Goal: Task Accomplishment & Management: Use online tool/utility

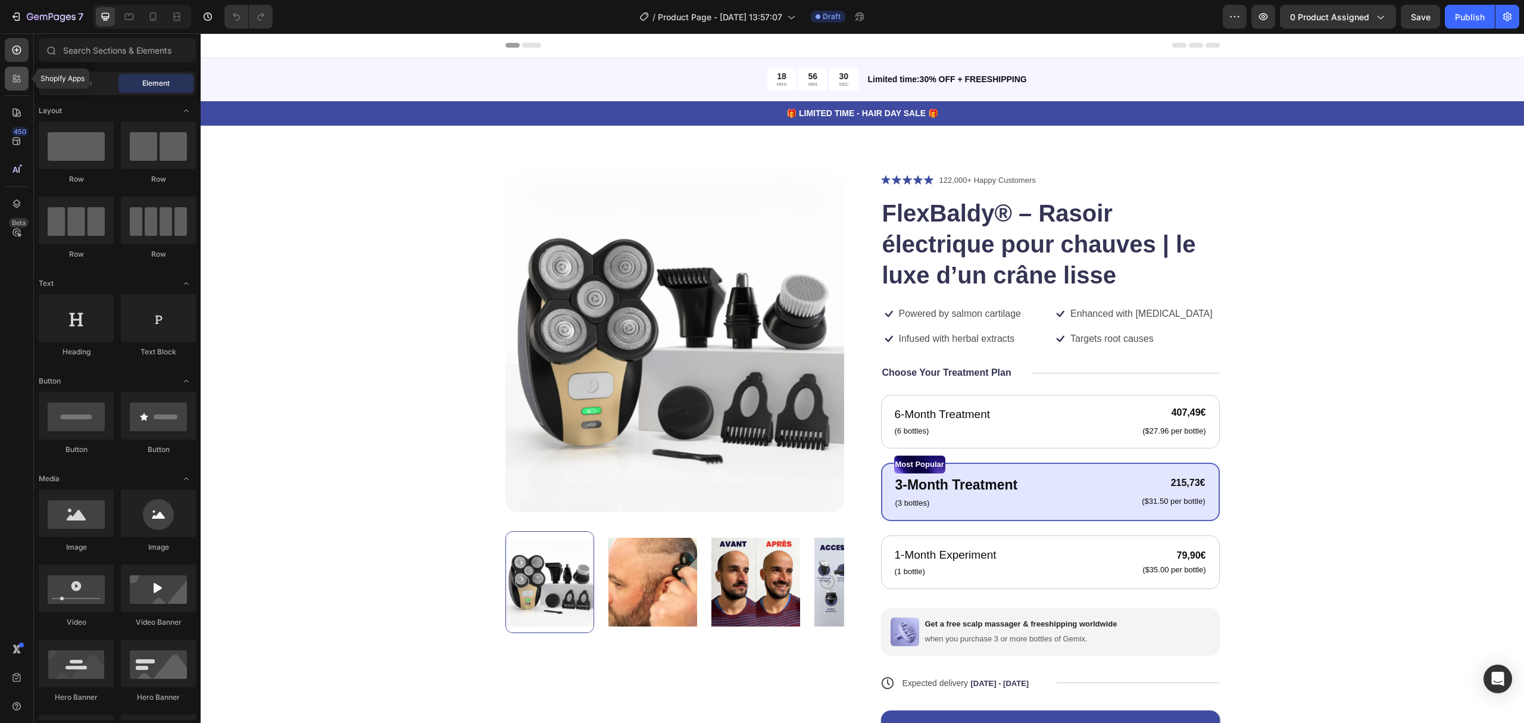
click at [13, 82] on icon at bounding box center [17, 79] width 12 height 12
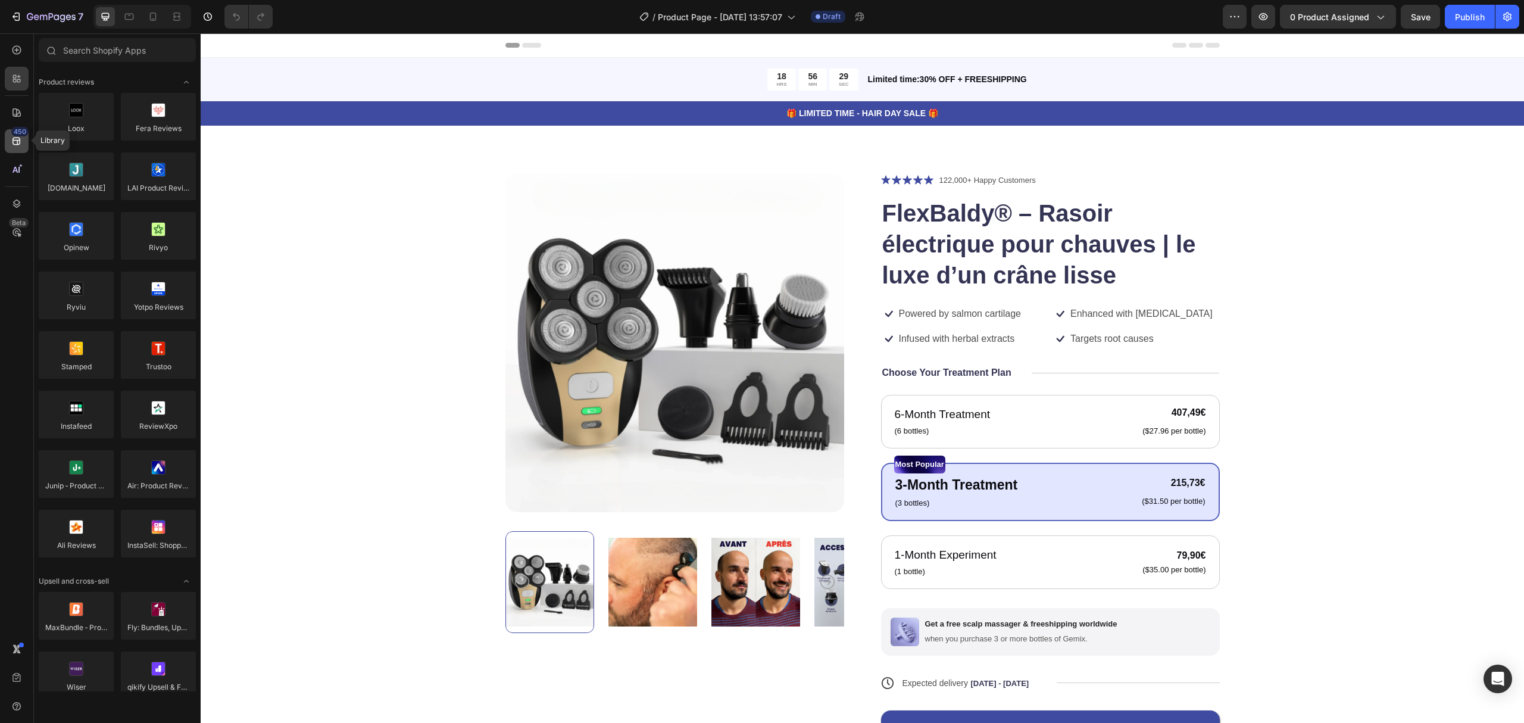
click at [17, 129] on div "450" at bounding box center [19, 132] width 17 height 10
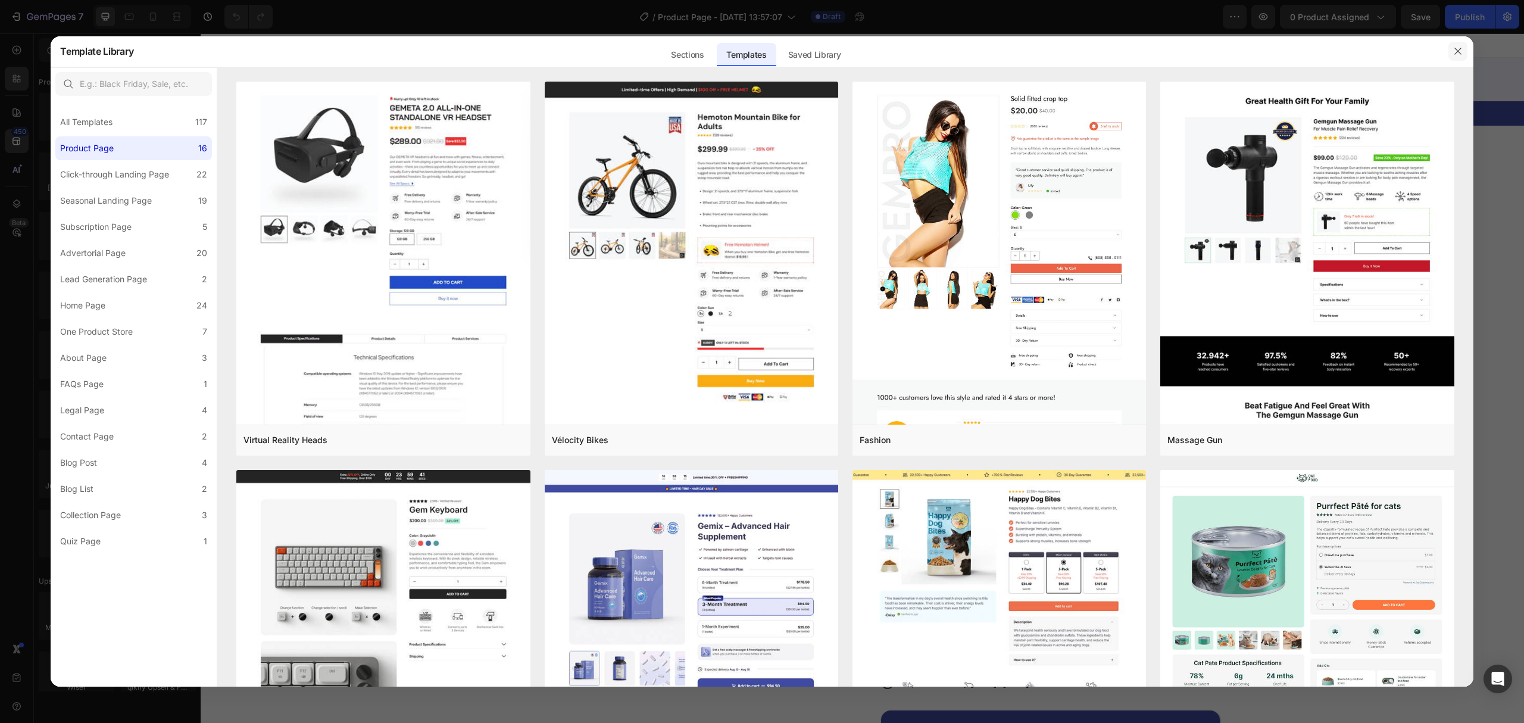
click at [1455, 51] on icon "button" at bounding box center [1458, 51] width 10 height 10
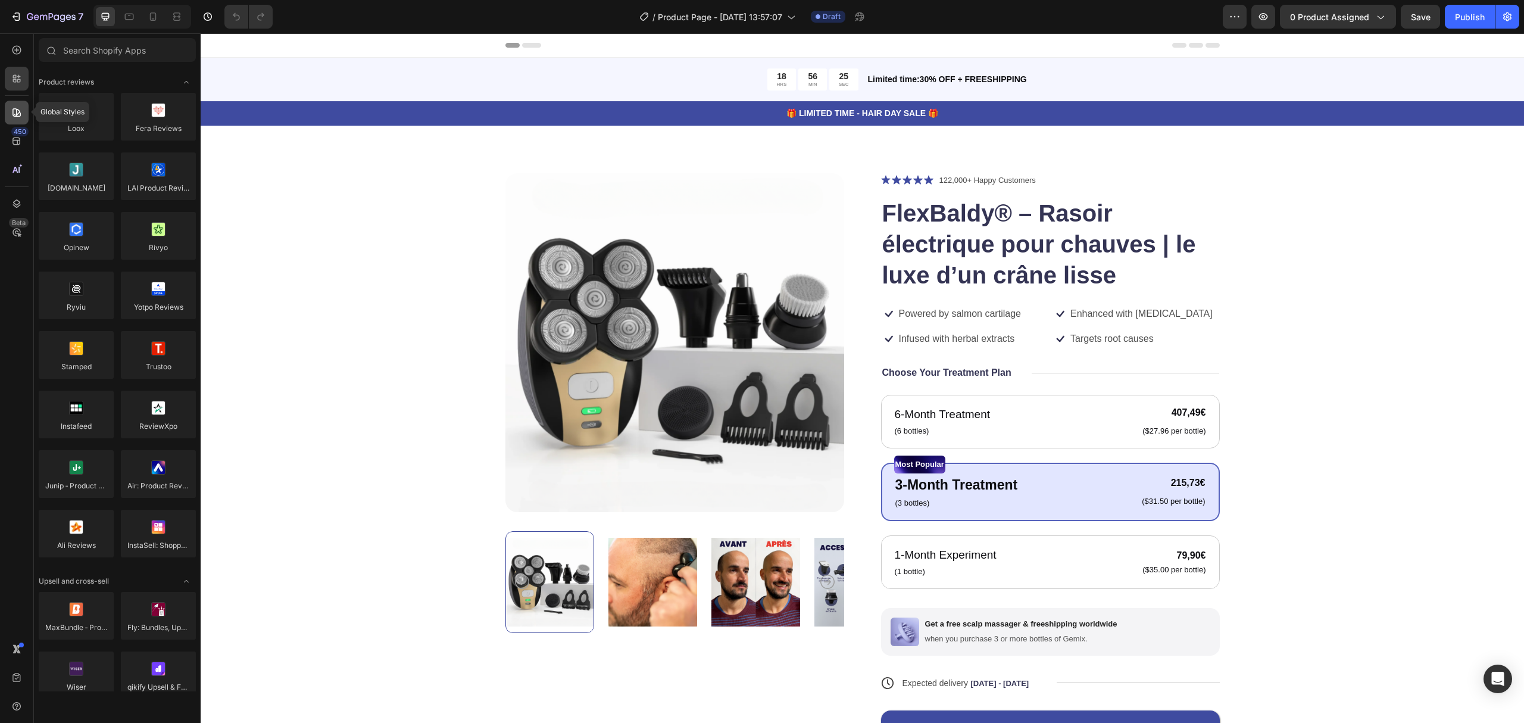
click at [14, 117] on icon at bounding box center [17, 113] width 12 height 12
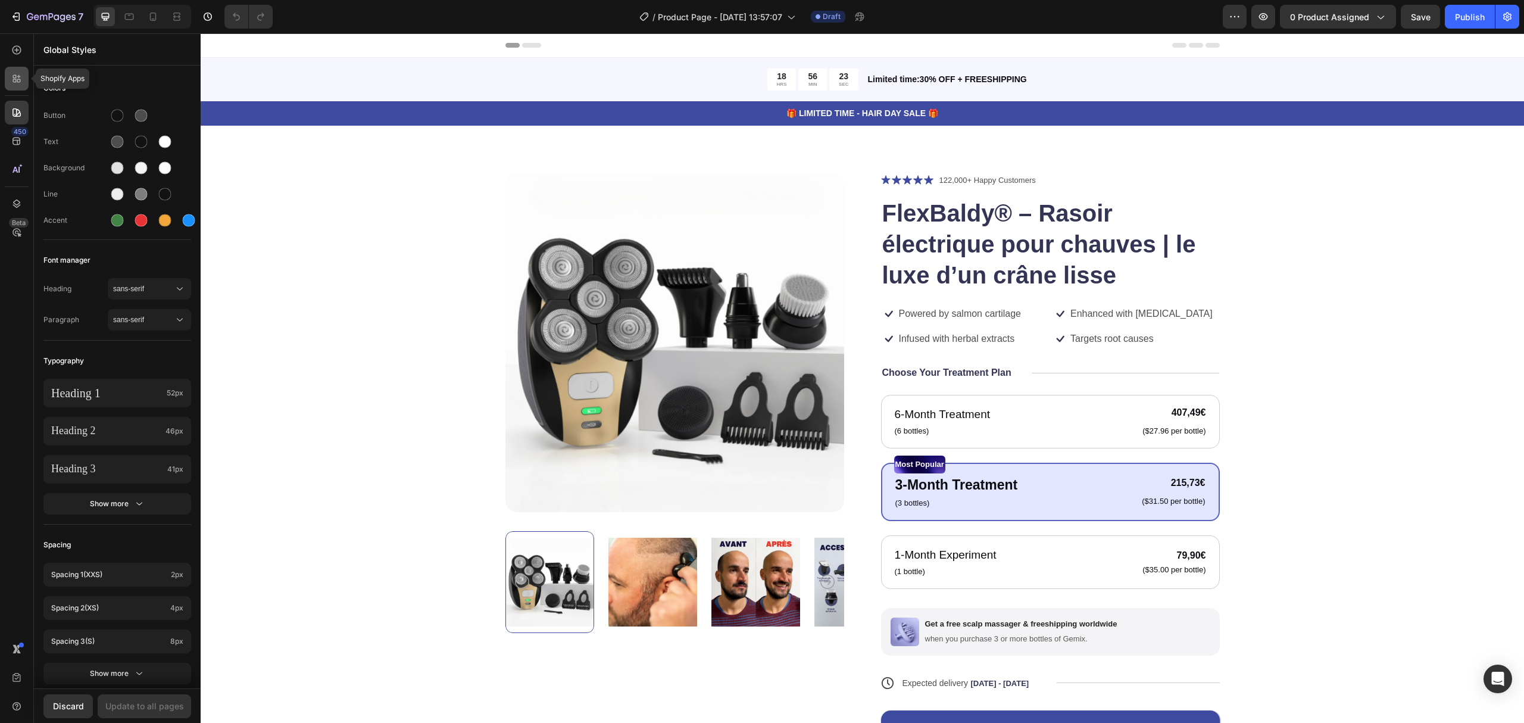
click at [13, 82] on icon at bounding box center [17, 79] width 12 height 12
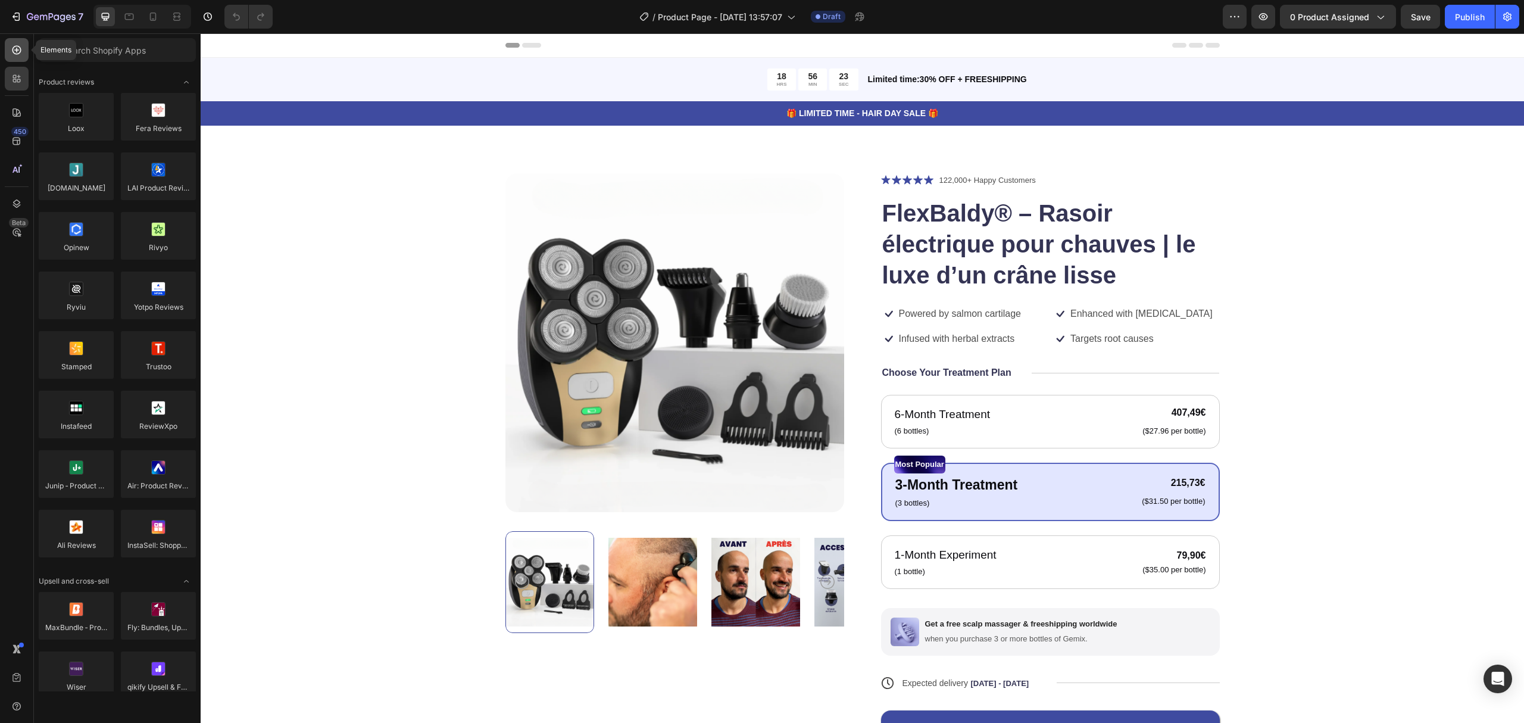
click at [10, 56] on div at bounding box center [17, 50] width 24 height 24
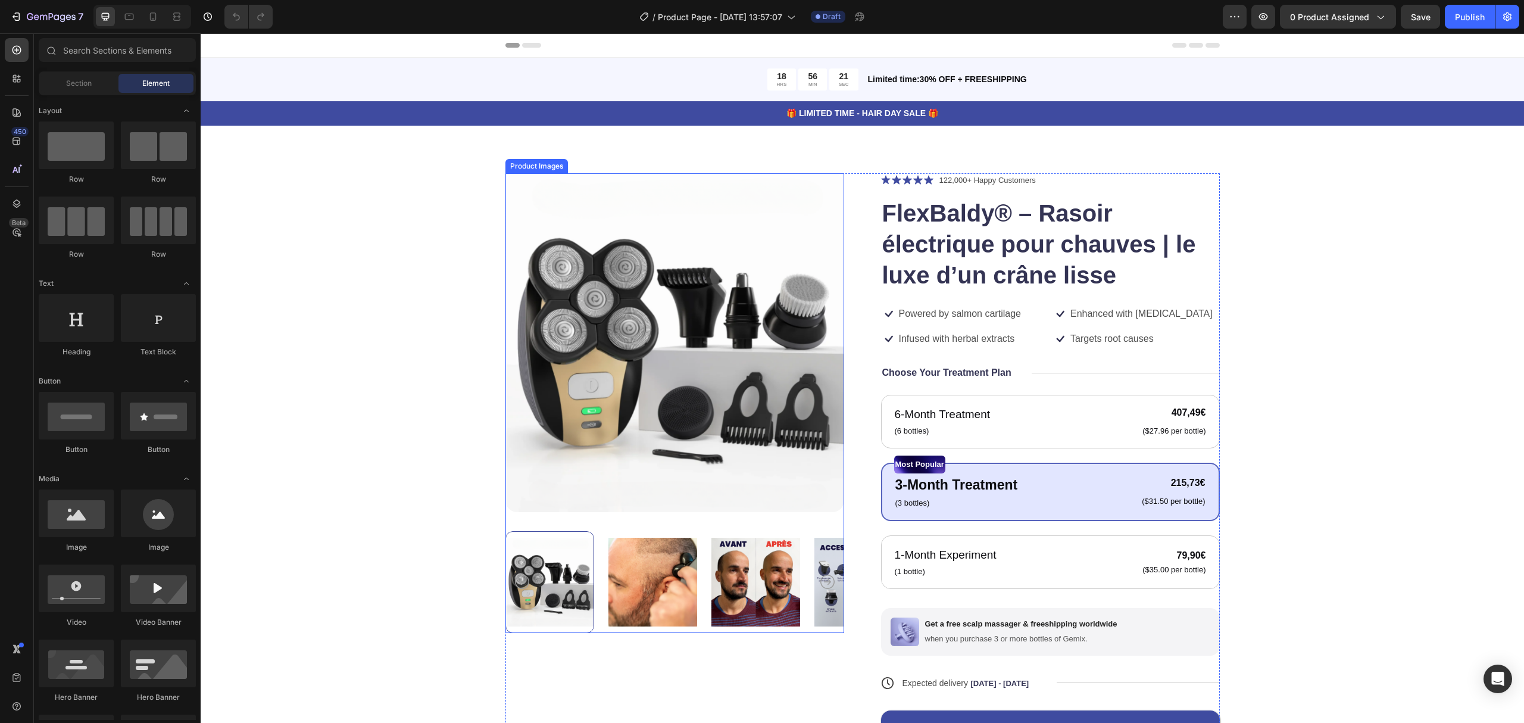
click at [629, 215] on img at bounding box center [674, 342] width 339 height 339
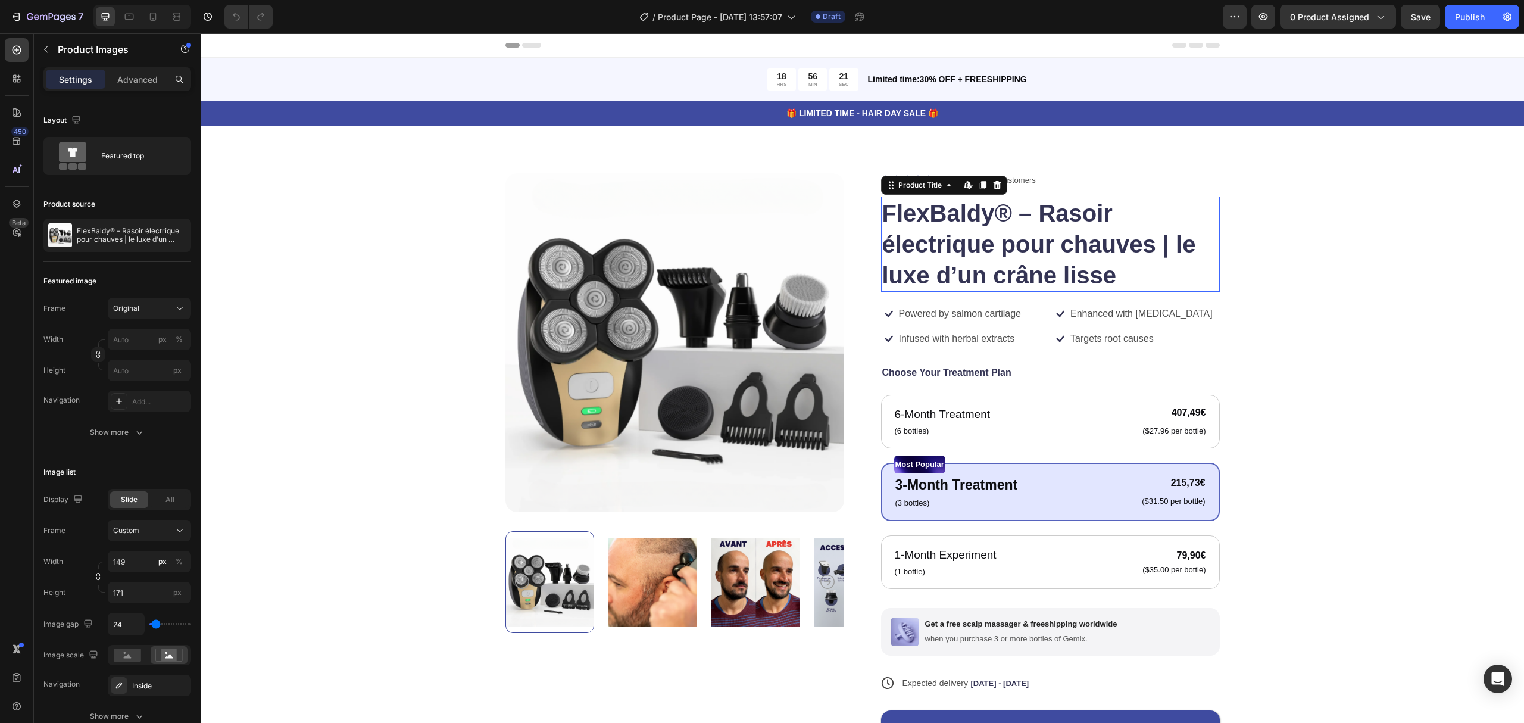
click at [961, 289] on h1 "FlexBaldy® – Rasoir électrique pour chauves | le luxe d’un crâne lisse" at bounding box center [1050, 243] width 339 height 95
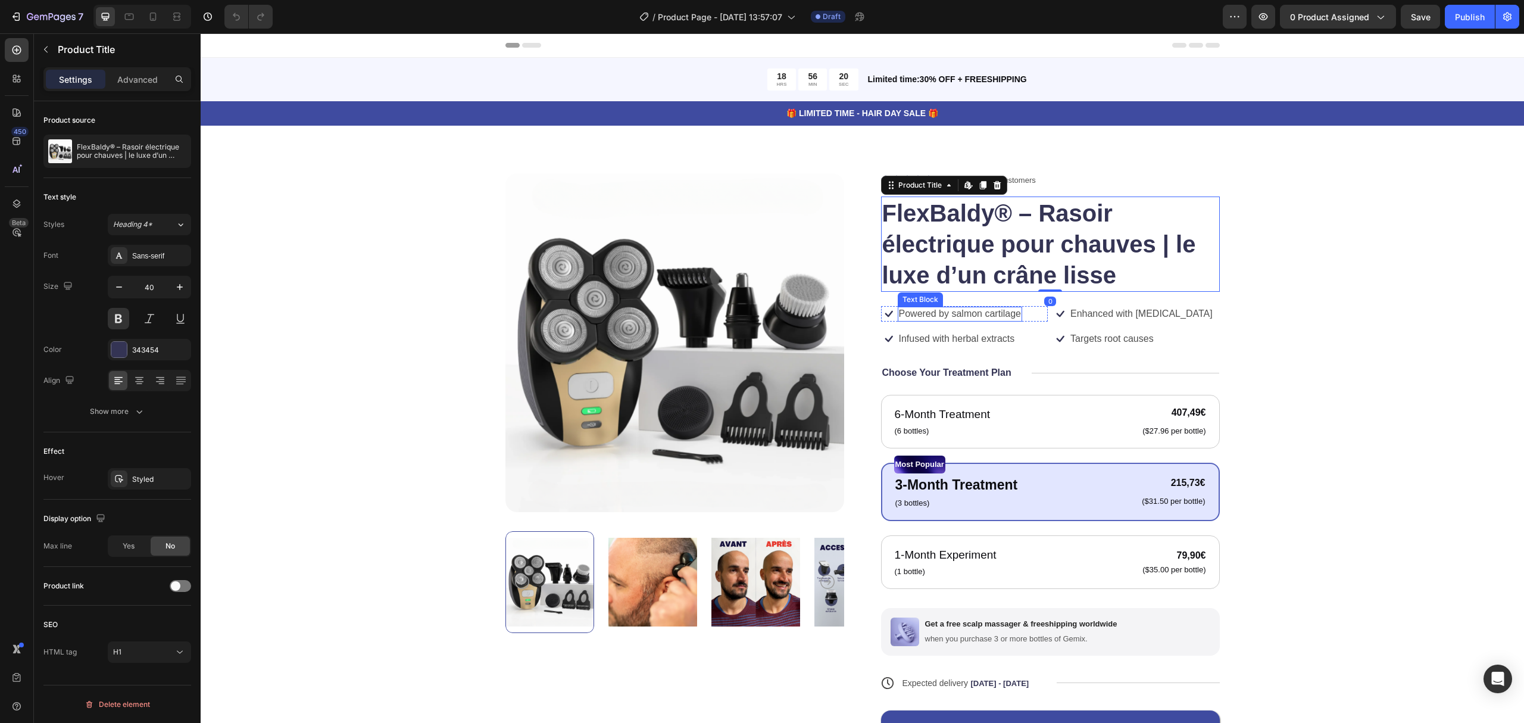
click at [960, 322] on div "Icon Icon Icon Icon Icon Icon List 122,000+ Happy Customers Text Block Row Flex…" at bounding box center [1050, 483] width 339 height 620
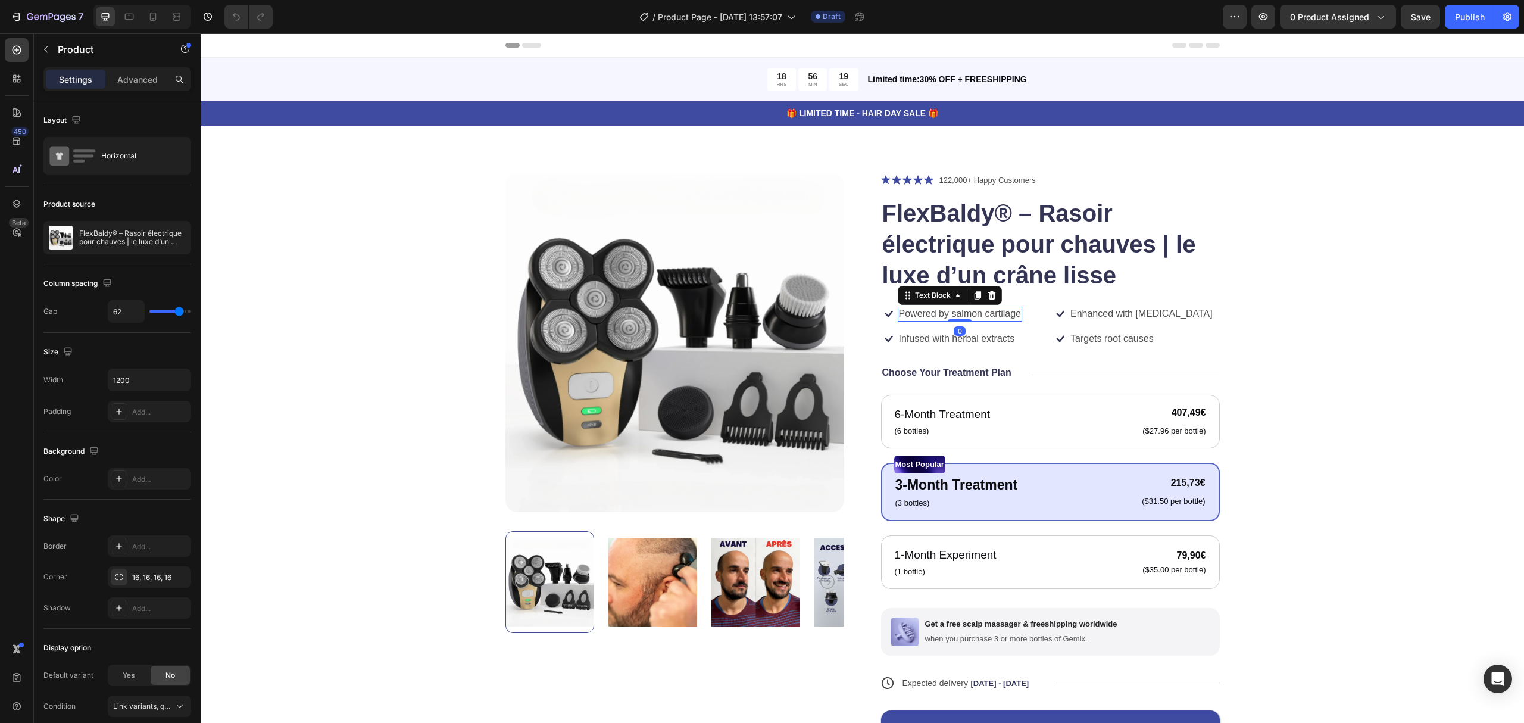
click at [945, 316] on p "Powered by salmon cartilage" at bounding box center [960, 314] width 122 height 13
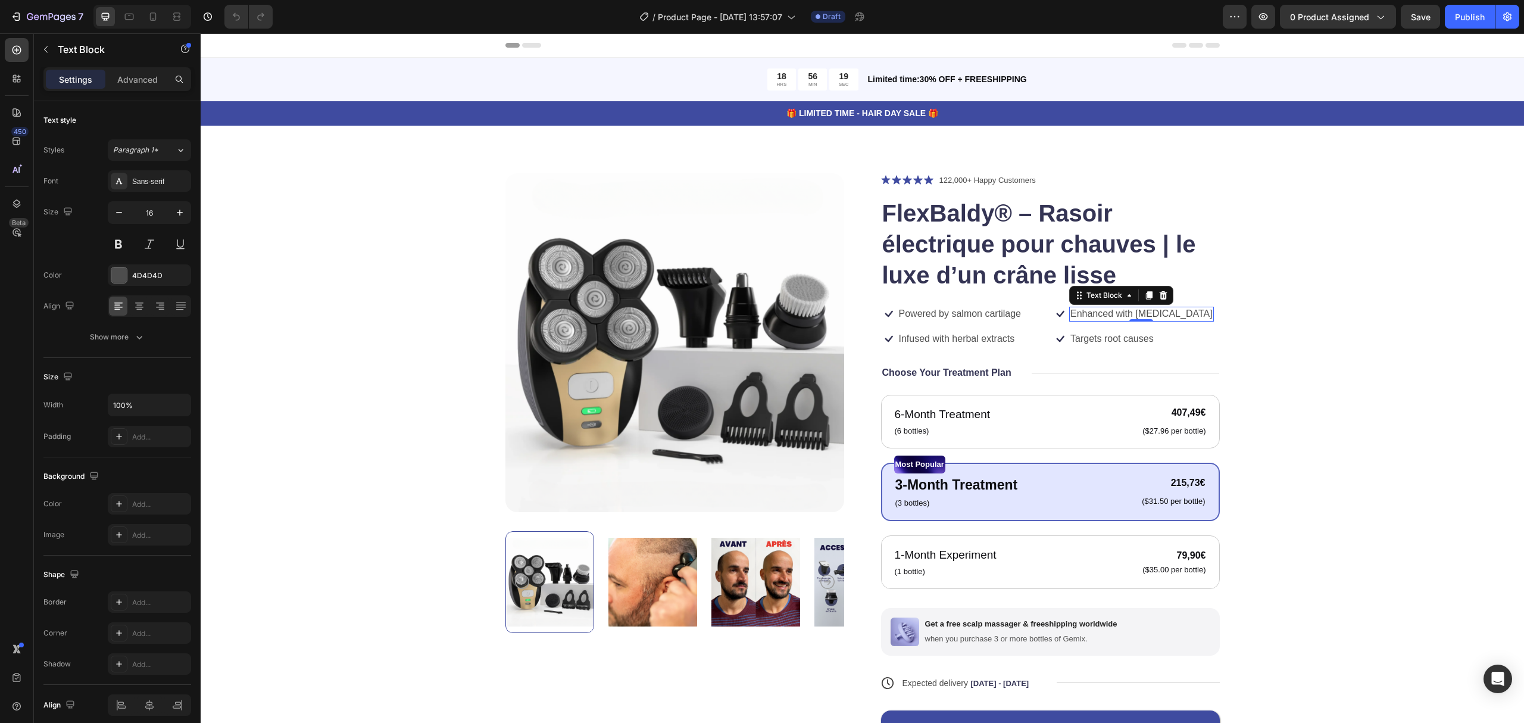
click at [1106, 320] on div "Enhanced with biotin Text Block 0" at bounding box center [1141, 314] width 145 height 15
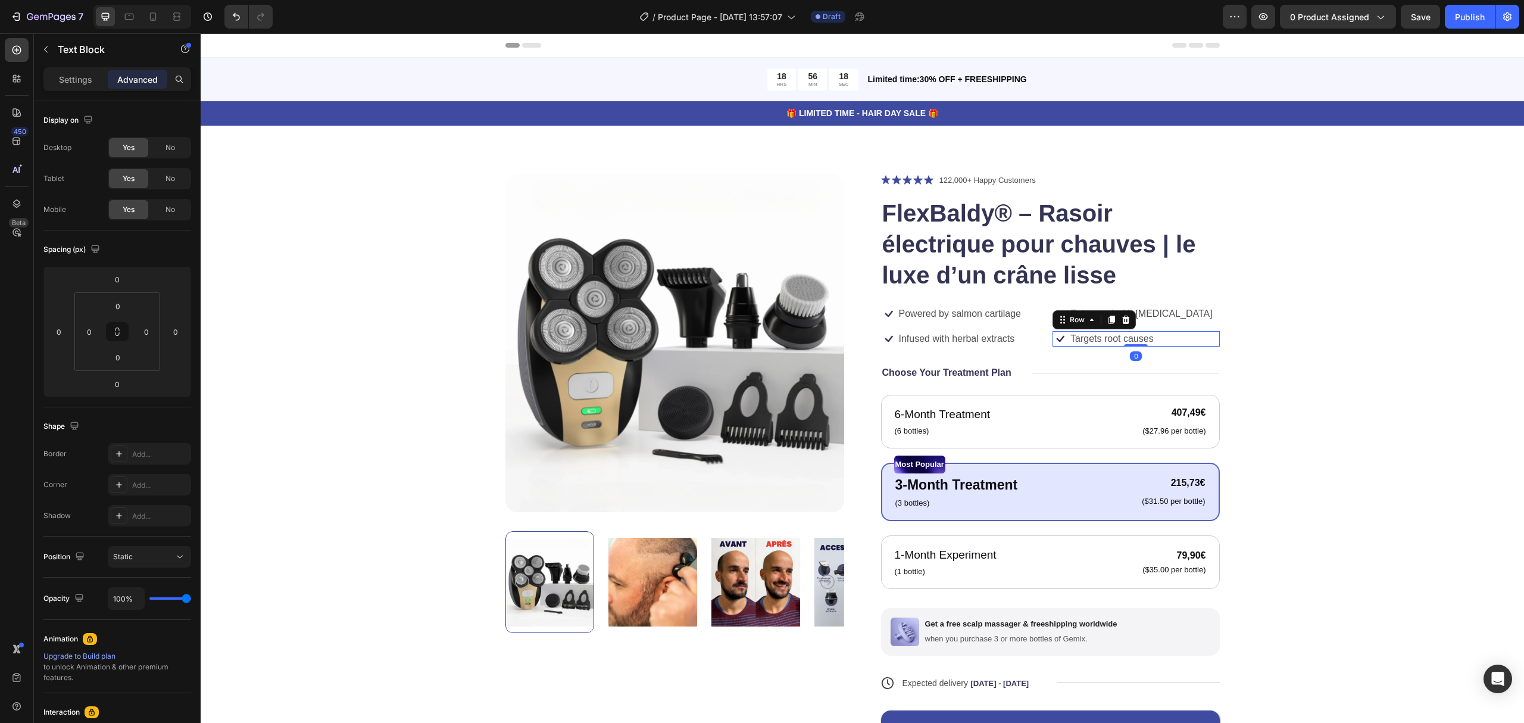
click at [1208, 331] on div "Icon Targets root causes Text Block Row 0" at bounding box center [1136, 338] width 167 height 15
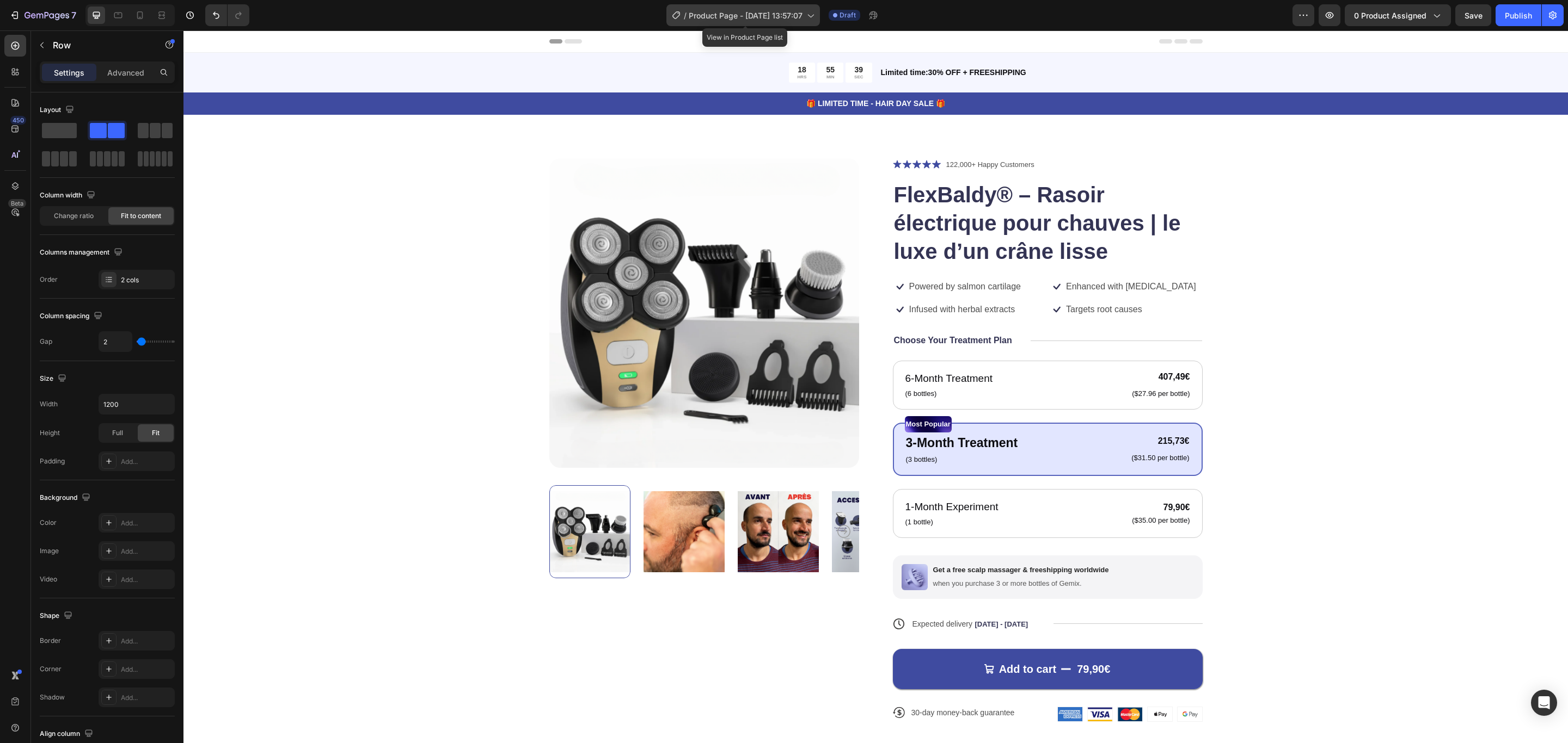
click at [743, 16] on span "Product Page - [DATE] 13:57:07" at bounding box center [745, 16] width 113 height 12
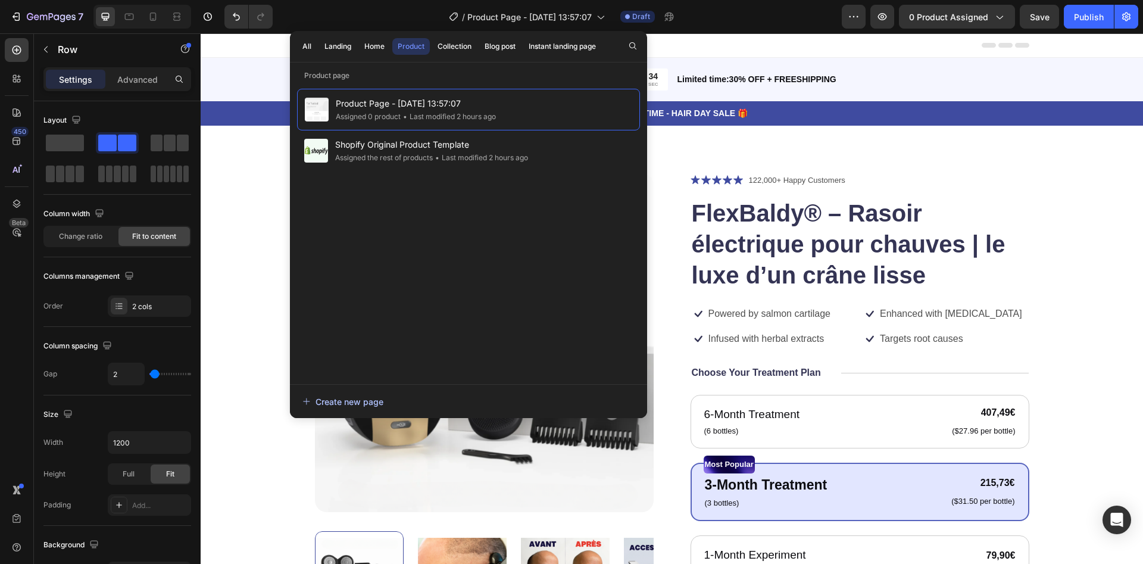
click at [332, 397] on div "Create new page" at bounding box center [342, 401] width 81 height 13
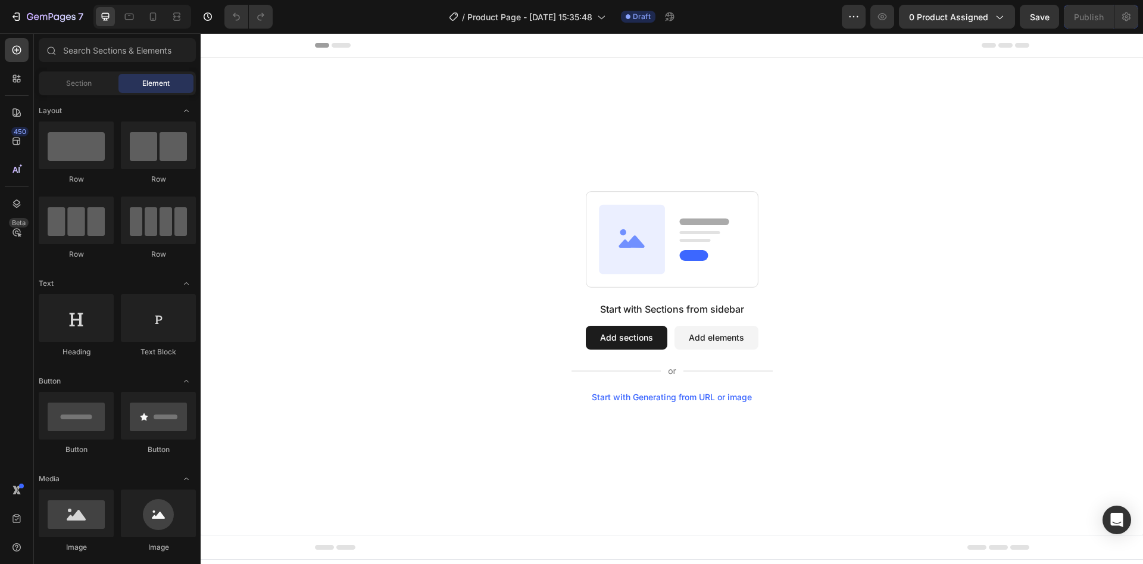
click at [610, 327] on button "Add sections" at bounding box center [627, 338] width 82 height 24
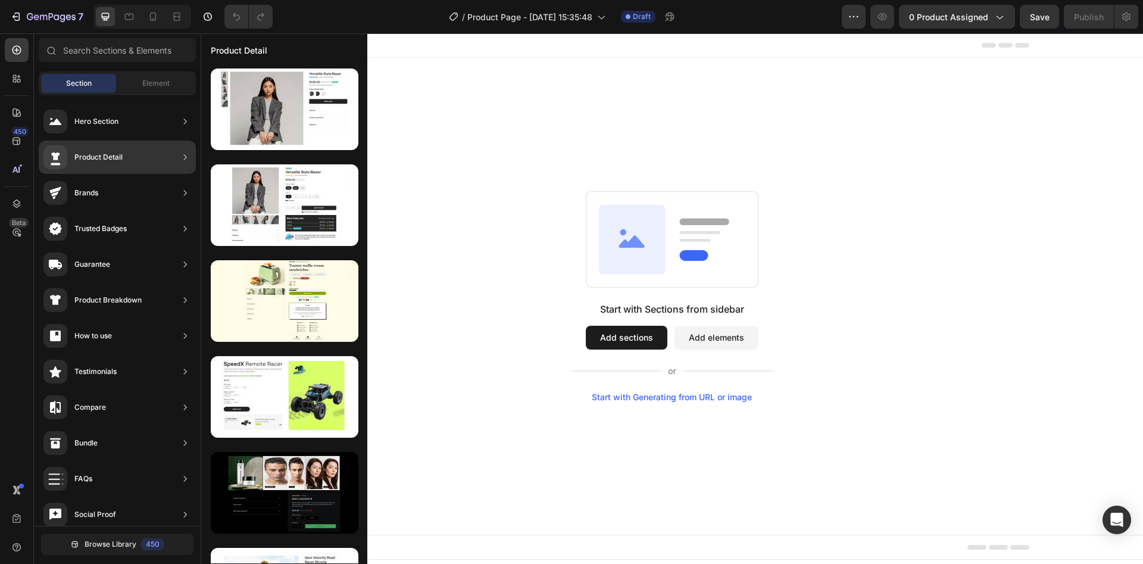
click at [123, 157] on div "Product Detail" at bounding box center [117, 157] width 157 height 33
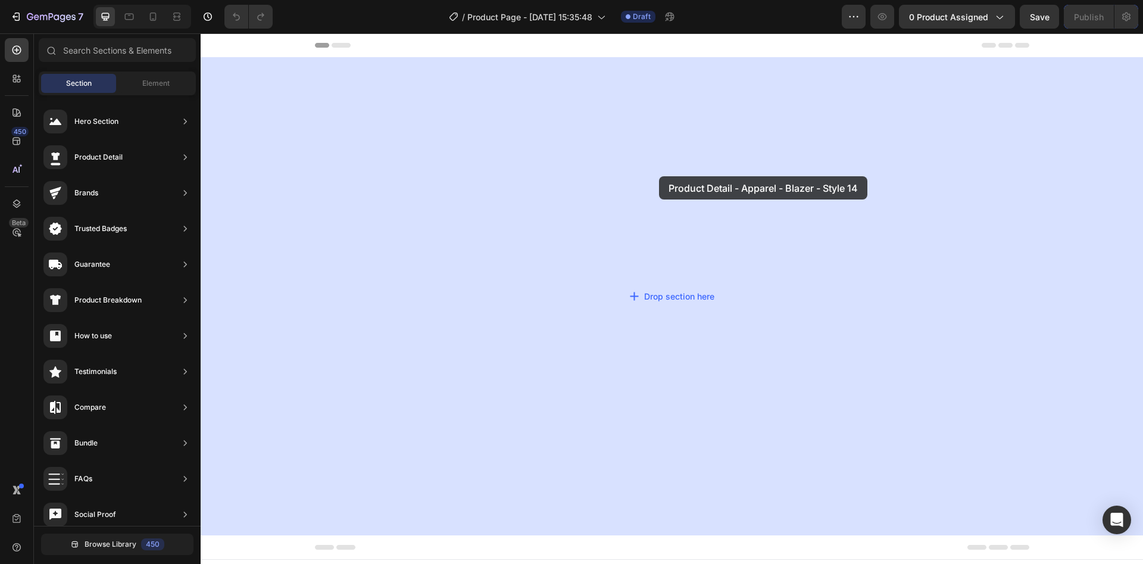
drag, startPoint x: 464, startPoint y: 160, endPoint x: 659, endPoint y: 176, distance: 195.4
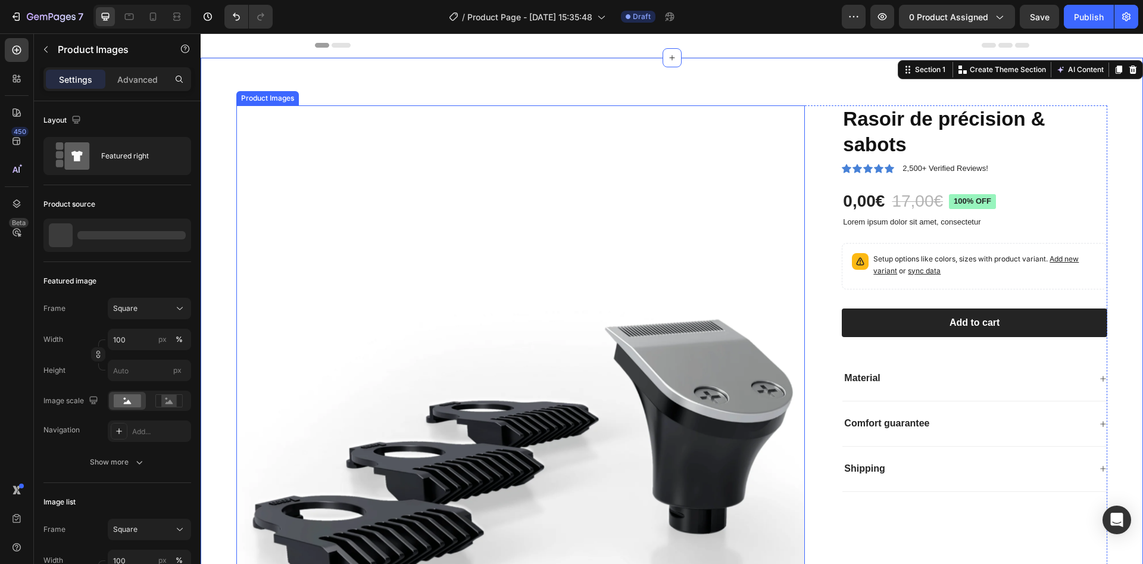
click at [579, 198] on img at bounding box center [520, 389] width 569 height 569
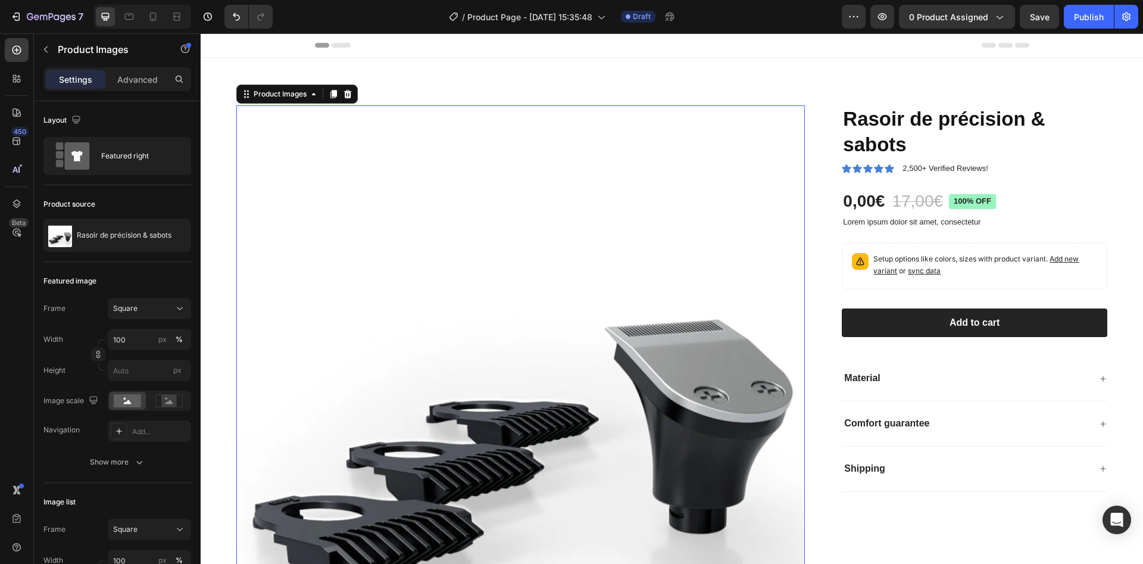
click at [606, 282] on img at bounding box center [520, 389] width 569 height 569
click at [308, 99] on div "Product Images" at bounding box center [280, 94] width 58 height 11
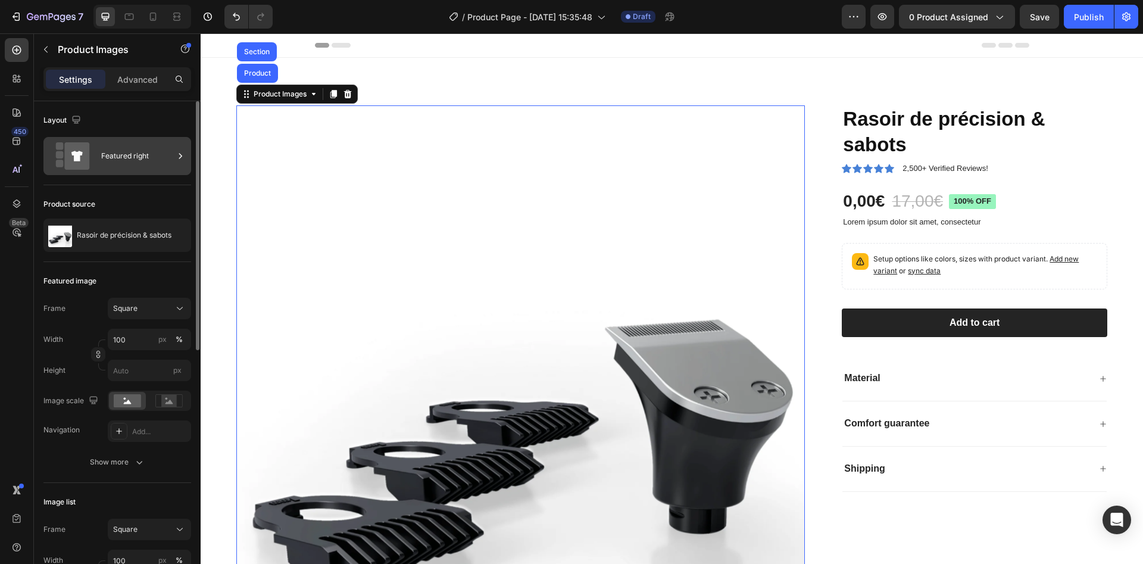
click at [122, 161] on div "Featured right" at bounding box center [137, 155] width 73 height 27
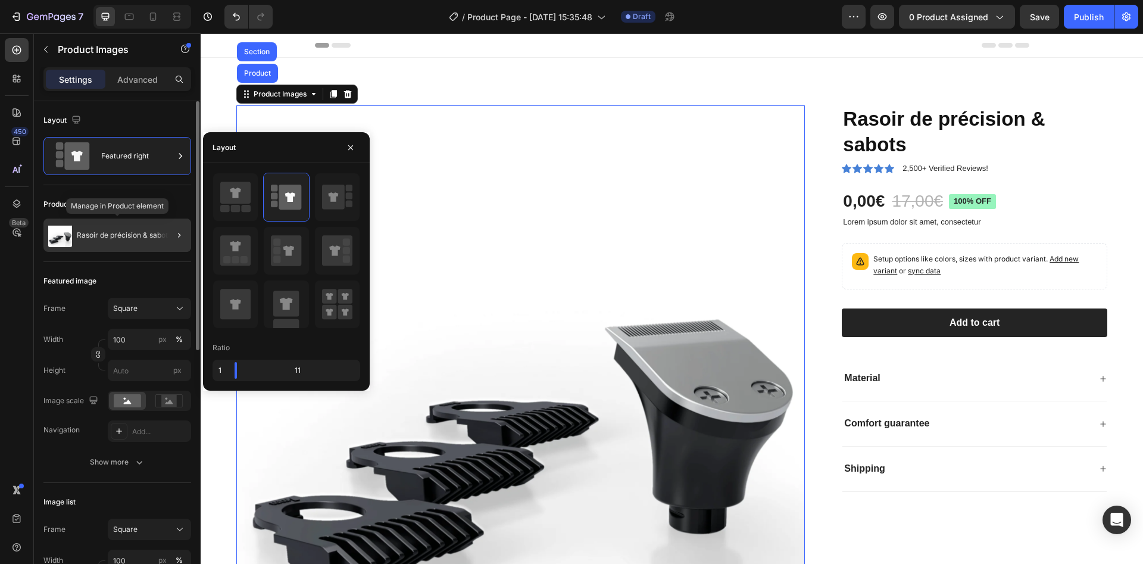
click at [134, 231] on p "Rasoir de précision & sabots" at bounding box center [124, 235] width 95 height 8
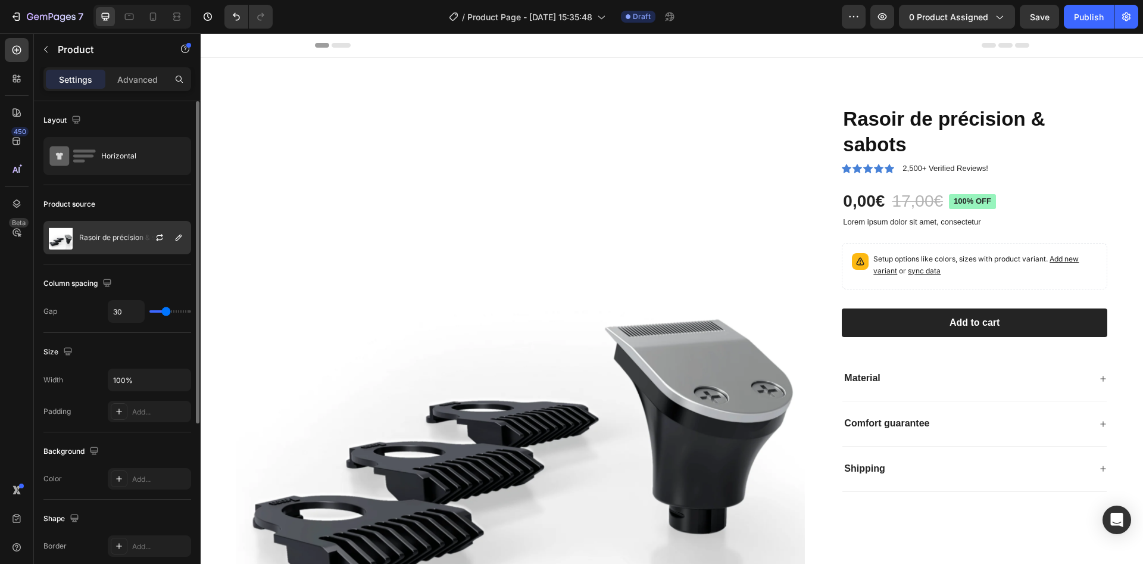
click at [186, 233] on div at bounding box center [164, 237] width 52 height 32
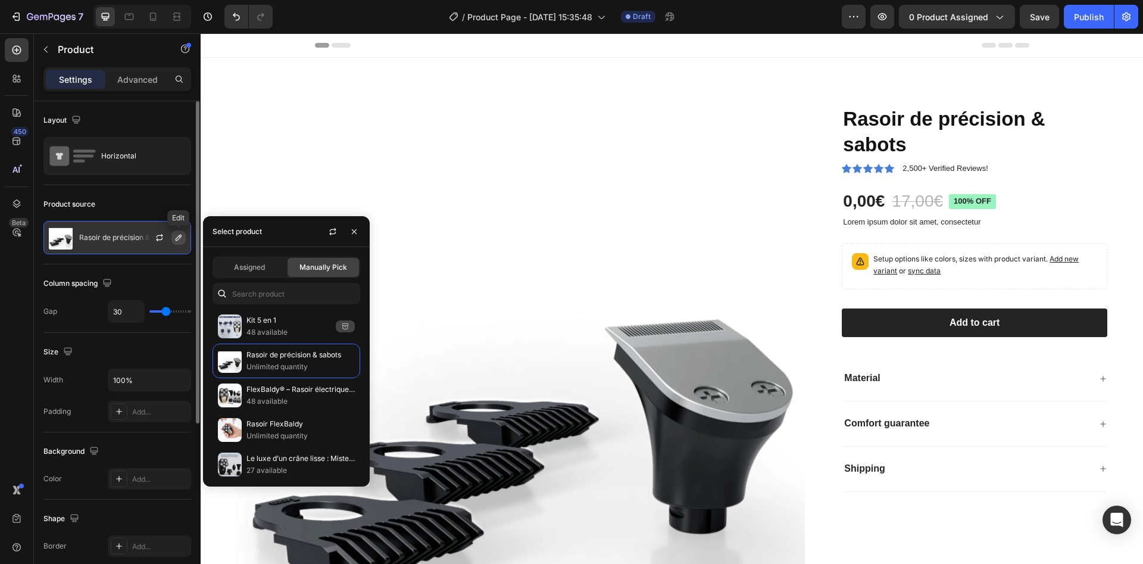
click at [180, 233] on icon "button" at bounding box center [179, 238] width 10 height 10
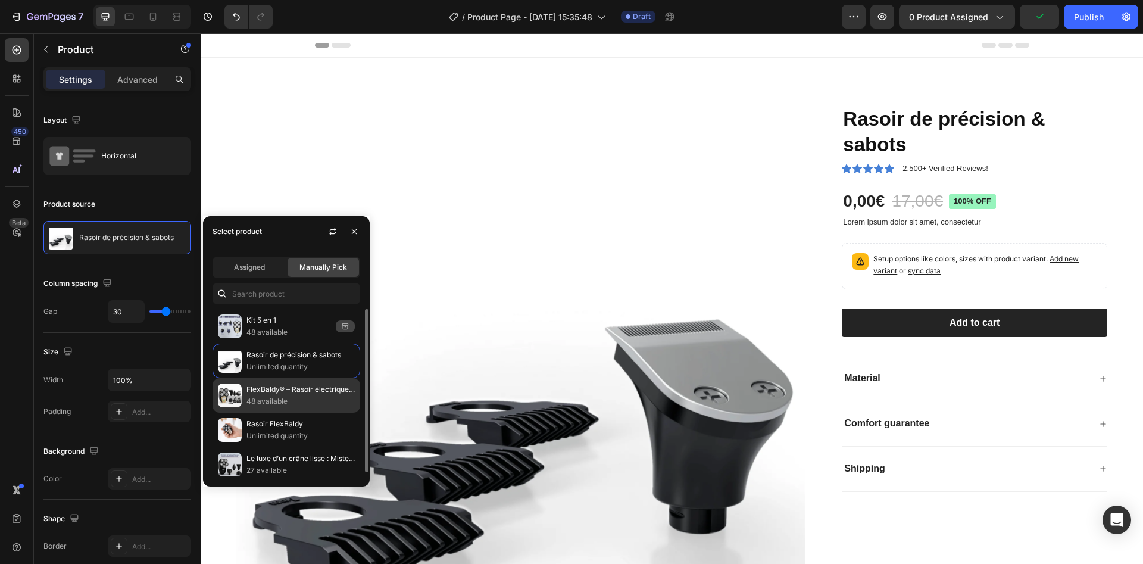
click at [254, 398] on p "48 available" at bounding box center [300, 401] width 108 height 12
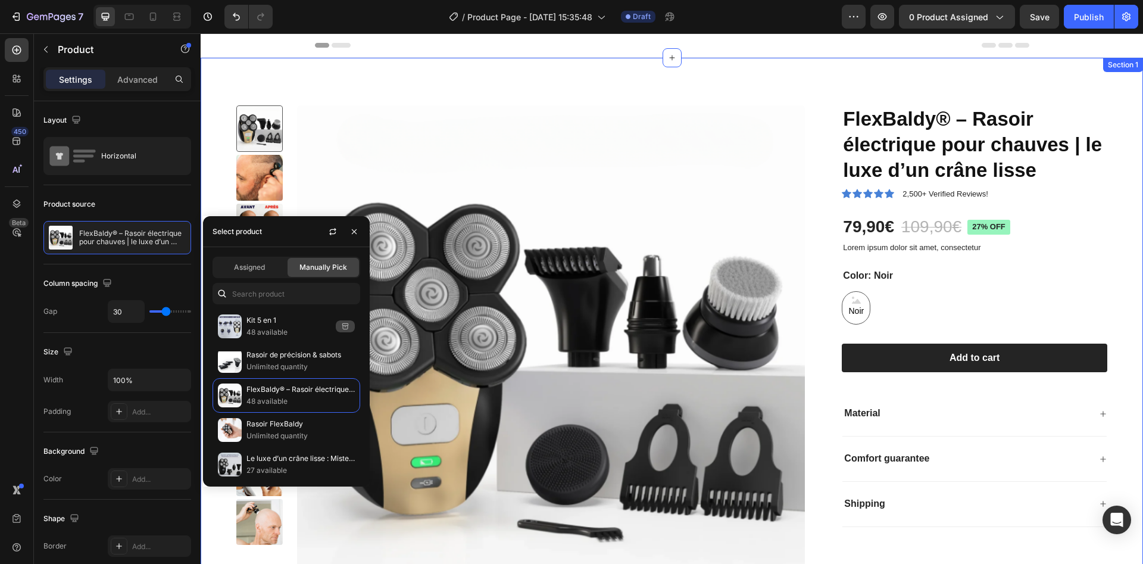
click at [584, 81] on div "Product Images FlexBaldy® – Rasoir électrique pour chauves | le luxe d’un crâne…" at bounding box center [672, 355] width 942 height 595
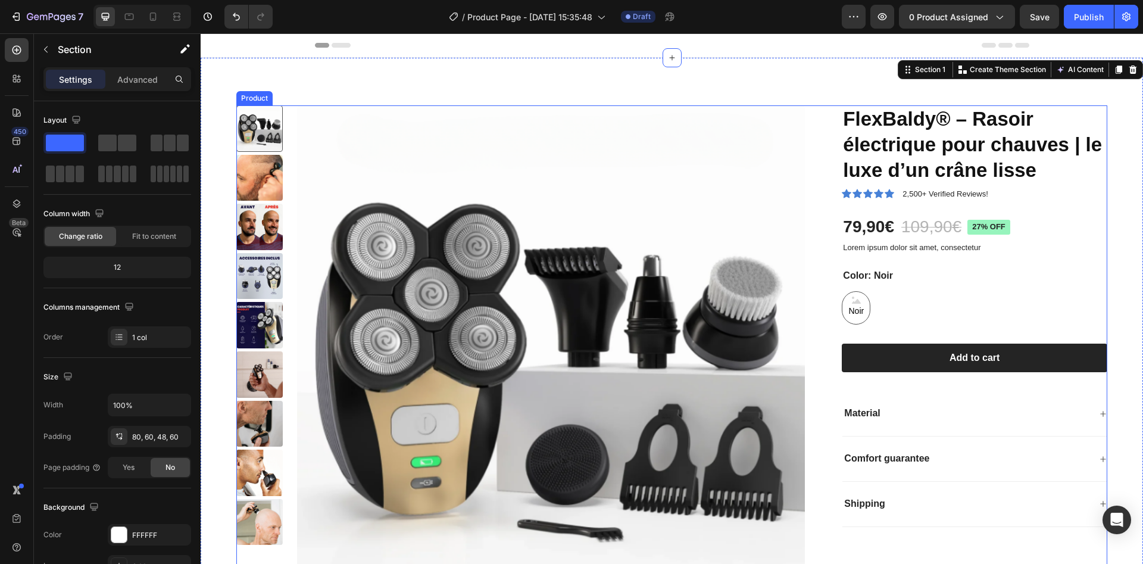
scroll to position [179, 0]
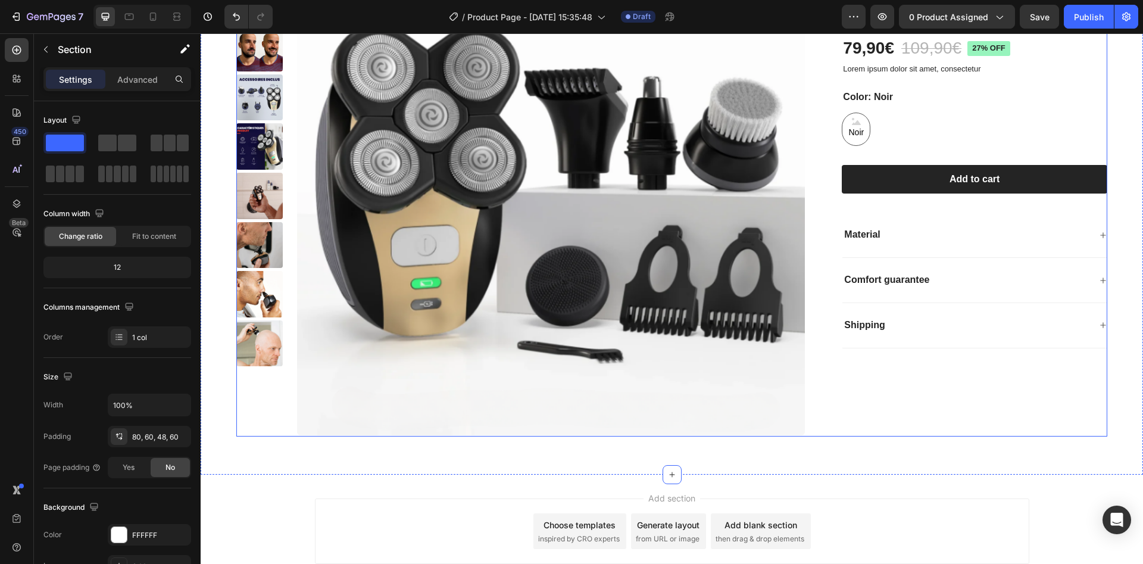
click at [844, 404] on div "FlexBaldy® – Rasoir électrique pour chauves | le luxe d’un crâne lisse Product …" at bounding box center [965, 182] width 285 height 510
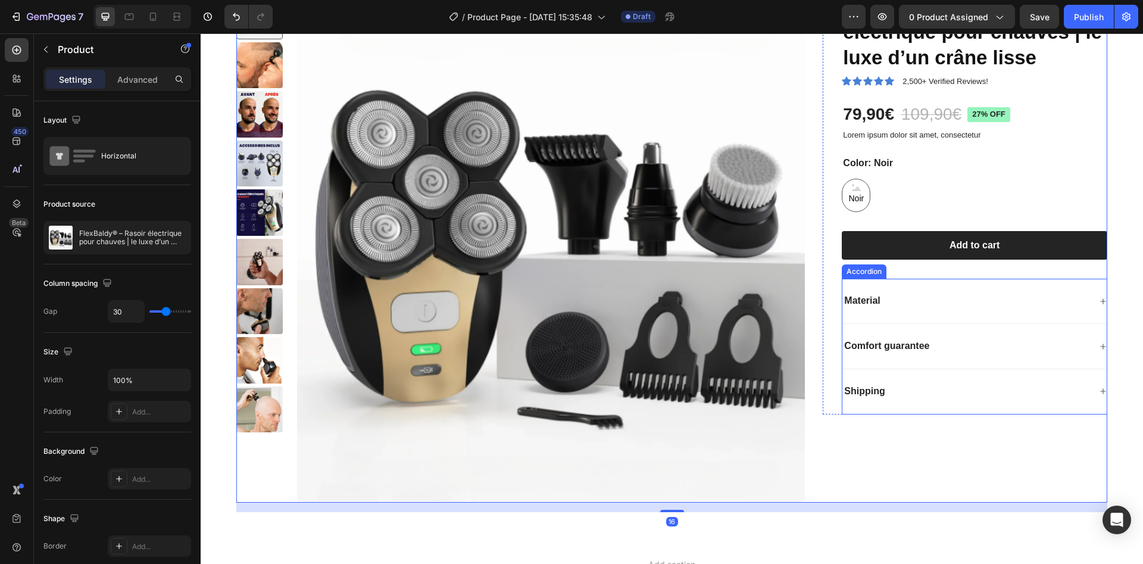
scroll to position [0, 0]
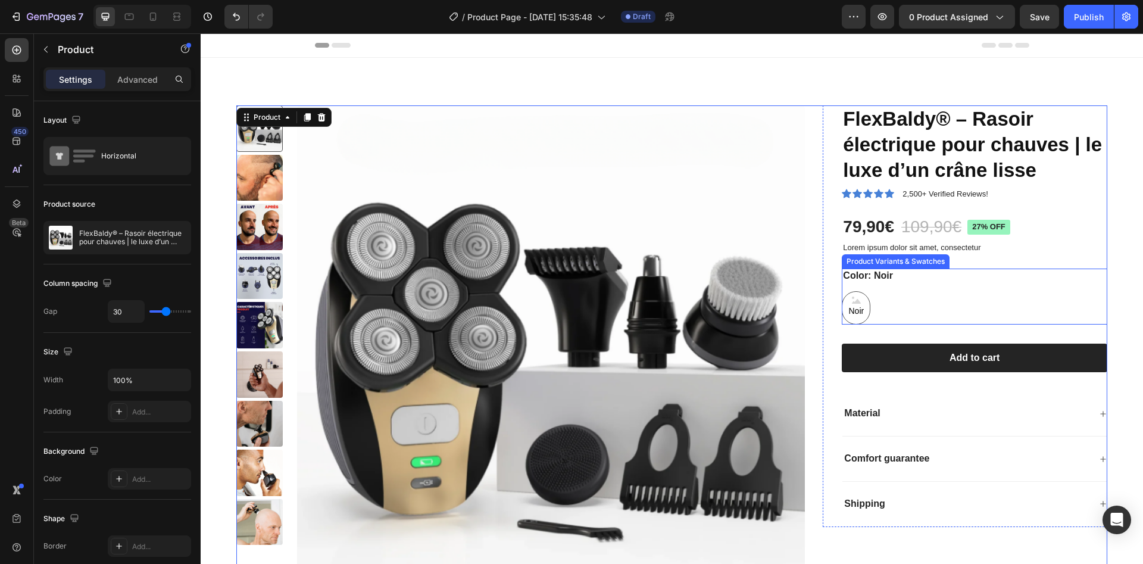
click at [883, 288] on div "Color: Noir Noir Noir Noir" at bounding box center [975, 297] width 266 height 56
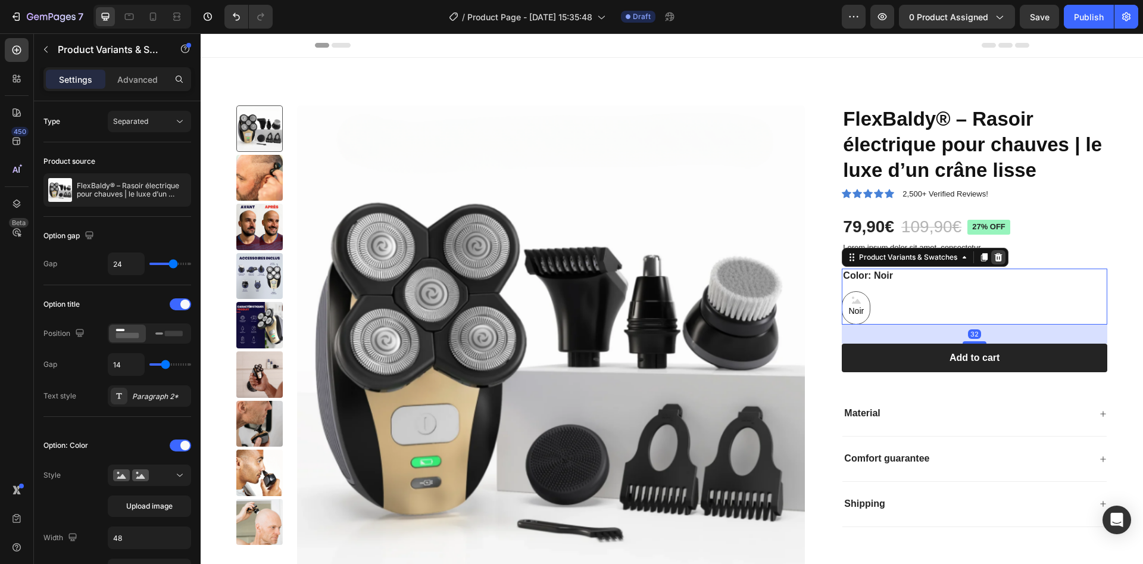
click at [995, 255] on icon at bounding box center [999, 256] width 8 height 8
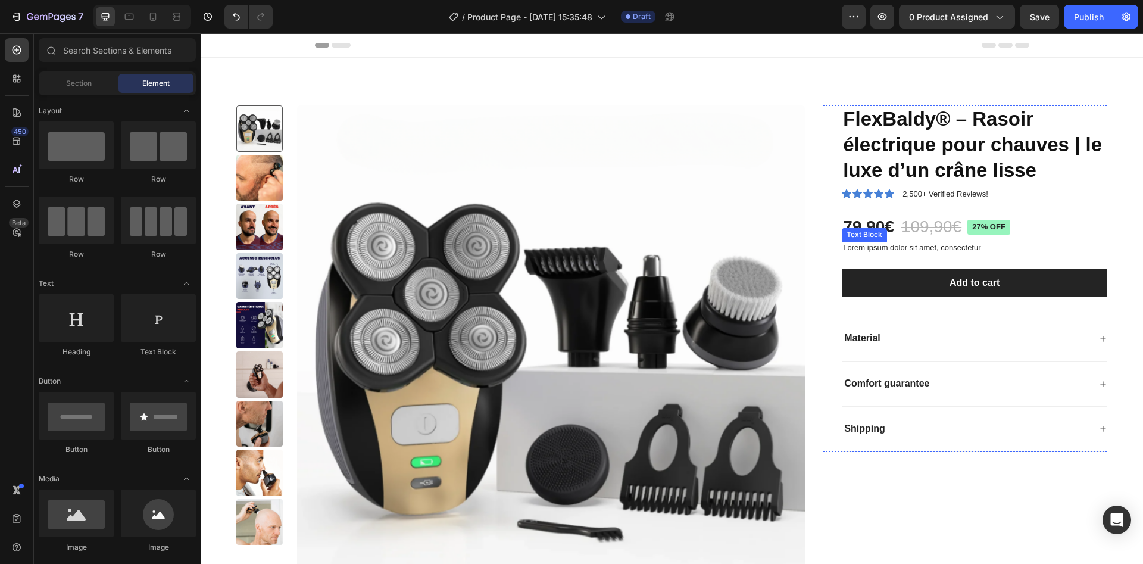
click at [932, 245] on p "Lorem ipsum dolor sit amet, consectetur" at bounding box center [974, 248] width 263 height 10
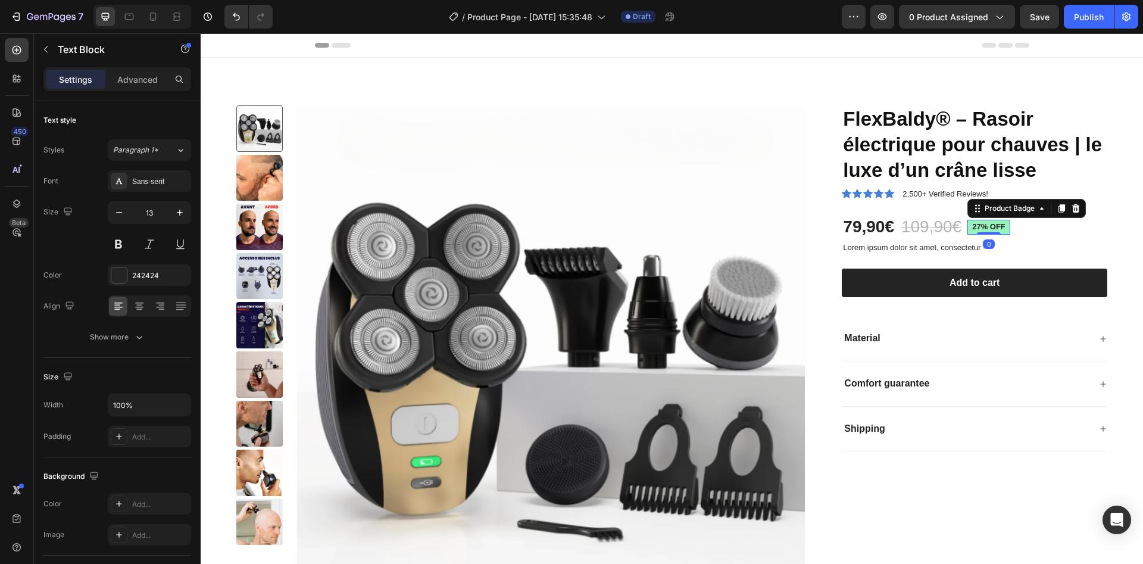
click at [977, 223] on pre "27% off" at bounding box center [989, 227] width 43 height 15
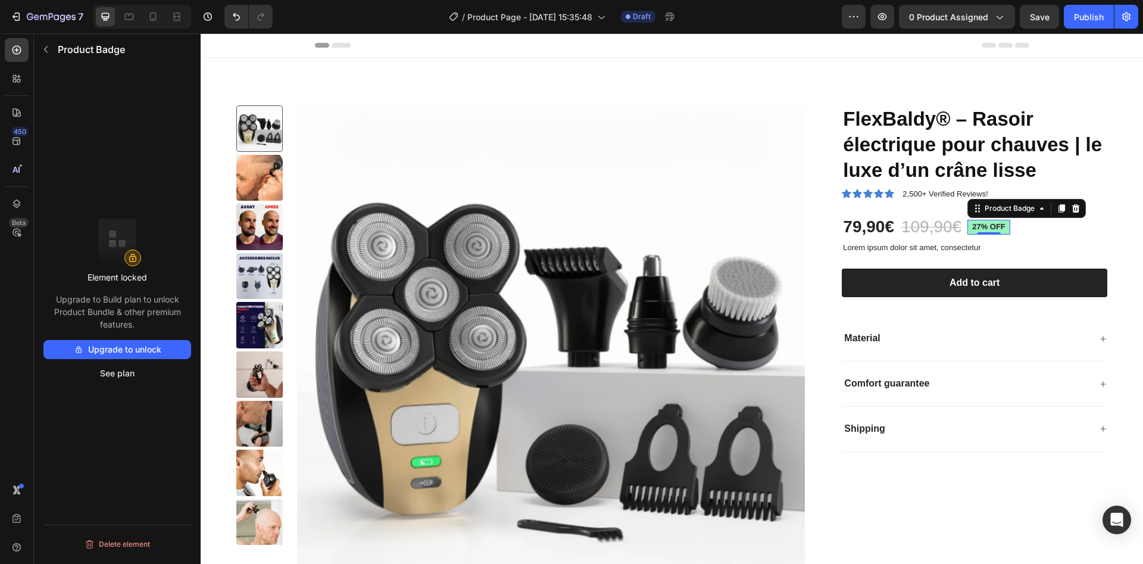
click at [114, 345] on button "Upgrade to unlock" at bounding box center [117, 349] width 148 height 19
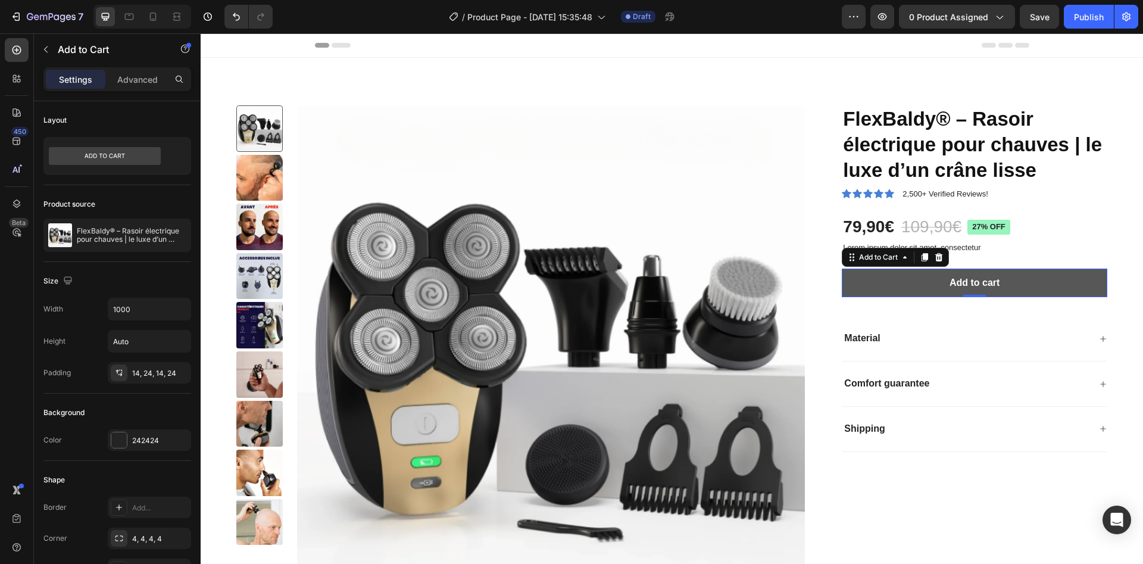
click at [854, 282] on button "Add to cart" at bounding box center [975, 283] width 266 height 29
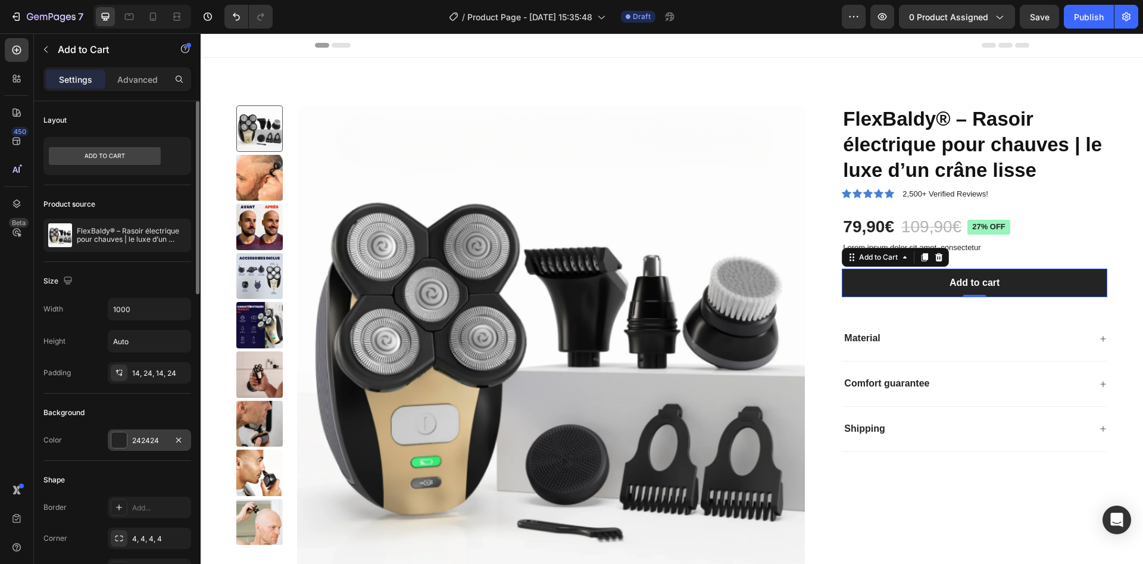
click at [148, 439] on div "242424" at bounding box center [149, 440] width 35 height 11
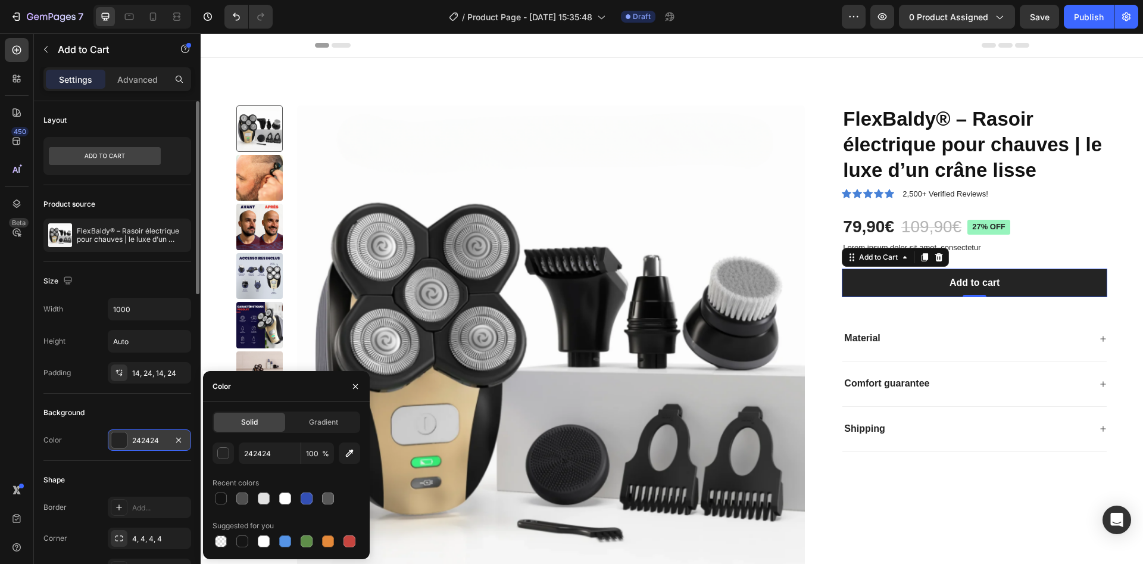
click at [148, 439] on div "242424" at bounding box center [149, 440] width 35 height 11
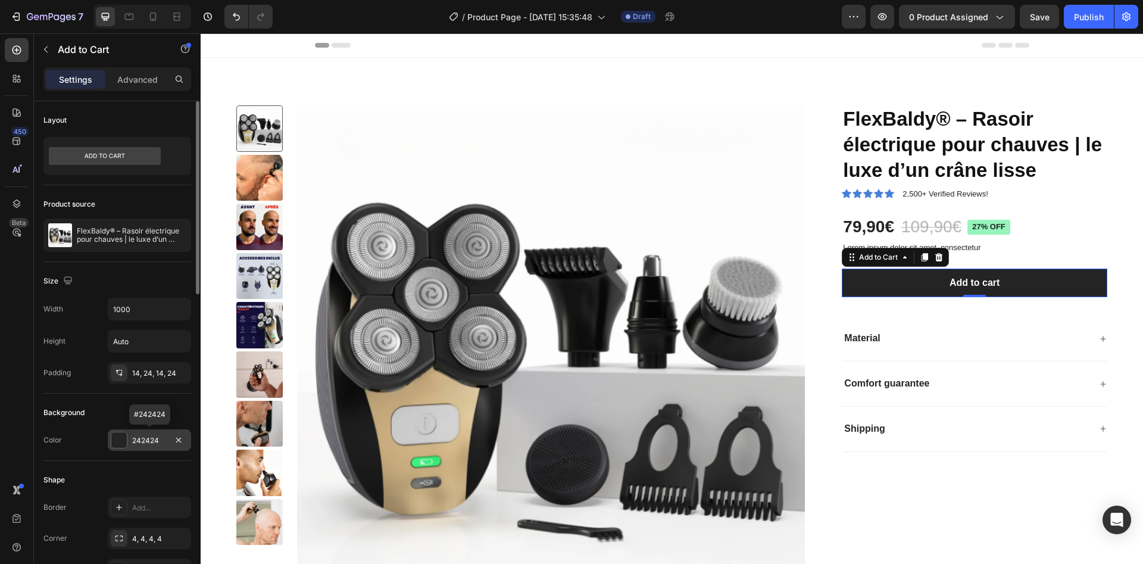
click at [147, 436] on div "242424" at bounding box center [149, 440] width 35 height 11
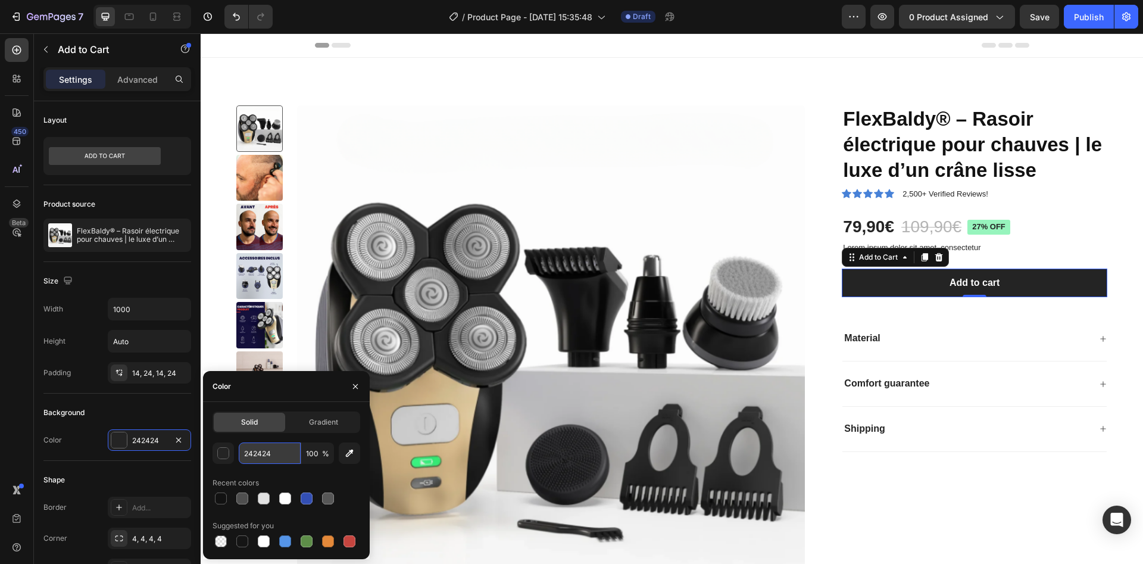
click at [280, 461] on input "242424" at bounding box center [270, 452] width 62 height 21
paste input "#e6392e"
type input "#e6392e"
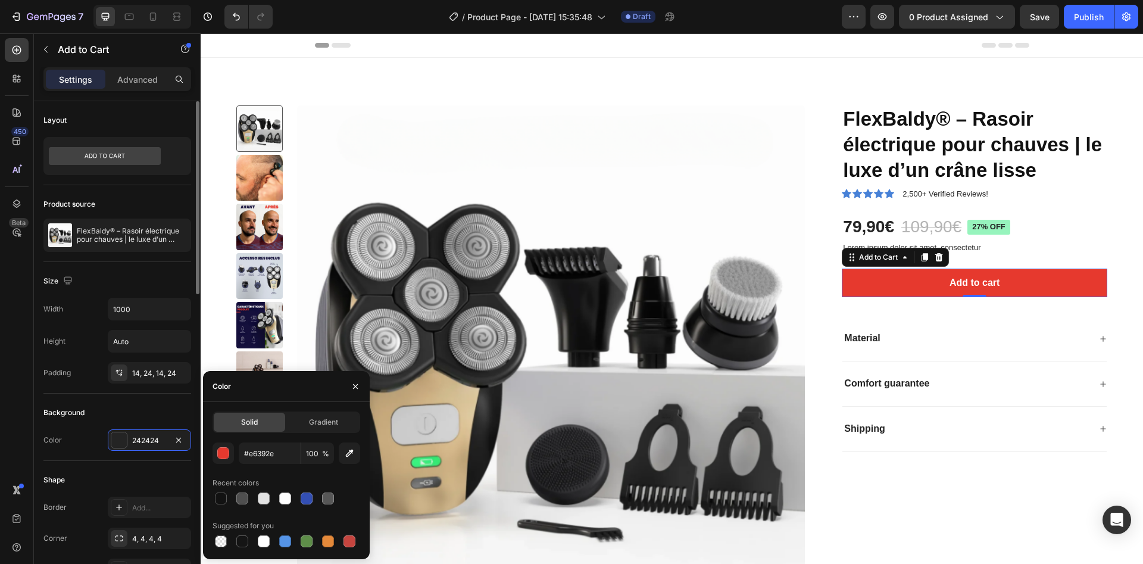
click at [158, 410] on div "Background" at bounding box center [117, 412] width 148 height 19
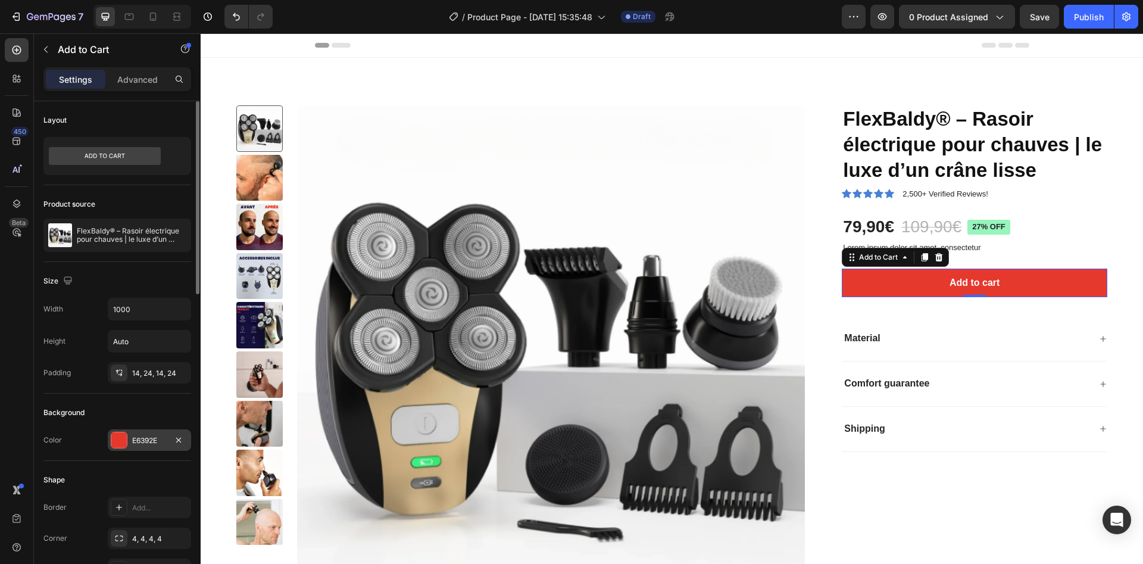
click at [136, 441] on div "E6392E" at bounding box center [149, 440] width 35 height 11
click at [126, 414] on div "Background" at bounding box center [117, 412] width 148 height 19
click at [116, 160] on icon at bounding box center [105, 156] width 112 height 18
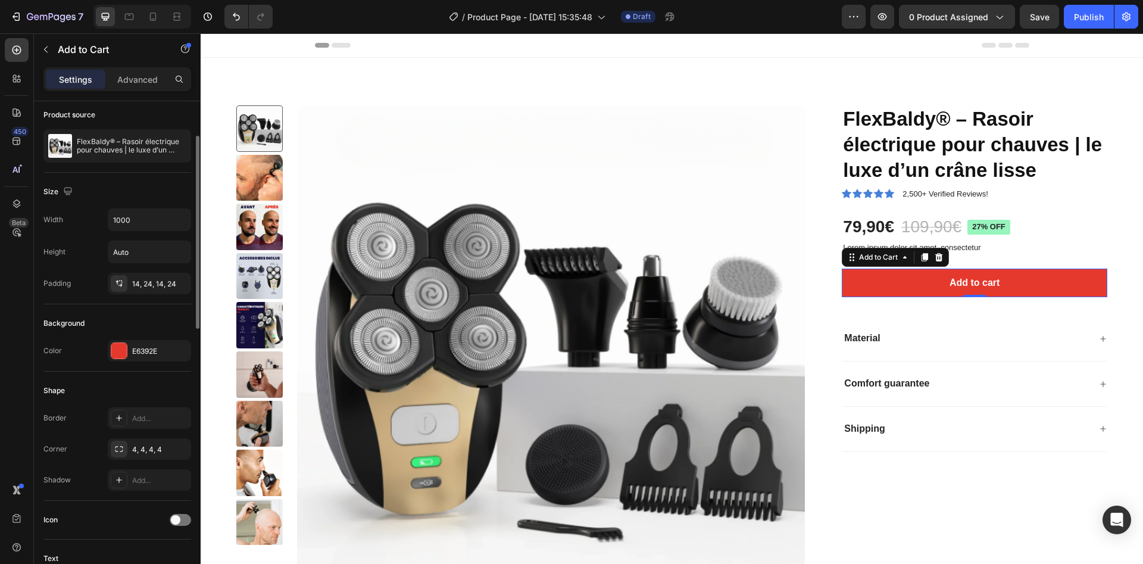
scroll to position [179, 0]
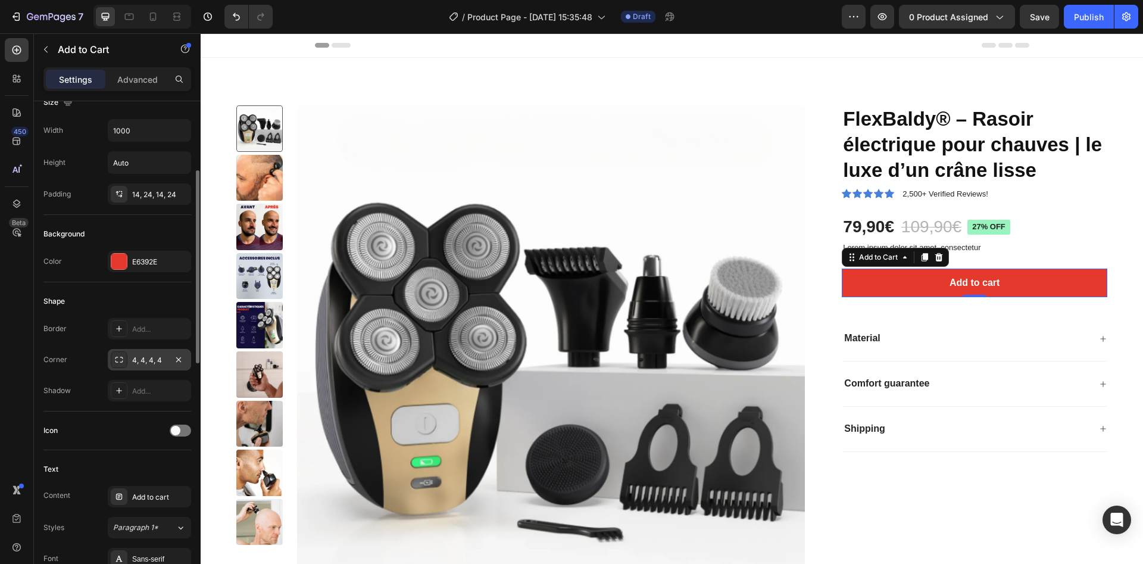
drag, startPoint x: 121, startPoint y: 358, endPoint x: 143, endPoint y: 367, distance: 23.6
click at [143, 367] on div "4, 4, 4, 4" at bounding box center [149, 359] width 83 height 21
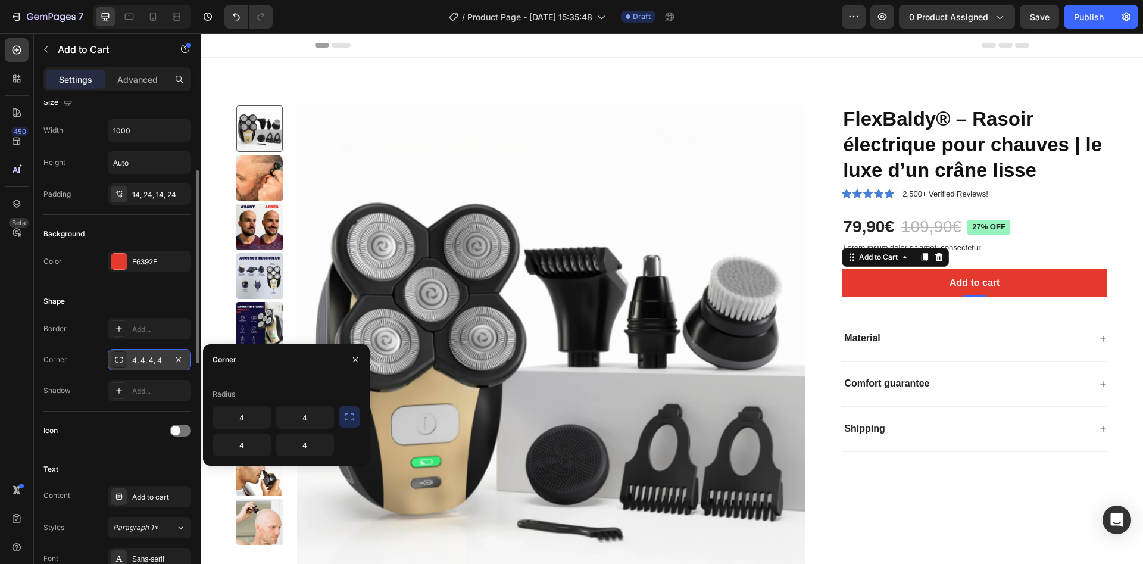
click at [140, 361] on div "4, 4, 4, 4" at bounding box center [149, 360] width 35 height 11
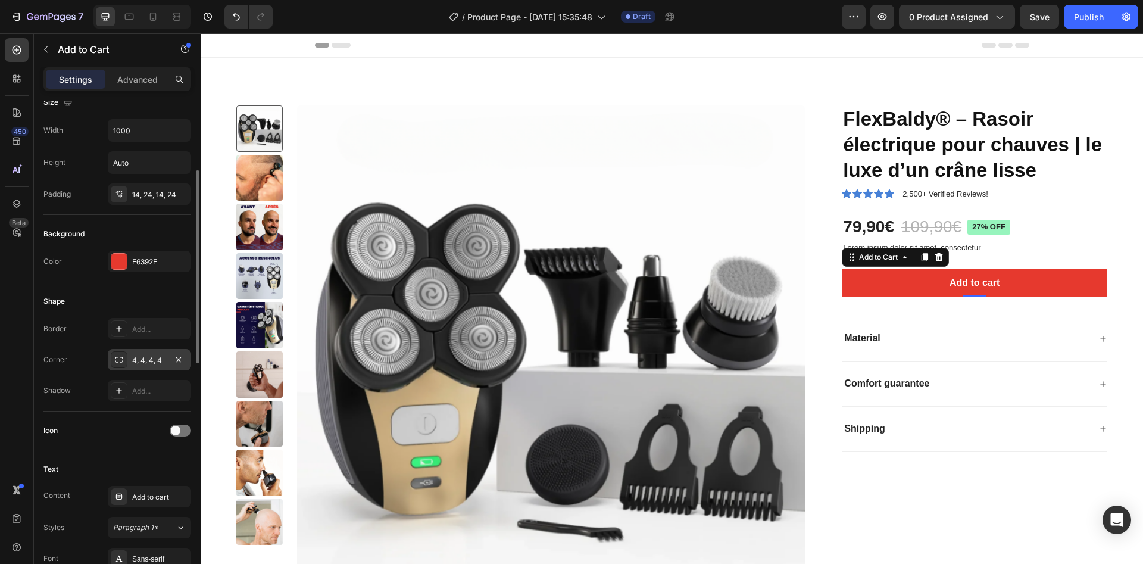
click at [120, 356] on icon at bounding box center [119, 360] width 10 height 10
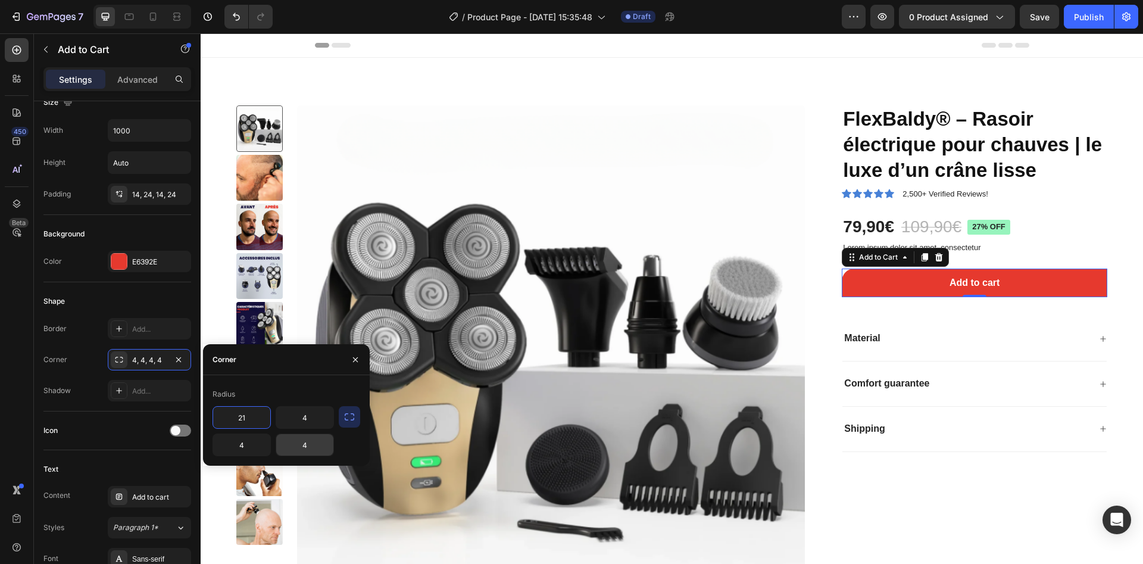
type input "20"
click at [260, 437] on input "4" at bounding box center [241, 444] width 57 height 21
type input "20"
click at [347, 420] on icon "button" at bounding box center [350, 416] width 10 height 7
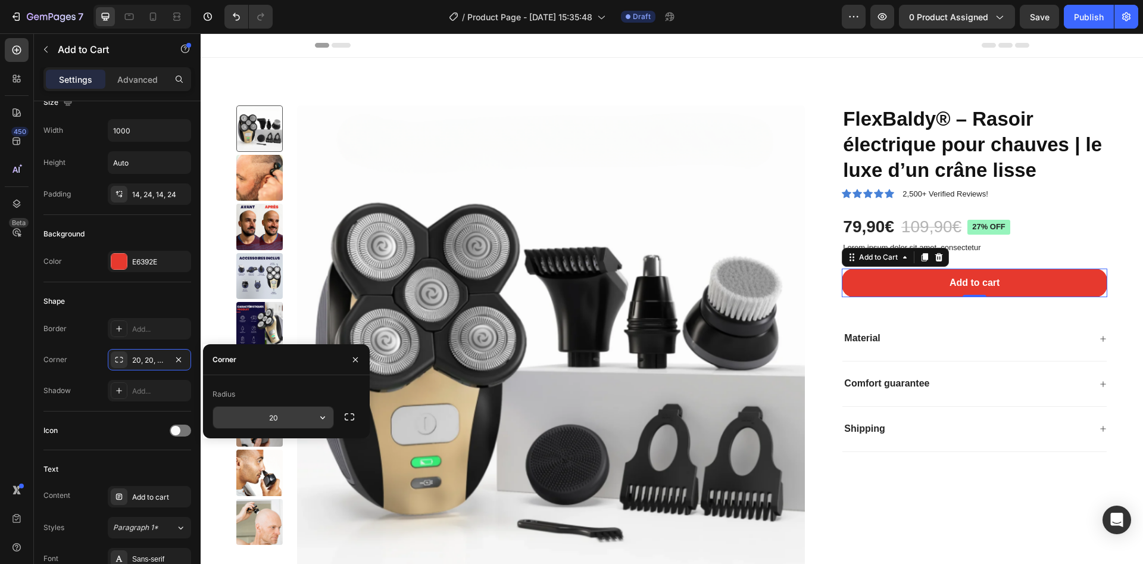
click at [279, 411] on input "20" at bounding box center [273, 417] width 120 height 21
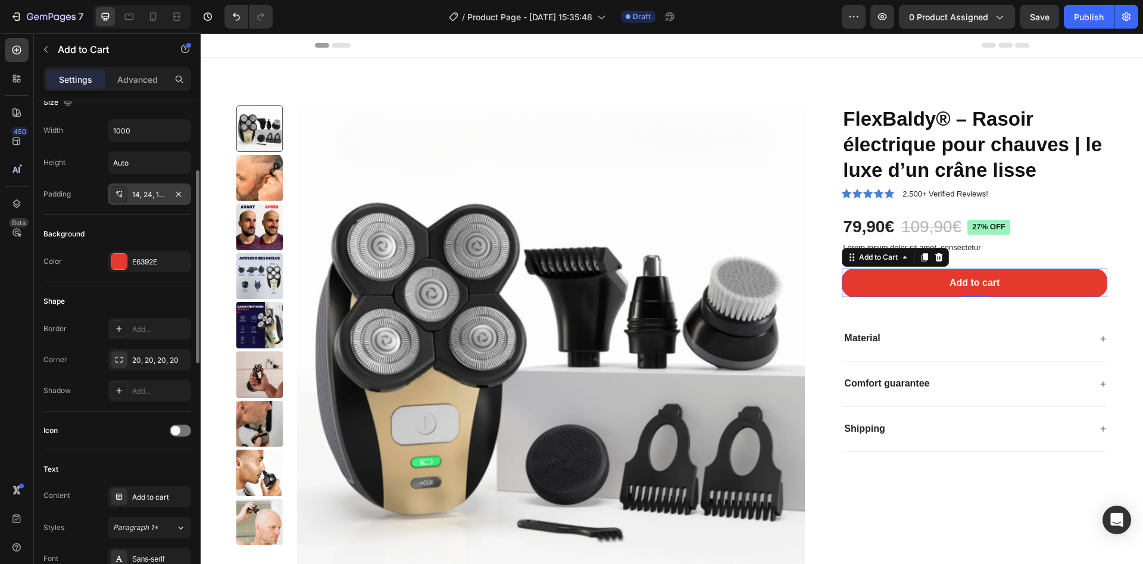
click at [144, 194] on div "14, 24, 14, 24" at bounding box center [149, 194] width 35 height 11
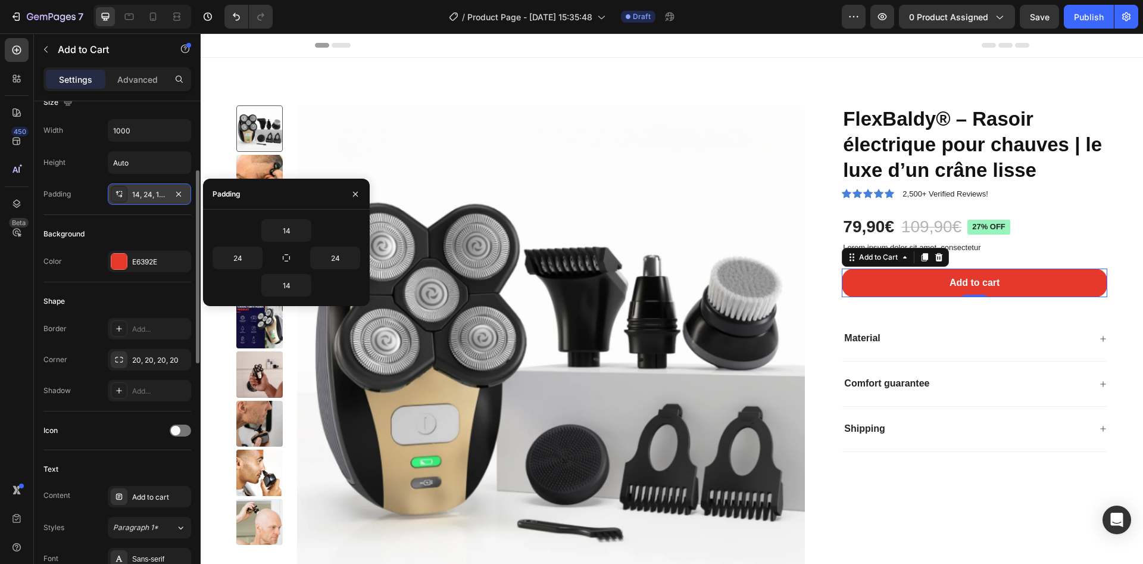
click at [144, 194] on div "14, 24, 14, 24" at bounding box center [149, 194] width 35 height 11
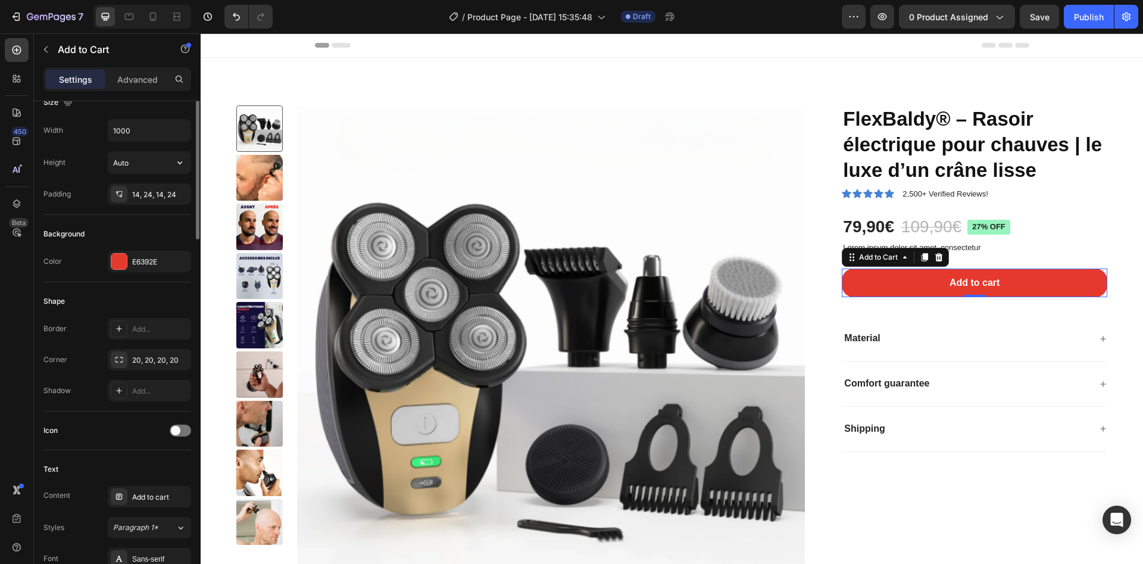
scroll to position [89, 0]
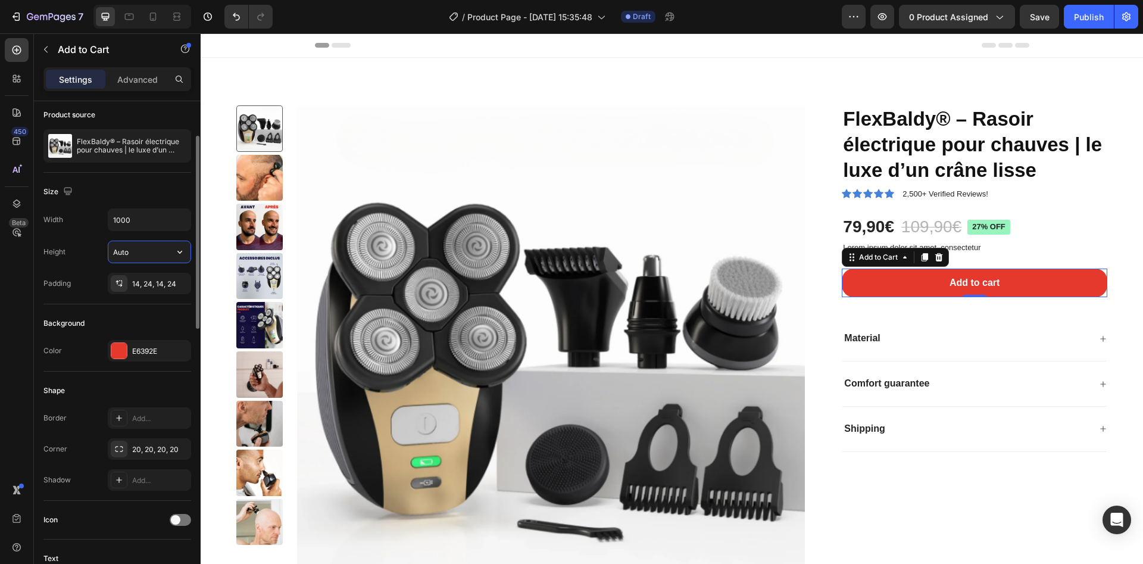
click at [139, 246] on input "Auto" at bounding box center [149, 251] width 82 height 21
click at [172, 245] on button "button" at bounding box center [179, 251] width 21 height 21
click at [169, 285] on span "Auto" at bounding box center [172, 282] width 15 height 11
click at [143, 260] on input "Auto" at bounding box center [149, 251] width 82 height 21
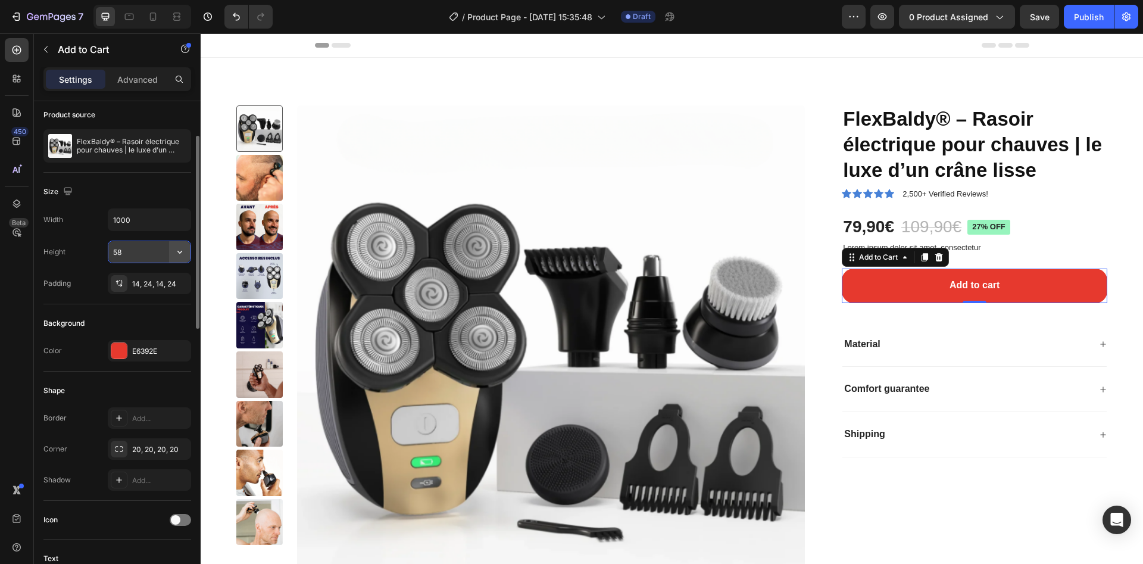
click at [188, 252] on button "button" at bounding box center [179, 251] width 21 height 21
click at [168, 276] on div "Fit content Auto" at bounding box center [137, 282] width 98 height 23
type input "Auto"
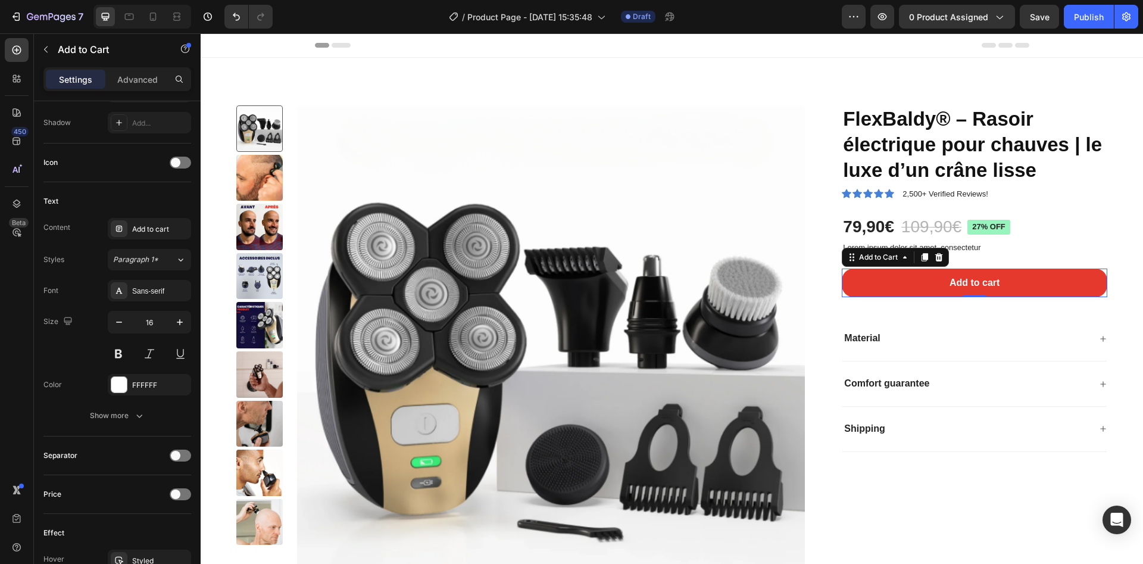
scroll to position [714, 0]
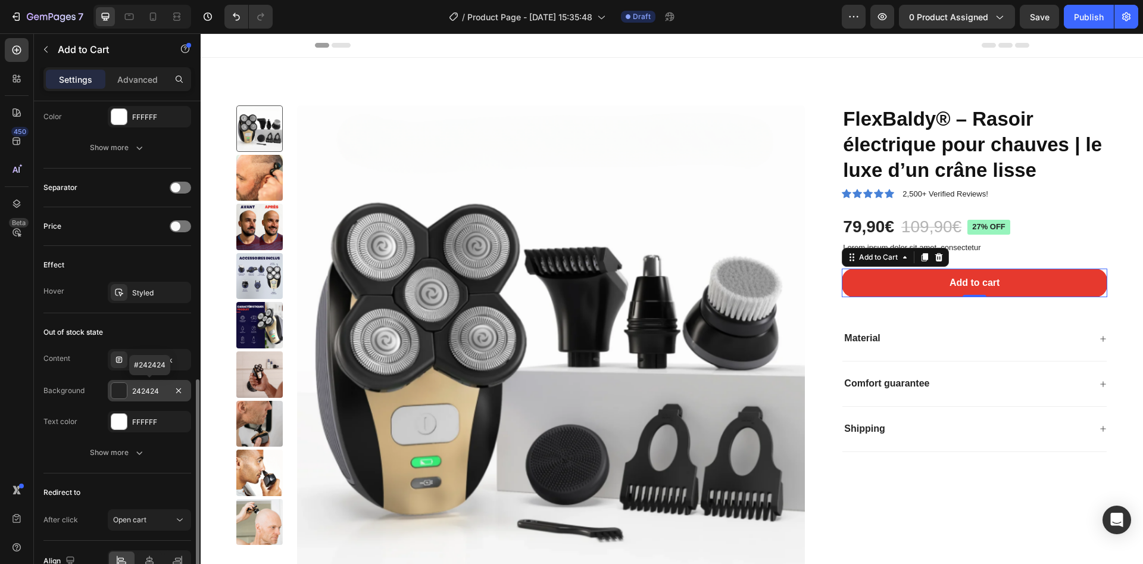
click at [158, 395] on div "242424" at bounding box center [149, 391] width 35 height 11
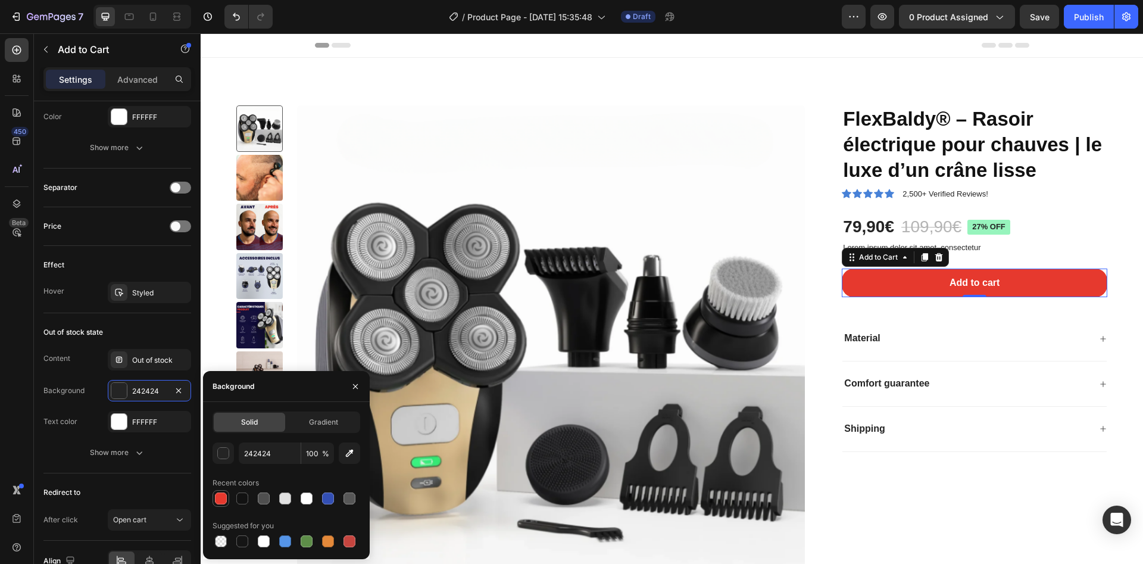
click at [222, 505] on div at bounding box center [221, 498] width 14 height 14
click at [234, 454] on div "E6392E 100 %" at bounding box center [287, 452] width 148 height 21
click at [230, 454] on button "button" at bounding box center [223, 452] width 21 height 21
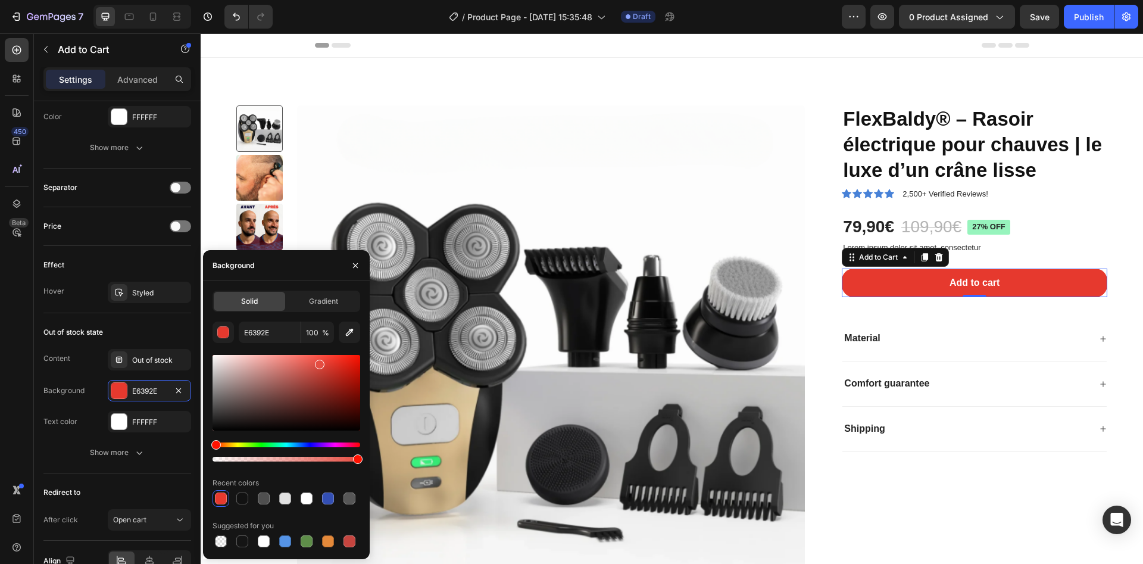
click at [318, 362] on div at bounding box center [287, 393] width 148 height 76
type input "E54D42"
click at [129, 330] on div "Out of stock state" at bounding box center [117, 332] width 148 height 19
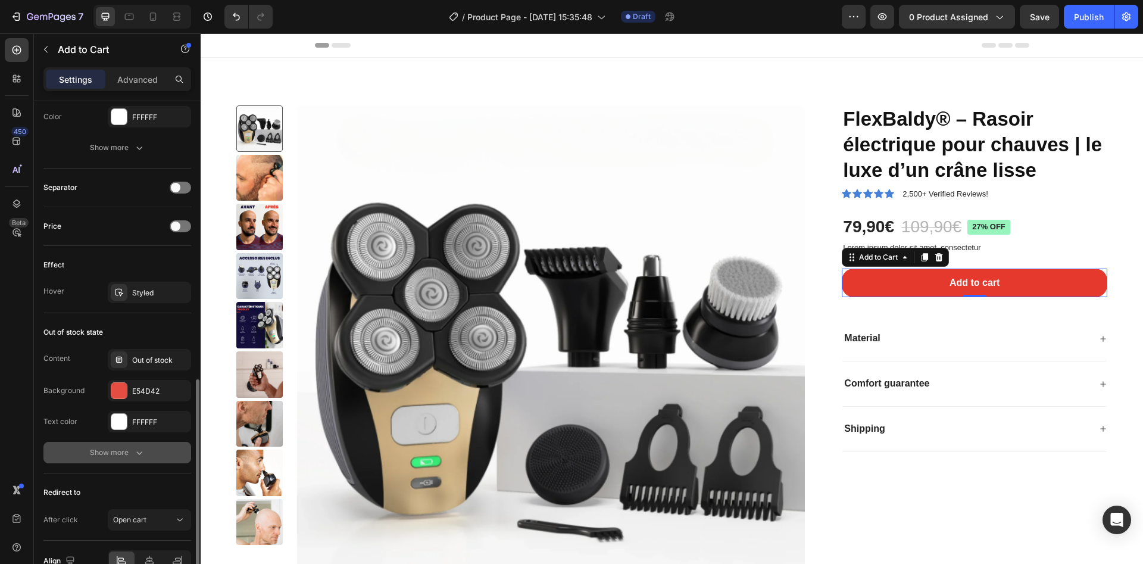
click at [61, 450] on button "Show more" at bounding box center [117, 452] width 148 height 21
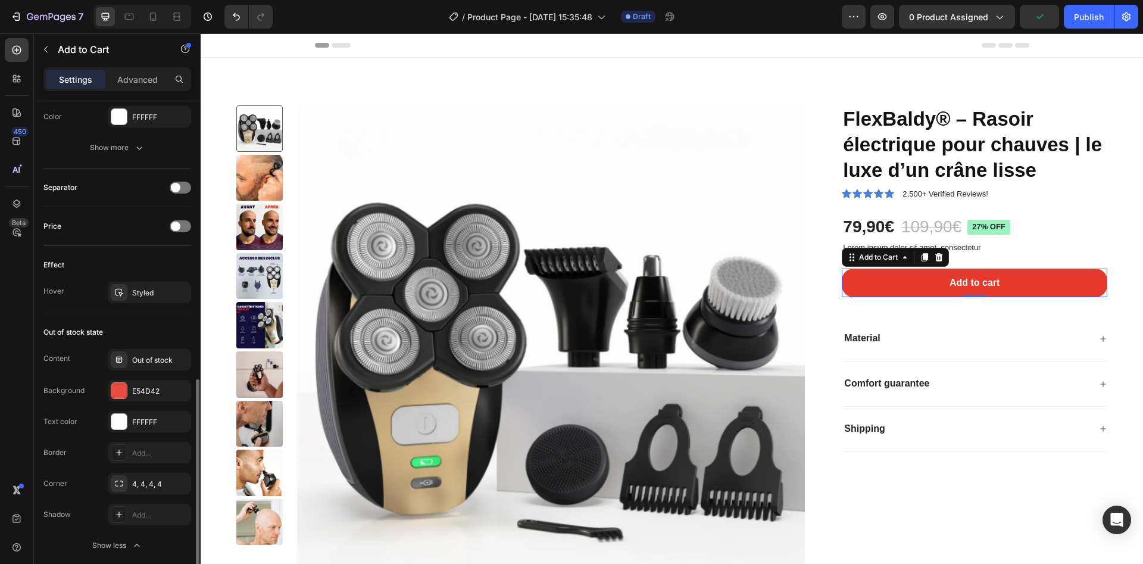
click at [97, 335] on div "Out of stock state" at bounding box center [73, 332] width 60 height 11
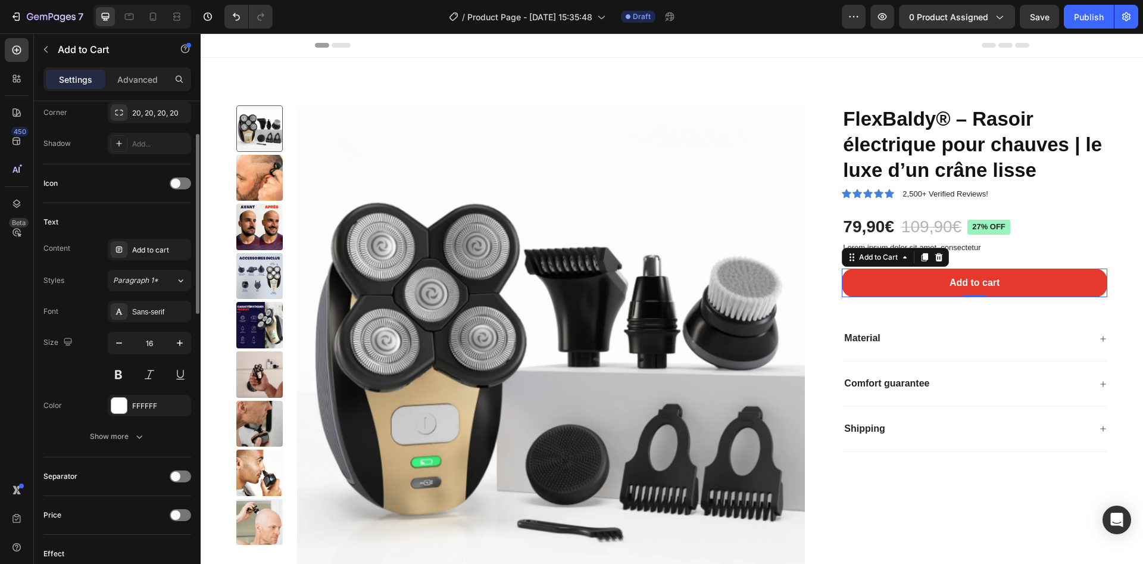
scroll to position [336, 0]
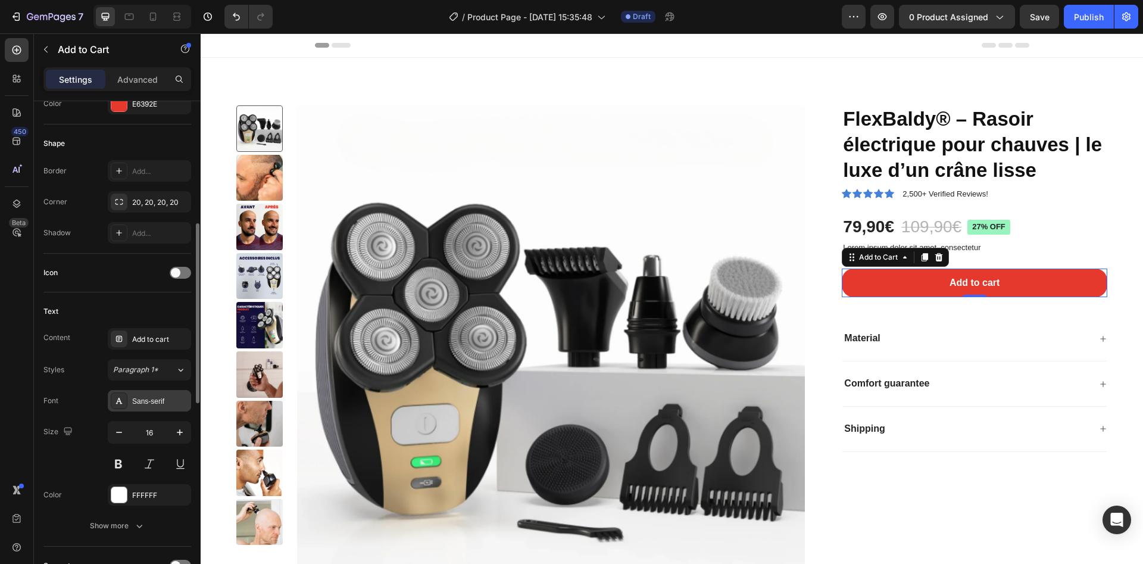
click at [147, 405] on div "Sans-serif" at bounding box center [160, 401] width 56 height 11
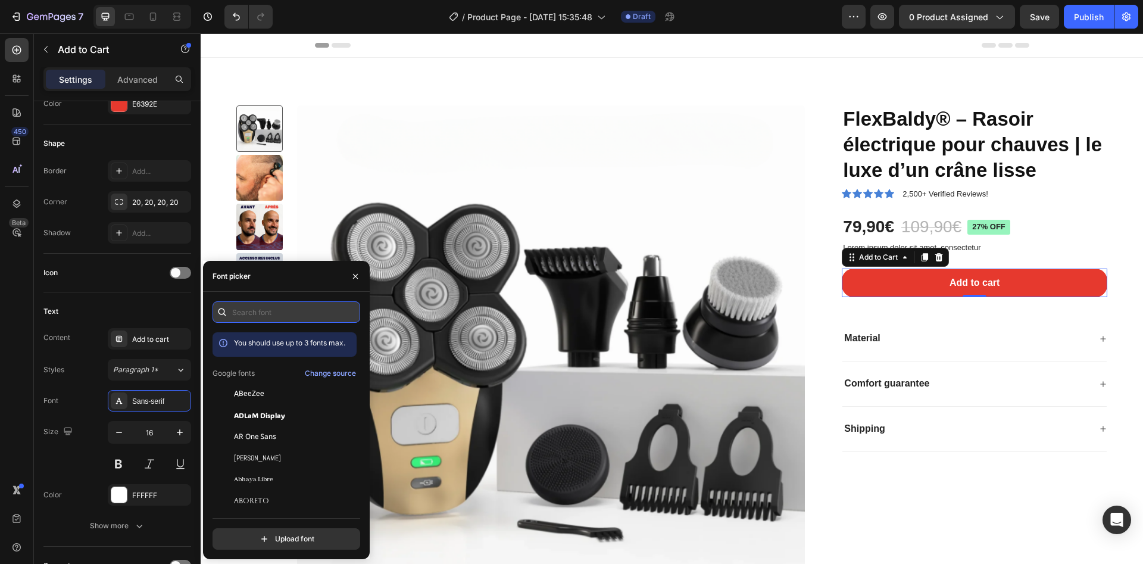
click at [288, 317] on input "text" at bounding box center [287, 311] width 148 height 21
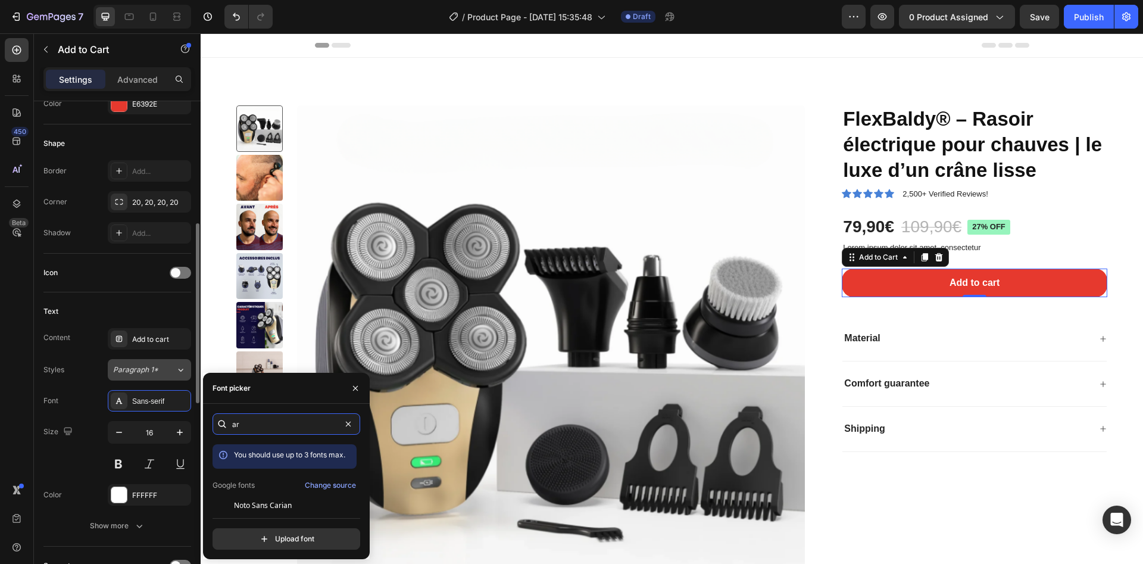
type input "a"
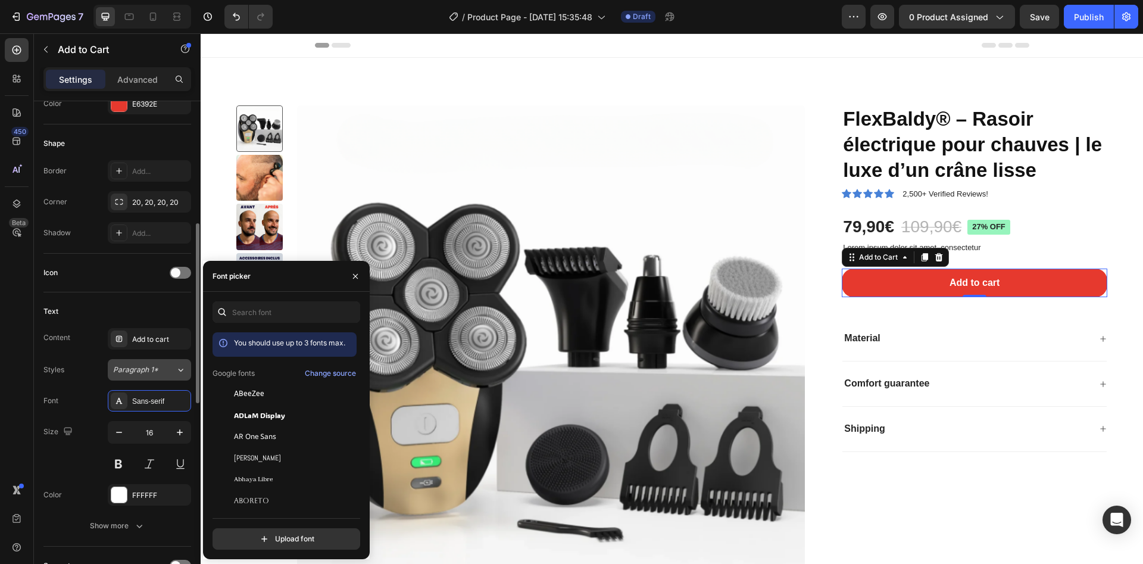
click at [149, 375] on button "Paragraph 1*" at bounding box center [149, 369] width 83 height 21
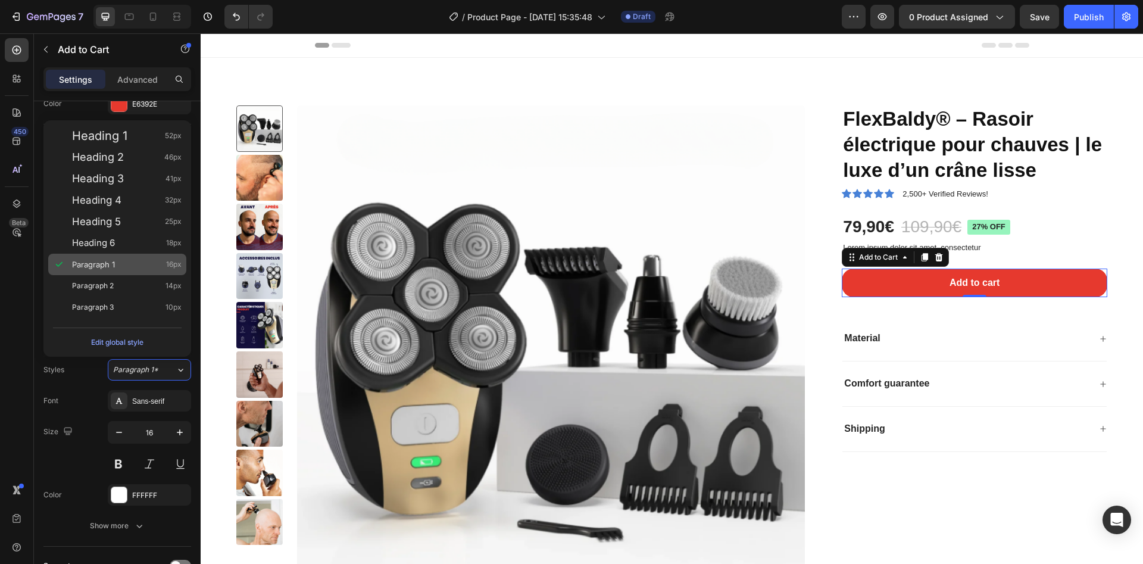
click at [123, 264] on div "Paragraph 1 16px" at bounding box center [127, 264] width 110 height 12
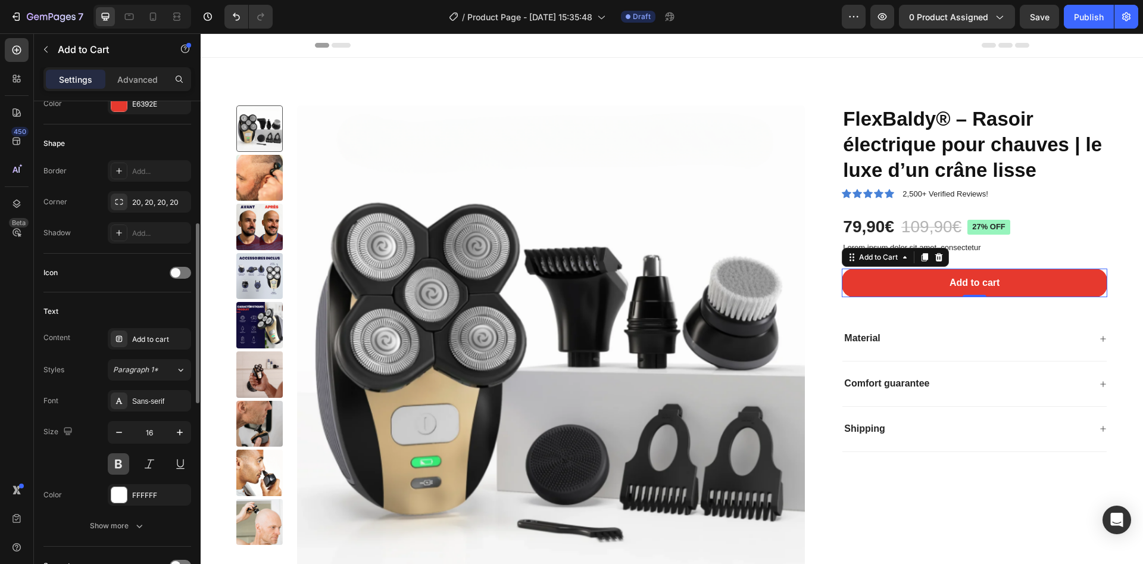
click at [113, 466] on button at bounding box center [118, 463] width 21 height 21
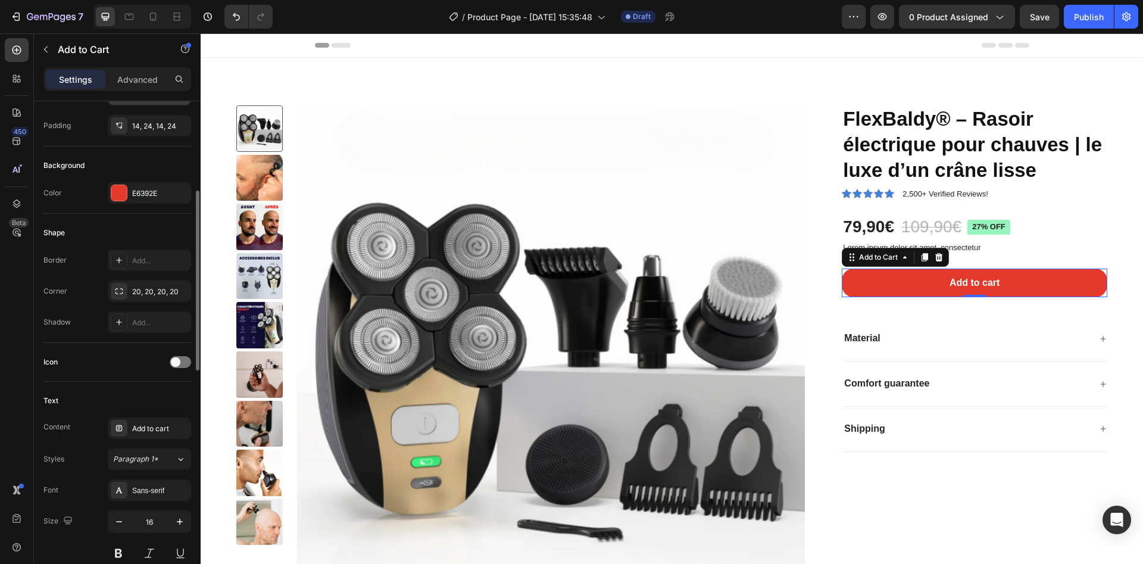
scroll to position [0, 0]
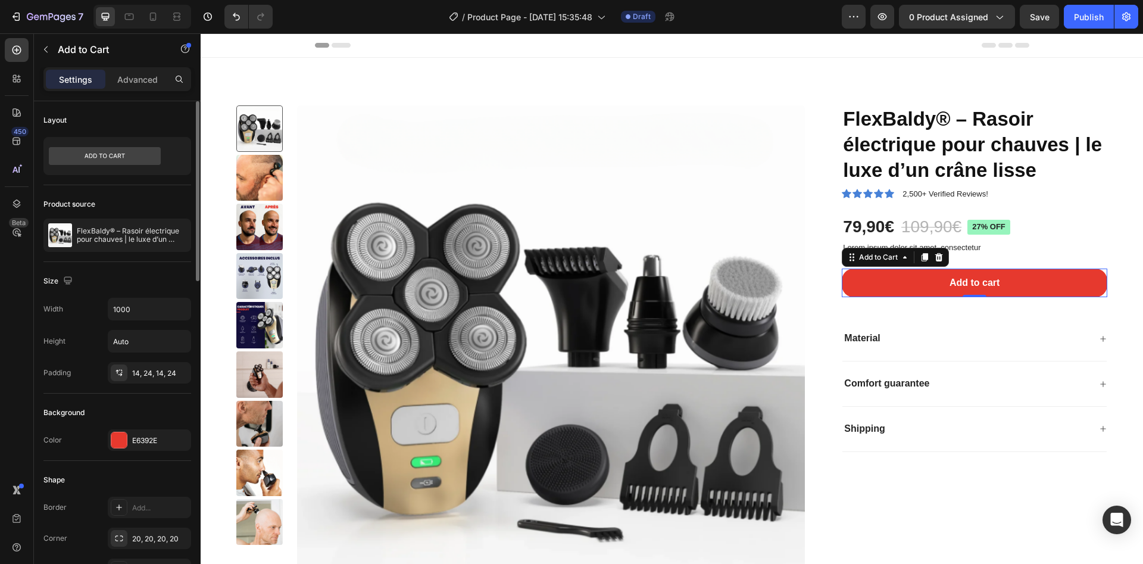
click at [132, 90] on div "Settings Advanced" at bounding box center [117, 79] width 148 height 24
click at [135, 83] on p "Advanced" at bounding box center [137, 79] width 40 height 13
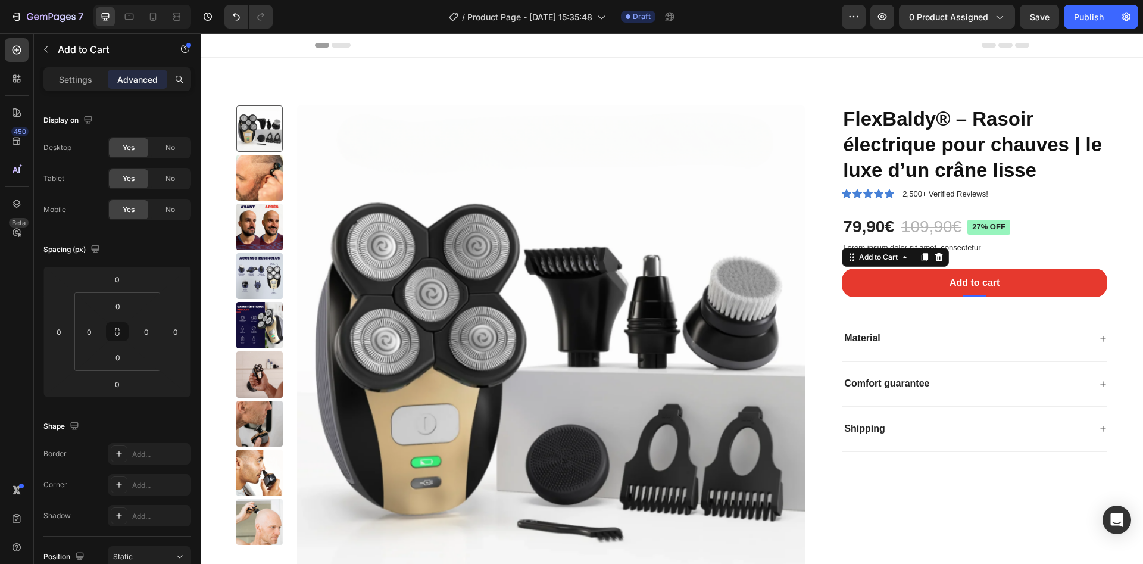
scroll to position [330, 0]
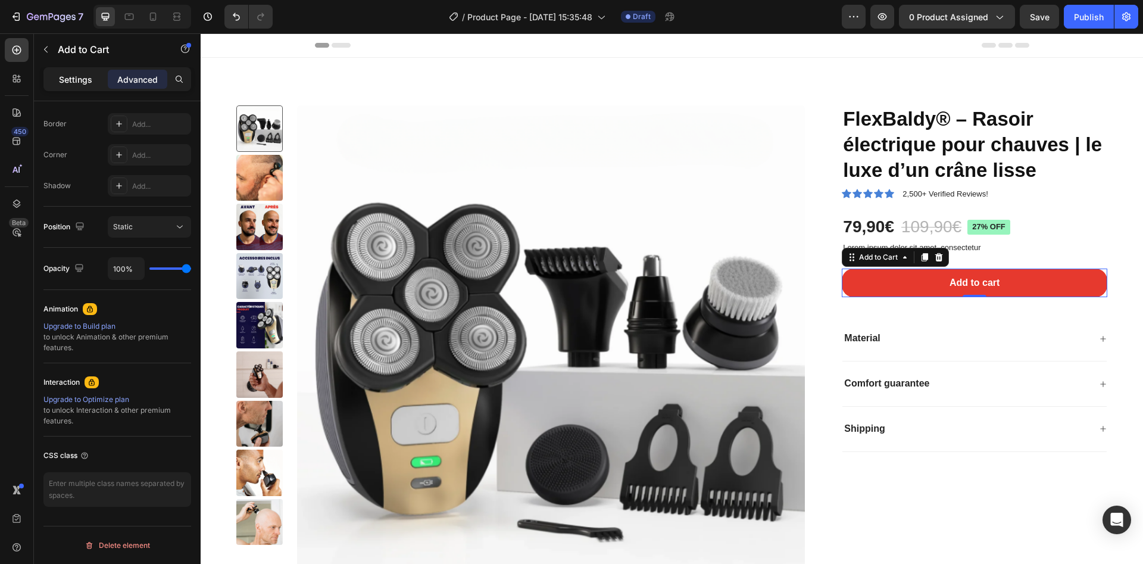
click at [72, 85] on p "Settings" at bounding box center [75, 79] width 33 height 13
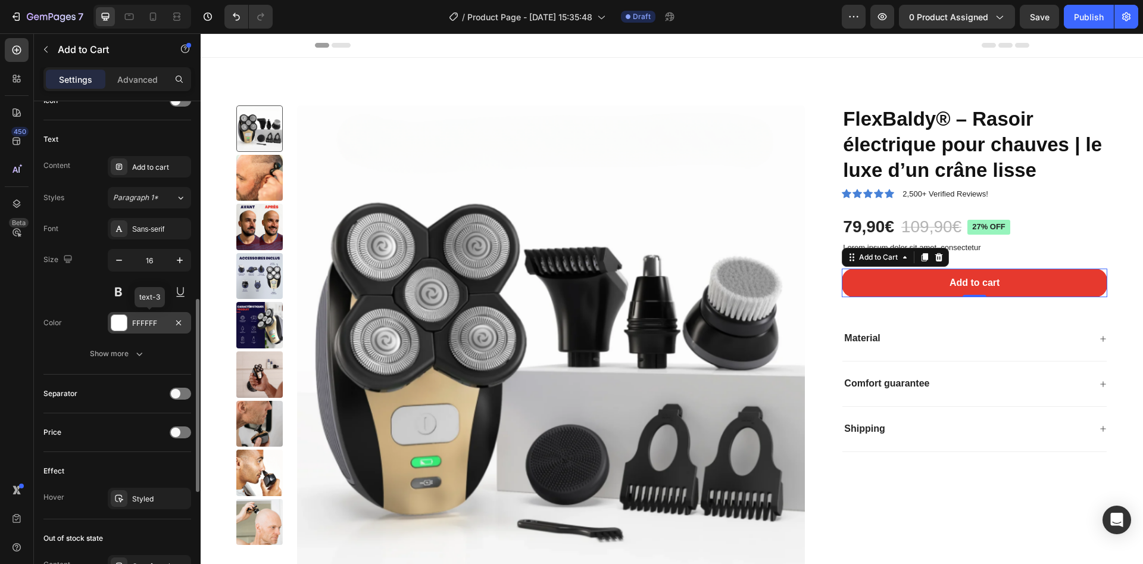
scroll to position [598, 0]
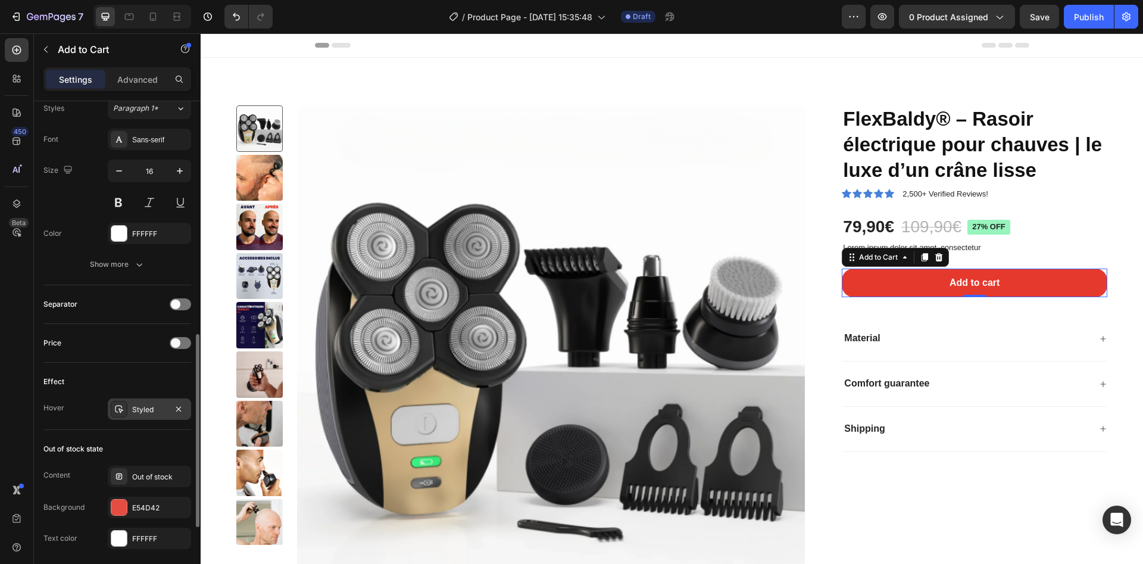
click at [120, 410] on icon at bounding box center [119, 409] width 10 height 10
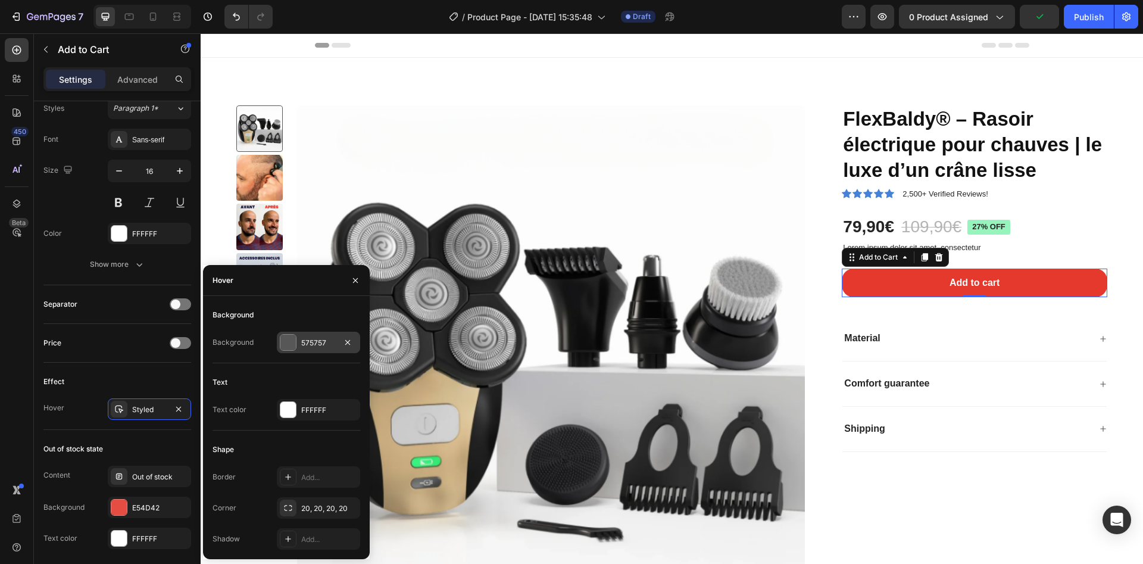
click at [309, 346] on div "575757" at bounding box center [318, 343] width 35 height 11
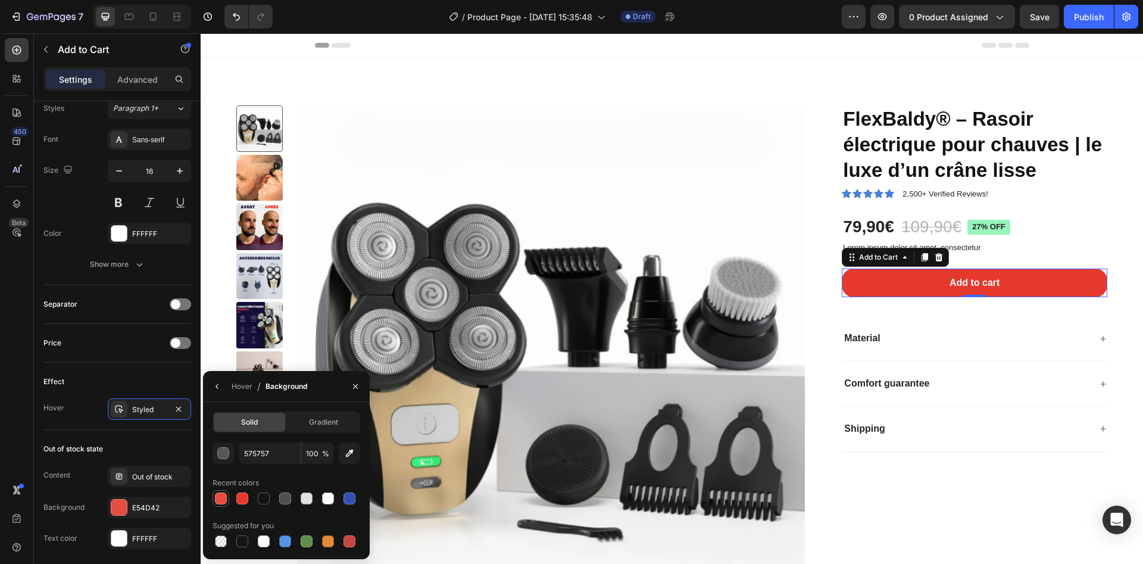
click at [227, 501] on div at bounding box center [221, 498] width 14 height 14
click at [218, 503] on div at bounding box center [221, 498] width 12 height 12
click at [227, 453] on div "button" at bounding box center [224, 454] width 12 height 12
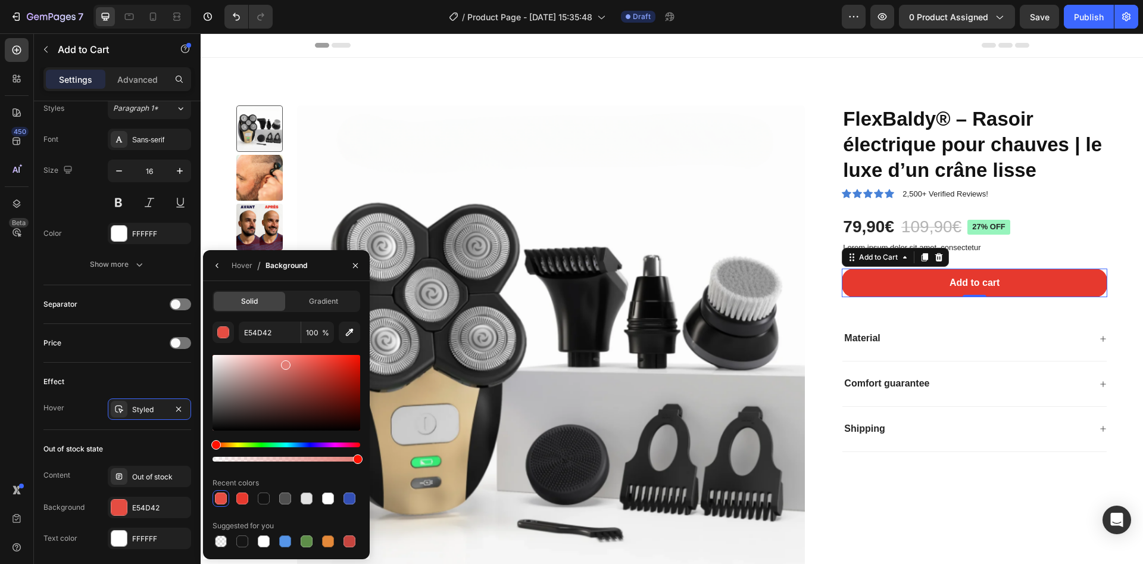
click at [285, 363] on div at bounding box center [287, 393] width 148 height 76
drag, startPoint x: 350, startPoint y: 364, endPoint x: 369, endPoint y: 349, distance: 23.7
click at [367, 350] on div "Solid Gradient E27D76 100 % Recent colors Suggested for you" at bounding box center [286, 420] width 167 height 259
click at [351, 374] on div at bounding box center [287, 393] width 148 height 76
click at [344, 373] on div at bounding box center [287, 393] width 148 height 76
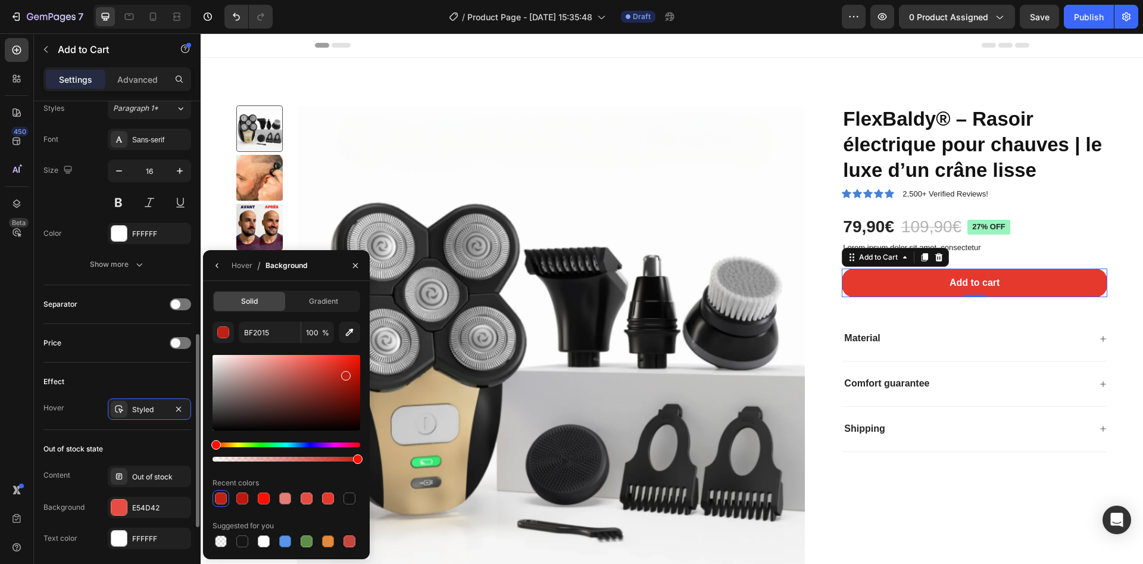
click at [103, 304] on div "Separator" at bounding box center [117, 304] width 148 height 19
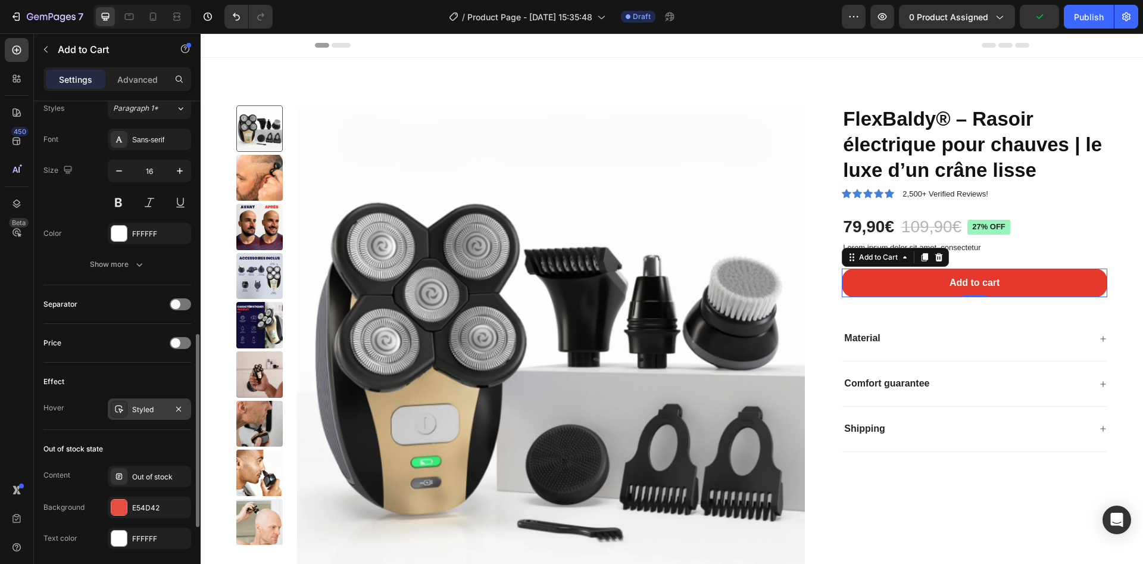
click at [152, 410] on div "Styled" at bounding box center [149, 409] width 35 height 11
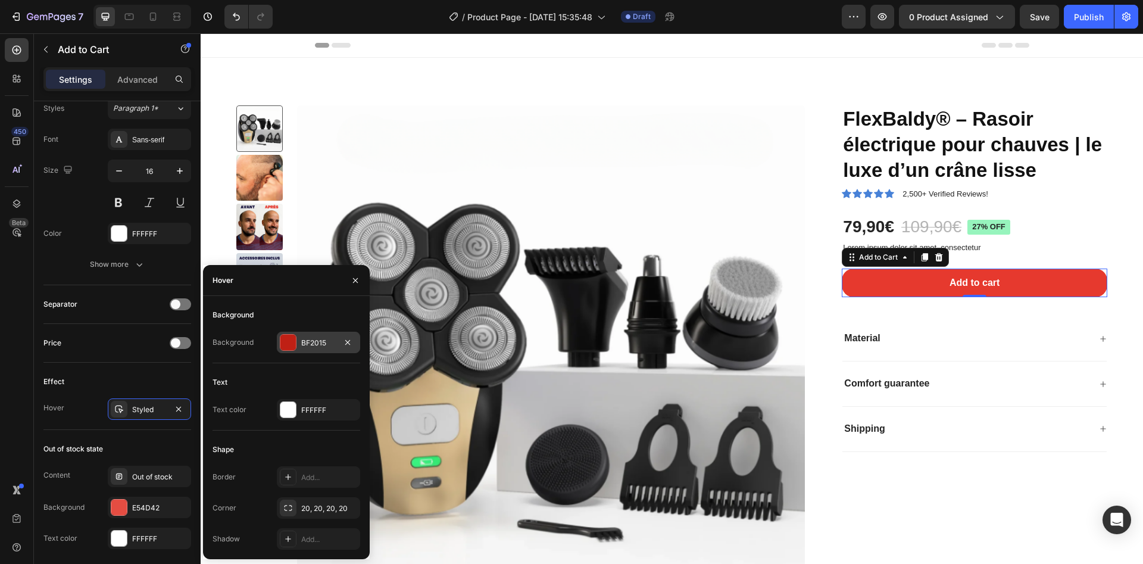
click at [301, 344] on div "BF2015" at bounding box center [318, 343] width 35 height 11
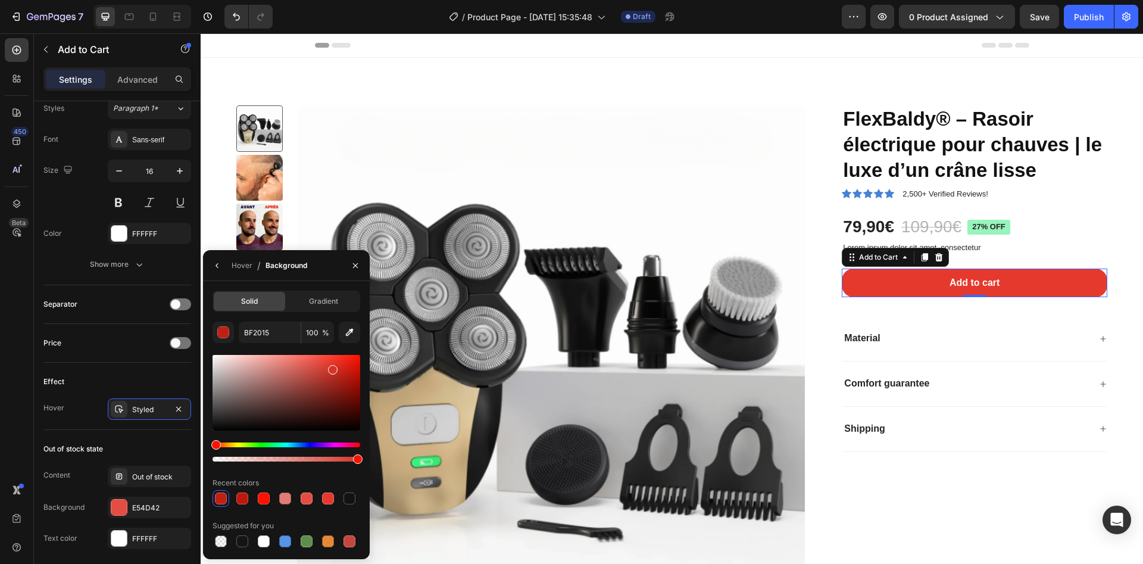
click at [332, 367] on div at bounding box center [287, 393] width 148 height 76
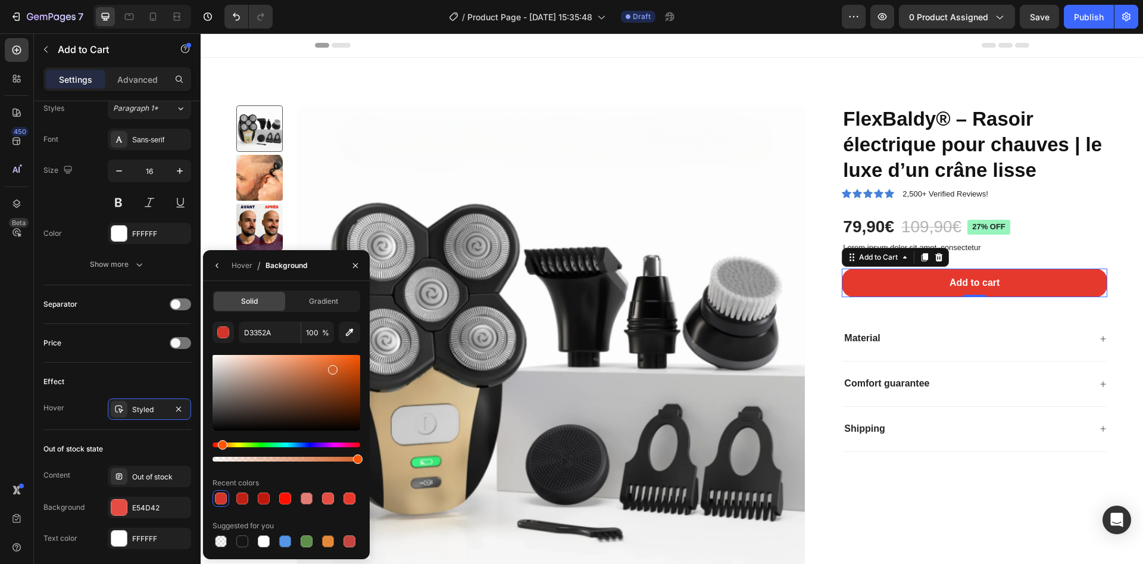
click at [221, 445] on div "Hue" at bounding box center [287, 444] width 148 height 5
click at [220, 445] on div "Hue" at bounding box center [222, 445] width 10 height 10
click at [339, 367] on div at bounding box center [287, 393] width 148 height 76
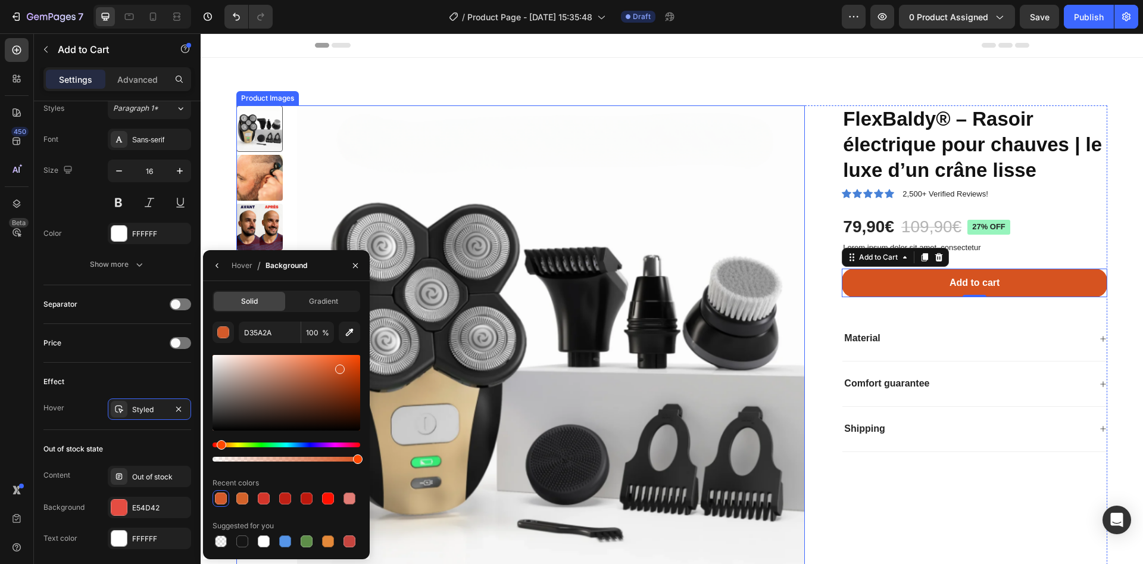
type input "D65320"
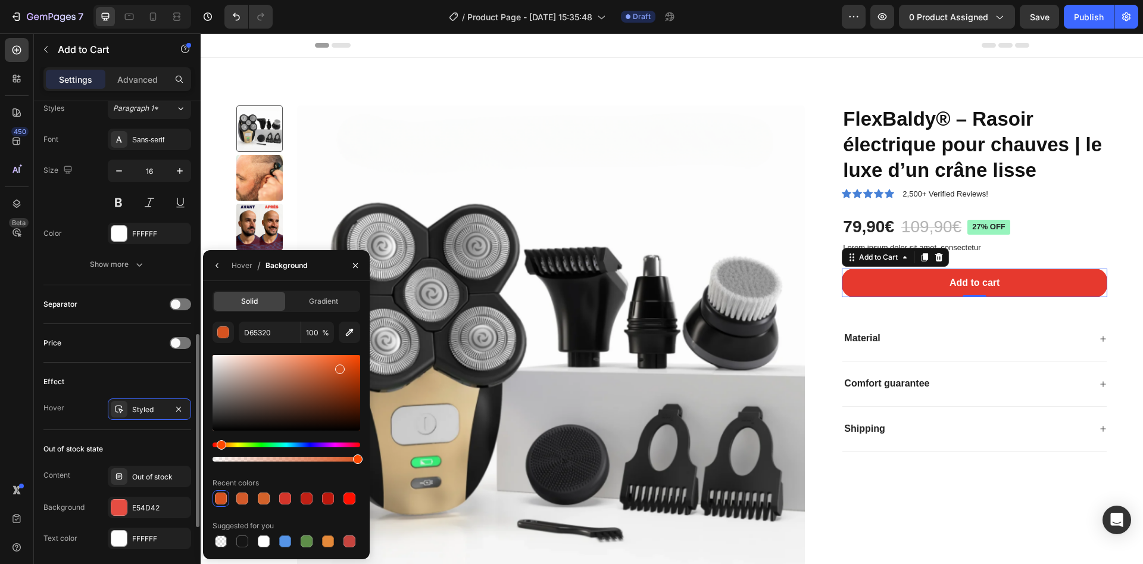
click at [179, 277] on div "Text Content Add to cart Styles Paragraph 1* Font Sans-serif Size 16 Color FFFF…" at bounding box center [117, 158] width 148 height 254
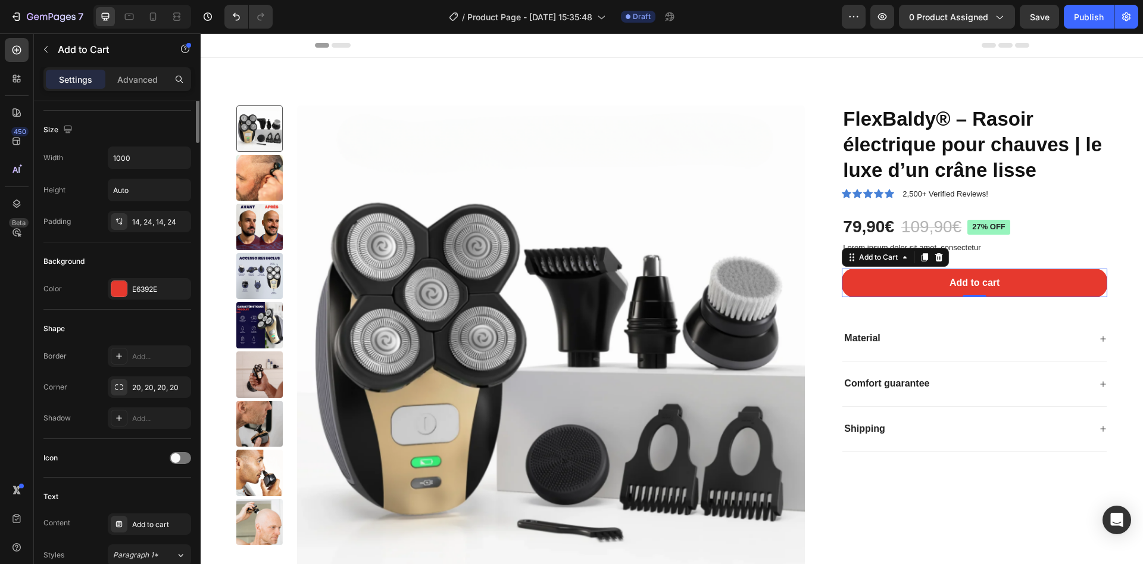
scroll to position [0, 0]
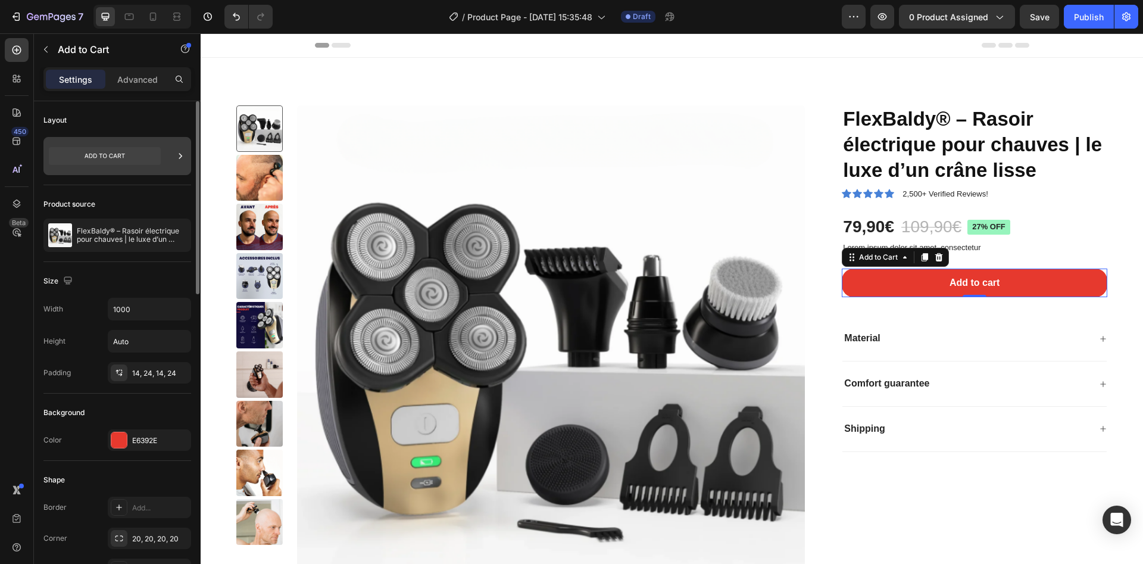
click at [121, 162] on icon at bounding box center [105, 156] width 112 height 18
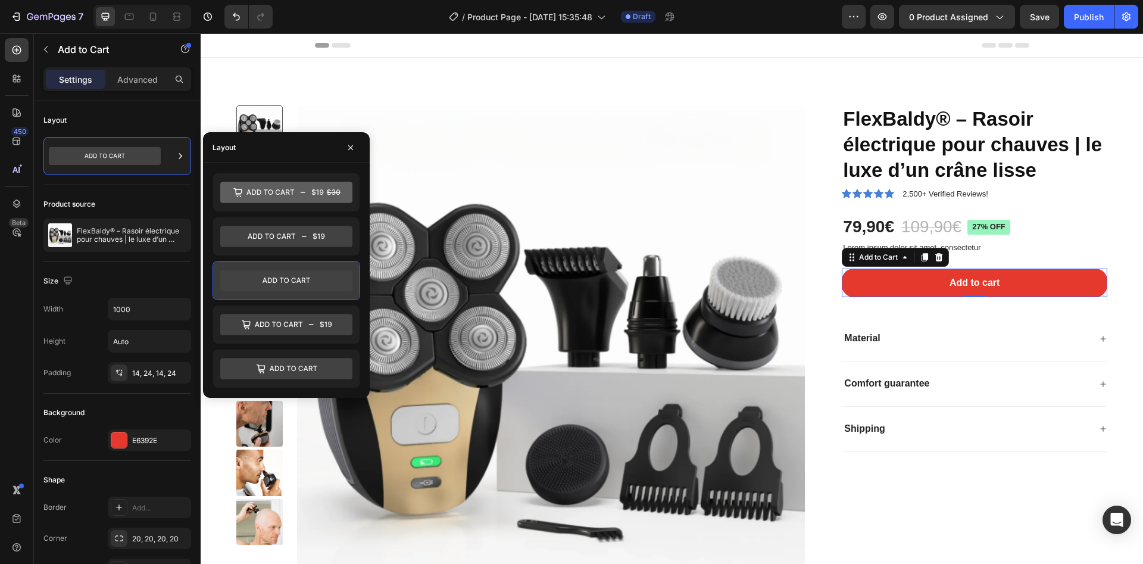
click at [310, 288] on icon at bounding box center [286, 280] width 132 height 21
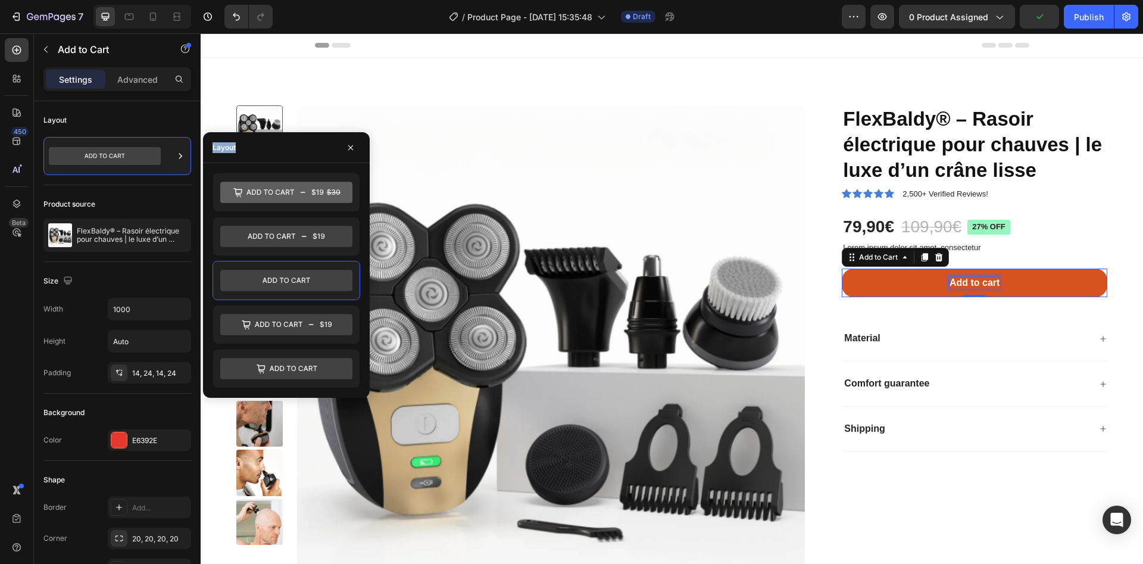
click at [966, 287] on div "Add to cart" at bounding box center [975, 283] width 50 height 13
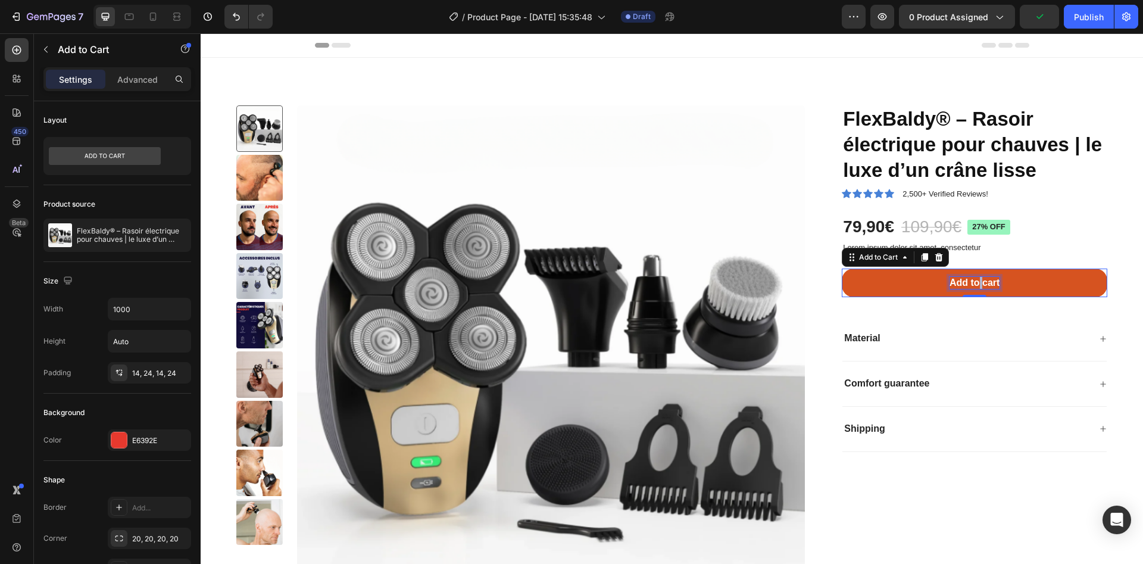
click at [966, 287] on p "Add to cart" at bounding box center [975, 283] width 50 height 13
drag, startPoint x: 982, startPoint y: 287, endPoint x: 960, endPoint y: 282, distance: 22.7
click at [960, 282] on p "Add to cart" at bounding box center [975, 283] width 50 height 13
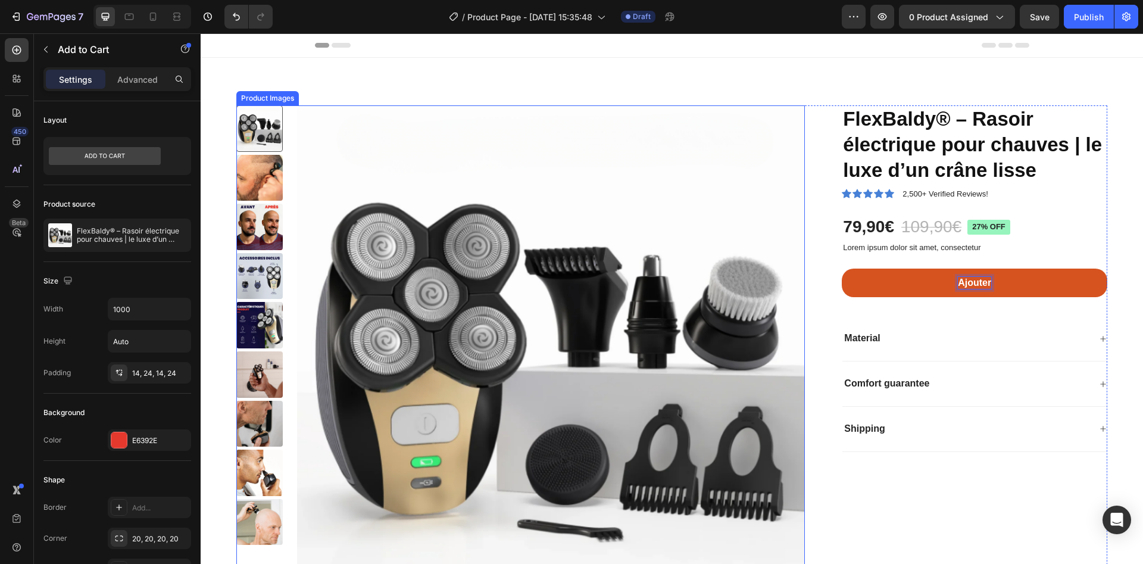
click at [842, 269] on button "Ajouter" at bounding box center [975, 283] width 266 height 29
click at [842, 269] on button "Ajouter au" at bounding box center [975, 283] width 266 height 29
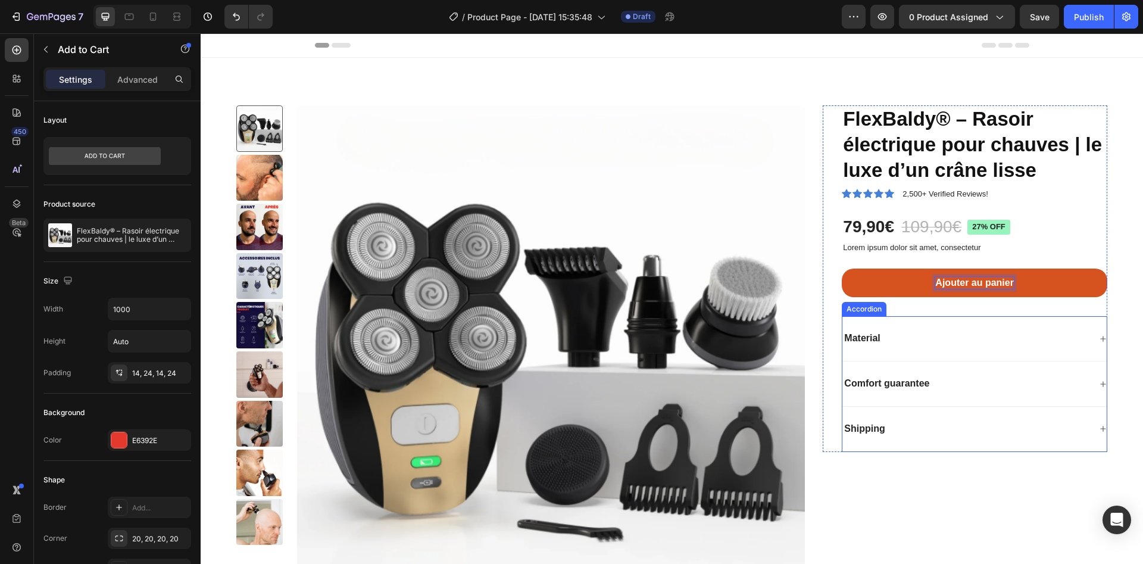
click at [894, 344] on div "Material" at bounding box center [966, 338] width 248 height 16
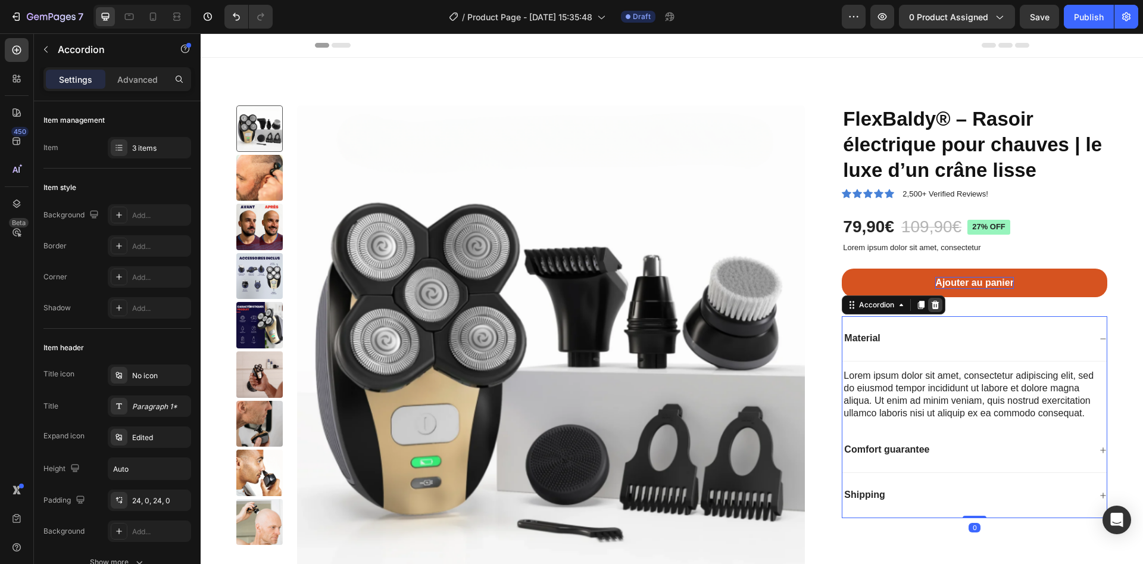
click at [931, 305] on icon at bounding box center [936, 305] width 10 height 10
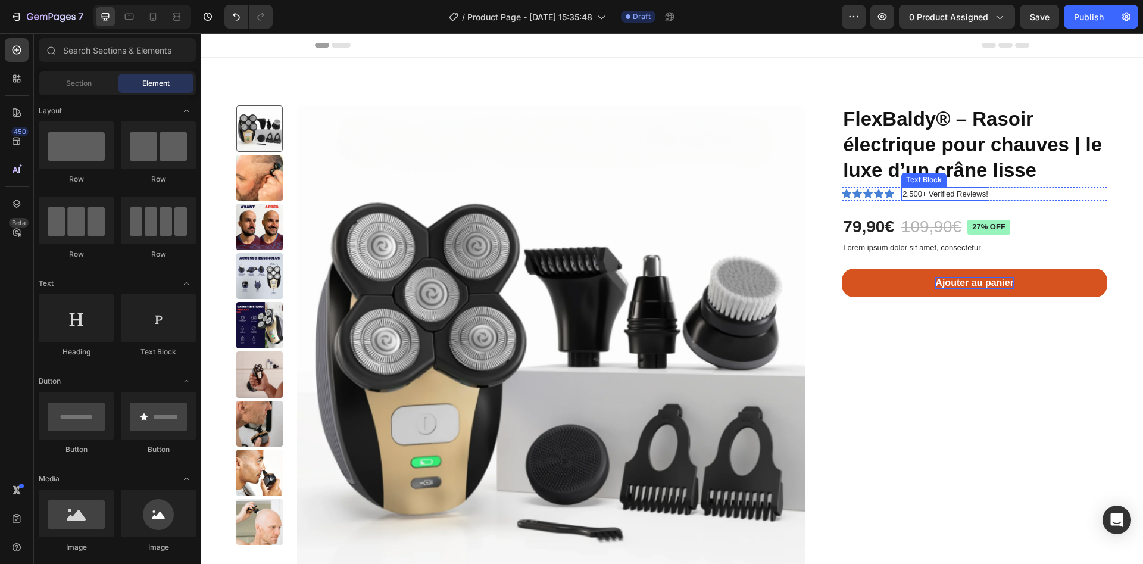
click at [916, 199] on p "2,500+ Verified Reviews!" at bounding box center [945, 194] width 85 height 12
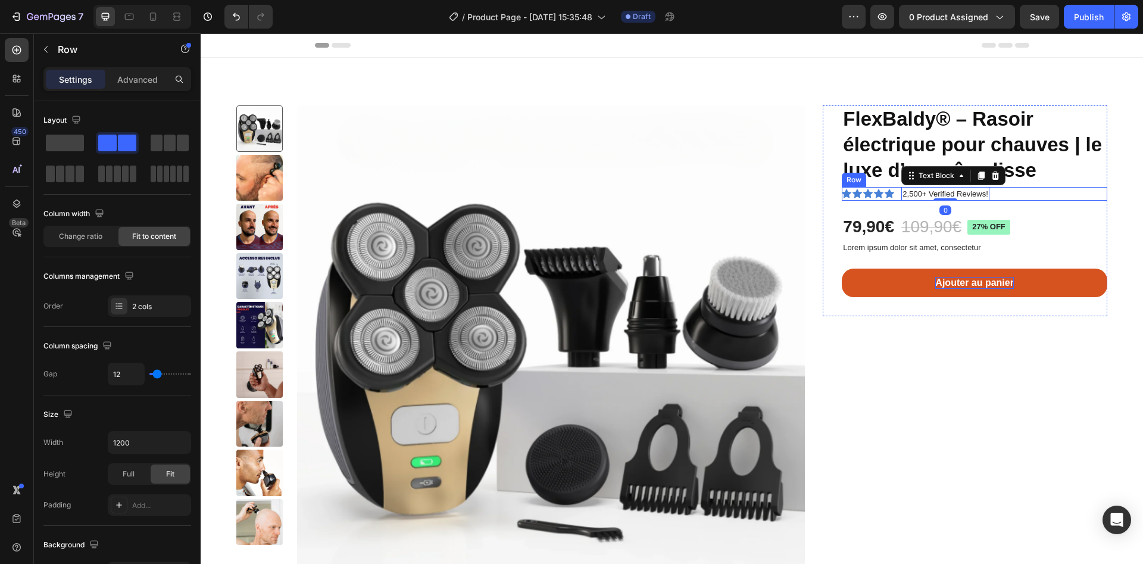
click at [861, 200] on div "Icon Icon Icon Icon Icon Icon List 2,500+ Verified Reviews! Text Block 0 Row" at bounding box center [975, 194] width 266 height 14
click at [863, 190] on icon at bounding box center [868, 194] width 10 height 10
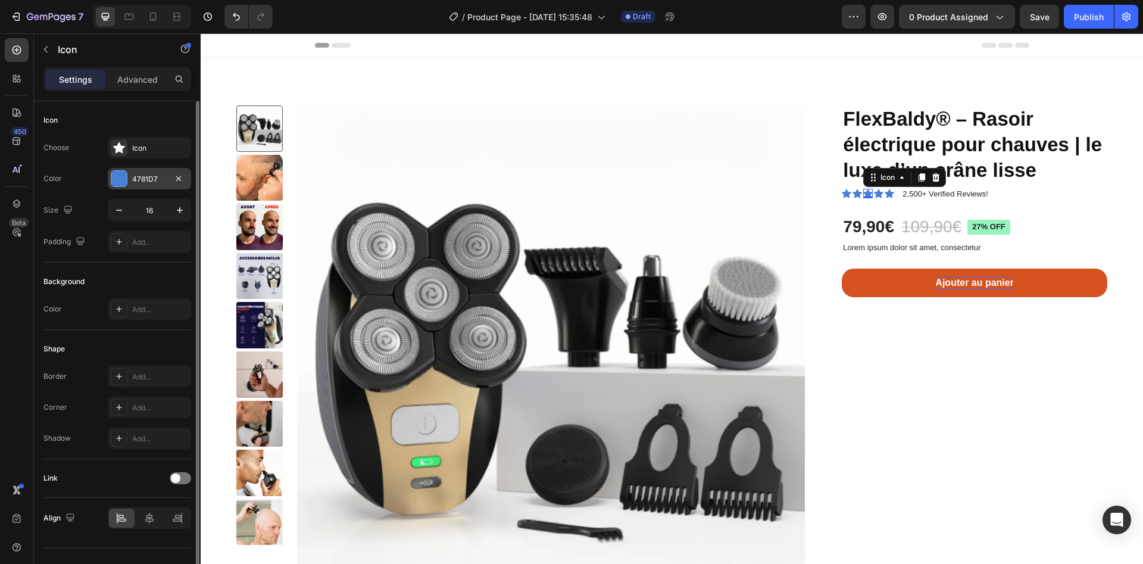
click at [121, 175] on div at bounding box center [118, 178] width 15 height 15
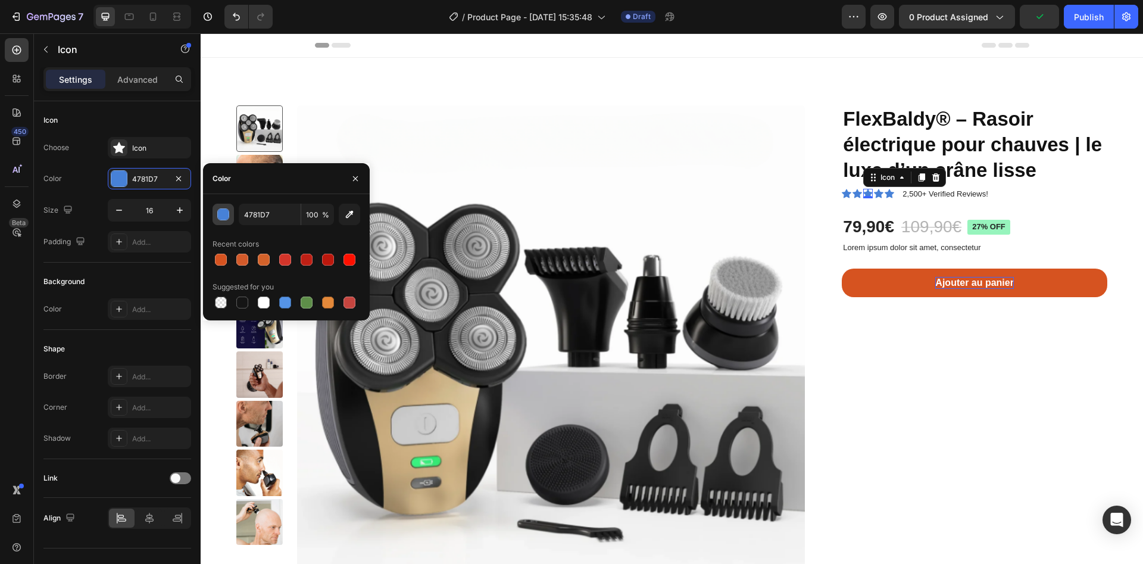
click at [230, 219] on button "button" at bounding box center [223, 214] width 21 height 21
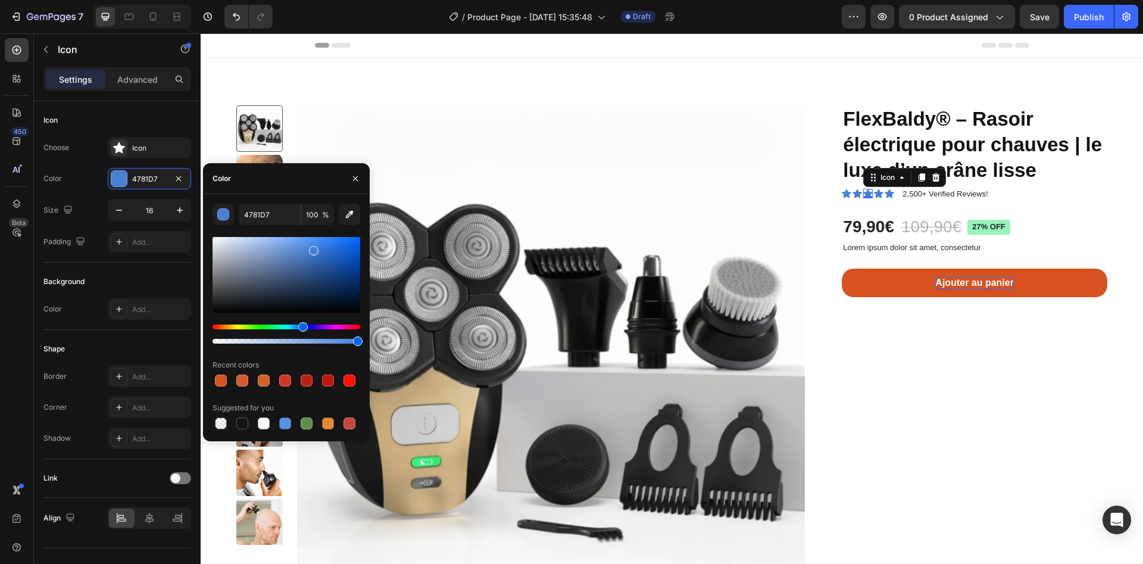
drag, startPoint x: 230, startPoint y: 322, endPoint x: 223, endPoint y: 325, distance: 7.7
click at [223, 323] on div at bounding box center [287, 290] width 148 height 111
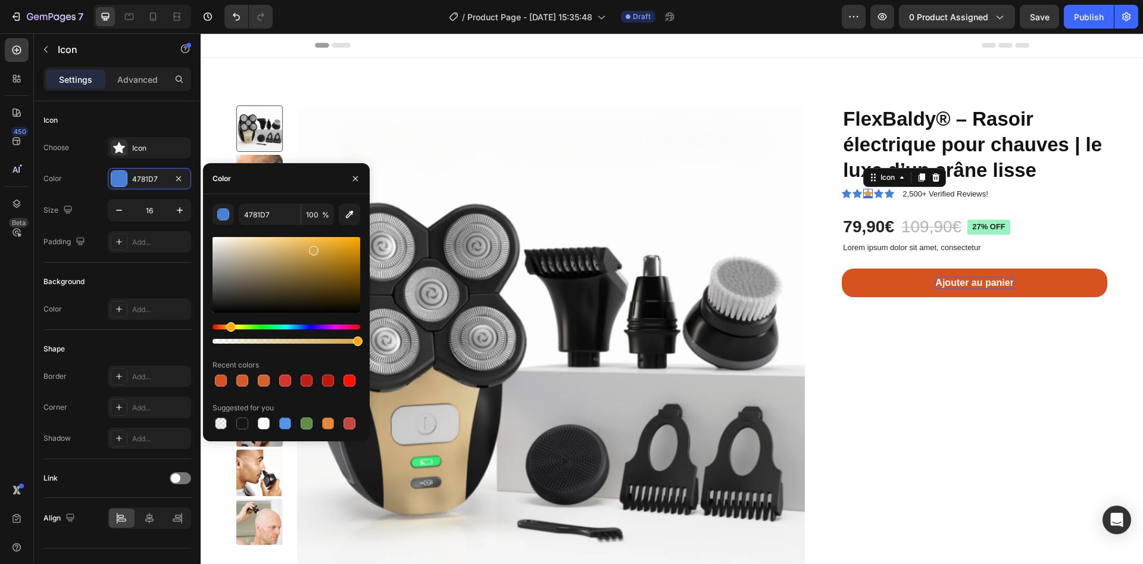
drag, startPoint x: 223, startPoint y: 327, endPoint x: 229, endPoint y: 329, distance: 6.1
click at [229, 329] on div "Hue" at bounding box center [287, 326] width 148 height 5
type input "D6A646"
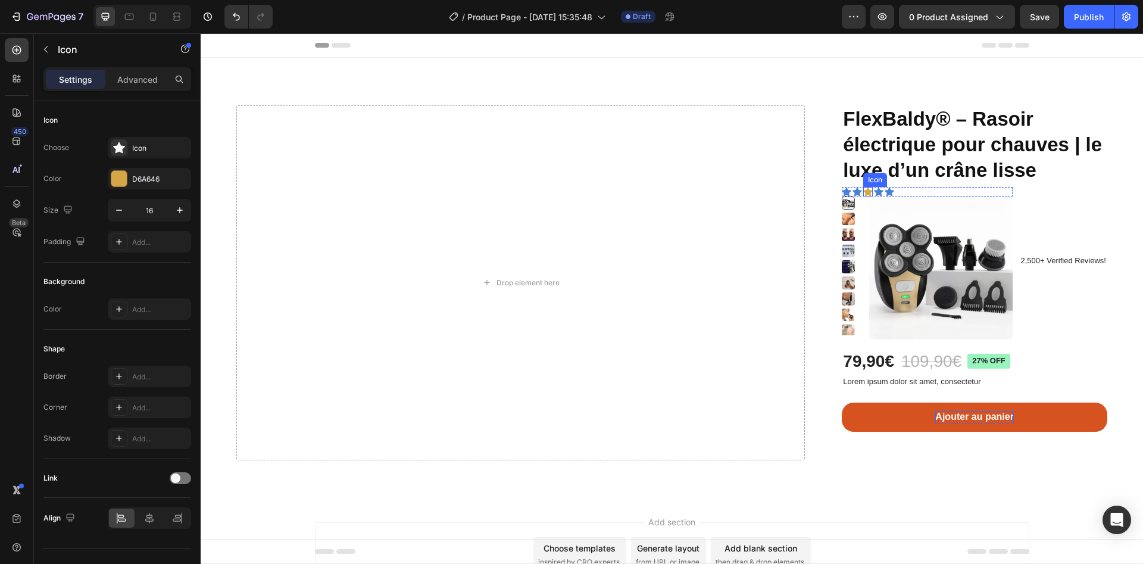
click at [863, 191] on icon at bounding box center [868, 191] width 10 height 9
click at [230, 15] on icon "Undo/Redo" at bounding box center [236, 17] width 12 height 12
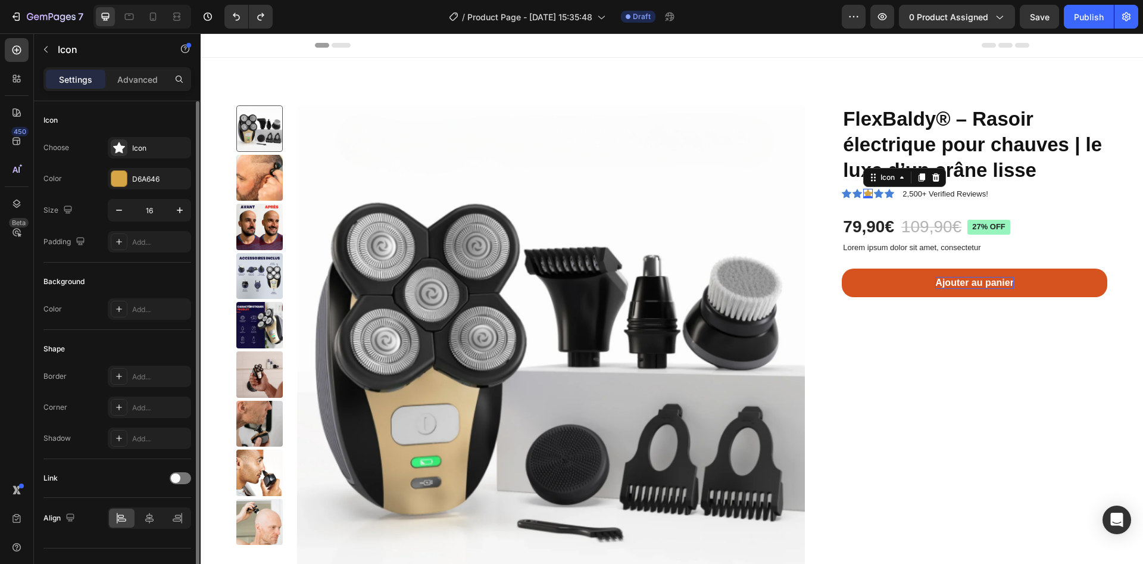
click at [142, 160] on div "Choose Icon Color D6A646 Size 16 Padding Add..." at bounding box center [117, 195] width 148 height 116
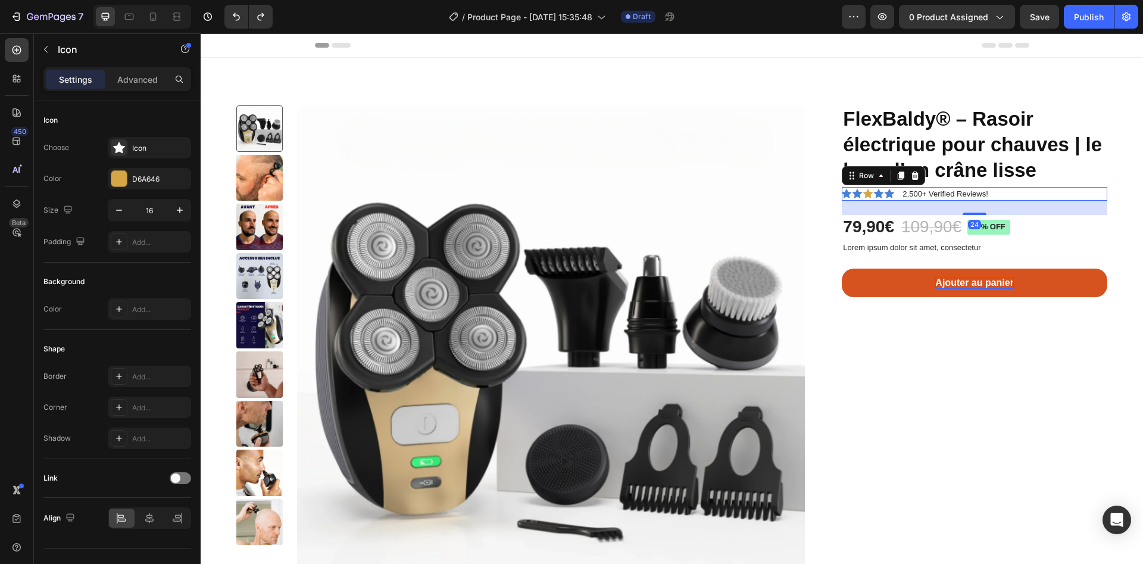
click at [890, 198] on div "Icon Icon Icon Icon Icon Icon List 2,500+ Verified Reviews! Text Block Row 24" at bounding box center [975, 194] width 266 height 14
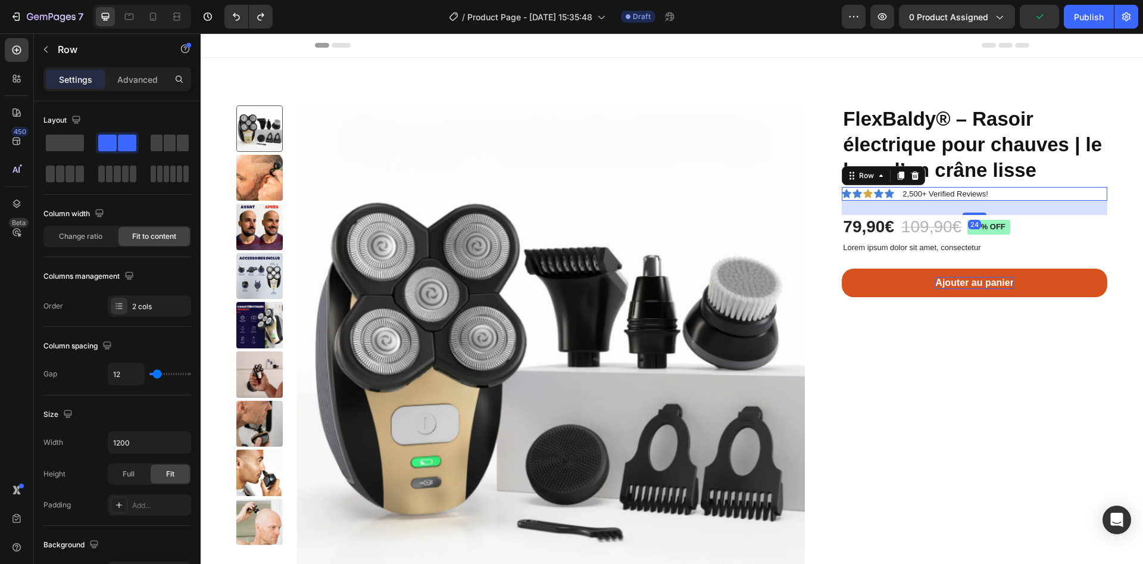
click at [891, 194] on div "Icon Icon Icon Icon Icon Icon List 2,500+ Verified Reviews! Text Block Row 24" at bounding box center [975, 194] width 266 height 14
click at [842, 195] on icon at bounding box center [847, 194] width 10 height 10
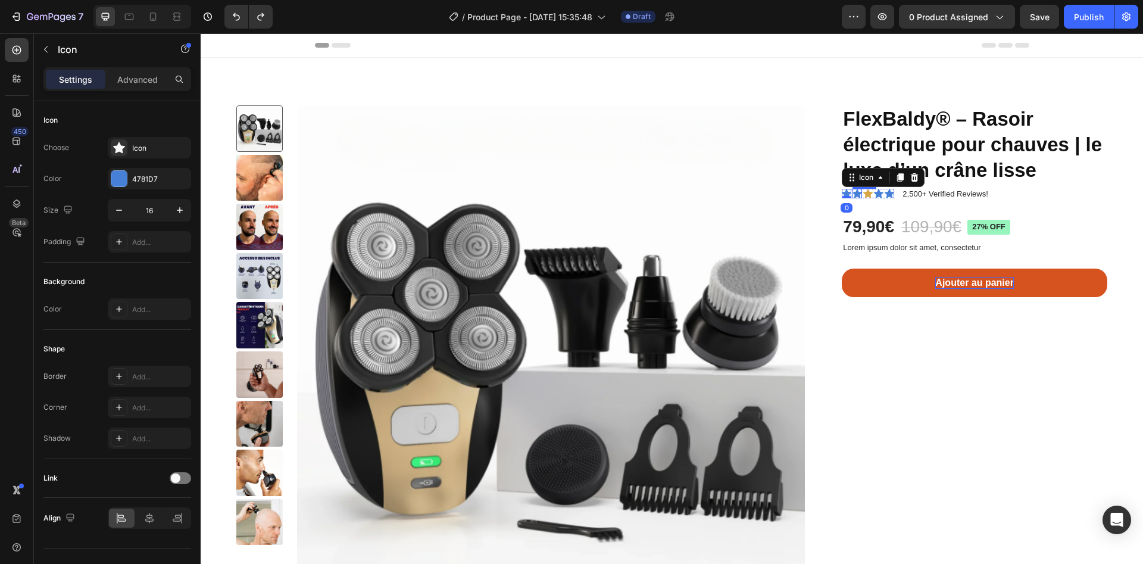
click at [853, 191] on icon at bounding box center [858, 194] width 10 height 10
click at [851, 194] on div "0" at bounding box center [857, 199] width 12 height 10
click at [863, 194] on div "Icon 0" at bounding box center [868, 194] width 10 height 10
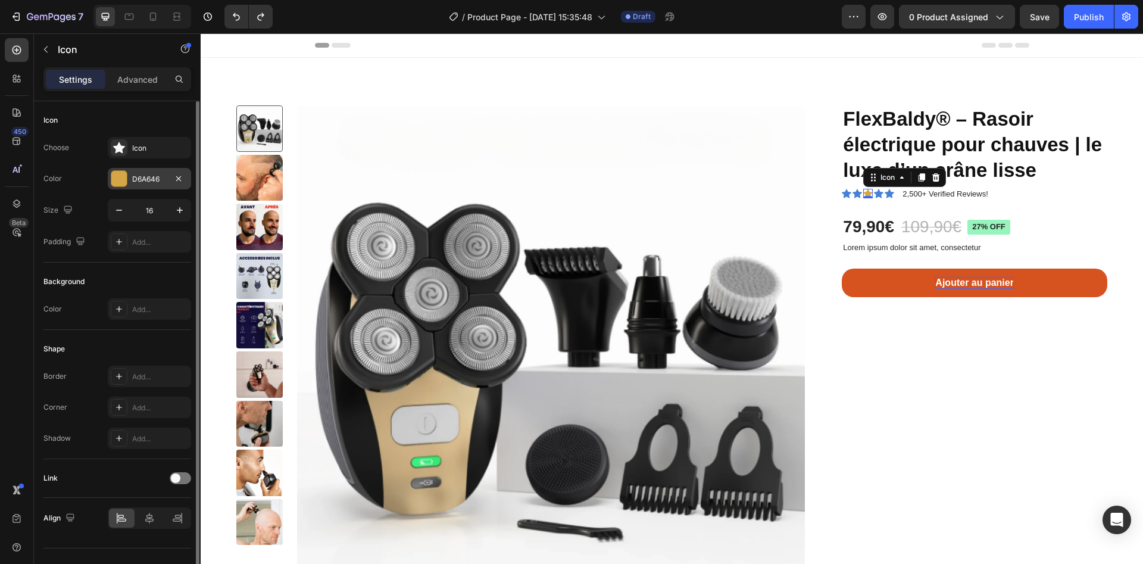
click at [140, 180] on div "D6A646" at bounding box center [149, 179] width 35 height 11
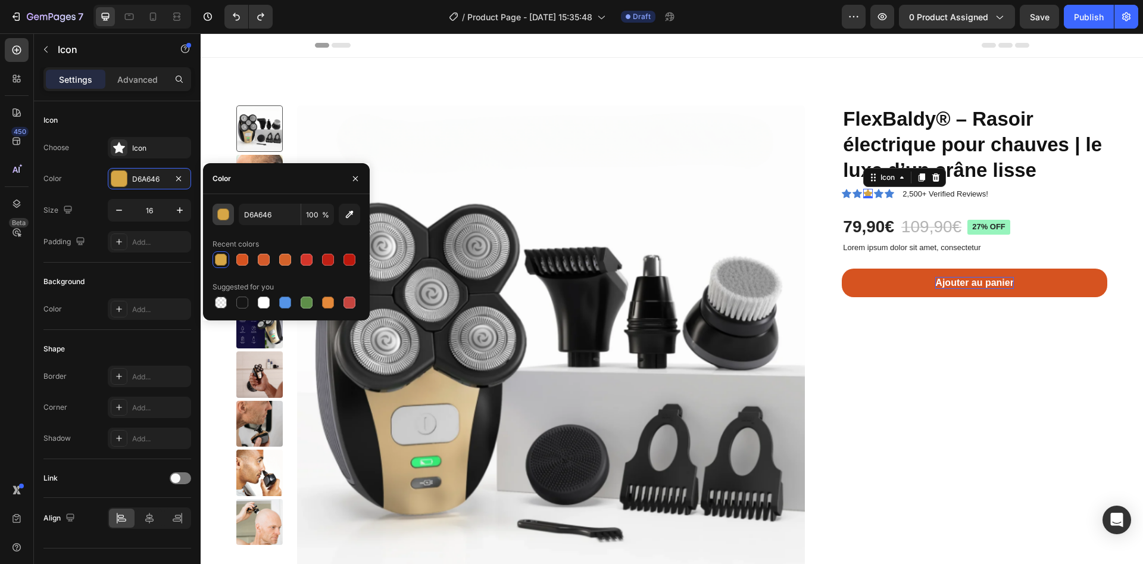
click at [225, 221] on button "button" at bounding box center [223, 214] width 21 height 21
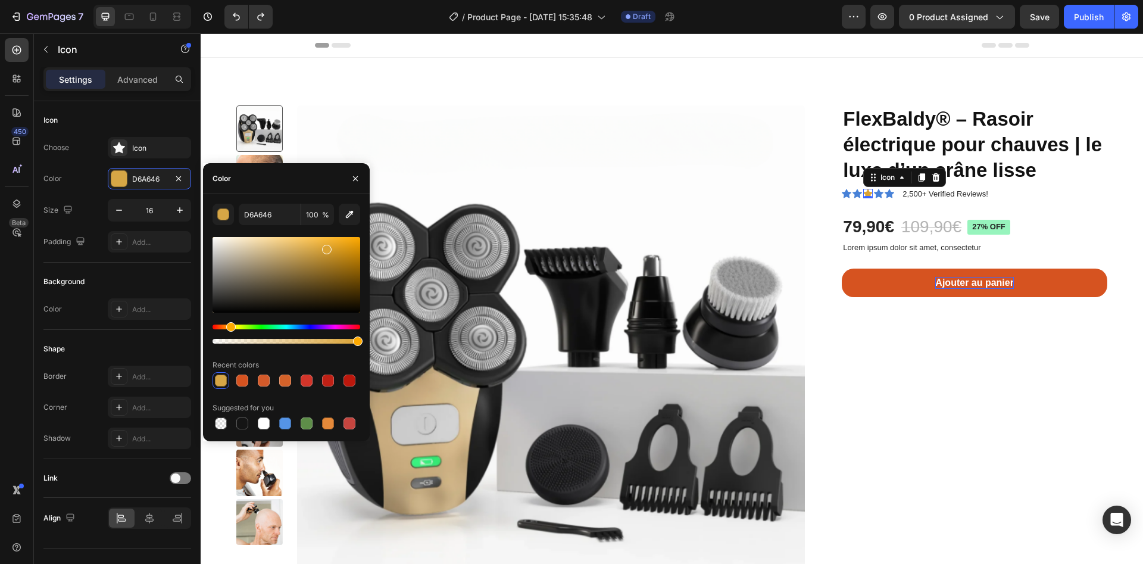
click at [325, 247] on div at bounding box center [287, 275] width 148 height 76
click at [322, 244] on div at bounding box center [324, 247] width 10 height 10
type input "E5AC3B"
click at [672, 150] on img at bounding box center [551, 359] width 508 height 508
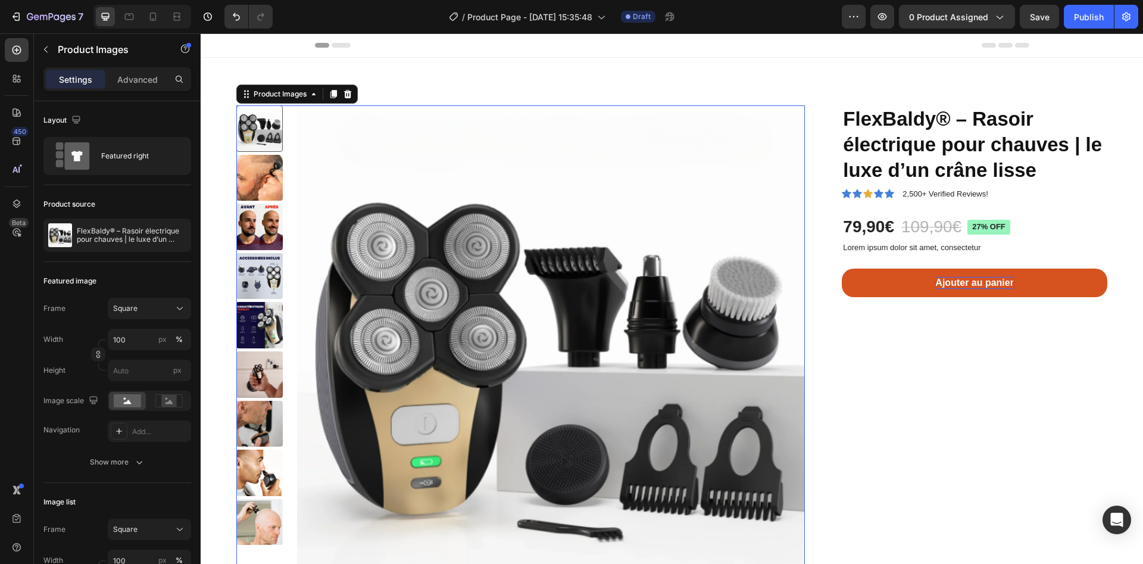
click at [839, 368] on div "FlexBaldy® – Rasoir électrique pour chauves | le luxe d’un crâne lisse Product …" at bounding box center [965, 360] width 285 height 510
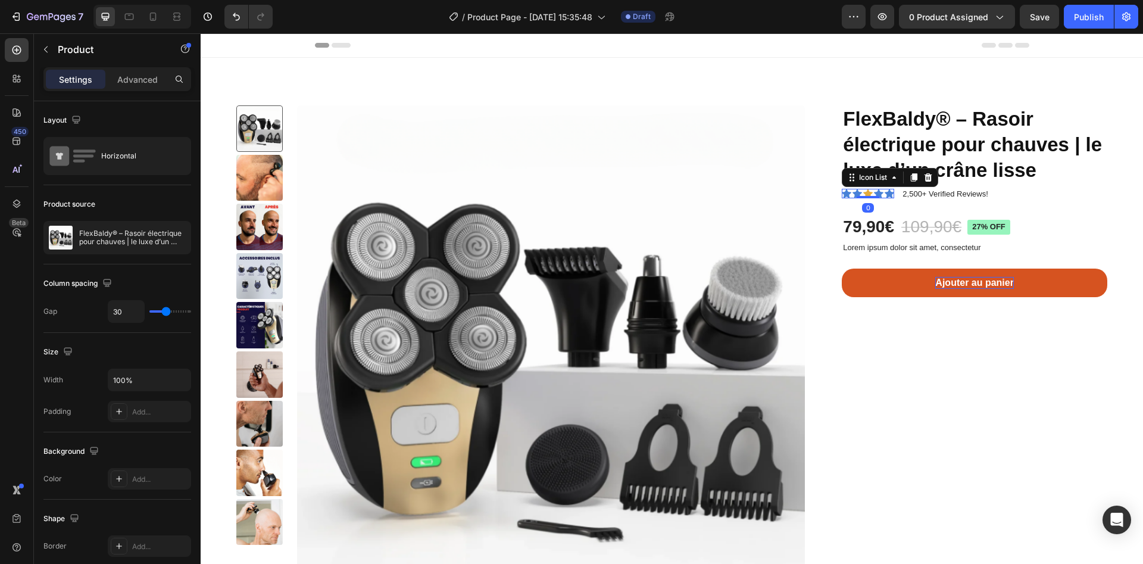
click at [864, 194] on div "Icon Icon Icon Icon Icon" at bounding box center [868, 194] width 52 height 10
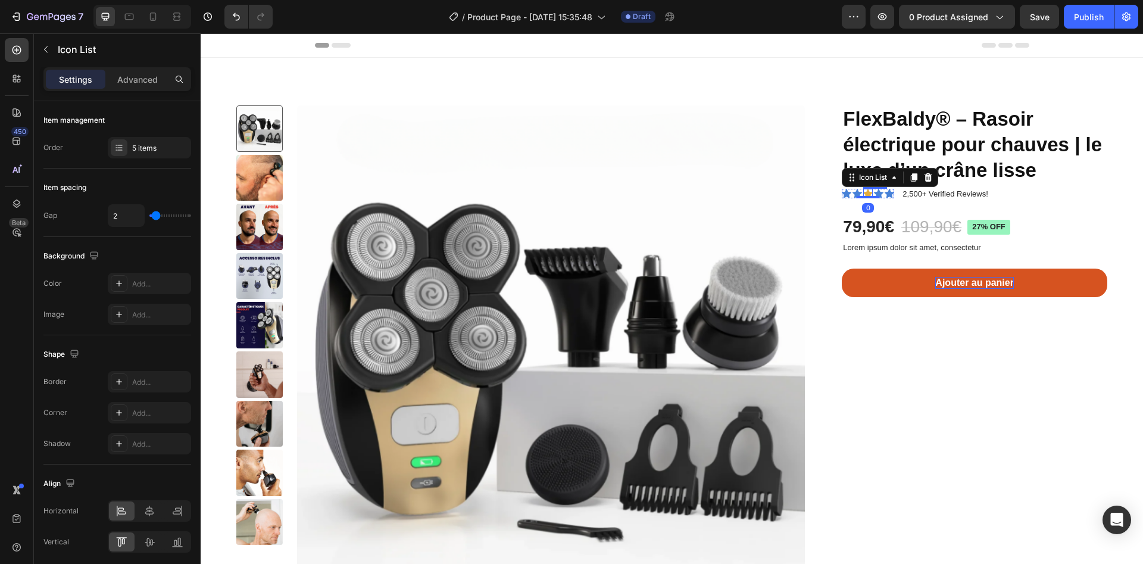
click at [863, 193] on div "Icon" at bounding box center [868, 194] width 10 height 10
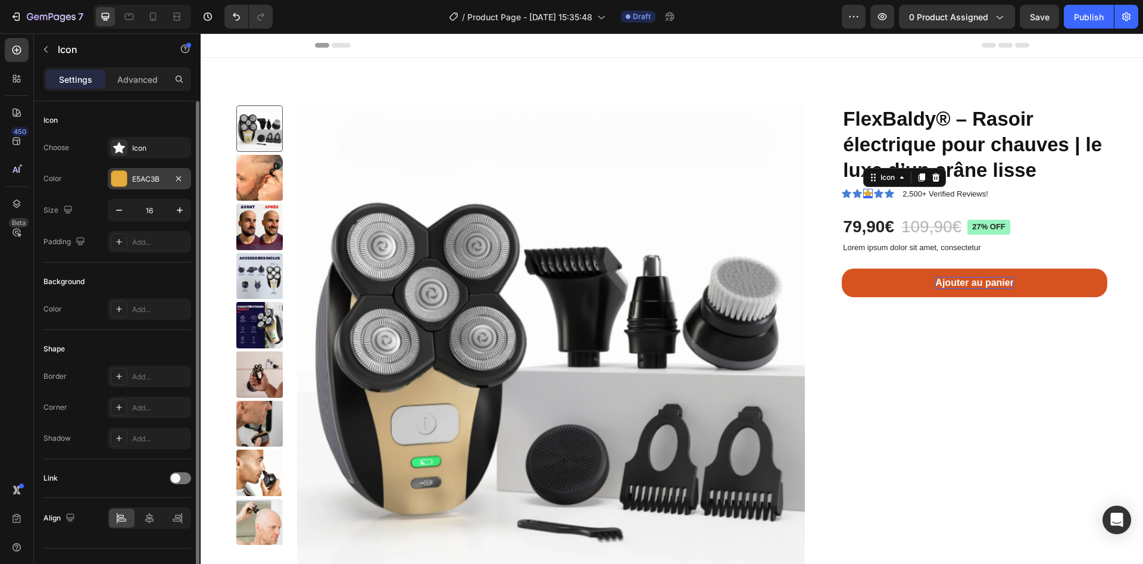
click at [156, 188] on div "E5AC3B" at bounding box center [149, 178] width 83 height 21
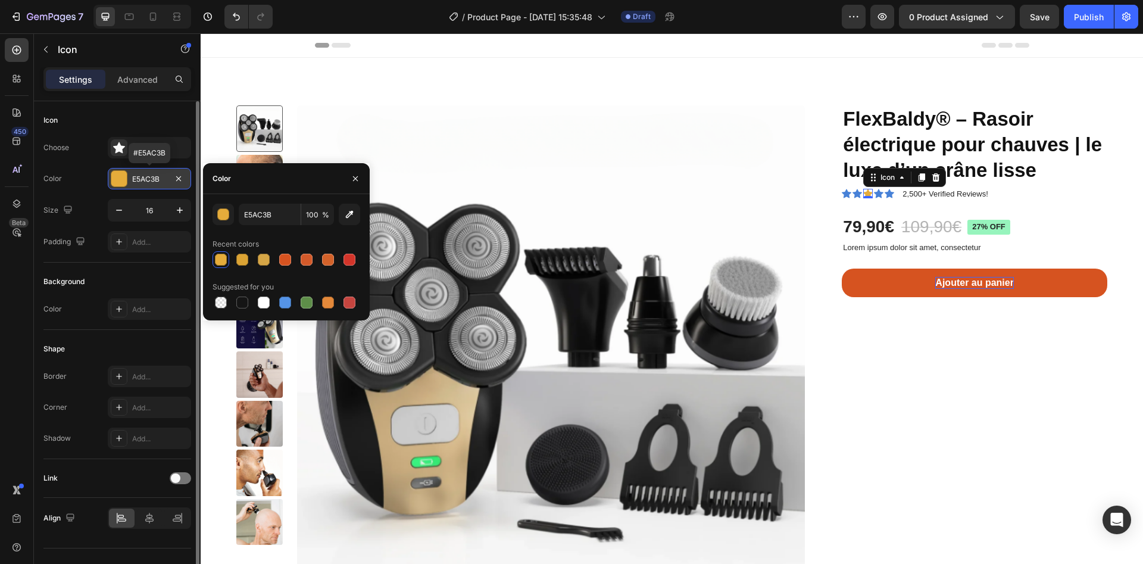
click at [155, 185] on div "E5AC3B" at bounding box center [149, 178] width 83 height 21
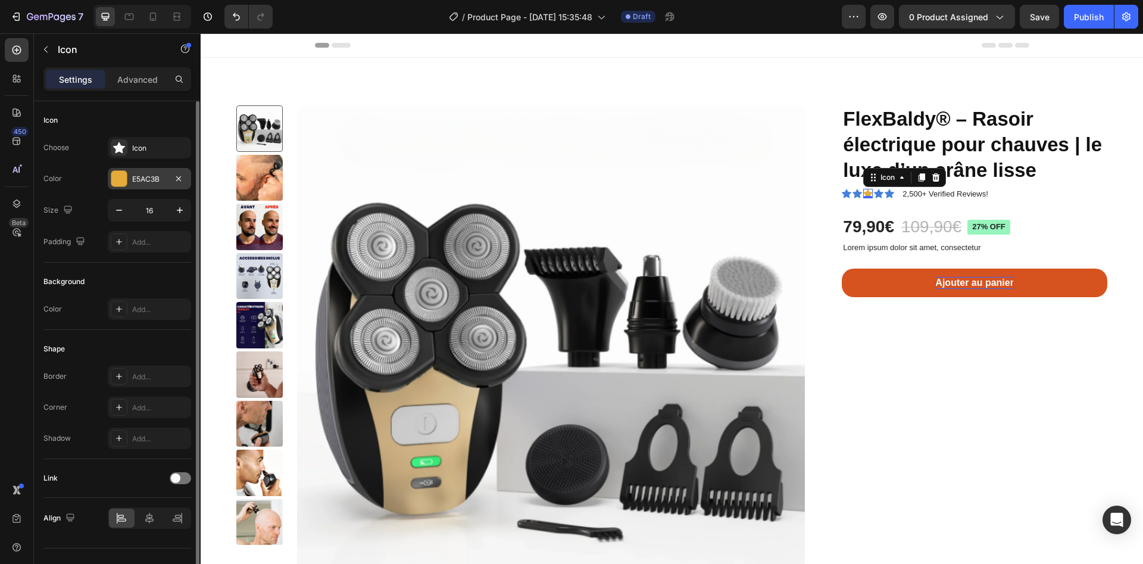
click at [138, 179] on div "E5AC3B" at bounding box center [149, 179] width 35 height 11
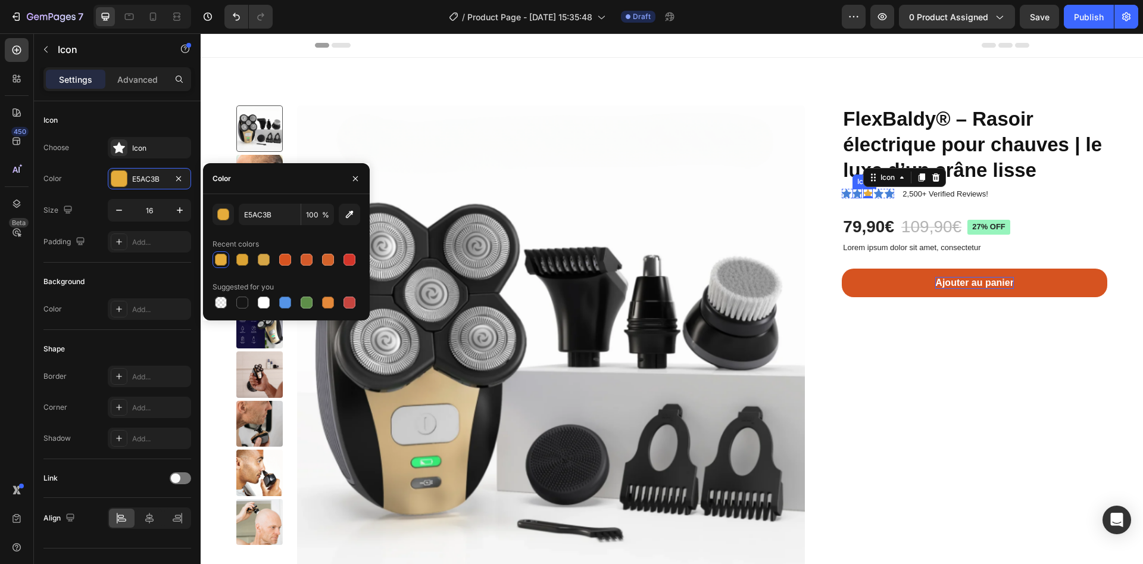
click at [853, 195] on div "Icon" at bounding box center [858, 194] width 10 height 10
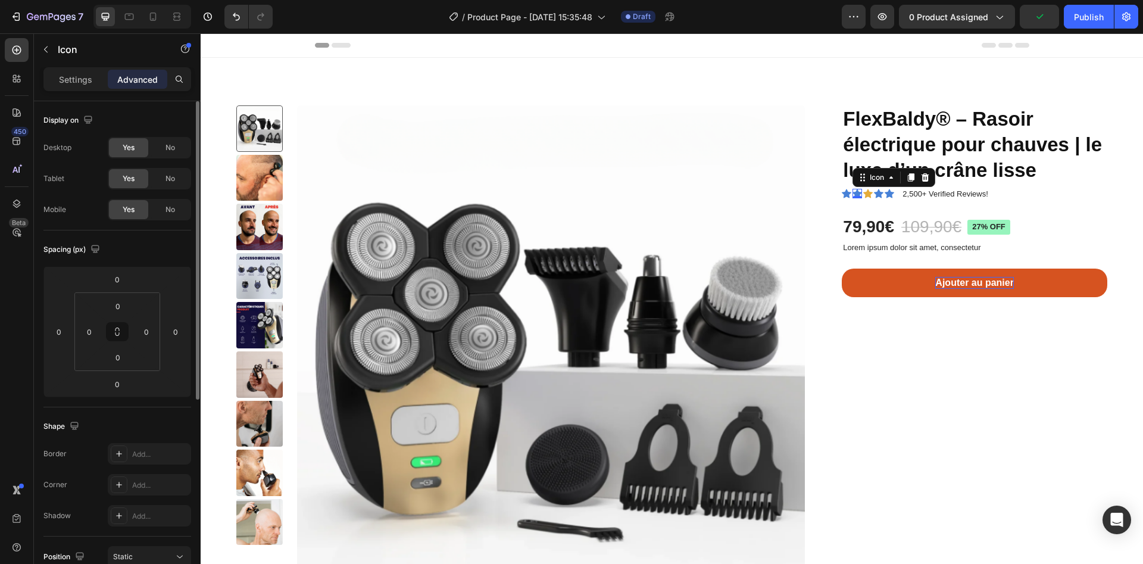
click at [81, 89] on div "Settings Advanced" at bounding box center [117, 79] width 148 height 24
click at [81, 86] on div "Settings" at bounding box center [76, 79] width 60 height 19
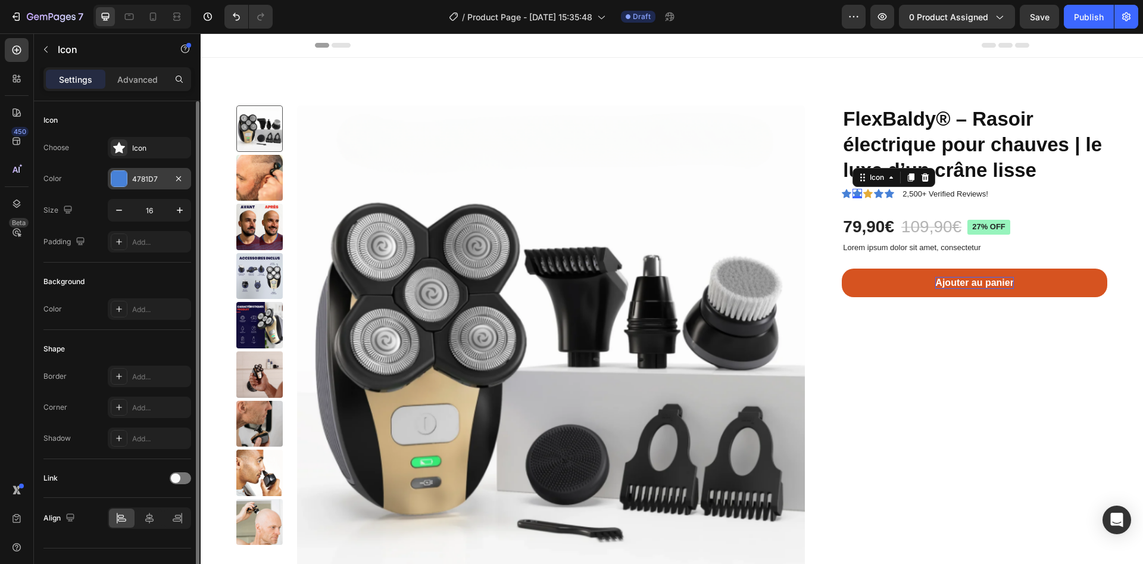
click at [143, 171] on div "4781D7" at bounding box center [149, 178] width 83 height 21
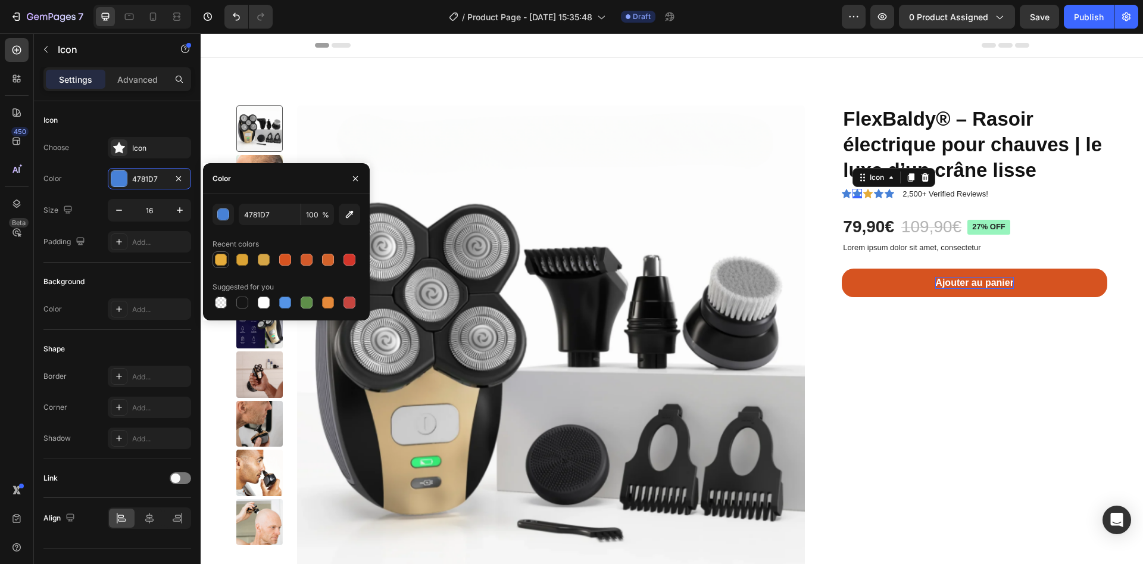
click at [223, 258] on div at bounding box center [221, 260] width 12 height 12
type input "E5AC3B"
click at [842, 193] on icon at bounding box center [847, 193] width 10 height 9
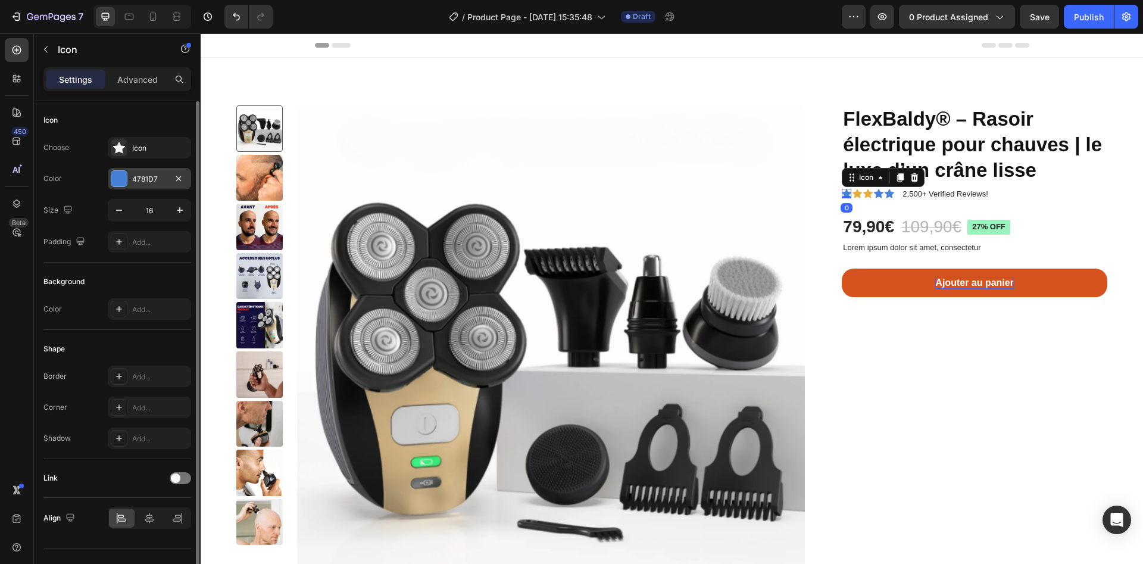
click at [145, 180] on div "4781D7" at bounding box center [149, 179] width 35 height 11
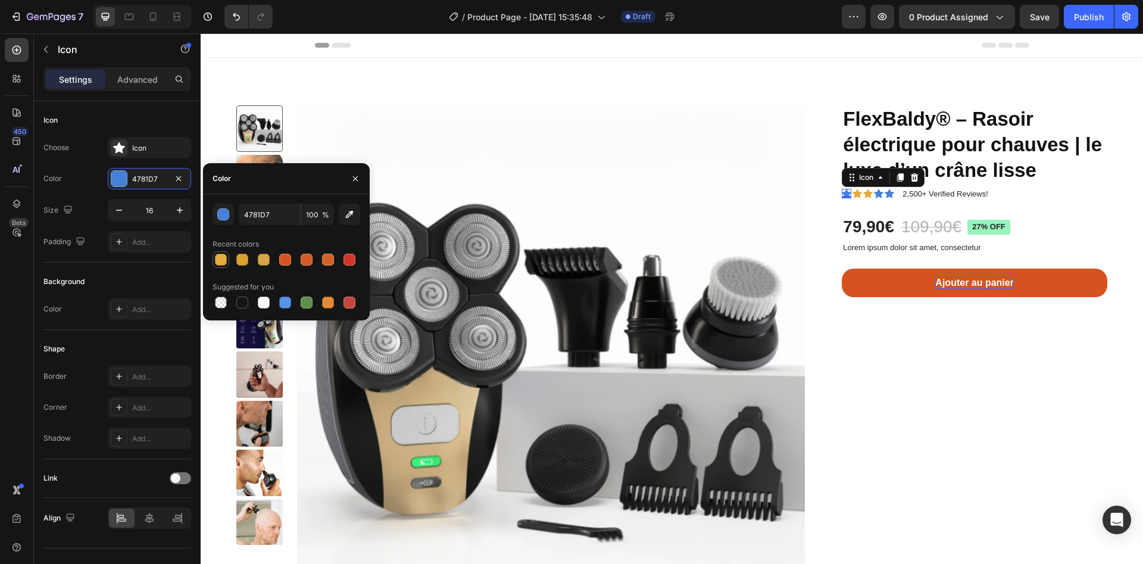
click at [217, 261] on div at bounding box center [221, 260] width 12 height 12
type input "E5AC3B"
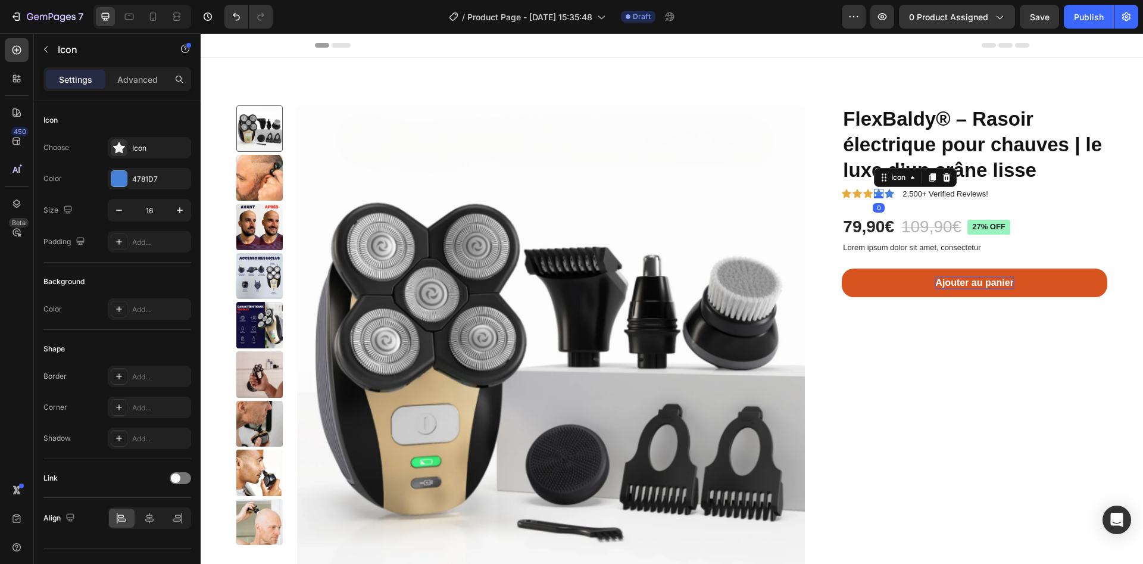
click at [874, 194] on icon at bounding box center [879, 193] width 10 height 9
click at [147, 174] on div "4781D7" at bounding box center [149, 179] width 35 height 11
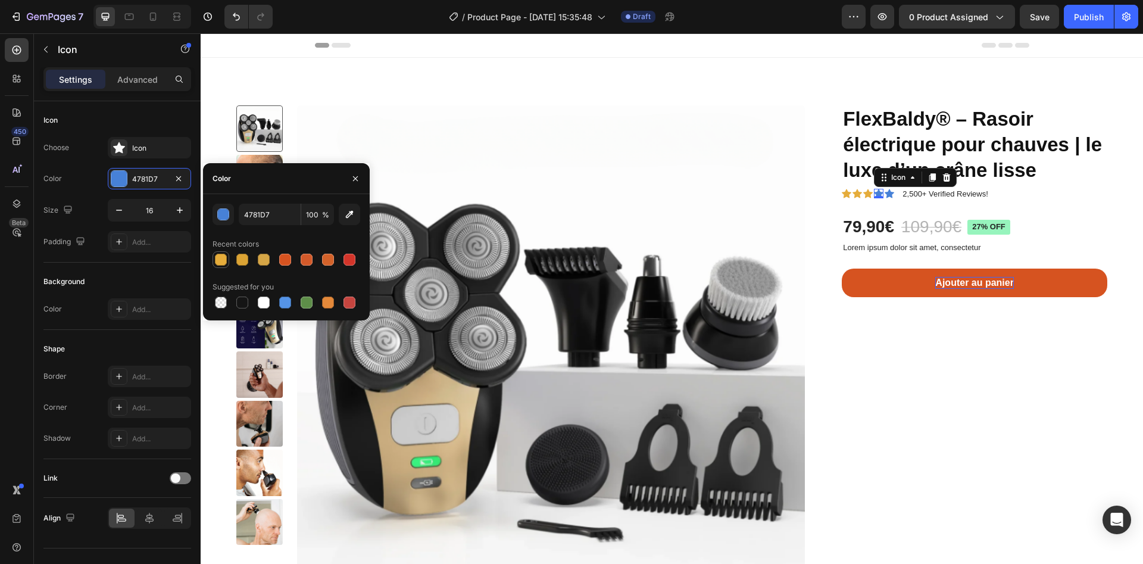
click at [221, 259] on div at bounding box center [221, 260] width 12 height 12
type input "E5AC3B"
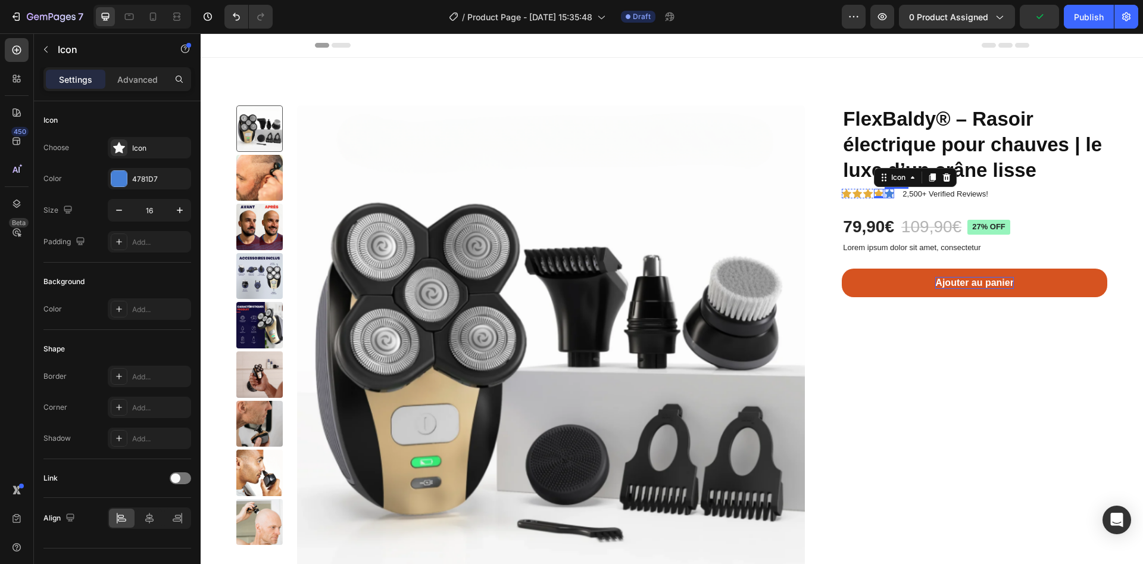
click at [885, 190] on icon at bounding box center [890, 193] width 10 height 9
click at [136, 180] on div "4781D7" at bounding box center [149, 179] width 35 height 11
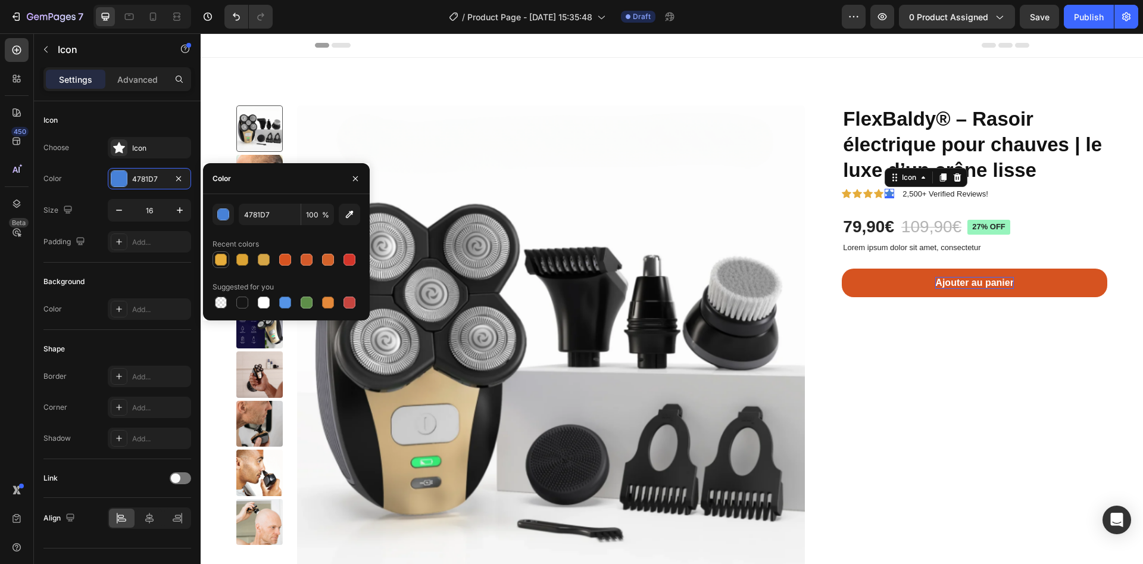
click at [223, 259] on div at bounding box center [221, 260] width 12 height 12
type input "E5AC3B"
click at [935, 195] on p "2,500+ Verified Reviews!" at bounding box center [945, 194] width 85 height 12
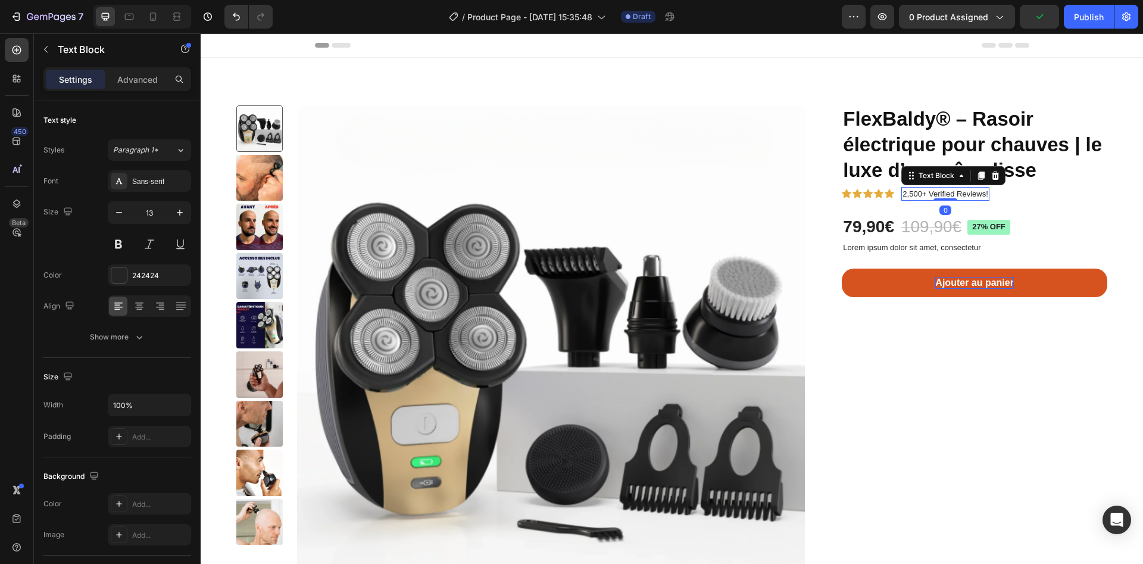
click at [935, 195] on p "2,500+ Verified Reviews!" at bounding box center [945, 194] width 85 height 12
click at [972, 195] on p "2,500+ Verified Reviews!" at bounding box center [945, 194] width 85 height 12
drag, startPoint x: 968, startPoint y: 191, endPoint x: 912, endPoint y: 196, distance: 56.2
click at [912, 196] on p "2,500+ Verified Reviews!" at bounding box center [945, 194] width 85 height 12
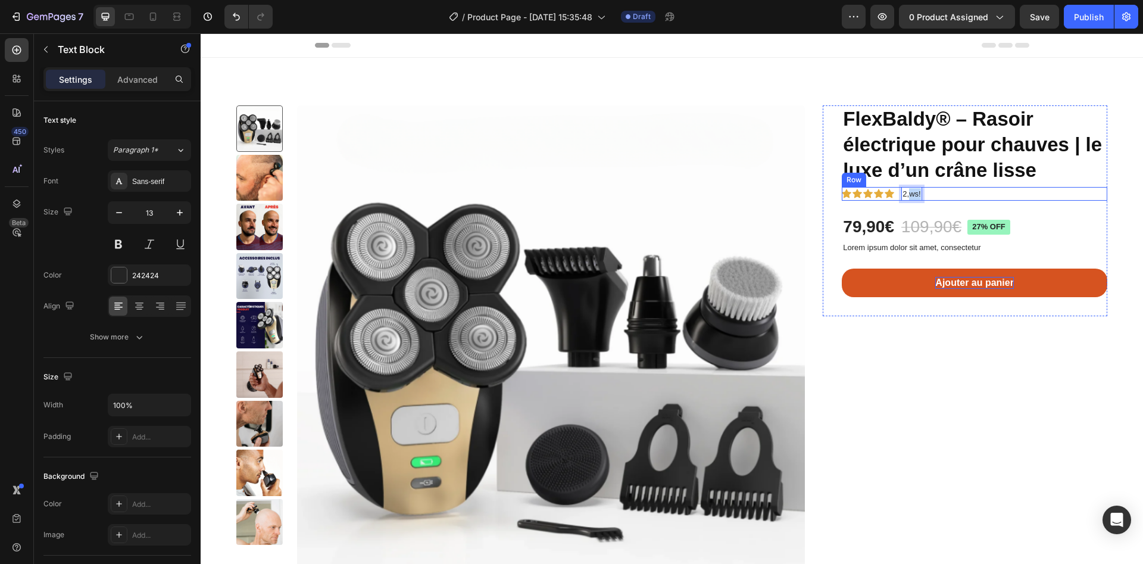
drag, startPoint x: 901, startPoint y: 196, endPoint x: 922, endPoint y: 196, distance: 20.8
click at [922, 196] on div "Icon Icon Icon Icon Icon Icon List 2,ws! Text Block 0 Row" at bounding box center [975, 194] width 266 height 14
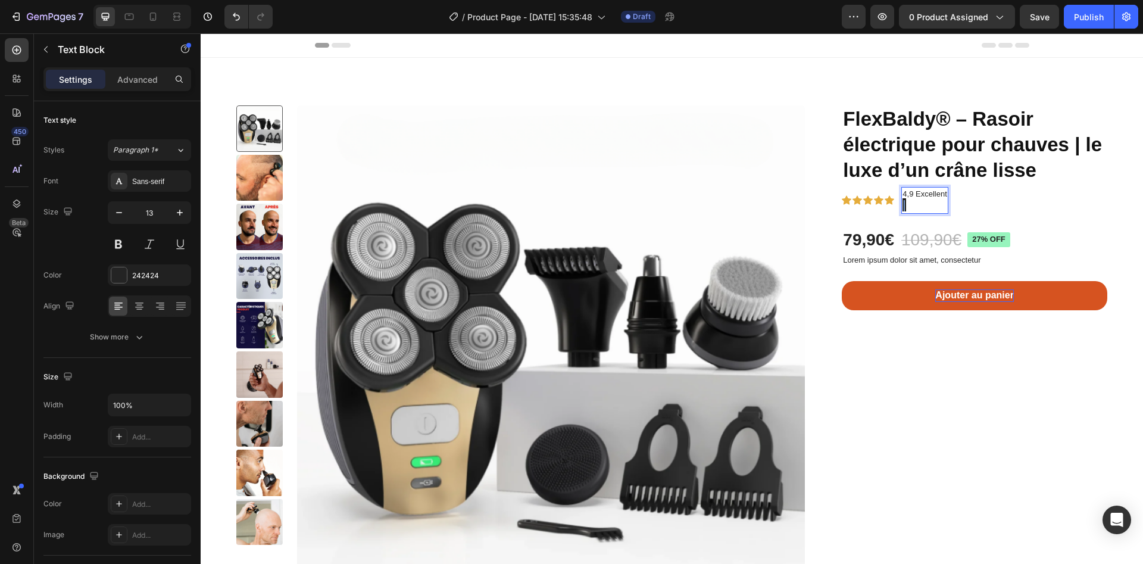
click at [935, 204] on p "4,9 Excellent |" at bounding box center [925, 200] width 44 height 24
click at [959, 199] on div "Icon Icon Icon Icon Icon Icon List 4,9 Excellent | Text Block 0 Row" at bounding box center [975, 200] width 266 height 27
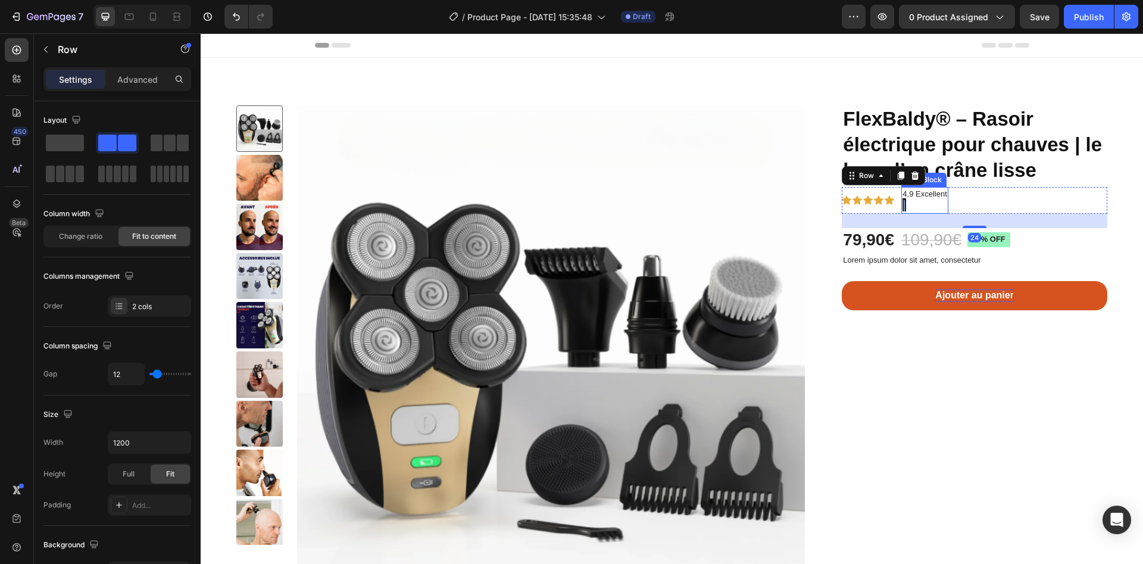
click at [912, 198] on p "4,9 Excellent |" at bounding box center [925, 200] width 44 height 24
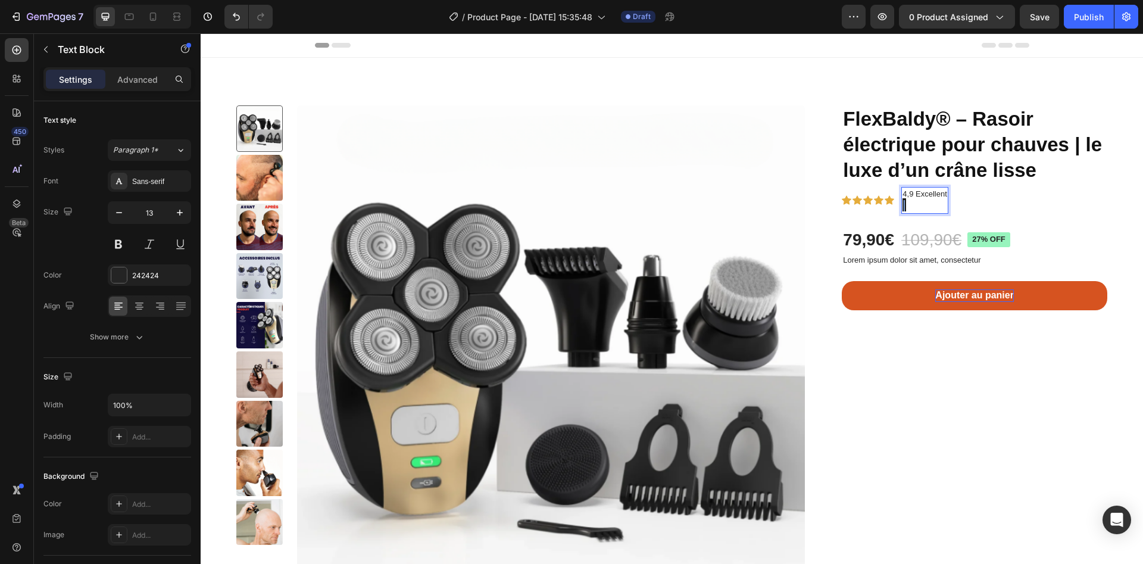
click at [903, 205] on p "4,9 Excellent |" at bounding box center [925, 200] width 44 height 24
click at [914, 199] on p "4,9 Excellent |" at bounding box center [925, 200] width 44 height 24
drag, startPoint x: 906, startPoint y: 210, endPoint x: 897, endPoint y: 207, distance: 10.2
click at [903, 210] on p "4,9 Excellent |" at bounding box center [925, 200] width 44 height 24
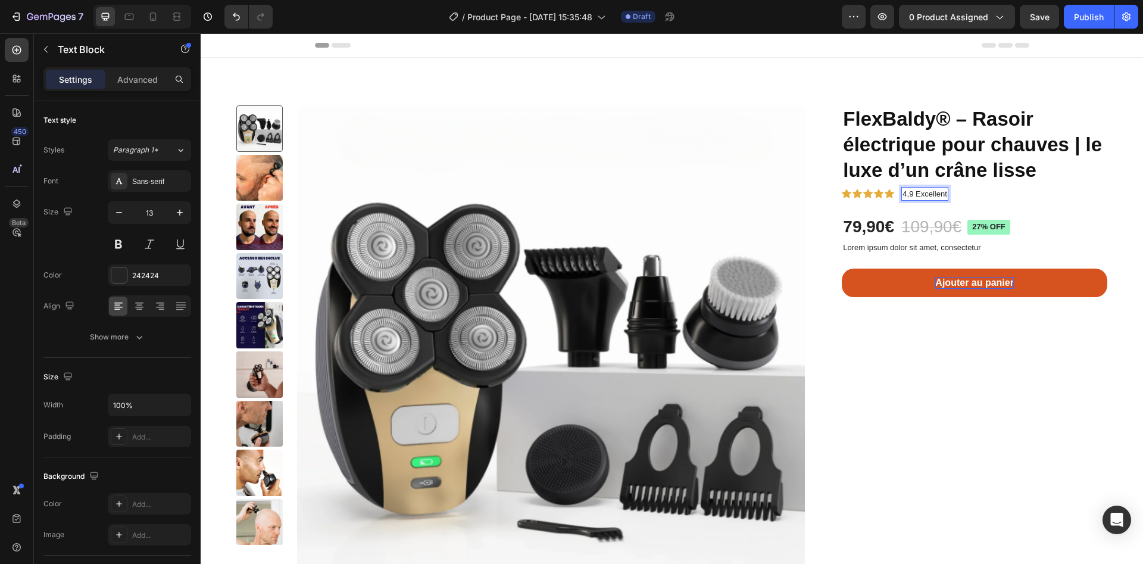
click at [943, 190] on p "4,9 Excellent" at bounding box center [925, 194] width 44 height 12
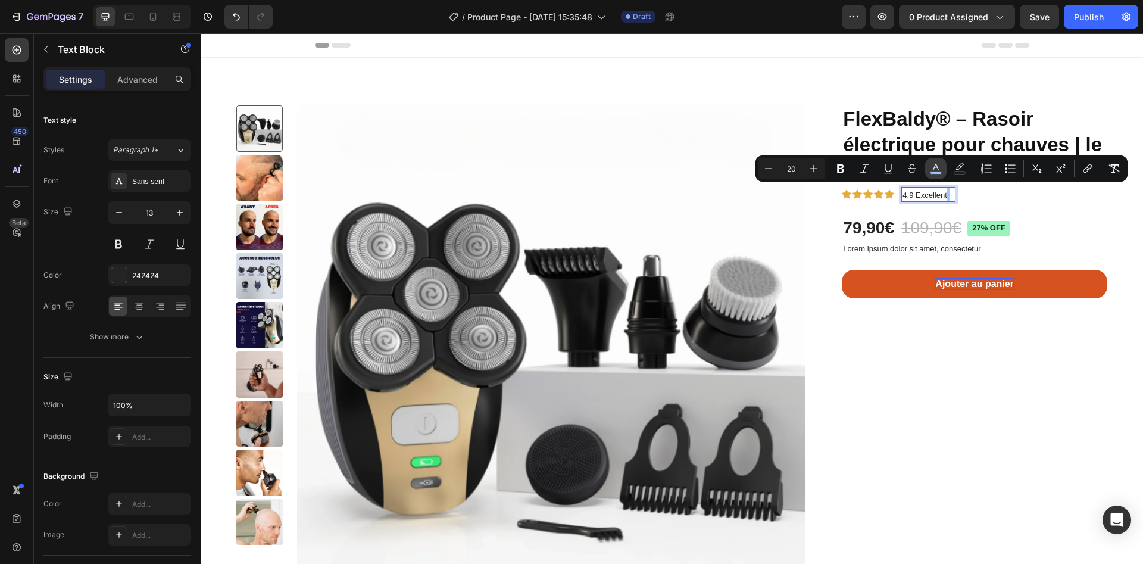
click at [940, 174] on rect "Editor contextual toolbar" at bounding box center [936, 172] width 11 height 3
type input "99C3FF"
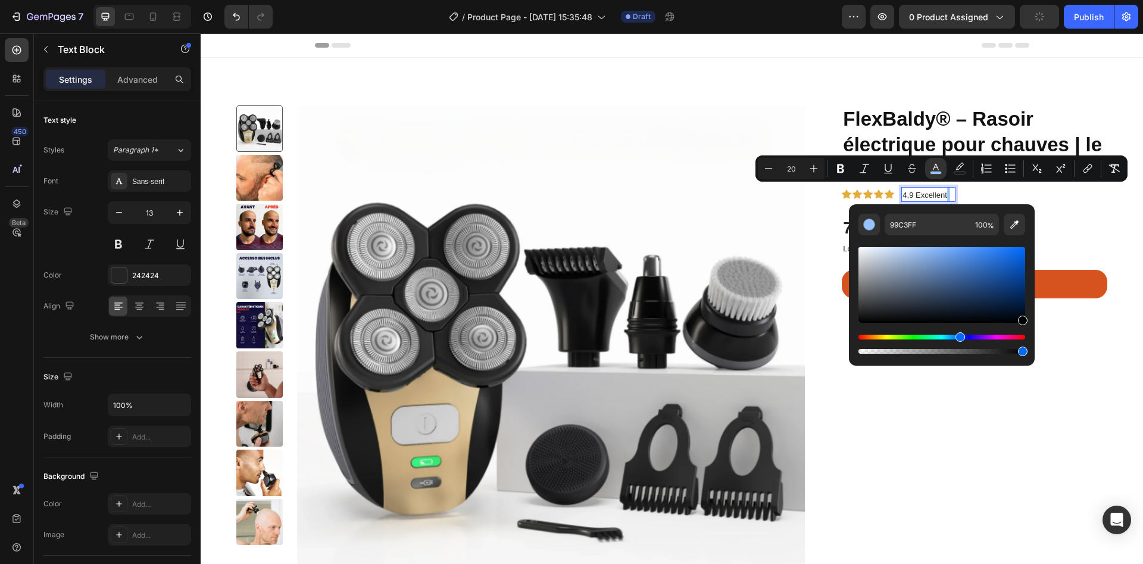
drag, startPoint x: 1016, startPoint y: 313, endPoint x: 1024, endPoint y: 349, distance: 36.7
click at [1024, 349] on div "Editor contextual toolbar" at bounding box center [942, 300] width 167 height 111
type input "000000"
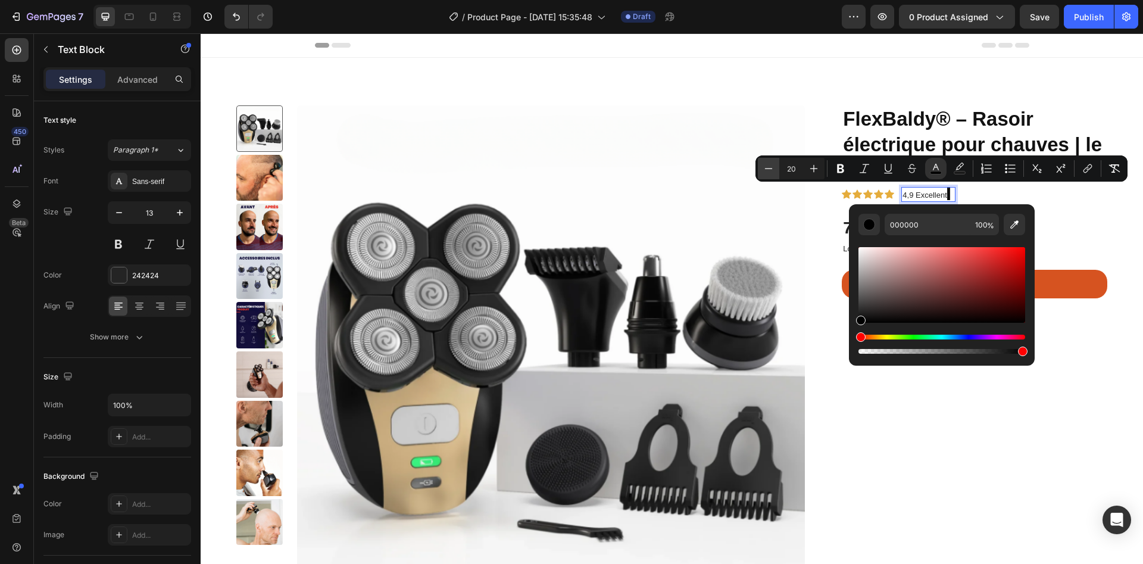
click at [775, 168] on button "Minus" at bounding box center [768, 168] width 21 height 21
type input "16"
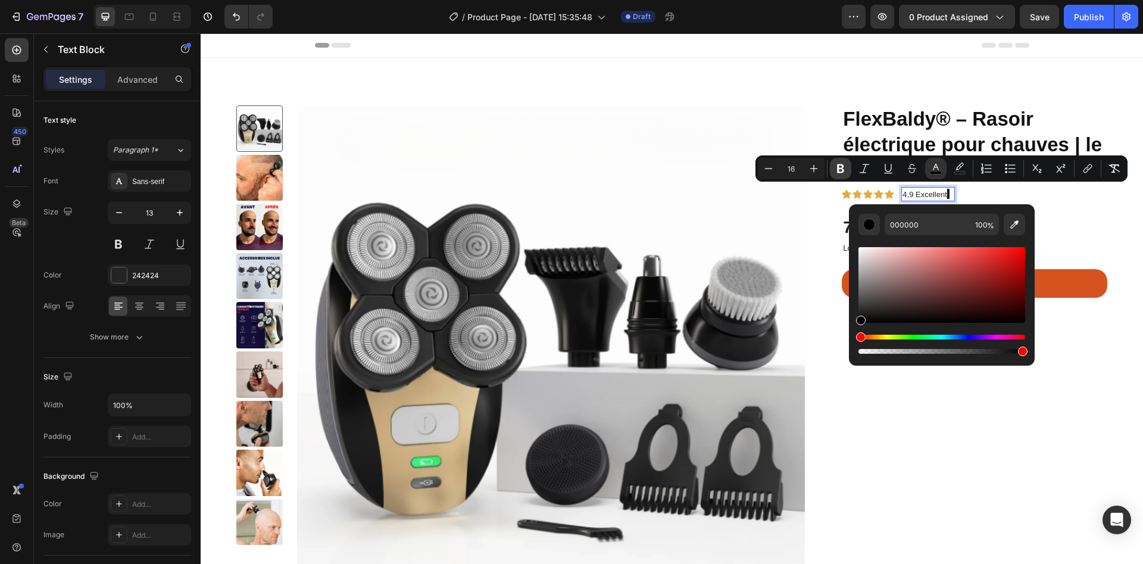
click at [832, 174] on button "Bold" at bounding box center [840, 168] width 21 height 21
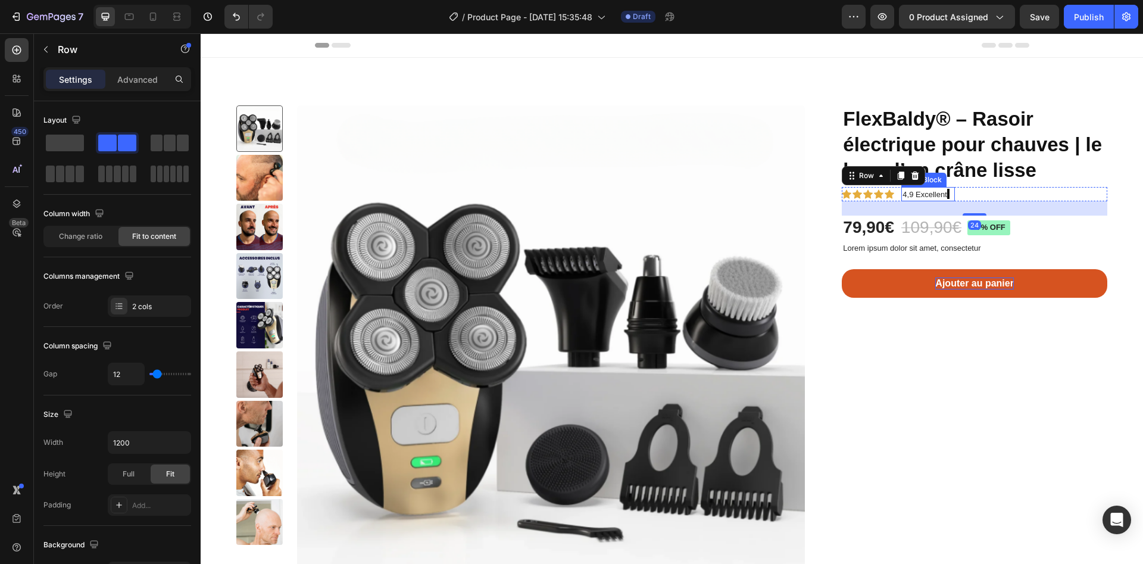
click at [938, 195] on p "4,9 Excellent |" at bounding box center [928, 194] width 51 height 13
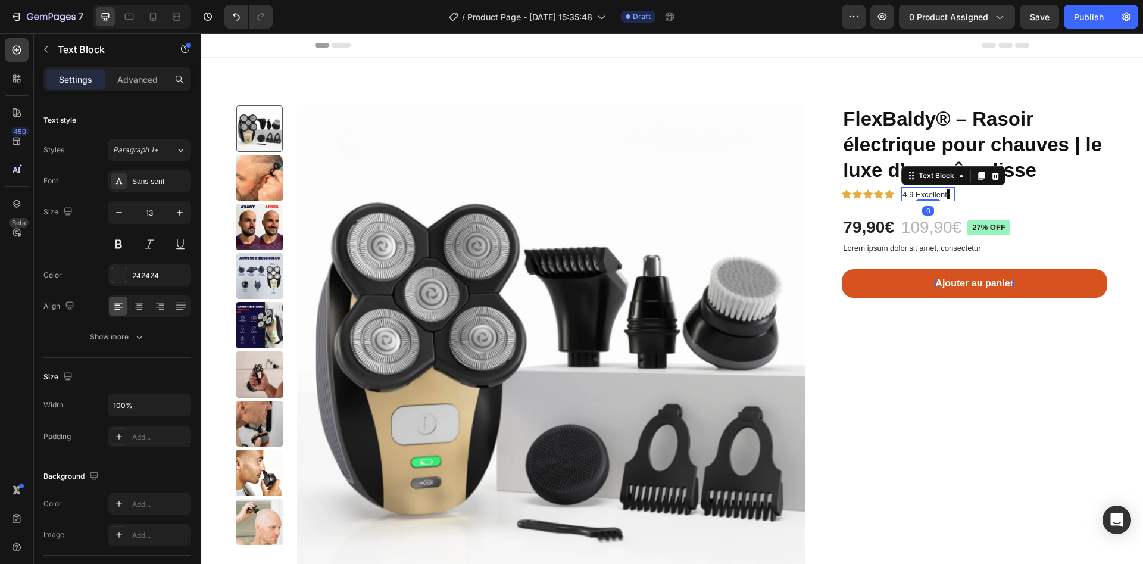
click at [947, 195] on strong "|" at bounding box center [948, 194] width 2 height 10
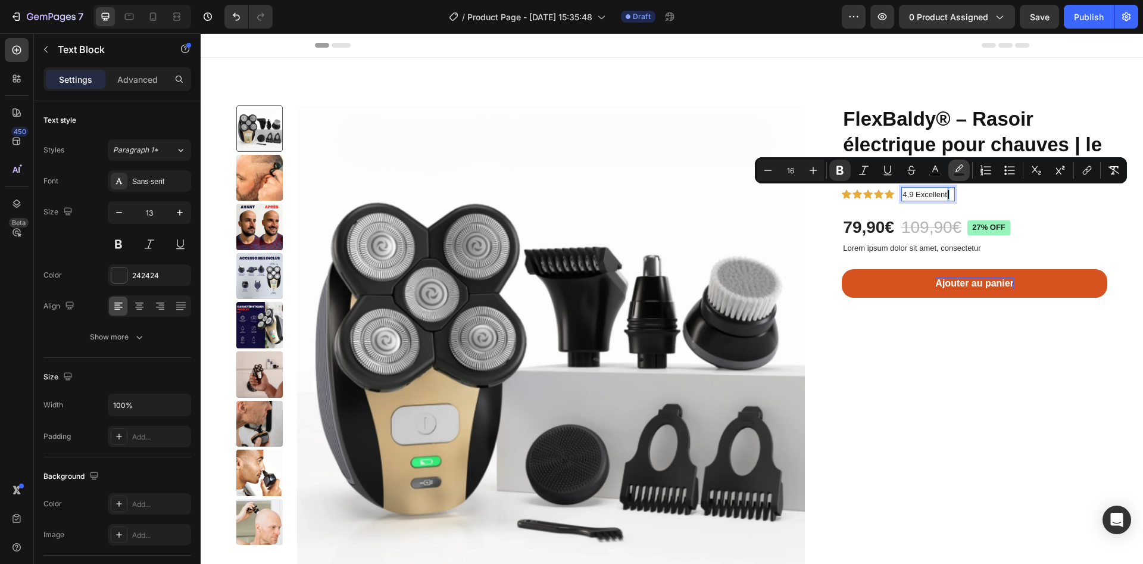
click at [957, 171] on icon "Editor contextual toolbar" at bounding box center [959, 167] width 8 height 7
type input "1B1B1B"
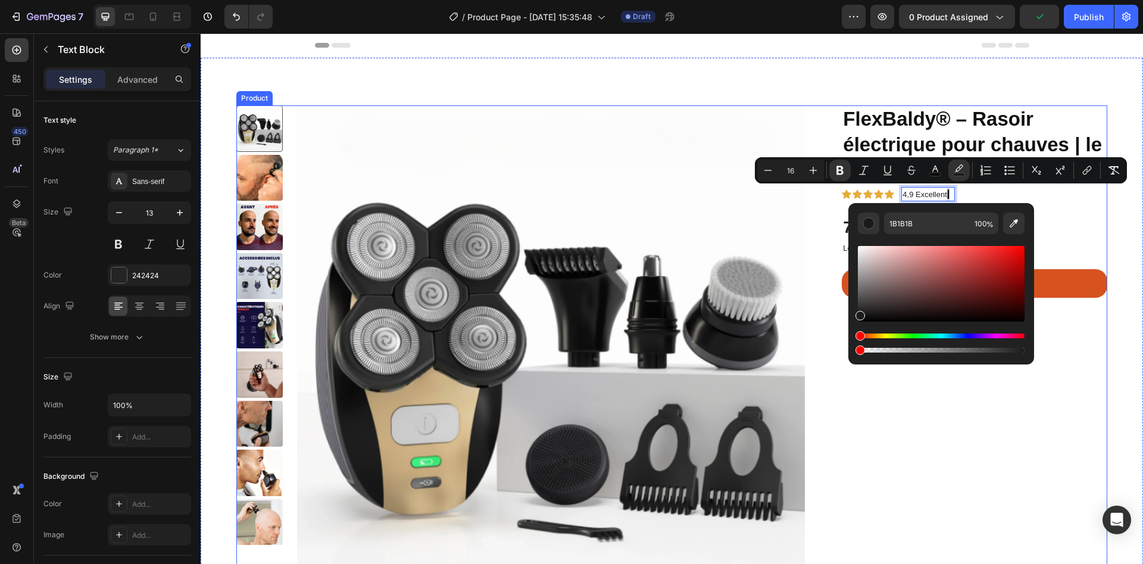
type input "0"
drag, startPoint x: 1225, startPoint y: 382, endPoint x: 816, endPoint y: 361, distance: 409.0
click at [937, 194] on p "4,9 Excellent |" at bounding box center [928, 194] width 51 height 13
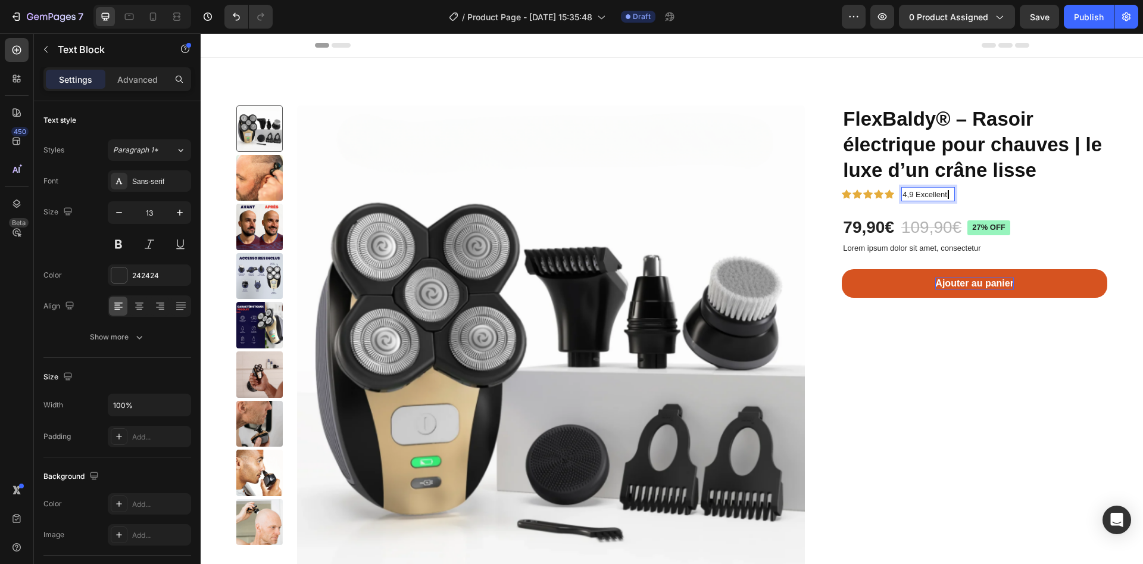
drag, startPoint x: 922, startPoint y: 194, endPoint x: 940, endPoint y: 194, distance: 17.9
click at [922, 195] on p "4,9 Excellent |" at bounding box center [928, 194] width 51 height 13
click at [947, 194] on div "4,9 Excellent |" at bounding box center [928, 194] width 54 height 15
click at [916, 329] on div "FlexBaldy® – Rasoir électrique pour chauves | le luxe d’un crâne lisse Product …" at bounding box center [965, 360] width 285 height 510
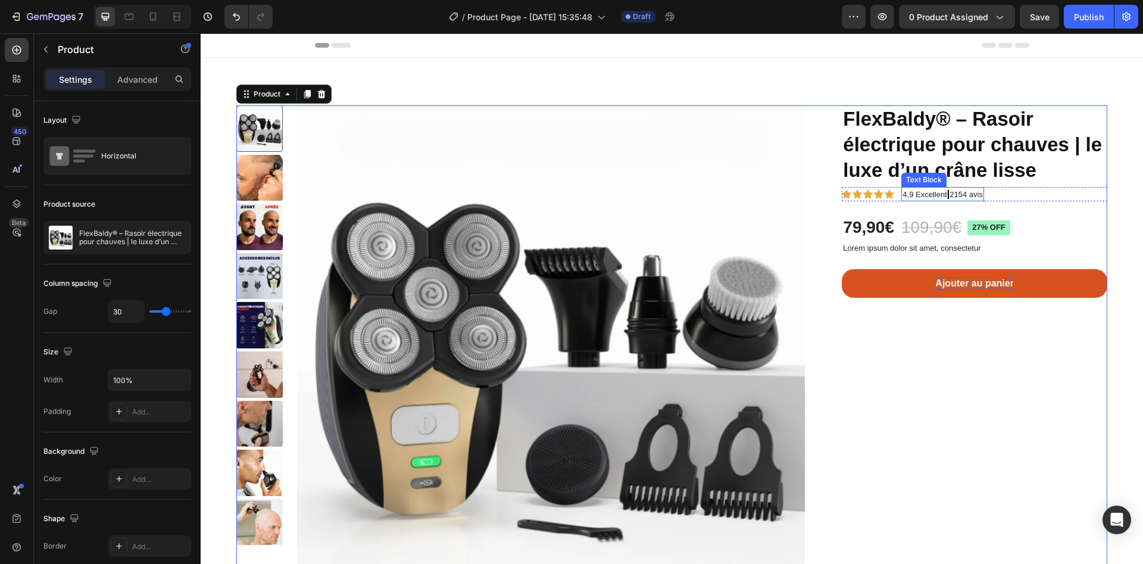
click at [906, 202] on div "FlexBaldy® – Rasoir électrique pour chauves | le luxe d’un crâne lisse Product …" at bounding box center [975, 210] width 266 height 211
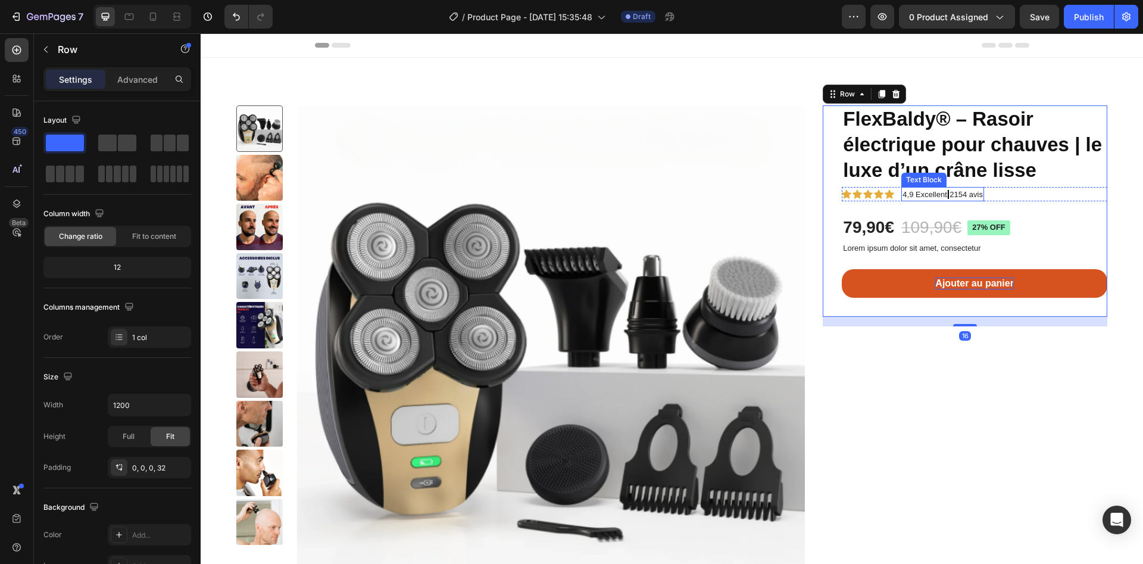
click at [906, 198] on p "4,9 Excellent | 2154 avis" at bounding box center [943, 194] width 80 height 13
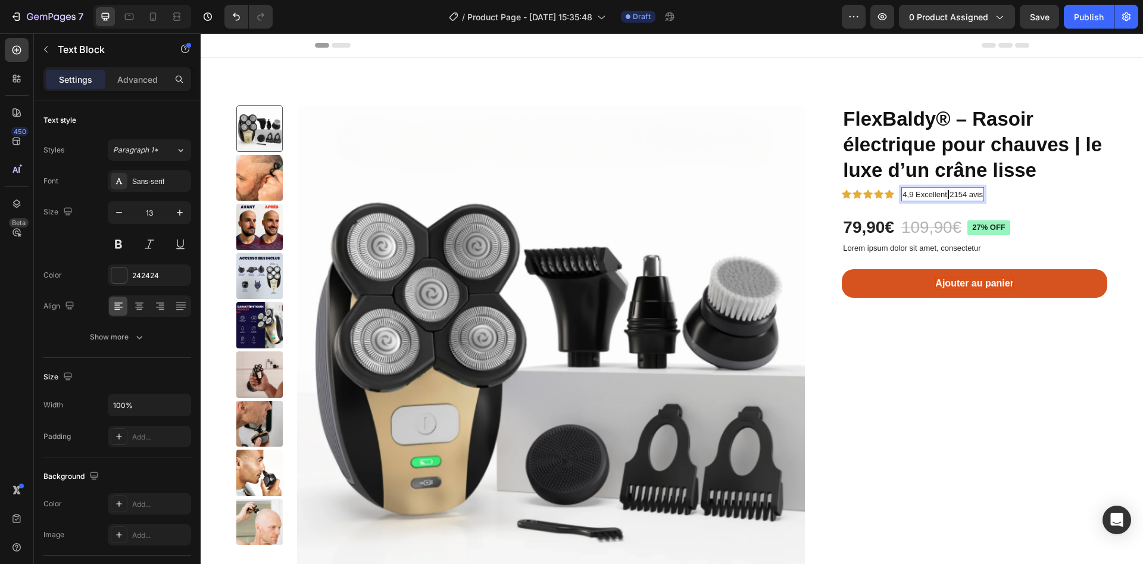
click at [906, 196] on p "4,9 Excellent | 2154 avis" at bounding box center [943, 194] width 80 height 13
click at [907, 195] on p "4,8 Excellent | 2154 avis" at bounding box center [943, 194] width 80 height 13
click at [934, 195] on strong "|" at bounding box center [935, 194] width 2 height 10
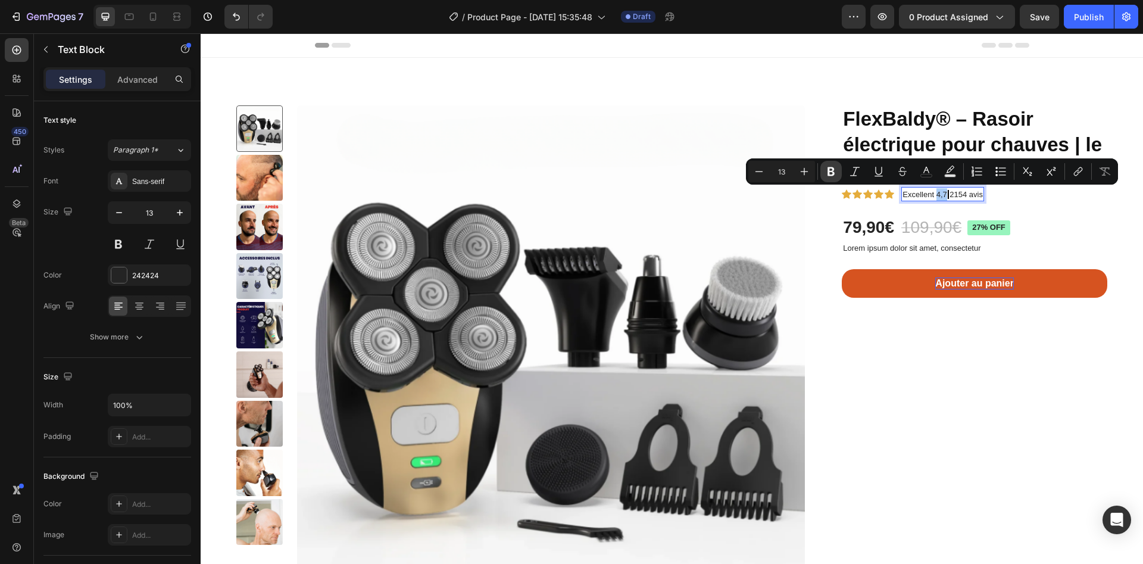
click at [825, 172] on button "Bold" at bounding box center [830, 171] width 21 height 21
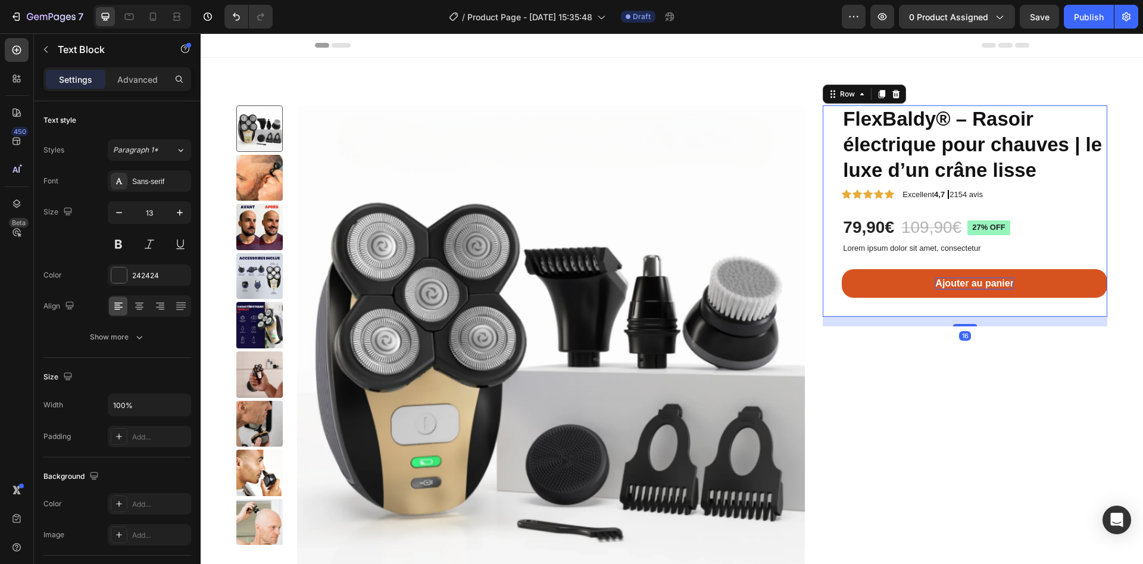
click at [886, 204] on div "FlexBaldy® – Rasoir électrique pour chauves | le luxe d’un crâne lisse Product …" at bounding box center [975, 210] width 266 height 211
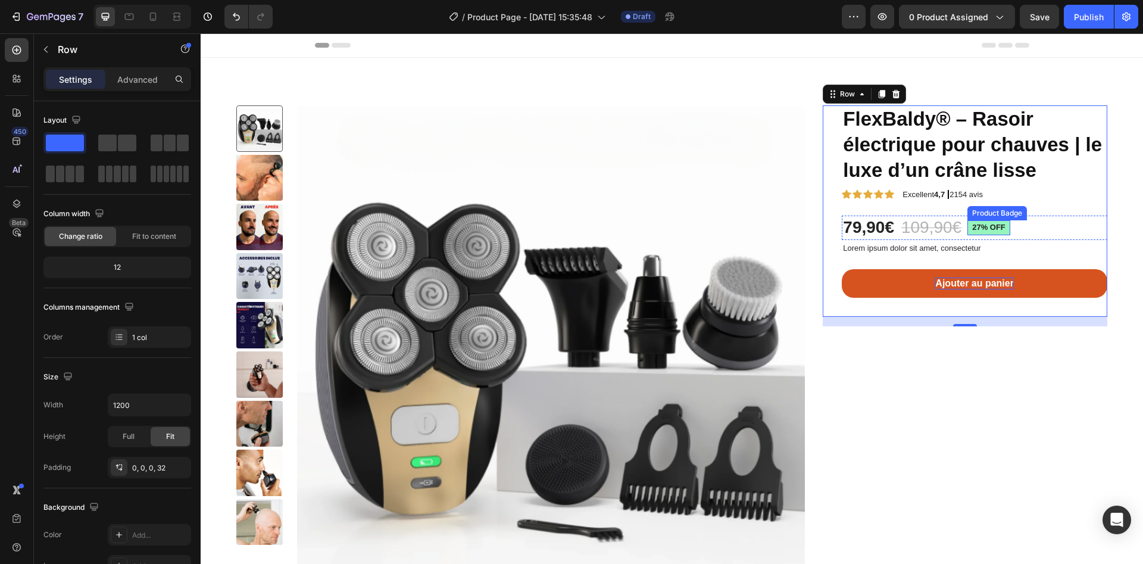
click at [972, 229] on pre "27% off" at bounding box center [989, 227] width 43 height 15
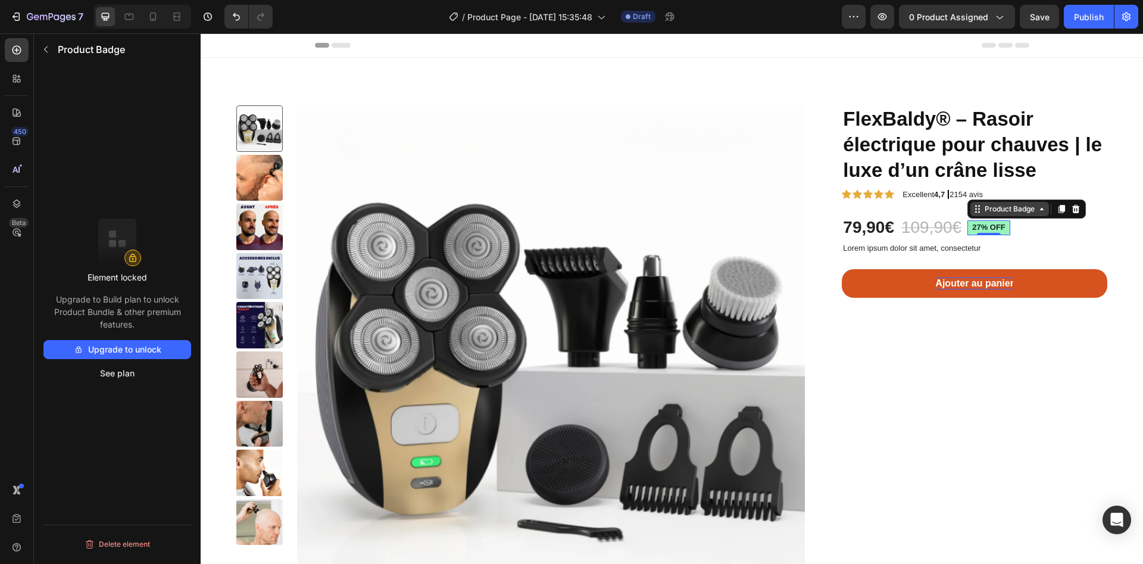
click at [982, 213] on div "Product Badge" at bounding box center [1009, 209] width 55 height 11
click at [979, 229] on pre "27% off" at bounding box center [989, 227] width 43 height 15
click at [39, 49] on button "button" at bounding box center [45, 49] width 19 height 19
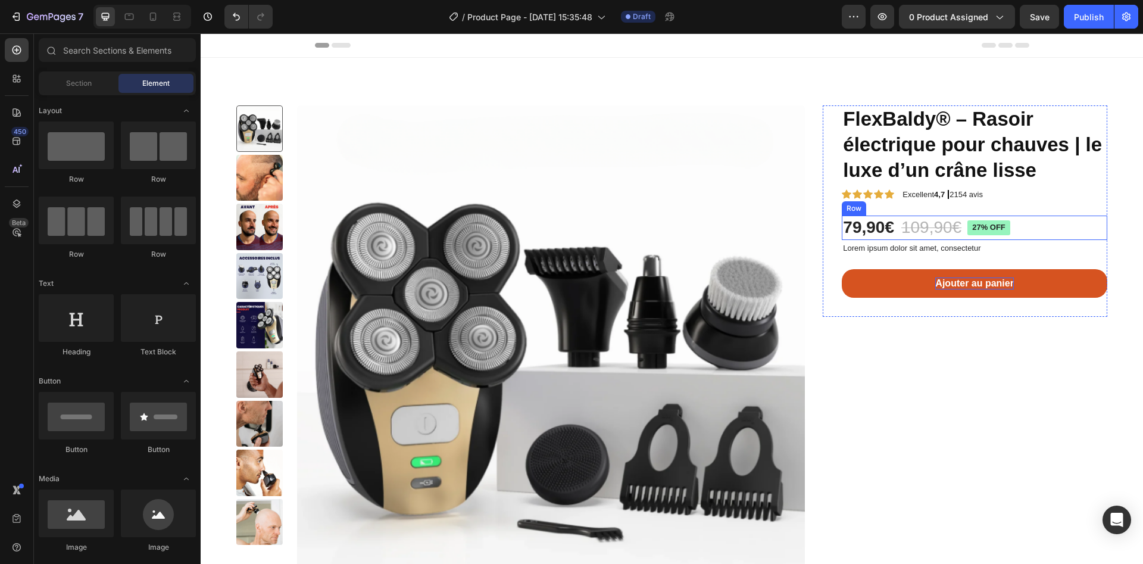
click at [900, 223] on div "109,90€" at bounding box center [931, 228] width 63 height 24
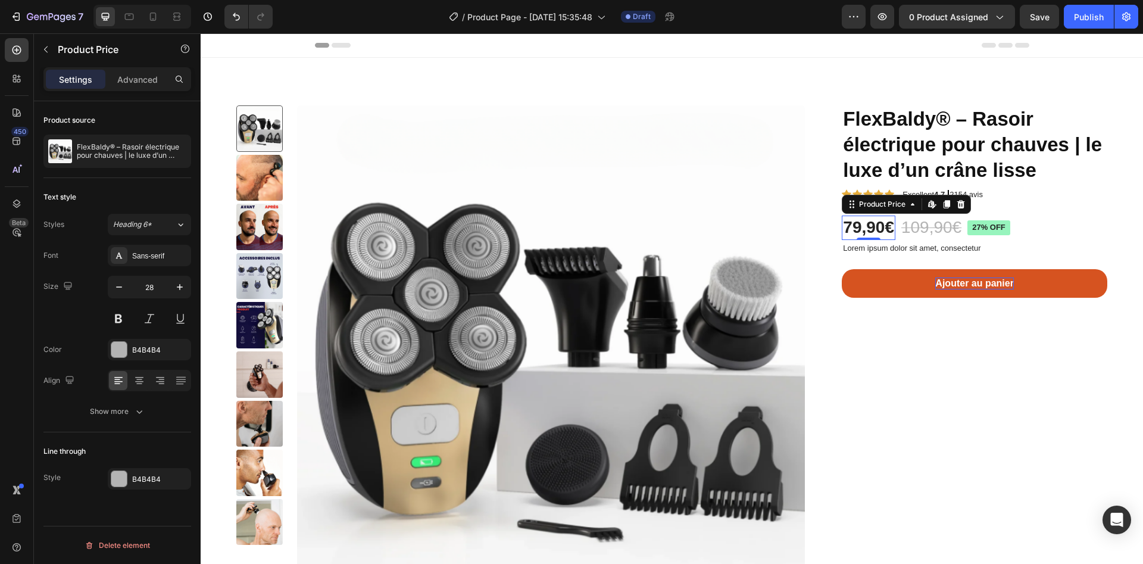
click at [877, 228] on div "79,90€" at bounding box center [869, 228] width 54 height 24
click at [884, 246] on p "Lorem ipsum dolor sit amet, consectetur" at bounding box center [974, 249] width 263 height 10
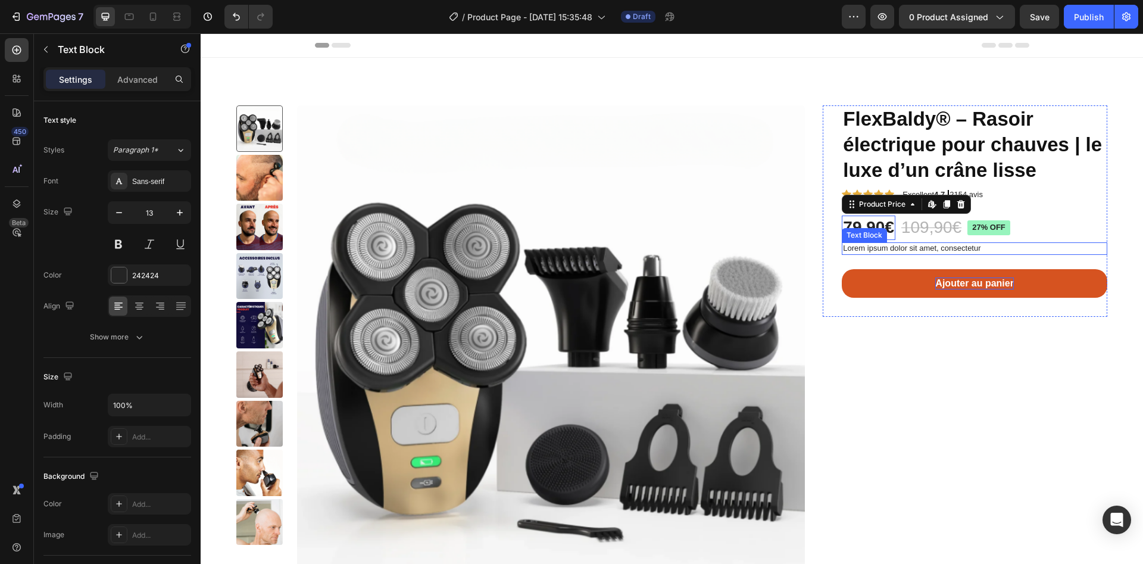
click at [884, 246] on p "Lorem ipsum dolor sit amet, consectetur" at bounding box center [974, 249] width 263 height 10
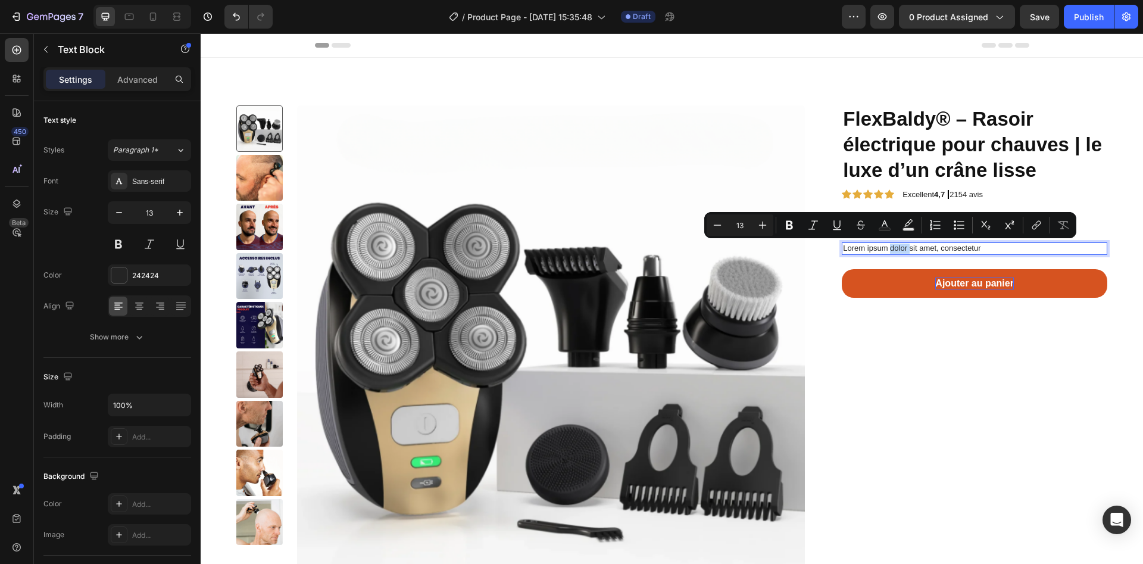
click at [916, 236] on div "Minus 13 Plus Bold Italic Underline Strikethrough Text Color Text Background Co…" at bounding box center [890, 225] width 372 height 26
click at [907, 257] on div "FlexBaldy® – Rasoir électrique pour chauves | le luxe d’un crâne lisse Product …" at bounding box center [975, 210] width 266 height 211
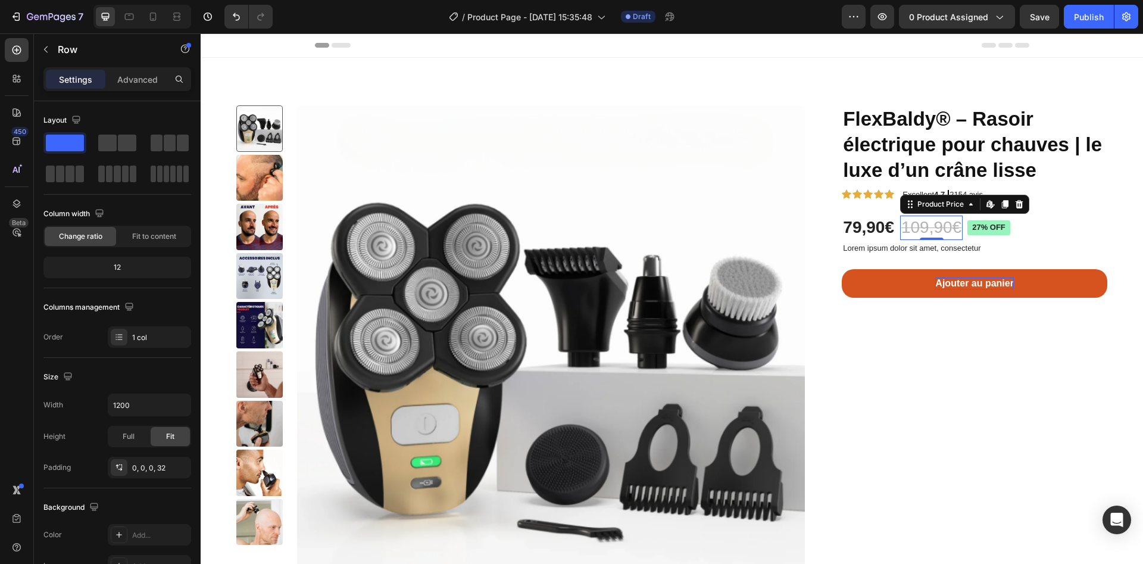
click at [908, 233] on div "109,90€" at bounding box center [931, 228] width 63 height 24
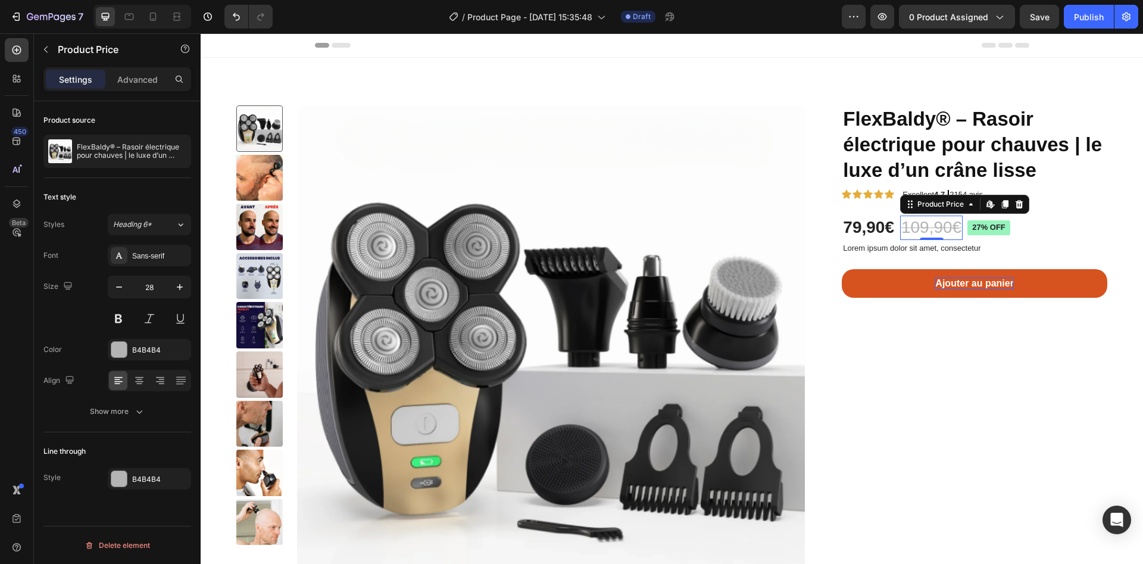
click at [908, 227] on div "109,90€" at bounding box center [931, 228] width 63 height 24
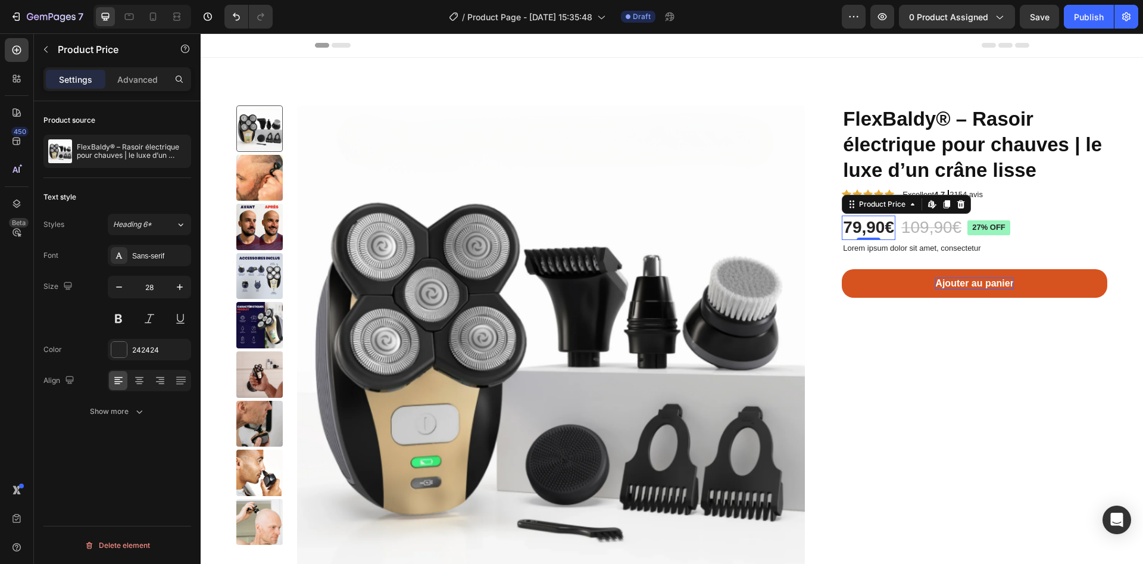
click at [860, 226] on div "79,90€" at bounding box center [869, 228] width 54 height 24
click at [912, 223] on div "109,90€" at bounding box center [931, 228] width 63 height 24
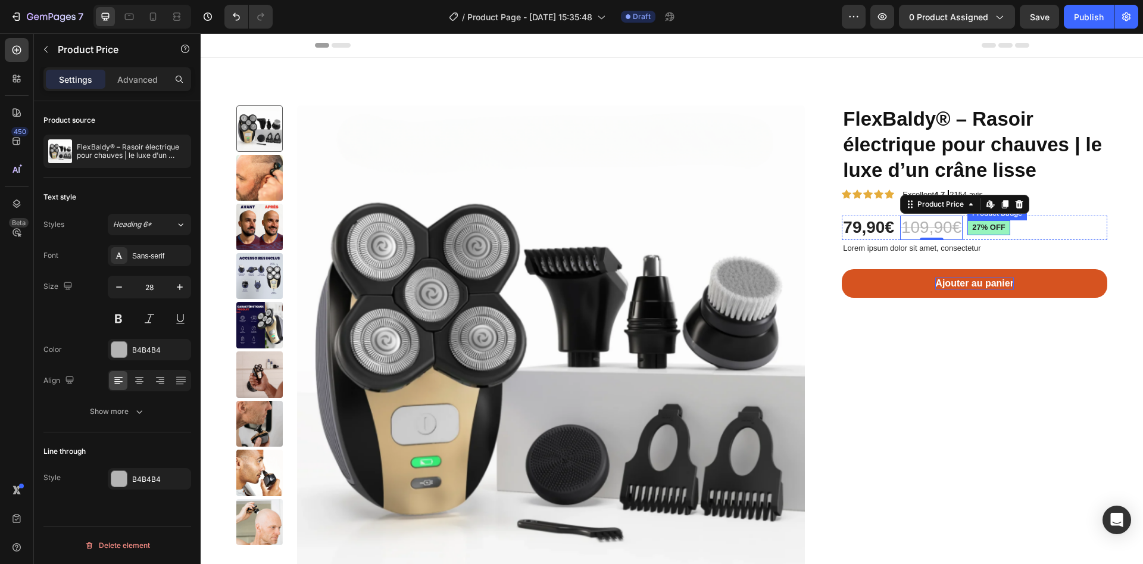
click at [970, 223] on pre "27% off" at bounding box center [989, 227] width 43 height 15
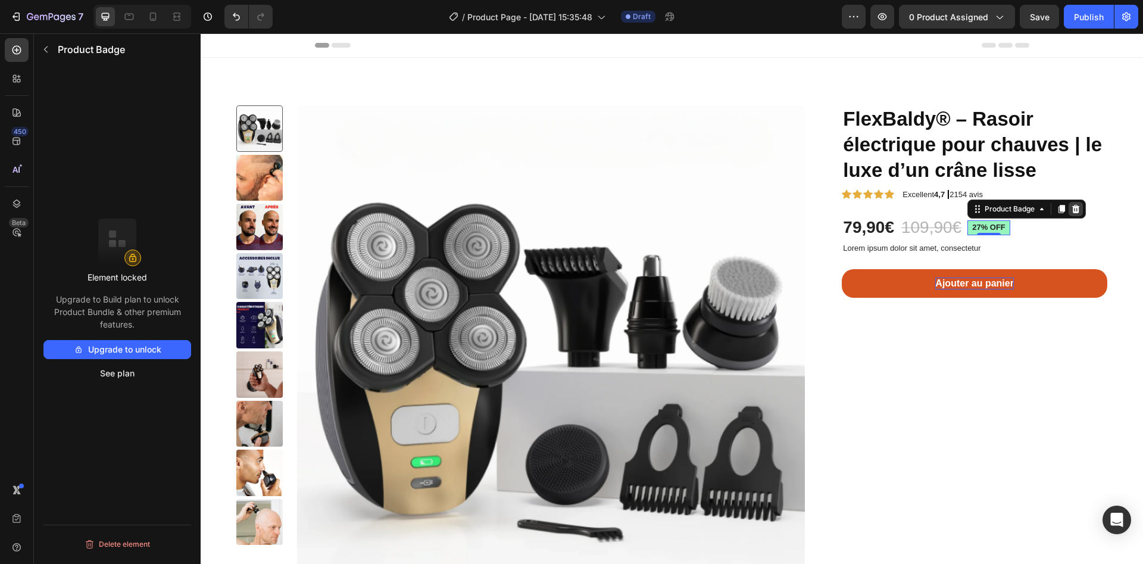
click at [1072, 211] on icon at bounding box center [1076, 209] width 8 height 8
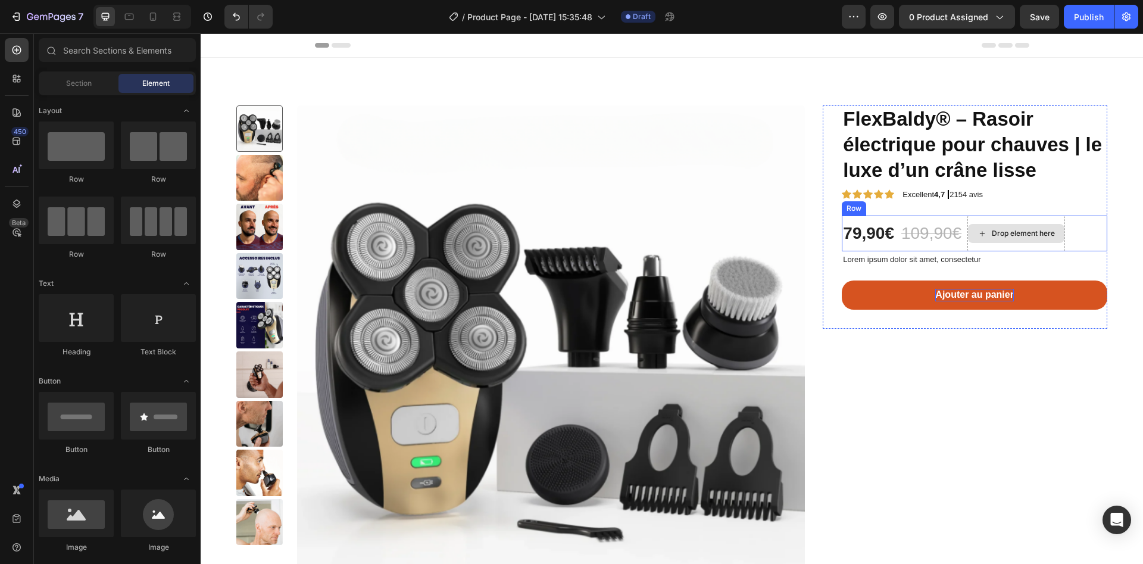
click at [989, 243] on div "Drop element here" at bounding box center [1017, 234] width 98 height 36
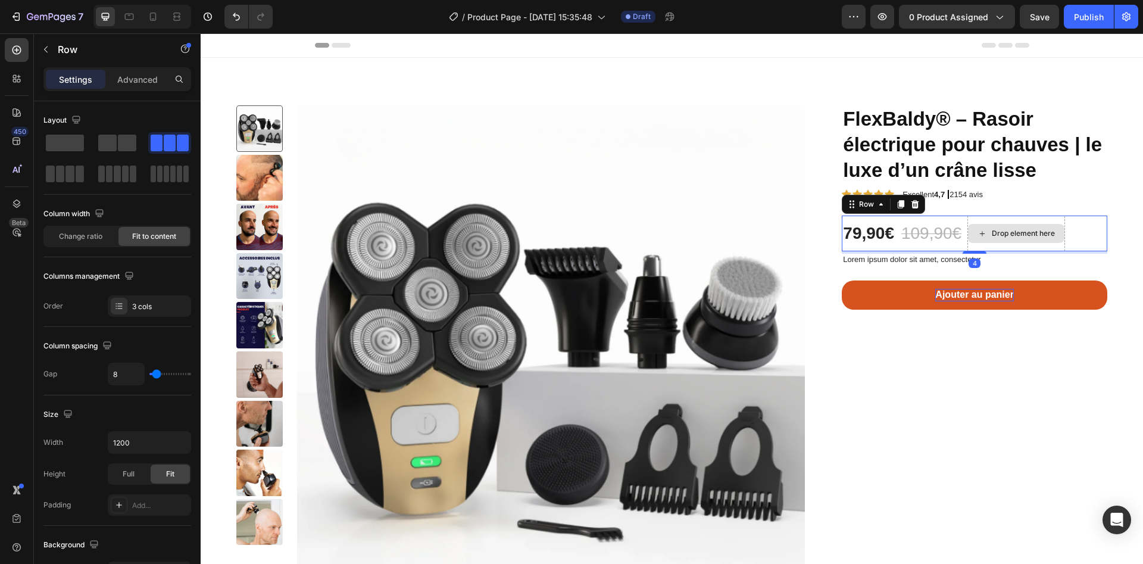
click at [988, 238] on div "Drop element here" at bounding box center [1016, 233] width 96 height 19
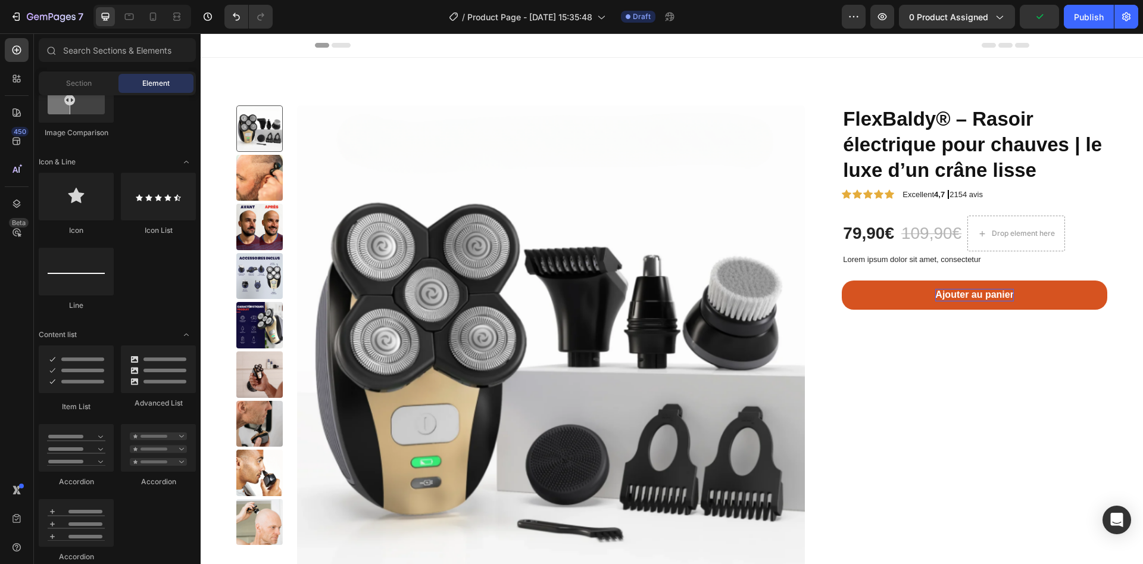
scroll to position [179, 0]
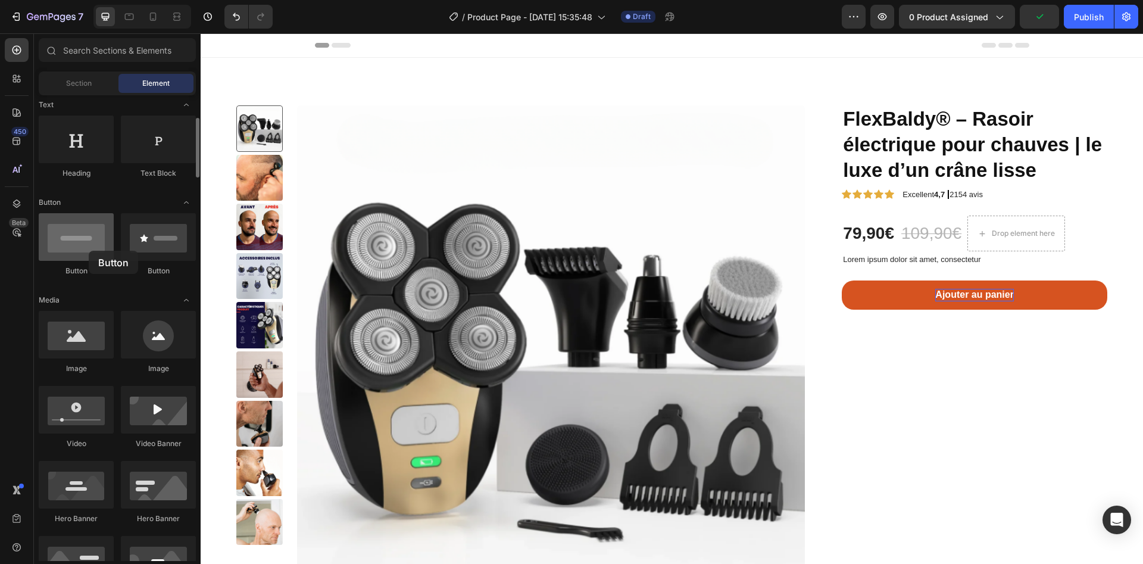
click at [89, 251] on div at bounding box center [76, 237] width 75 height 48
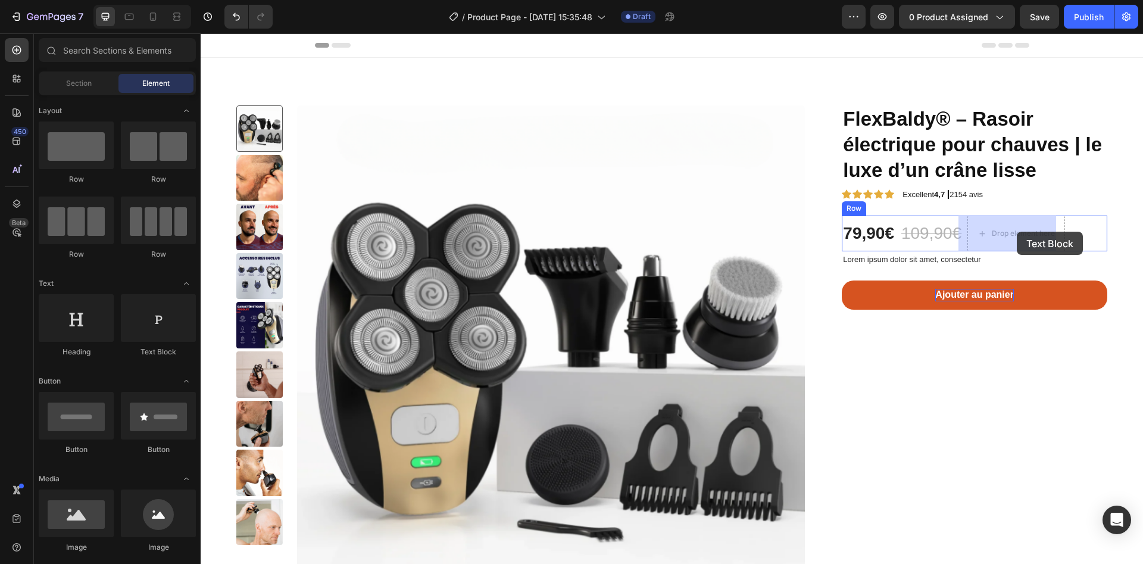
drag, startPoint x: 344, startPoint y: 367, endPoint x: 1010, endPoint y: 232, distance: 680.5
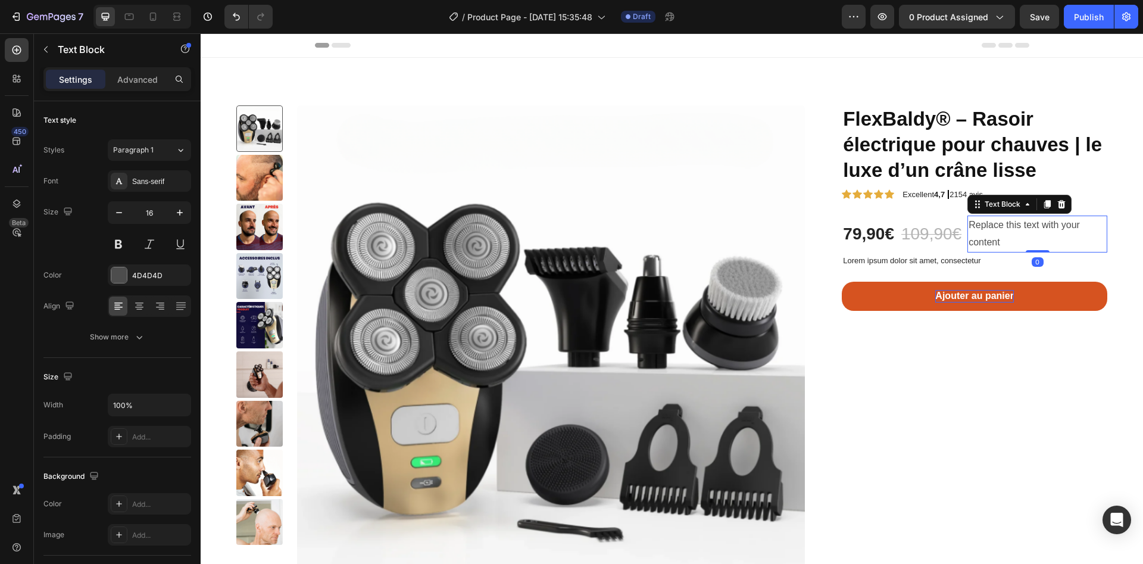
click at [997, 235] on div "Replace this text with your content" at bounding box center [1038, 234] width 140 height 37
click at [997, 235] on p "Replace this text with your content" at bounding box center [1038, 234] width 138 height 35
drag, startPoint x: 1001, startPoint y: 240, endPoint x: 964, endPoint y: 224, distance: 40.6
click at [969, 224] on p "Replace this text with your content" at bounding box center [1038, 234] width 138 height 35
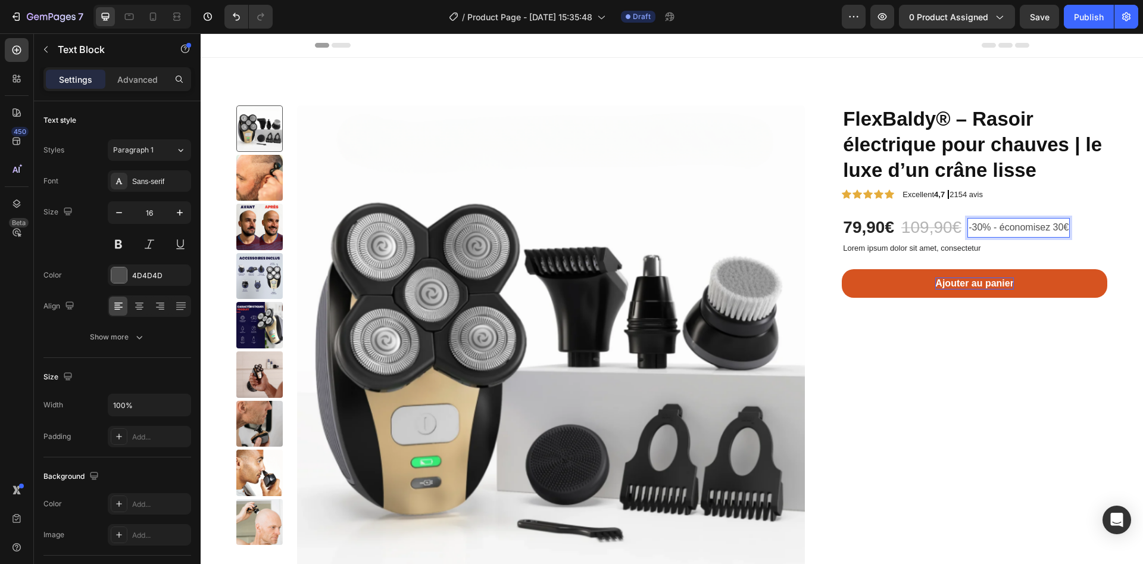
click at [972, 224] on p "-30% - économisez 30€" at bounding box center [1019, 227] width 100 height 17
click at [972, 280] on p "Ajouter au panier" at bounding box center [974, 283] width 79 height 13
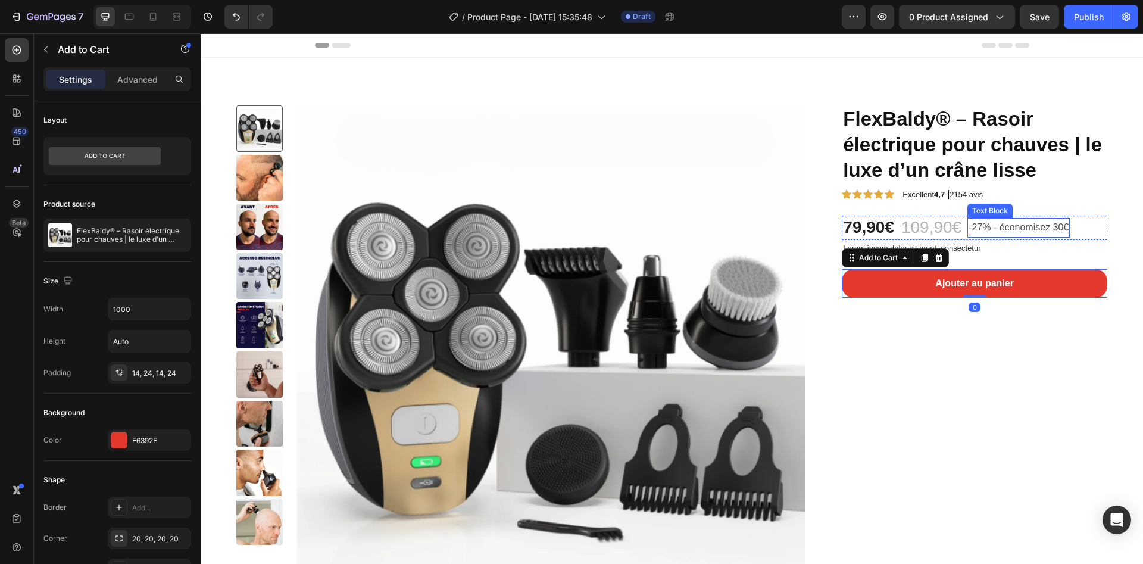
click at [997, 229] on p "-27% - économisez 30€" at bounding box center [1019, 227] width 100 height 17
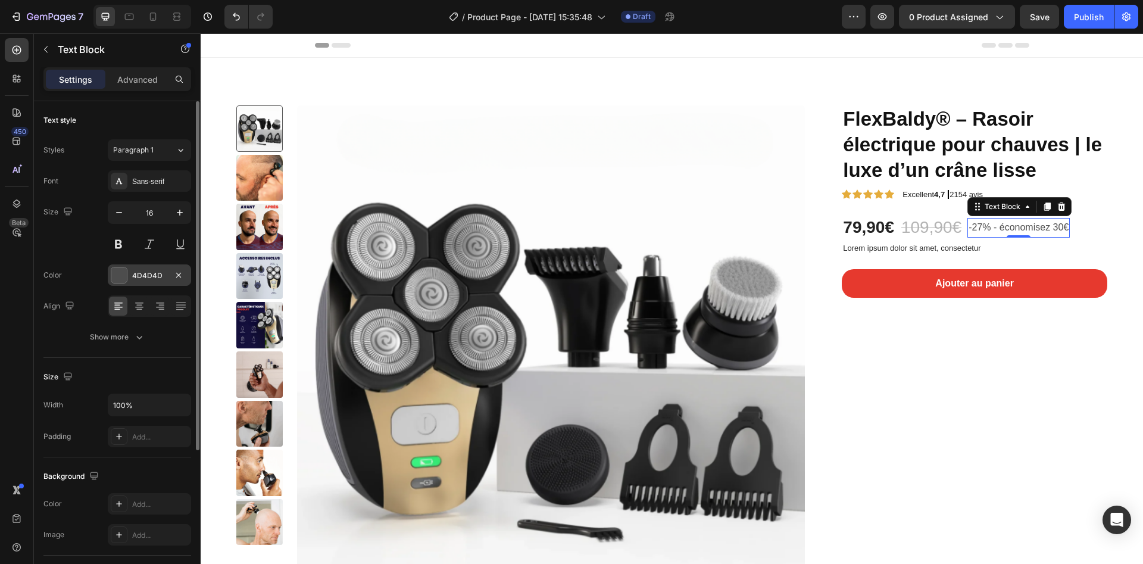
scroll to position [89, 0]
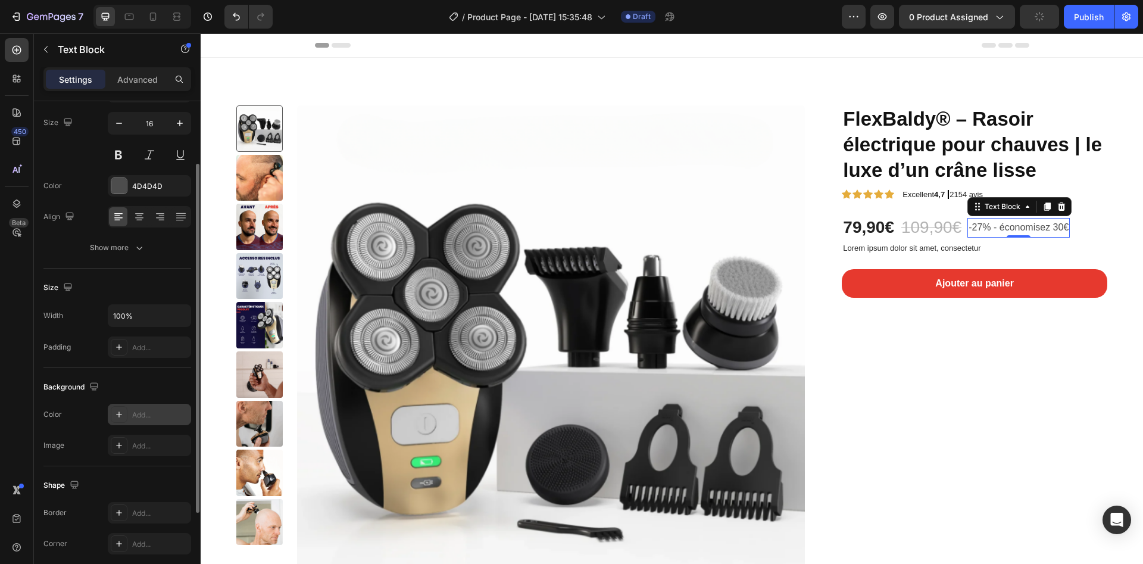
click at [134, 416] on div "Add..." at bounding box center [160, 415] width 56 height 11
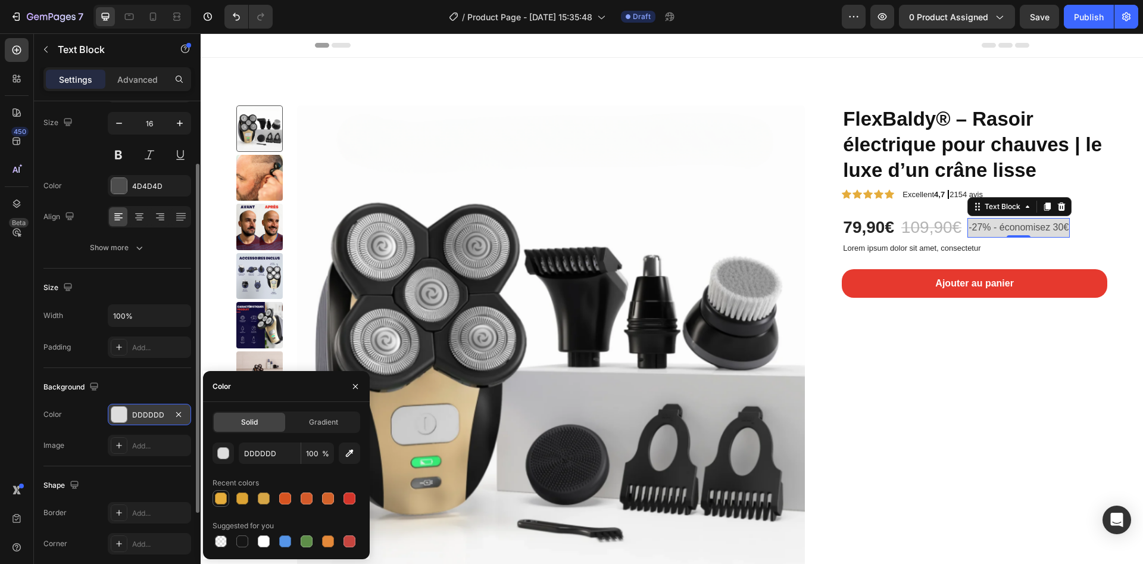
click at [220, 503] on div at bounding box center [221, 498] width 12 height 12
type input "E5AC3B"
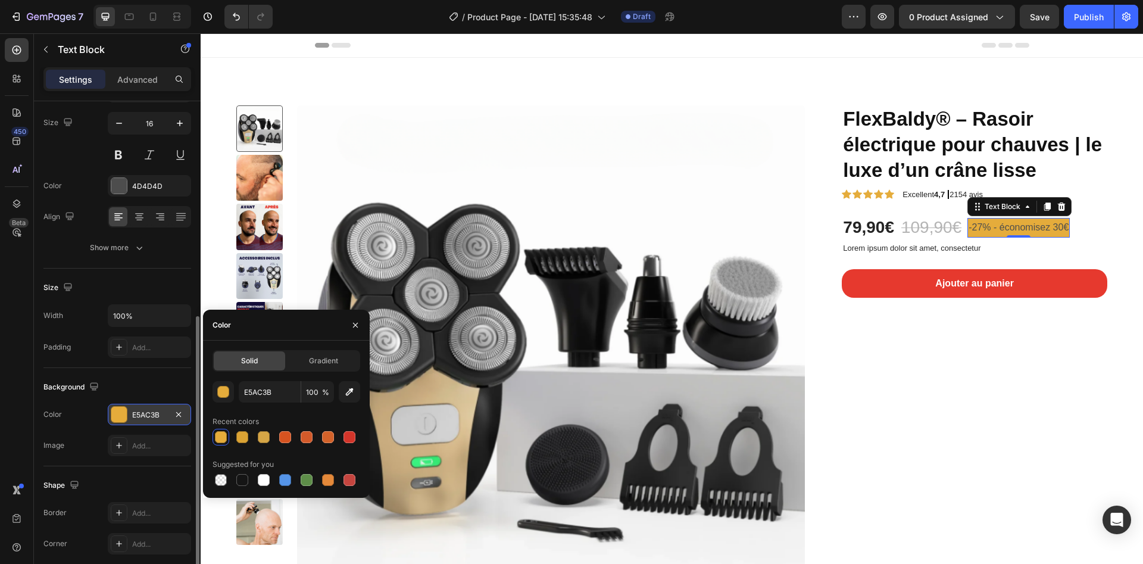
scroll to position [179, 0]
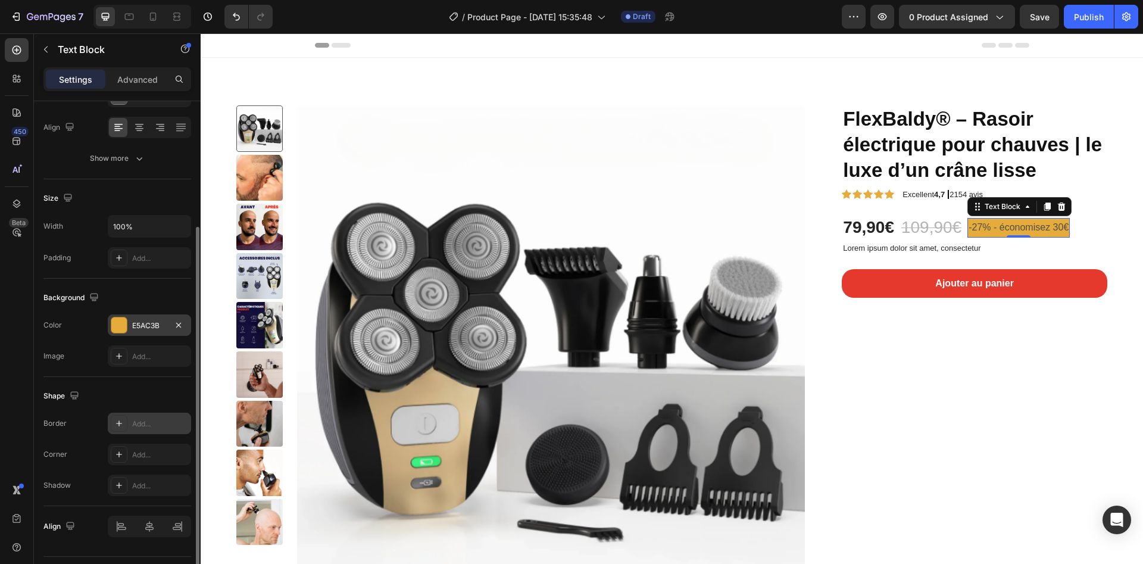
click at [124, 428] on div at bounding box center [119, 423] width 17 height 17
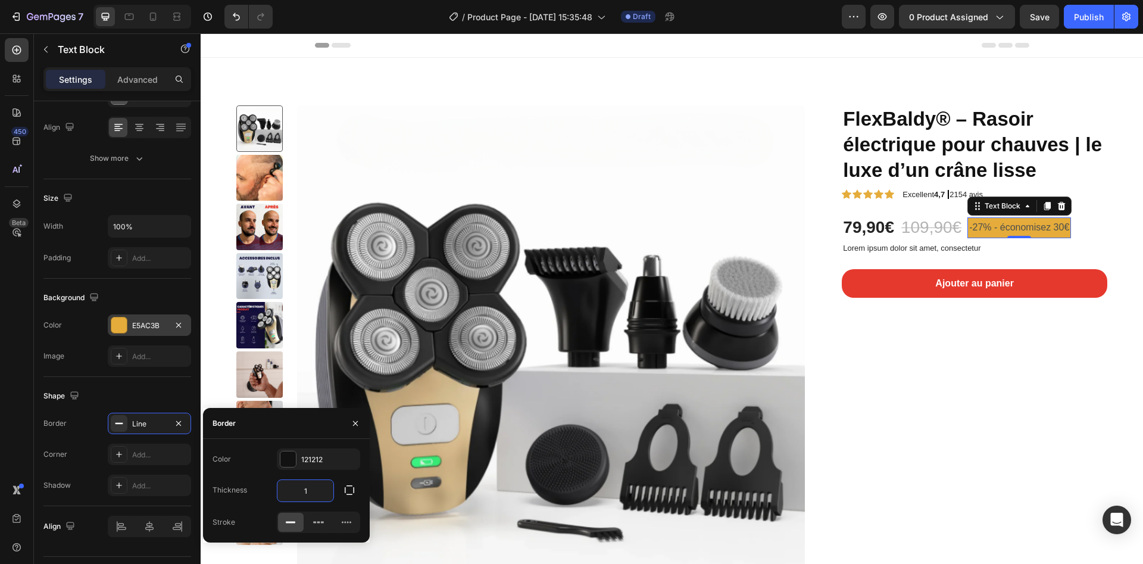
click at [311, 495] on input "1" at bounding box center [305, 490] width 56 height 21
click at [360, 491] on button "button" at bounding box center [349, 489] width 21 height 21
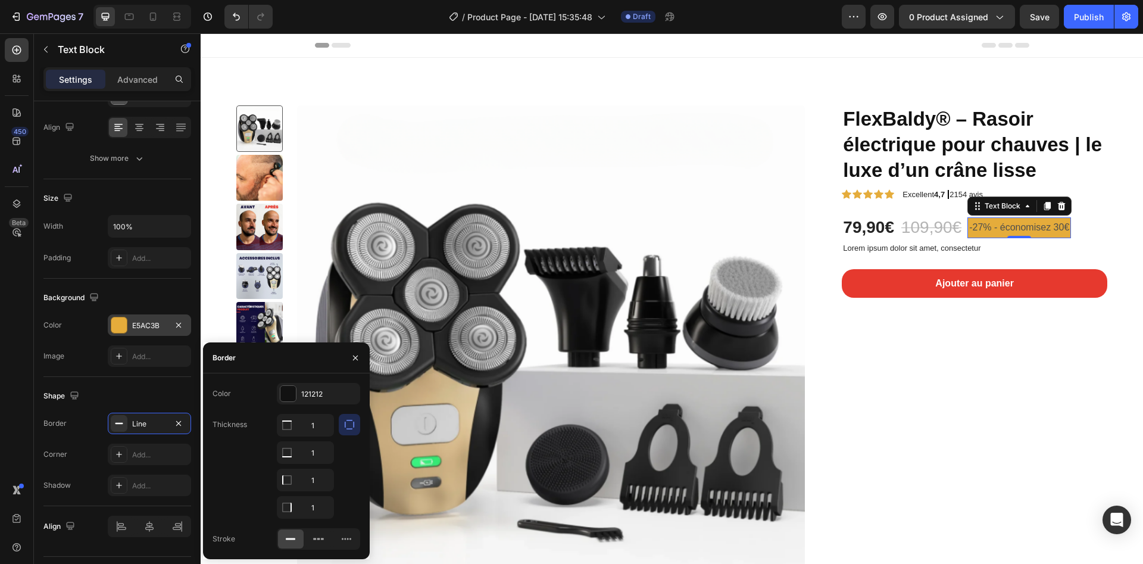
click at [349, 432] on button "button" at bounding box center [349, 424] width 21 height 21
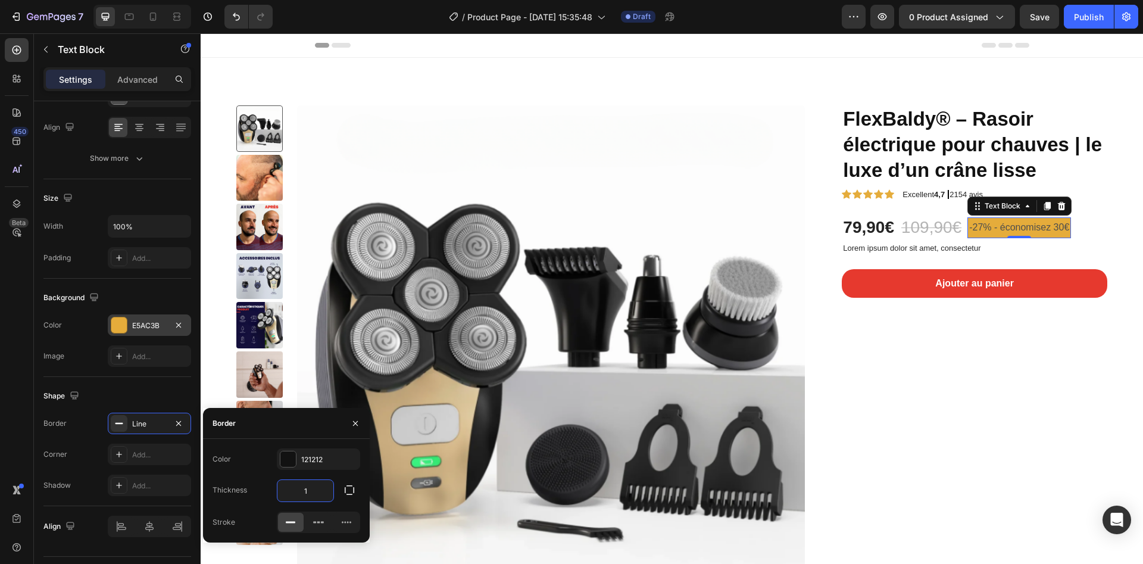
click at [311, 484] on input "1" at bounding box center [305, 490] width 56 height 21
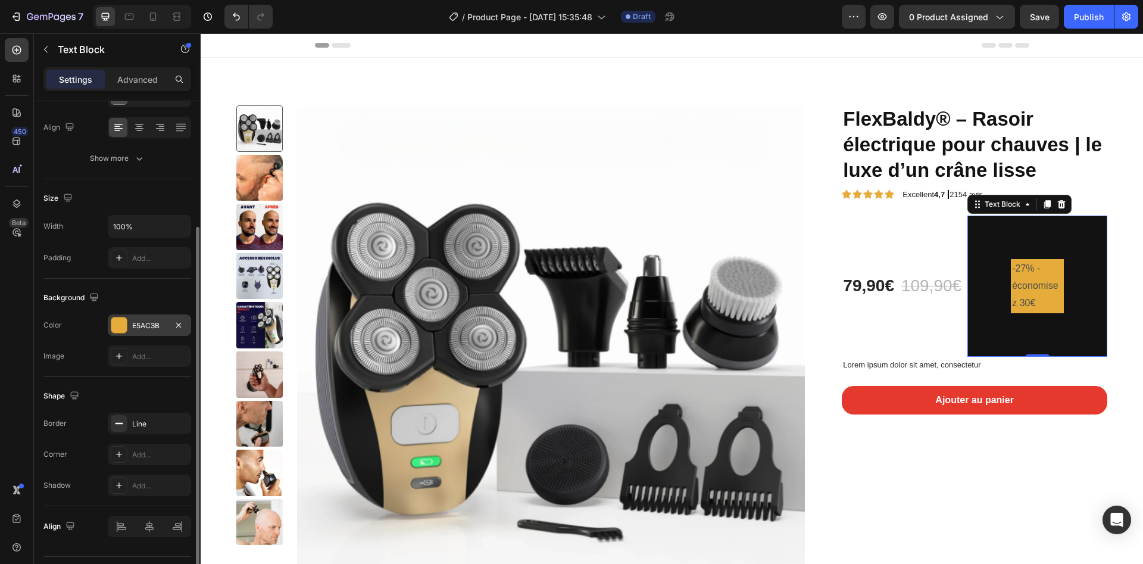
click at [126, 383] on div "Shape Border Line Corner Add... Shadow Add..." at bounding box center [117, 441] width 148 height 129
click at [152, 326] on div "E5AC3B" at bounding box center [149, 325] width 35 height 11
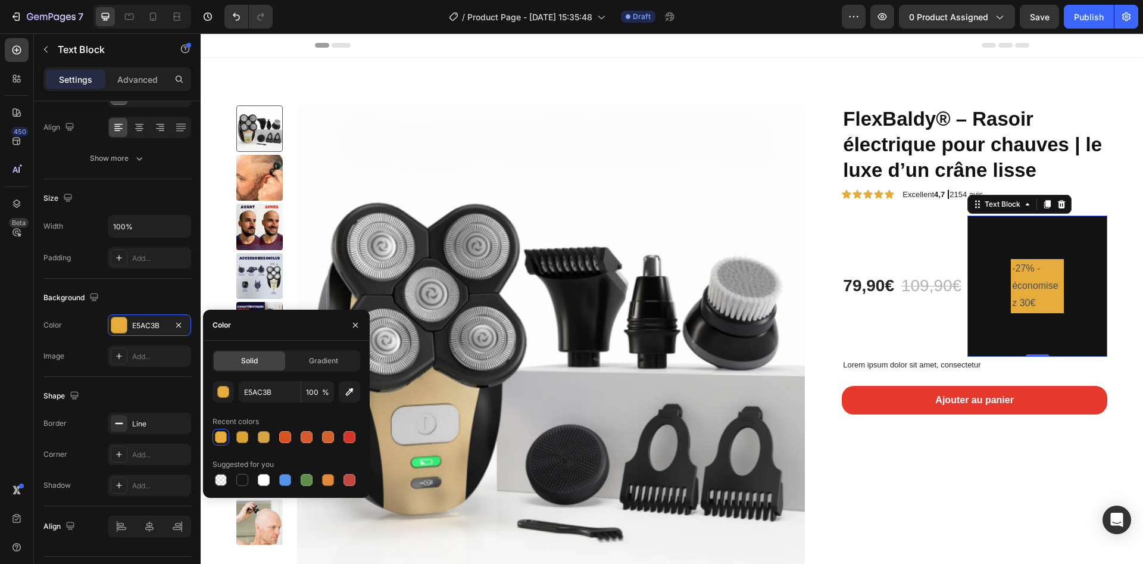
click at [191, 327] on div "Text style Styles Paragraph 1 Font Sans-serif Size 16 Color 4D4D4D Align Show m…" at bounding box center [117, 276] width 167 height 706
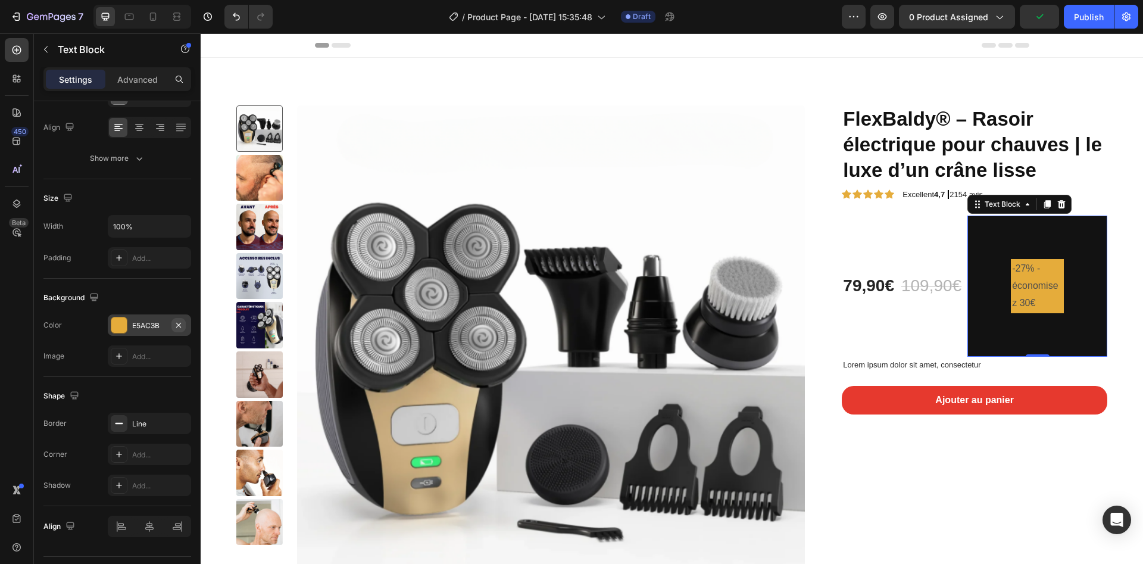
click at [179, 325] on icon "button" at bounding box center [179, 325] width 10 height 10
click at [142, 424] on div "Line" at bounding box center [149, 424] width 35 height 11
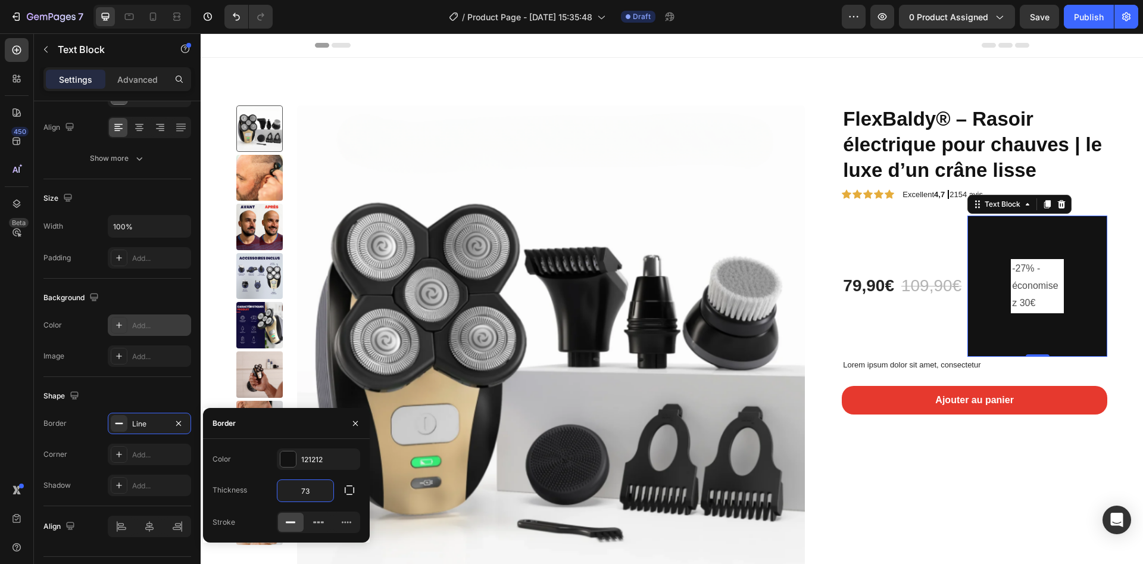
click at [304, 482] on input "73" at bounding box center [305, 490] width 56 height 21
type input "1"
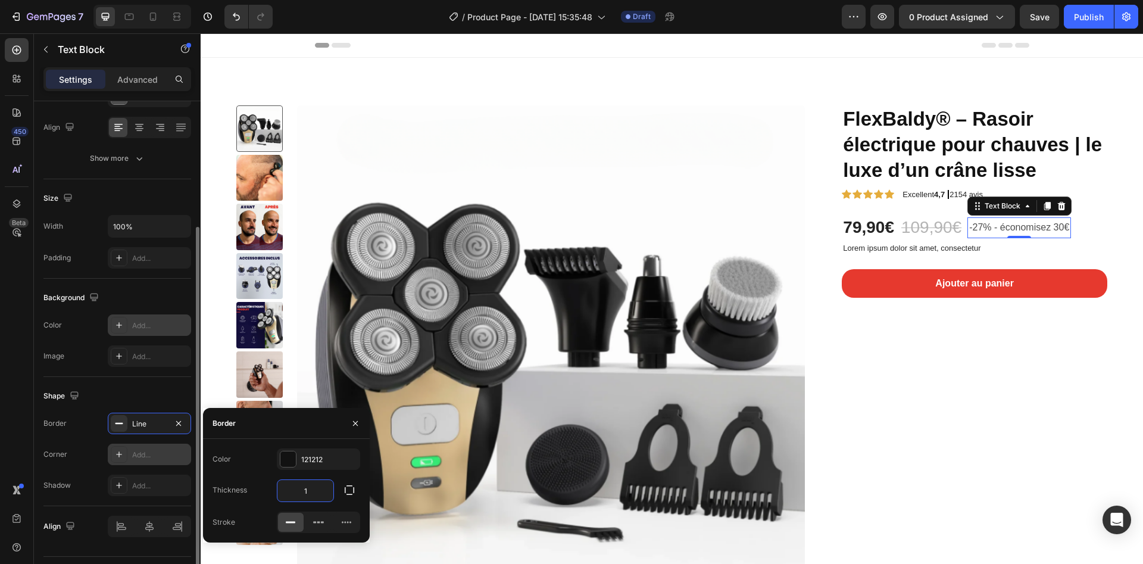
click at [158, 455] on div "Add..." at bounding box center [160, 455] width 56 height 11
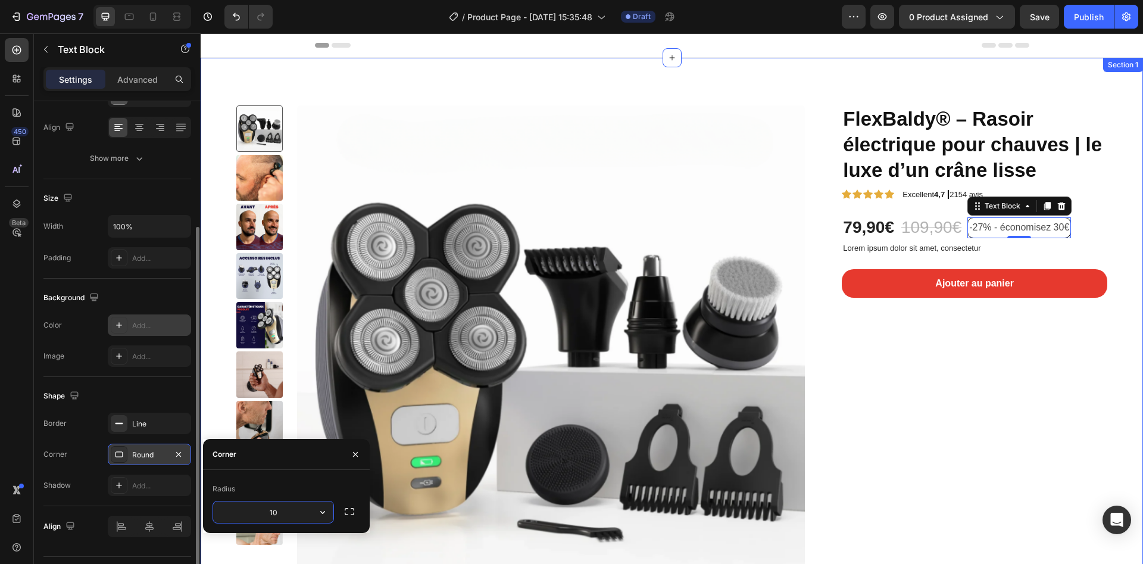
type input "11"
click at [151, 329] on div "Add..." at bounding box center [160, 325] width 56 height 11
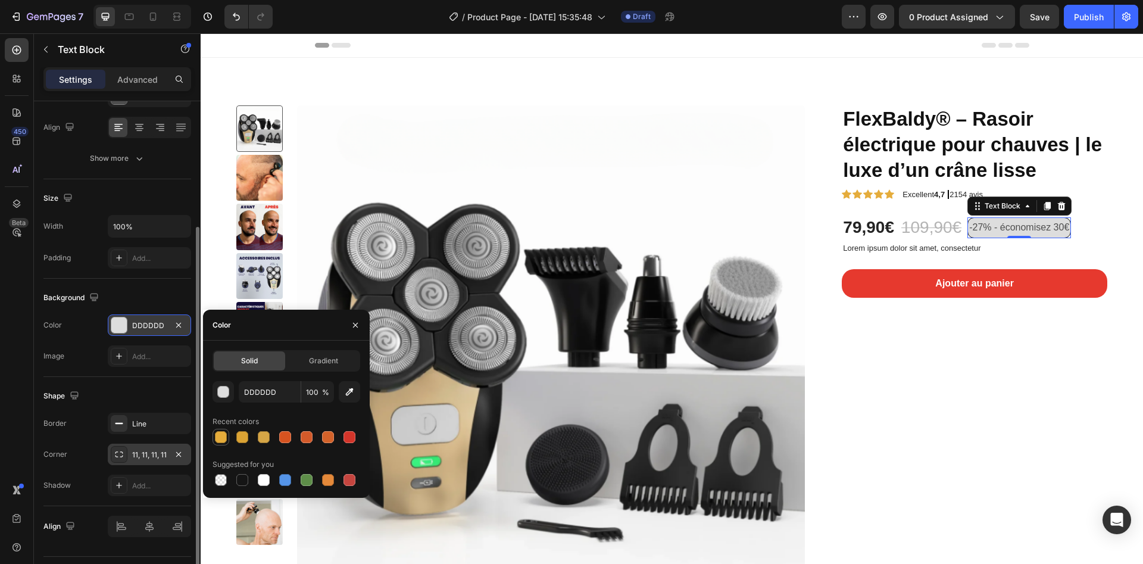
click at [217, 439] on div at bounding box center [221, 437] width 12 height 12
type input "E5AC3B"
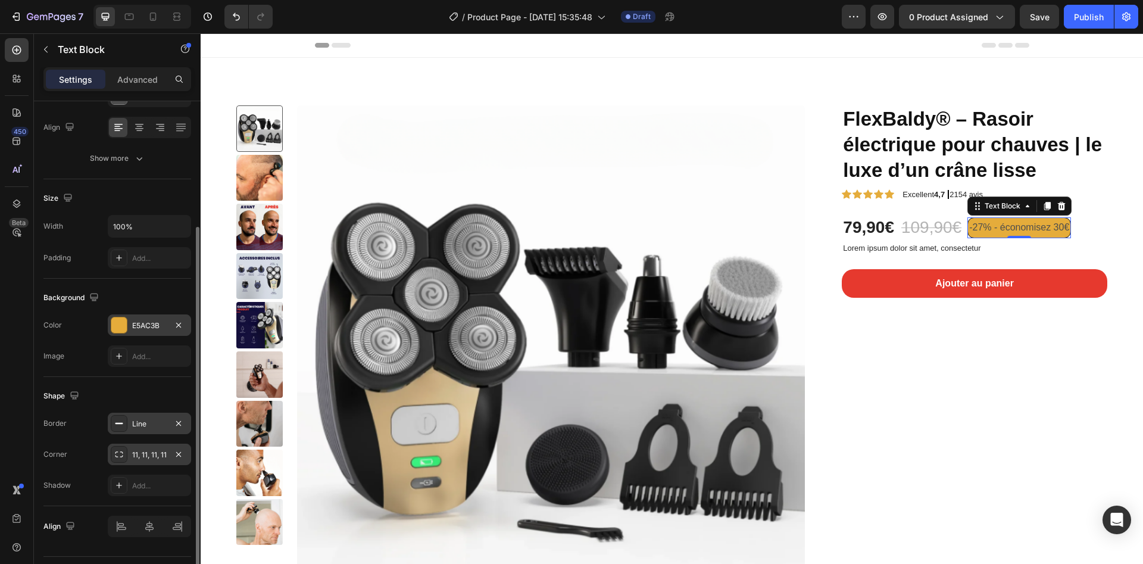
click at [145, 420] on div "Line" at bounding box center [149, 424] width 35 height 11
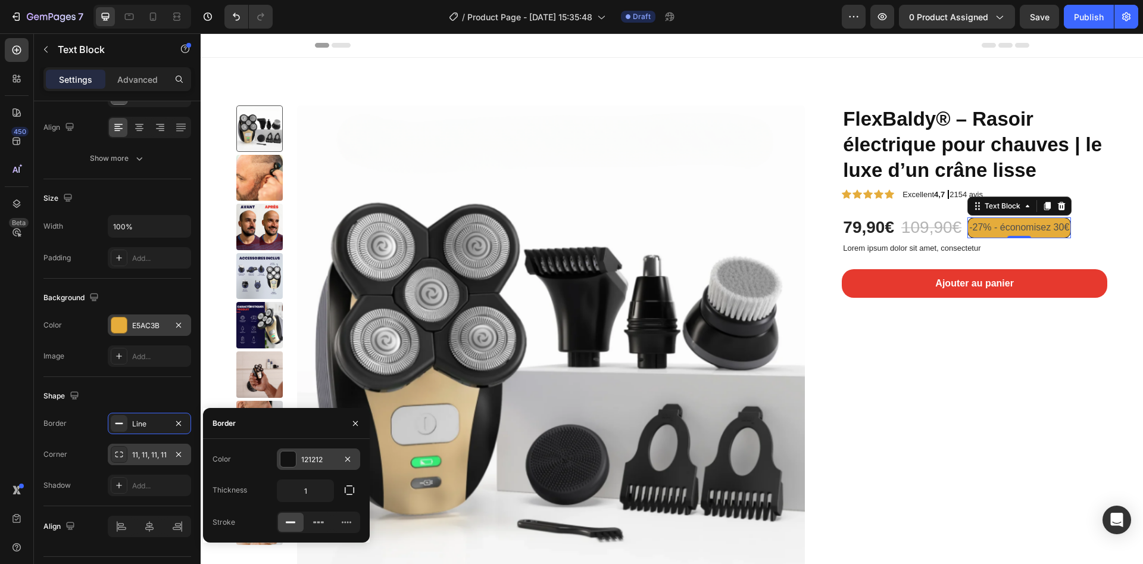
click at [310, 457] on div "121212" at bounding box center [318, 459] width 35 height 11
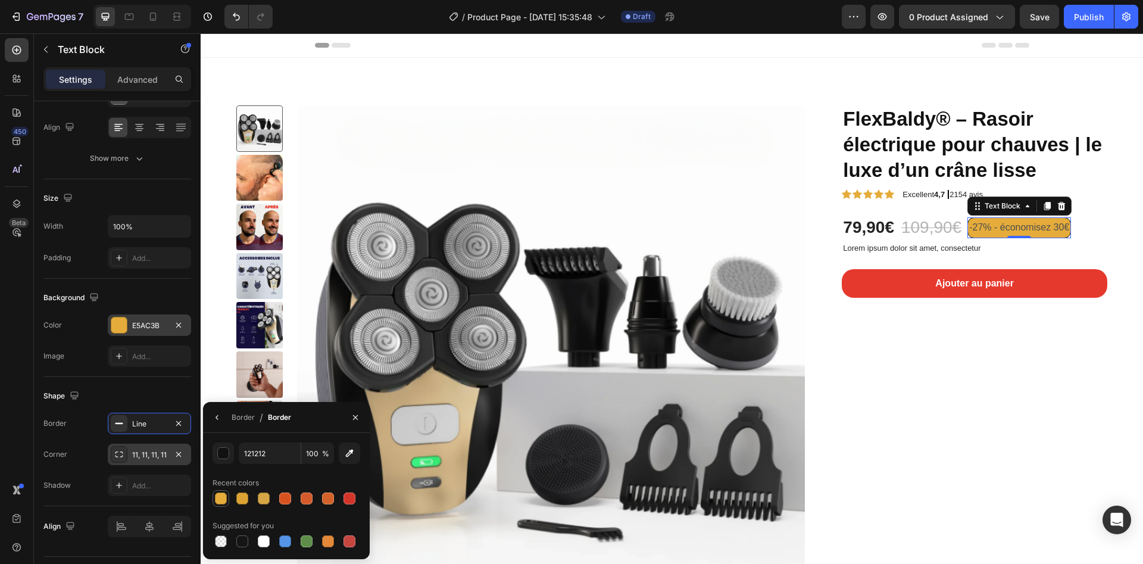
click at [220, 495] on div at bounding box center [221, 498] width 12 height 12
type input "E5AC3B"
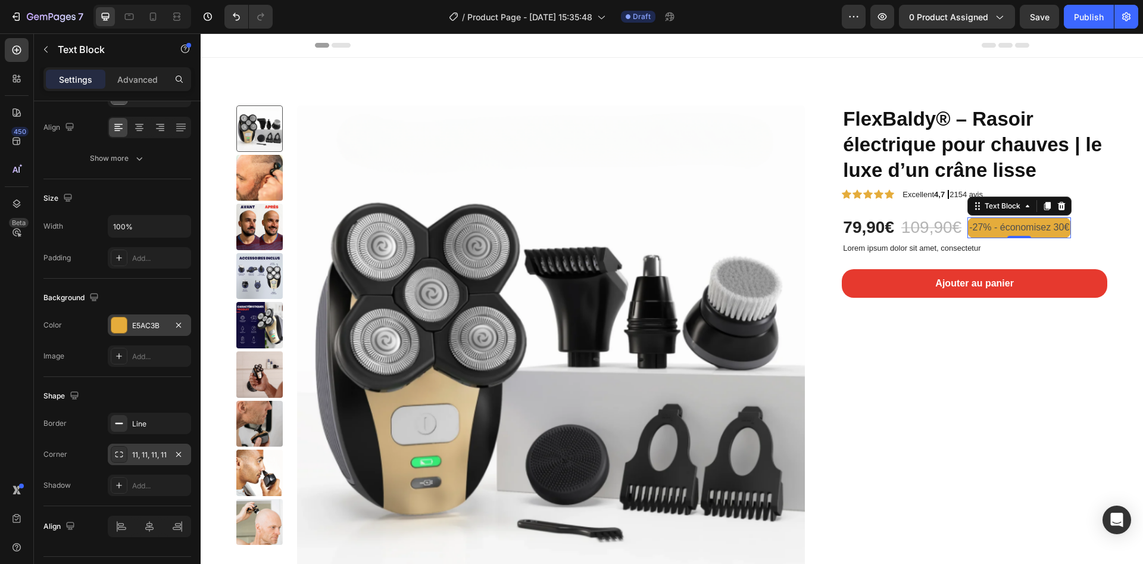
click at [995, 228] on p "-27% - économisez 30€" at bounding box center [1019, 227] width 100 height 17
click at [1005, 224] on p "-27% - économisez 30€" at bounding box center [1019, 227] width 100 height 17
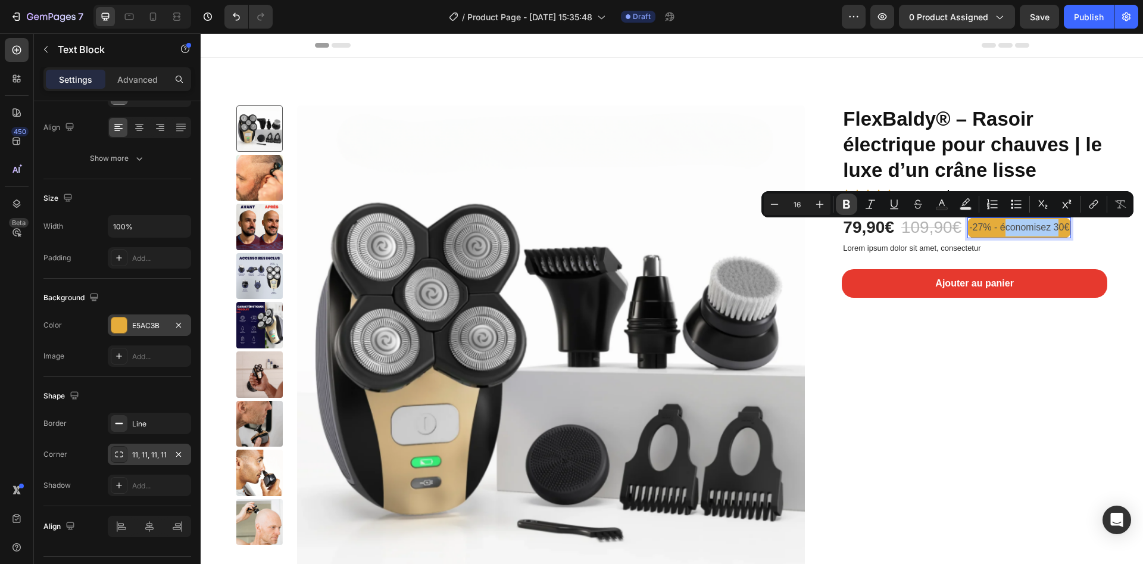
click at [850, 204] on icon "Editor contextual toolbar" at bounding box center [847, 204] width 12 height 12
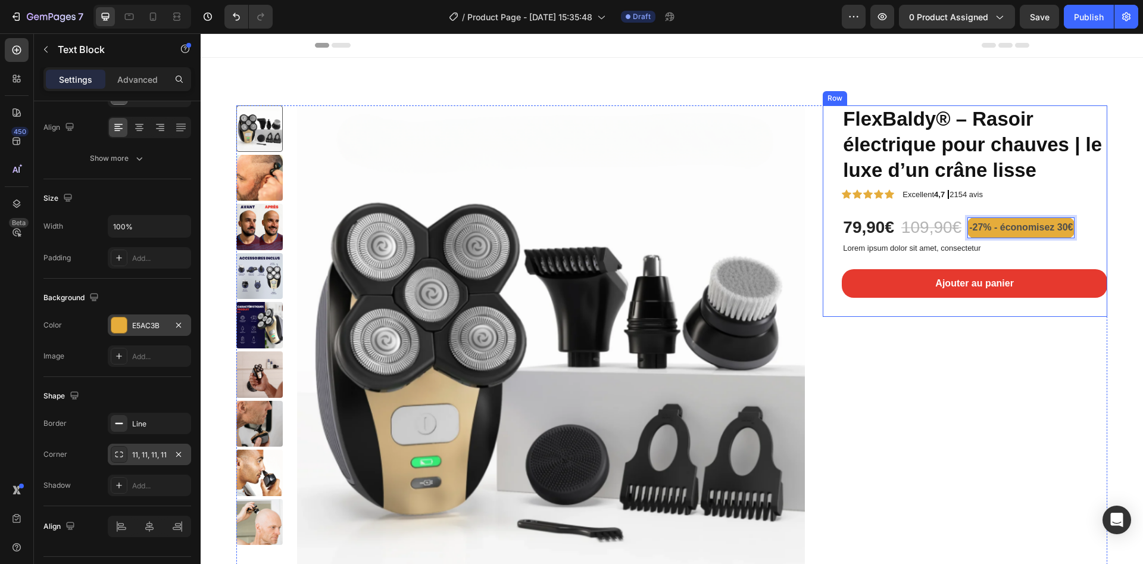
click at [952, 241] on div "FlexBaldy® – Rasoir électrique pour chauves | le luxe d’un crâne lisse Product …" at bounding box center [975, 210] width 266 height 211
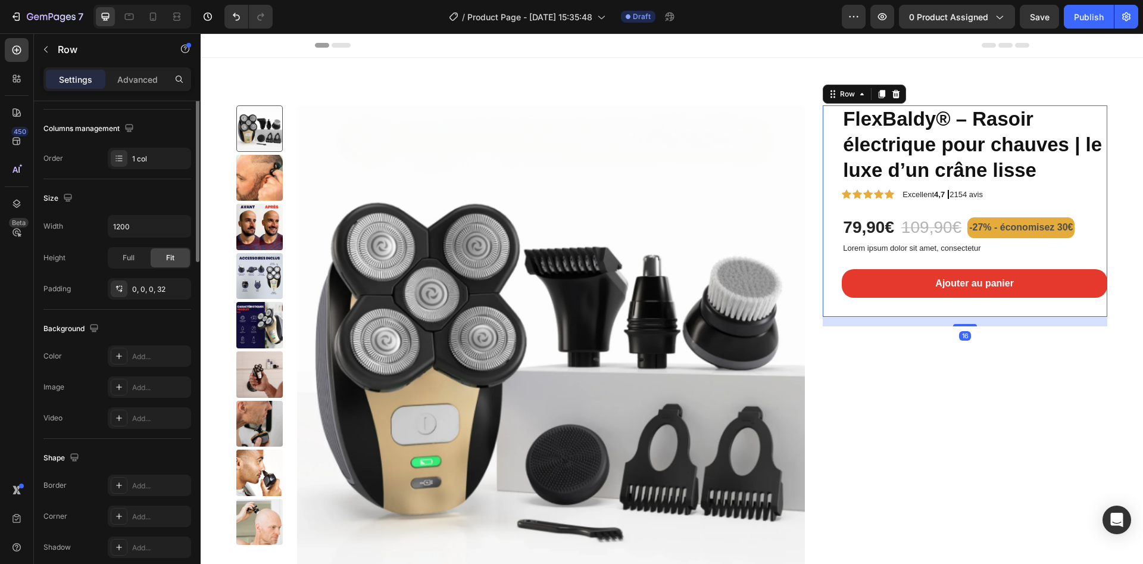
scroll to position [0, 0]
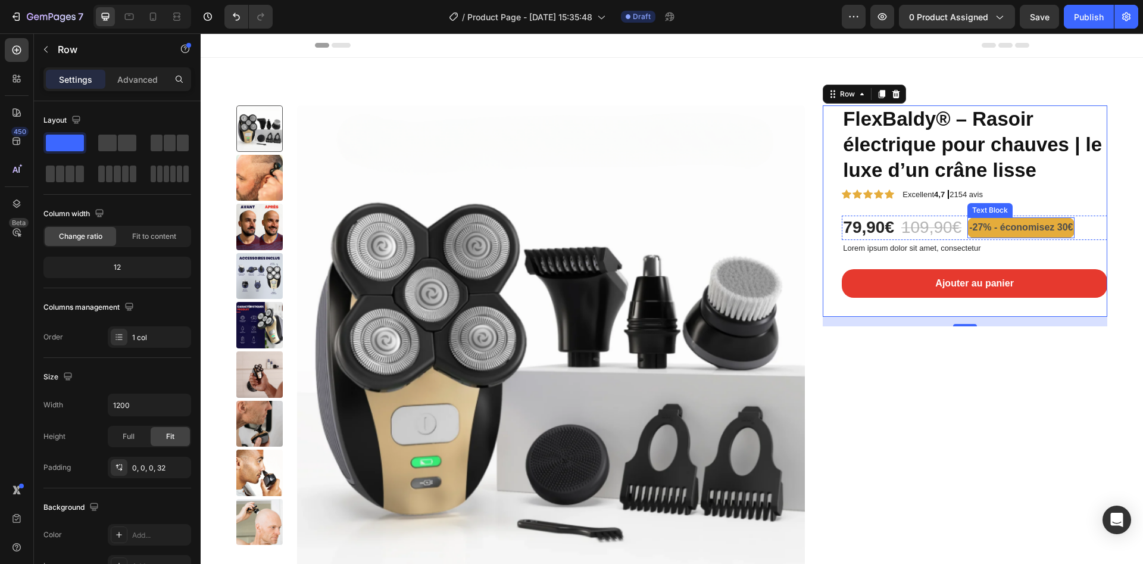
click at [969, 226] on strong "-27% - économisez 30€" at bounding box center [1021, 227] width 104 height 10
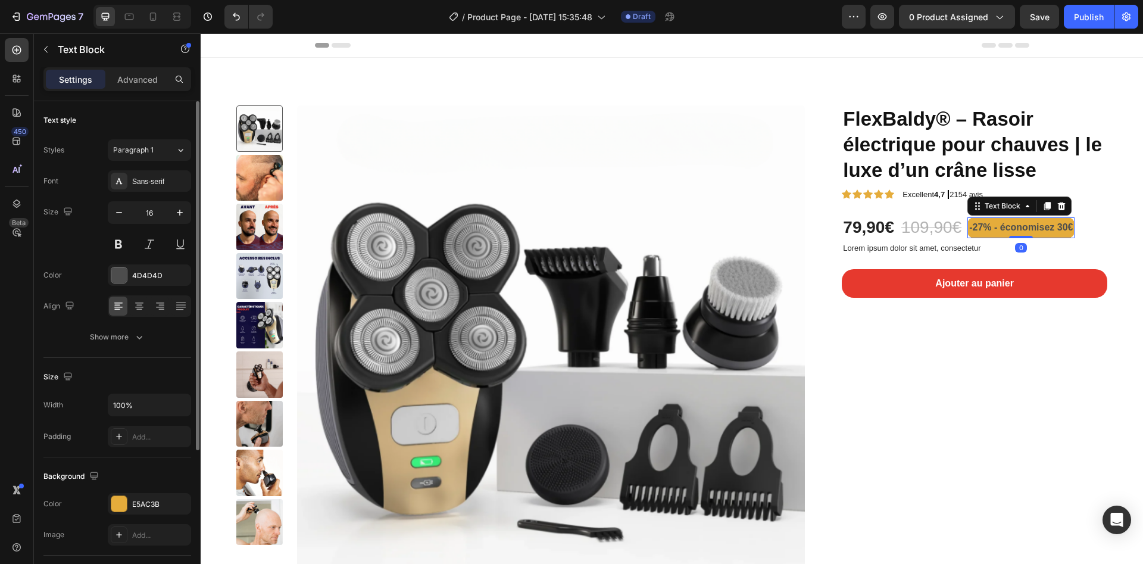
scroll to position [209, 0]
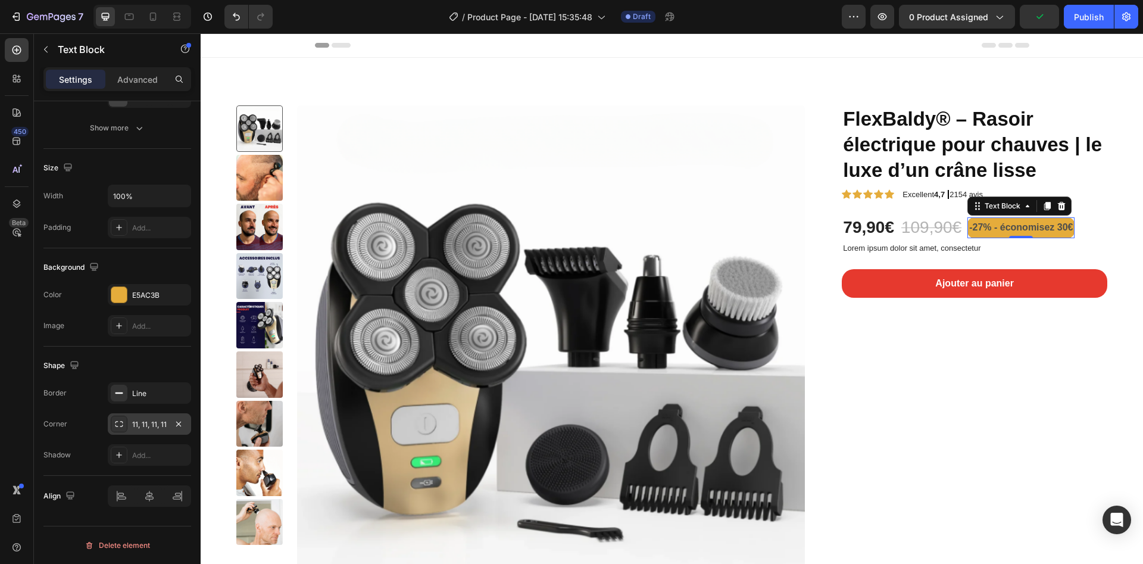
click at [114, 420] on div at bounding box center [119, 424] width 17 height 17
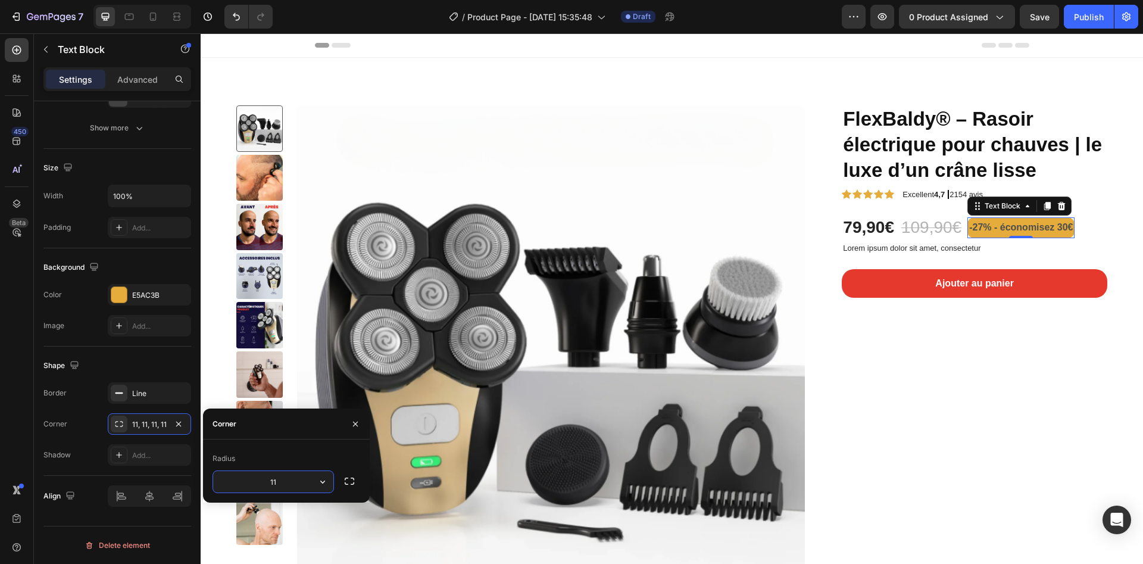
click at [281, 479] on input "11" at bounding box center [273, 481] width 120 height 21
type input "20"
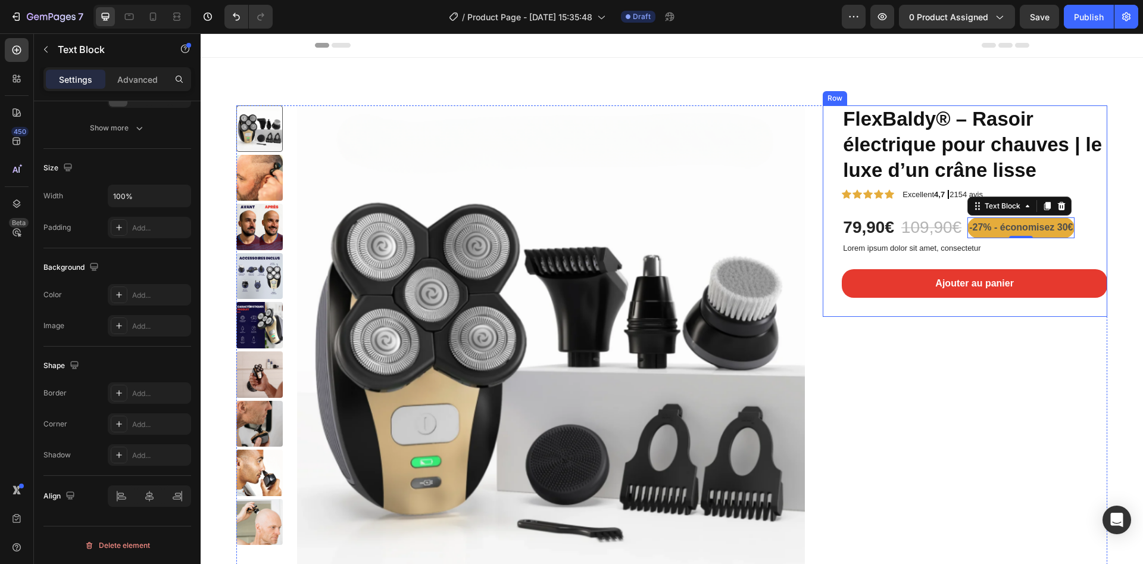
click at [851, 245] on p "Lorem ipsum dolor sit amet, consectetur" at bounding box center [974, 249] width 263 height 10
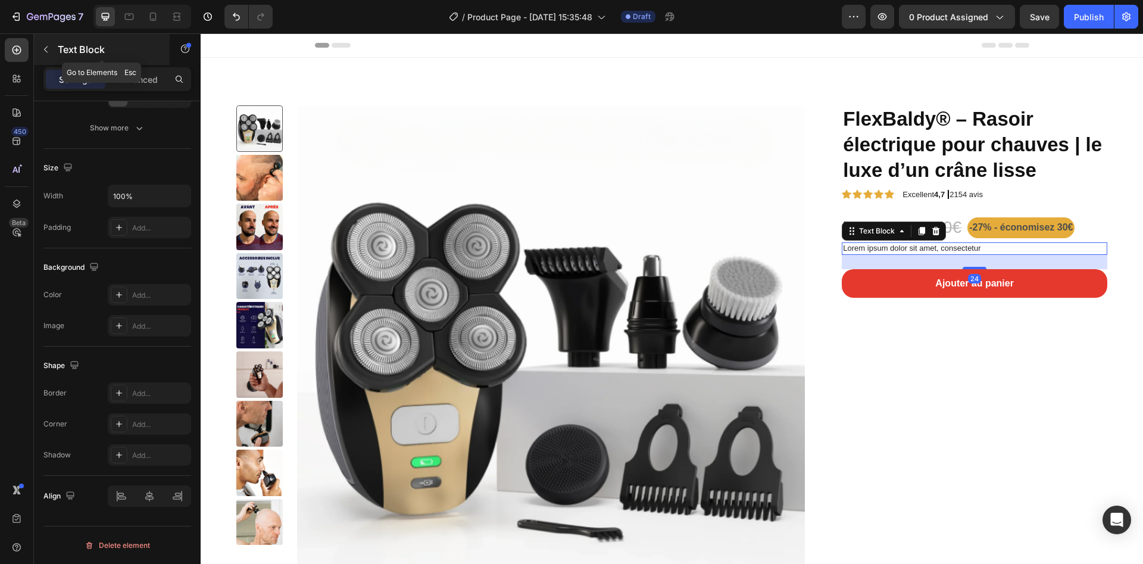
click at [46, 52] on icon "button" at bounding box center [46, 50] width 10 height 10
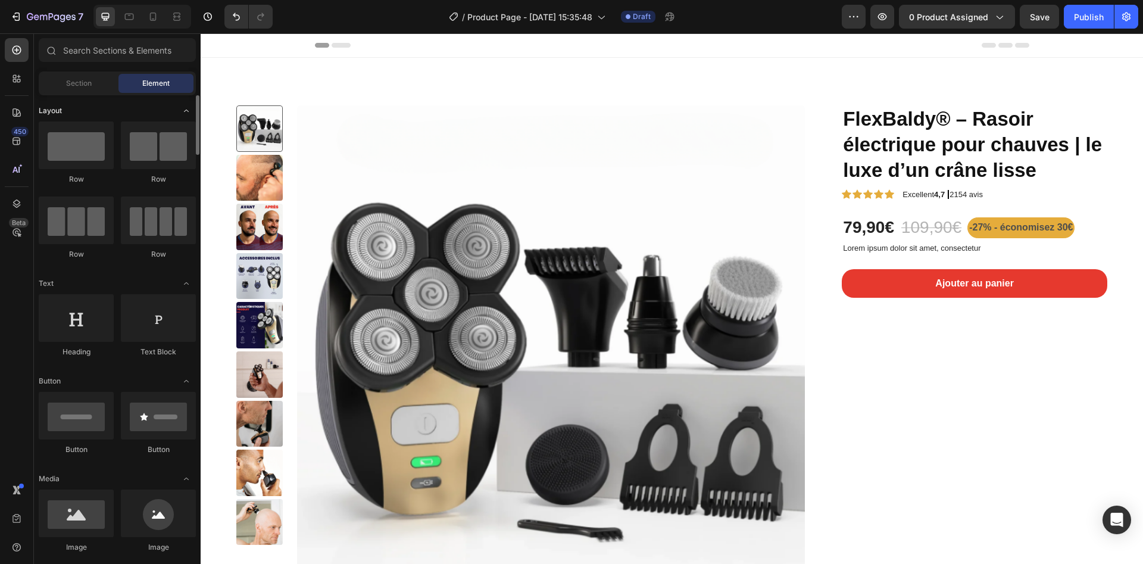
click at [186, 115] on icon "Toggle open" at bounding box center [187, 111] width 10 height 10
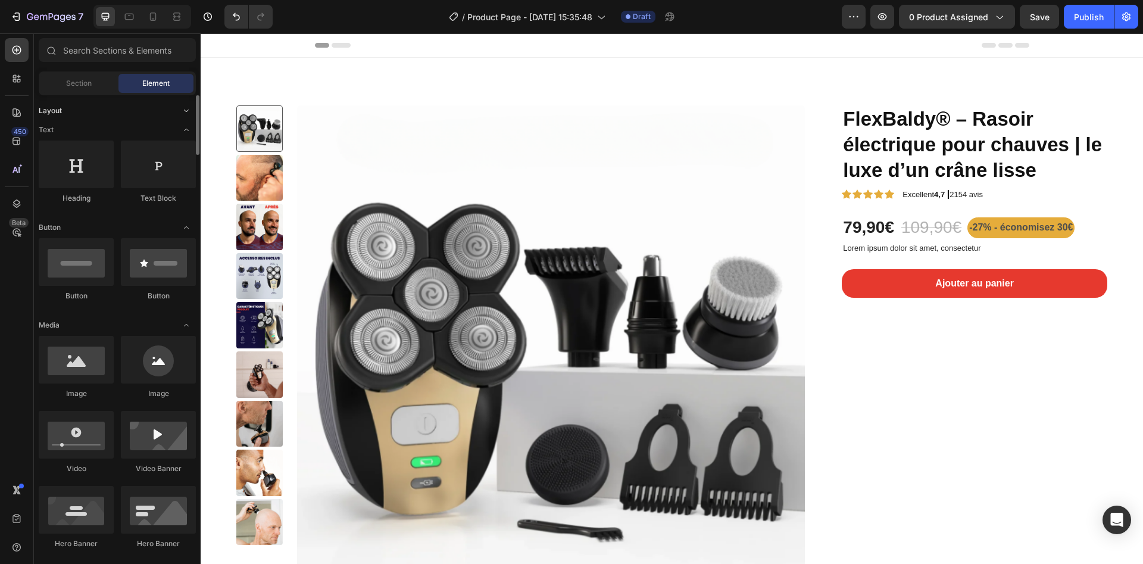
click at [186, 115] on icon "Toggle open" at bounding box center [187, 111] width 10 height 10
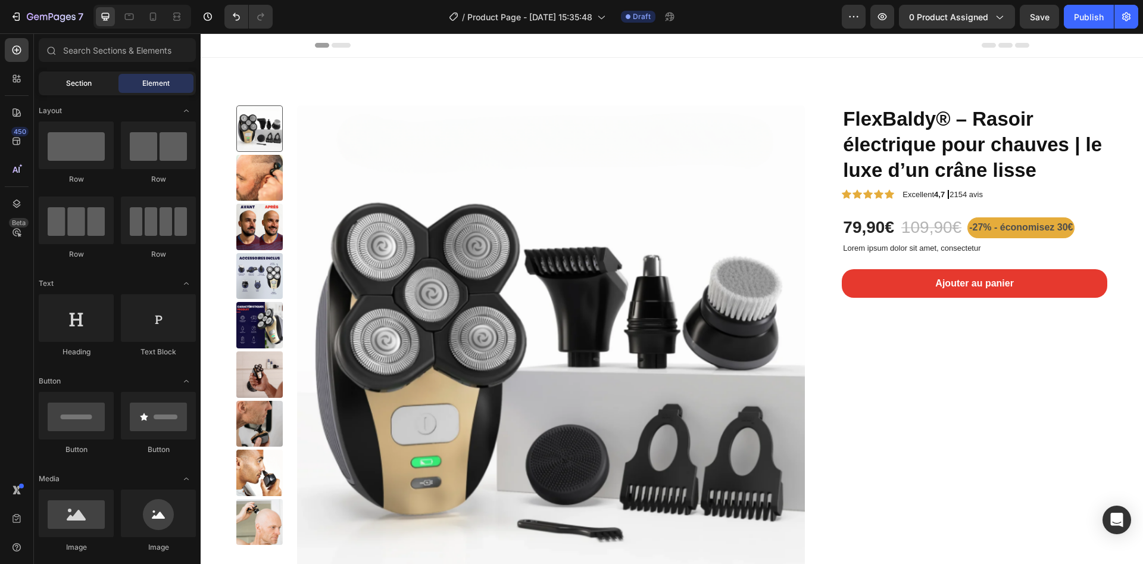
click at [73, 85] on span "Section" at bounding box center [79, 83] width 26 height 11
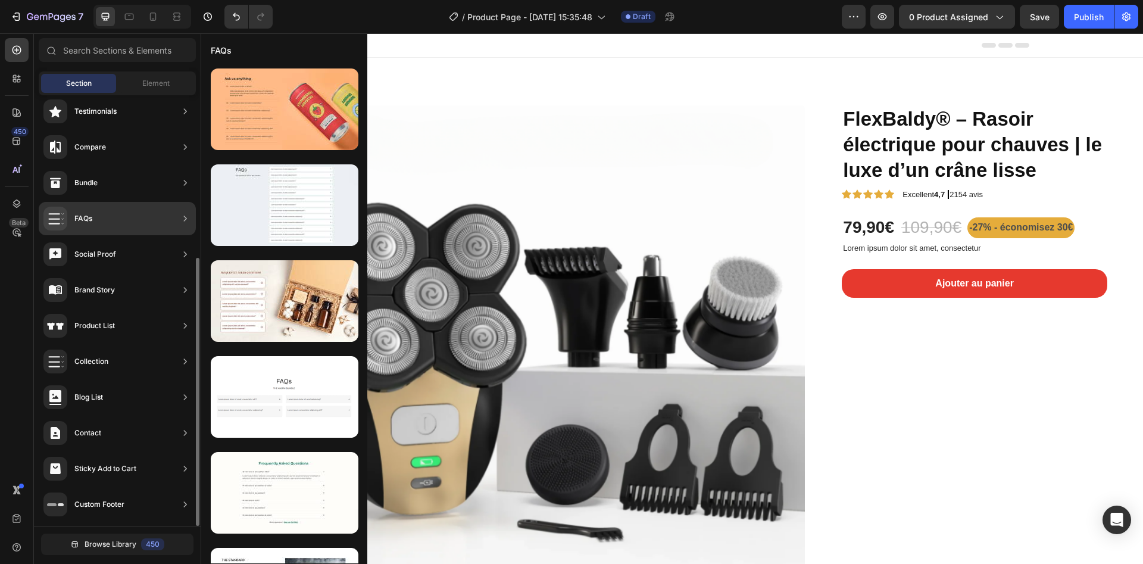
scroll to position [0, 0]
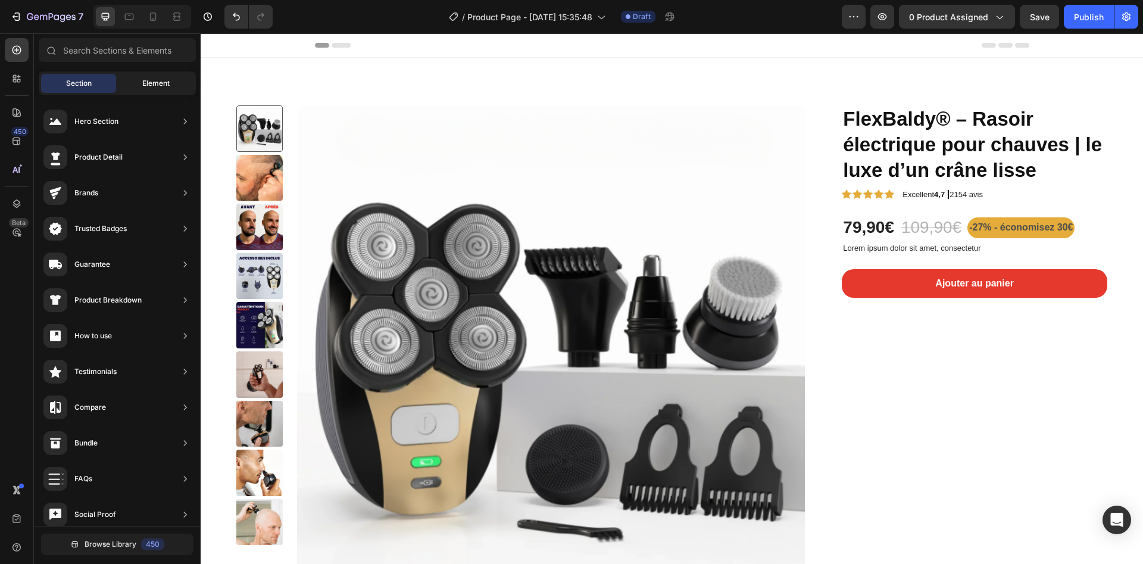
click at [151, 76] on div "Element" at bounding box center [155, 83] width 75 height 19
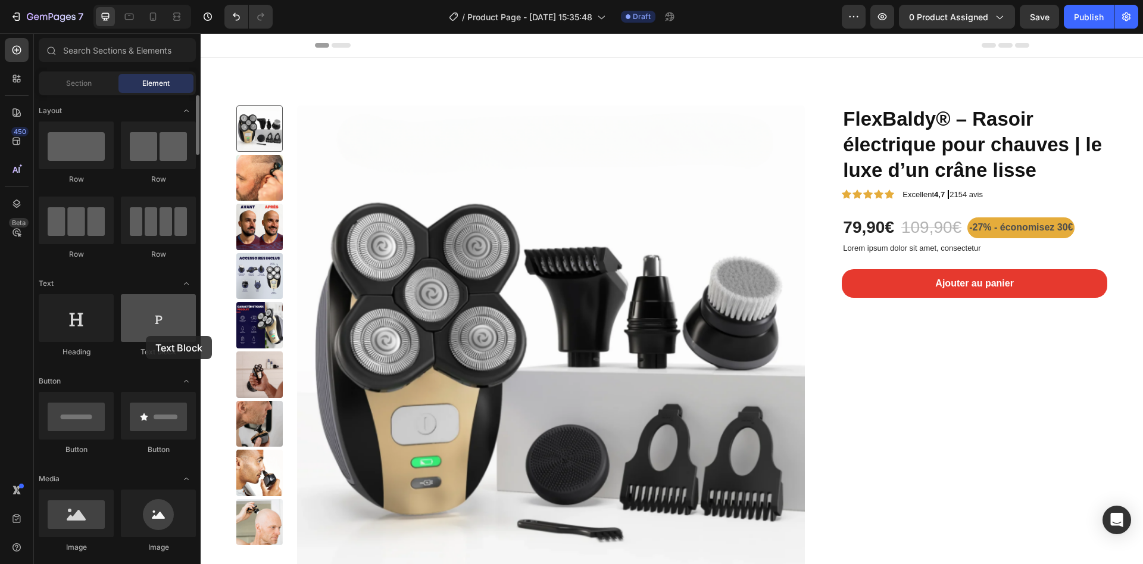
drag, startPoint x: 145, startPoint y: 328, endPoint x: 146, endPoint y: 336, distance: 7.8
click at [146, 336] on div at bounding box center [158, 318] width 75 height 48
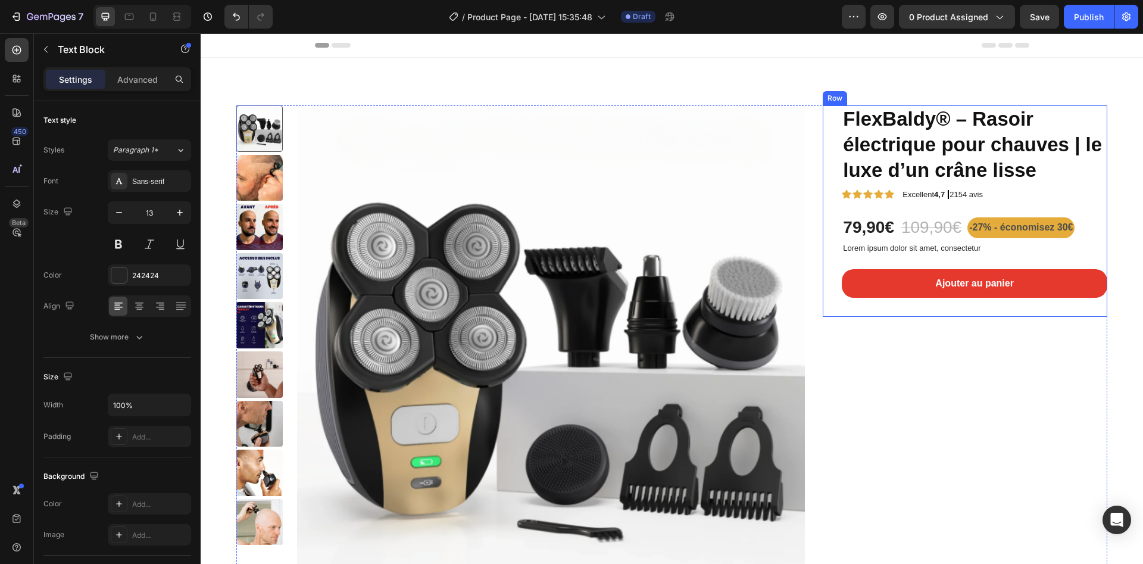
click at [954, 251] on p "Lorem ipsum dolor sit amet, consectetur" at bounding box center [974, 249] width 263 height 10
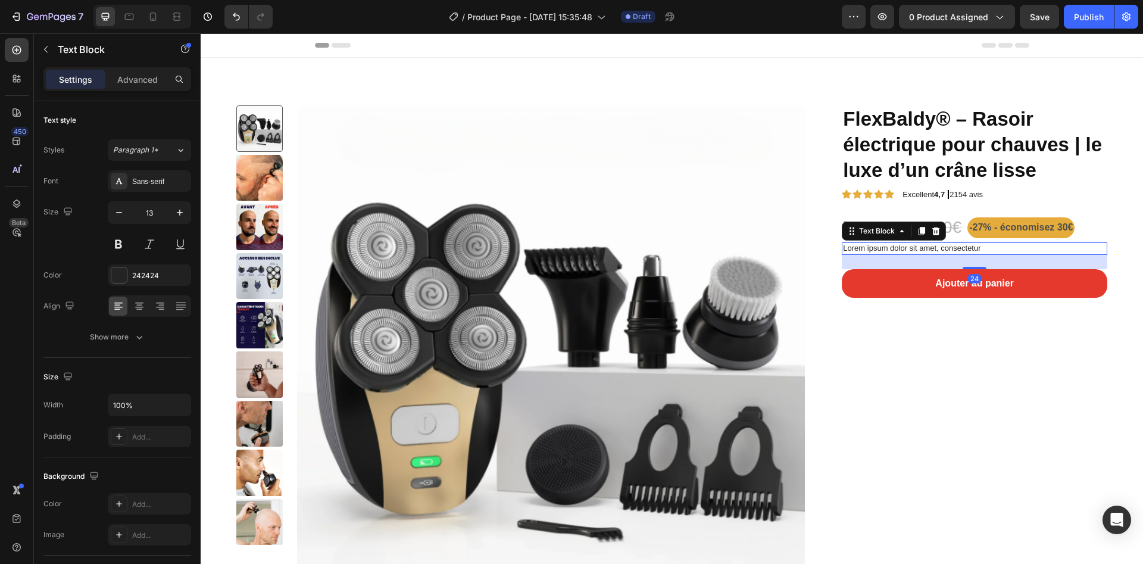
click at [954, 245] on p "Lorem ipsum dolor sit amet, consectetur" at bounding box center [974, 249] width 263 height 10
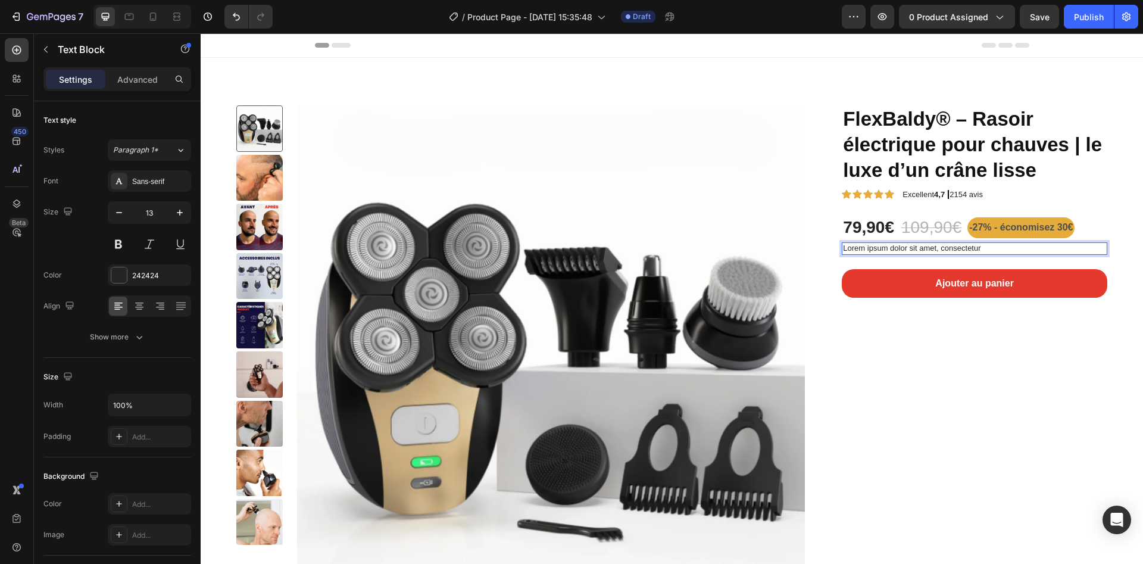
click at [954, 244] on p "Lorem ipsum dolor sit amet, consectetur" at bounding box center [974, 249] width 263 height 10
drag, startPoint x: 950, startPoint y: 247, endPoint x: 836, endPoint y: 242, distance: 113.8
click at [842, 242] on div "{{ closest.product.description }}" at bounding box center [975, 248] width 266 height 13
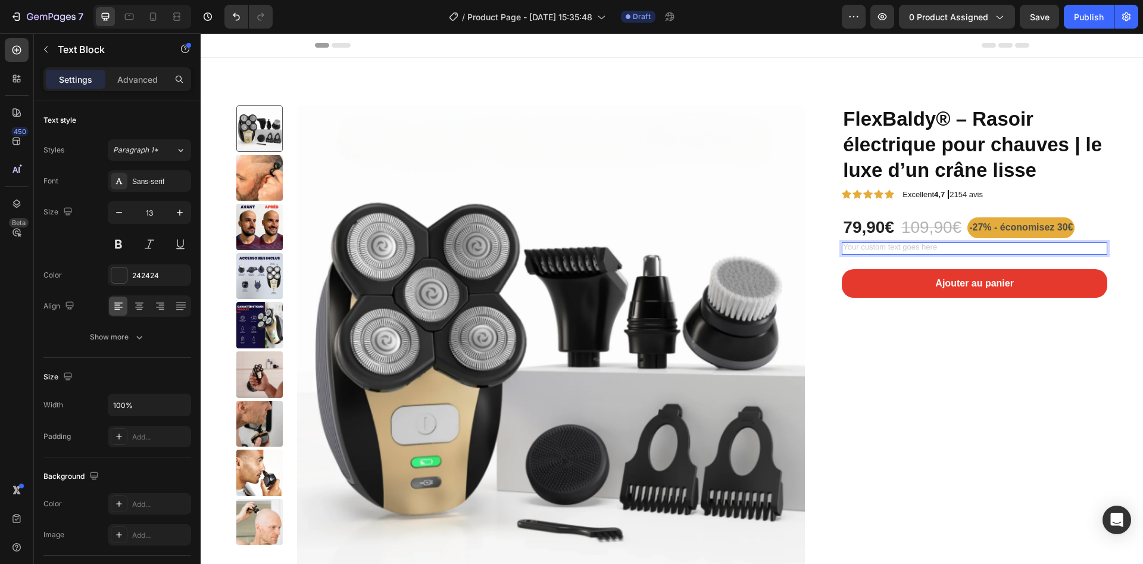
click at [947, 246] on div "Rich Text Editor. Editing area: main" at bounding box center [975, 248] width 266 height 13
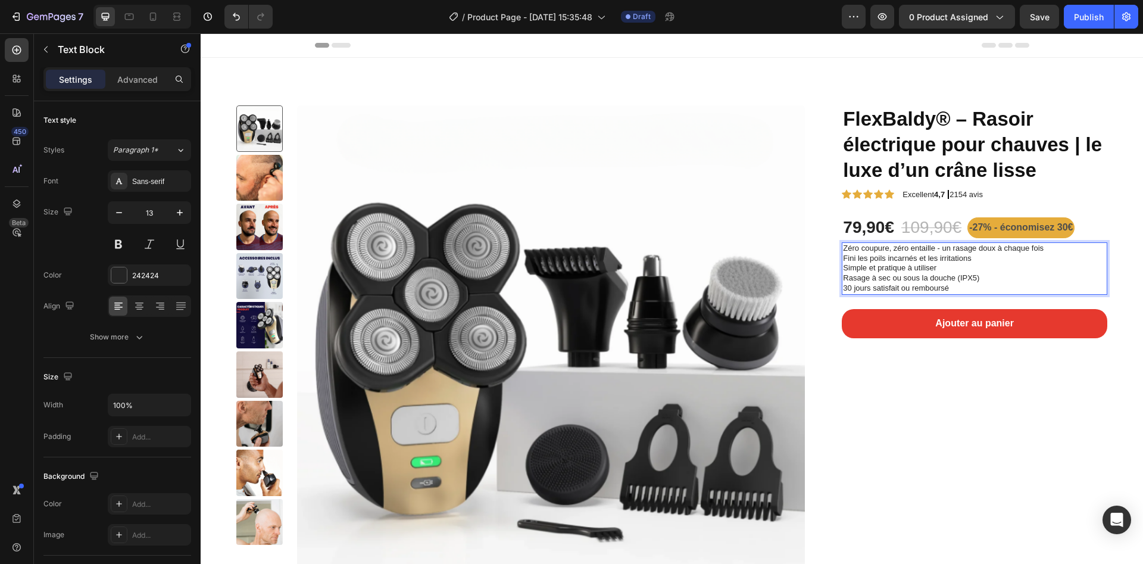
click at [955, 287] on p "30 jours satisfait ou remboursé" at bounding box center [974, 288] width 263 height 10
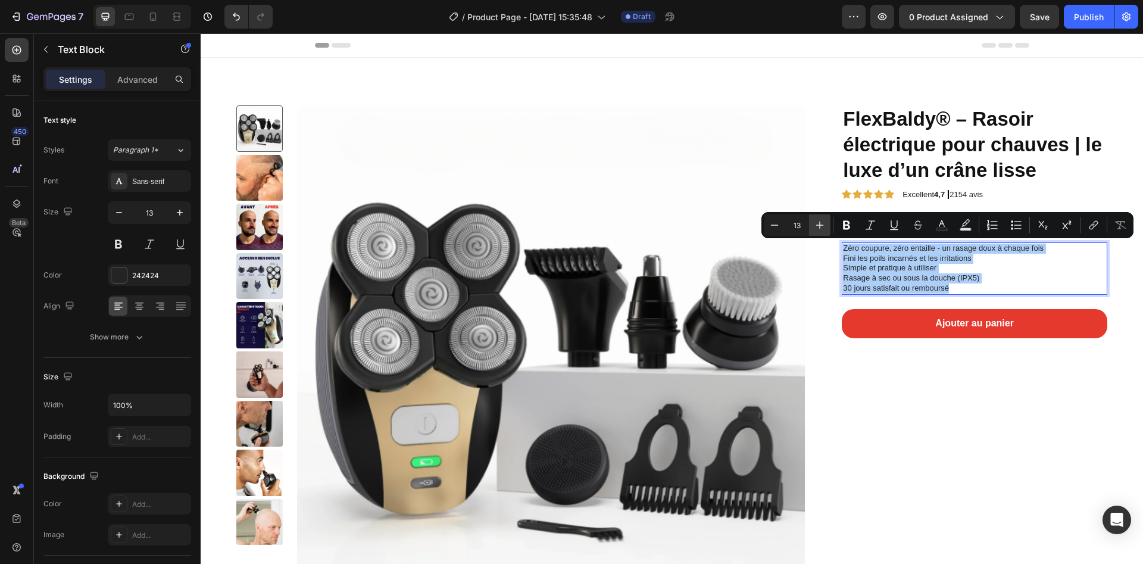
click at [826, 229] on button "Plus" at bounding box center [819, 224] width 21 height 21
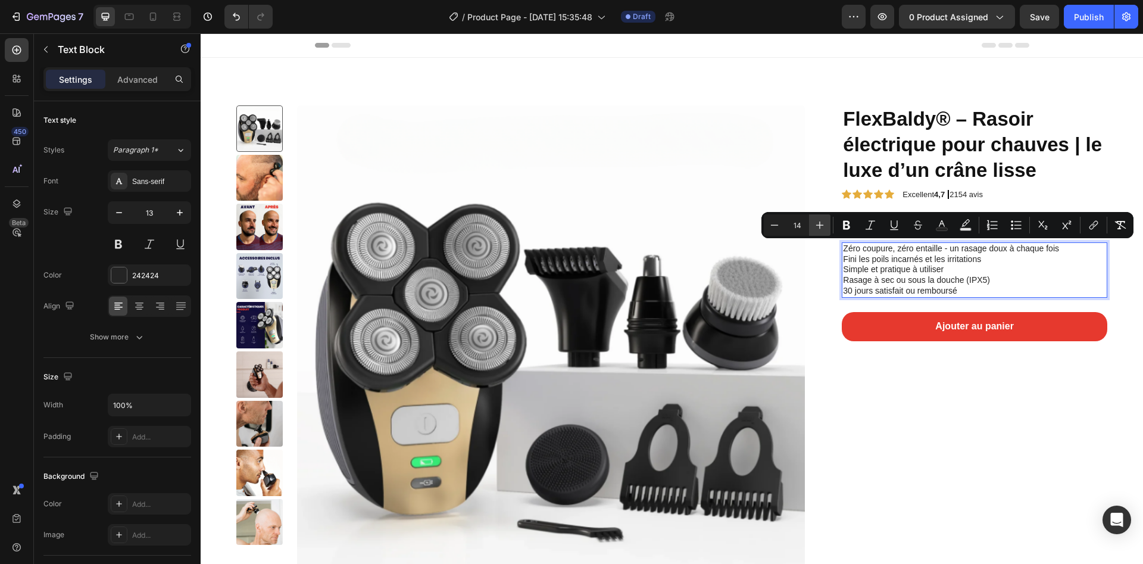
click at [825, 225] on icon "Editor contextual toolbar" at bounding box center [820, 225] width 12 height 12
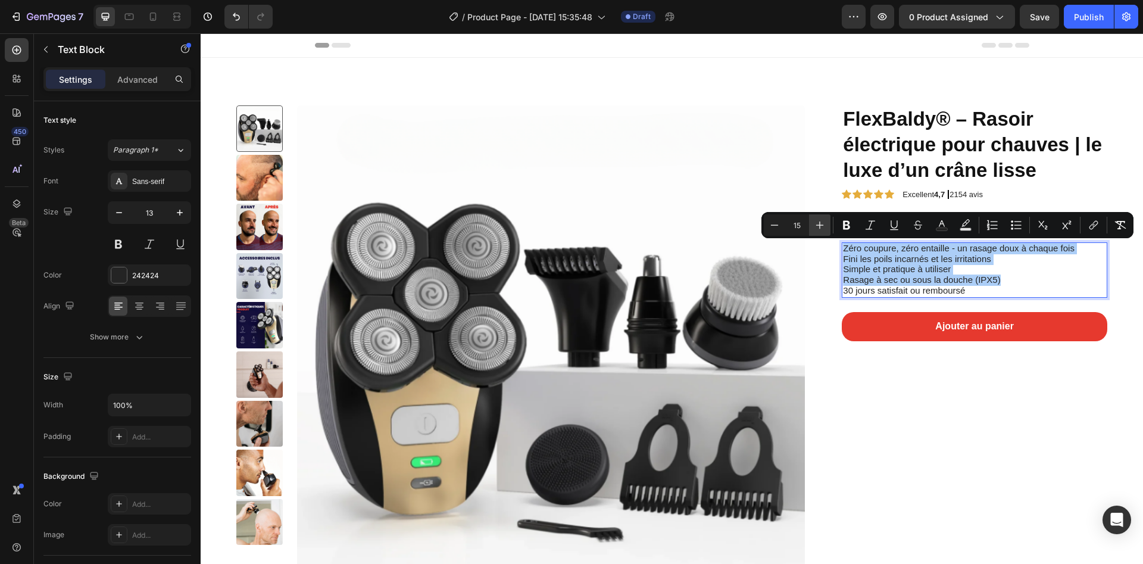
click at [825, 225] on icon "Editor contextual toolbar" at bounding box center [820, 225] width 12 height 12
type input "16"
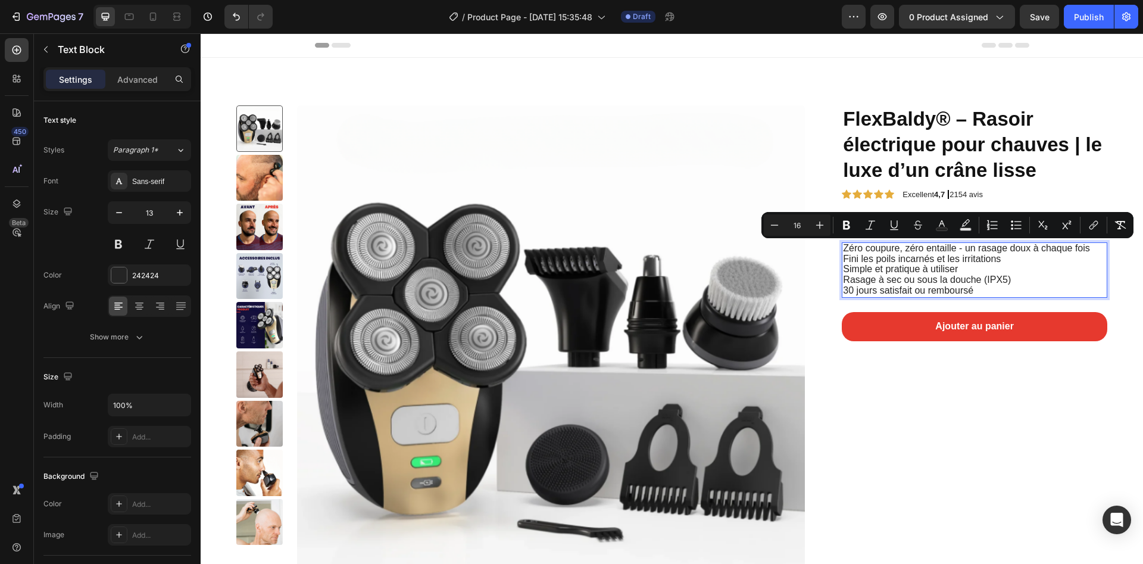
click at [864, 254] on span "Fini les poils incarnés et les irritations" at bounding box center [922, 259] width 158 height 10
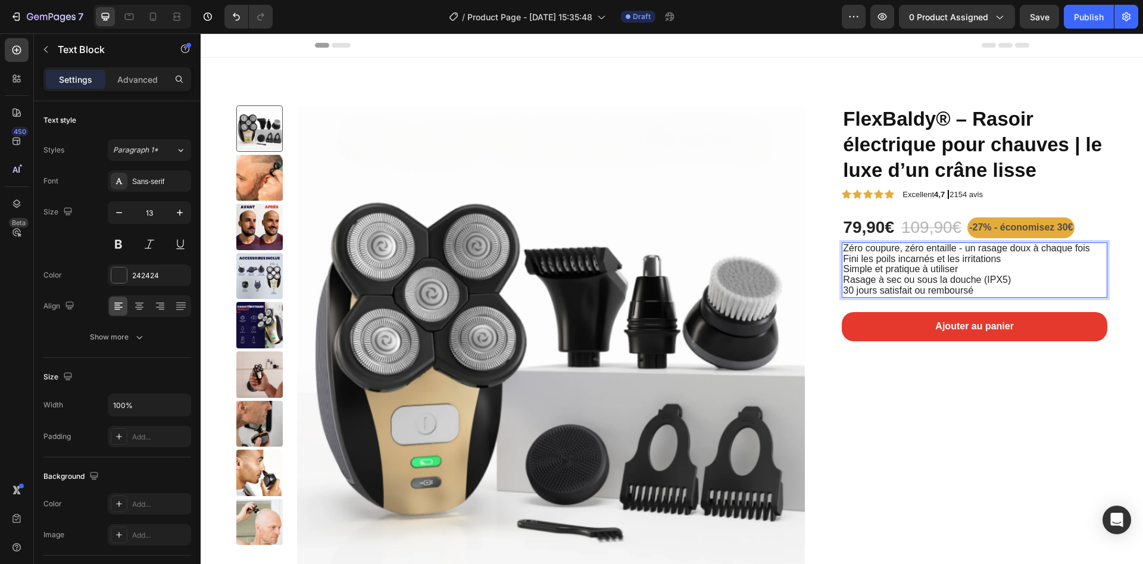
click at [987, 252] on span "Zéro coupure, zéro entaille - un rasage doux à chaque fois" at bounding box center [966, 248] width 246 height 10
click at [842, 245] on div "Zéro coupure, zéro entaille - un rasage doux à chaque fois Fini les poils incar…" at bounding box center [975, 270] width 266 height 56
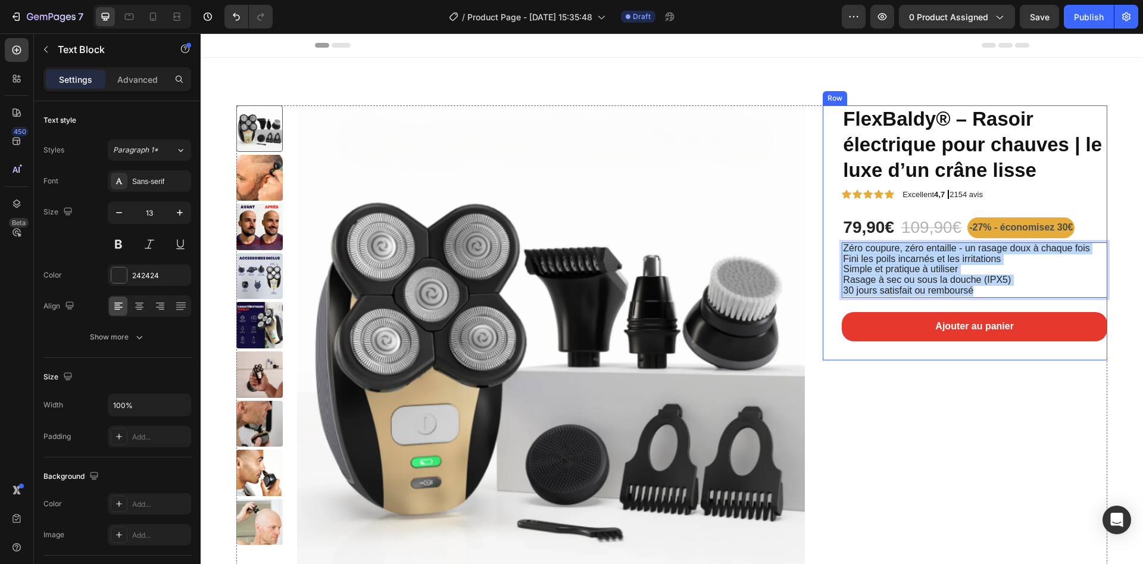
drag, startPoint x: 979, startPoint y: 289, endPoint x: 814, endPoint y: 246, distance: 170.6
click at [823, 246] on div "FlexBaldy® – Rasoir électrique pour chauves | le luxe d’un crâne lisse Product …" at bounding box center [965, 232] width 285 height 255
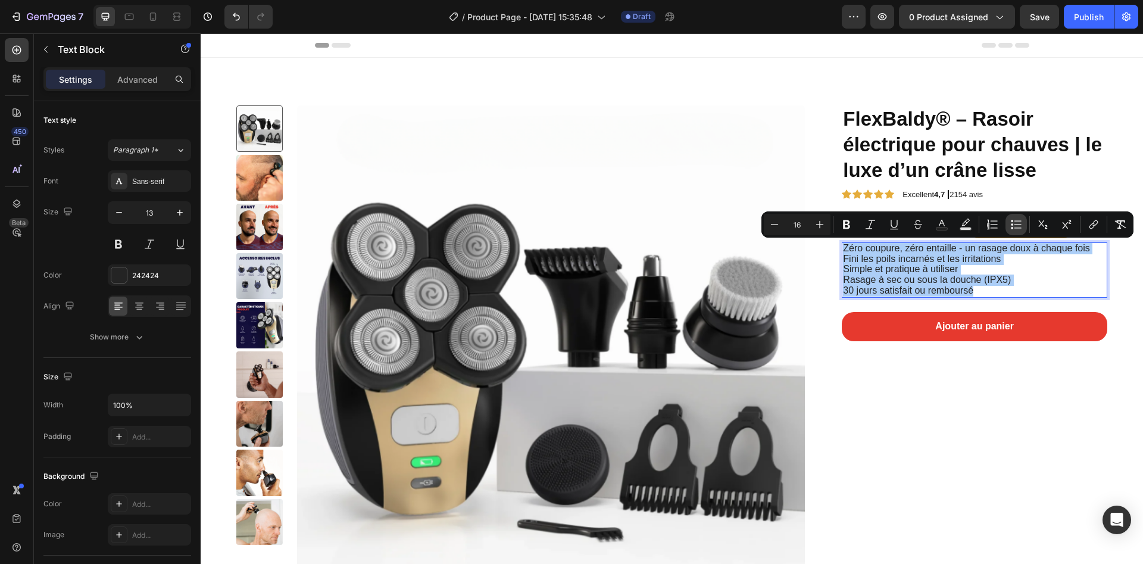
click at [1011, 225] on icon "Editor contextual toolbar" at bounding box center [1016, 225] width 12 height 12
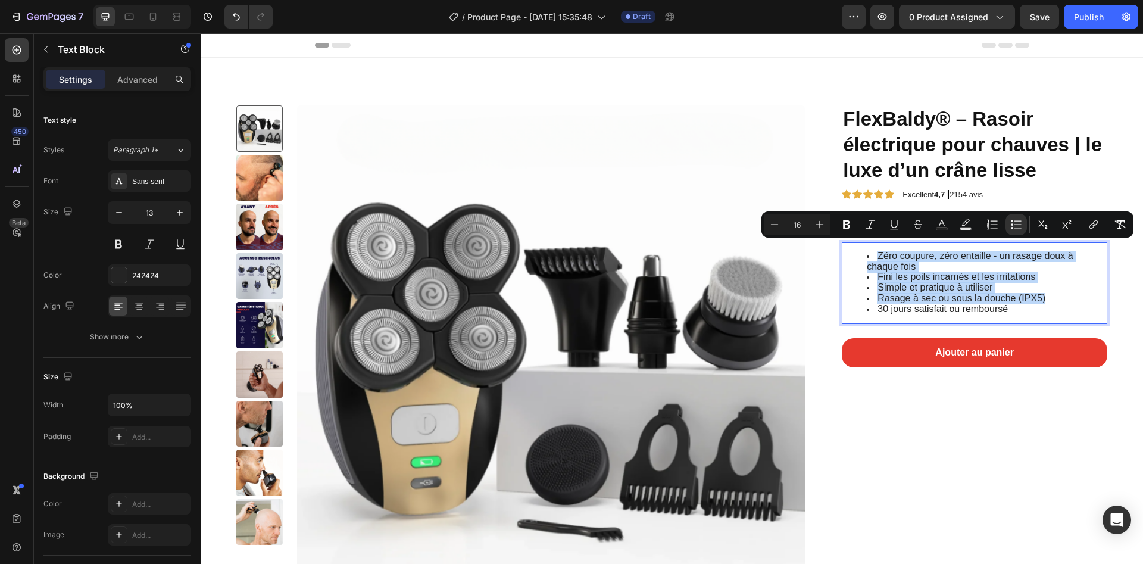
click at [909, 276] on span "Fini les poils incarnés et les irritations" at bounding box center [957, 276] width 158 height 10
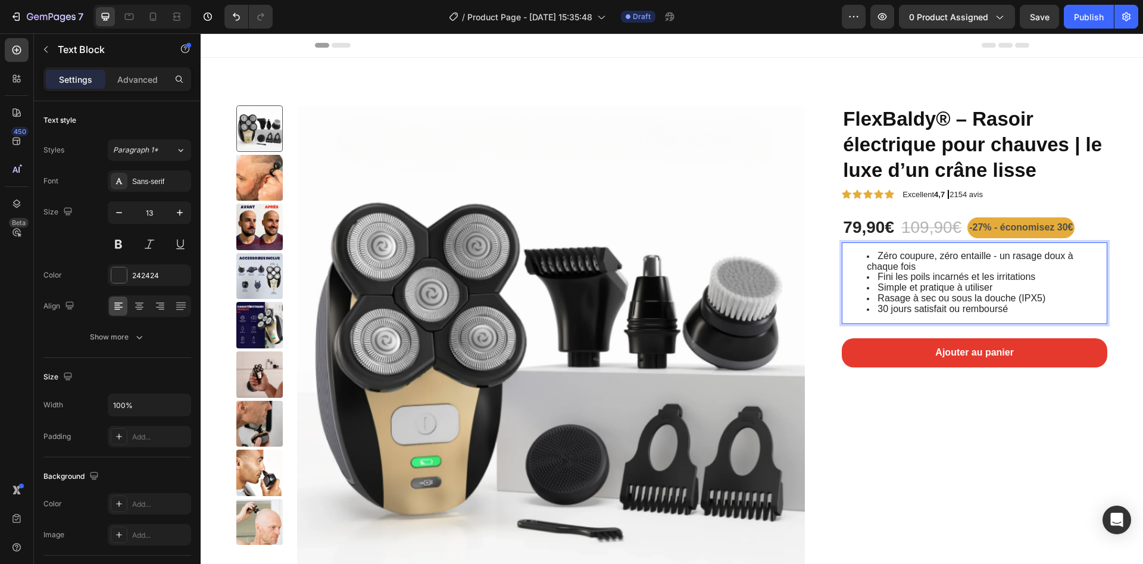
click at [907, 267] on li "Zéro coupure, zéro entaille - un rasage doux à chaque fois" at bounding box center [986, 261] width 239 height 21
click at [688, 111] on img at bounding box center [551, 359] width 508 height 508
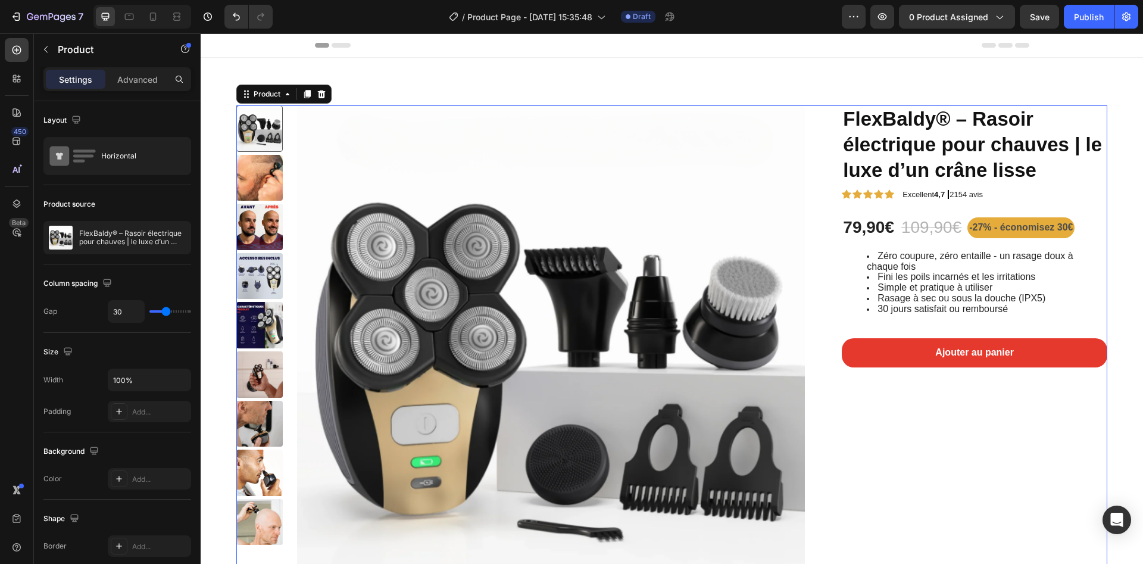
click at [800, 113] on div "Product Images FlexBaldy® – Rasoir électrique pour chauves | le luxe d’un crâne…" at bounding box center [671, 360] width 871 height 510
type input "4"
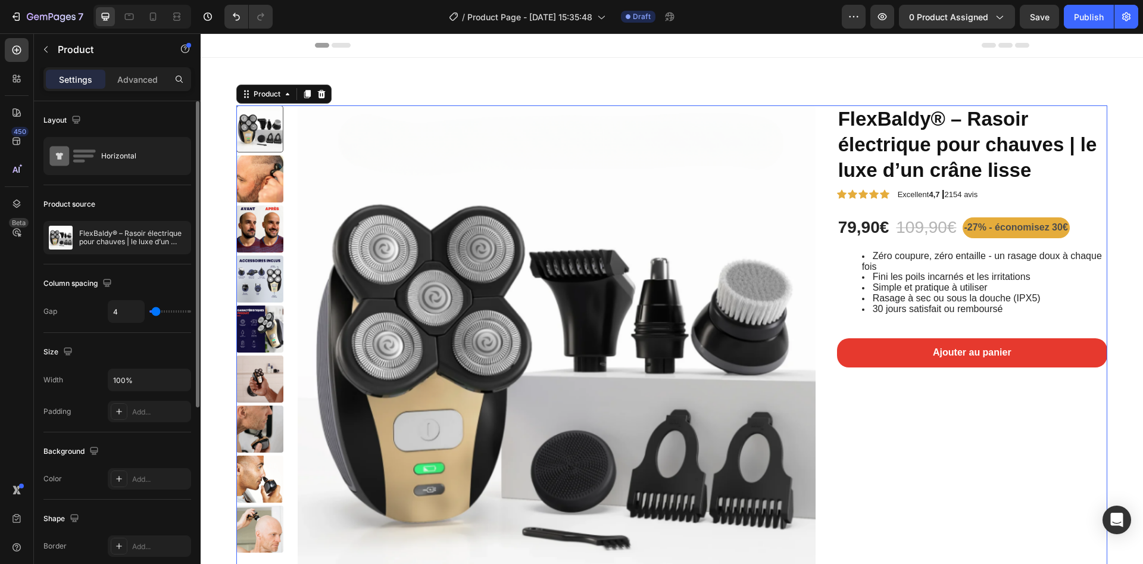
type input "1"
type input "16"
type input "25"
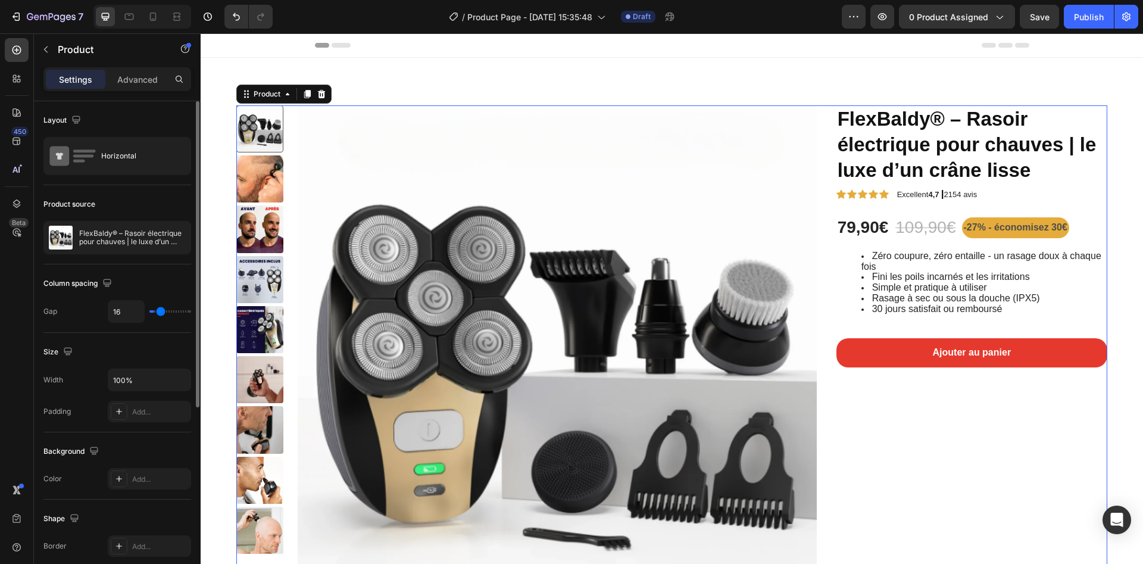
type input "25"
type input "28"
type input "30"
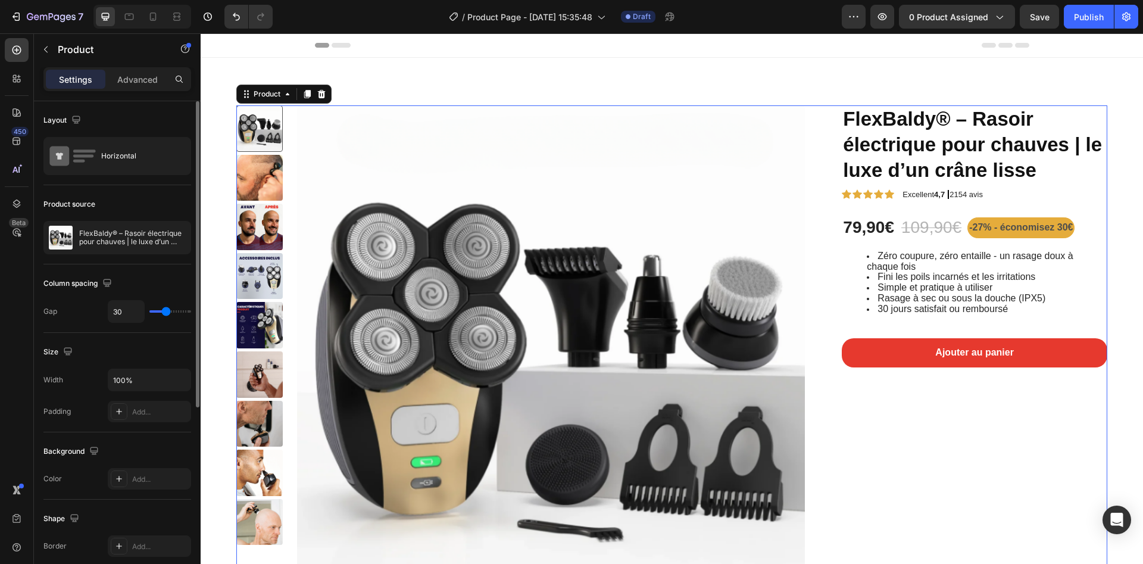
type input "33"
type input "36"
type input "39"
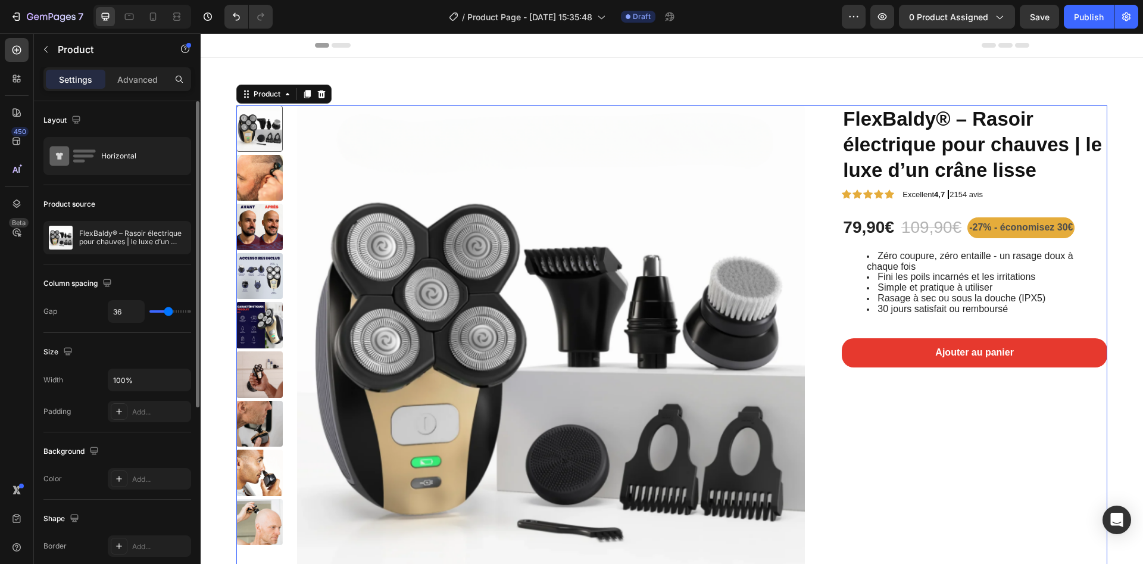
type input "39"
type input "41"
type input "44"
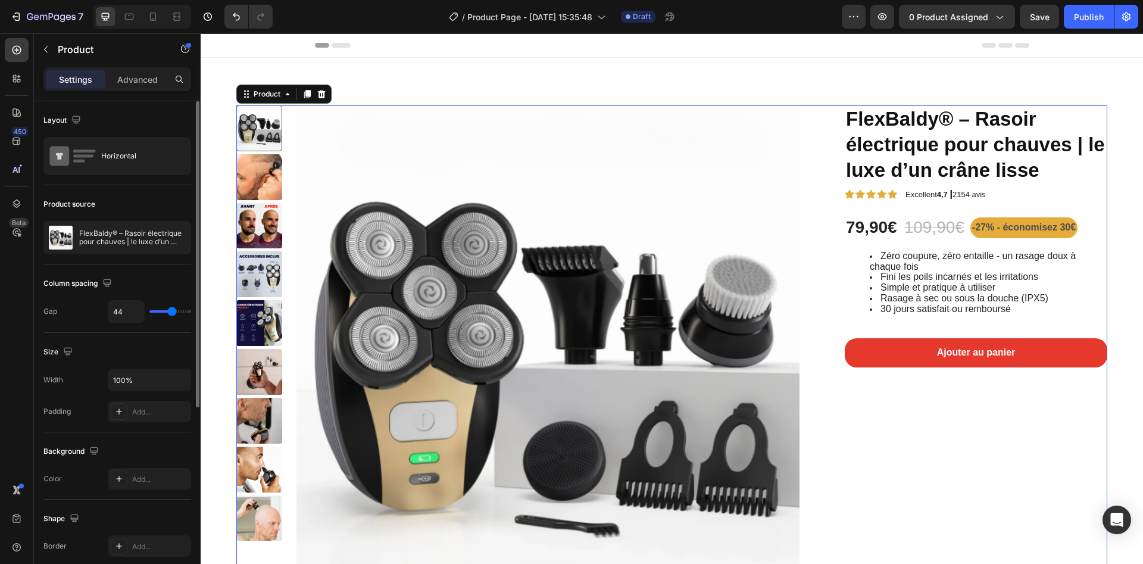
type input "47"
type input "49"
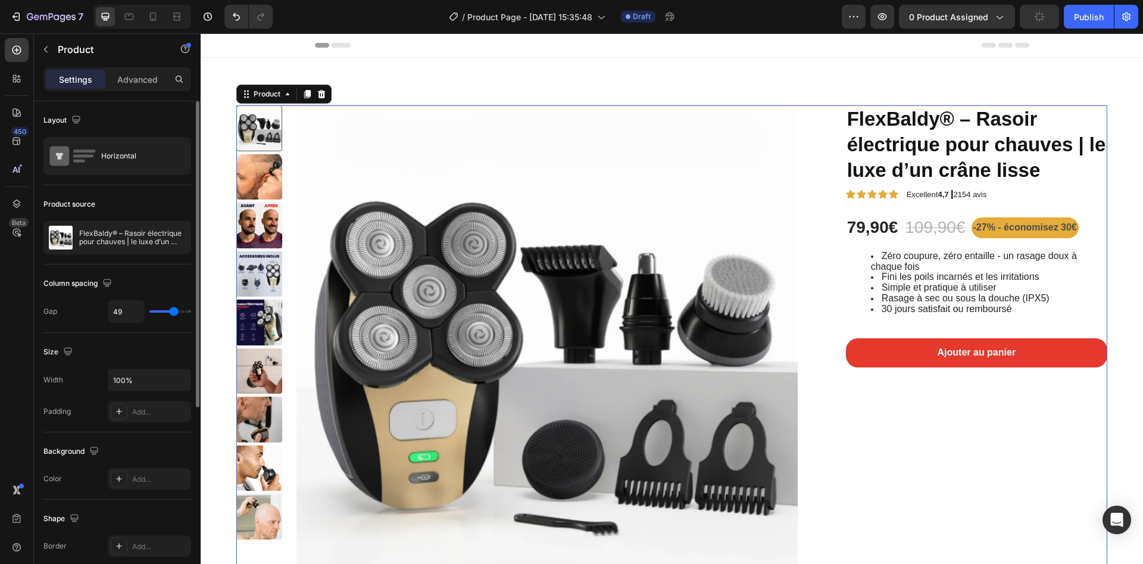
type input "50"
type input "53"
type input "56"
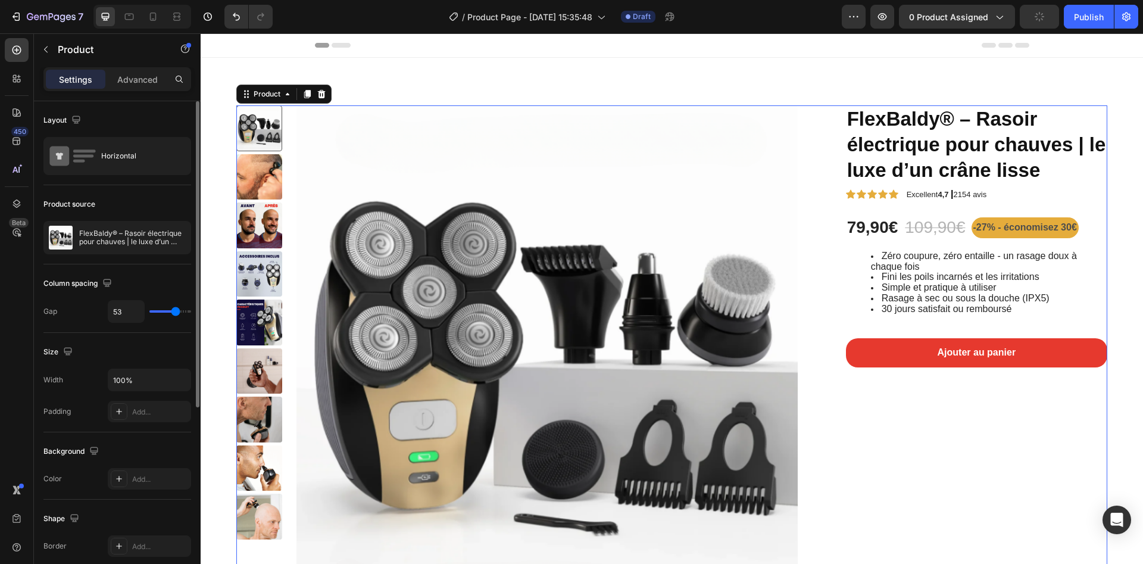
type input "56"
type input "74"
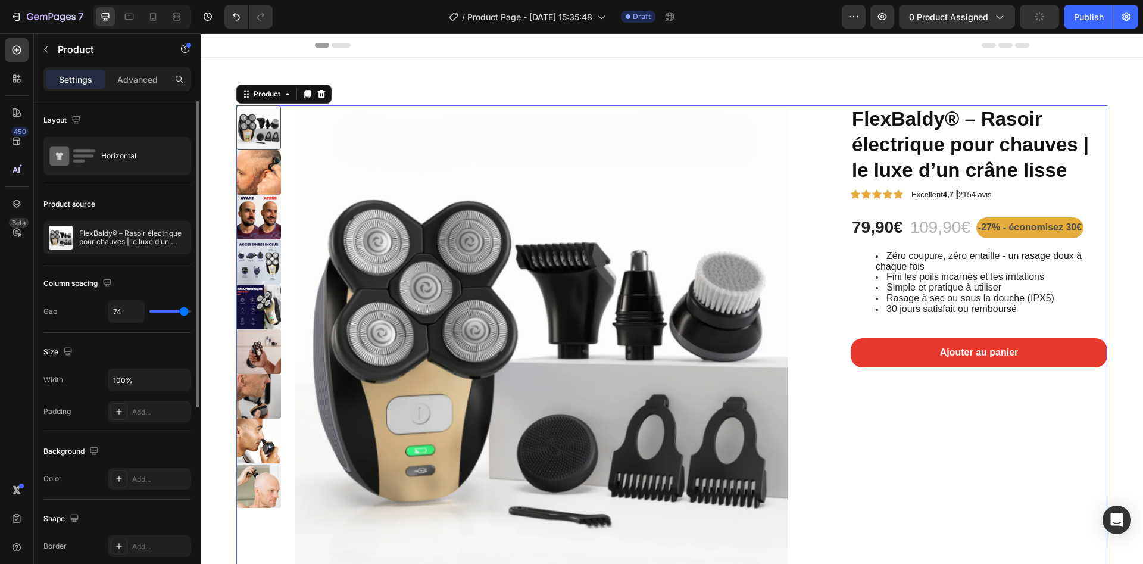
type input "76"
type input "80"
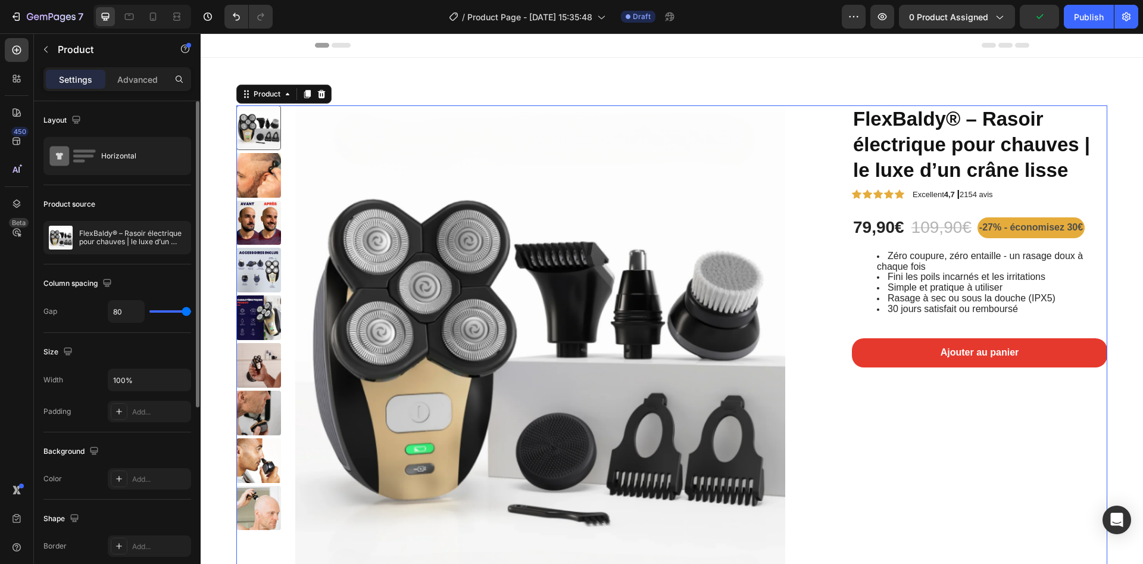
type input "73"
type input "64"
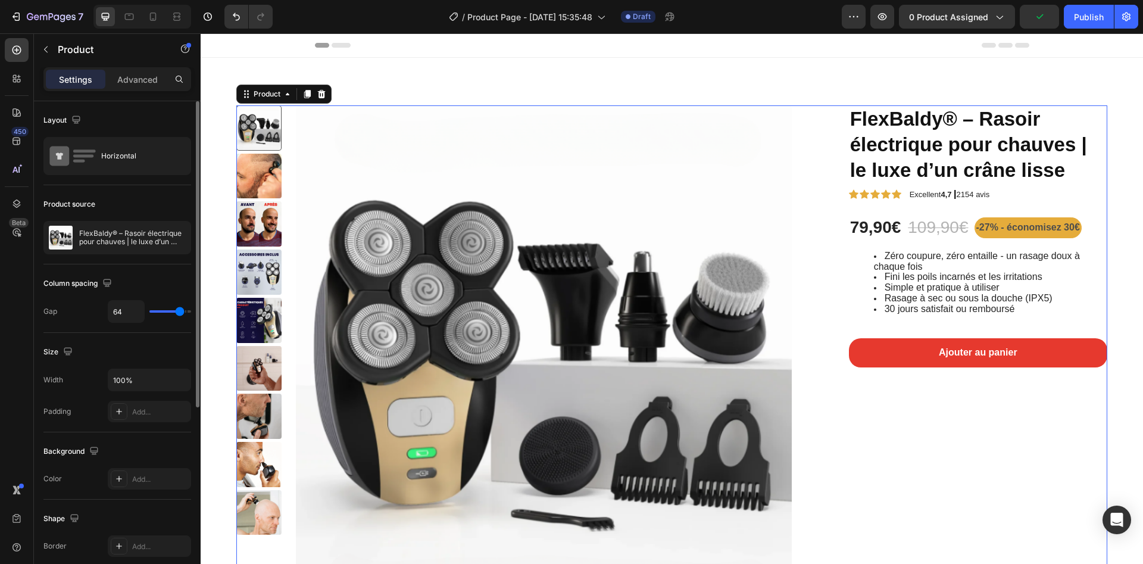
type input "55"
type input "52"
type input "46"
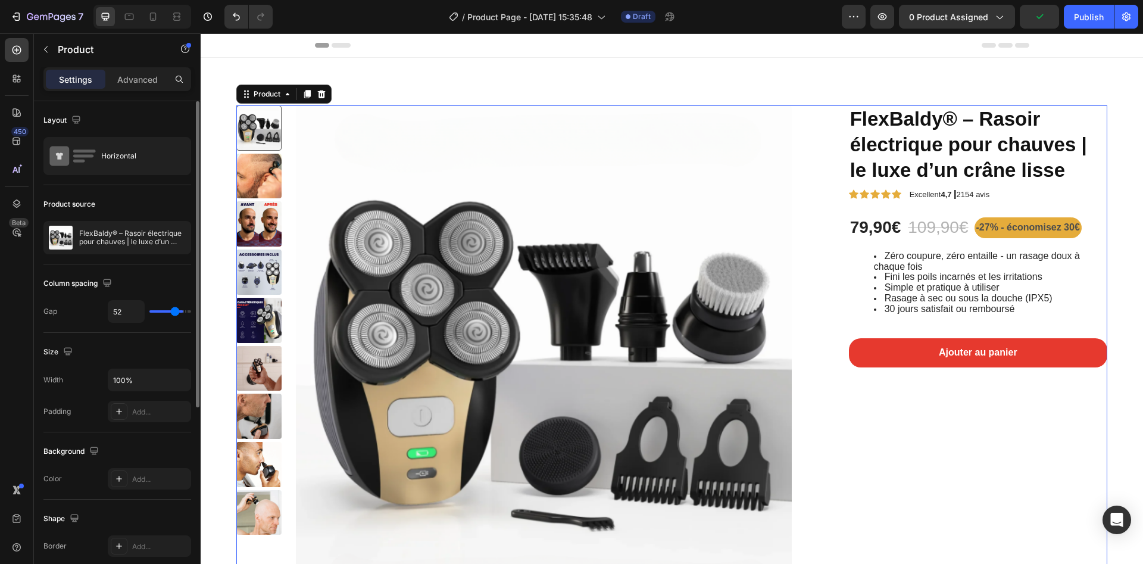
type input "46"
type input "43"
type input "39"
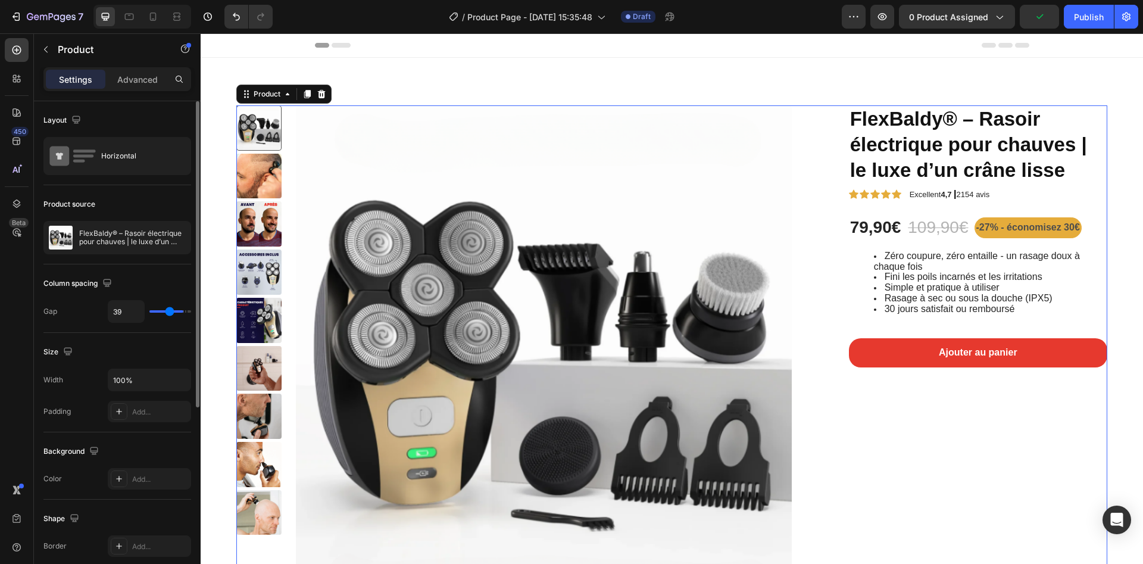
type input "36"
type input "33"
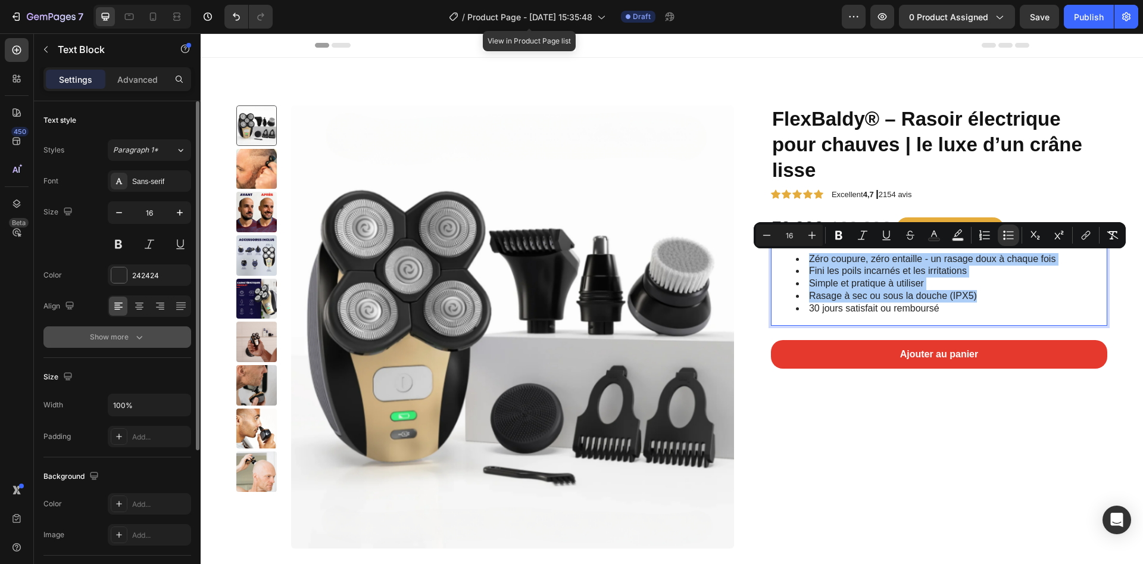
click at [123, 336] on div "Show more" at bounding box center [117, 337] width 55 height 12
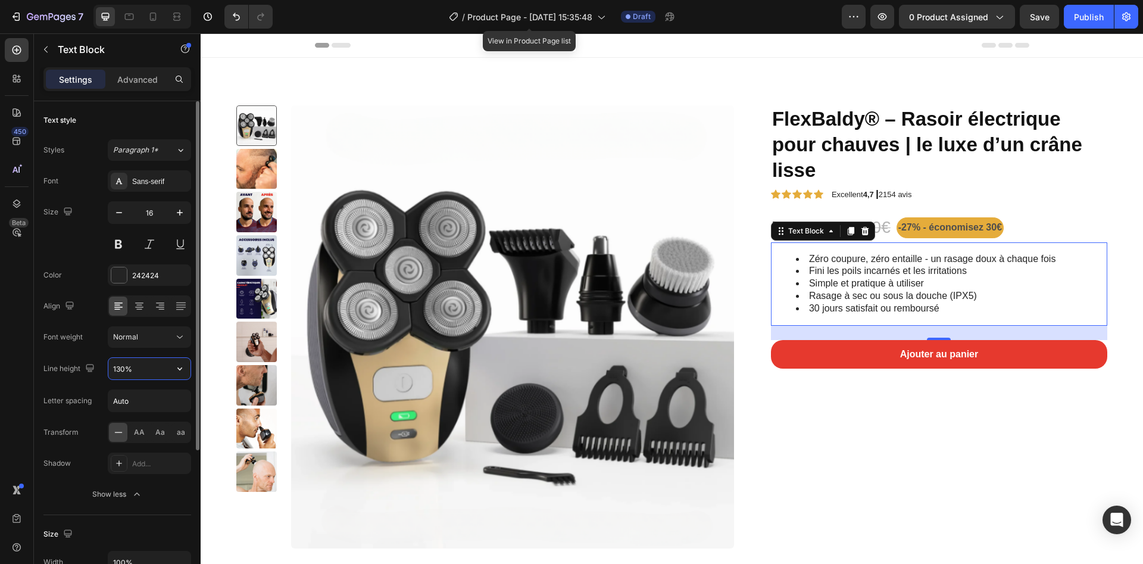
click at [127, 375] on input "130%" at bounding box center [149, 368] width 82 height 21
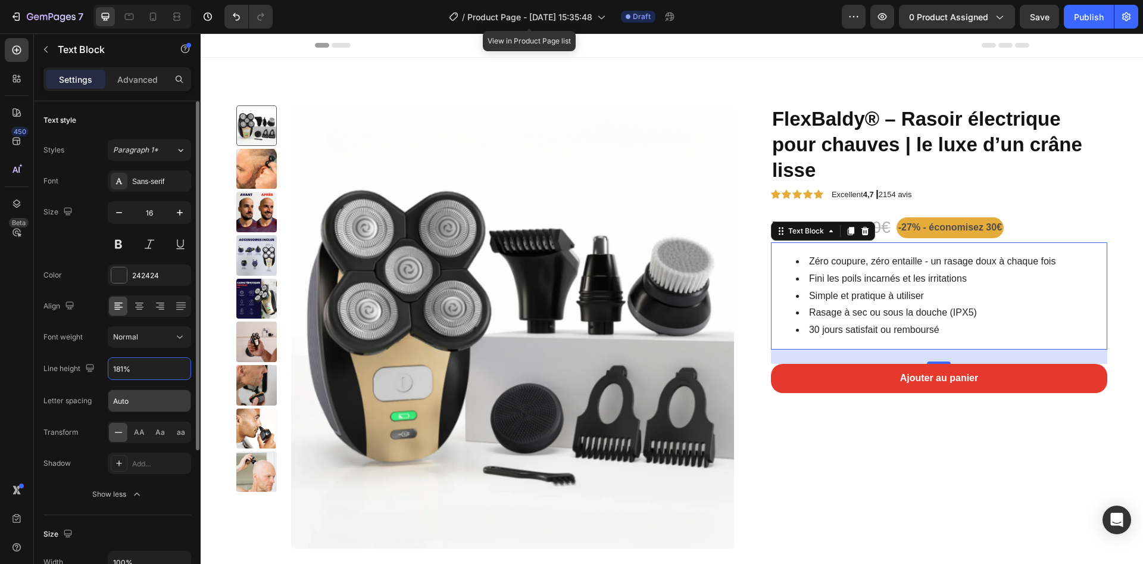
type input "180%"
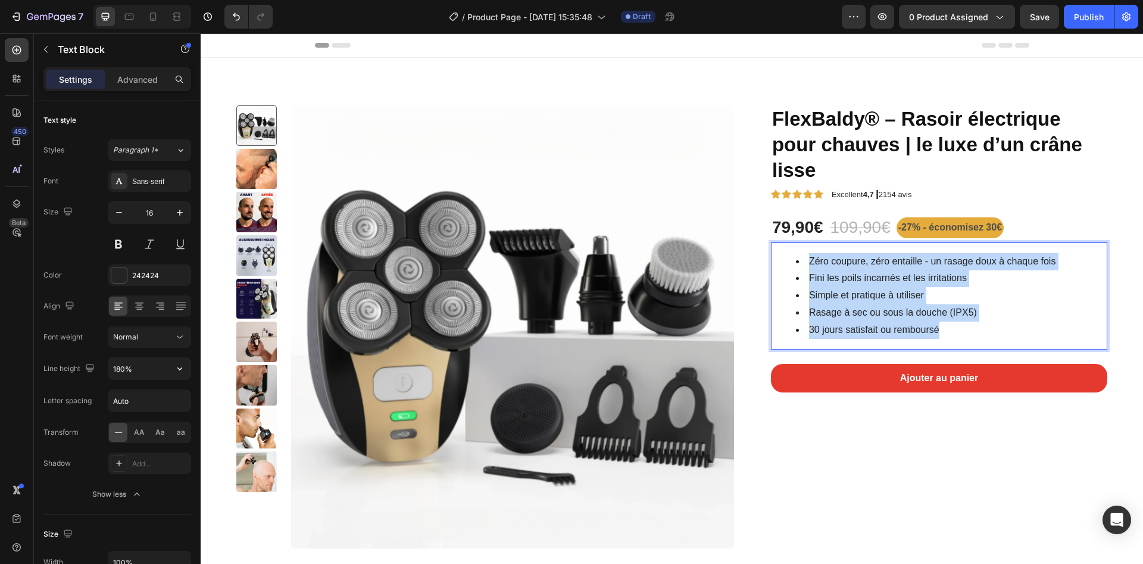
drag, startPoint x: 951, startPoint y: 330, endPoint x: 776, endPoint y: 266, distance: 185.9
click at [776, 266] on ul "Zéro coupure, zéro entaille - un rasage doux à chaque fois Fini les poils incar…" at bounding box center [939, 296] width 334 height 86
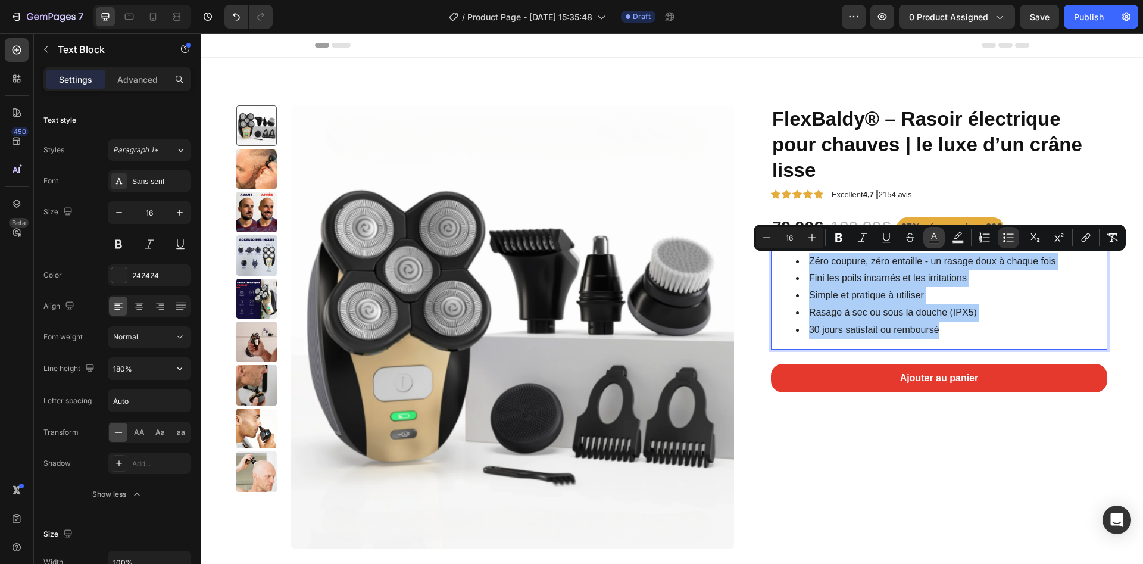
click at [938, 237] on icon "Editor contextual toolbar" at bounding box center [934, 238] width 12 height 12
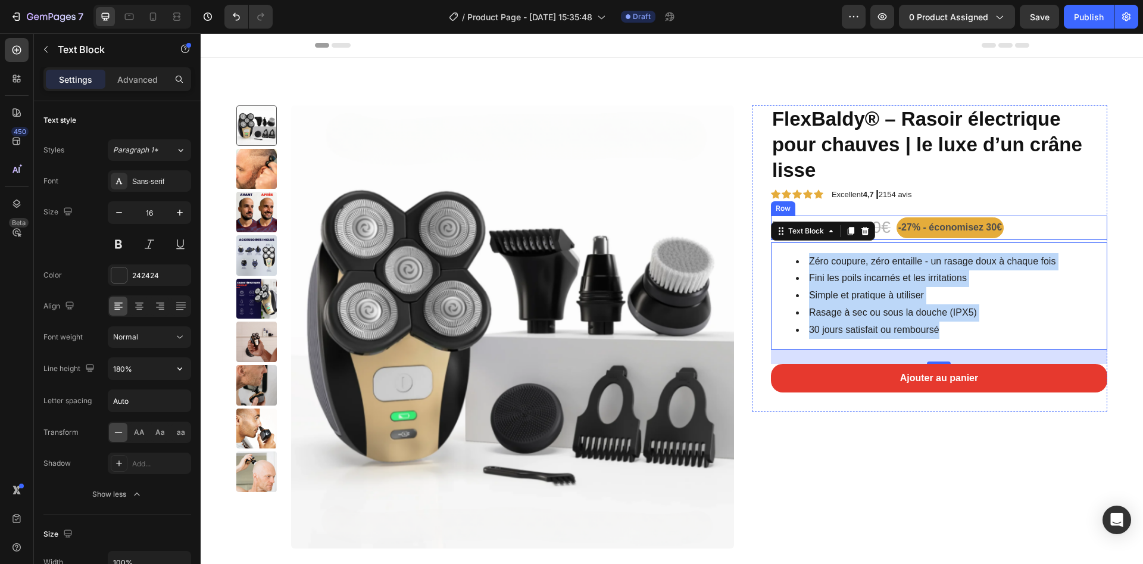
click at [1059, 246] on div "Zéro coupure, zéro entaille - un rasage doux à chaque fois Fini les poils incar…" at bounding box center [939, 295] width 336 height 107
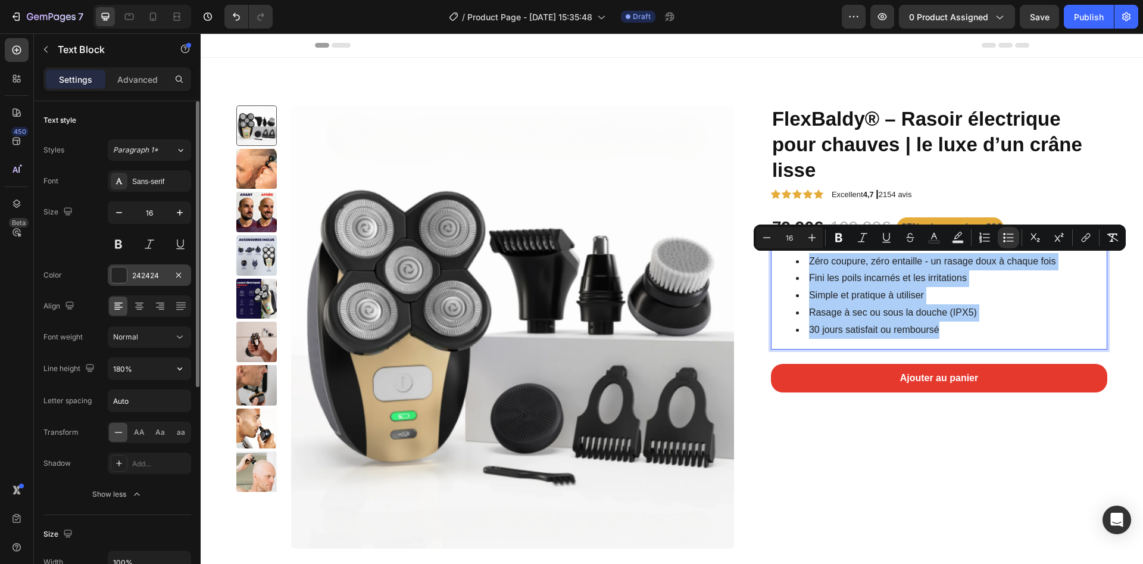
click at [143, 274] on div "242424" at bounding box center [149, 275] width 35 height 11
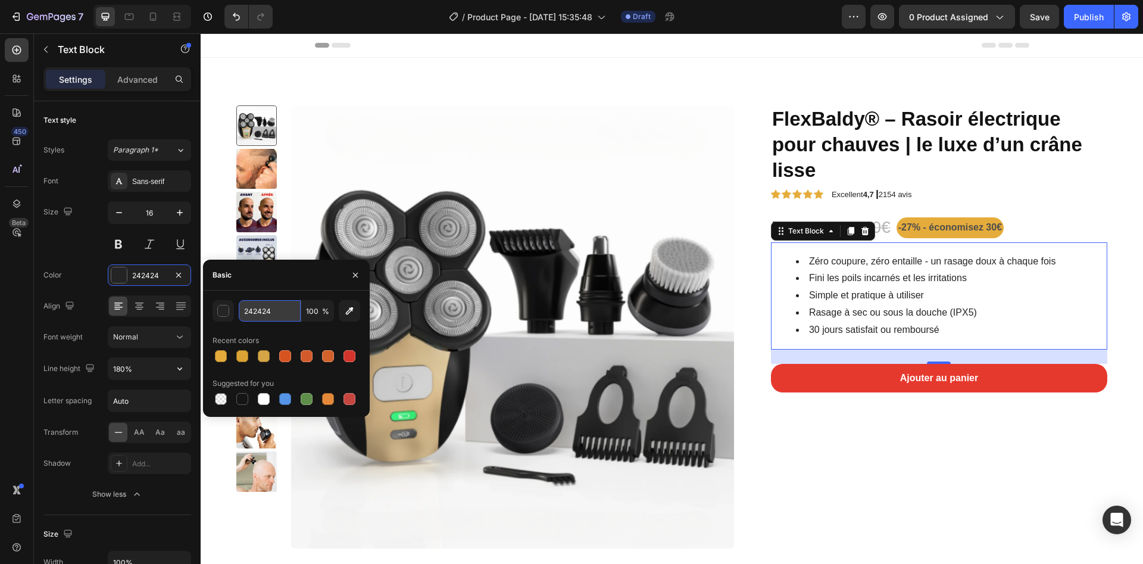
click at [261, 311] on input "242424" at bounding box center [270, 310] width 62 height 21
paste input "#14103b"
click at [246, 314] on input "#14103b" at bounding box center [270, 310] width 62 height 21
type input "14103B"
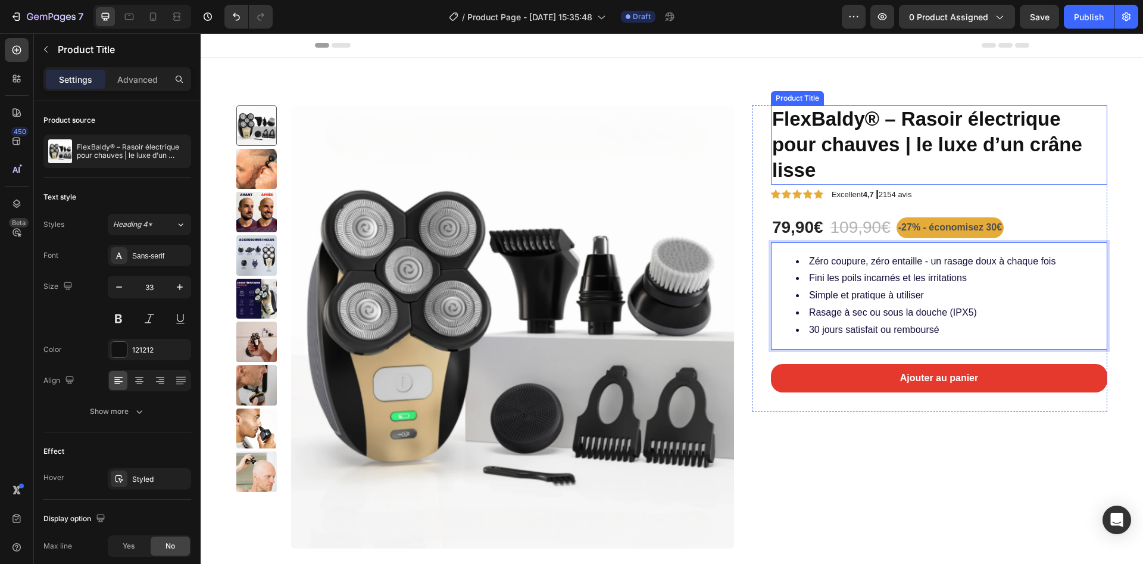
click at [785, 117] on h1 "FlexBaldy® – Rasoir électrique pour chauves | le luxe d’un crâne lisse" at bounding box center [939, 144] width 336 height 79
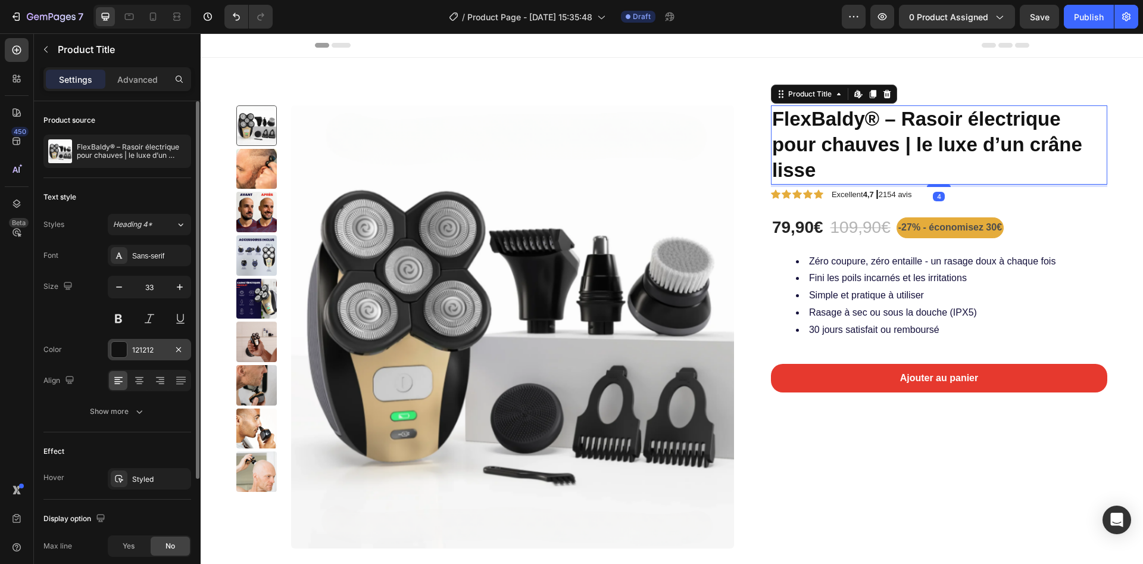
click at [139, 346] on div "121212" at bounding box center [149, 350] width 35 height 11
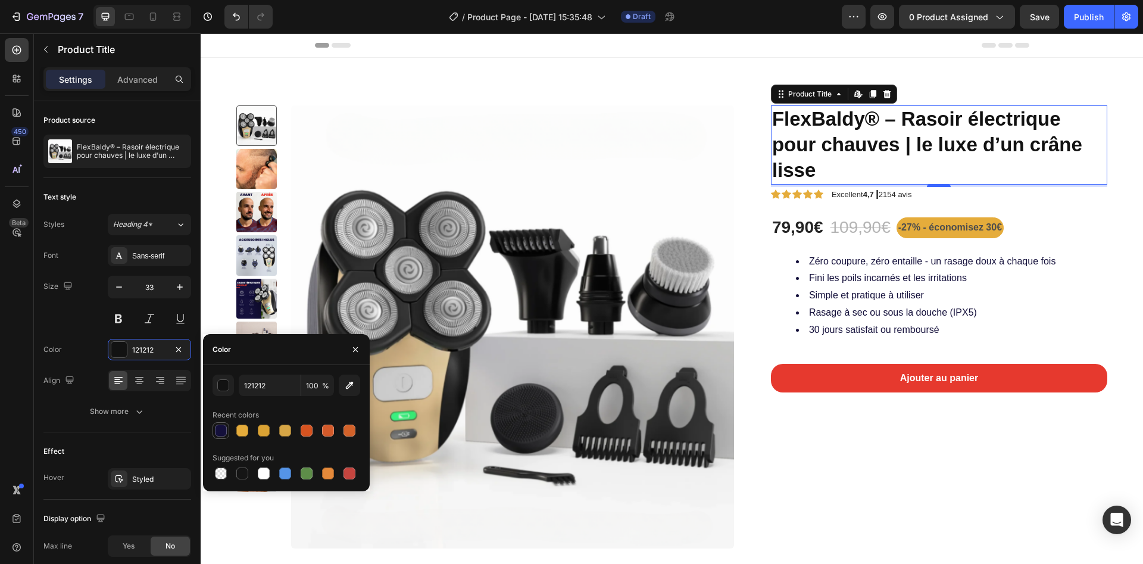
click at [218, 428] on div at bounding box center [221, 431] width 12 height 12
type input "14103B"
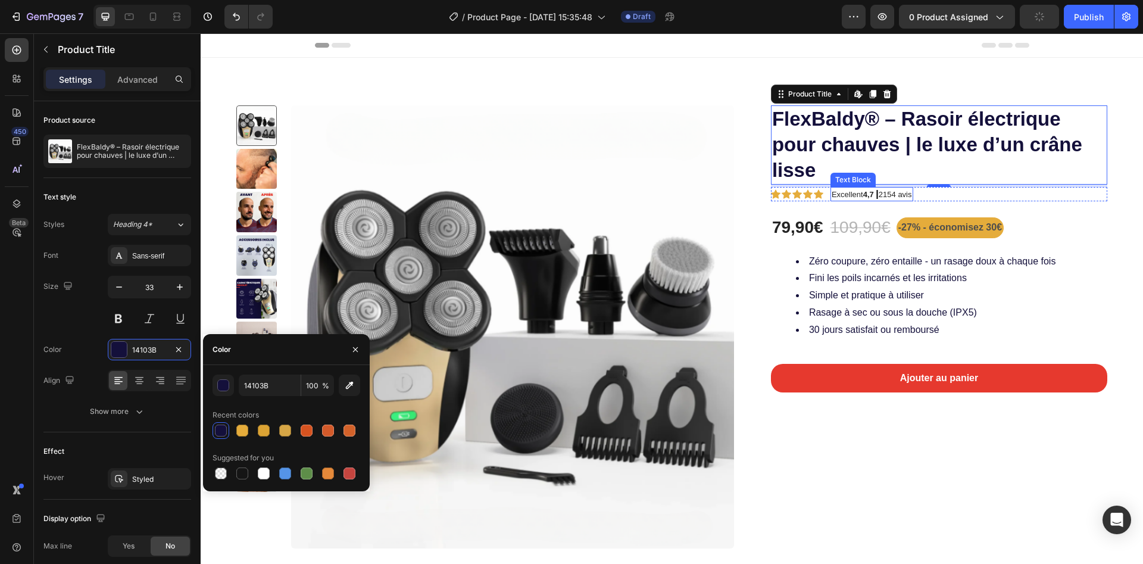
click at [895, 194] on p "Excellent 4,7 | 2154 avis" at bounding box center [872, 194] width 80 height 13
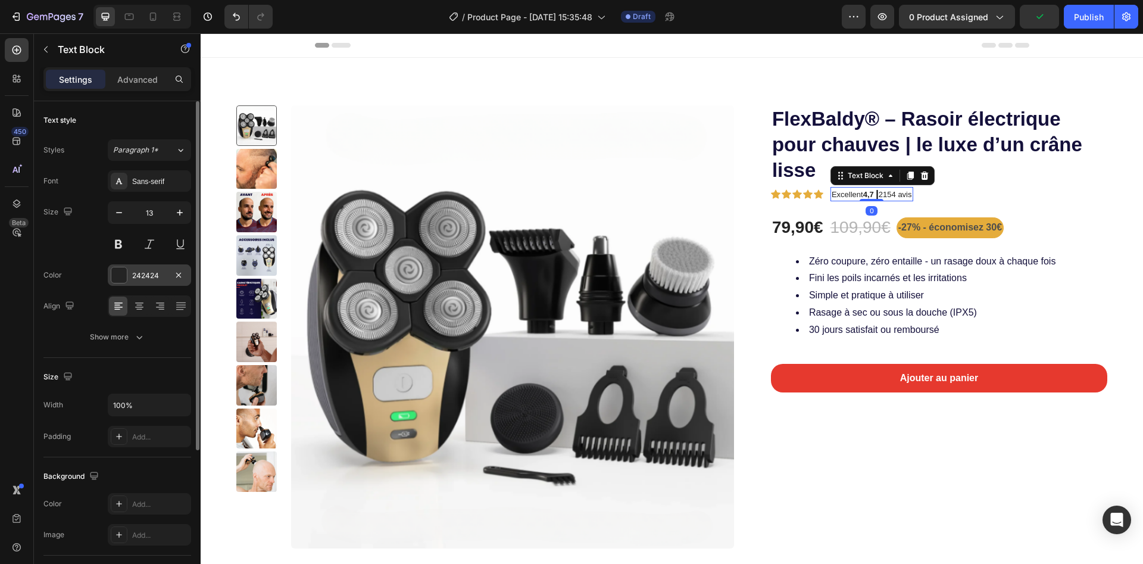
click at [140, 280] on div "242424" at bounding box center [149, 275] width 35 height 11
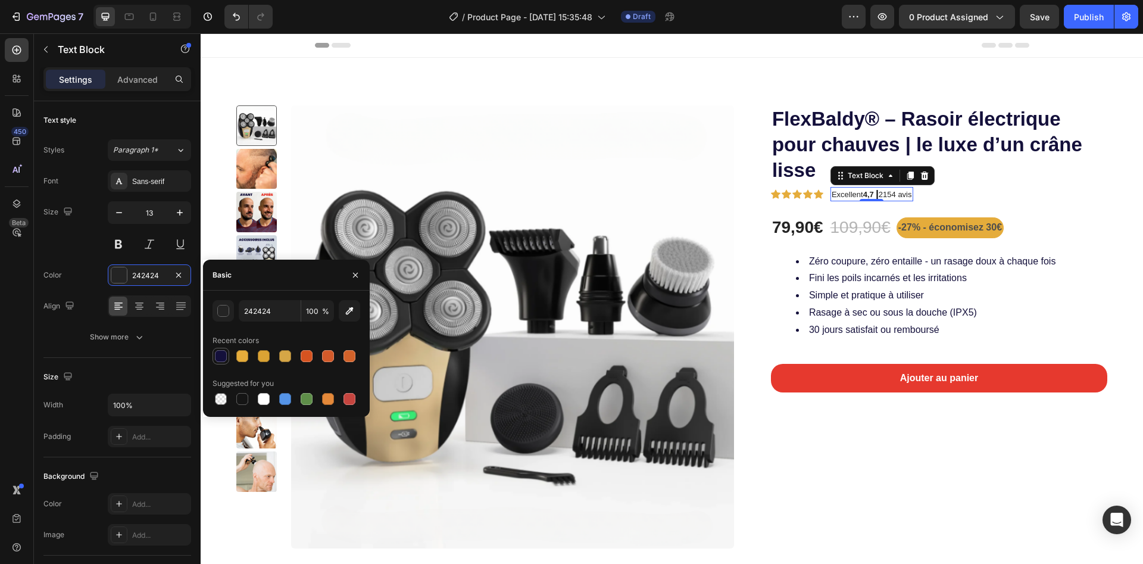
click at [219, 358] on div at bounding box center [221, 356] width 12 height 12
type input "14103B"
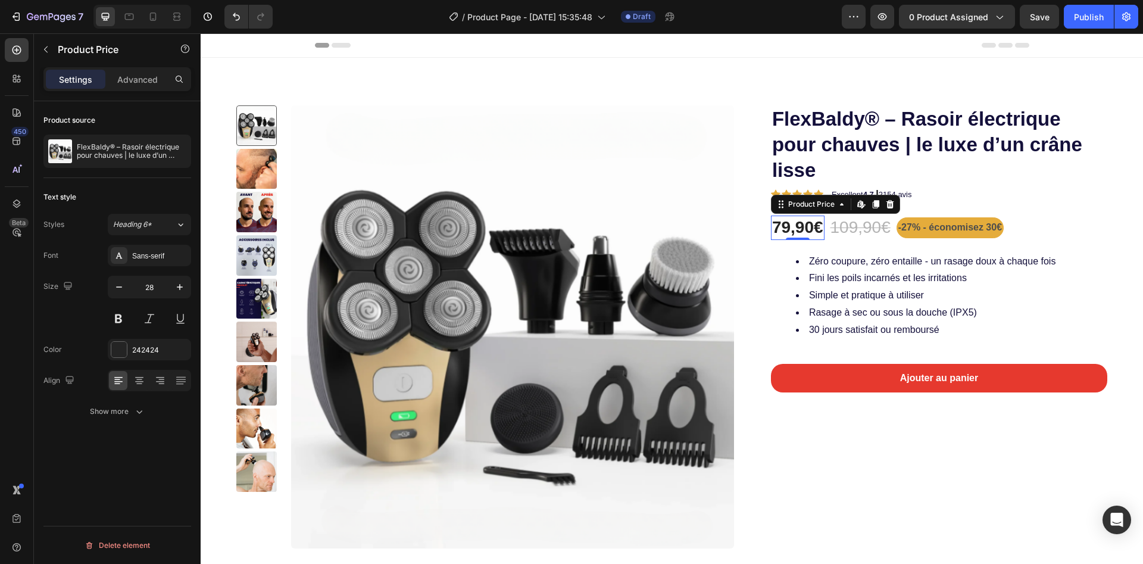
click at [771, 224] on div "79,90€" at bounding box center [798, 228] width 54 height 24
click at [145, 345] on div "242424" at bounding box center [149, 350] width 35 height 11
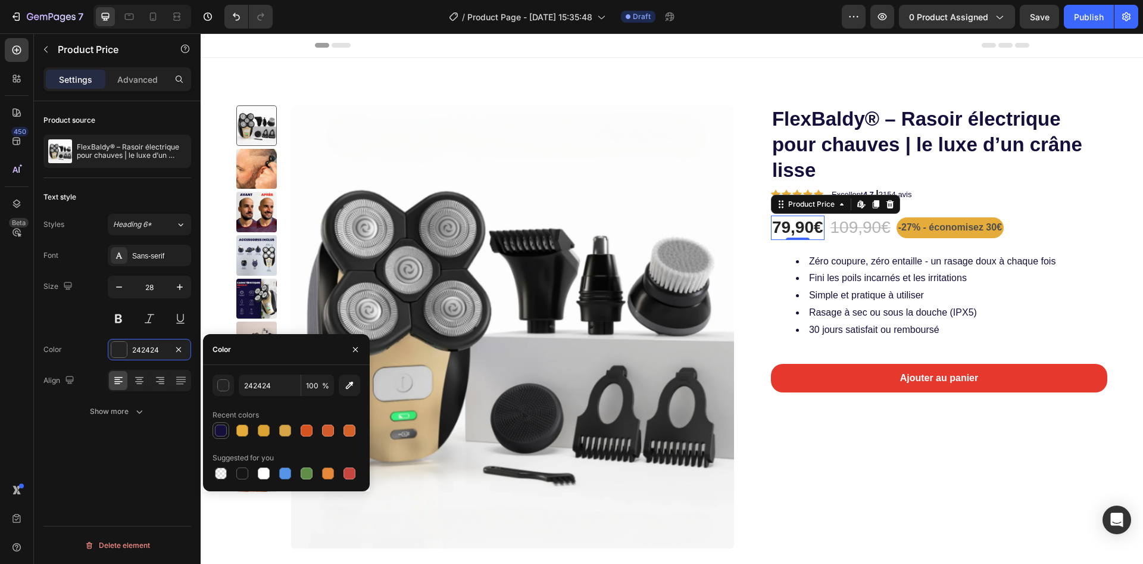
click at [220, 430] on div at bounding box center [221, 431] width 12 height 12
type input "14103B"
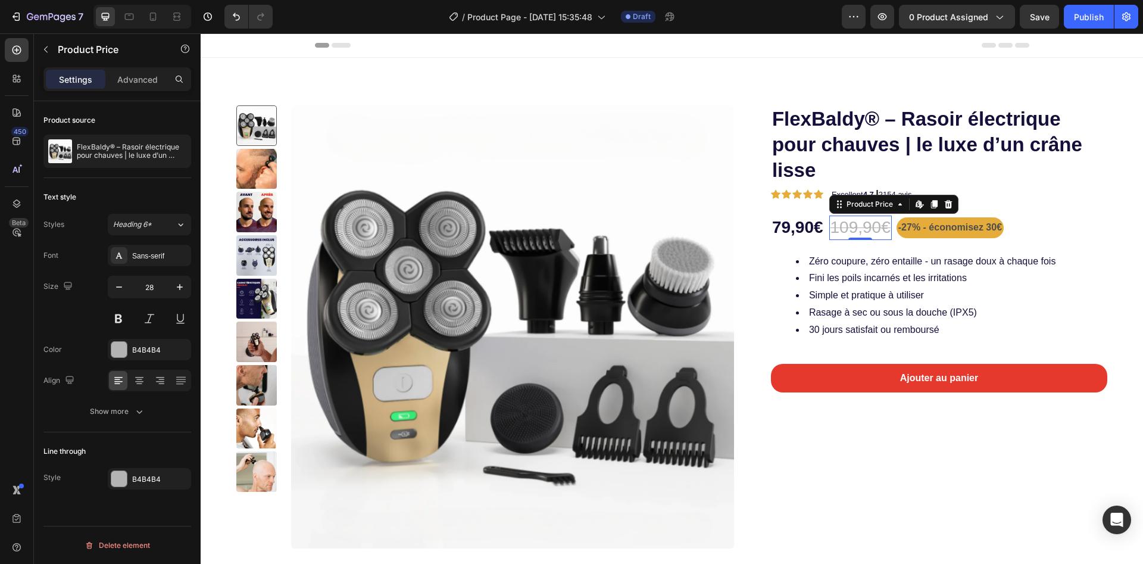
click at [848, 219] on div "109,90€" at bounding box center [860, 228] width 63 height 24
click at [118, 347] on div at bounding box center [118, 349] width 15 height 15
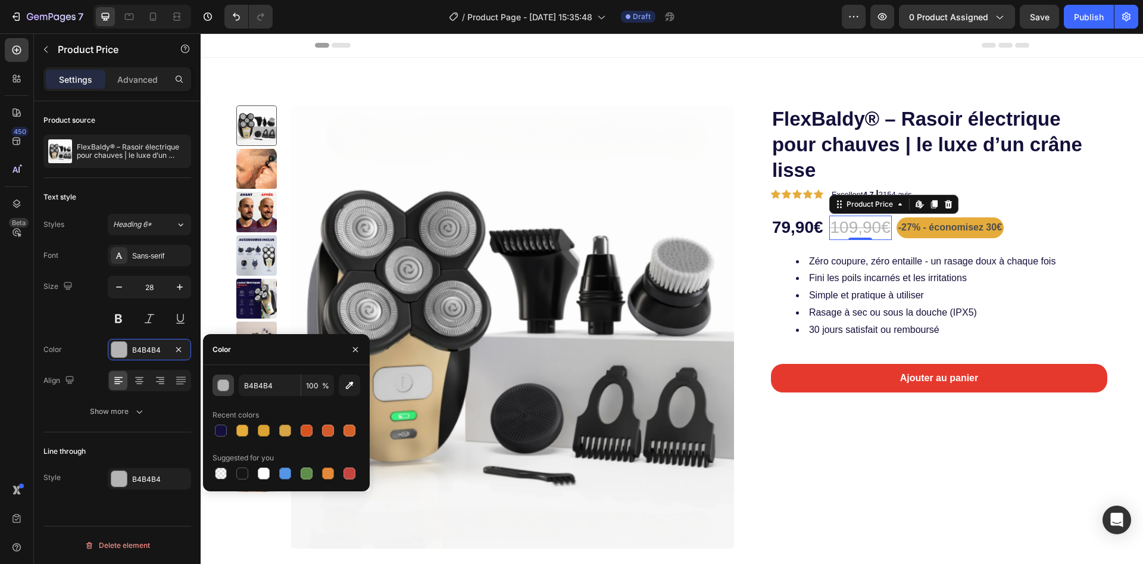
click at [227, 391] on button "button" at bounding box center [223, 384] width 21 height 21
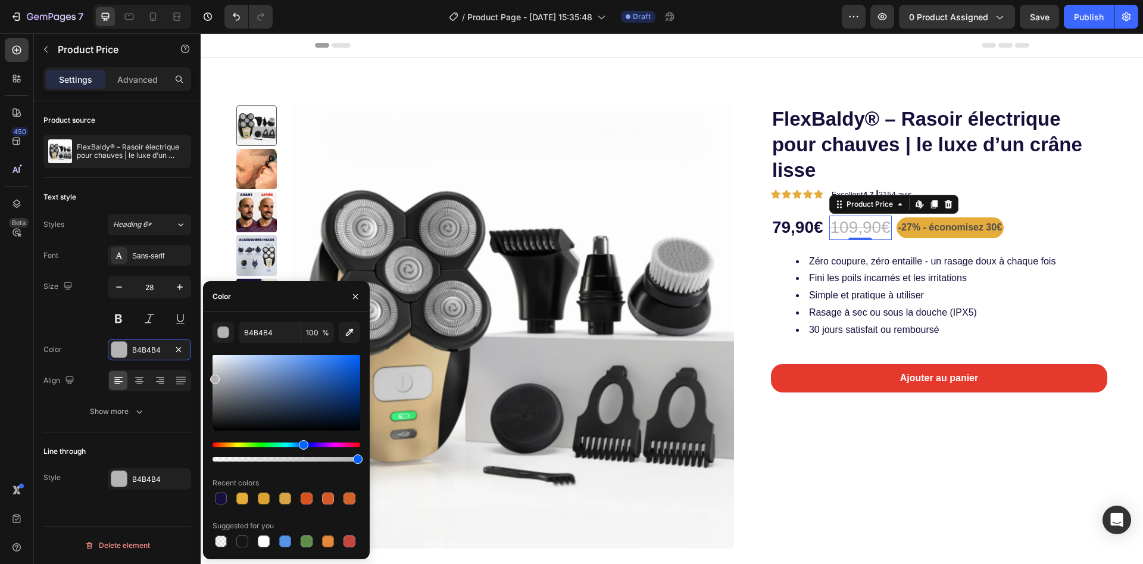
drag, startPoint x: 229, startPoint y: 442, endPoint x: 302, endPoint y: 445, distance: 72.7
click at [302, 445] on div "Hue" at bounding box center [287, 444] width 148 height 5
click at [224, 379] on div at bounding box center [287, 393] width 148 height 76
click at [224, 374] on div at bounding box center [287, 393] width 148 height 76
click at [227, 374] on div at bounding box center [229, 377] width 10 height 10
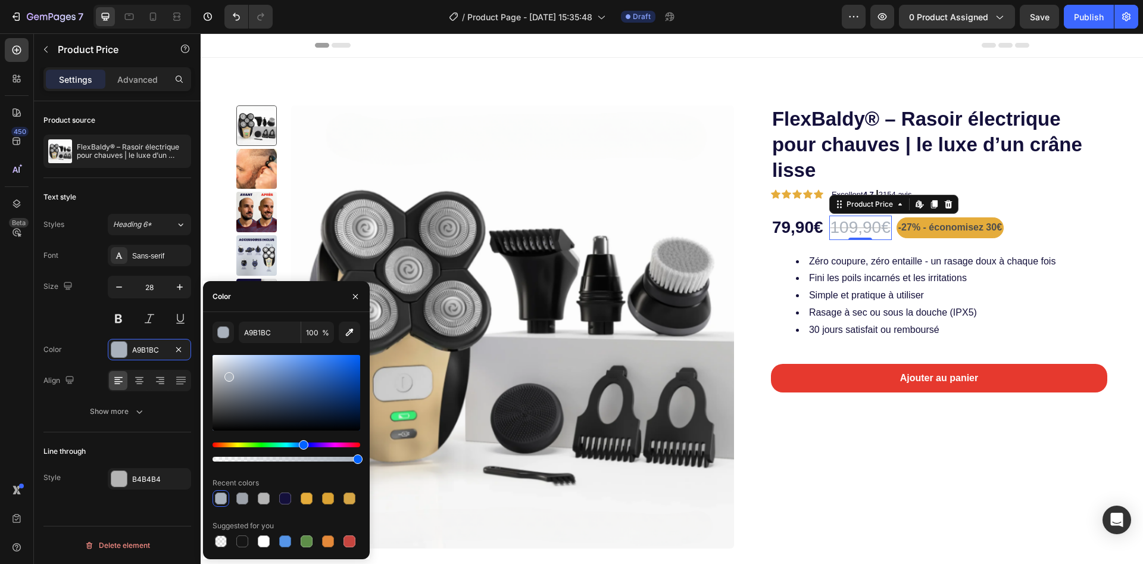
click at [232, 381] on div at bounding box center [287, 393] width 148 height 76
click at [239, 372] on div at bounding box center [287, 393] width 148 height 76
click at [238, 368] on div at bounding box center [287, 393] width 148 height 76
click at [235, 368] on div at bounding box center [240, 371] width 10 height 10
click at [232, 370] on div at bounding box center [287, 393] width 148 height 76
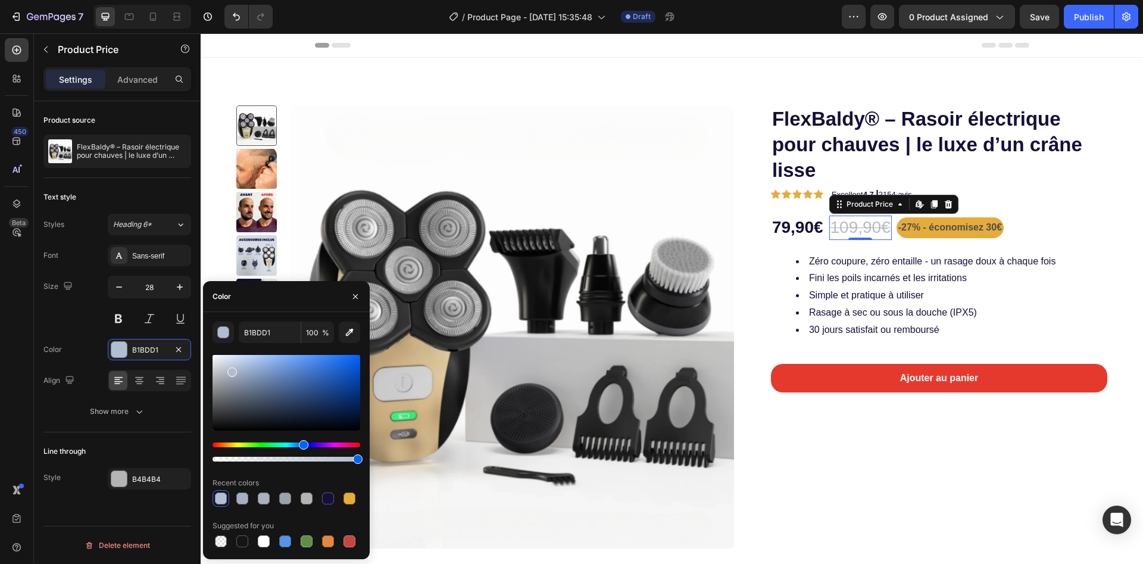
click at [230, 383] on div at bounding box center [287, 393] width 148 height 76
type input "8B929E"
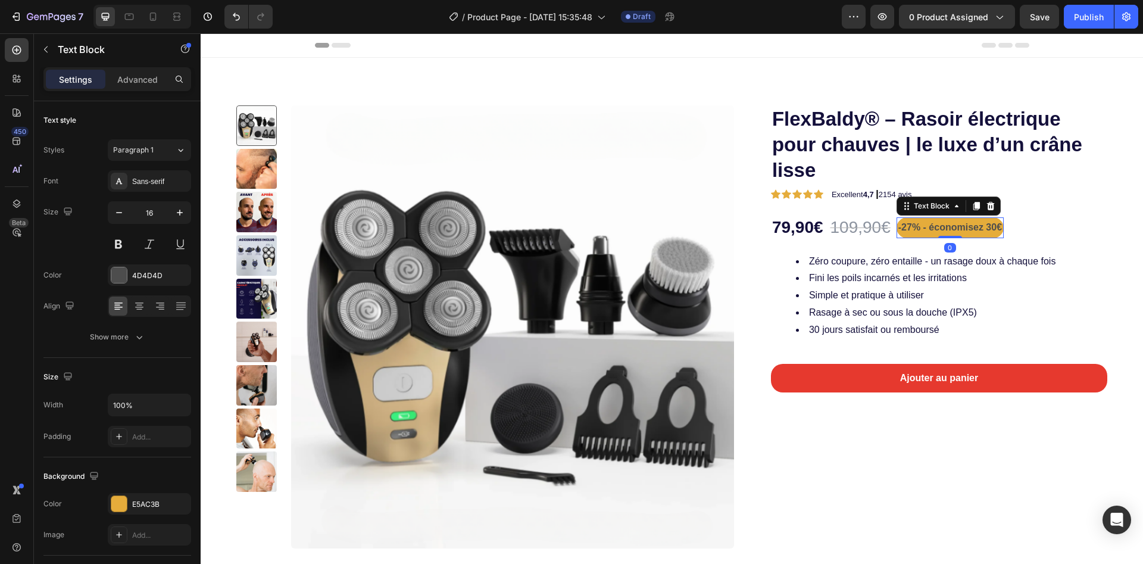
click at [954, 228] on strong "-27% - économisez 30€" at bounding box center [950, 227] width 104 height 10
click at [953, 226] on strong "-27% - économisez 30€" at bounding box center [950, 227] width 104 height 10
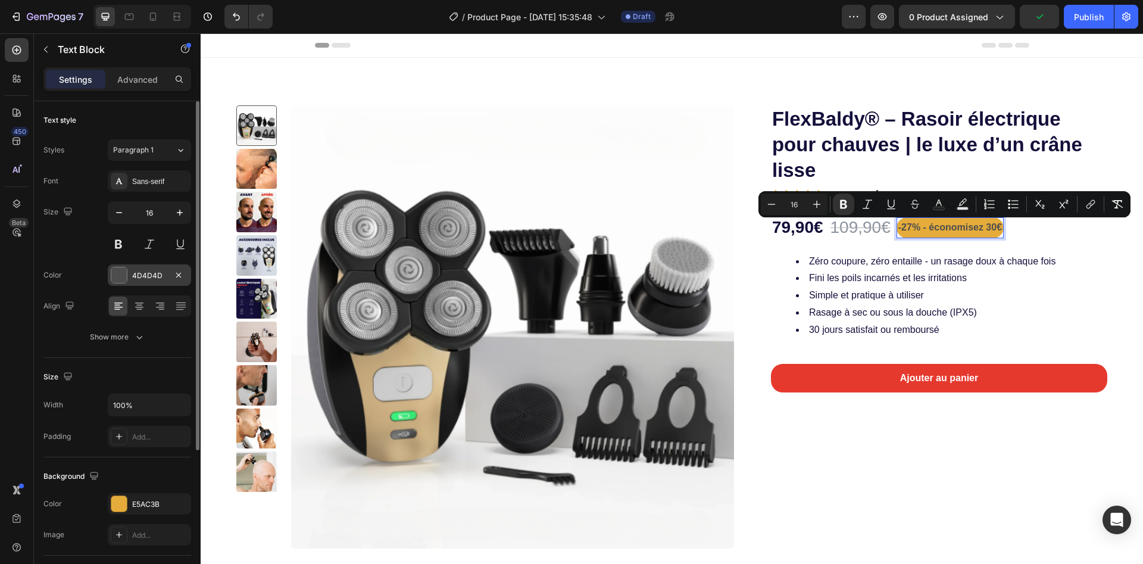
click at [114, 272] on div at bounding box center [118, 274] width 15 height 15
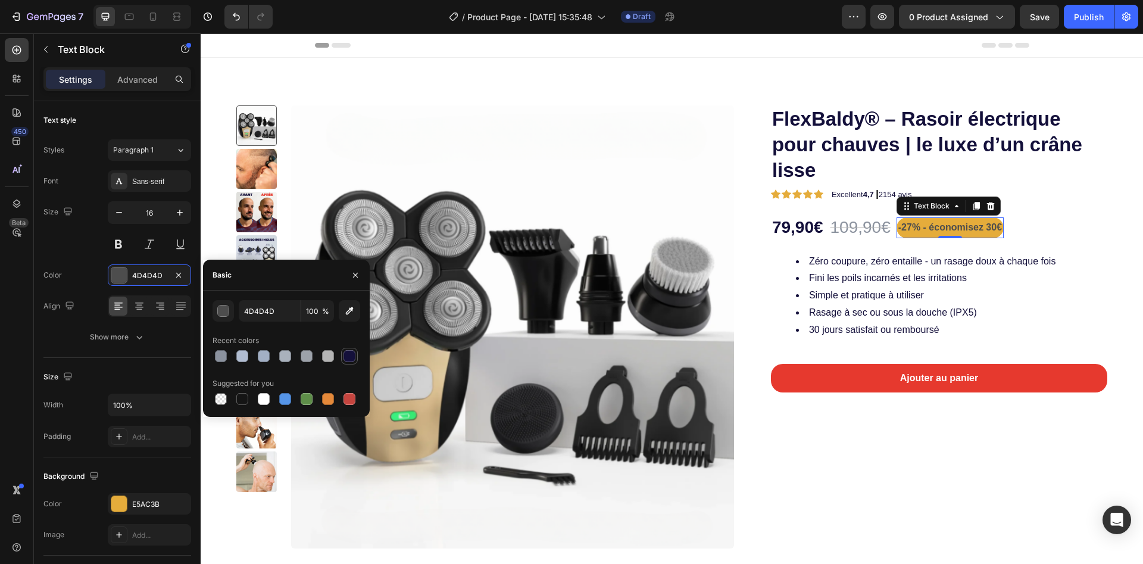
click at [347, 352] on div at bounding box center [350, 356] width 12 height 12
type input "14103B"
click at [348, 277] on button "button" at bounding box center [355, 275] width 19 height 19
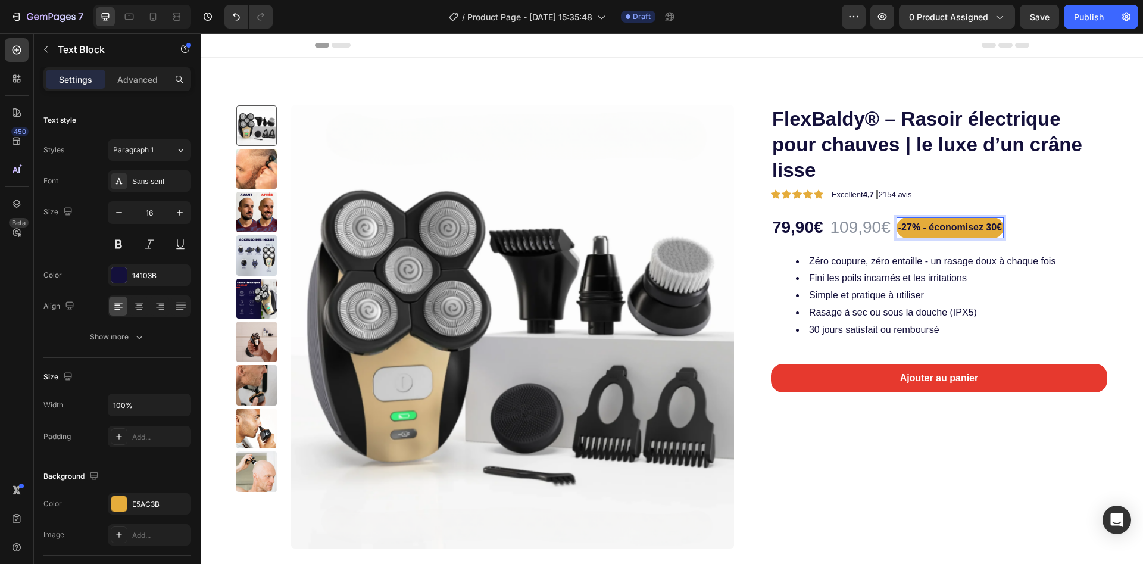
click at [901, 226] on strong "-27% - économisez 30€" at bounding box center [950, 227] width 104 height 10
click at [897, 228] on div "-27% - économisez 30€" at bounding box center [950, 227] width 107 height 21
click at [1000, 230] on strong "-27% - économisez 30€" at bounding box center [950, 227] width 104 height 10
click at [995, 280] on li "Fini les poils incarnés et les irritations" at bounding box center [951, 278] width 310 height 17
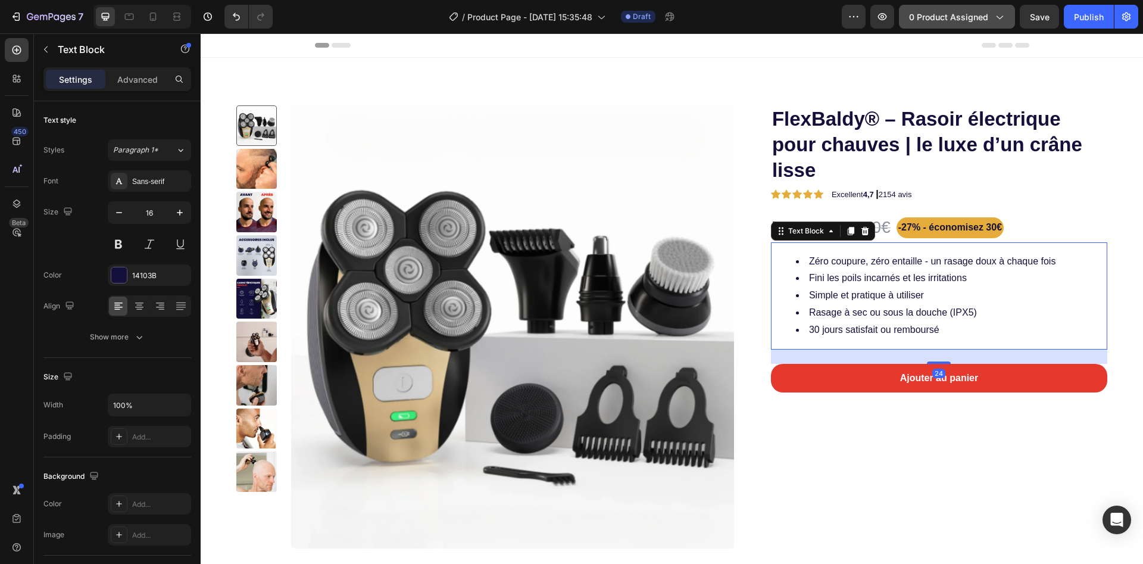
click at [982, 18] on span "0 product assigned" at bounding box center [948, 17] width 79 height 13
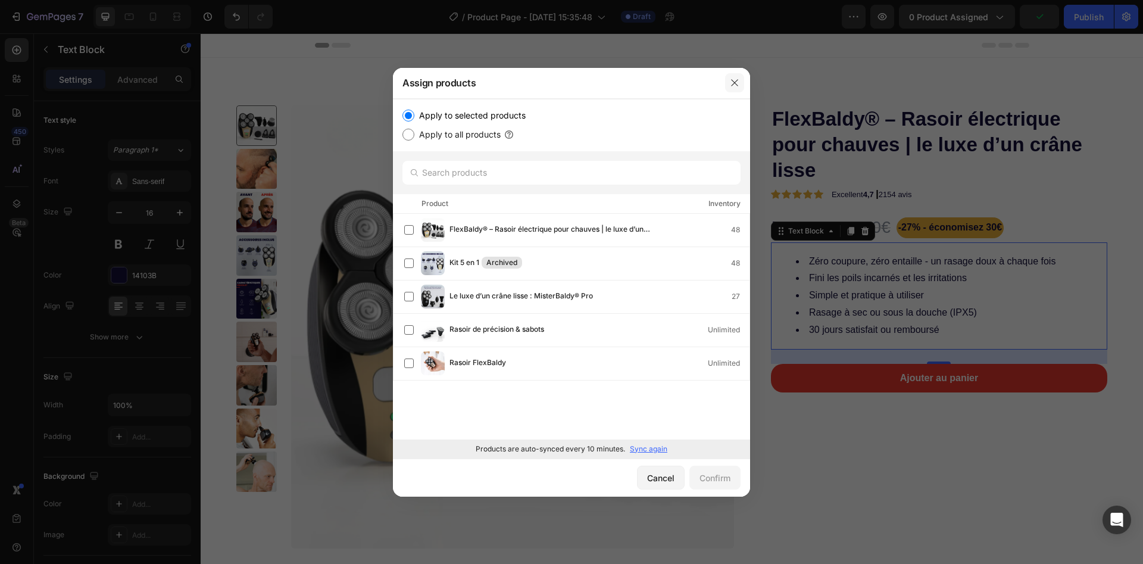
drag, startPoint x: 739, startPoint y: 82, endPoint x: 389, endPoint y: 37, distance: 352.9
click at [739, 82] on icon "button" at bounding box center [735, 83] width 10 height 10
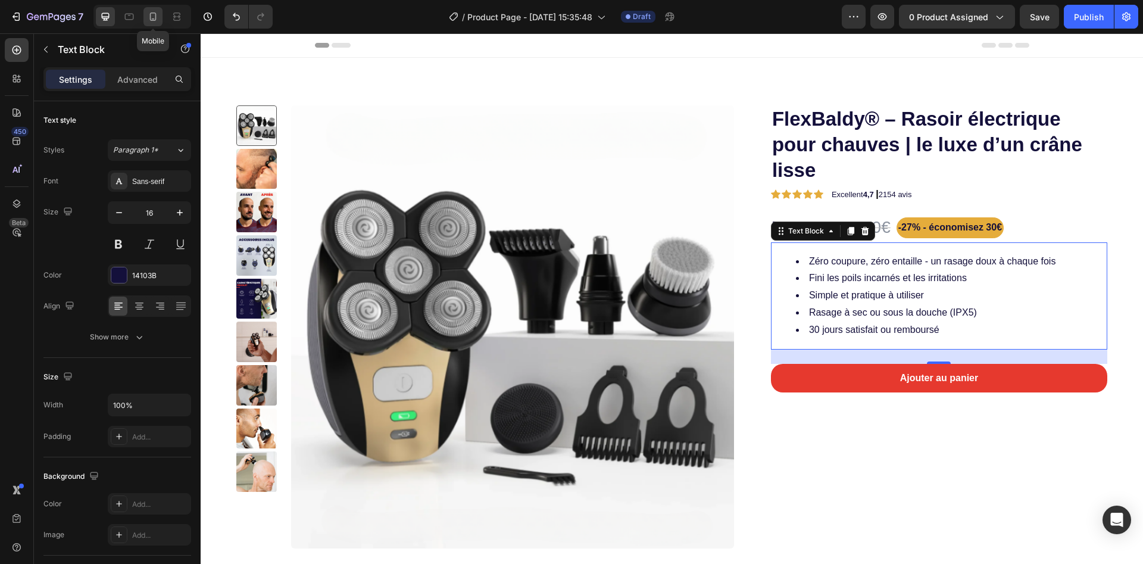
click at [146, 21] on div at bounding box center [152, 16] width 19 height 19
type input "12"
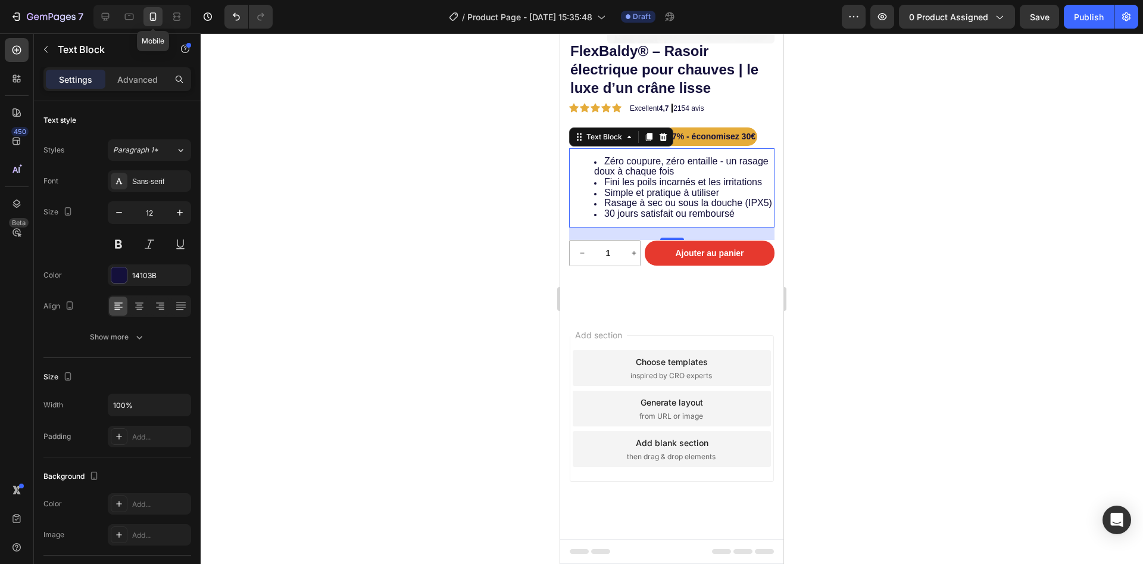
scroll to position [235, 0]
drag, startPoint x: 146, startPoint y: 21, endPoint x: 503, endPoint y: 120, distance: 369.3
click at [503, 120] on div at bounding box center [672, 298] width 942 height 530
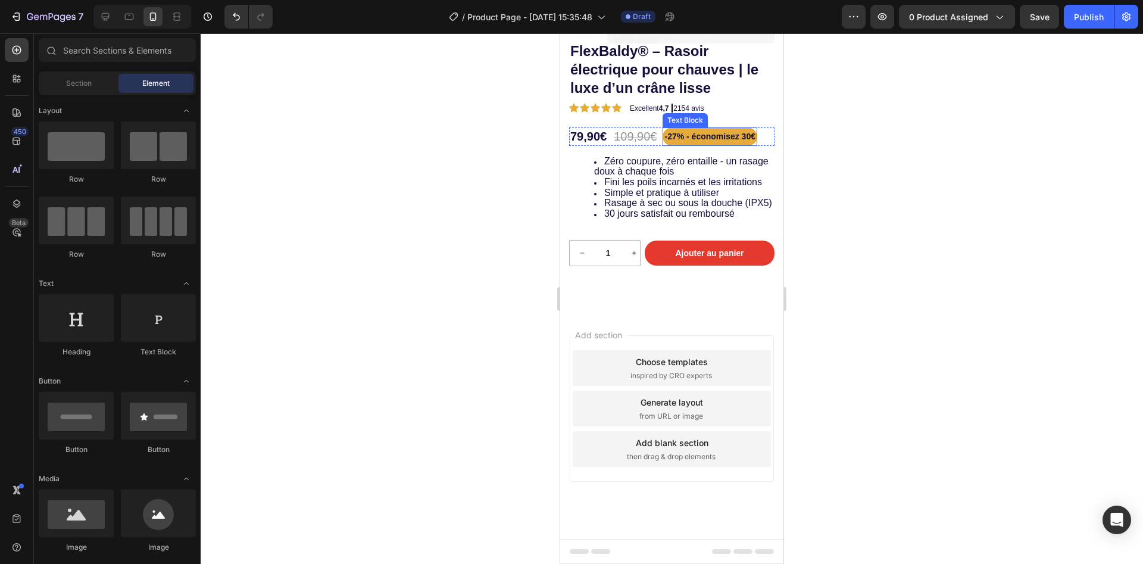
click at [701, 129] on p "-27% - économisez 30€" at bounding box center [709, 136] width 91 height 15
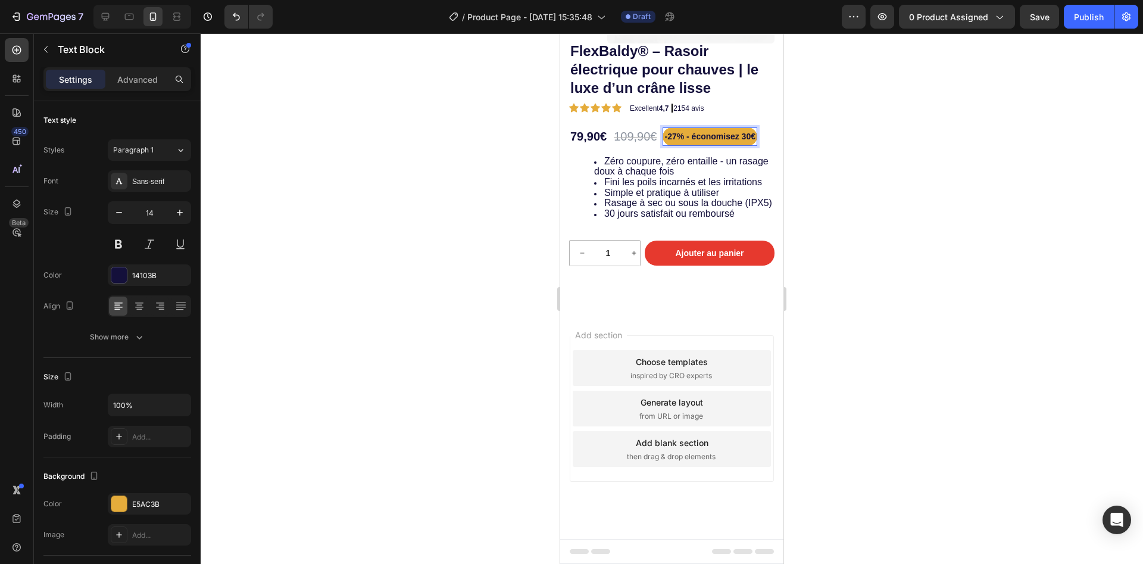
click at [671, 132] on strong "-27% - économisez 30€" at bounding box center [709, 137] width 91 height 10
drag, startPoint x: 689, startPoint y: 118, endPoint x: 672, endPoint y: 99, distance: 25.7
click at [672, 129] on p "-27% - économisez 30€" at bounding box center [709, 136] width 91 height 15
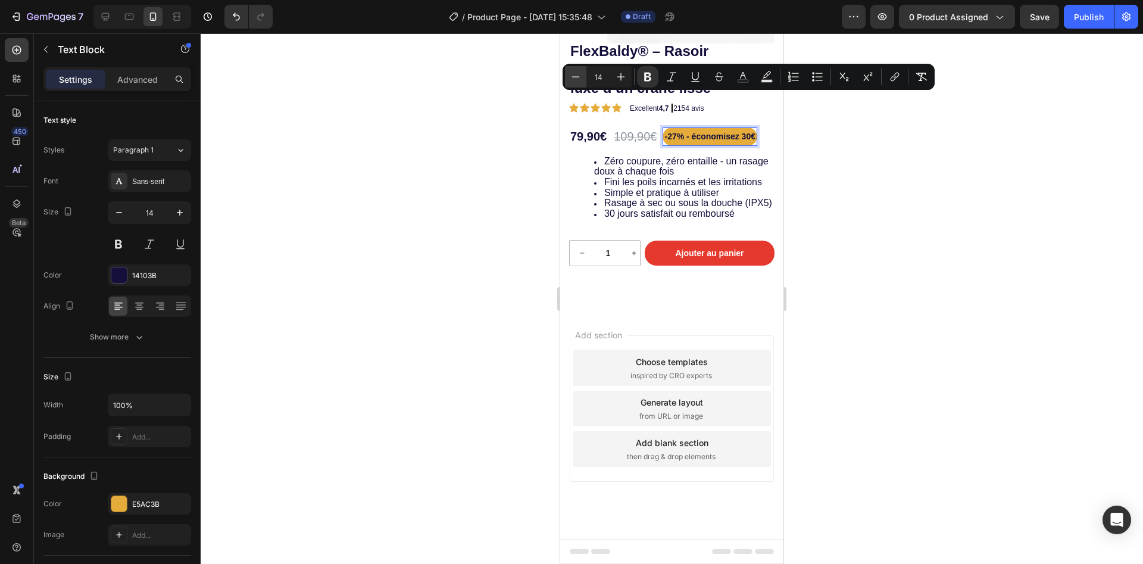
drag, startPoint x: 577, startPoint y: 73, endPoint x: 15, endPoint y: 39, distance: 562.4
click at [577, 73] on icon "Editor contextual toolbar" at bounding box center [576, 77] width 12 height 12
type input "13"
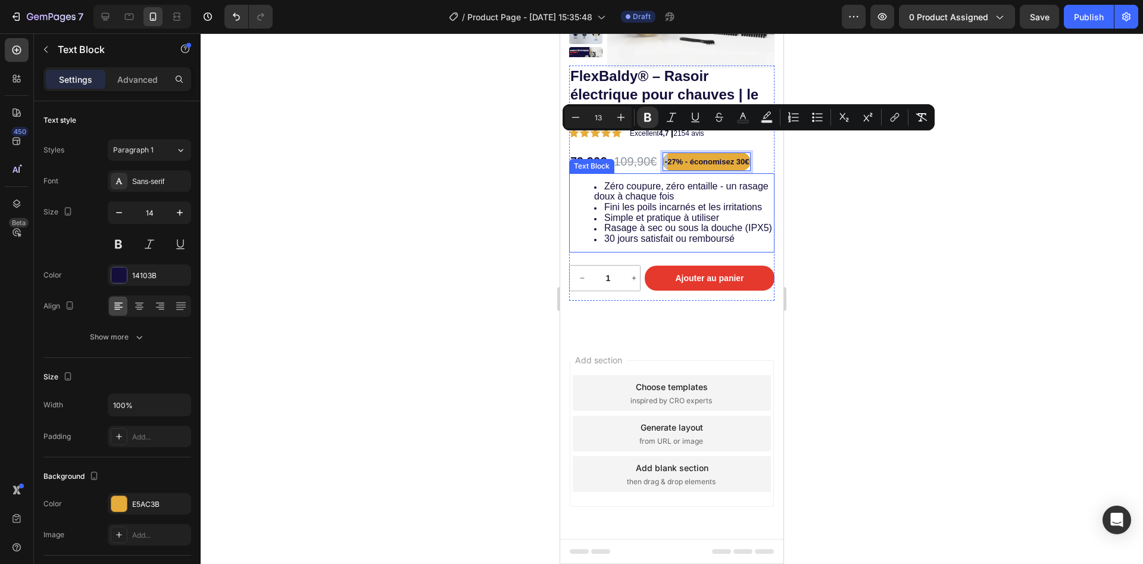
click at [651, 181] on span "Zéro coupure, zéro entaille - un rasage doux à chaque fois" at bounding box center [681, 191] width 174 height 21
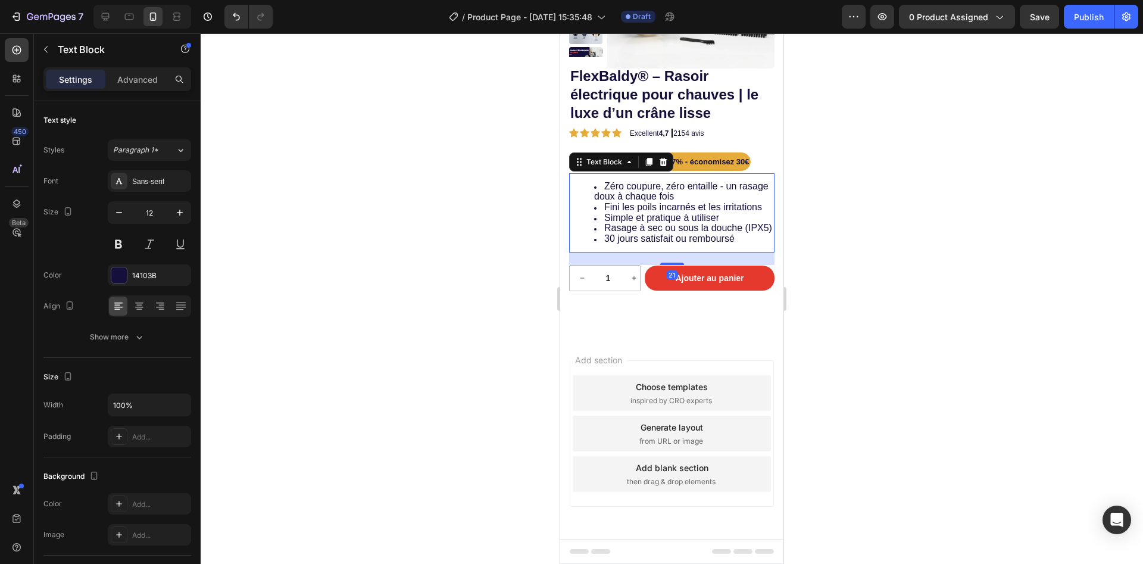
click at [416, 187] on div at bounding box center [672, 298] width 942 height 530
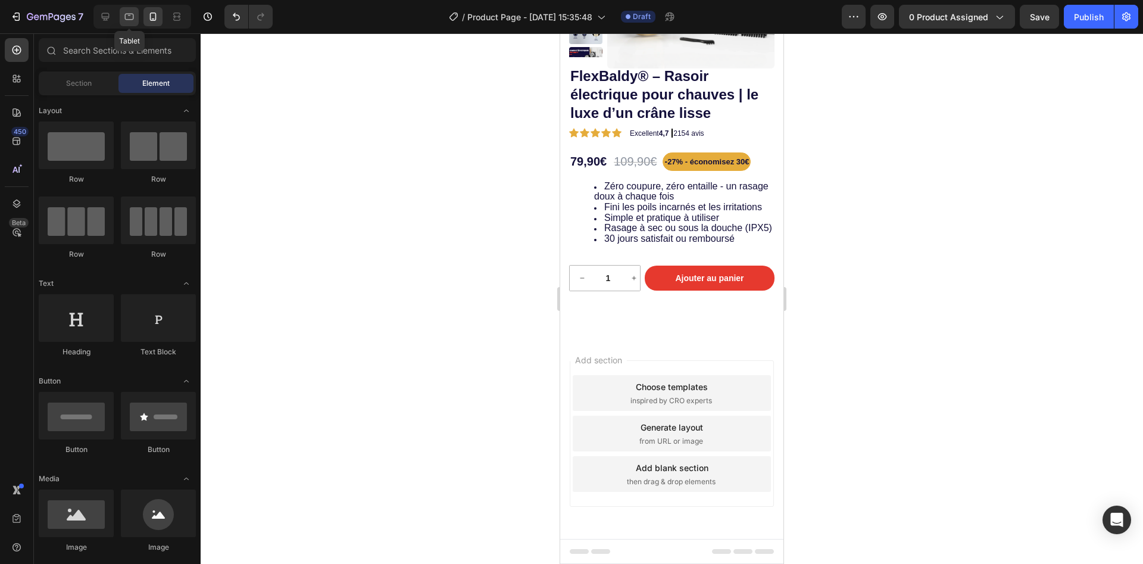
click at [123, 14] on icon at bounding box center [129, 17] width 12 height 12
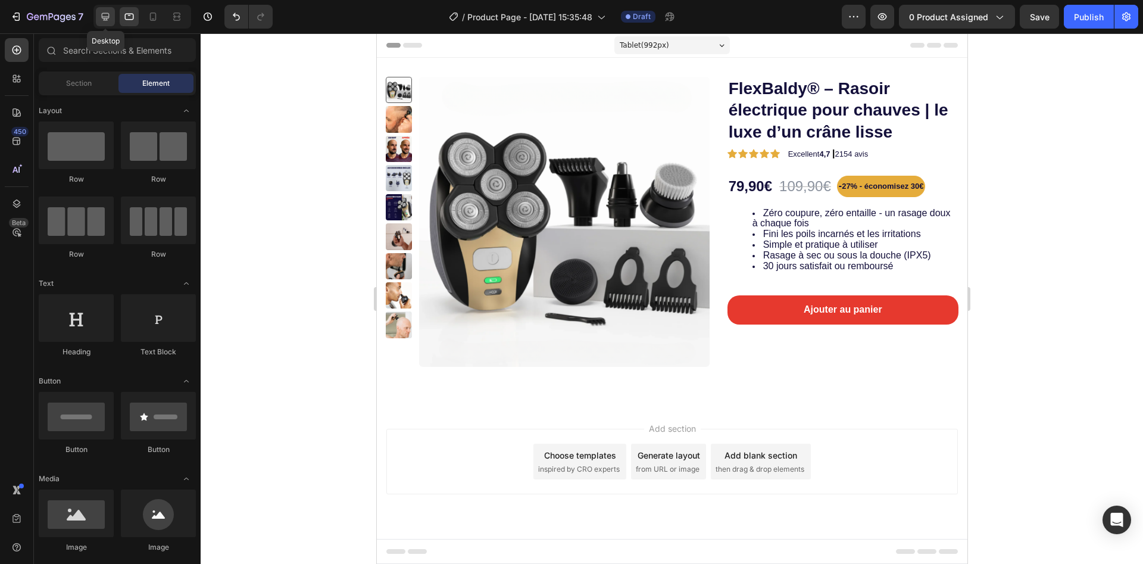
click at [111, 14] on icon at bounding box center [105, 17] width 12 height 12
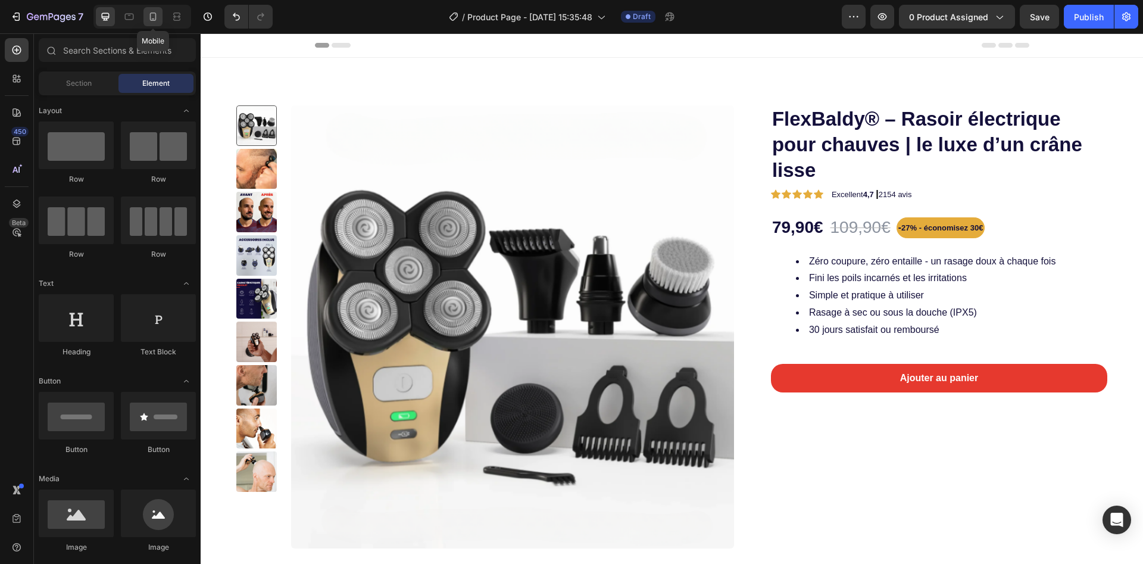
click at [154, 15] on icon at bounding box center [153, 17] width 12 height 12
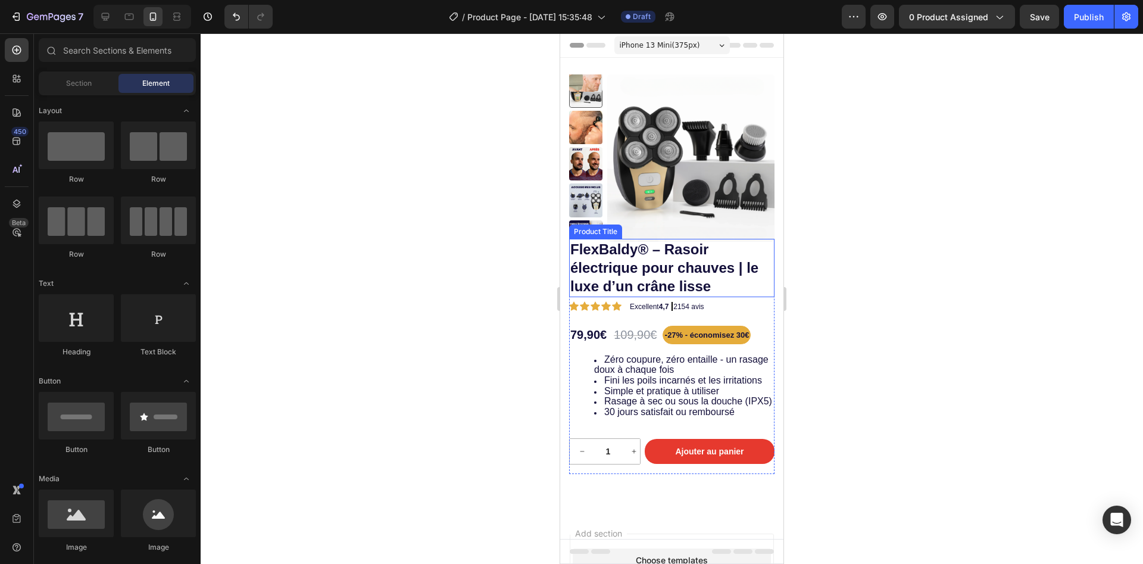
click at [478, 254] on div at bounding box center [672, 298] width 942 height 530
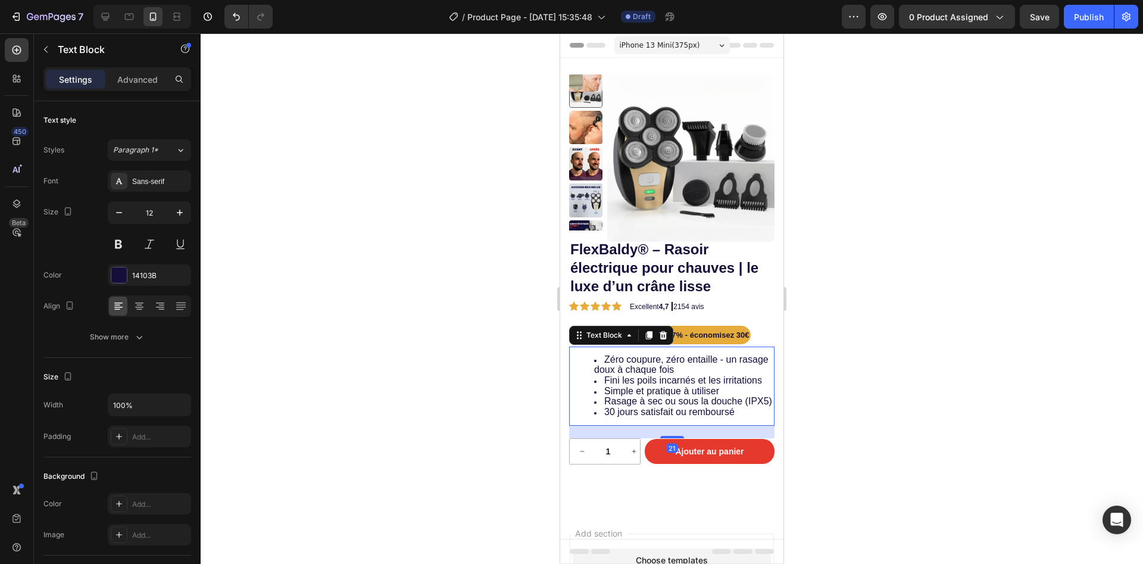
click at [603, 361] on li "Zéro coupure, zéro entaille - un rasage doux à chaque fois" at bounding box center [683, 365] width 179 height 21
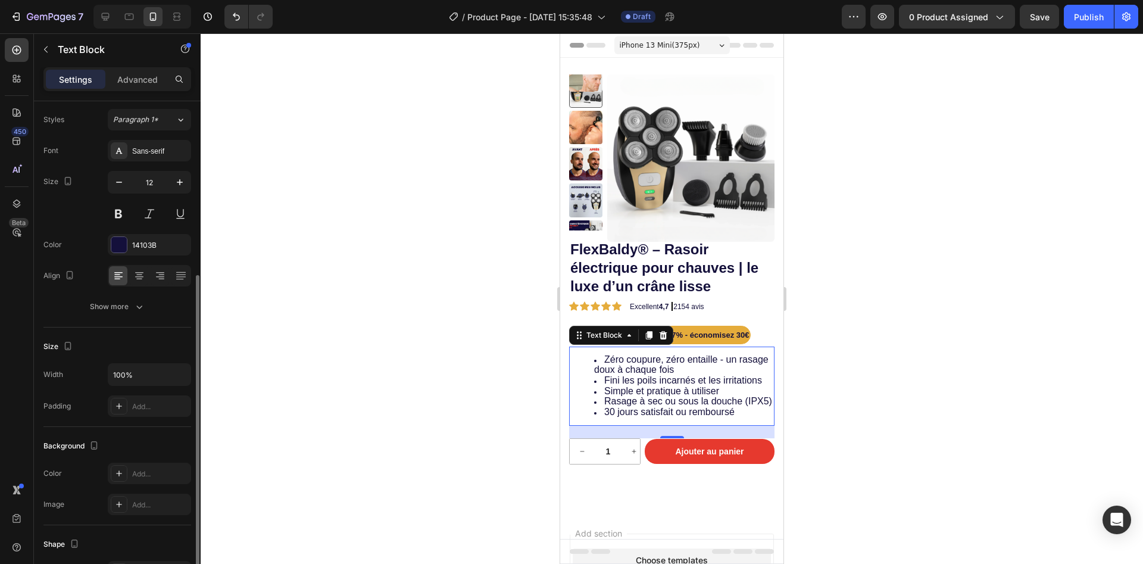
scroll to position [120, 0]
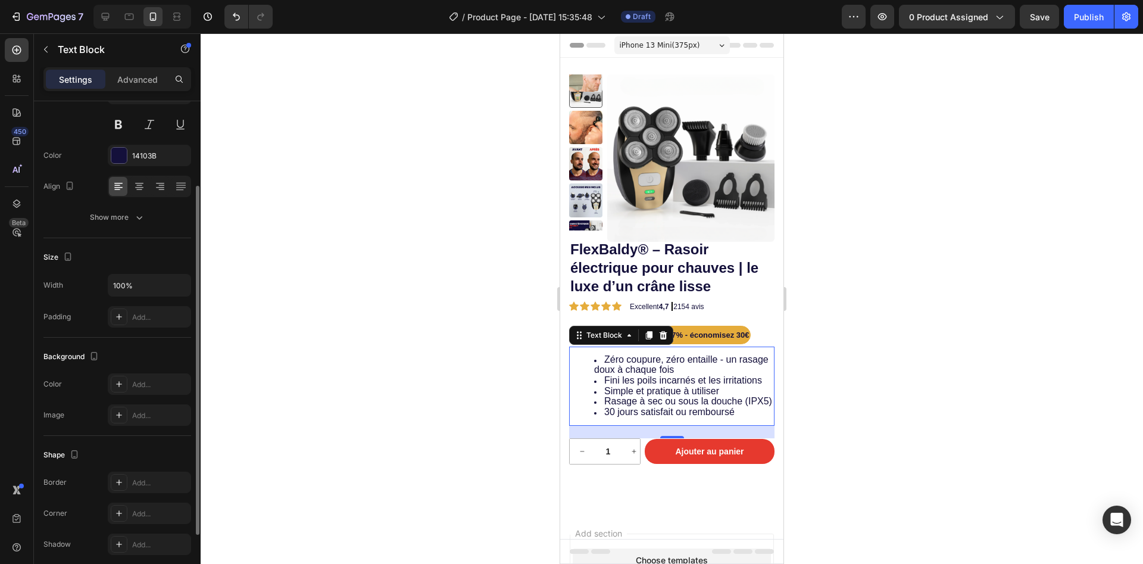
click at [111, 338] on div "Text style Styles Paragraph 1* Font Sans-serif Size 12 Color 14103B Align Show …" at bounding box center [117, 387] width 148 height 98
click at [111, 217] on div "Show more" at bounding box center [117, 217] width 55 height 12
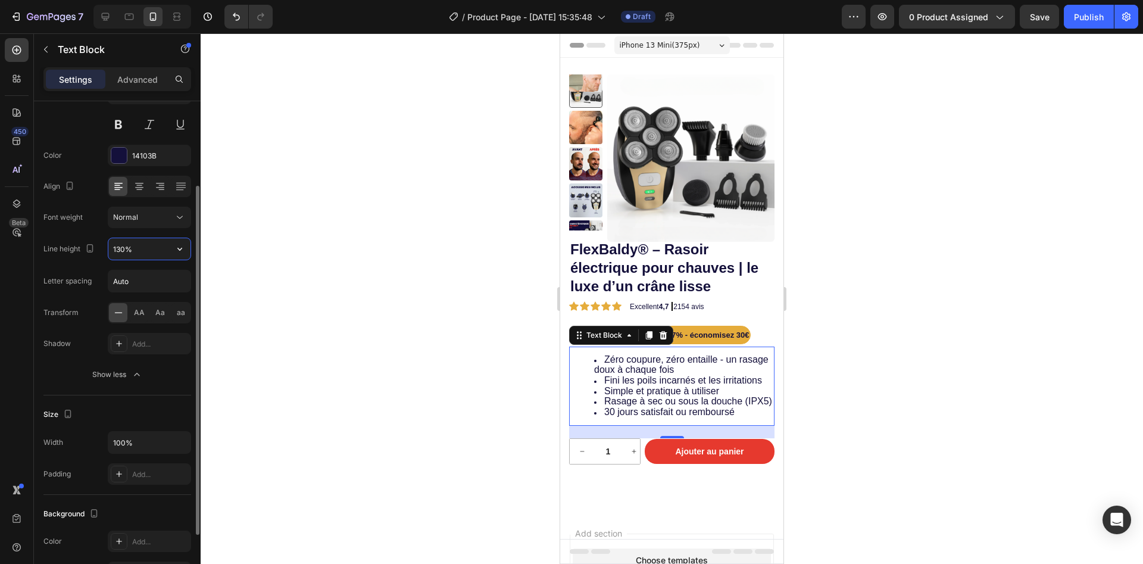
click at [135, 258] on input "130%" at bounding box center [149, 248] width 82 height 21
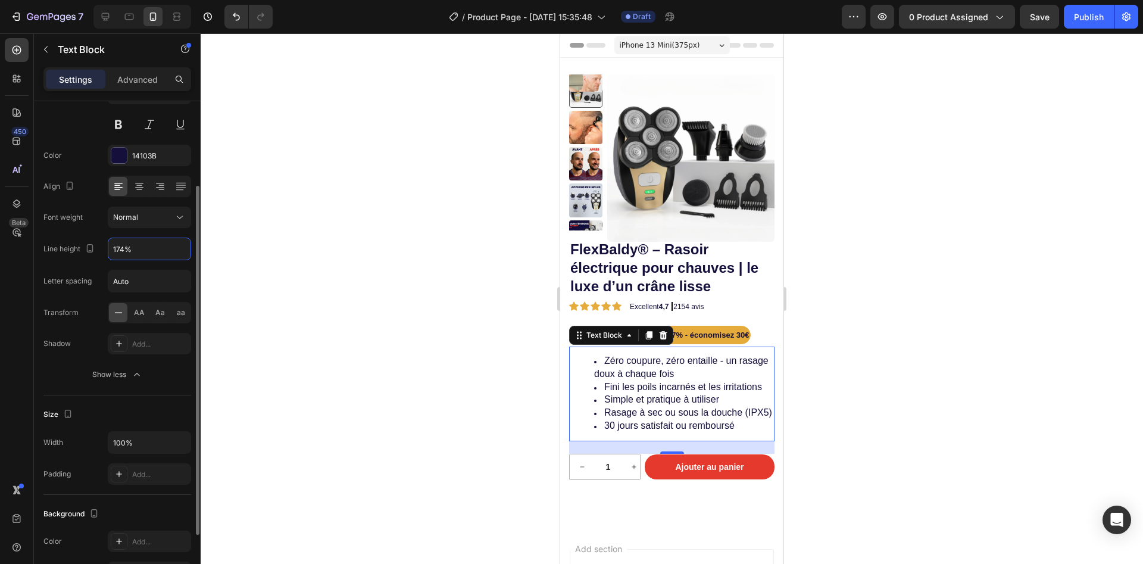
type input "175%"
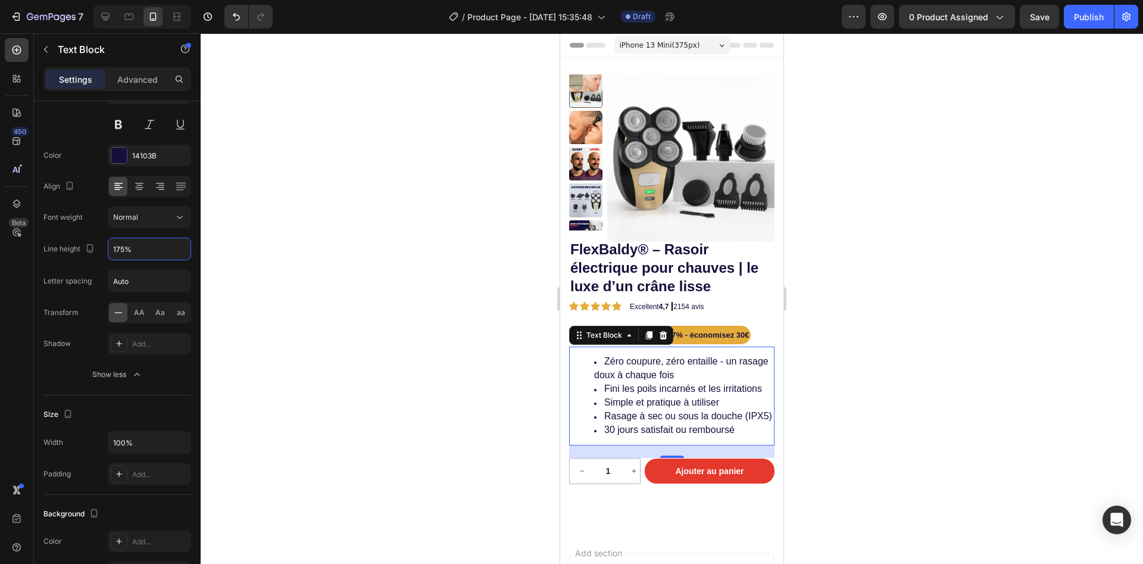
click at [116, 11] on div at bounding box center [142, 17] width 98 height 24
click at [109, 14] on icon at bounding box center [105, 17] width 12 height 12
type input "16"
type input "180%"
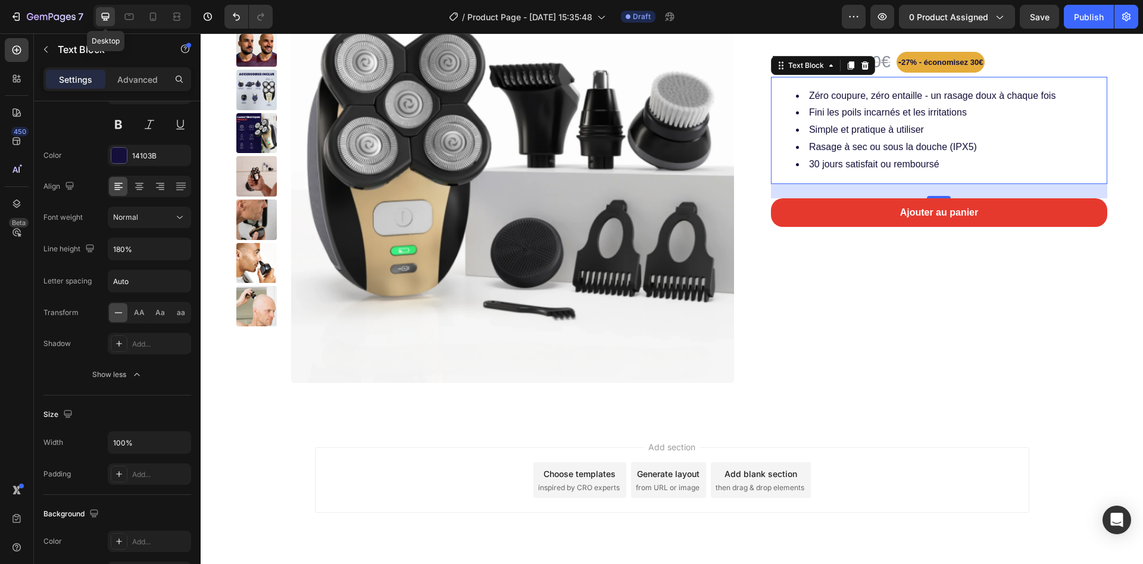
scroll to position [167, 0]
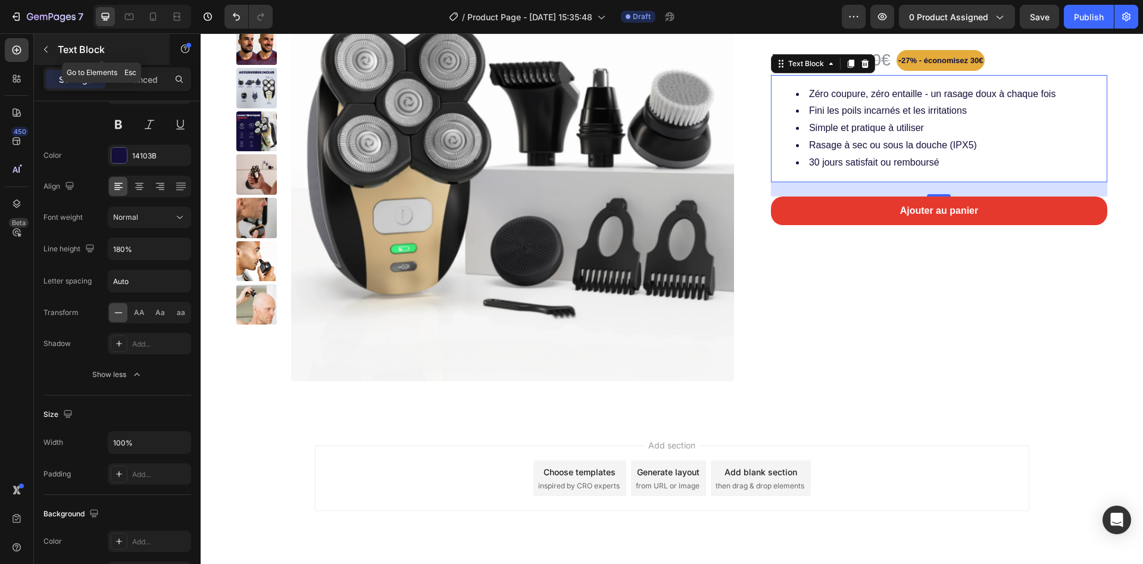
click at [49, 51] on icon "button" at bounding box center [46, 50] width 10 height 10
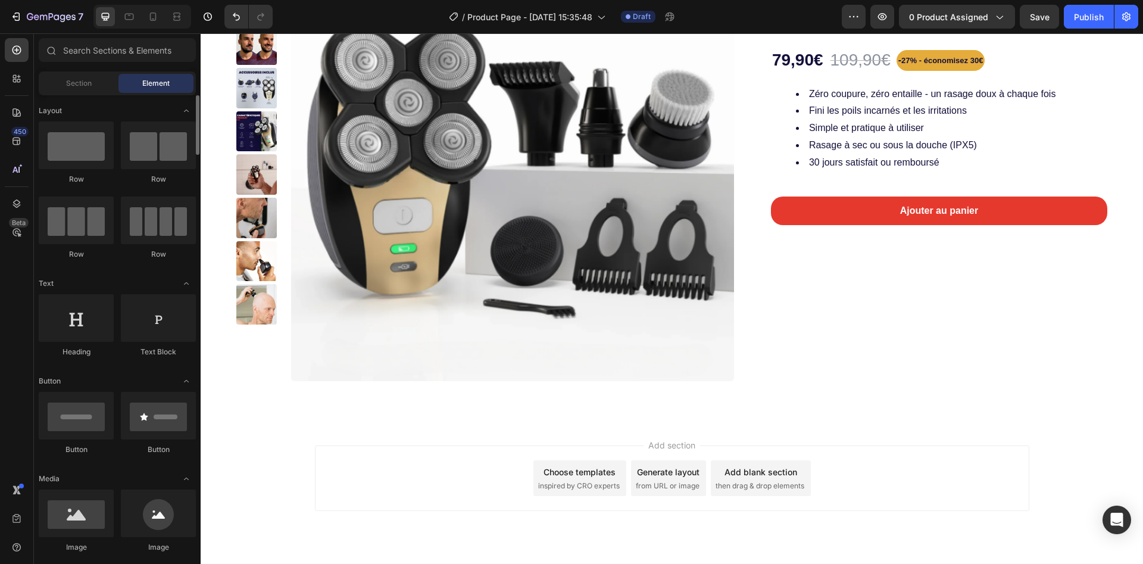
click at [93, 84] on div "Section" at bounding box center [78, 83] width 75 height 19
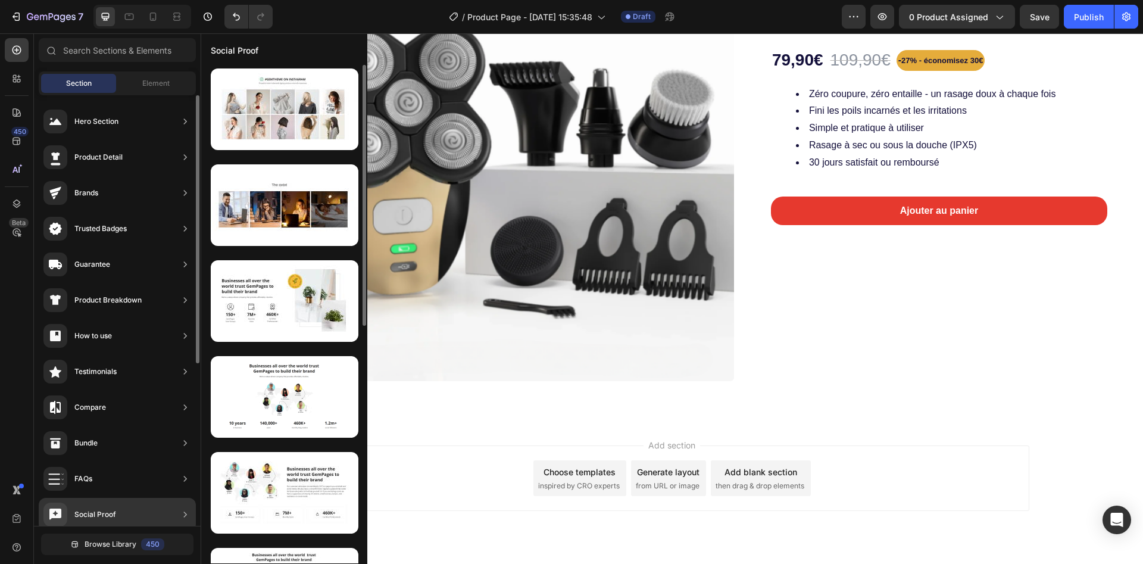
scroll to position [260, 0]
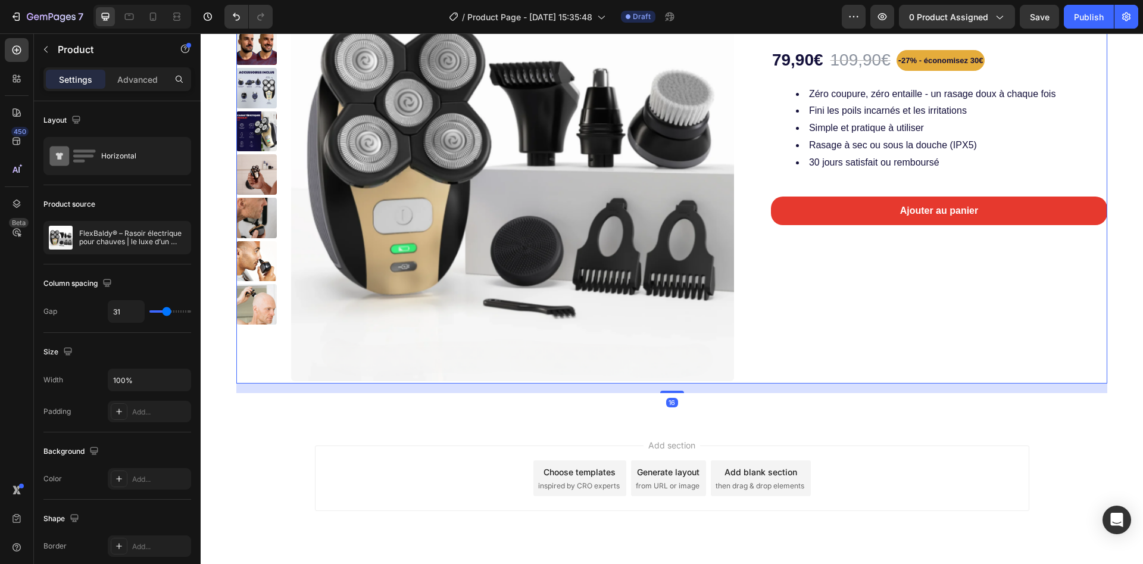
click at [875, 306] on div "FlexBaldy® – Rasoir électrique pour chauves | le luxe d’un crâne lisse Product …" at bounding box center [929, 160] width 355 height 445
click at [126, 70] on div "Advanced" at bounding box center [138, 79] width 60 height 19
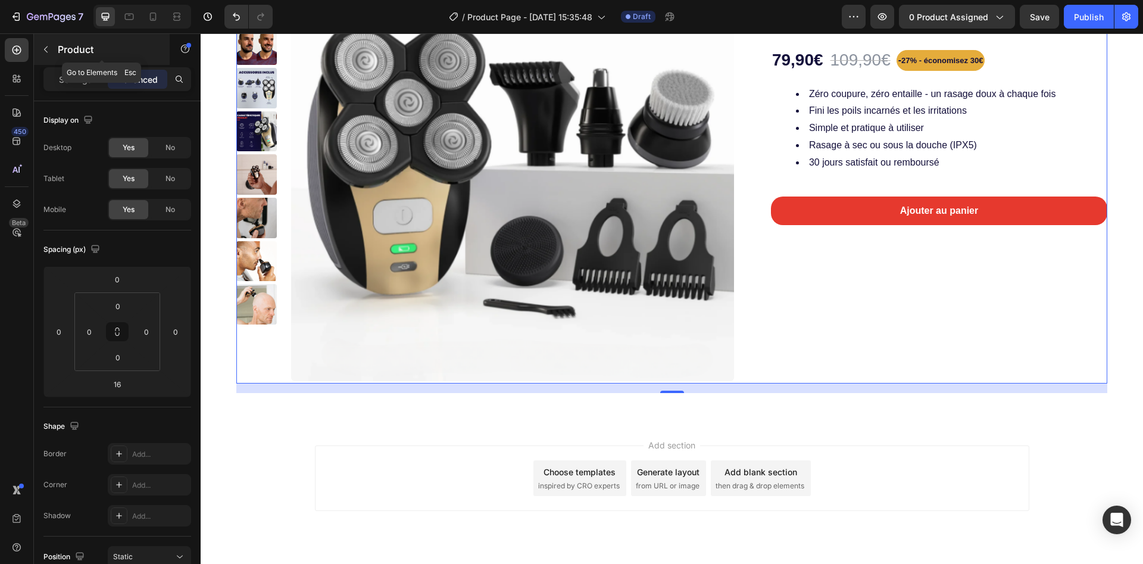
click at [48, 45] on icon "button" at bounding box center [46, 50] width 10 height 10
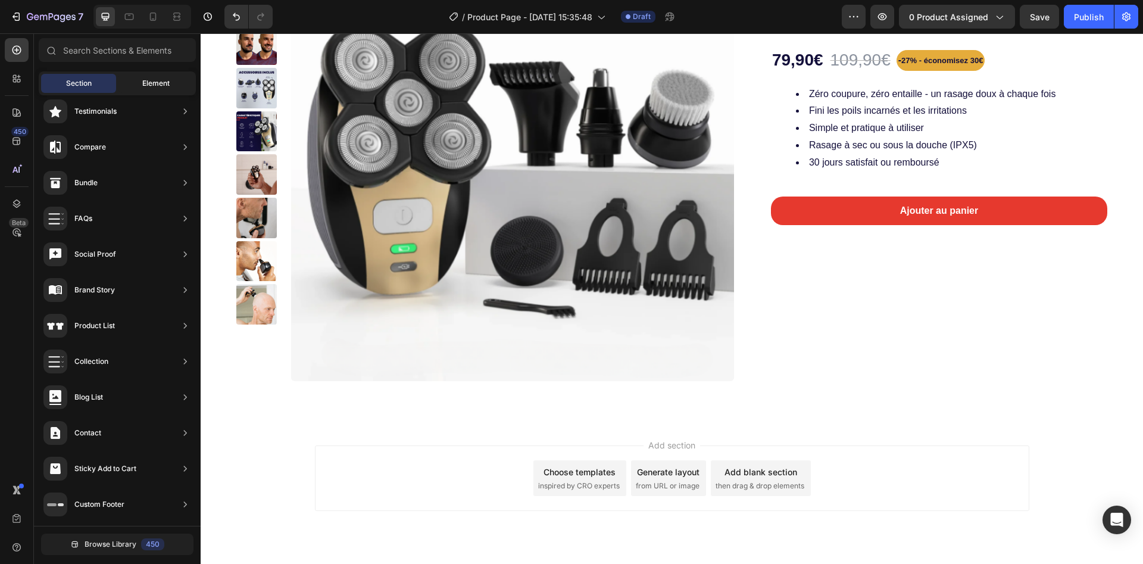
click at [135, 86] on div "Element" at bounding box center [155, 83] width 75 height 19
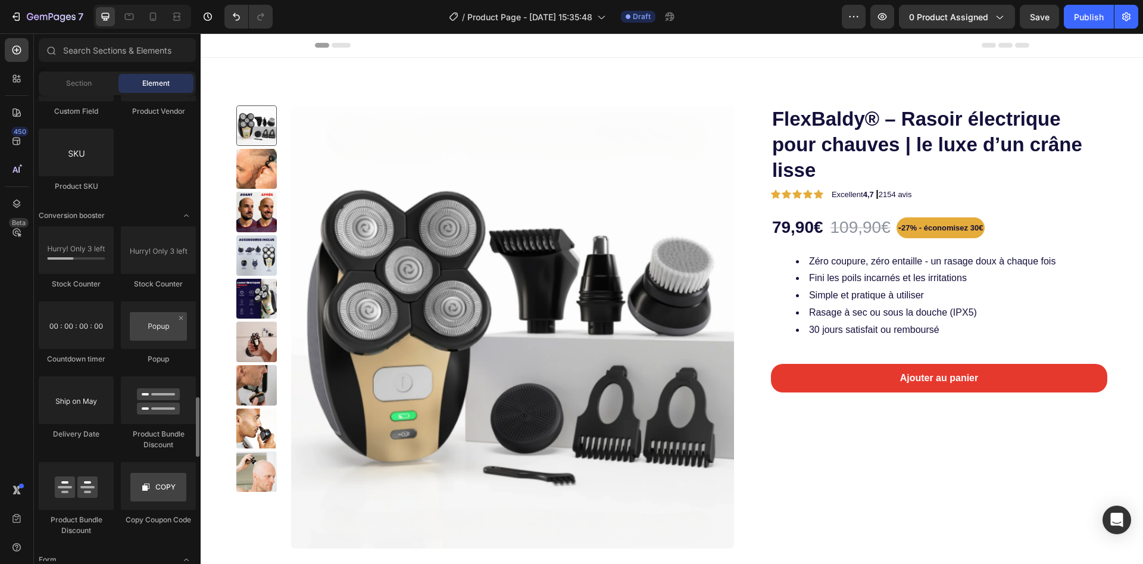
scroll to position [2159, 0]
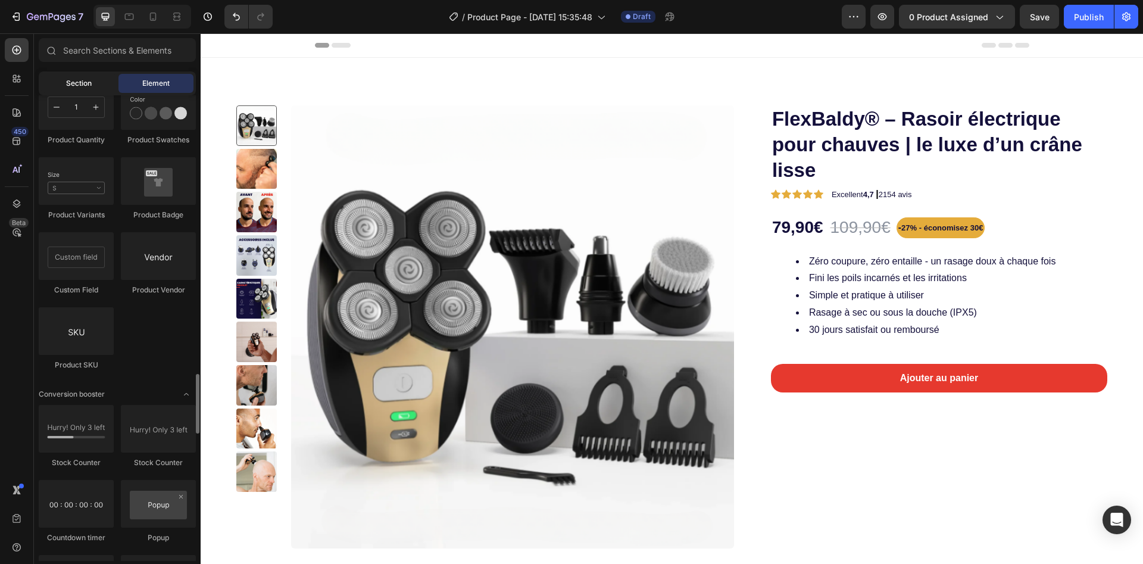
click at [81, 87] on span "Section" at bounding box center [79, 83] width 26 height 11
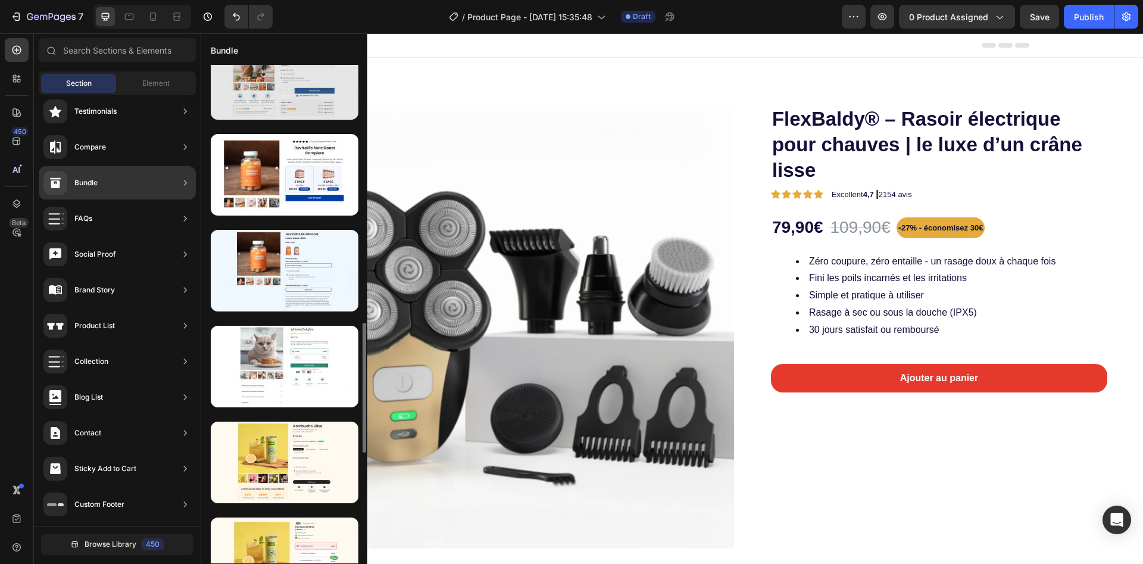
scroll to position [1168, 0]
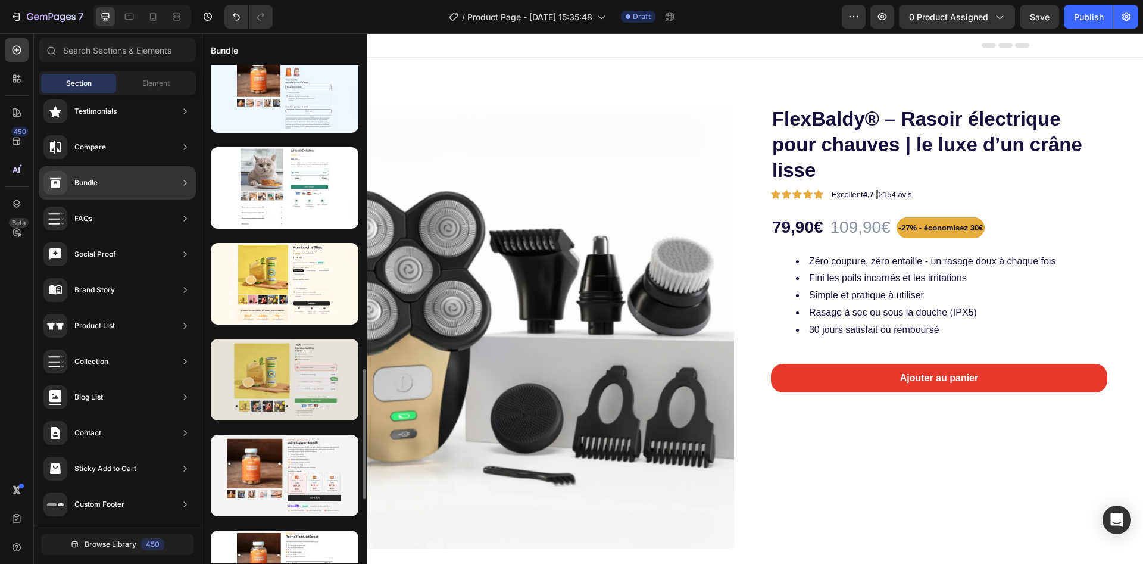
click at [286, 358] on div at bounding box center [285, 380] width 148 height 82
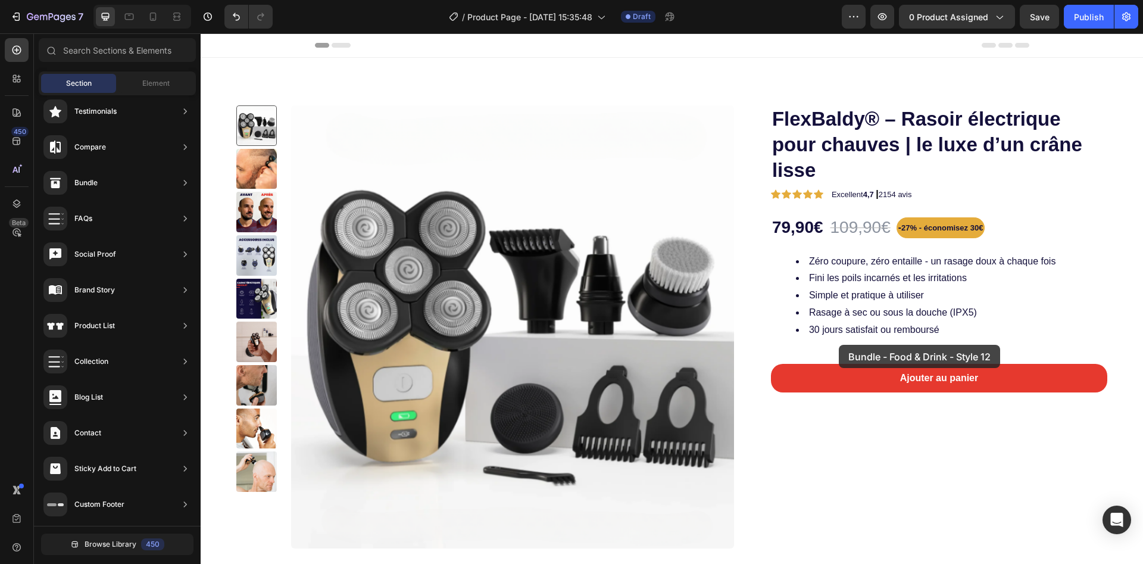
drag, startPoint x: 495, startPoint y: 436, endPoint x: 839, endPoint y: 345, distance: 356.0
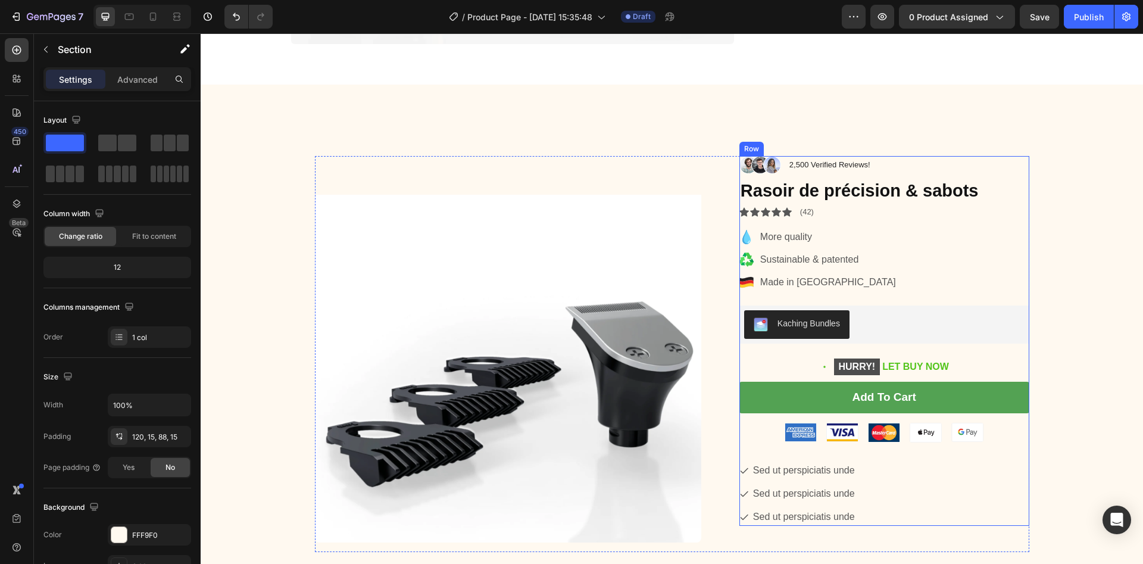
scroll to position [514, 0]
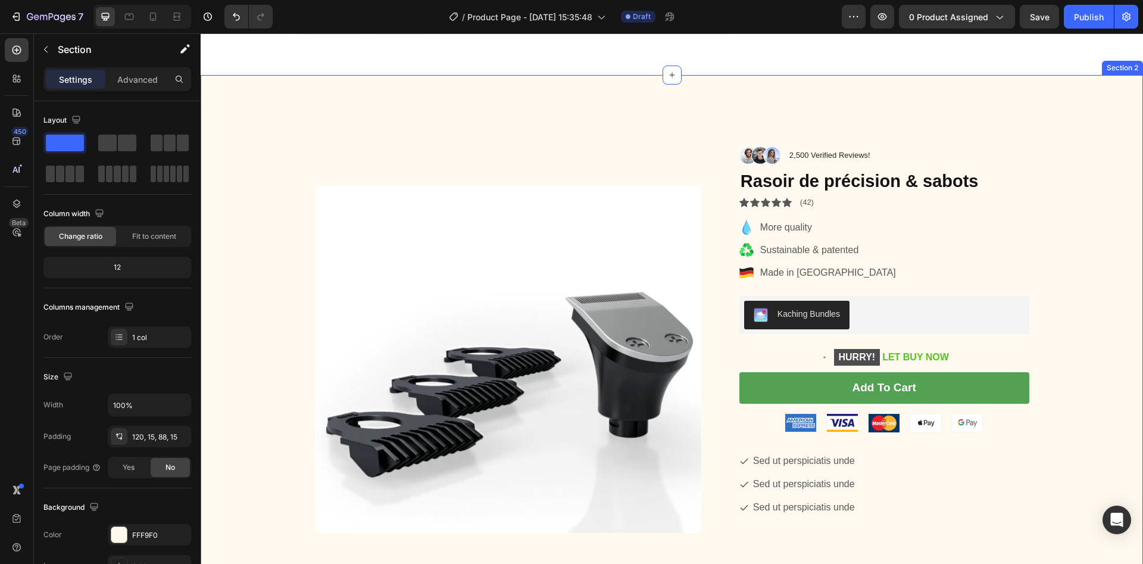
click at [367, 103] on div "Product Images Image 2,500 Verified Reviews! Text Block Row Rasoir de précision…" at bounding box center [672, 339] width 942 height 529
click at [1128, 63] on icon at bounding box center [1133, 64] width 10 height 10
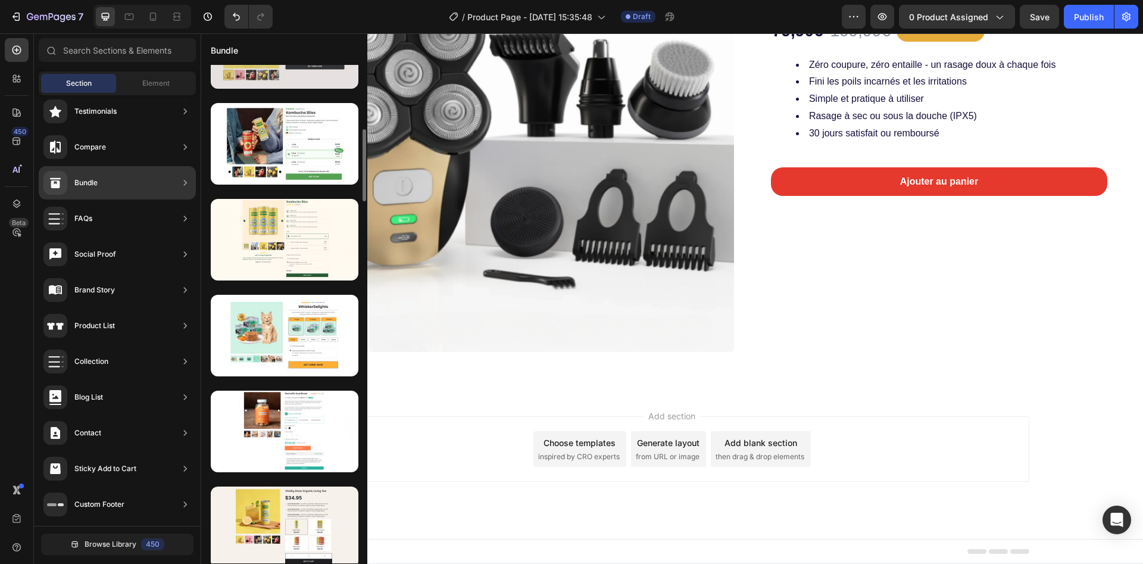
scroll to position [0, 0]
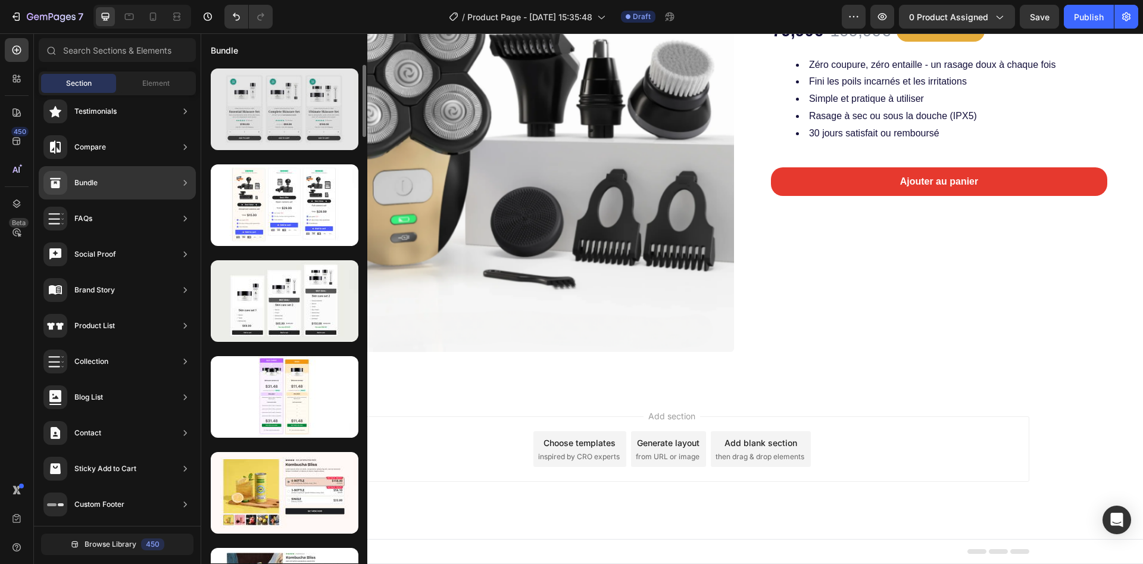
click at [233, 123] on div at bounding box center [285, 109] width 148 height 82
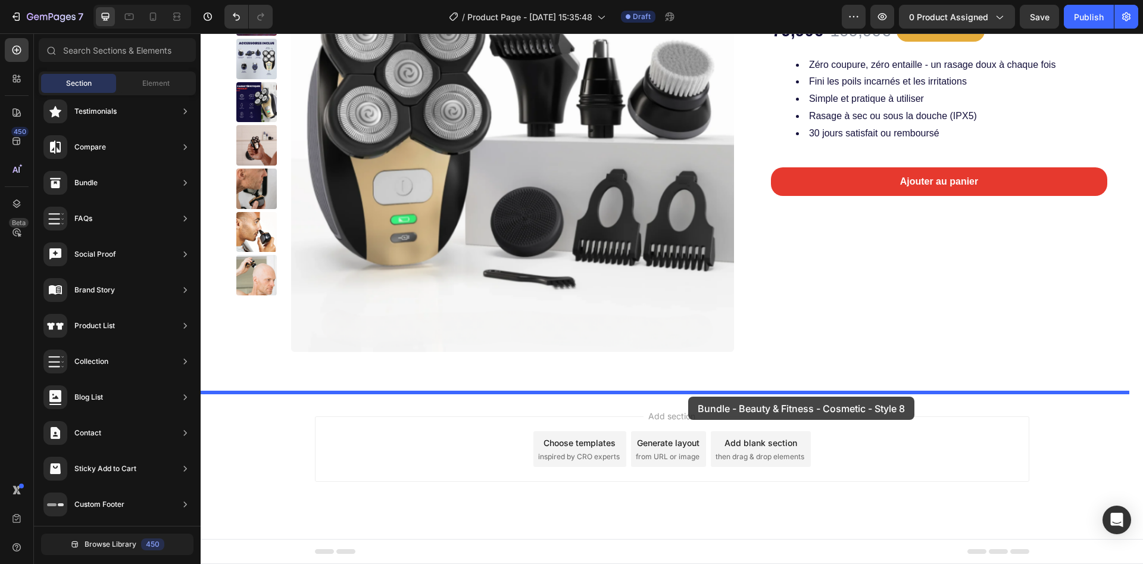
drag, startPoint x: 458, startPoint y: 164, endPoint x: 689, endPoint y: 397, distance: 327.1
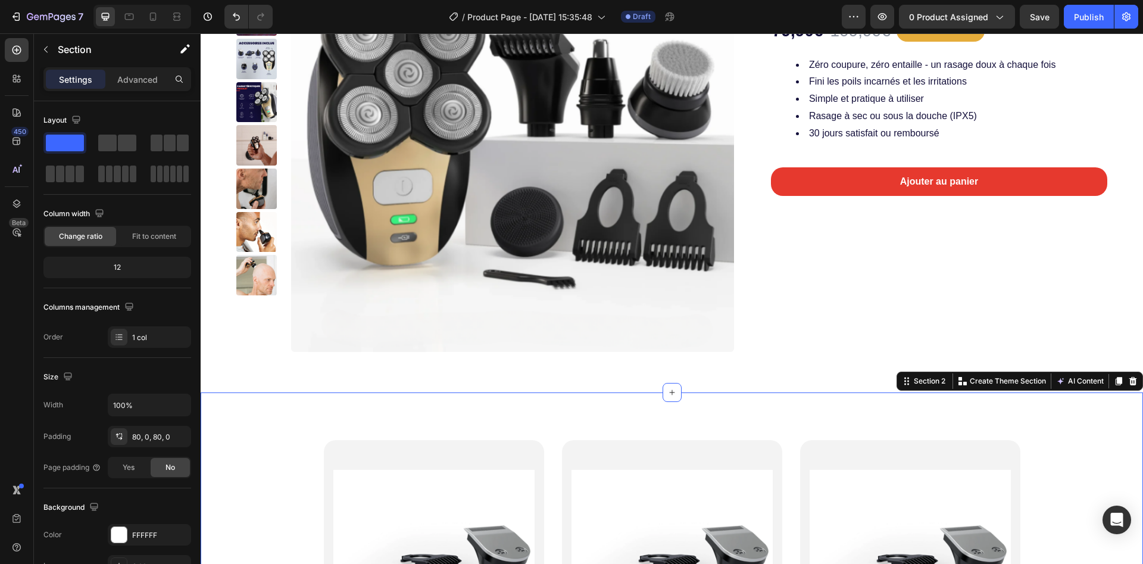
scroll to position [514, 0]
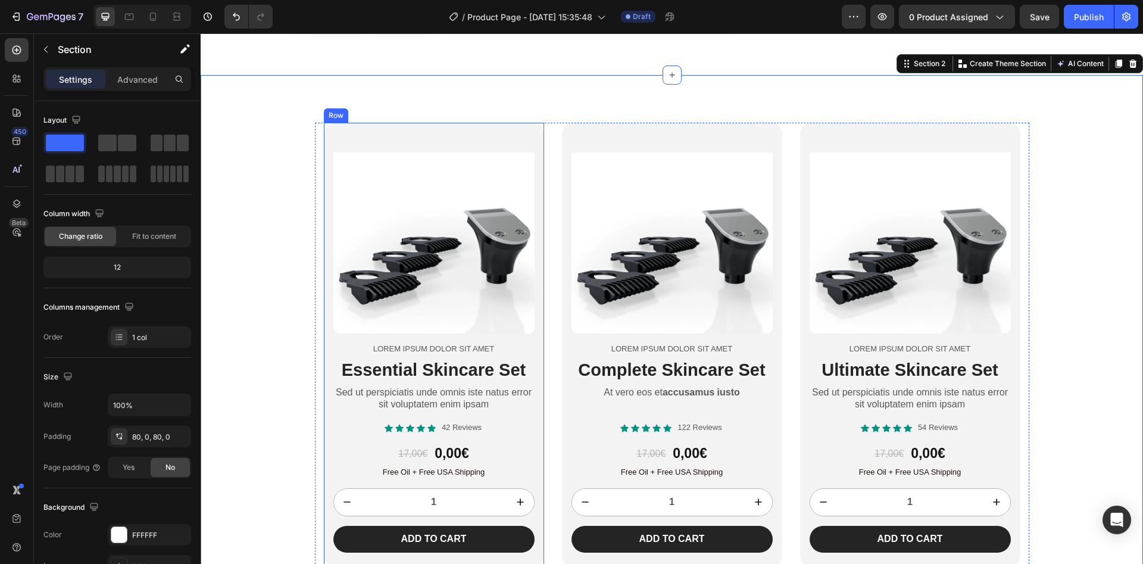
click at [324, 132] on div "Product Images Lorem ipsum dolor sit amet Text Block Essential Skincare Set Hea…" at bounding box center [434, 345] width 220 height 444
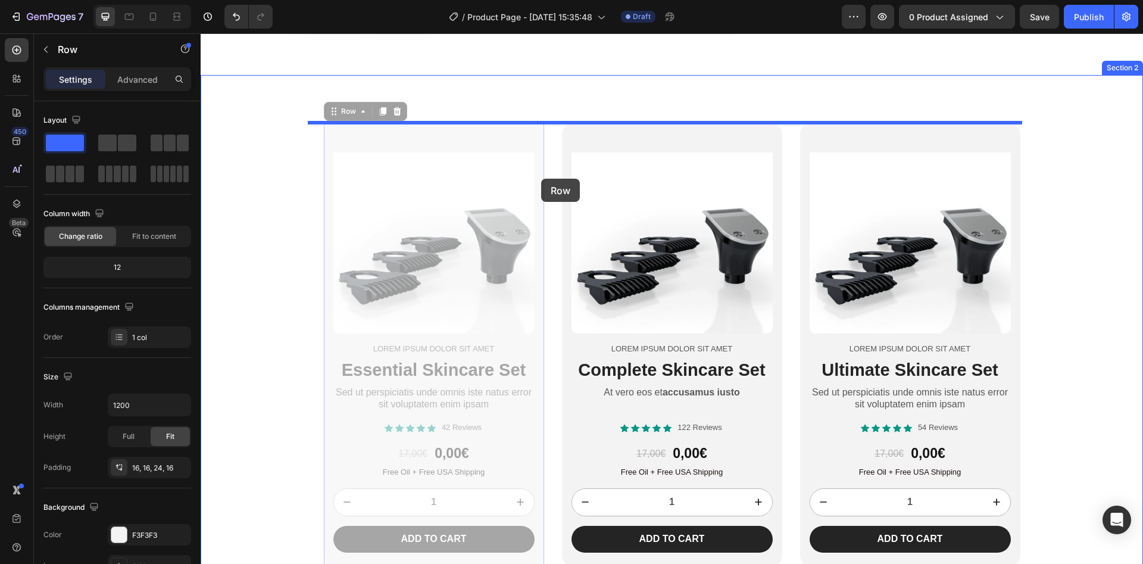
drag, startPoint x: 326, startPoint y: 109, endPoint x: 539, endPoint y: 187, distance: 227.0
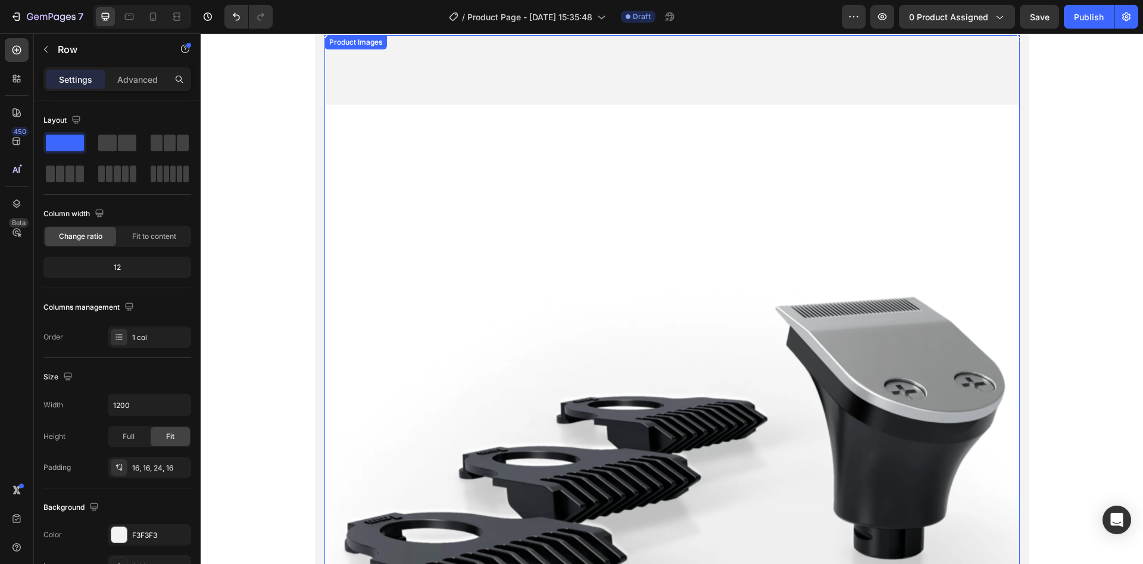
scroll to position [603, 0]
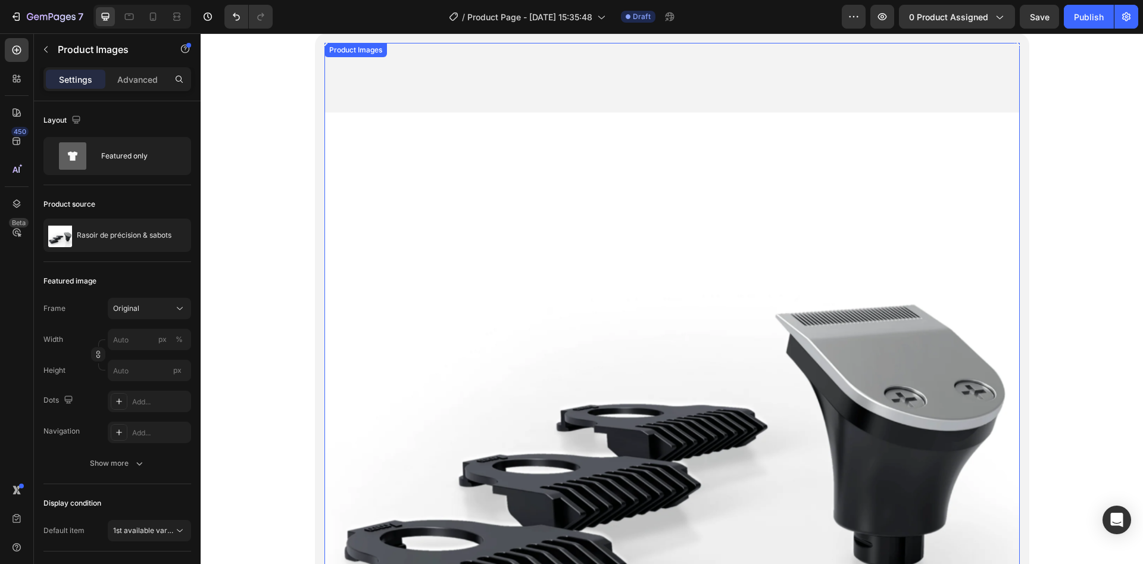
click at [355, 133] on img at bounding box center [671, 390] width 695 height 695
click at [432, 54] on icon at bounding box center [436, 55] width 8 height 8
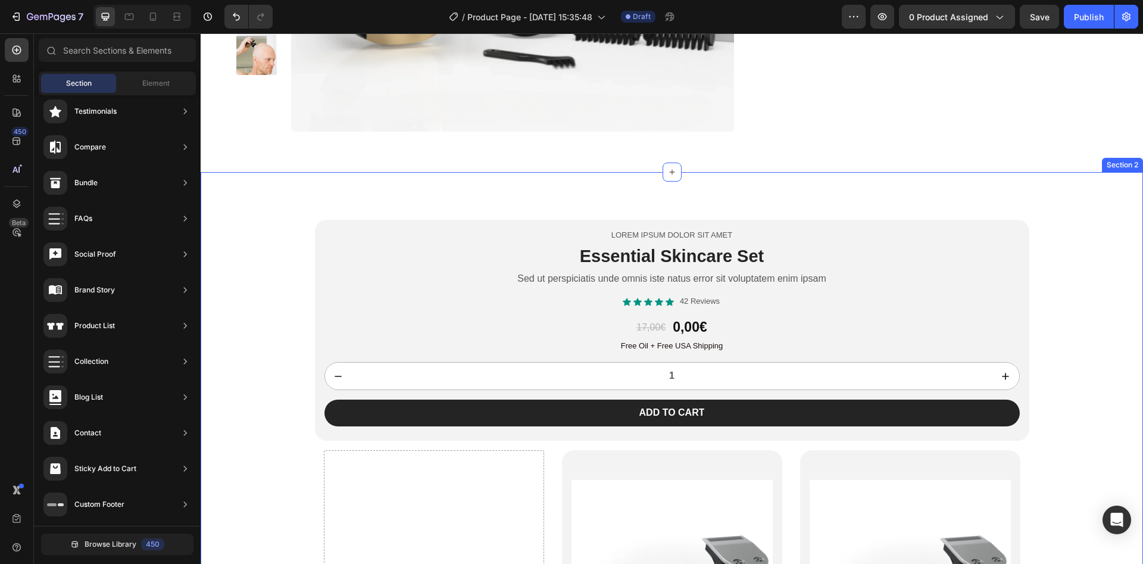
scroll to position [425, 0]
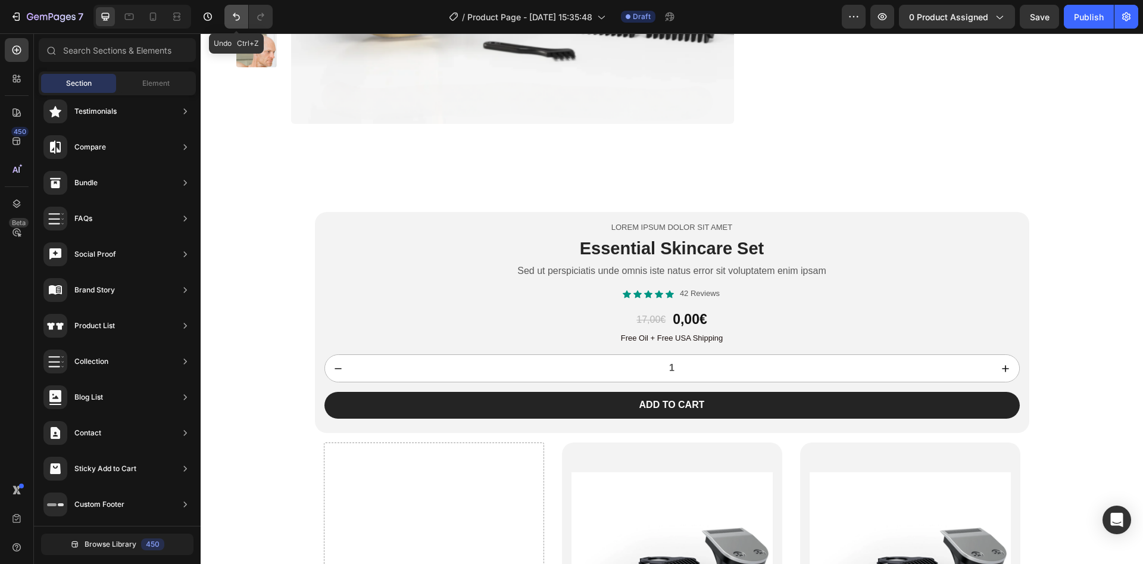
click at [227, 18] on button "Undo/Redo" at bounding box center [236, 17] width 24 height 24
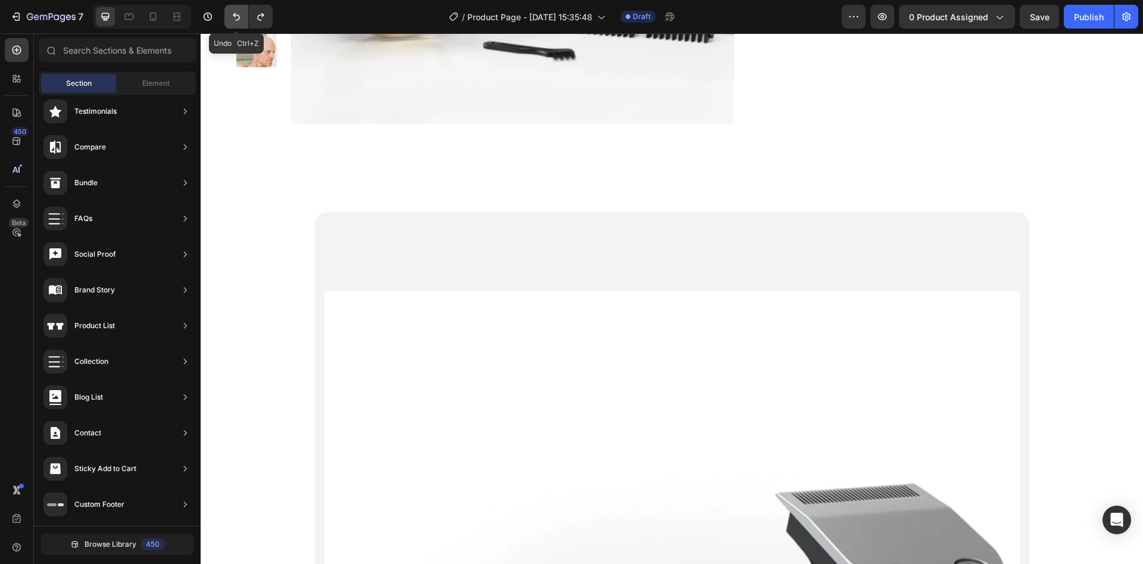
click at [227, 18] on button "Undo/Redo" at bounding box center [236, 17] width 24 height 24
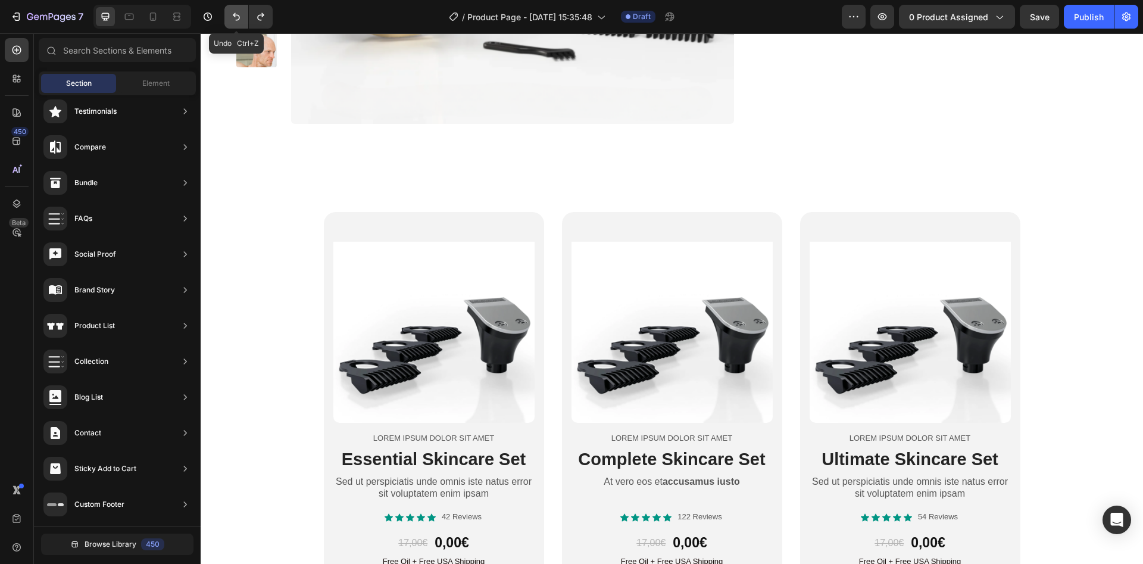
click at [227, 18] on button "Undo/Redo" at bounding box center [236, 17] width 24 height 24
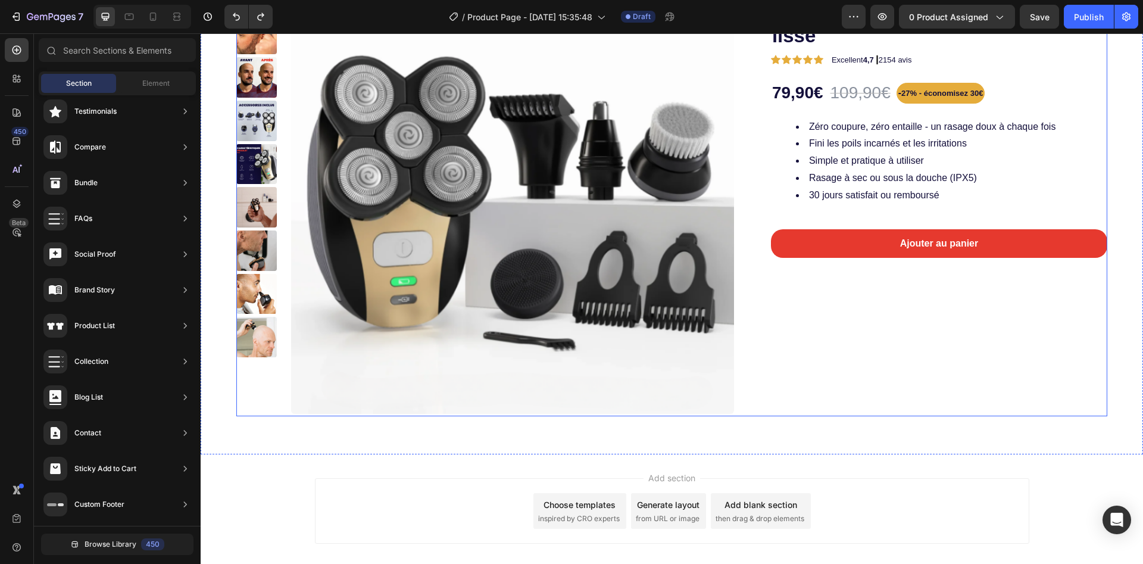
scroll to position [107, 0]
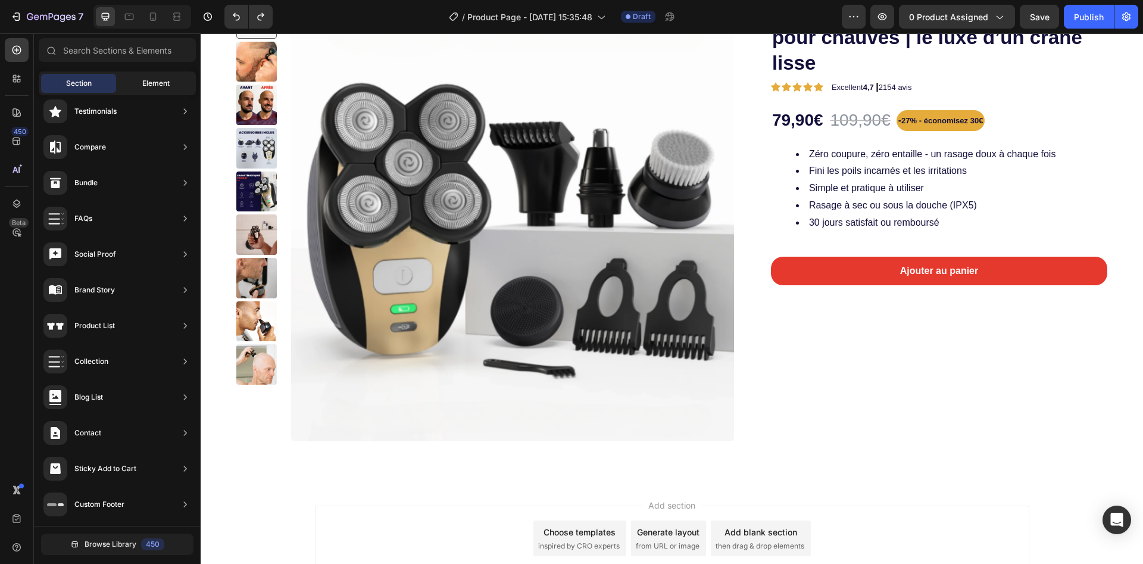
click at [149, 76] on div "Element" at bounding box center [155, 83] width 75 height 19
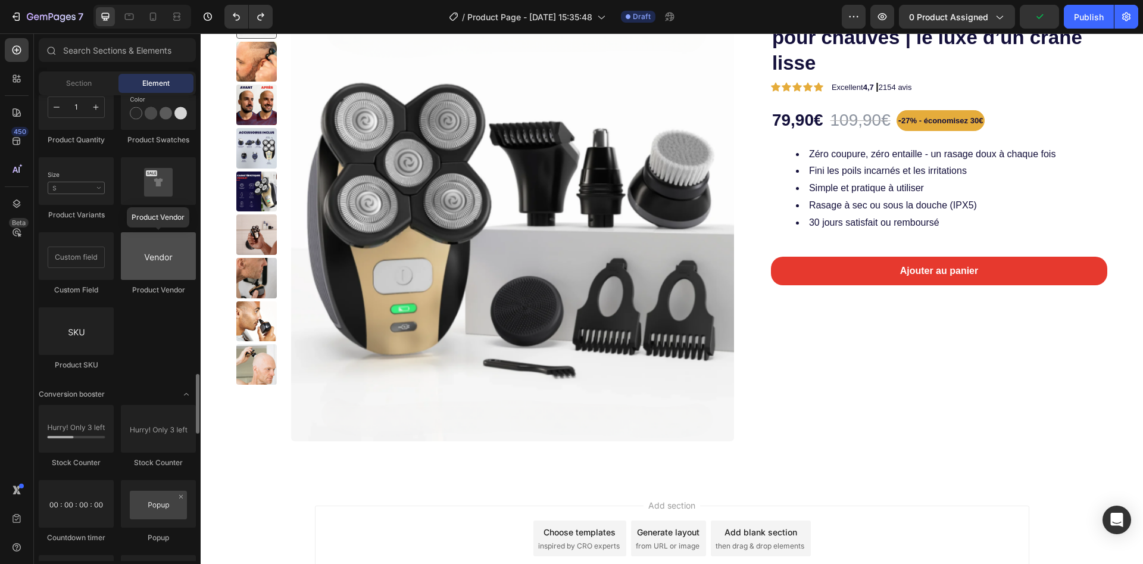
scroll to position [2070, 0]
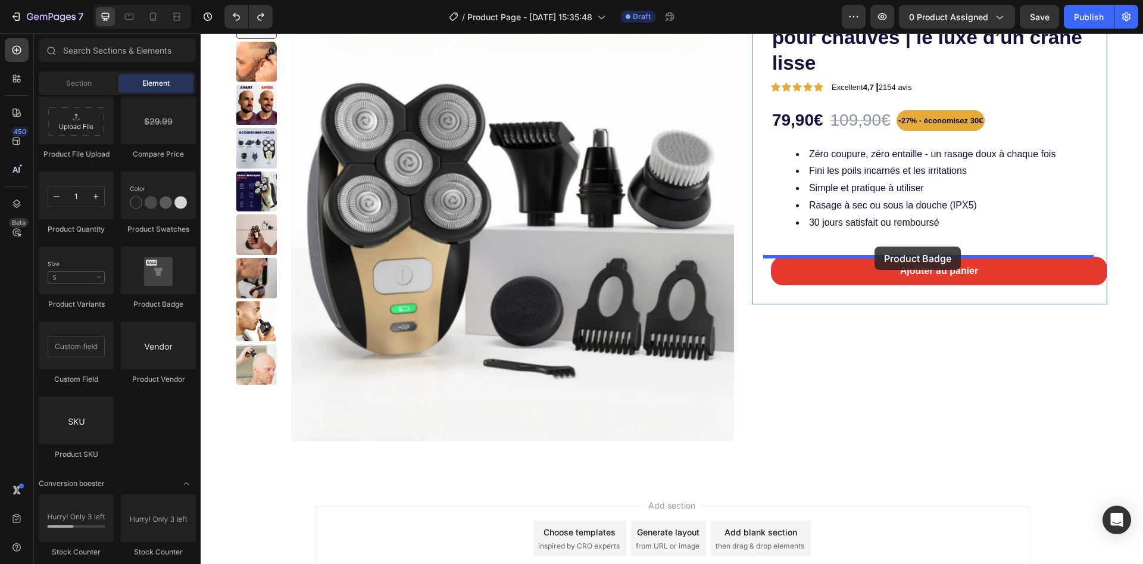
drag, startPoint x: 339, startPoint y: 316, endPoint x: 873, endPoint y: 242, distance: 538.6
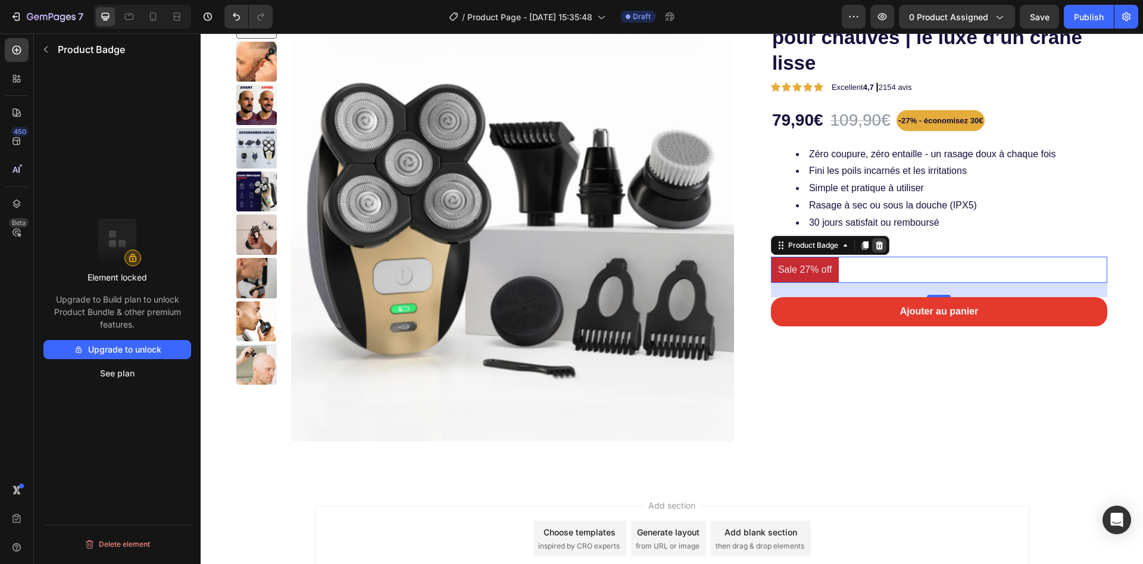
click at [875, 248] on icon at bounding box center [879, 245] width 8 height 8
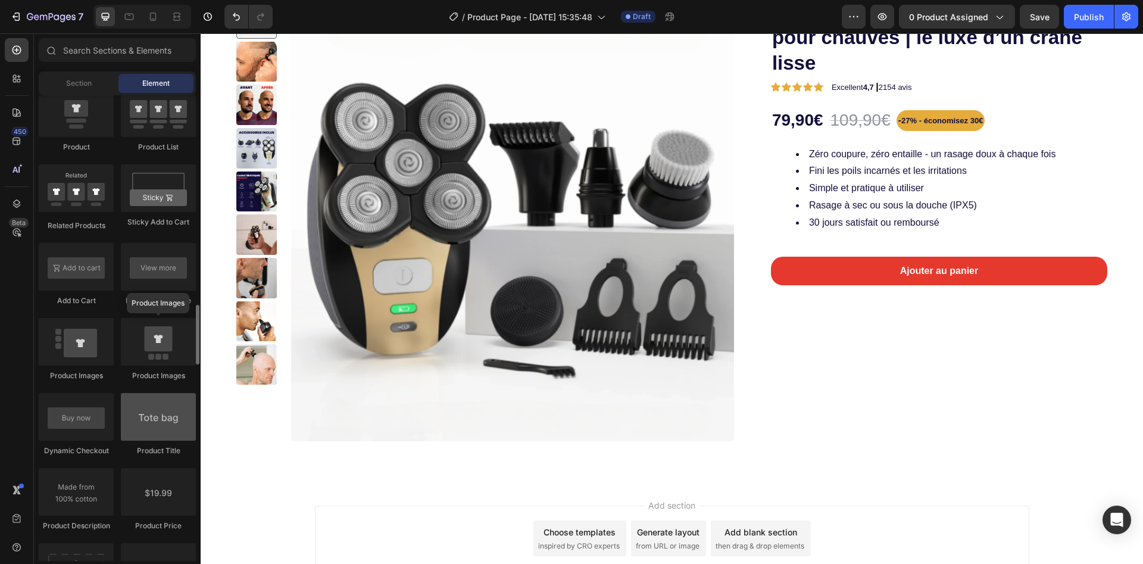
scroll to position [1534, 0]
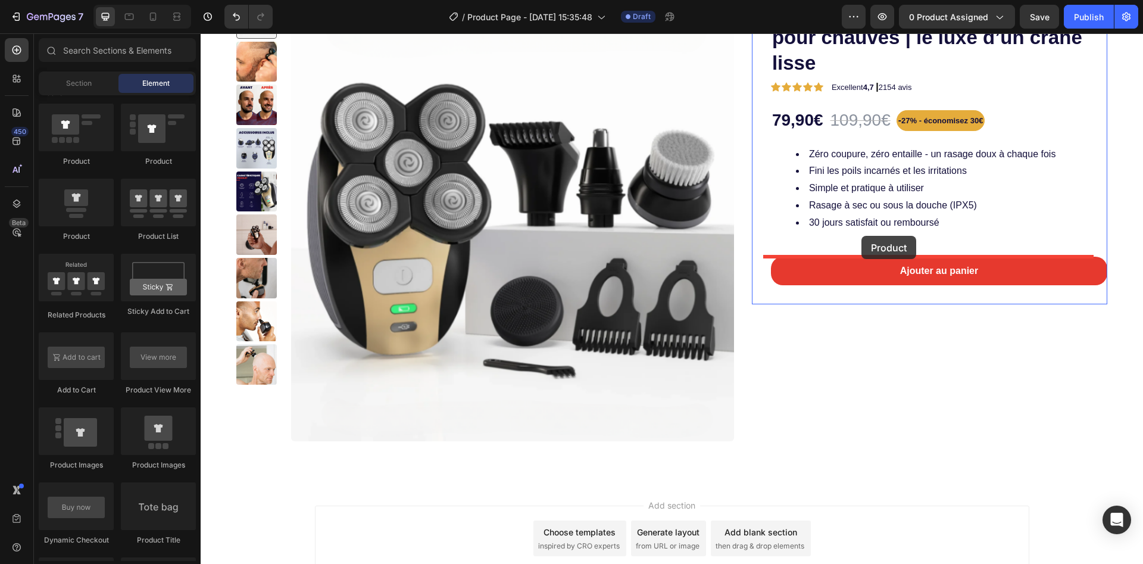
drag, startPoint x: 397, startPoint y: 274, endPoint x: 862, endPoint y: 236, distance: 466.0
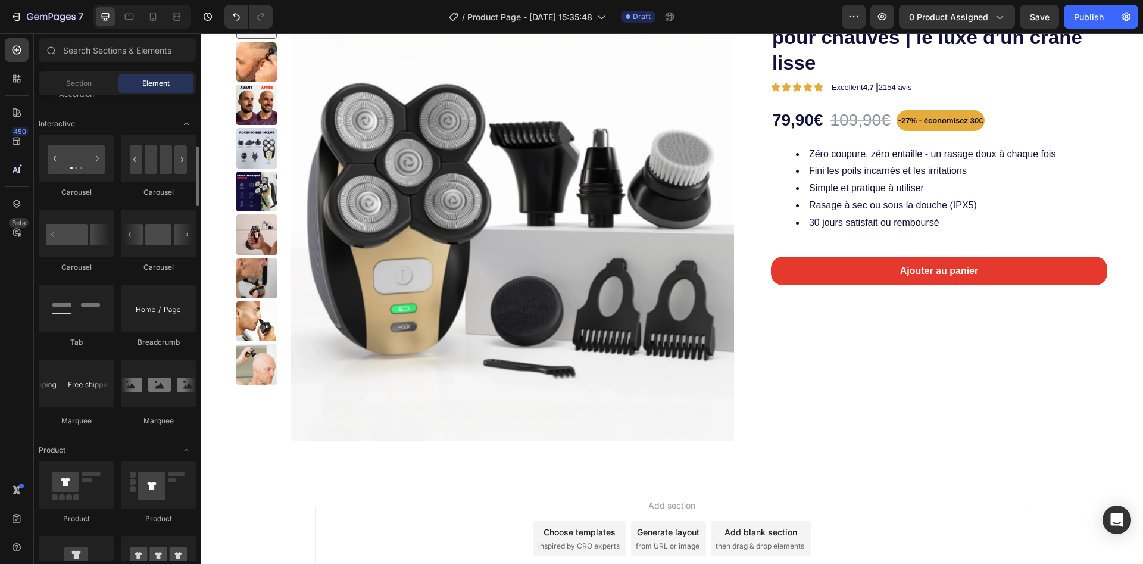
scroll to position [1087, 0]
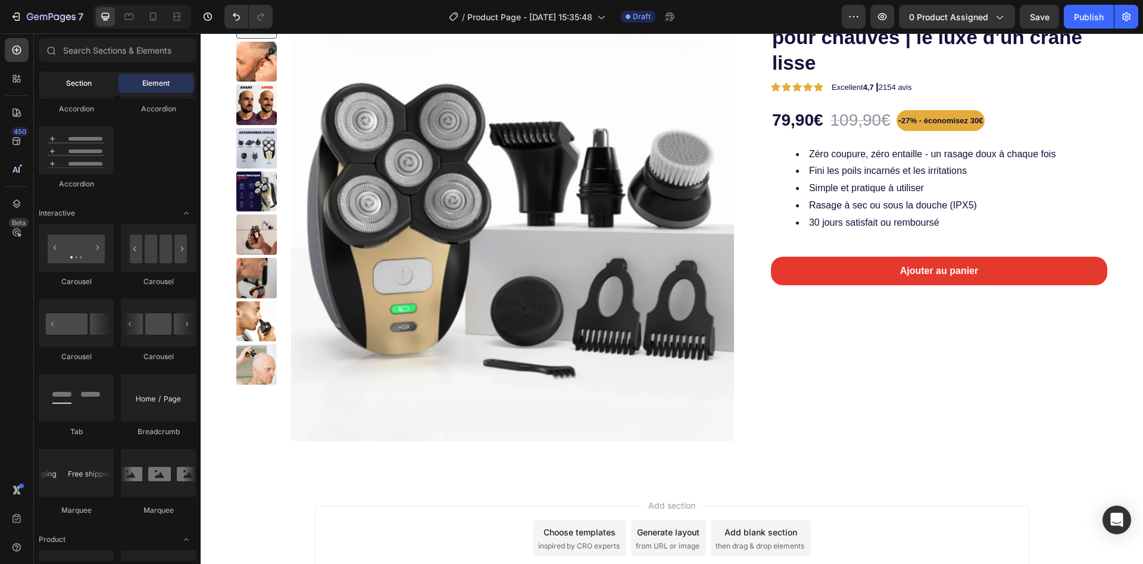
click at [68, 76] on div "Section" at bounding box center [78, 83] width 75 height 19
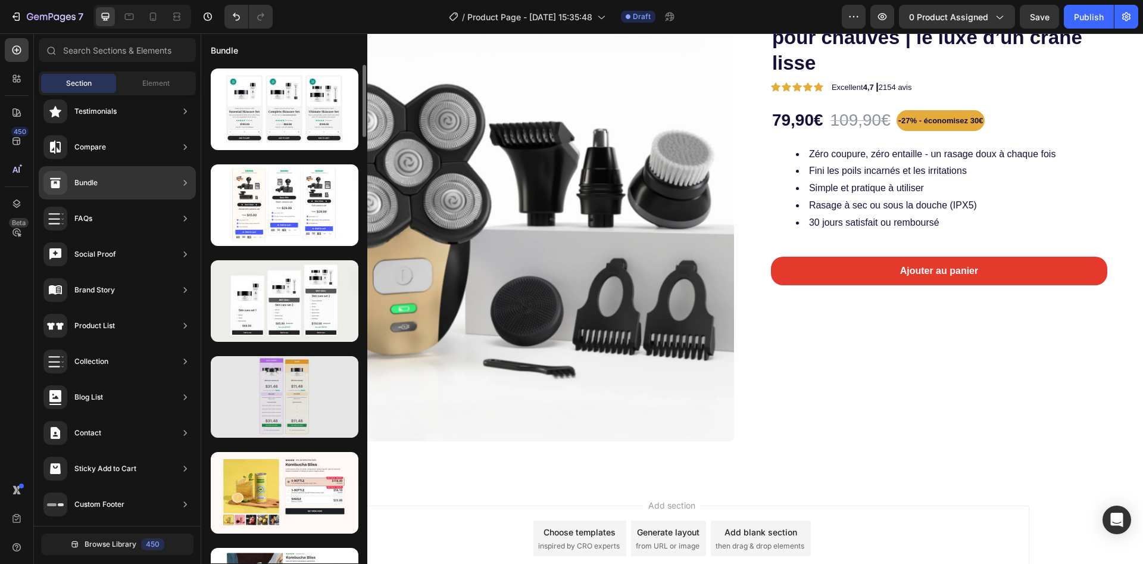
scroll to position [89, 0]
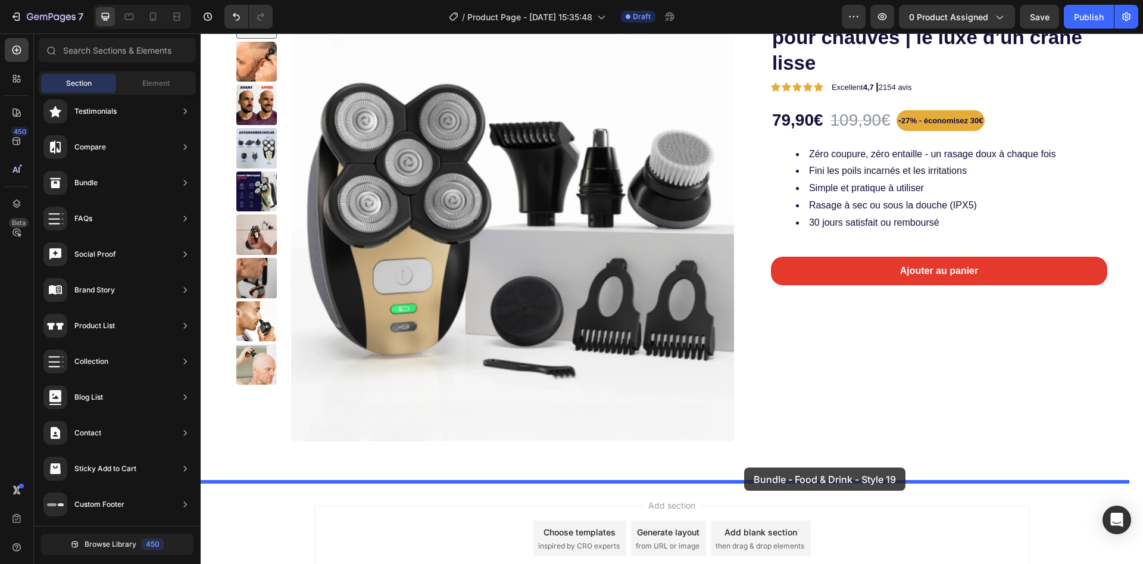
drag, startPoint x: 565, startPoint y: 425, endPoint x: 744, endPoint y: 467, distance: 184.3
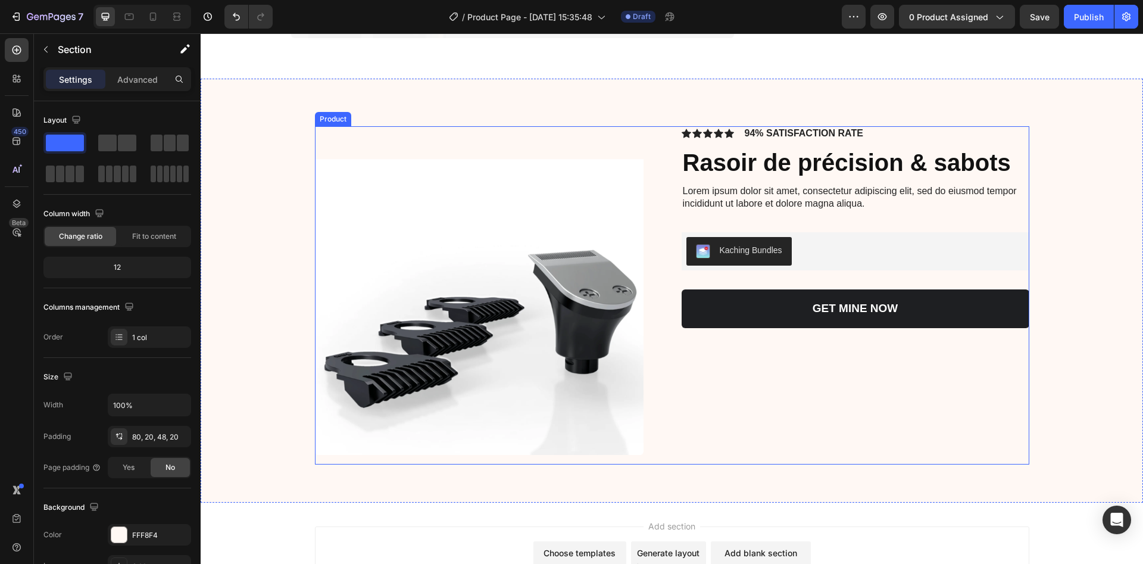
scroll to position [514, 0]
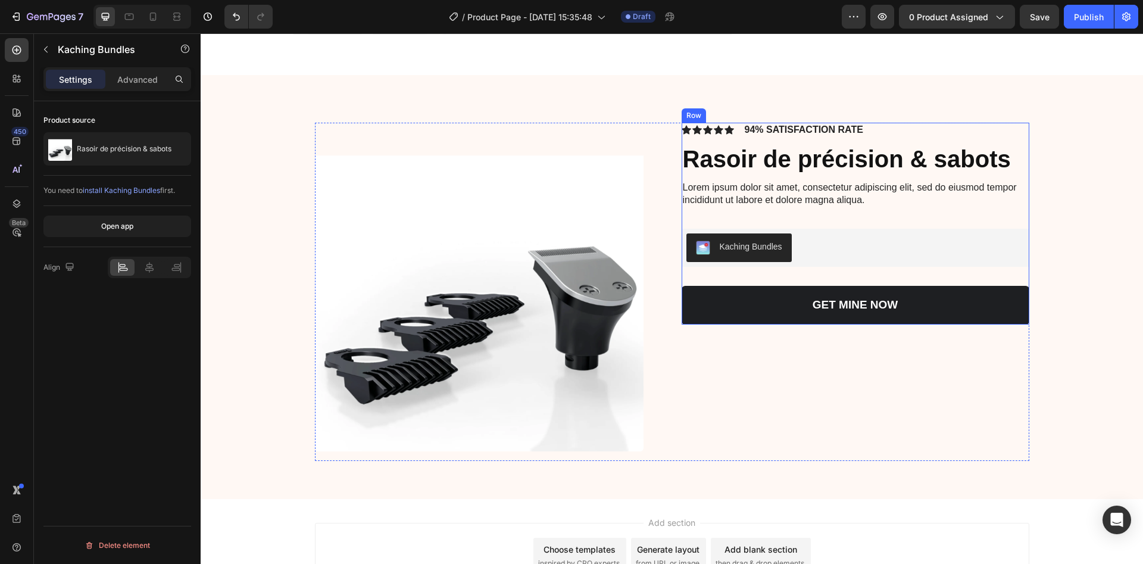
click at [731, 244] on div "Kaching Bundles" at bounding box center [751, 247] width 63 height 13
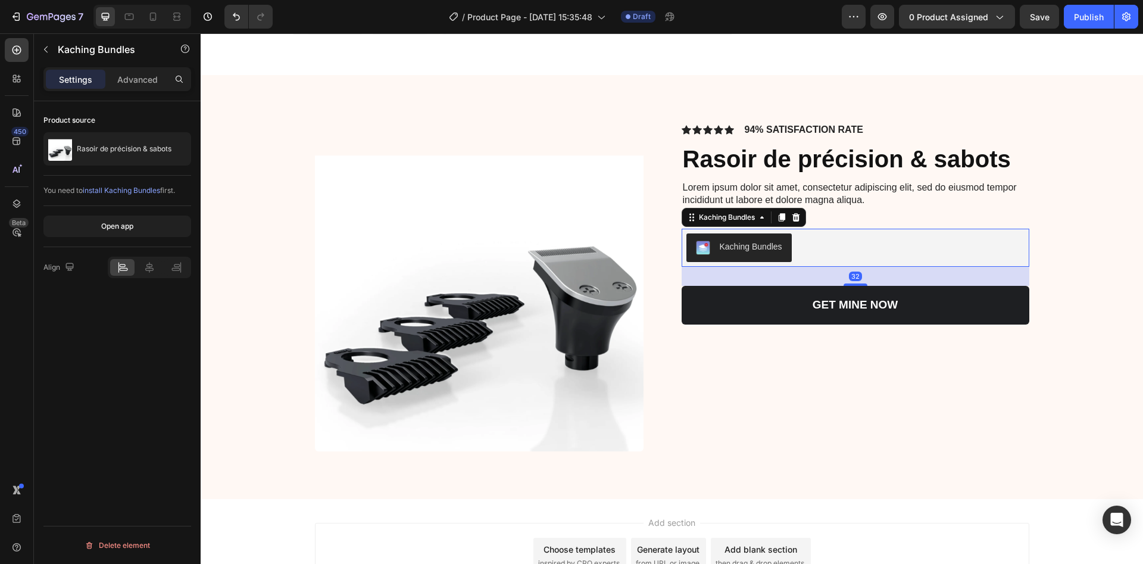
click at [737, 233] on button "Kaching Bundles" at bounding box center [738, 247] width 105 height 29
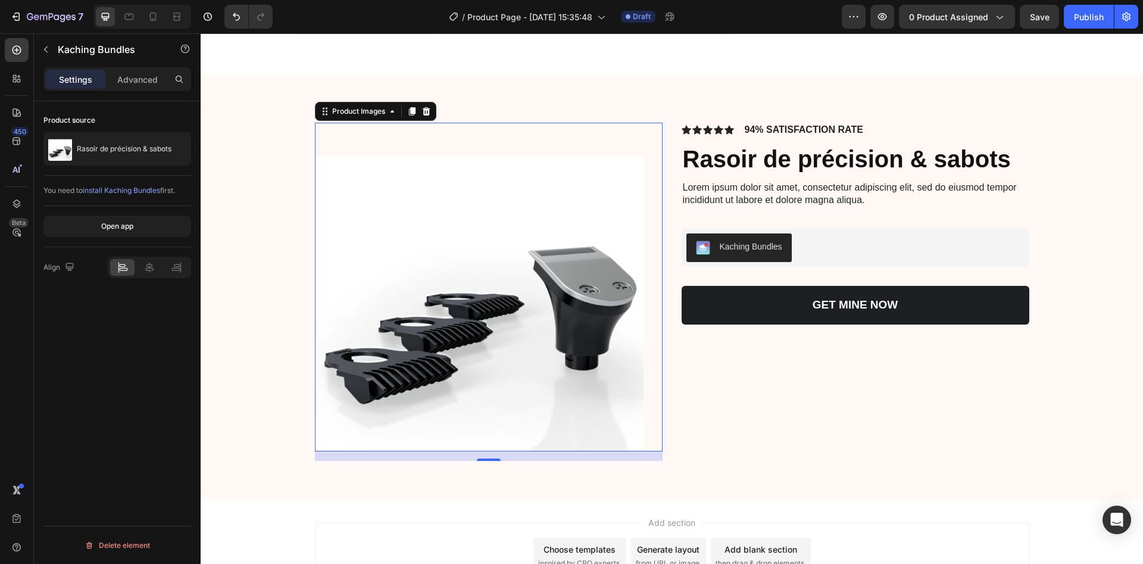
click at [395, 269] on img at bounding box center [479, 287] width 329 height 329
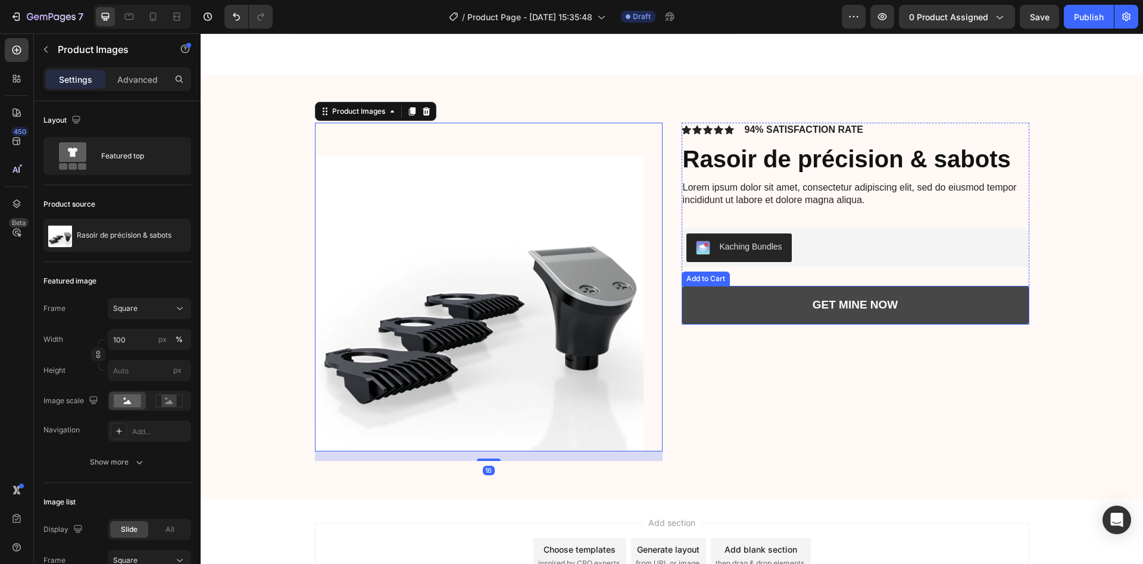
click at [802, 286] on button "GET MINE NOW" at bounding box center [856, 305] width 348 height 39
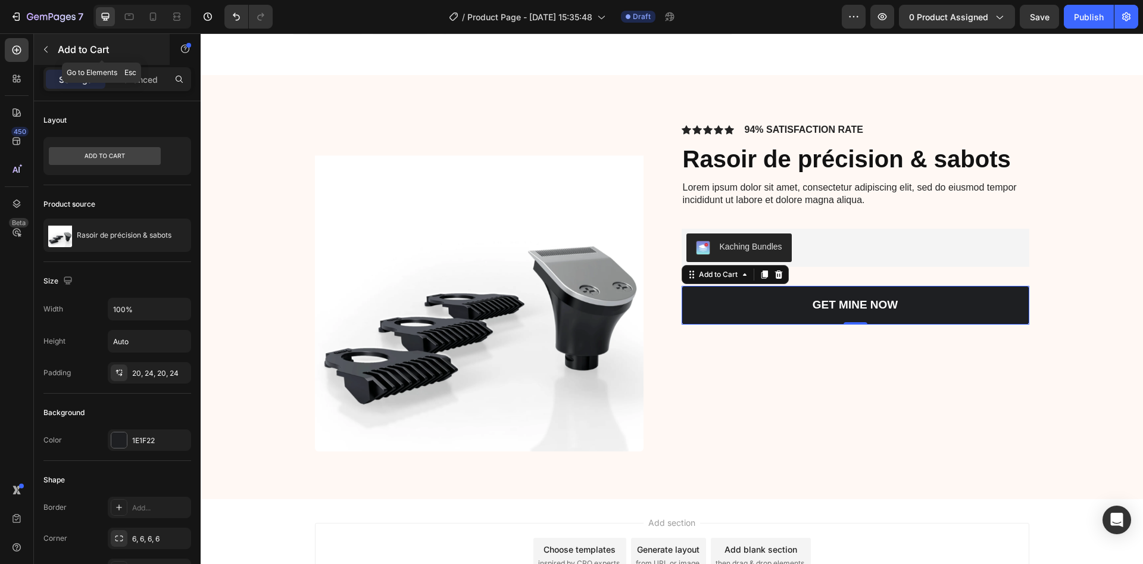
click at [47, 46] on icon "button" at bounding box center [46, 49] width 4 height 7
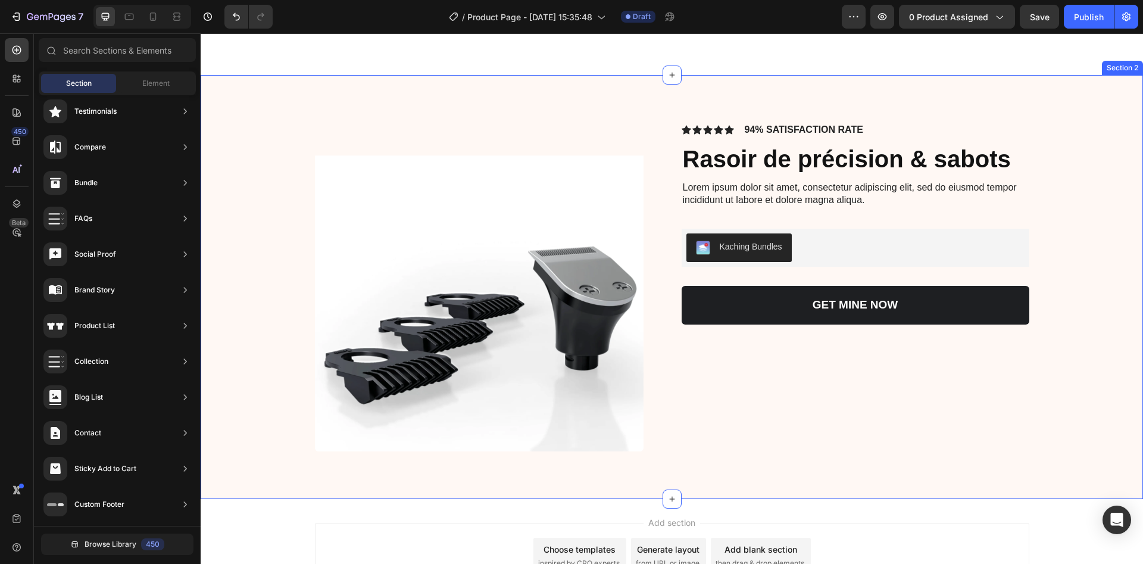
click at [263, 168] on div "Product Images Icon Icon Icon Icon Icon Icon List 94% SATISFACTION RATE Text Bl…" at bounding box center [672, 297] width 919 height 348
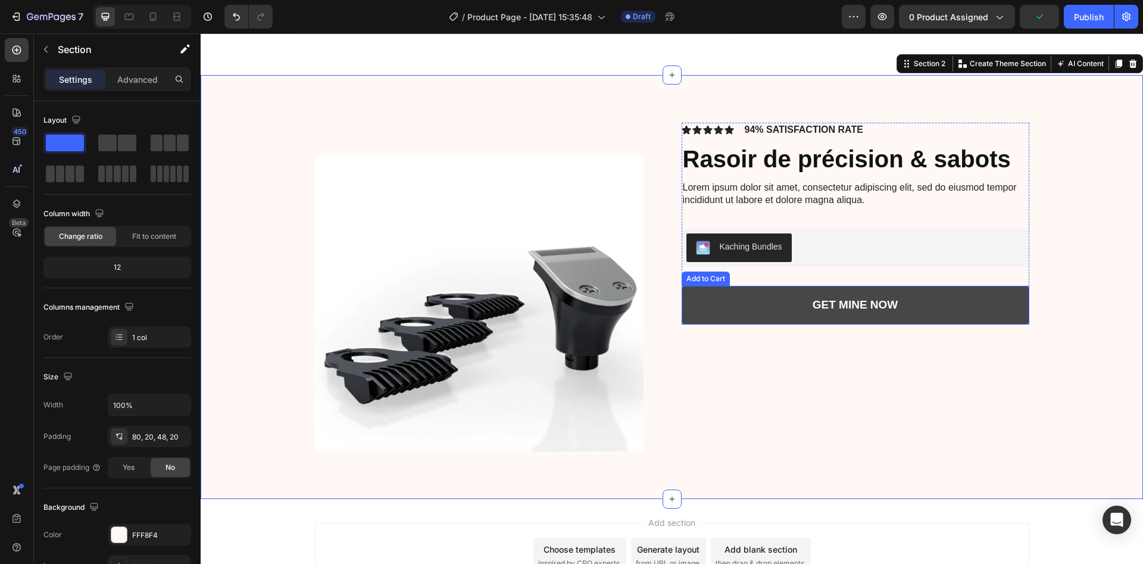
click at [898, 301] on button "GET MINE NOW" at bounding box center [856, 305] width 348 height 39
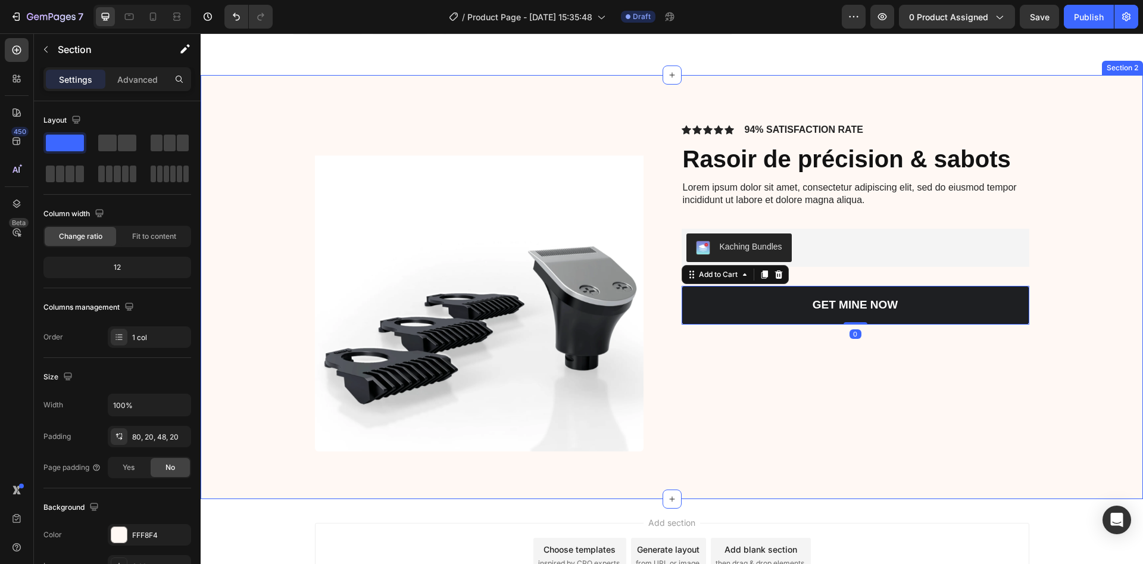
click at [259, 220] on div "Product Images Icon Icon Icon Icon Icon Icon List 94% SATISFACTION RATE Text Bl…" at bounding box center [672, 297] width 919 height 348
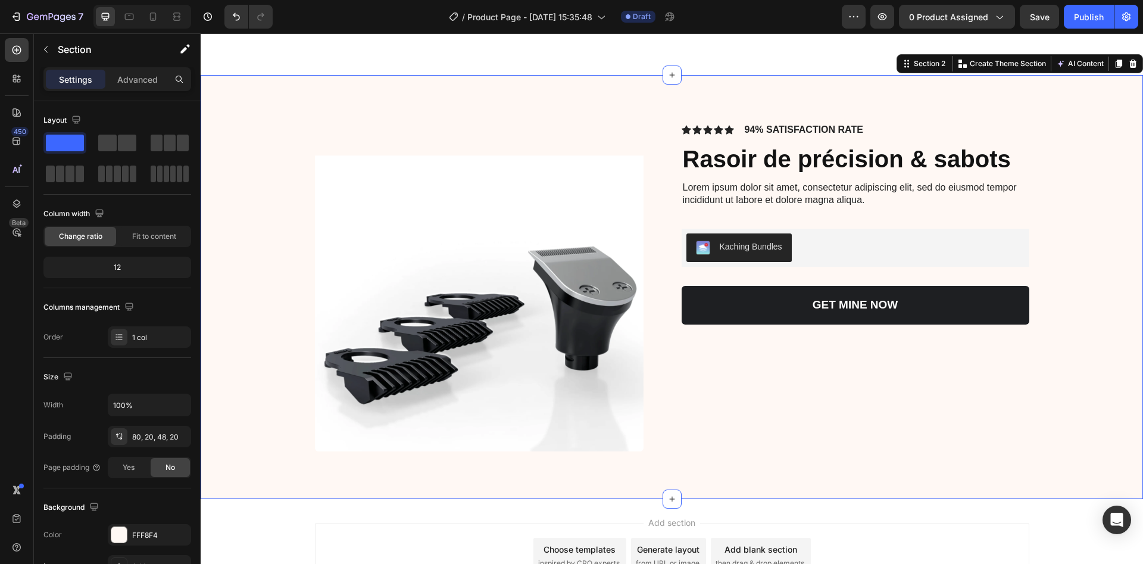
click at [1126, 67] on div "Section 2 You can create reusable sections Create Theme Section AI Content Writ…" at bounding box center [1020, 63] width 246 height 19
click at [46, 45] on icon "button" at bounding box center [46, 50] width 10 height 10
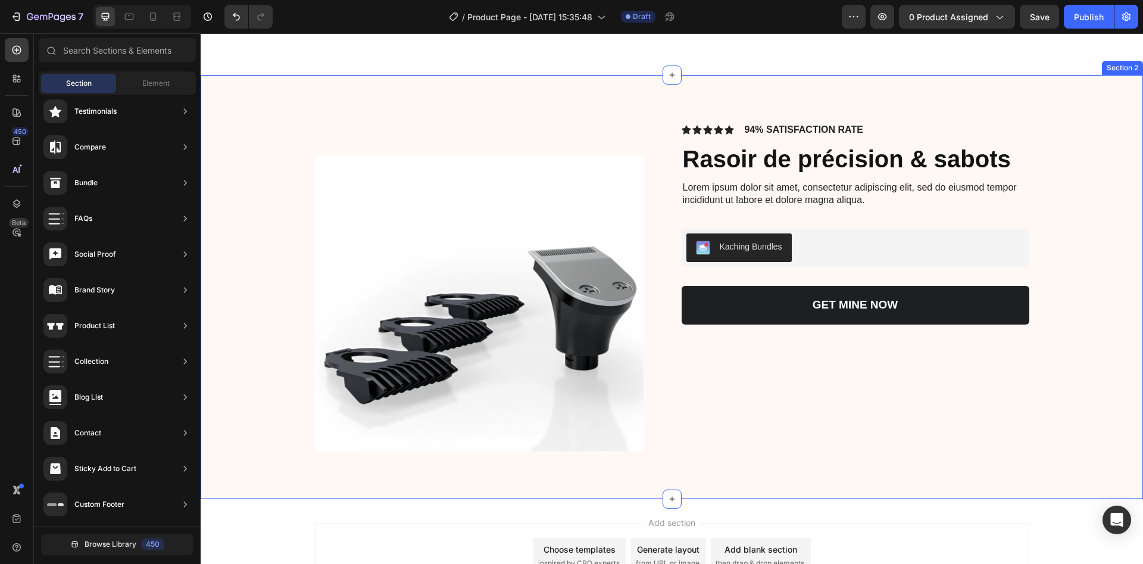
click at [1084, 98] on div "Product Images Icon Icon Icon Icon Icon Icon List 94% SATISFACTION RATE Text Bl…" at bounding box center [672, 287] width 942 height 424
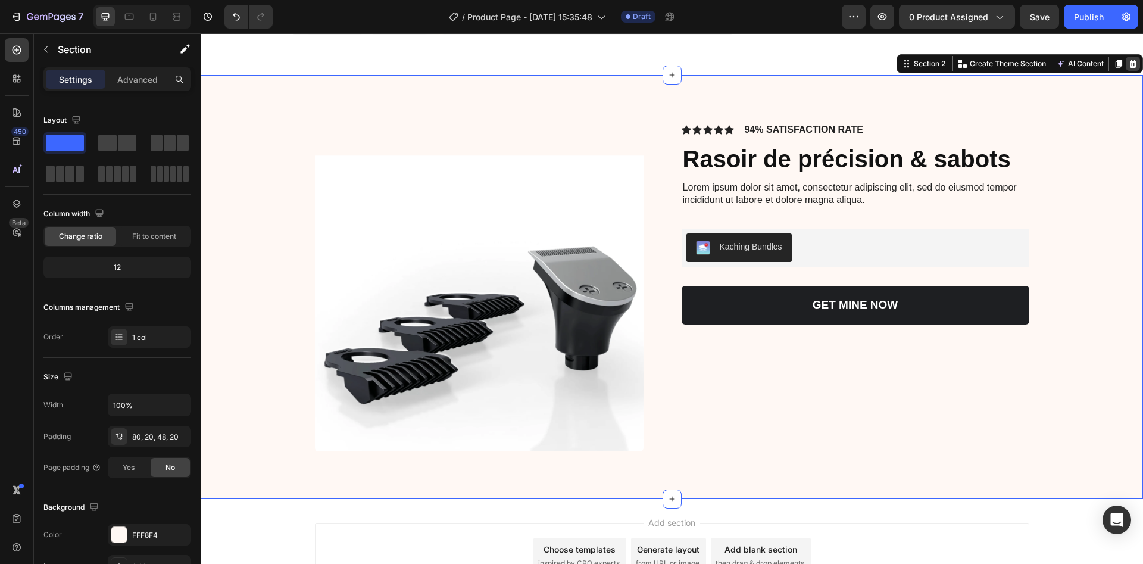
click at [1128, 67] on icon at bounding box center [1133, 64] width 10 height 10
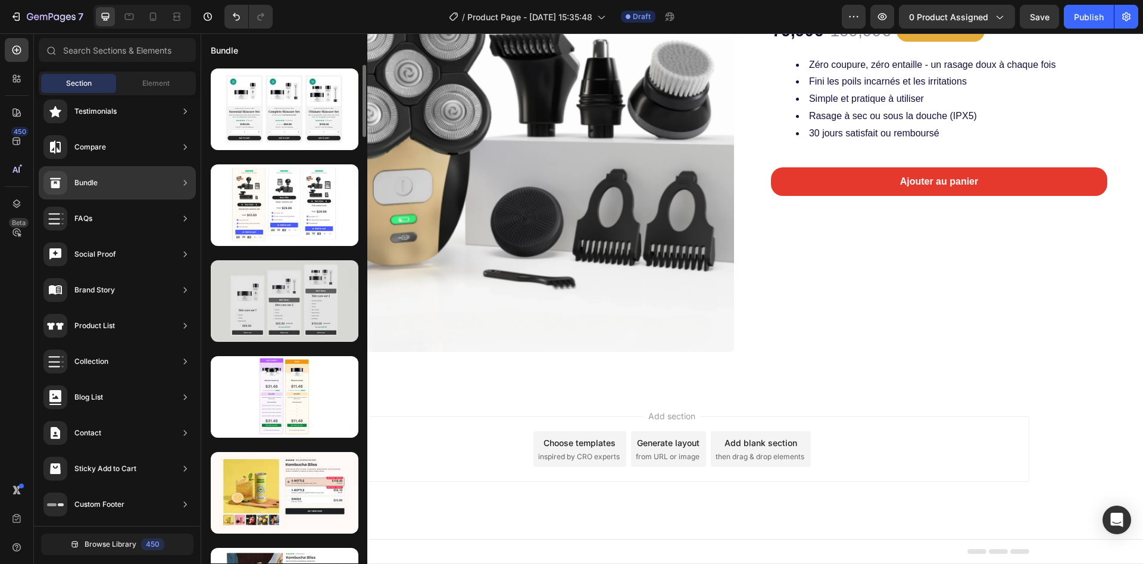
scroll to position [89, 0]
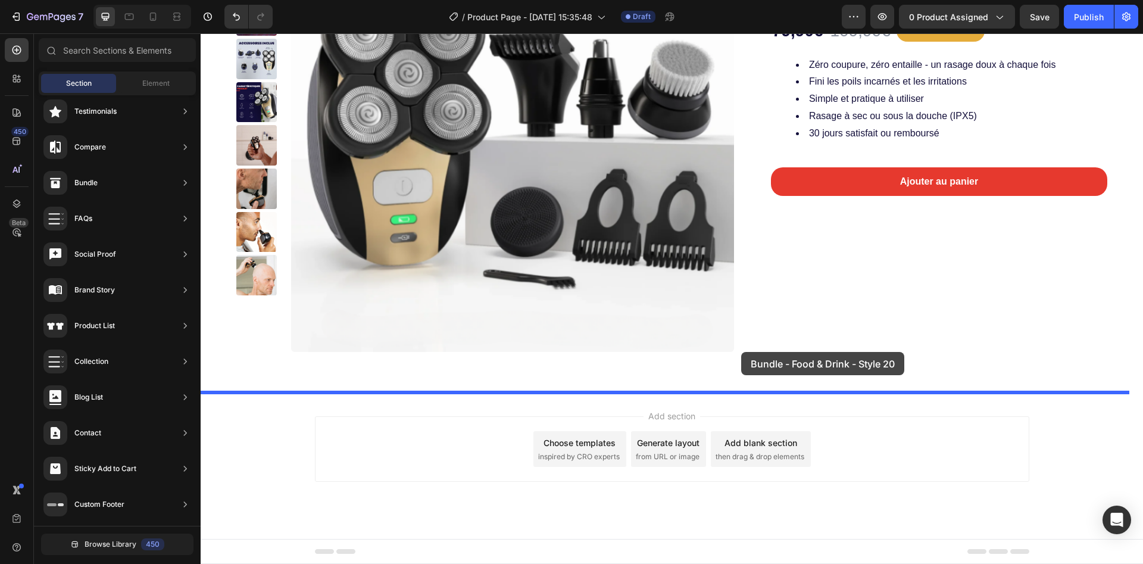
drag, startPoint x: 489, startPoint y: 525, endPoint x: 741, endPoint y: 352, distance: 305.4
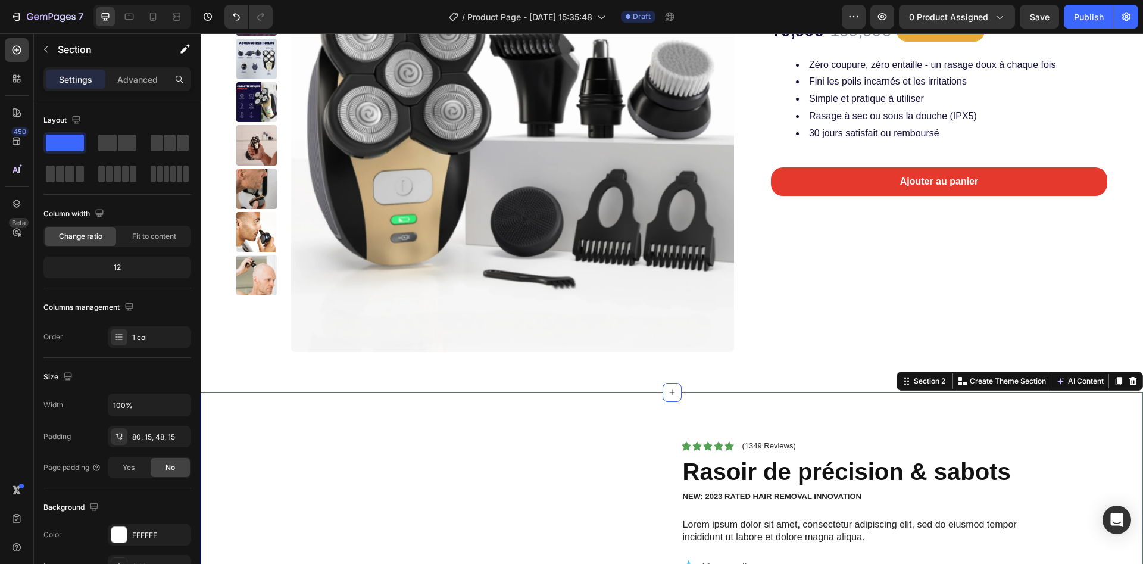
scroll to position [514, 0]
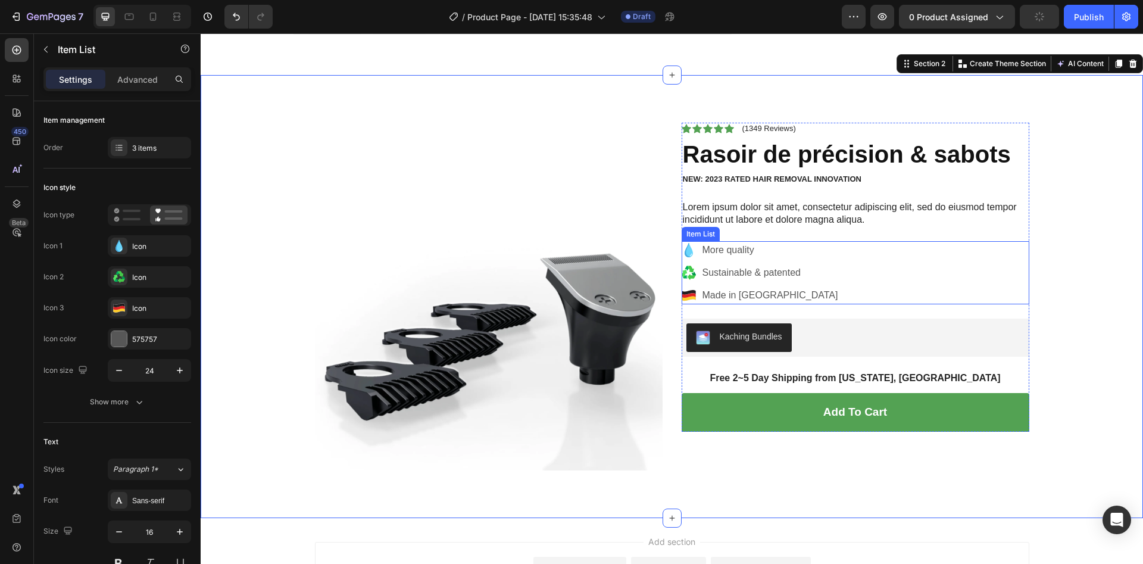
click at [738, 264] on div "Sustainable & patented" at bounding box center [770, 273] width 139 height 18
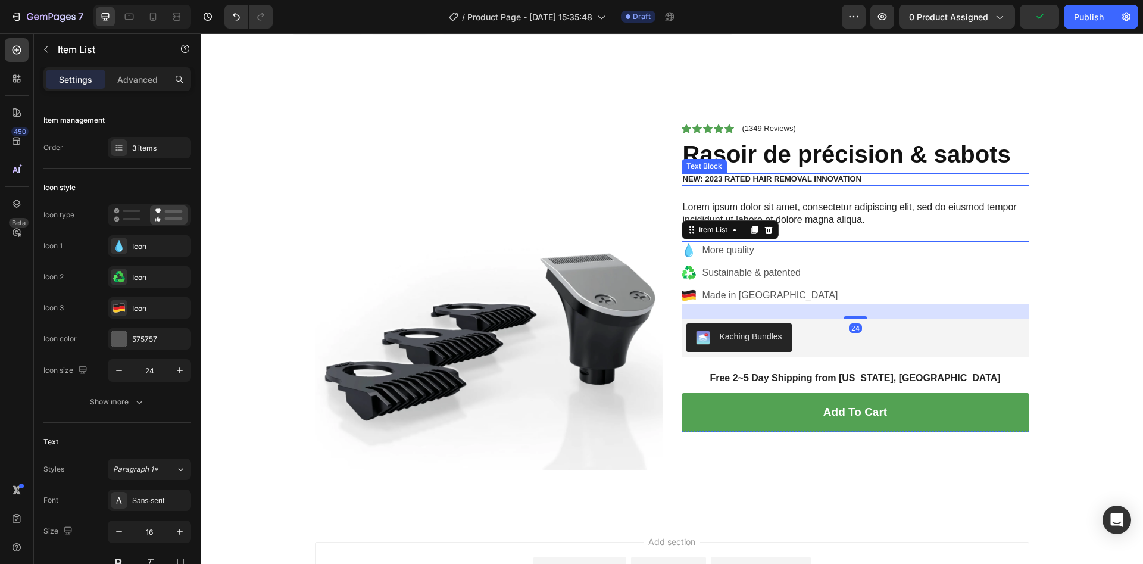
click at [736, 183] on p "NEW: 2023 RATED HAIR REMOVAL INNOVATION" at bounding box center [855, 179] width 345 height 10
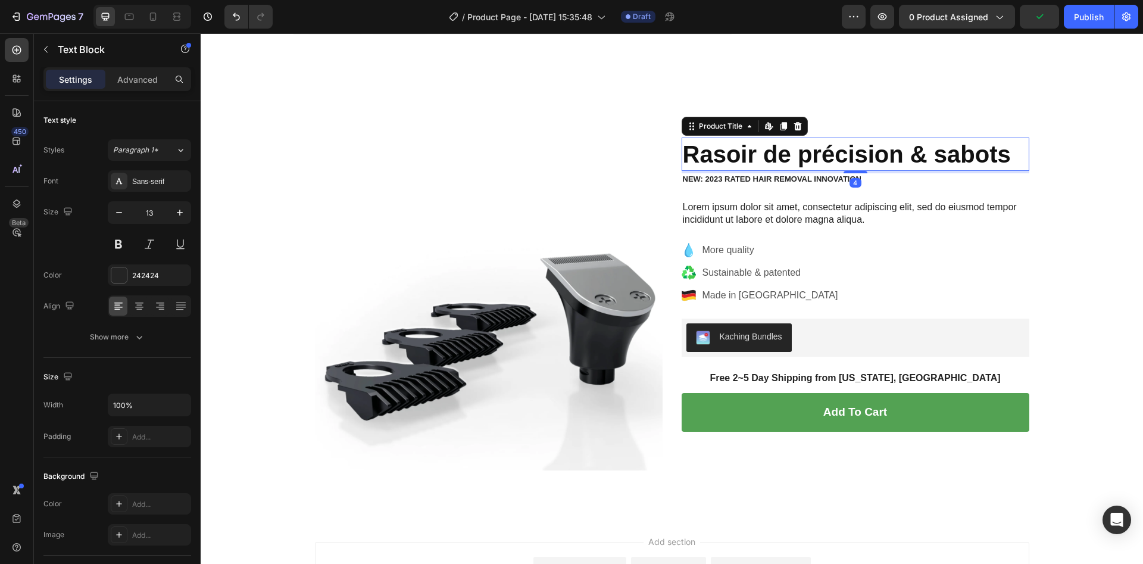
click at [736, 141] on h1 "Rasoir de précision & sabots" at bounding box center [856, 154] width 348 height 33
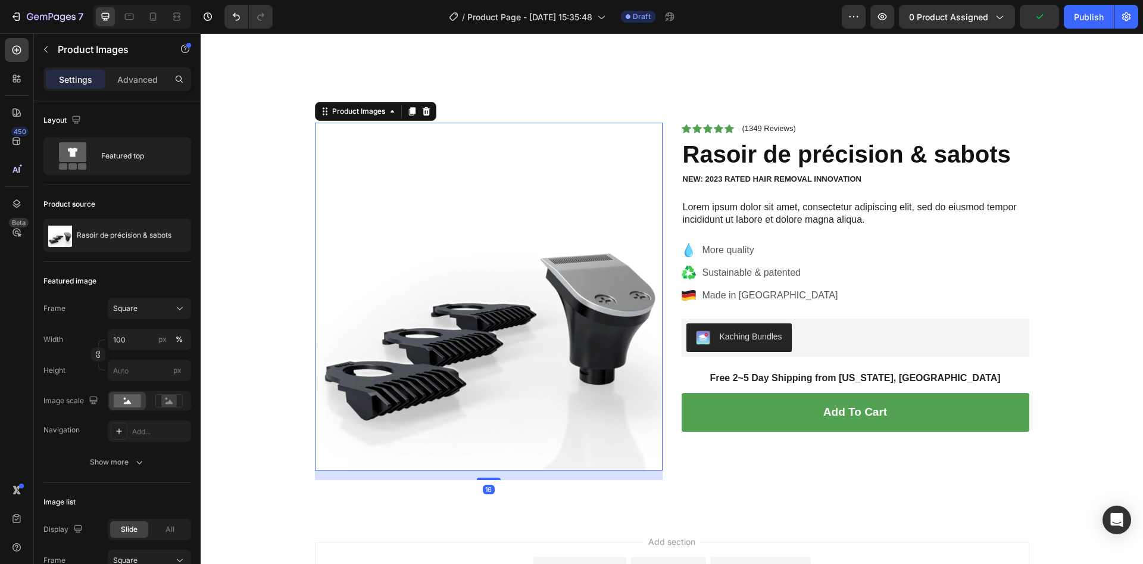
click at [492, 251] on img at bounding box center [489, 297] width 348 height 348
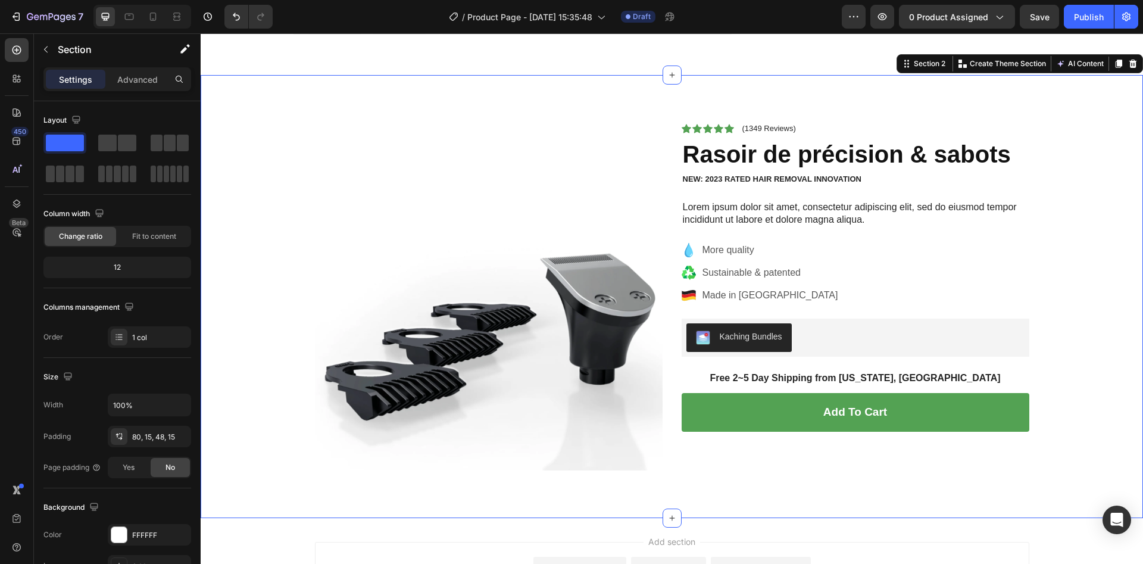
click at [224, 269] on div "Product Images Icon Icon Icon Icon Icon Icon List (1349 Reviews) Text Block Row…" at bounding box center [672, 306] width 925 height 367
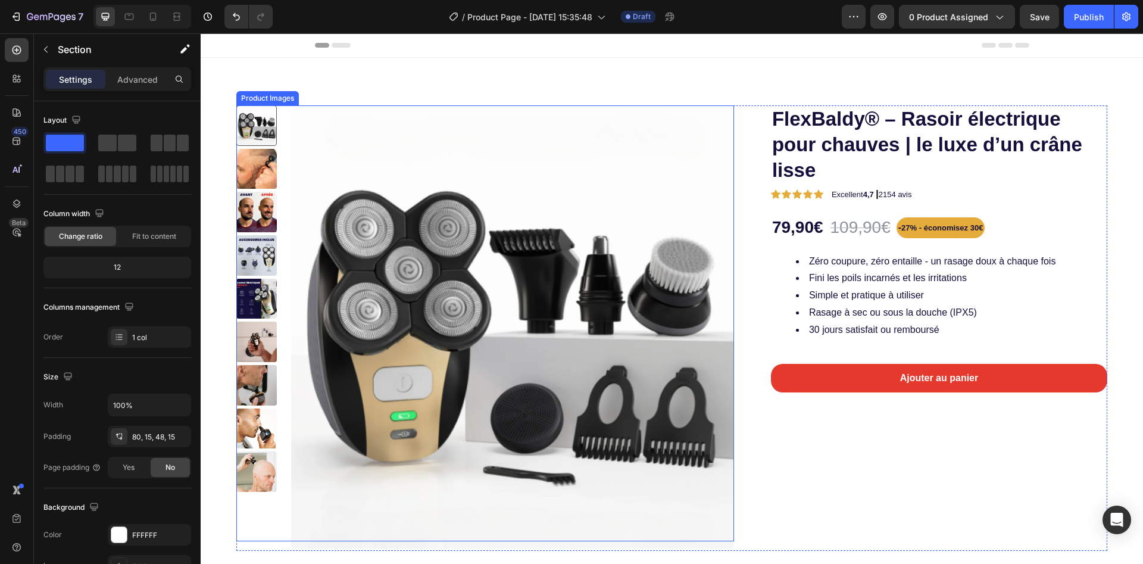
scroll to position [357, 0]
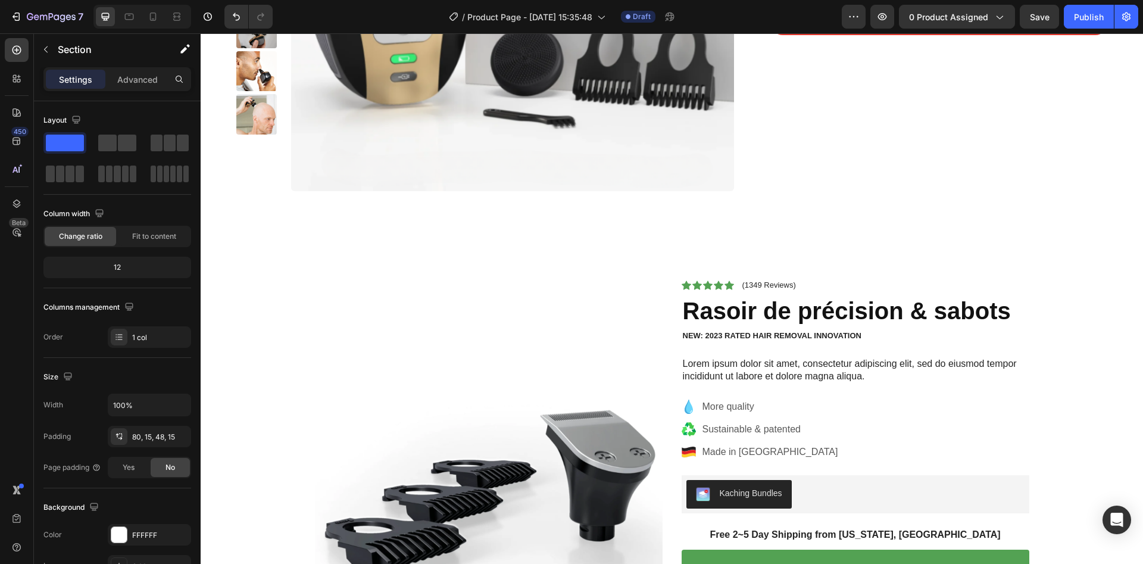
click at [281, 358] on div "Product Images Icon Icon Icon Icon Icon Icon List (1349 Reviews) Text Block Row…" at bounding box center [672, 462] width 925 height 367
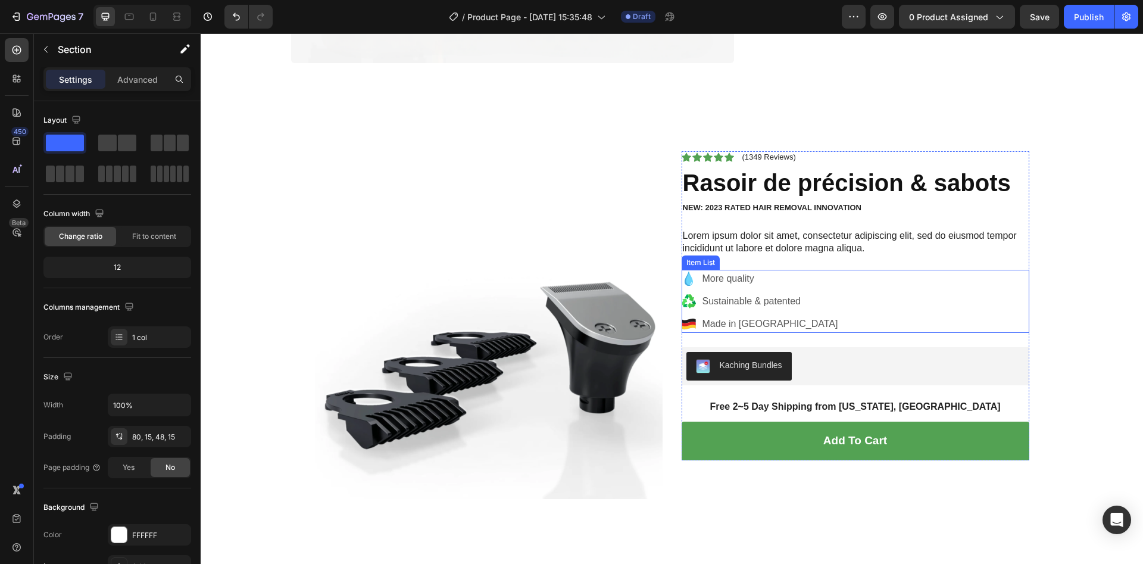
scroll to position [536, 0]
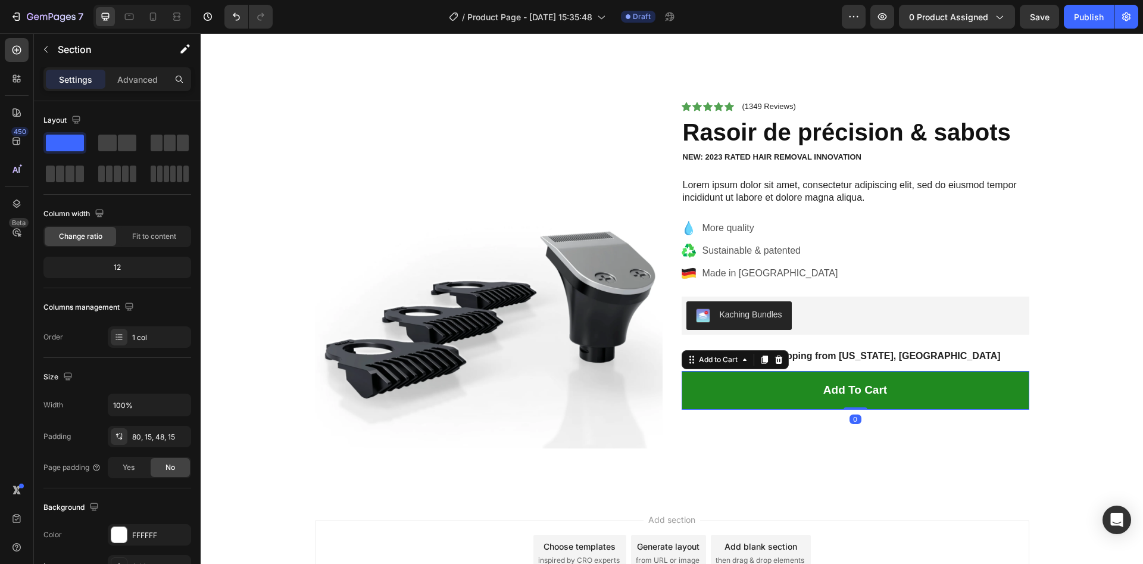
click at [703, 398] on button "Add to cart" at bounding box center [856, 390] width 348 height 39
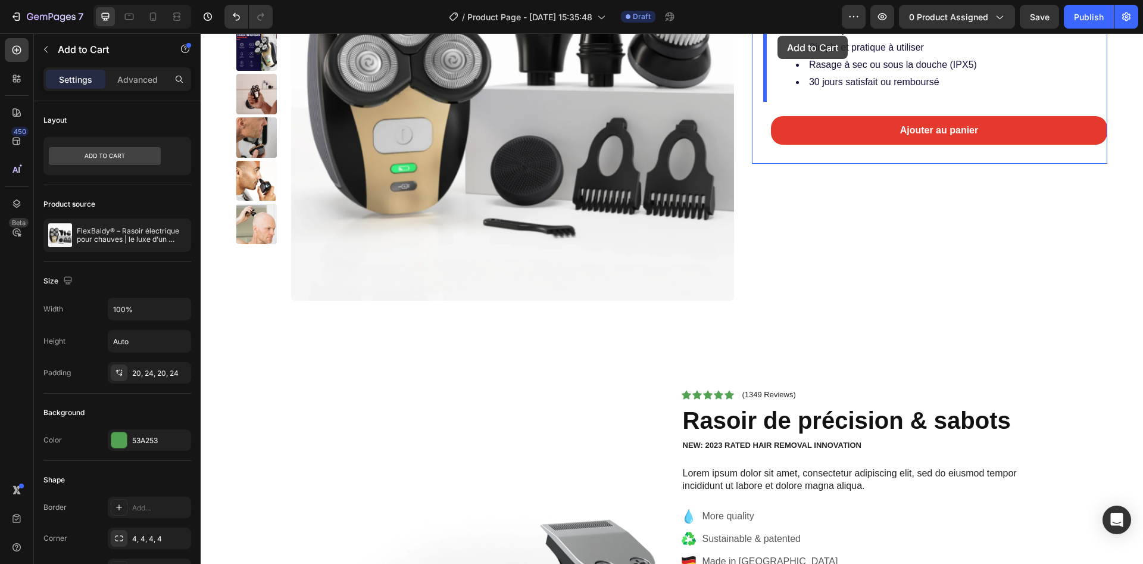
scroll to position [151, 0]
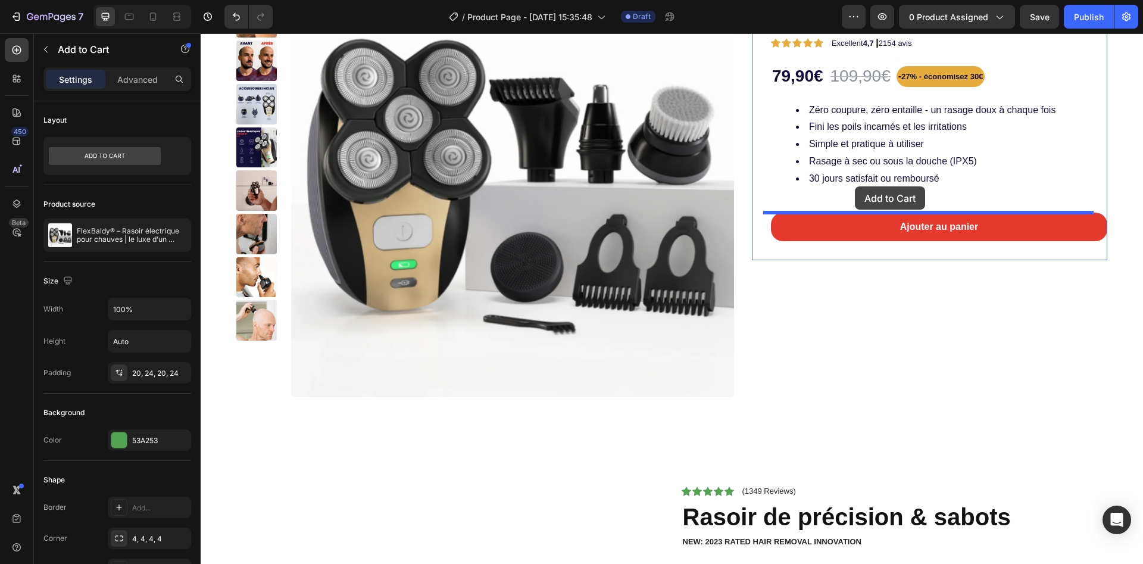
drag, startPoint x: 684, startPoint y: 356, endPoint x: 855, endPoint y: 186, distance: 241.2
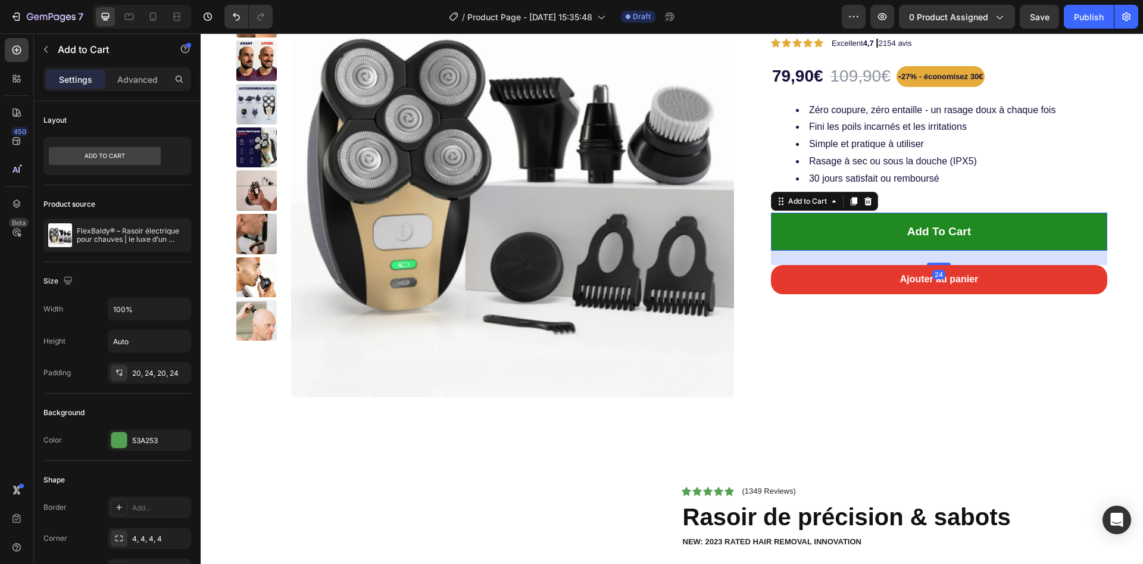
click at [856, 238] on button "Add to cart" at bounding box center [939, 232] width 336 height 39
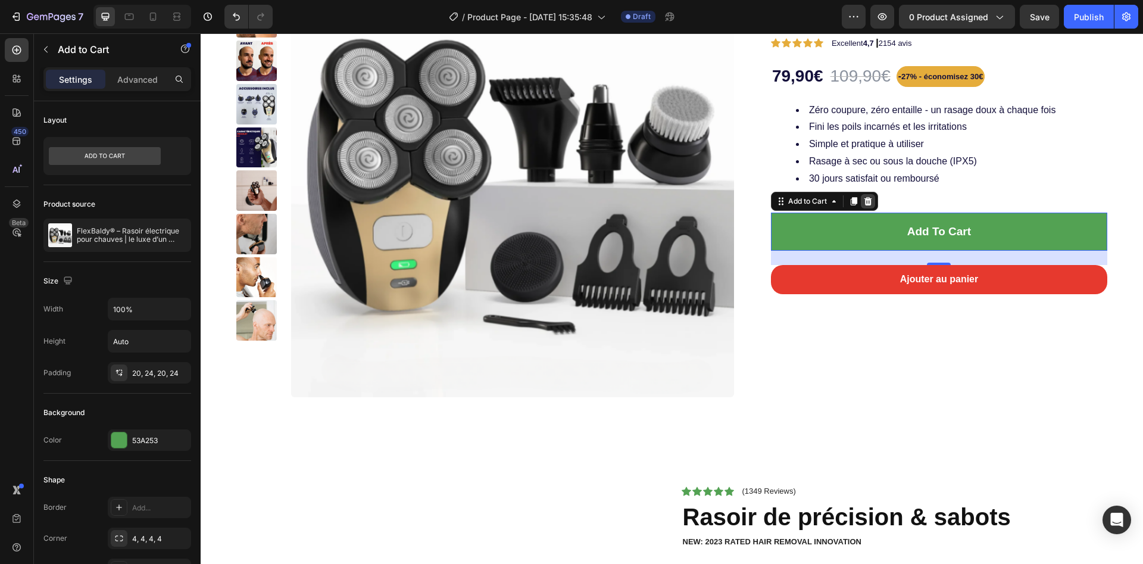
click at [865, 198] on icon at bounding box center [868, 201] width 10 height 10
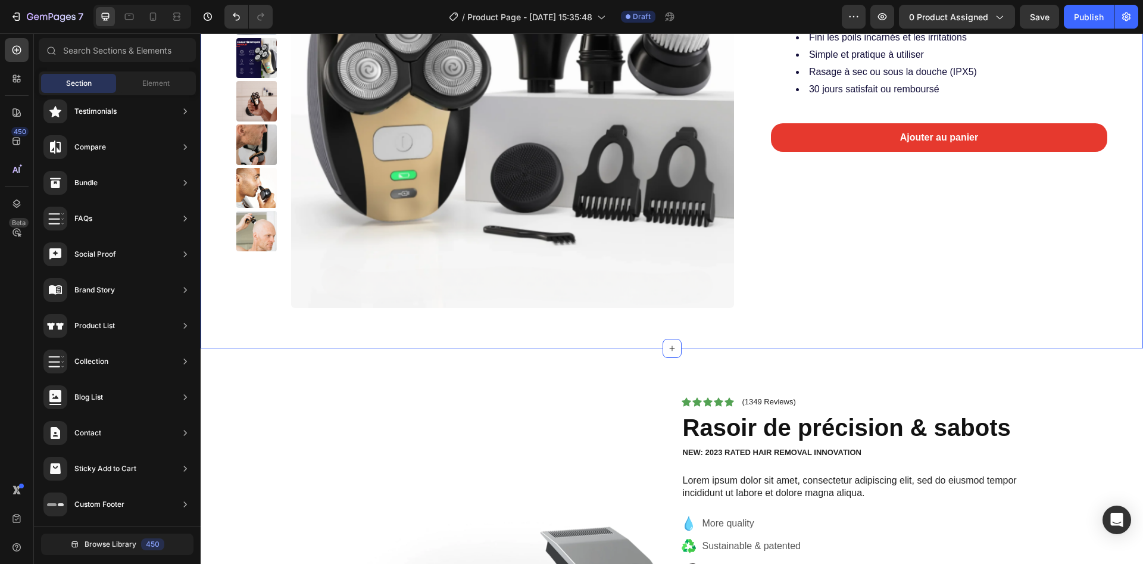
scroll to position [508, 0]
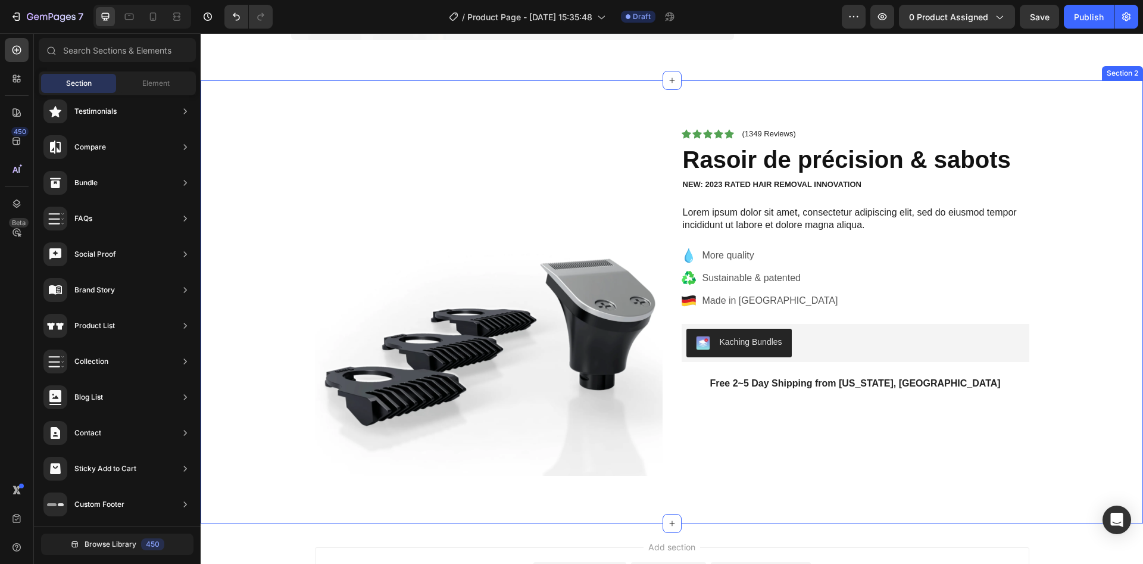
click at [249, 268] on div "Product Images Icon Icon Icon Icon Icon Icon List (1349 Reviews) Text Block Row…" at bounding box center [672, 311] width 925 height 367
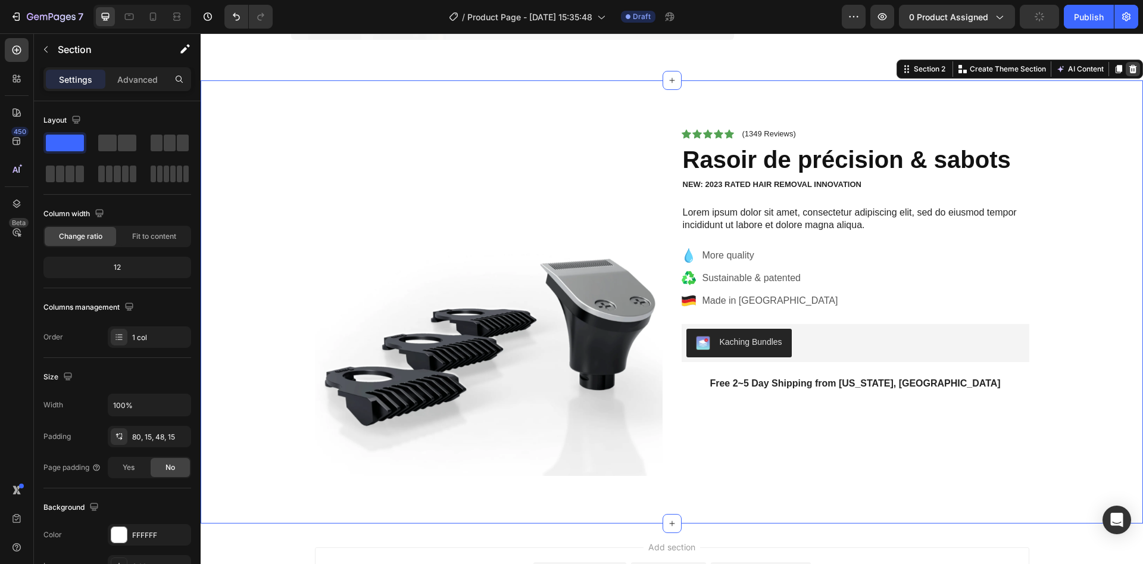
click at [1128, 64] on icon at bounding box center [1133, 69] width 10 height 10
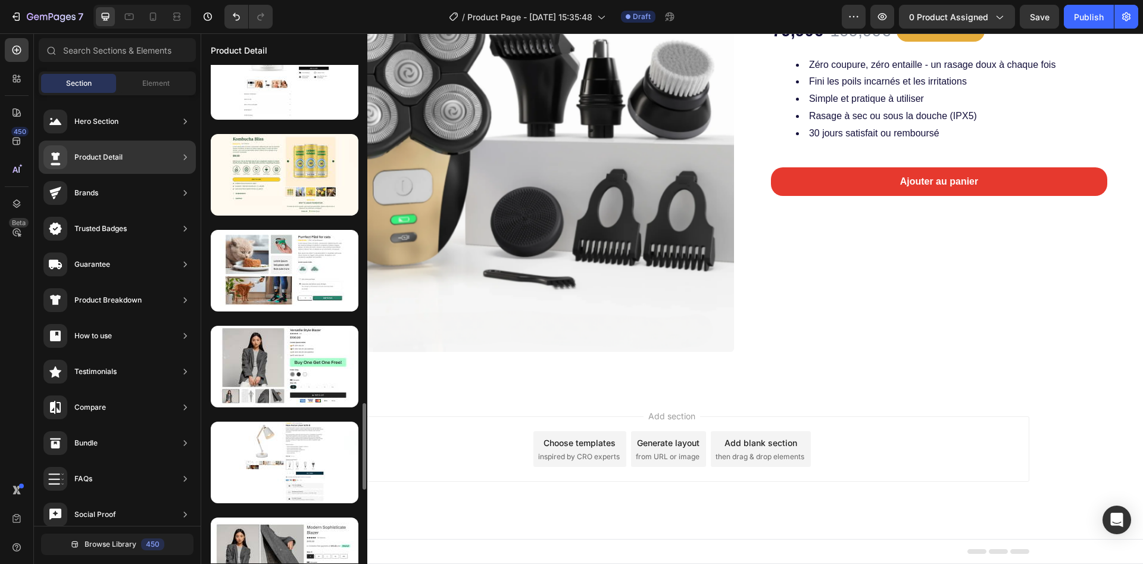
scroll to position [2126, 0]
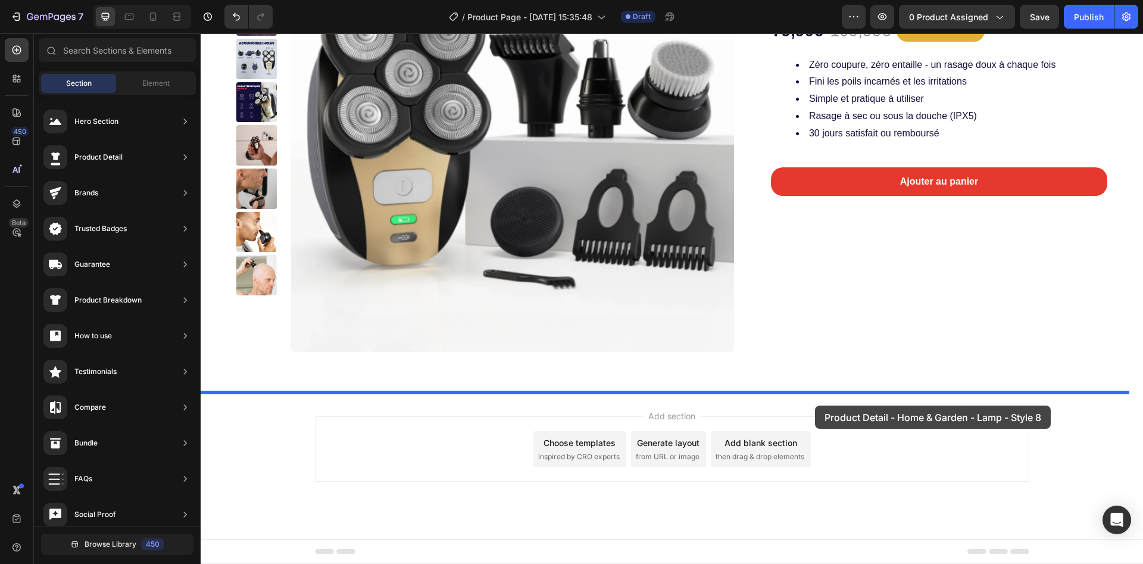
drag, startPoint x: 530, startPoint y: 335, endPoint x: 802, endPoint y: 401, distance: 280.0
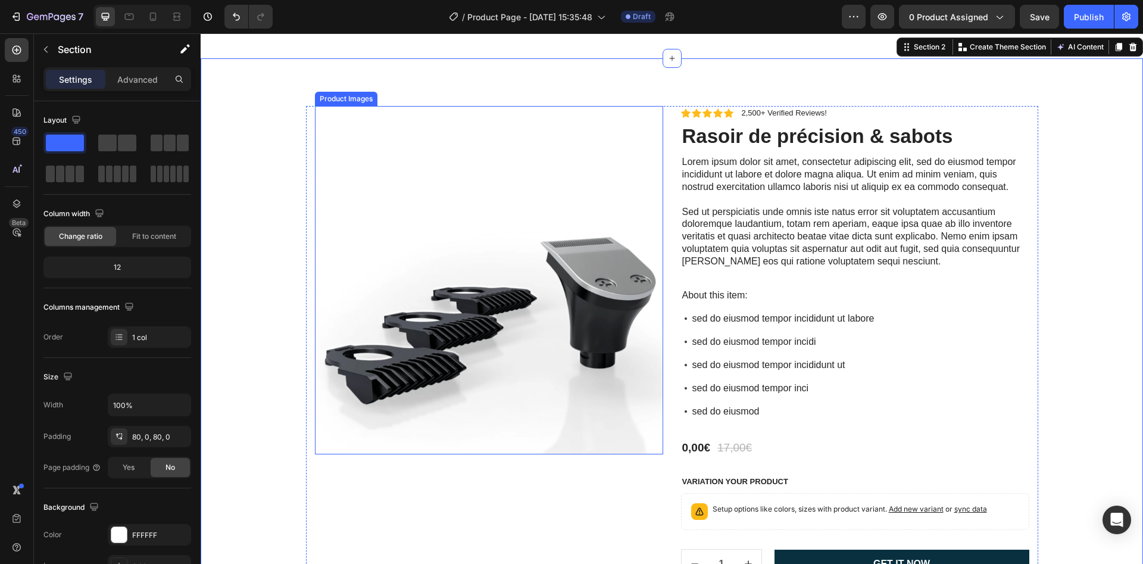
scroll to position [425, 0]
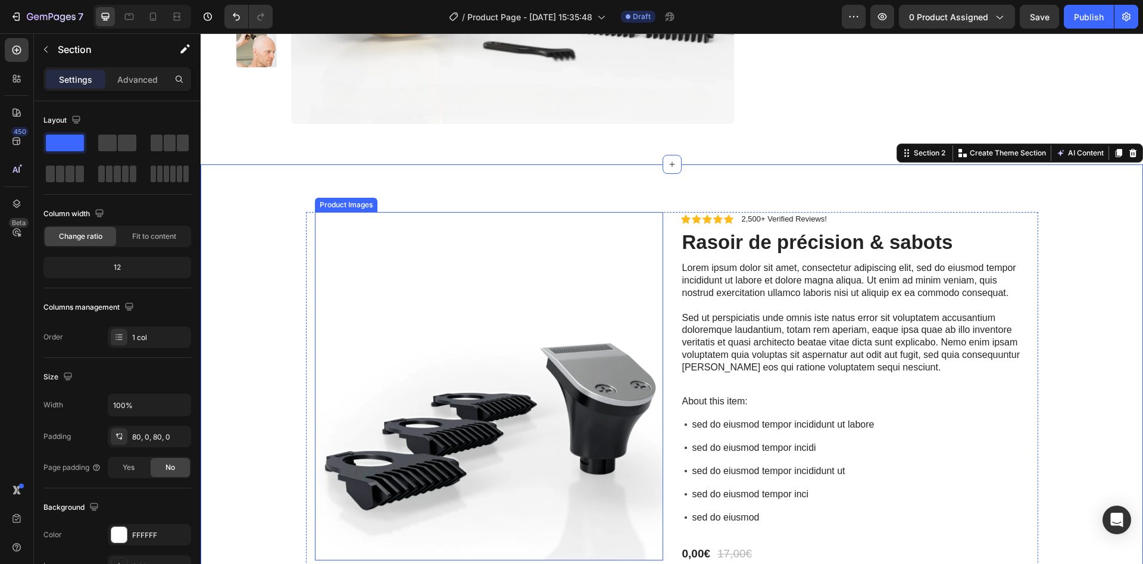
click at [376, 316] on img at bounding box center [489, 386] width 348 height 348
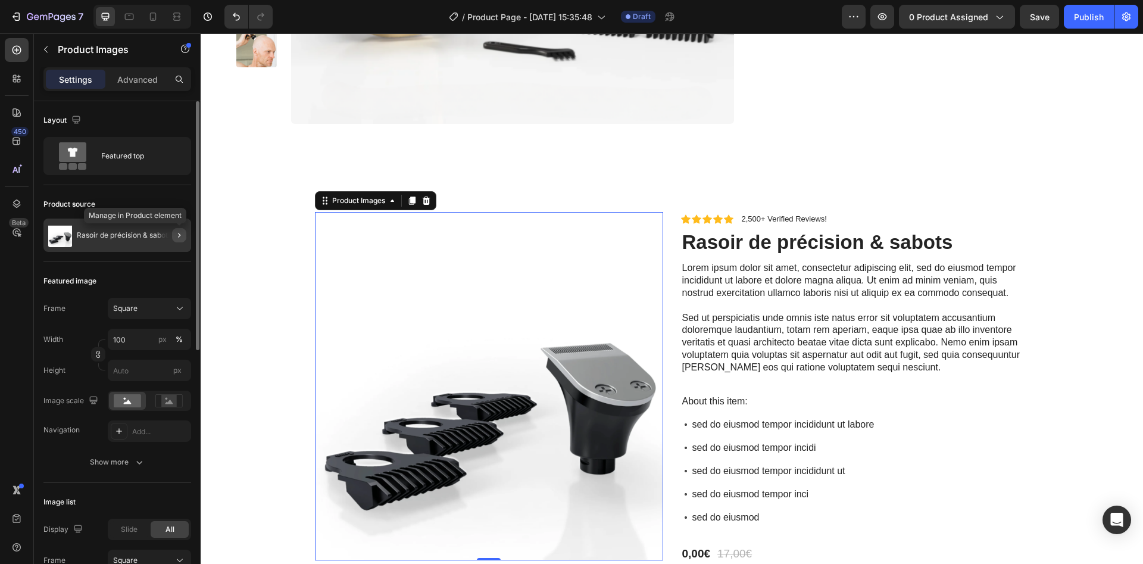
click at [176, 235] on icon "button" at bounding box center [179, 235] width 10 height 10
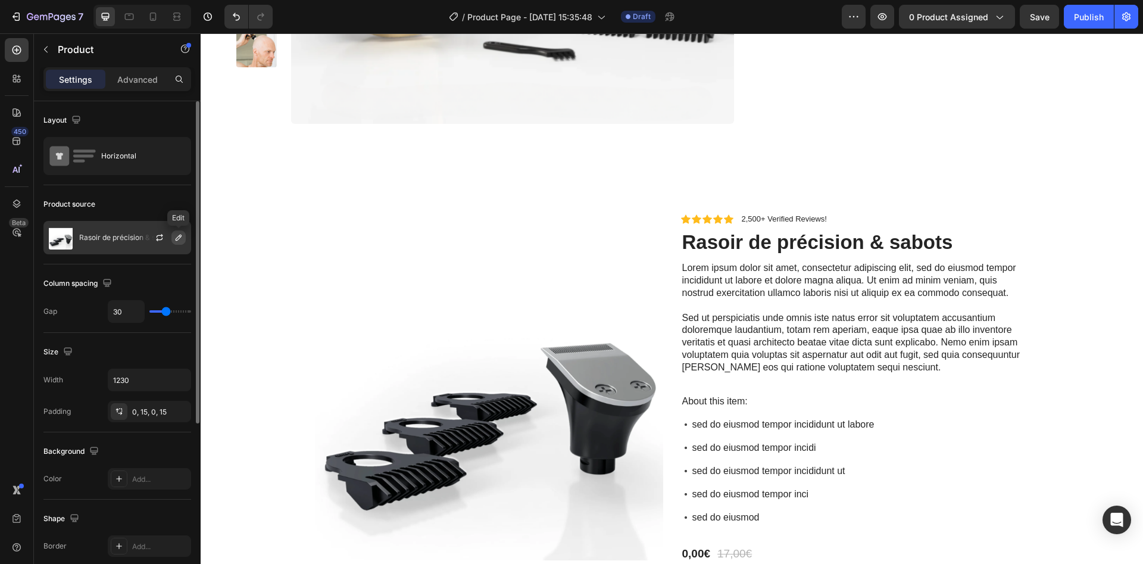
click at [179, 242] on icon "button" at bounding box center [179, 238] width 10 height 10
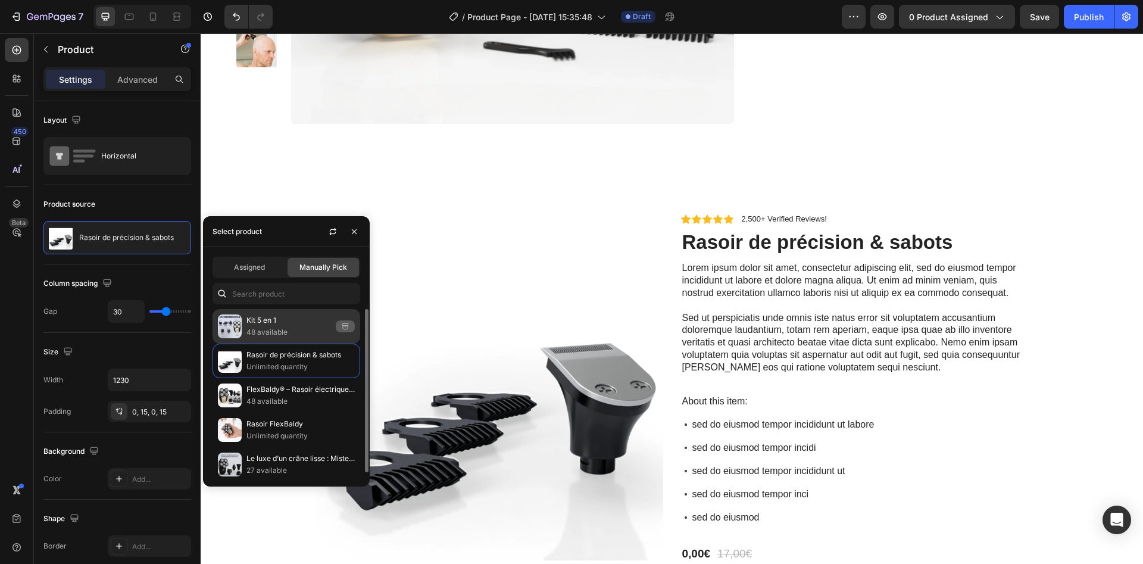
click at [263, 326] on p "48 available" at bounding box center [288, 332] width 85 height 12
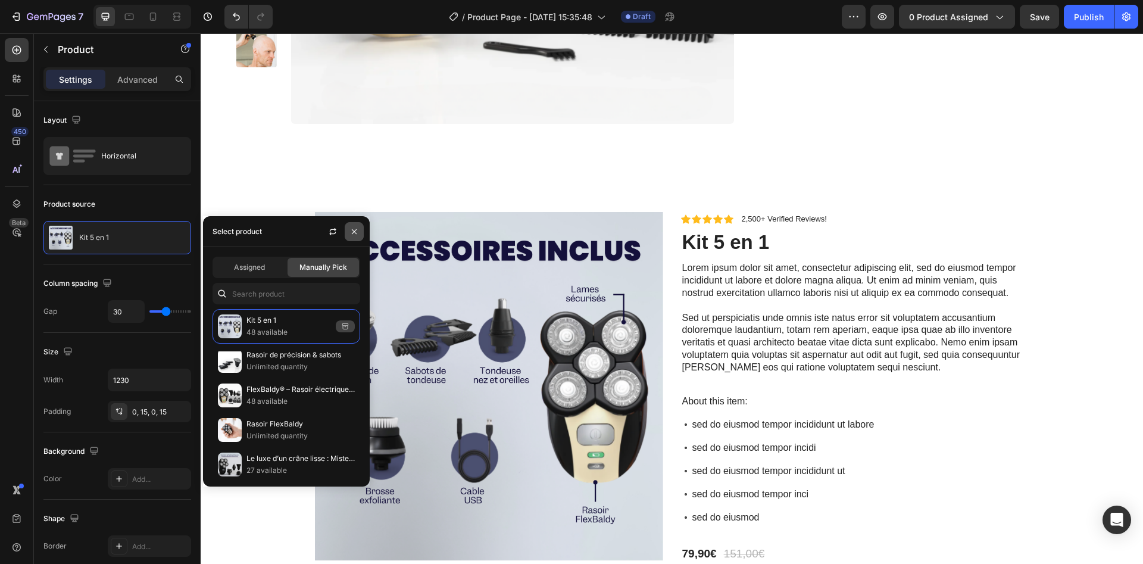
click at [352, 233] on icon "button" at bounding box center [354, 232] width 10 height 10
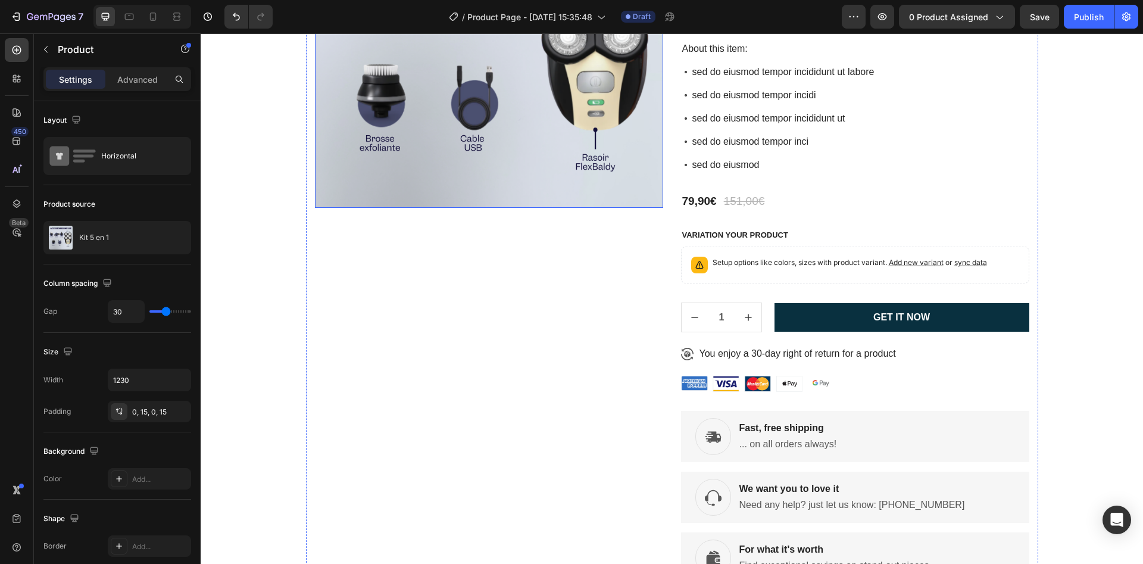
scroll to position [871, 0]
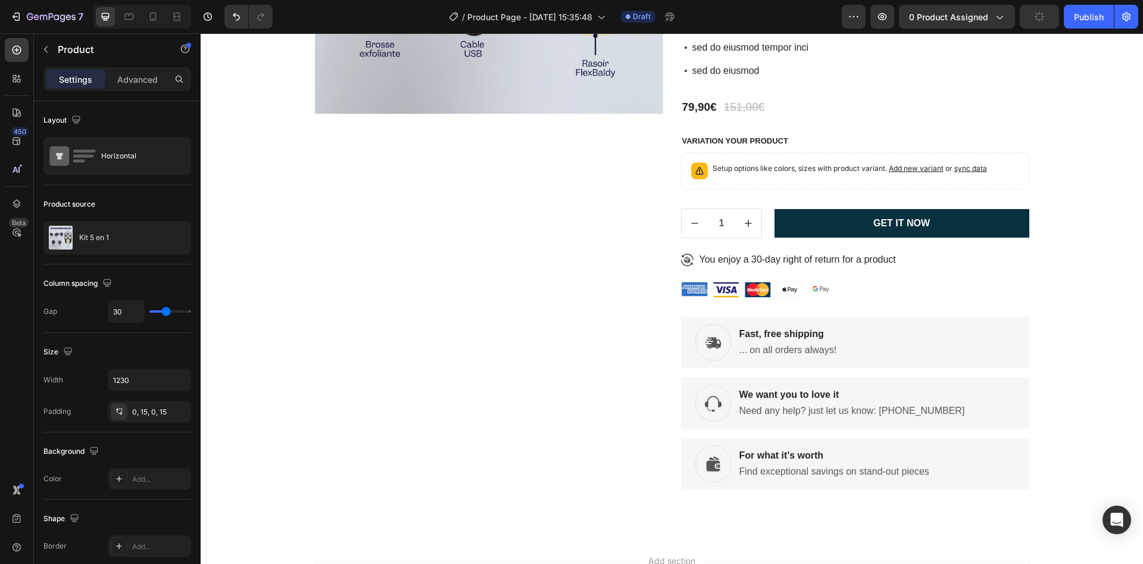
click at [609, 316] on div "Product Images" at bounding box center [489, 127] width 348 height 724
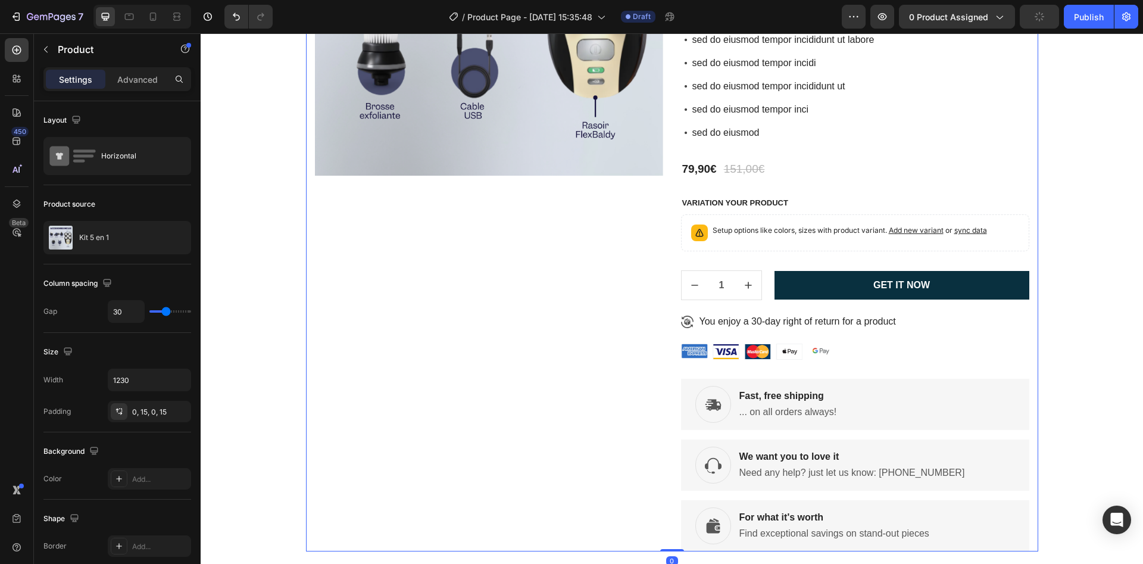
scroll to position [782, 0]
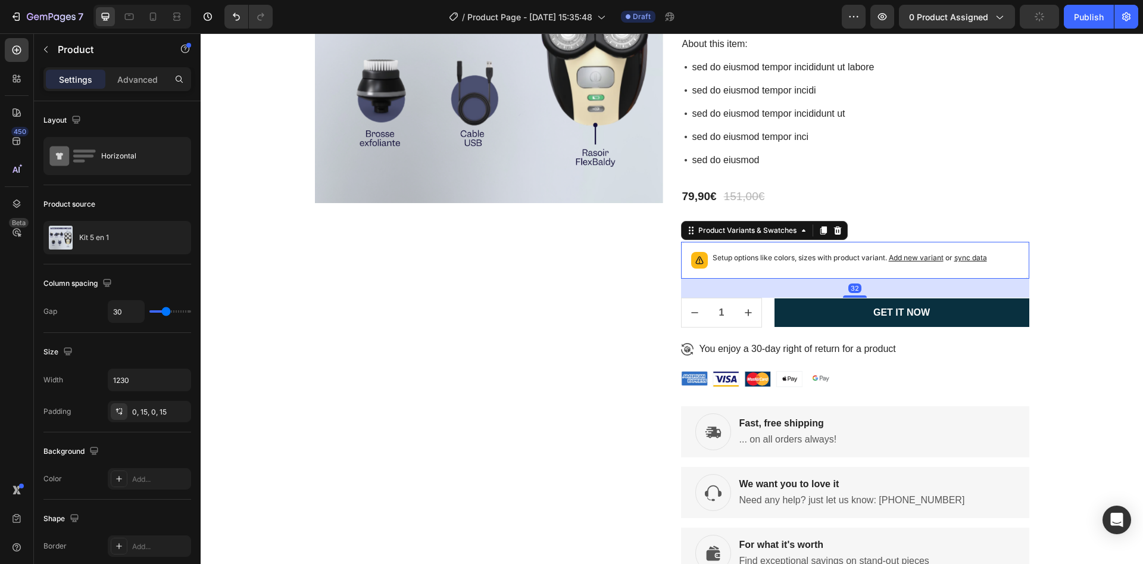
click at [694, 260] on icon at bounding box center [700, 260] width 12 height 12
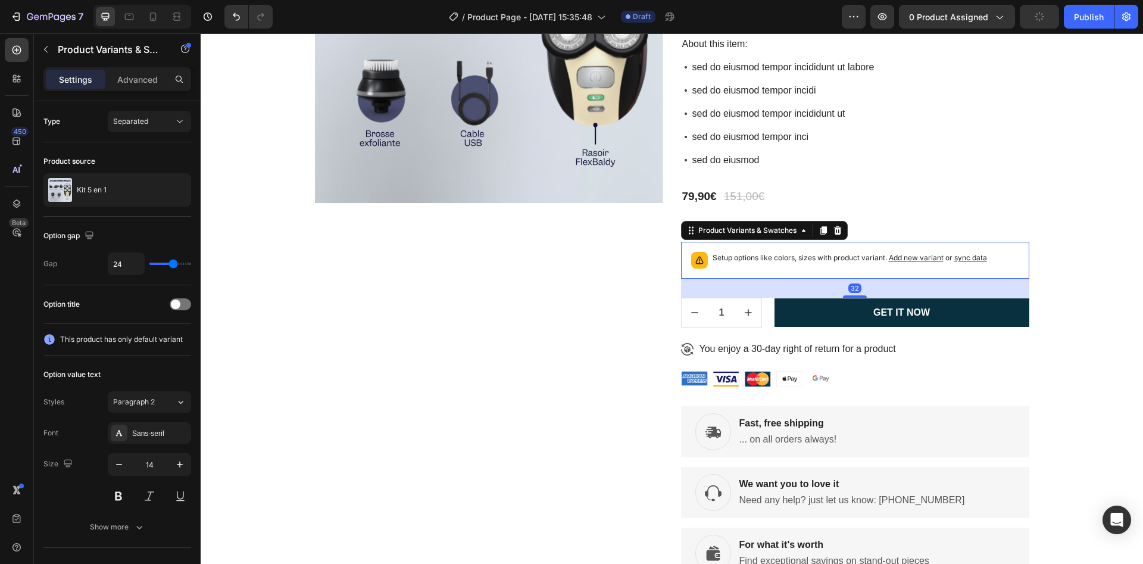
click at [718, 265] on div "Setup options like colors, sizes with product variant. Add new variant or sync …" at bounding box center [850, 260] width 274 height 17
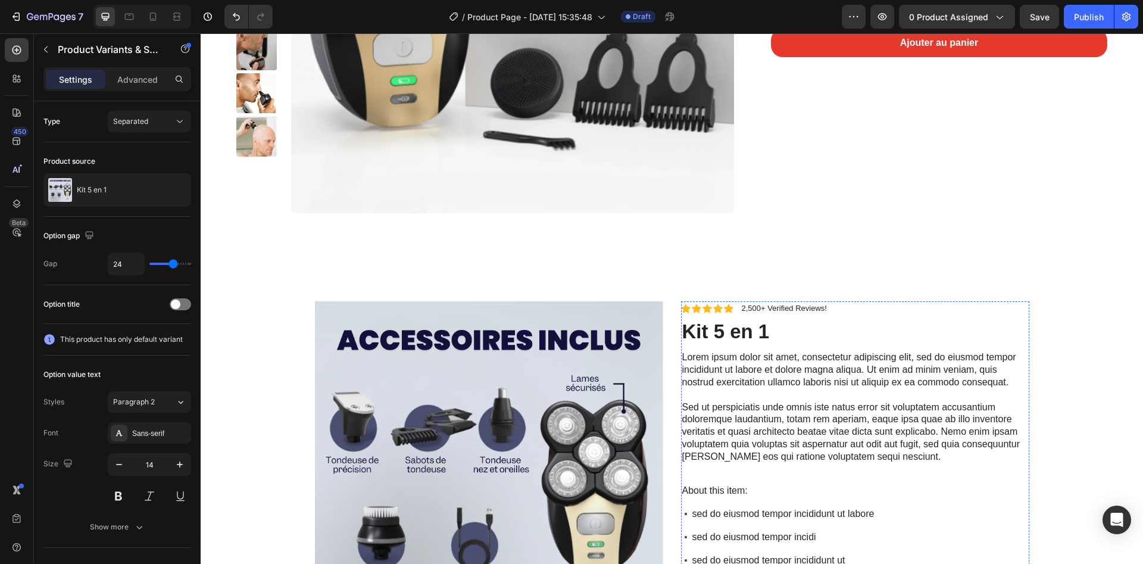
scroll to position [425, 0]
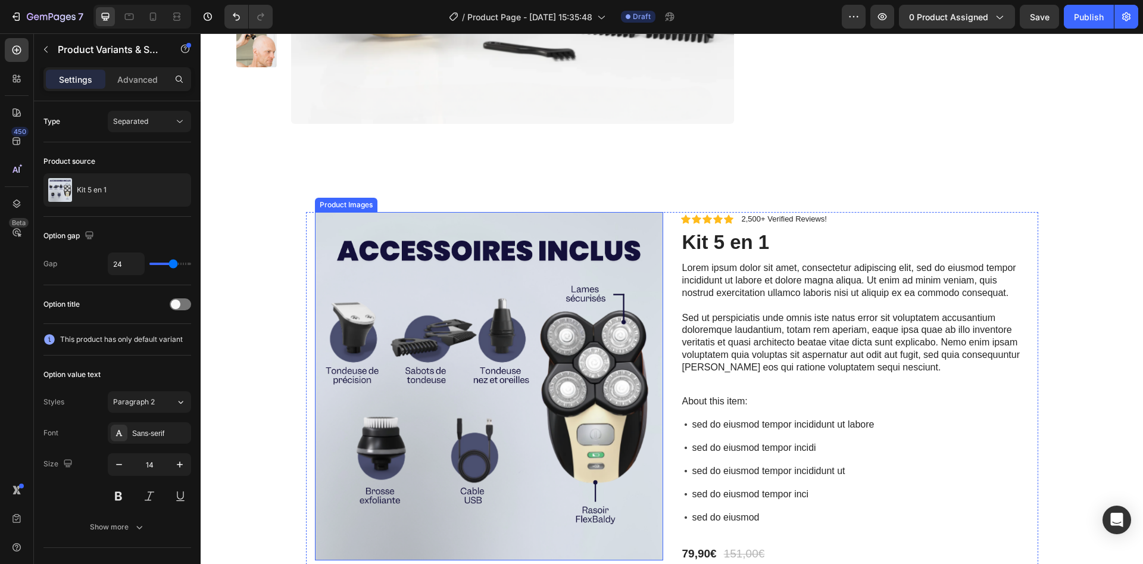
click at [423, 327] on img at bounding box center [489, 386] width 348 height 348
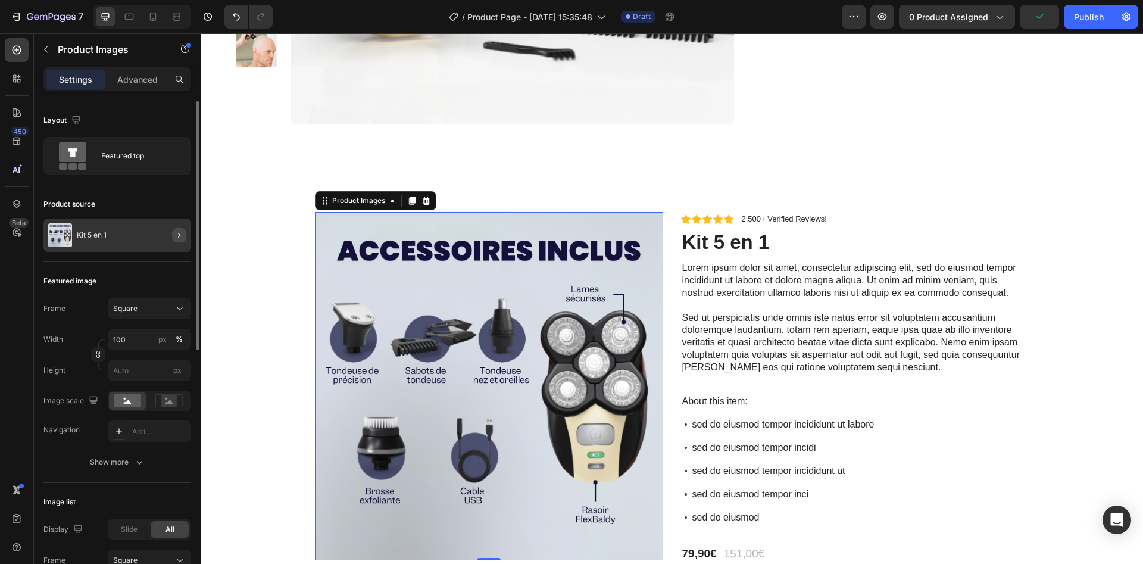
click at [180, 236] on icon "button" at bounding box center [179, 235] width 10 height 10
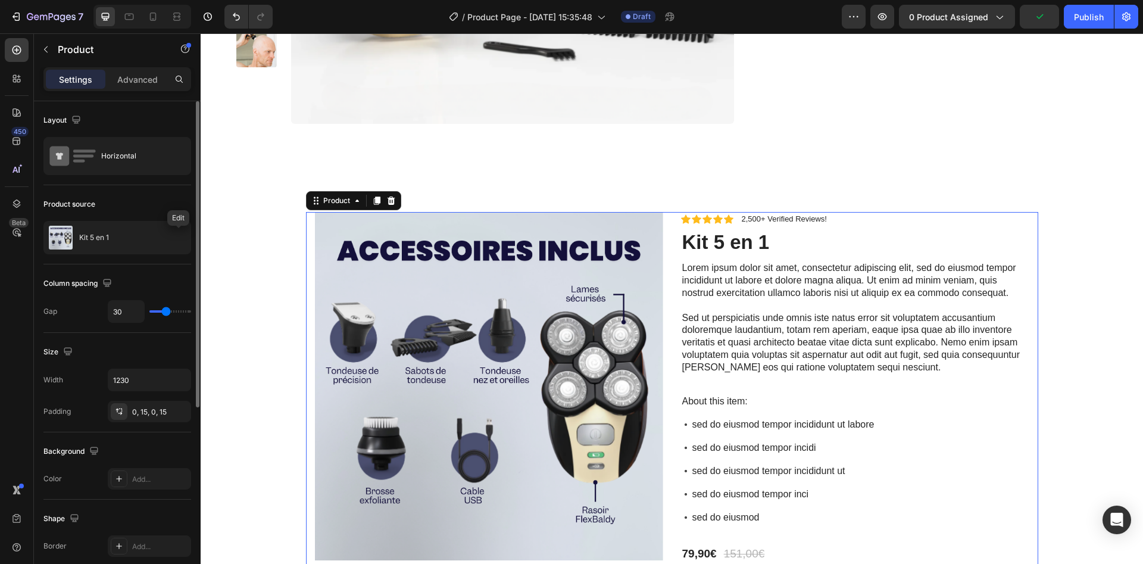
click at [0, 0] on icon "button" at bounding box center [0, 0] width 0 height 0
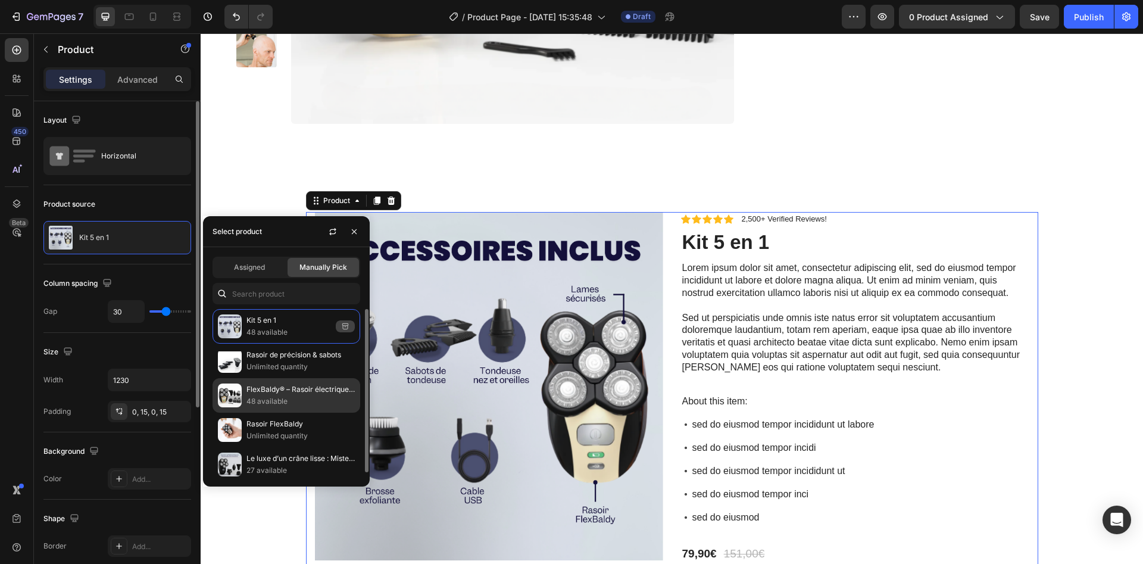
click at [274, 388] on p "FlexBaldy® – Rasoir électrique pour chauves | le luxe d’un crâne lisse" at bounding box center [300, 389] width 108 height 12
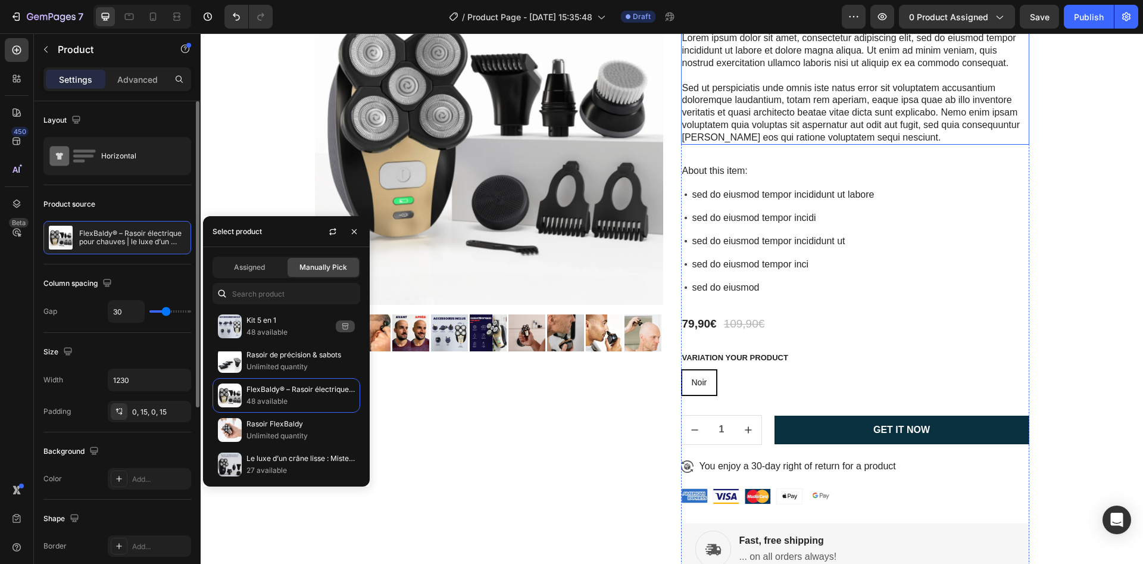
scroll to position [692, 0]
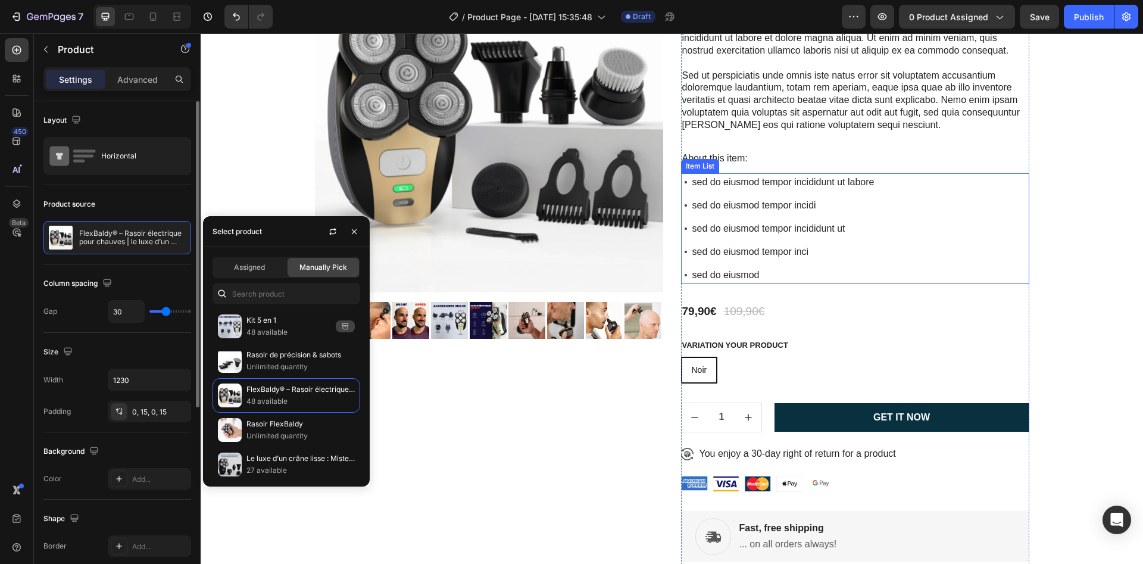
click at [784, 191] on div "sed do eiusmod tempor incididunt ut labore" at bounding box center [784, 182] width 186 height 18
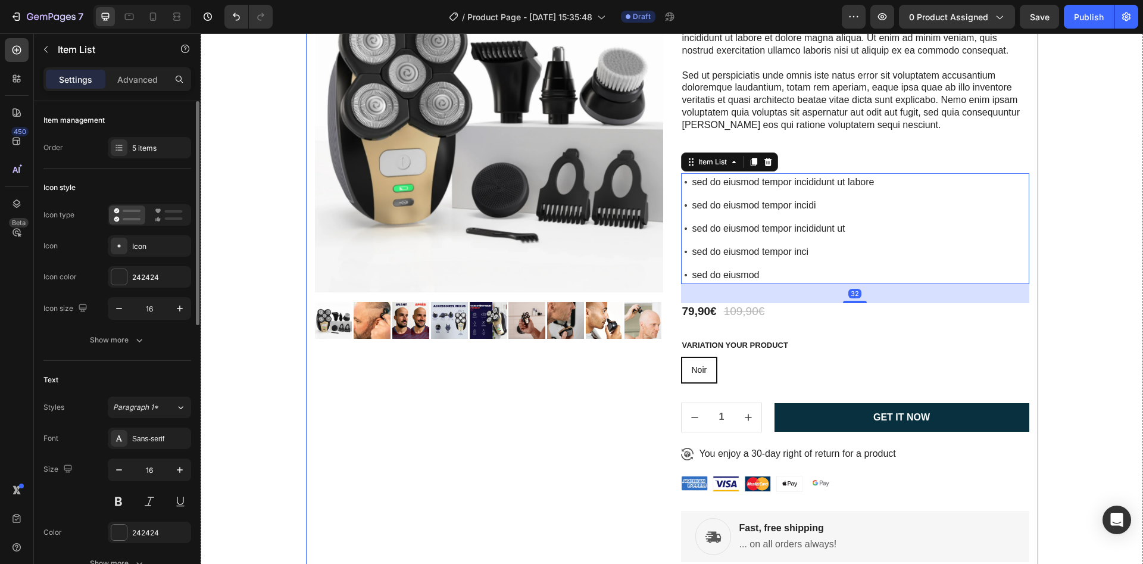
click at [560, 377] on div "Product Images" at bounding box center [489, 313] width 348 height 739
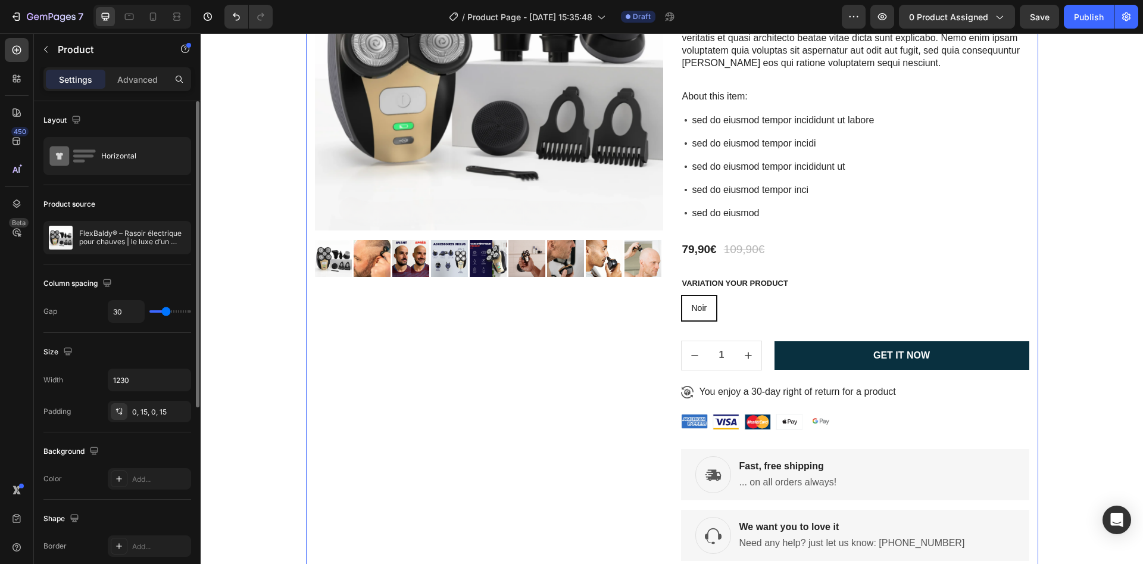
scroll to position [782, 0]
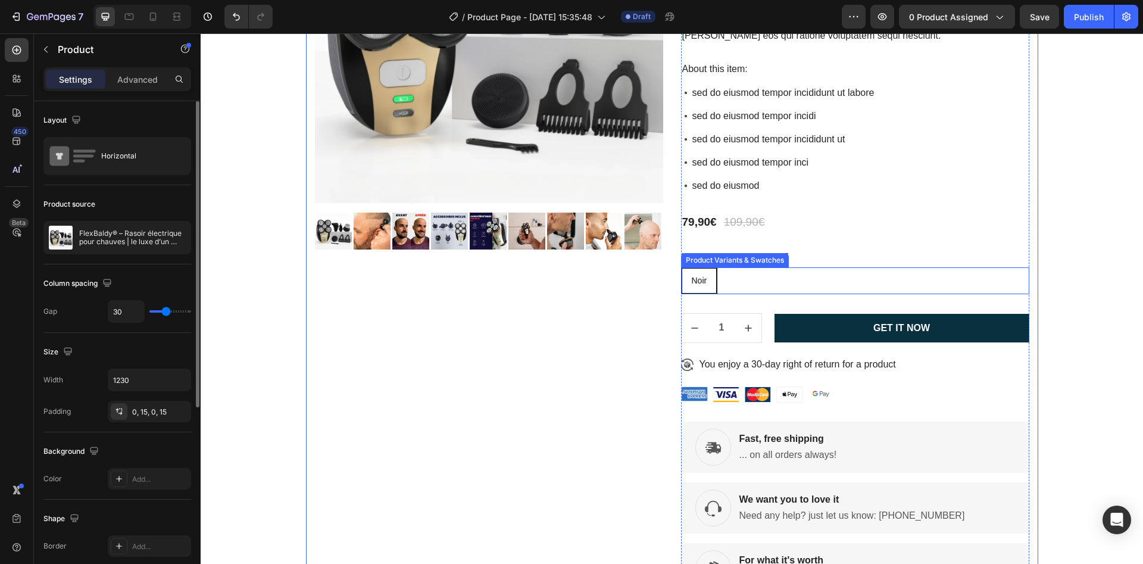
click at [702, 289] on div "Noir" at bounding box center [699, 281] width 35 height 24
click at [681, 267] on input "Noir Noir Noir" at bounding box center [681, 267] width 1 height 1
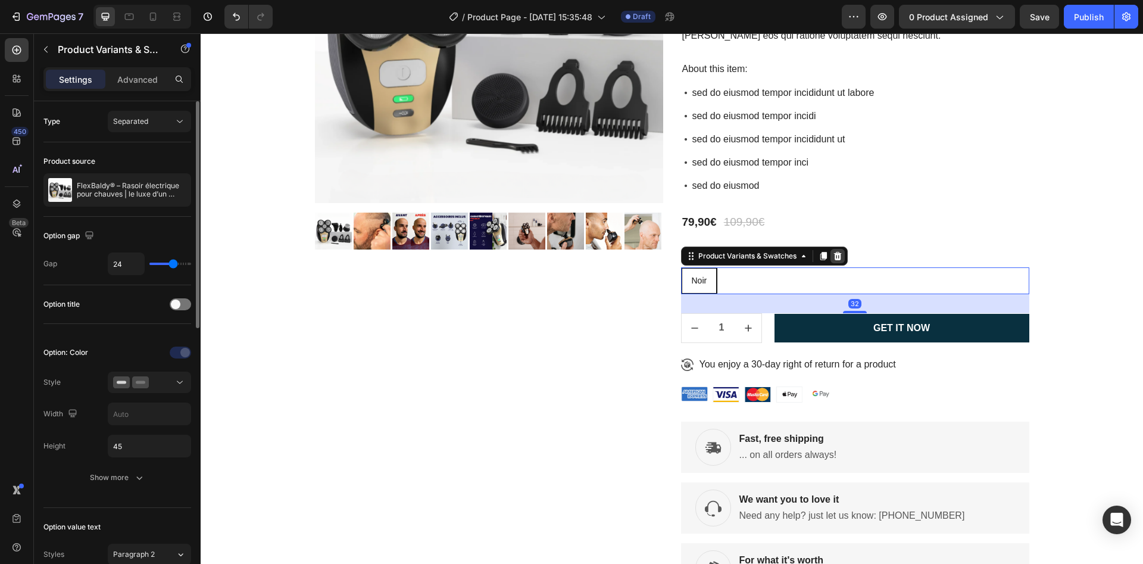
click at [833, 255] on icon at bounding box center [838, 256] width 10 height 10
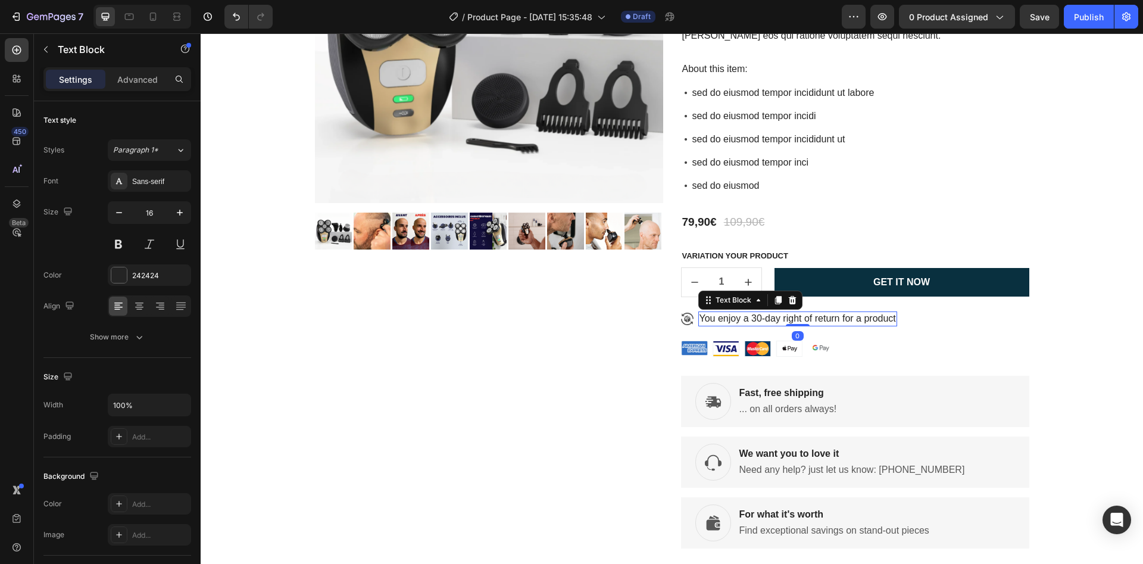
click at [738, 320] on p "You enjoy a 30-day right of return for a product" at bounding box center [798, 319] width 196 height 13
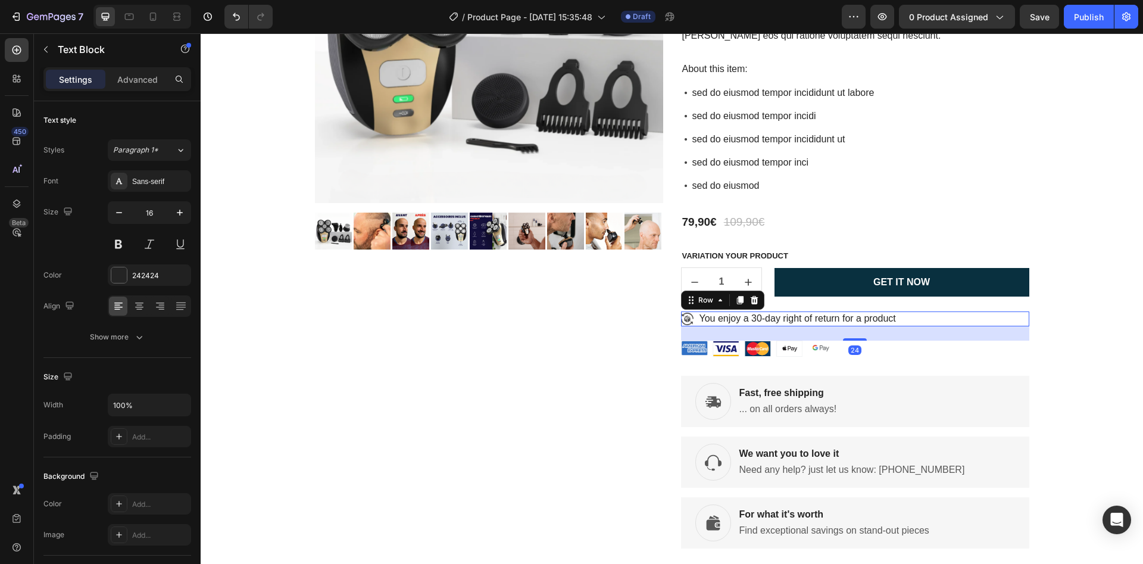
click at [906, 317] on div "Icon You enjoy a 30-day right of return for a product Text Block Row 24" at bounding box center [855, 318] width 348 height 15
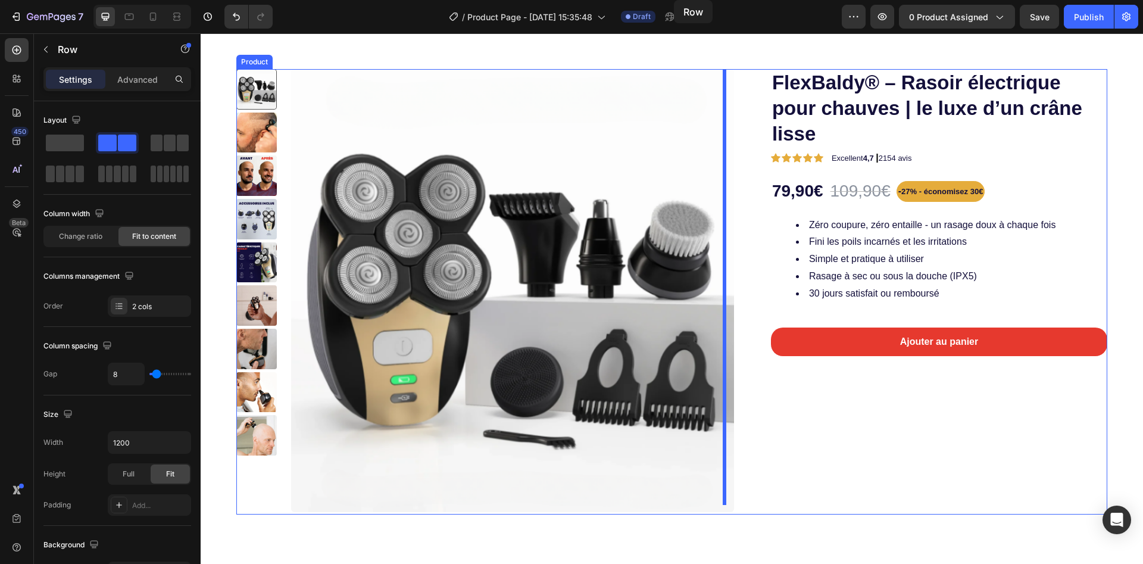
scroll to position [0, 0]
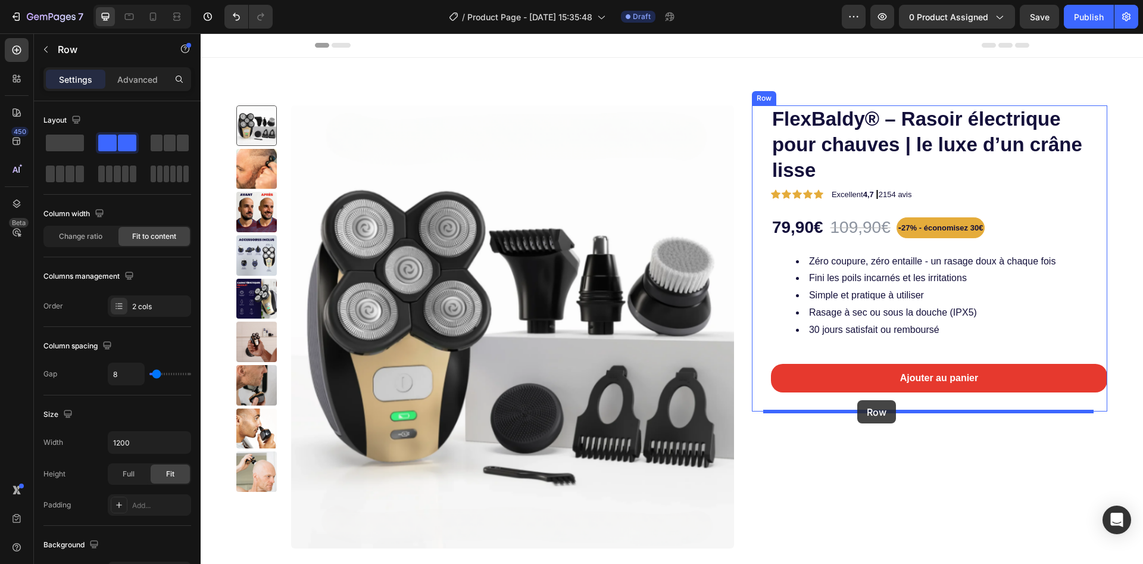
drag, startPoint x: 686, startPoint y: 306, endPoint x: 857, endPoint y: 400, distance: 195.6
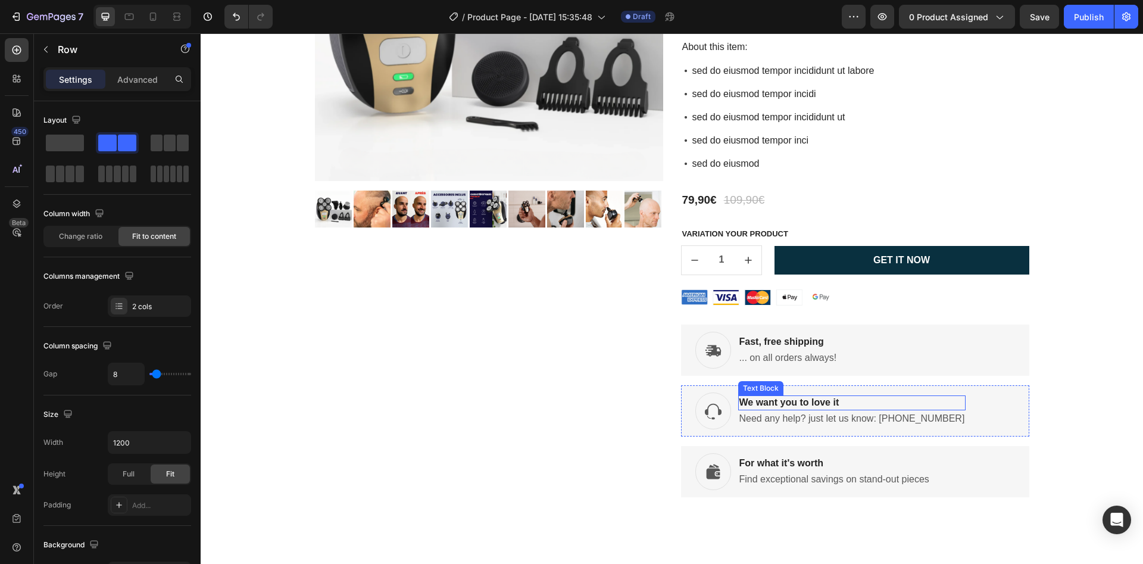
scroll to position [625, 0]
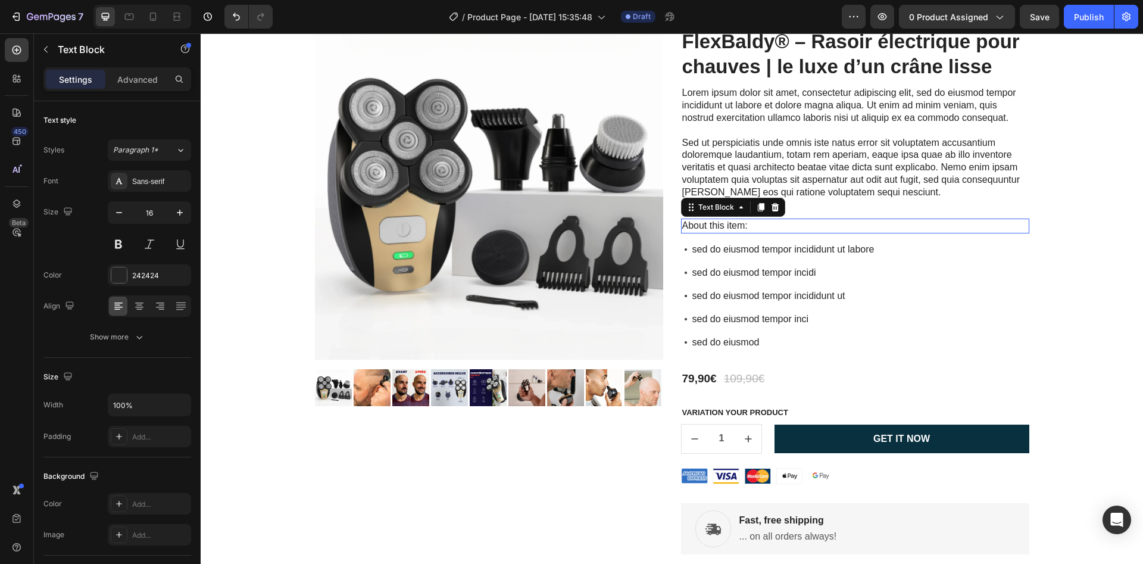
click at [695, 228] on p "About this item:" at bounding box center [855, 226] width 346 height 13
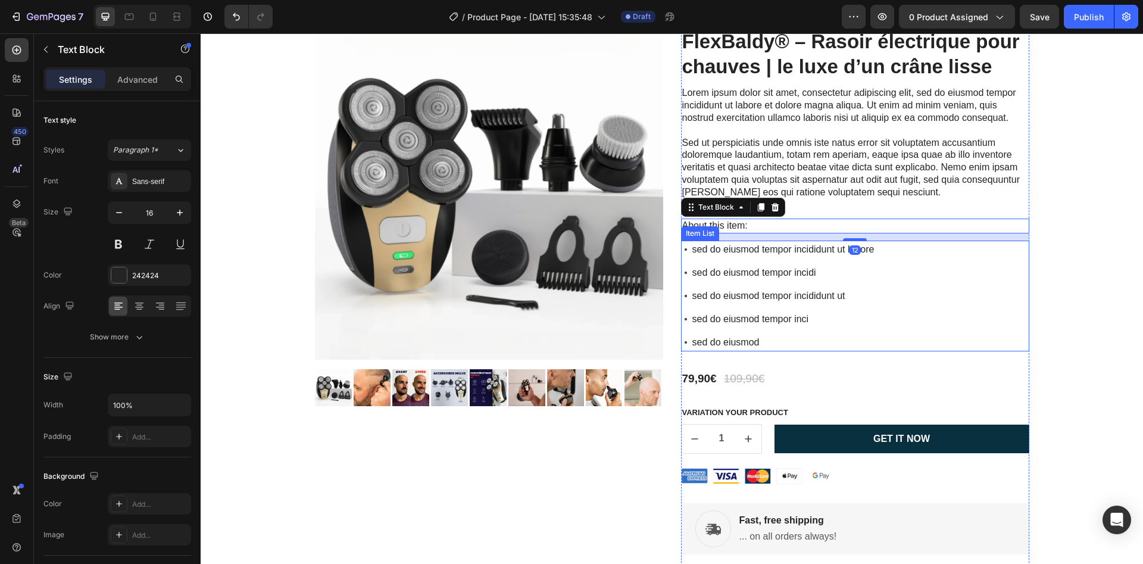
click at [703, 250] on p "sed do eiusmod tempor incididunt ut labore" at bounding box center [783, 249] width 182 height 14
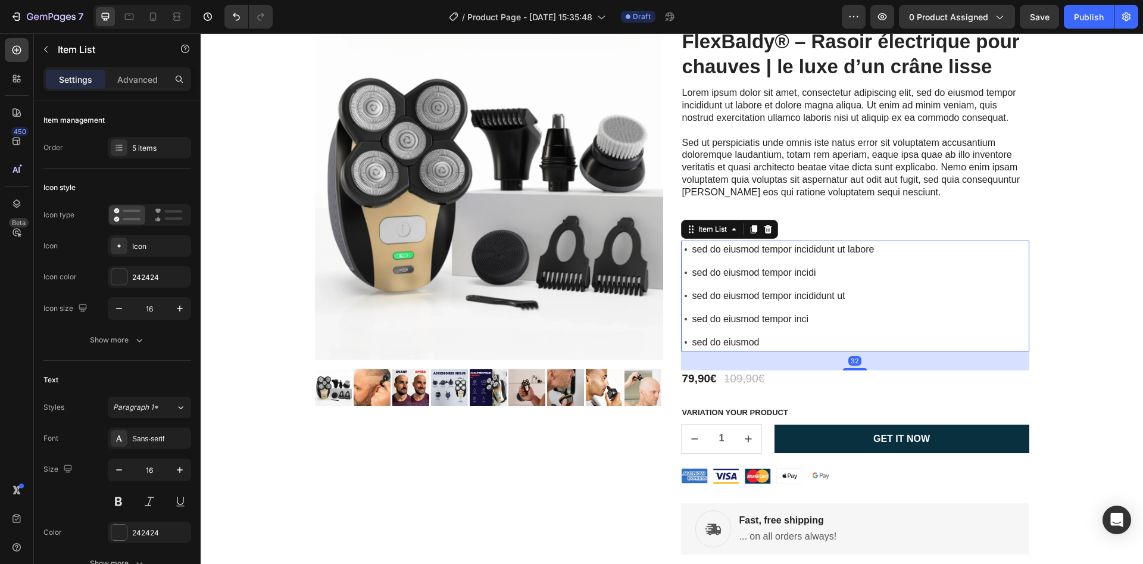
click at [722, 269] on p "sed do eiusmod tempor incidi" at bounding box center [783, 273] width 182 height 14
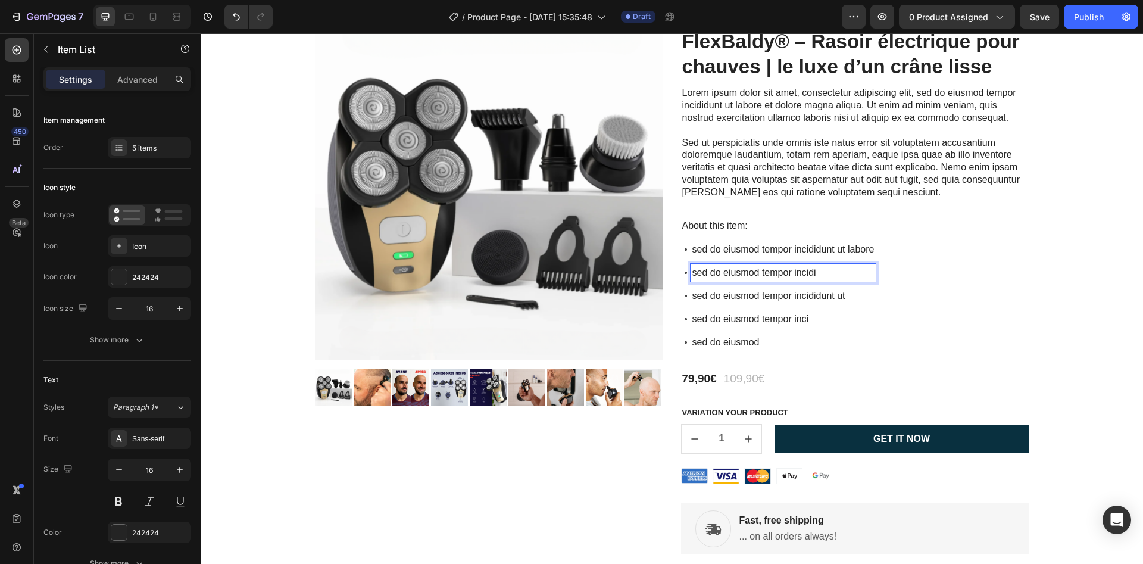
click at [739, 286] on div "sed do eiusmod tempor incididunt ut labore sed do eiusmod tempor incidi sed do …" at bounding box center [778, 296] width 195 height 111
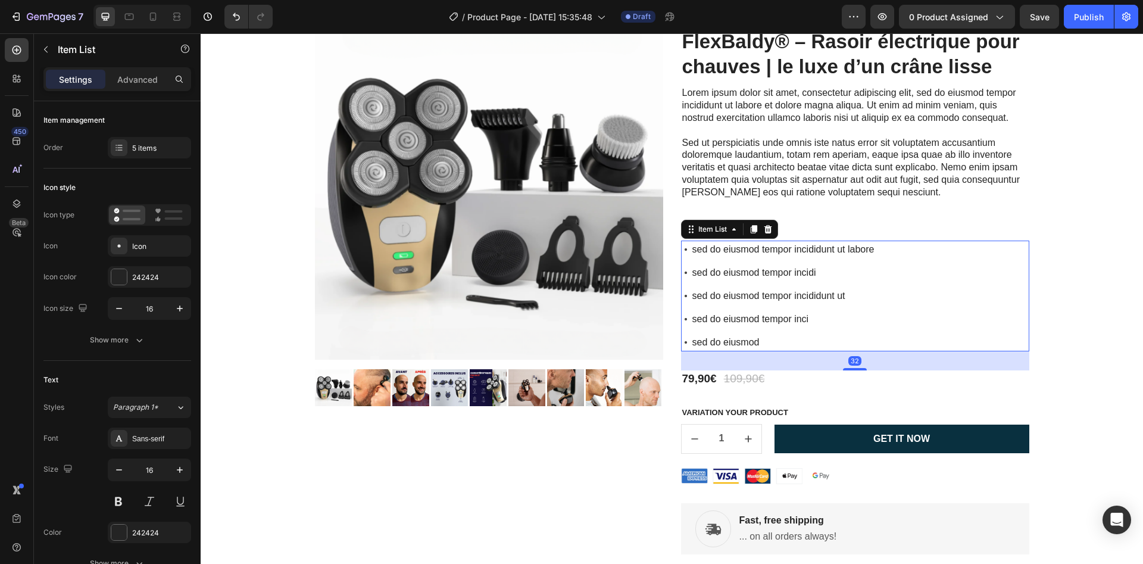
click at [748, 298] on p "sed do eiusmod tempor incididunt ut" at bounding box center [783, 296] width 182 height 14
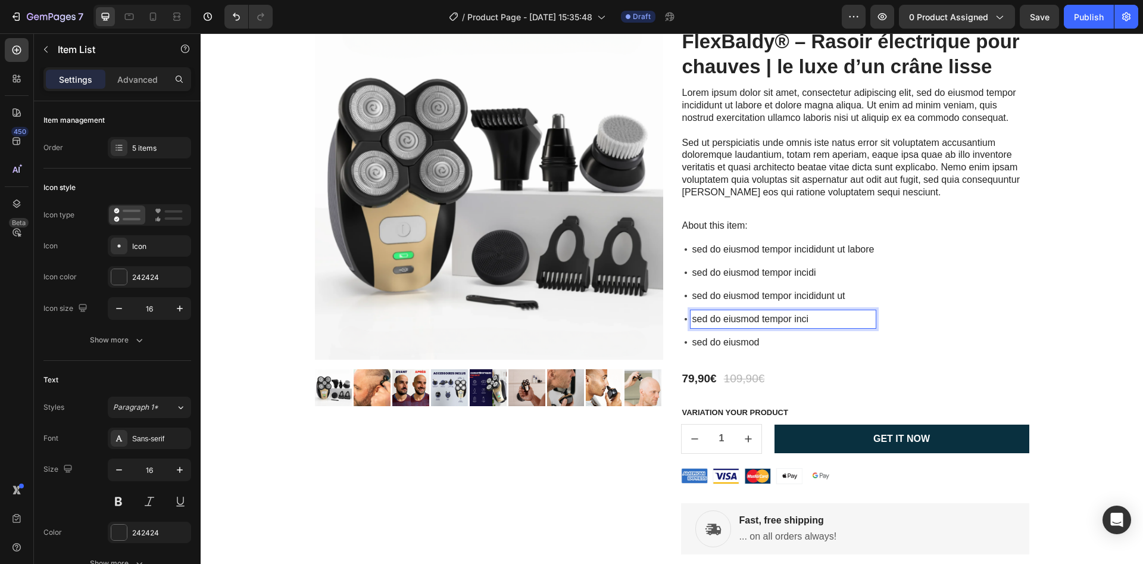
click at [753, 317] on p "sed do eiusmod tempor inci" at bounding box center [783, 319] width 182 height 14
click at [714, 252] on p "sed do eiusmod tempor incididunt ut labore" at bounding box center [783, 249] width 182 height 14
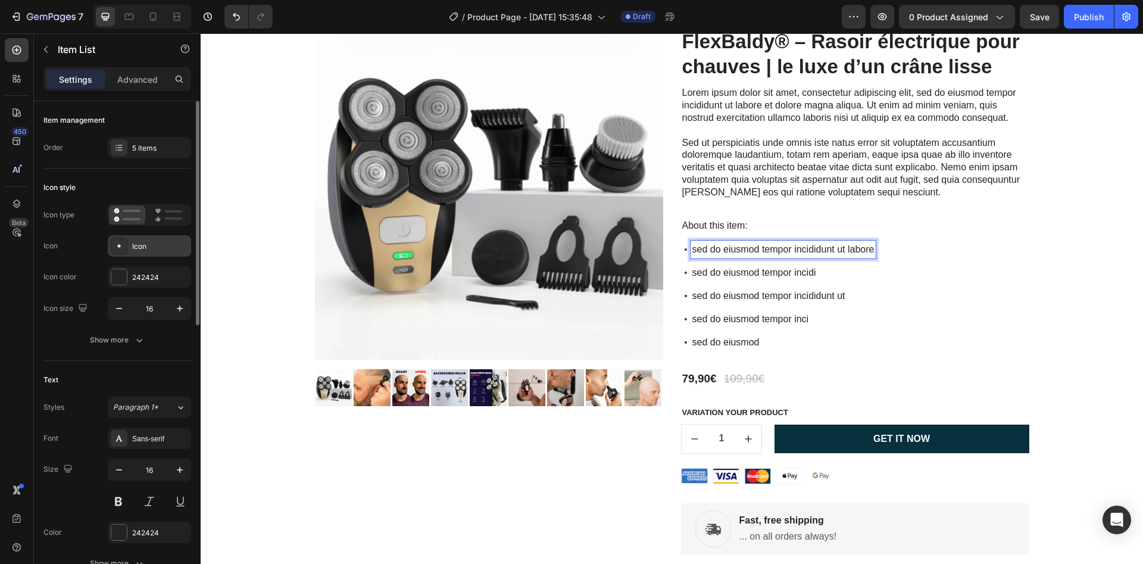
click at [118, 252] on div at bounding box center [119, 246] width 17 height 17
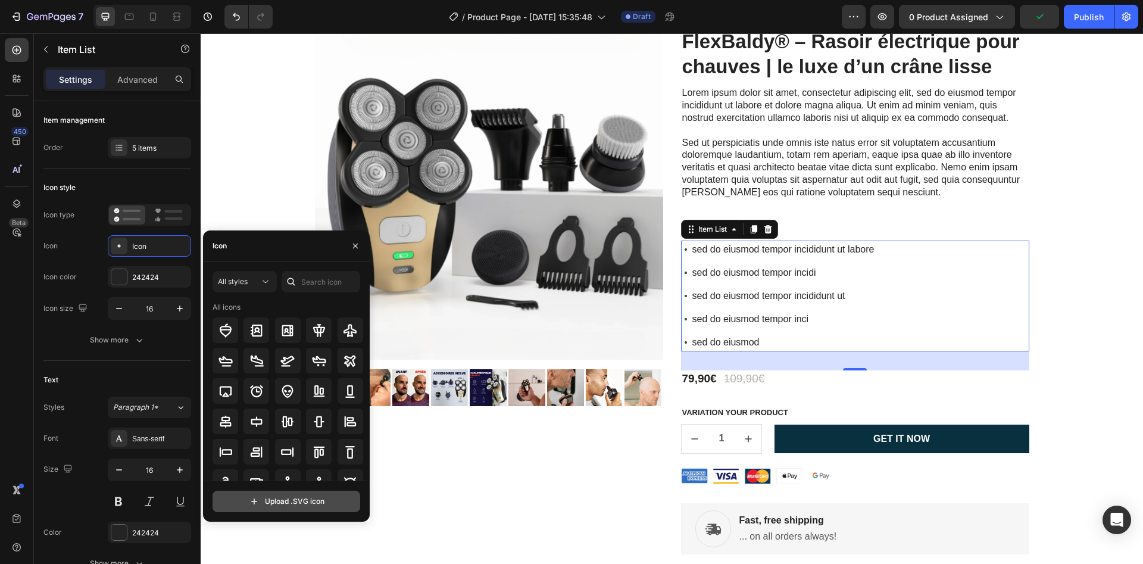
click at [285, 501] on input "file" at bounding box center [286, 501] width 146 height 20
click at [223, 345] on div "All icons" at bounding box center [288, 430] width 151 height 256
click at [220, 331] on icon at bounding box center [225, 330] width 12 height 14
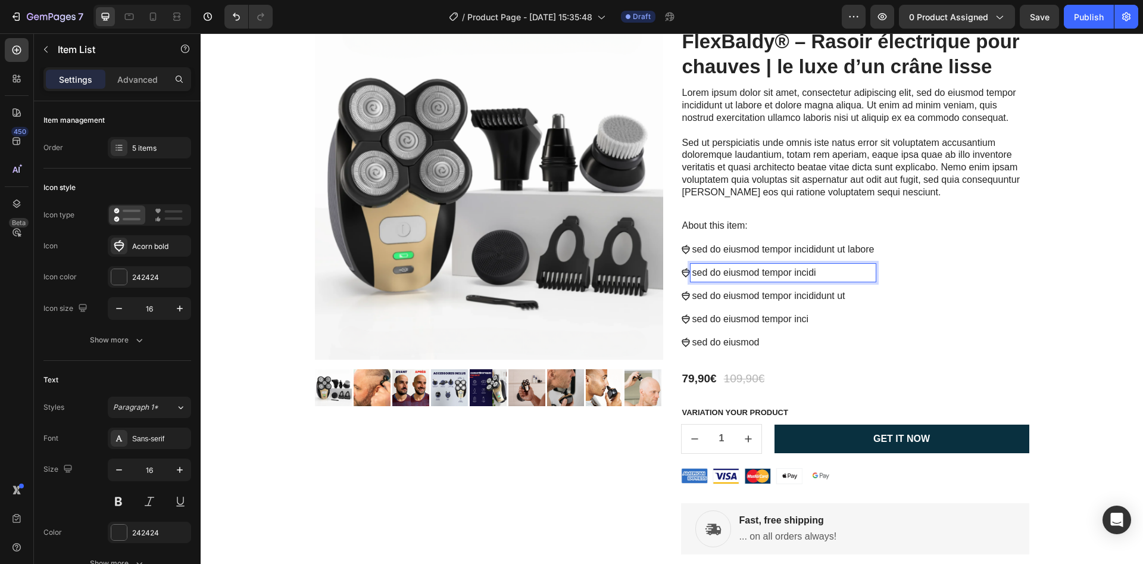
click at [704, 264] on div "sed do eiusmod tempor incidi" at bounding box center [784, 273] width 186 height 18
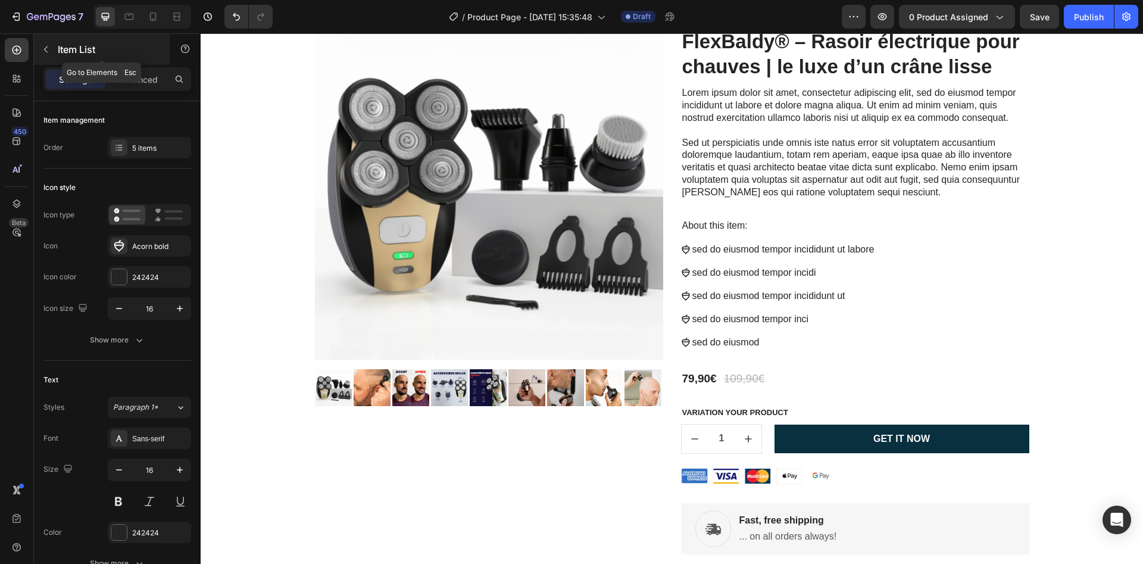
click at [41, 49] on icon "button" at bounding box center [46, 50] width 10 height 10
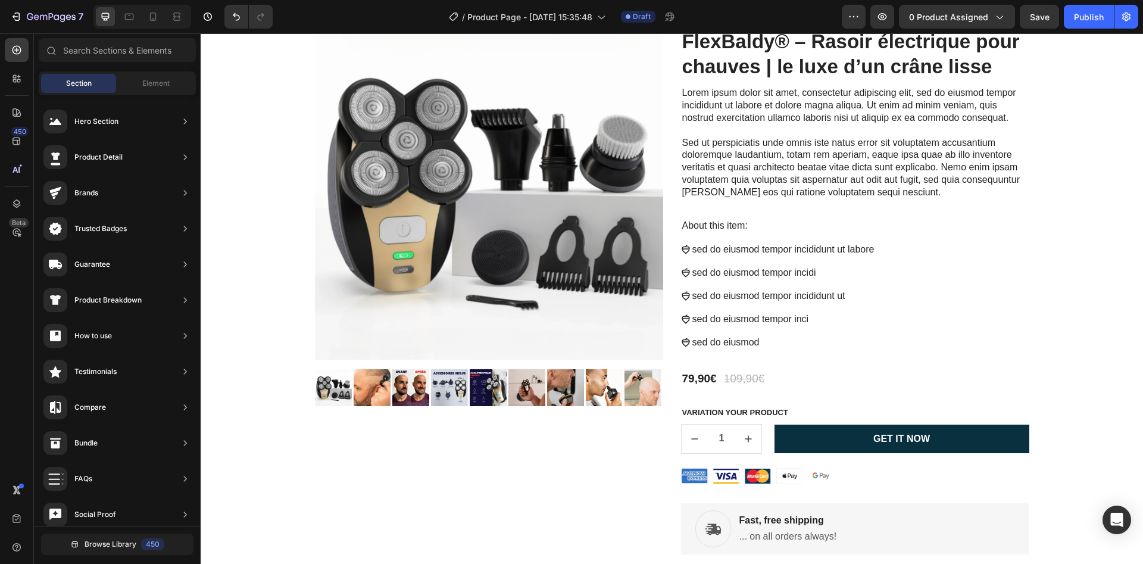
scroll to position [0, 0]
click at [957, 283] on div "sed do eiusmod tempor incididunt ut labore sed do eiusmod tempor incidi sed do …" at bounding box center [855, 296] width 348 height 111
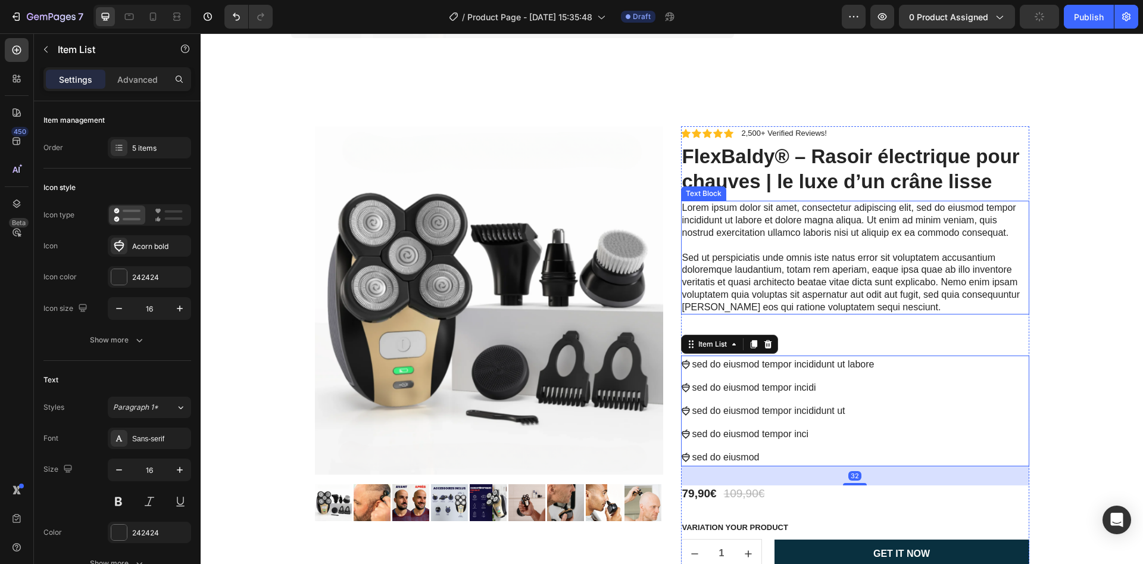
scroll to position [447, 0]
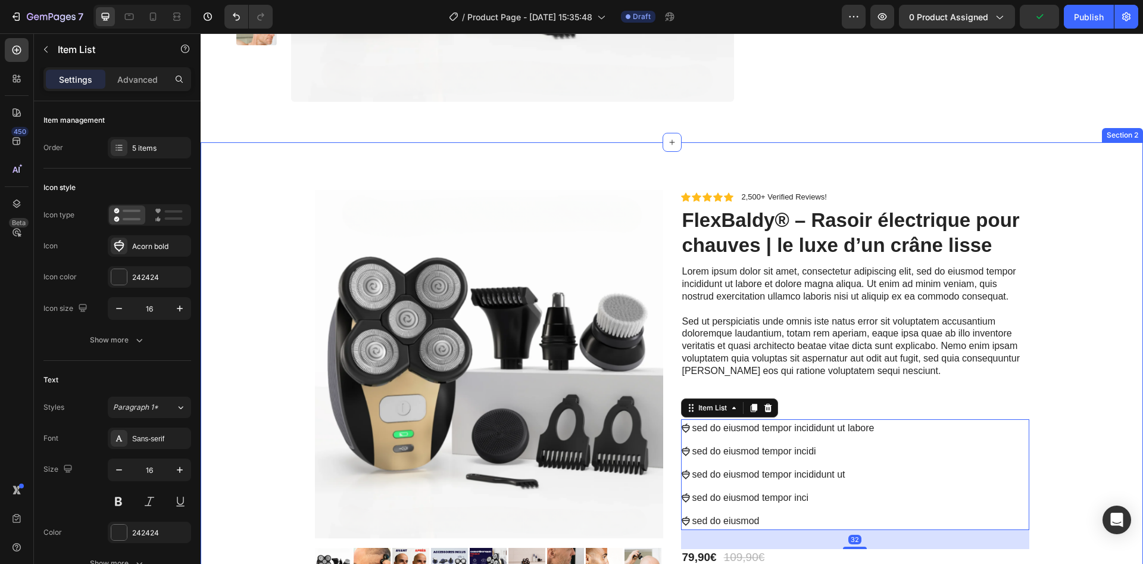
click at [253, 205] on div "Product Images Icon Icon Icon Icon Icon Icon List 2,500+ Verified Reviews! Text…" at bounding box center [672, 522] width 942 height 664
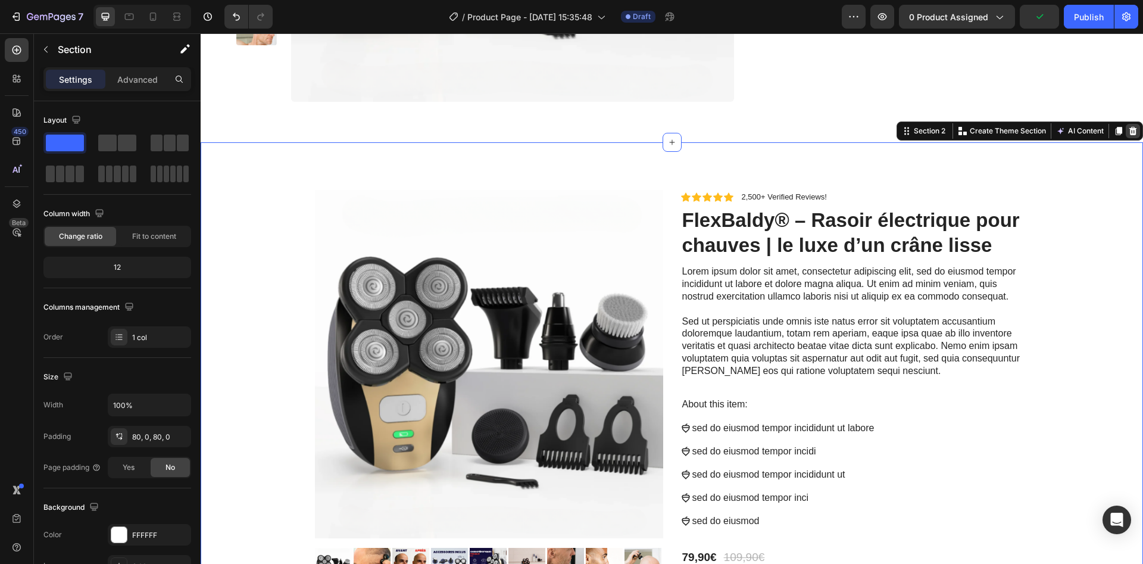
click at [1128, 127] on icon at bounding box center [1133, 131] width 10 height 10
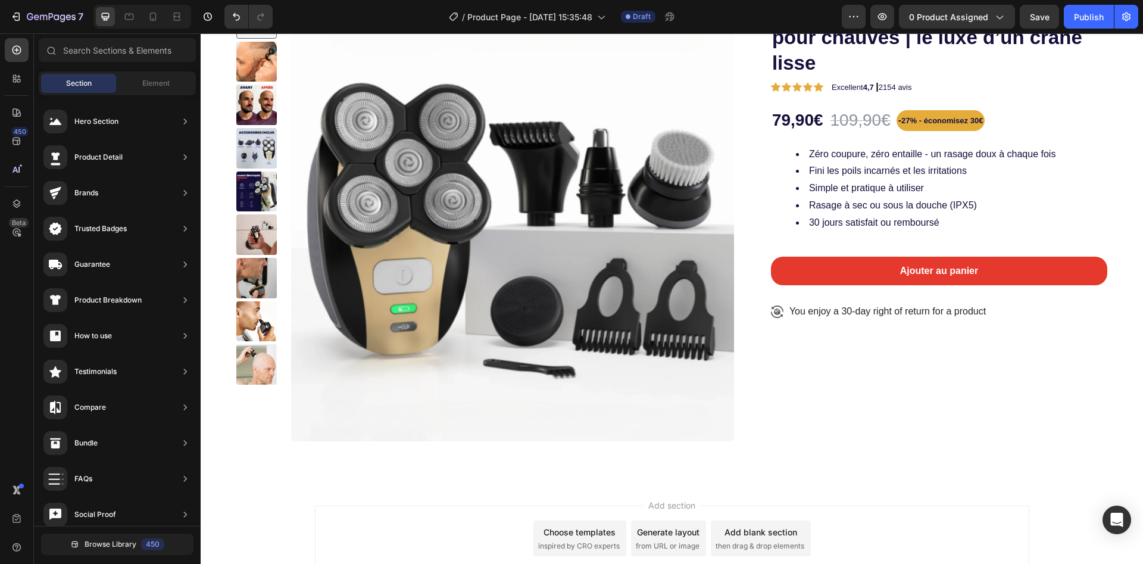
scroll to position [0, 0]
click at [145, 83] on span "Element" at bounding box center [155, 83] width 27 height 11
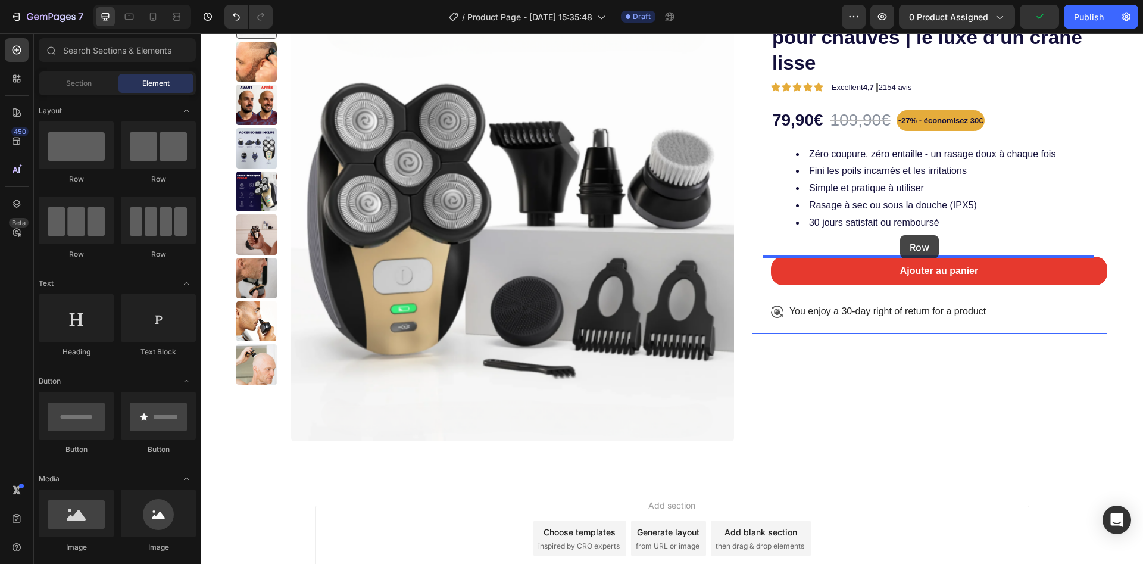
drag, startPoint x: 271, startPoint y: 194, endPoint x: 900, endPoint y: 235, distance: 630.7
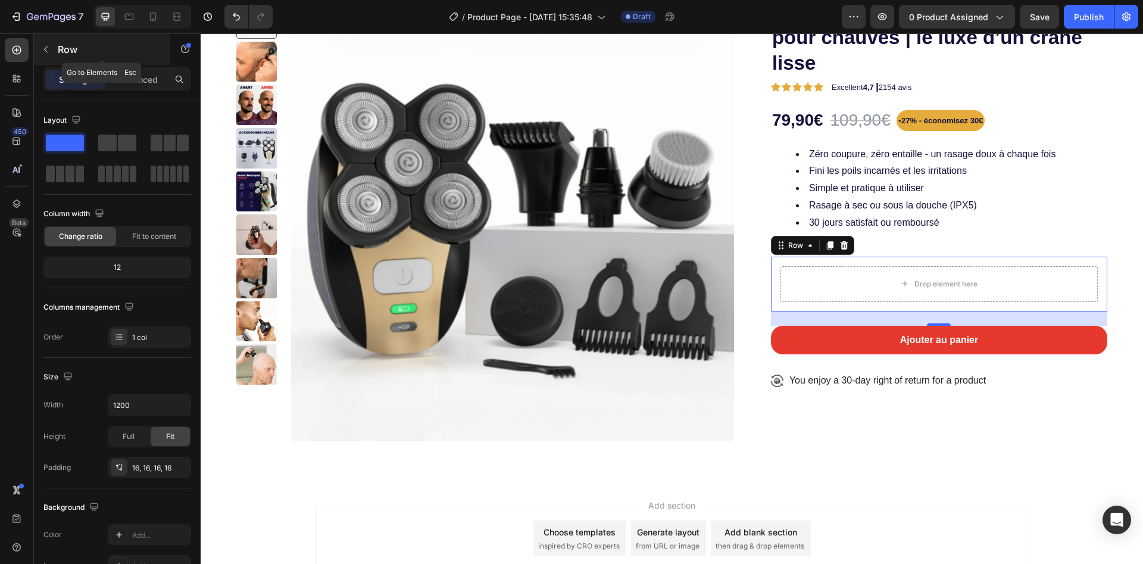
click at [52, 46] on button "button" at bounding box center [45, 49] width 19 height 19
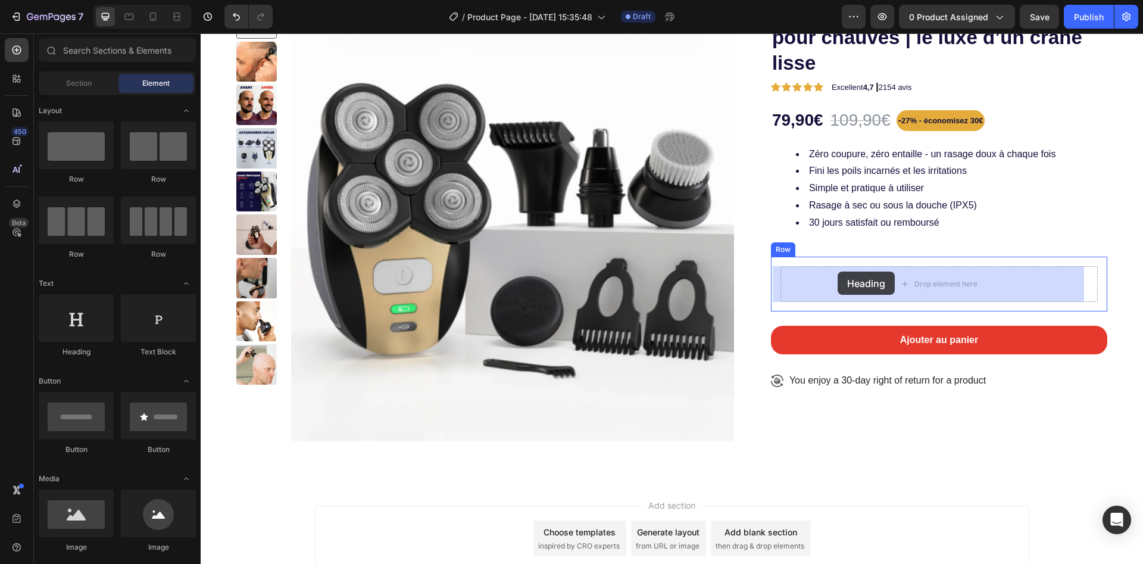
drag, startPoint x: 287, startPoint y: 351, endPoint x: 838, endPoint y: 271, distance: 556.5
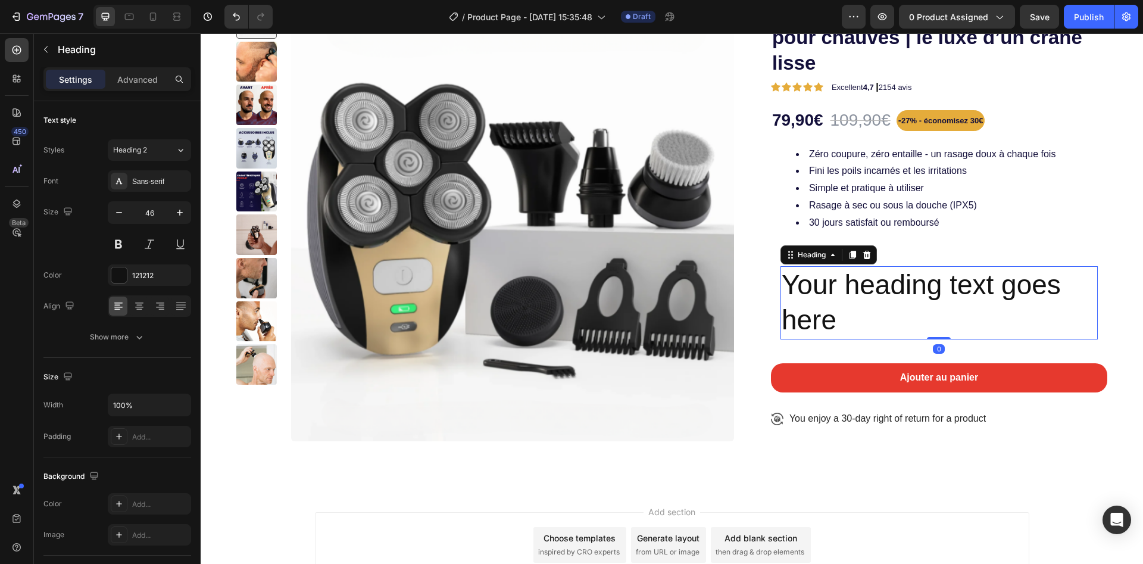
click at [841, 320] on h2 "Your heading text goes here" at bounding box center [939, 303] width 317 height 74
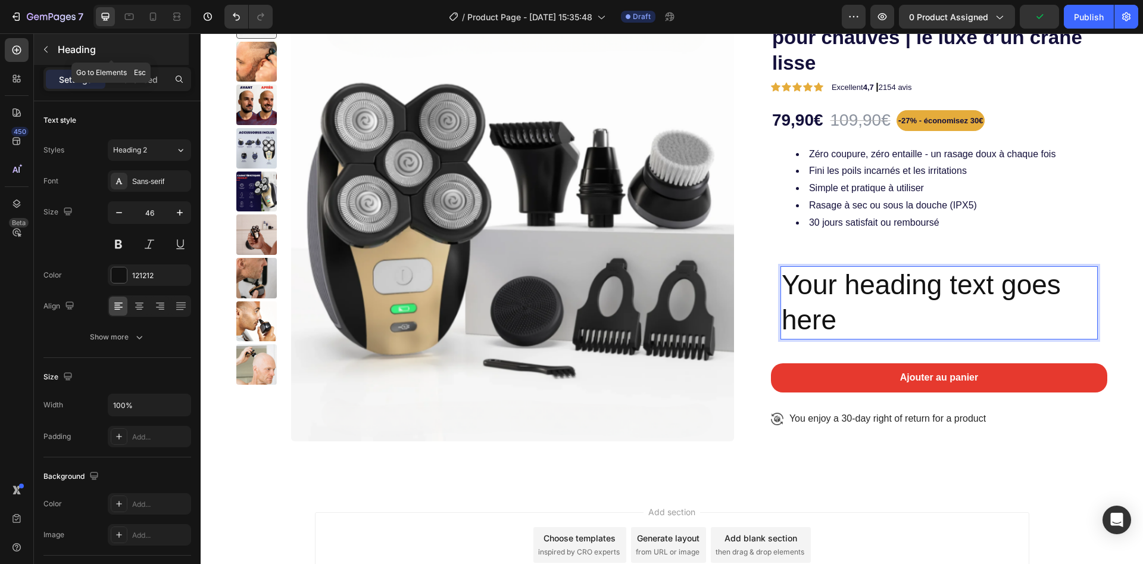
click at [38, 48] on button "button" at bounding box center [45, 49] width 19 height 19
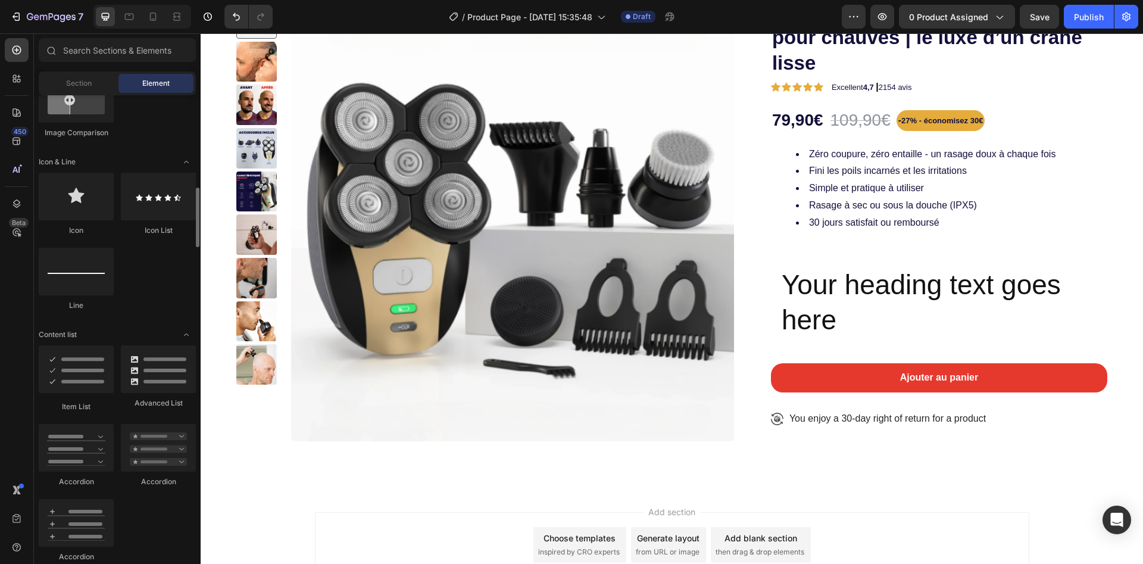
scroll to position [625, 0]
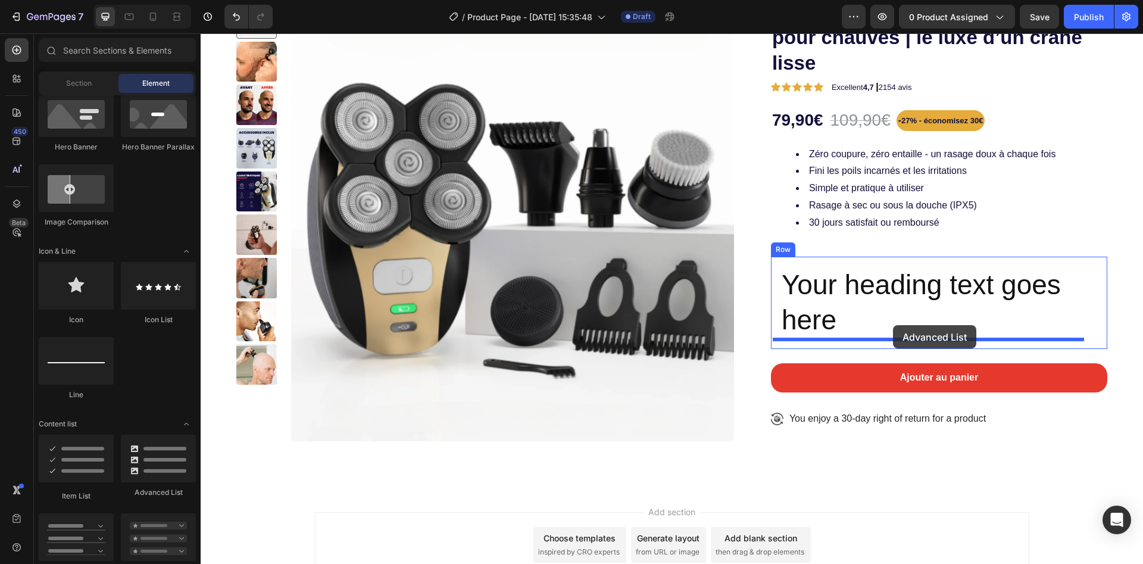
drag, startPoint x: 378, startPoint y: 503, endPoint x: 893, endPoint y: 325, distance: 544.9
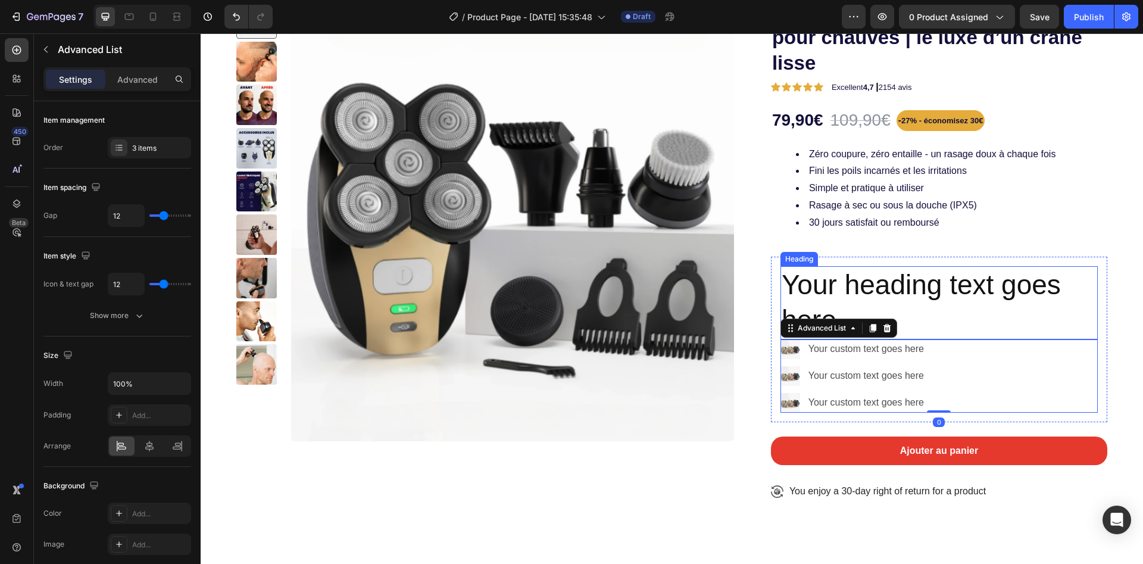
click at [822, 304] on p "Your heading text goes here" at bounding box center [939, 302] width 315 height 71
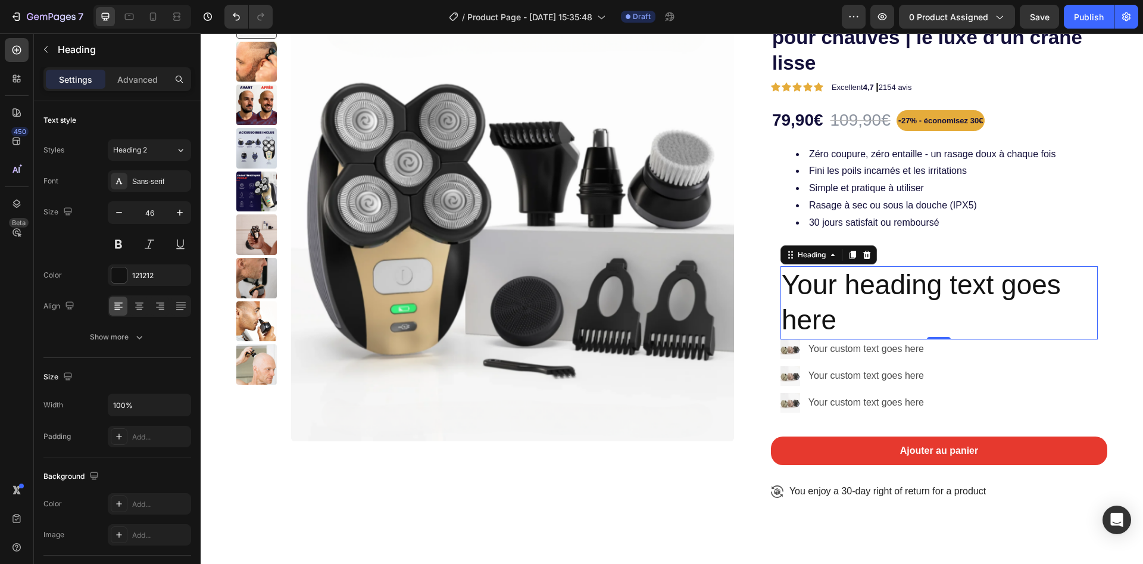
click at [884, 326] on p "Your heading text goes here" at bounding box center [939, 302] width 315 height 71
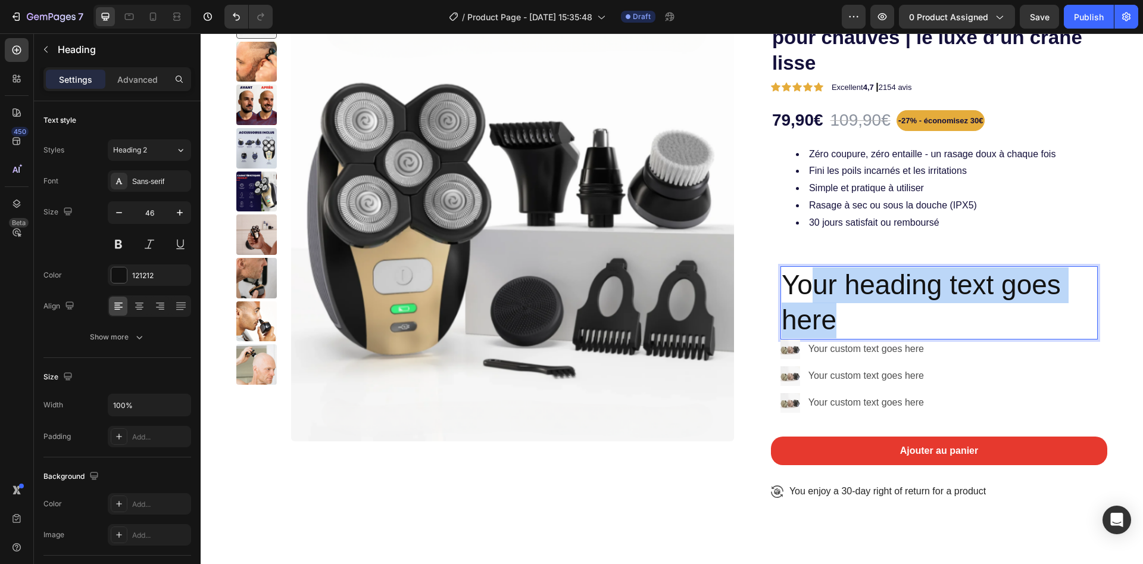
drag, startPoint x: 884, startPoint y: 326, endPoint x: 812, endPoint y: 254, distance: 101.5
click at [812, 254] on div "FlexBaldy® – Rasoir électrique pour chauves | le luxe d’un crâne lisse Product …" at bounding box center [939, 255] width 336 height 515
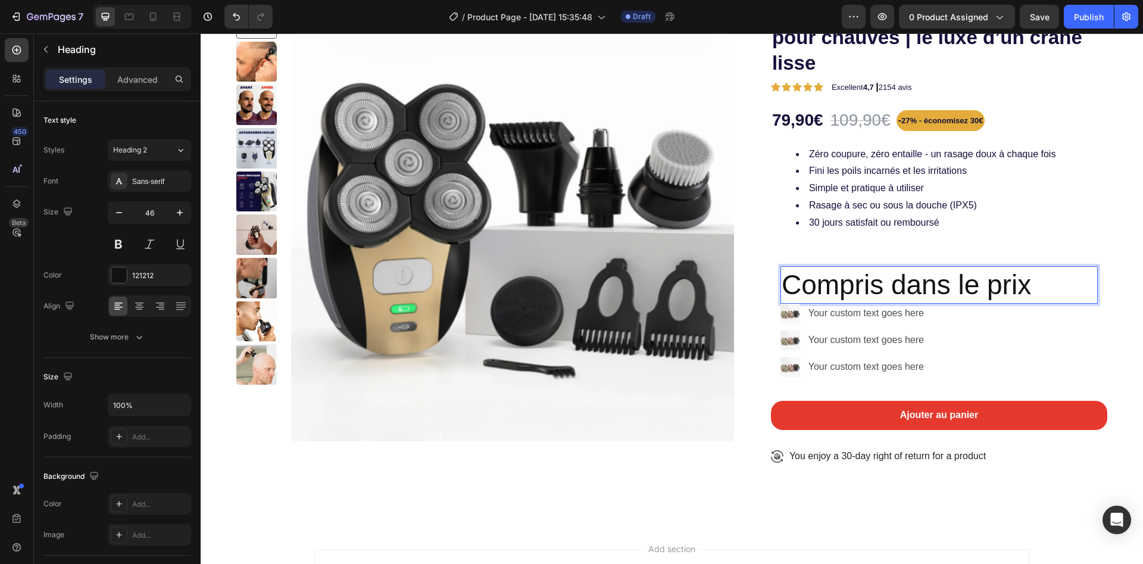
click at [935, 290] on p "Compris dans le prix" at bounding box center [939, 285] width 315 height 36
click at [933, 290] on p "Compris dans le prix" at bounding box center [939, 285] width 315 height 36
click at [931, 290] on p "Compris dans le prix" at bounding box center [939, 285] width 315 height 36
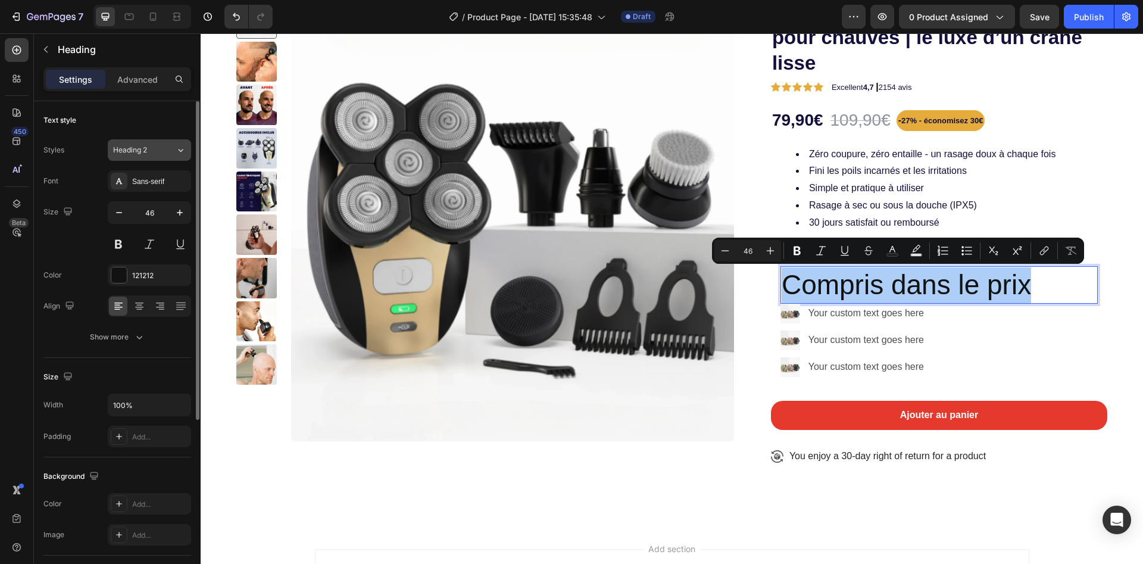
click at [150, 158] on button "Heading 2" at bounding box center [149, 149] width 83 height 21
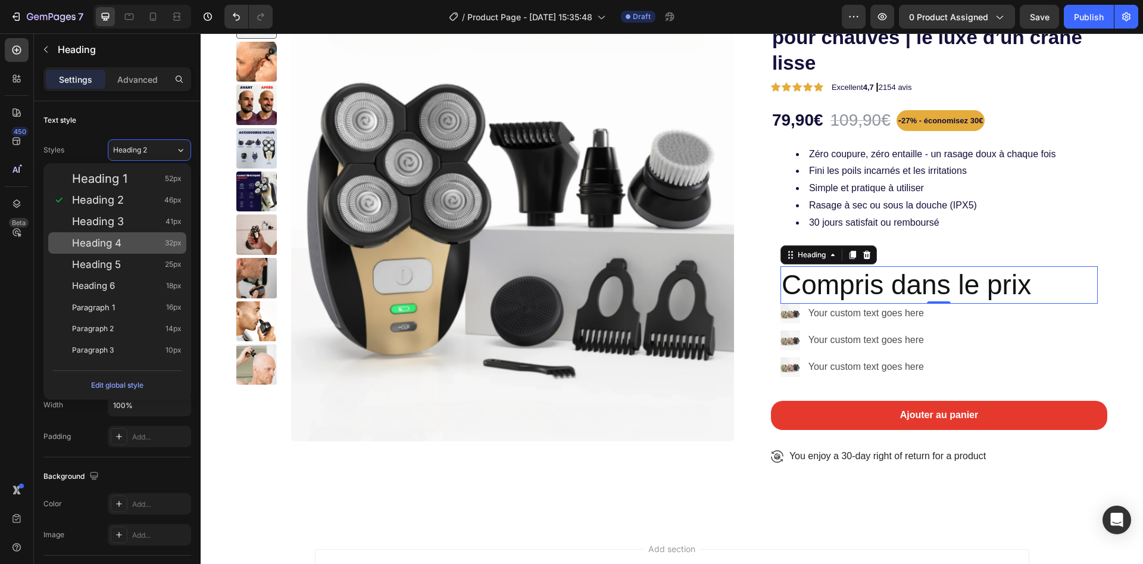
click at [129, 242] on div "Heading 4 32px" at bounding box center [127, 243] width 110 height 12
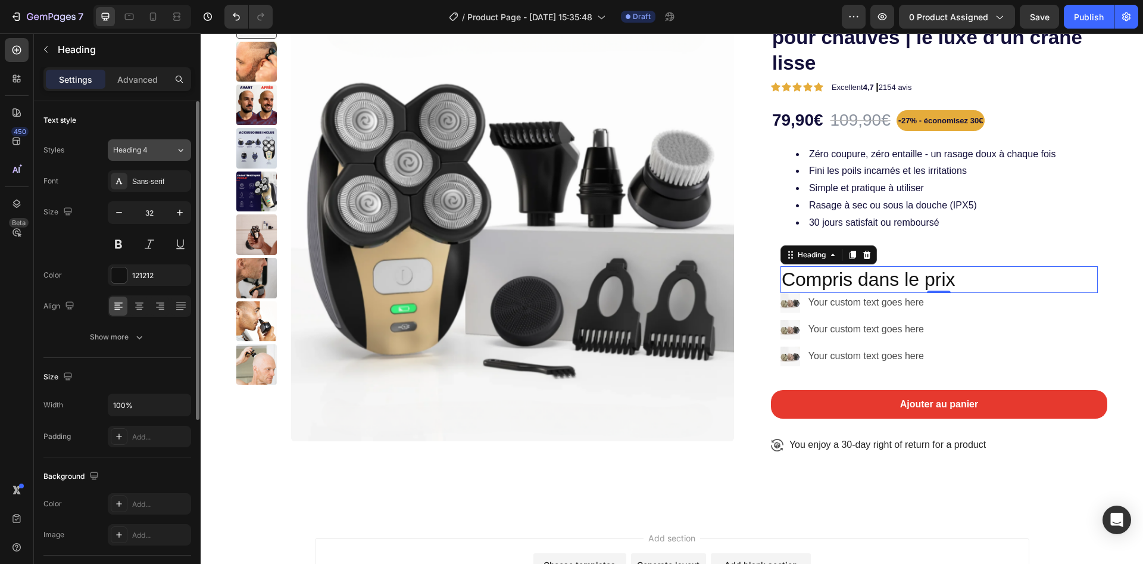
click at [156, 149] on div "Heading 4" at bounding box center [137, 150] width 48 height 11
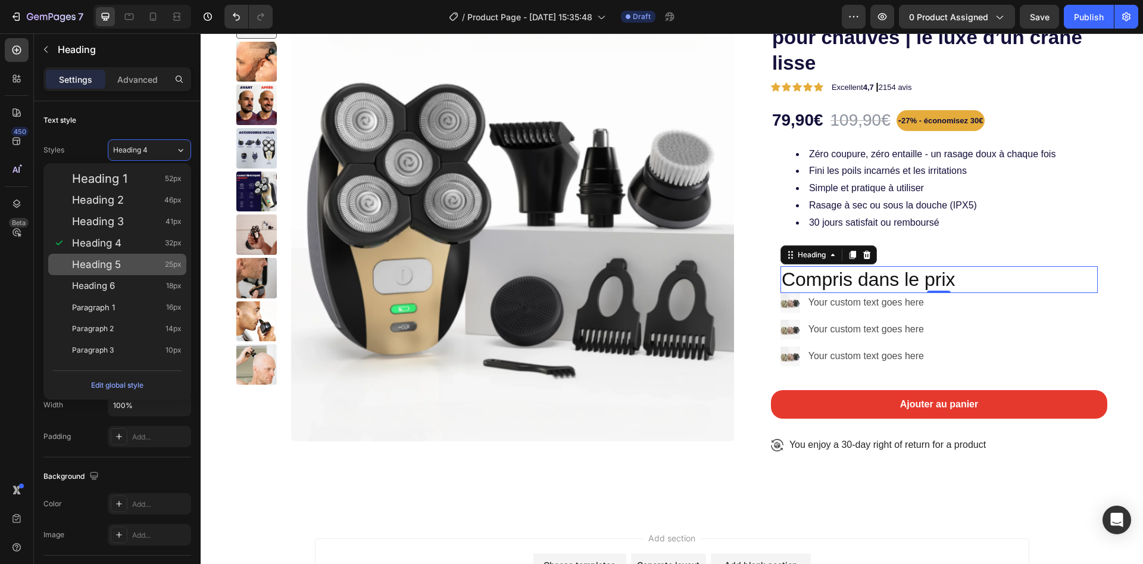
click at [136, 259] on div "Heading 5 25px" at bounding box center [127, 264] width 110 height 12
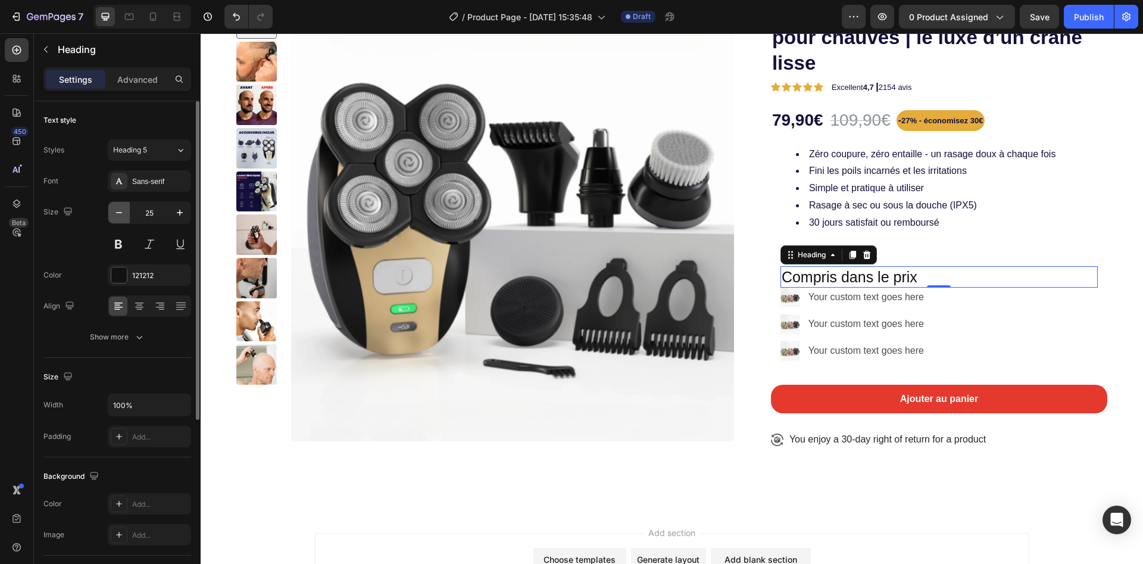
click at [120, 216] on icon "button" at bounding box center [119, 213] width 12 height 12
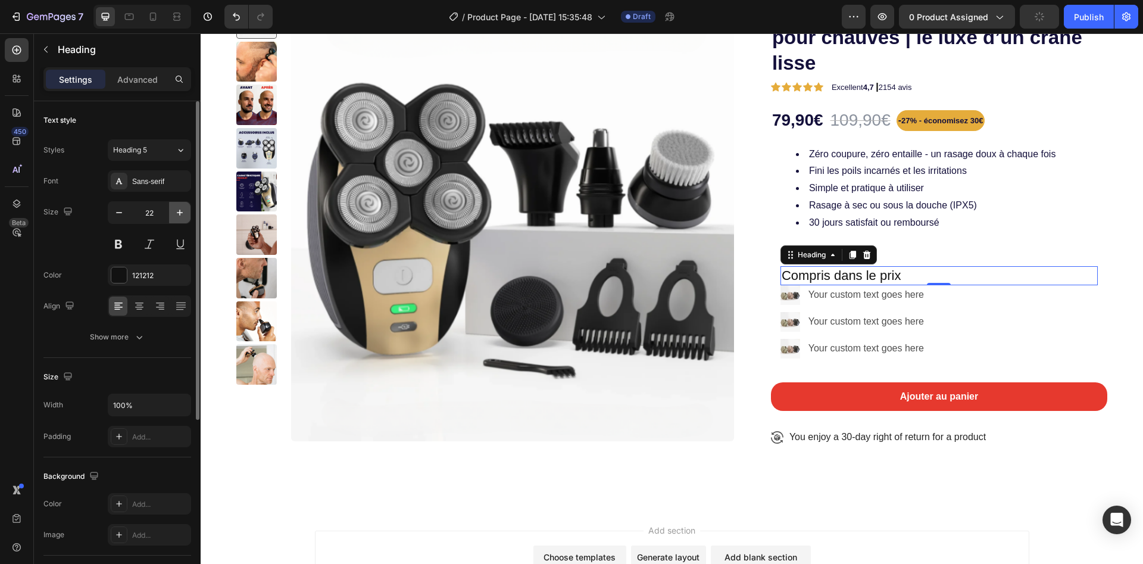
click at [177, 216] on icon "button" at bounding box center [180, 213] width 12 height 12
type input "24"
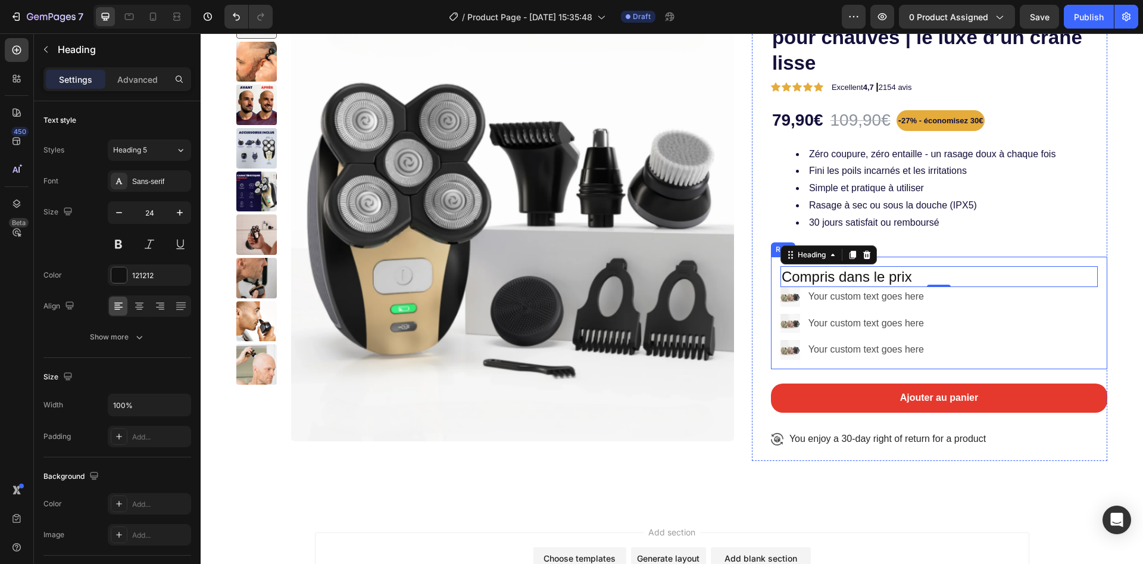
click at [771, 309] on div "Compris dans le prix Heading 0 Image Your custom text goes here Text Block Imag…" at bounding box center [939, 313] width 336 height 113
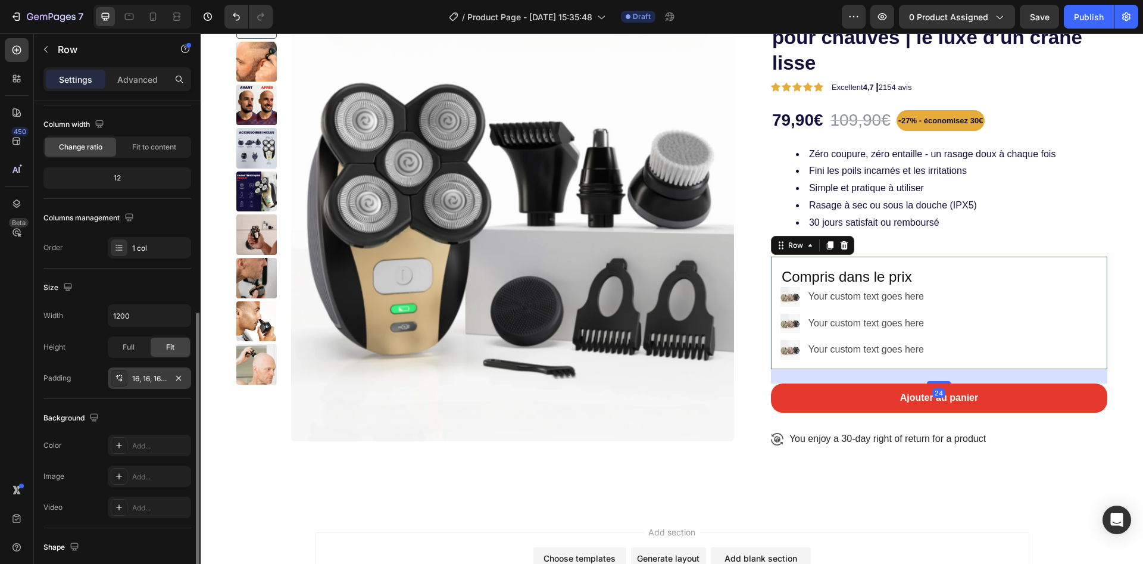
scroll to position [230, 0]
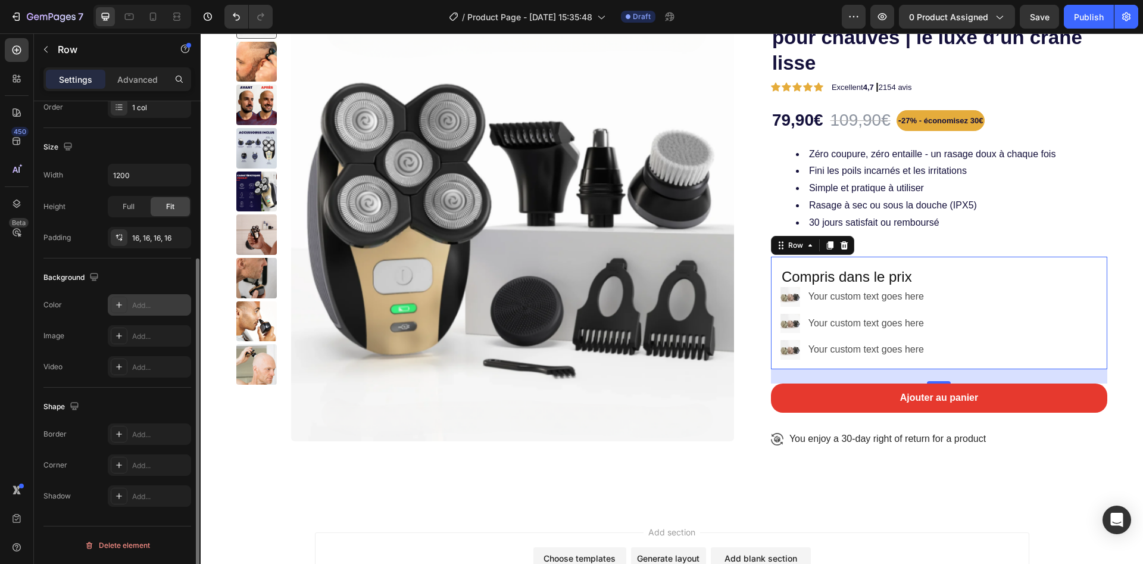
click at [142, 301] on div "Add..." at bounding box center [160, 305] width 56 height 11
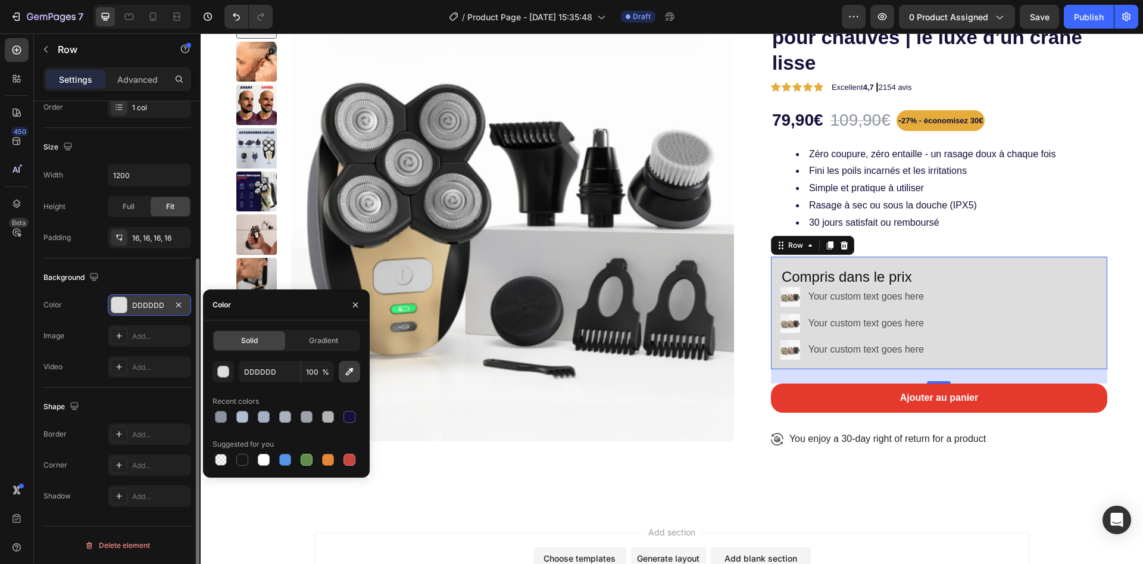
click at [343, 376] on button "button" at bounding box center [349, 371] width 21 height 21
type input "E4893A"
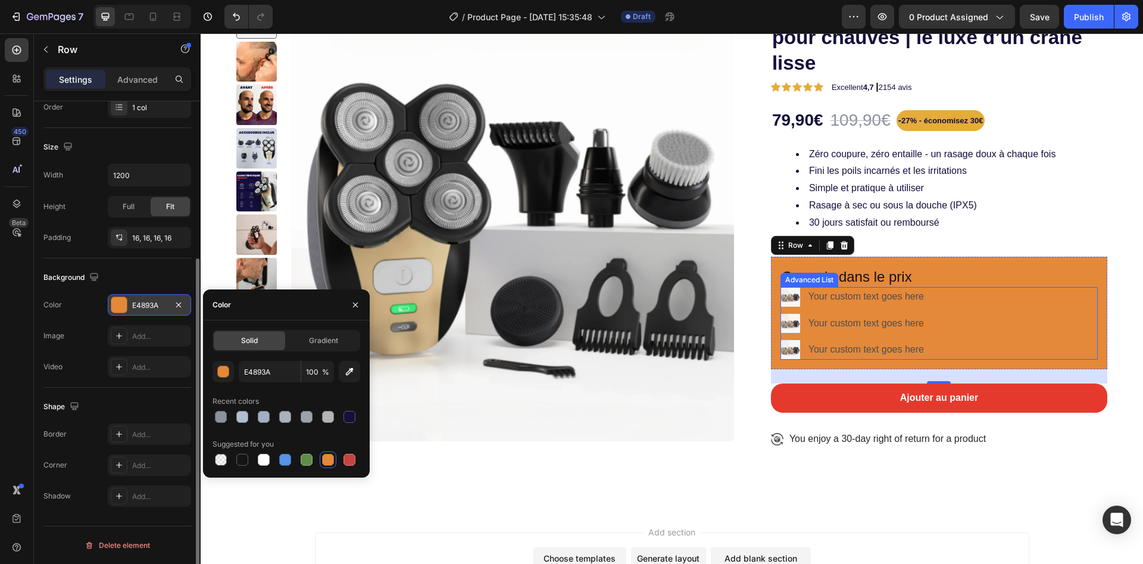
click at [976, 323] on div "Image Your custom text goes here Text Block Image Your custom text goes here Te…" at bounding box center [939, 323] width 317 height 73
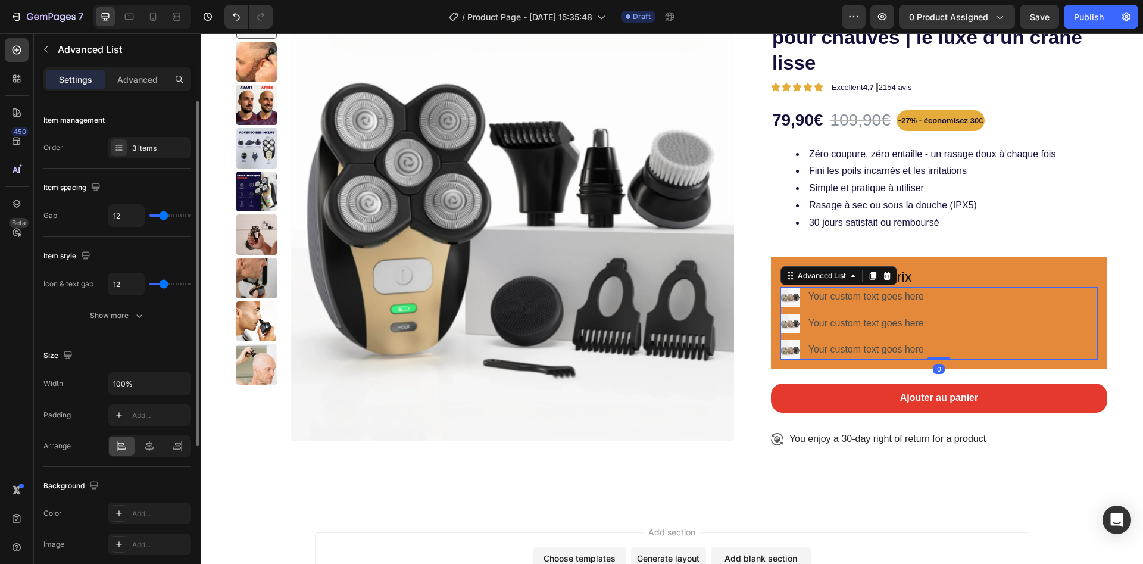
scroll to position [179, 0]
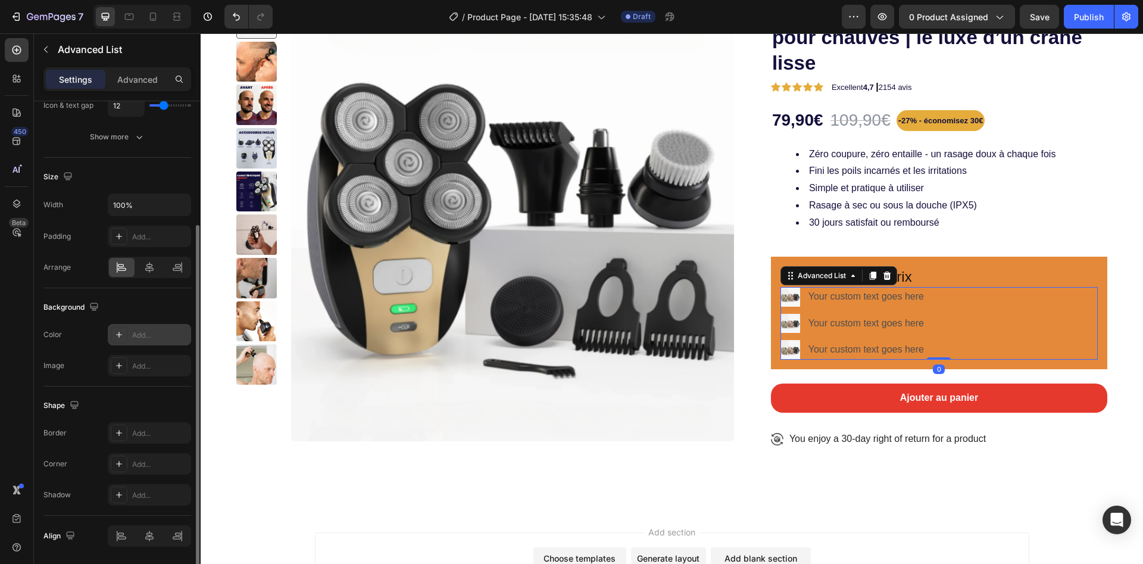
click at [127, 338] on div "Add..." at bounding box center [149, 334] width 83 height 21
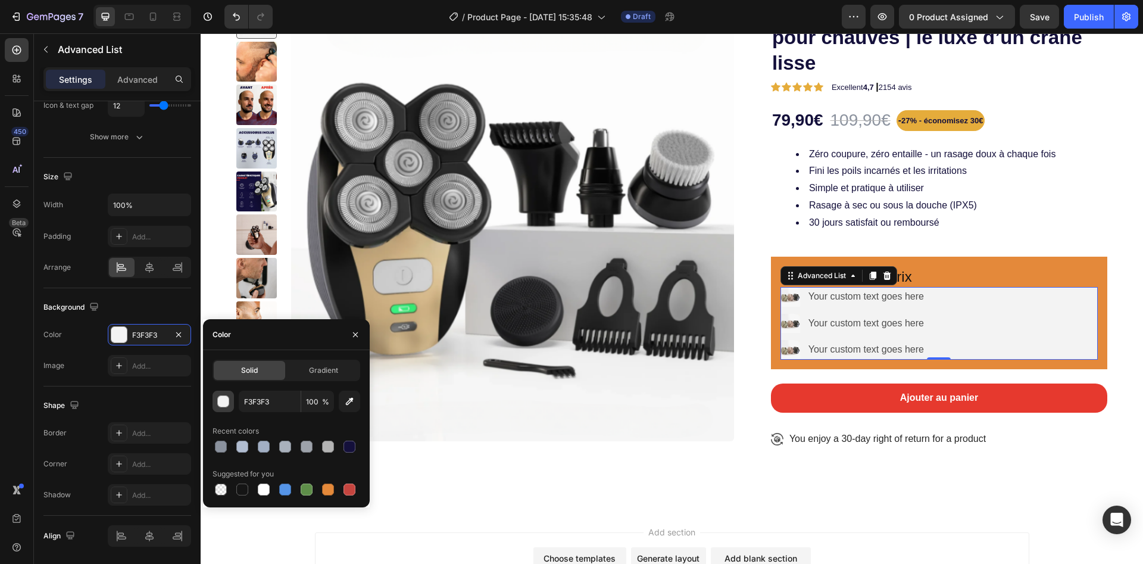
click at [221, 397] on div "button" at bounding box center [224, 402] width 12 height 12
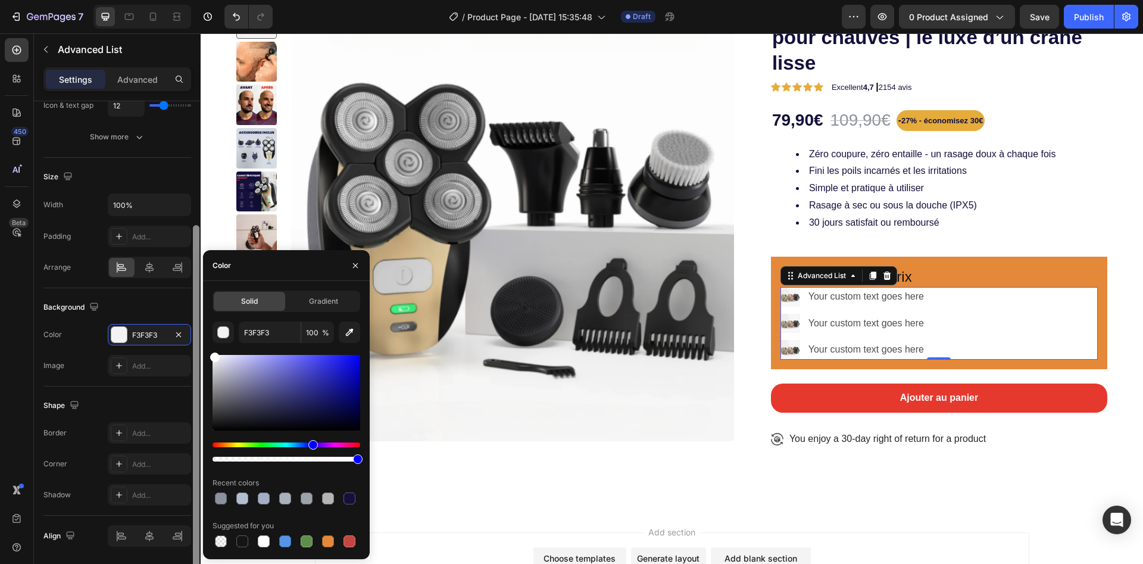
drag, startPoint x: 239, startPoint y: 372, endPoint x: 194, endPoint y: 334, distance: 59.2
click at [195, 335] on div "450 Beta Sections(18) Elements(84) Section Element Hero Section Product Detail …" at bounding box center [100, 298] width 201 height 530
click at [208, 347] on div "Solid Gradient FFFFFF 100 % Recent colors Suggested for you" at bounding box center [286, 420] width 167 height 259
click at [210, 355] on div "Solid Gradient FFFFFF 100 % Recent colors Suggested for you" at bounding box center [286, 420] width 167 height 259
click at [212, 355] on div at bounding box center [215, 357] width 10 height 10
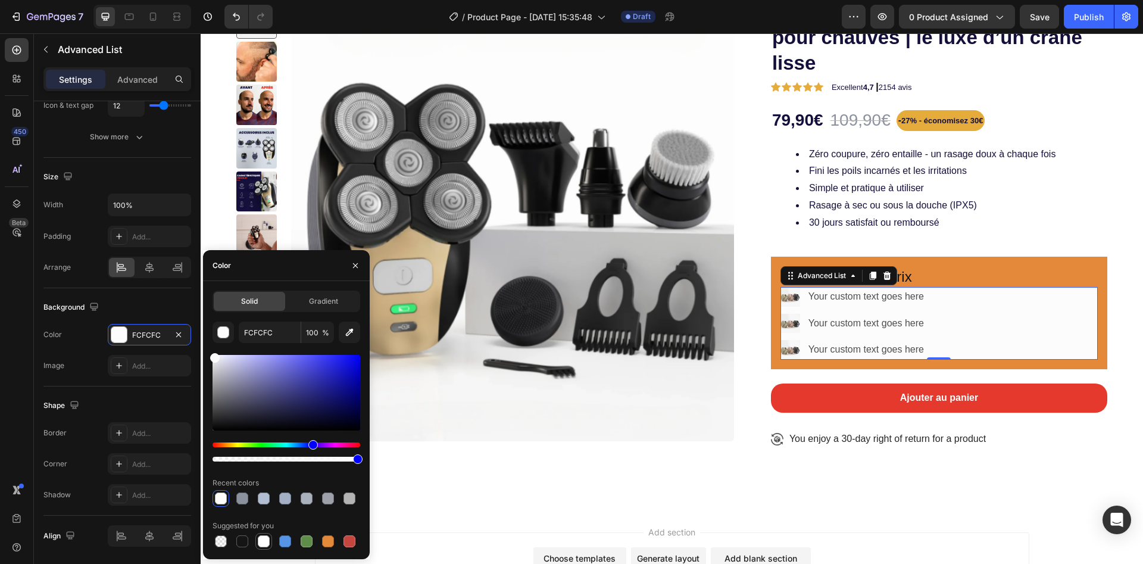
click at [264, 541] on div at bounding box center [264, 541] width 12 height 12
type input "FFFFFF"
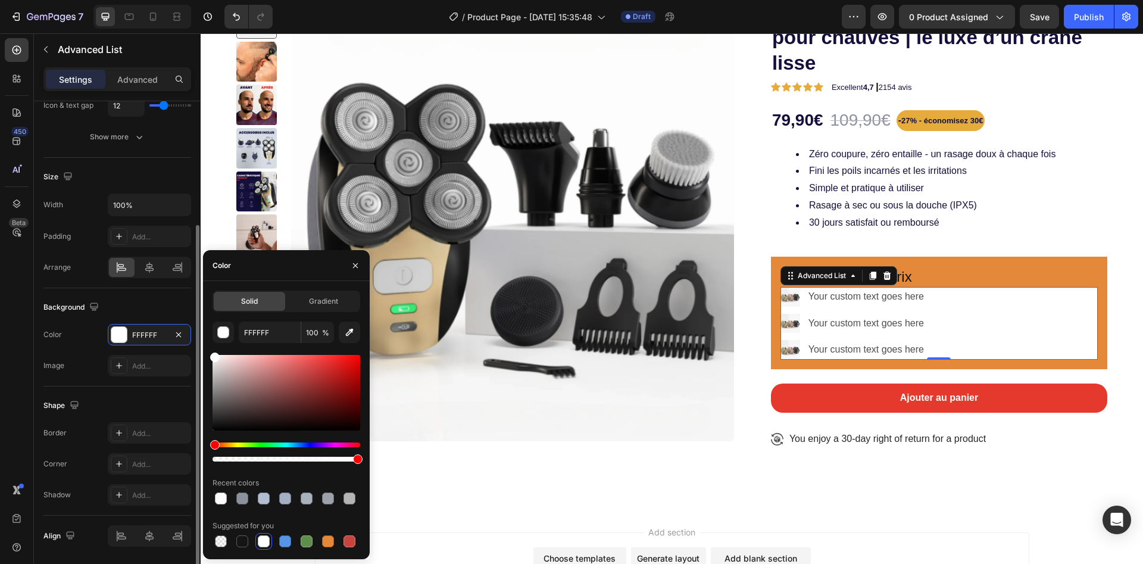
click at [156, 297] on div "Background The changes might be hidden by the video. Color FFFFFF Image Add..." at bounding box center [117, 337] width 148 height 98
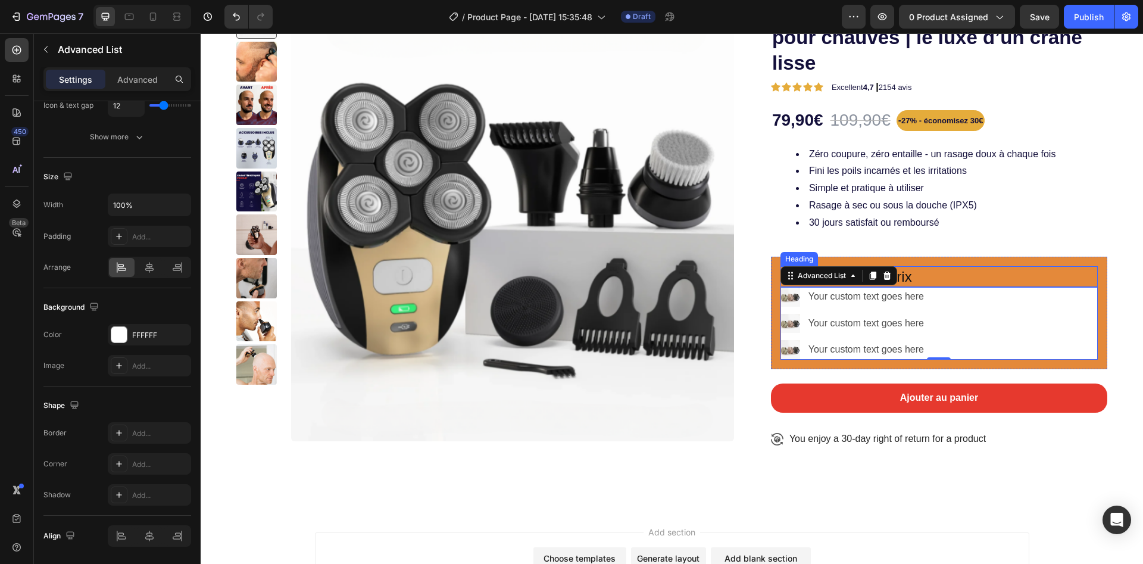
click at [975, 266] on h2 "Compris dans le prix" at bounding box center [939, 276] width 317 height 21
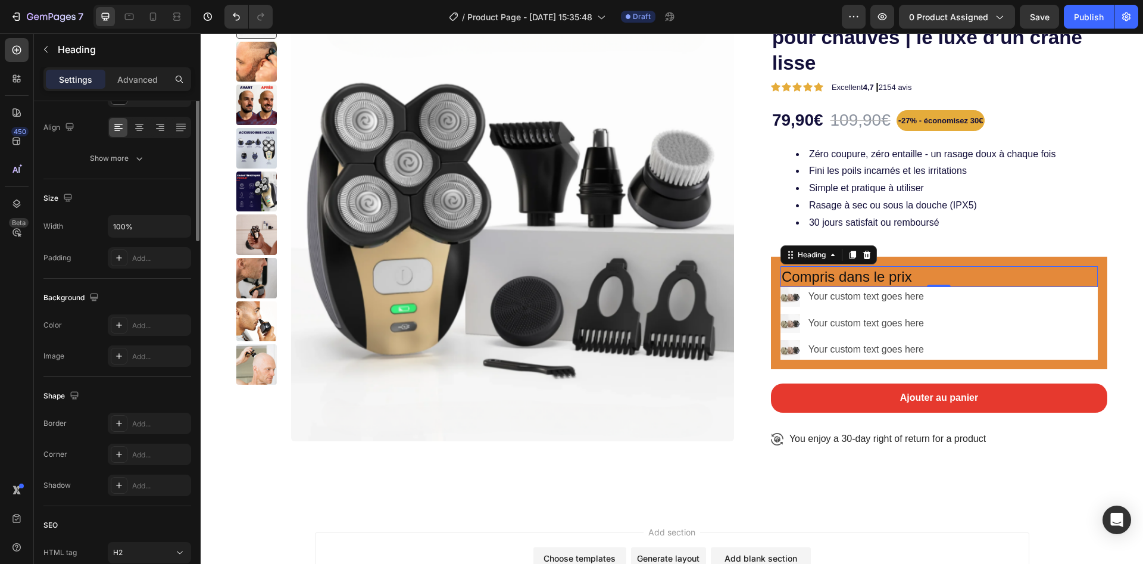
scroll to position [0, 0]
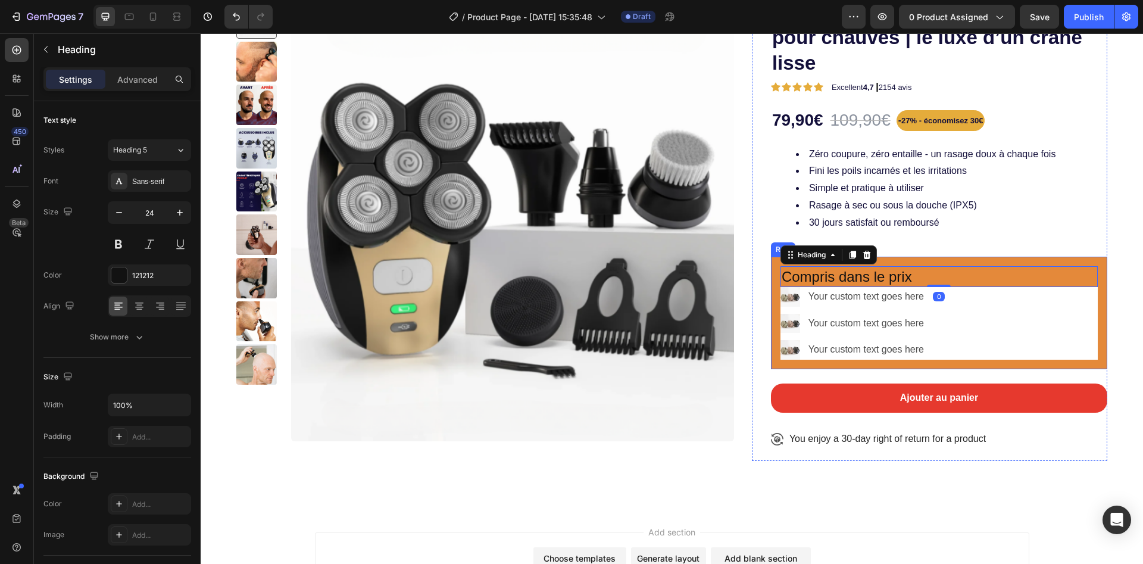
click at [771, 353] on div "Compris dans le prix Heading 0 Image Your custom text goes here Text Block Imag…" at bounding box center [939, 313] width 336 height 113
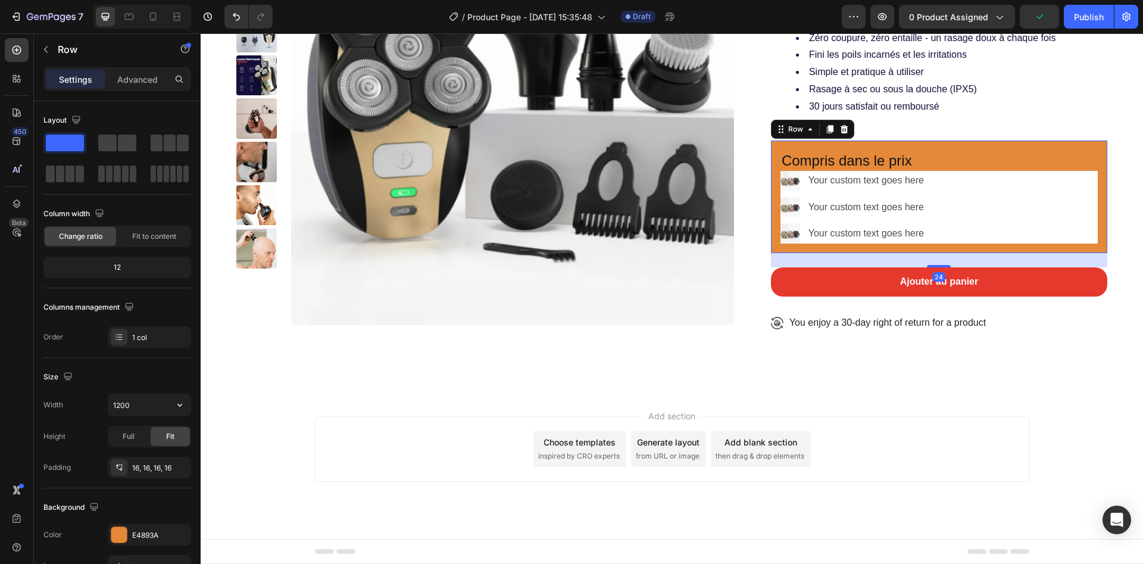
scroll to position [179, 0]
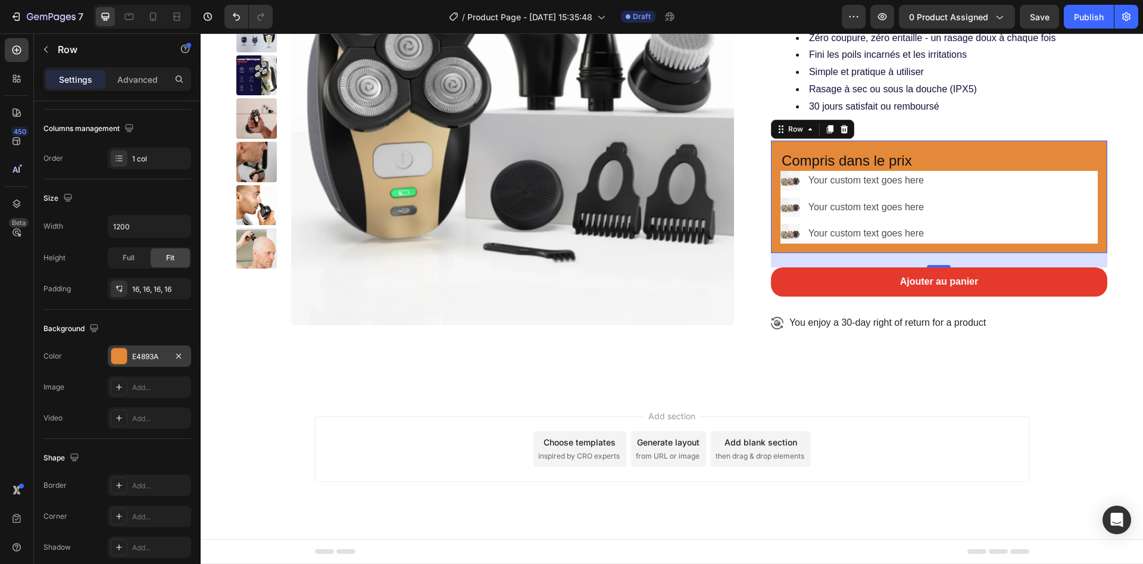
click at [122, 357] on div at bounding box center [118, 355] width 15 height 15
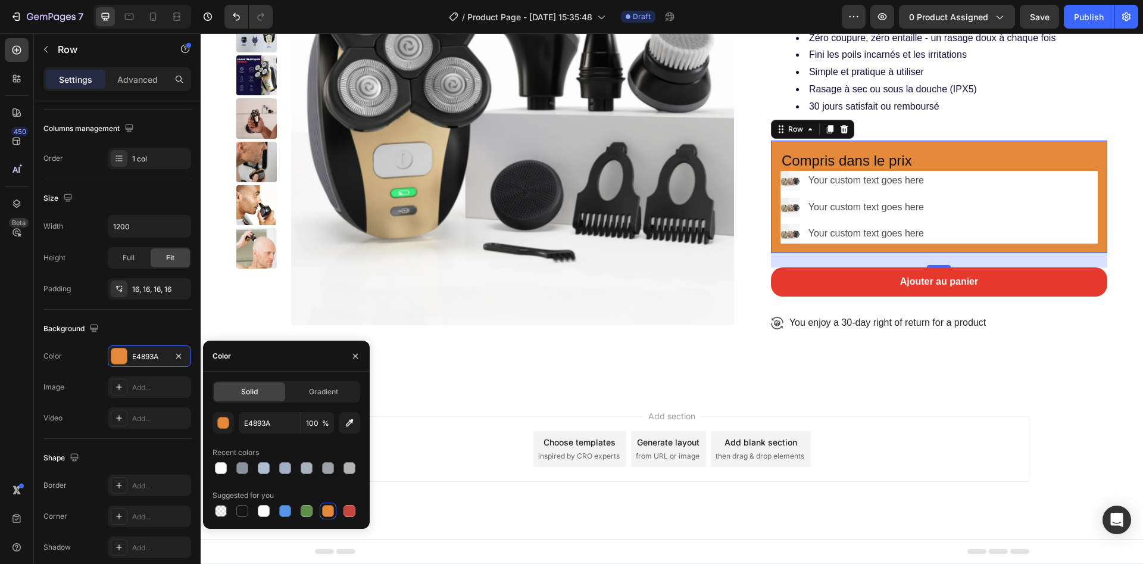
click at [322, 422] on span "%" at bounding box center [325, 423] width 7 height 11
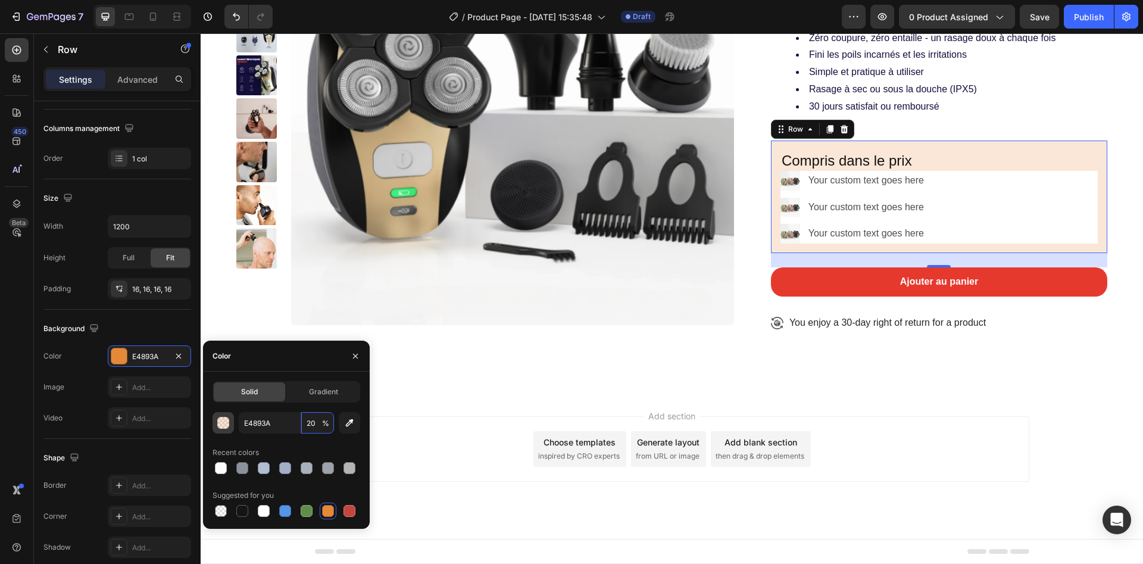
type input "20"
click at [223, 423] on div "button" at bounding box center [224, 423] width 12 height 12
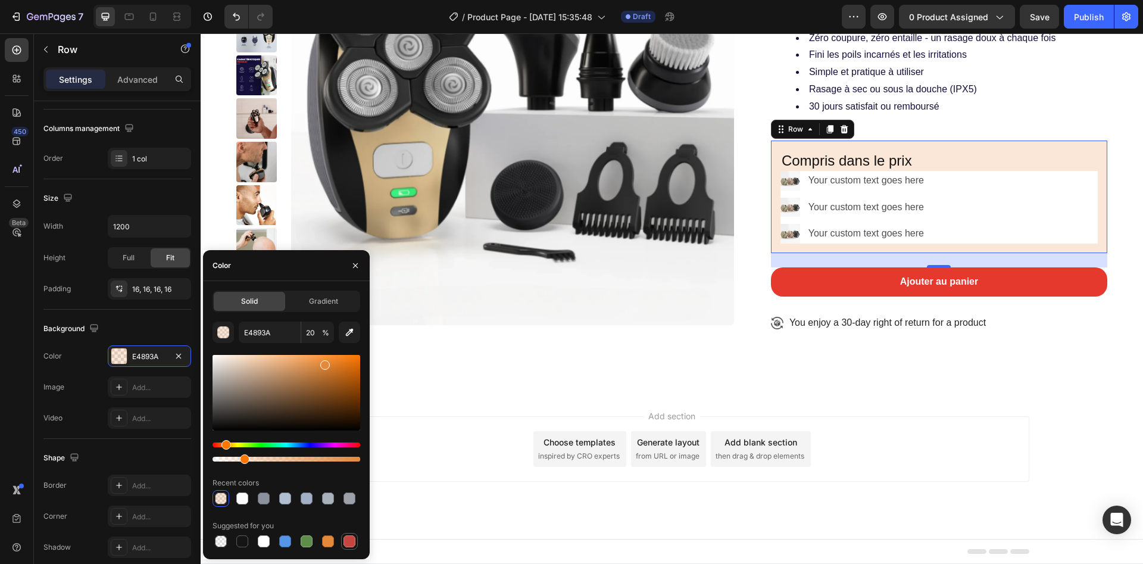
click at [347, 539] on div at bounding box center [350, 541] width 12 height 12
type input "C5453F"
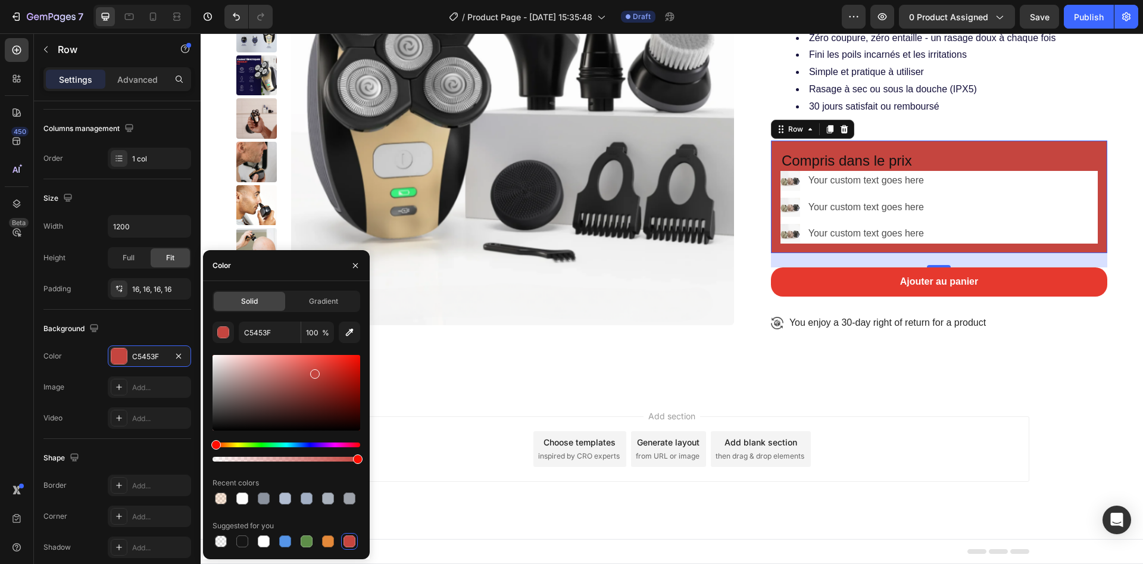
click at [225, 458] on div at bounding box center [287, 459] width 148 height 5
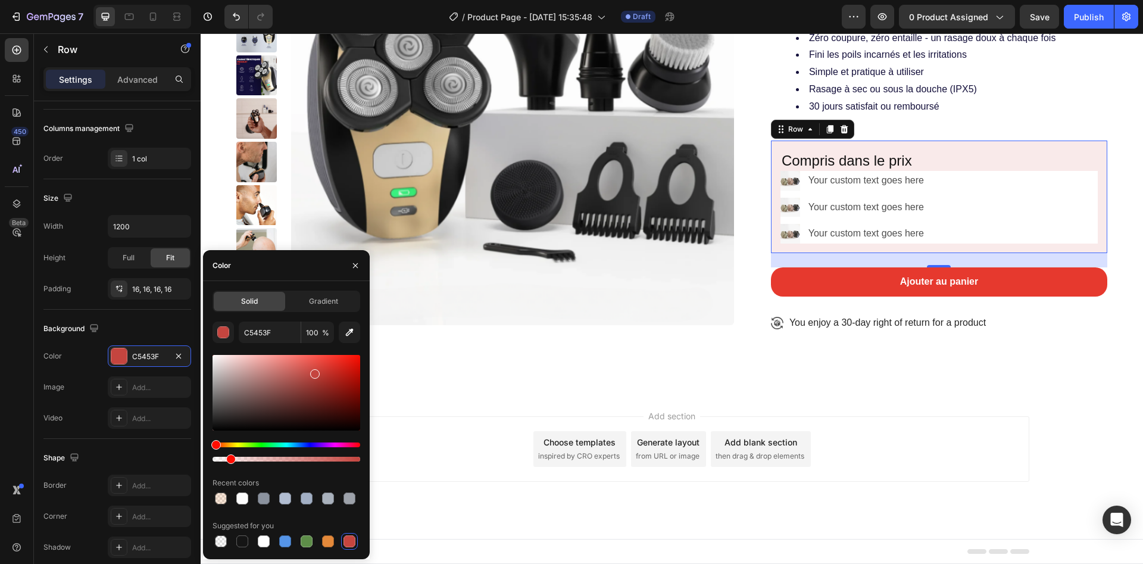
click at [229, 458] on div at bounding box center [231, 459] width 10 height 10
type input "11"
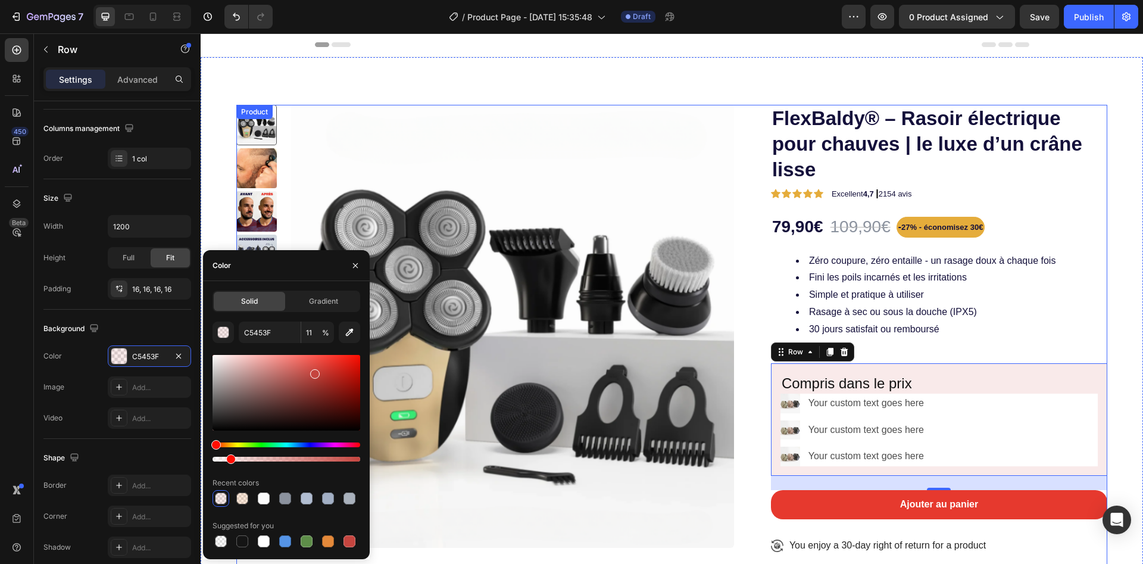
scroll to position [0, 0]
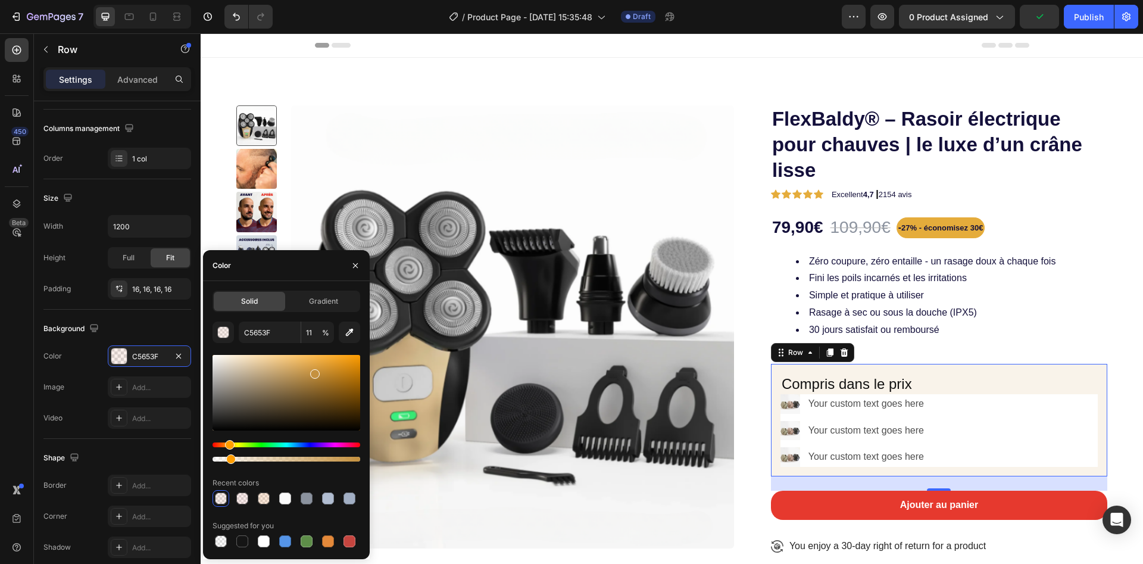
drag, startPoint x: 215, startPoint y: 445, endPoint x: 228, endPoint y: 448, distance: 13.6
click at [228, 448] on div "Hue" at bounding box center [230, 445] width 10 height 10
click at [223, 444] on div "Hue" at bounding box center [225, 445] width 10 height 10
type input "C5793F"
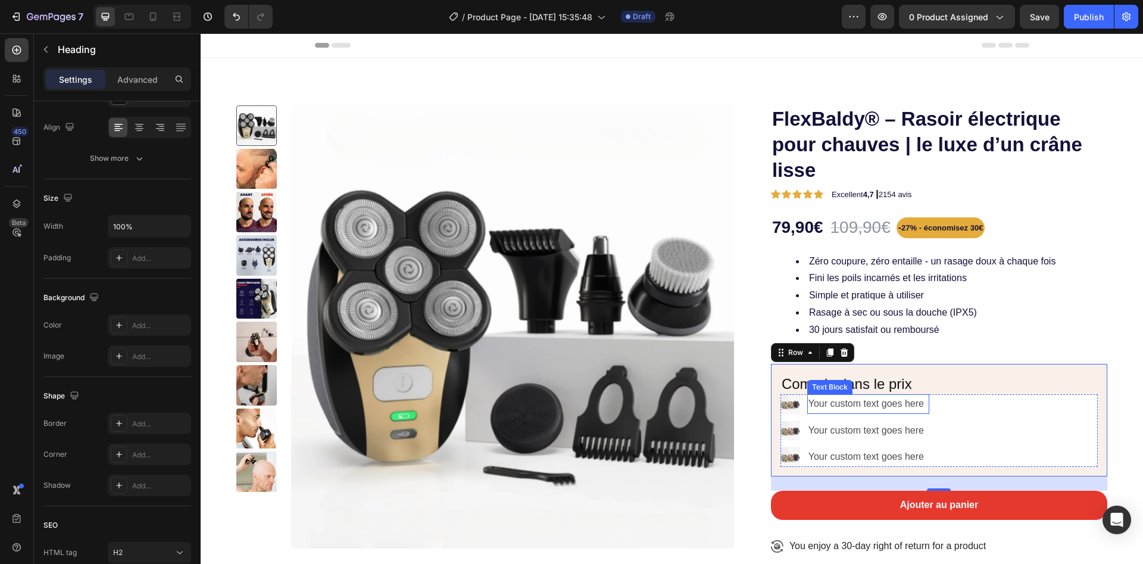
click at [905, 390] on p "Compris dans le prix" at bounding box center [939, 383] width 315 height 18
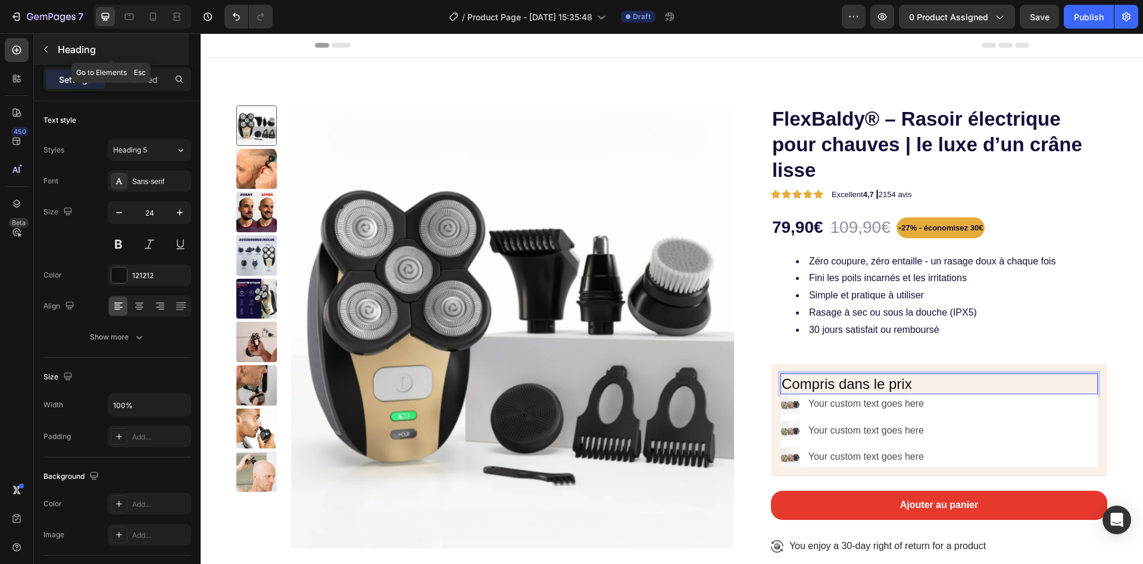
click at [50, 52] on icon "button" at bounding box center [46, 50] width 10 height 10
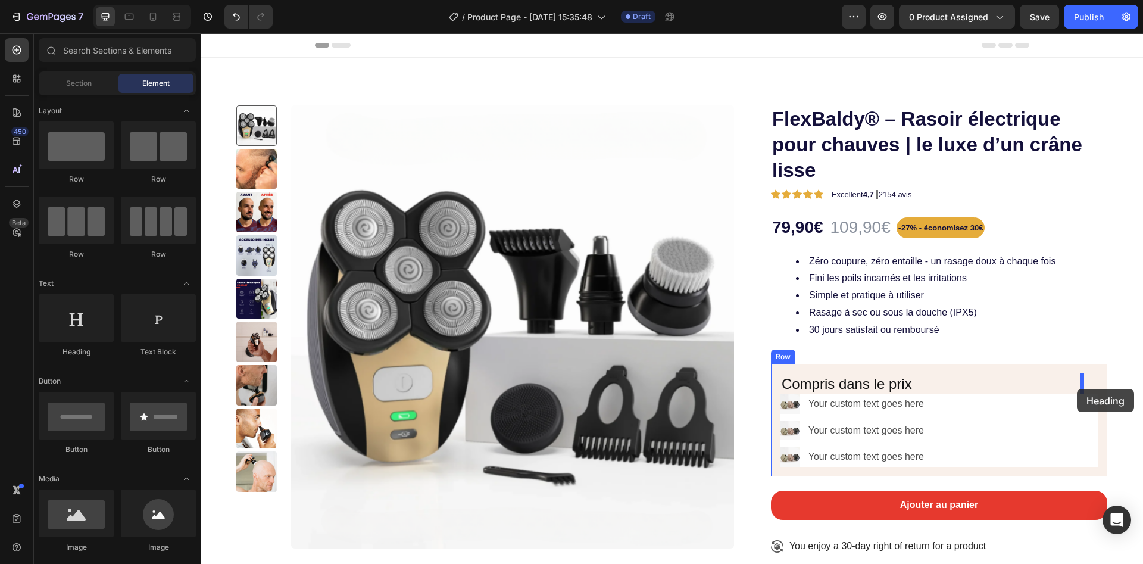
drag, startPoint x: 285, startPoint y: 361, endPoint x: 1077, endPoint y: 389, distance: 792.3
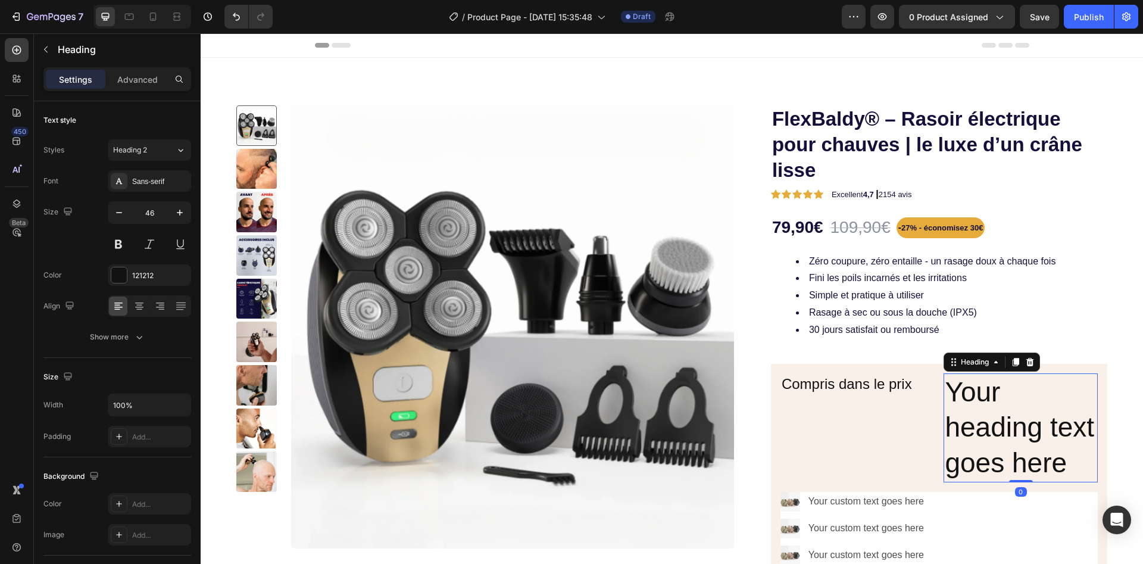
click at [1006, 419] on h2 "Your heading text goes here" at bounding box center [1021, 427] width 154 height 109
click at [1003, 419] on p "Your heading text goes here" at bounding box center [1021, 427] width 152 height 107
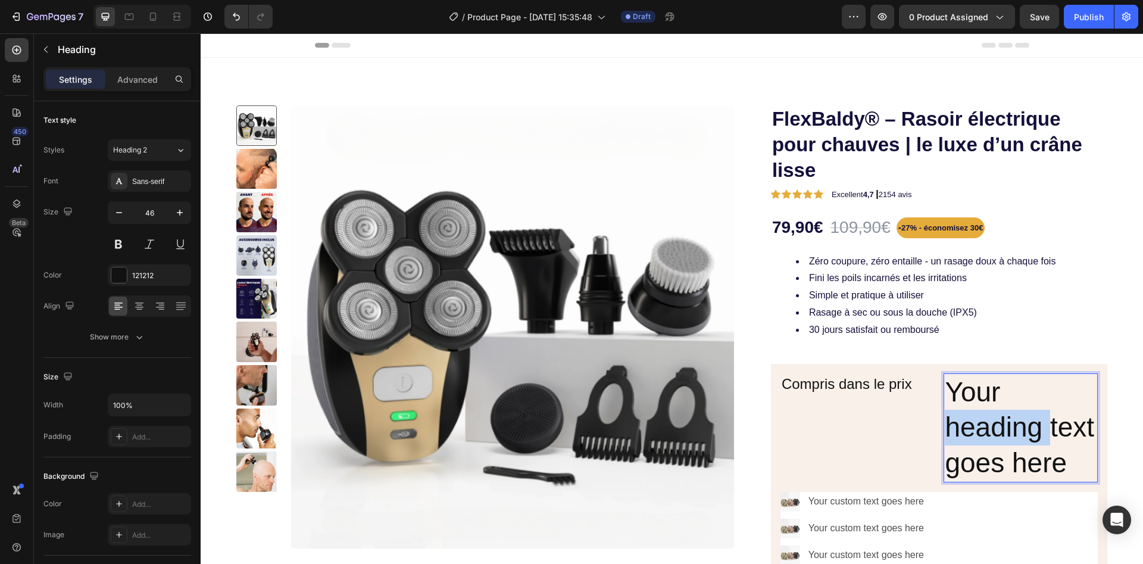
click at [1003, 419] on p "Your heading text goes here" at bounding box center [1021, 427] width 152 height 107
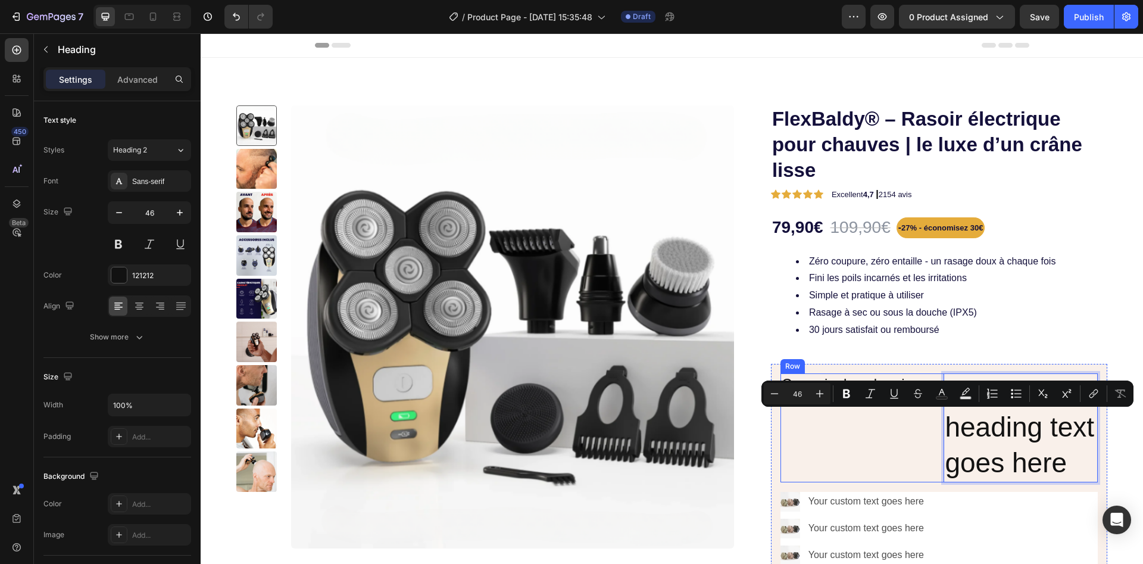
click at [971, 481] on p "Your heading text goes here" at bounding box center [1021, 427] width 152 height 107
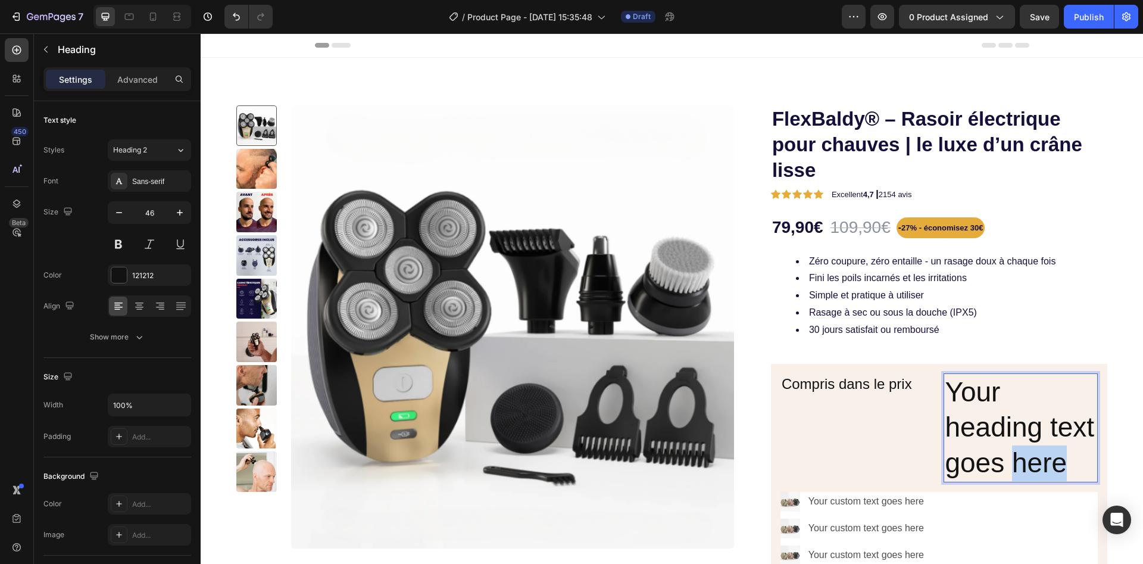
click at [969, 481] on p "Your heading text goes here" at bounding box center [1021, 427] width 152 height 107
click at [967, 481] on p "Your heading text goes here" at bounding box center [1021, 427] width 152 height 107
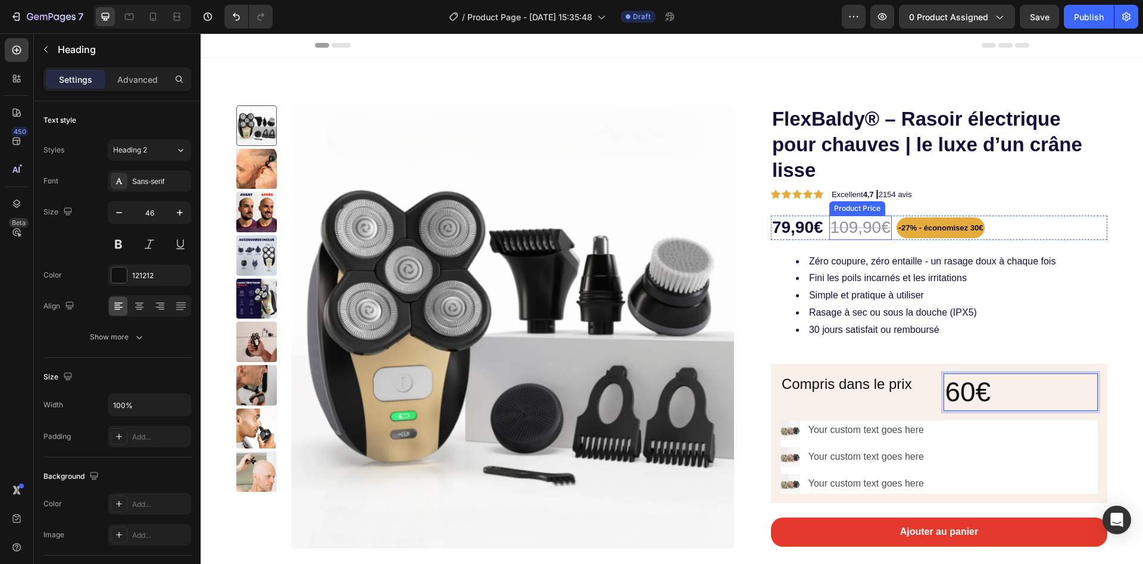
click at [835, 225] on div "109,90€" at bounding box center [860, 228] width 63 height 24
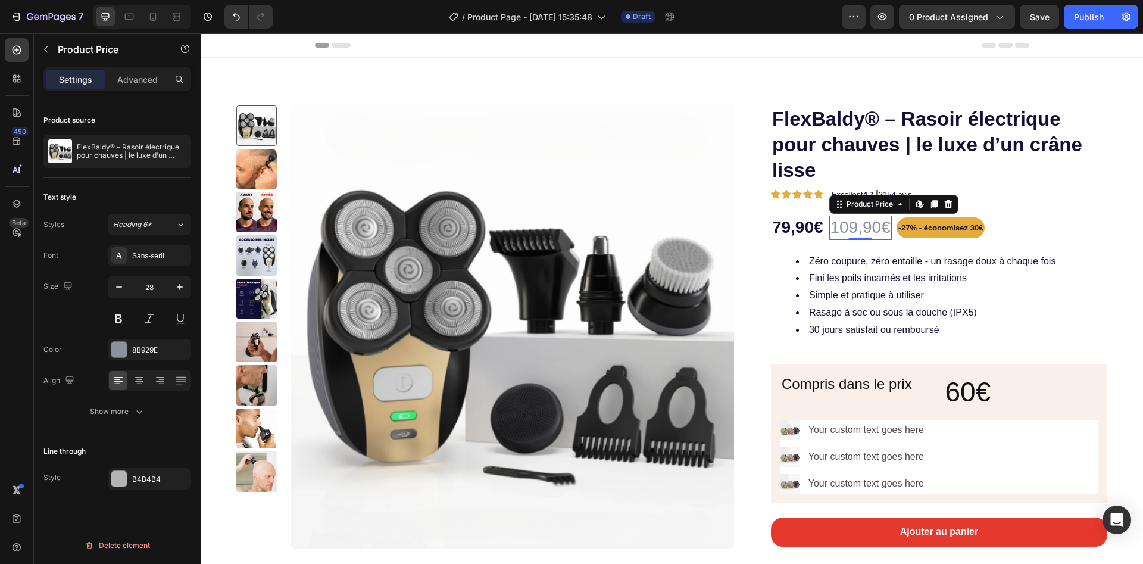
click at [837, 235] on div "109,90€" at bounding box center [860, 228] width 63 height 24
click at [837, 236] on div "109,90€" at bounding box center [860, 228] width 63 height 24
click at [840, 228] on div "109,90€" at bounding box center [860, 228] width 63 height 24
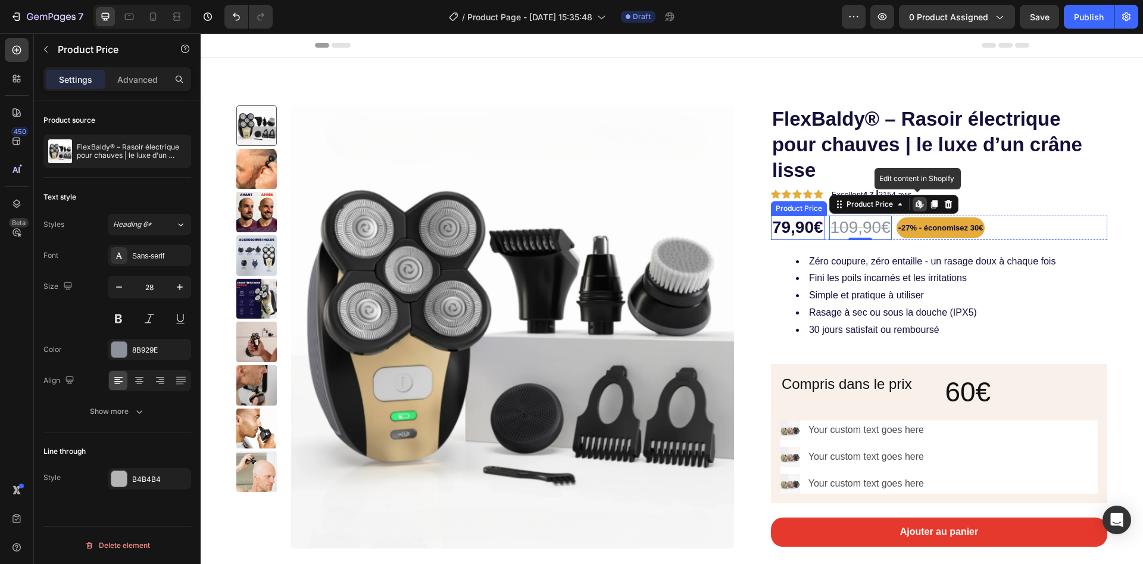
click at [801, 225] on div "79,90€" at bounding box center [798, 228] width 54 height 24
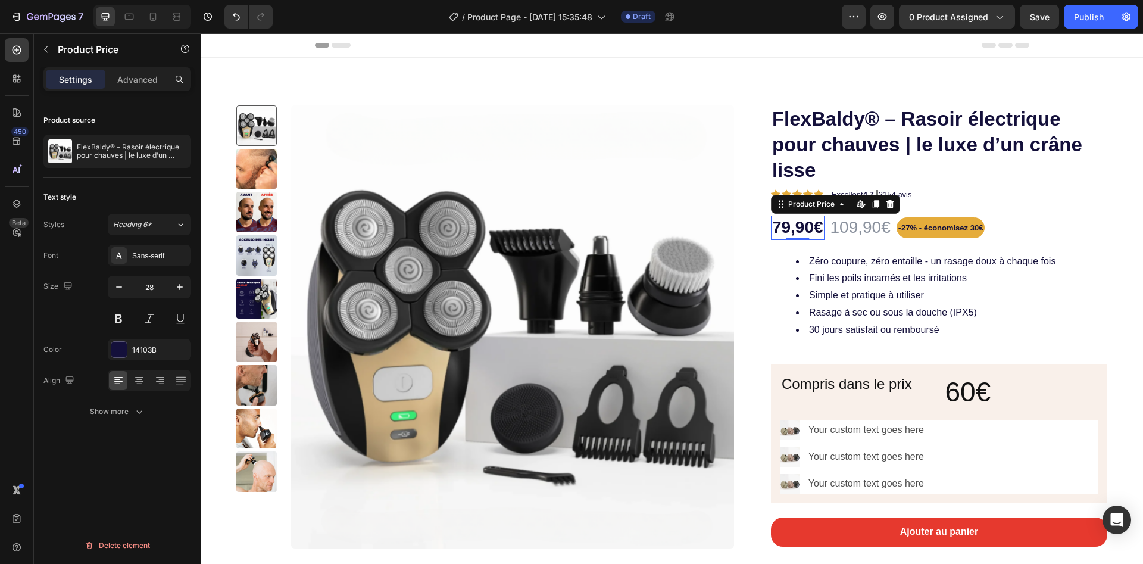
click at [801, 225] on div "79,90€" at bounding box center [798, 228] width 54 height 24
click at [847, 229] on div "109,90€" at bounding box center [860, 228] width 63 height 24
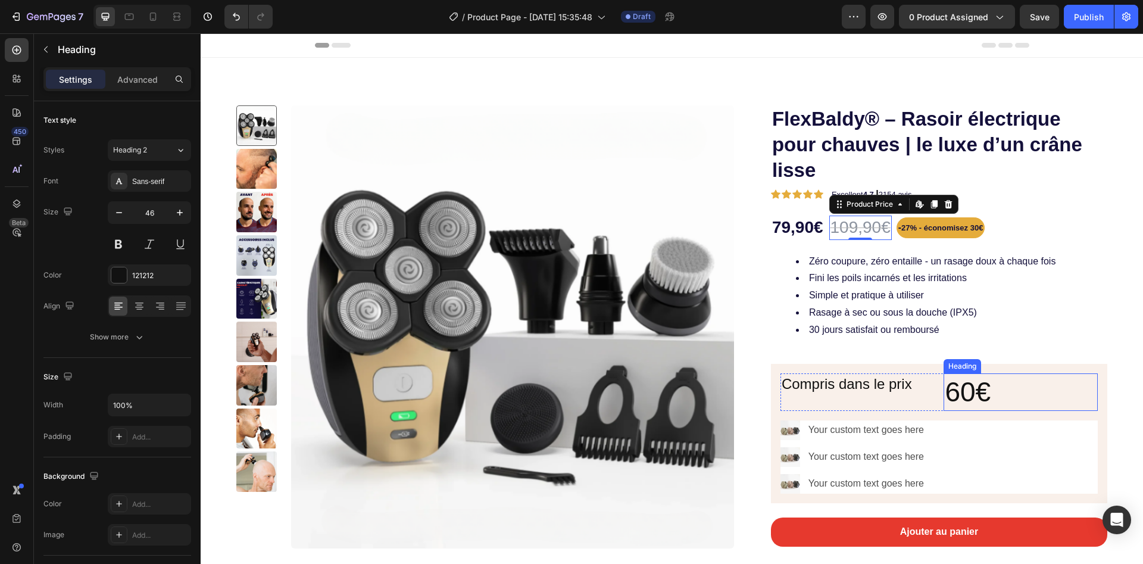
click at [978, 400] on p "60€" at bounding box center [1021, 392] width 152 height 36
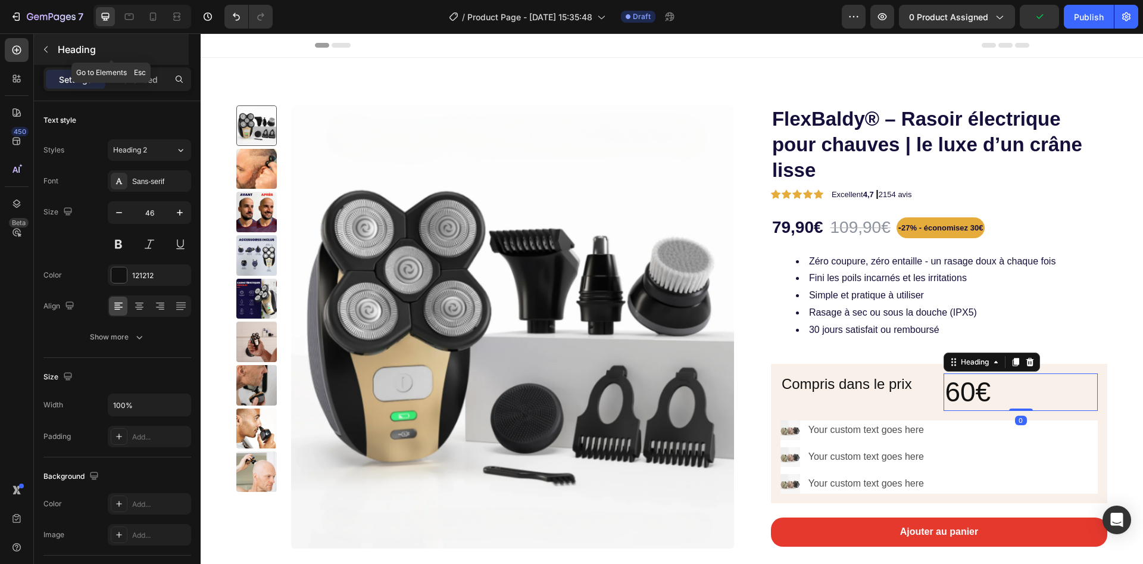
click at [51, 58] on button "button" at bounding box center [45, 49] width 19 height 19
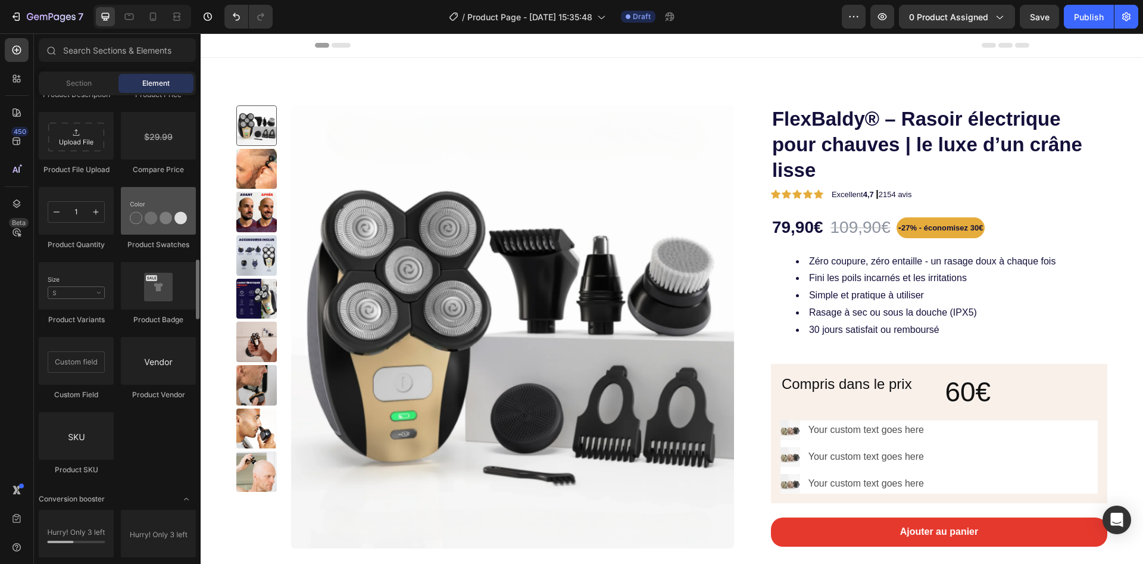
scroll to position [1965, 0]
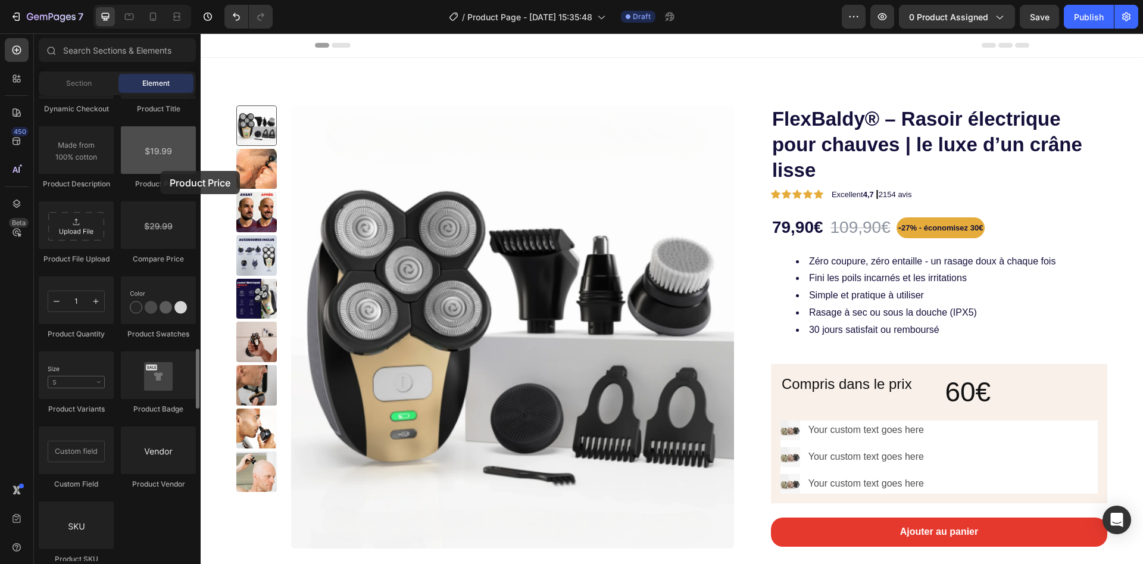
click at [160, 171] on div at bounding box center [158, 150] width 75 height 48
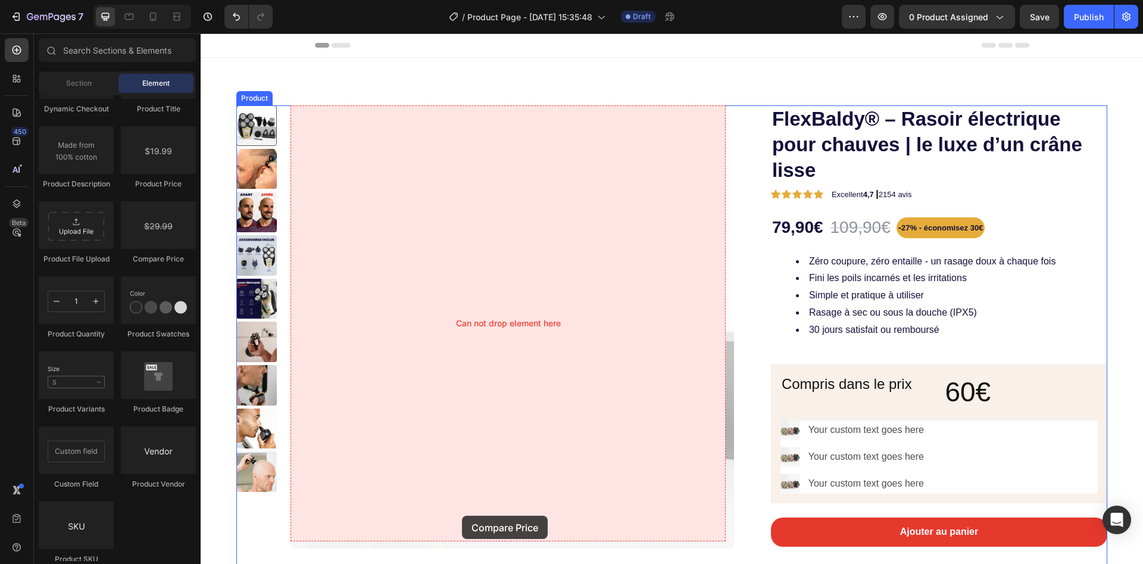
scroll to position [11, 0]
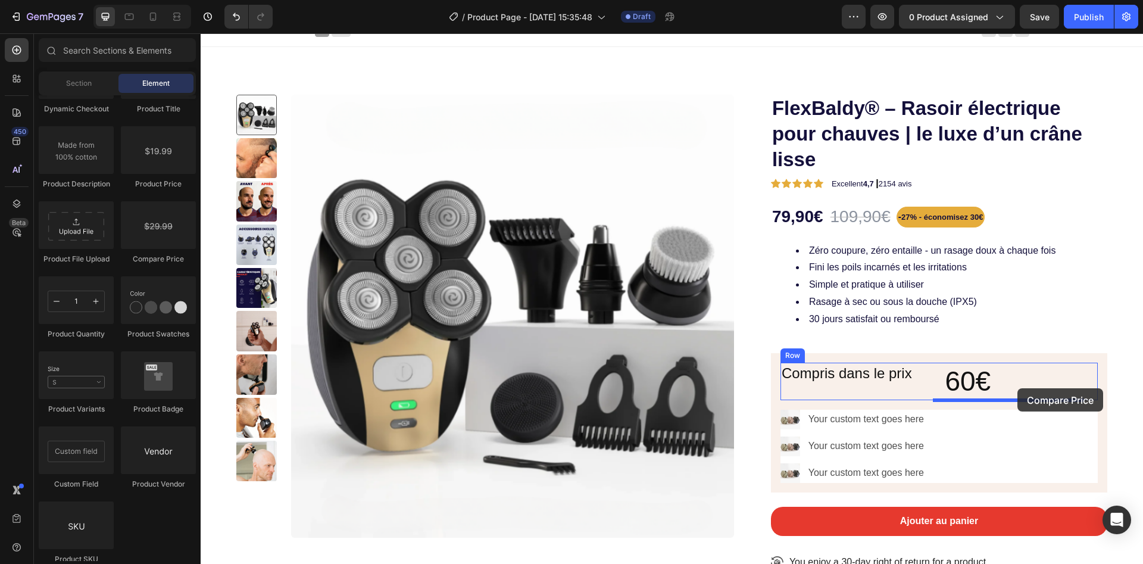
drag, startPoint x: 359, startPoint y: 259, endPoint x: 1018, endPoint y: 388, distance: 671.1
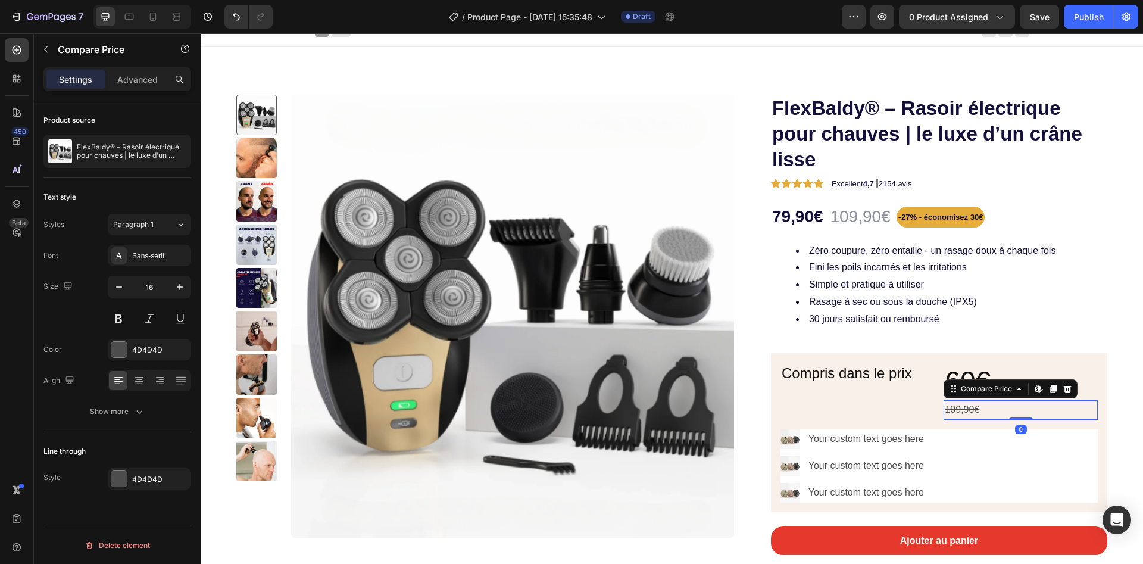
click at [948, 401] on div "109,90€" at bounding box center [1021, 410] width 154 height 20
click at [959, 384] on div "Compare Price" at bounding box center [987, 388] width 56 height 11
click at [959, 389] on div "Compare Price" at bounding box center [987, 388] width 56 height 11
click at [963, 392] on div "Compare Price" at bounding box center [987, 388] width 56 height 11
click at [959, 389] on div "Compare Price" at bounding box center [987, 388] width 56 height 11
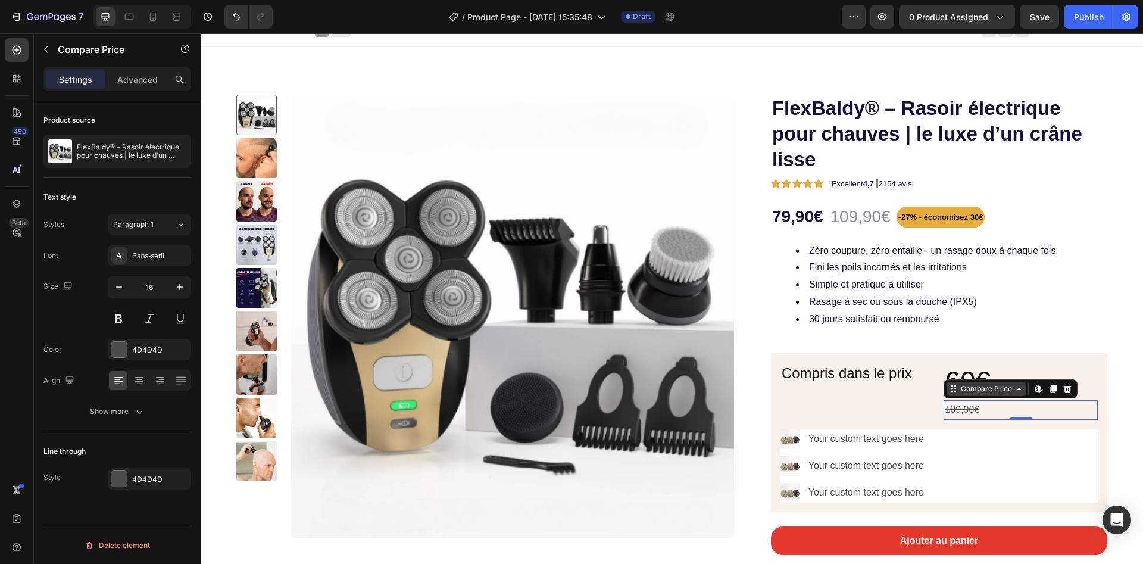
click at [969, 392] on div "Compare Price" at bounding box center [987, 388] width 56 height 11
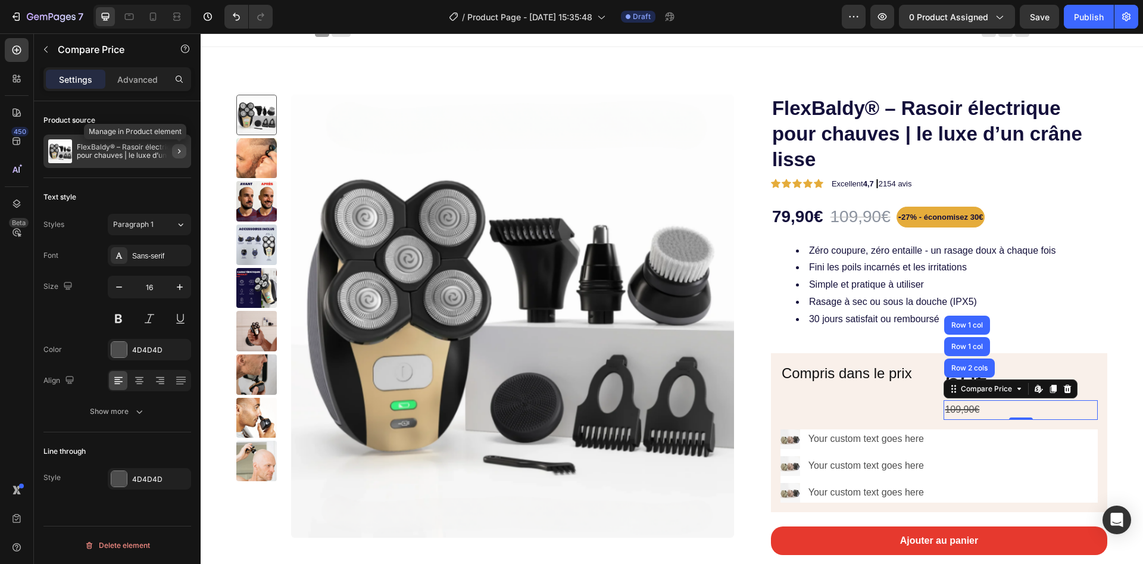
click at [178, 154] on icon "button" at bounding box center [179, 151] width 10 height 10
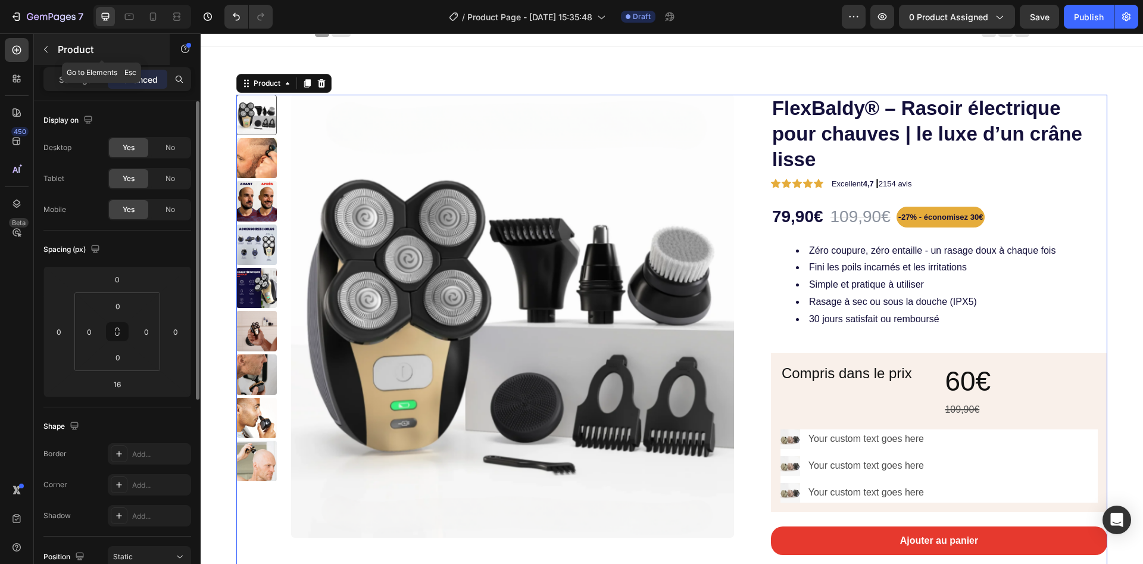
click at [52, 54] on button "button" at bounding box center [45, 49] width 19 height 19
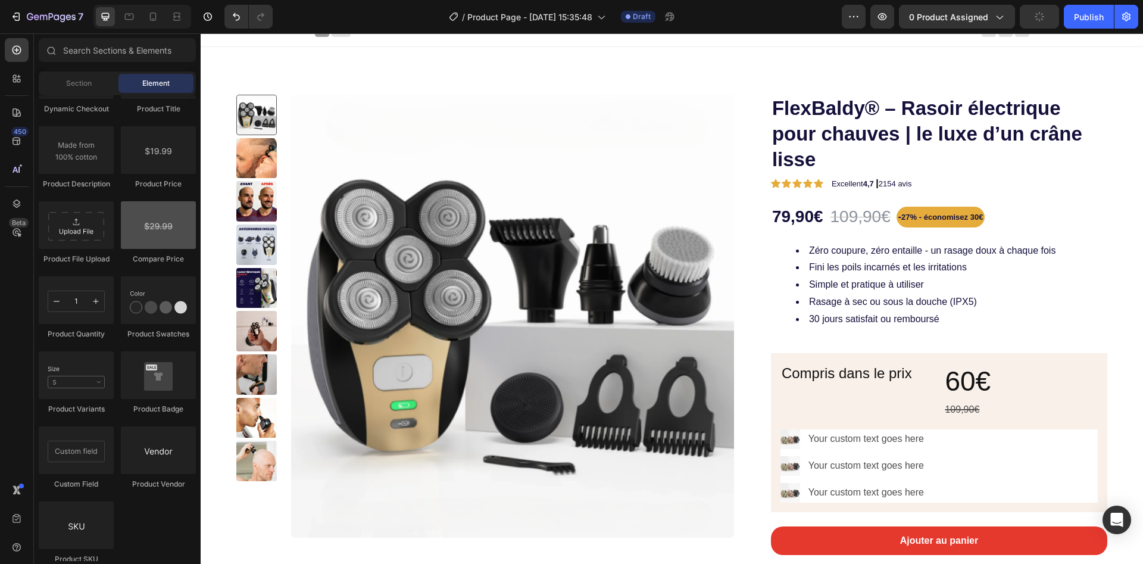
scroll to position [1875, 0]
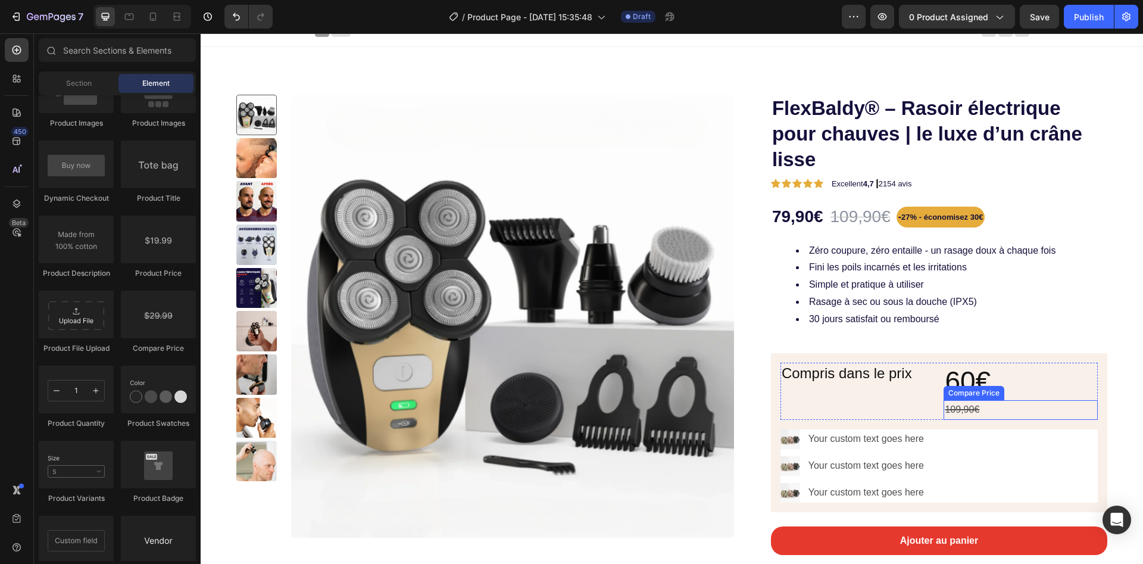
click at [971, 408] on div "109,90€" at bounding box center [1021, 410] width 154 height 20
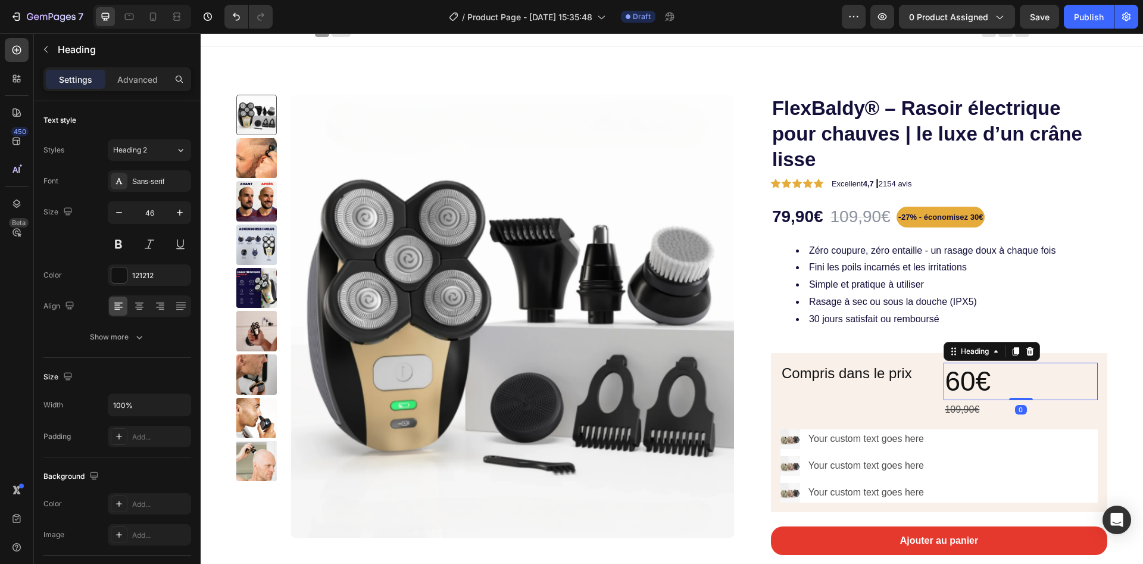
click at [950, 374] on p "60€" at bounding box center [1021, 382] width 152 height 36
click at [970, 405] on div "109,90€" at bounding box center [1021, 410] width 154 height 20
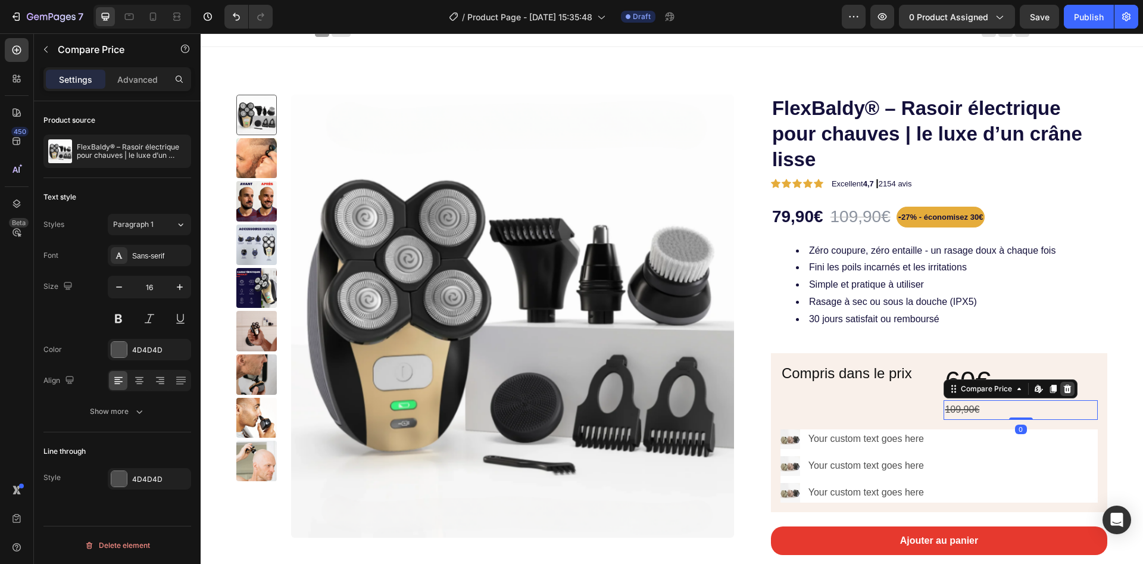
click at [1064, 386] on icon at bounding box center [1068, 389] width 8 height 8
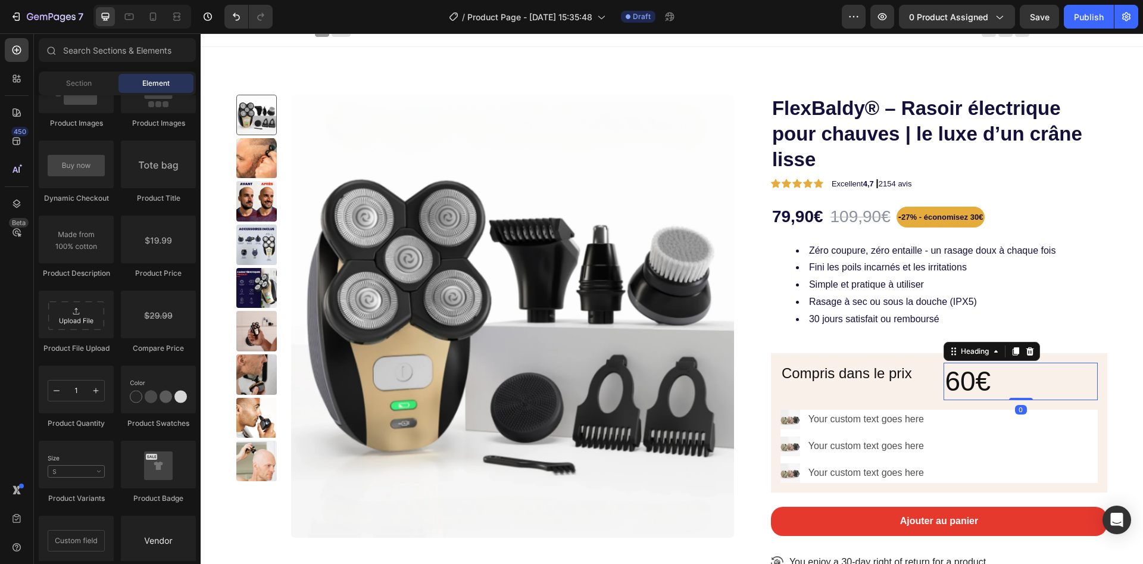
click at [982, 386] on p "60€" at bounding box center [1021, 382] width 152 height 36
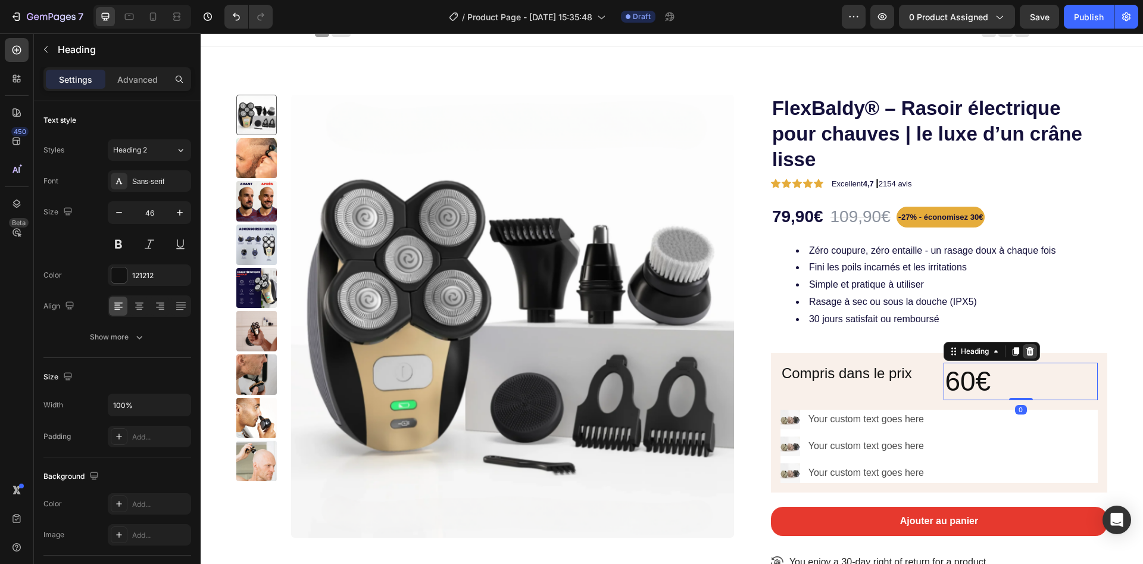
click at [1025, 347] on icon at bounding box center [1030, 352] width 10 height 10
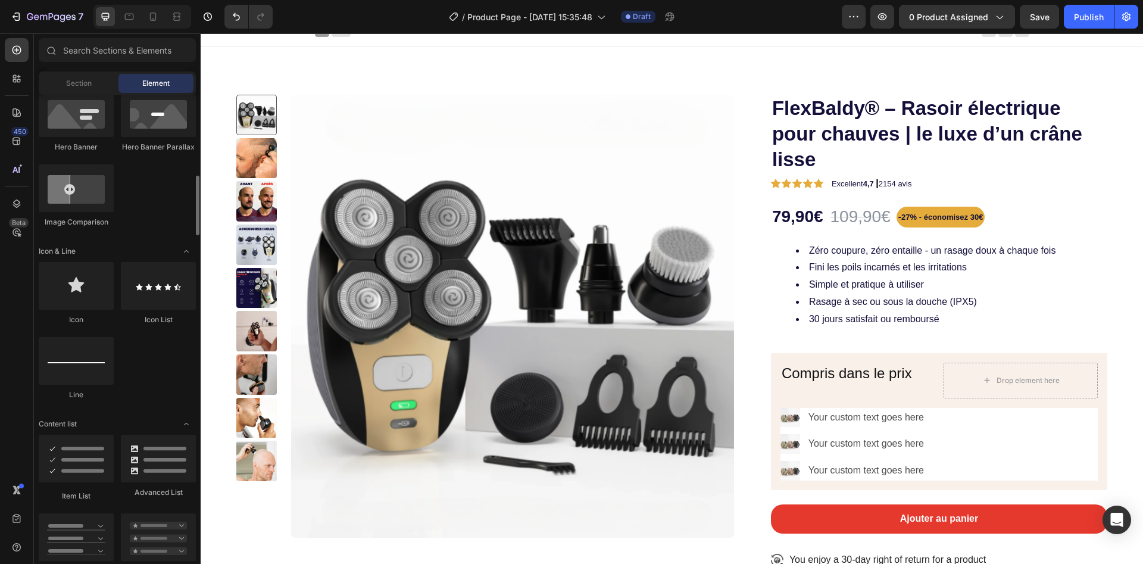
scroll to position [0, 0]
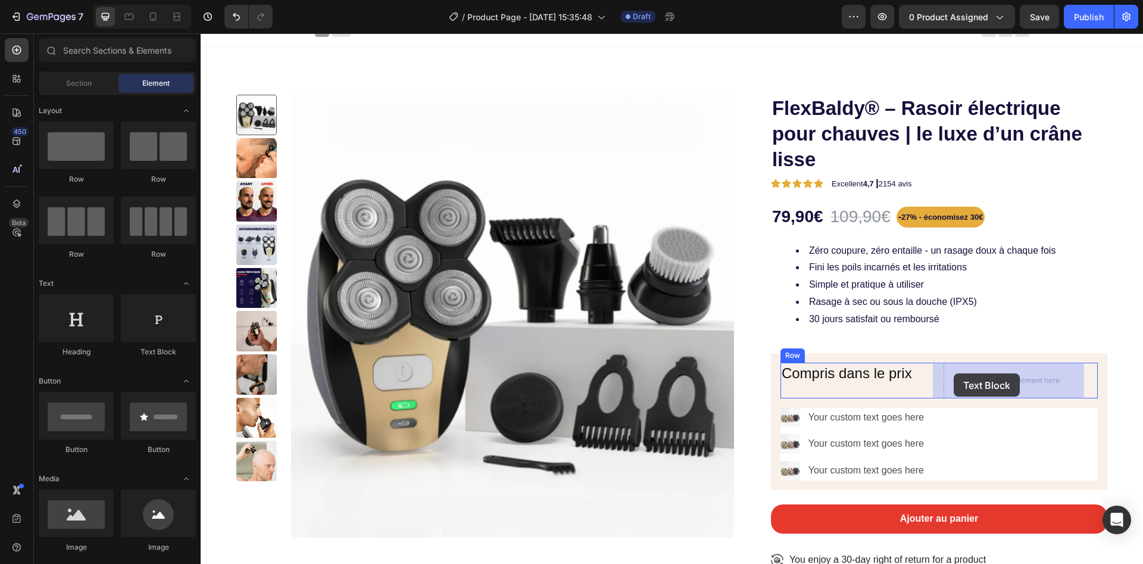
drag, startPoint x: 366, startPoint y: 359, endPoint x: 979, endPoint y: 388, distance: 614.5
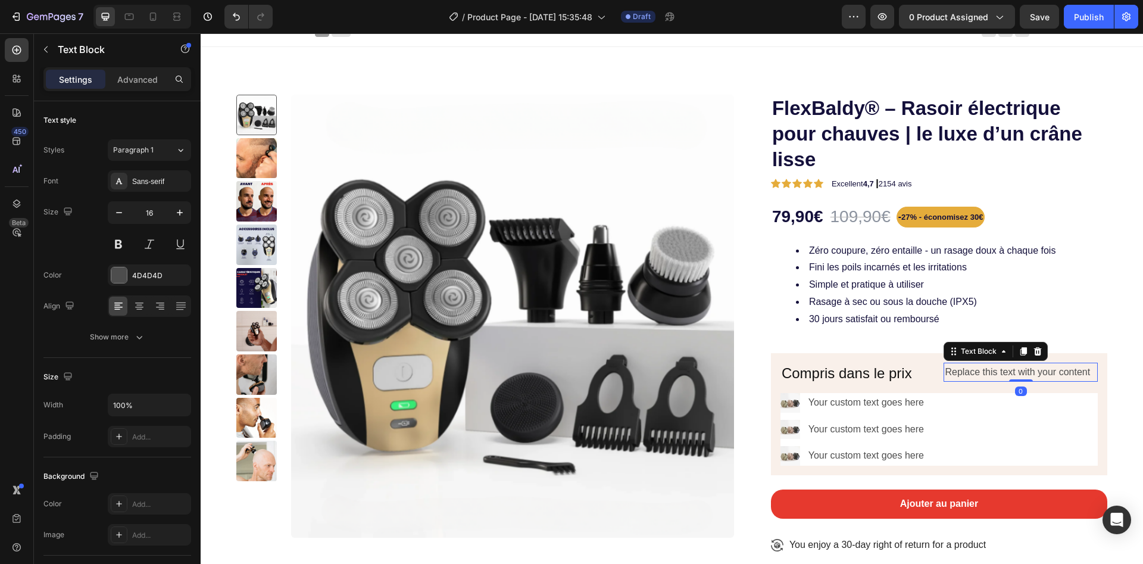
click at [978, 376] on div "Replace this text with your content" at bounding box center [1021, 373] width 154 height 20
click at [978, 374] on p "Replace this text with your content" at bounding box center [1021, 372] width 152 height 17
click at [978, 373] on p "Replace this text with your content" at bounding box center [1021, 372] width 152 height 17
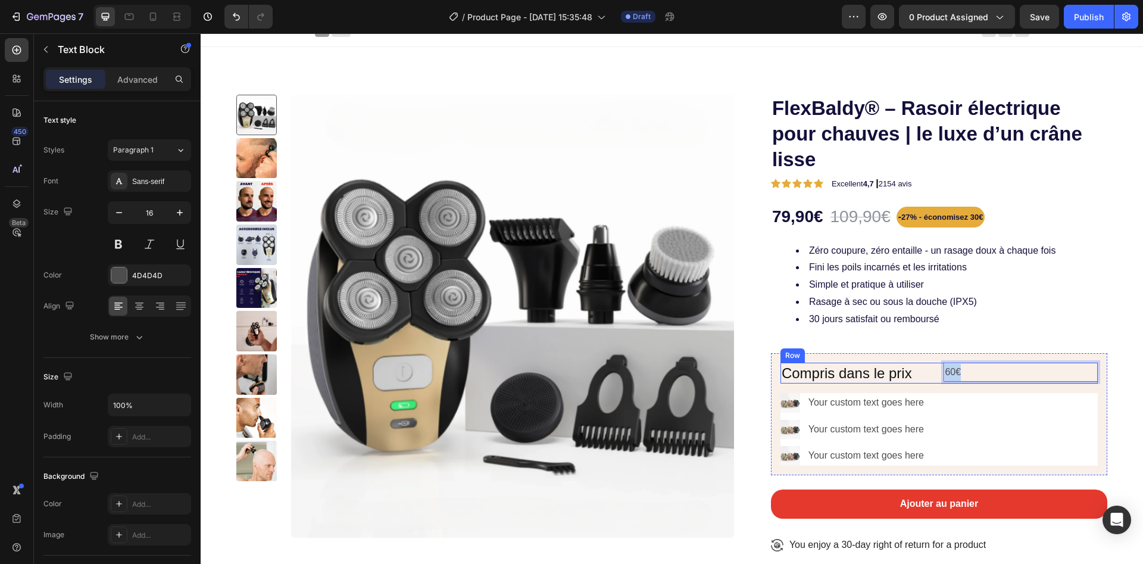
drag, startPoint x: 951, startPoint y: 369, endPoint x: 926, endPoint y: 367, distance: 25.1
click at [926, 367] on div "Compris dans le prix Heading 60€ Text Block 0 Row" at bounding box center [939, 373] width 317 height 21
click at [962, 369] on p "42€ OFFERT" at bounding box center [1021, 372] width 152 height 17
click at [962, 367] on p "42€ OFFERT" at bounding box center [1021, 372] width 152 height 17
drag, startPoint x: 964, startPoint y: 373, endPoint x: 954, endPoint y: 373, distance: 9.5
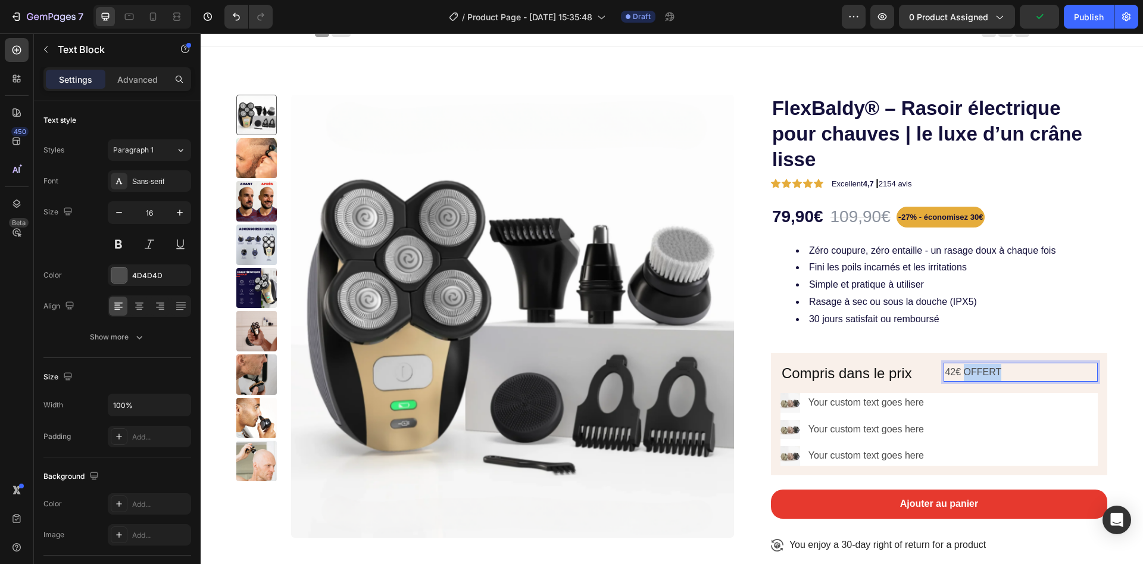
click at [954, 373] on p "42€ OFFERT" at bounding box center [1021, 372] width 152 height 17
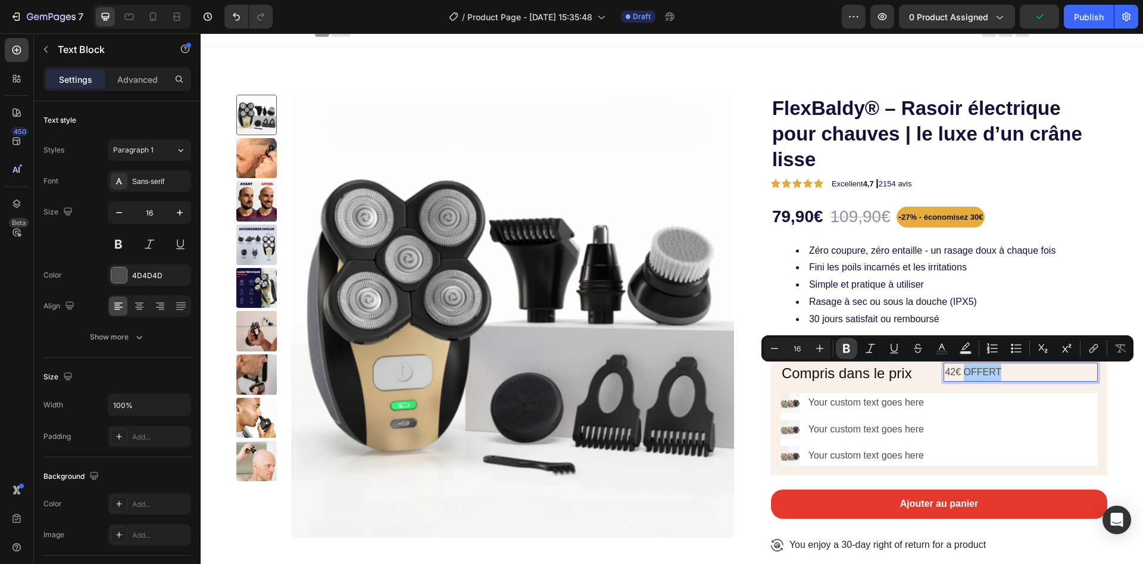
click at [854, 348] on button "Bold" at bounding box center [846, 348] width 21 height 21
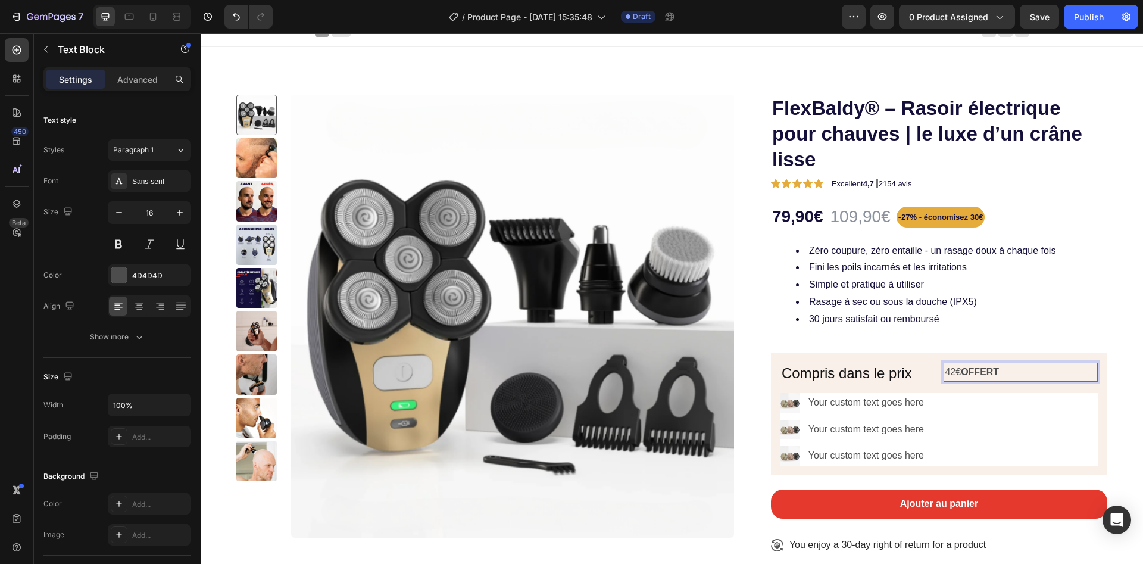
click at [984, 369] on strong "OFFERT" at bounding box center [980, 372] width 38 height 10
drag, startPoint x: 998, startPoint y: 373, endPoint x: 955, endPoint y: 377, distance: 43.1
click at [955, 377] on p "42€ OFFERT" at bounding box center [1021, 372] width 152 height 17
click at [973, 369] on strong "OFFERT" at bounding box center [980, 372] width 38 height 10
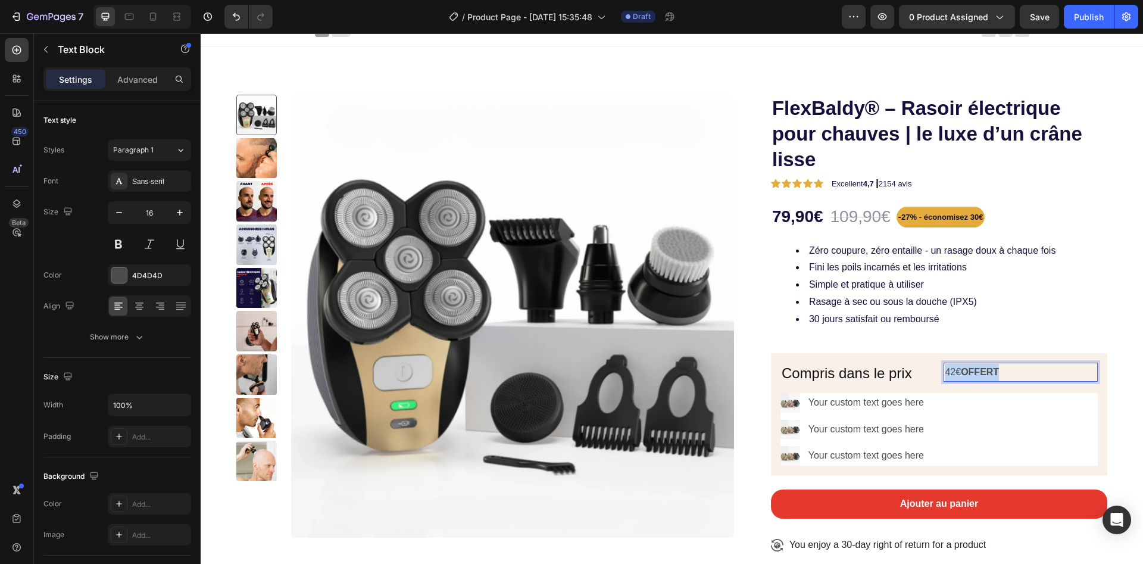
click at [973, 369] on strong "OFFERT" at bounding box center [980, 372] width 38 height 10
click at [1010, 367] on p "42€ OFFERT" at bounding box center [1021, 372] width 152 height 17
click at [968, 372] on strong "OFFERT" at bounding box center [980, 372] width 38 height 10
click at [969, 369] on strong "OFFERT" at bounding box center [980, 372] width 38 height 10
click at [972, 368] on strong "OFFERT" at bounding box center [980, 372] width 38 height 10
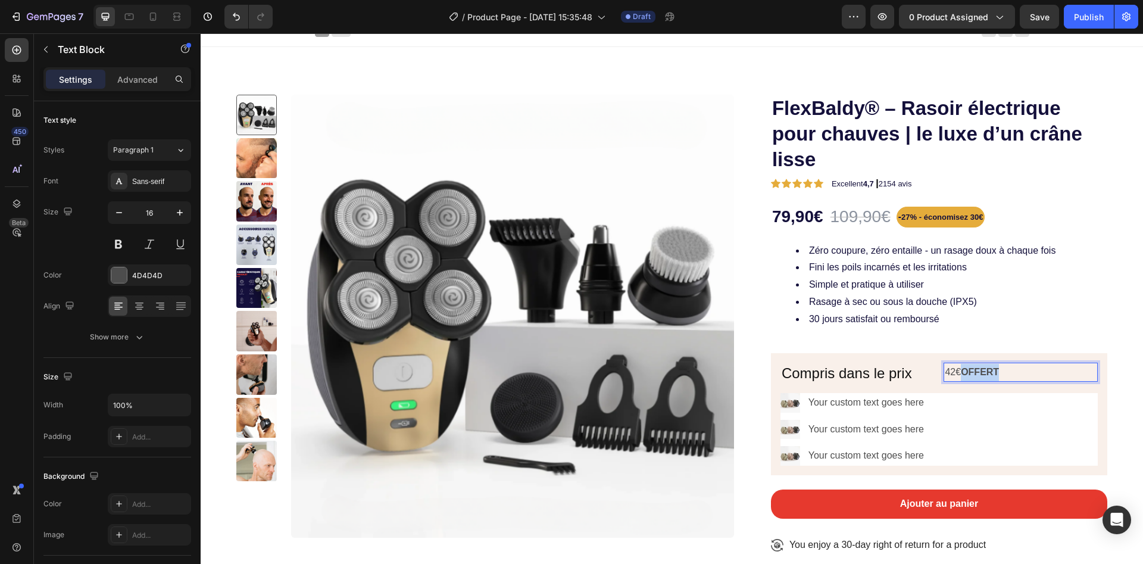
click at [972, 368] on strong "OFFERT" at bounding box center [980, 372] width 38 height 10
click at [944, 380] on div "42€ OFFERT" at bounding box center [1021, 373] width 154 height 20
drag, startPoint x: 945, startPoint y: 375, endPoint x: 935, endPoint y: 374, distance: 10.2
click at [945, 374] on p "42€ OFFERT" at bounding box center [1021, 372] width 152 height 17
click at [950, 369] on p "42€ OFFERT" at bounding box center [1021, 372] width 152 height 17
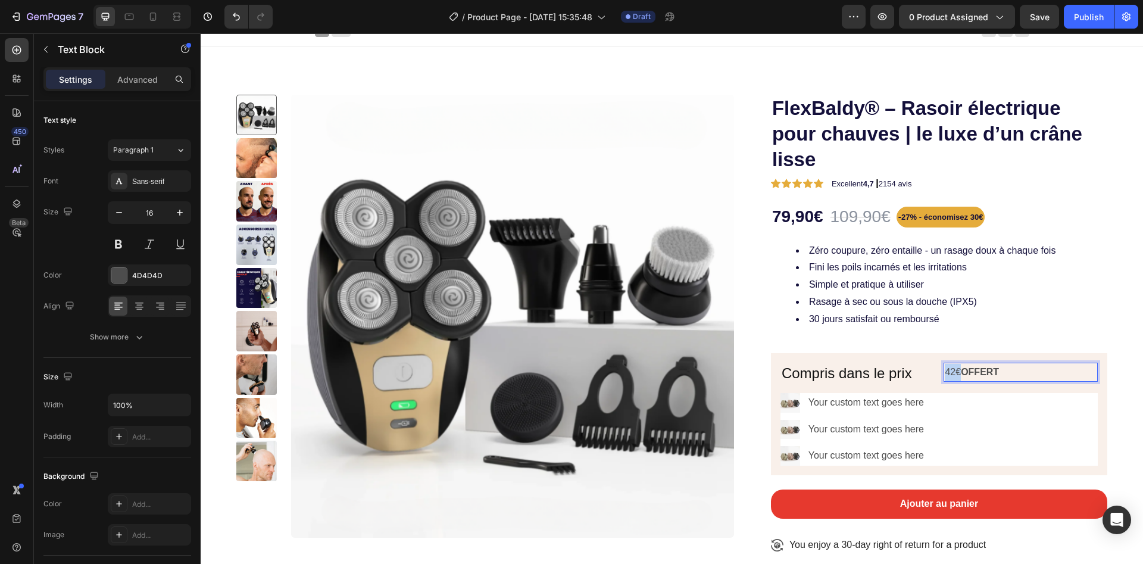
drag, startPoint x: 950, startPoint y: 369, endPoint x: 934, endPoint y: 370, distance: 16.7
click at [944, 370] on div "42€ OFFERT" at bounding box center [1021, 373] width 154 height 20
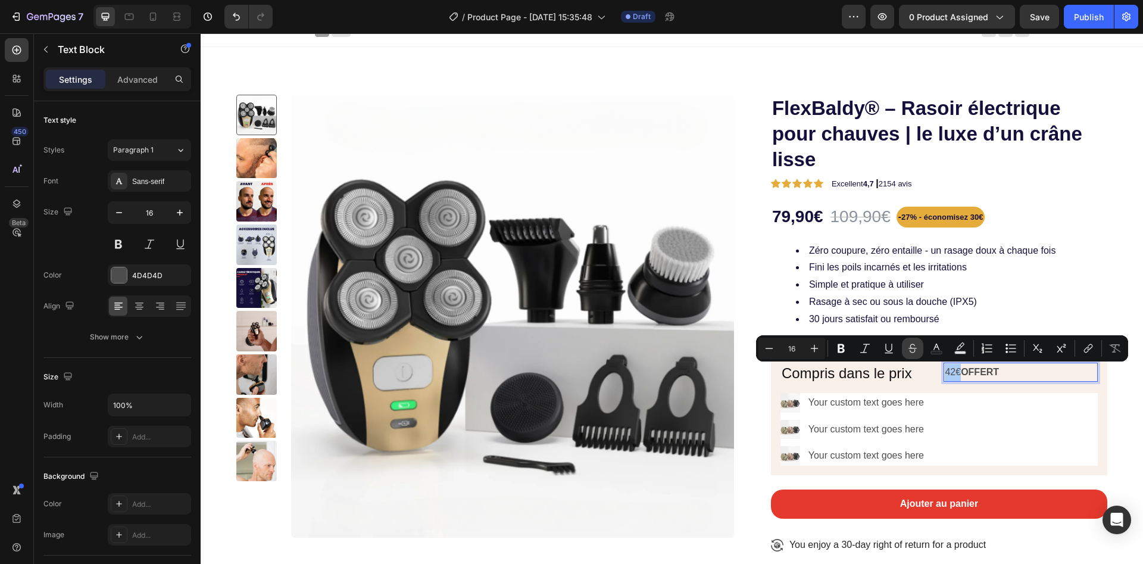
click at [906, 349] on button "Strikethrough" at bounding box center [912, 348] width 21 height 21
click at [959, 349] on icon "Editor contextual toolbar" at bounding box center [960, 345] width 8 height 7
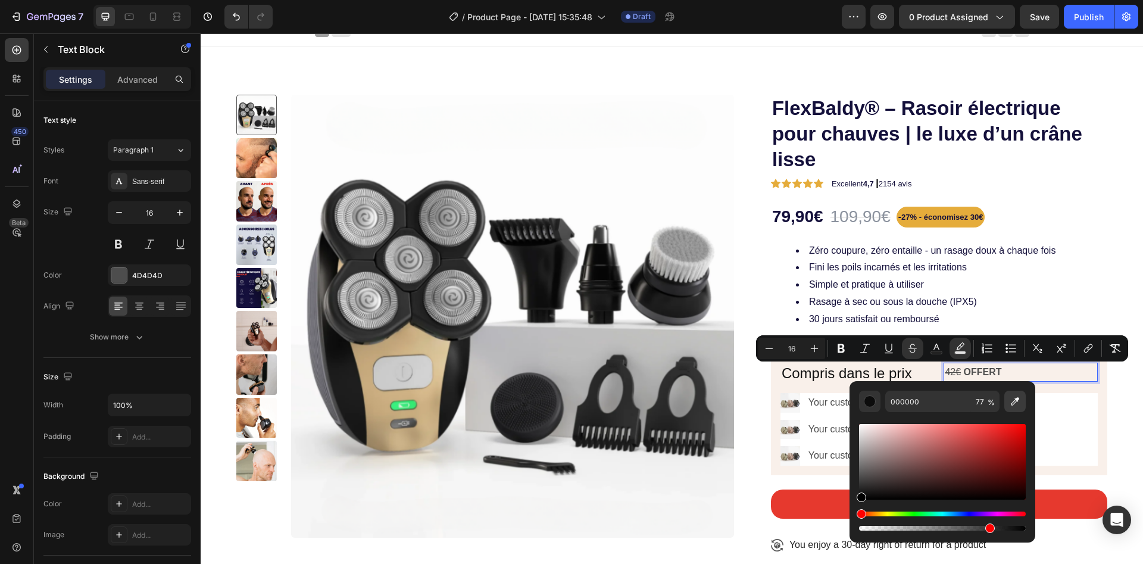
click at [1012, 402] on icon "Editor contextual toolbar" at bounding box center [1015, 401] width 8 height 8
type input "929BA4"
type input "100"
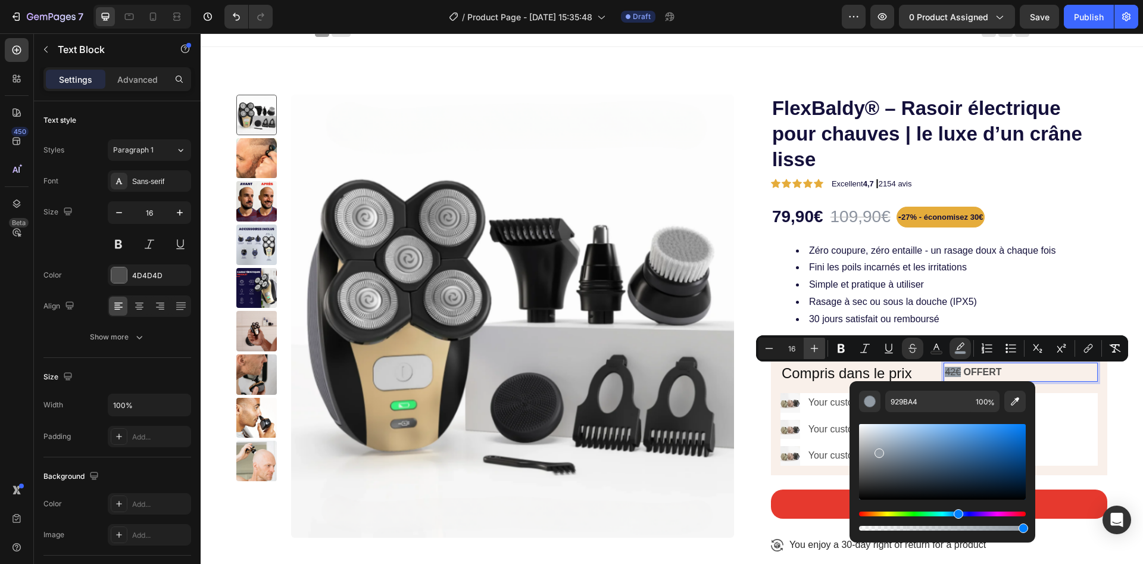
click at [814, 353] on icon "Editor contextual toolbar" at bounding box center [815, 348] width 12 height 12
type input "20"
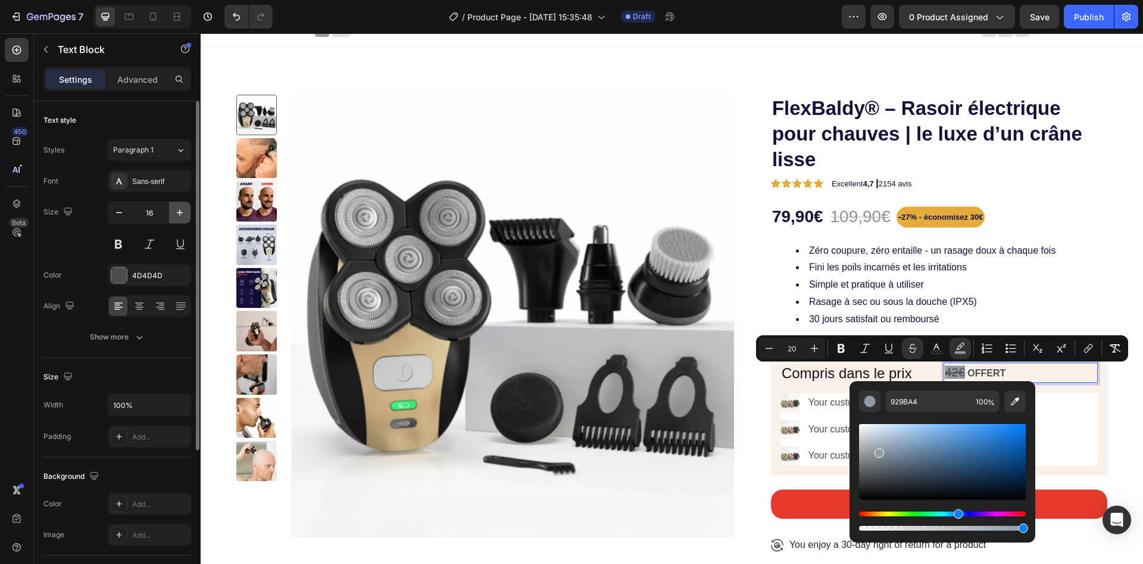
click at [176, 207] on icon "button" at bounding box center [180, 213] width 12 height 12
type input "18"
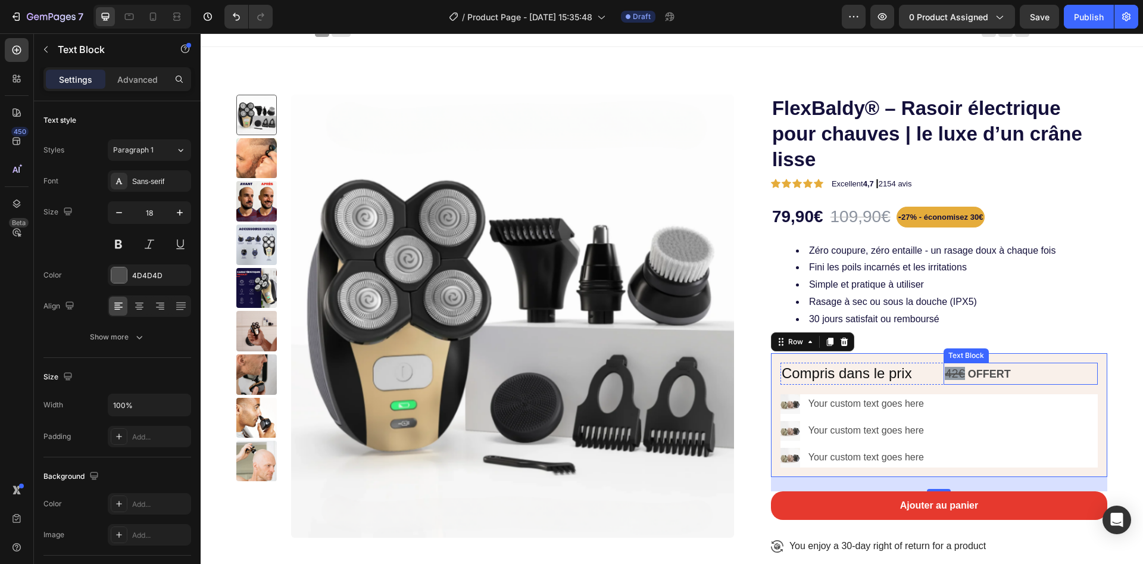
click at [1025, 384] on div "Compris dans le prix Heading 42€ OFFERT Text Block Row Image Your custom text g…" at bounding box center [939, 415] width 317 height 105
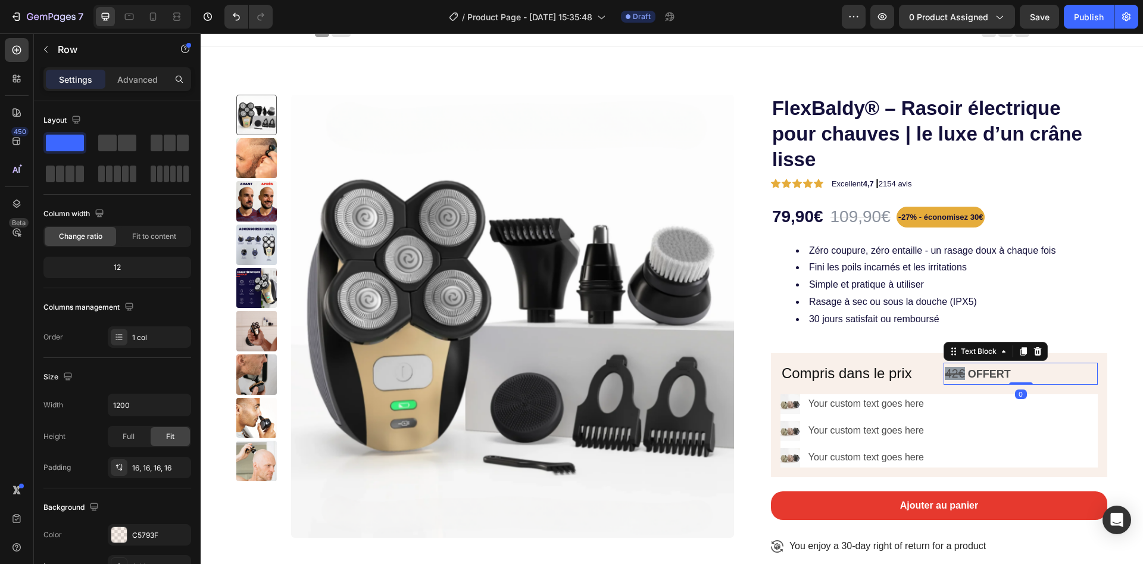
click at [1008, 374] on p "42€ OFFERT" at bounding box center [1021, 374] width 152 height 20
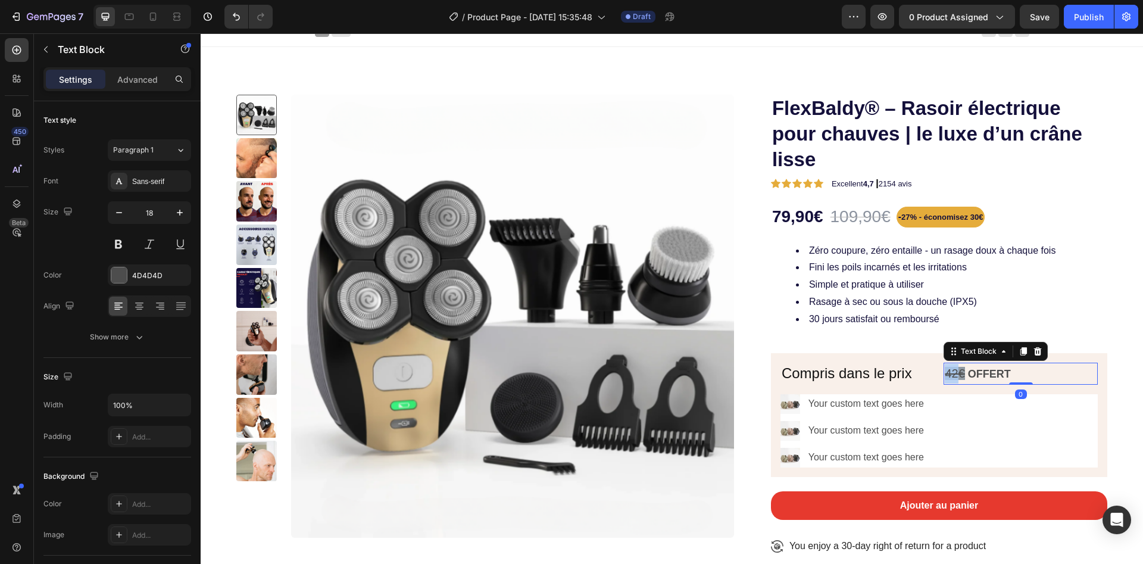
click at [945, 367] on s "42€" at bounding box center [955, 373] width 20 height 13
drag, startPoint x: 954, startPoint y: 371, endPoint x: 935, endPoint y: 376, distance: 20.2
click at [945, 376] on p "42€ OFFERT" at bounding box center [1021, 374] width 152 height 20
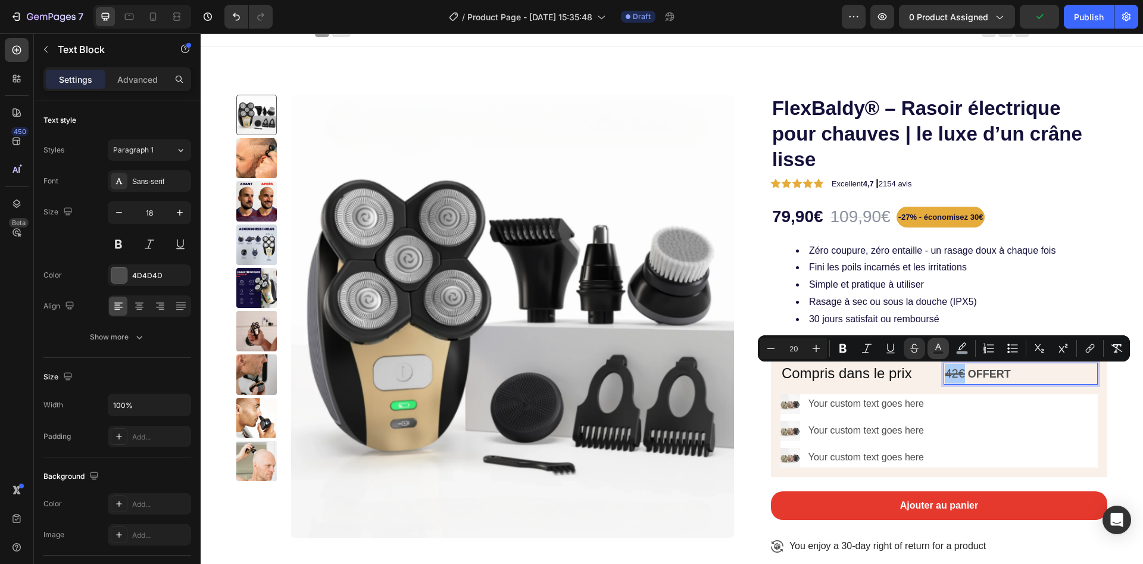
click at [945, 349] on button "Text Color" at bounding box center [938, 348] width 21 height 21
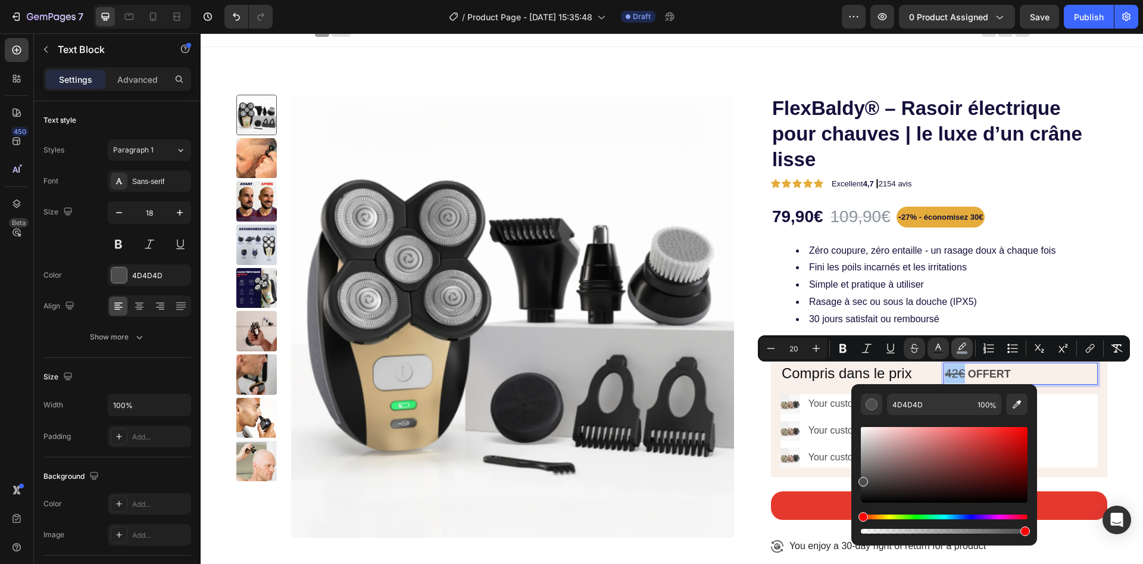
click at [960, 348] on icon "Editor contextual toolbar" at bounding box center [962, 345] width 8 height 7
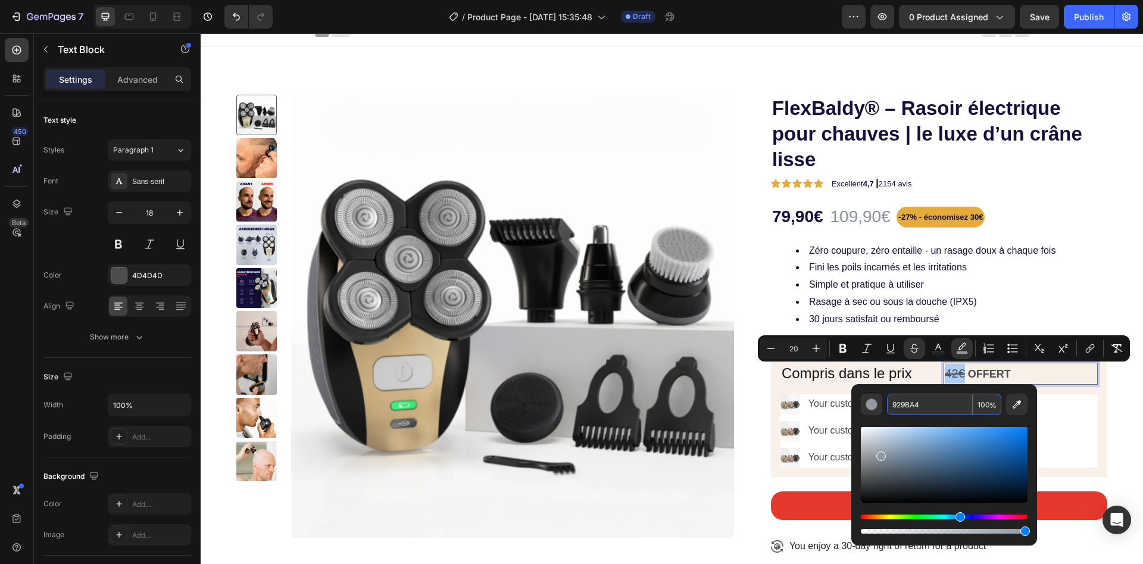
click at [930, 412] on input "929BA4" at bounding box center [930, 404] width 86 height 21
type input "0"
drag, startPoint x: 1225, startPoint y: 563, endPoint x: 825, endPoint y: 530, distance: 401.4
click at [935, 342] on icon "Editor contextual toolbar" at bounding box center [938, 348] width 12 height 12
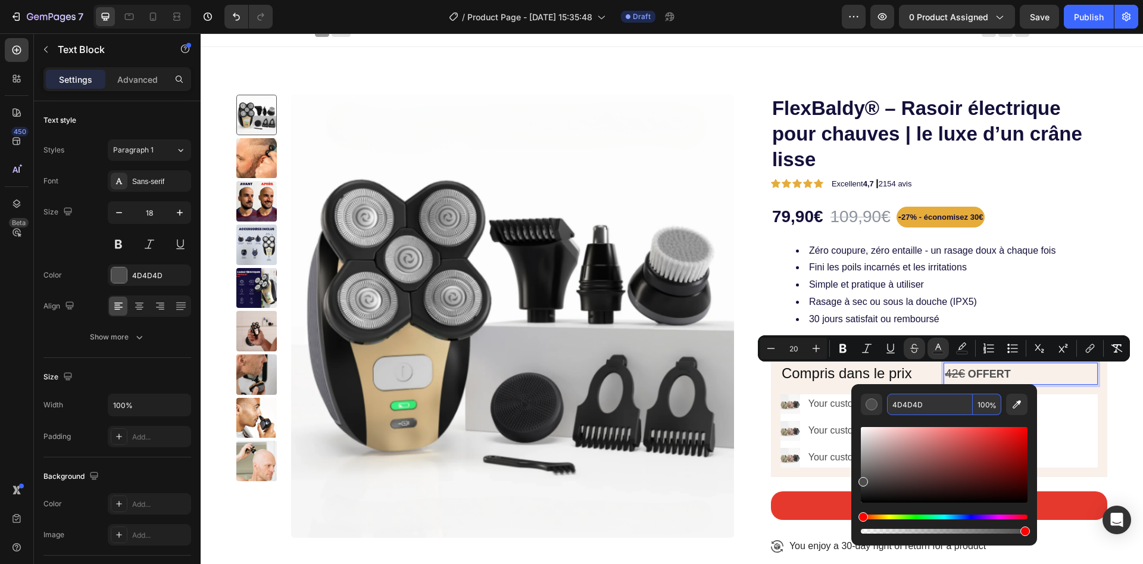
click at [920, 395] on input "4D4D4D" at bounding box center [930, 404] width 86 height 21
paste input "929BA4"
type input "929BA4"
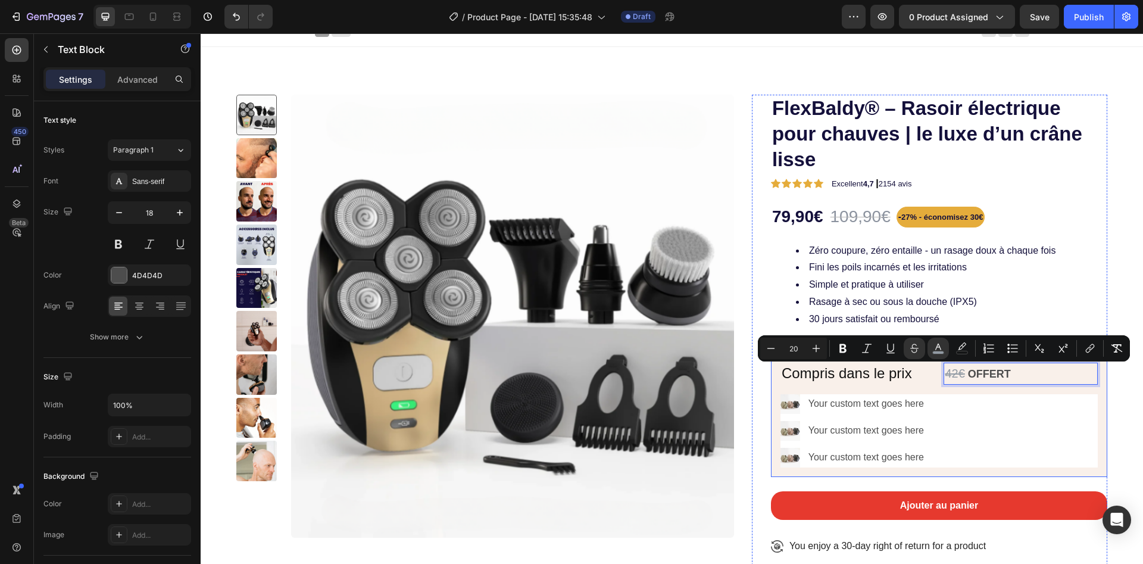
type input "18"
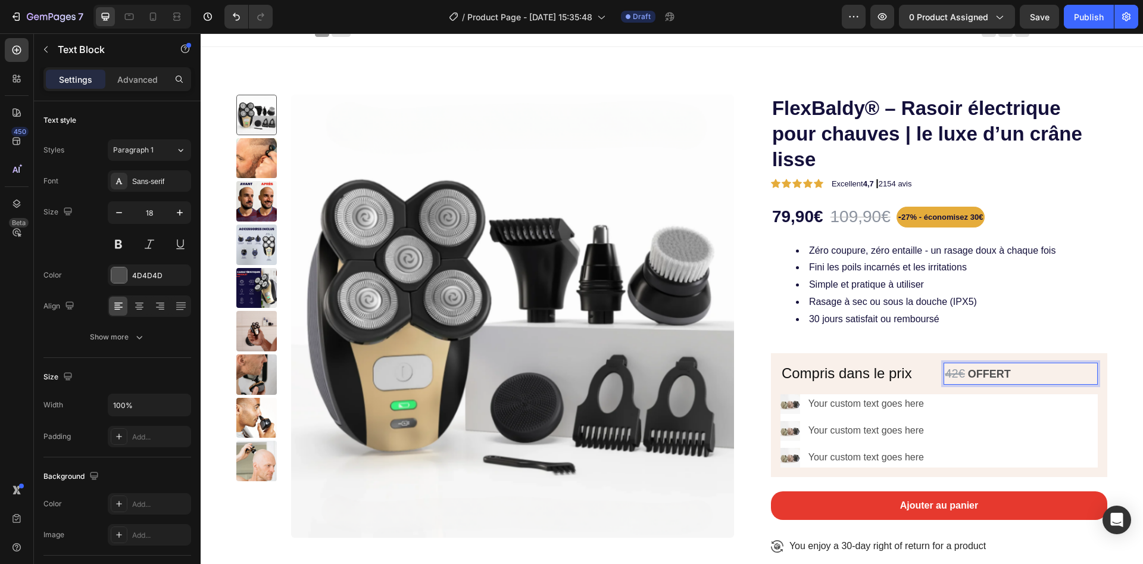
click at [966, 380] on p "42€ OFFERT" at bounding box center [1021, 374] width 152 height 20
drag, startPoint x: 962, startPoint y: 376, endPoint x: 1025, endPoint y: 363, distance: 64.5
click at [1025, 364] on p "42€ OFFERT" at bounding box center [1021, 374] width 152 height 20
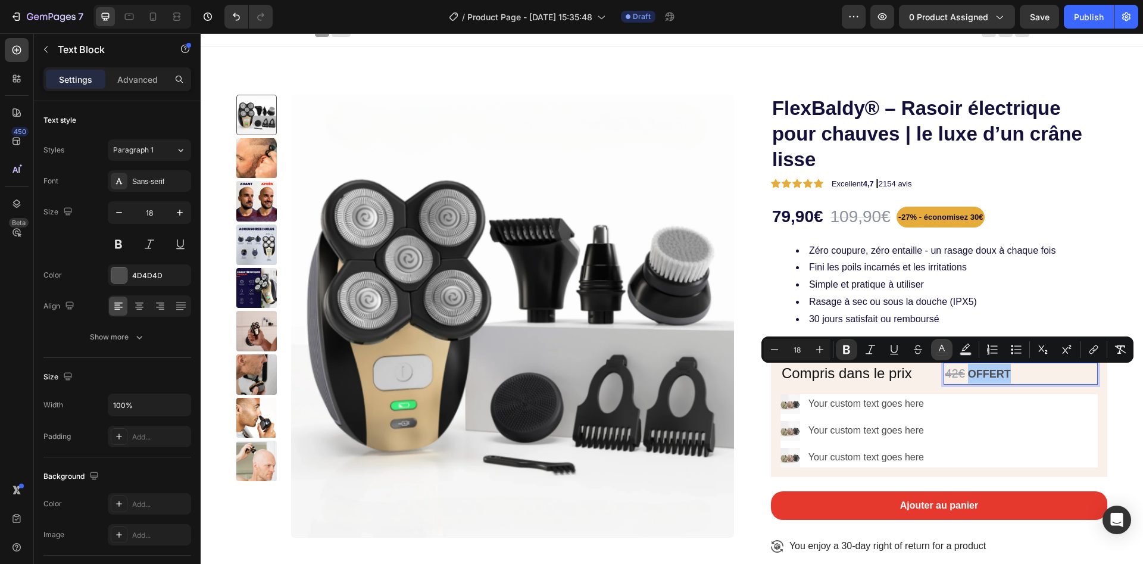
click at [945, 351] on icon "Editor contextual toolbar" at bounding box center [942, 350] width 12 height 12
type input "4D4D4D"
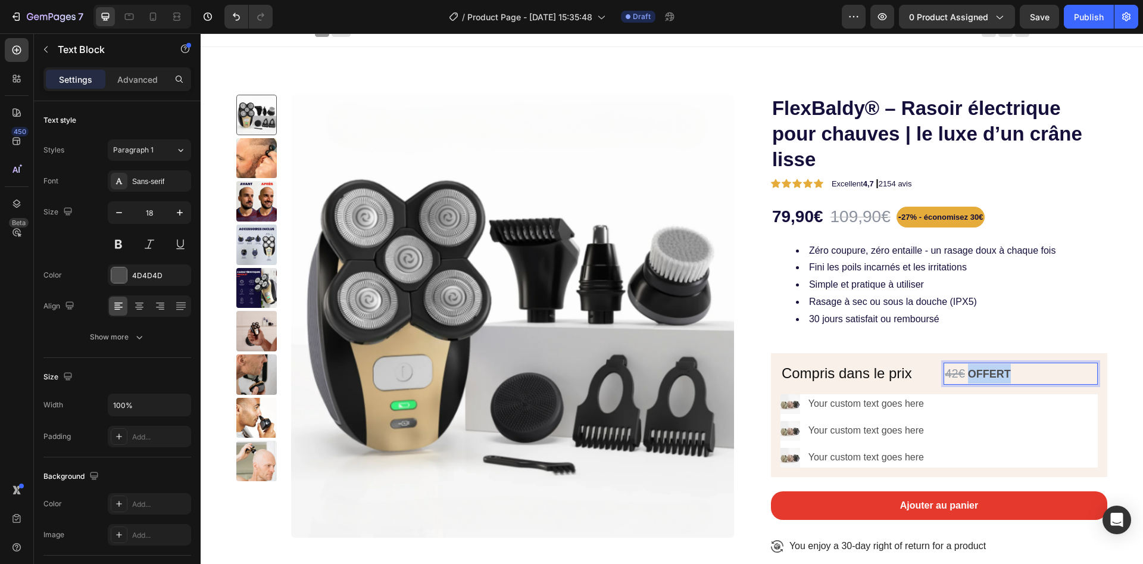
click at [989, 379] on strong "OFFERT" at bounding box center [989, 374] width 43 height 12
click at [987, 370] on strong "OFFERT" at bounding box center [989, 374] width 43 height 12
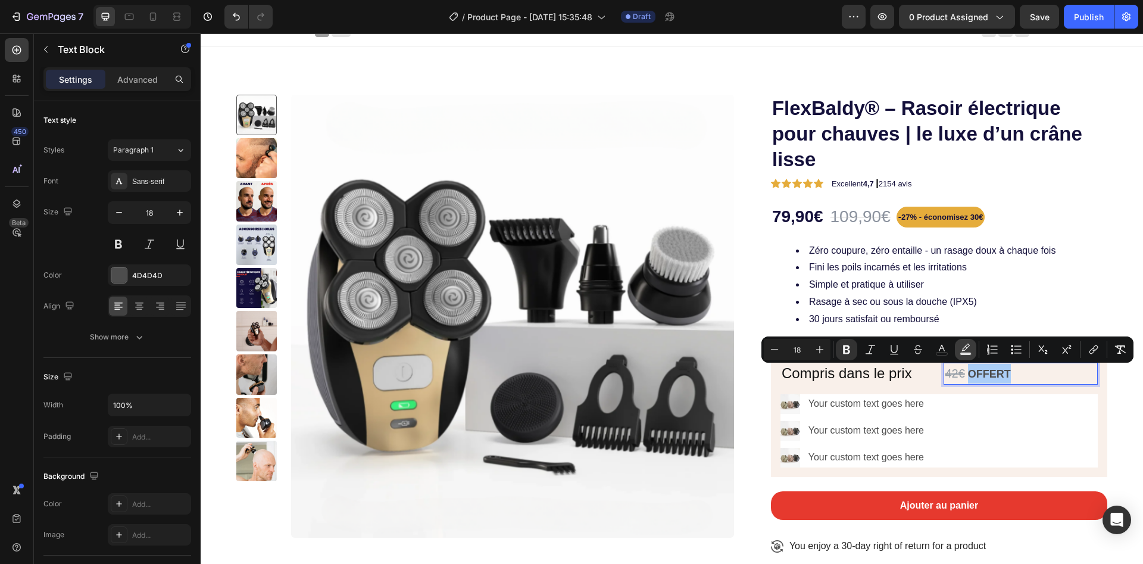
click at [965, 347] on icon "Editor contextual toolbar" at bounding box center [966, 347] width 8 height 7
type input "000000"
type input "77"
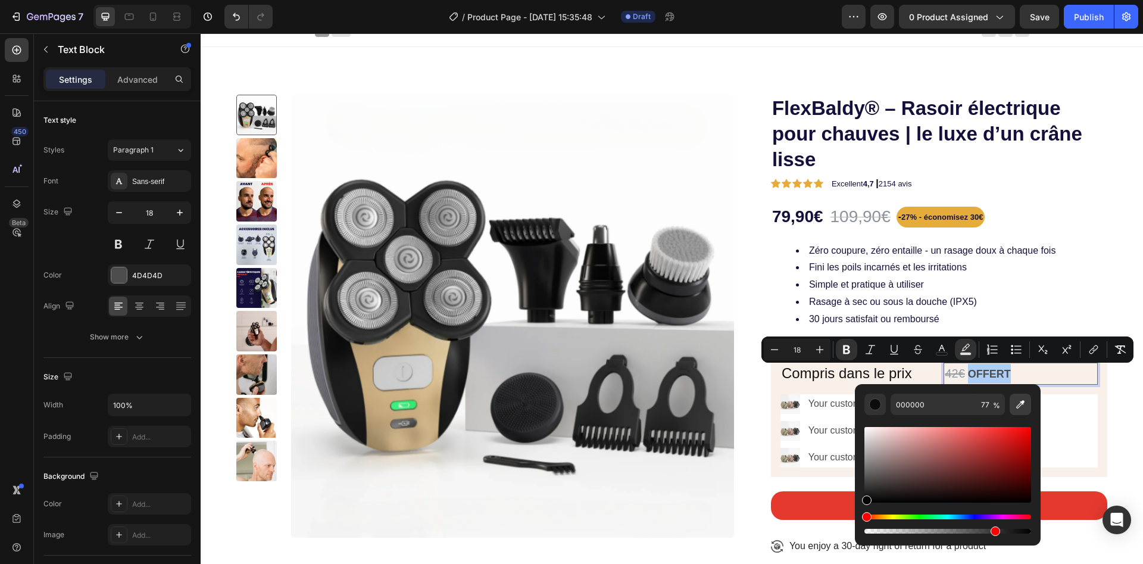
click at [1018, 395] on button "Editor contextual toolbar" at bounding box center [1020, 404] width 21 height 21
type input "E6392E"
type input "100"
click at [809, 314] on span "30 jours satisfait ou remboursé" at bounding box center [874, 319] width 130 height 10
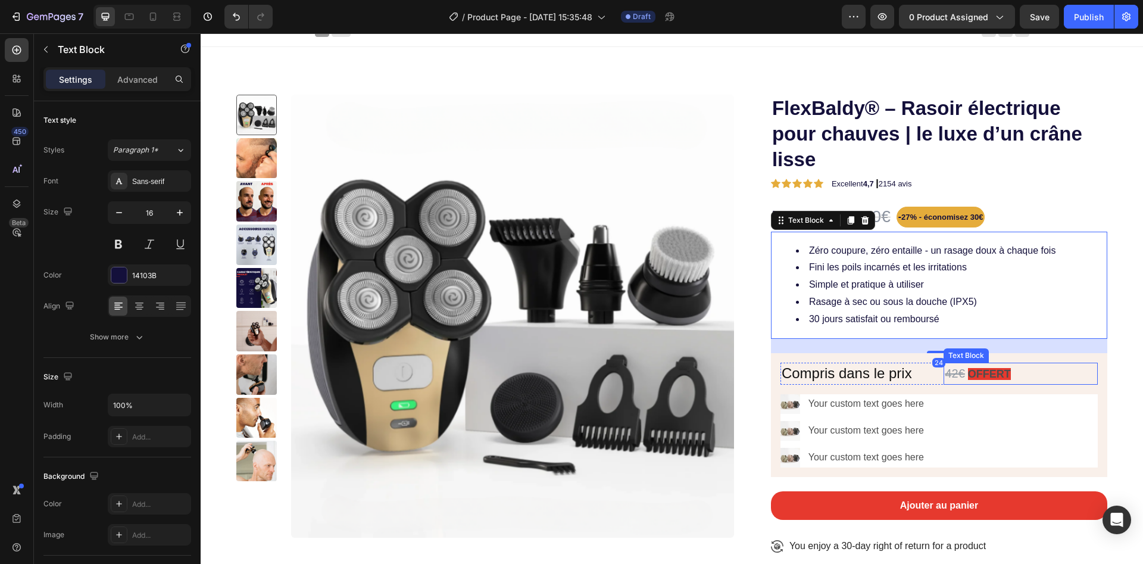
click at [968, 374] on strong "OFFERT" at bounding box center [989, 374] width 43 height 12
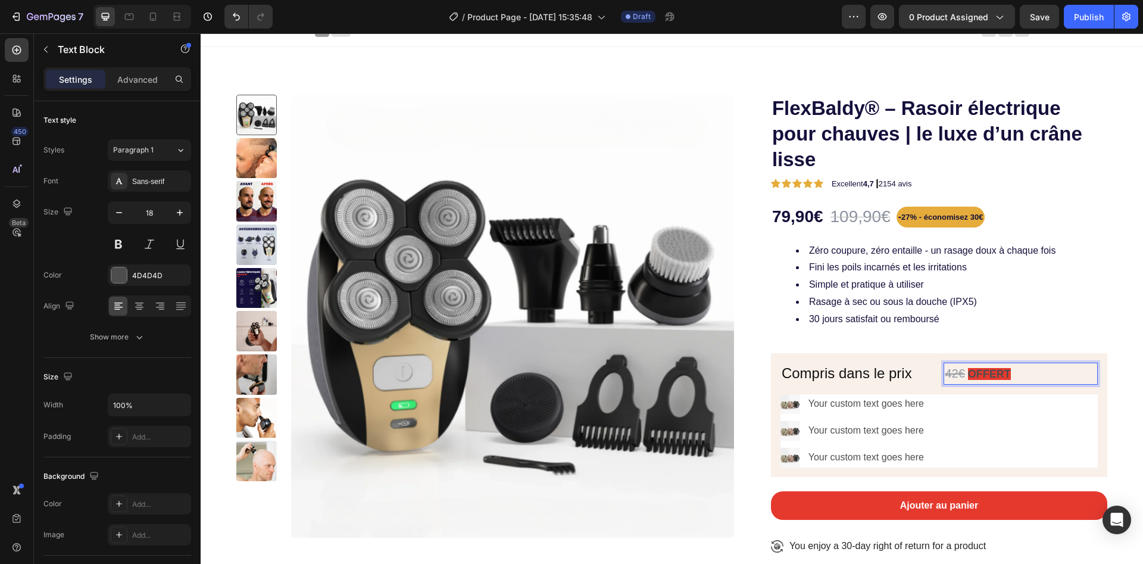
click at [974, 374] on strong "OFFERT" at bounding box center [989, 374] width 43 height 12
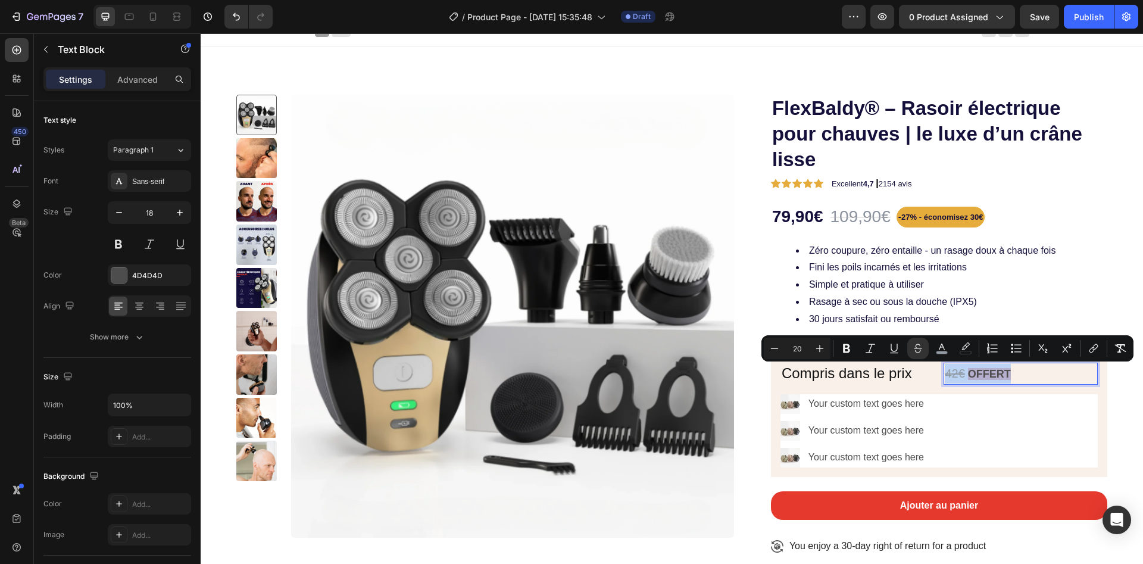
click at [993, 376] on strong "OFFERT" at bounding box center [989, 374] width 43 height 12
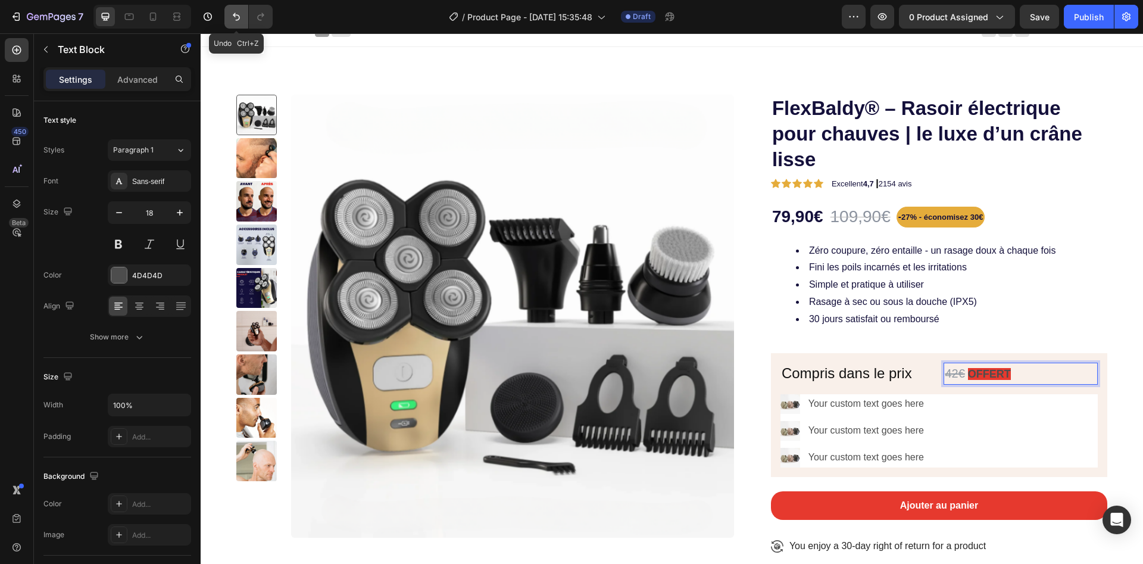
click at [237, 17] on icon "Undo/Redo" at bounding box center [236, 17] width 12 height 12
click at [988, 374] on strong "OFFERT" at bounding box center [989, 374] width 43 height 12
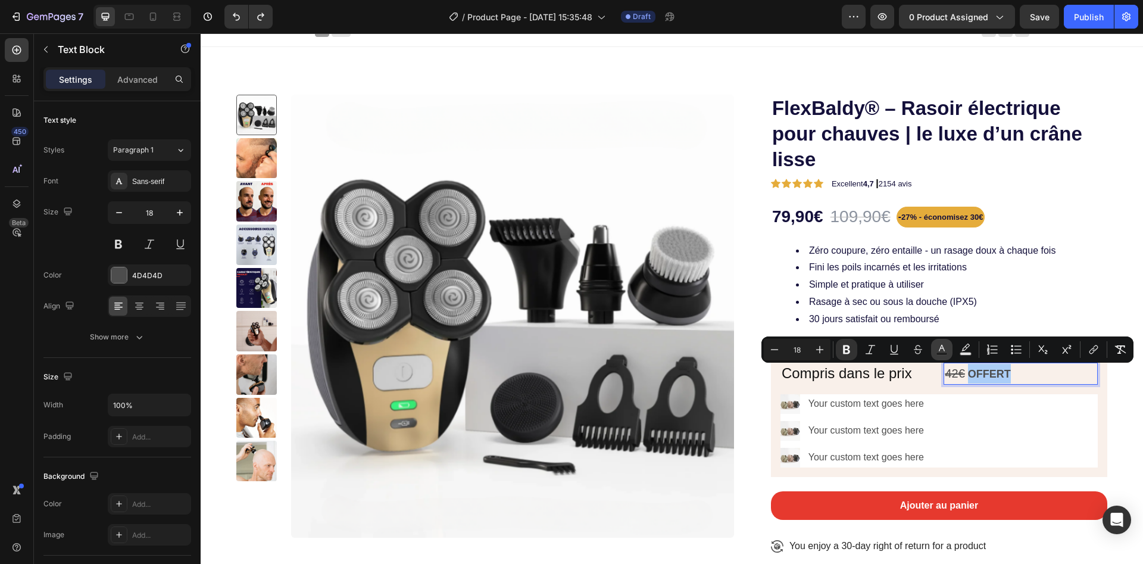
click at [939, 348] on icon "Editor contextual toolbar" at bounding box center [942, 350] width 12 height 12
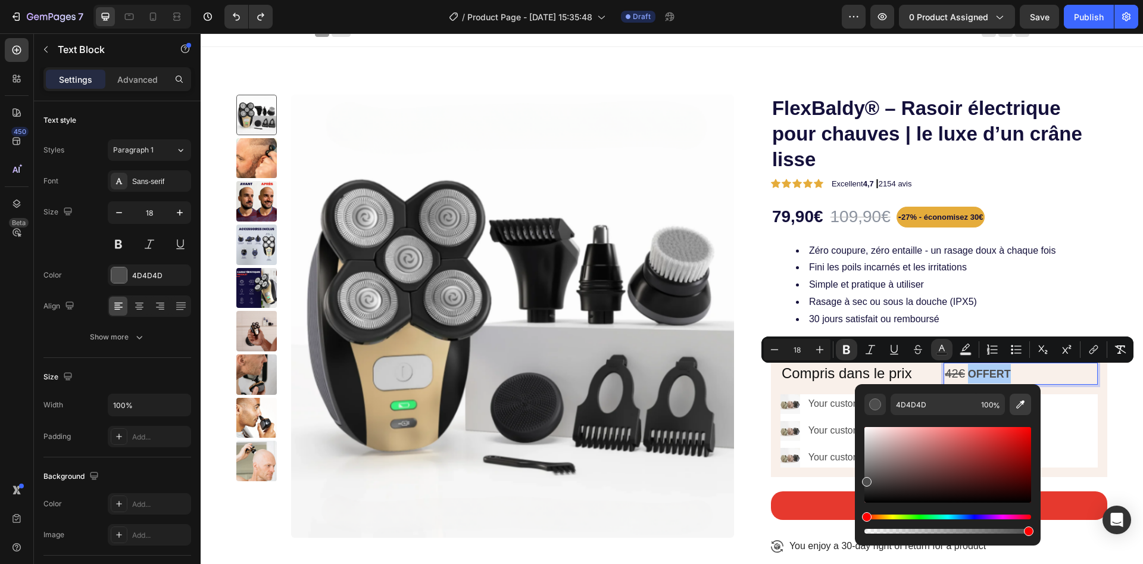
click at [1023, 405] on icon "Editor contextual toolbar" at bounding box center [1021, 404] width 12 height 12
type input "E6392E"
click at [820, 306] on span "Rasage à sec ou sous la douche (IPX5)" at bounding box center [893, 302] width 168 height 10
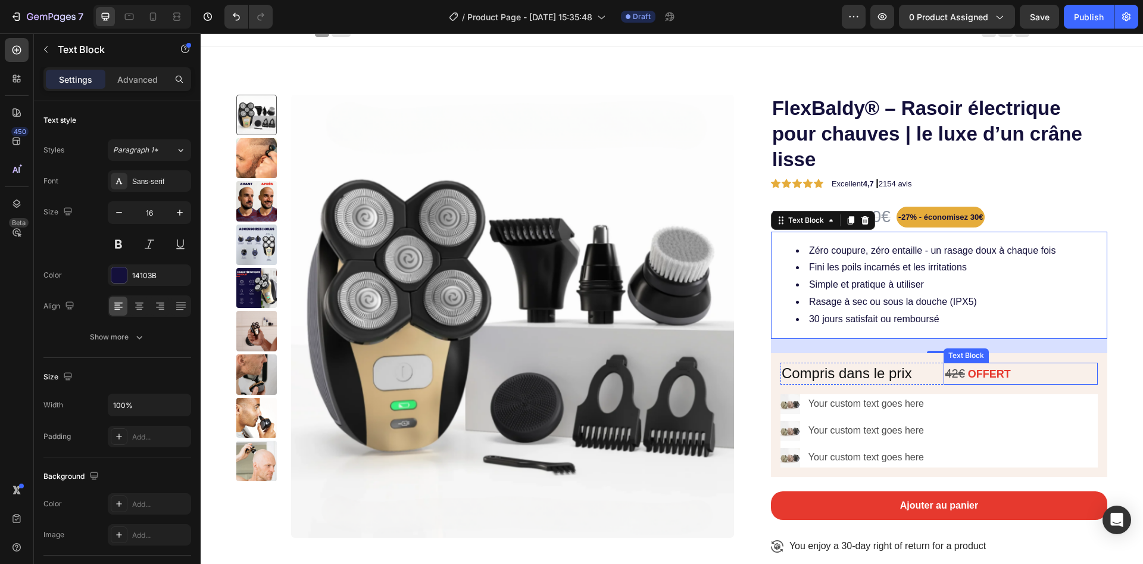
click at [997, 380] on p "42€ OFFERT" at bounding box center [1021, 374] width 152 height 20
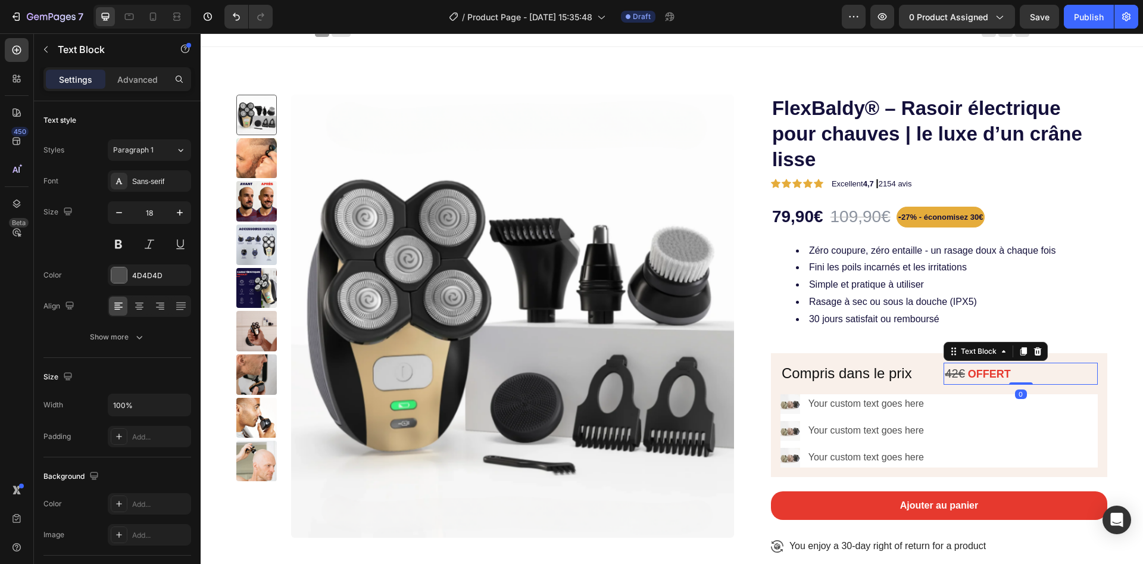
click at [997, 373] on strong "OFFERT" at bounding box center [989, 374] width 43 height 12
click at [996, 373] on strong "OFFERT" at bounding box center [989, 374] width 43 height 12
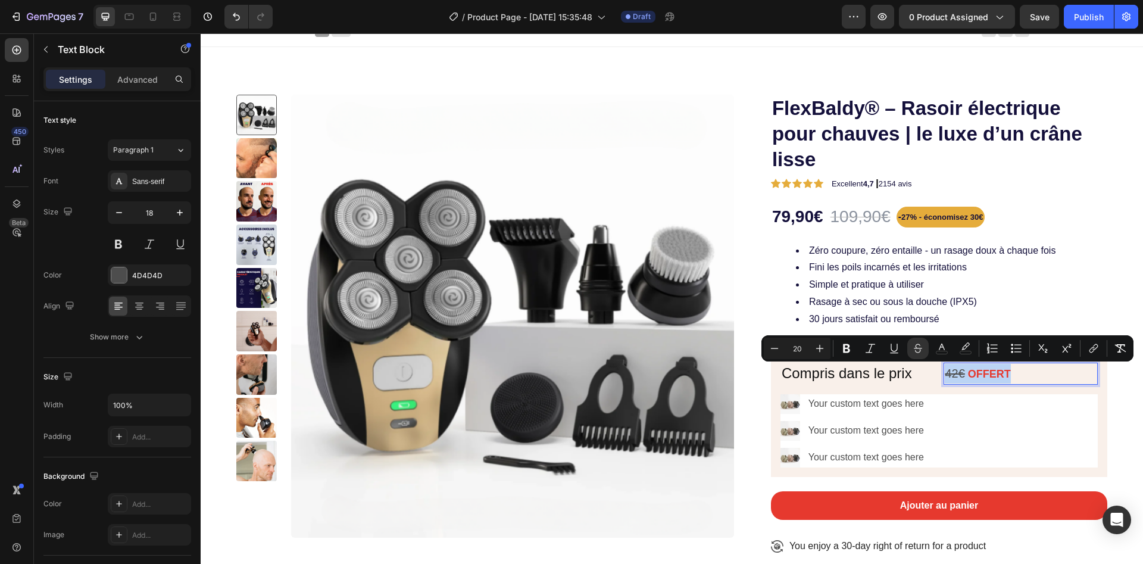
click at [1009, 375] on p "42€ OFFERT" at bounding box center [1021, 374] width 152 height 20
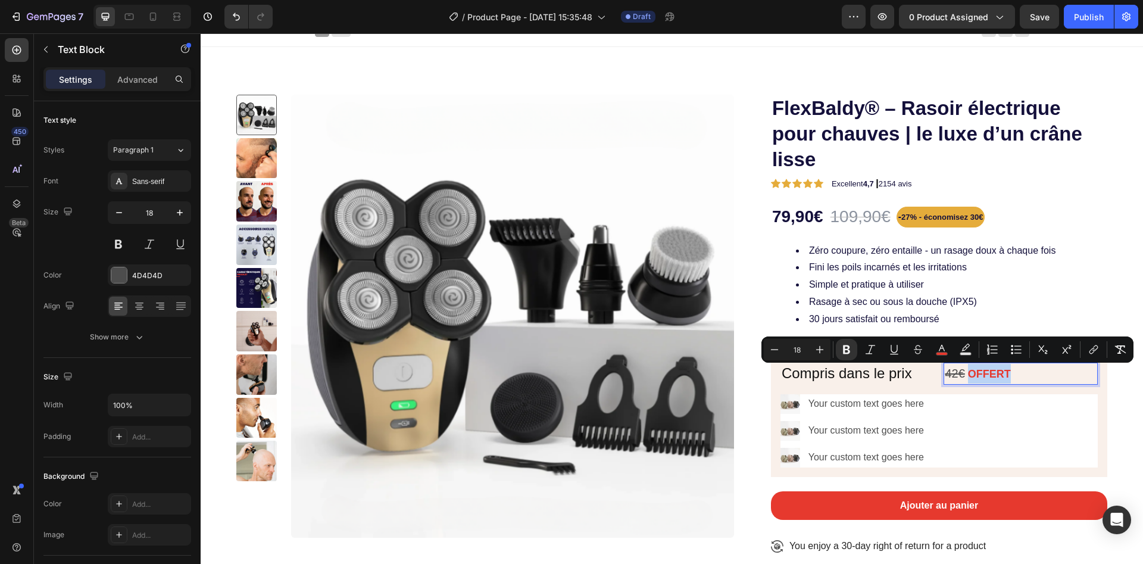
drag, startPoint x: 987, startPoint y: 375, endPoint x: 960, endPoint y: 375, distance: 26.2
click at [960, 375] on p "42€ OFFERT" at bounding box center [1021, 374] width 152 height 20
click at [850, 348] on icon "Editor contextual toolbar" at bounding box center [847, 350] width 12 height 12
click at [850, 348] on div "FlexBaldy® – Rasoir électrique pour chauves | le luxe d’un crâne lisse Product …" at bounding box center [939, 331] width 336 height 473
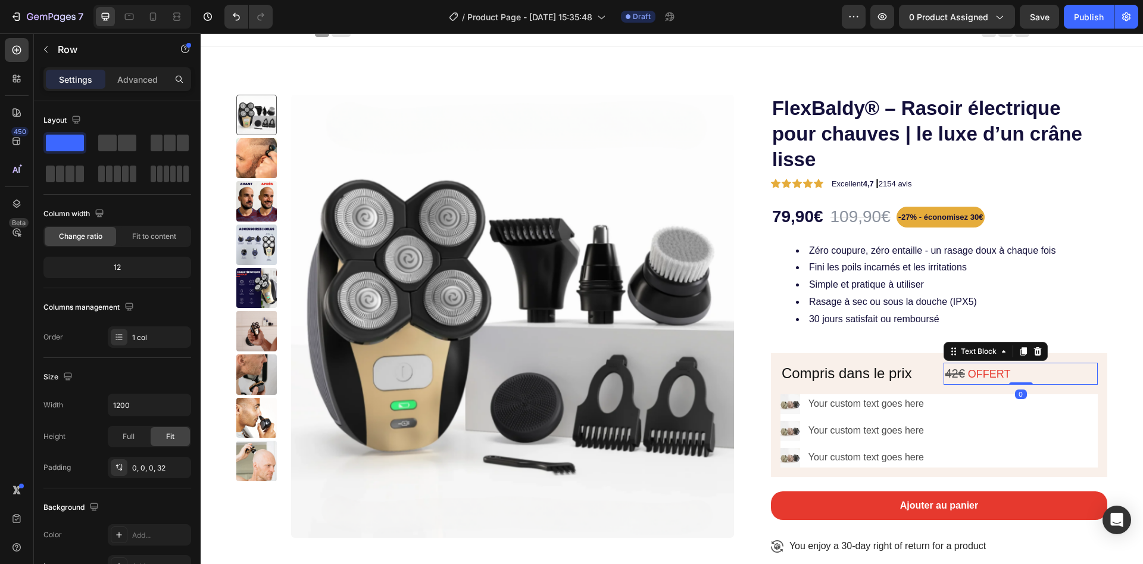
click at [1000, 370] on span "OFFERT" at bounding box center [989, 374] width 43 height 12
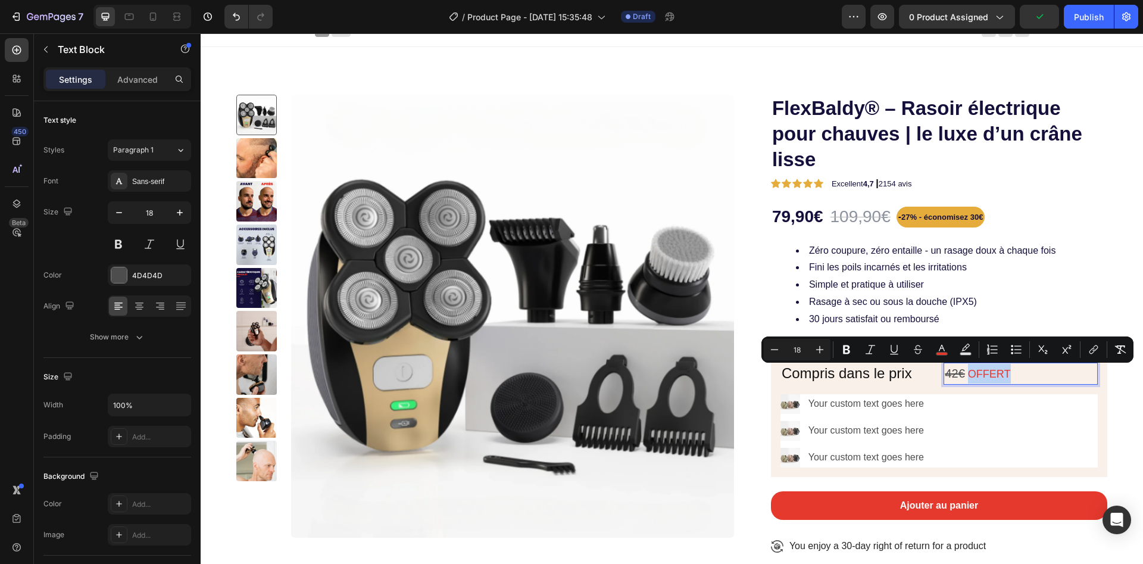
drag, startPoint x: 991, startPoint y: 377, endPoint x: 960, endPoint y: 374, distance: 31.1
click at [960, 374] on p "42€ OFFERT" at bounding box center [1021, 374] width 152 height 20
click at [847, 347] on icon "Editor contextual toolbar" at bounding box center [847, 350] width 12 height 12
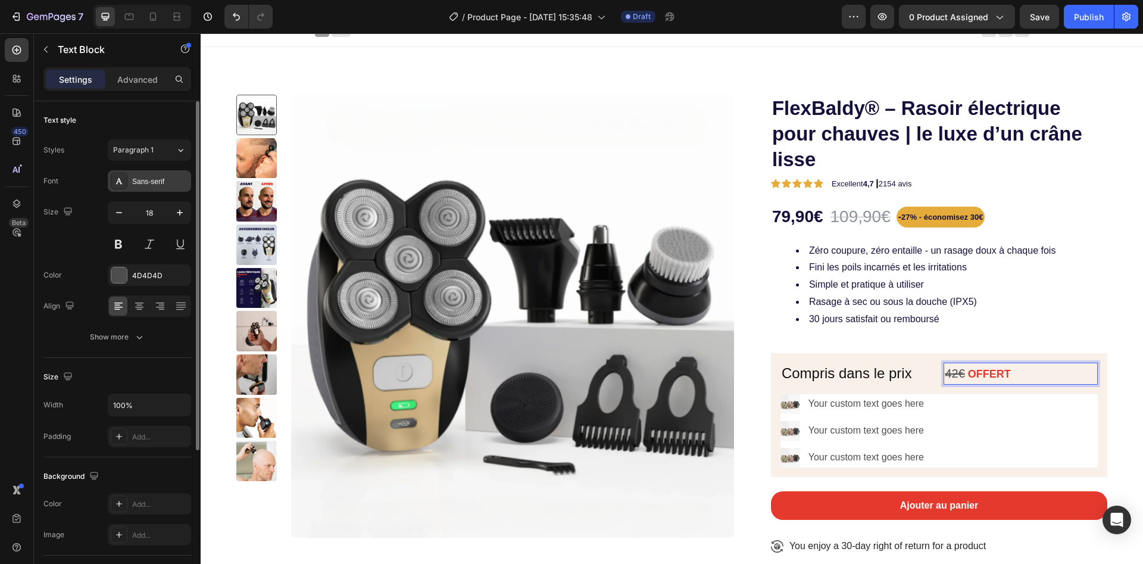
click at [138, 174] on div "Sans-serif" at bounding box center [149, 180] width 83 height 21
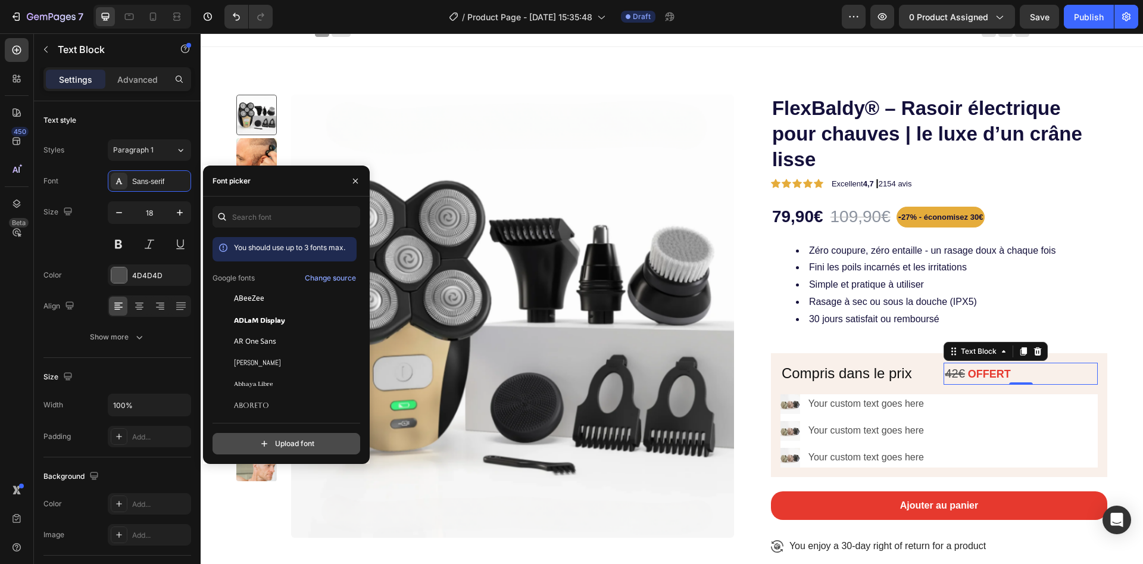
click at [289, 449] on input "file" at bounding box center [312, 443] width 298 height 20
type input "C:\fakepath\Garnett-Black.woff"
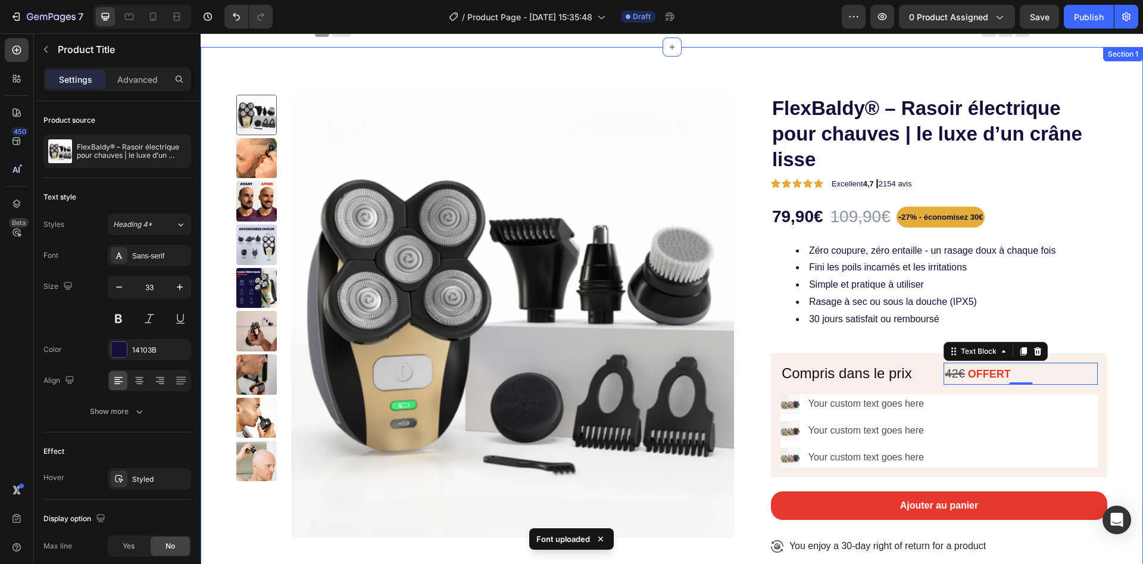
click at [829, 116] on h1 "FlexBaldy® – Rasoir électrique pour chauves | le luxe d’un crâne lisse" at bounding box center [939, 134] width 336 height 79
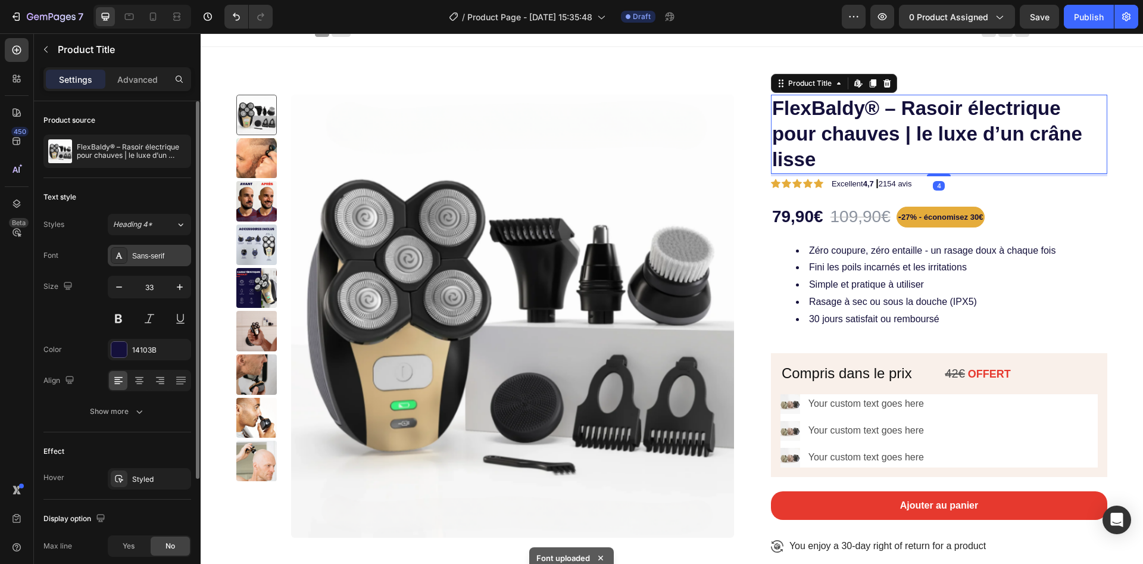
click at [124, 256] on div at bounding box center [119, 255] width 17 height 17
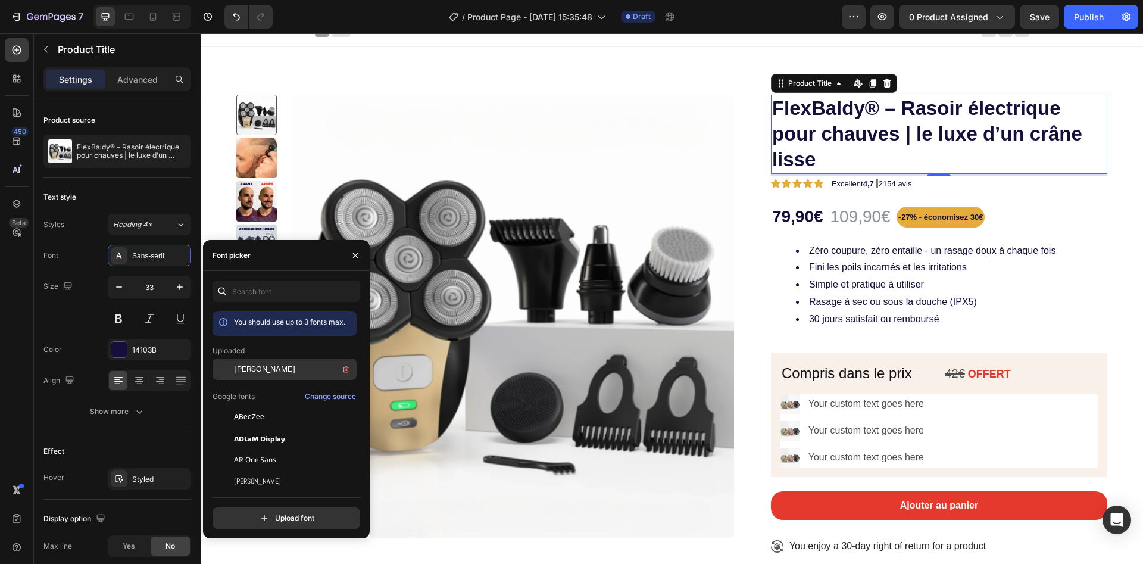
click at [241, 364] on span "[PERSON_NAME]" at bounding box center [264, 369] width 61 height 11
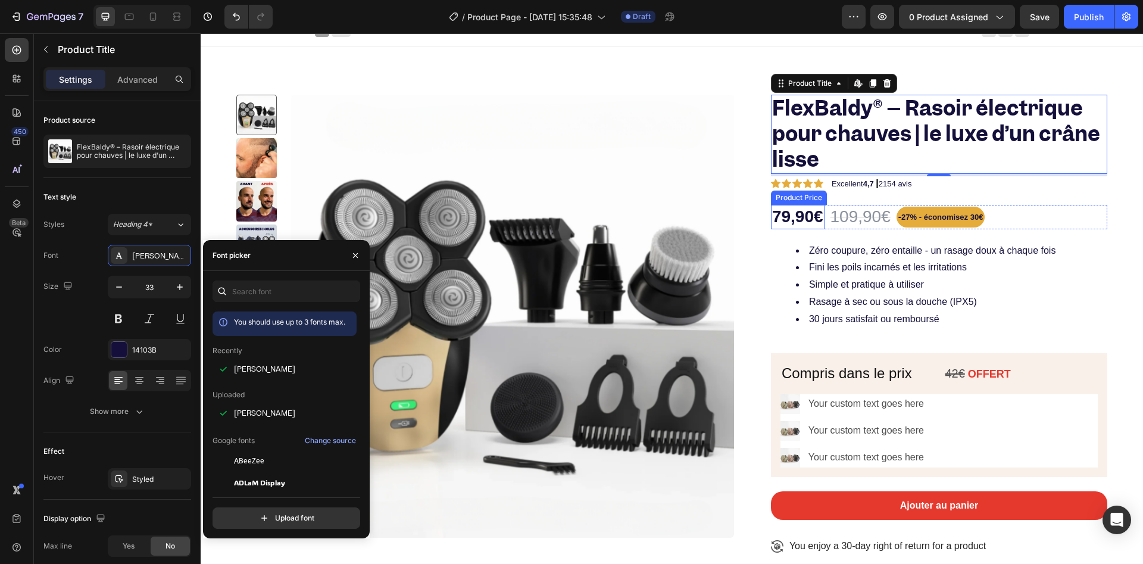
click at [787, 210] on div "79,90€" at bounding box center [798, 217] width 54 height 24
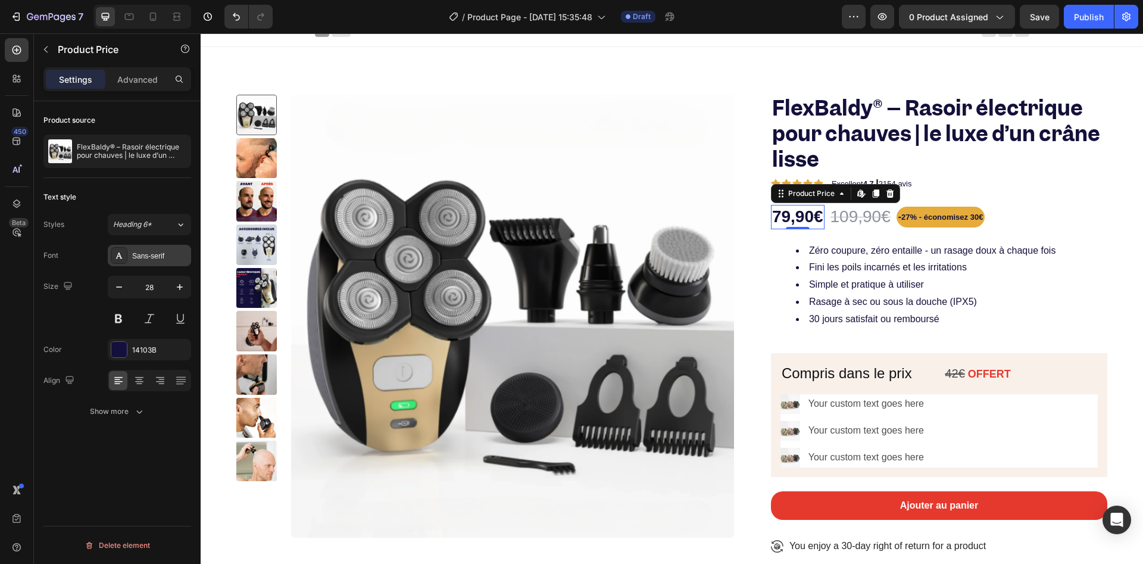
click at [132, 255] on div "Sans-serif" at bounding box center [149, 255] width 83 height 21
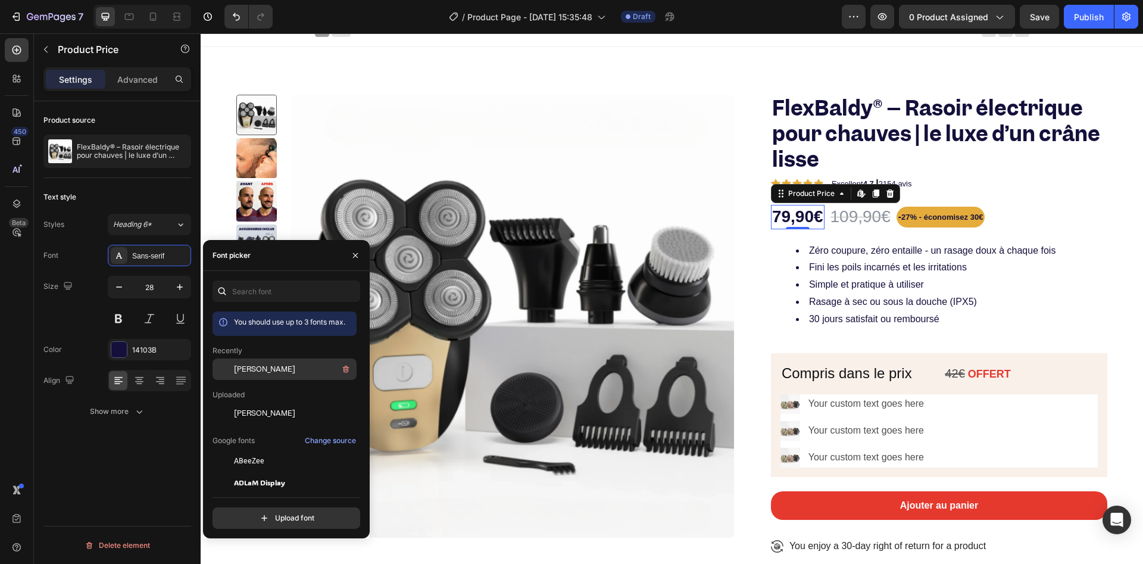
click at [240, 368] on span "[PERSON_NAME]" at bounding box center [264, 369] width 61 height 11
click at [863, 207] on div "109,90€" at bounding box center [872, 217] width 63 height 24
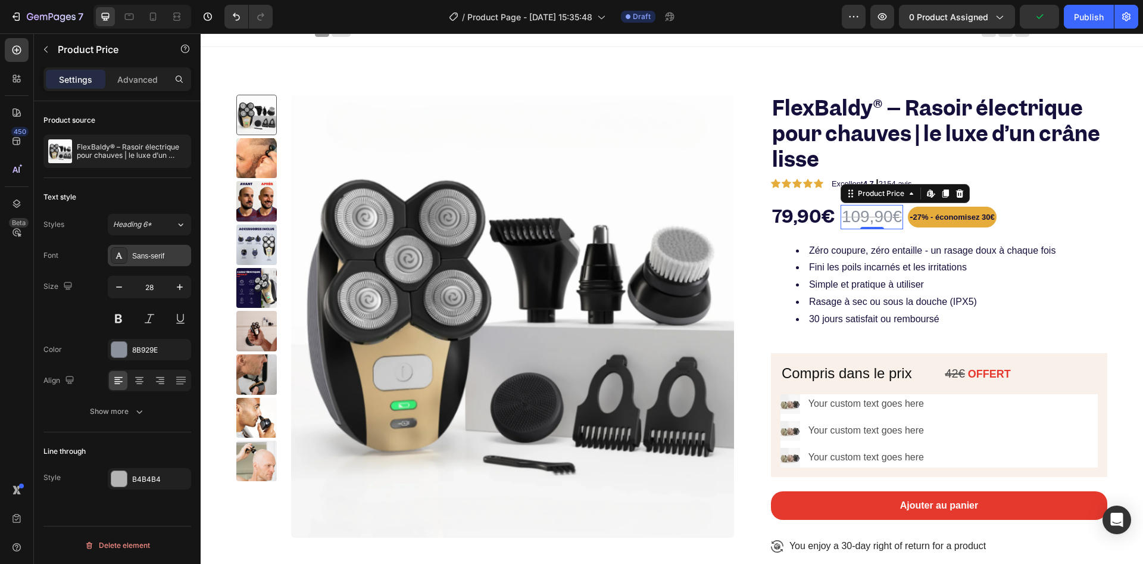
click at [149, 251] on div "Sans-serif" at bounding box center [160, 256] width 56 height 11
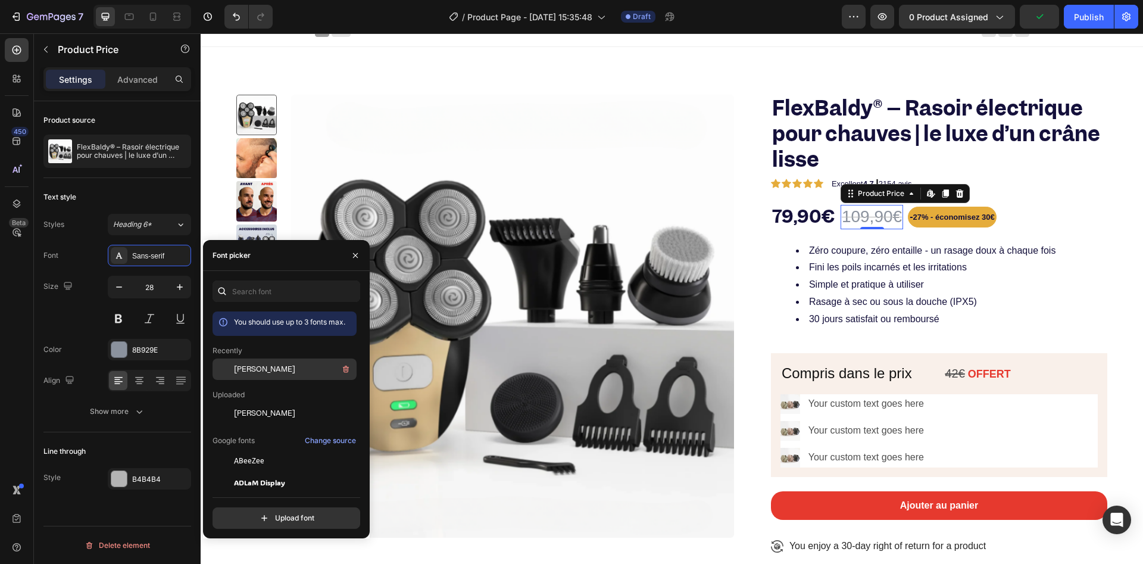
click at [268, 370] on div "[PERSON_NAME]" at bounding box center [294, 369] width 120 height 14
click at [959, 217] on strong "27% - économisez 30€" at bounding box center [961, 217] width 82 height 9
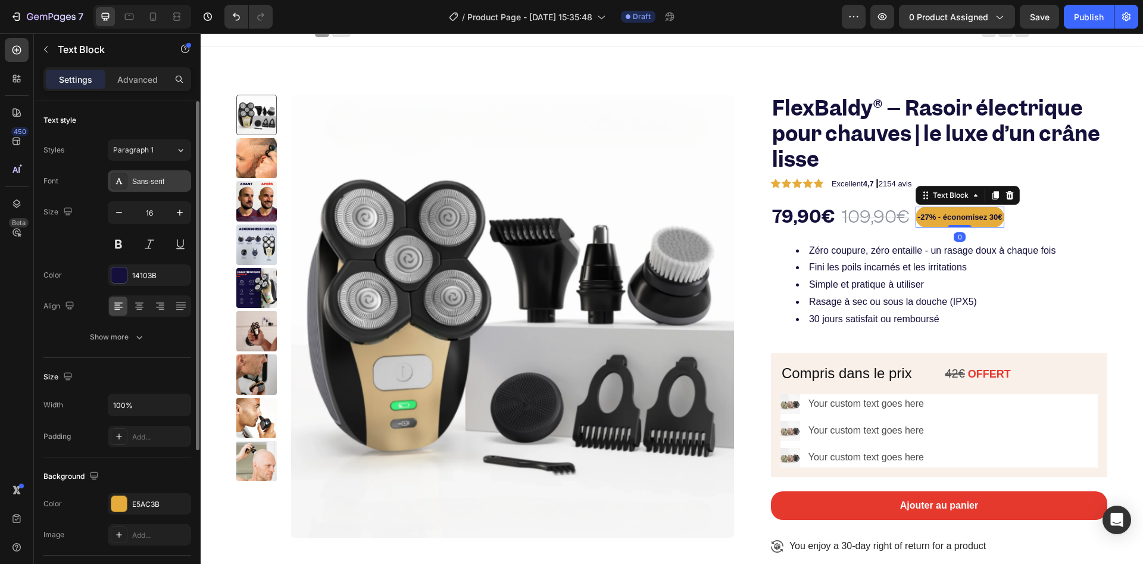
click at [133, 183] on div "Sans-serif" at bounding box center [160, 181] width 56 height 11
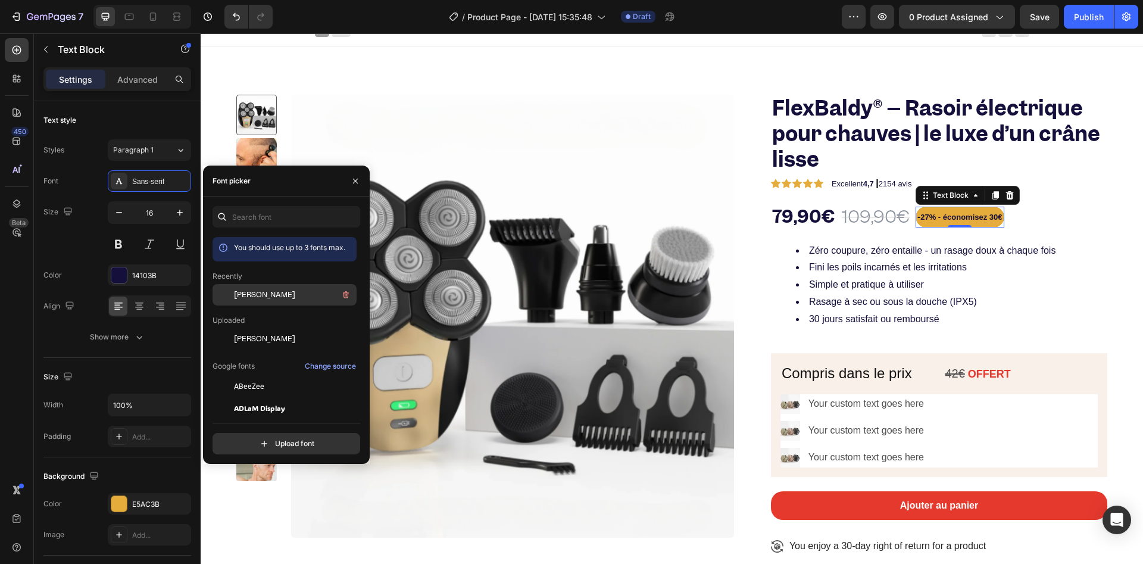
drag, startPoint x: 235, startPoint y: 299, endPoint x: 328, endPoint y: 287, distance: 94.3
click at [235, 298] on span "[PERSON_NAME]" at bounding box center [264, 294] width 61 height 11
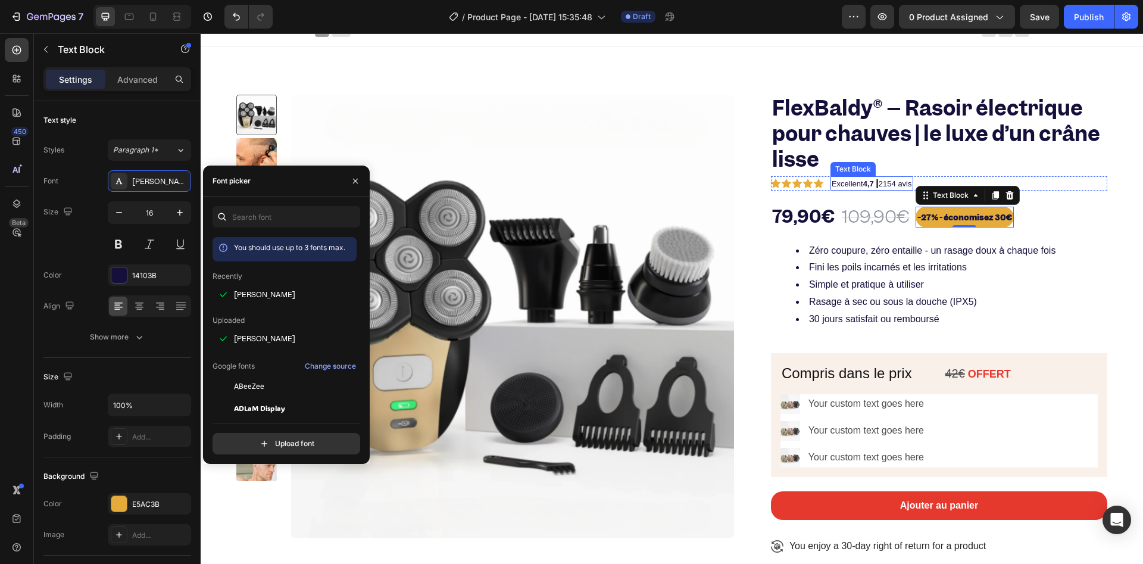
click at [863, 184] on strong "4,7" at bounding box center [868, 183] width 11 height 9
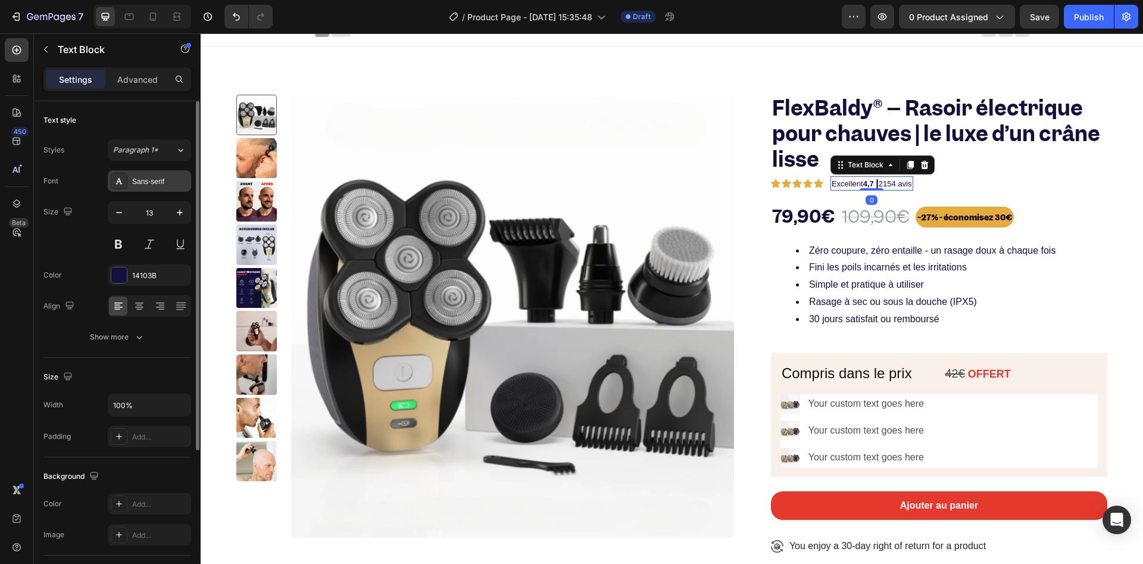
click at [135, 188] on div "Sans-serif" at bounding box center [149, 180] width 83 height 21
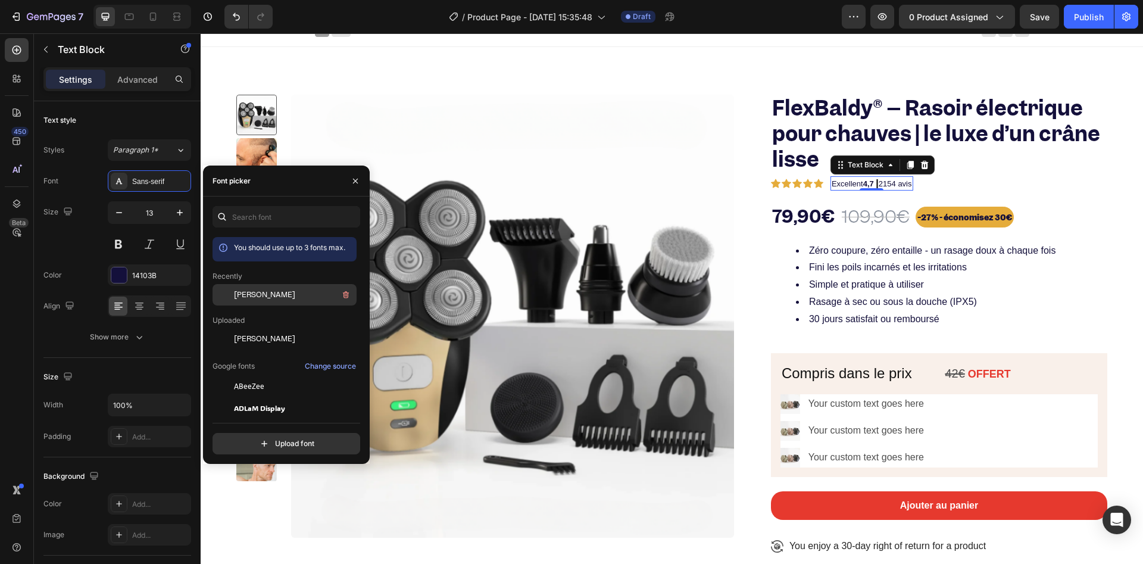
click at [229, 295] on div at bounding box center [223, 294] width 21 height 21
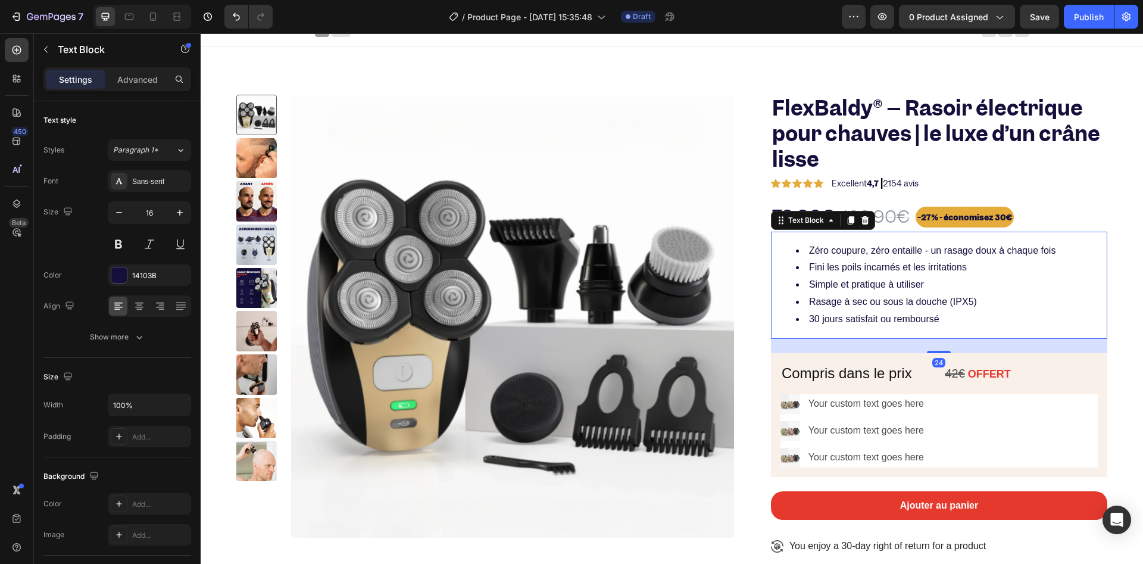
click at [824, 254] on span "Zéro coupure, zéro entaille - un rasage doux à chaque fois" at bounding box center [932, 250] width 246 height 10
click at [133, 157] on button "Paragraph 1*" at bounding box center [149, 149] width 83 height 21
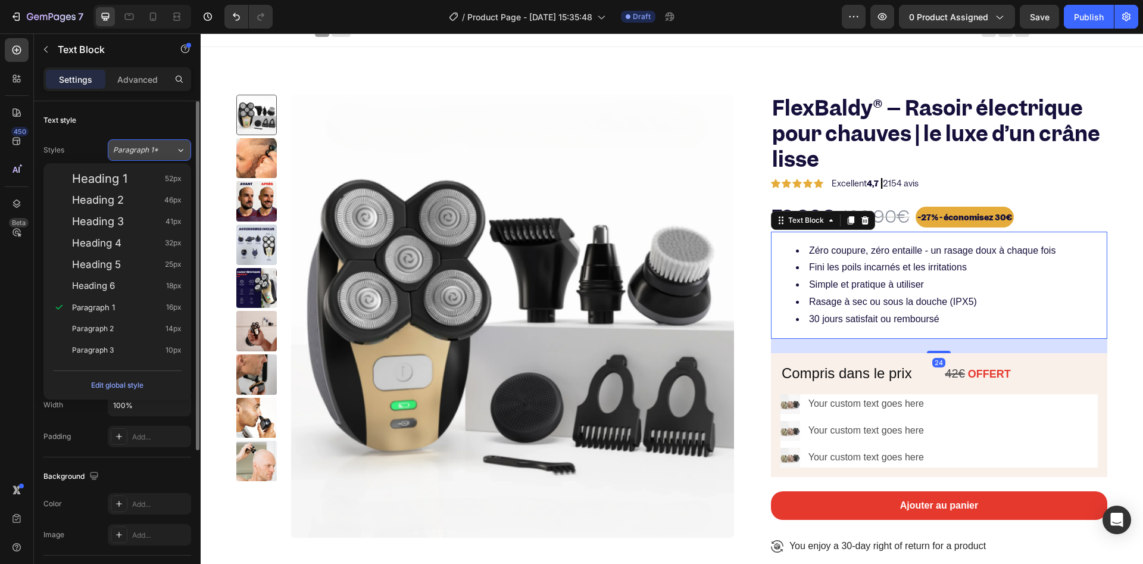
click at [133, 157] on button "Paragraph 1*" at bounding box center [149, 149] width 83 height 21
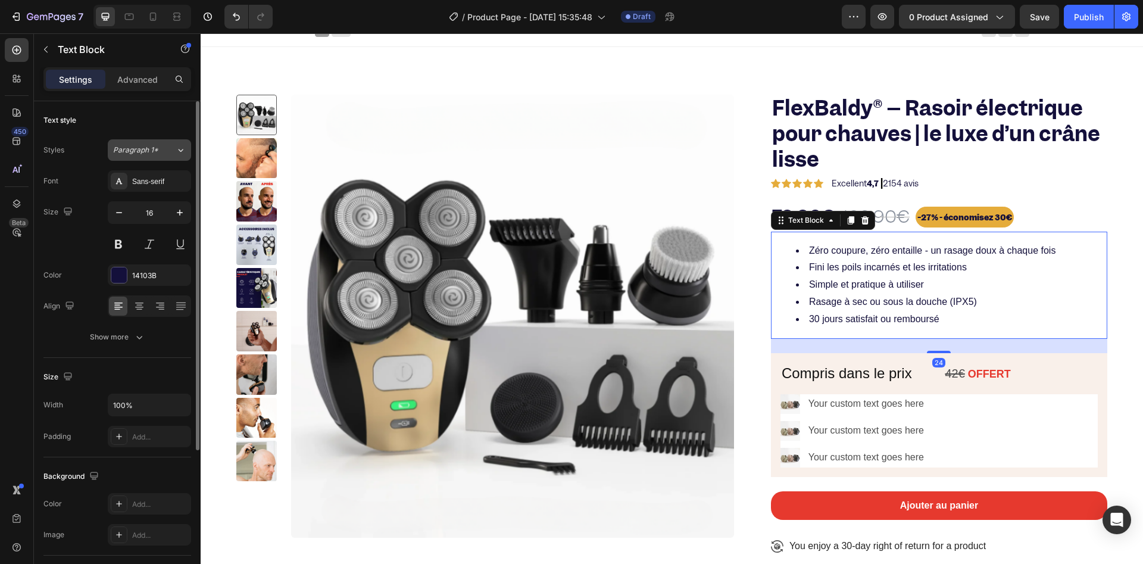
click at [134, 149] on span "Paragraph 1*" at bounding box center [135, 150] width 45 height 11
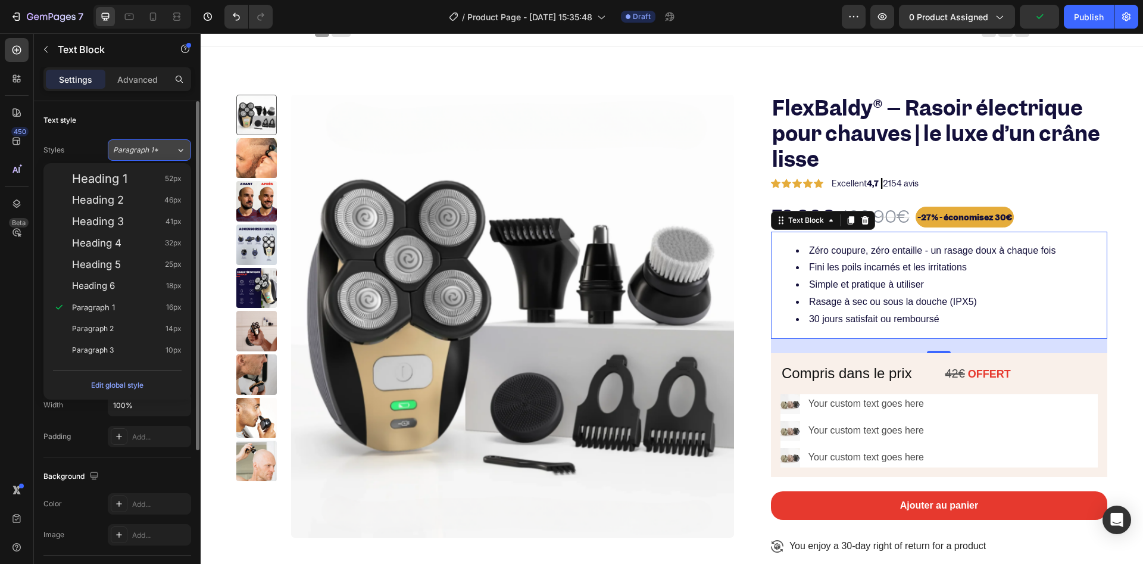
click at [134, 149] on span "Paragraph 1*" at bounding box center [135, 150] width 45 height 11
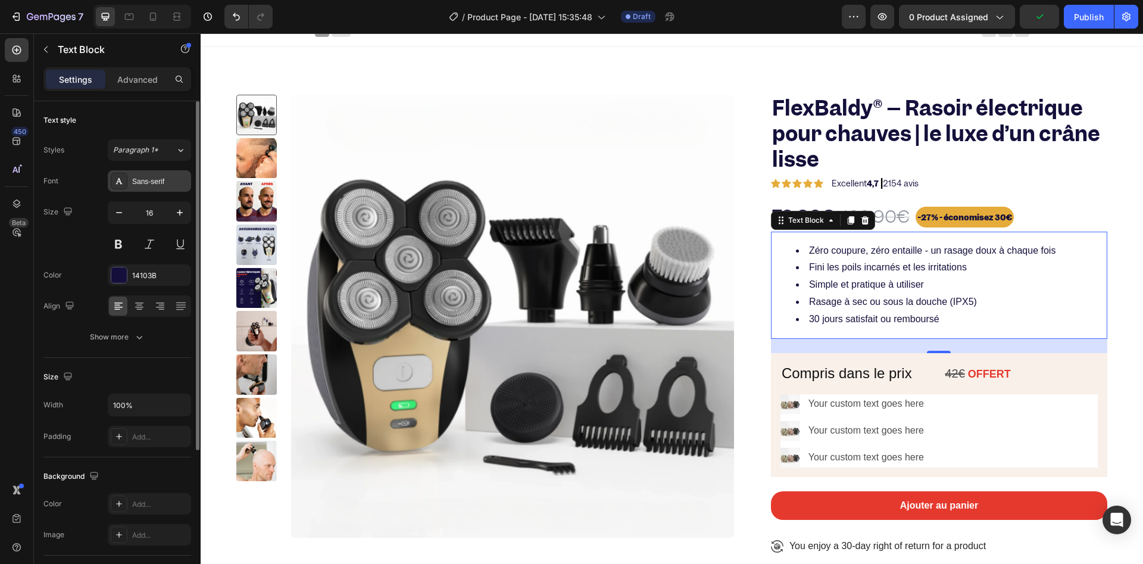
click at [141, 178] on div "Sans-serif" at bounding box center [160, 181] width 56 height 11
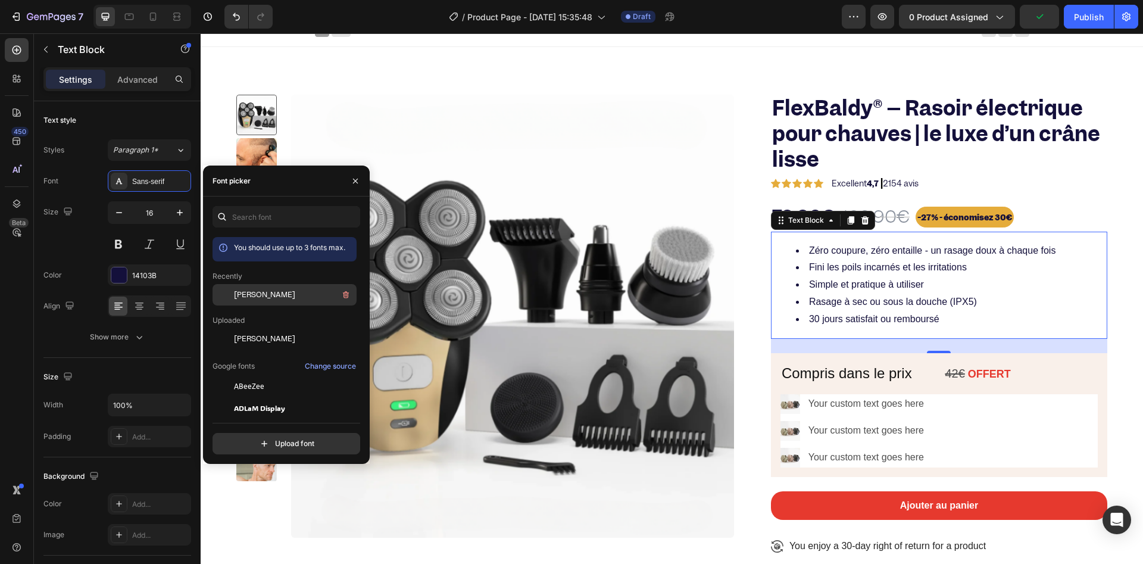
click at [235, 376] on div "[PERSON_NAME]" at bounding box center [285, 386] width 144 height 21
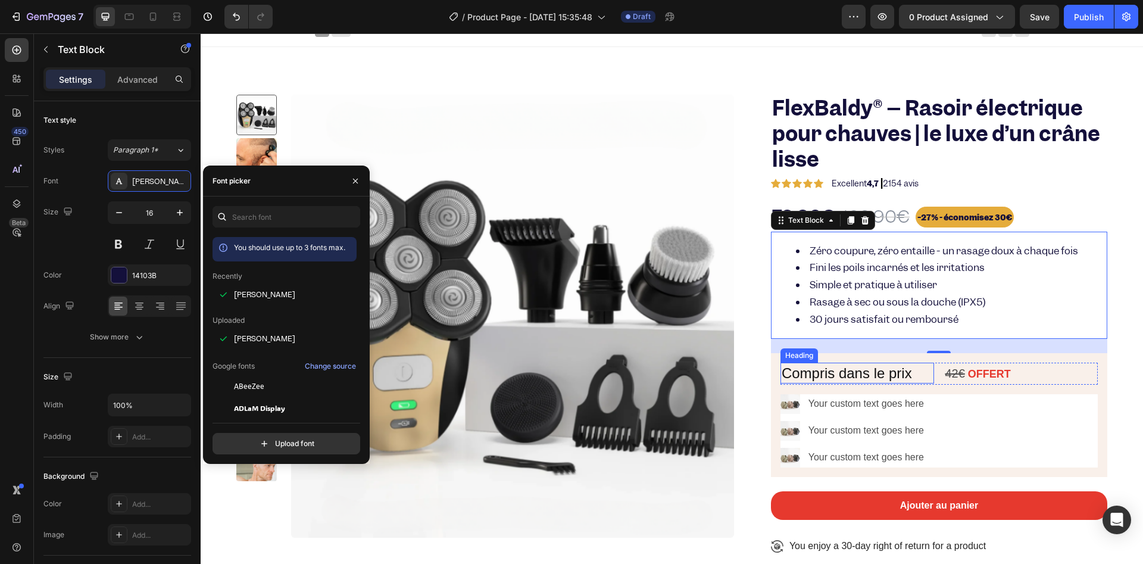
click at [817, 374] on h2 "Compris dans le prix" at bounding box center [858, 373] width 154 height 21
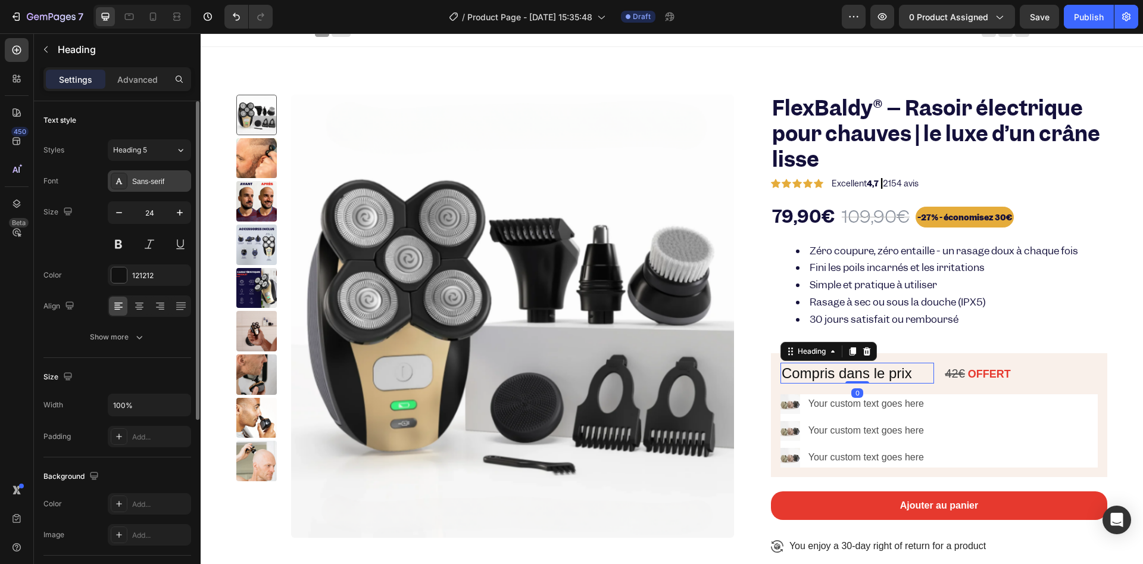
click at [142, 186] on div "Sans-serif" at bounding box center [160, 181] width 56 height 11
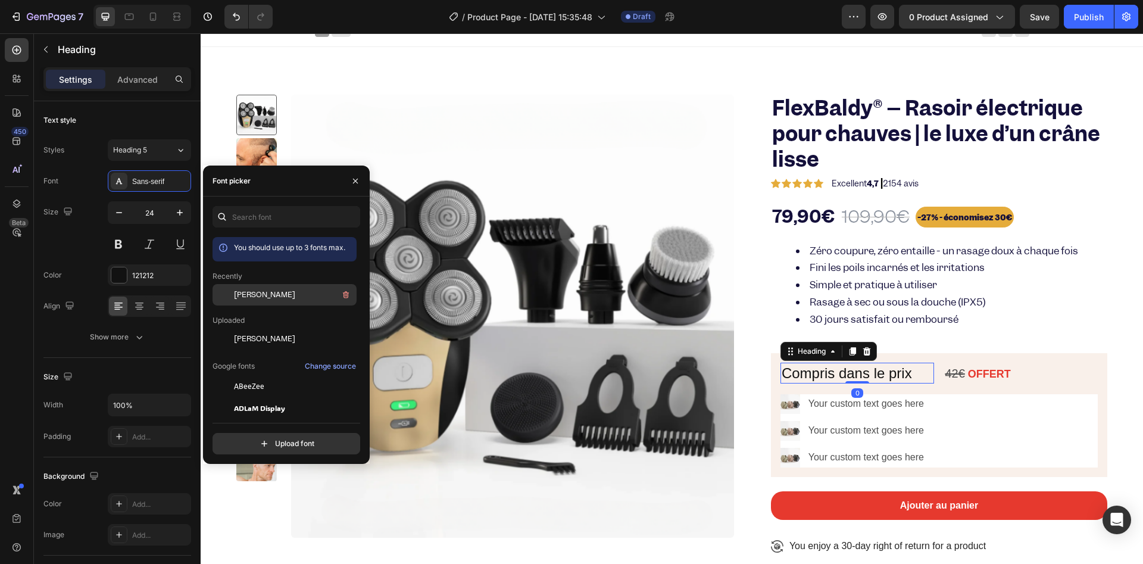
click at [247, 294] on span "[PERSON_NAME]" at bounding box center [264, 294] width 61 height 11
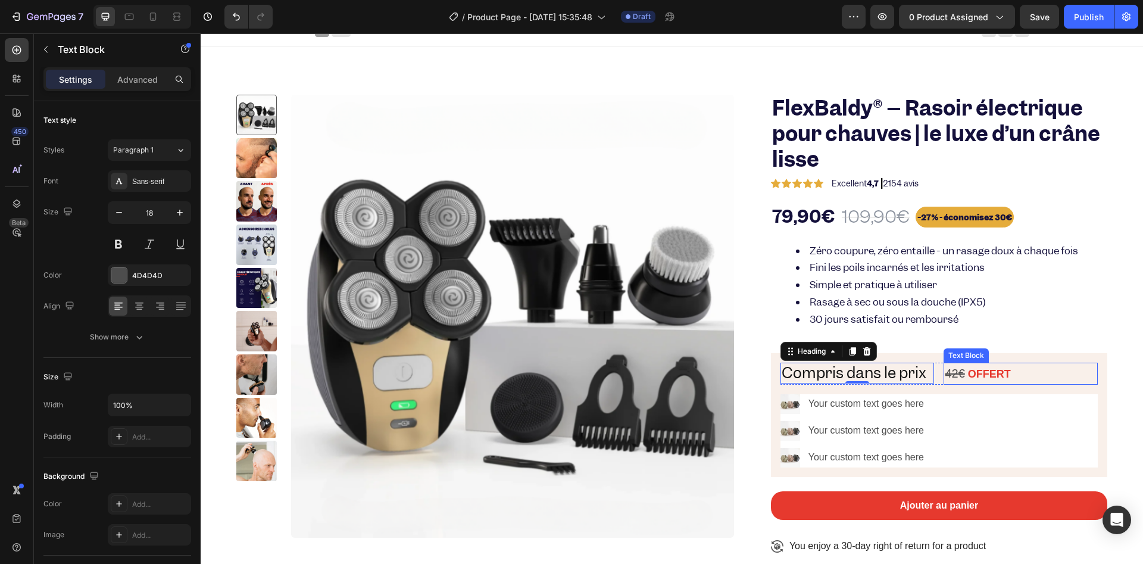
click at [988, 373] on strong "OFFERT" at bounding box center [989, 374] width 43 height 12
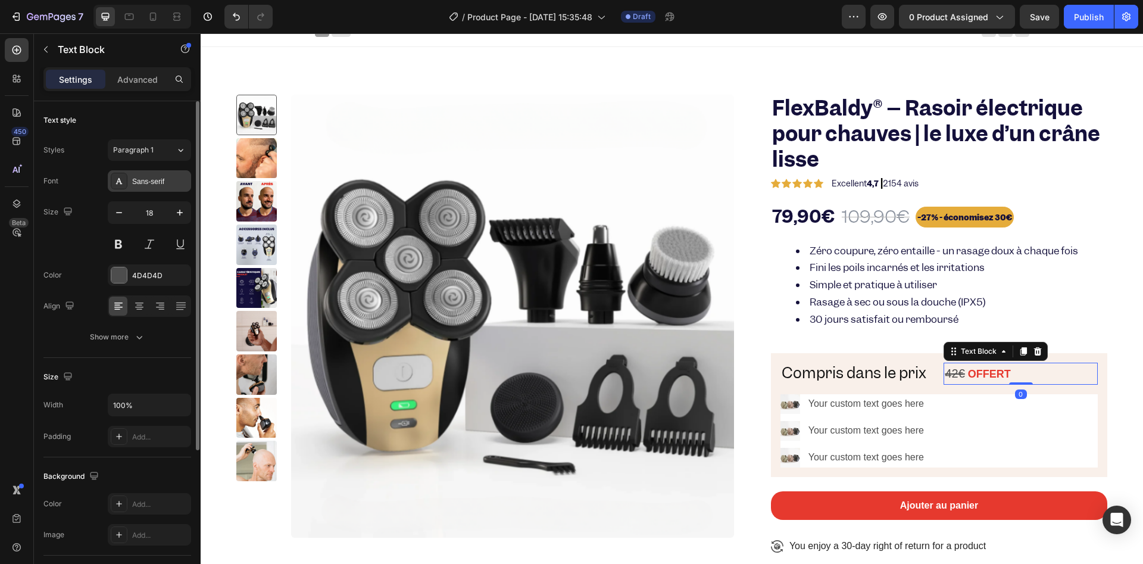
click at [160, 182] on div "Sans-serif" at bounding box center [160, 181] width 56 height 11
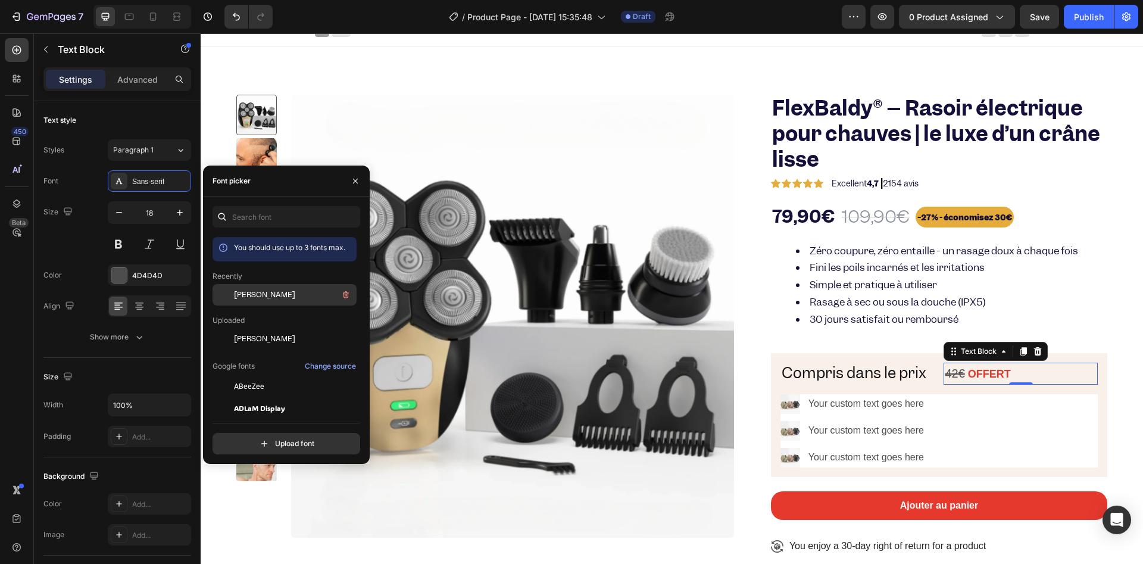
click at [257, 299] on span "[PERSON_NAME]" at bounding box center [264, 294] width 61 height 11
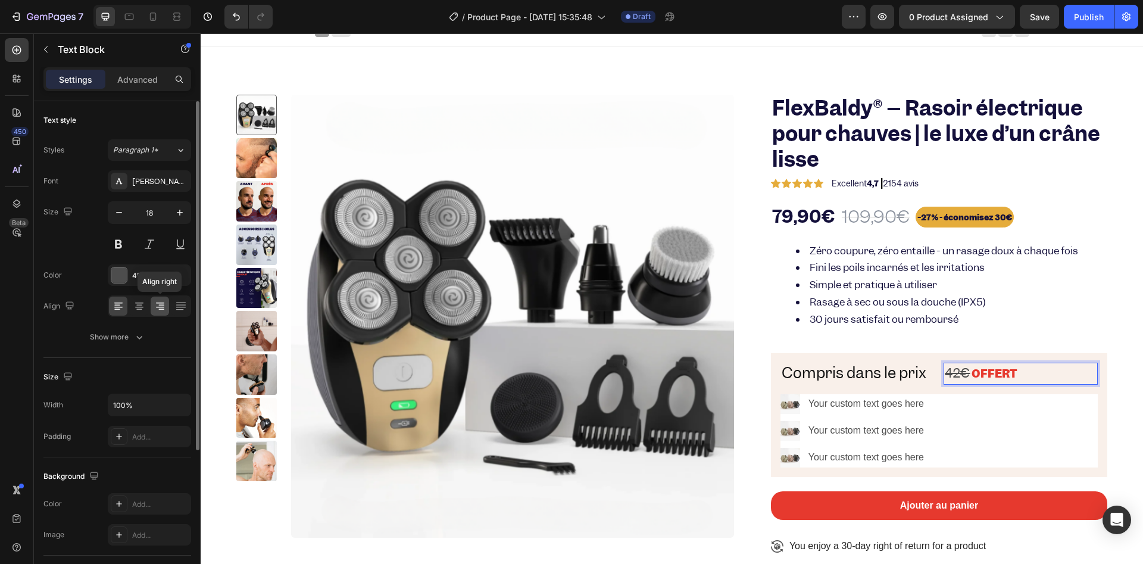
click at [160, 313] on div at bounding box center [160, 306] width 18 height 19
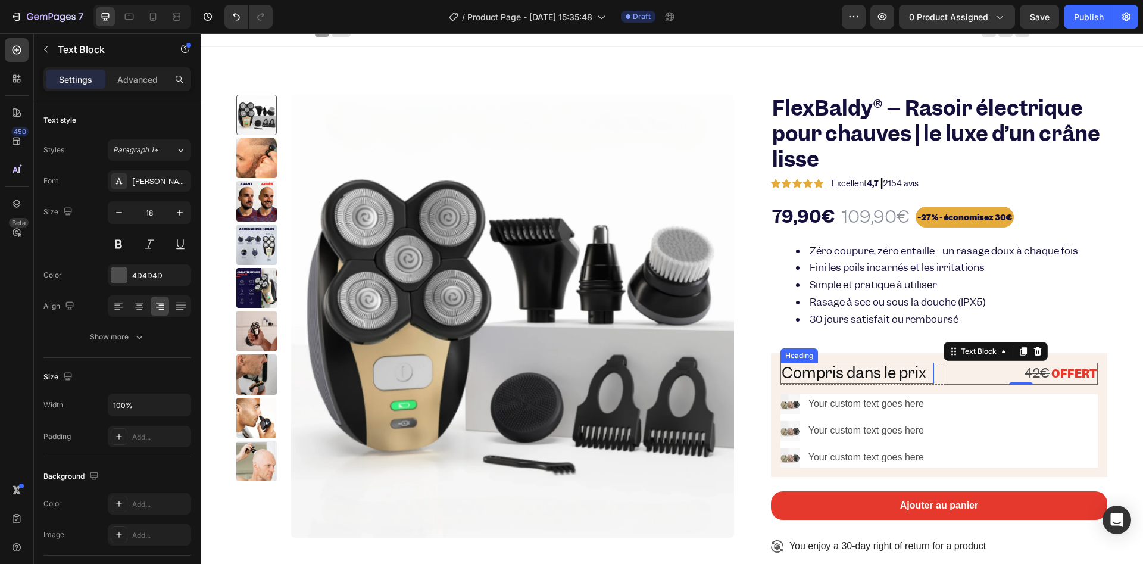
click at [824, 365] on h2 "Compris dans le prix" at bounding box center [858, 373] width 154 height 21
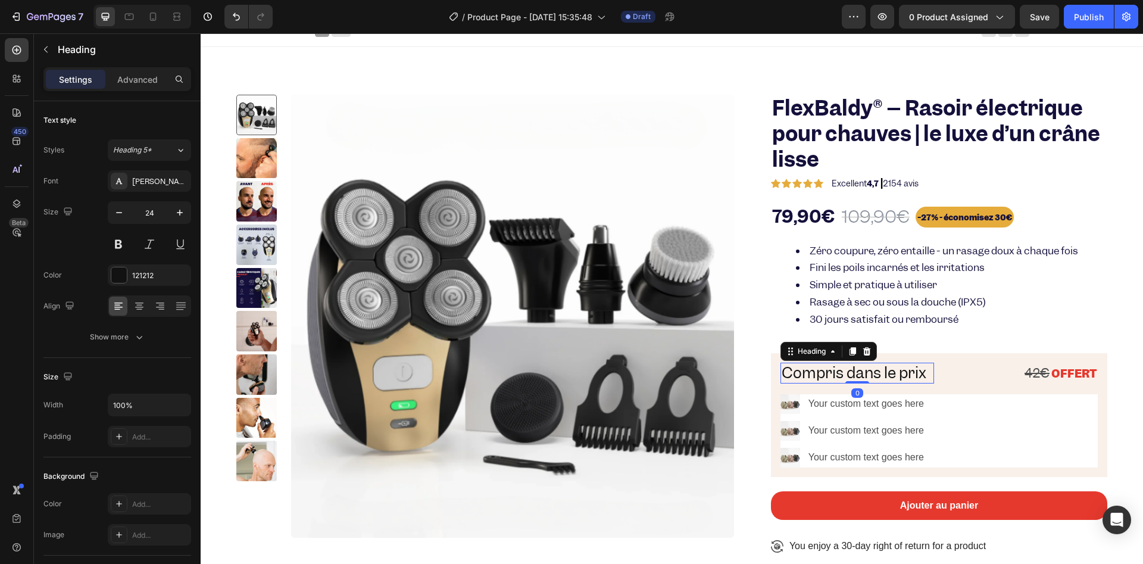
click at [824, 365] on h2 "Compris dans le prix" at bounding box center [858, 373] width 154 height 21
click at [824, 365] on p "Compris dans le prix" at bounding box center [858, 373] width 152 height 18
click at [869, 330] on div "Zéro coupure, zéro entaille - un rasage doux à chaque fois Fini les poils incar…" at bounding box center [939, 285] width 336 height 107
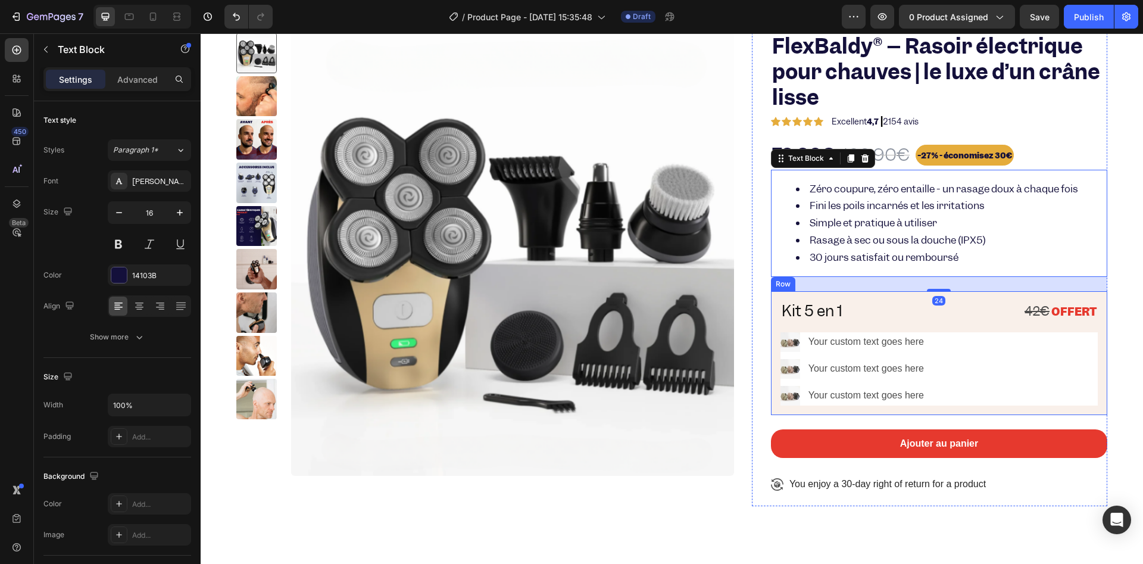
scroll to position [100, 0]
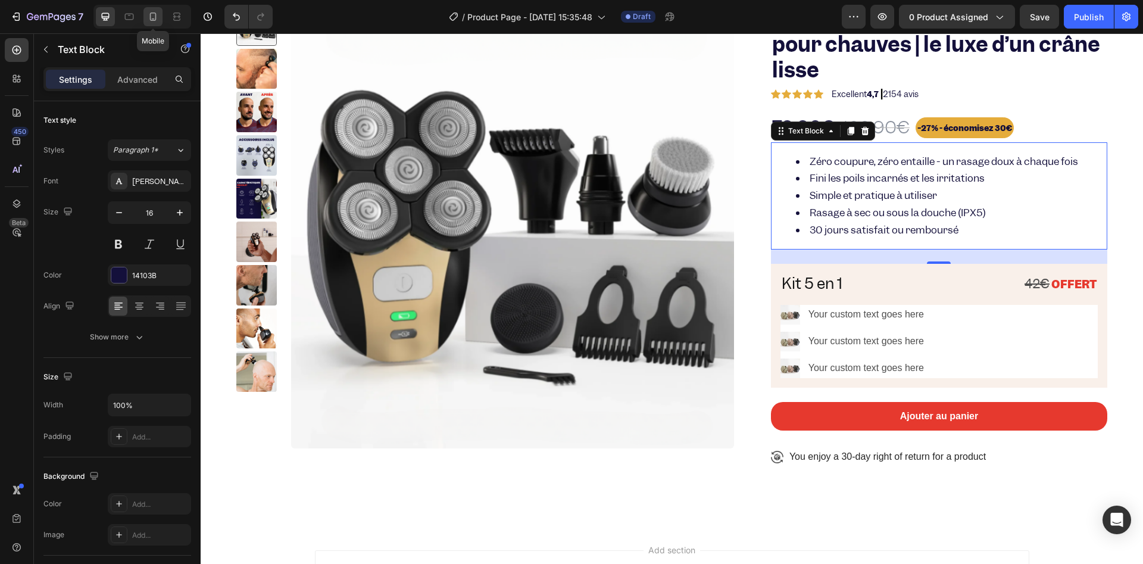
click at [144, 15] on div at bounding box center [152, 16] width 19 height 19
type input "12"
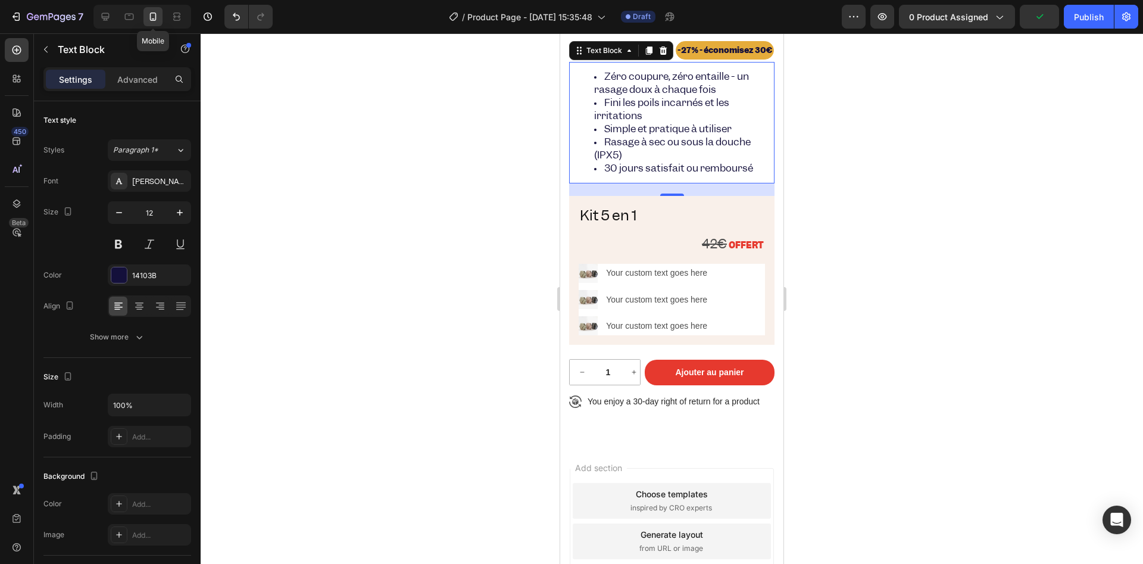
scroll to position [287, 0]
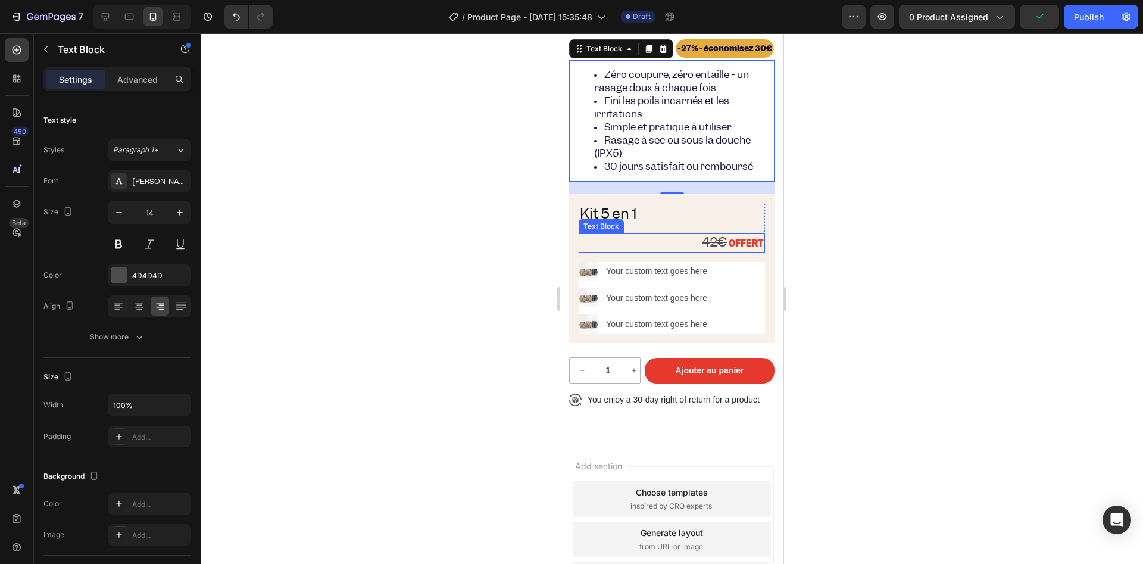
click at [622, 233] on div "Text Block" at bounding box center [601, 226] width 45 height 14
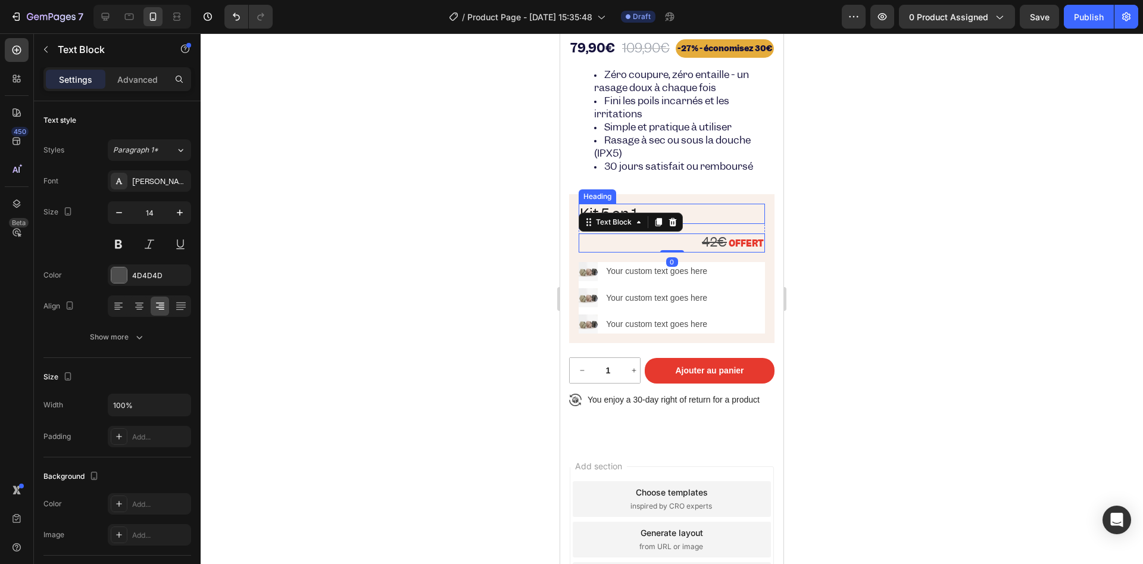
click at [710, 223] on p "Kit 5 en 1" at bounding box center [672, 214] width 184 height 18
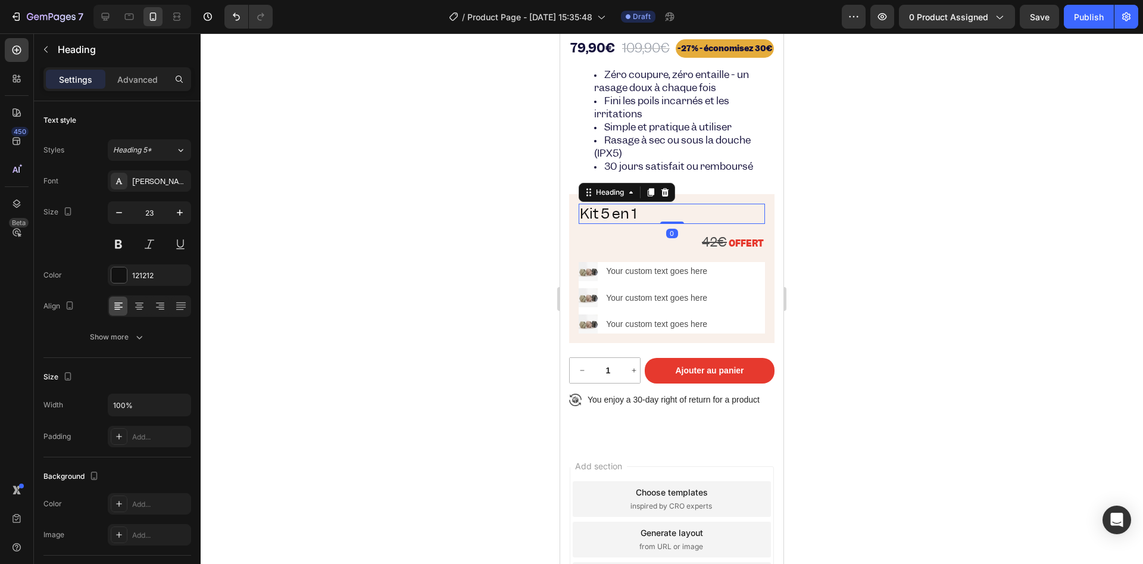
click at [118, 17] on div at bounding box center [142, 17] width 98 height 24
click at [113, 14] on div at bounding box center [105, 16] width 19 height 19
type input "24"
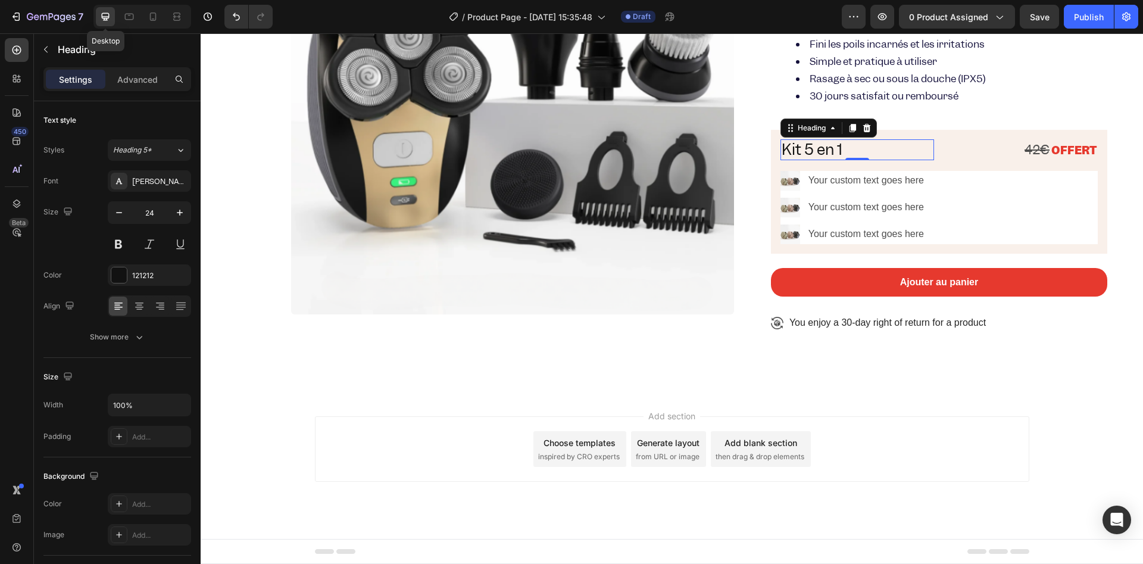
scroll to position [234, 0]
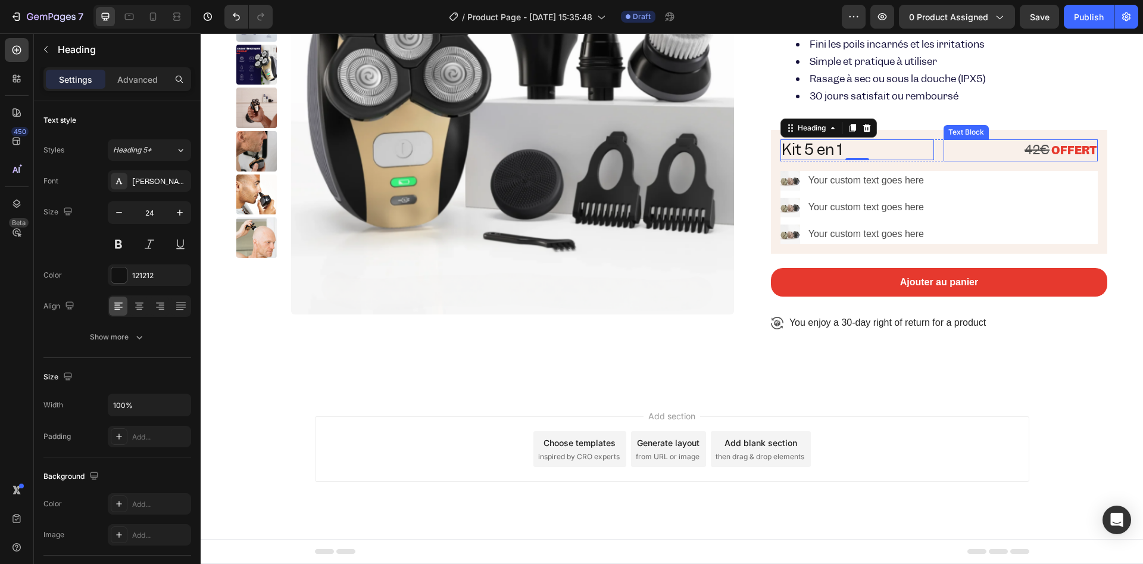
click at [959, 151] on p "42€ OFFERT" at bounding box center [1021, 151] width 152 height 20
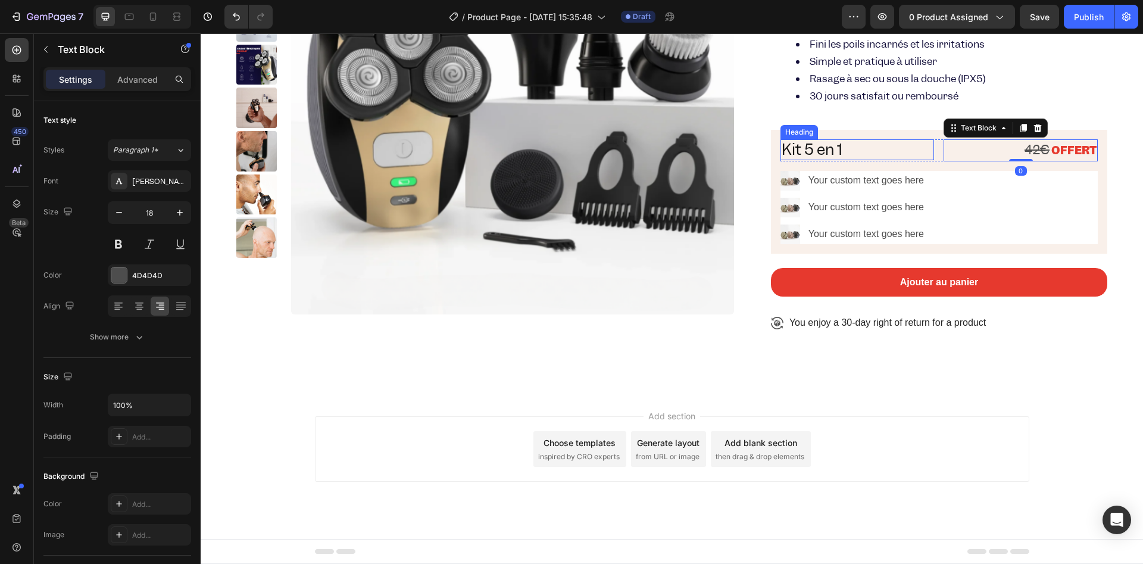
click at [909, 152] on p "Kit 5 en 1" at bounding box center [858, 150] width 152 height 18
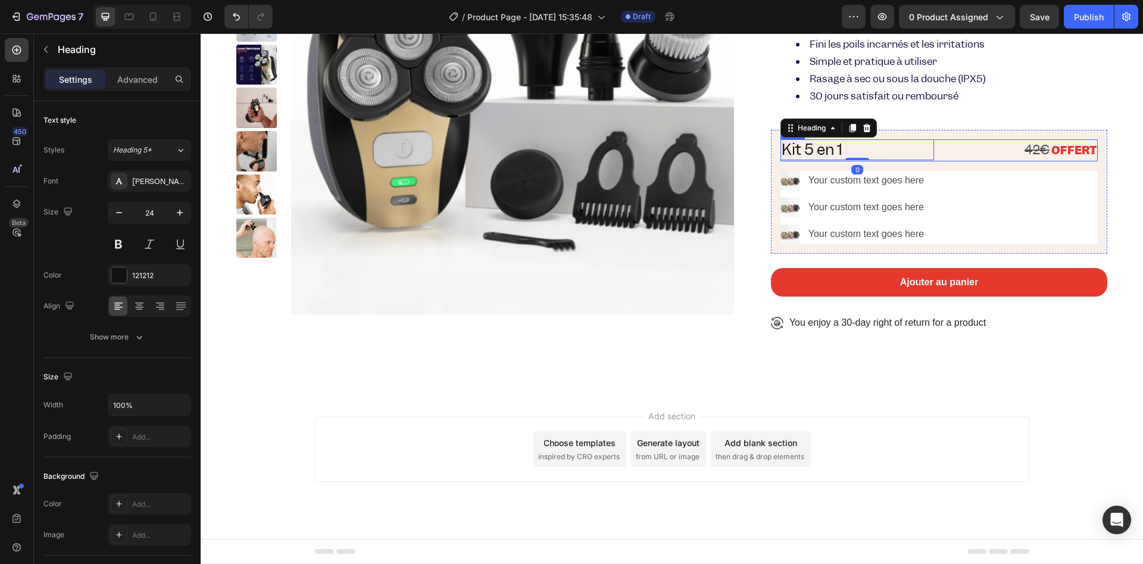
click at [932, 154] on div "Kit 5 en 1 Heading 0 42€ OFFERT Text Block Row" at bounding box center [939, 150] width 317 height 22
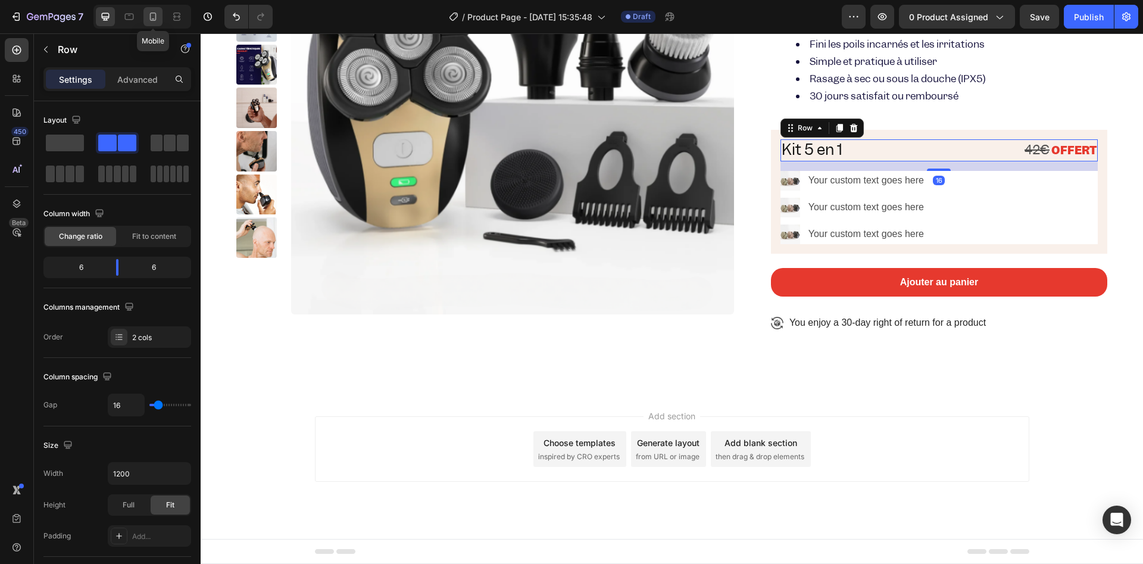
click at [147, 18] on icon at bounding box center [153, 17] width 12 height 12
type input "100%"
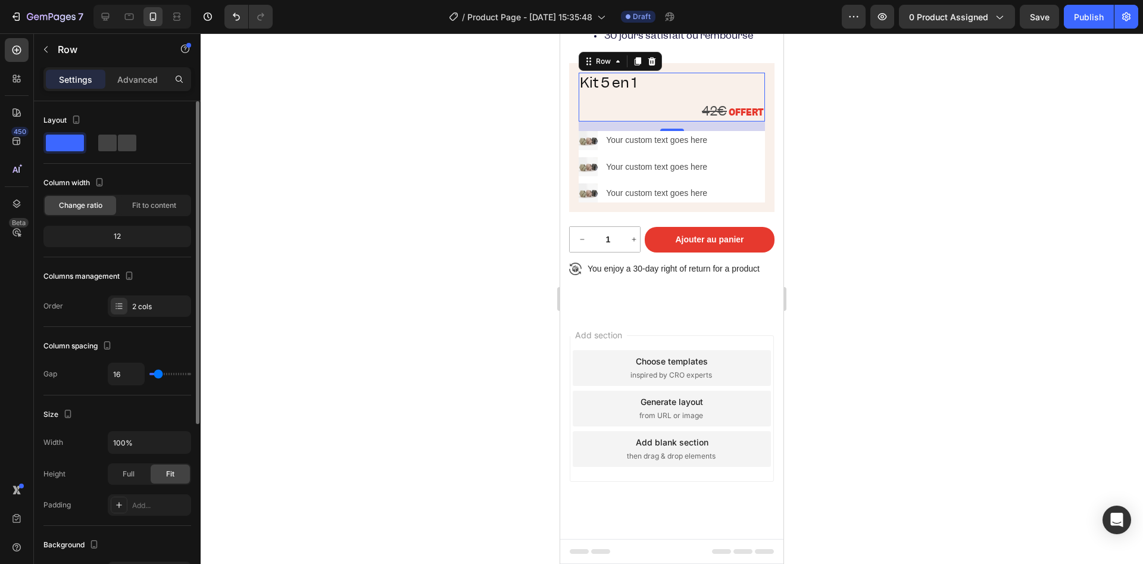
scroll to position [430, 0]
click at [125, 137] on span at bounding box center [127, 143] width 18 height 17
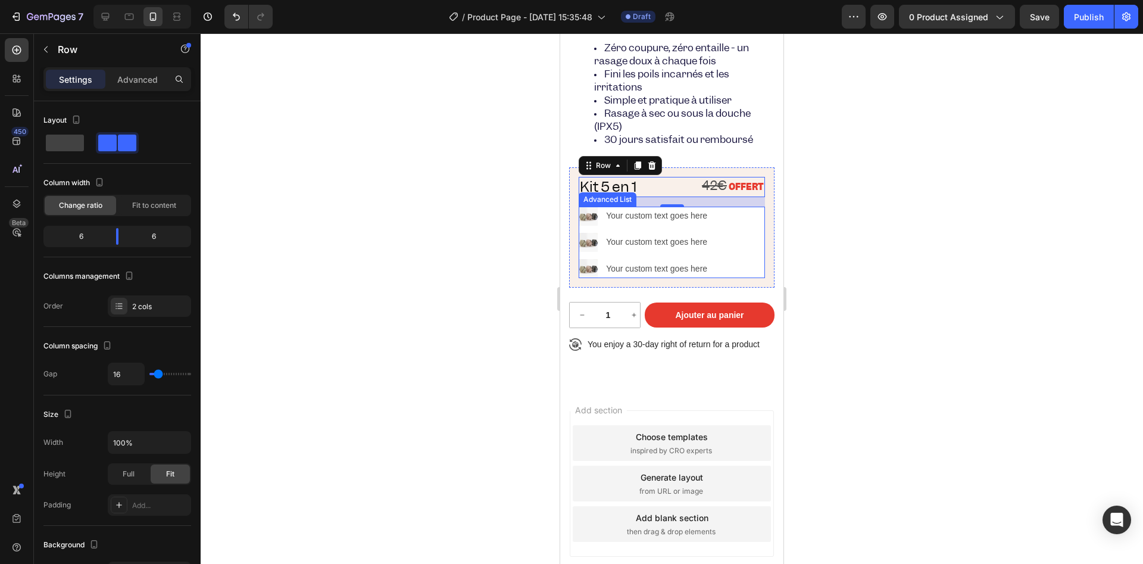
scroll to position [136, 0]
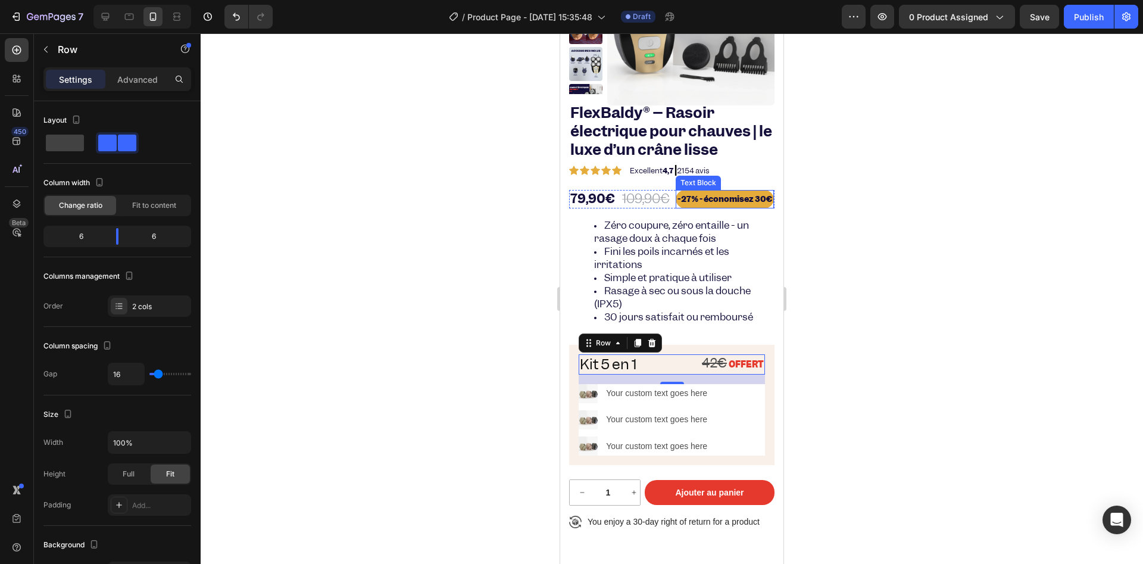
click at [729, 207] on p "- 27% - économisez 30€" at bounding box center [725, 199] width 95 height 15
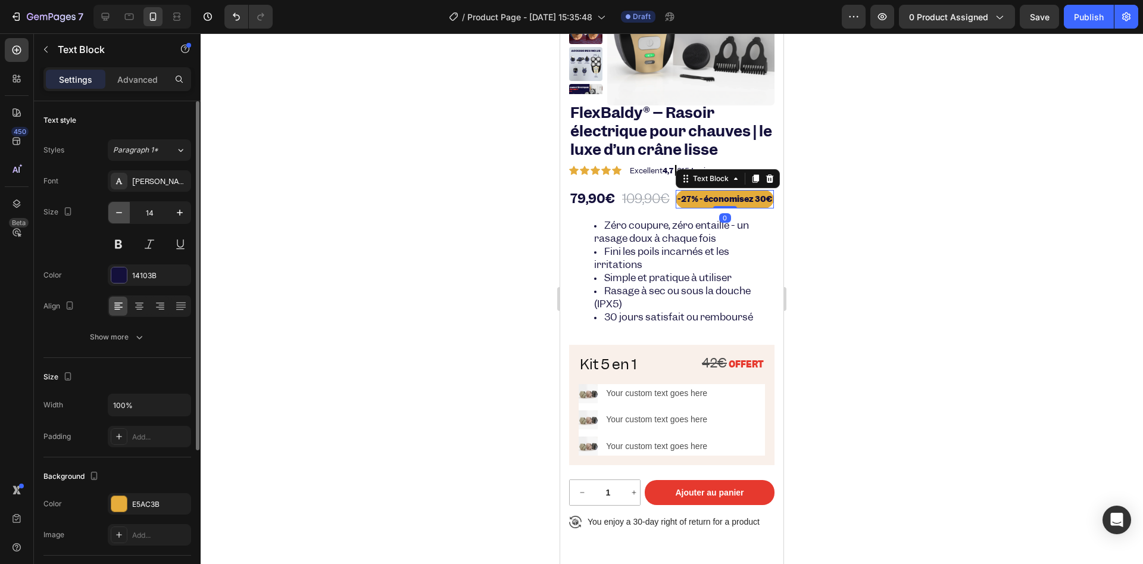
click at [124, 211] on icon "button" at bounding box center [119, 213] width 12 height 12
click at [121, 211] on icon "button" at bounding box center [119, 213] width 12 height 12
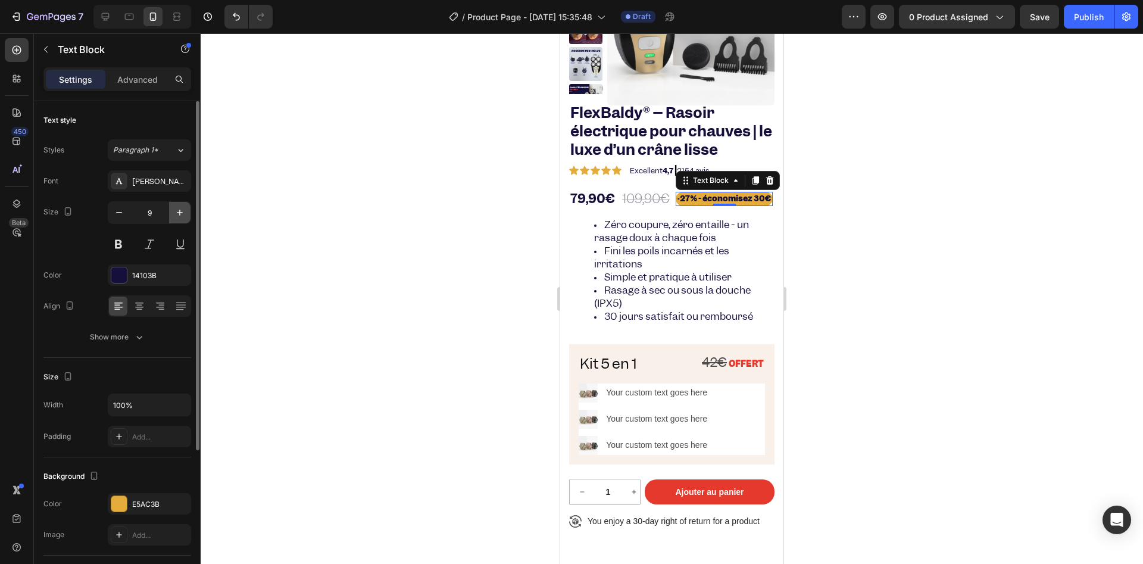
click at [173, 214] on button "button" at bounding box center [179, 212] width 21 height 21
type input "12"
click at [702, 205] on p "- 27% - économisez 30€" at bounding box center [725, 198] width 94 height 13
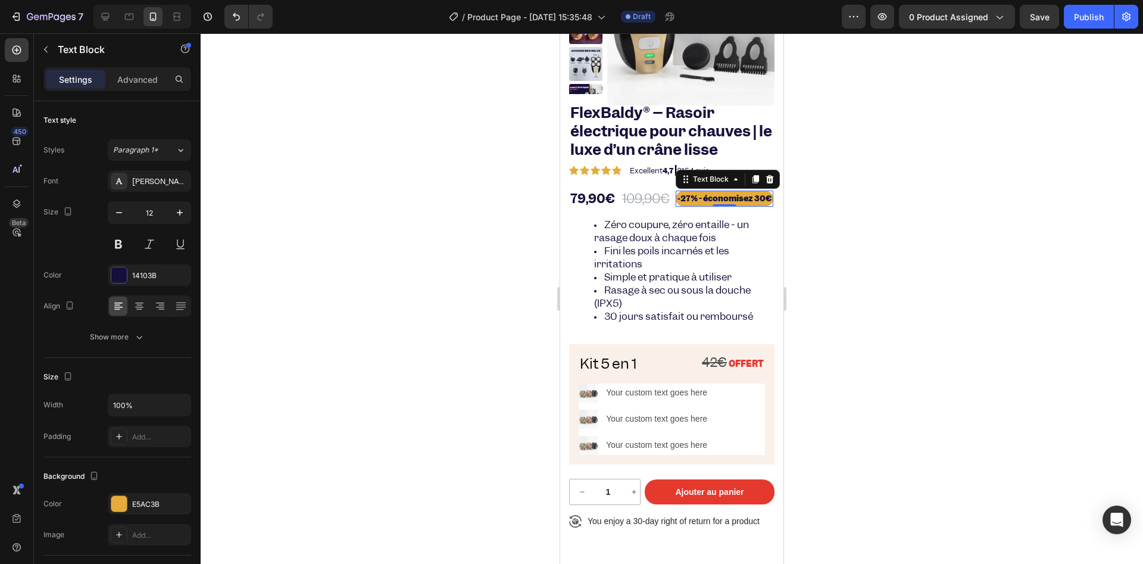
click at [702, 205] on p "- 27% - économisez 30€" at bounding box center [725, 198] width 94 height 13
click at [701, 205] on p "- 27% - économisez 30€" at bounding box center [725, 198] width 94 height 13
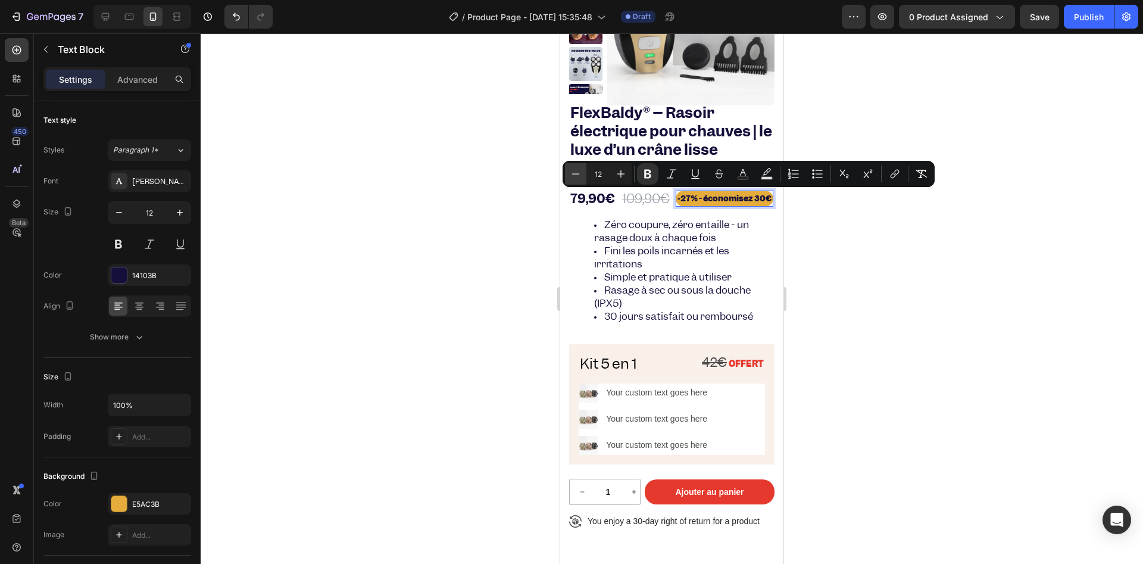
click at [573, 176] on icon "Editor contextual toolbar" at bounding box center [576, 174] width 12 height 12
click at [574, 174] on icon "Editor contextual toolbar" at bounding box center [576, 173] width 8 height 1
type input "10"
click at [638, 173] on button "Bold" at bounding box center [647, 173] width 21 height 21
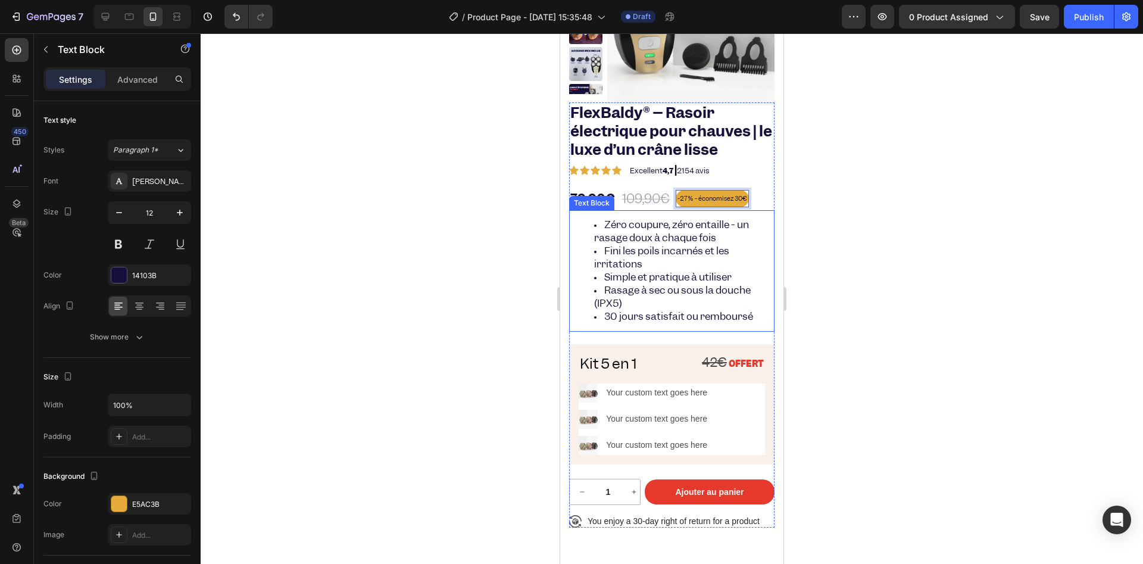
click at [660, 218] on span "Zéro coupure, zéro entaille - un rasage doux à chaque fois" at bounding box center [671, 231] width 155 height 26
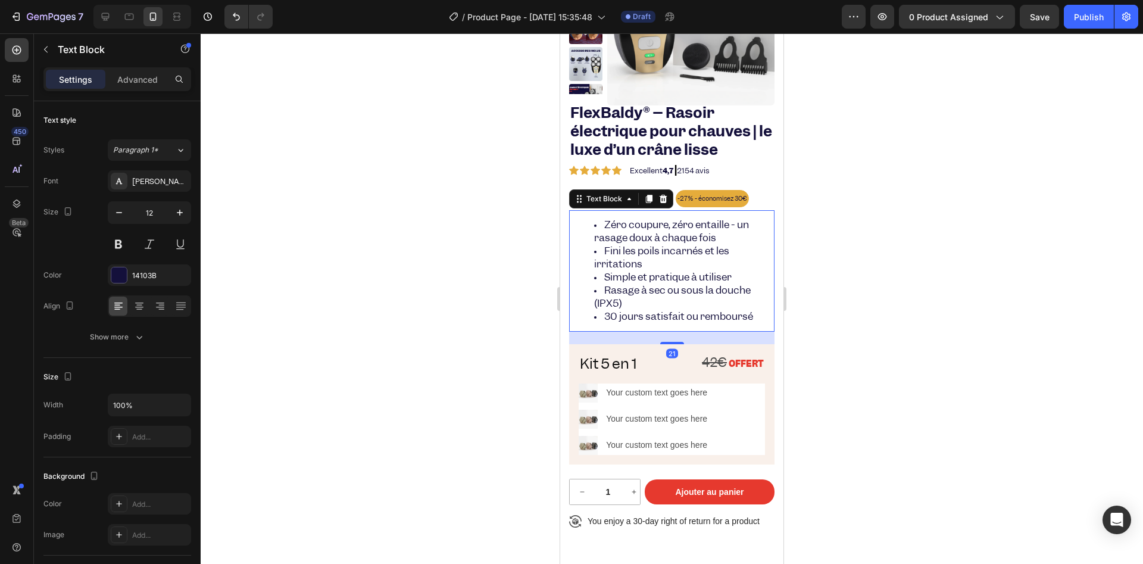
click at [524, 208] on div at bounding box center [672, 298] width 942 height 530
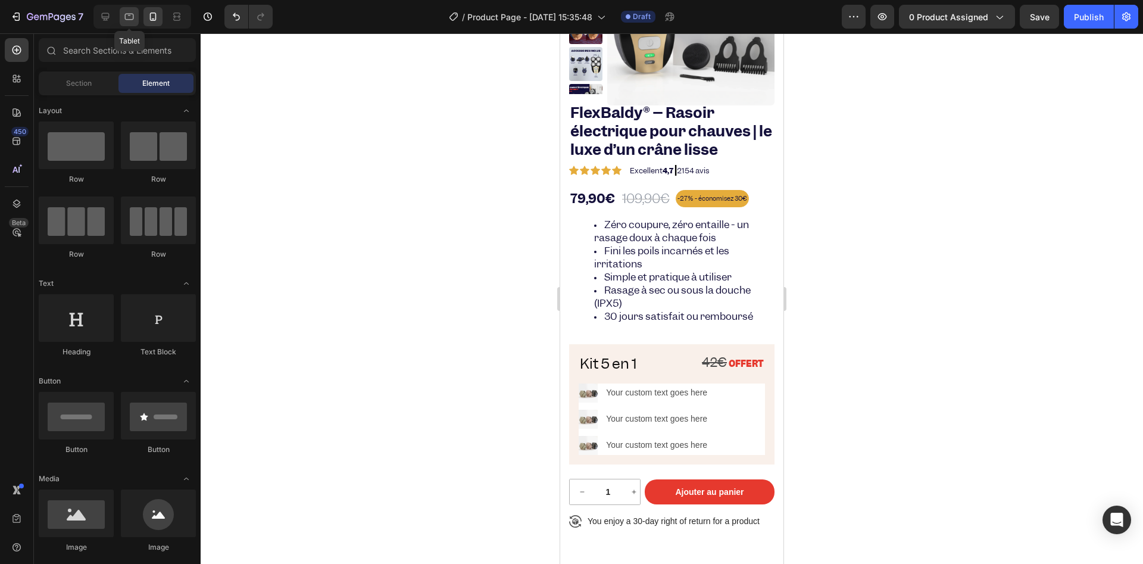
click at [126, 25] on div at bounding box center [129, 16] width 19 height 19
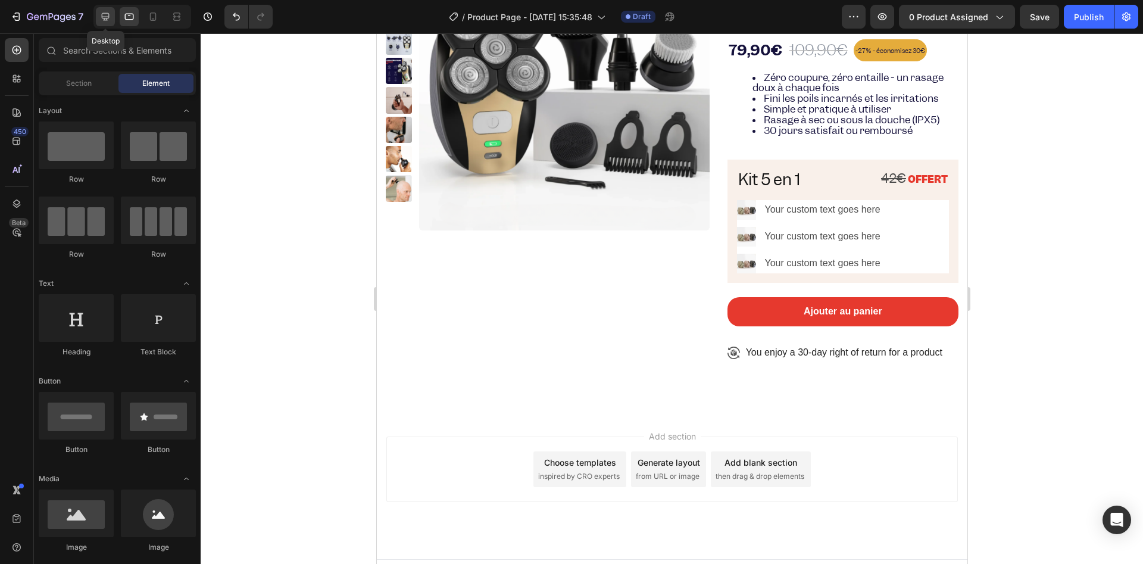
click at [105, 19] on icon at bounding box center [106, 17] width 8 height 8
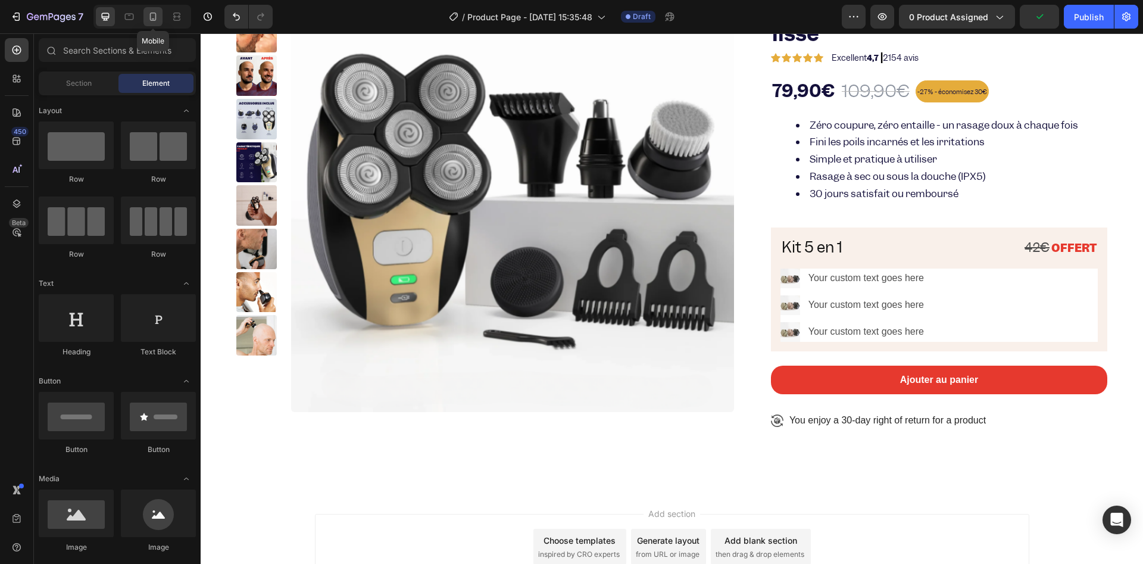
click at [150, 22] on icon at bounding box center [153, 17] width 12 height 12
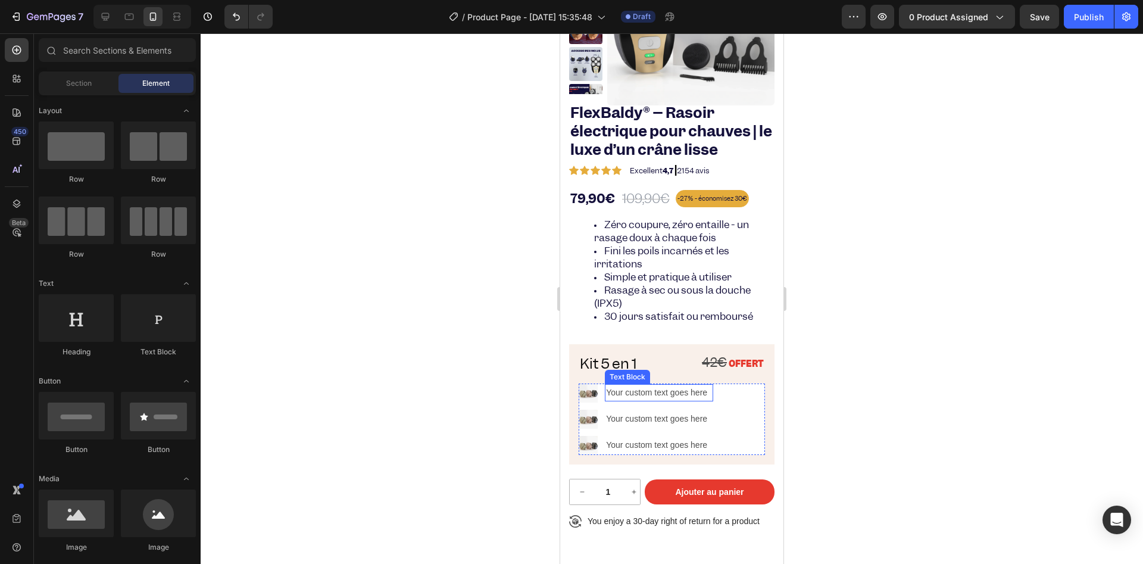
click at [689, 393] on div "Your custom text goes here" at bounding box center [659, 392] width 108 height 17
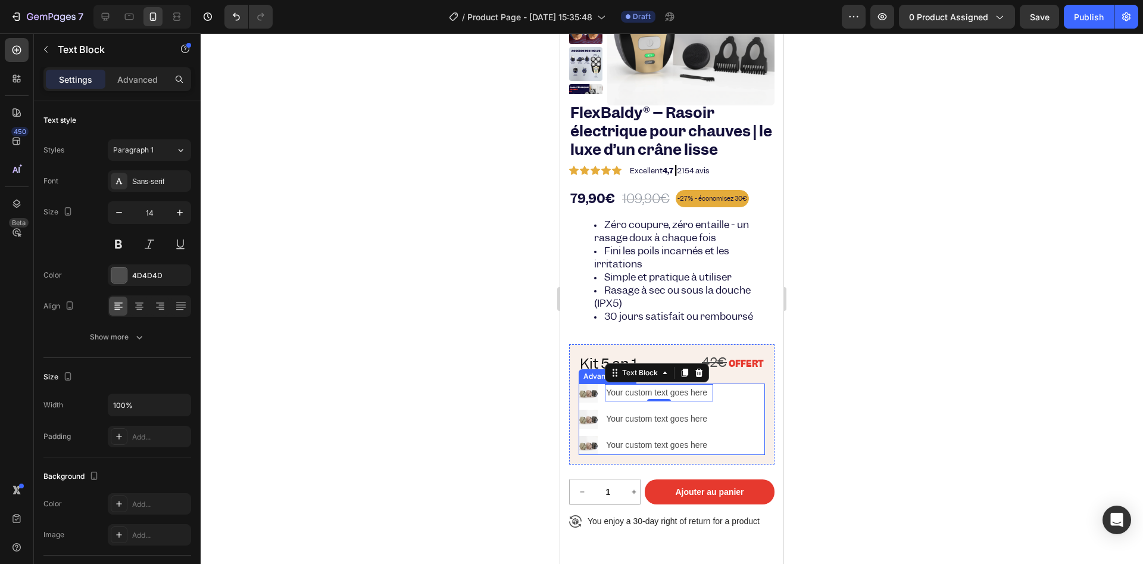
click at [744, 414] on div "Image Your custom text goes here Text Block 0 Image Your custom text goes here …" at bounding box center [672, 419] width 186 height 72
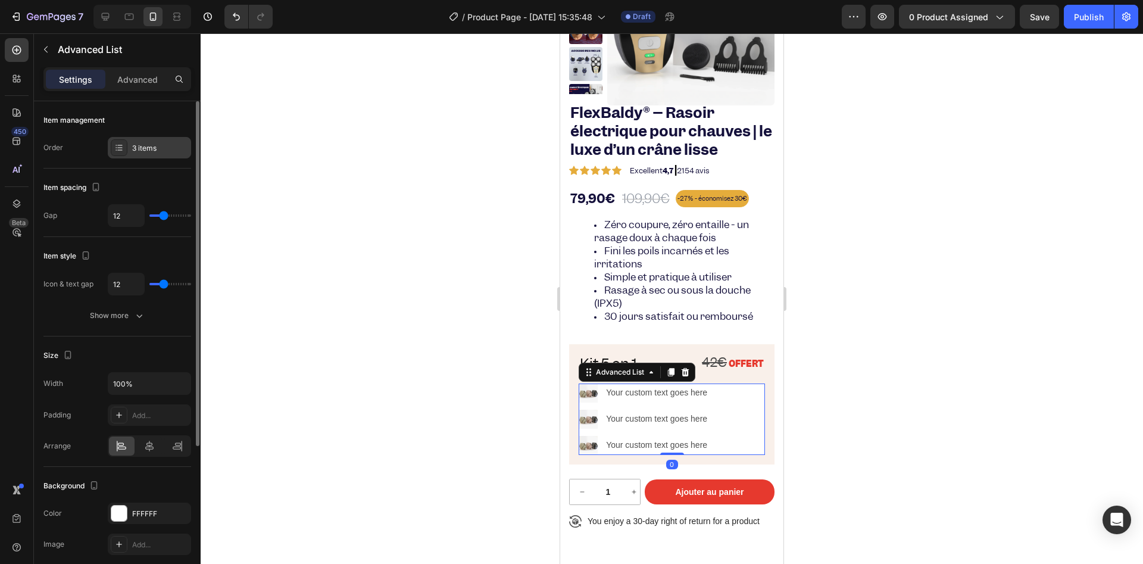
click at [142, 150] on div "3 items" at bounding box center [160, 148] width 56 height 11
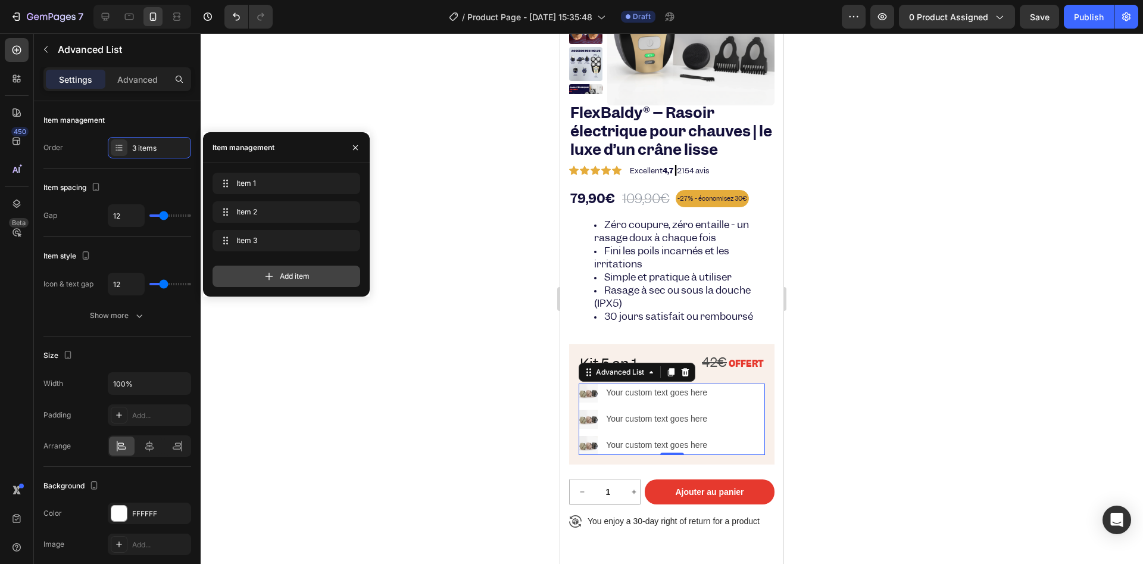
click at [276, 271] on div "Add item" at bounding box center [287, 276] width 148 height 21
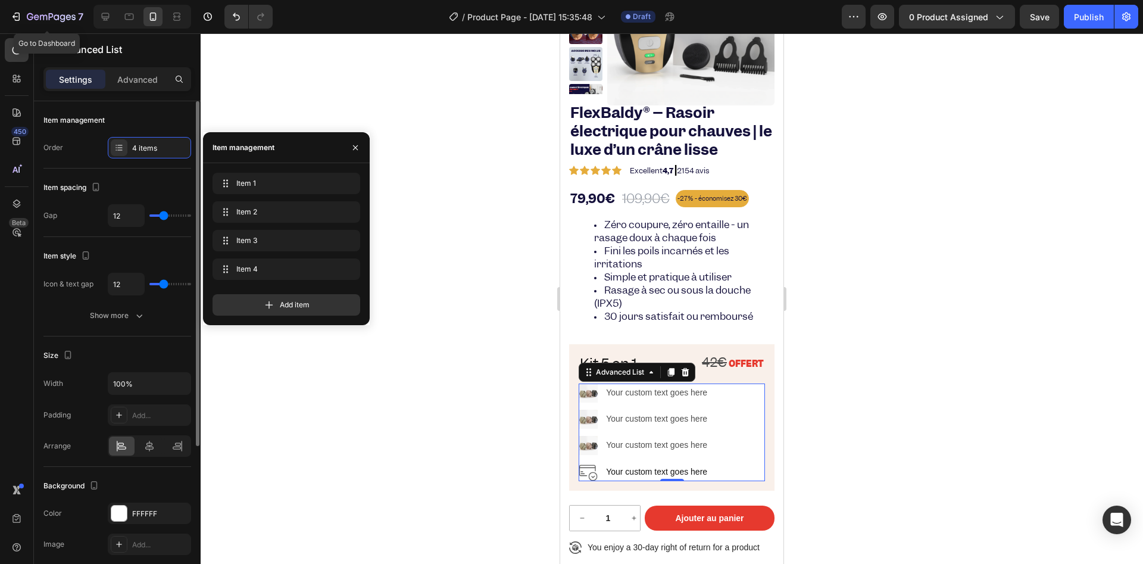
click at [149, 178] on div "Item spacing" at bounding box center [117, 187] width 148 height 19
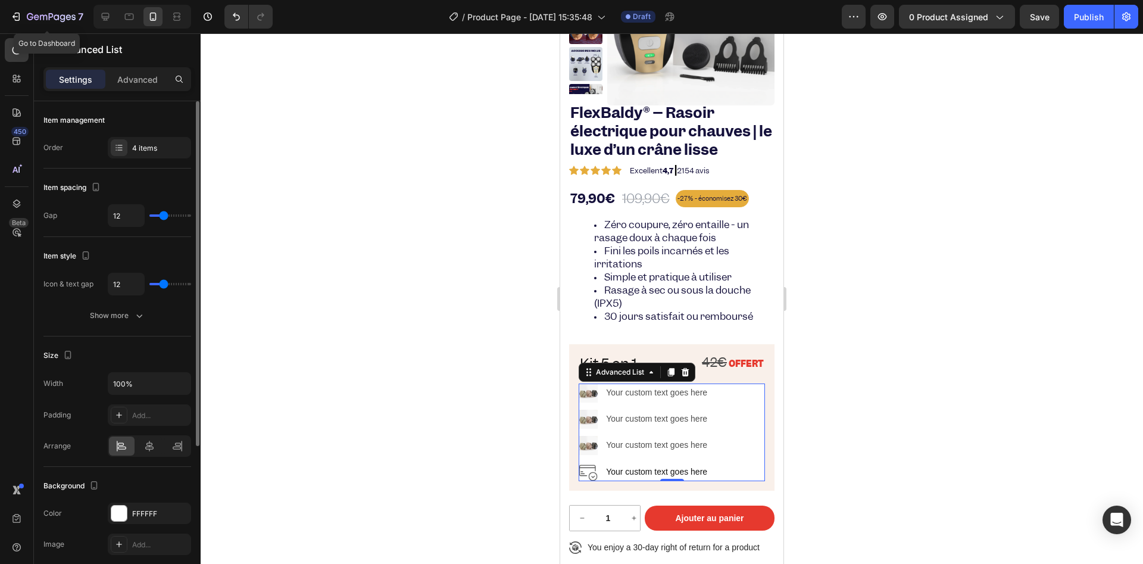
type input "19"
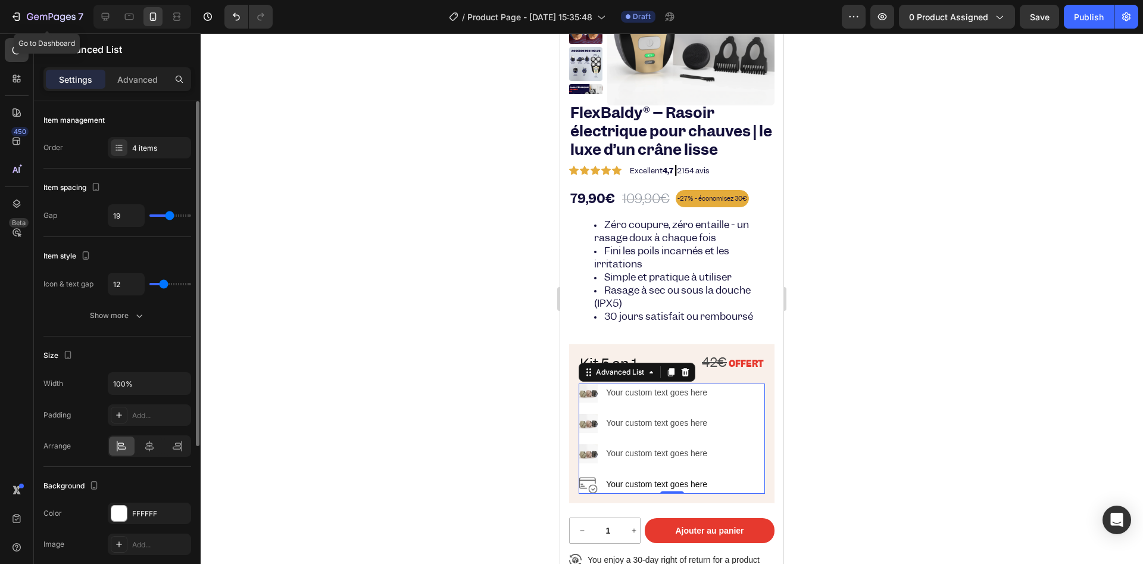
type input "29"
type input "33"
type input "34"
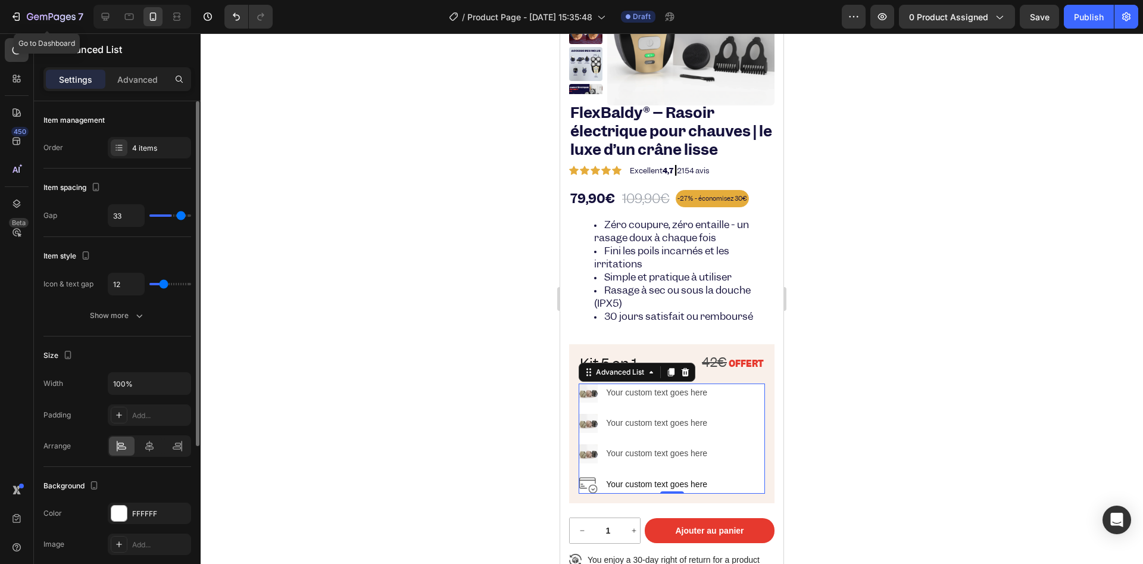
type input "34"
type input "35"
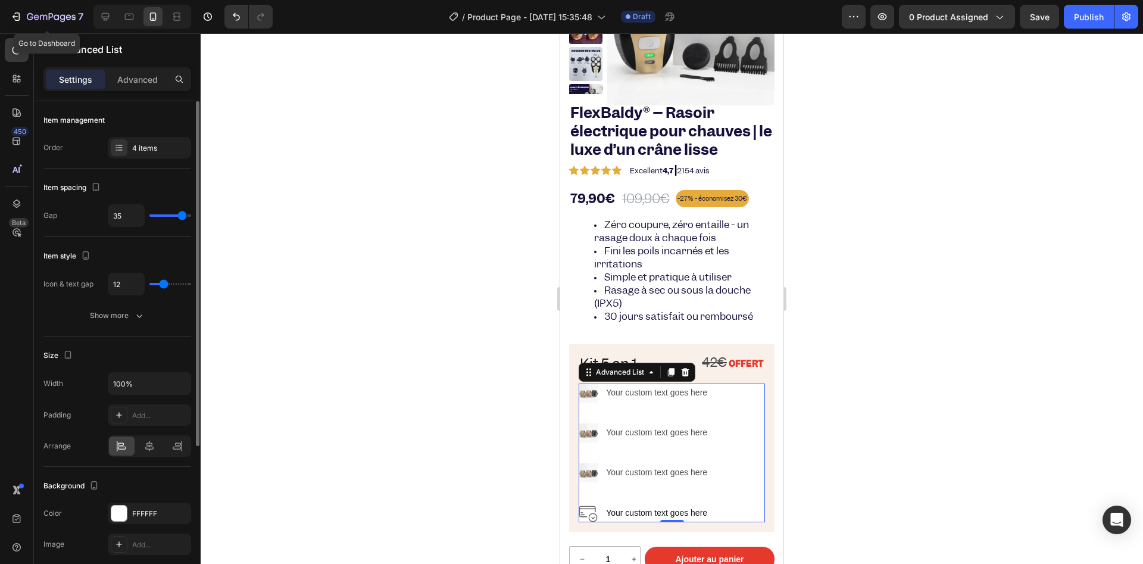
type input "36"
type input "30"
type input "28"
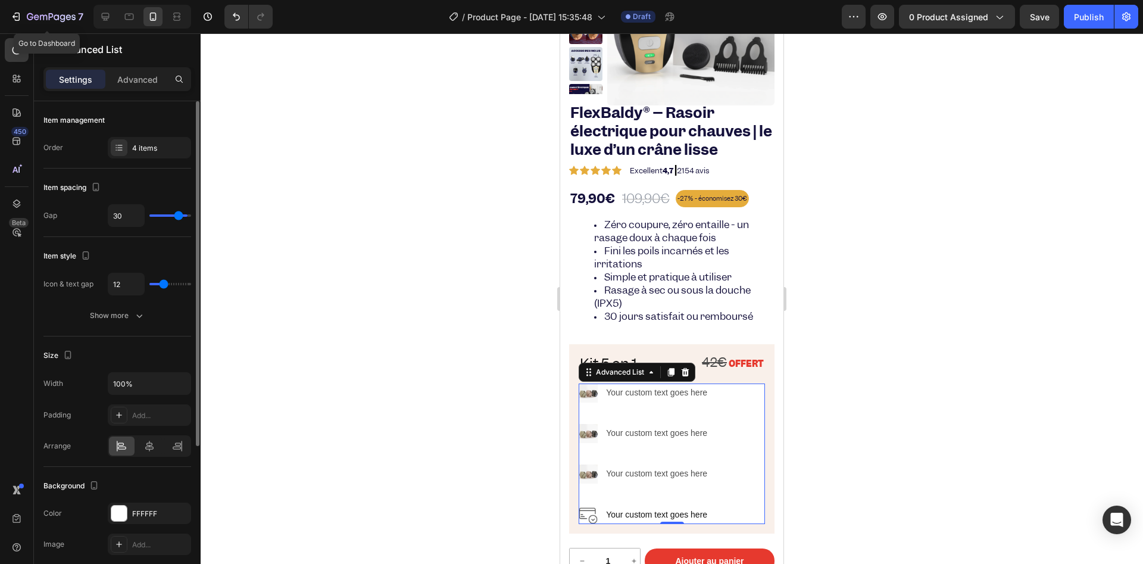
type input "28"
type input "25"
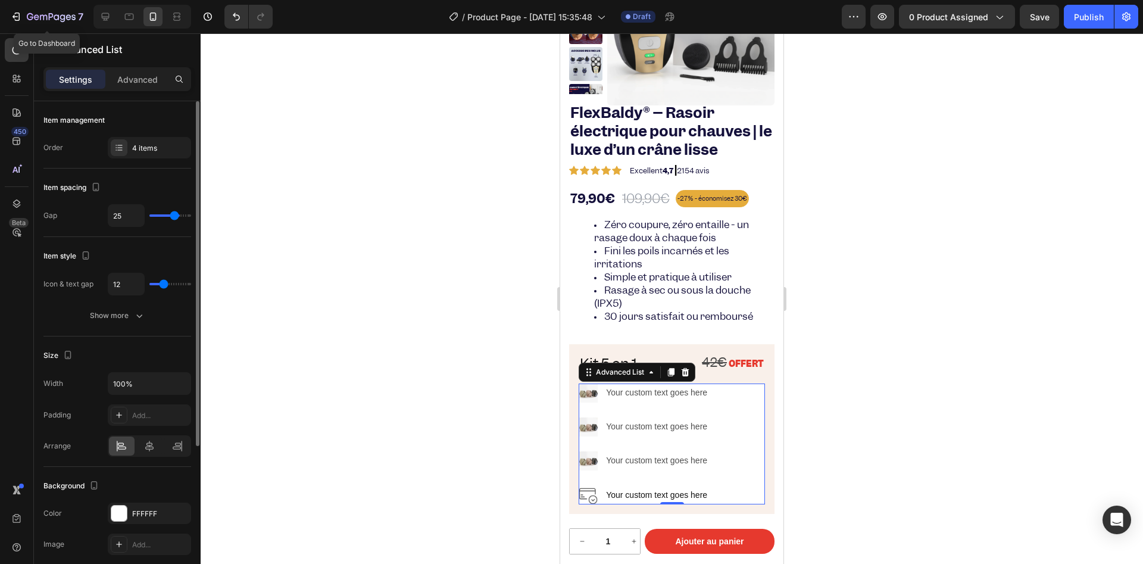
type input "24"
type input "23"
type input "21"
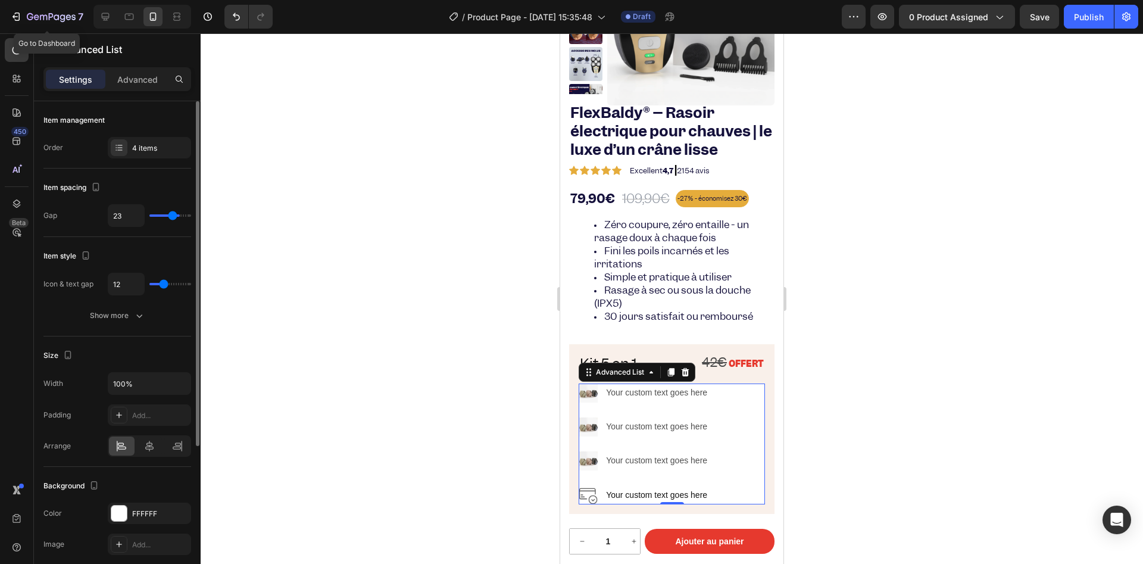
type input "21"
type input "20"
type input "19"
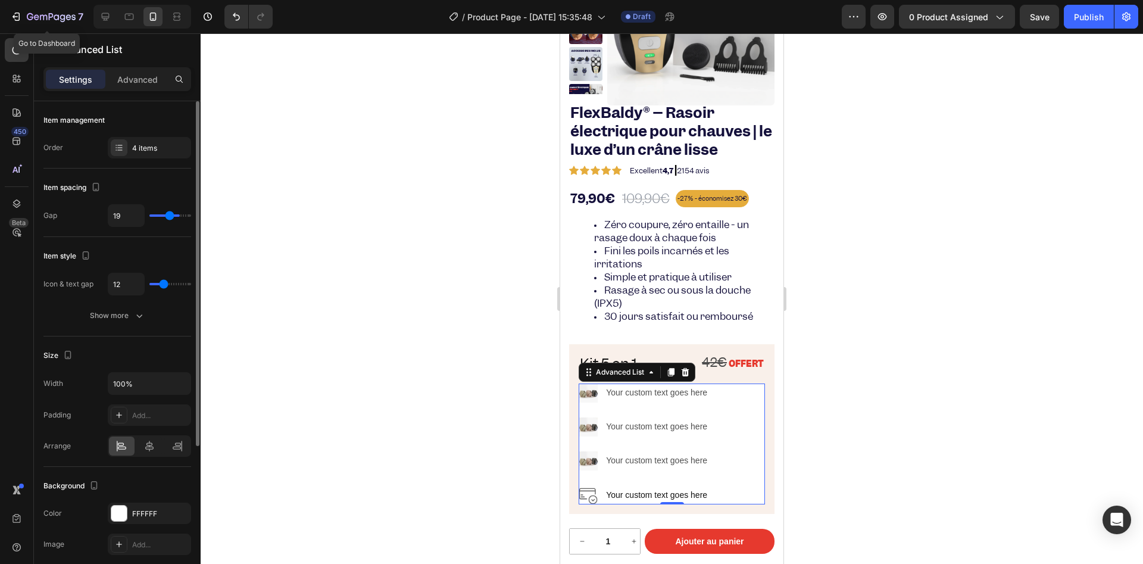
type input "17"
type input "16"
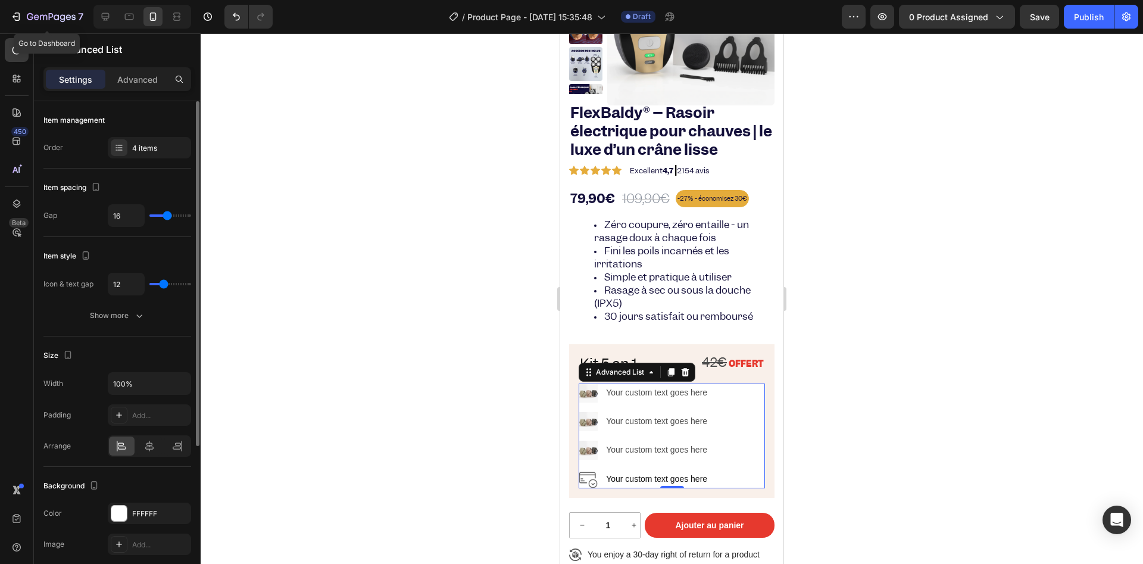
type input "14"
type input "13"
type input "12"
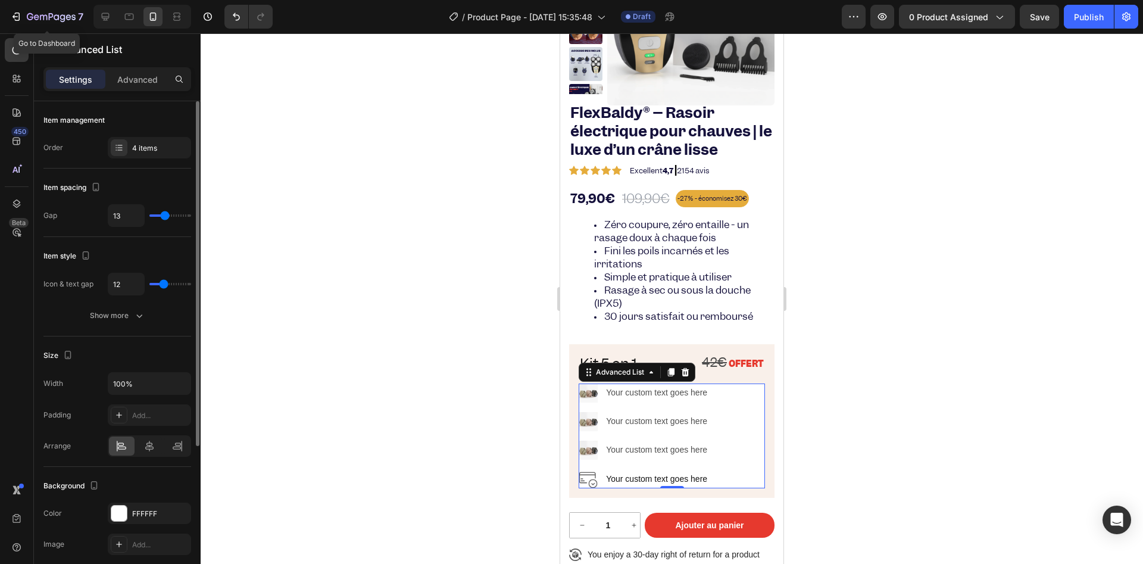
type input "12"
type input "10"
type input "8"
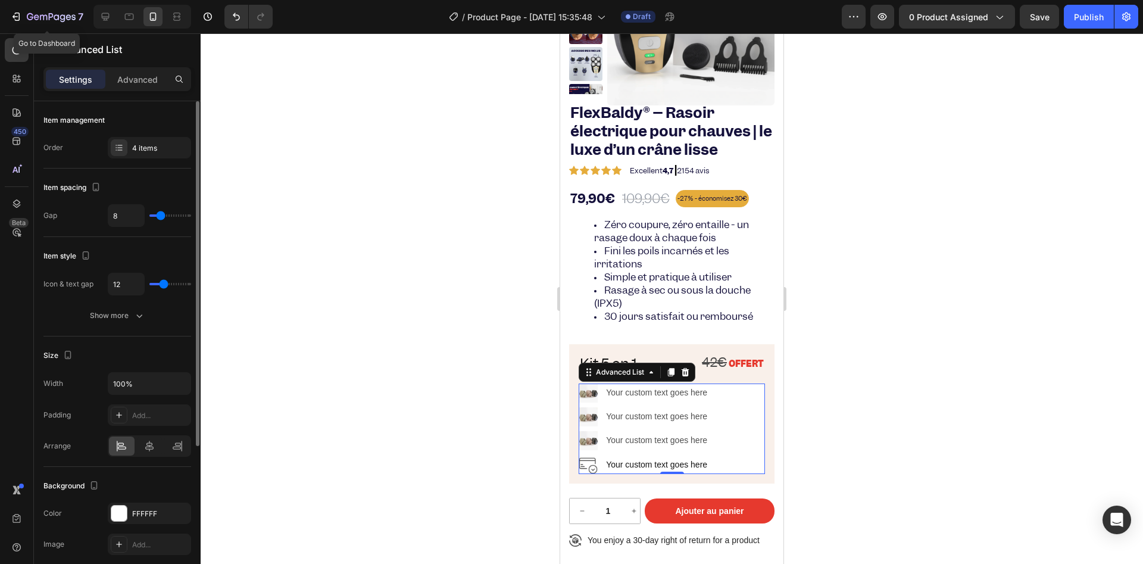
type input "8"
click at [161, 217] on input "range" at bounding box center [170, 215] width 42 height 2
click at [129, 81] on p "Advanced" at bounding box center [137, 79] width 40 height 13
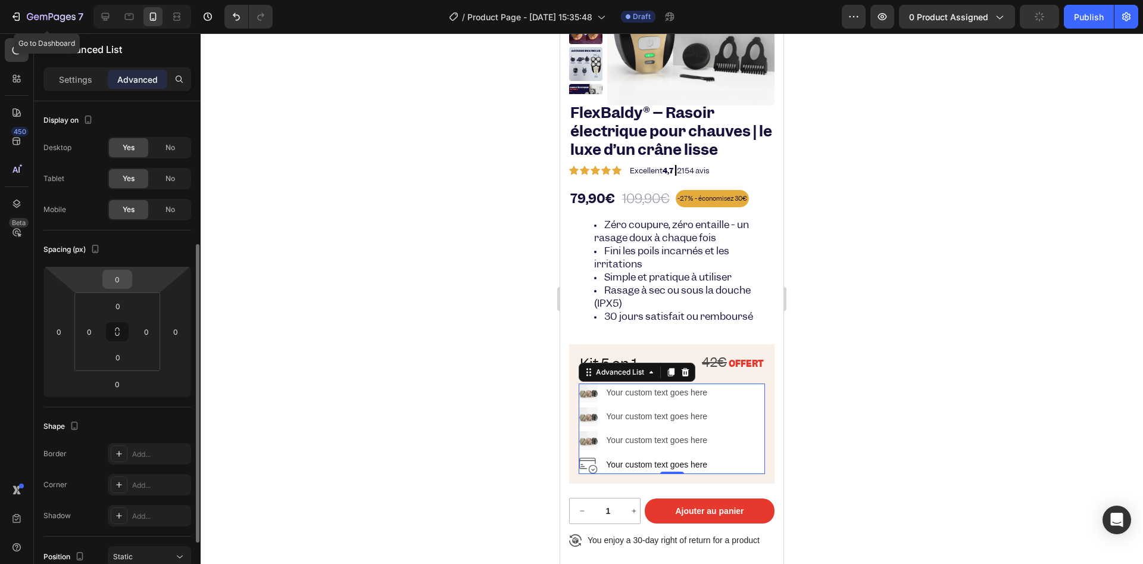
scroll to position [179, 0]
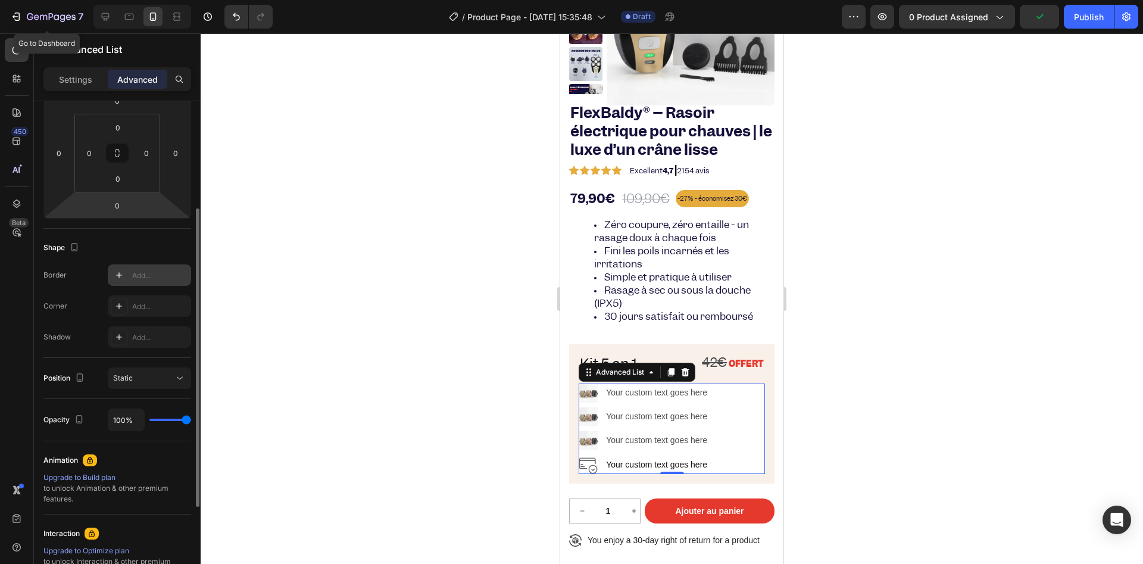
click at [130, 281] on div "Add..." at bounding box center [149, 274] width 83 height 21
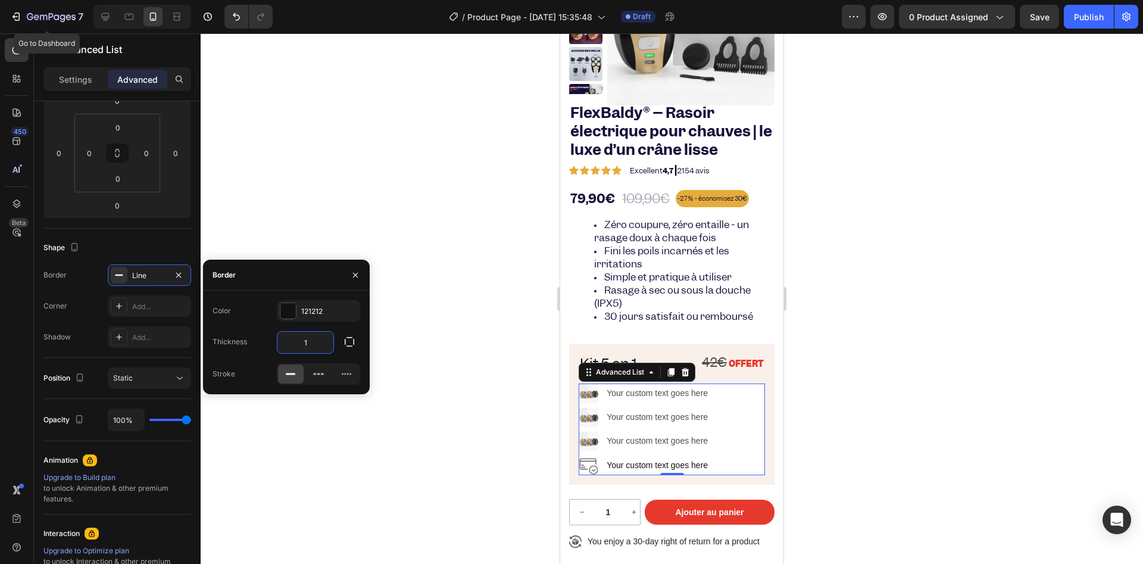
click at [317, 338] on input "1" at bounding box center [305, 342] width 56 height 21
type input "11"
click at [292, 340] on input "11" at bounding box center [305, 342] width 56 height 21
click at [93, 291] on div "Border Line Corner Add... Shadow Add..." at bounding box center [117, 305] width 148 height 83
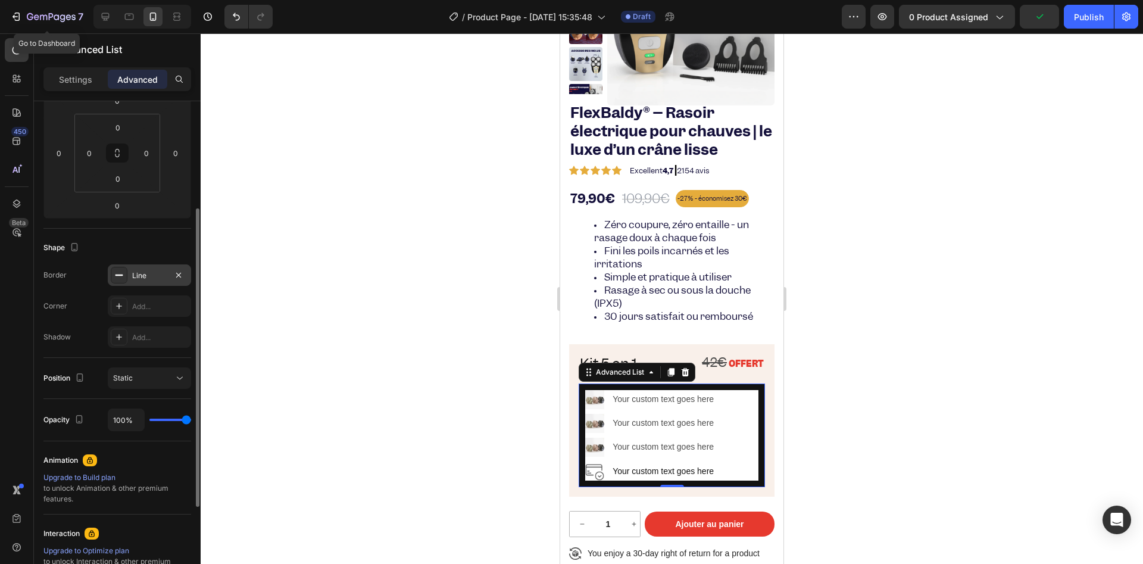
click at [146, 279] on div "Line" at bounding box center [149, 275] width 35 height 11
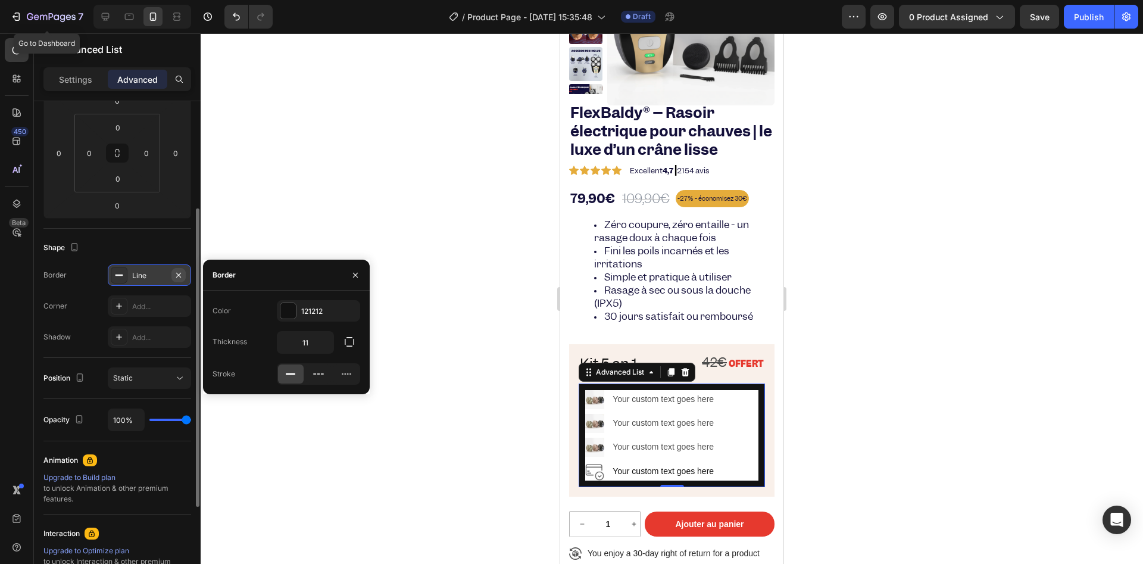
click at [181, 275] on button "button" at bounding box center [178, 275] width 14 height 14
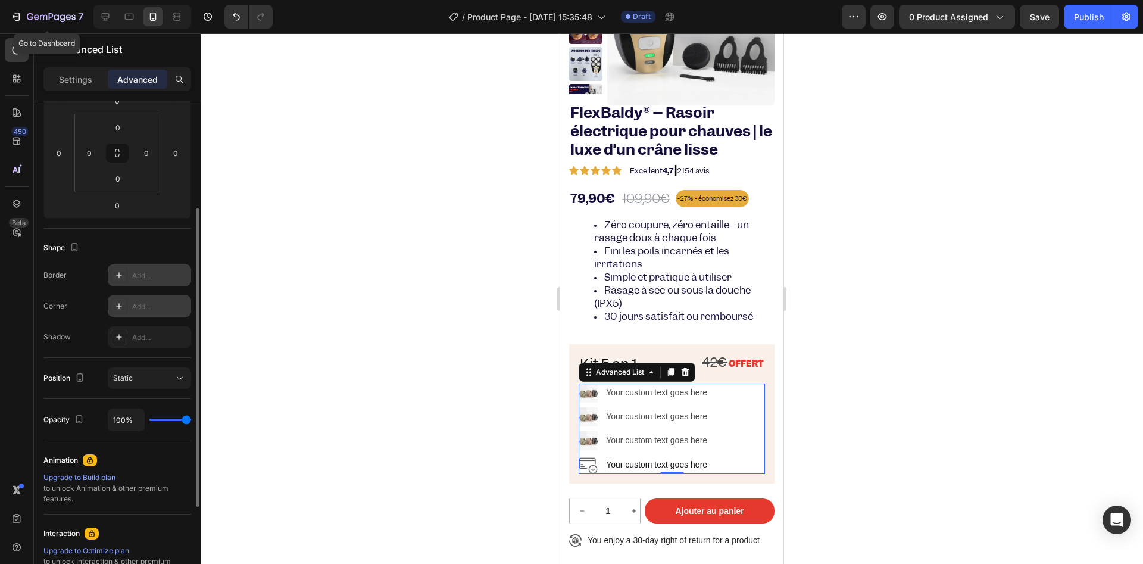
click at [152, 307] on div "Add..." at bounding box center [160, 306] width 56 height 11
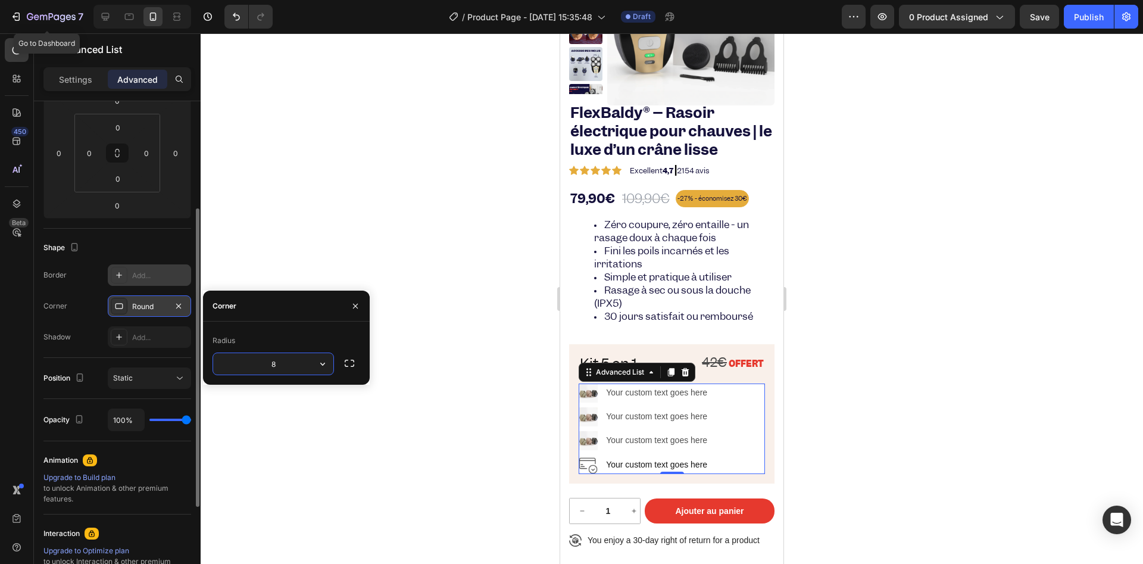
click at [280, 366] on input "8" at bounding box center [273, 363] width 120 height 21
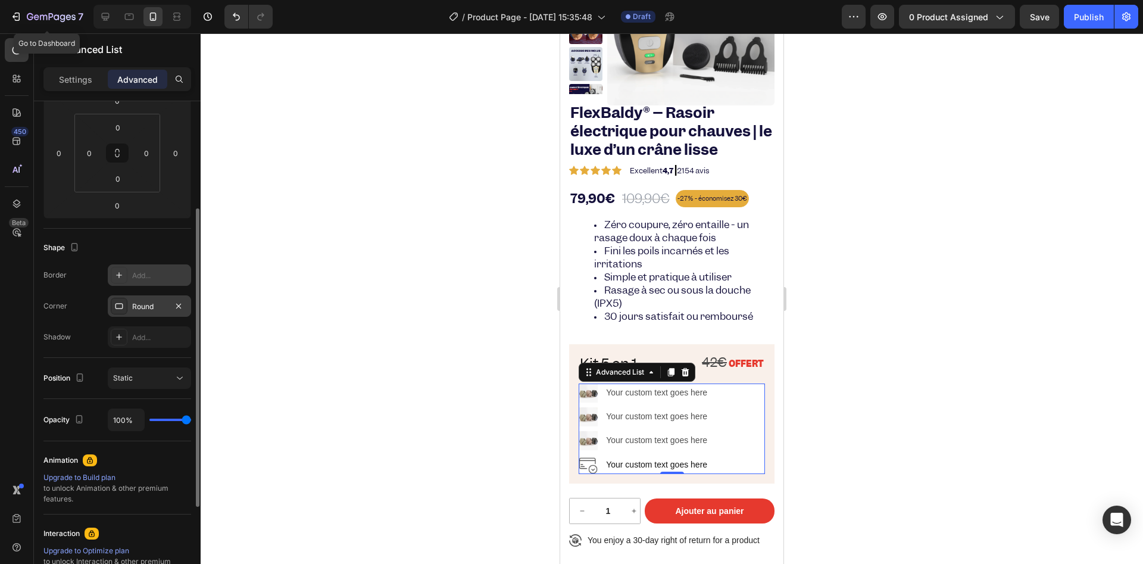
click at [96, 351] on div "Shape Border Add... Corner Round Shadow Add..." at bounding box center [117, 293] width 148 height 129
click at [461, 403] on div at bounding box center [672, 298] width 942 height 530
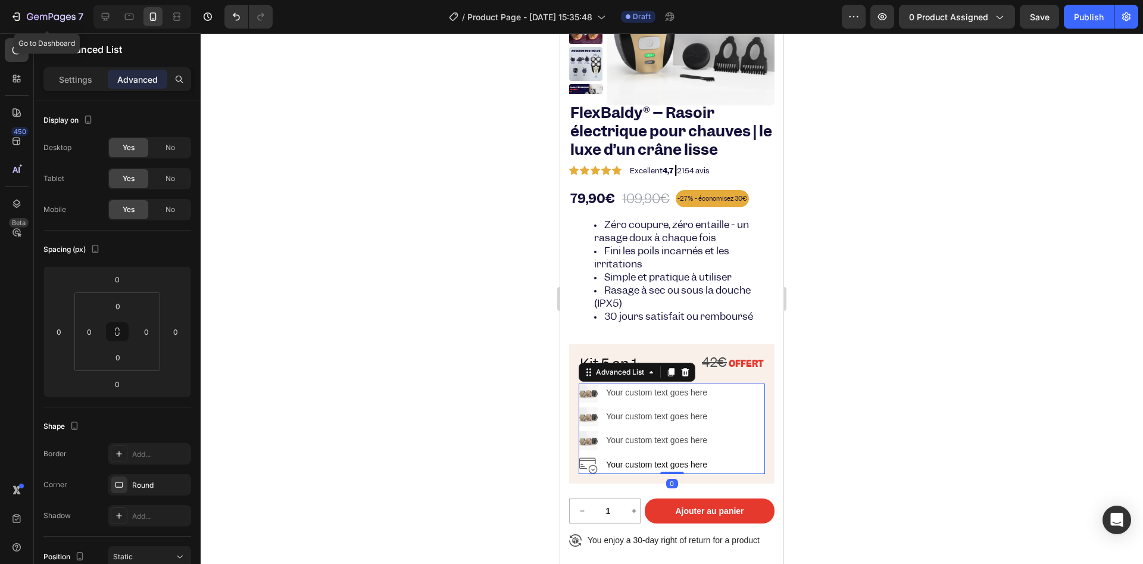
click at [750, 410] on div "Image Your custom text goes here Text Block Image Your custom text goes here Te…" at bounding box center [672, 428] width 186 height 91
click at [745, 423] on div "Image Your custom text goes here Text Block Image Your custom text goes here Te…" at bounding box center [672, 428] width 186 height 91
click at [88, 74] on p "Settings" at bounding box center [75, 79] width 33 height 13
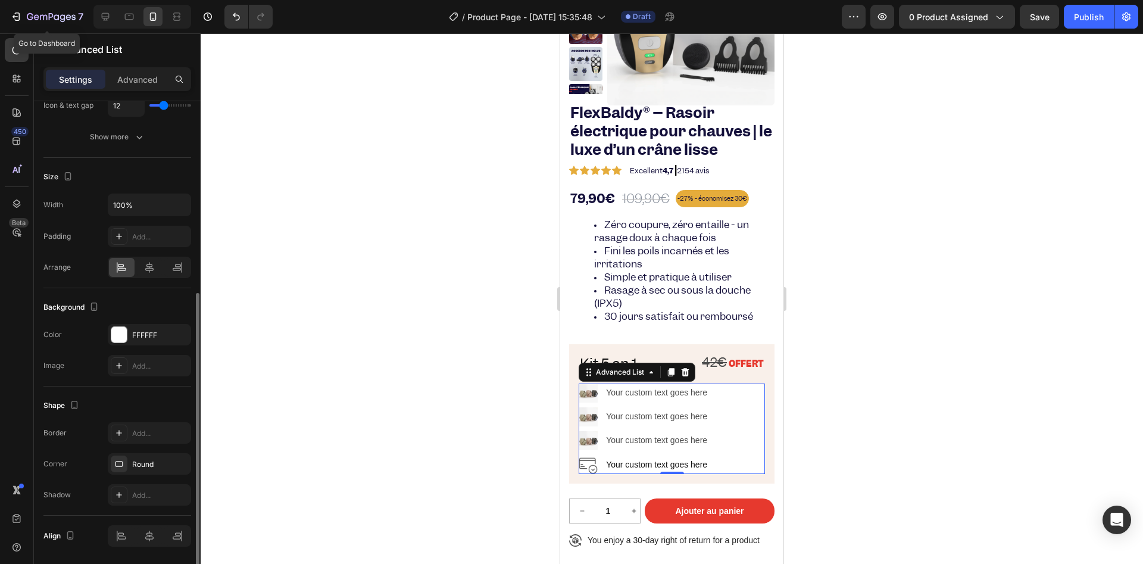
scroll to position [219, 0]
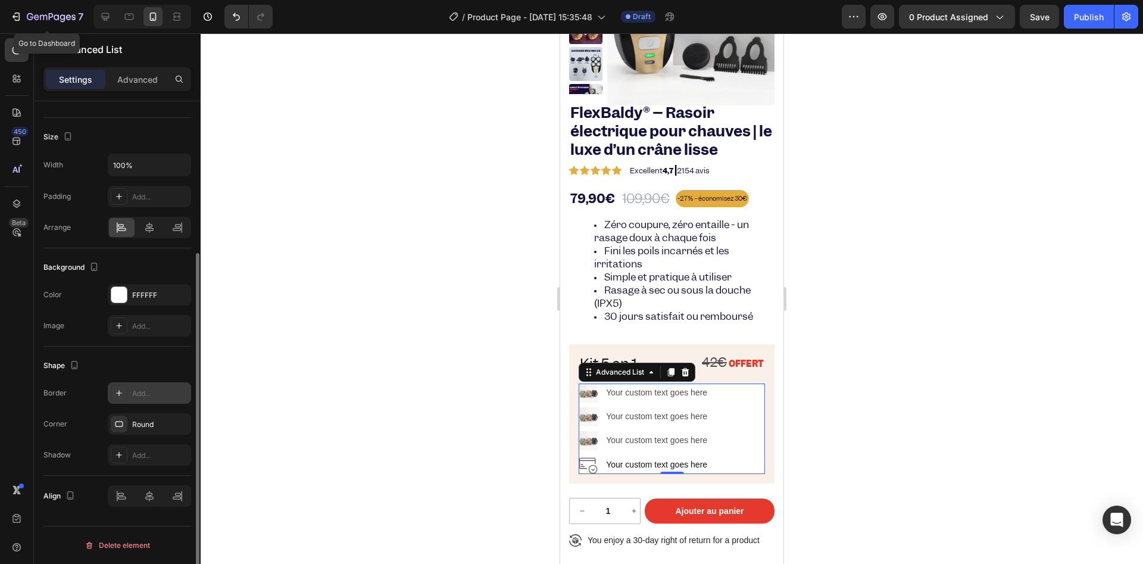
click at [114, 386] on div at bounding box center [119, 393] width 17 height 17
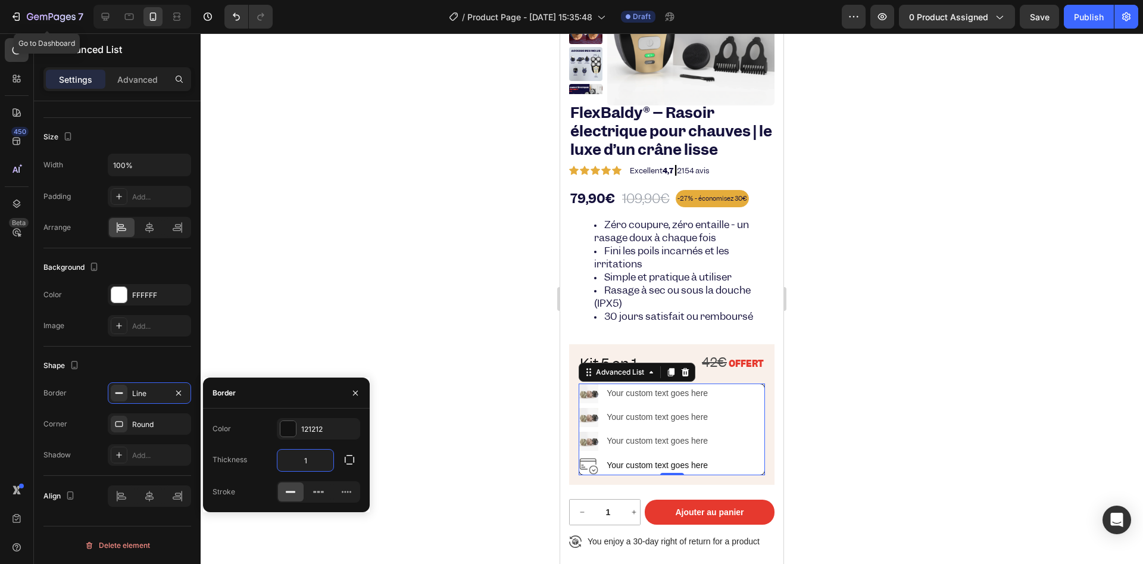
click at [305, 451] on input "1" at bounding box center [305, 460] width 56 height 21
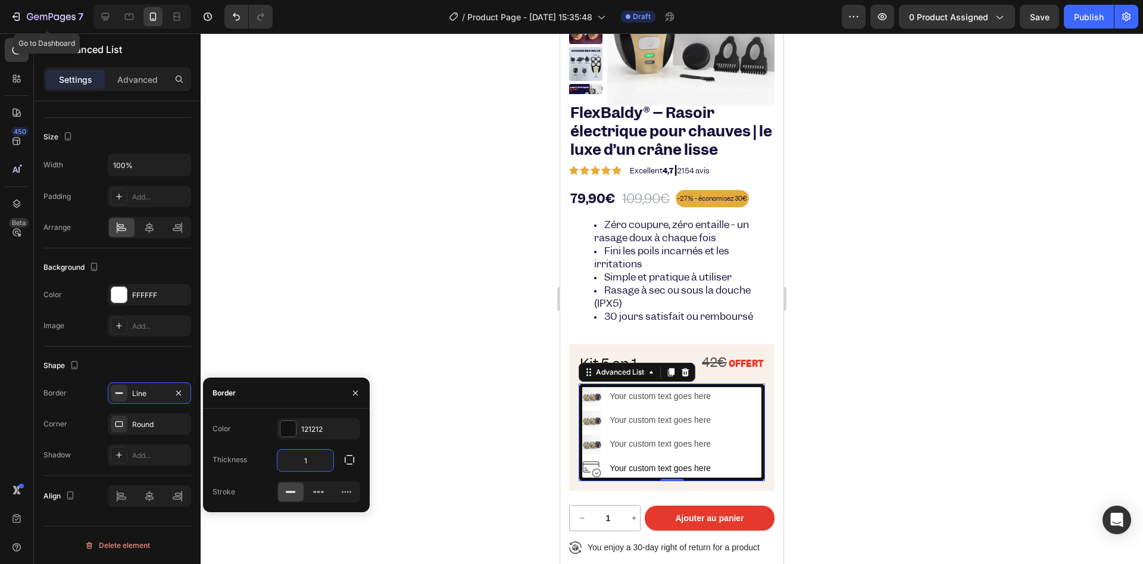
type input "0"
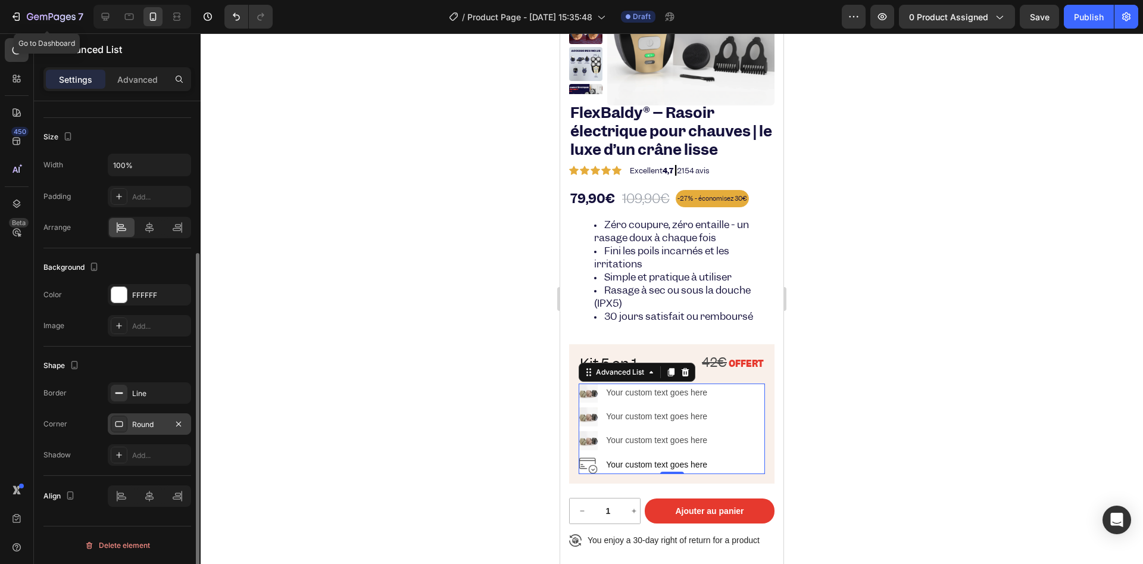
click at [155, 426] on div "Round" at bounding box center [149, 424] width 35 height 11
click at [142, 127] on div "Size" at bounding box center [117, 136] width 148 height 19
click at [598, 401] on img at bounding box center [588, 392] width 19 height 19
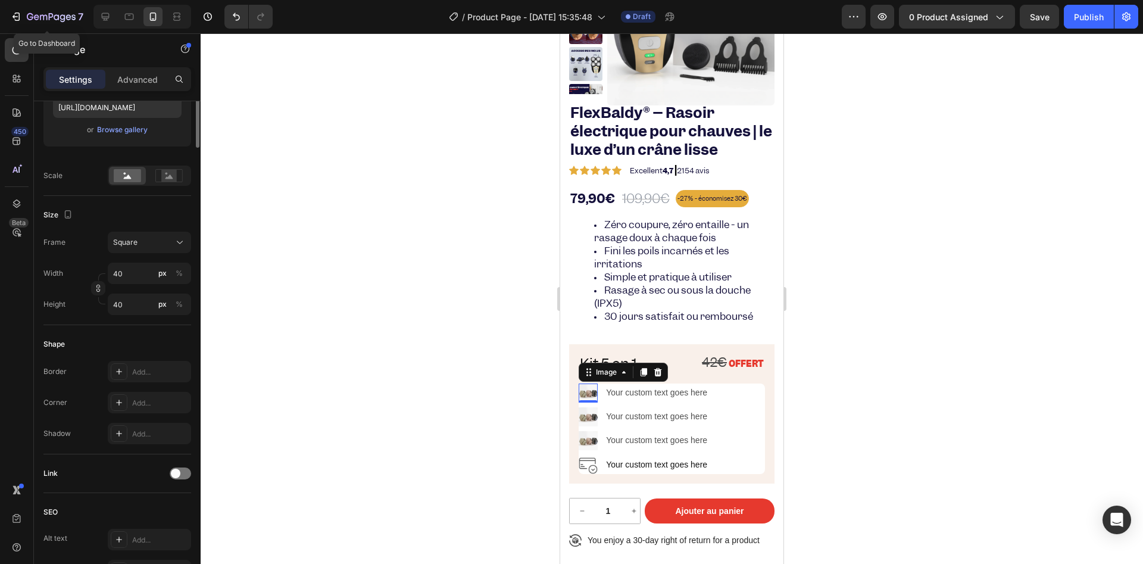
scroll to position [0, 0]
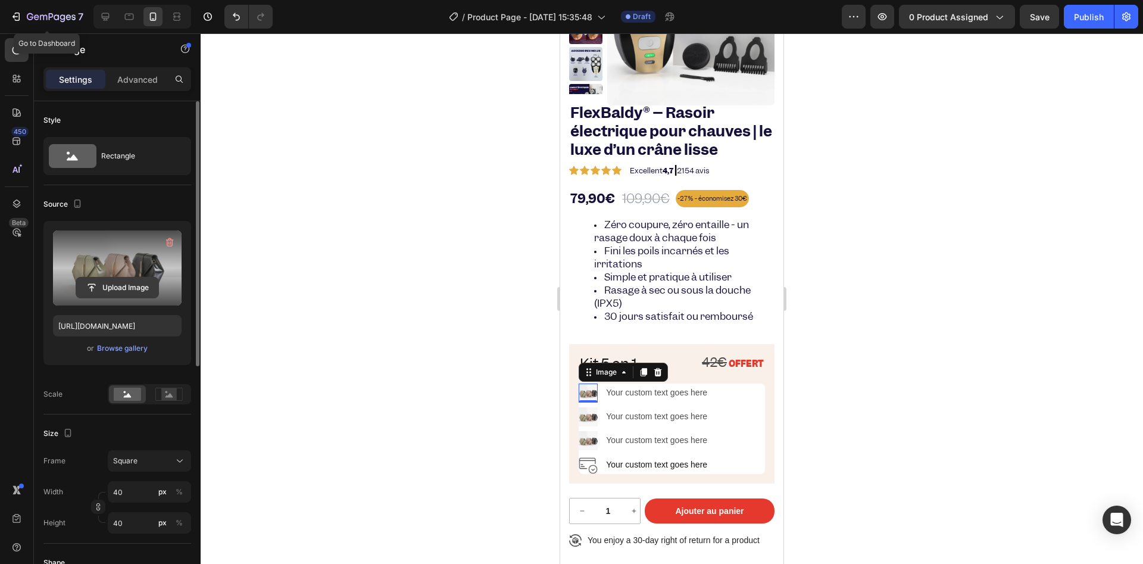
click at [125, 288] on input "file" at bounding box center [117, 287] width 82 height 20
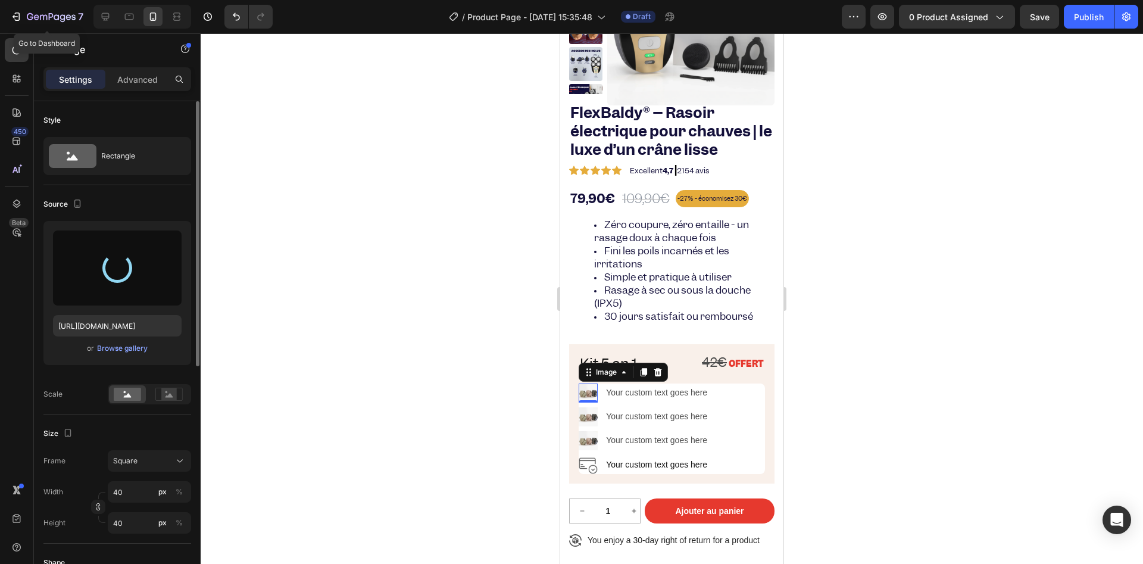
type input "[URL][DOMAIN_NAME]"
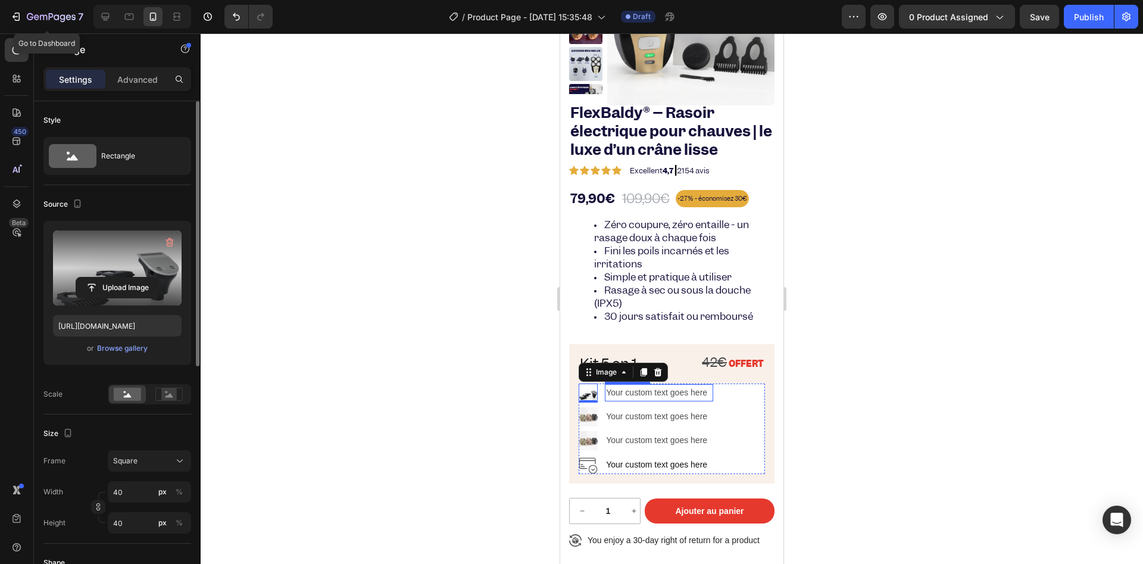
click at [632, 397] on div "Your custom text goes here" at bounding box center [659, 392] width 108 height 17
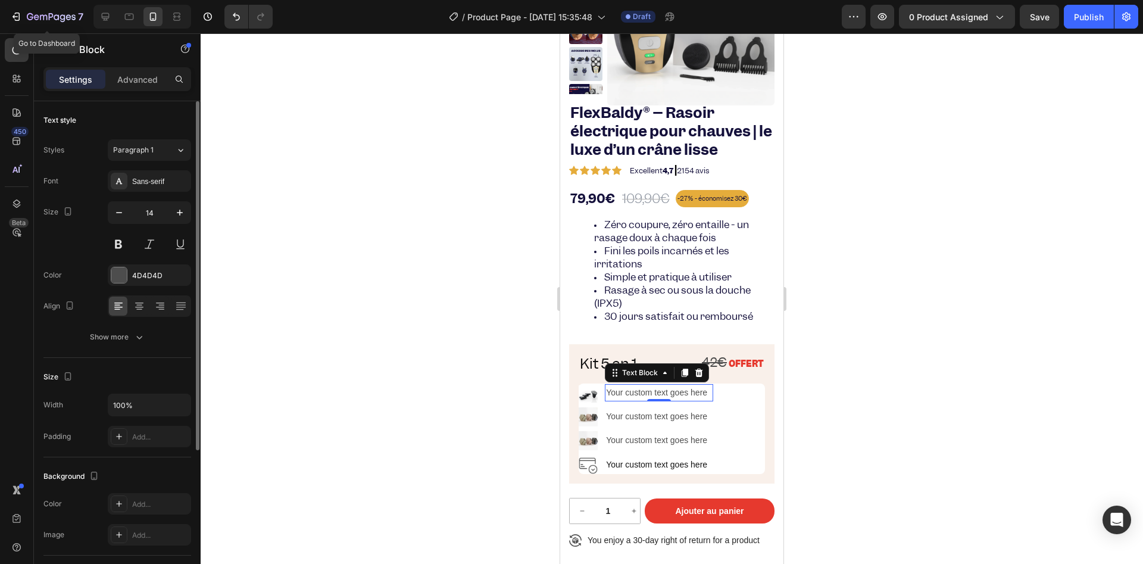
click at [632, 397] on div "Your custom text goes here" at bounding box center [659, 392] width 108 height 17
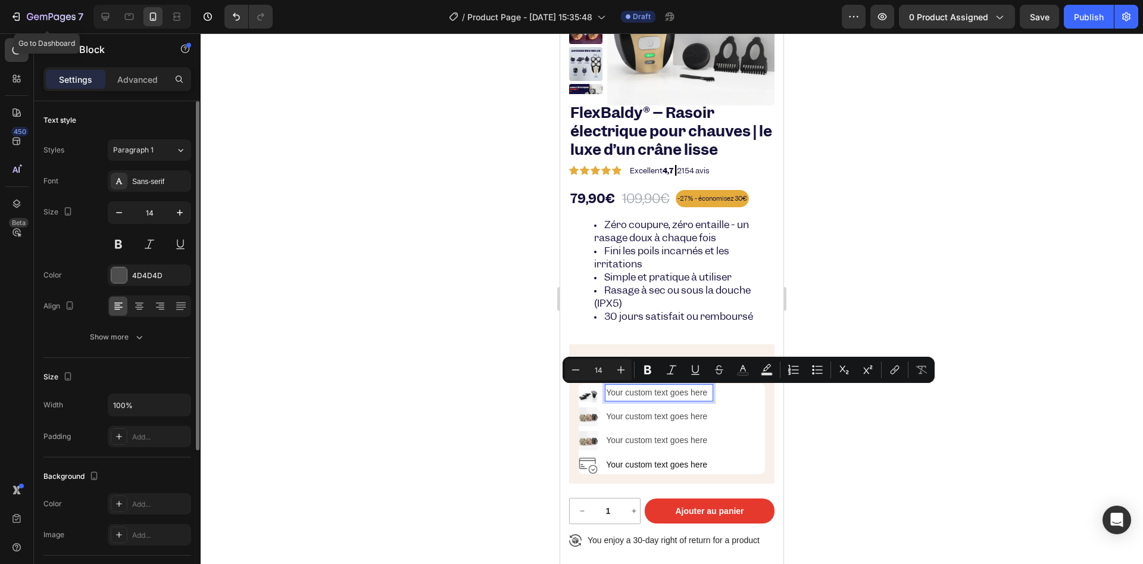
click at [632, 397] on p "Your custom text goes here" at bounding box center [659, 392] width 106 height 15
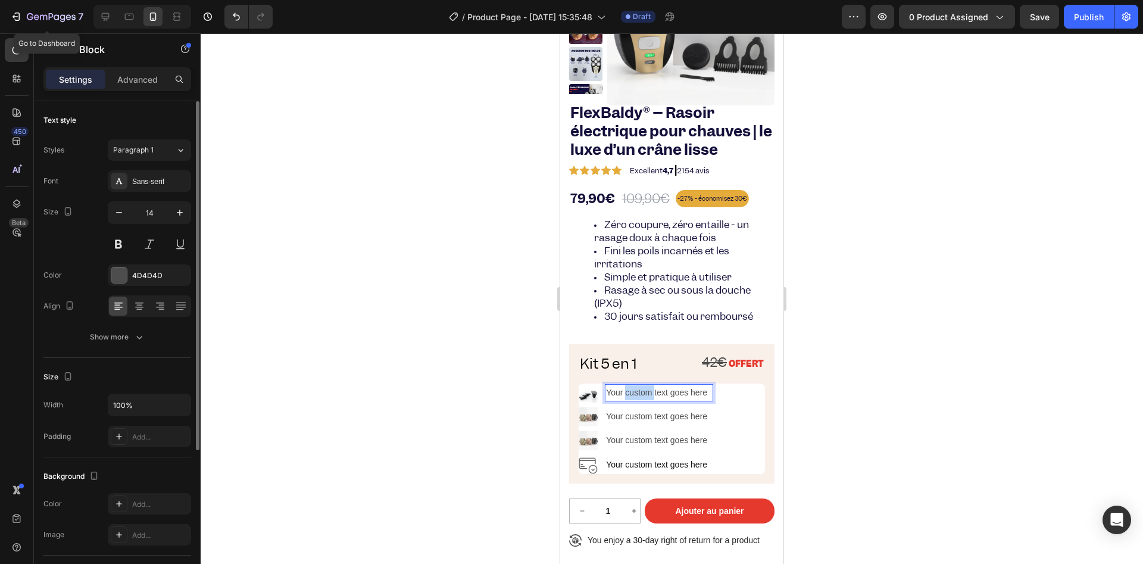
click at [632, 397] on p "Your custom text goes here" at bounding box center [659, 392] width 106 height 15
click at [463, 246] on div at bounding box center [672, 298] width 942 height 530
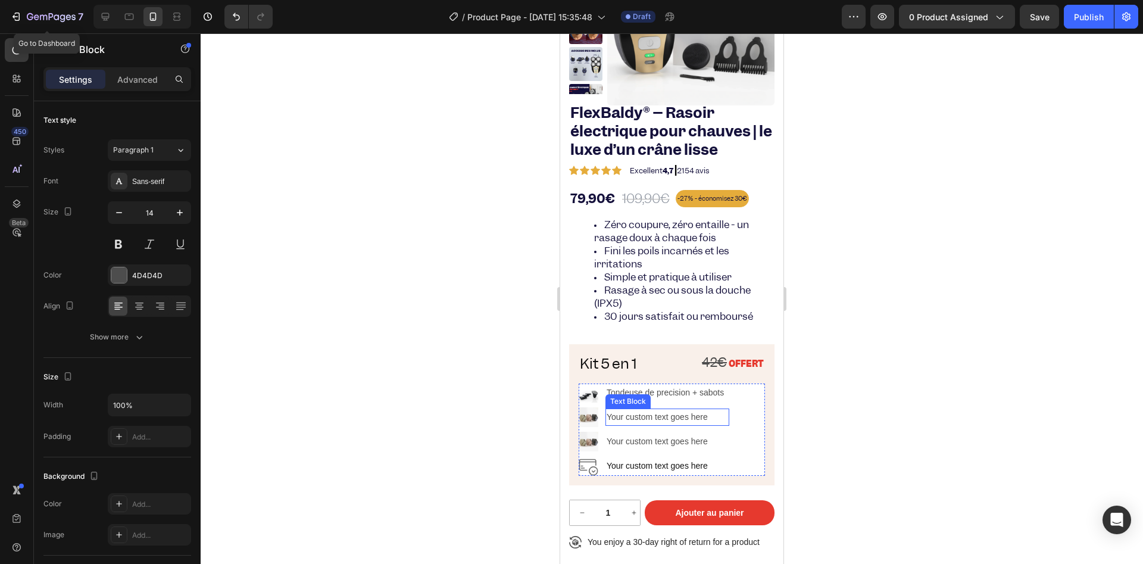
click at [617, 391] on p "Tondeuse de precision + sabots" at bounding box center [667, 392] width 121 height 15
click at [601, 400] on li "Image Tondeuse de precision + sabots Text Block" at bounding box center [654, 393] width 151 height 20
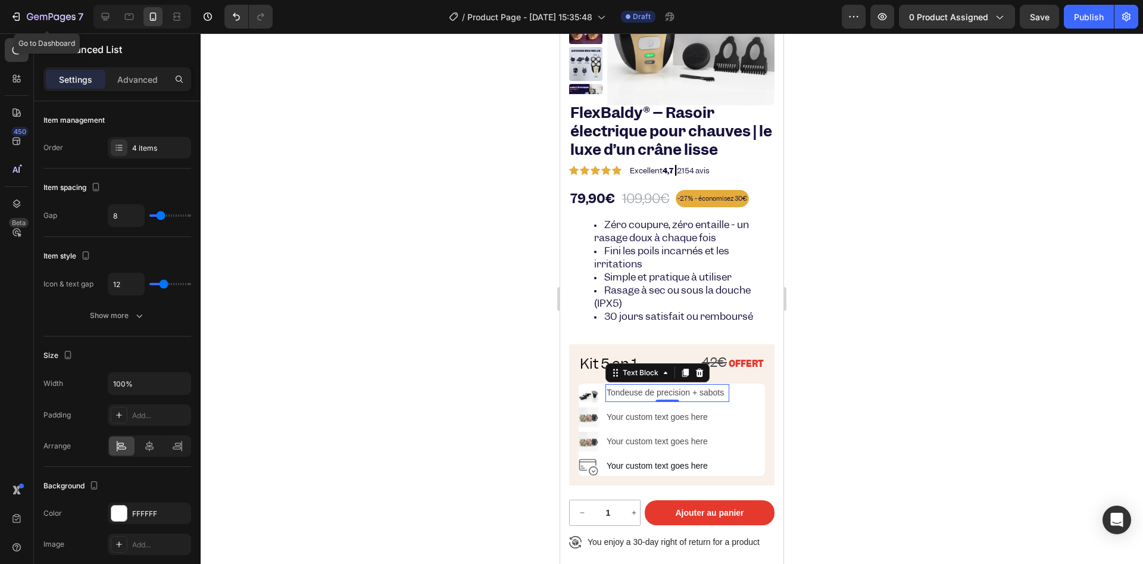
click at [618, 398] on p "Tondeuse de precision + sabots" at bounding box center [667, 392] width 121 height 15
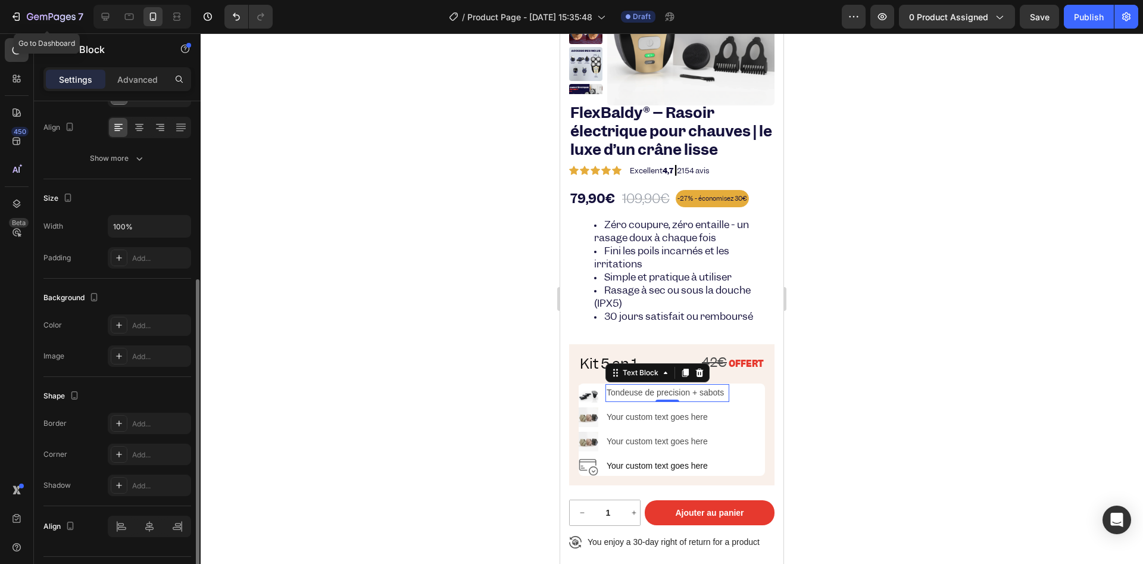
scroll to position [209, 0]
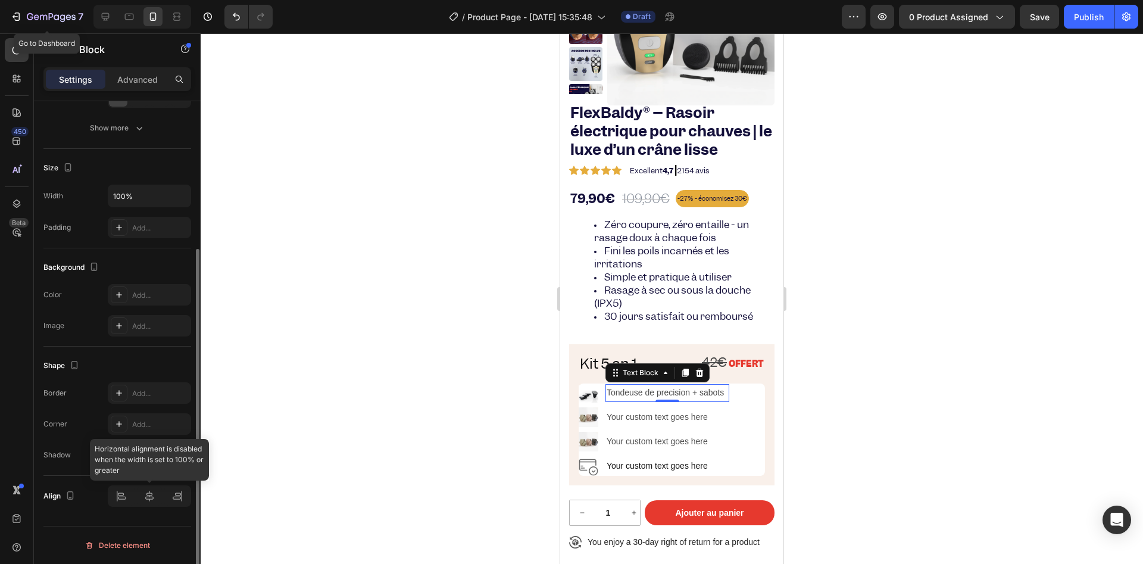
click at [151, 504] on div at bounding box center [149, 495] width 83 height 21
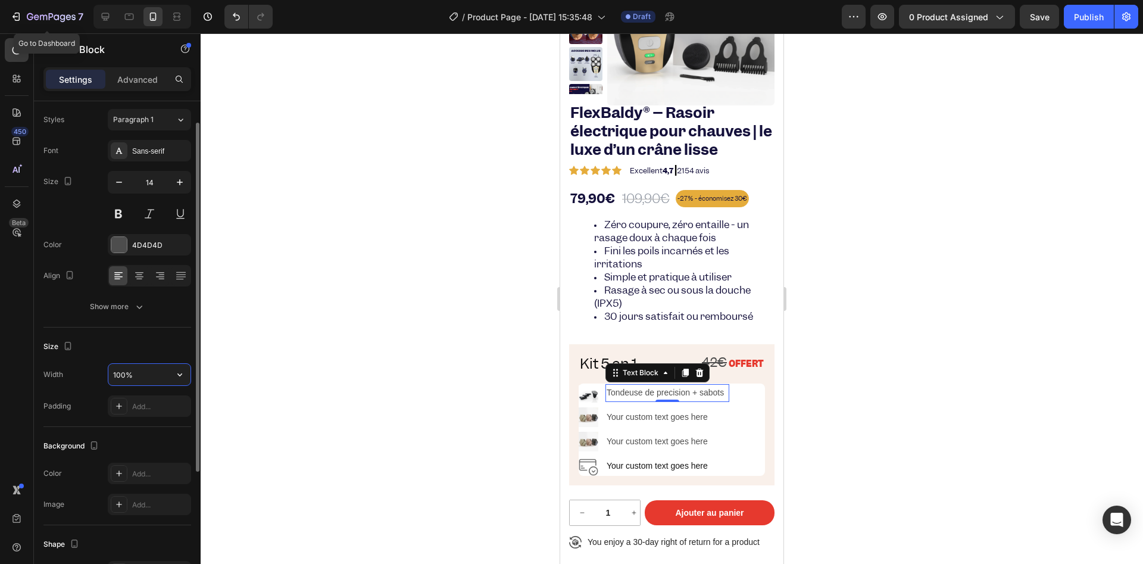
click at [131, 370] on input "100%" at bounding box center [149, 374] width 82 height 21
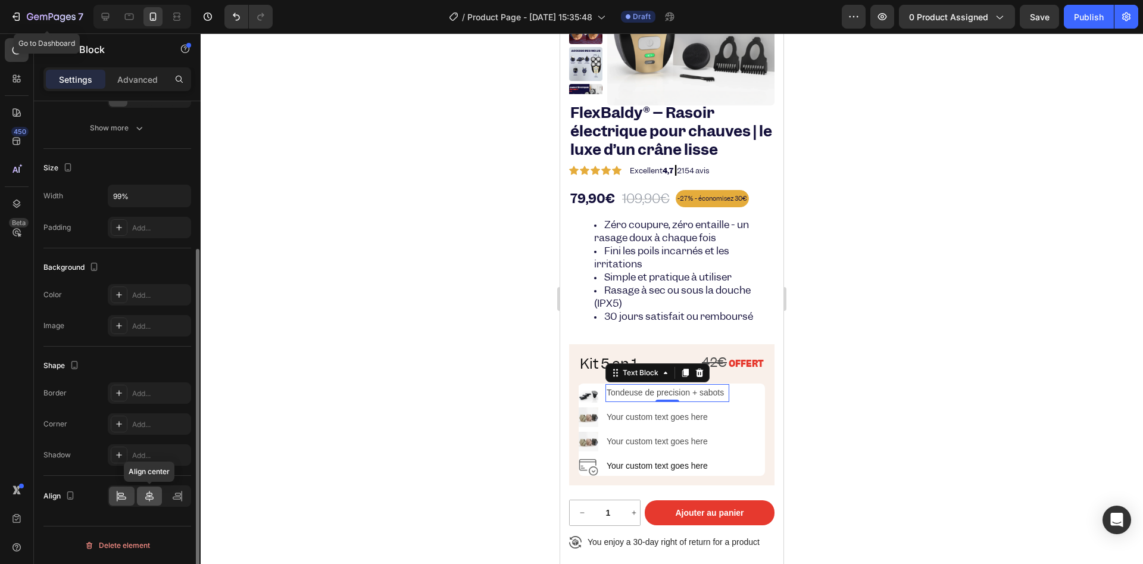
click at [152, 496] on icon at bounding box center [149, 496] width 12 height 12
click at [126, 502] on div at bounding box center [122, 495] width 26 height 19
click at [129, 205] on input "99%" at bounding box center [149, 195] width 82 height 21
type input "100%"
click at [379, 345] on div at bounding box center [672, 298] width 942 height 530
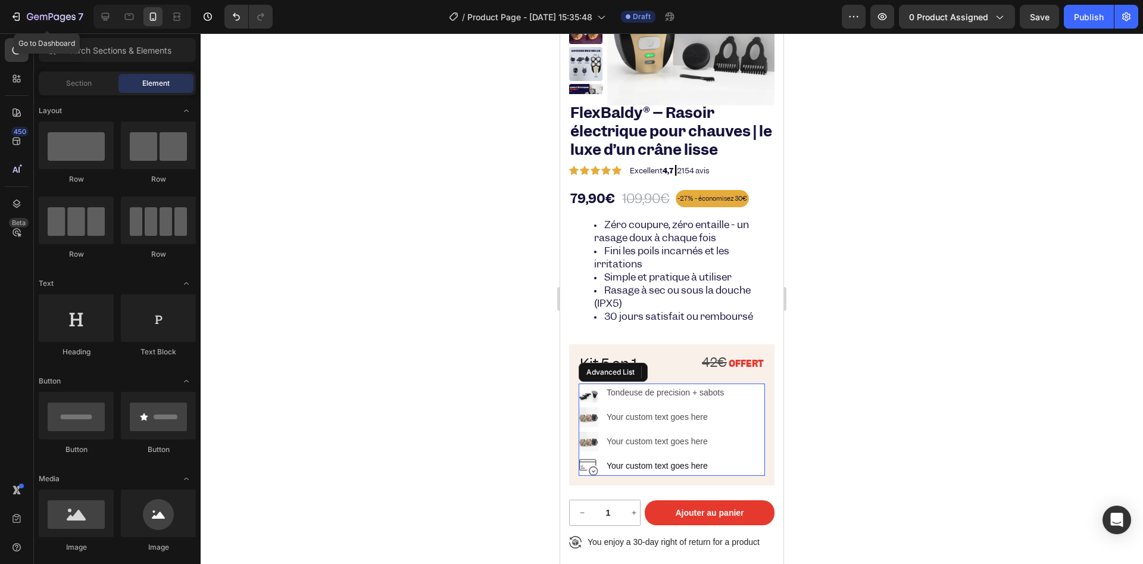
click at [736, 391] on div "Image Tondeuse de precision + sabots Text Block Image Your custom text goes her…" at bounding box center [672, 429] width 186 height 93
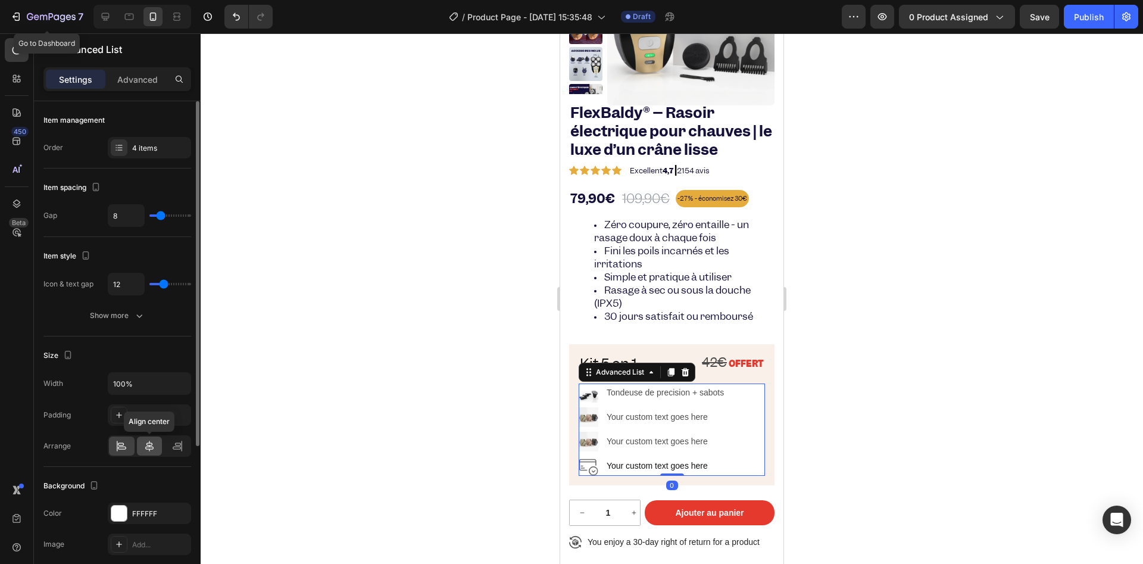
click at [142, 451] on div at bounding box center [150, 445] width 26 height 19
click at [118, 451] on icon at bounding box center [122, 446] width 12 height 12
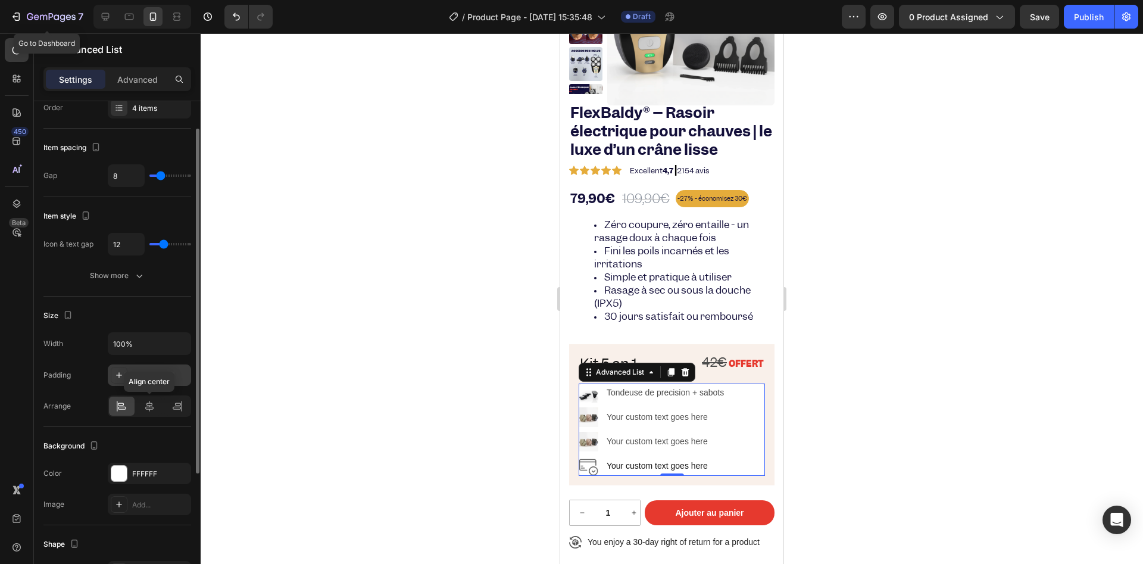
scroll to position [0, 0]
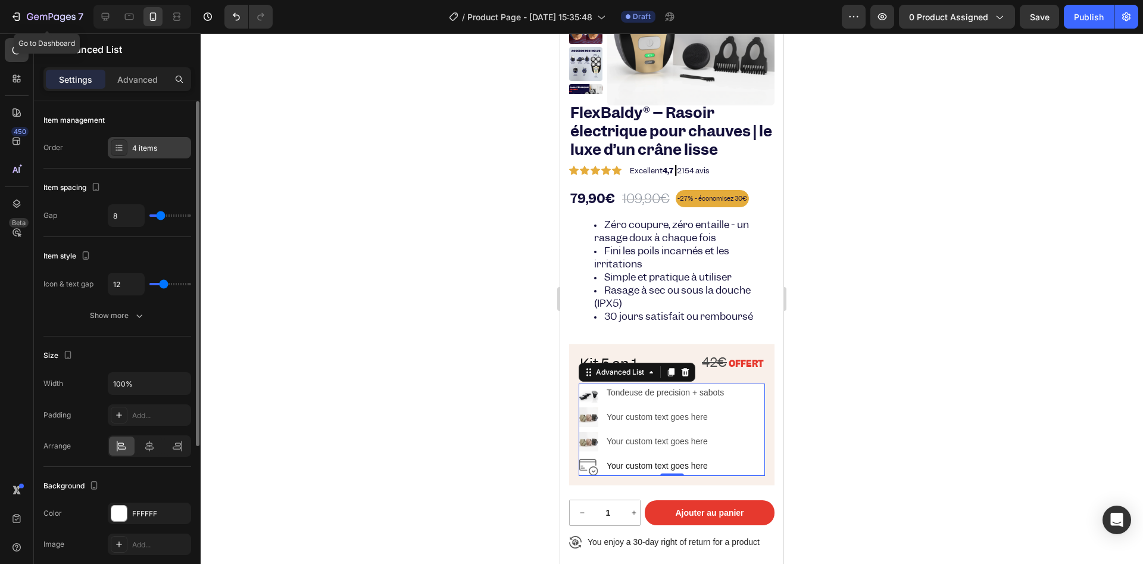
click at [133, 150] on div "4 items" at bounding box center [160, 148] width 56 height 11
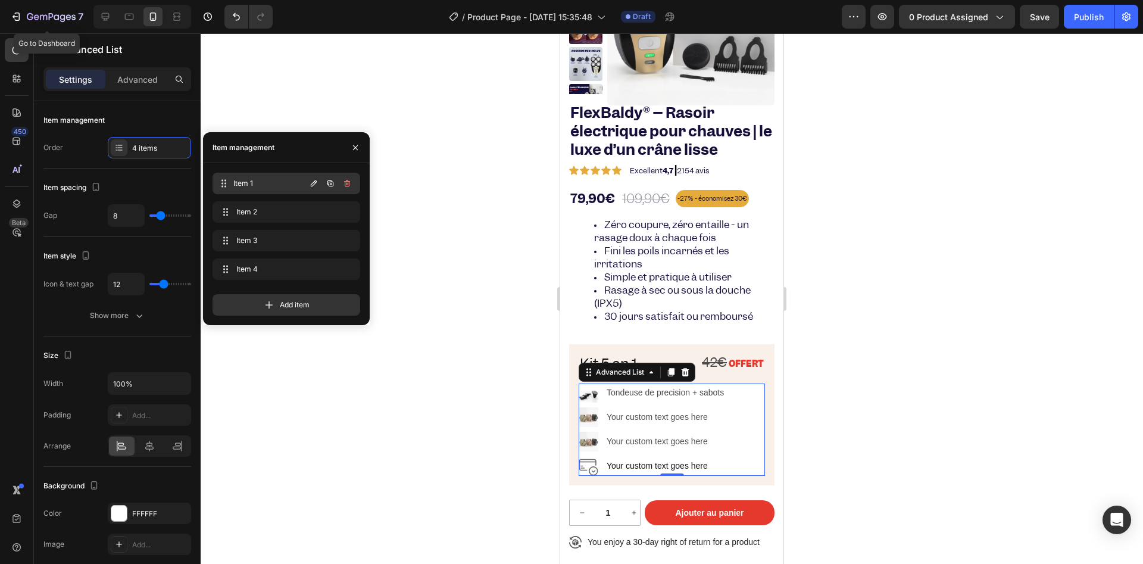
click at [239, 188] on span "Item 1" at bounding box center [269, 183] width 72 height 11
click at [316, 184] on icon "button" at bounding box center [314, 184] width 10 height 10
click at [335, 180] on button "button" at bounding box center [330, 183] width 17 height 17
click at [226, 179] on icon at bounding box center [226, 184] width 10 height 10
click at [154, 119] on div "Item management" at bounding box center [117, 120] width 148 height 19
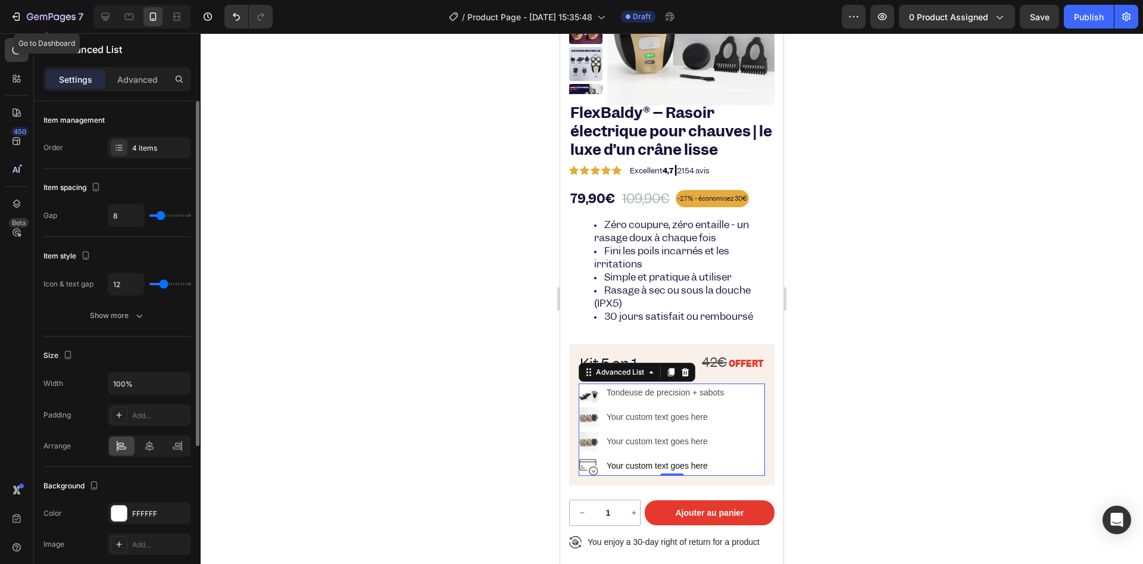
click at [79, 147] on div "Order 4 items" at bounding box center [117, 147] width 148 height 21
click at [719, 391] on p "Tondeuse de precision + sabots" at bounding box center [667, 392] width 121 height 15
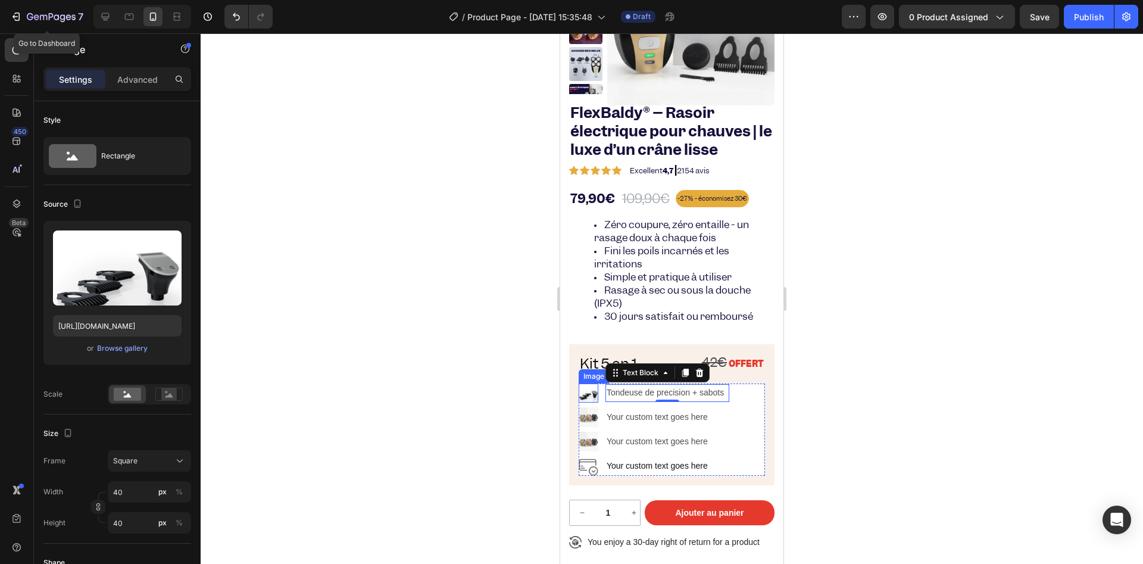
click at [589, 396] on img at bounding box center [589, 393] width 20 height 20
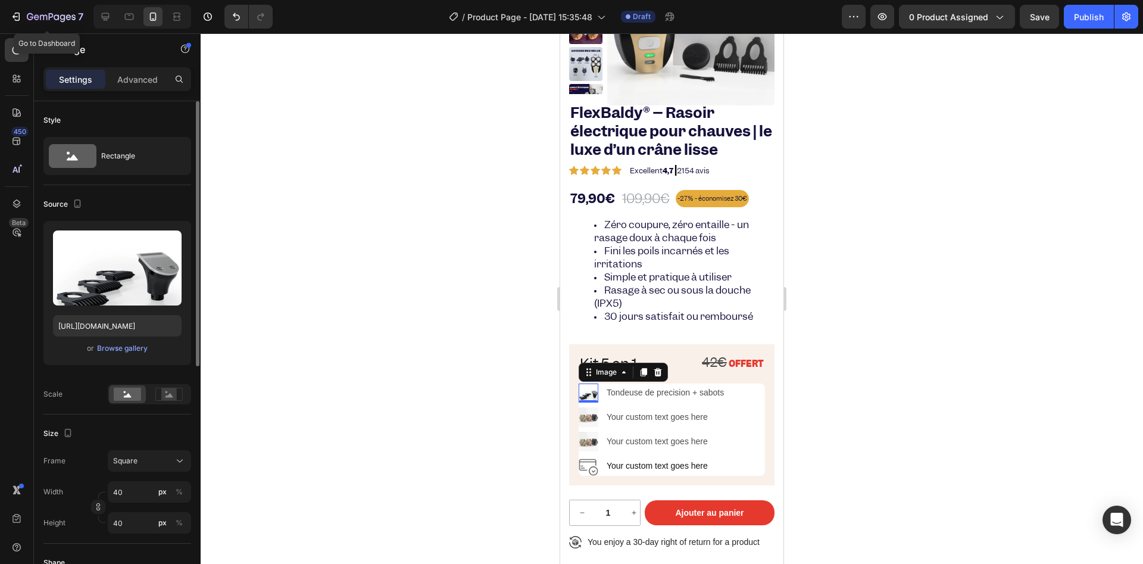
scroll to position [89, 0]
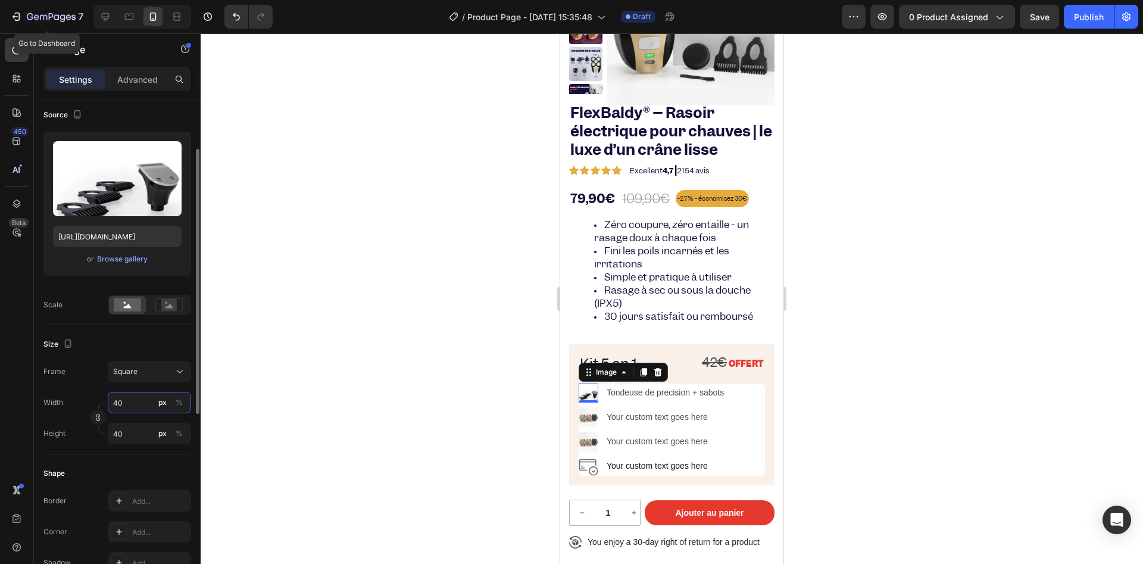
click at [139, 406] on input "40" at bounding box center [149, 402] width 83 height 21
type input "41"
type input "42"
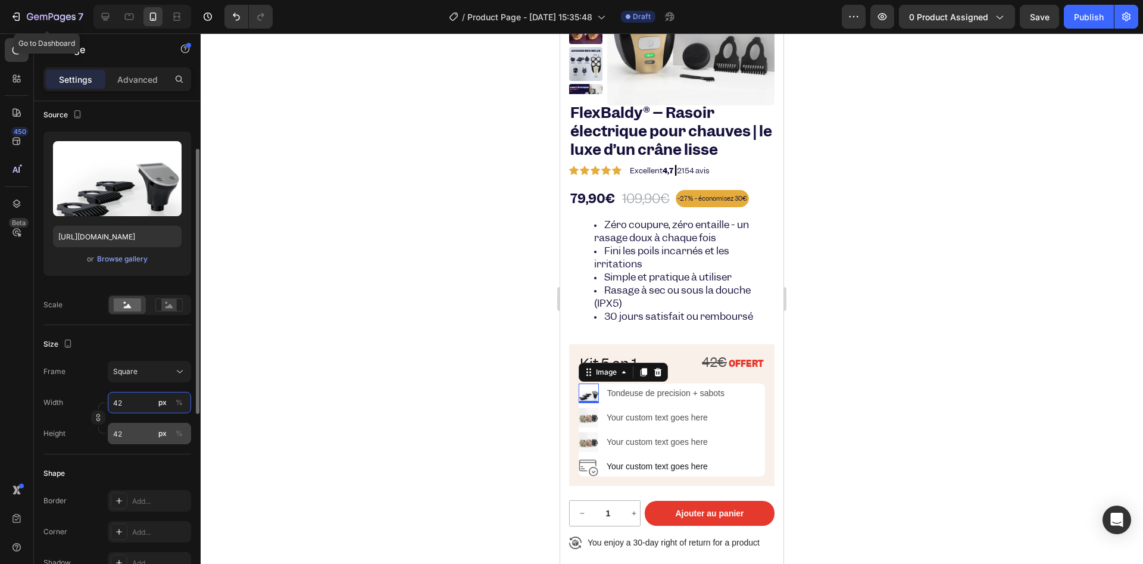
type input "43"
type input "44"
type input "45"
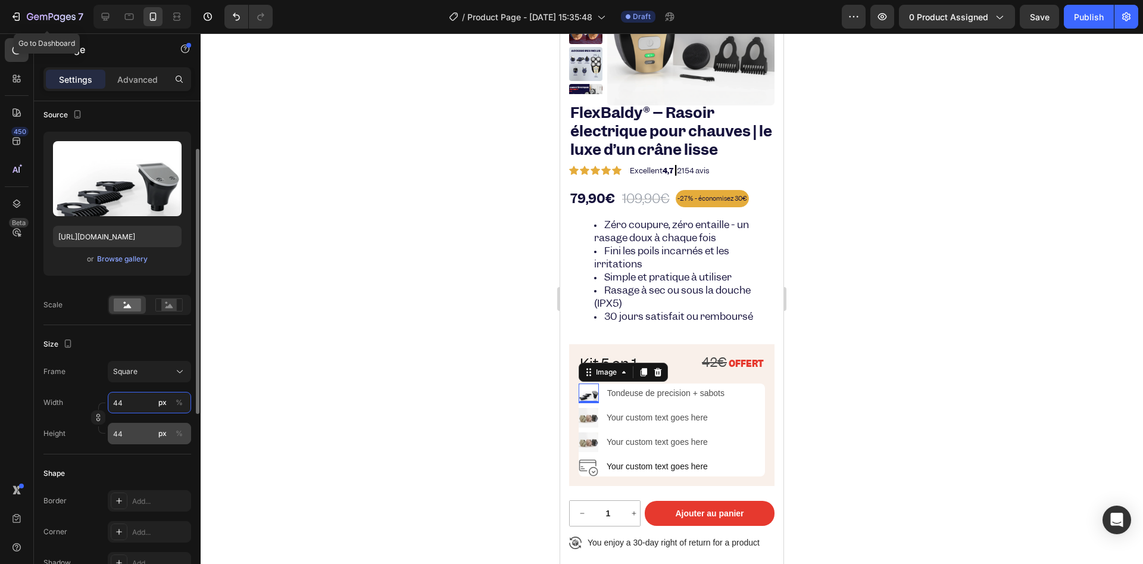
type input "45"
type input "46"
type input "47"
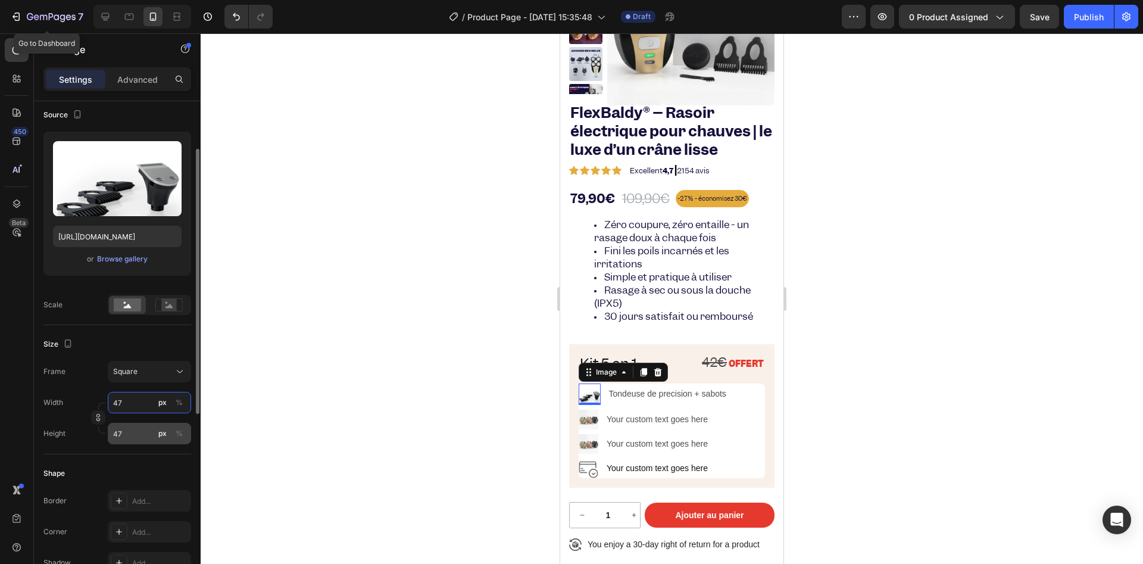
type input "48"
type input "49"
type input "50"
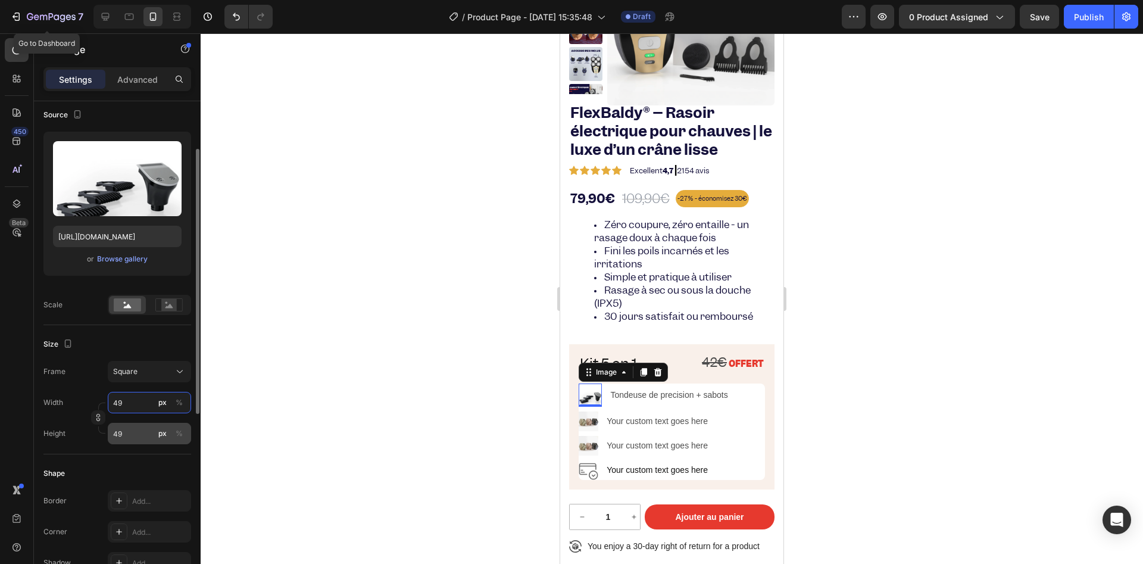
type input "50"
type input "51"
type input "52"
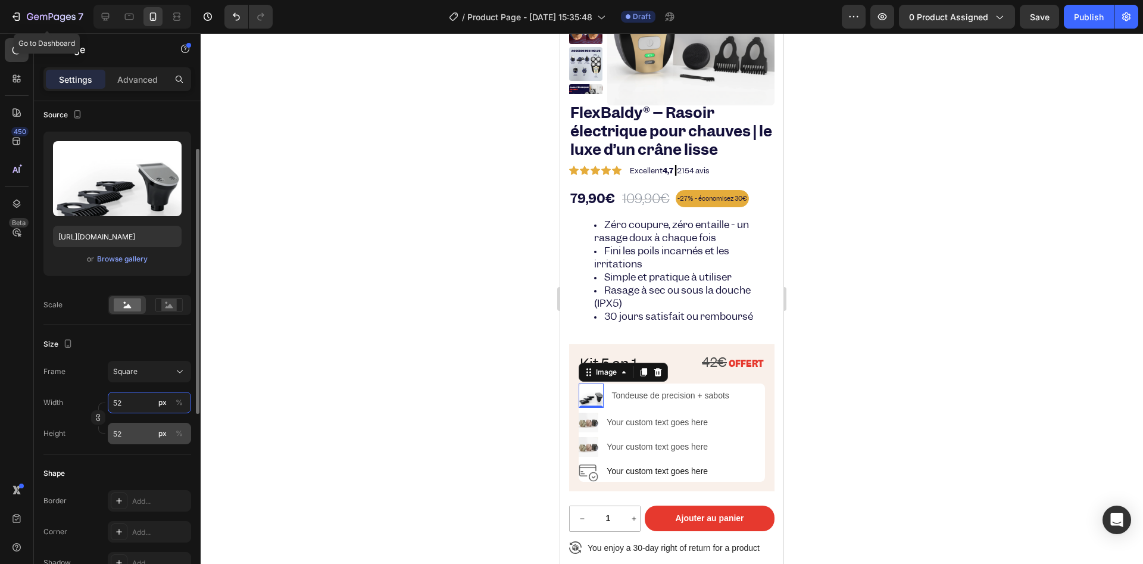
type input "53"
type input "52"
type input "51"
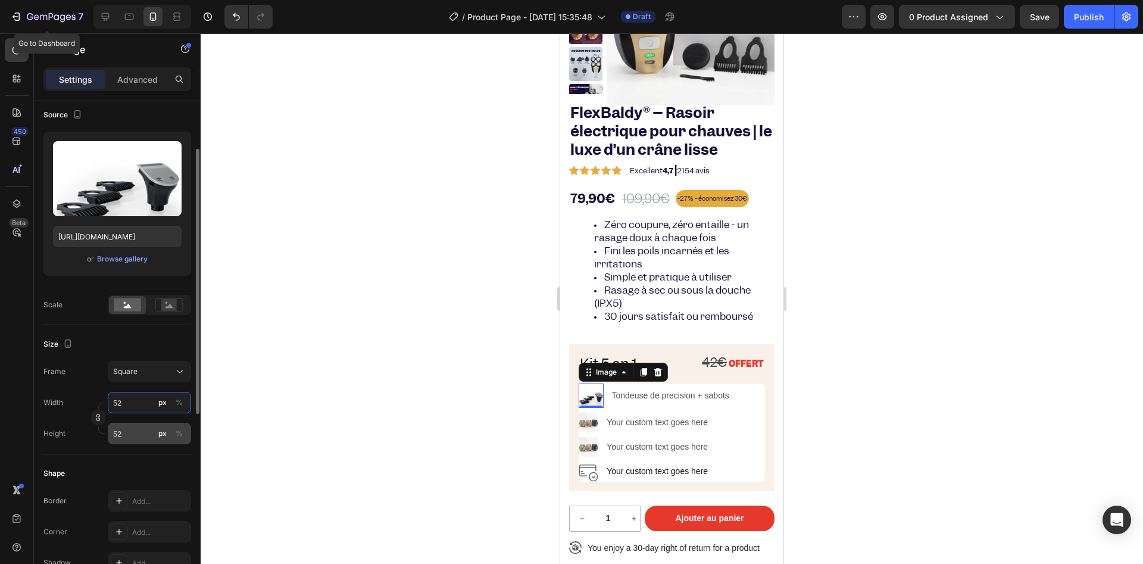
type input "51"
type input "50"
type input "51"
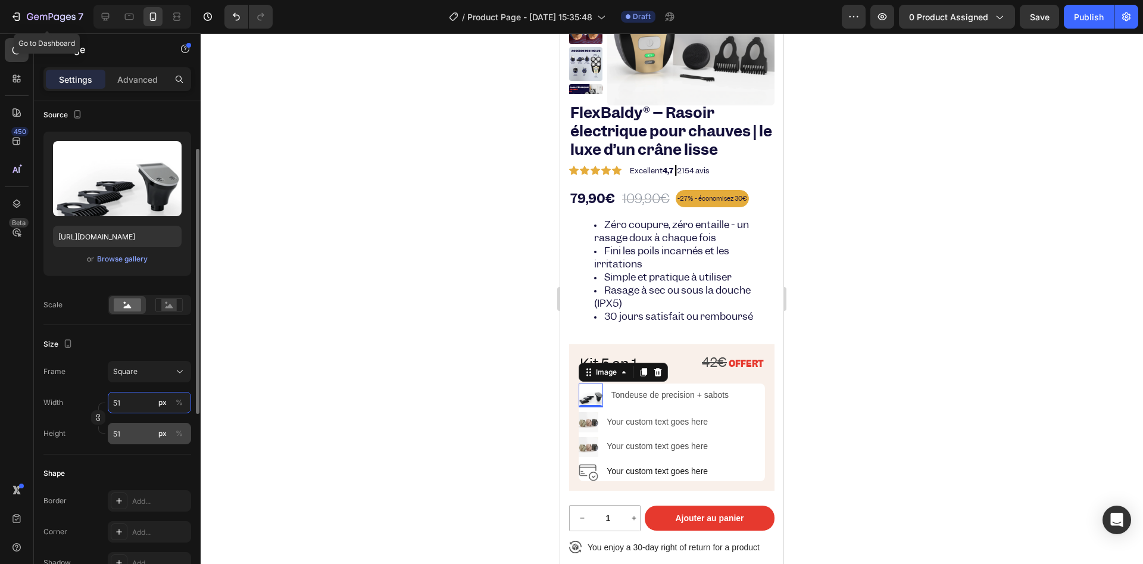
type input "52"
type input "53"
type input "54"
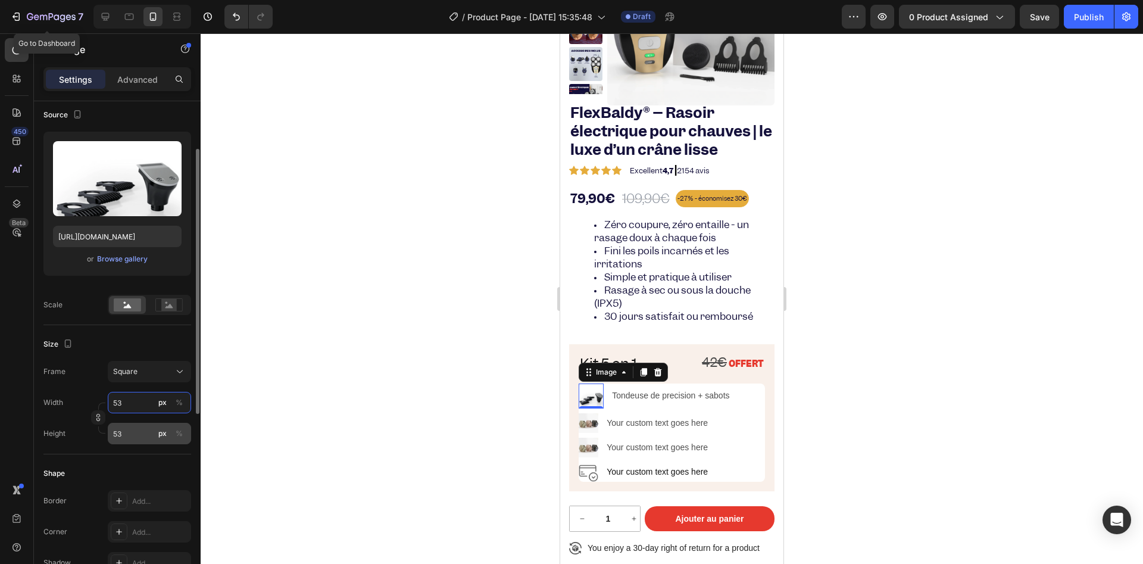
type input "54"
type input "55"
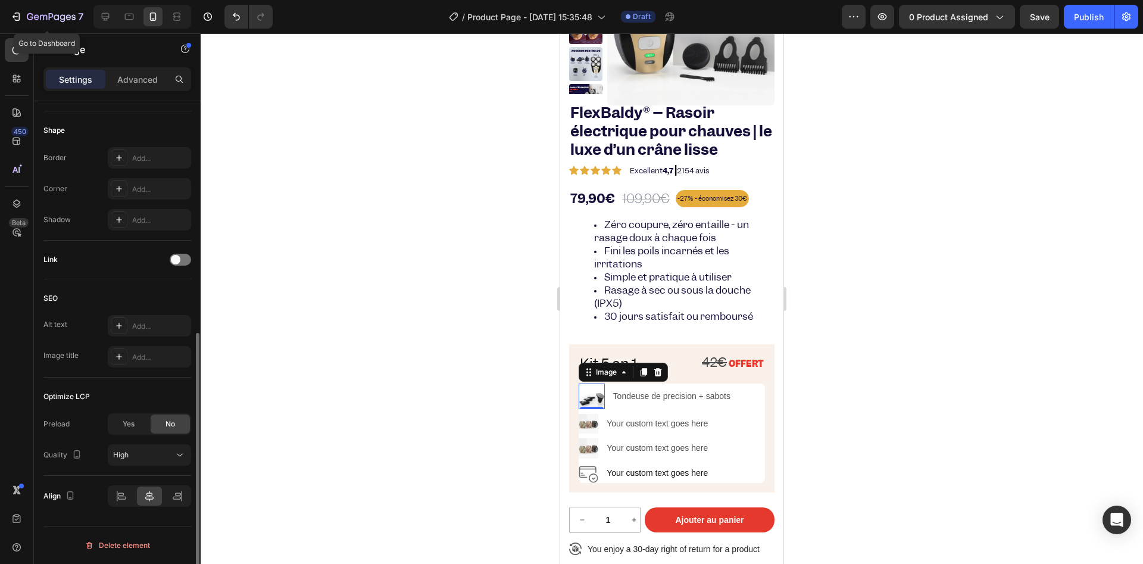
scroll to position [0, 0]
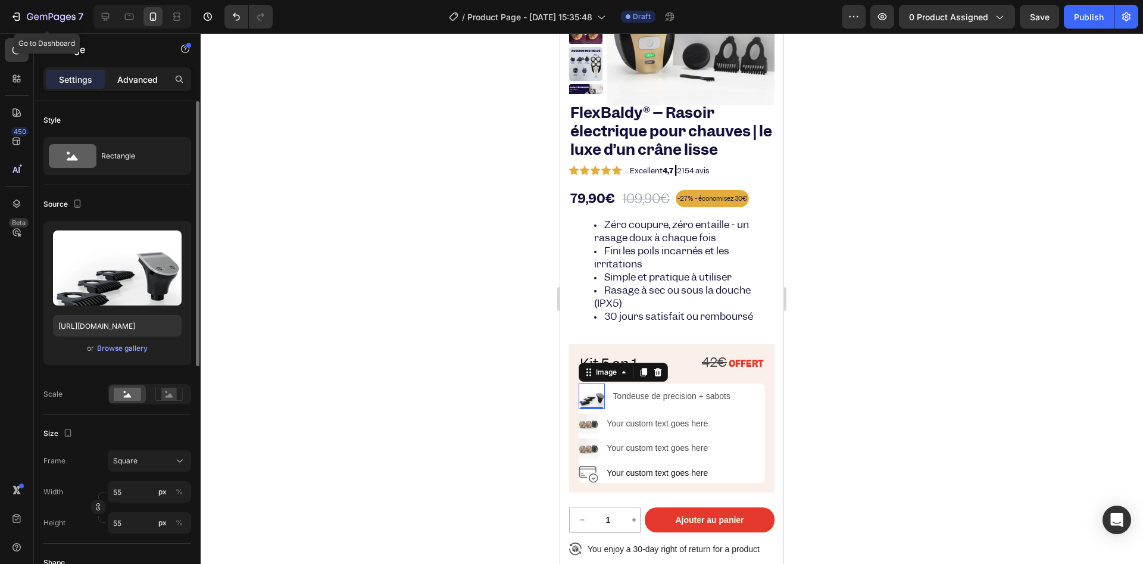
click at [140, 86] on div "Advanced" at bounding box center [138, 79] width 60 height 19
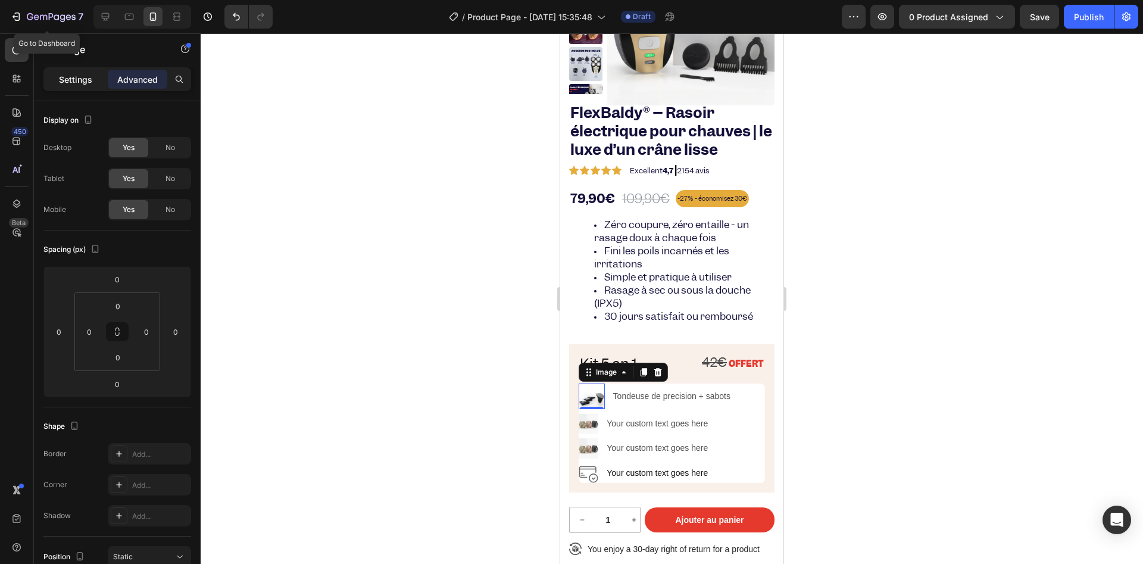
click at [81, 86] on div "Settings" at bounding box center [76, 79] width 60 height 19
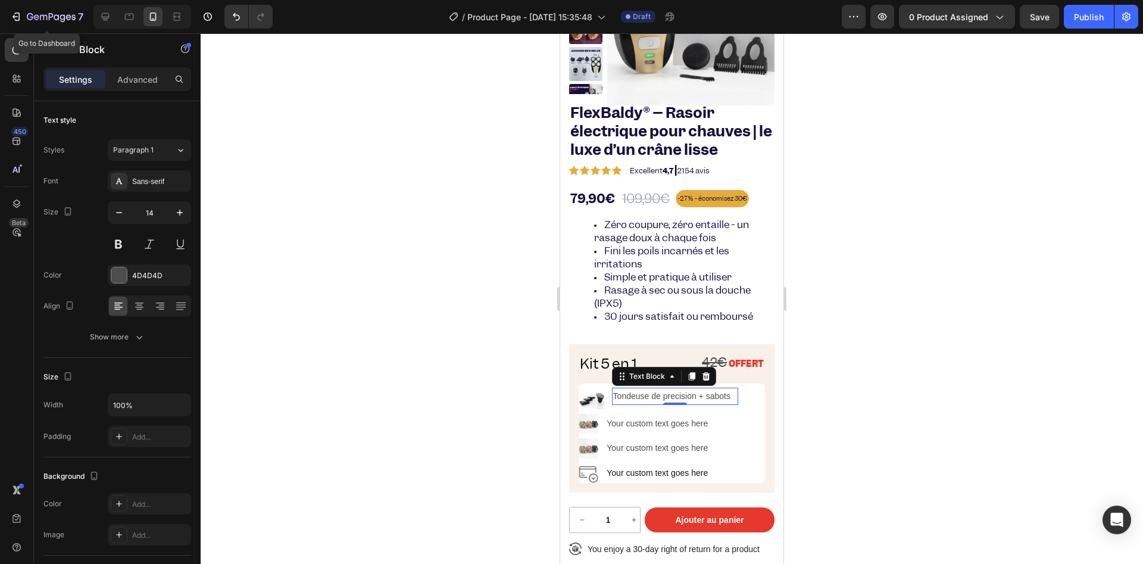
click at [654, 402] on p "Tondeuse de precision + sabots" at bounding box center [675, 396] width 124 height 15
click at [119, 214] on icon "button" at bounding box center [119, 213] width 12 height 12
type input "13"
click at [132, 179] on div "Sans-serif" at bounding box center [160, 181] width 56 height 11
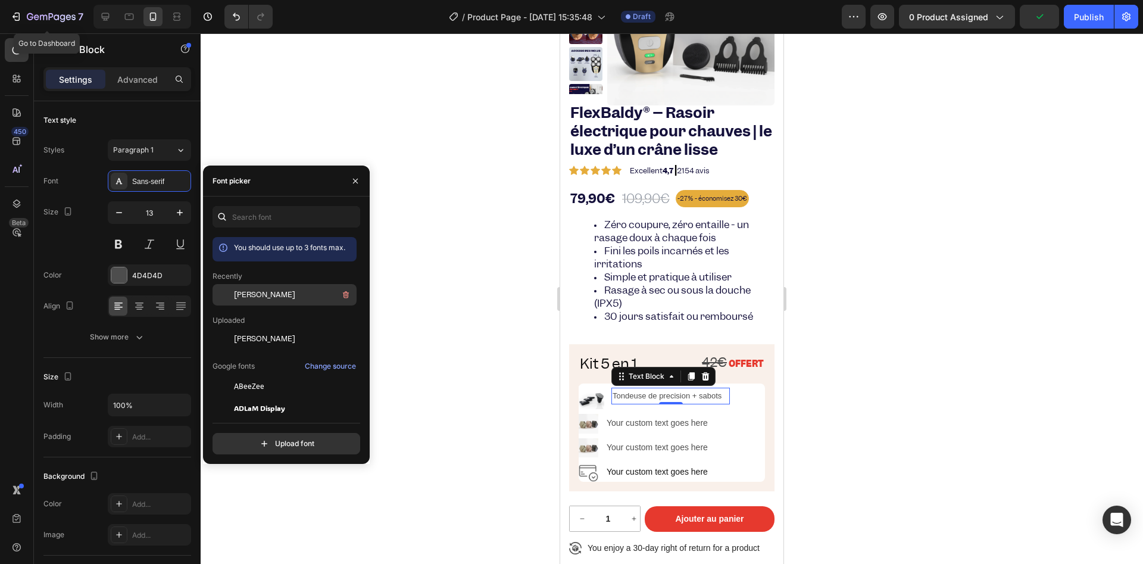
click at [251, 290] on span "[PERSON_NAME]" at bounding box center [264, 294] width 61 height 11
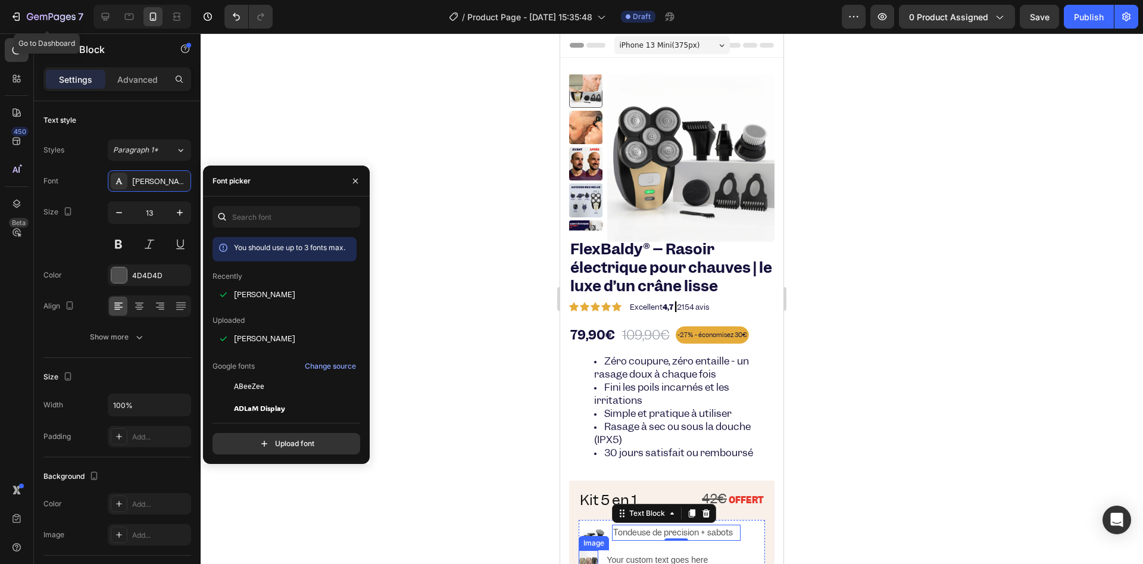
scroll to position [136, 0]
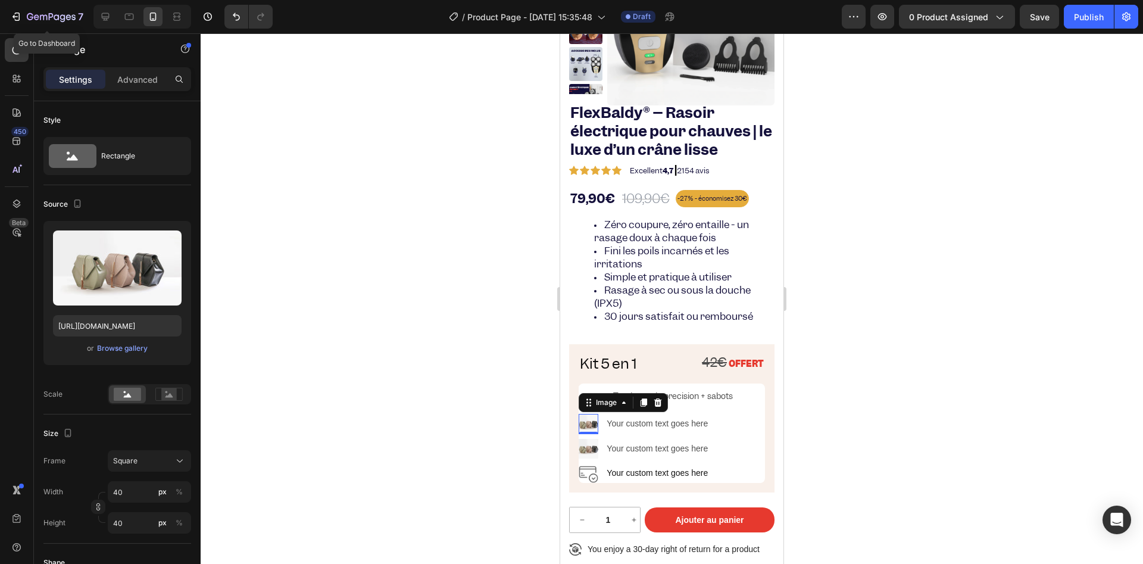
click at [597, 420] on img at bounding box center [589, 424] width 20 height 20
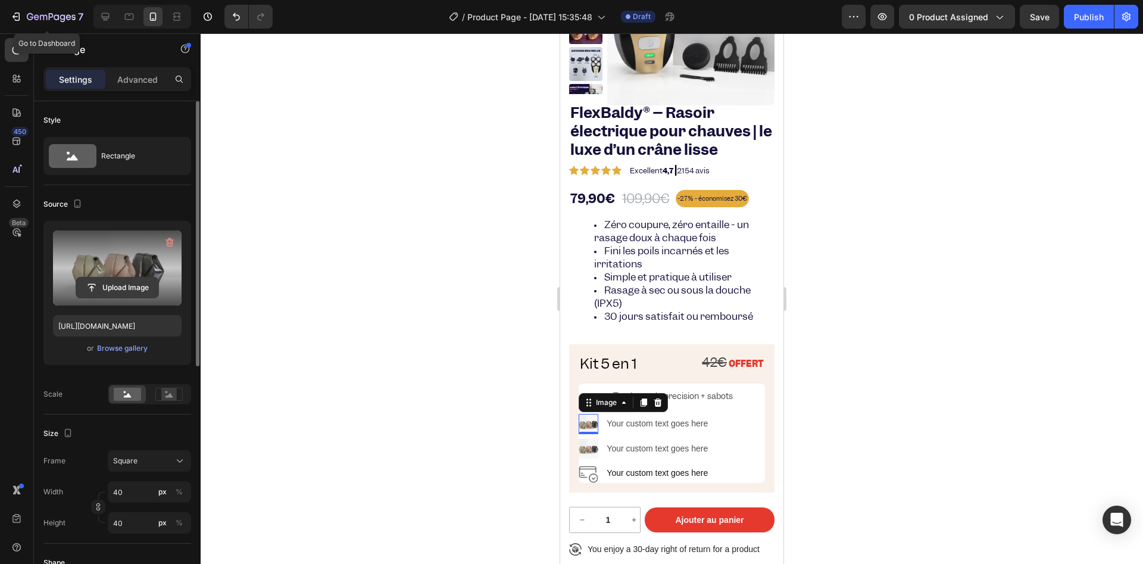
click at [127, 288] on input "file" at bounding box center [117, 287] width 82 height 20
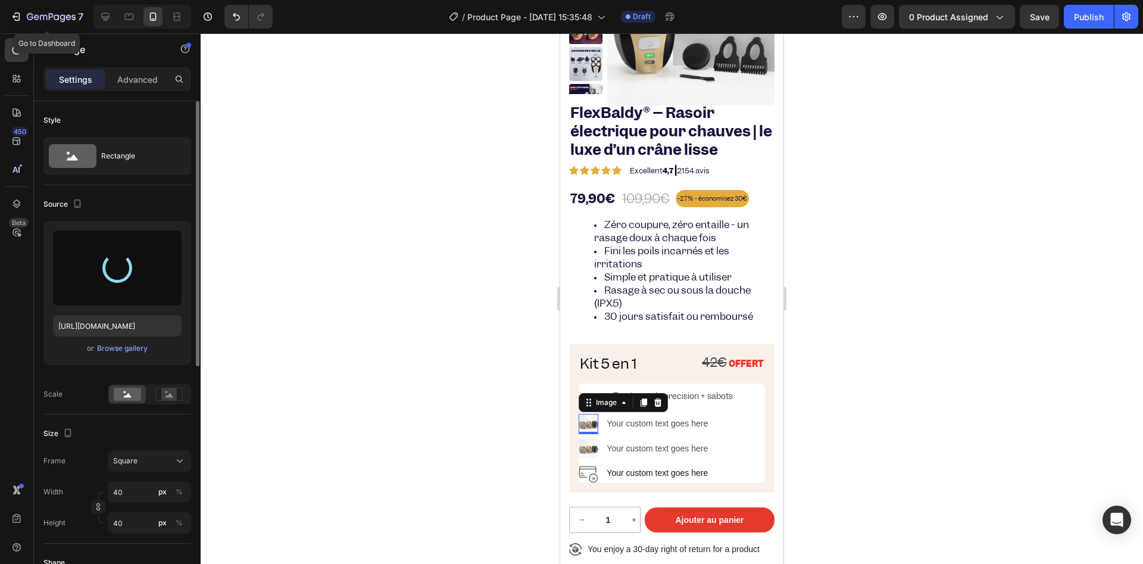
type input "[URL][DOMAIN_NAME]"
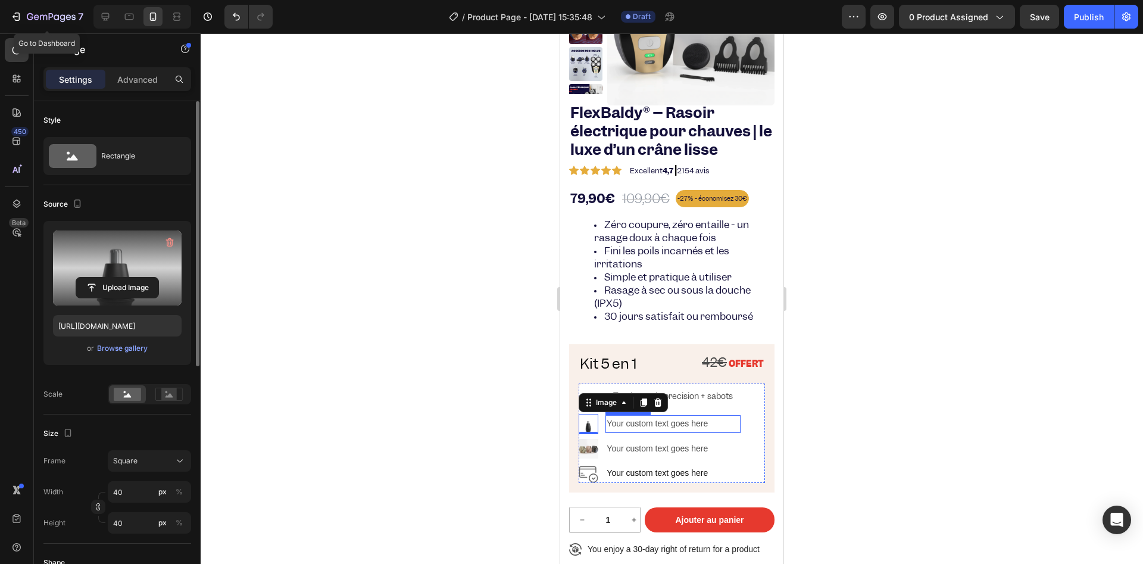
click at [626, 425] on div "Your custom text goes here" at bounding box center [673, 423] width 135 height 17
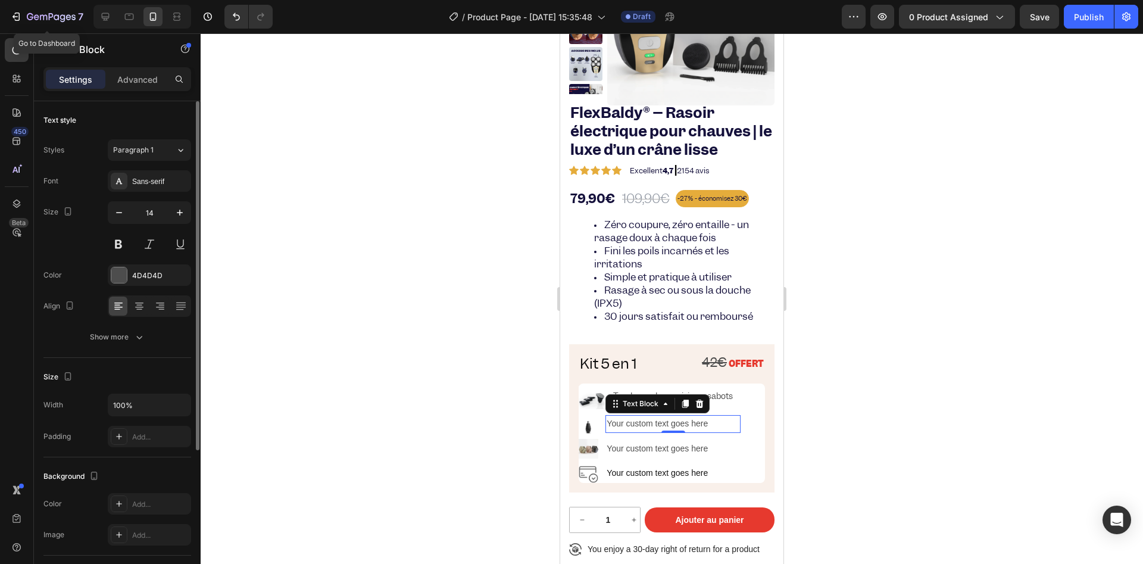
click at [626, 425] on div "Your custom text goes here" at bounding box center [673, 423] width 135 height 17
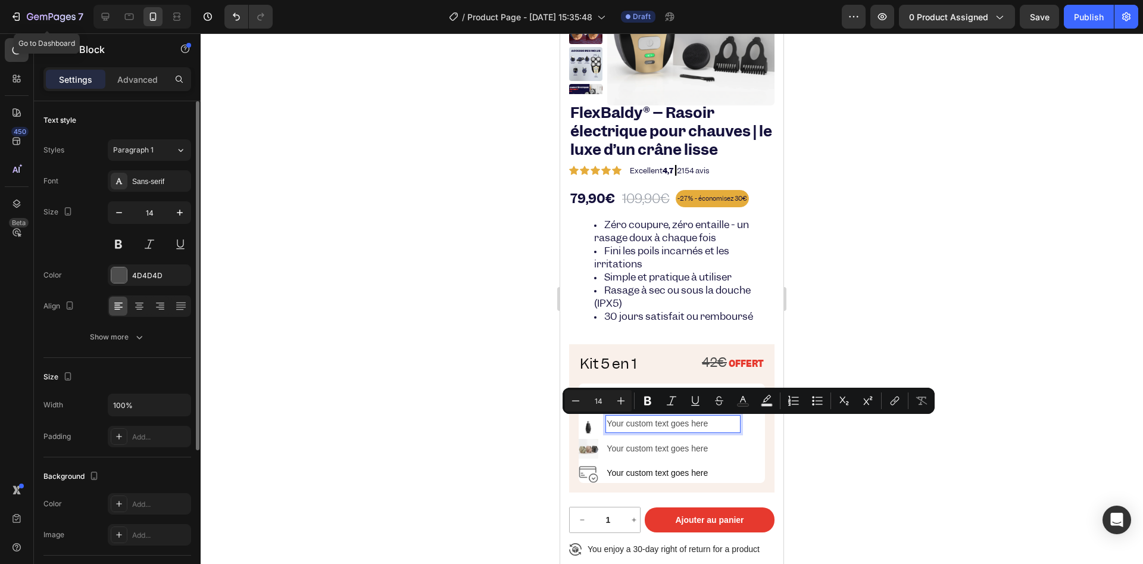
click at [626, 421] on p "Your custom text goes here" at bounding box center [673, 423] width 133 height 15
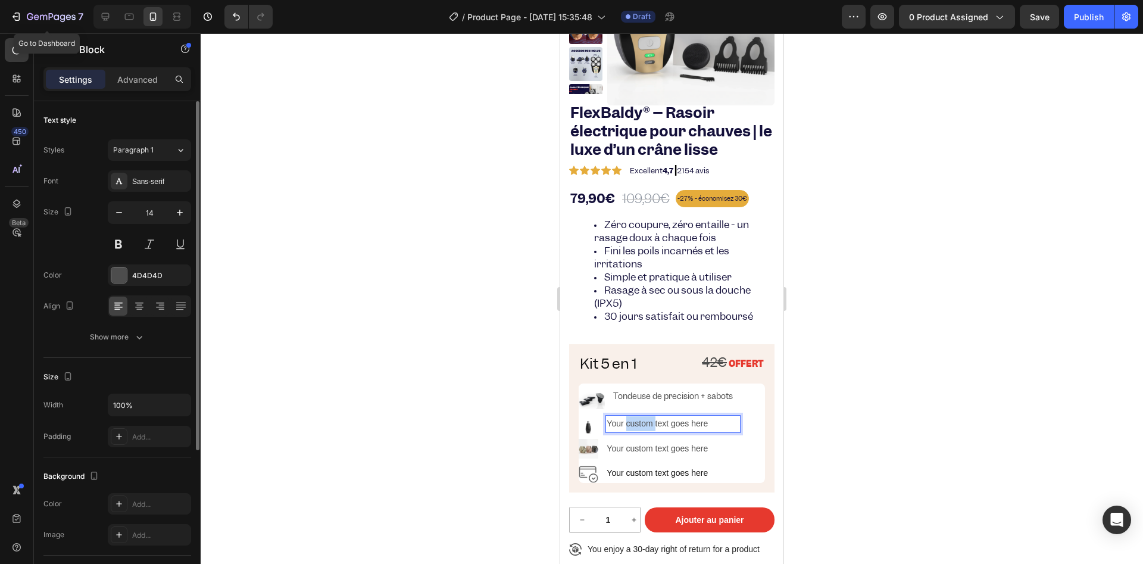
click at [626, 420] on p "Your custom text goes here" at bounding box center [673, 423] width 133 height 15
click at [642, 425] on p "Rasoir néz + oreilles" at bounding box center [673, 423] width 133 height 15
click at [660, 432] on li "Image Rasoir nez + oreilles Text Block 0" at bounding box center [660, 424] width 162 height 20
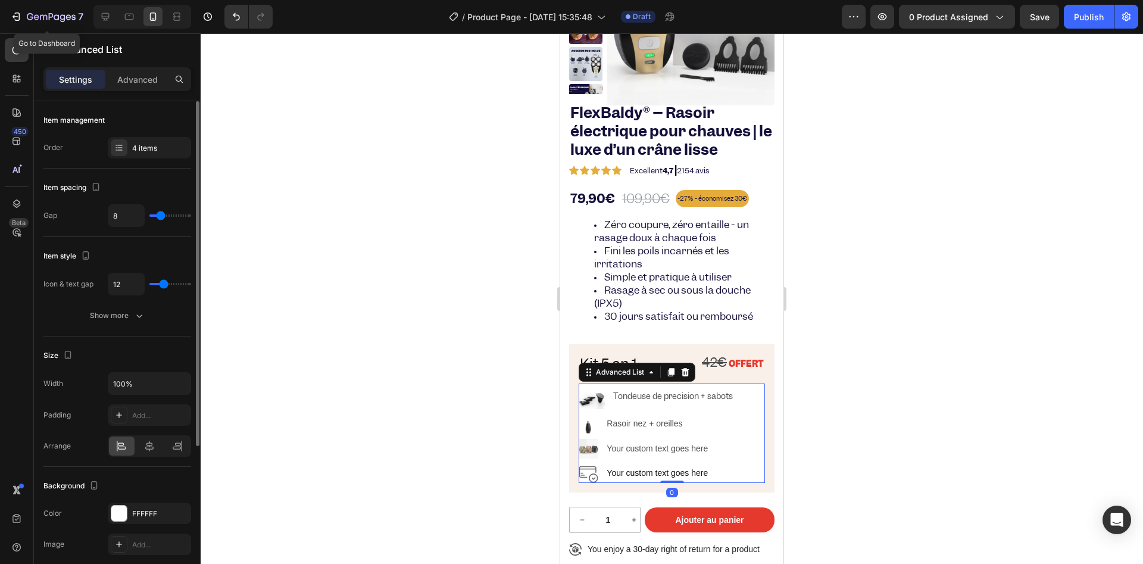
click at [545, 419] on div at bounding box center [672, 298] width 942 height 530
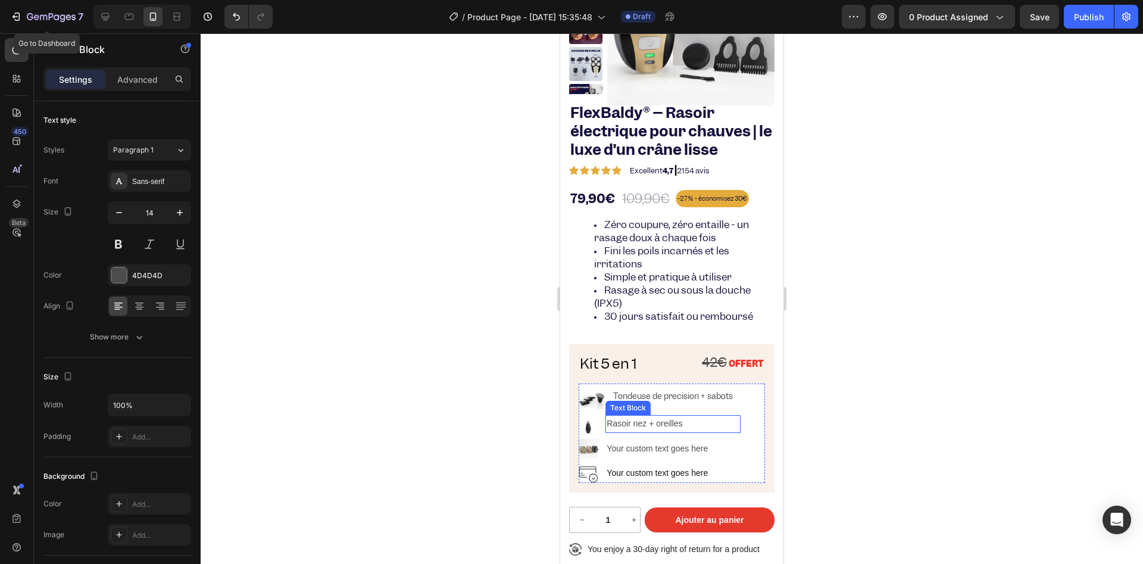
click at [638, 420] on p "Rasoir nez + oreilles" at bounding box center [673, 423] width 133 height 15
click at [589, 429] on div "Image 0" at bounding box center [589, 424] width 20 height 20
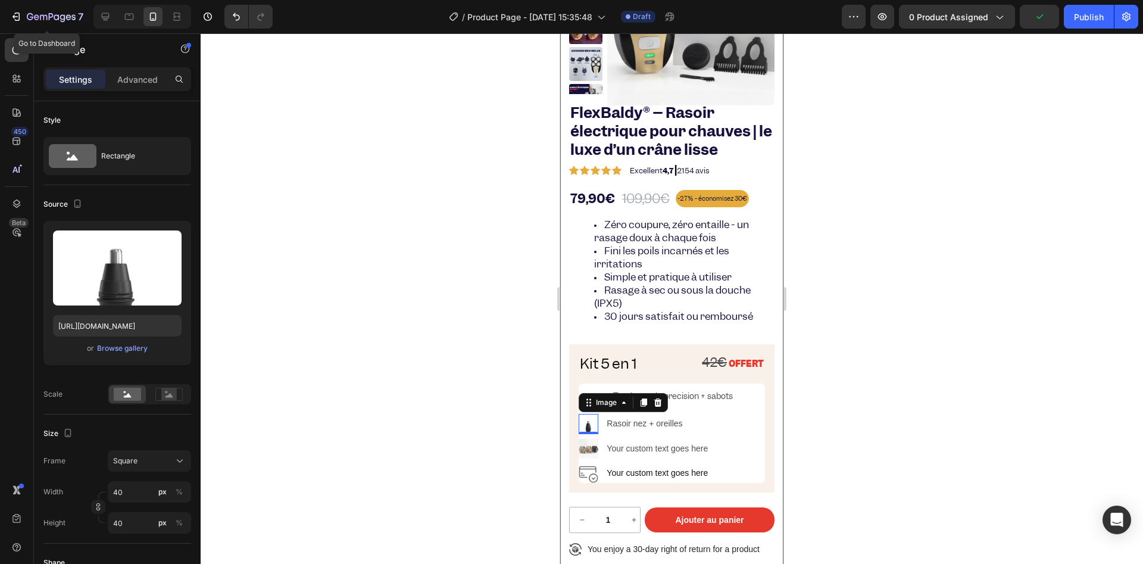
click at [543, 411] on div at bounding box center [672, 298] width 942 height 530
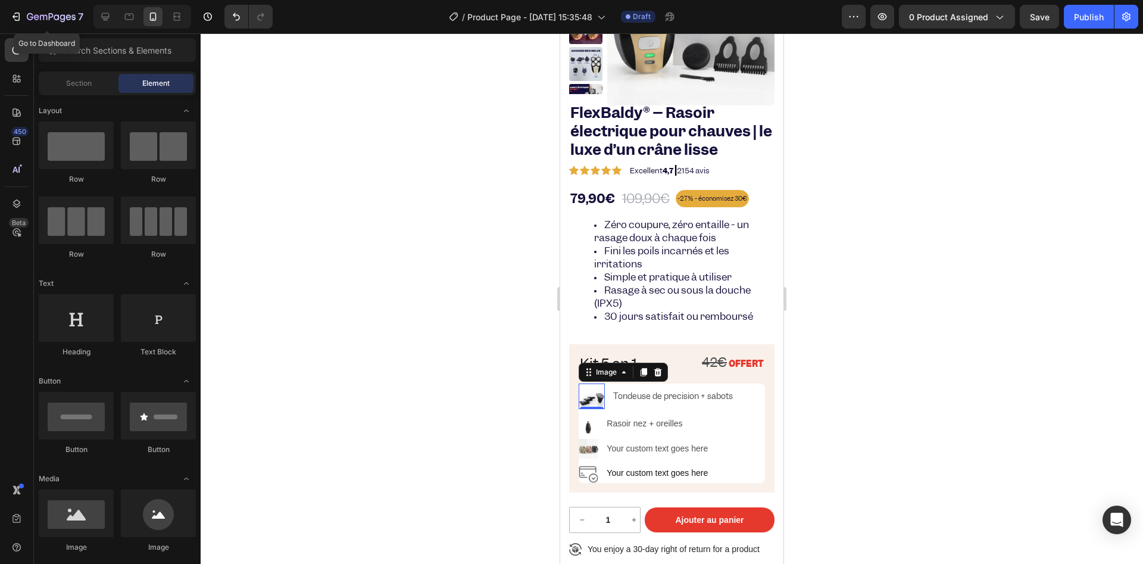
click at [586, 398] on img at bounding box center [592, 396] width 26 height 26
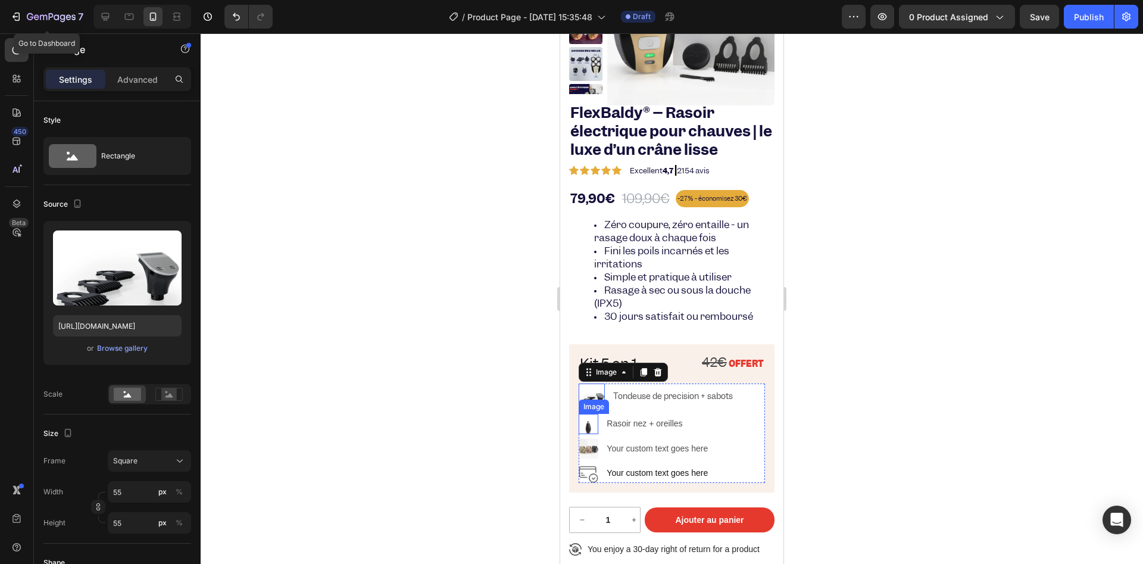
click at [588, 428] on img at bounding box center [589, 424] width 20 height 20
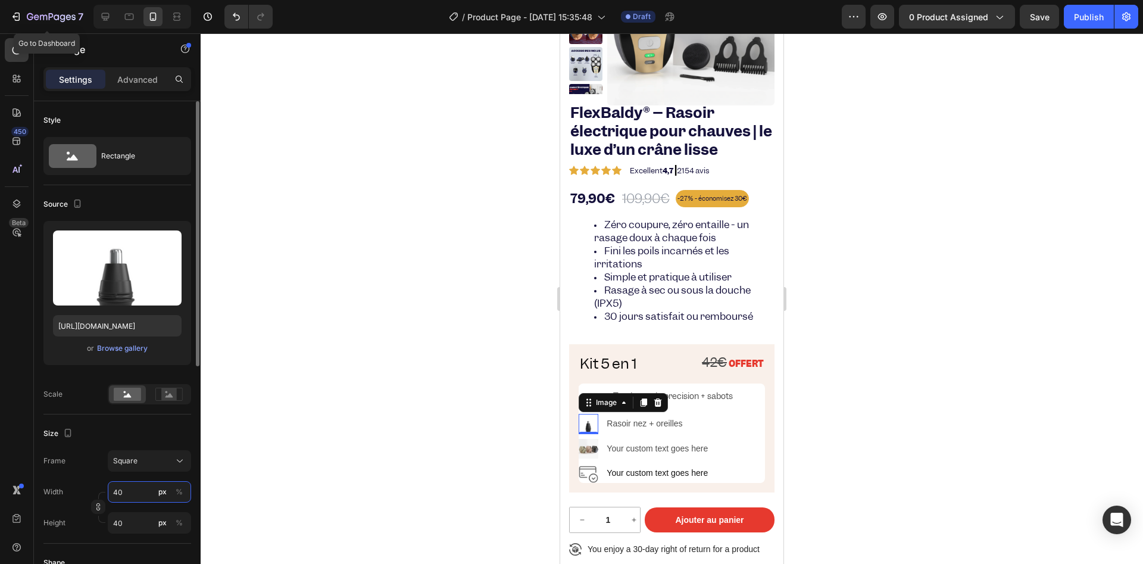
click at [137, 489] on input "40" at bounding box center [149, 491] width 83 height 21
type input "41"
type input "42"
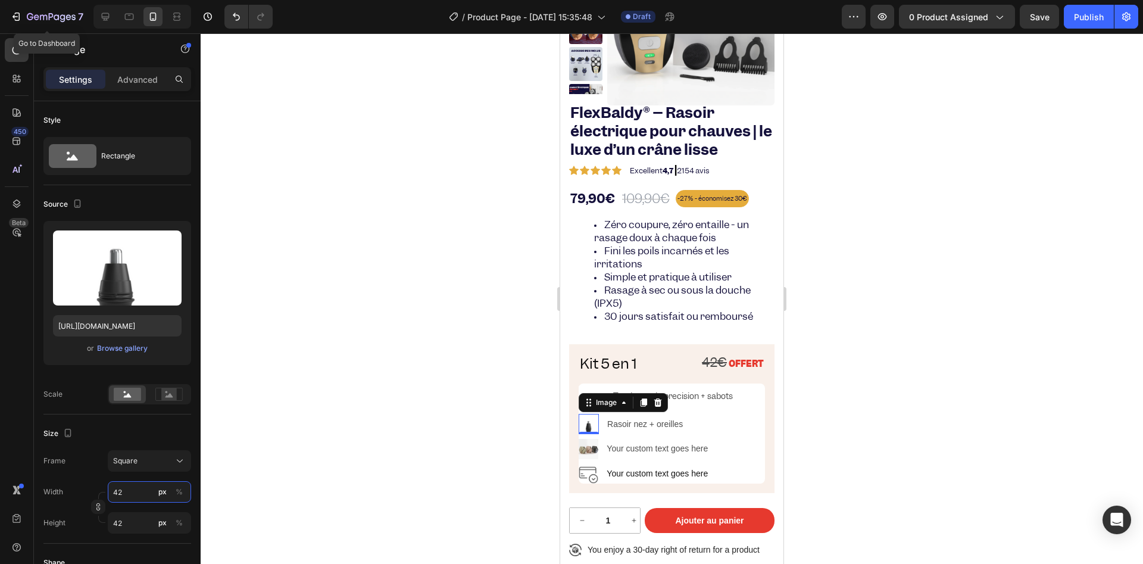
type input "43"
type input "44"
type input "45"
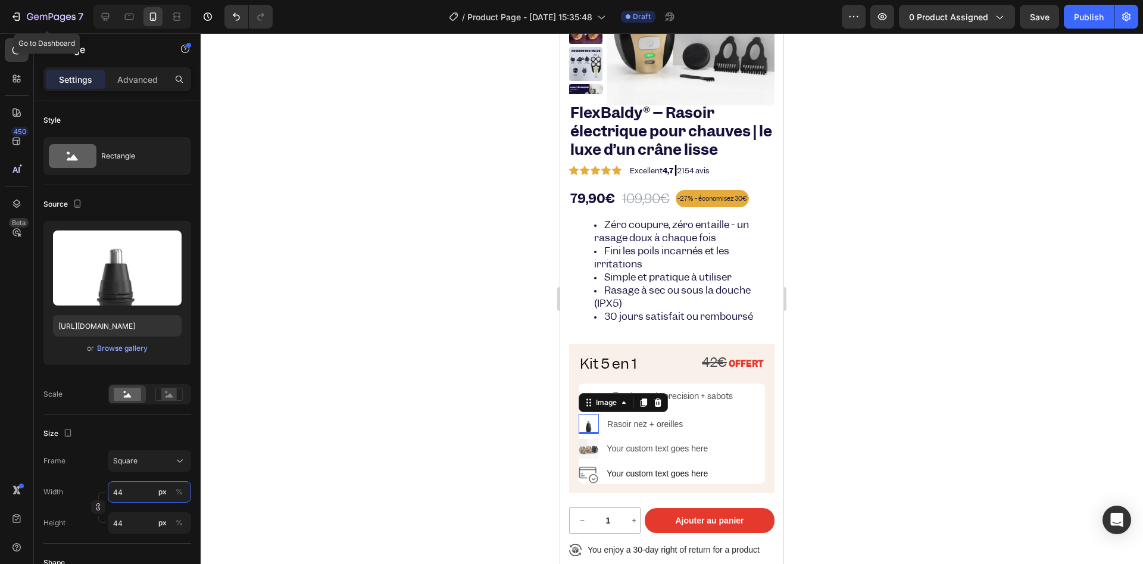
type input "45"
type input "46"
type input "47"
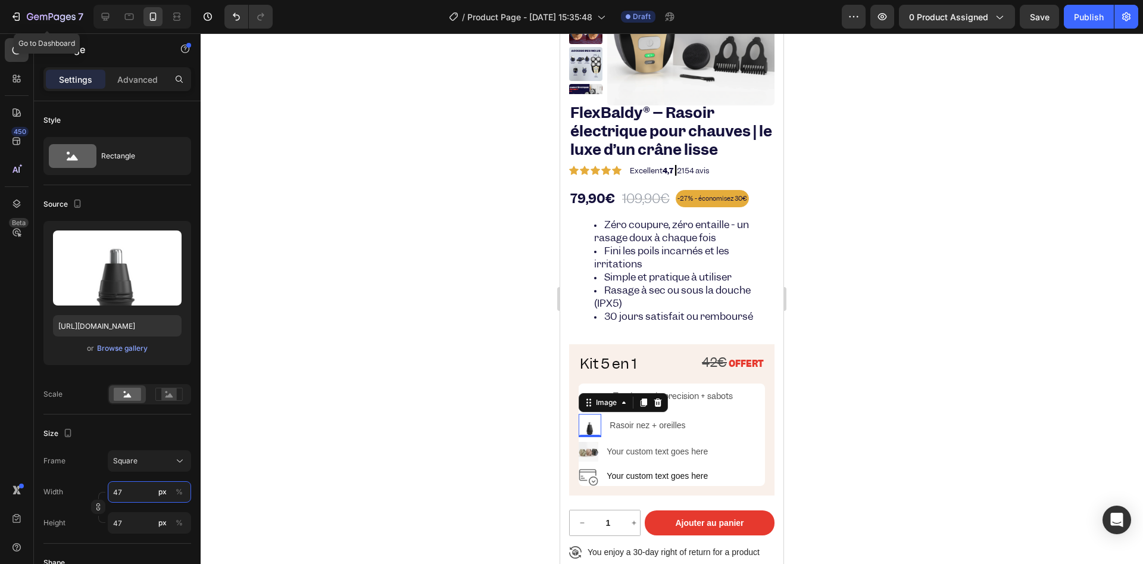
type input "48"
type input "49"
type input "50"
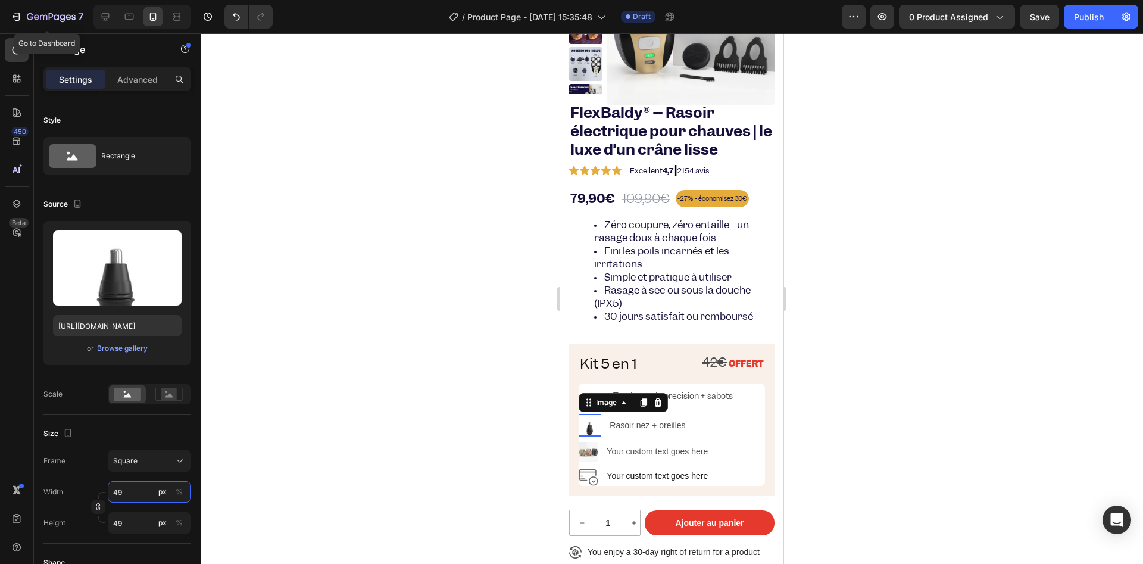
type input "50"
type input "51"
type input "52"
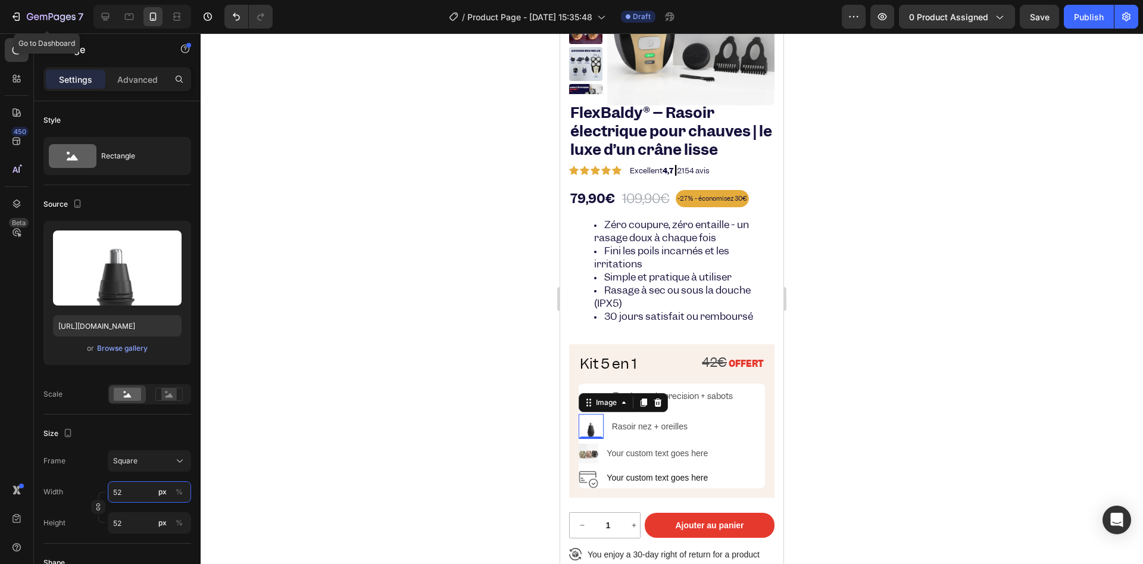
type input "53"
type input "54"
type input "55"
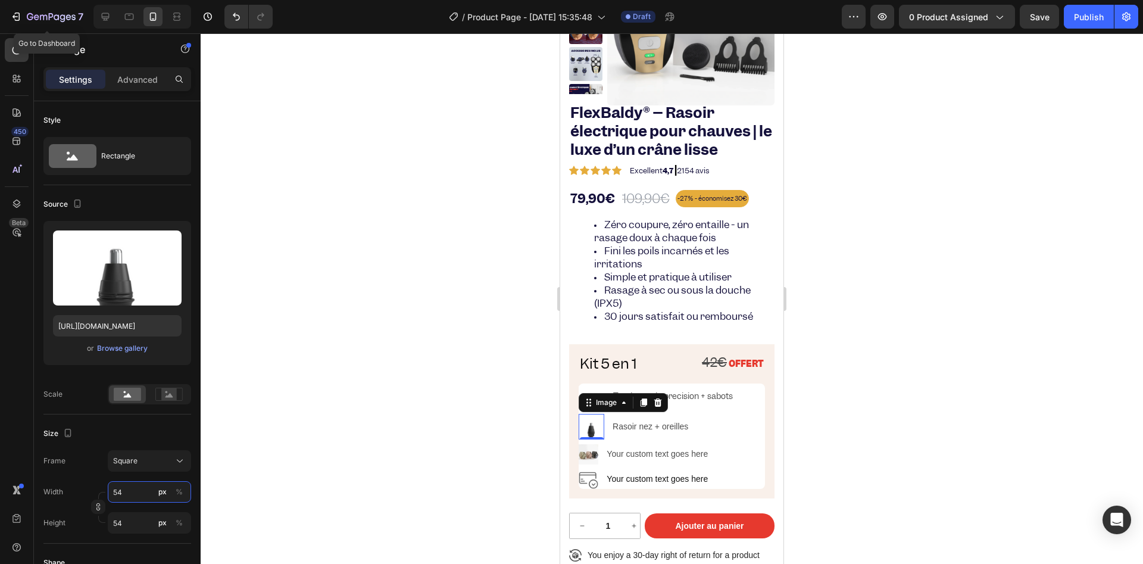
type input "55"
click at [639, 432] on p "Rasoir nez + oreilles" at bounding box center [676, 427] width 126 height 15
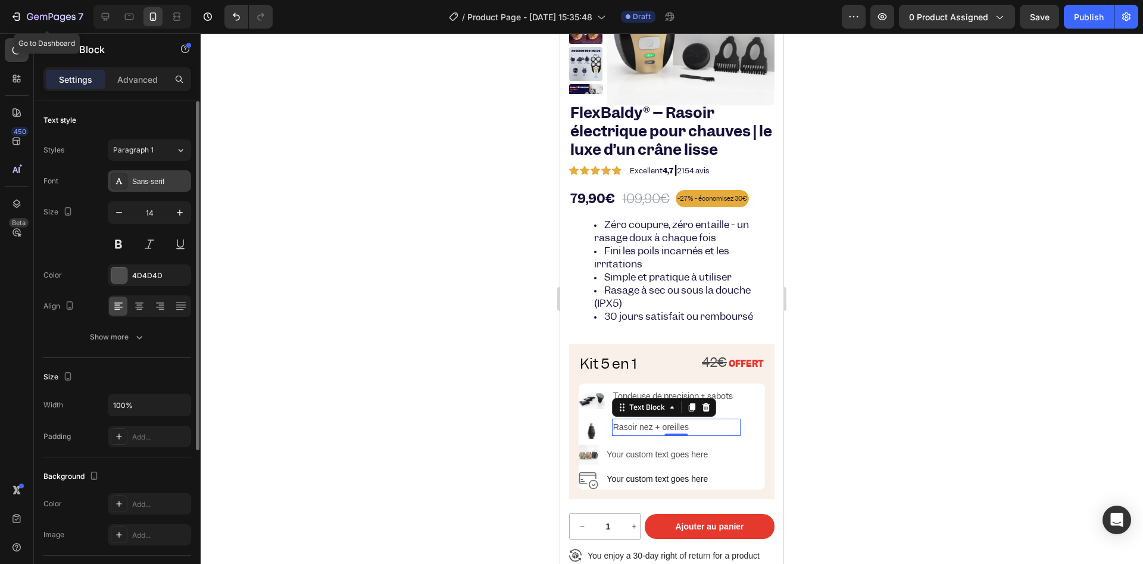
click at [146, 183] on div "Sans-serif" at bounding box center [160, 181] width 56 height 11
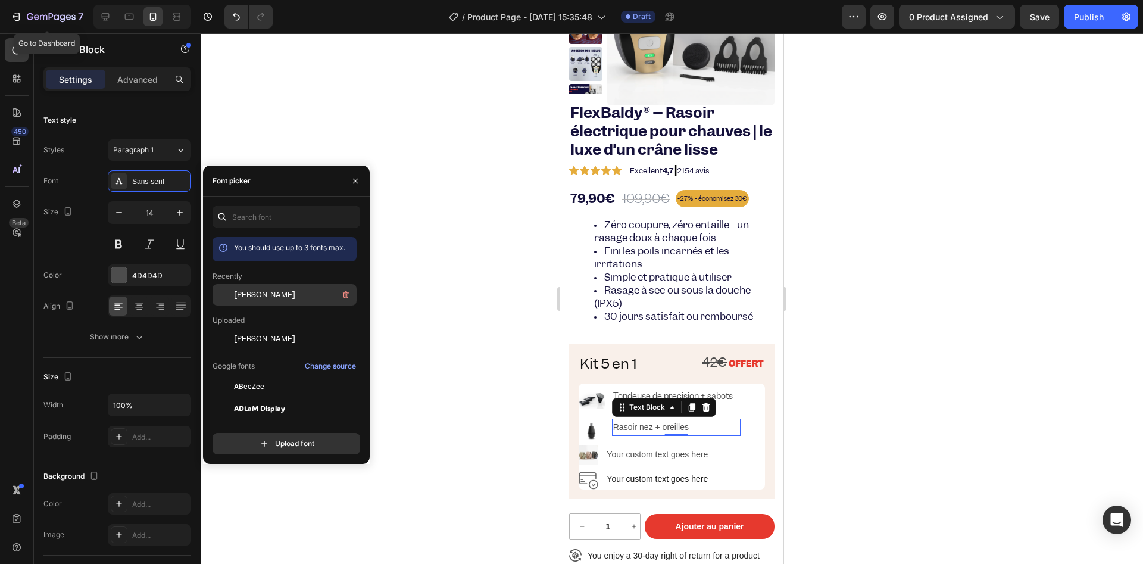
click at [257, 292] on span "[PERSON_NAME]" at bounding box center [264, 294] width 61 height 11
click at [590, 455] on img at bounding box center [589, 455] width 20 height 20
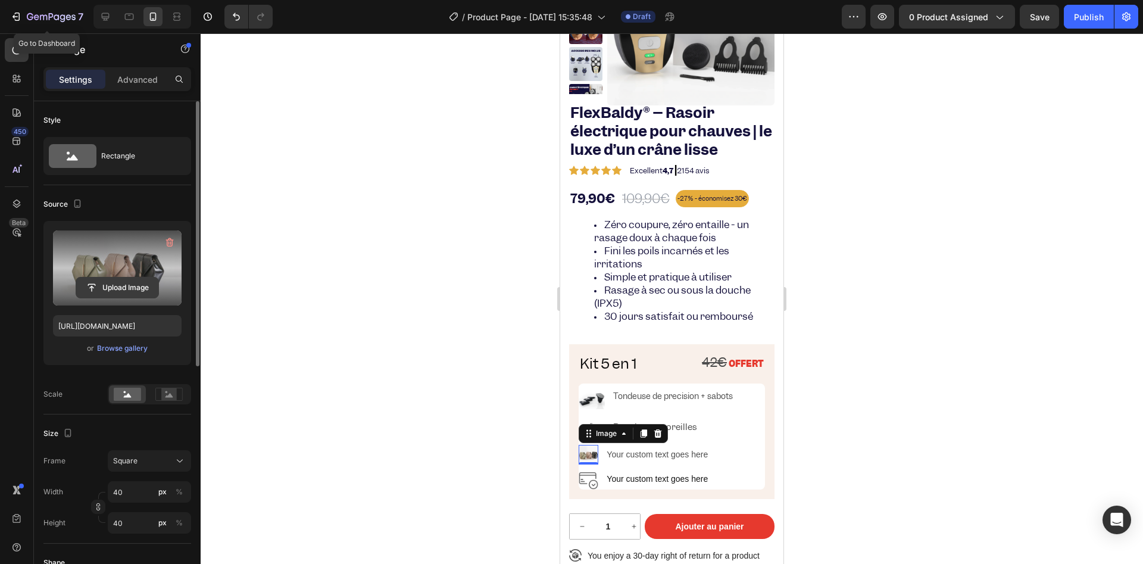
click at [119, 290] on input "file" at bounding box center [117, 287] width 82 height 20
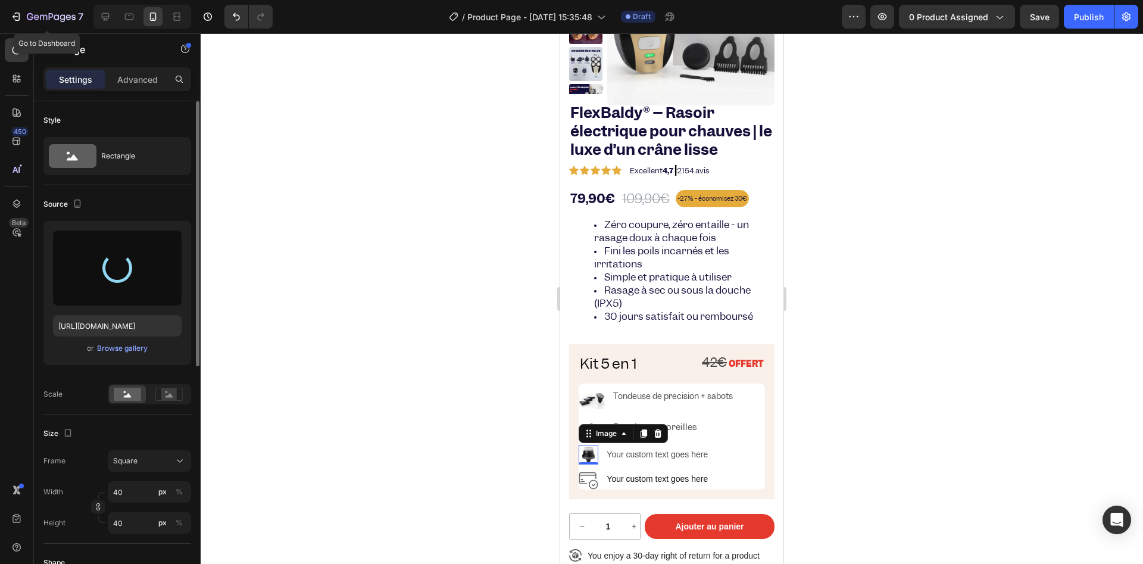
type input "[URL][DOMAIN_NAME]"
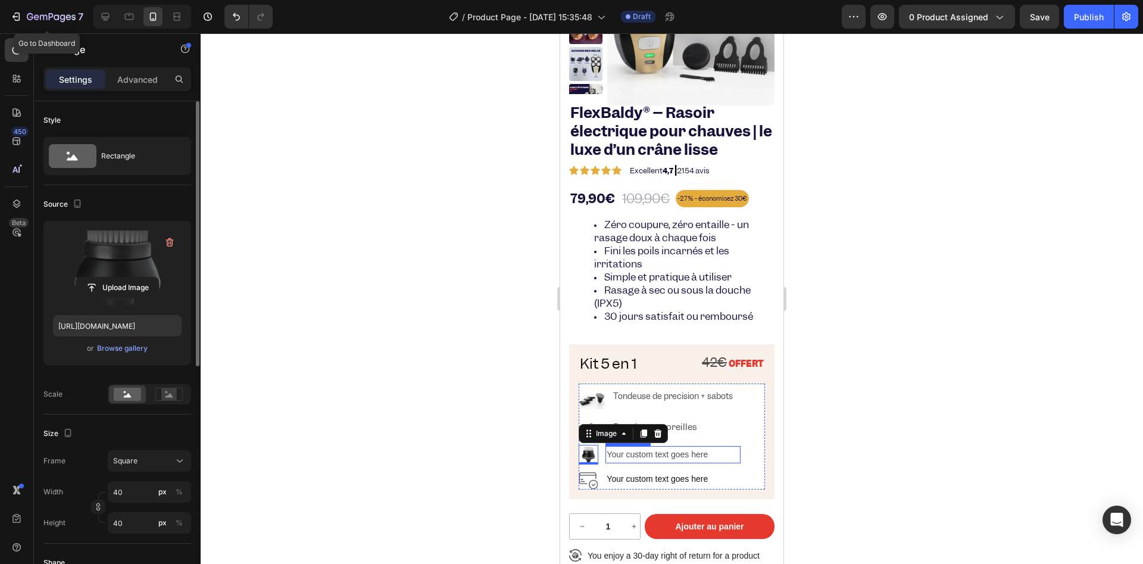
click at [638, 451] on div "Your custom text goes here" at bounding box center [673, 454] width 135 height 17
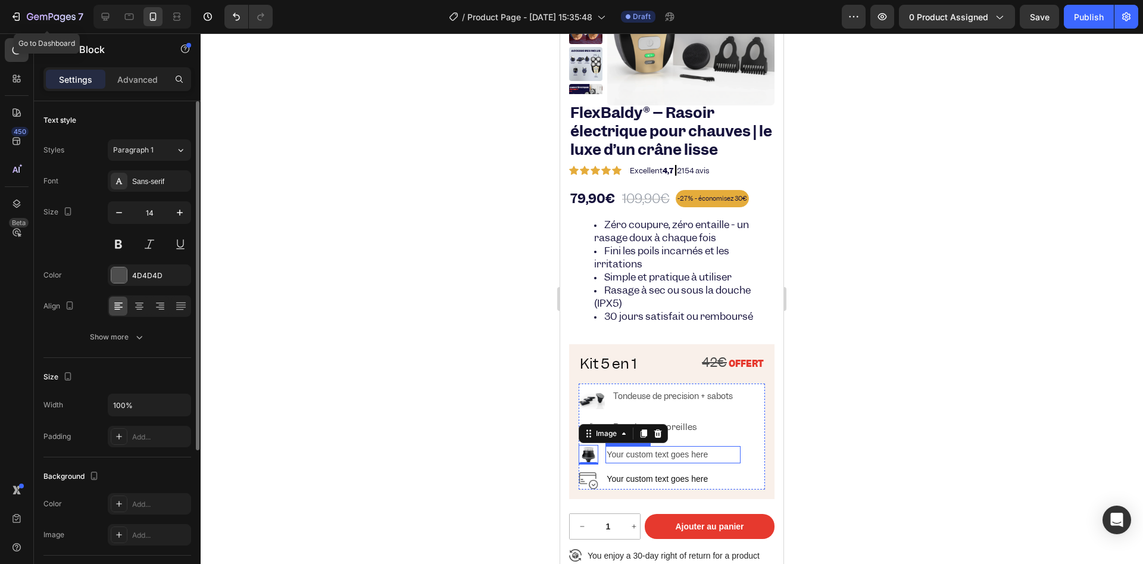
click at [639, 451] on div "Your custom text goes here" at bounding box center [673, 454] width 135 height 17
click at [639, 451] on p "Your custom text goes here" at bounding box center [673, 454] width 133 height 15
click at [592, 452] on img at bounding box center [589, 455] width 20 height 20
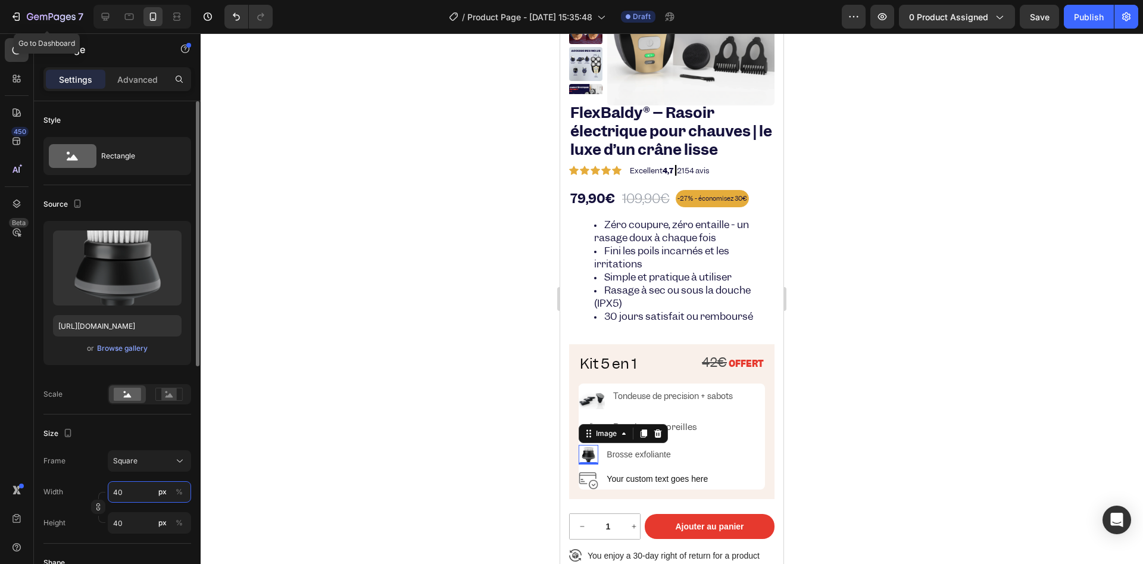
click at [138, 492] on input "40" at bounding box center [149, 491] width 83 height 21
type input "41"
type input "42"
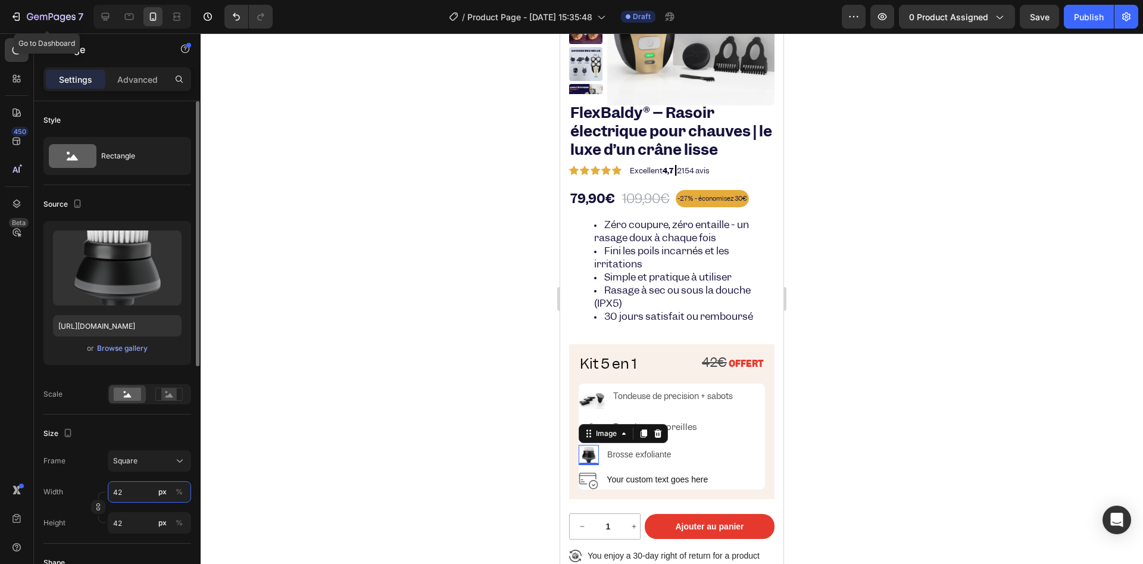
type input "43"
type input "44"
type input "45"
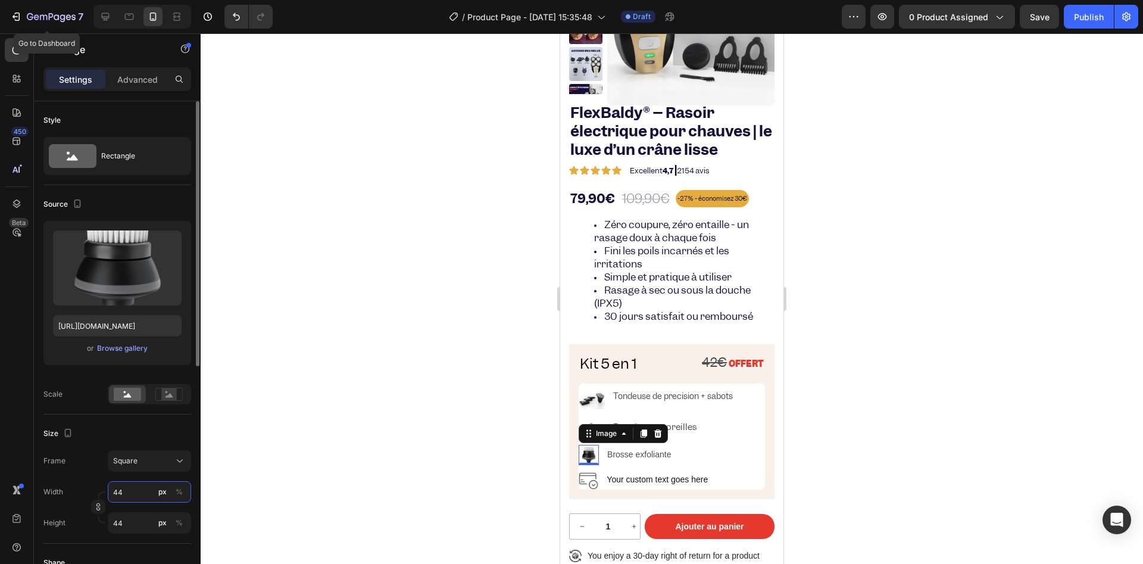
type input "45"
type input "46"
type input "47"
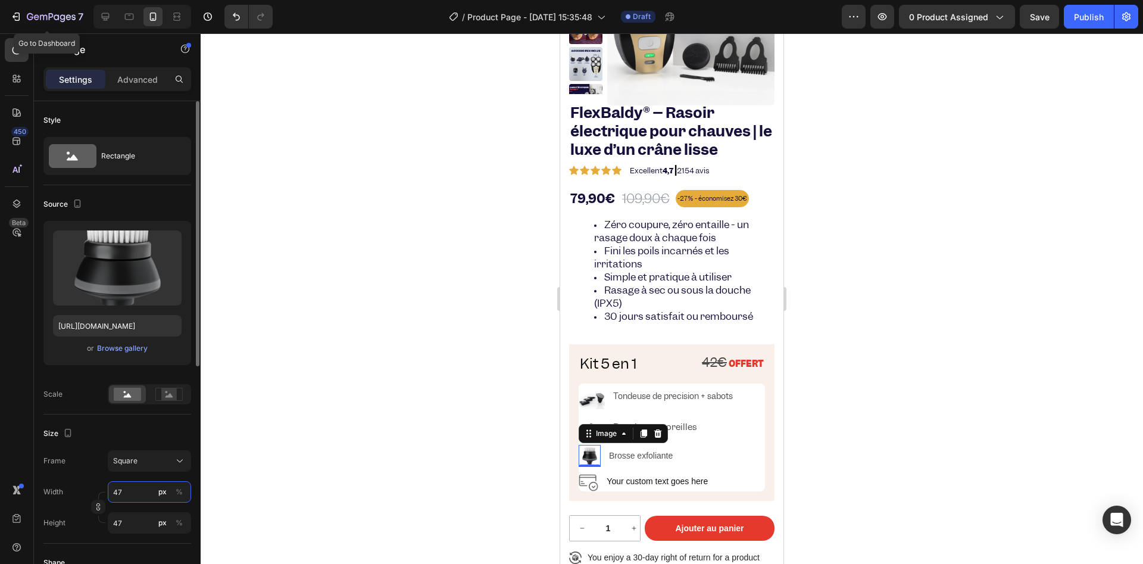
type input "48"
type input "49"
type input "50"
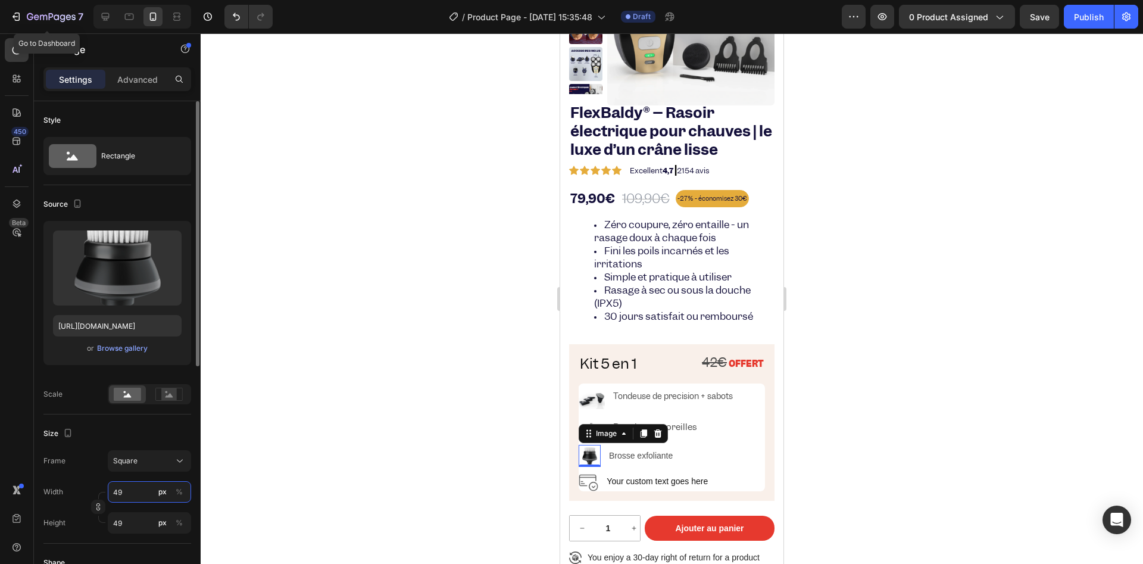
type input "50"
type input "51"
type input "52"
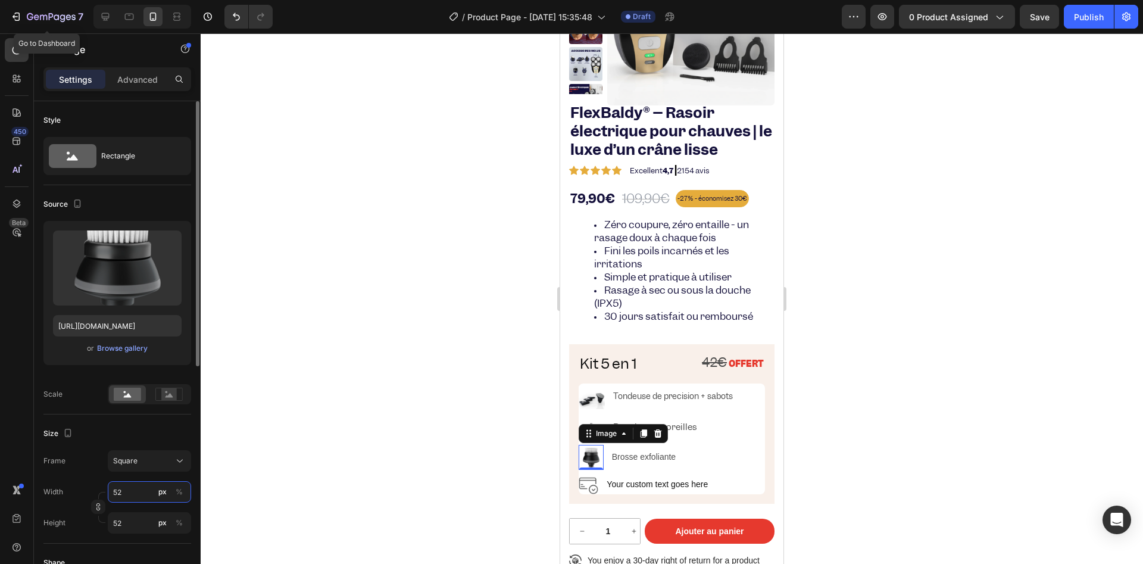
type input "53"
type input "54"
type input "55"
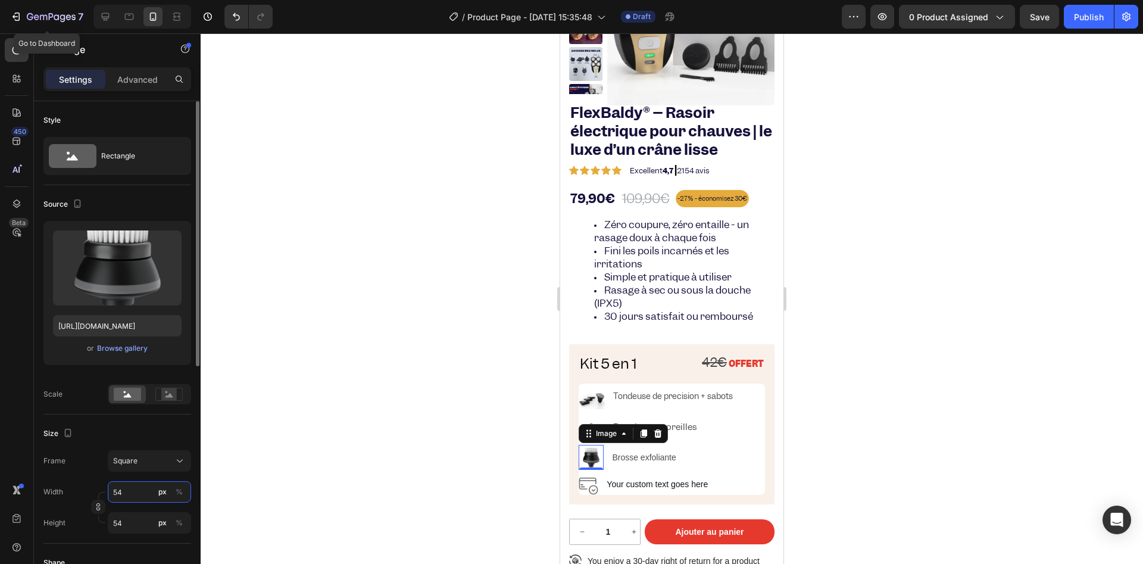
type input "55"
click at [643, 455] on p "Brosse exfoliante" at bounding box center [676, 457] width 126 height 15
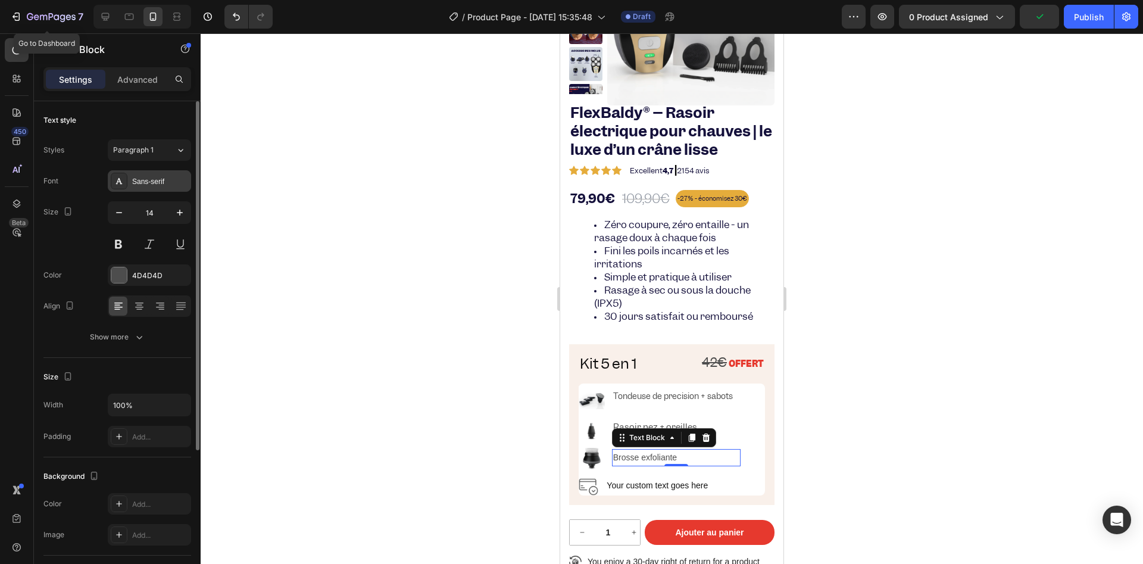
click at [148, 185] on div "Sans-serif" at bounding box center [160, 181] width 56 height 11
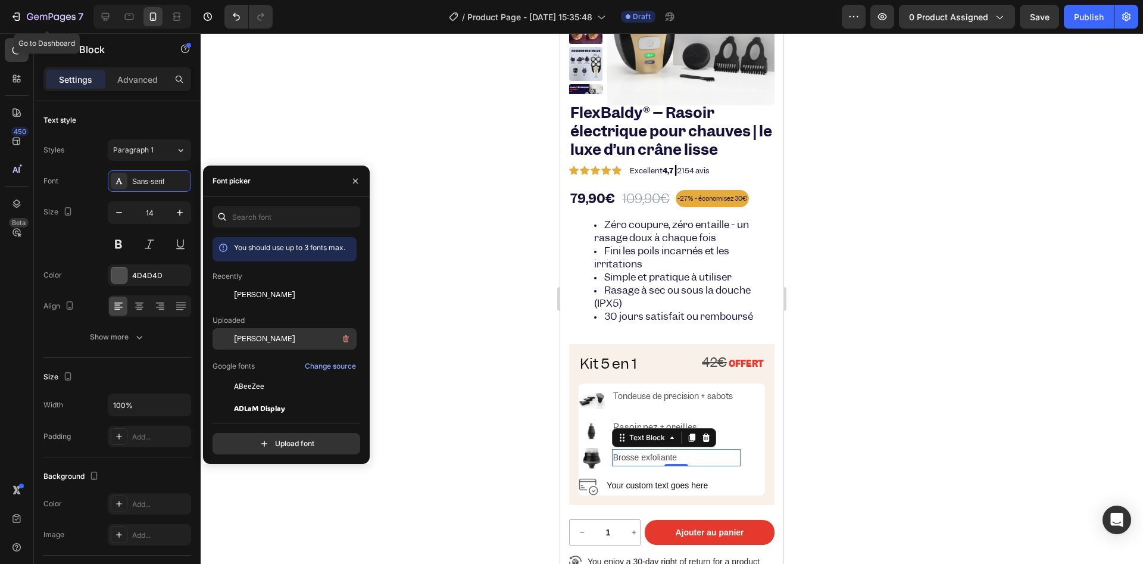
click at [233, 333] on div at bounding box center [223, 338] width 21 height 21
click at [592, 477] on img at bounding box center [589, 486] width 20 height 20
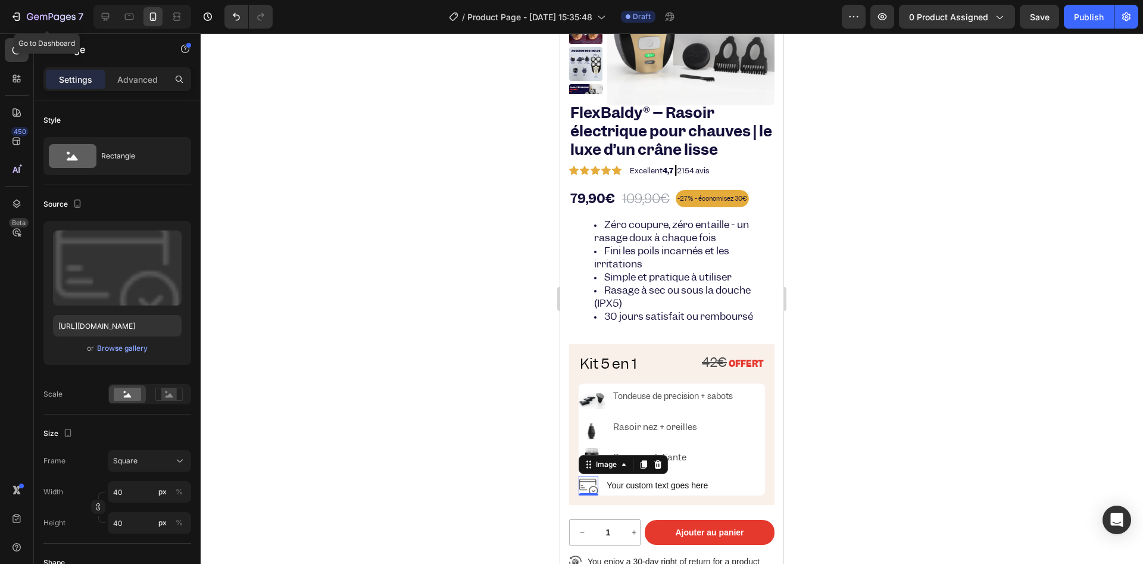
click at [587, 478] on img at bounding box center [589, 486] width 20 height 20
click at [117, 285] on input "file" at bounding box center [117, 287] width 82 height 20
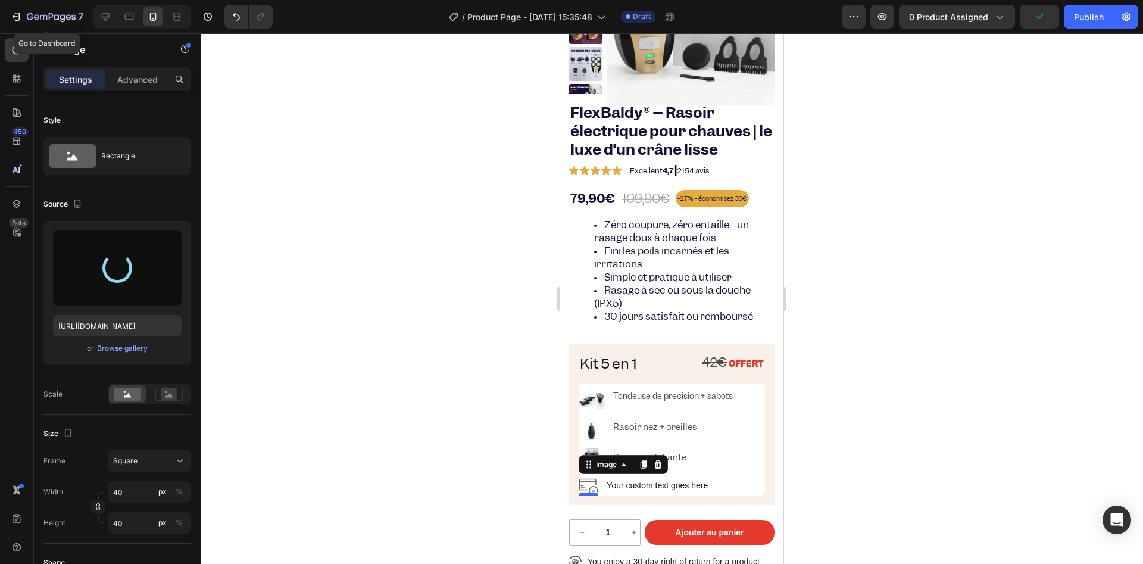
type input "[URL][DOMAIN_NAME]"
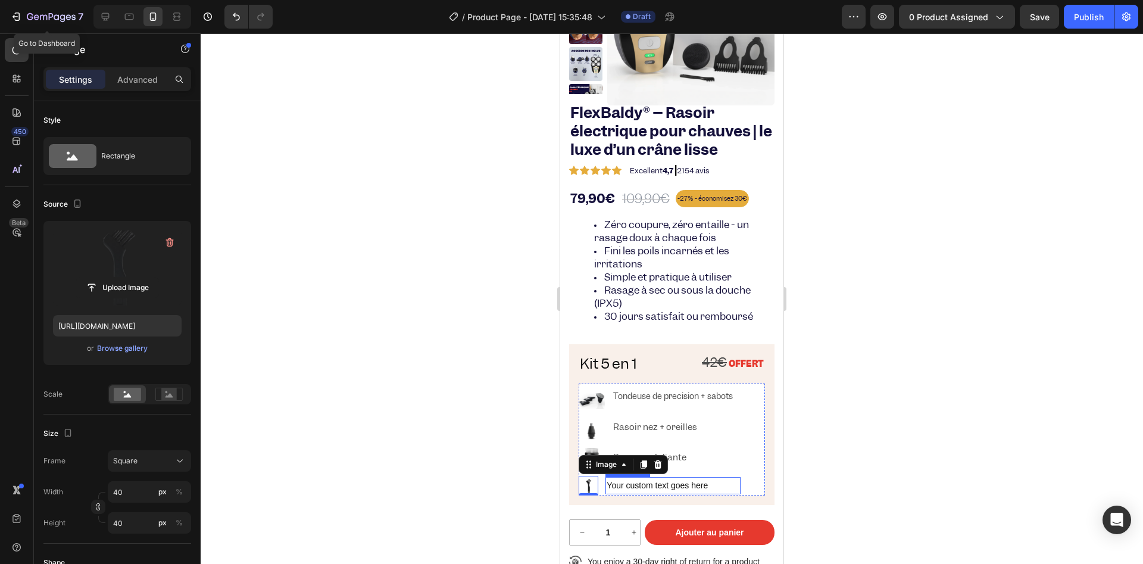
click at [612, 483] on div "Your custom text goes here" at bounding box center [673, 485] width 135 height 17
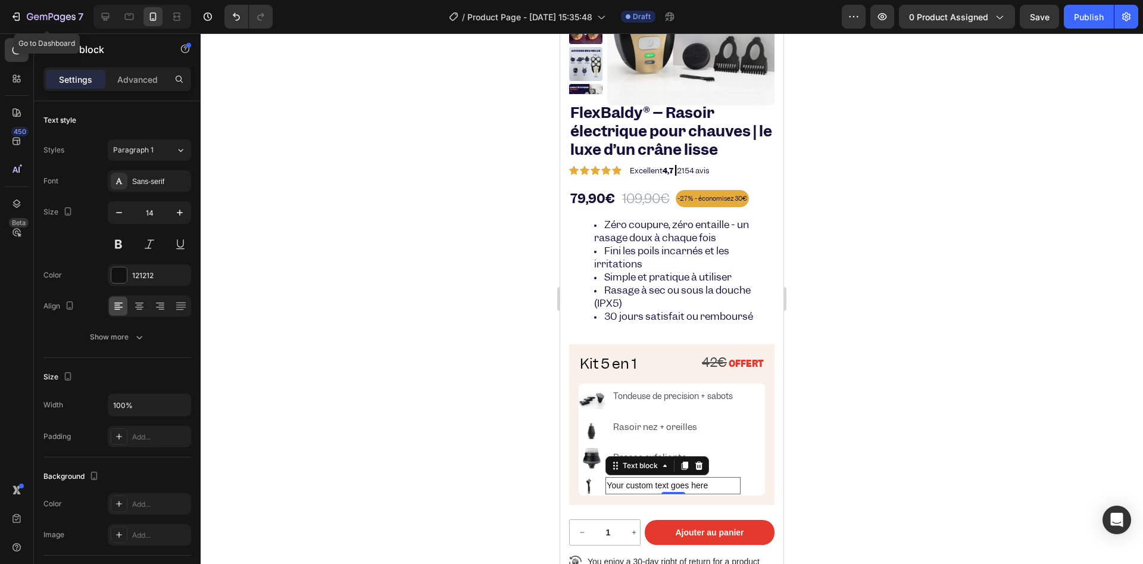
click at [612, 483] on div "Your custom text goes here" at bounding box center [673, 485] width 135 height 17
click at [572, 484] on div "Kit 5 en 1 Heading 42€ OFFERT Text Block Row Image Tondeuse de precision + sabo…" at bounding box center [671, 424] width 205 height 161
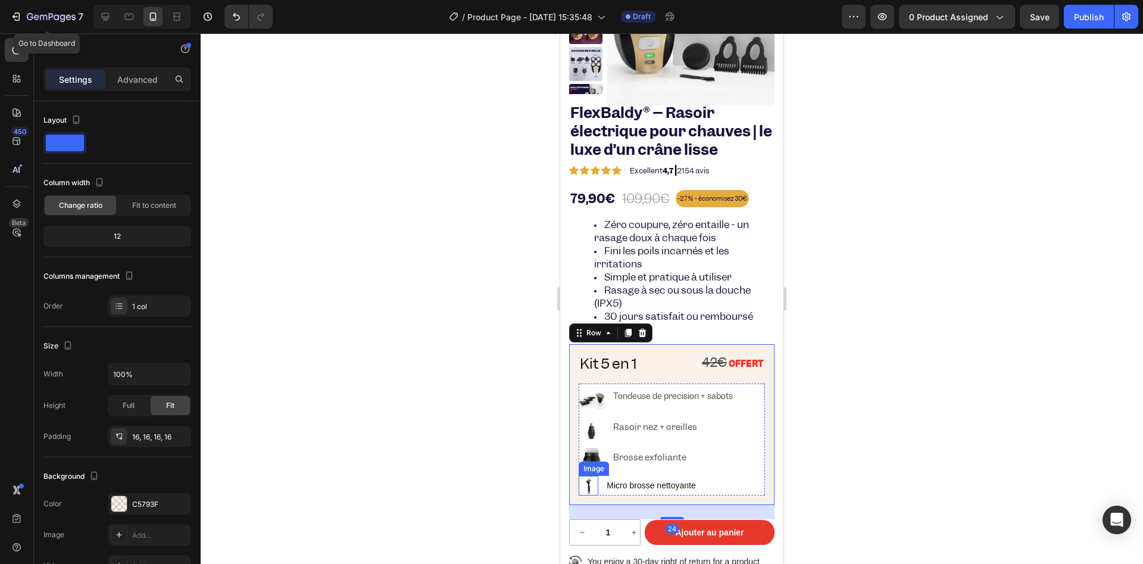
click at [588, 487] on img at bounding box center [589, 486] width 20 height 20
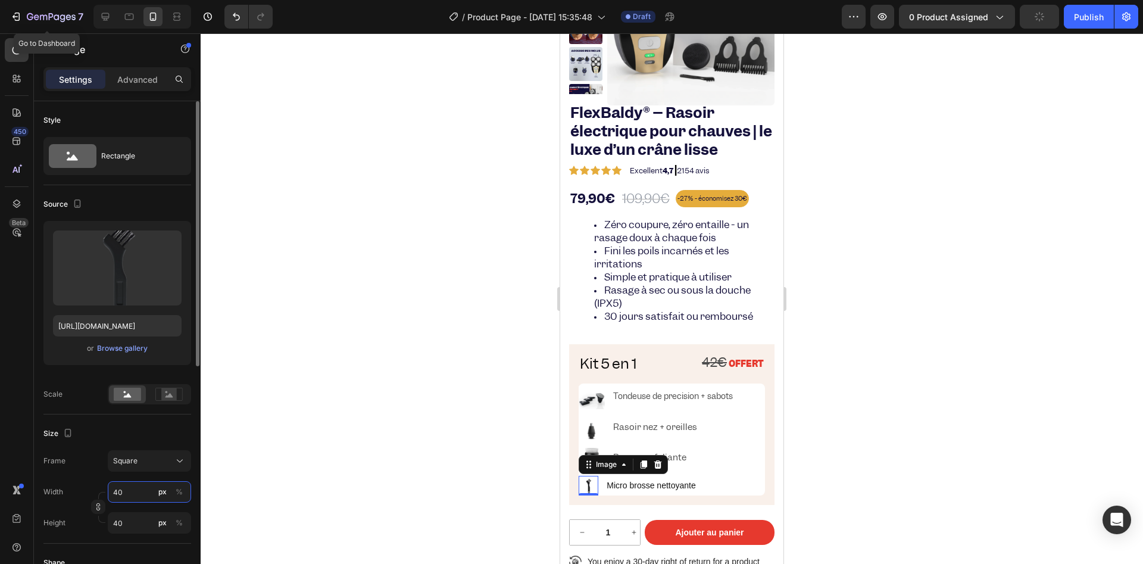
click at [126, 489] on input "40" at bounding box center [149, 491] width 83 height 21
type input "41"
type input "44"
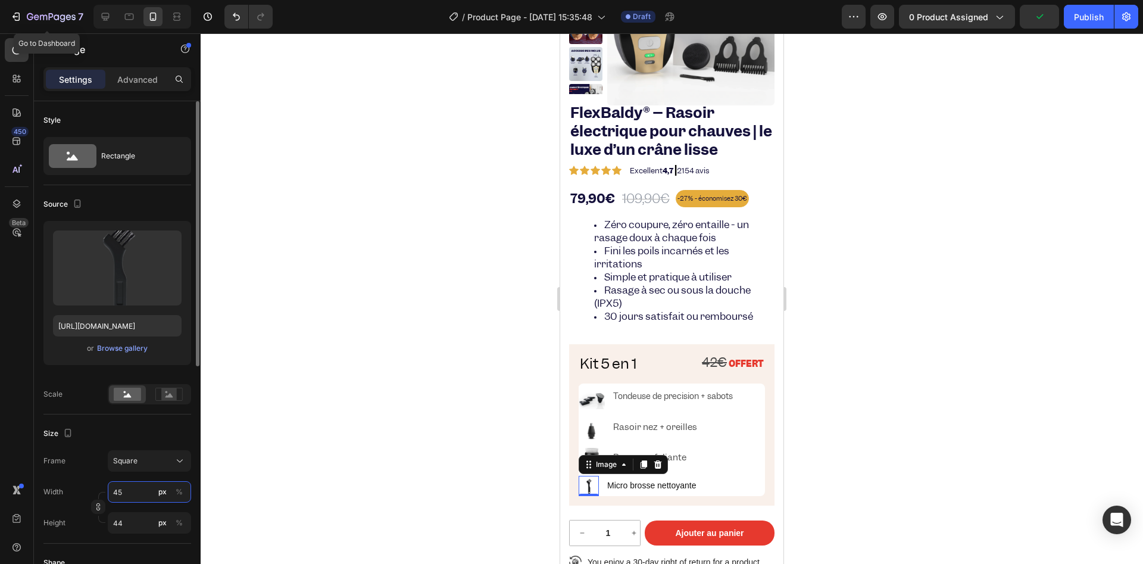
type input "46"
type input "47"
type input "48"
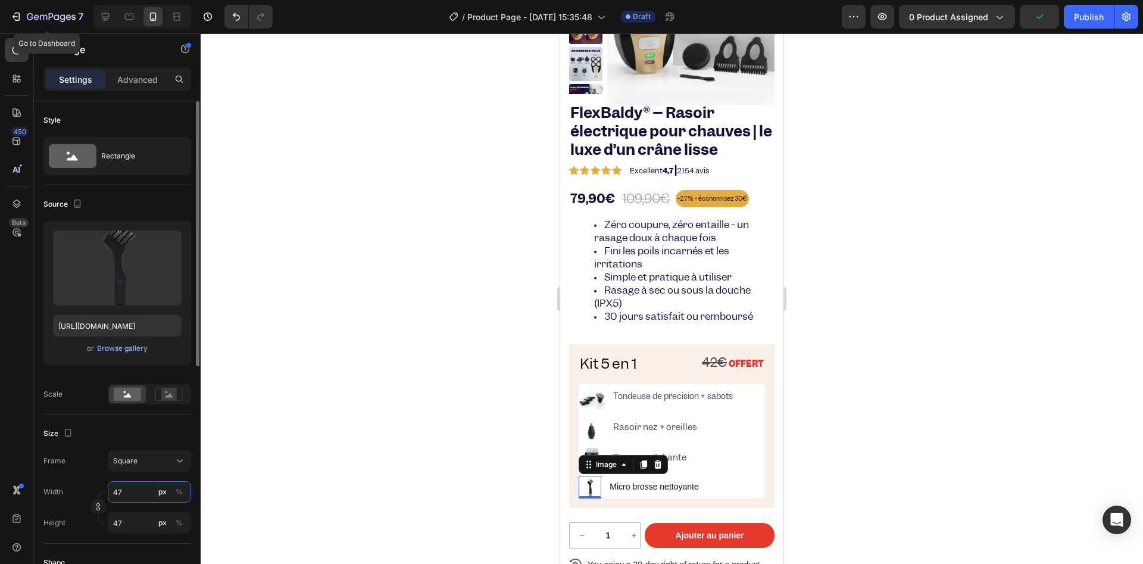
type input "48"
type input "49"
type input "50"
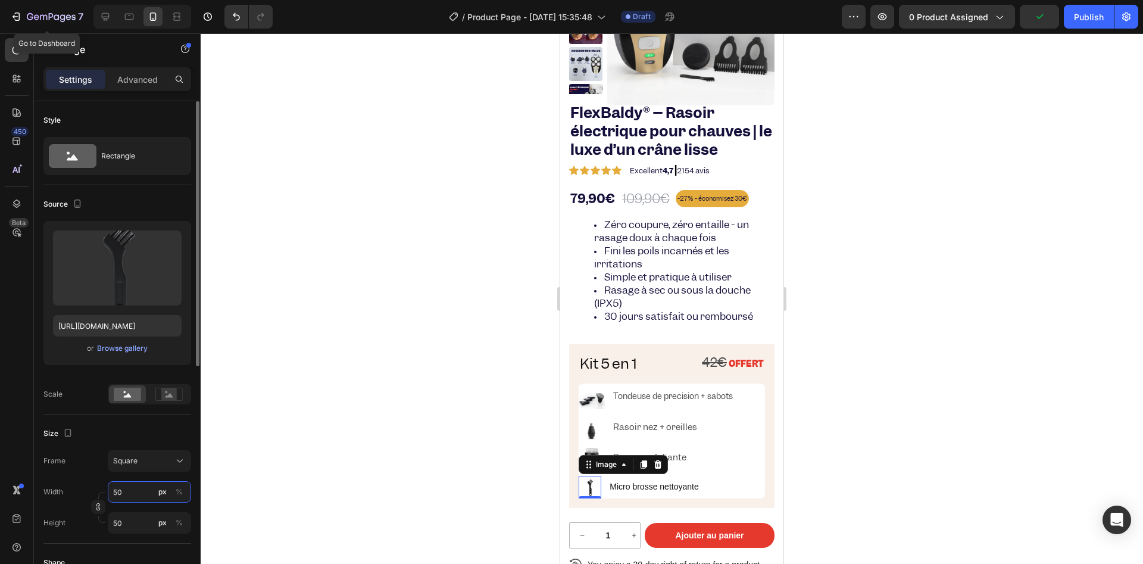
type input "51"
type input "52"
type input "53"
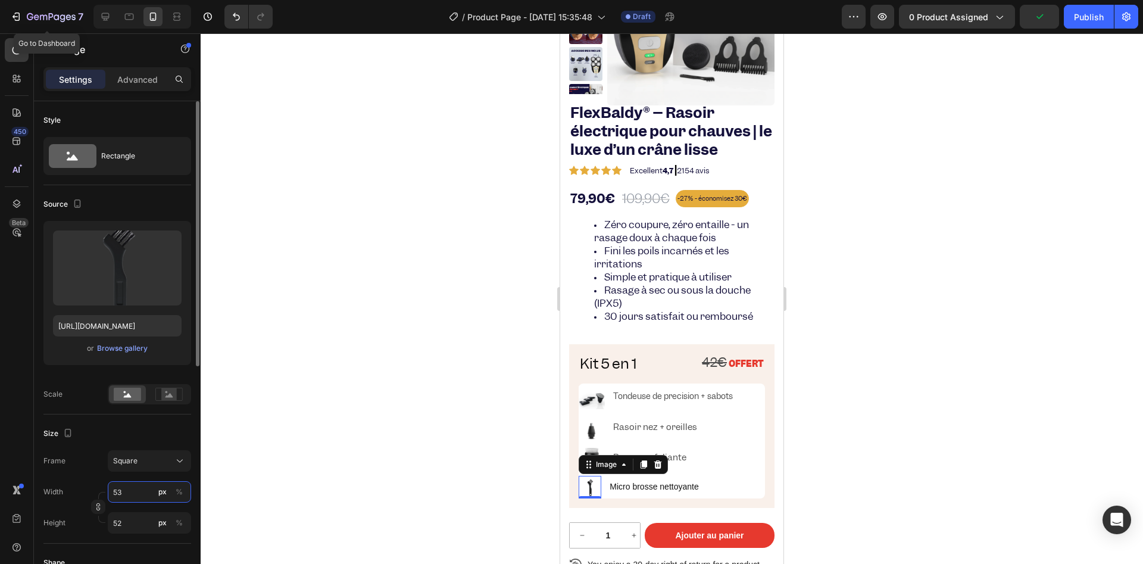
type input "53"
type input "54"
type input "55"
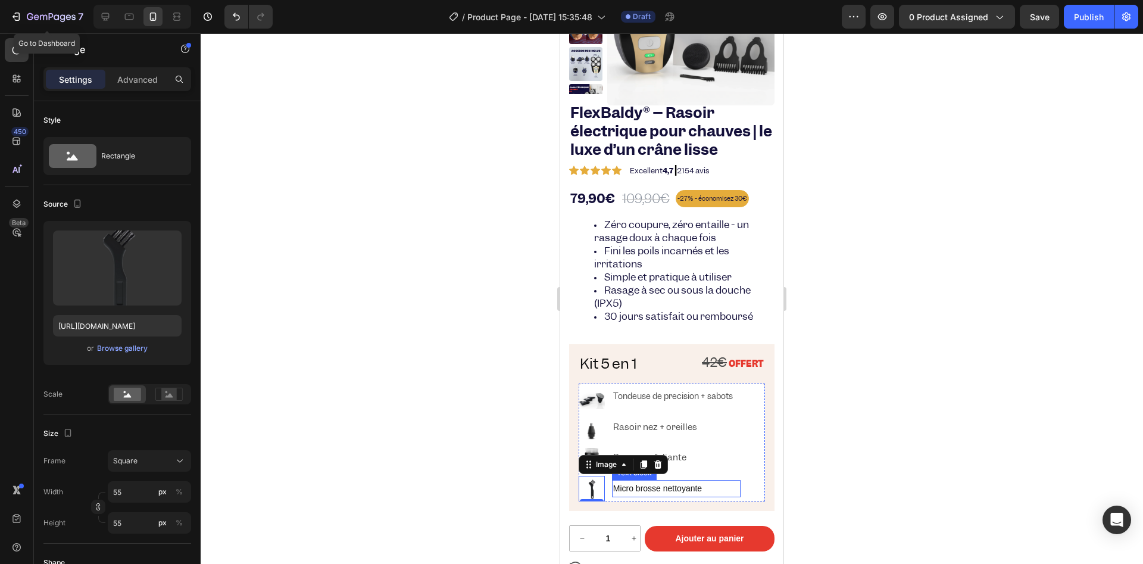
click at [678, 487] on p "Micro brosse nettoyante" at bounding box center [676, 488] width 126 height 15
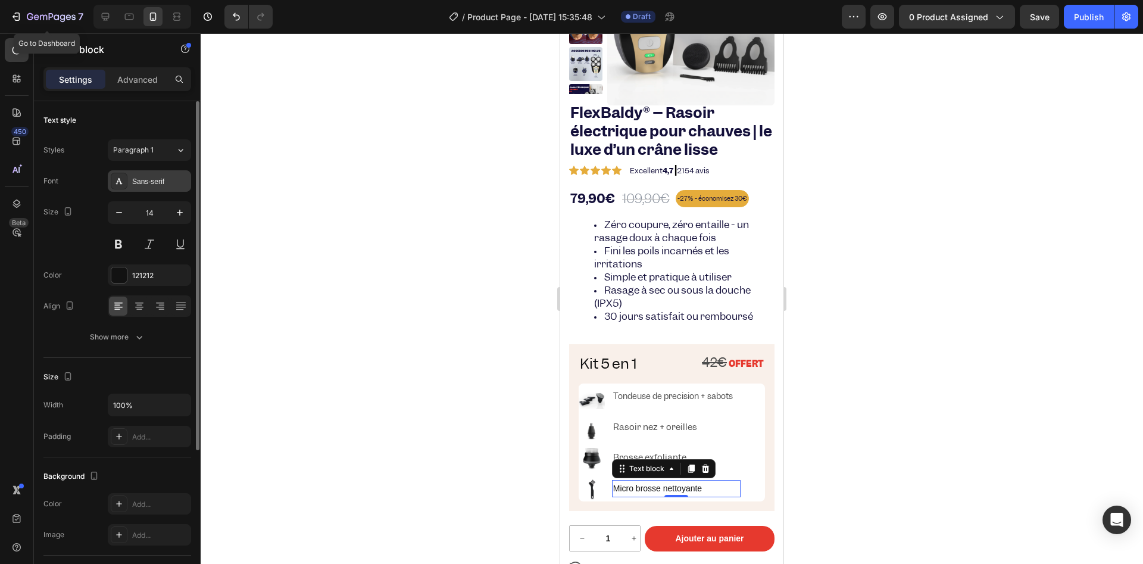
click at [143, 179] on div "Sans-serif" at bounding box center [160, 181] width 56 height 11
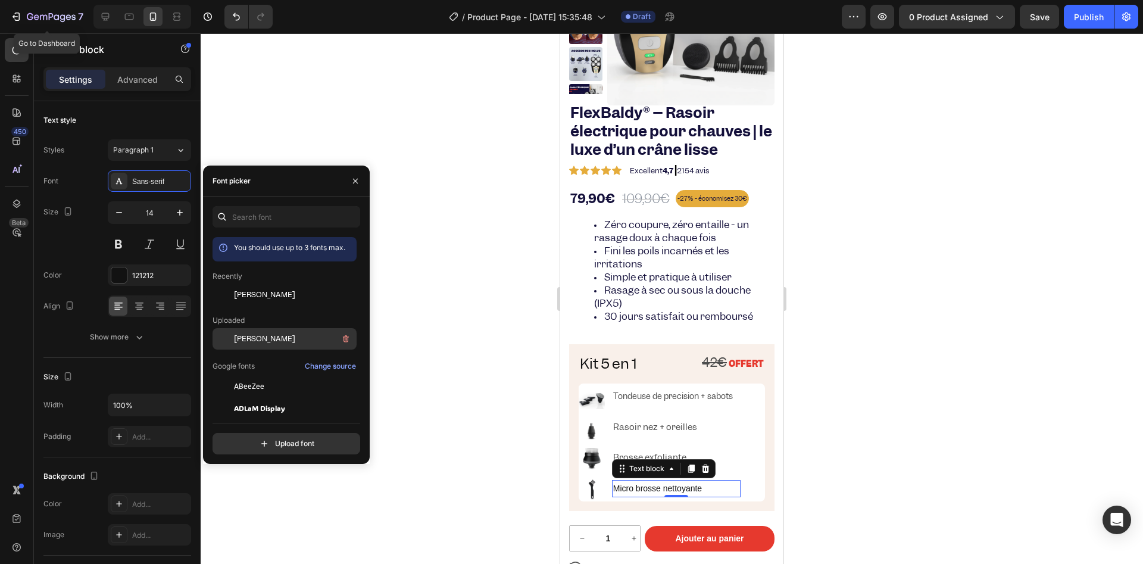
click at [250, 339] on span "[PERSON_NAME]" at bounding box center [264, 338] width 61 height 11
click at [516, 411] on div at bounding box center [672, 298] width 942 height 530
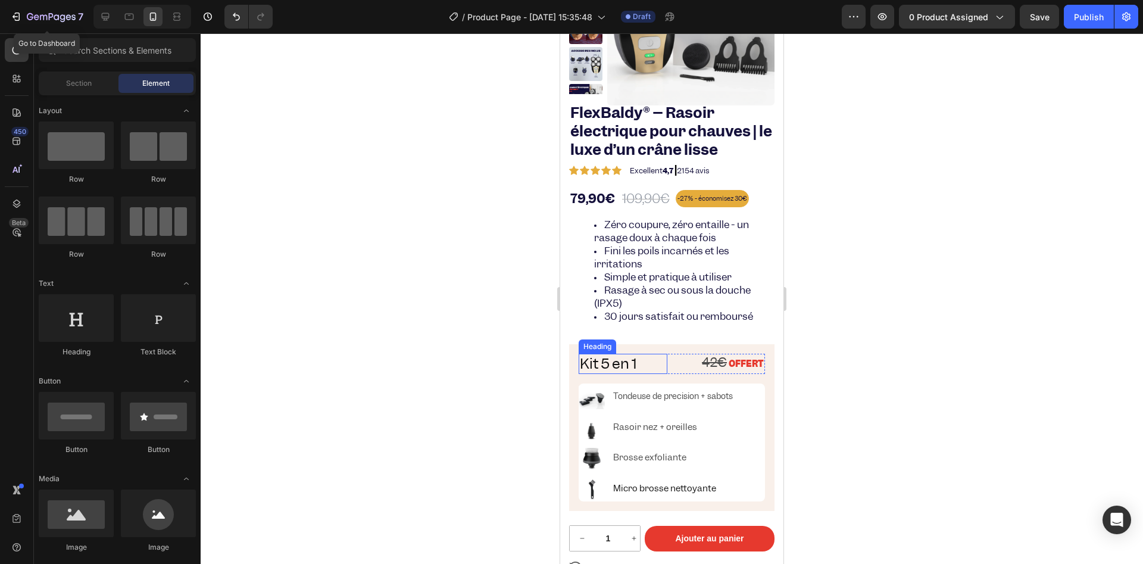
click at [658, 363] on p "Kit 5 en 1" at bounding box center [623, 364] width 86 height 18
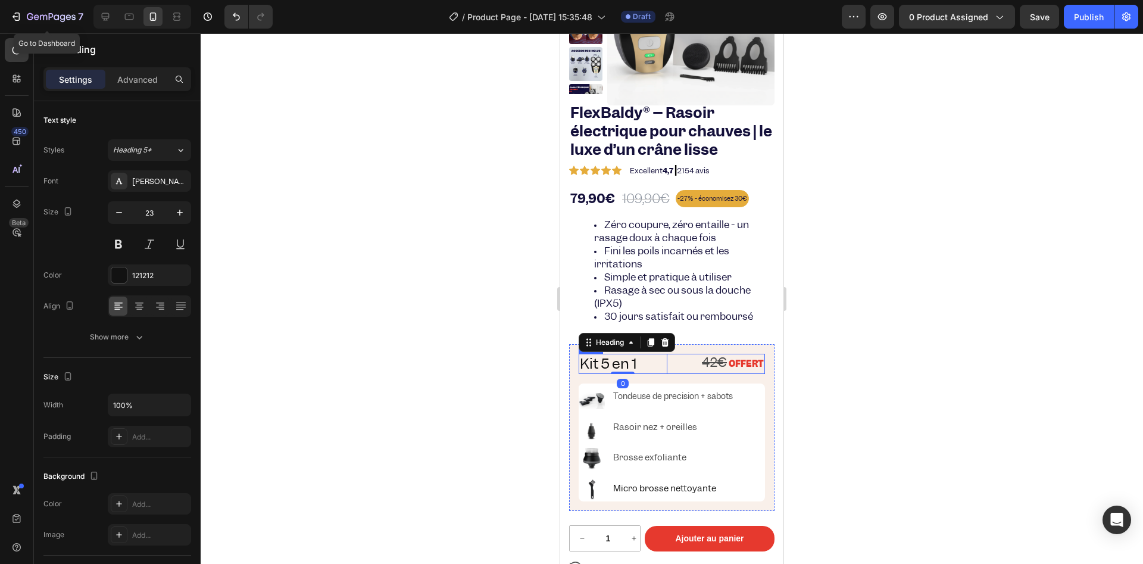
click at [664, 363] on div "Kit 5 en 1 Heading 0 42€ OFFERT Text Block Row" at bounding box center [672, 364] width 186 height 20
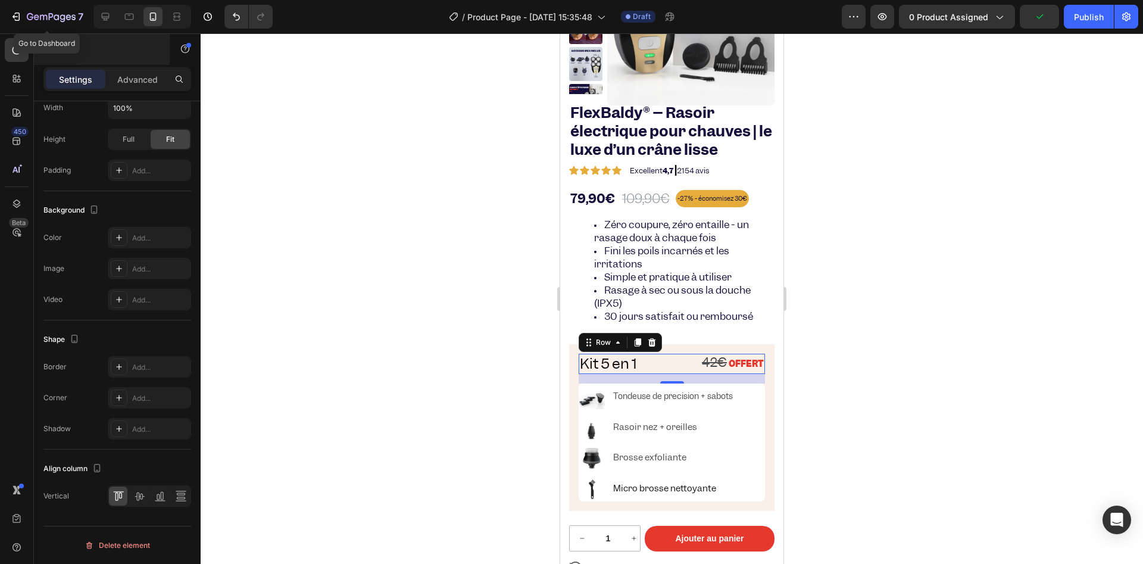
scroll to position [0, 0]
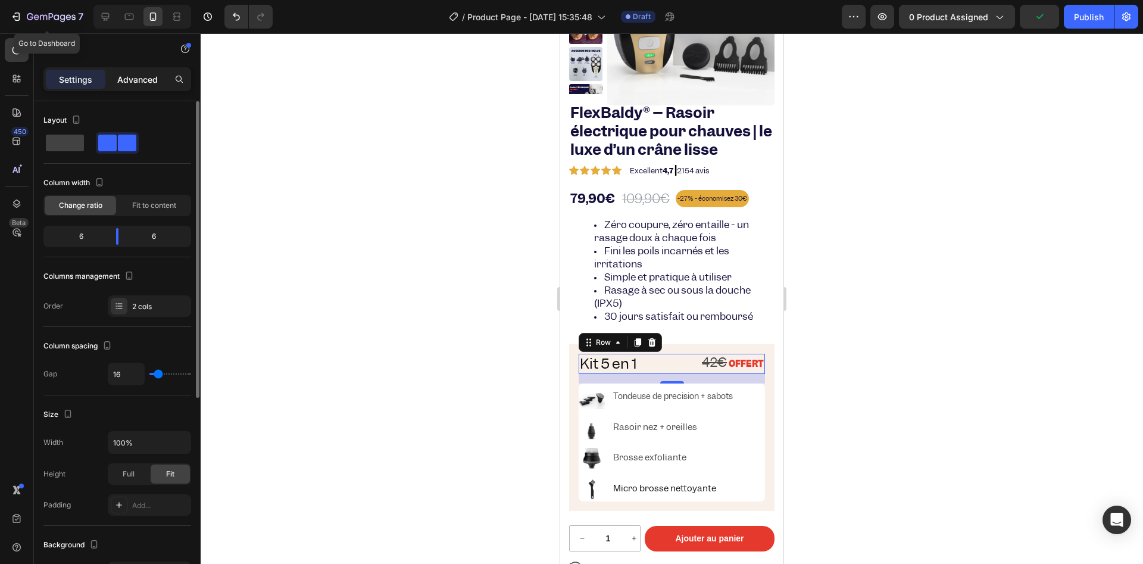
click at [140, 80] on p "Advanced" at bounding box center [137, 79] width 40 height 13
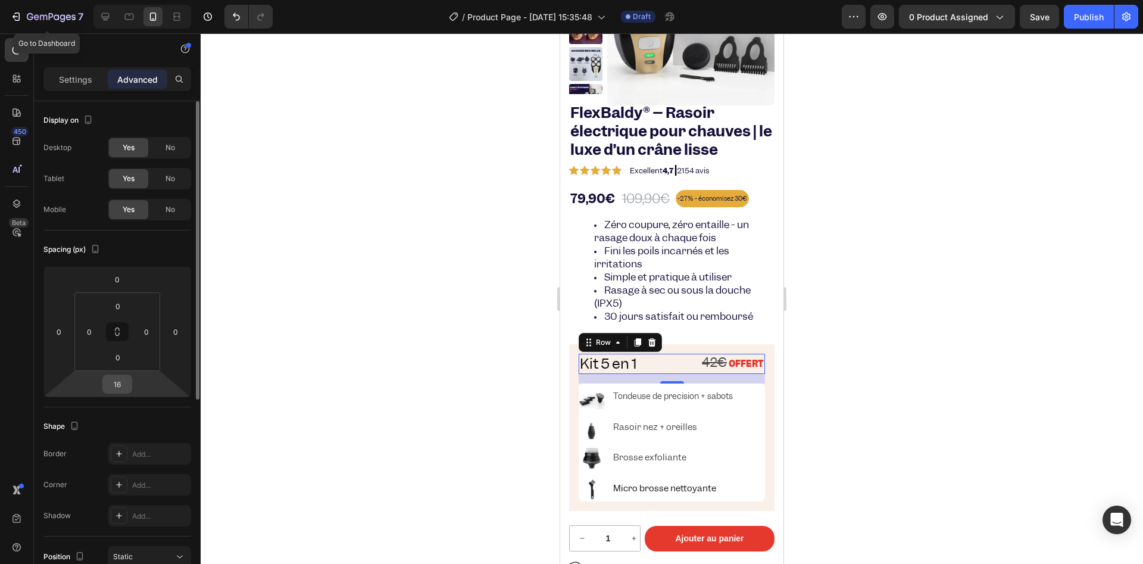
click at [128, 389] on input "16" at bounding box center [117, 384] width 24 height 18
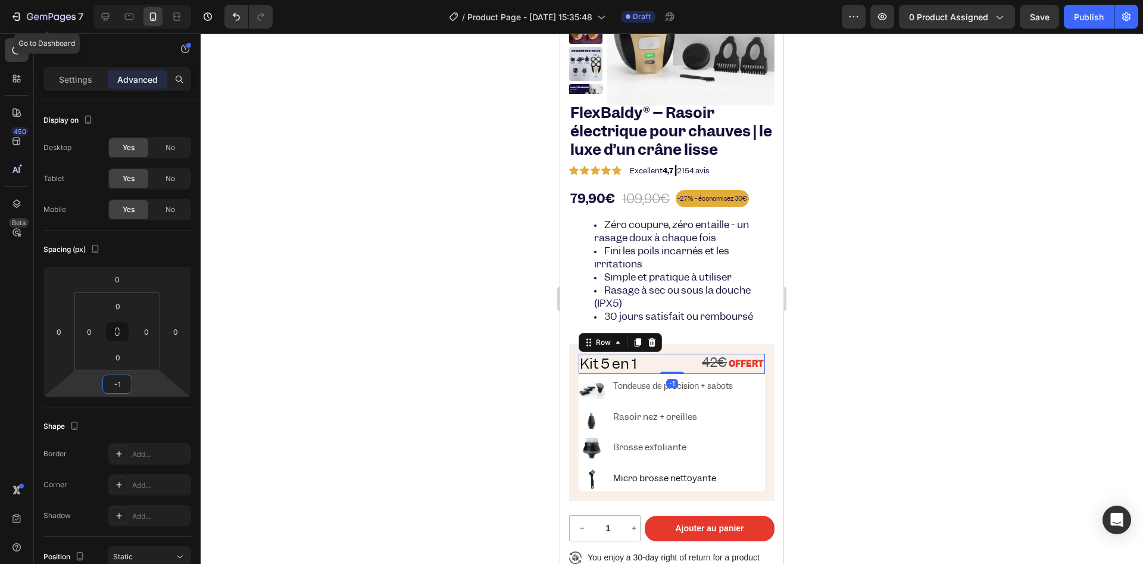
type input "0"
click at [337, 322] on div at bounding box center [672, 298] width 942 height 530
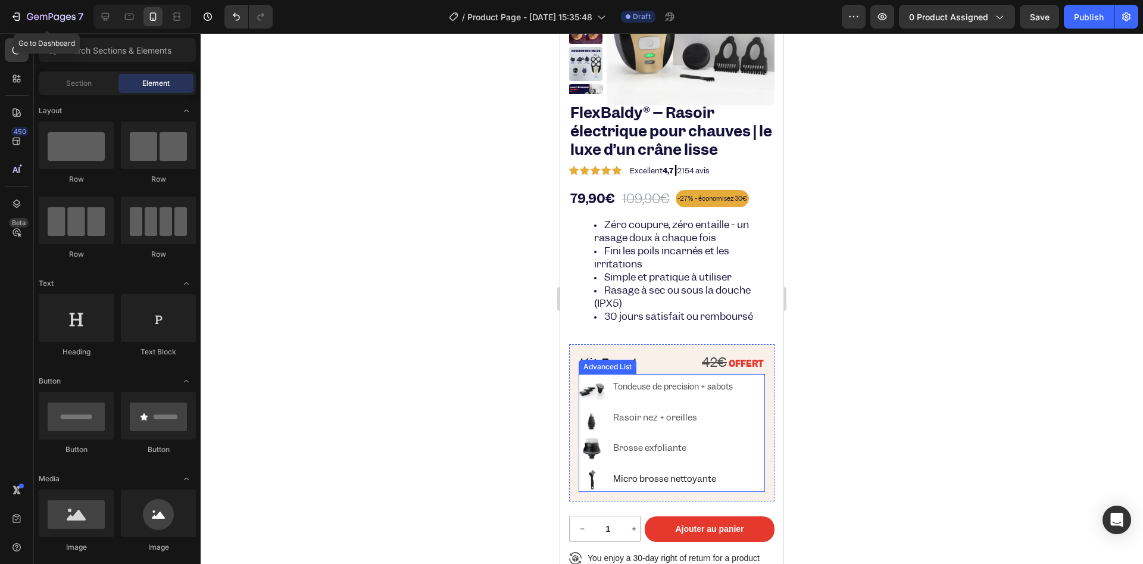
click at [751, 411] on div "Image Tondeuse de precision + sabots Text Block Image Rasoir nez + oreilles Tex…" at bounding box center [672, 433] width 186 height 118
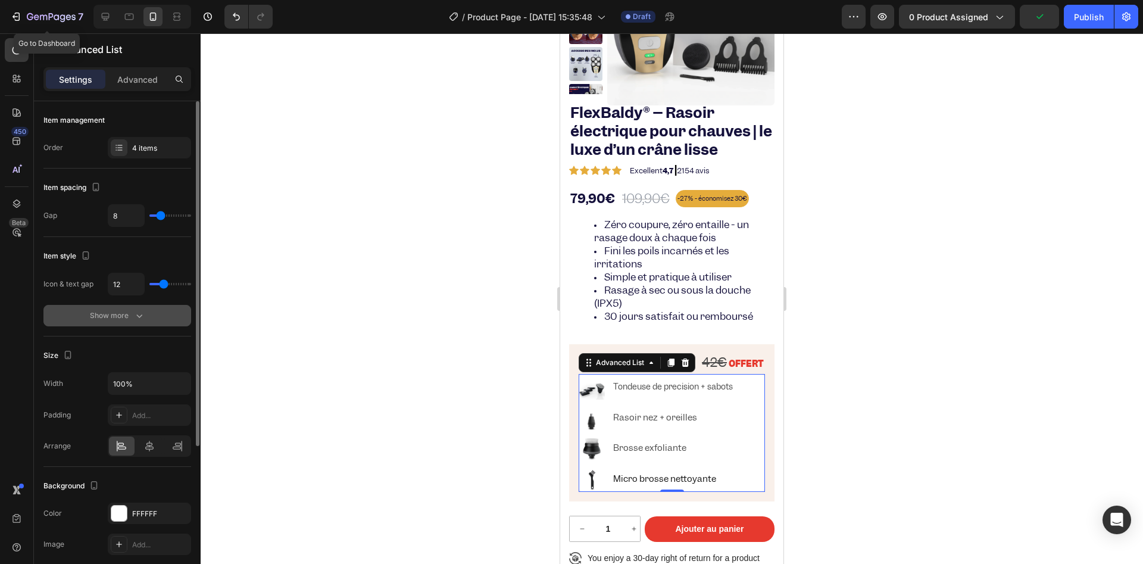
click at [93, 319] on div "Show more" at bounding box center [117, 316] width 55 height 12
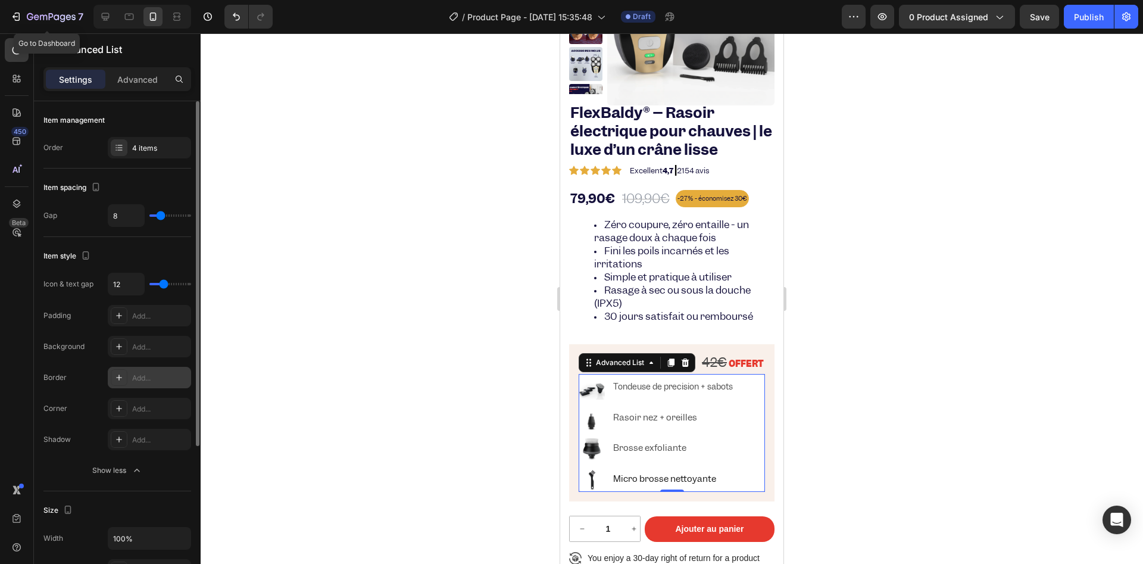
click at [129, 373] on div "Add..." at bounding box center [149, 377] width 83 height 21
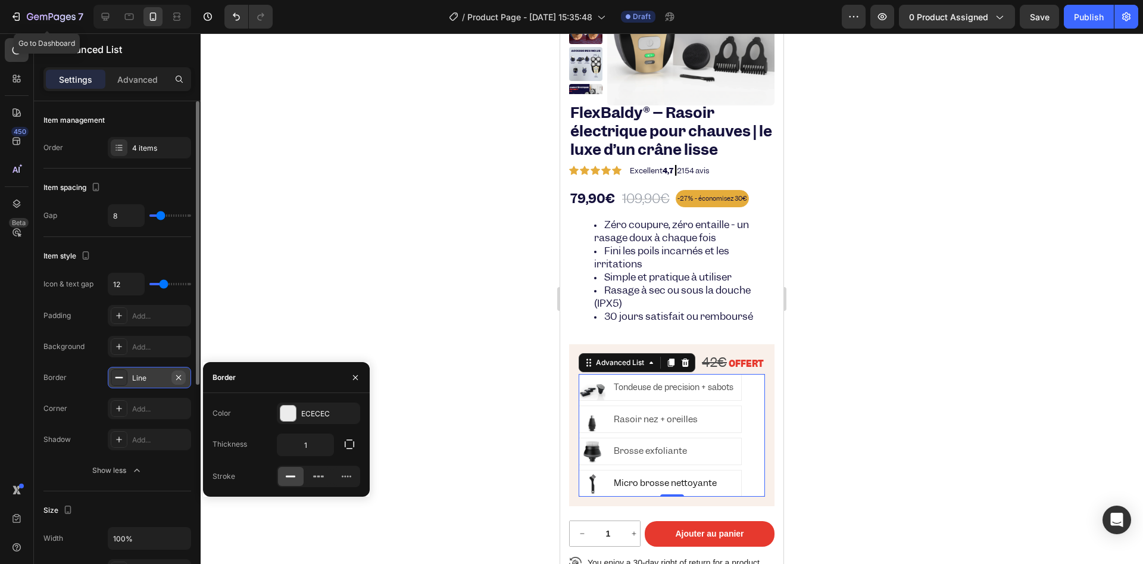
click at [181, 374] on icon "button" at bounding box center [178, 376] width 5 height 5
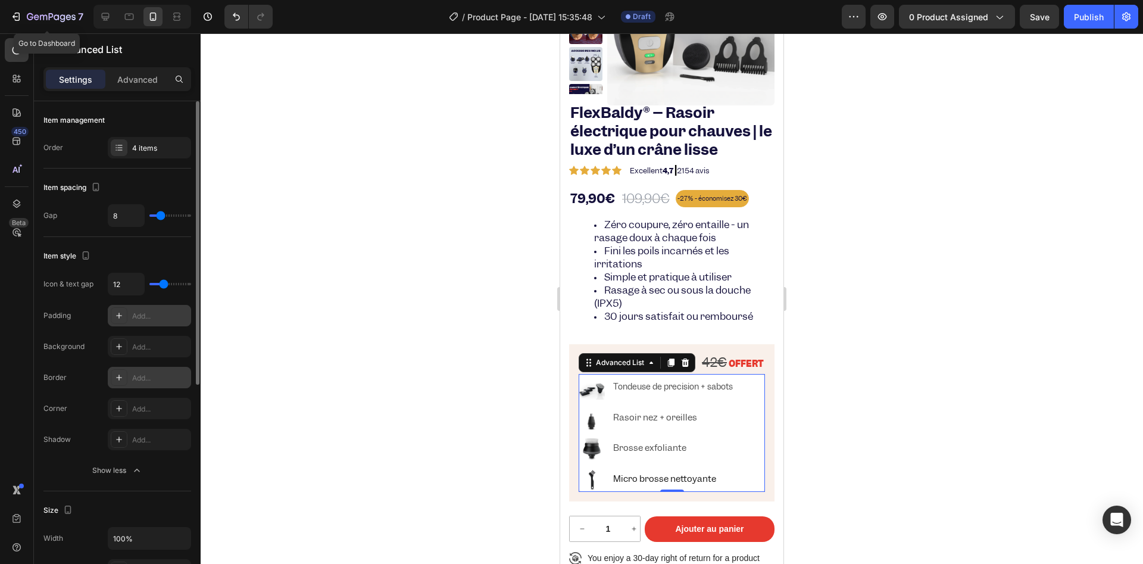
click at [123, 320] on div at bounding box center [119, 315] width 17 height 17
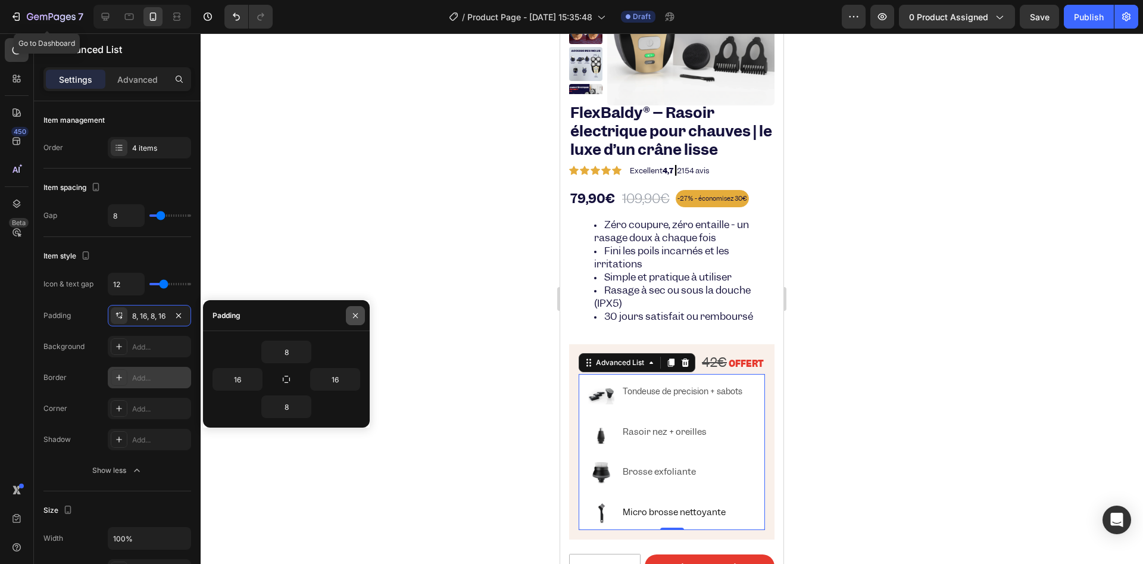
click at [364, 310] on div at bounding box center [355, 315] width 29 height 30
click at [180, 312] on icon "button" at bounding box center [179, 316] width 10 height 10
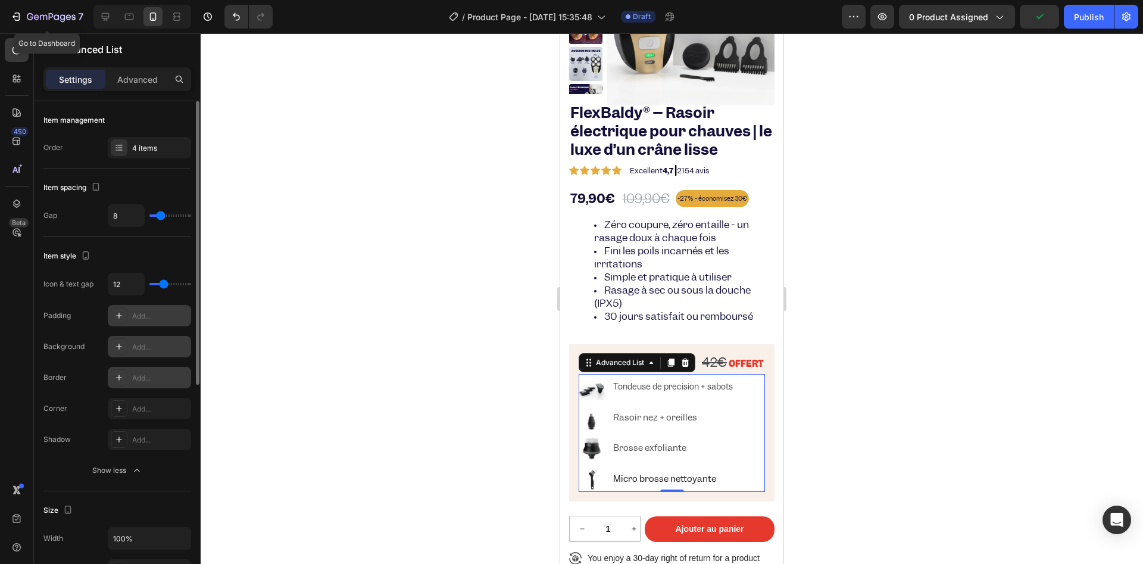
click at [122, 347] on icon at bounding box center [119, 347] width 10 height 10
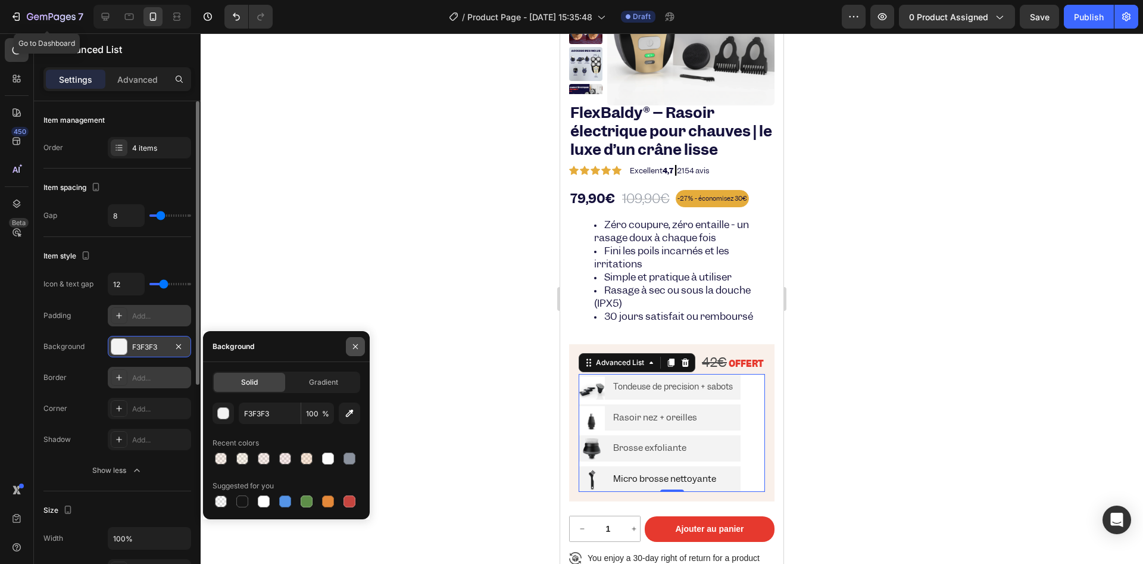
click at [350, 344] on button "button" at bounding box center [355, 346] width 19 height 19
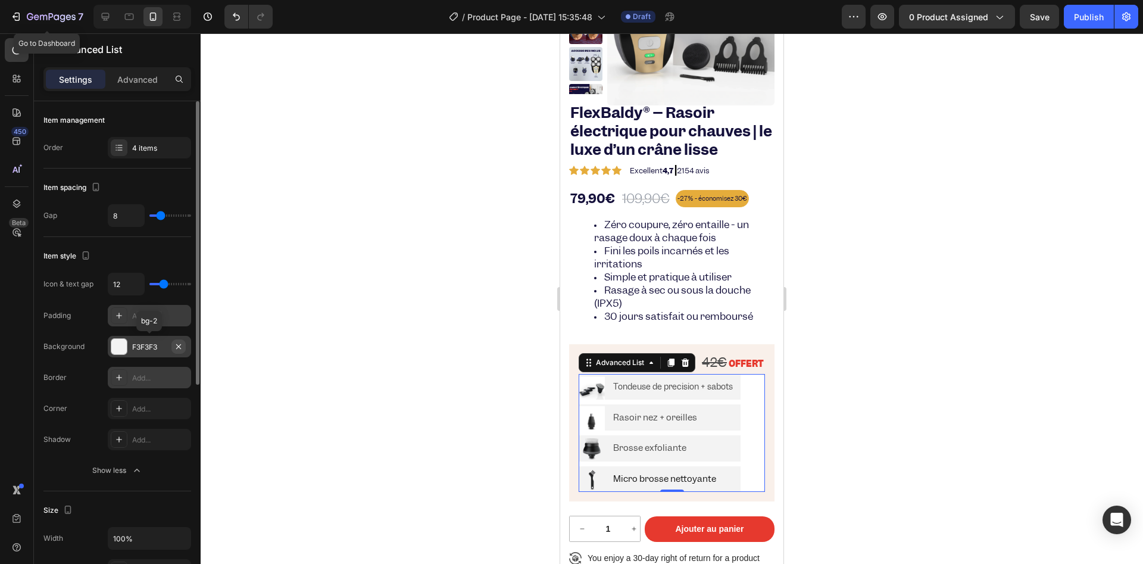
click at [182, 345] on icon "button" at bounding box center [179, 347] width 10 height 10
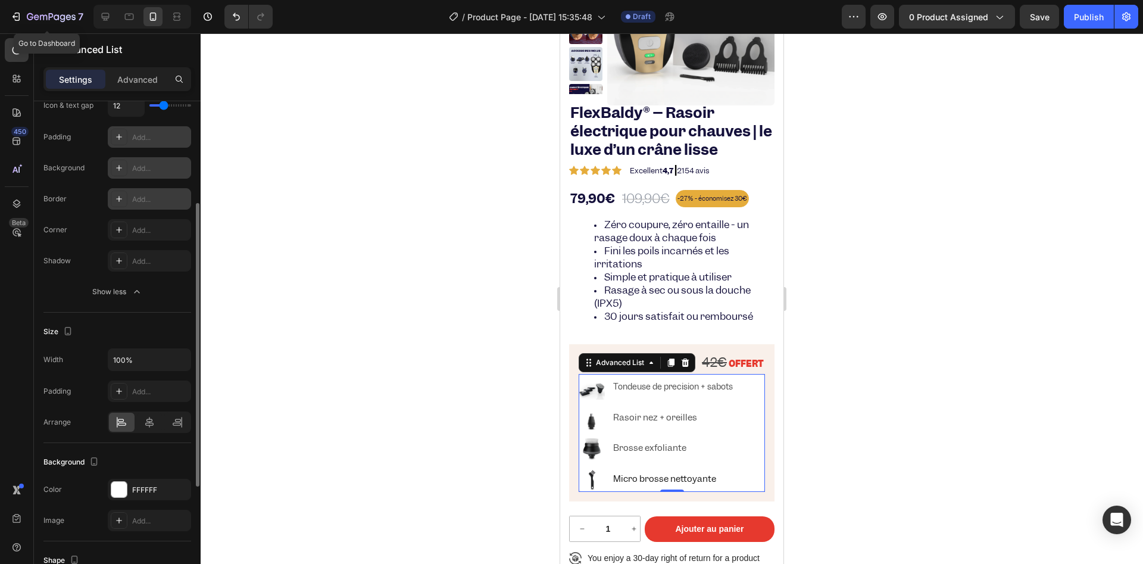
scroll to position [357, 0]
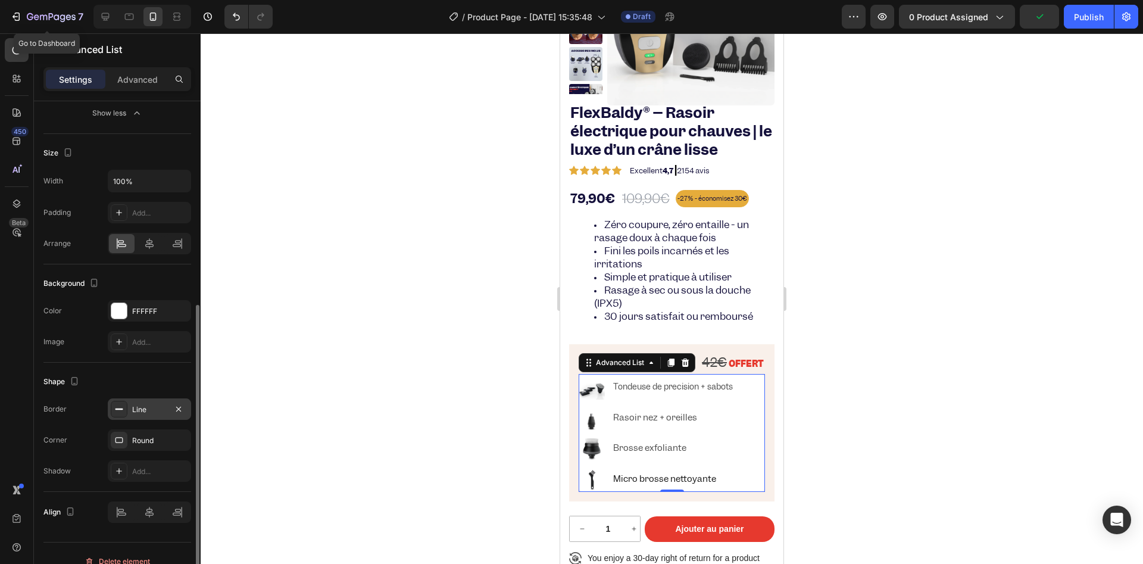
click at [117, 409] on rect at bounding box center [120, 408] width 8 height 1
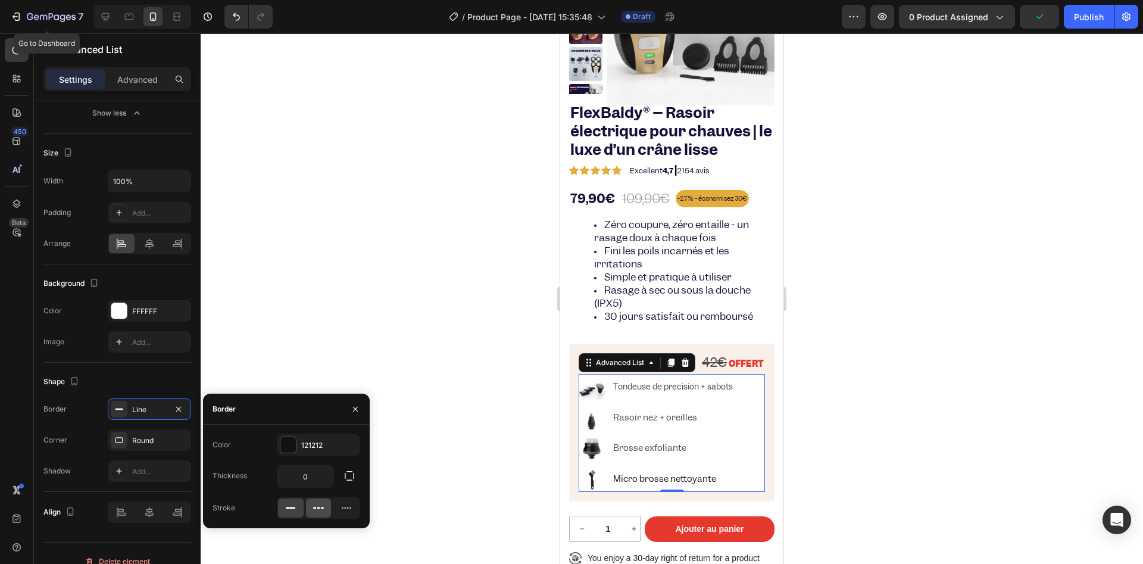
click at [310, 505] on div at bounding box center [319, 507] width 26 height 19
click at [283, 503] on div at bounding box center [291, 507] width 26 height 19
click at [299, 475] on input "0" at bounding box center [305, 476] width 56 height 21
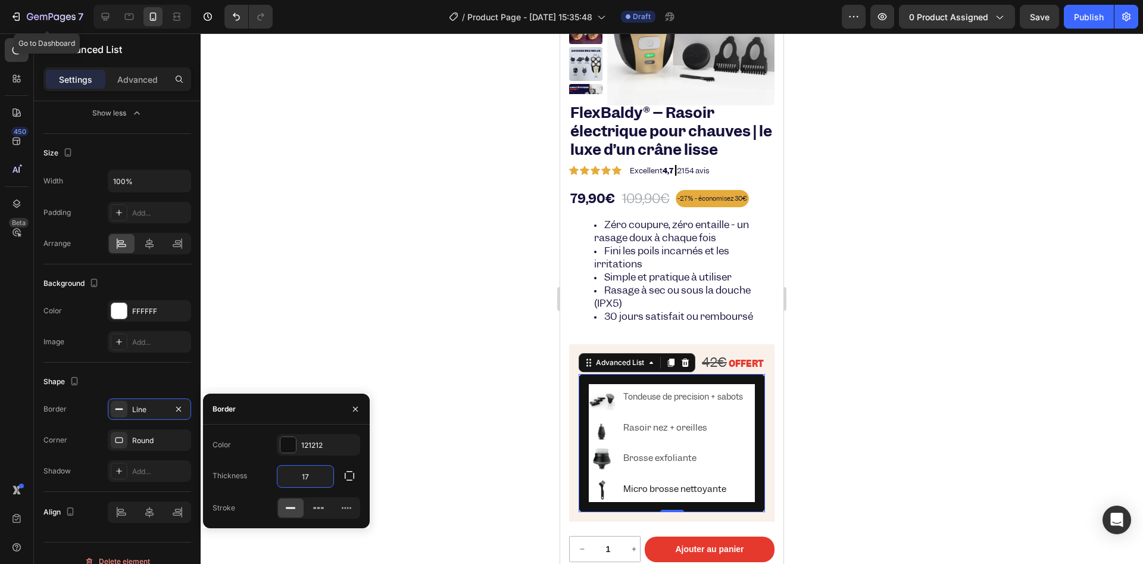
click at [307, 475] on input "17" at bounding box center [305, 476] width 56 height 21
type input "0"
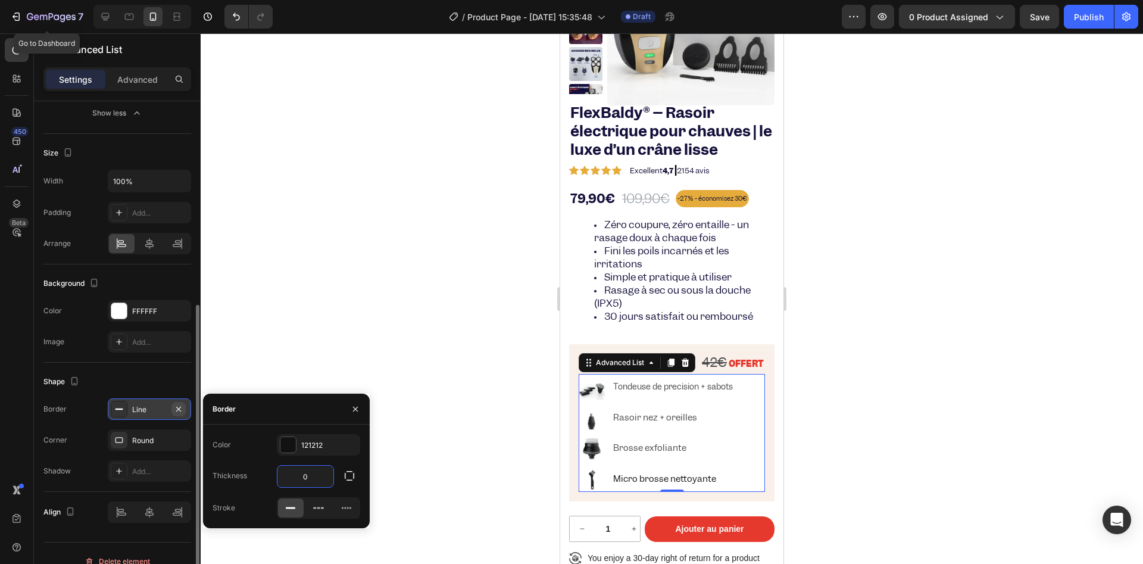
click at [177, 404] on icon "button" at bounding box center [179, 409] width 10 height 10
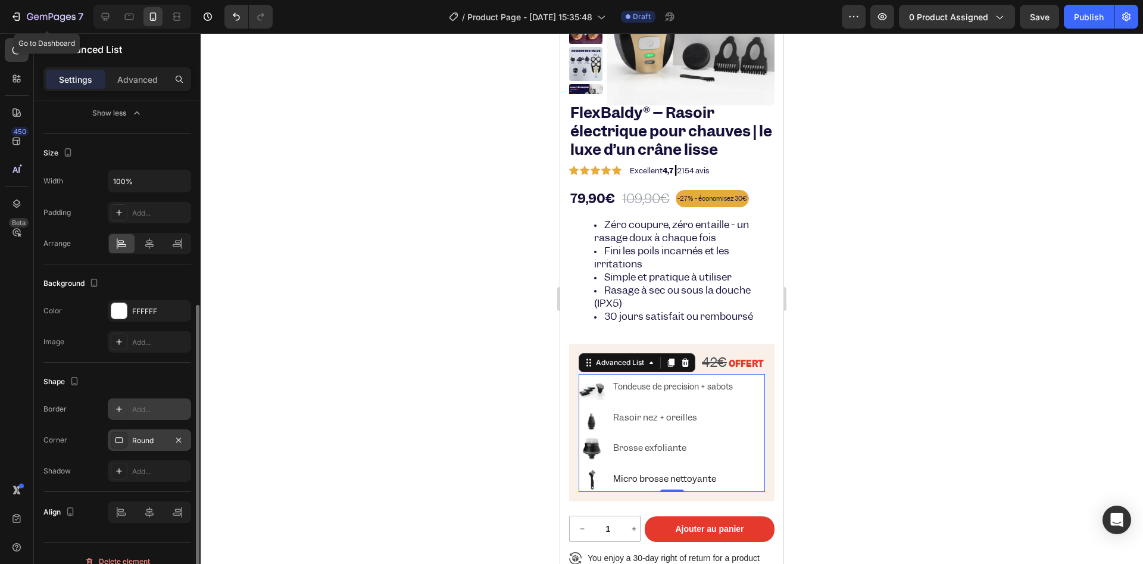
click at [152, 433] on div "Round" at bounding box center [149, 439] width 83 height 21
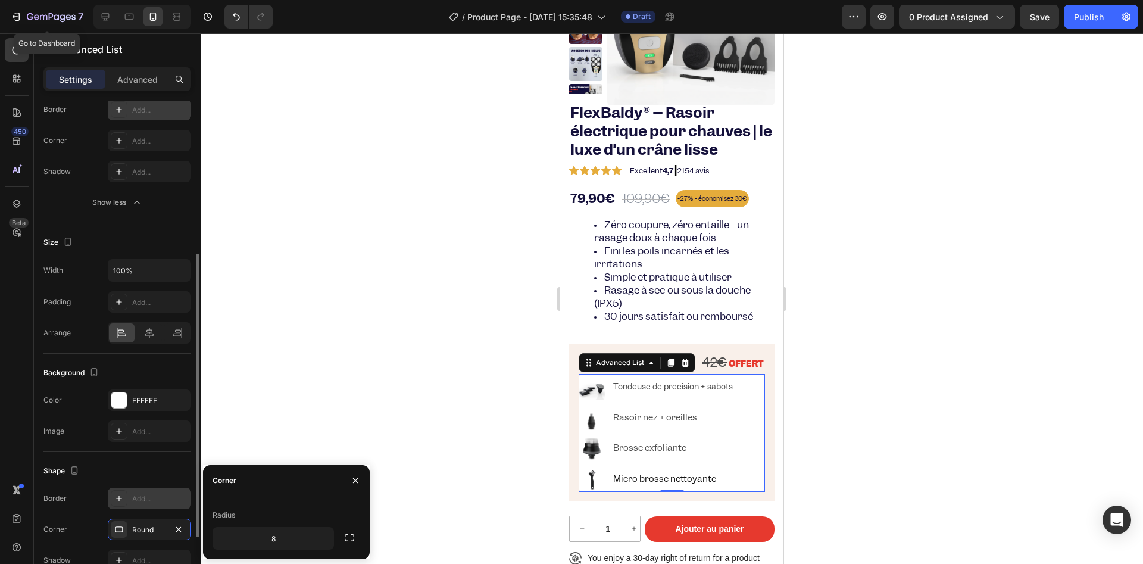
scroll to position [0, 0]
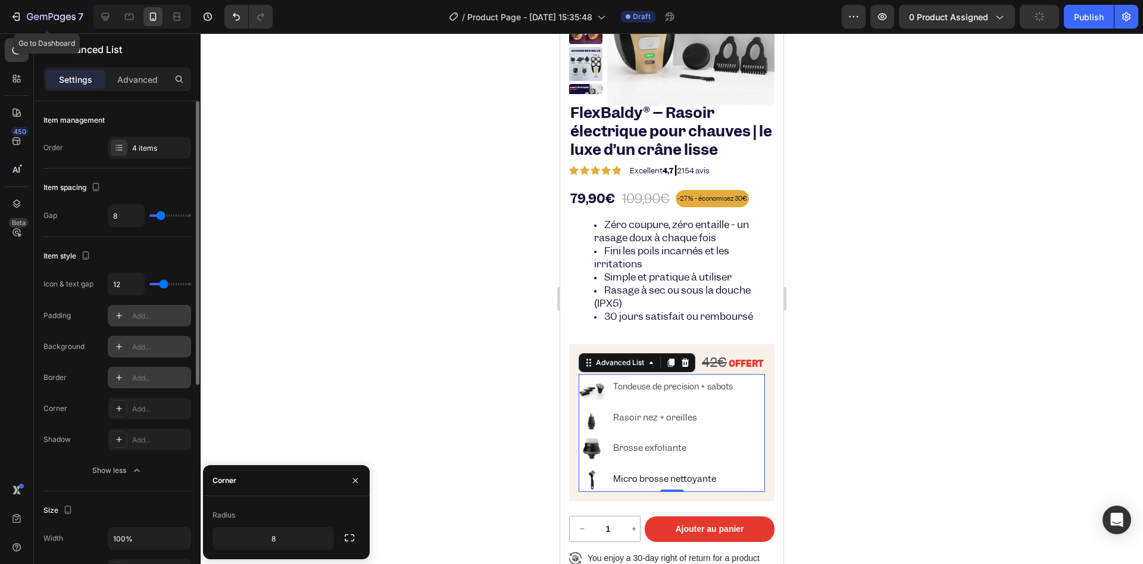
click at [138, 249] on div "Item style" at bounding box center [117, 255] width 148 height 19
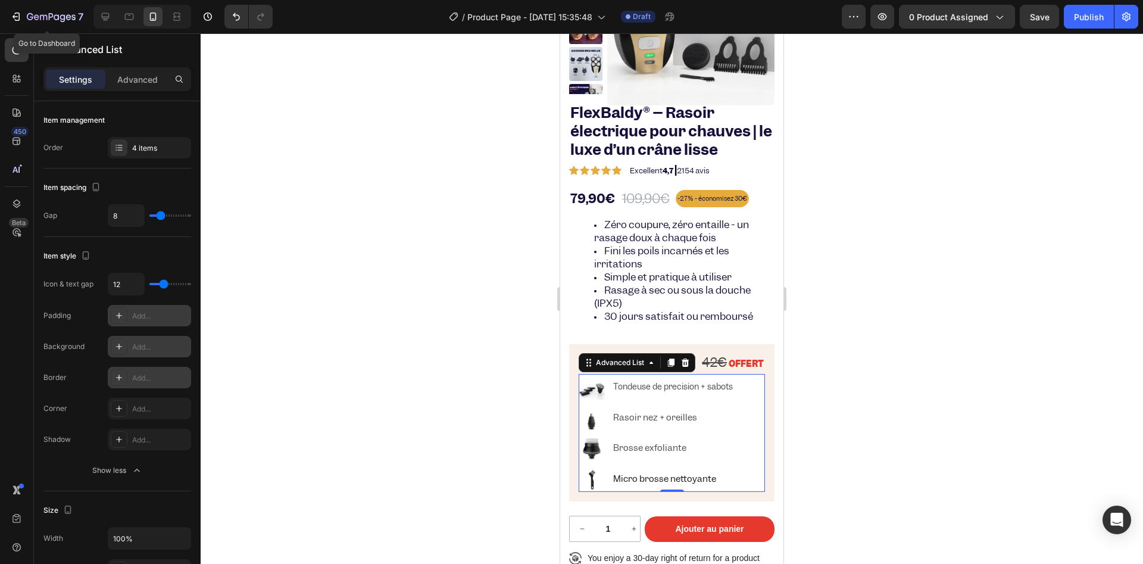
click at [120, 374] on icon at bounding box center [119, 378] width 10 height 10
type input "1"
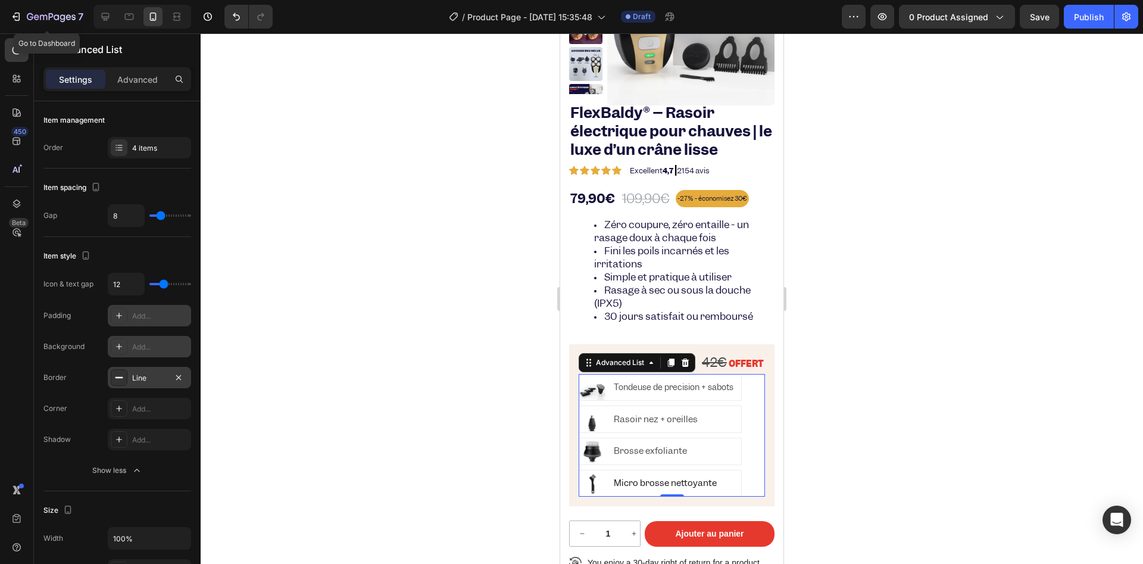
click at [433, 457] on div at bounding box center [672, 298] width 942 height 530
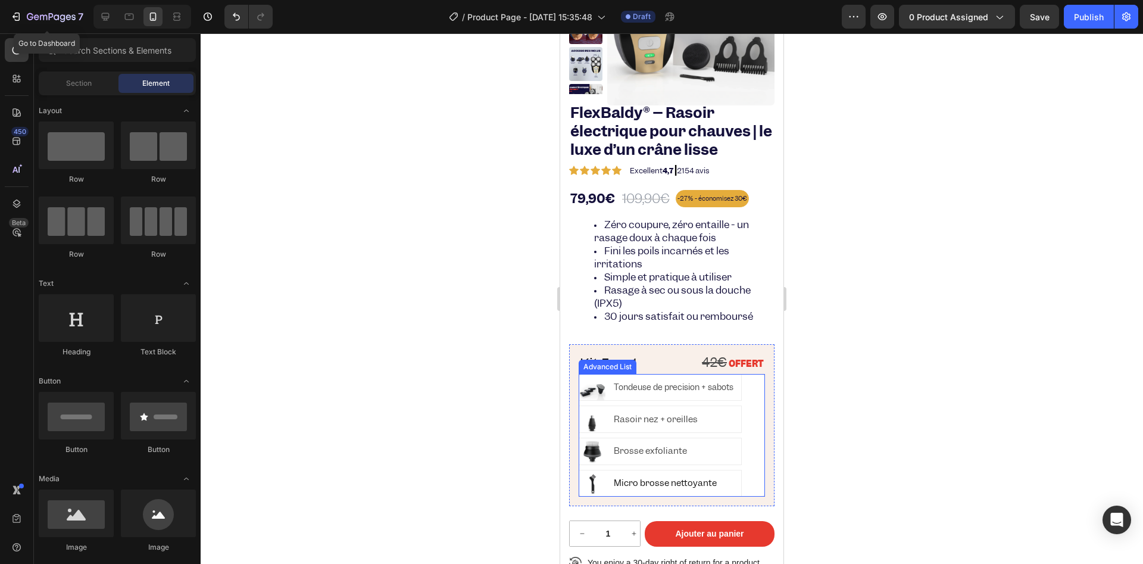
click at [746, 438] on div "Image Tondeuse de precision + sabots Text Block Image Rasoir nez + oreilles Tex…" at bounding box center [672, 435] width 186 height 123
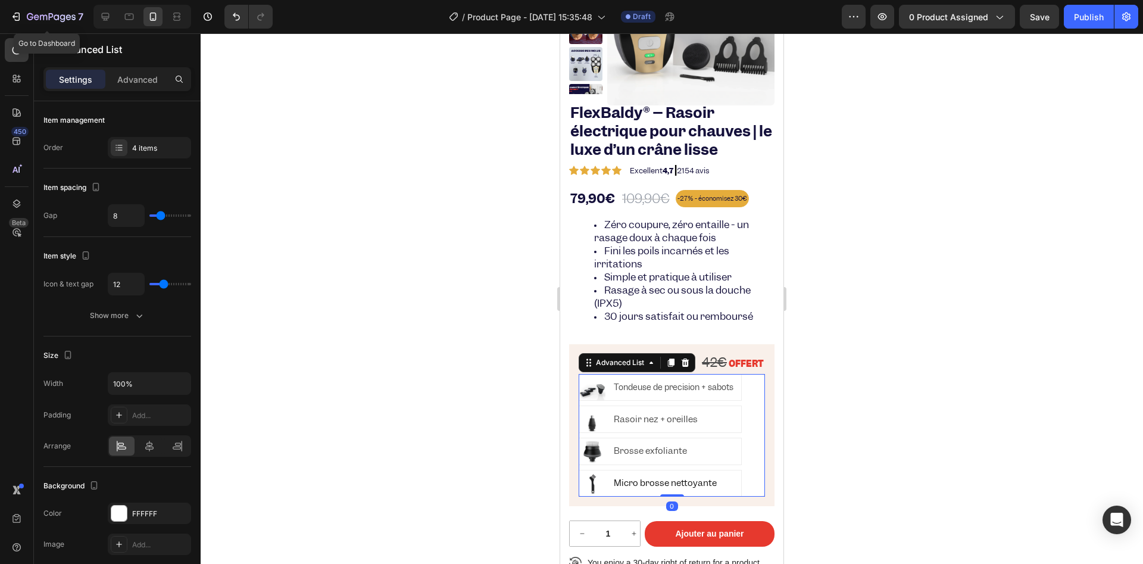
click at [744, 432] on div "Image Tondeuse de precision + sabots Text Block Image Rasoir nez + oreilles Tex…" at bounding box center [672, 435] width 186 height 123
click at [130, 511] on div "FFFFFF" at bounding box center [149, 513] width 83 height 21
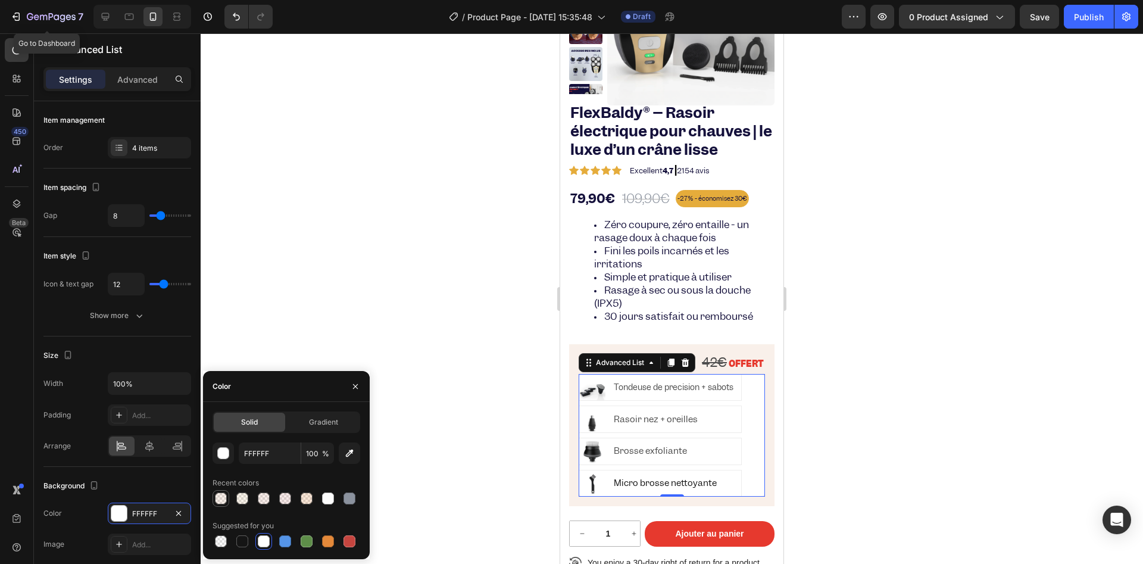
click at [217, 496] on div at bounding box center [221, 498] width 12 height 12
type input "C5793F"
type input "11"
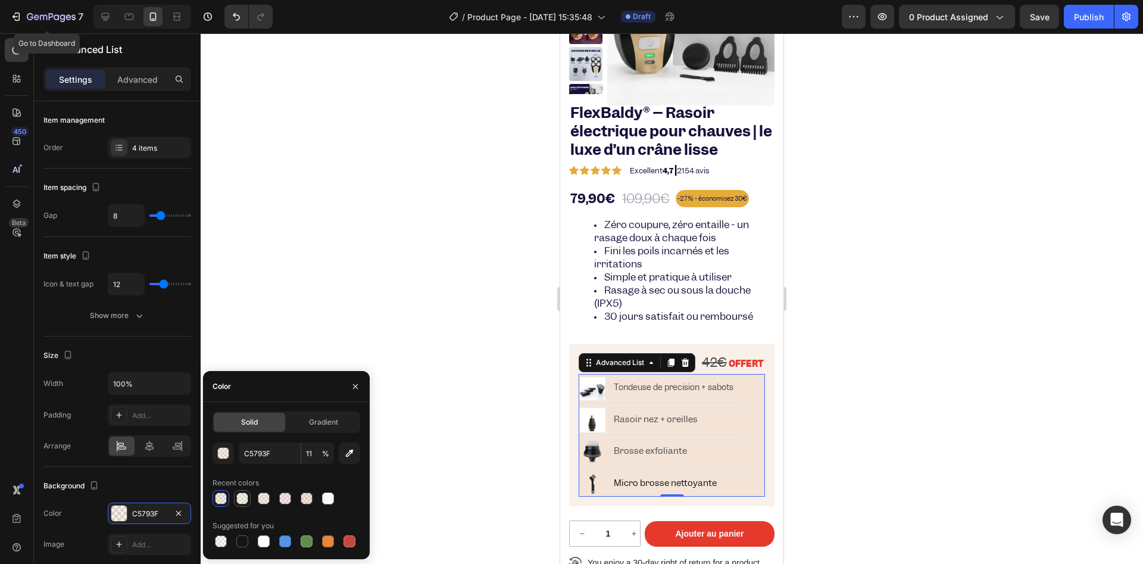
click at [237, 496] on div at bounding box center [242, 498] width 12 height 12
click at [229, 499] on div at bounding box center [287, 498] width 148 height 17
click at [237, 499] on div at bounding box center [242, 498] width 12 height 12
type input "C5793F"
click at [351, 389] on icon "button" at bounding box center [356, 387] width 10 height 10
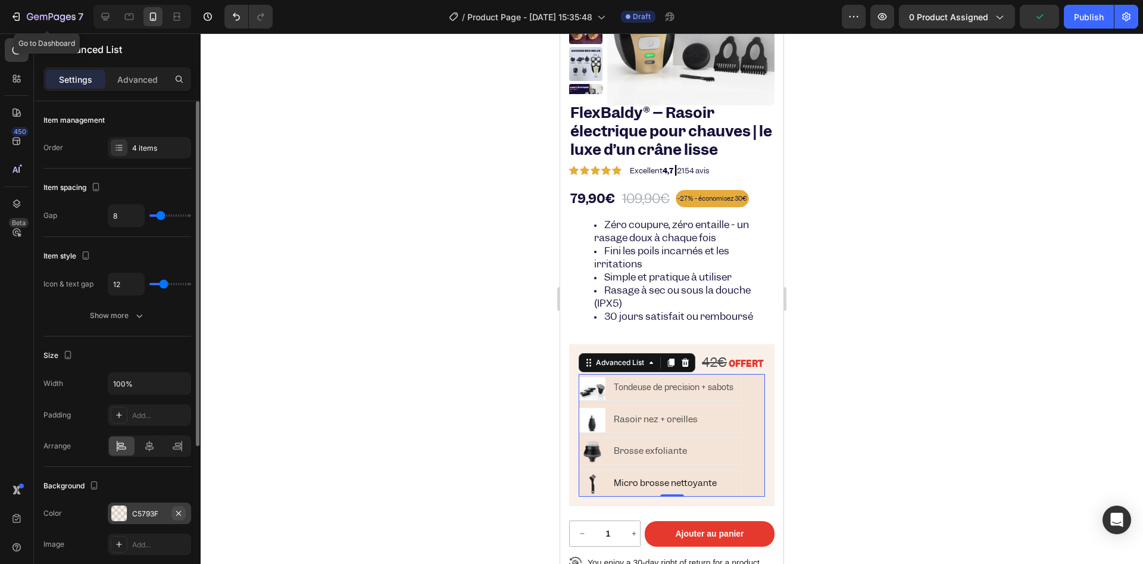
click at [176, 511] on icon "button" at bounding box center [179, 513] width 10 height 10
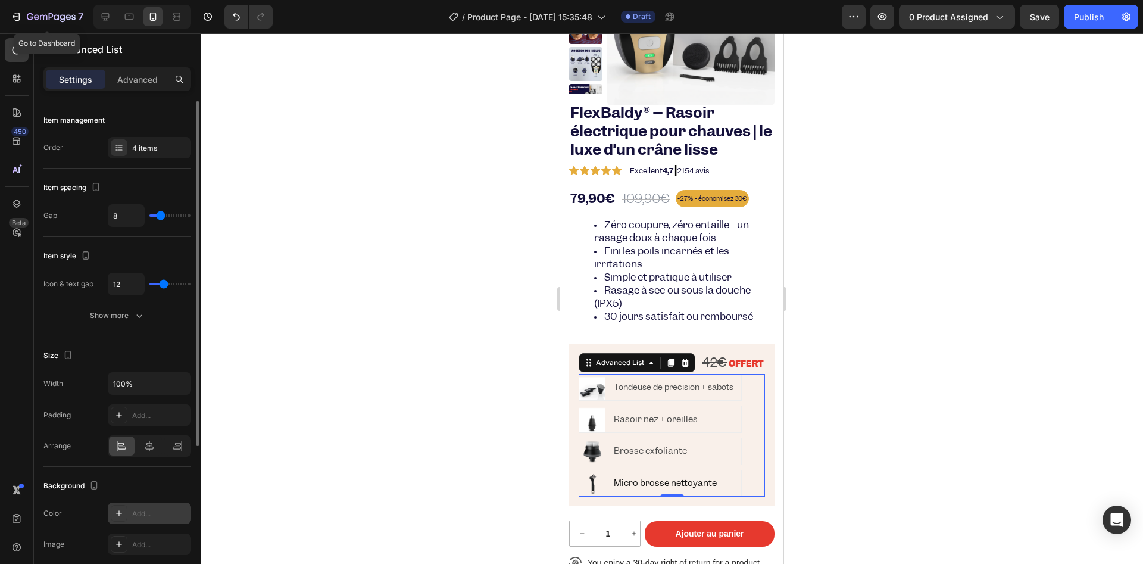
click at [478, 427] on div at bounding box center [672, 298] width 942 height 530
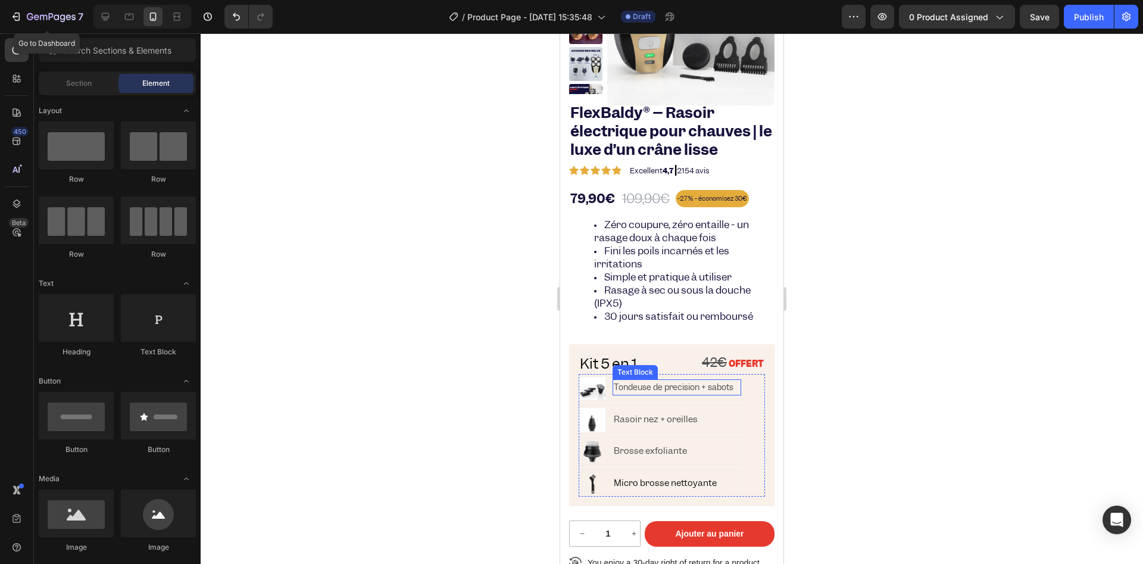
click at [652, 394] on p "Tondeuse de precision + sabots" at bounding box center [677, 387] width 126 height 14
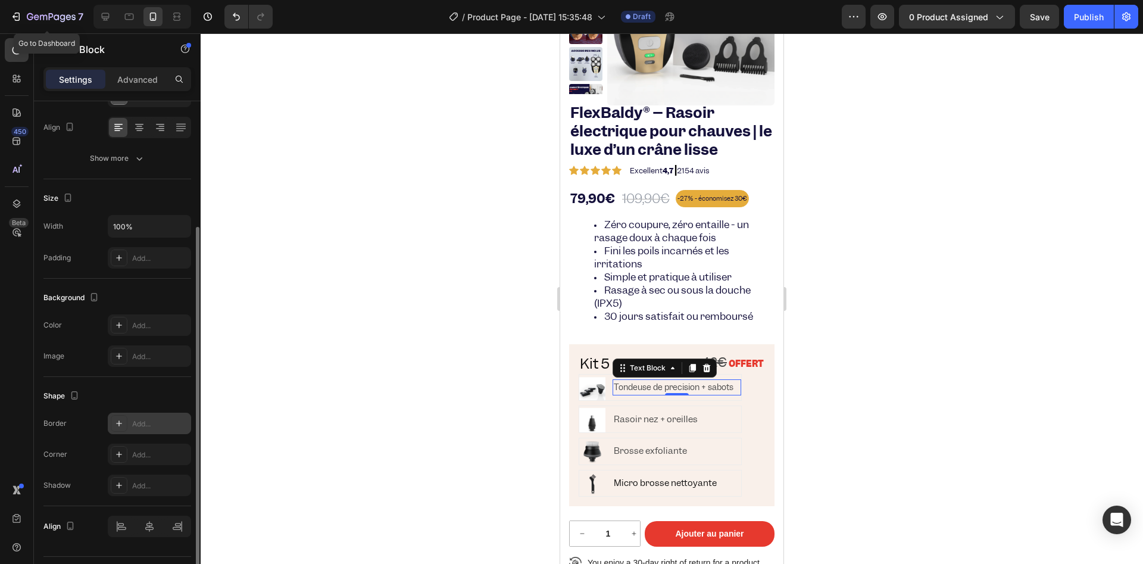
scroll to position [209, 0]
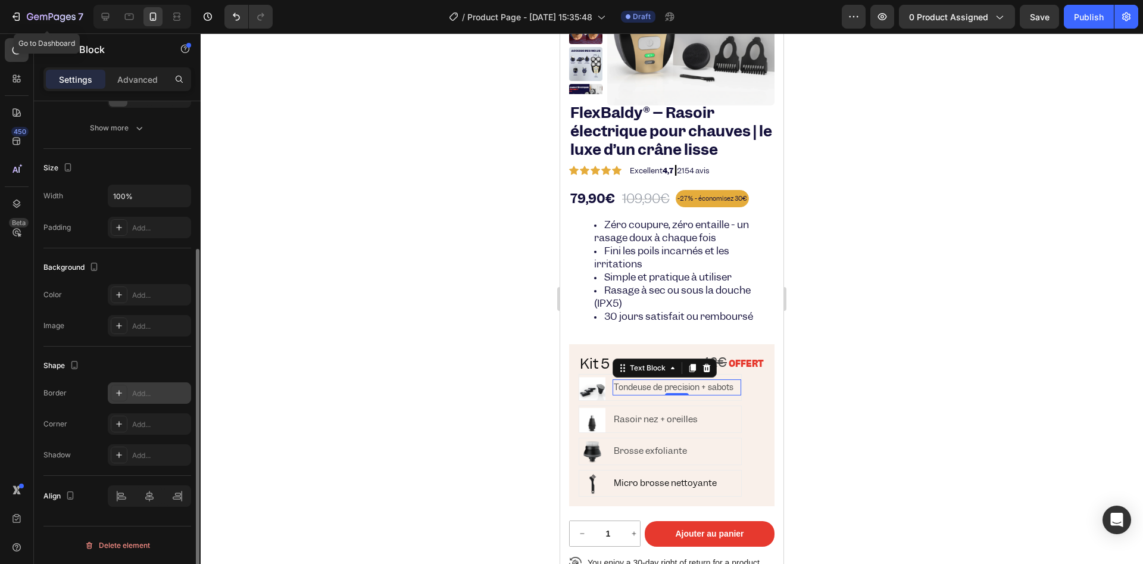
click at [120, 389] on icon at bounding box center [119, 393] width 10 height 10
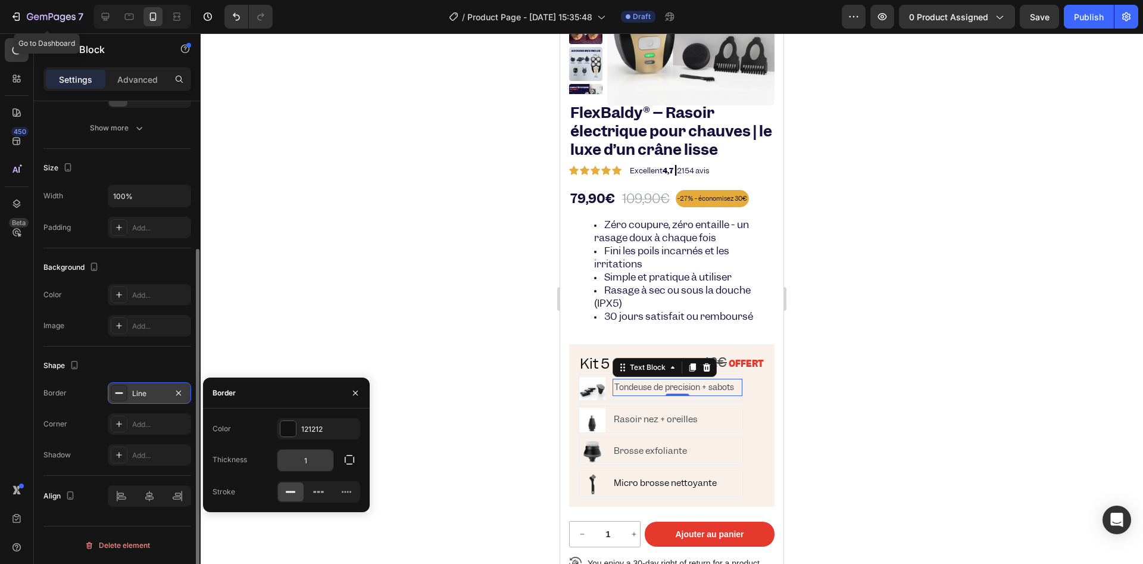
click at [316, 461] on input "1" at bounding box center [305, 460] width 56 height 21
type input "5"
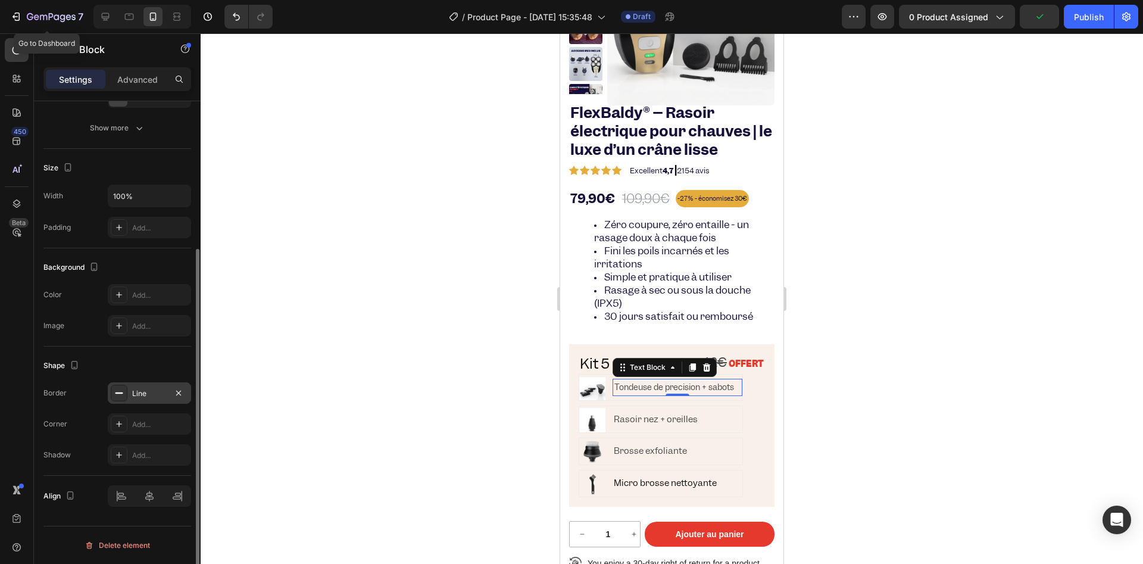
click at [335, 311] on div at bounding box center [672, 298] width 942 height 530
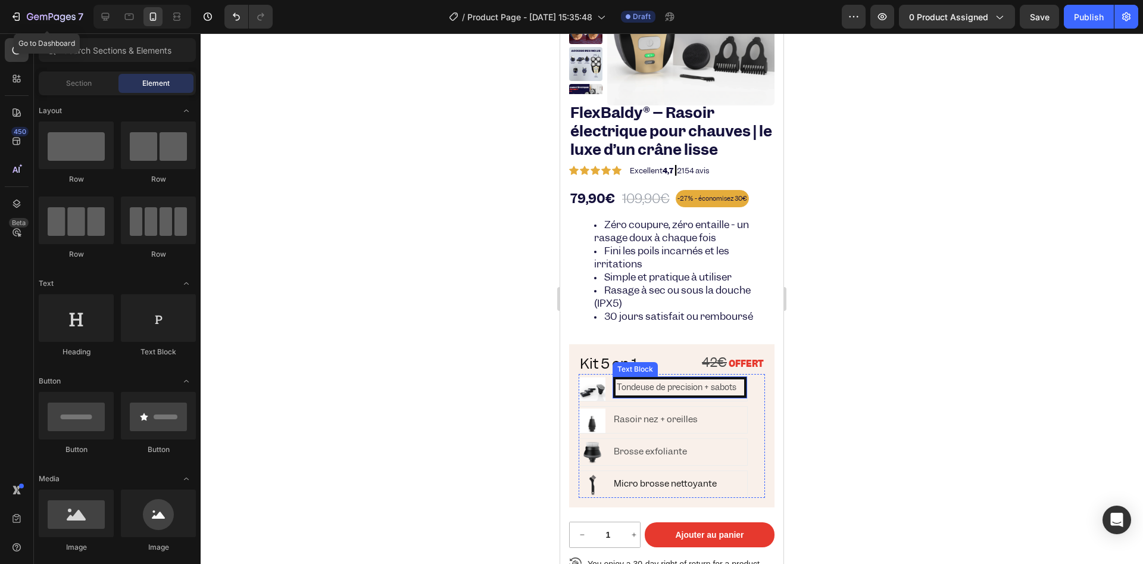
click at [647, 391] on p "Tondeuse de precision + sabots" at bounding box center [680, 387] width 126 height 14
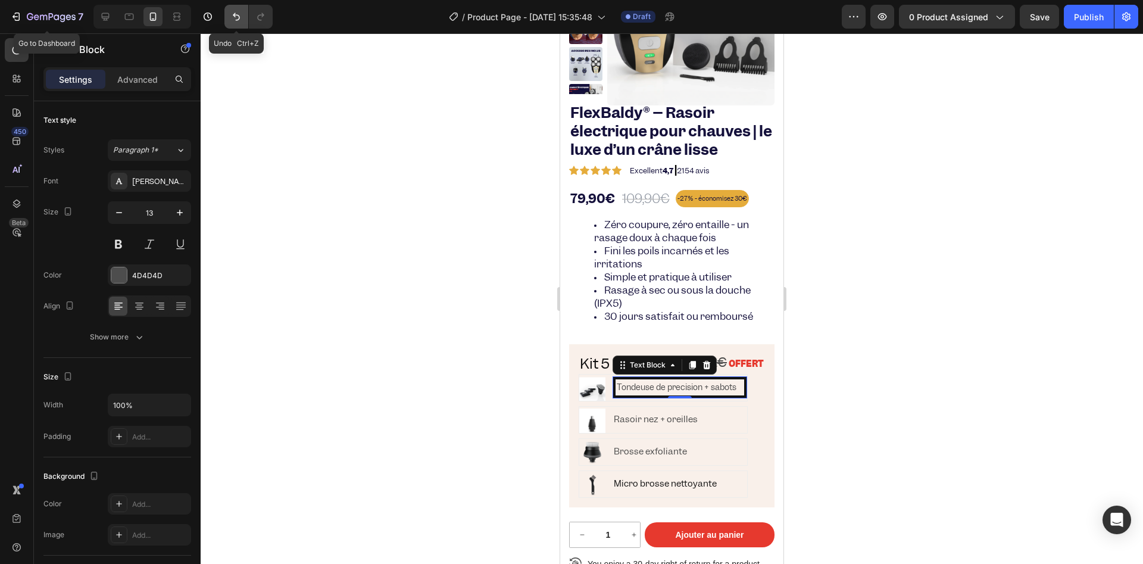
click at [230, 21] on icon "Undo/Redo" at bounding box center [236, 17] width 12 height 12
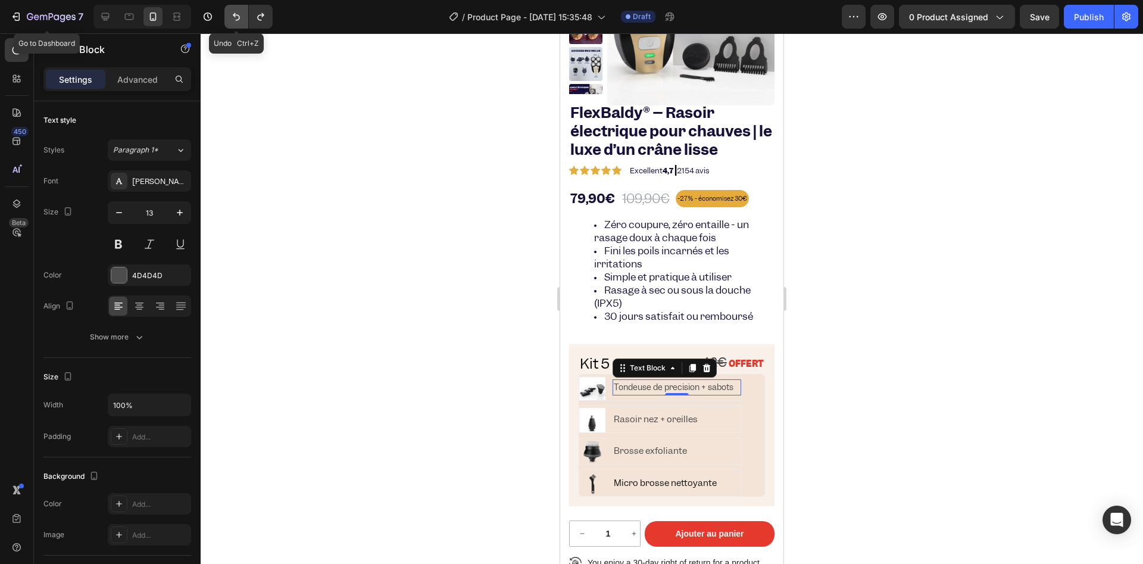
click at [230, 21] on icon "Undo/Redo" at bounding box center [236, 17] width 12 height 12
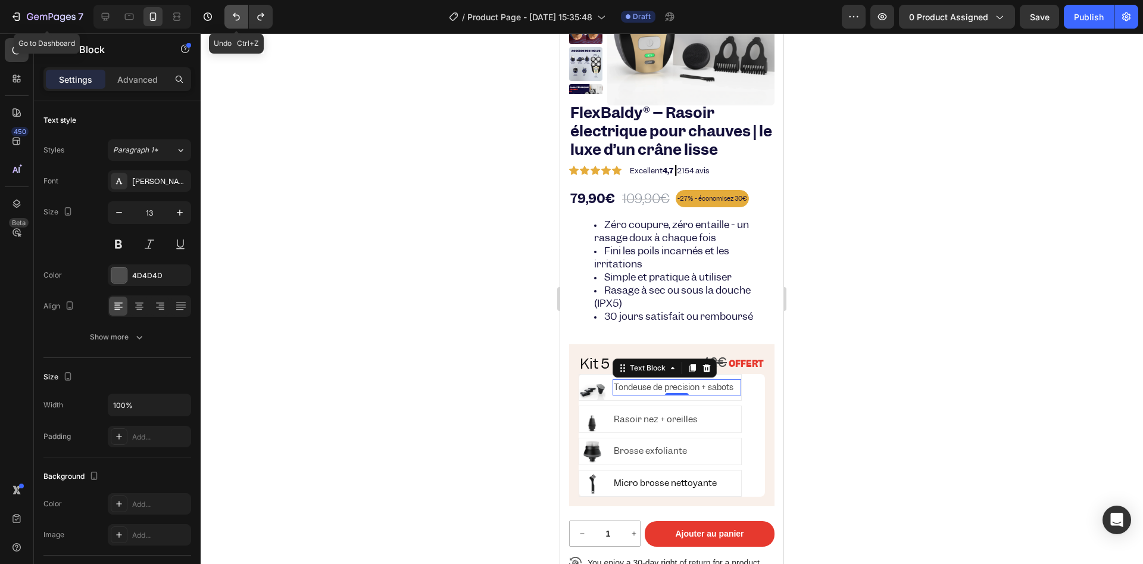
click at [230, 21] on icon "Undo/Redo" at bounding box center [236, 17] width 12 height 12
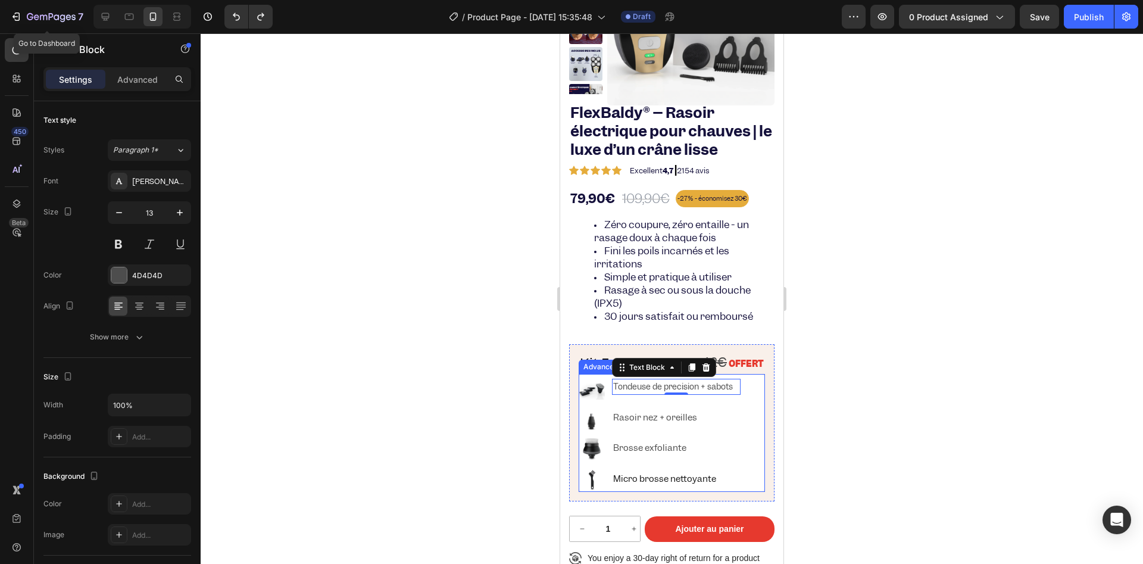
click at [616, 401] on ul "Image Tondeuse de precision + sabots Text Block 0 Image Rasoir nez + oreilles T…" at bounding box center [660, 433] width 162 height 118
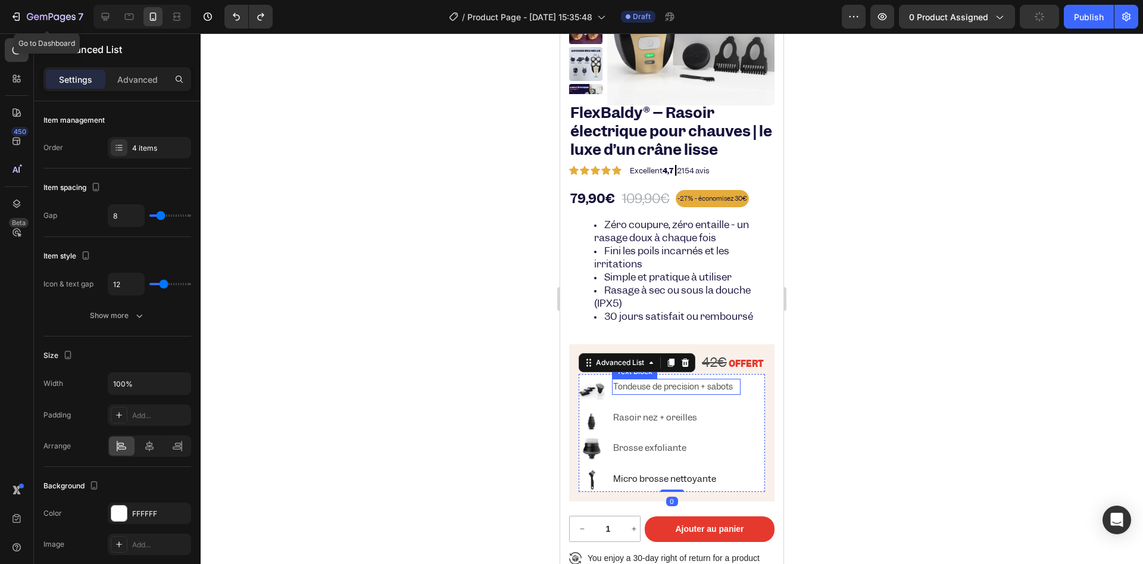
click at [615, 391] on p "Tondeuse de precision + sabots" at bounding box center [676, 387] width 126 height 14
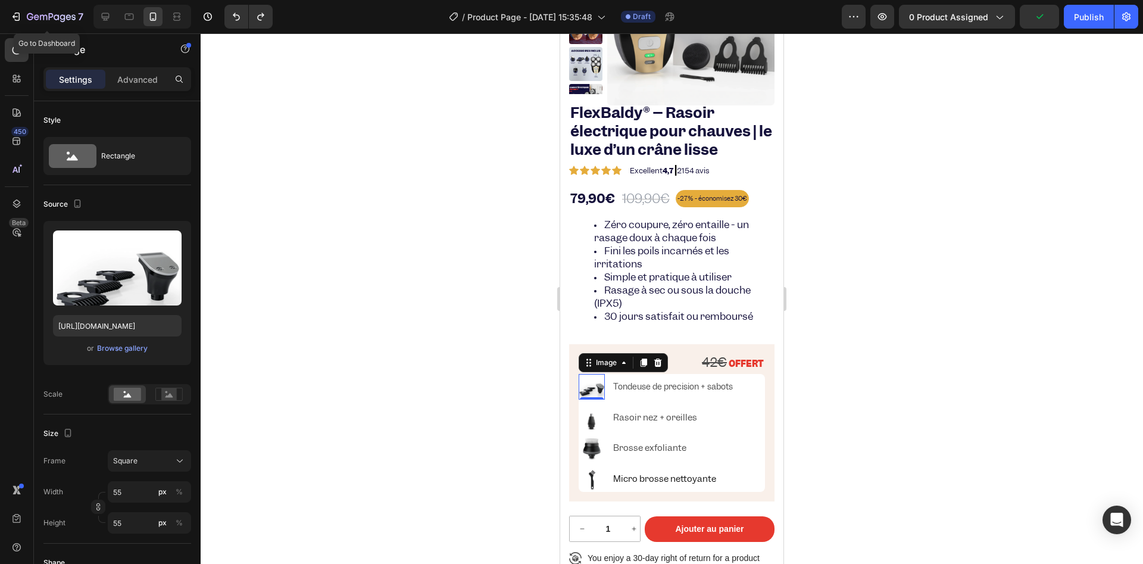
click at [597, 386] on img at bounding box center [592, 387] width 26 height 26
click at [626, 388] on p "Tondeuse de precision + sabots" at bounding box center [676, 387] width 126 height 14
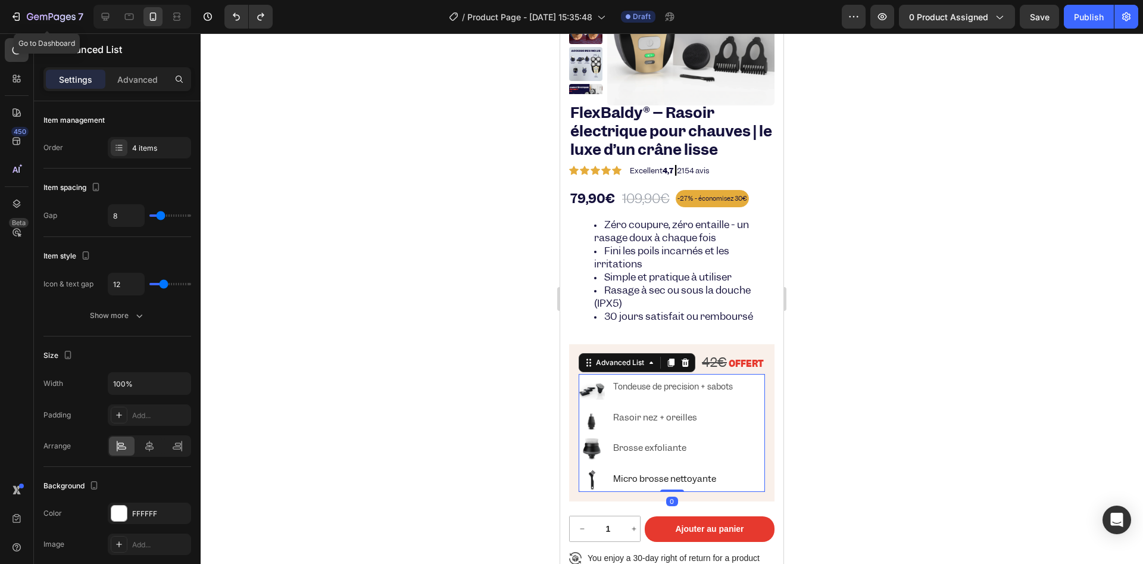
click at [623, 397] on li "Image Tondeuse de precision + sabots Text Block" at bounding box center [660, 387] width 162 height 26
click at [145, 155] on div "4 items" at bounding box center [149, 147] width 83 height 21
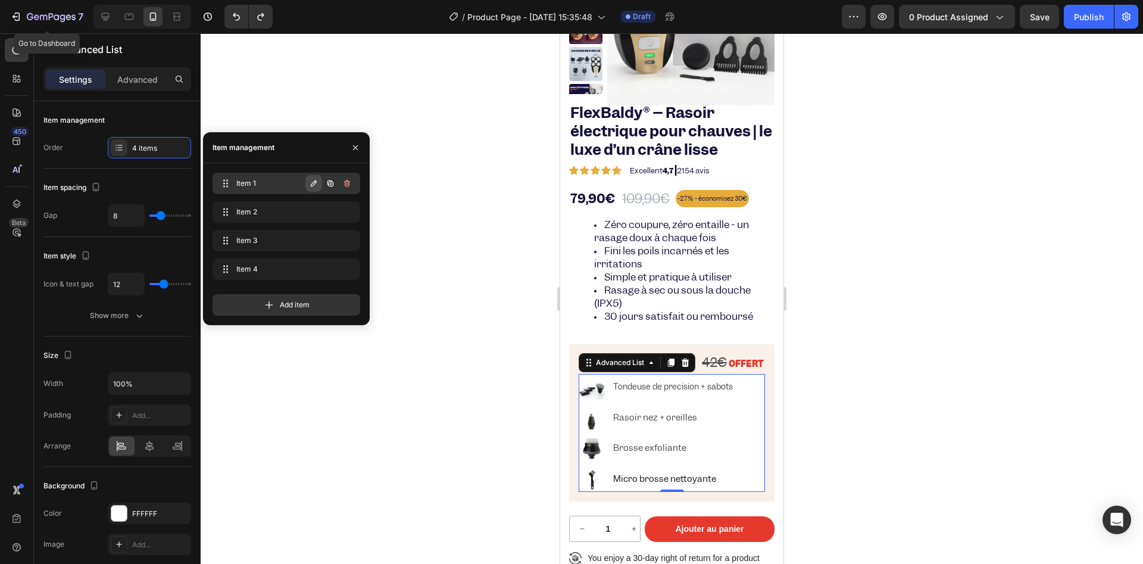
click at [313, 183] on icon "button" at bounding box center [314, 183] width 6 height 6
click at [285, 183] on input "Item 1" at bounding box center [267, 183] width 106 height 19
click at [327, 184] on icon "button" at bounding box center [331, 184] width 10 height 10
click at [230, 185] on span at bounding box center [224, 183] width 14 height 17
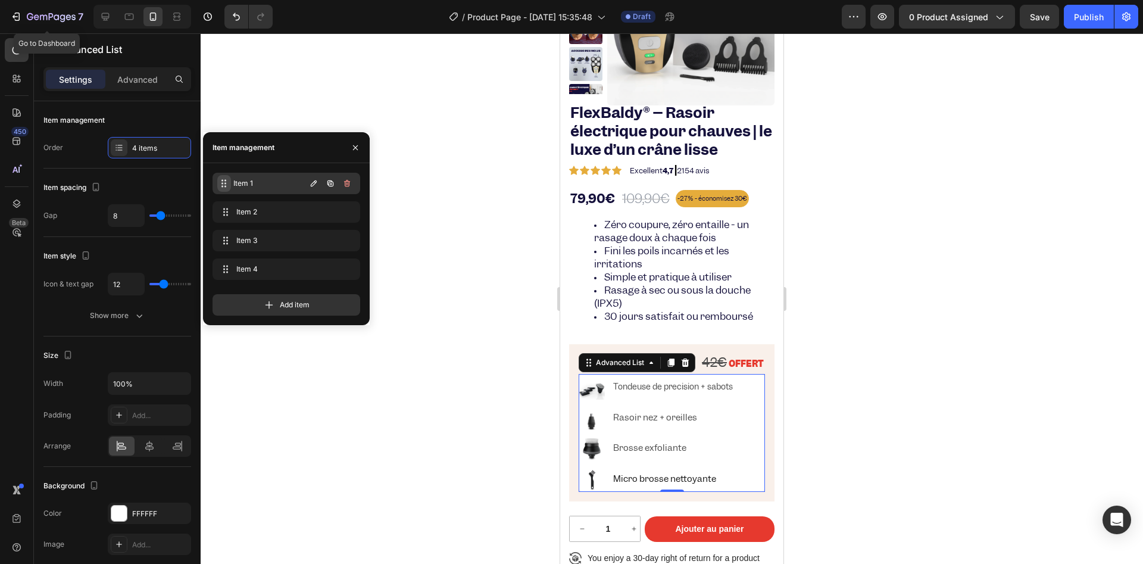
click at [230, 185] on span at bounding box center [224, 183] width 14 height 17
click at [230, 185] on span at bounding box center [225, 183] width 17 height 17
click at [230, 185] on span at bounding box center [224, 183] width 14 height 17
click at [230, 185] on span at bounding box center [225, 183] width 17 height 17
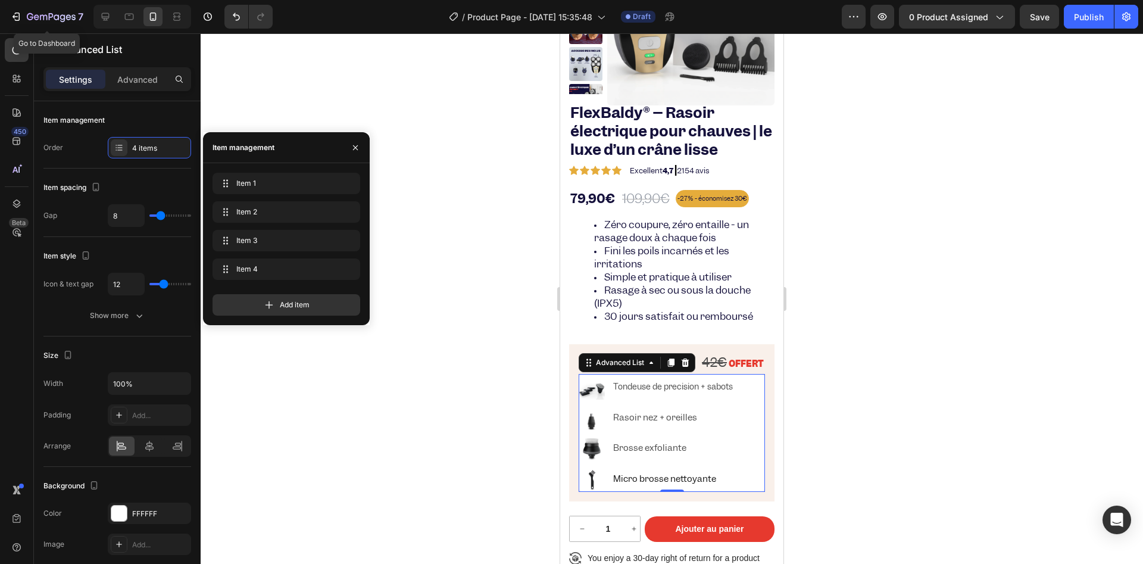
click at [246, 163] on div "Item 1 Item 1 Item 2 Item 2 Item 3 Item 3 Item 4 Item 4 Add item" at bounding box center [286, 244] width 167 height 162
click at [258, 176] on div "Item 1 Item 1" at bounding box center [261, 183] width 88 height 17
drag, startPoint x: 258, startPoint y: 176, endPoint x: 242, endPoint y: 181, distance: 17.5
click at [242, 181] on span "Item 1" at bounding box center [269, 183] width 67 height 11
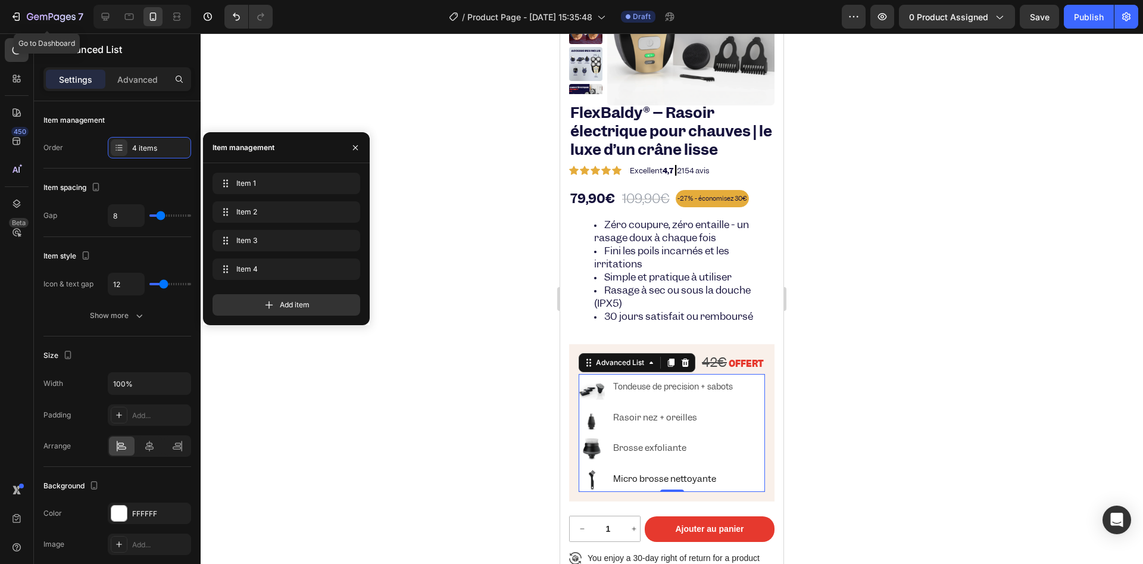
click at [455, 331] on div at bounding box center [672, 298] width 942 height 530
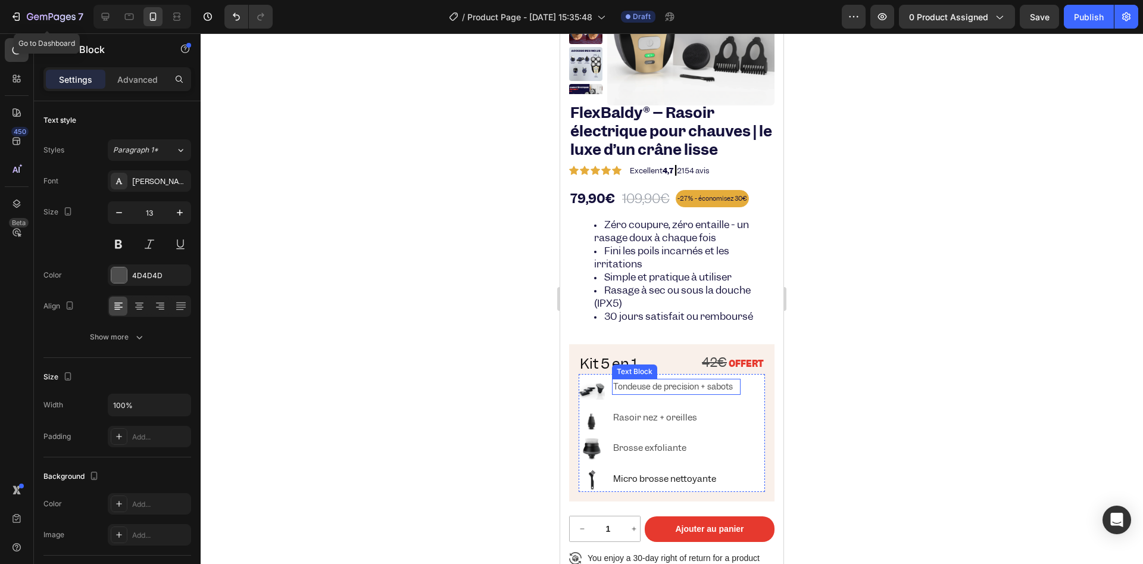
click at [673, 383] on p "Tondeuse de precision + sabots" at bounding box center [676, 387] width 126 height 14
click at [728, 411] on p "Rasoir nez + oreilles" at bounding box center [676, 417] width 126 height 15
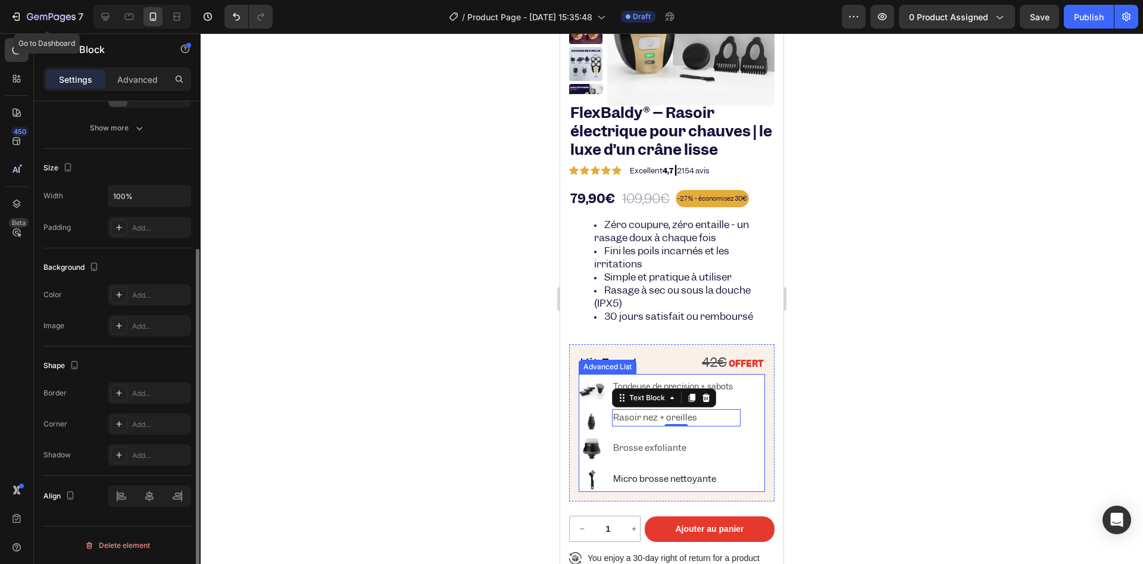
click at [723, 454] on p "Brosse exfoliante" at bounding box center [676, 448] width 126 height 15
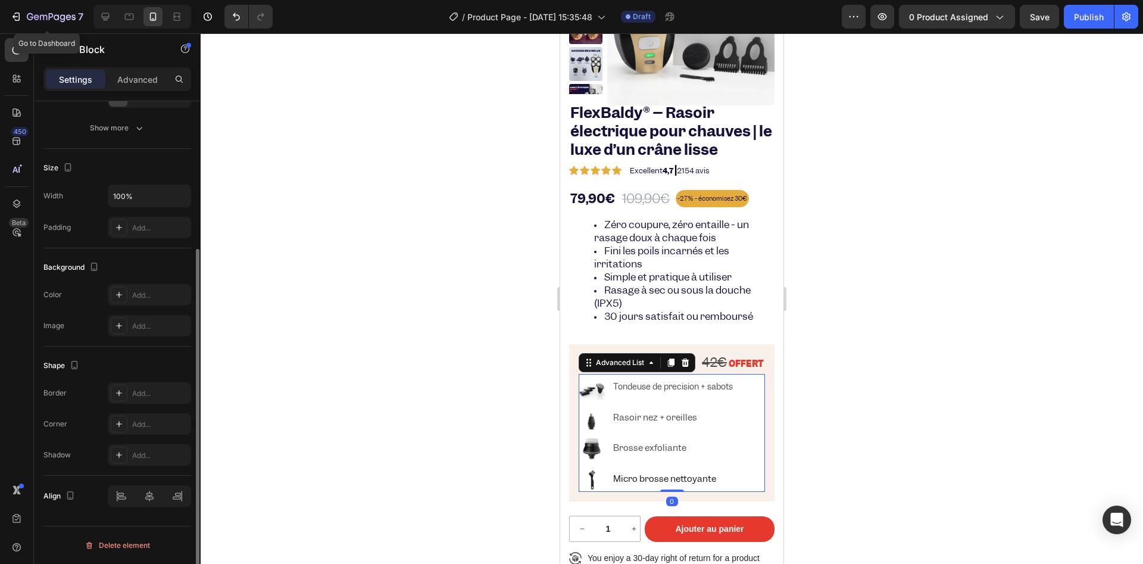
click at [717, 464] on ul "Image Tondeuse de precision + sabots Text Block Image Rasoir nez + oreilles Tex…" at bounding box center [660, 433] width 162 height 118
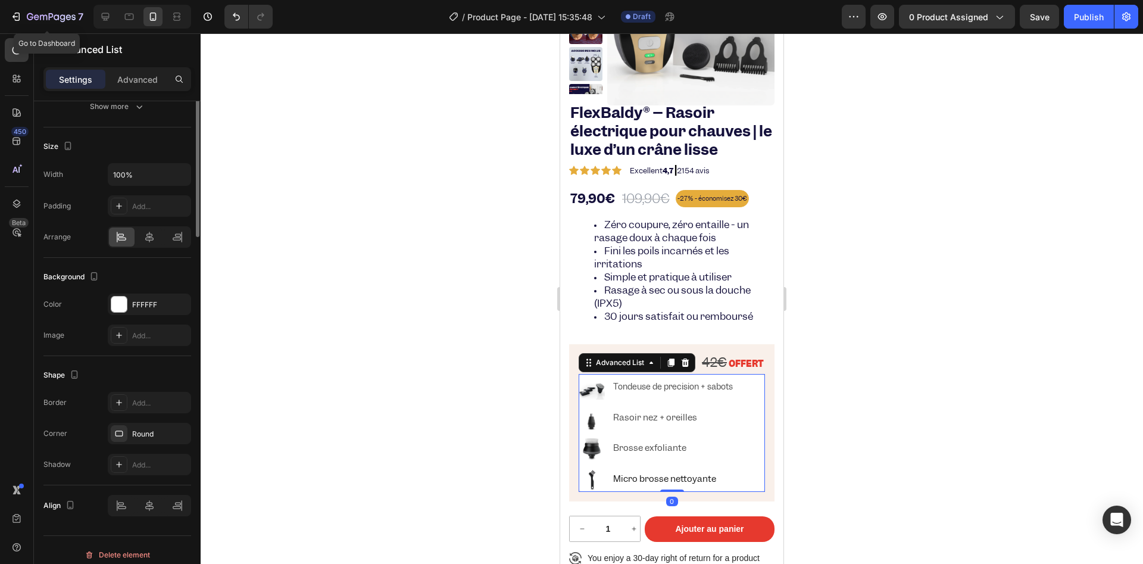
scroll to position [0, 0]
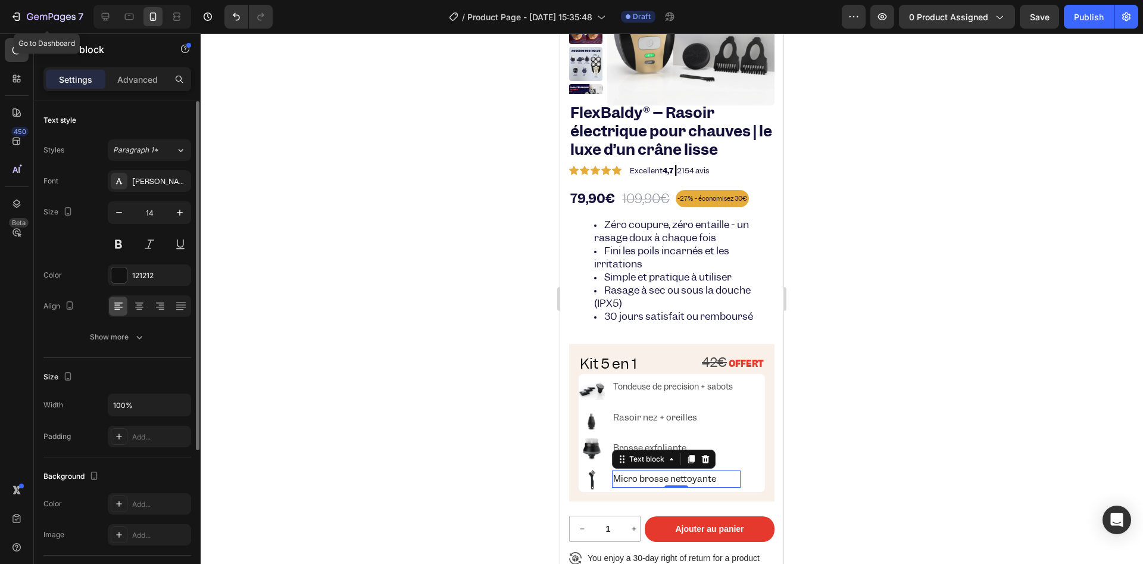
click at [701, 477] on p "Micro brosse nettoyante" at bounding box center [676, 479] width 126 height 15
click at [621, 438] on li "Image Brosse exfoliante Text Block" at bounding box center [660, 448] width 162 height 26
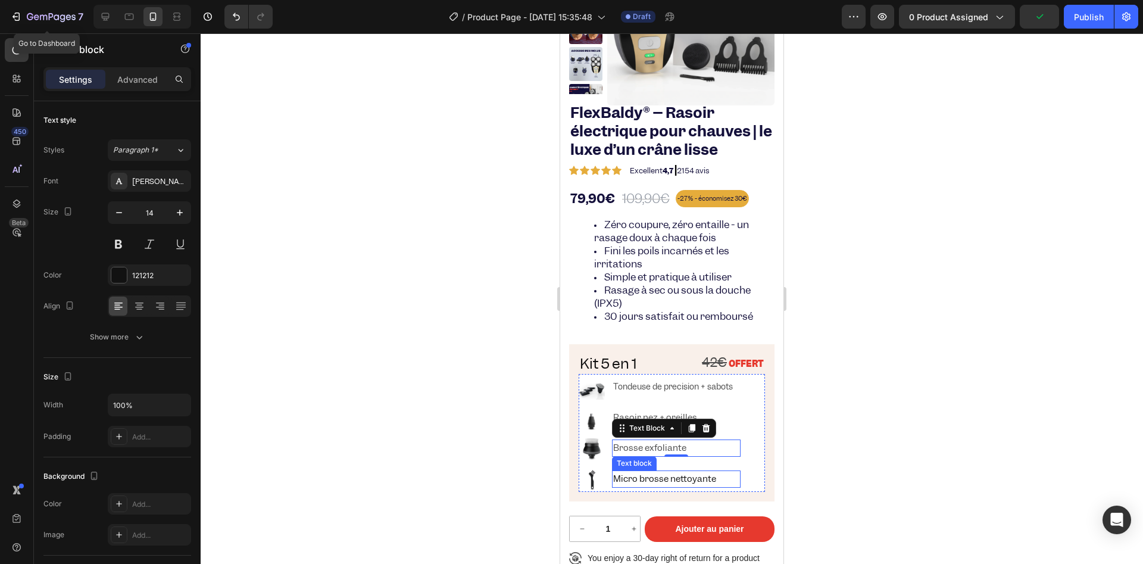
click at [653, 482] on p "Micro brosse nettoyante" at bounding box center [676, 479] width 126 height 15
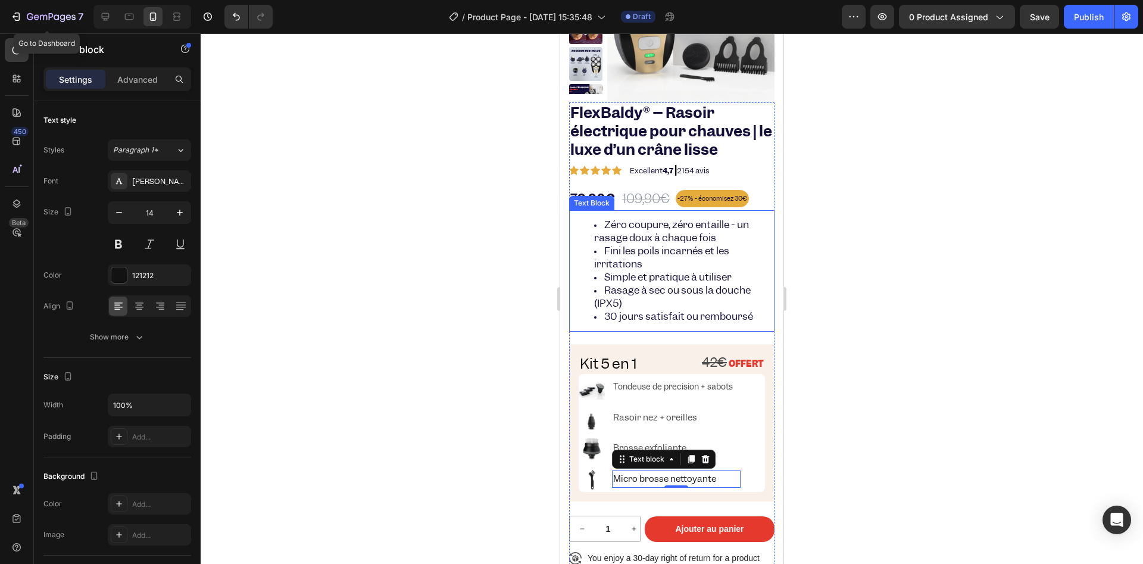
click at [638, 245] on span "Fini les poils incarnés et les irritations" at bounding box center [661, 257] width 135 height 26
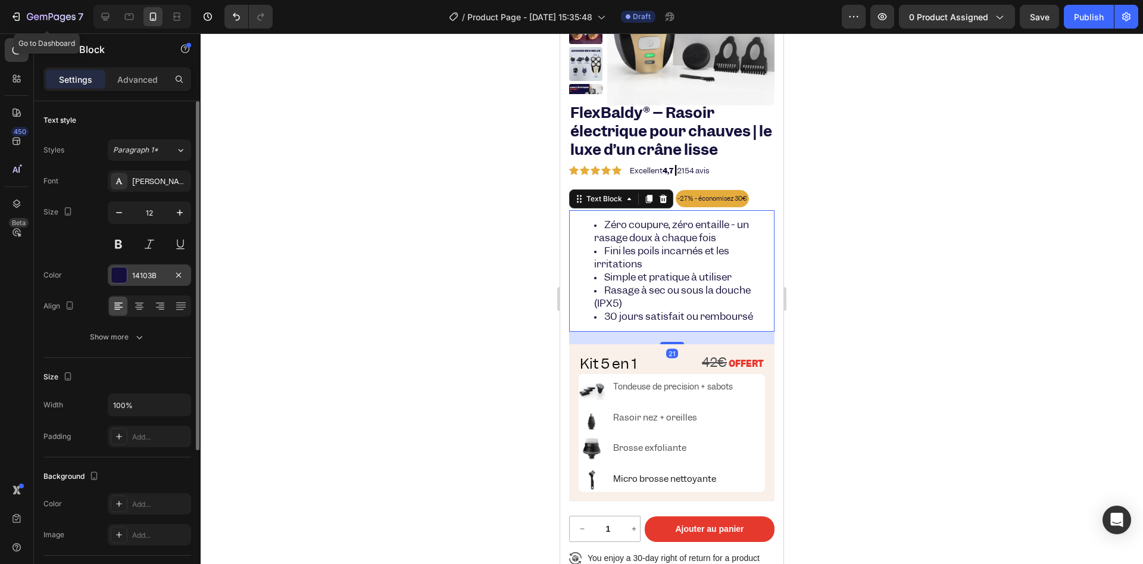
click at [137, 270] on div "14103B" at bounding box center [149, 275] width 35 height 11
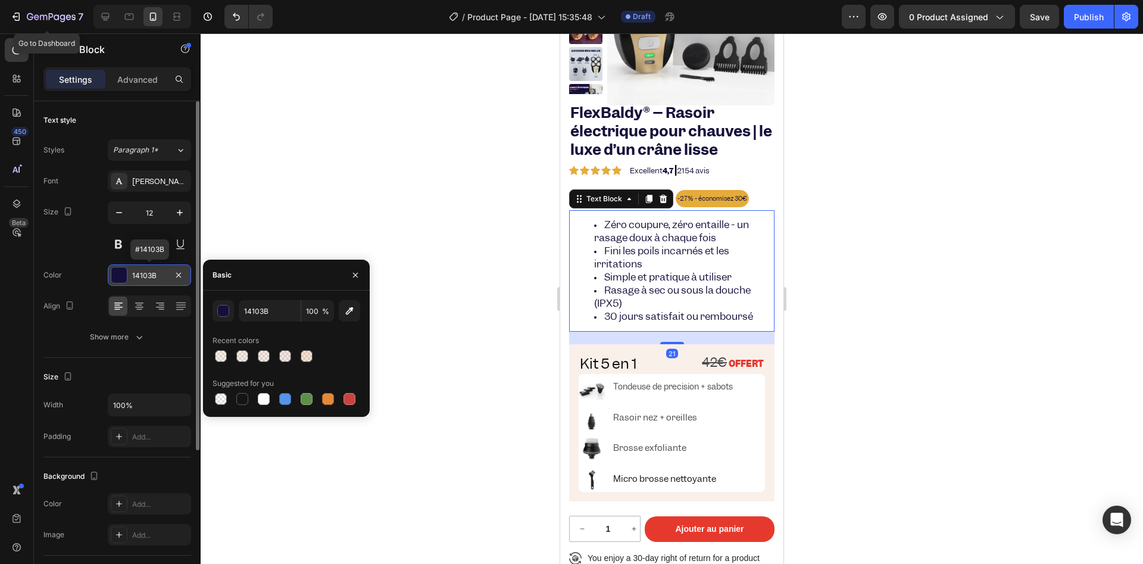
click at [147, 271] on div "14103B" at bounding box center [149, 275] width 35 height 11
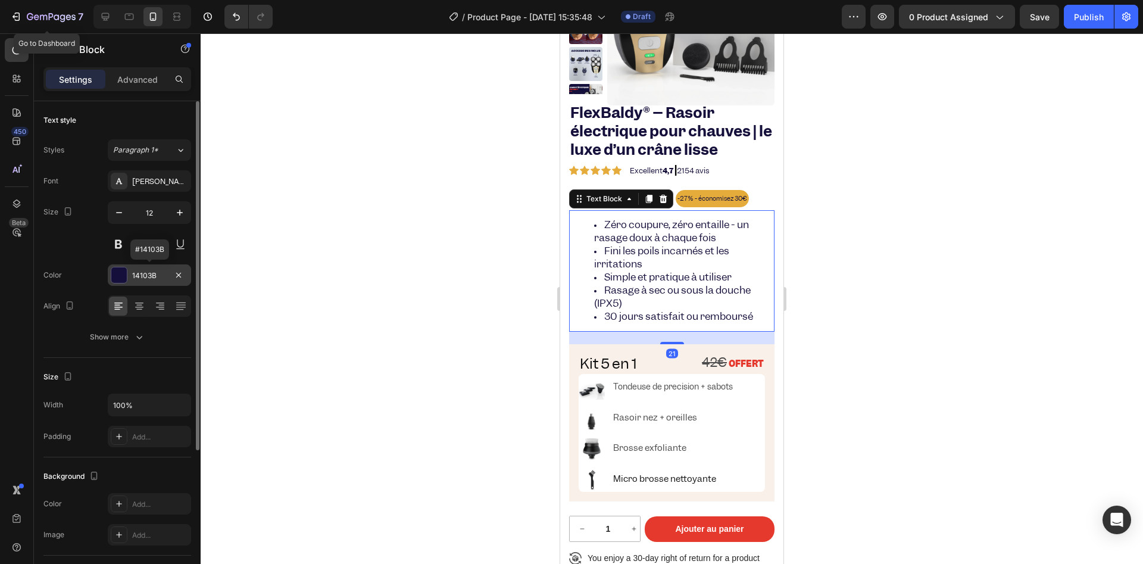
click at [155, 274] on div "14103B" at bounding box center [149, 275] width 35 height 11
click at [152, 280] on div "14103B" at bounding box center [149, 275] width 35 height 11
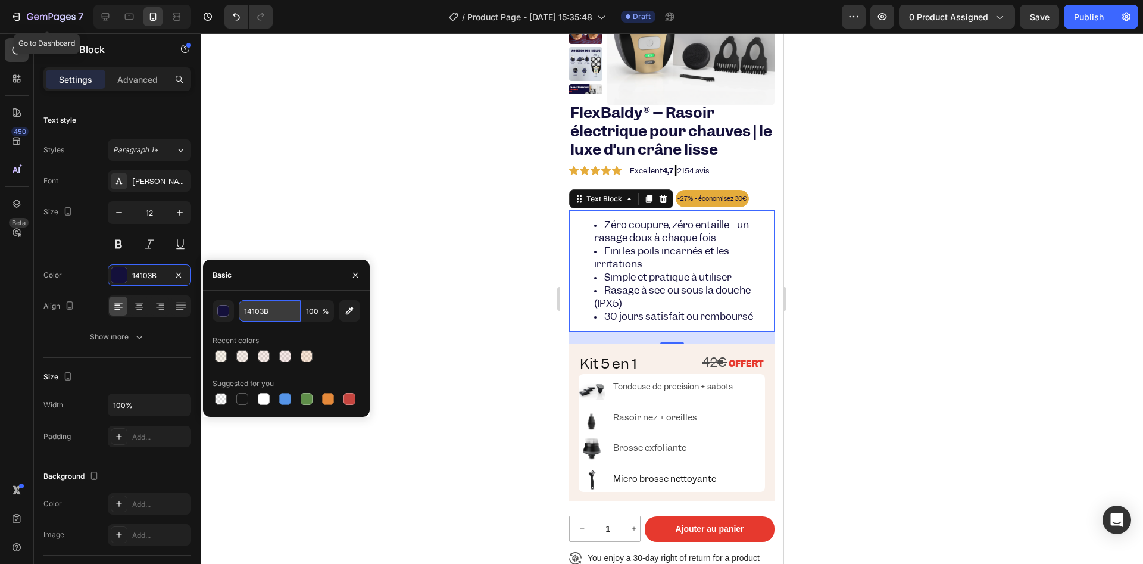
click at [282, 308] on input "14103B" at bounding box center [270, 310] width 62 height 21
click at [624, 427] on div "Text Block" at bounding box center [634, 432] width 40 height 11
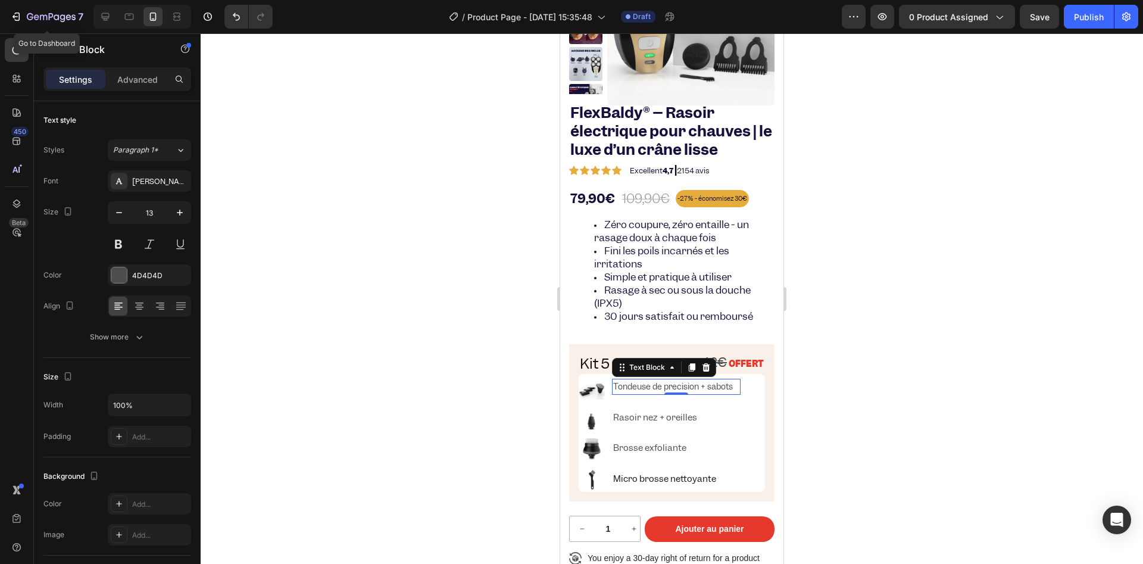
click at [708, 380] on p "Tondeuse de precision + sabots" at bounding box center [676, 387] width 126 height 14
click at [172, 269] on div at bounding box center [178, 275] width 14 height 14
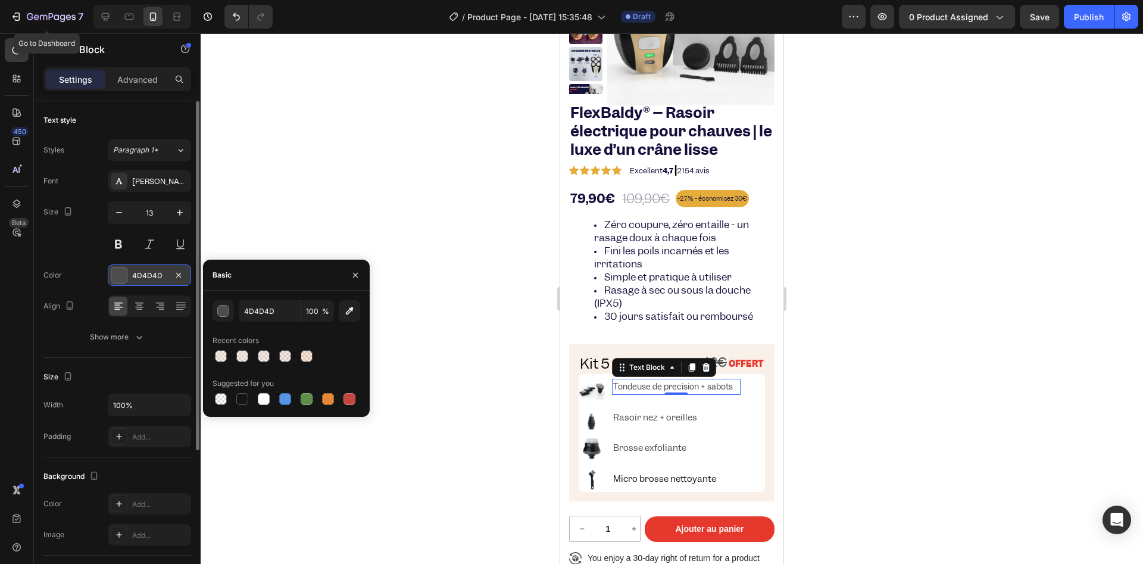
click at [152, 271] on div "4D4D4D" at bounding box center [149, 275] width 35 height 11
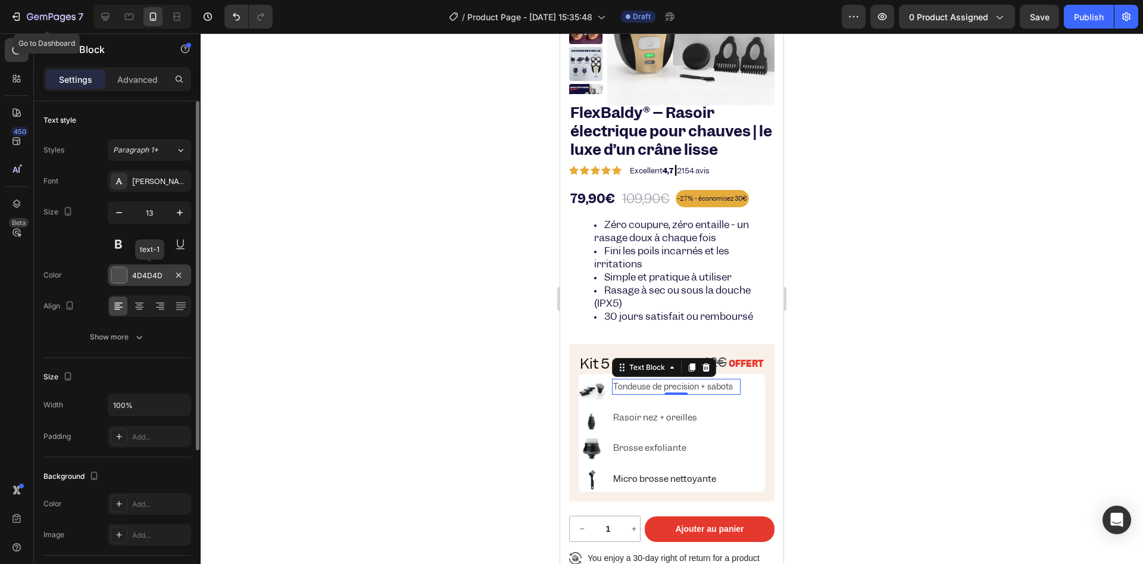
click at [152, 271] on div "4D4D4D" at bounding box center [149, 275] width 35 height 11
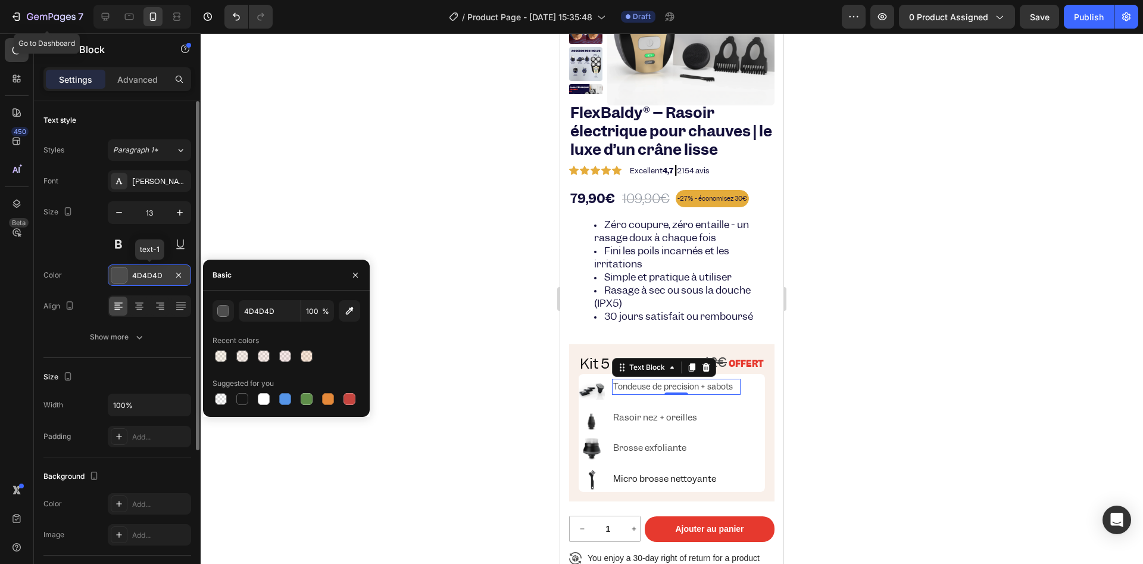
click at [152, 271] on div "4D4D4D" at bounding box center [149, 275] width 35 height 11
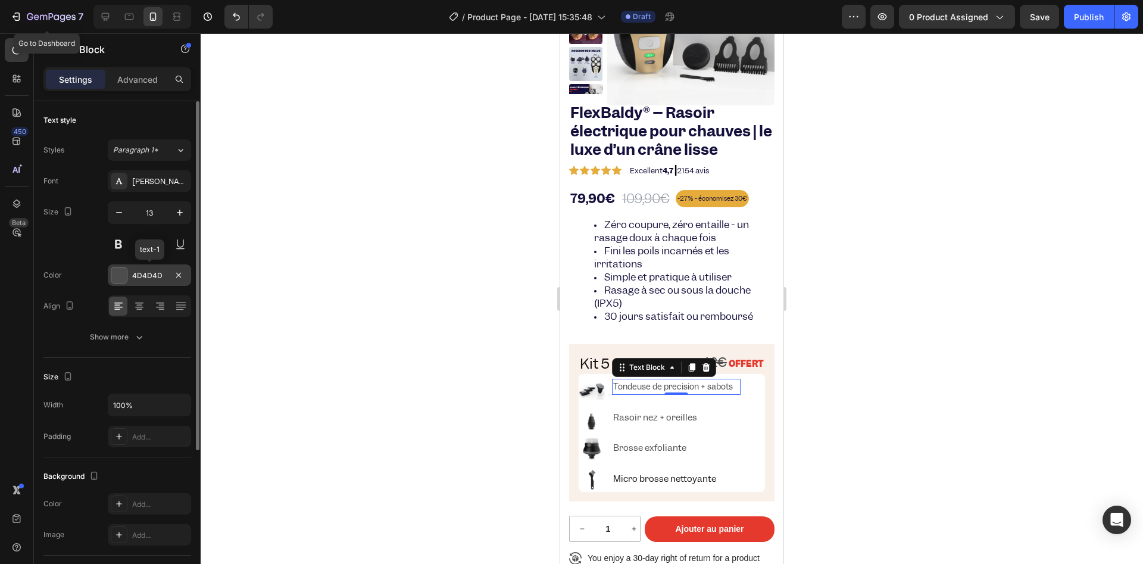
click at [152, 271] on div "4D4D4D" at bounding box center [149, 275] width 35 height 11
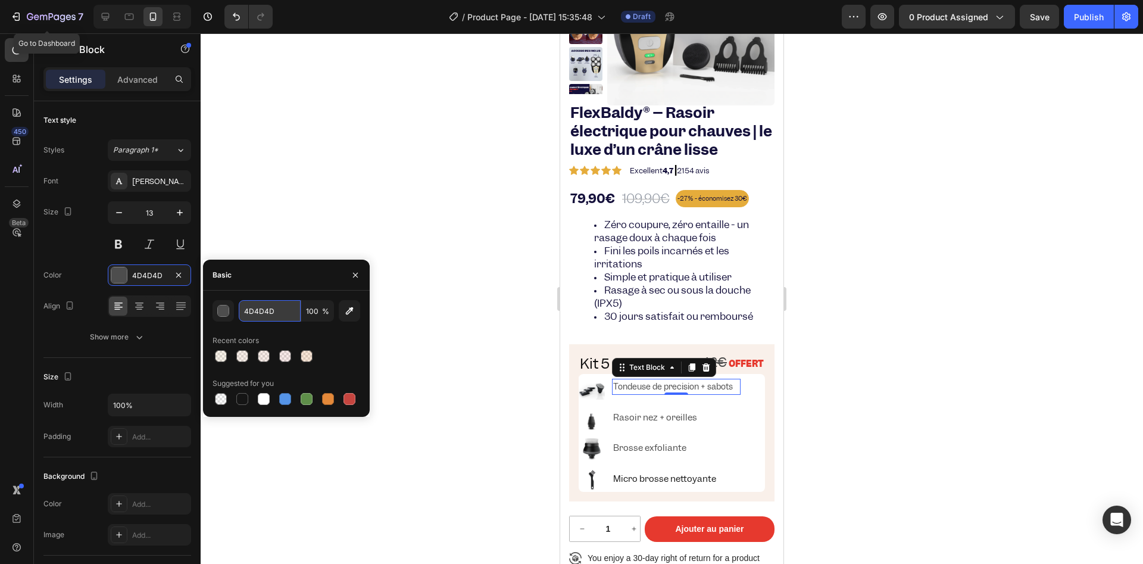
click at [269, 316] on input "4D4D4D" at bounding box center [270, 310] width 62 height 21
click at [268, 316] on input "4D4D4D" at bounding box center [270, 310] width 62 height 21
paste input "14103B"
type input "14103B"
click at [495, 380] on div at bounding box center [672, 298] width 942 height 530
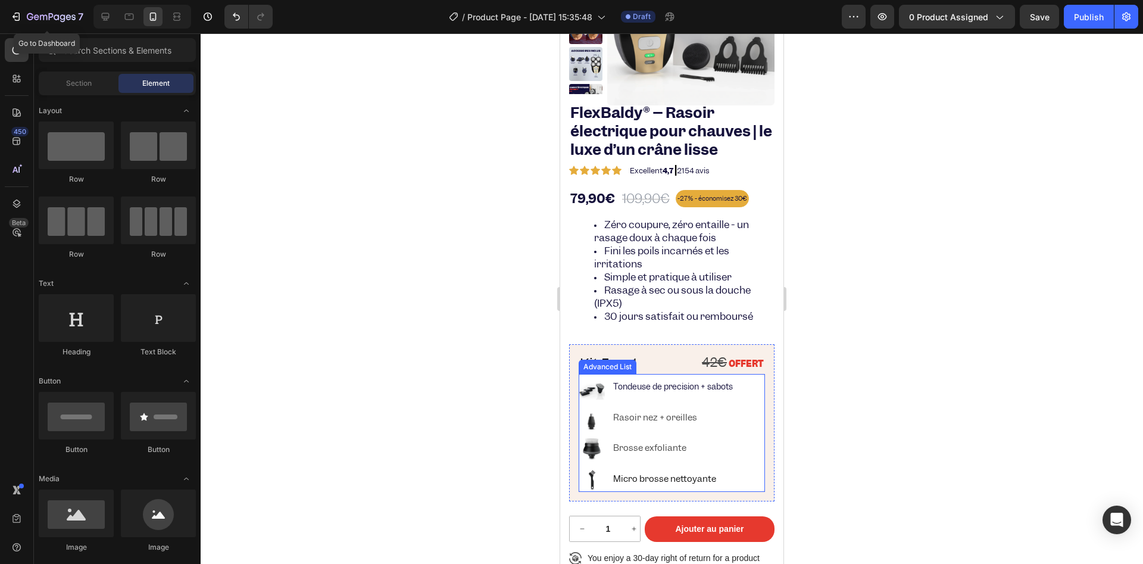
click at [622, 418] on p "Rasoir nez + oreilles" at bounding box center [676, 417] width 126 height 15
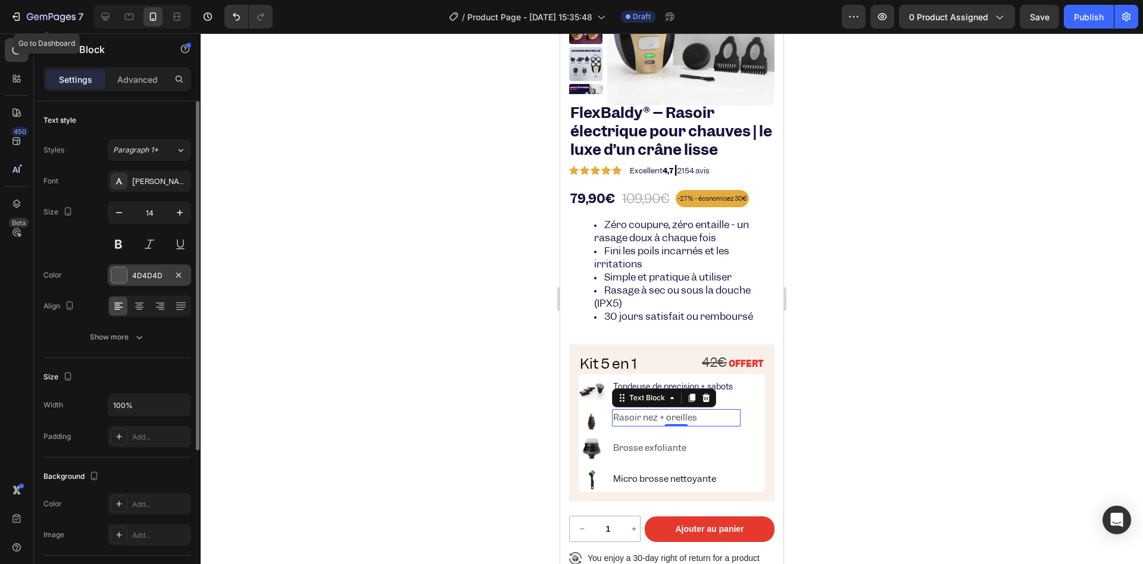
click at [165, 277] on div "4D4D4D" at bounding box center [149, 275] width 35 height 11
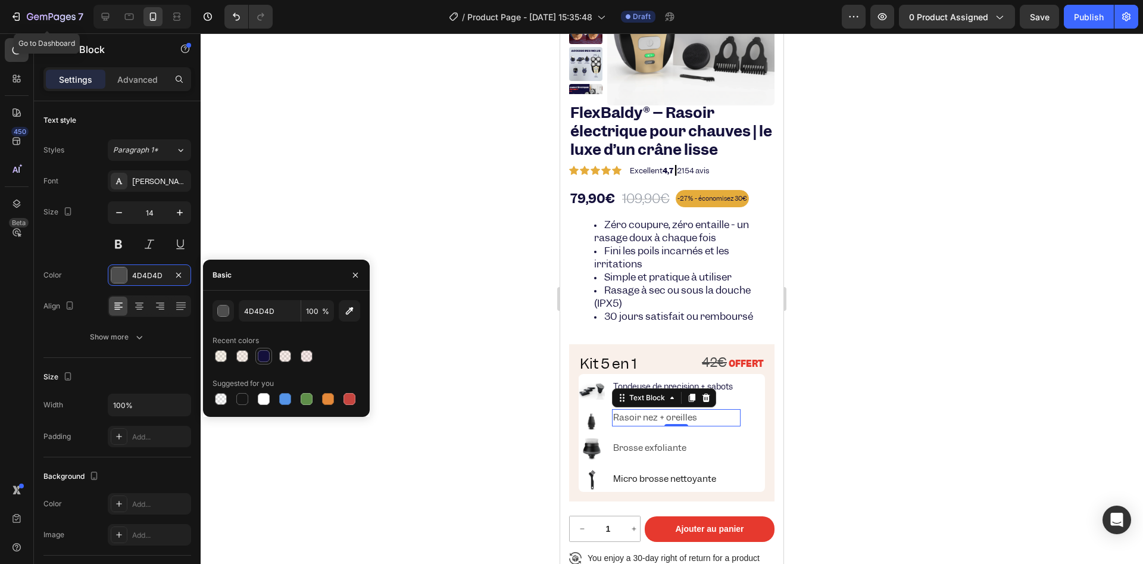
click at [263, 356] on div at bounding box center [264, 356] width 12 height 12
type input "14103B"
click at [657, 447] on p "Brosse exfoliante" at bounding box center [676, 448] width 126 height 15
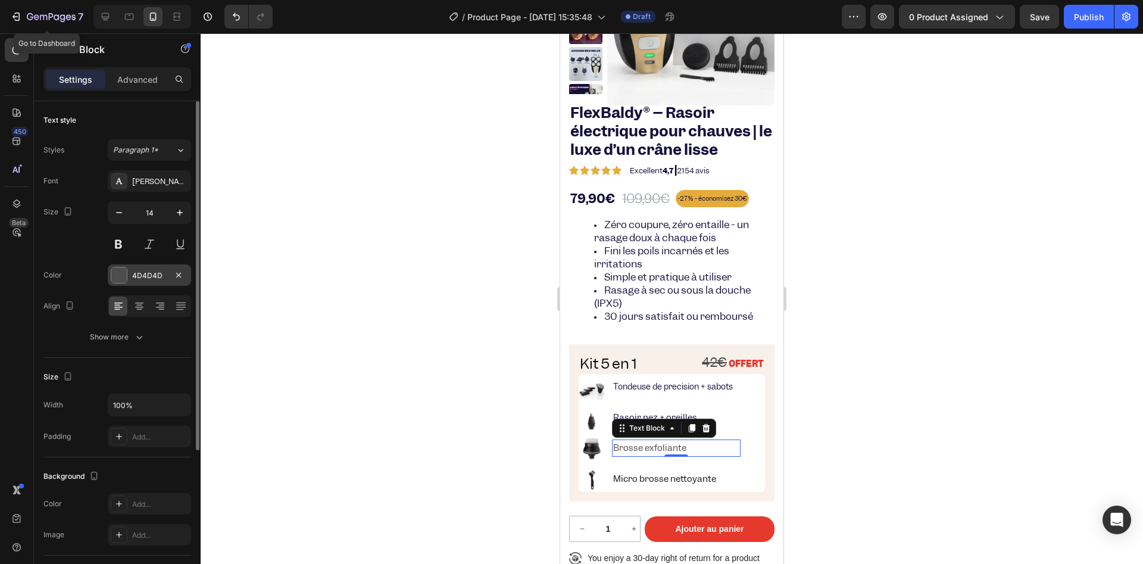
click at [131, 282] on div "4D4D4D" at bounding box center [149, 274] width 83 height 21
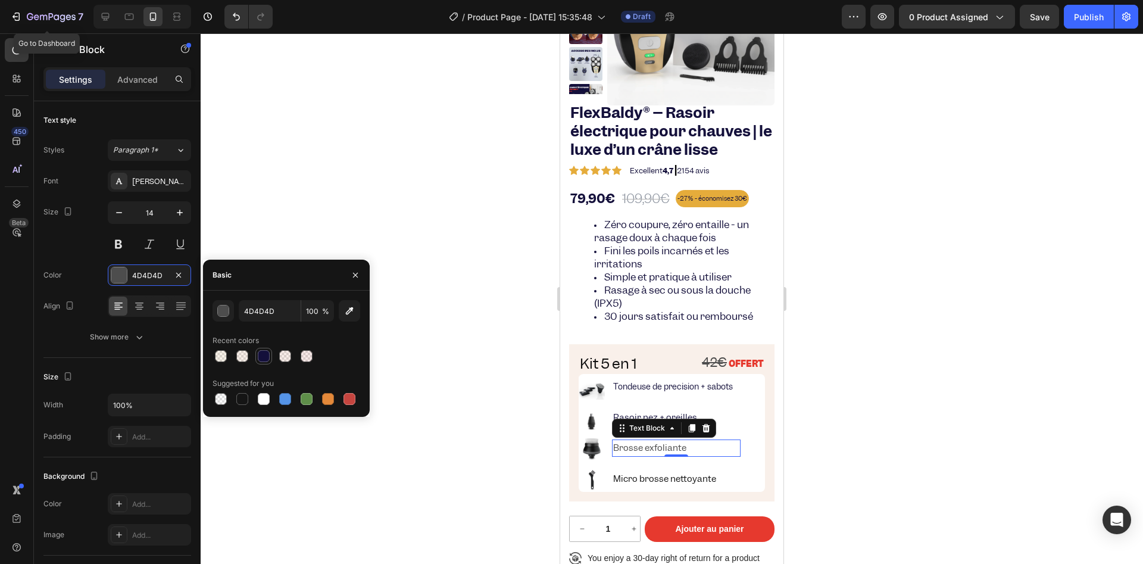
click at [271, 357] on div at bounding box center [263, 356] width 17 height 17
type input "14103B"
click at [626, 477] on p "Micro brosse nettoyante" at bounding box center [676, 479] width 126 height 15
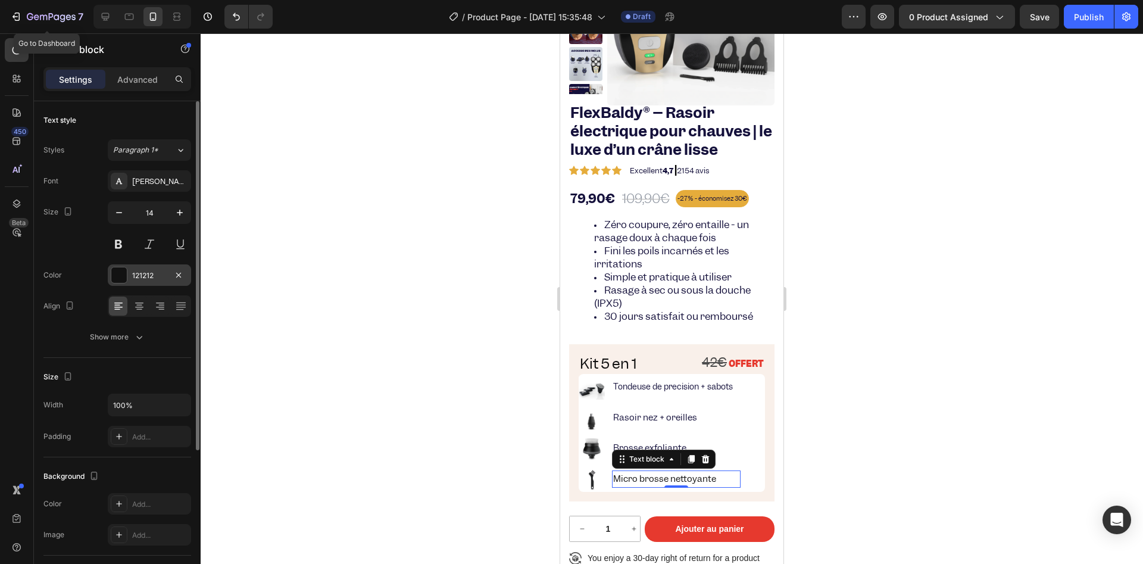
click at [147, 276] on div "121212" at bounding box center [149, 275] width 35 height 11
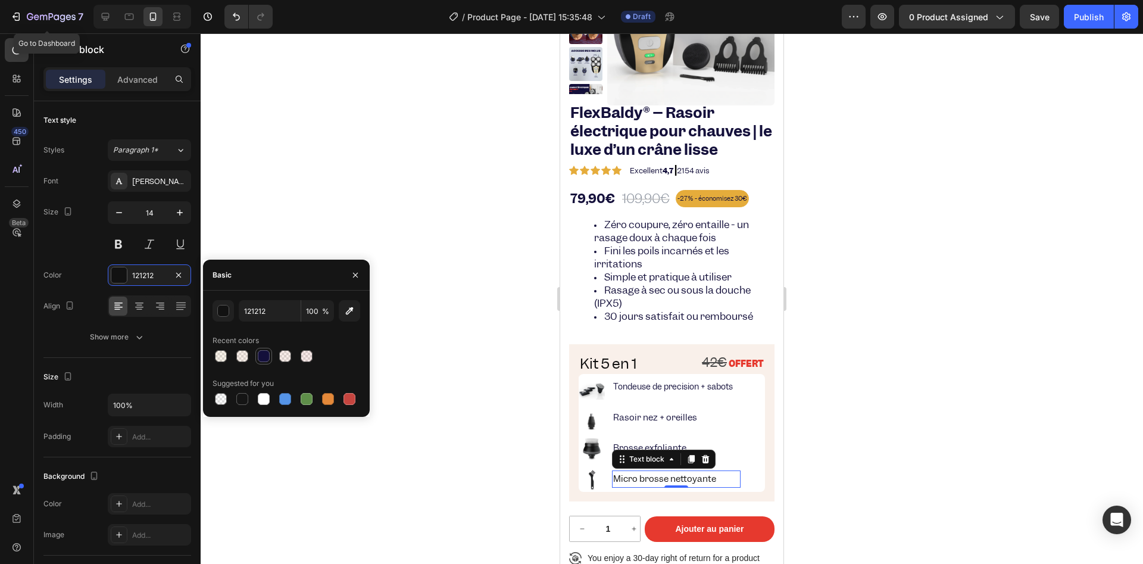
click at [260, 357] on div at bounding box center [264, 356] width 12 height 12
type input "14103B"
click at [464, 441] on div at bounding box center [672, 298] width 942 height 530
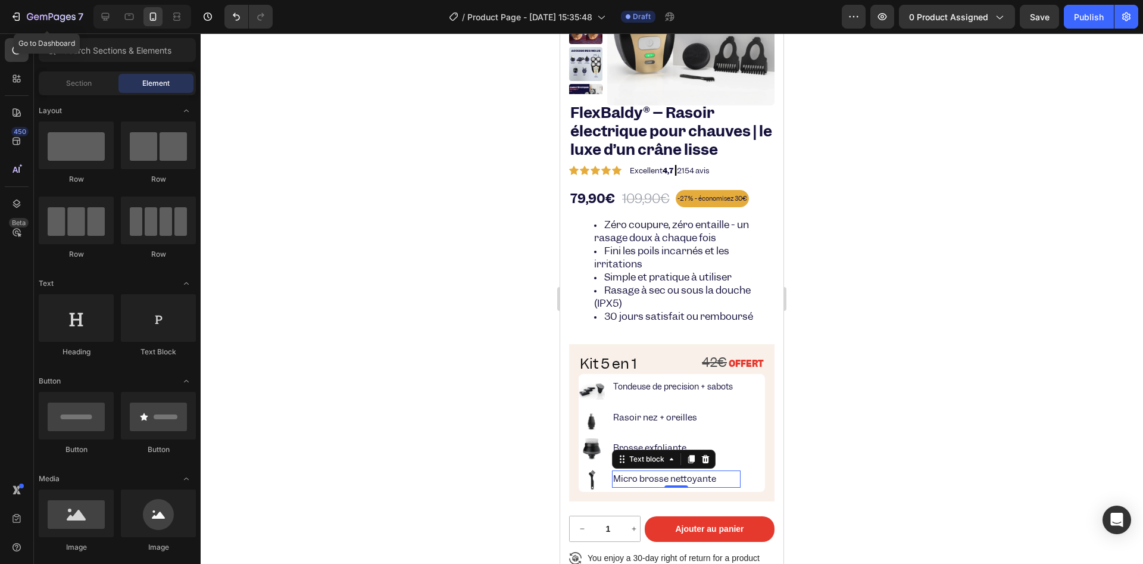
click at [464, 441] on div at bounding box center [672, 298] width 942 height 530
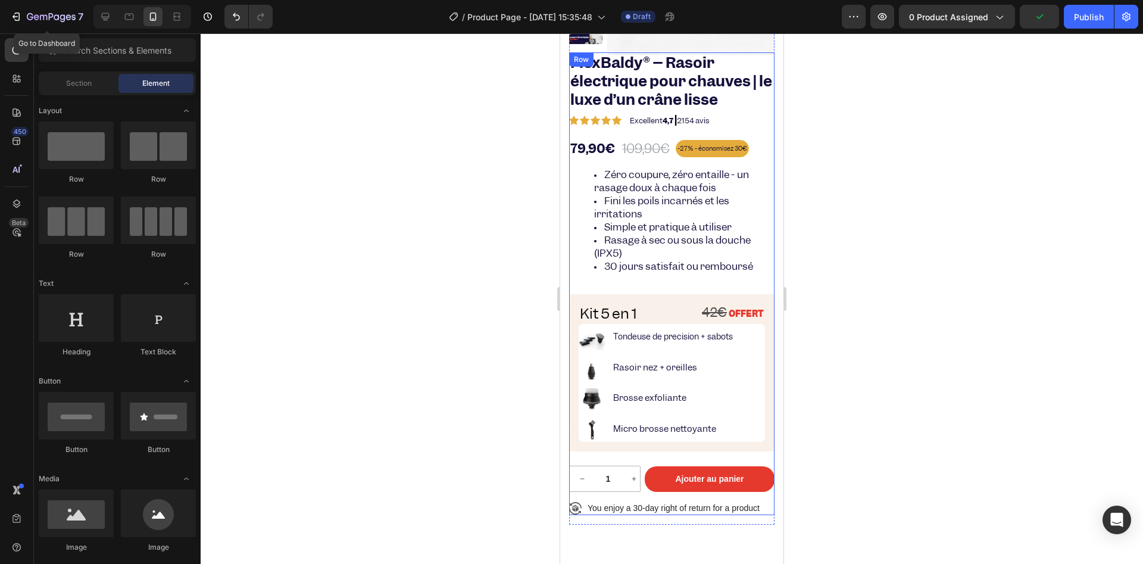
scroll to position [226, 0]
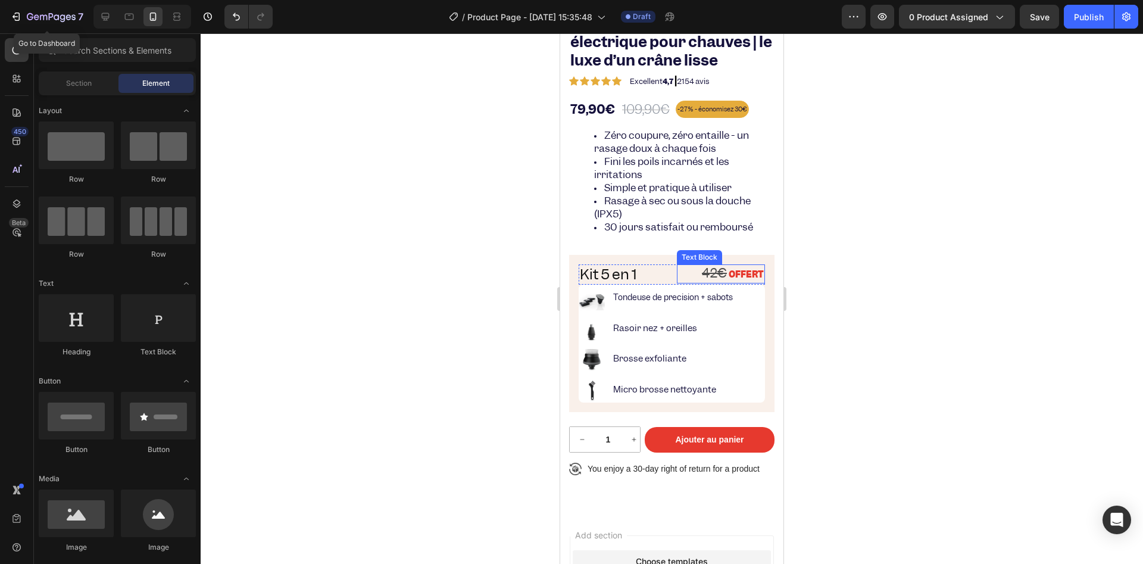
click at [702, 270] on s "42€" at bounding box center [714, 273] width 25 height 16
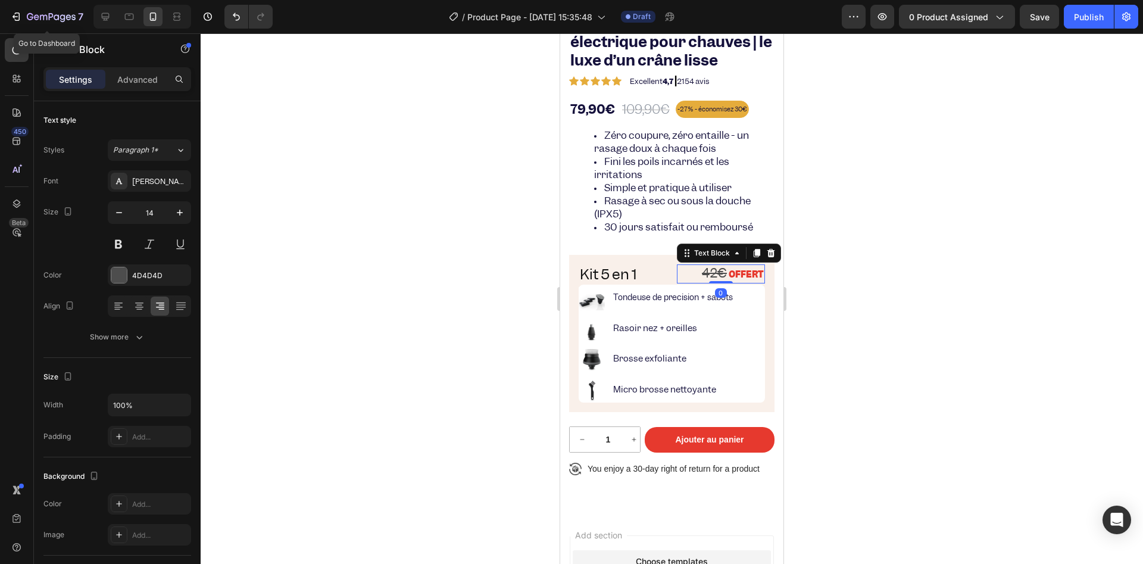
click at [729, 270] on strong "OFFERT" at bounding box center [746, 275] width 35 height 12
click at [729, 269] on strong "OFFERT" at bounding box center [746, 275] width 35 height 12
click at [476, 241] on div at bounding box center [672, 298] width 942 height 530
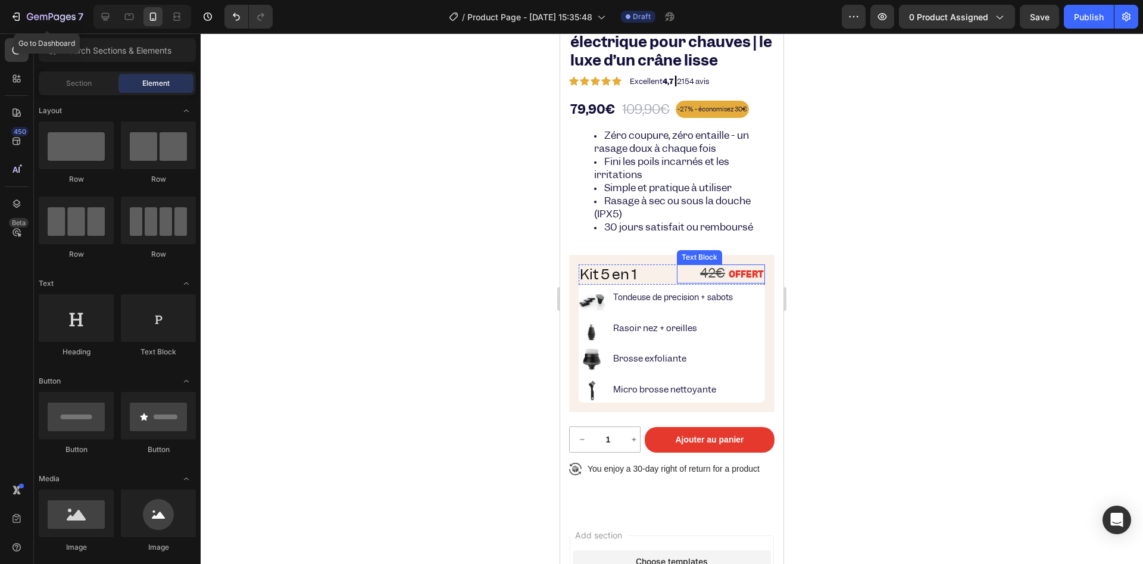
click at [700, 270] on s "42€" at bounding box center [712, 273] width 25 height 16
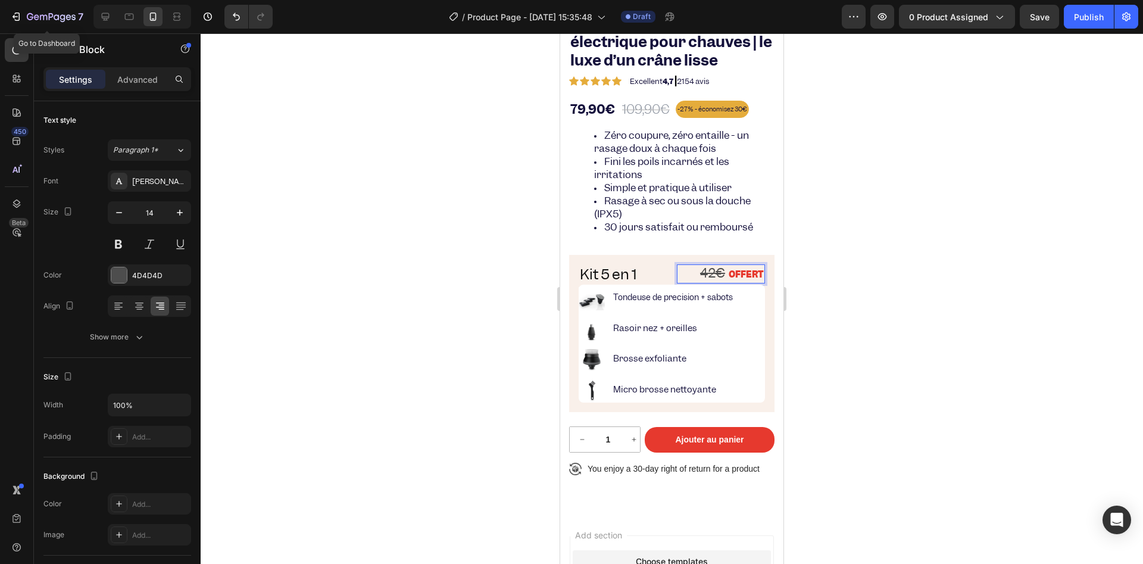
click at [729, 269] on strong "OFFERT" at bounding box center [746, 275] width 35 height 12
drag, startPoint x: 717, startPoint y: 272, endPoint x: 749, endPoint y: 273, distance: 32.2
click at [749, 273] on strong "OFFERT" at bounding box center [746, 275] width 35 height 12
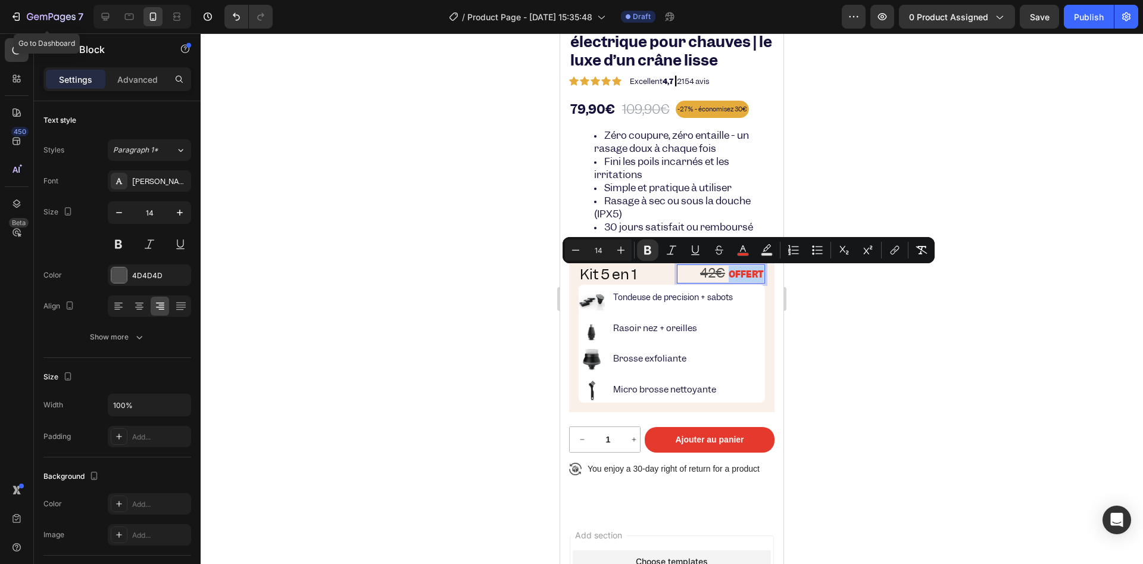
type input "20"
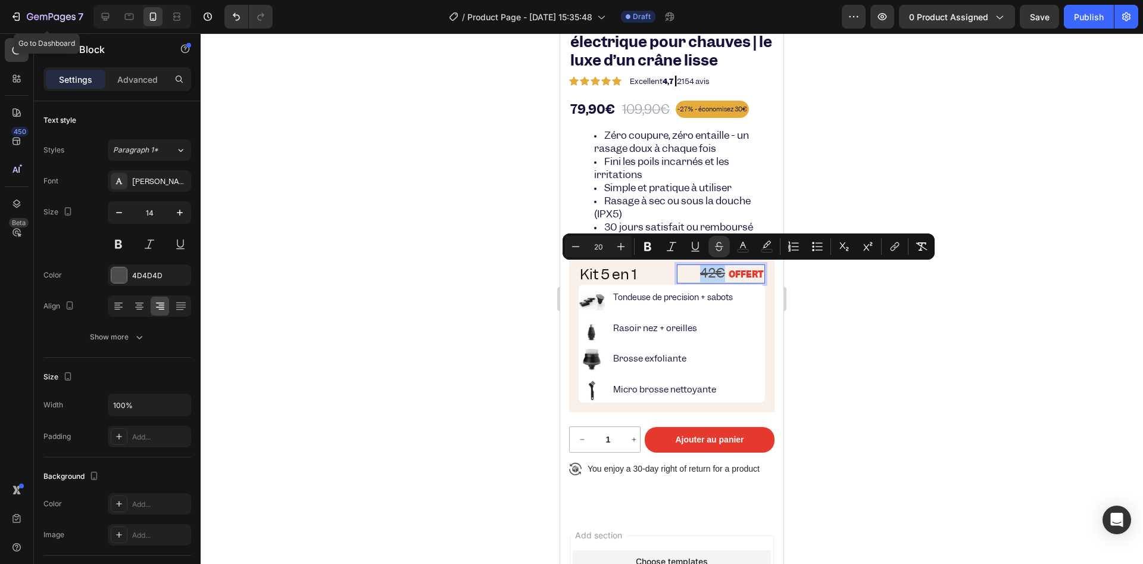
drag, startPoint x: 689, startPoint y: 276, endPoint x: 711, endPoint y: 276, distance: 22.0
click at [711, 276] on s "42€" at bounding box center [712, 273] width 25 height 16
click at [578, 248] on icon "Editor contextual toolbar" at bounding box center [576, 247] width 12 height 12
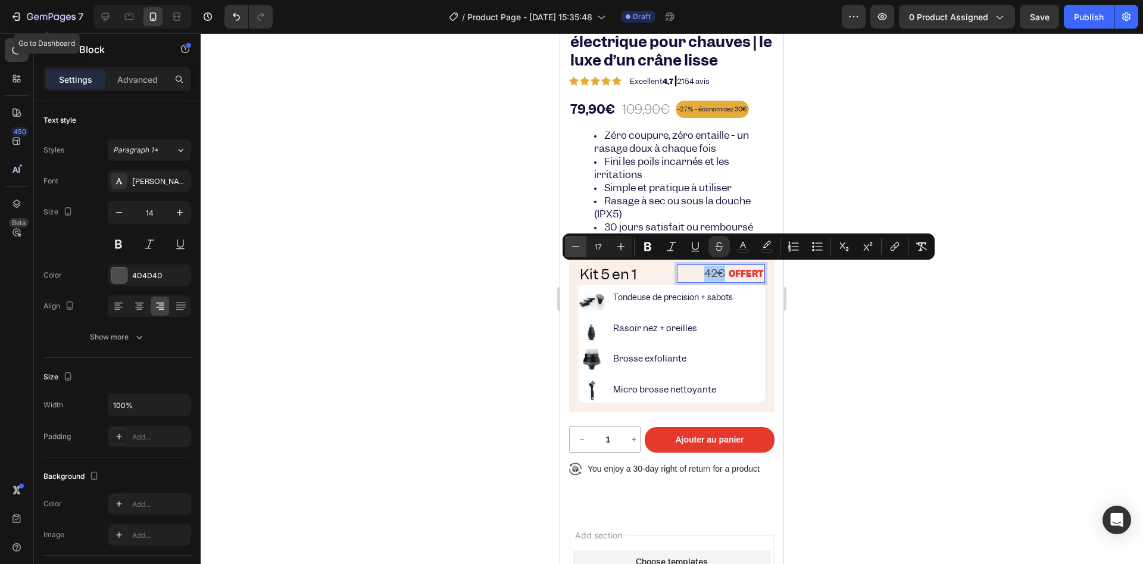
click at [578, 248] on icon "Editor contextual toolbar" at bounding box center [576, 247] width 12 height 12
click at [630, 248] on button "Plus" at bounding box center [620, 246] width 21 height 21
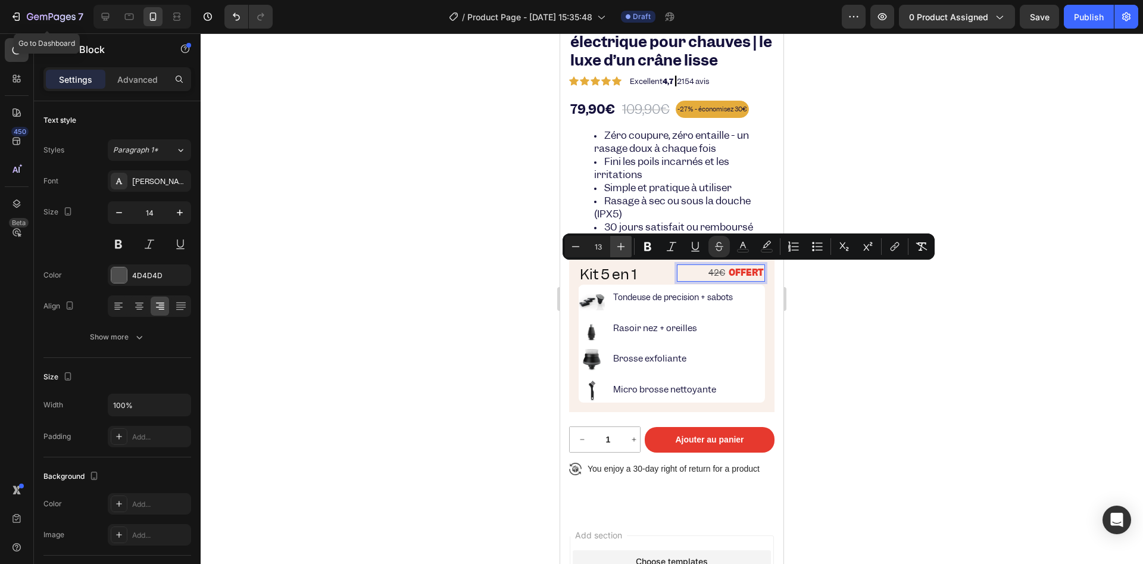
type input "14"
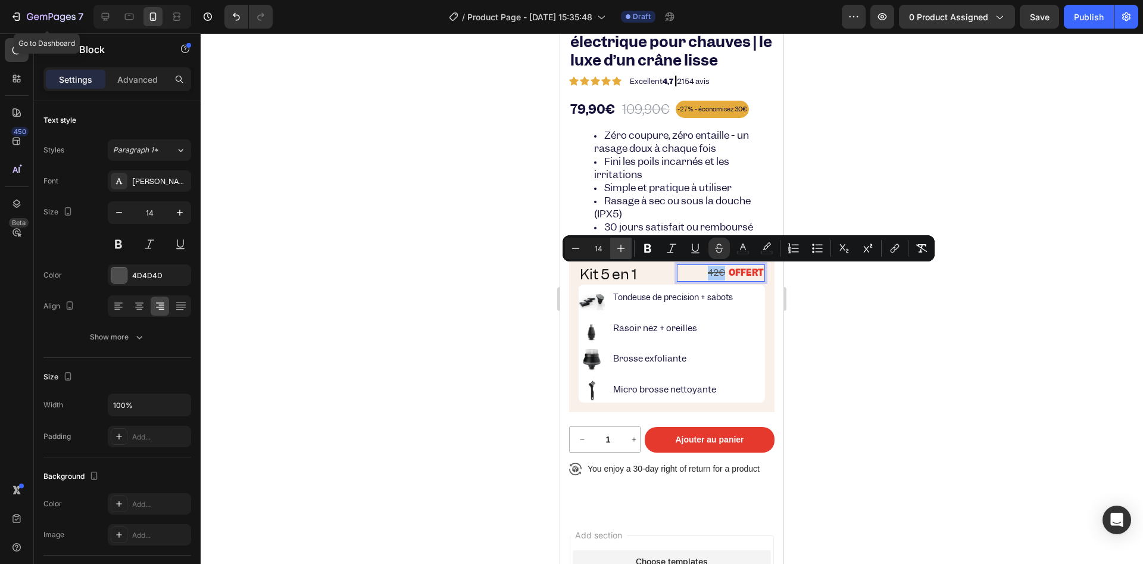
click at [620, 253] on icon "Editor contextual toolbar" at bounding box center [621, 248] width 12 height 12
type input "15"
click at [653, 249] on icon "Editor contextual toolbar" at bounding box center [648, 248] width 12 height 12
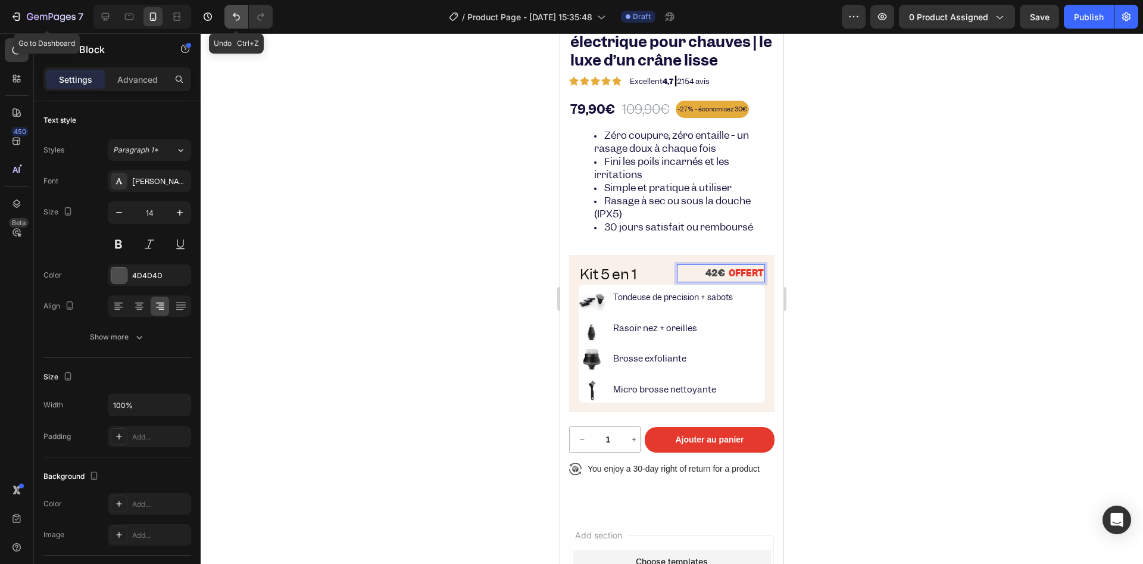
click at [232, 12] on icon "Undo/Redo" at bounding box center [236, 17] width 12 height 12
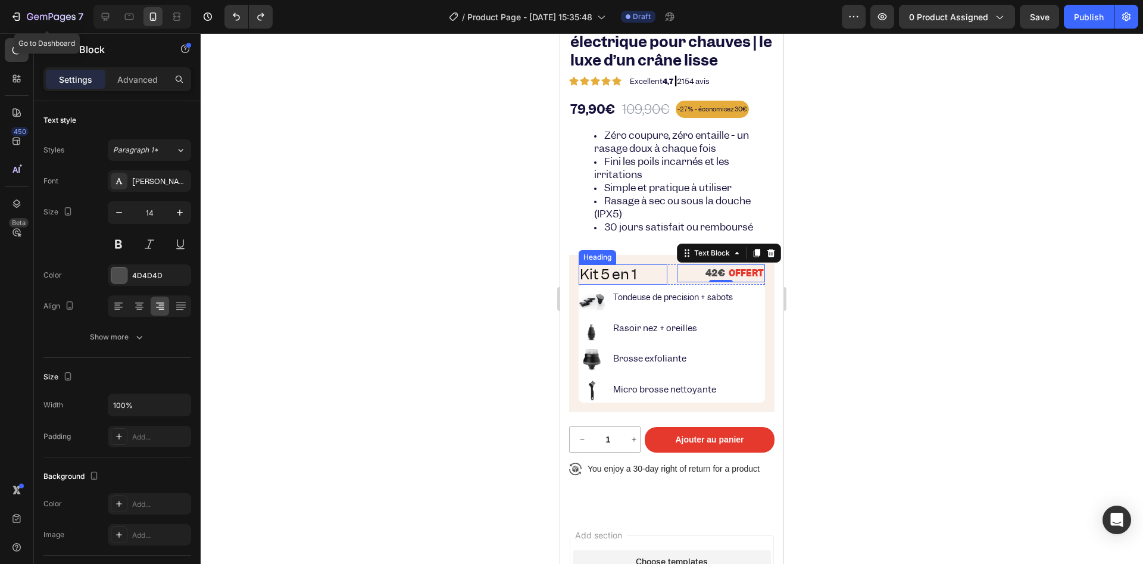
click at [636, 271] on p "Kit 5 en 1" at bounding box center [623, 275] width 86 height 18
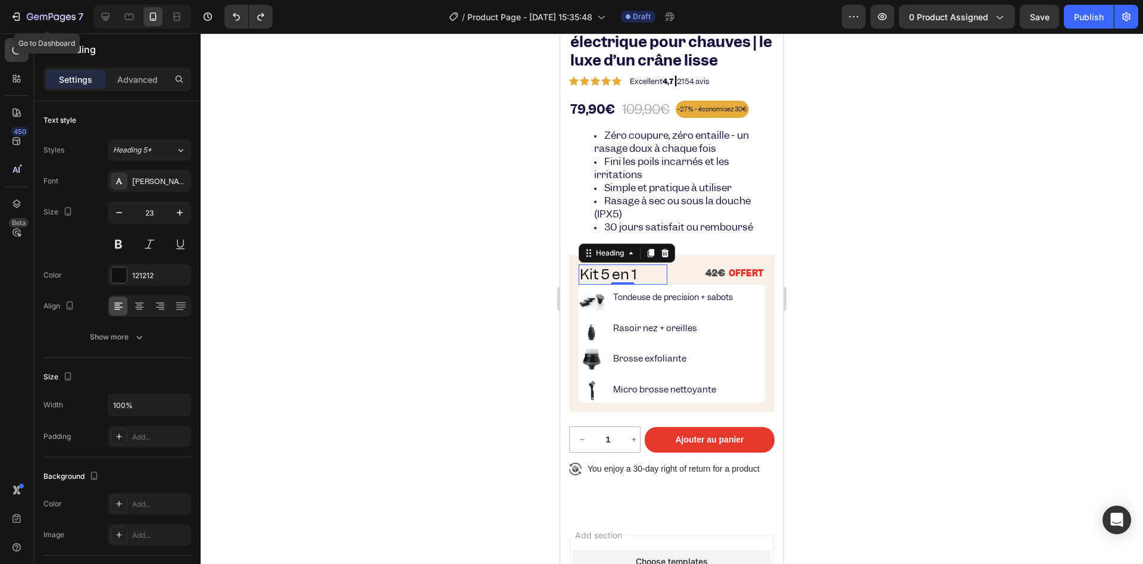
click at [397, 258] on div at bounding box center [672, 298] width 942 height 530
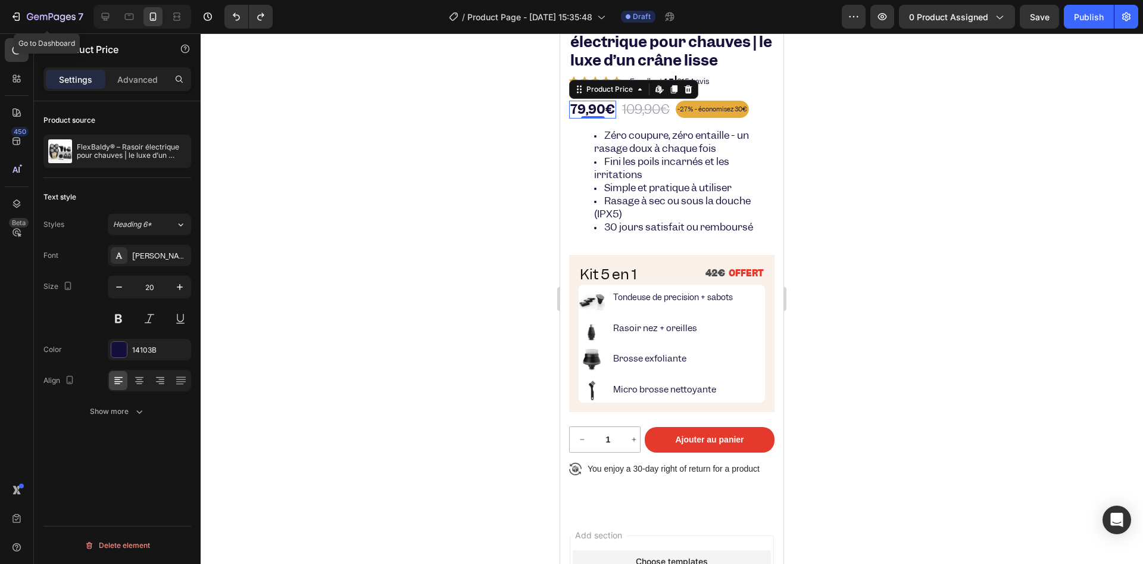
click at [586, 104] on div "79,90€" at bounding box center [592, 110] width 47 height 18
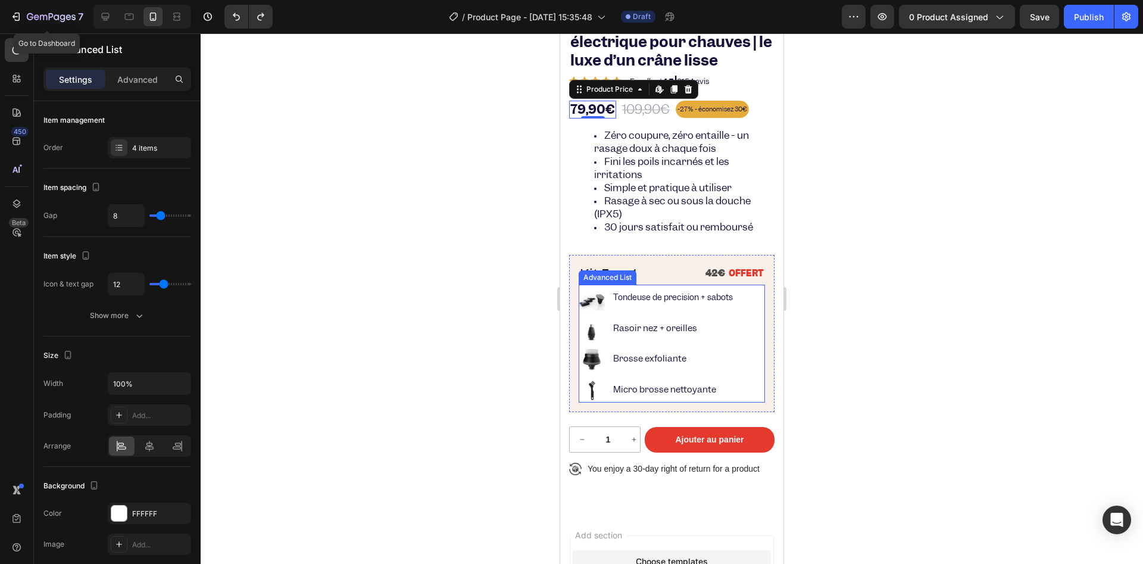
click at [611, 276] on div "Advanced List" at bounding box center [607, 277] width 53 height 11
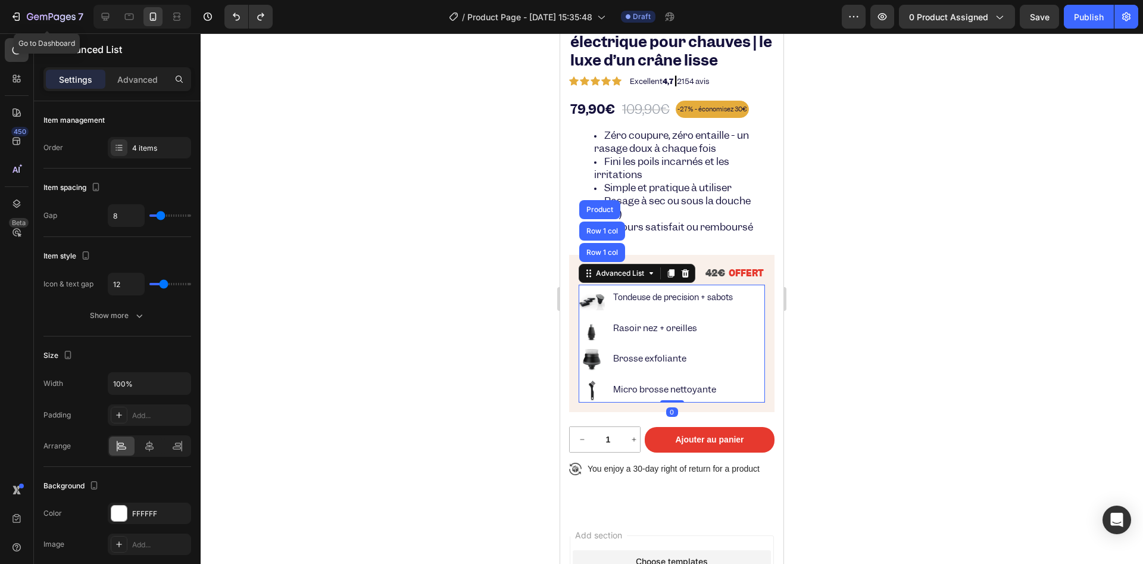
click at [448, 282] on div at bounding box center [672, 298] width 942 height 530
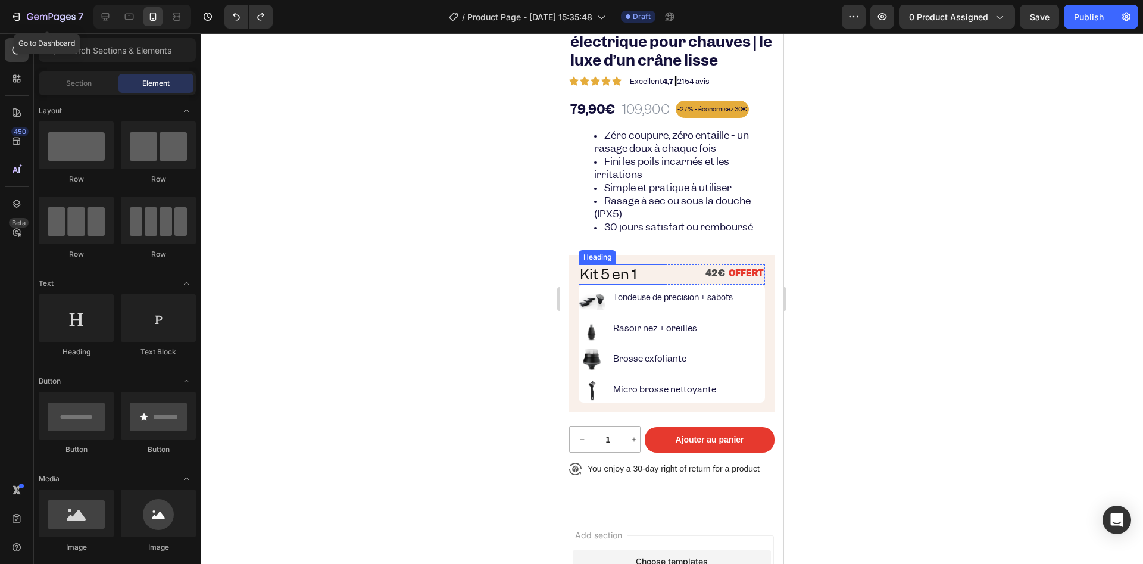
click at [622, 267] on p "Kit 5 en 1" at bounding box center [623, 275] width 86 height 18
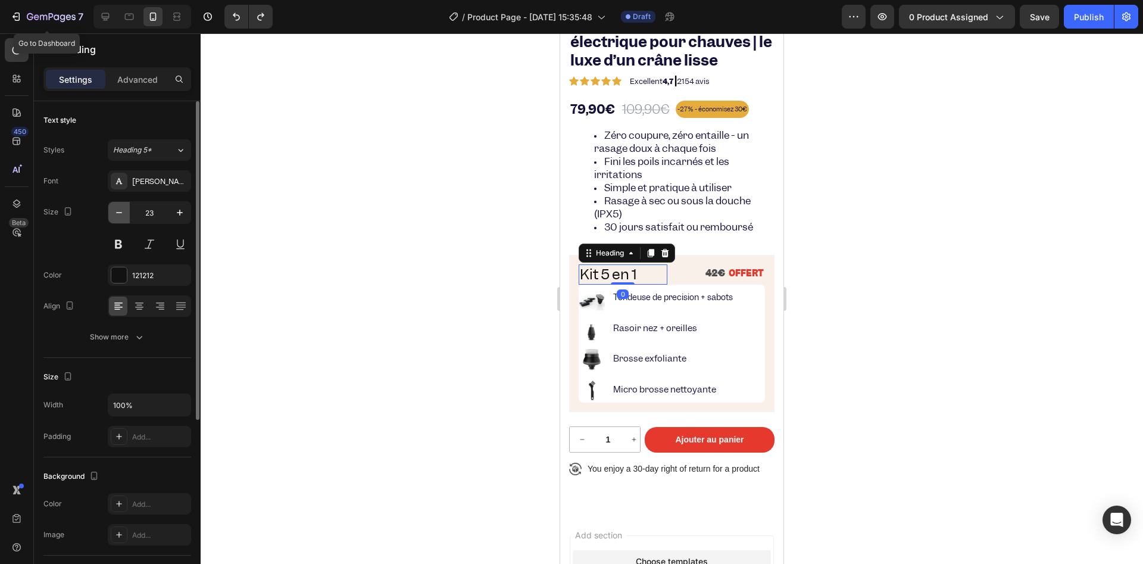
click at [109, 216] on button "button" at bounding box center [118, 212] width 21 height 21
type input "22"
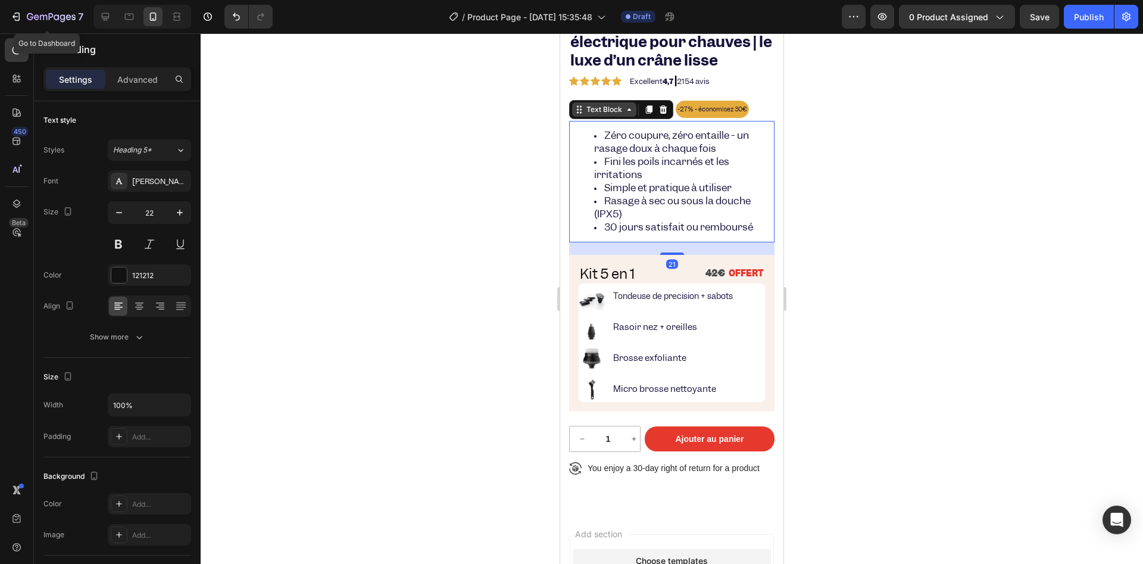
click at [603, 108] on div "Text Block" at bounding box center [604, 109] width 40 height 11
click at [535, 121] on div at bounding box center [672, 298] width 942 height 530
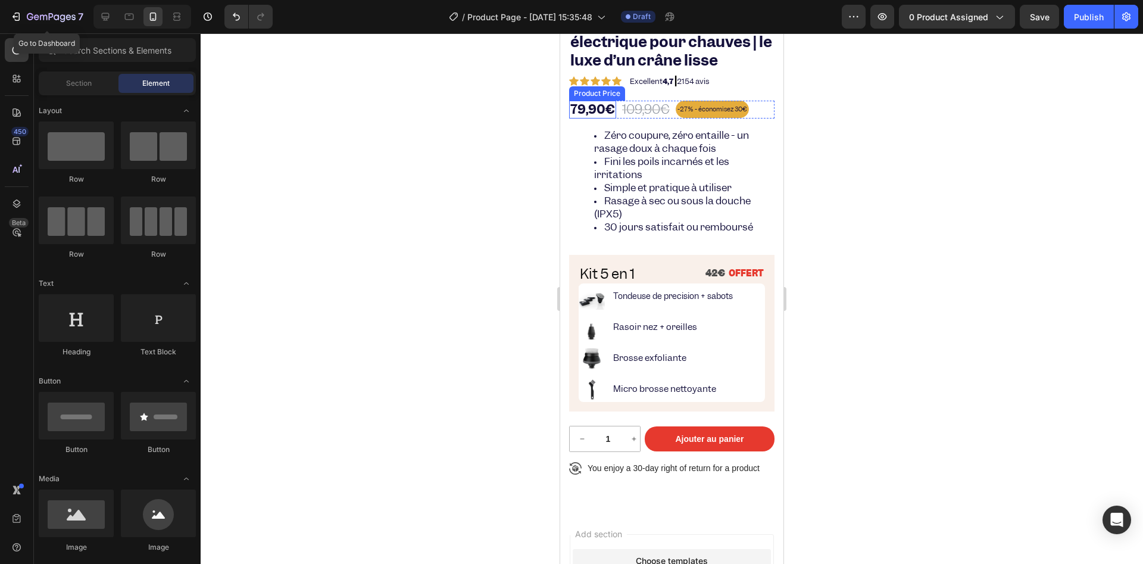
click at [584, 113] on div "79,90€" at bounding box center [592, 110] width 47 height 18
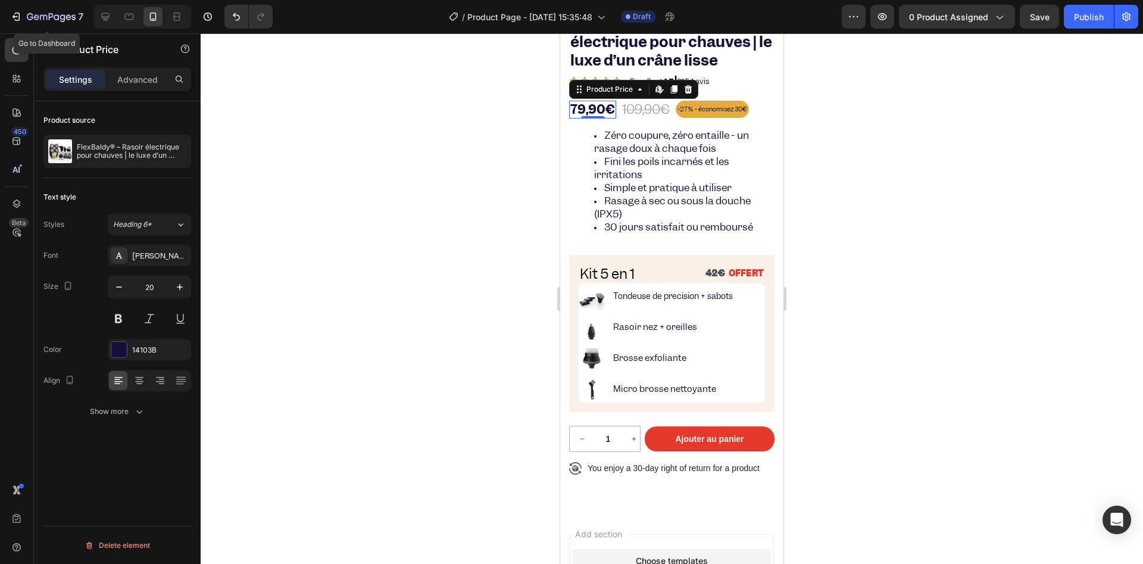
click at [581, 102] on div "79,90€" at bounding box center [592, 110] width 47 height 18
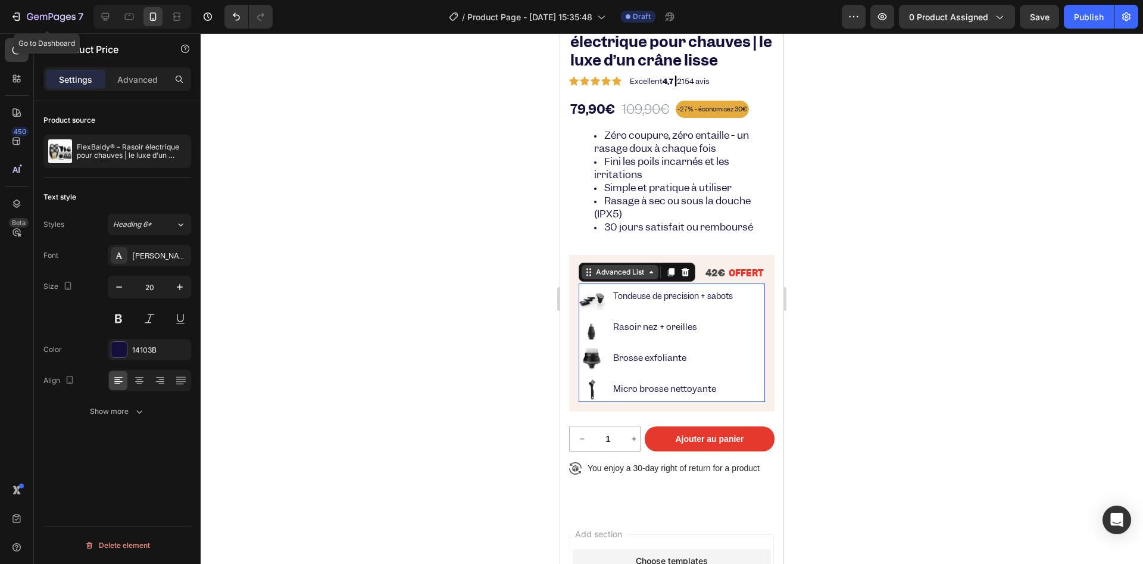
click at [624, 273] on div "Advanced List" at bounding box center [620, 272] width 53 height 11
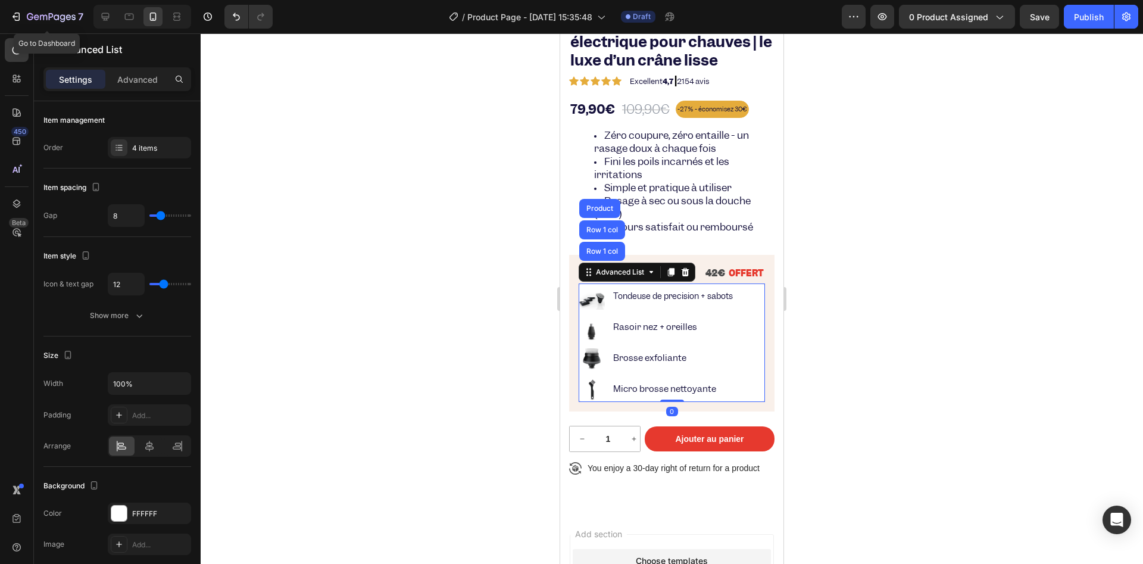
click at [525, 271] on div at bounding box center [672, 298] width 942 height 530
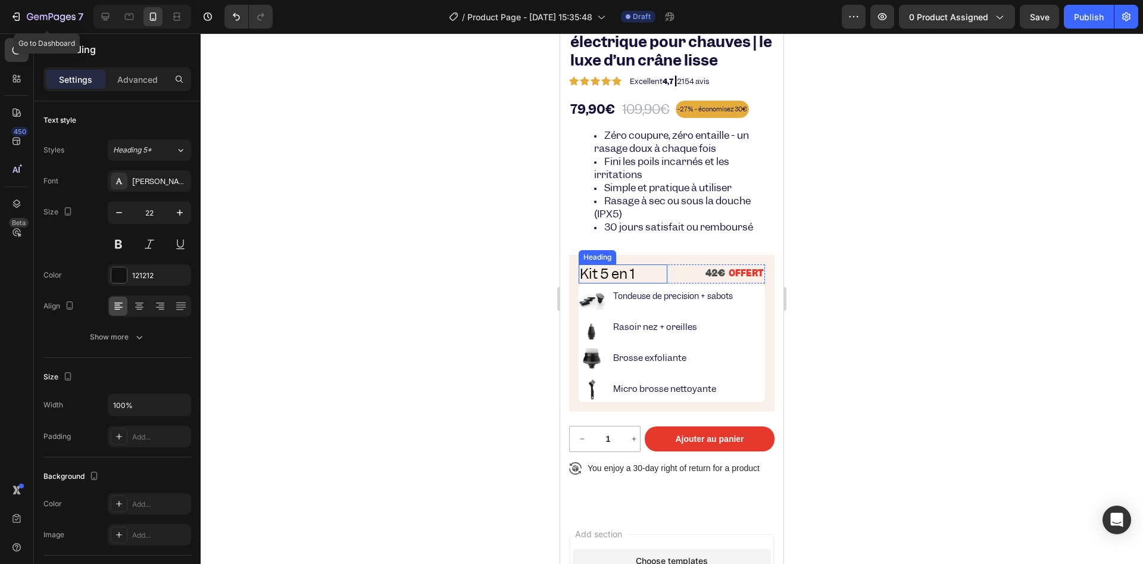
click at [630, 274] on p "Kit 5 en 1" at bounding box center [623, 274] width 86 height 17
click at [121, 211] on icon "button" at bounding box center [119, 213] width 12 height 12
type input "20"
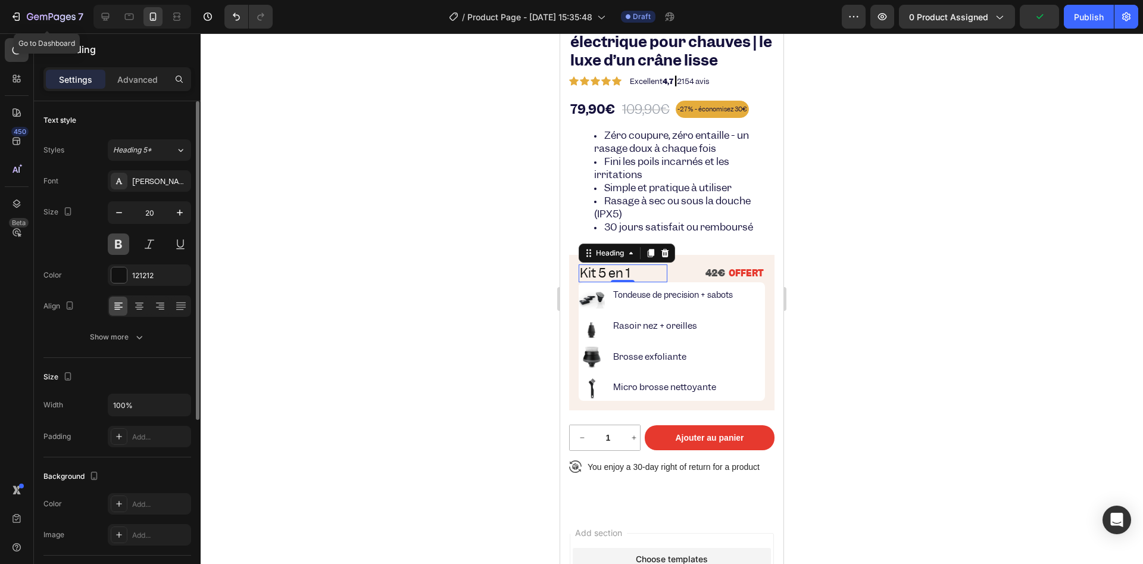
click at [124, 242] on button at bounding box center [118, 243] width 21 height 21
click at [408, 268] on div at bounding box center [672, 298] width 942 height 530
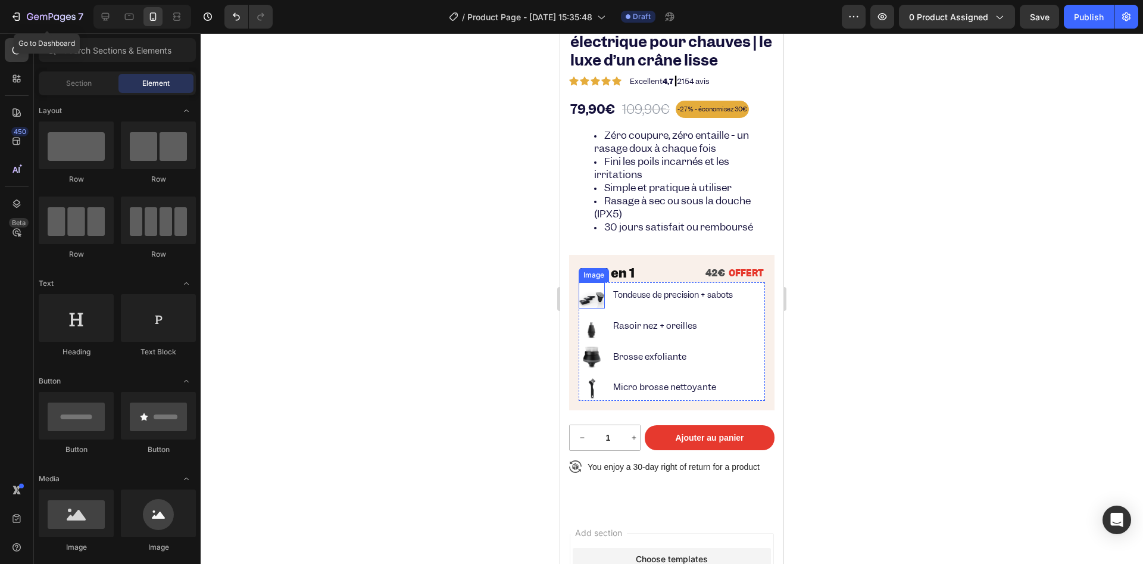
click at [458, 308] on div at bounding box center [672, 298] width 942 height 530
click at [458, 310] on div at bounding box center [672, 298] width 942 height 530
click at [729, 267] on strong "OFFERT" at bounding box center [746, 273] width 35 height 12
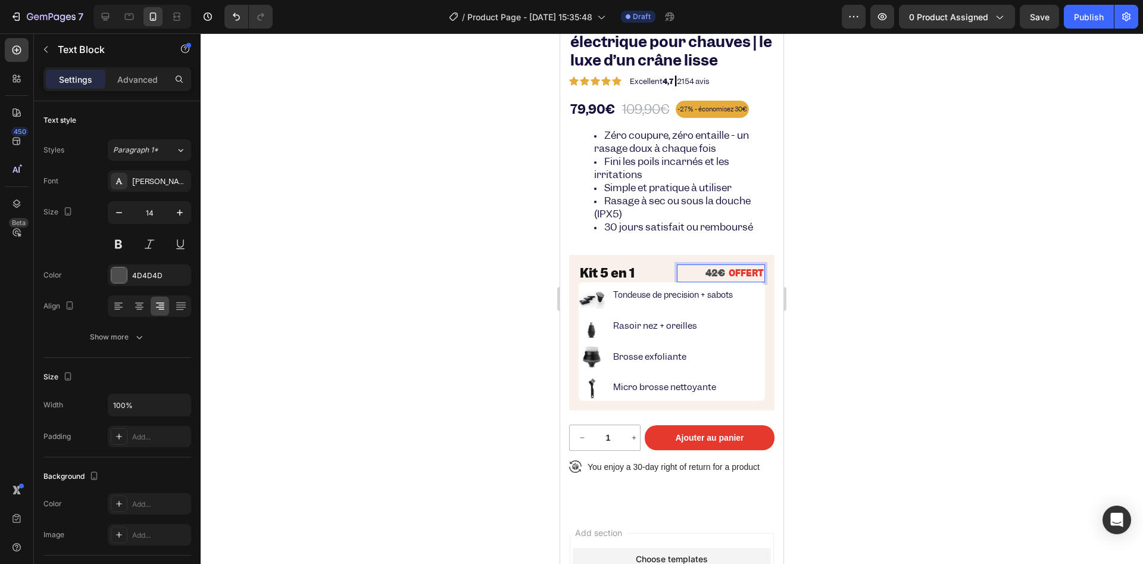
click at [741, 270] on strong "OFFERT" at bounding box center [746, 273] width 35 height 12
click at [506, 299] on div at bounding box center [672, 298] width 942 height 530
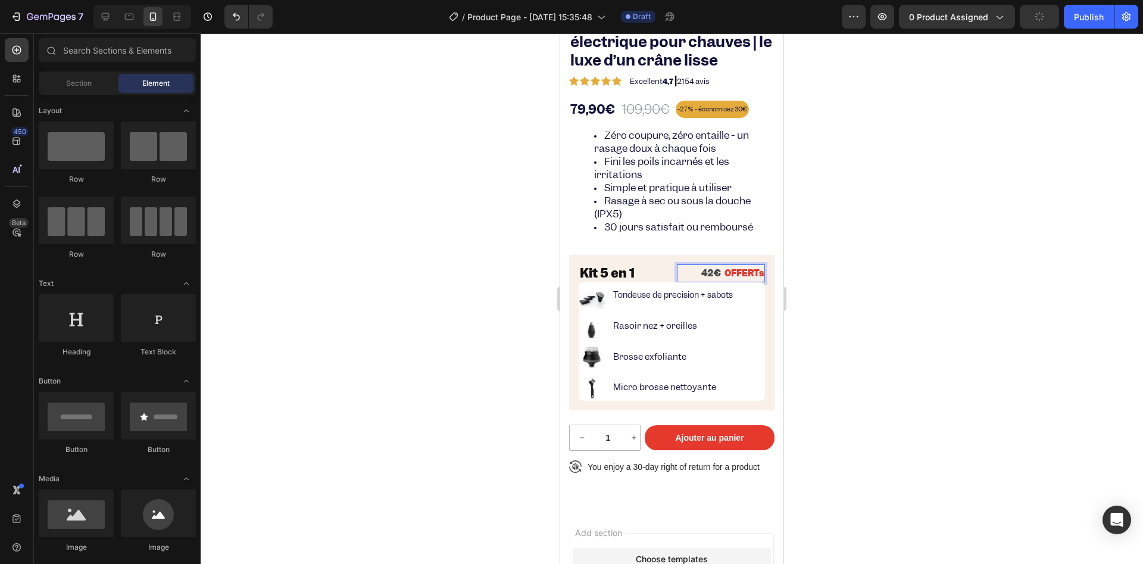
click at [506, 299] on div at bounding box center [672, 298] width 942 height 530
click at [755, 271] on div "Kit 5 en 1 Heading 42€ OFFERTs Text Block Row Image Tondeuse de precision + sab…" at bounding box center [671, 332] width 205 height 155
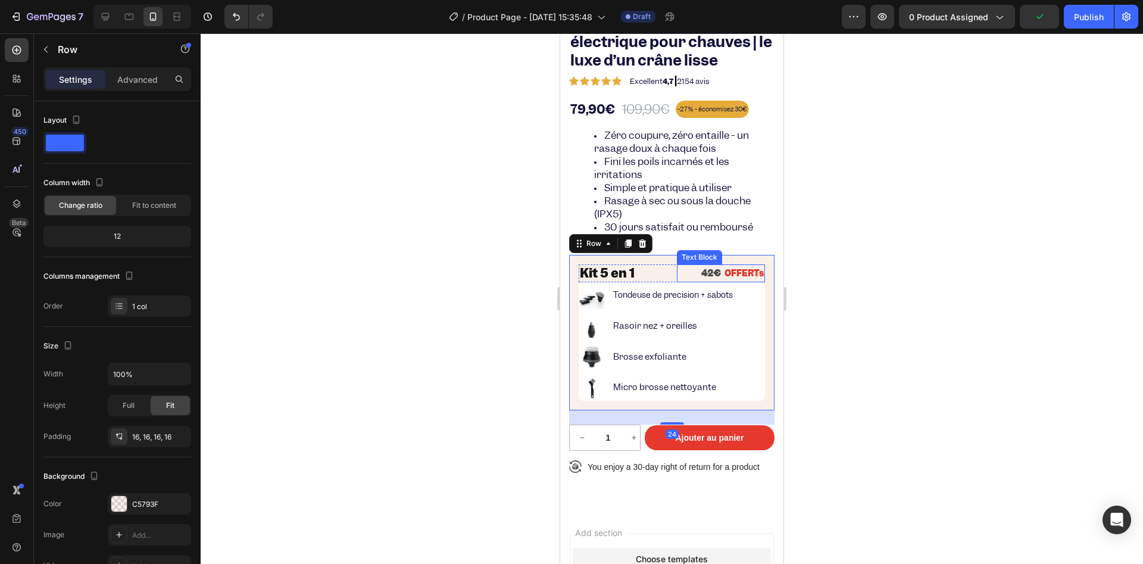
click at [747, 271] on strong "OFFERTs" at bounding box center [744, 273] width 39 height 12
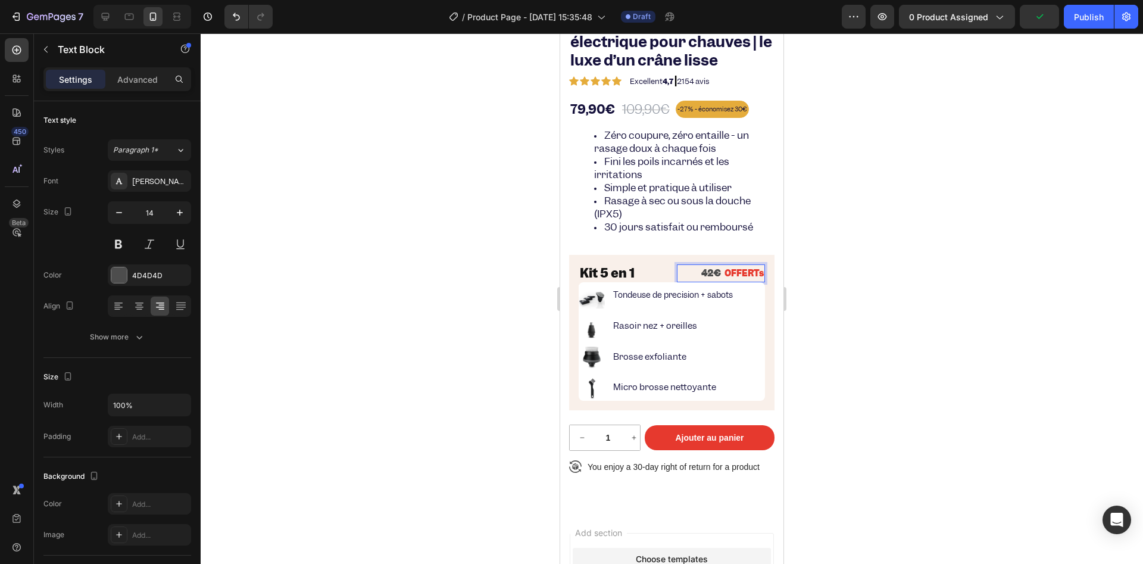
click at [740, 271] on strong "OFFERTs" at bounding box center [744, 273] width 39 height 12
click at [436, 311] on div at bounding box center [672, 298] width 942 height 530
click at [732, 300] on p "Tondeuse de precision + sabots" at bounding box center [676, 295] width 126 height 14
click at [476, 300] on div at bounding box center [672, 298] width 942 height 530
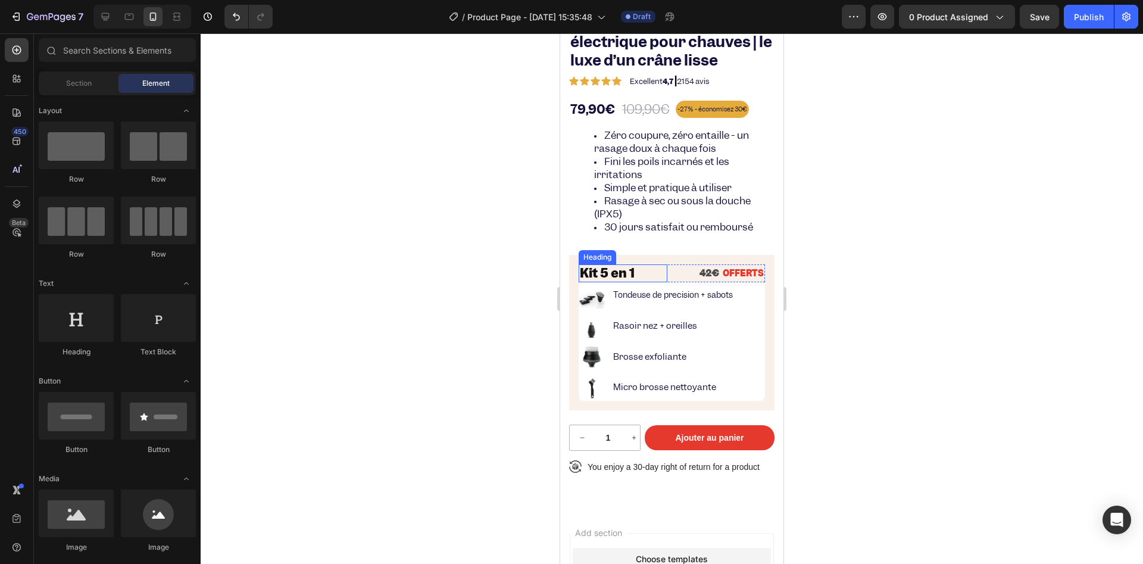
click at [650, 294] on p "Tondeuse de precision + sabots" at bounding box center [676, 295] width 126 height 14
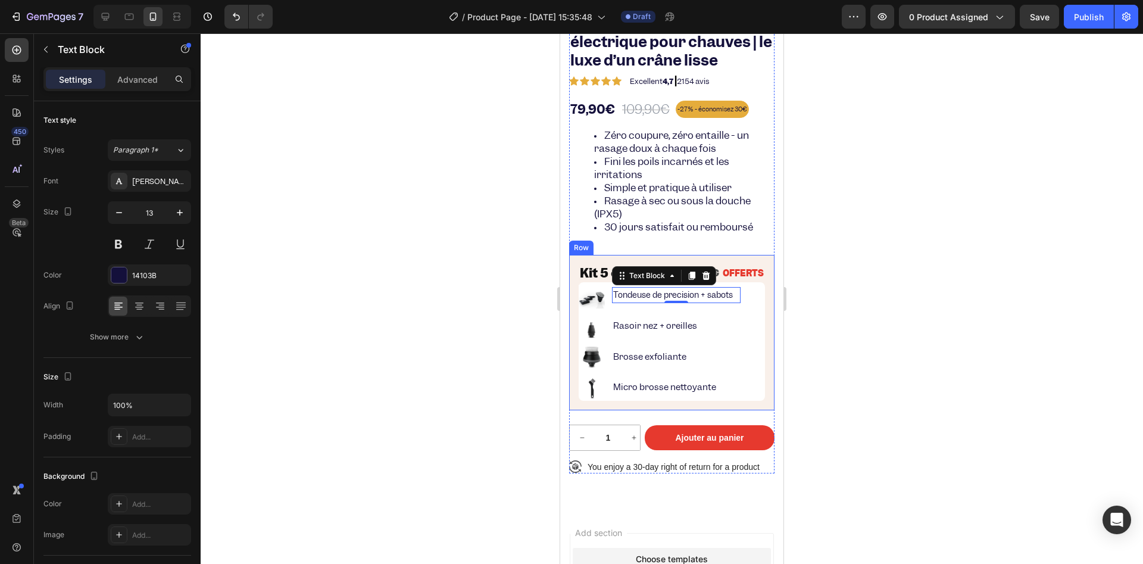
click at [504, 310] on div at bounding box center [672, 298] width 942 height 530
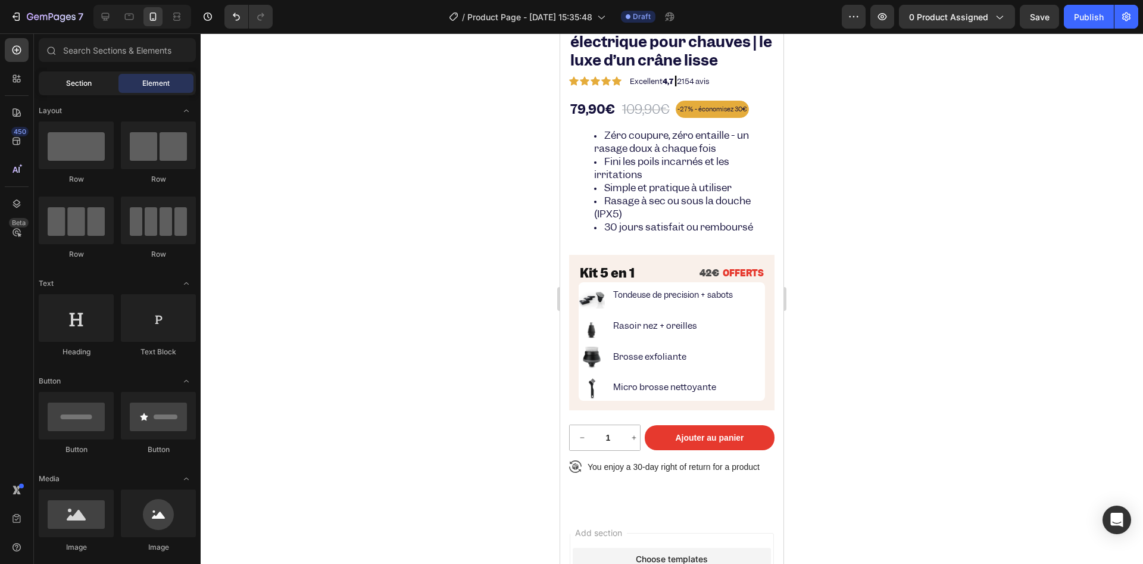
click at [76, 83] on span "Section" at bounding box center [79, 83] width 26 height 11
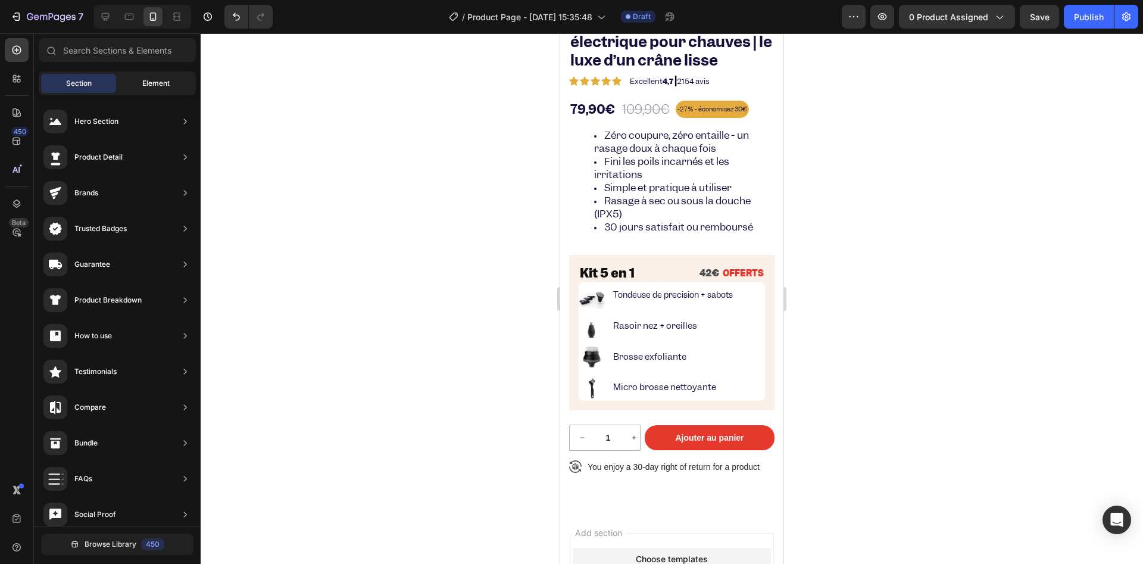
click at [141, 89] on div "Element" at bounding box center [155, 83] width 75 height 19
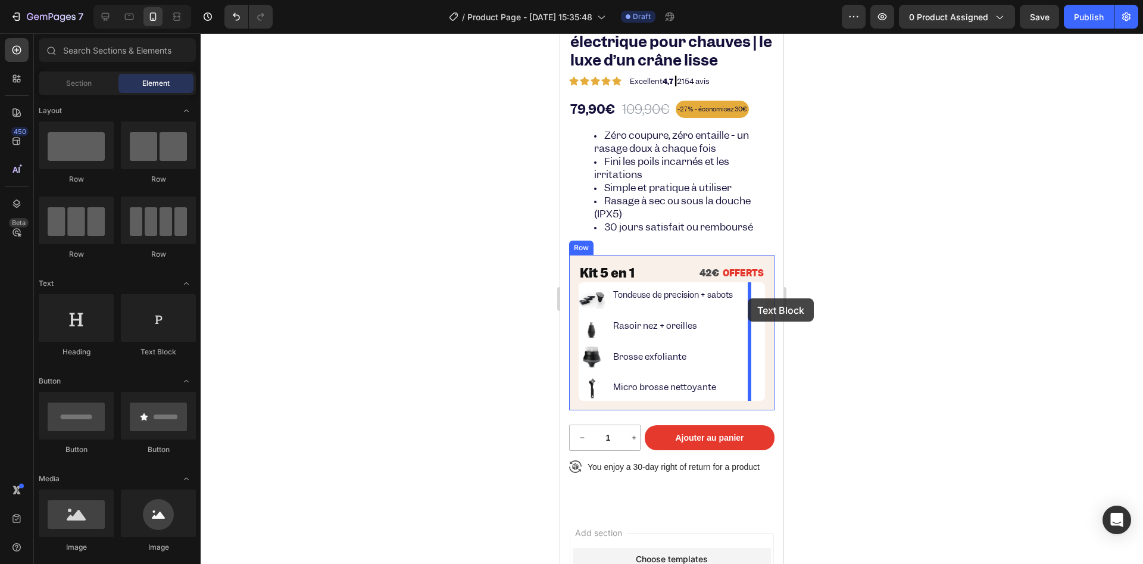
drag, startPoint x: 759, startPoint y: 376, endPoint x: 748, endPoint y: 298, distance: 78.8
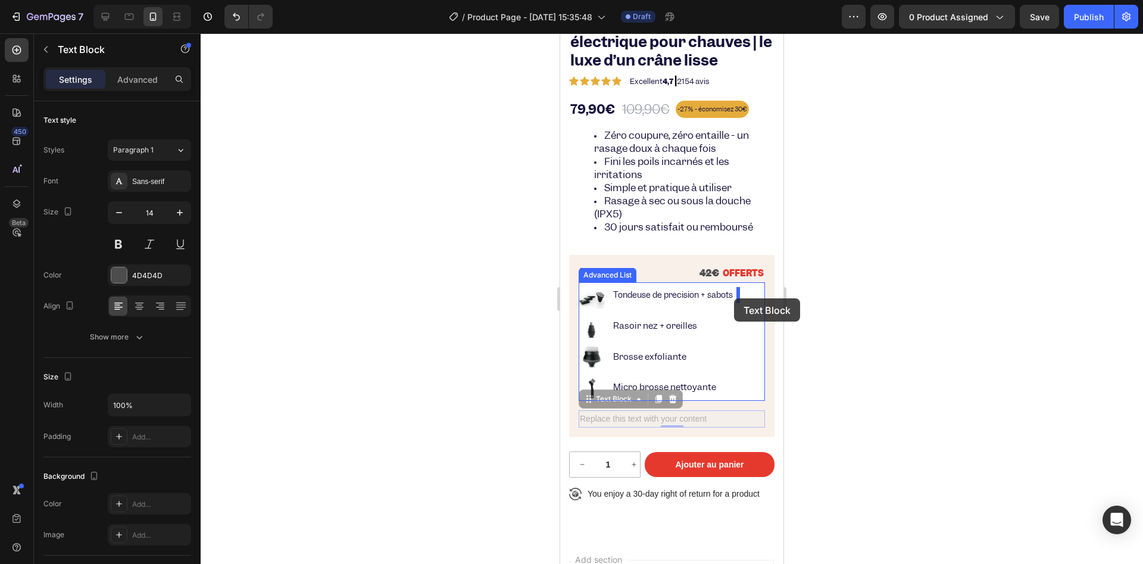
drag, startPoint x: 603, startPoint y: 398, endPoint x: 734, endPoint y: 298, distance: 165.3
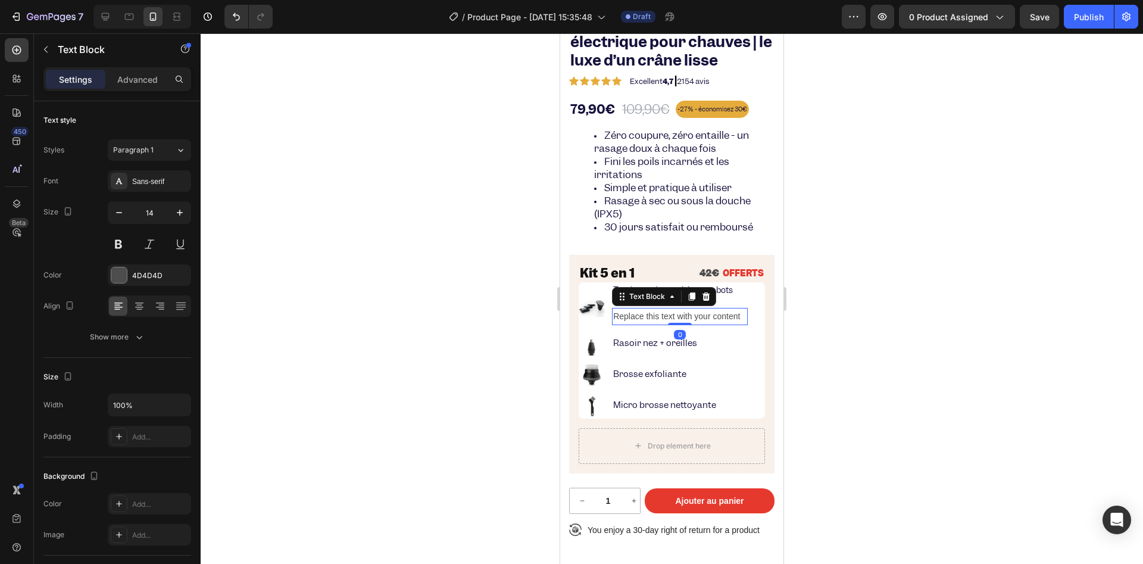
click at [638, 314] on div "Replace this text with your content" at bounding box center [680, 316] width 136 height 17
click at [638, 314] on p "Replace this text with your content" at bounding box center [679, 316] width 133 height 15
click at [434, 338] on div at bounding box center [672, 298] width 942 height 530
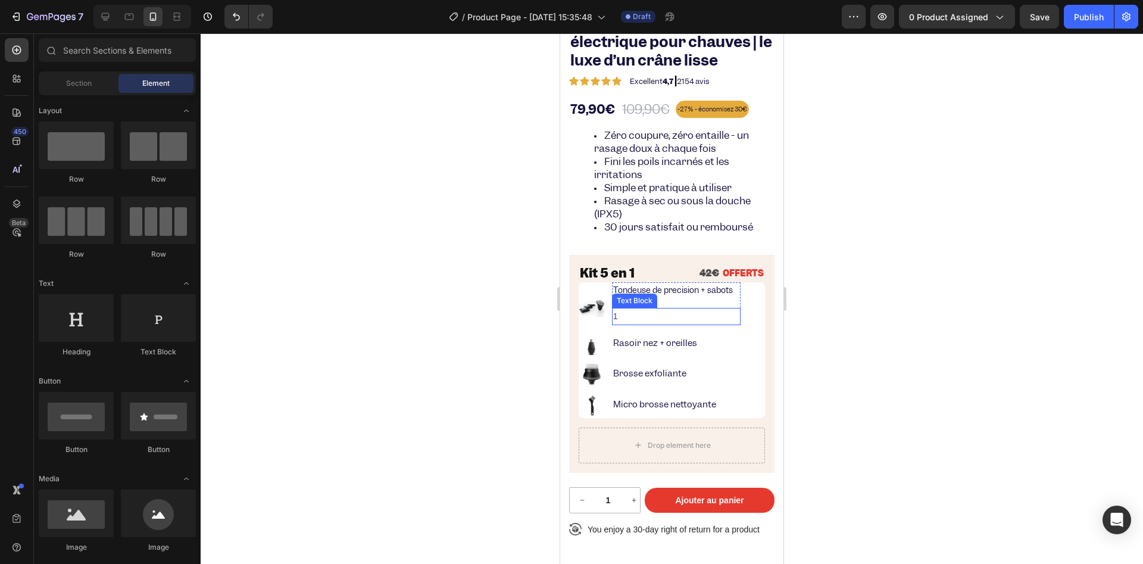
click at [631, 314] on p "1" at bounding box center [676, 316] width 126 height 15
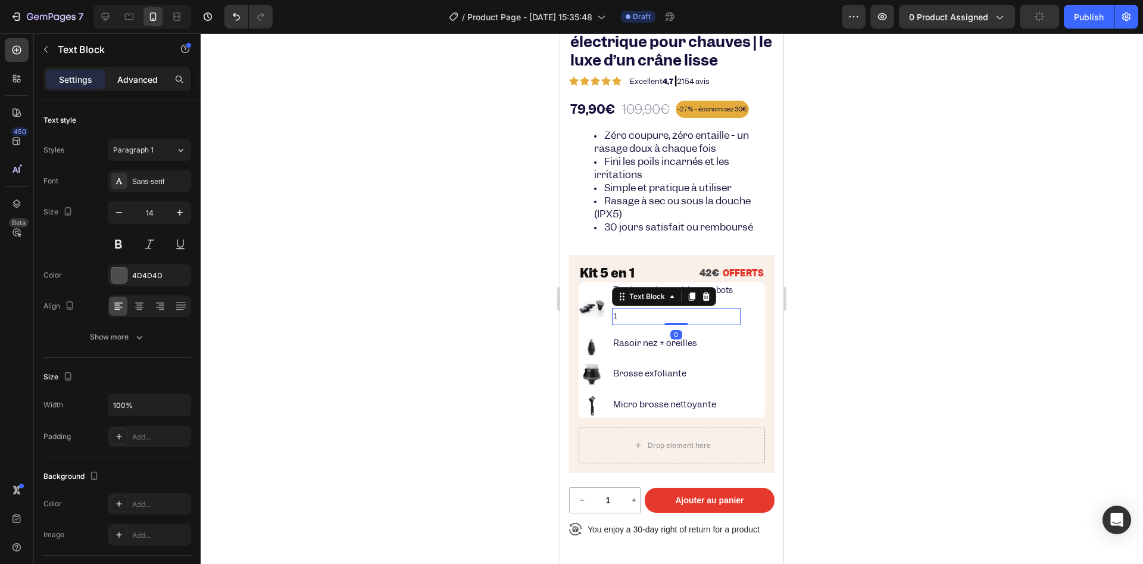
click at [139, 83] on p "Advanced" at bounding box center [137, 79] width 40 height 13
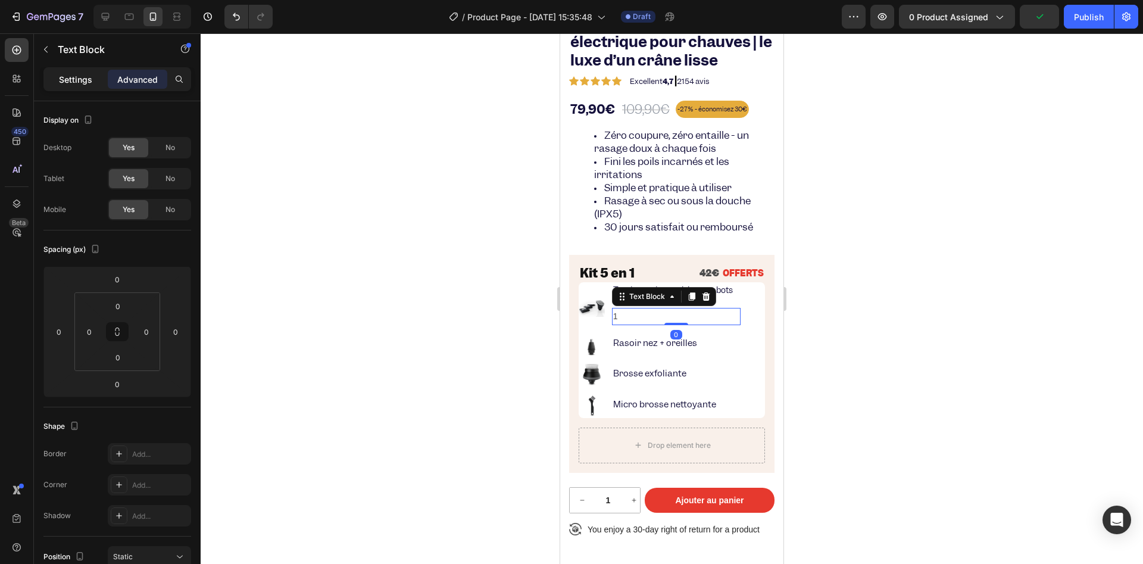
click at [93, 82] on div "Settings" at bounding box center [76, 79] width 60 height 19
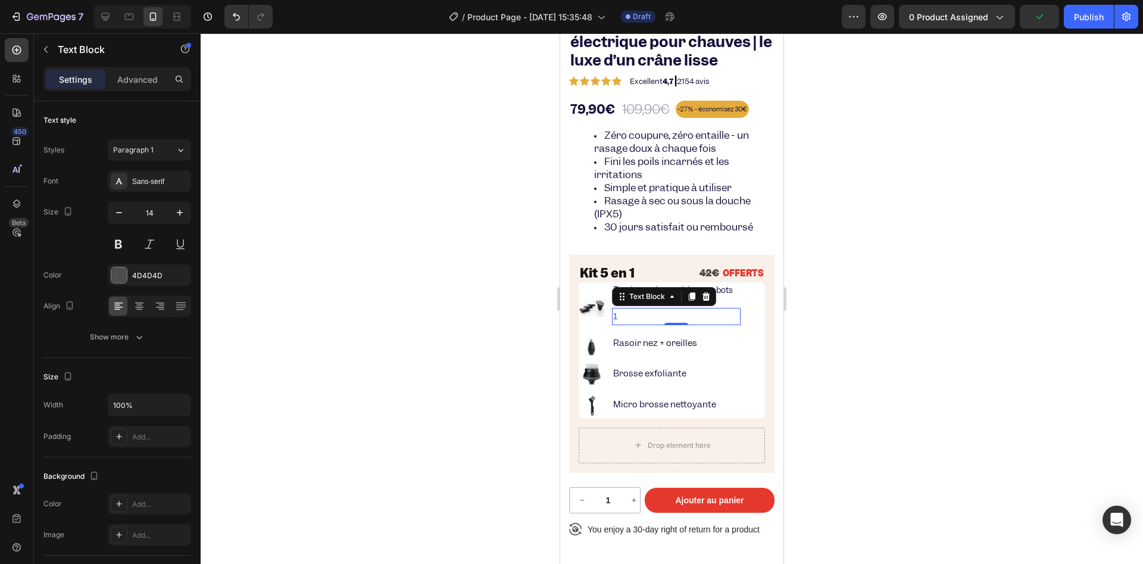
click at [482, 282] on div at bounding box center [672, 298] width 942 height 530
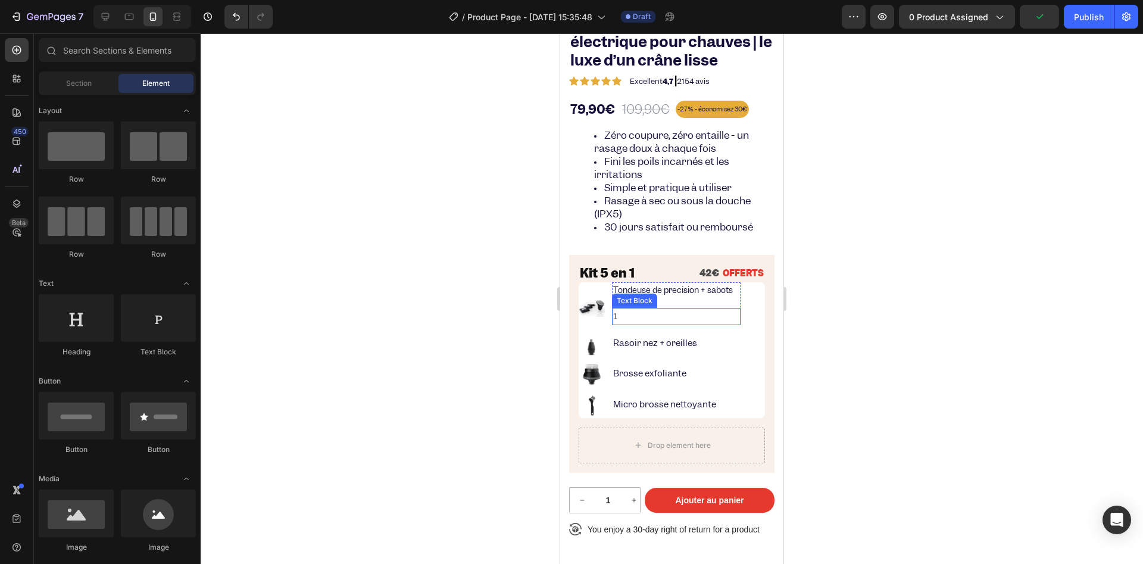
click at [697, 314] on p "1" at bounding box center [676, 316] width 126 height 15
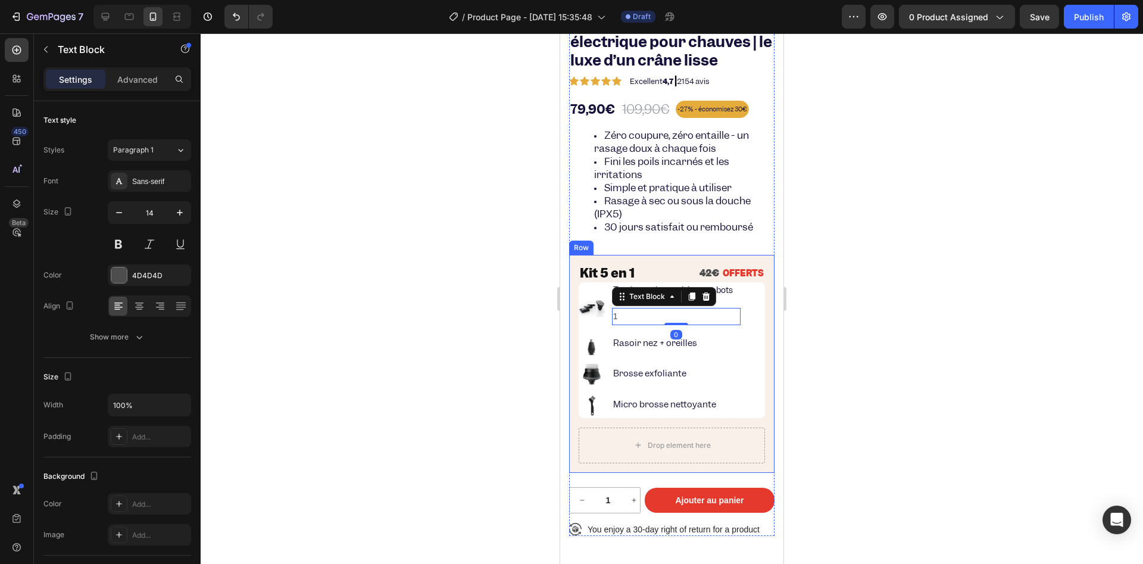
click at [543, 294] on div at bounding box center [672, 298] width 942 height 530
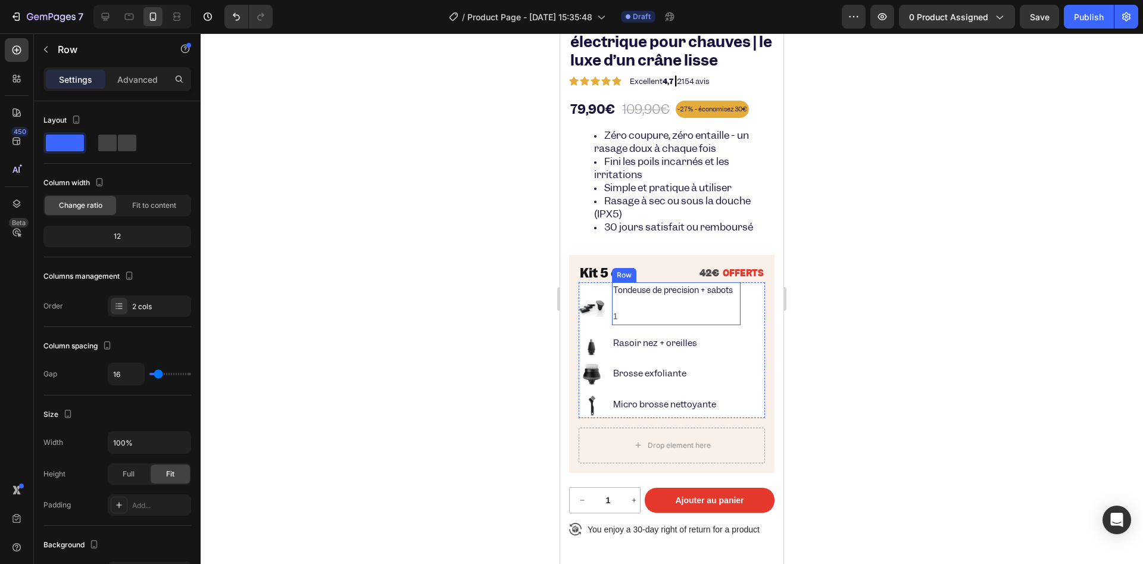
click at [632, 304] on div "Tondeuse de precision + sabots Text Block 1 Text Block Row" at bounding box center [676, 303] width 129 height 43
click at [118, 142] on span at bounding box center [127, 143] width 18 height 17
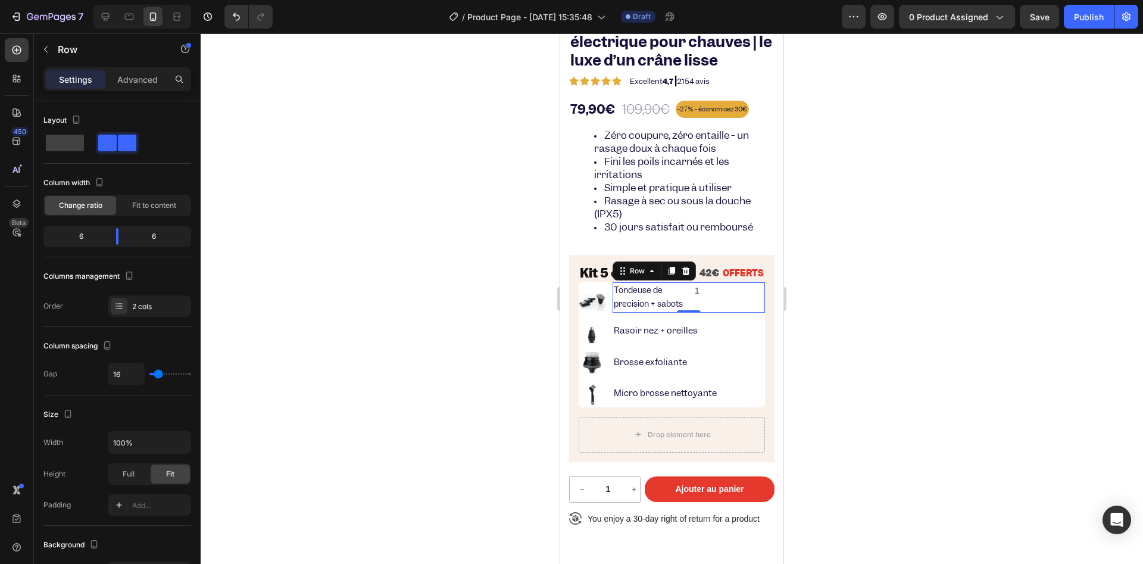
click at [412, 269] on div at bounding box center [672, 298] width 942 height 530
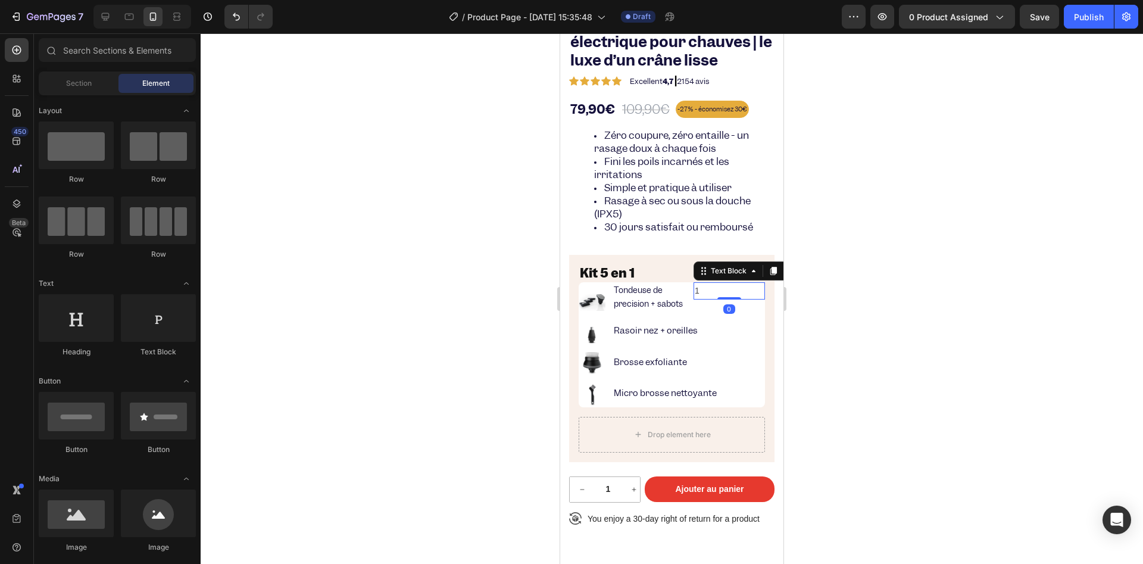
click at [699, 299] on div "1" at bounding box center [729, 290] width 71 height 17
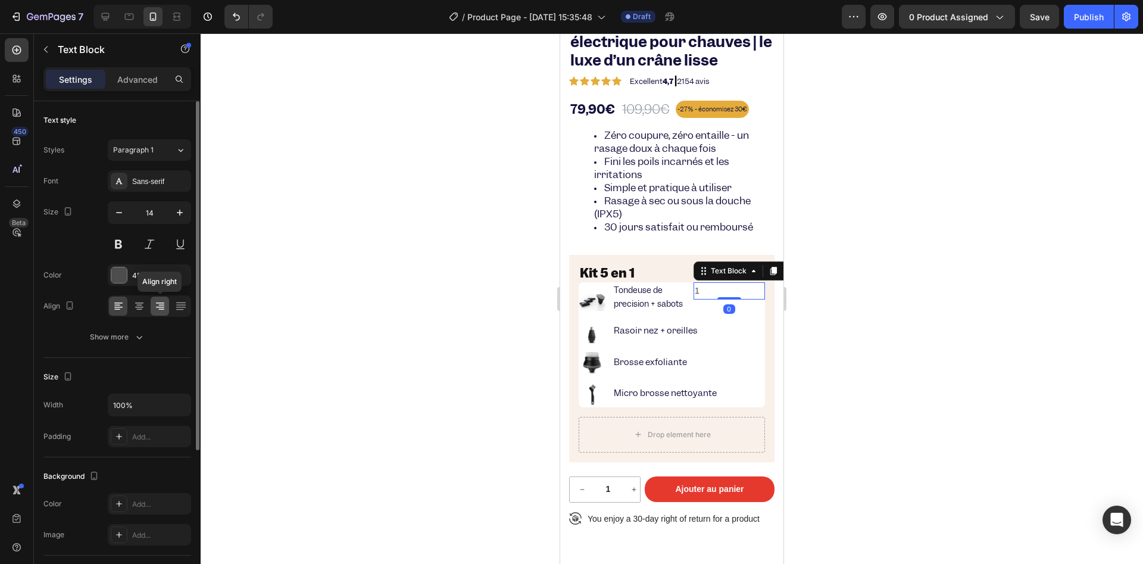
click at [161, 309] on icon at bounding box center [161, 309] width 6 height 1
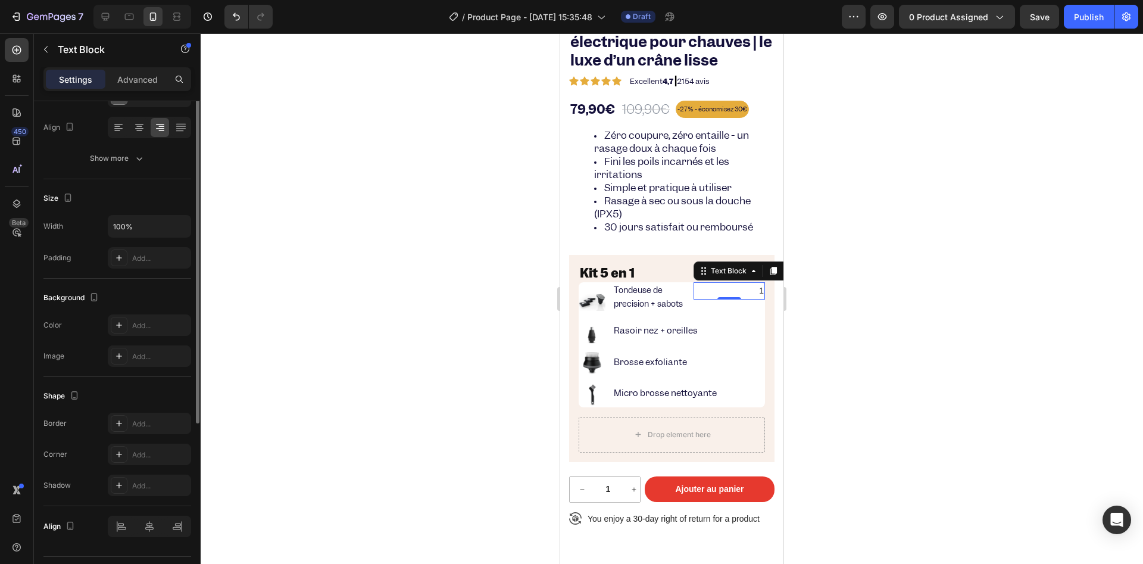
scroll to position [209, 0]
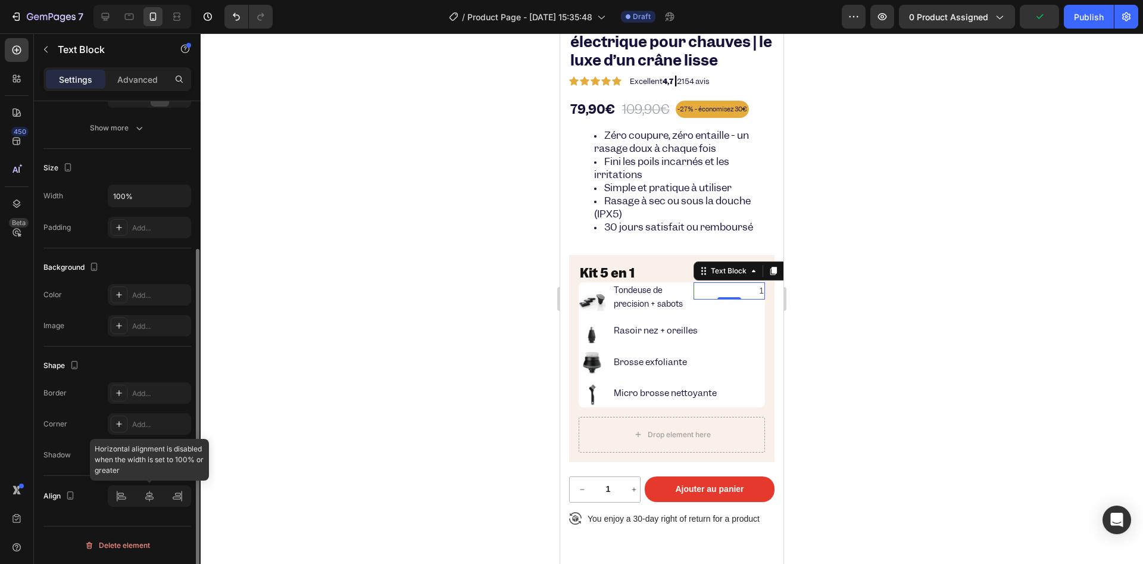
click at [146, 495] on div at bounding box center [149, 495] width 83 height 21
click at [354, 337] on div at bounding box center [672, 298] width 942 height 530
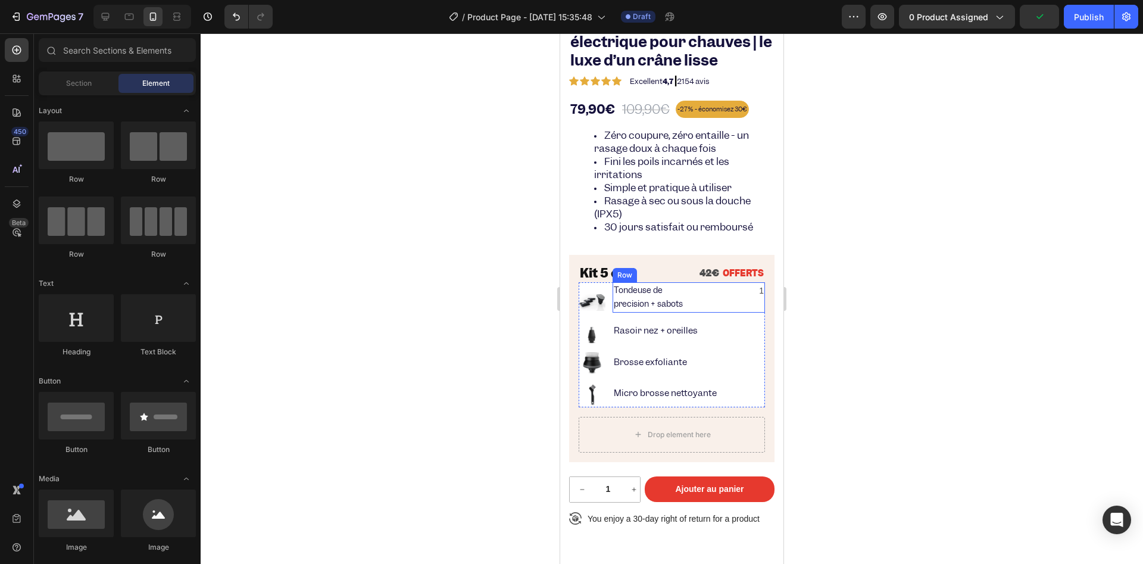
click at [694, 299] on div "1 Text Block" at bounding box center [729, 297] width 71 height 30
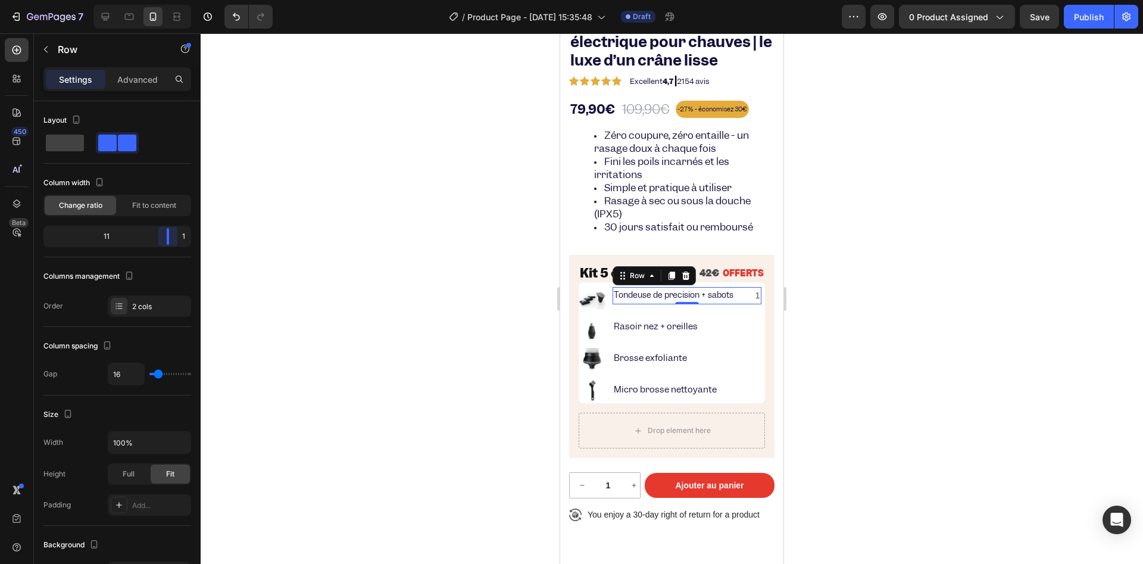
drag, startPoint x: 119, startPoint y: 235, endPoint x: 191, endPoint y: 250, distance: 73.7
click at [191, 0] on body "7 / Product Page - [DATE] 15:35:48 Draft Preview 0 product assigned Save Publis…" at bounding box center [571, 0] width 1143 height 0
click at [321, 333] on div at bounding box center [672, 298] width 942 height 530
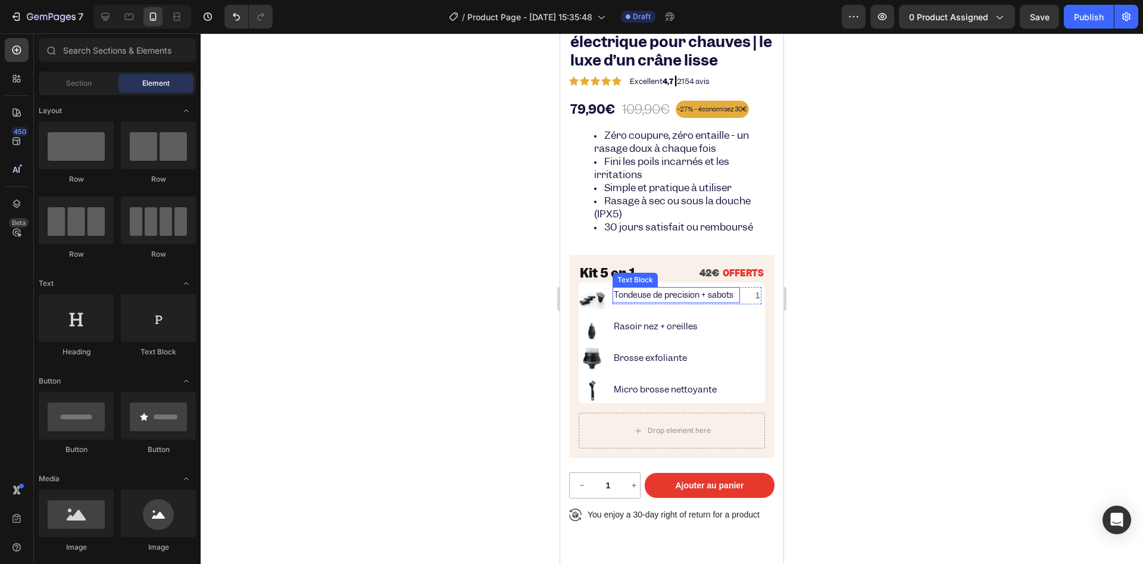
click at [699, 294] on p "Tondeuse de precision + sabots" at bounding box center [676, 295] width 125 height 14
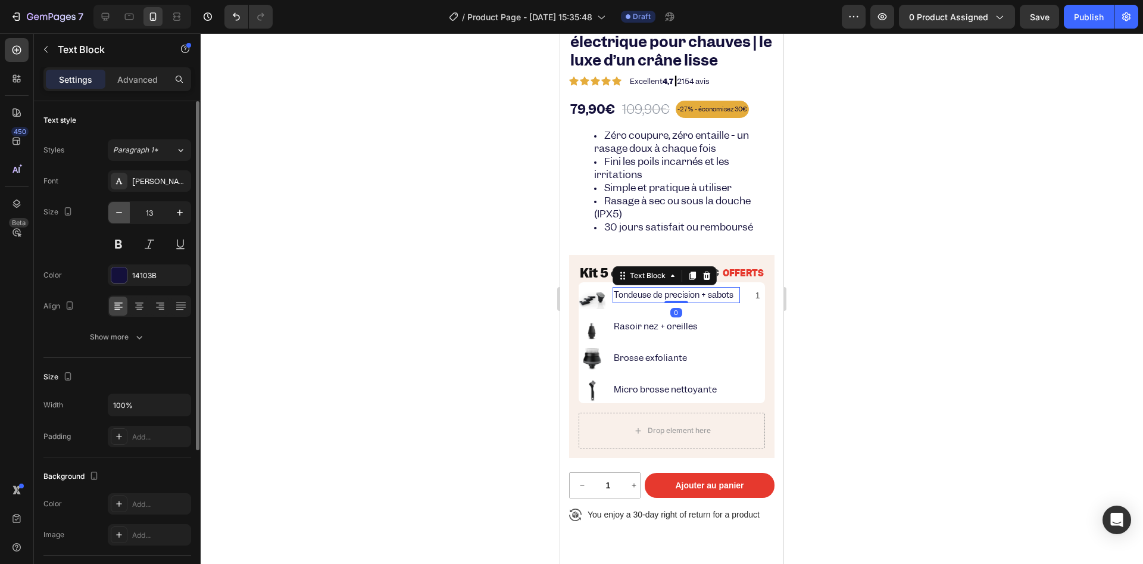
click at [121, 212] on icon "button" at bounding box center [119, 212] width 6 height 1
click at [121, 213] on icon "button" at bounding box center [119, 213] width 12 height 12
click at [176, 219] on button "button" at bounding box center [179, 212] width 21 height 21
type input "12"
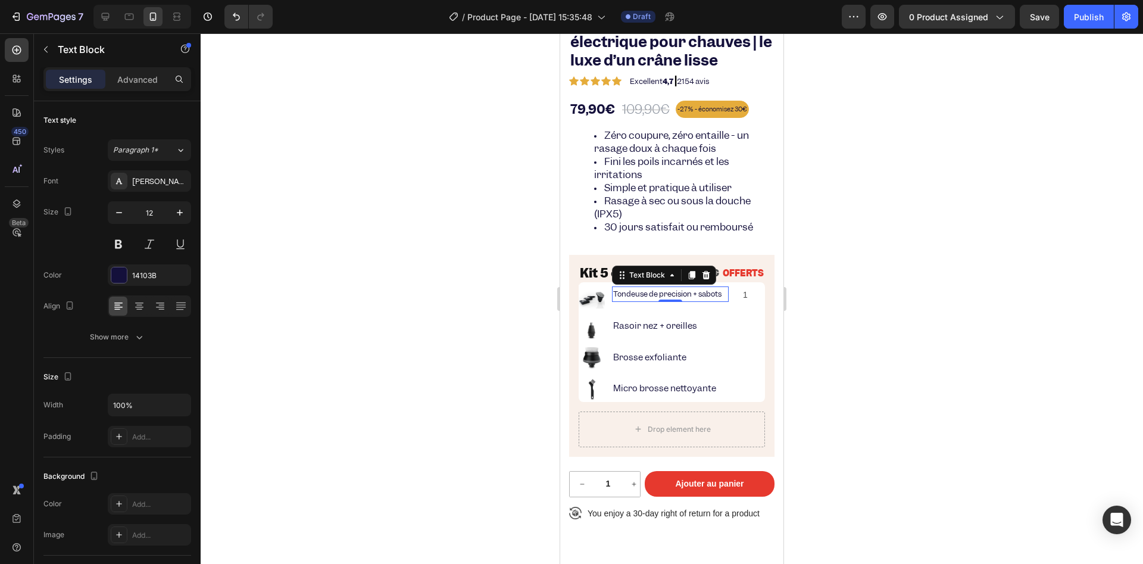
click at [446, 280] on div at bounding box center [672, 298] width 942 height 530
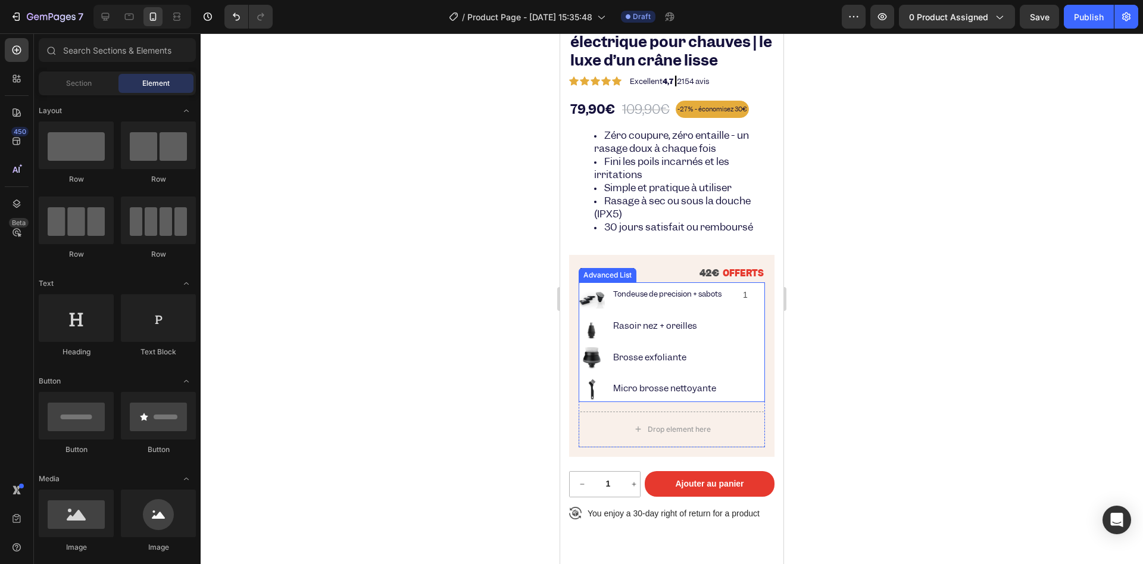
click at [684, 273] on p "42€ OFFERTS" at bounding box center [721, 273] width 86 height 15
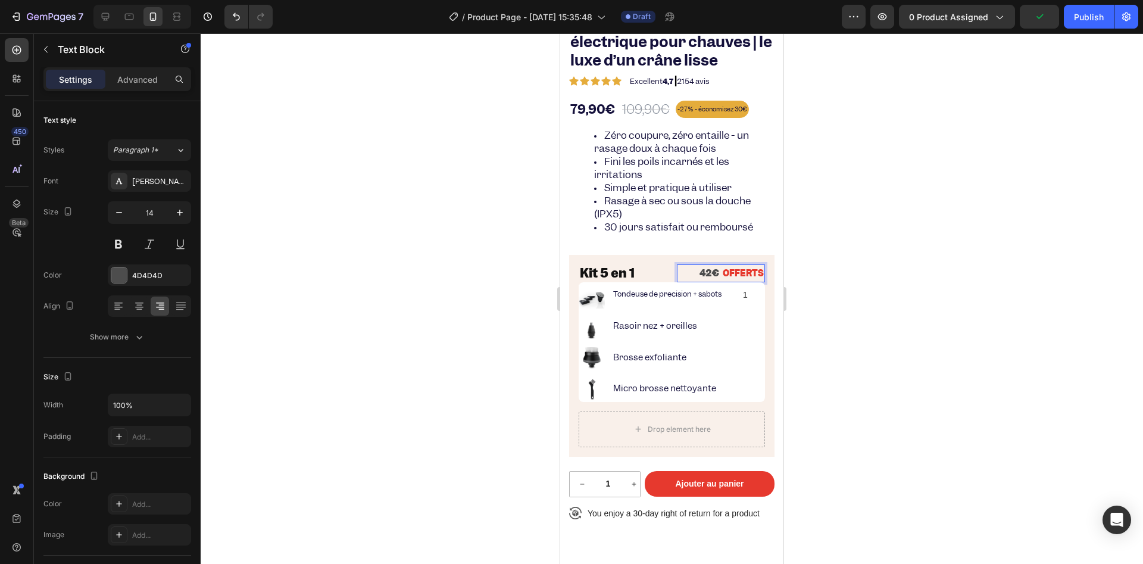
click at [703, 273] on strong "42€" at bounding box center [710, 273] width 20 height 13
drag, startPoint x: 703, startPoint y: 273, endPoint x: 690, endPoint y: 273, distance: 13.1
click at [700, 273] on strong "42€" at bounding box center [710, 273] width 20 height 13
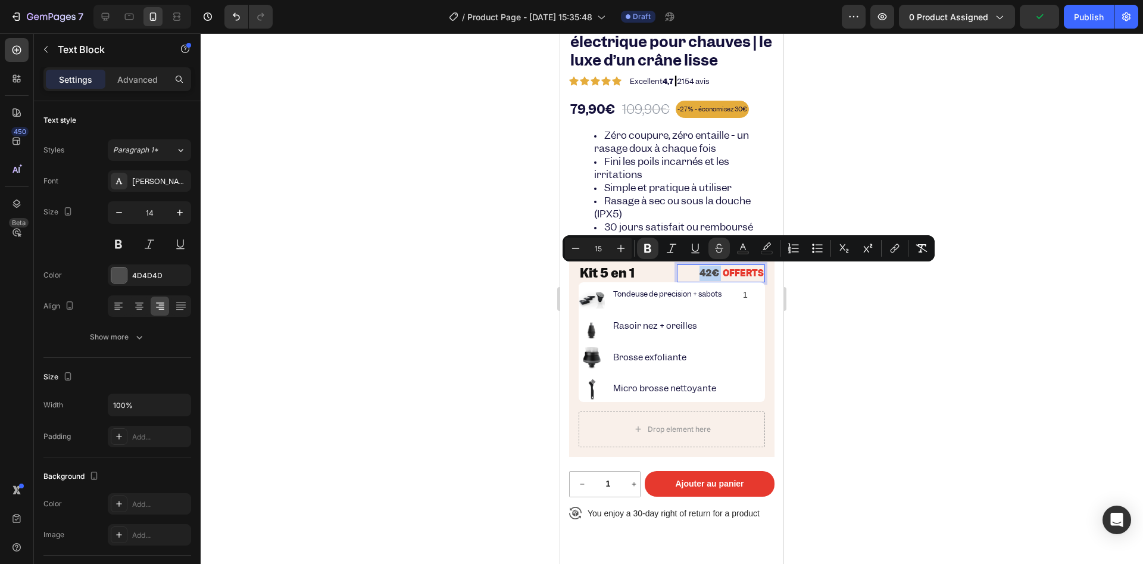
copy p "42€"
click at [741, 300] on p "1" at bounding box center [743, 295] width 8 height 15
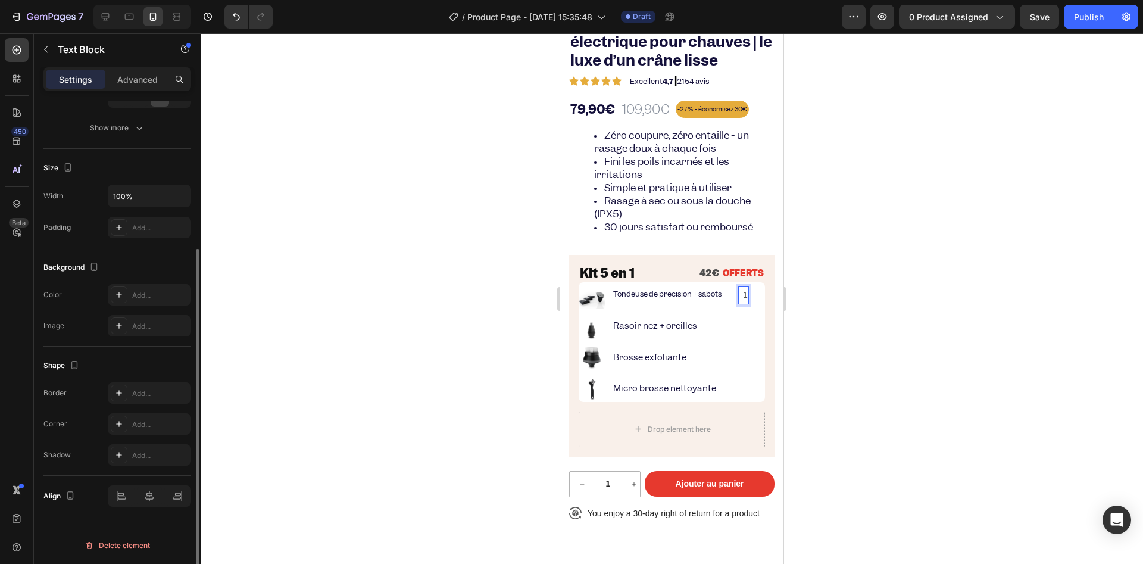
scroll to position [221, 0]
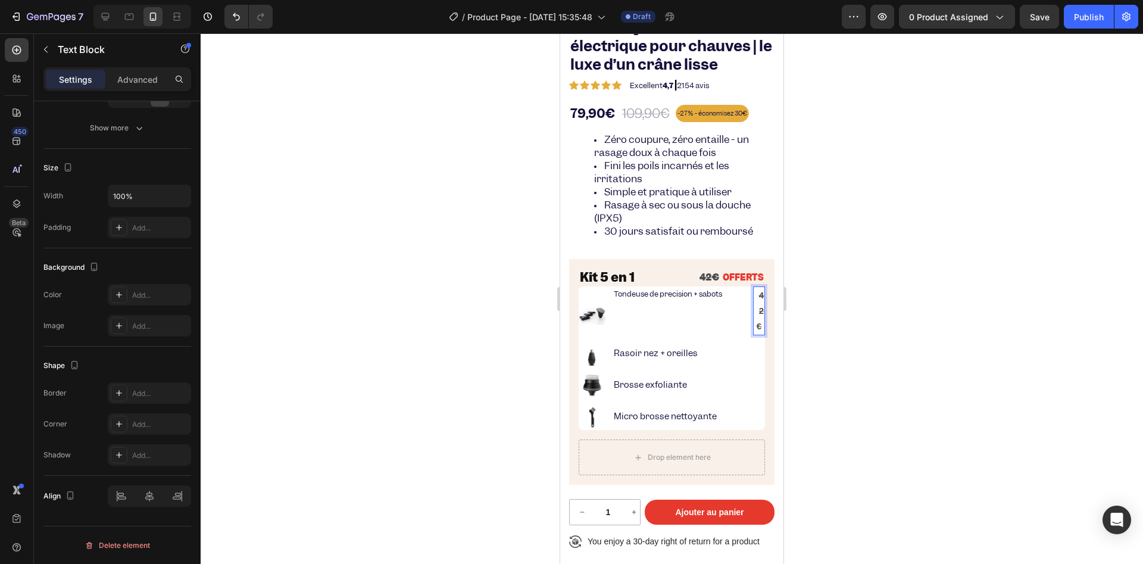
click at [757, 314] on strong "42€" at bounding box center [760, 310] width 7 height 41
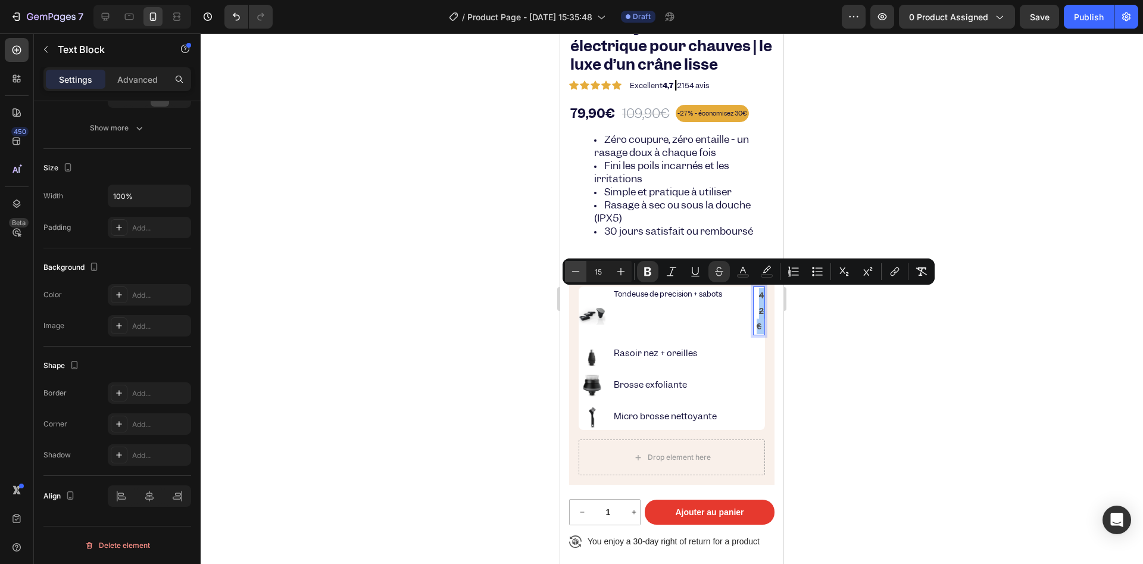
click at [567, 273] on button "Minus" at bounding box center [575, 271] width 21 height 21
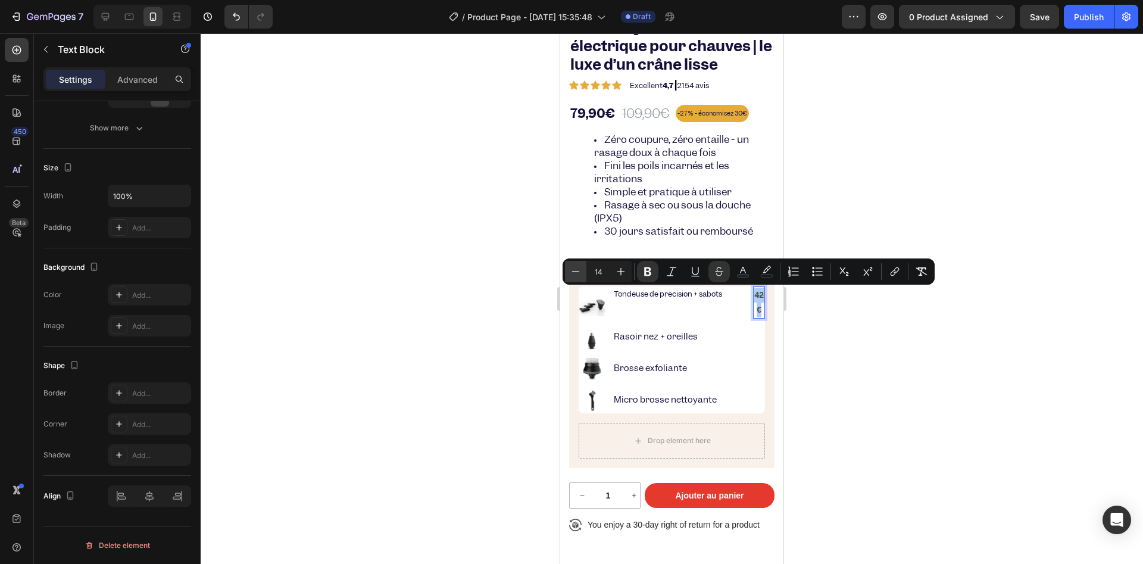
click at [567, 273] on button "Minus" at bounding box center [575, 271] width 21 height 21
click at [567, 272] on button "Minus" at bounding box center [575, 271] width 21 height 21
type input "11"
click at [545, 296] on div at bounding box center [672, 298] width 942 height 530
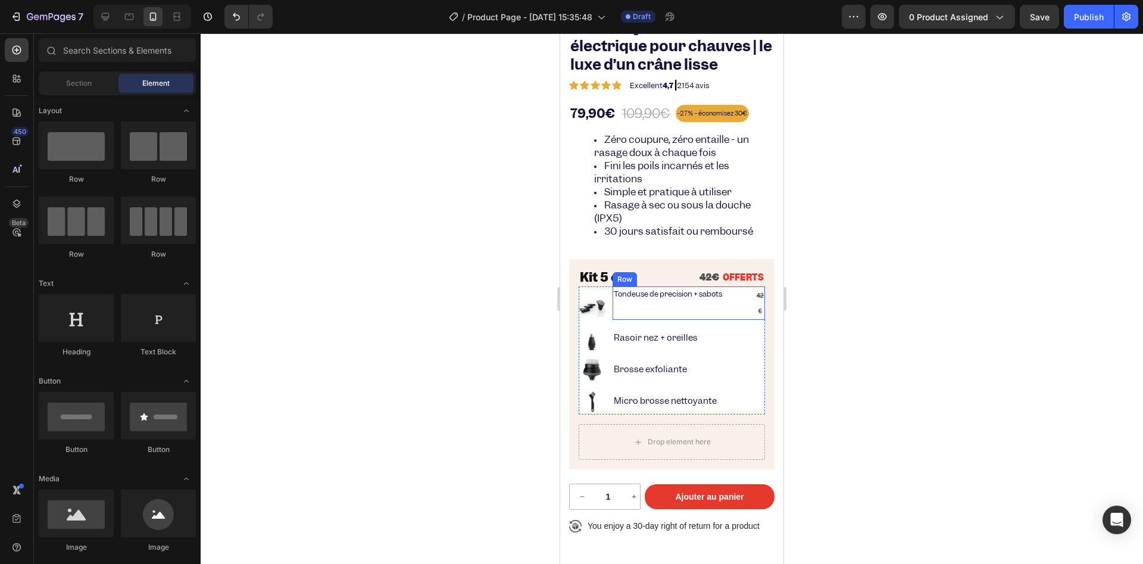
click at [642, 295] on p "Tondeuse de precision + sabots" at bounding box center [678, 294] width 129 height 13
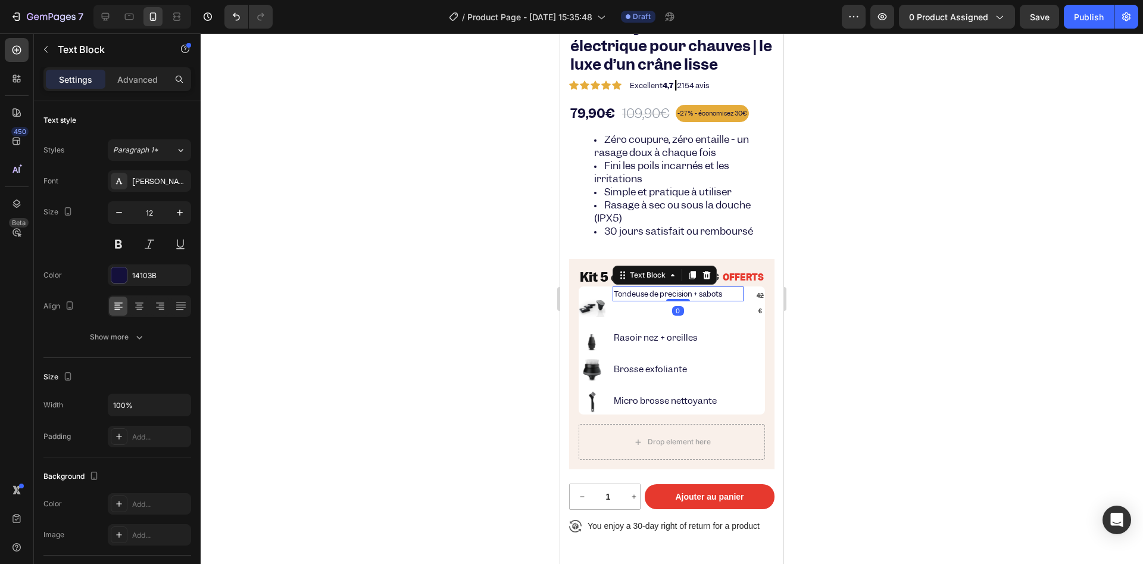
click at [642, 295] on p "Tondeuse de precision + sabots" at bounding box center [678, 294] width 129 height 13
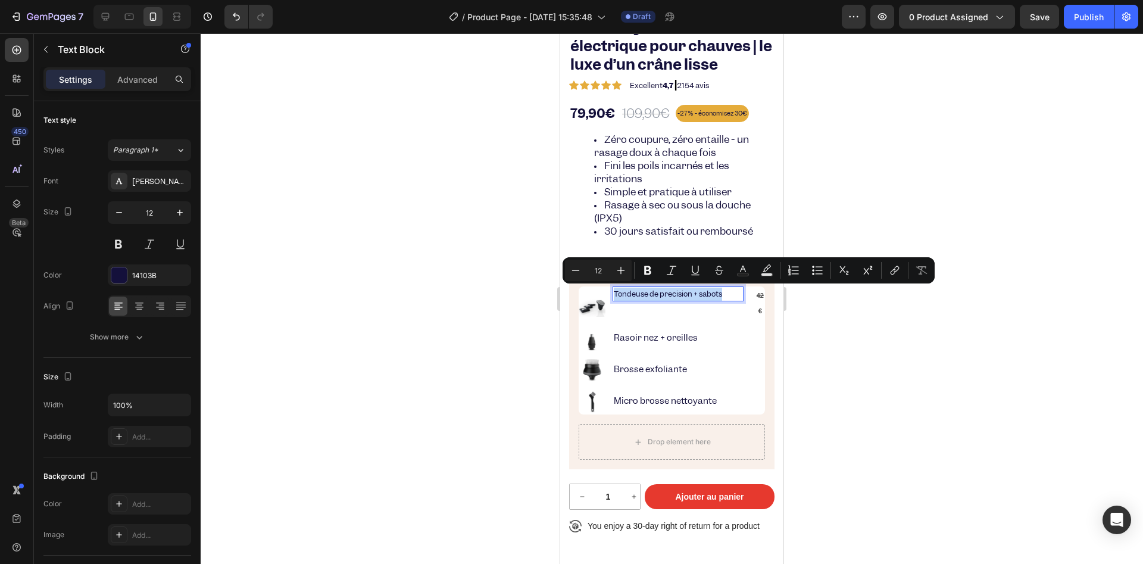
click at [644, 294] on p "Tondeuse de precision + sabots" at bounding box center [678, 294] width 129 height 13
click at [419, 338] on div at bounding box center [672, 298] width 942 height 530
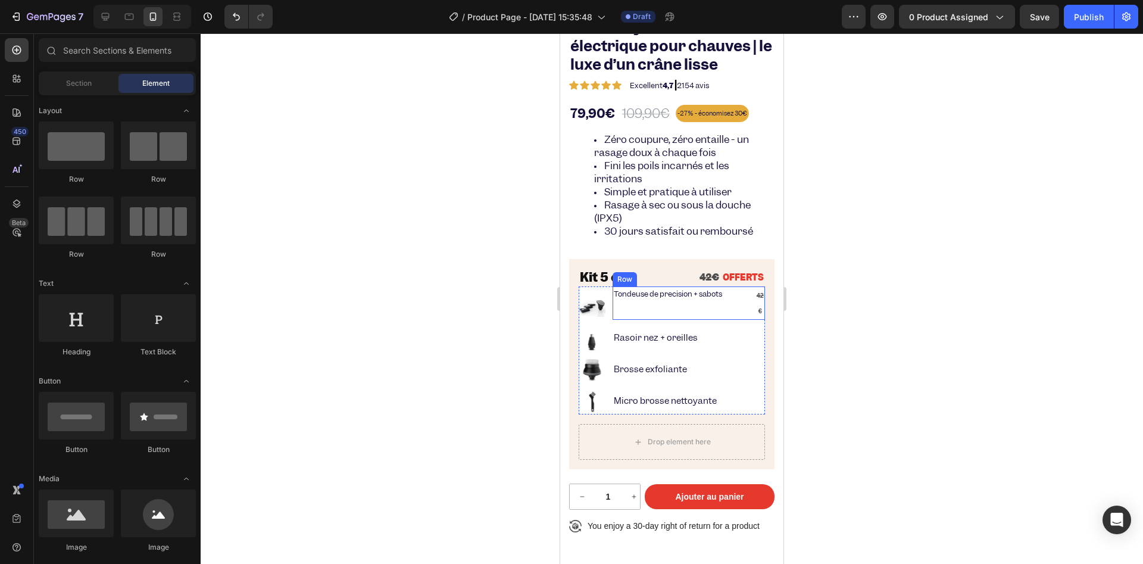
click at [754, 307] on p "42€" at bounding box center [759, 303] width 10 height 31
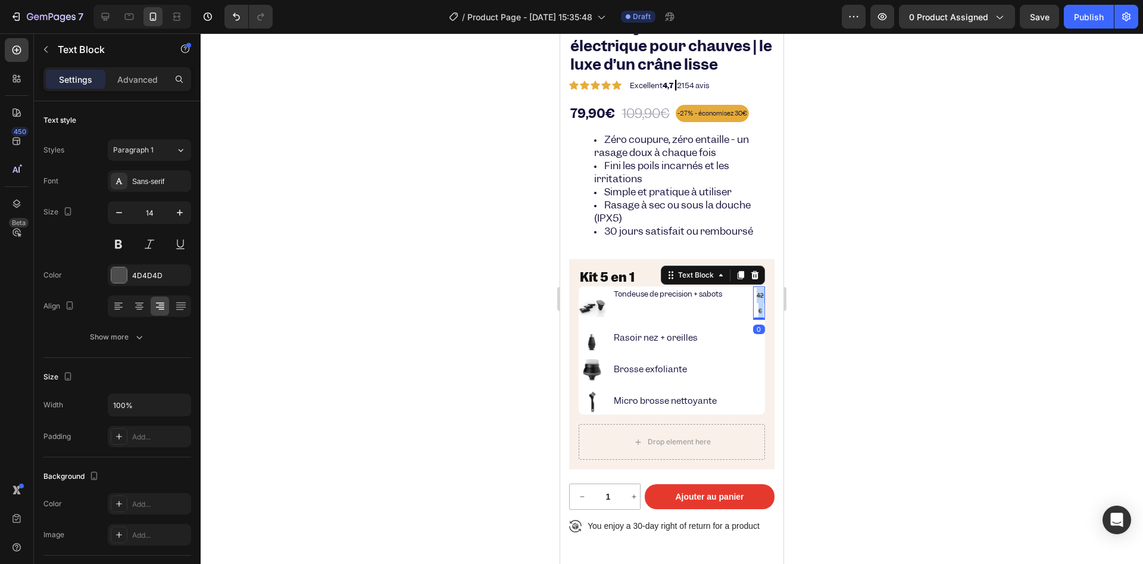
click at [754, 307] on p "42€" at bounding box center [759, 303] width 10 height 31
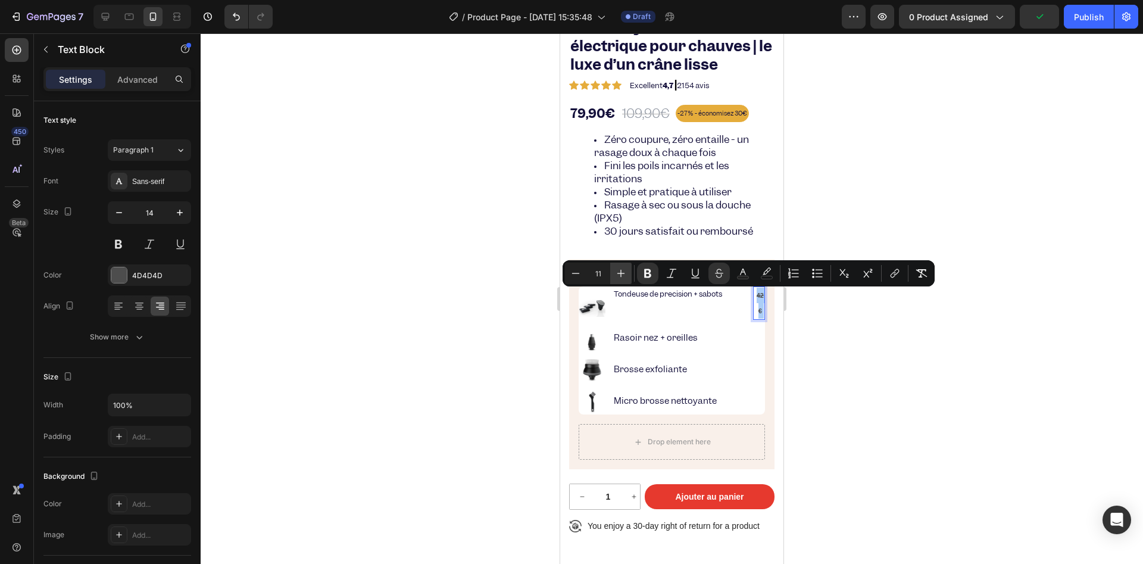
click at [613, 274] on button "Plus" at bounding box center [620, 273] width 21 height 21
type input "12"
drag, startPoint x: 468, startPoint y: 305, endPoint x: 483, endPoint y: 314, distance: 17.9
click at [467, 305] on div at bounding box center [672, 298] width 942 height 530
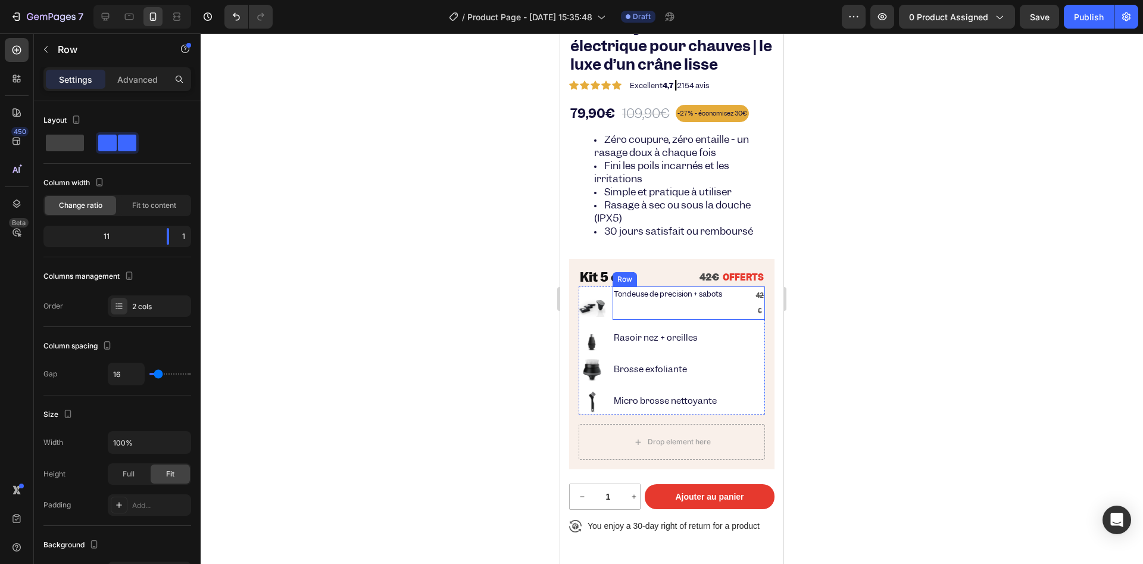
click at [673, 308] on div "Tondeuse de precision + sabots Text Block" at bounding box center [678, 302] width 131 height 33
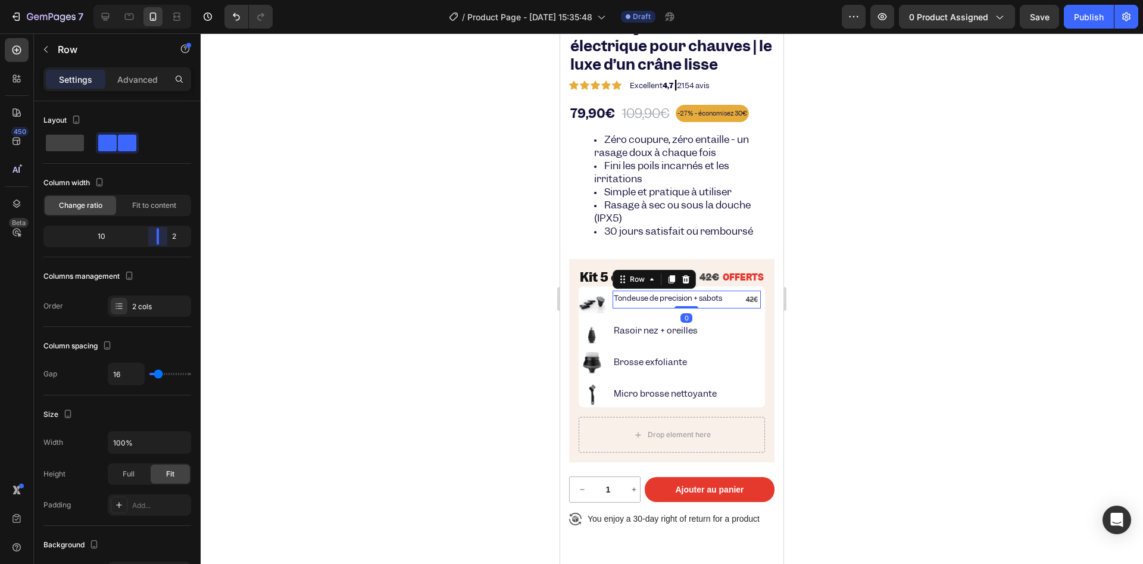
click at [164, 0] on body "7 / Product Page - [DATE] 15:35:48 Draft Preview 0 product assigned Save Publis…" at bounding box center [571, 0] width 1143 height 0
click at [471, 346] on div at bounding box center [672, 298] width 942 height 530
click at [728, 301] on div "Tondeuse de precision + sabots Text Block 42€ Text Block Row" at bounding box center [687, 300] width 148 height 18
click at [742, 300] on p "42€" at bounding box center [749, 299] width 21 height 15
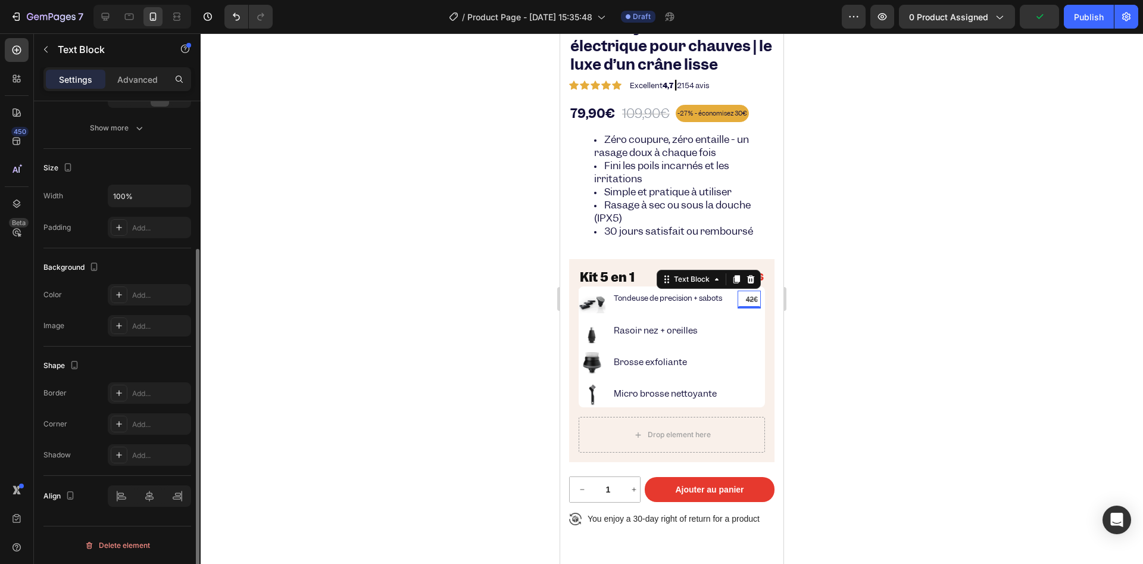
scroll to position [0, 0]
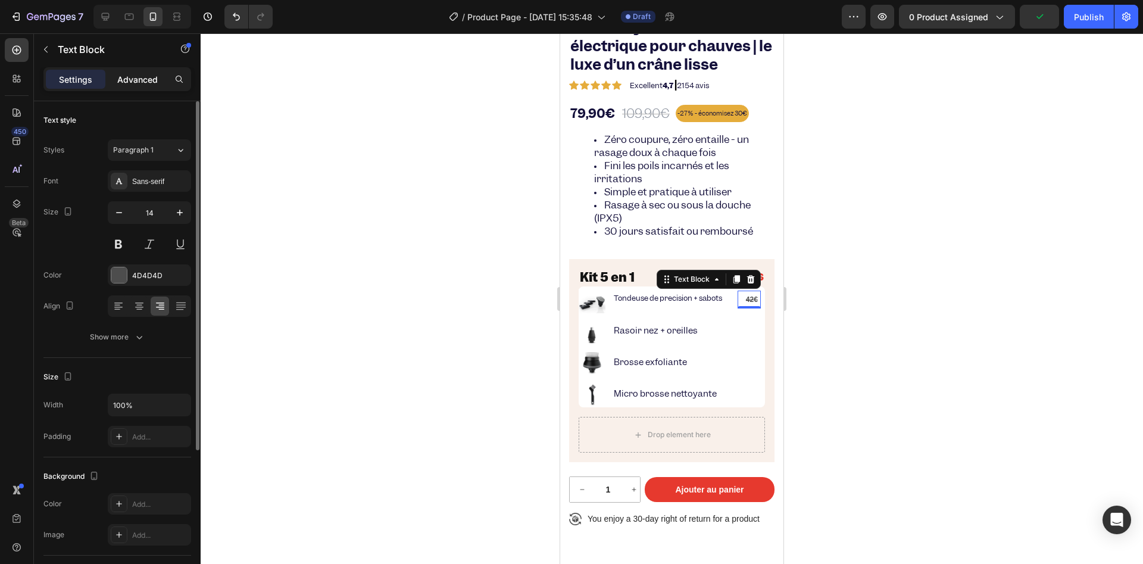
click at [140, 87] on div "Advanced" at bounding box center [138, 79] width 60 height 19
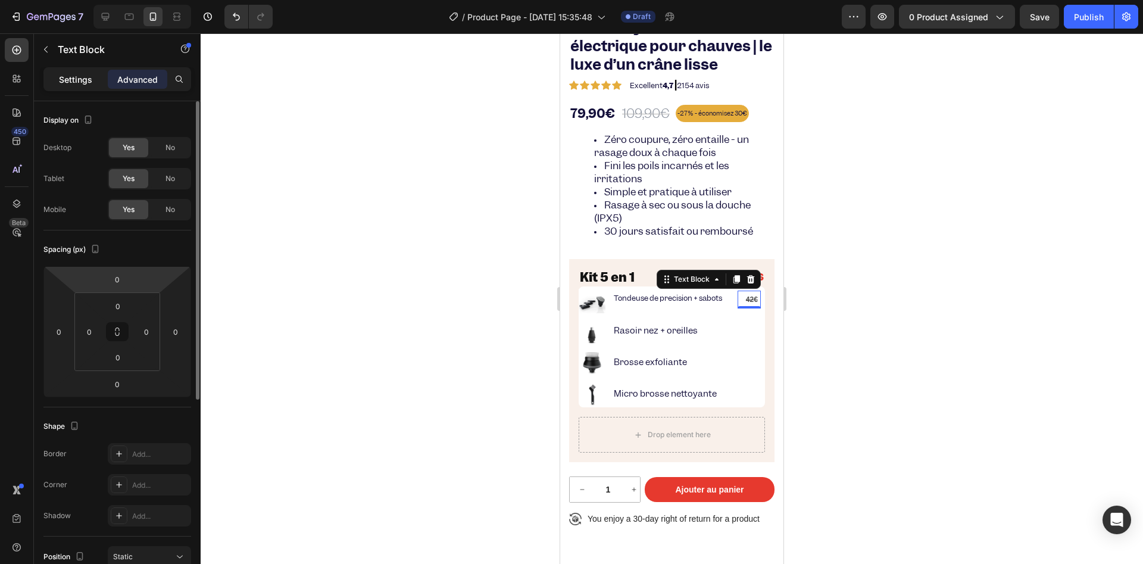
click at [81, 73] on p "Settings" at bounding box center [75, 79] width 33 height 13
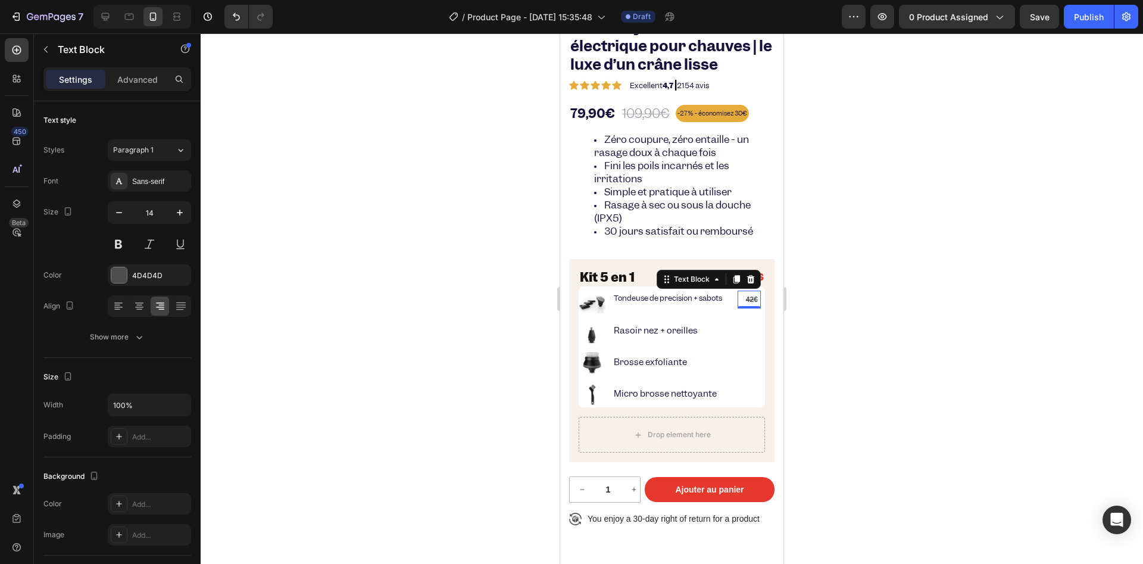
click at [425, 335] on div at bounding box center [672, 298] width 942 height 530
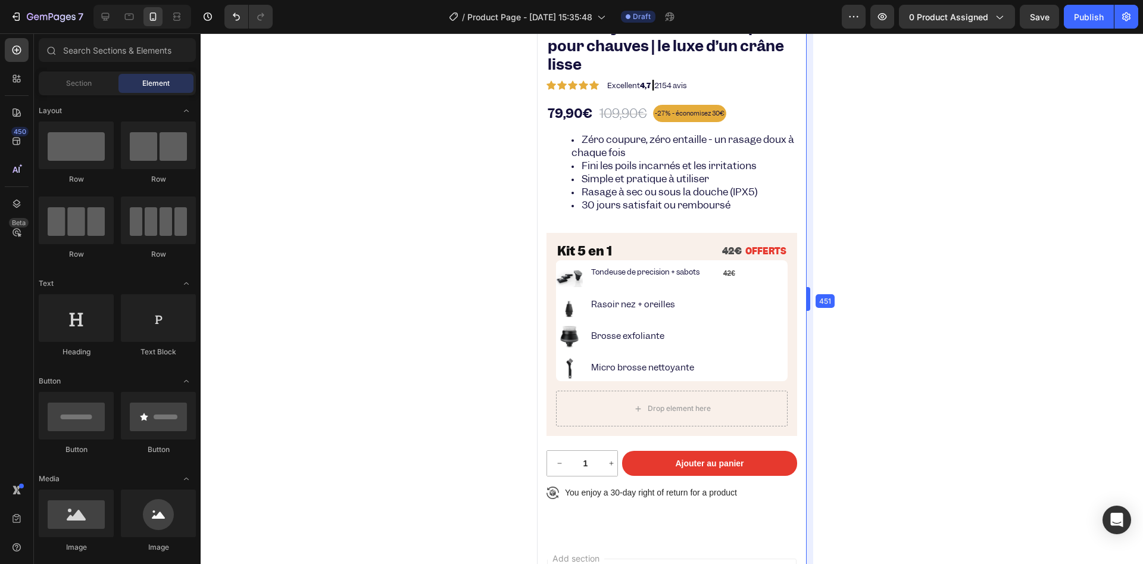
scroll to position [258, 0]
drag, startPoint x: 223, startPoint y: 266, endPoint x: 829, endPoint y: 294, distance: 606.7
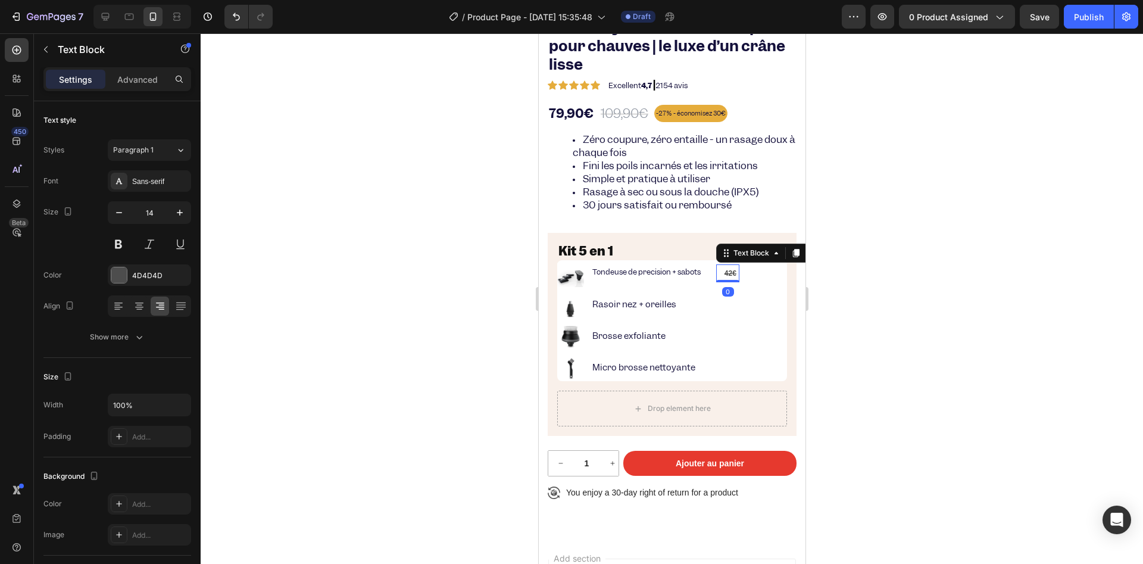
click at [729, 270] on strong "42€" at bounding box center [730, 273] width 12 height 8
click at [163, 302] on icon at bounding box center [160, 306] width 12 height 12
click at [146, 299] on div at bounding box center [139, 306] width 18 height 19
click at [153, 300] on div at bounding box center [160, 306] width 18 height 19
click at [742, 285] on div "Image Tondeuse de precision + sabots Text Block 42€ Text Block 0 Row Image Raso…" at bounding box center [672, 320] width 230 height 121
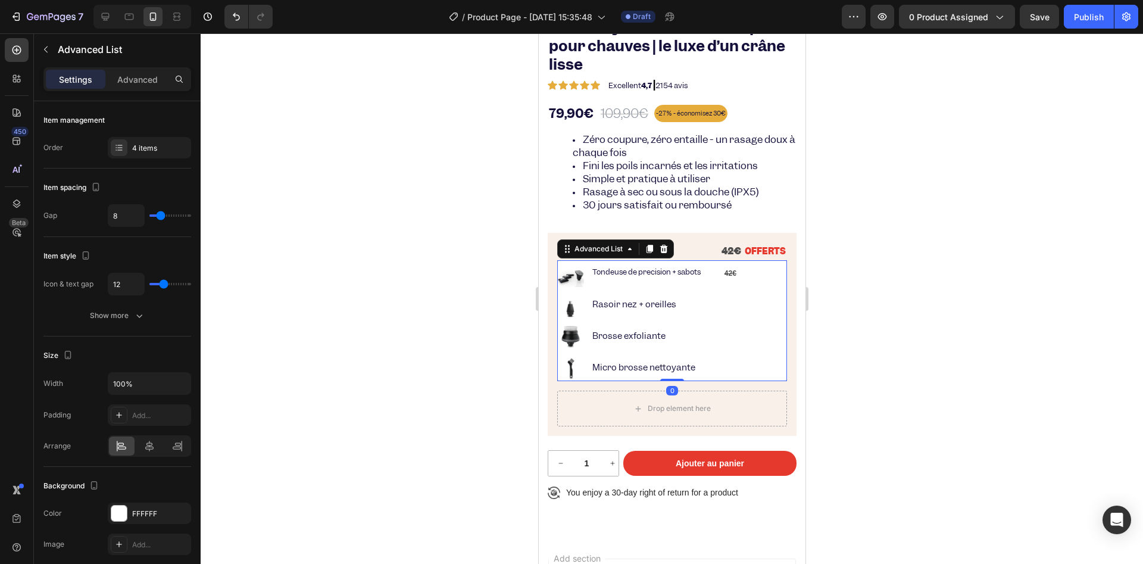
click at [746, 278] on div "Image Tondeuse de precision + sabots Text Block 42€ Text Block Row Image Rasoir…" at bounding box center [672, 320] width 230 height 121
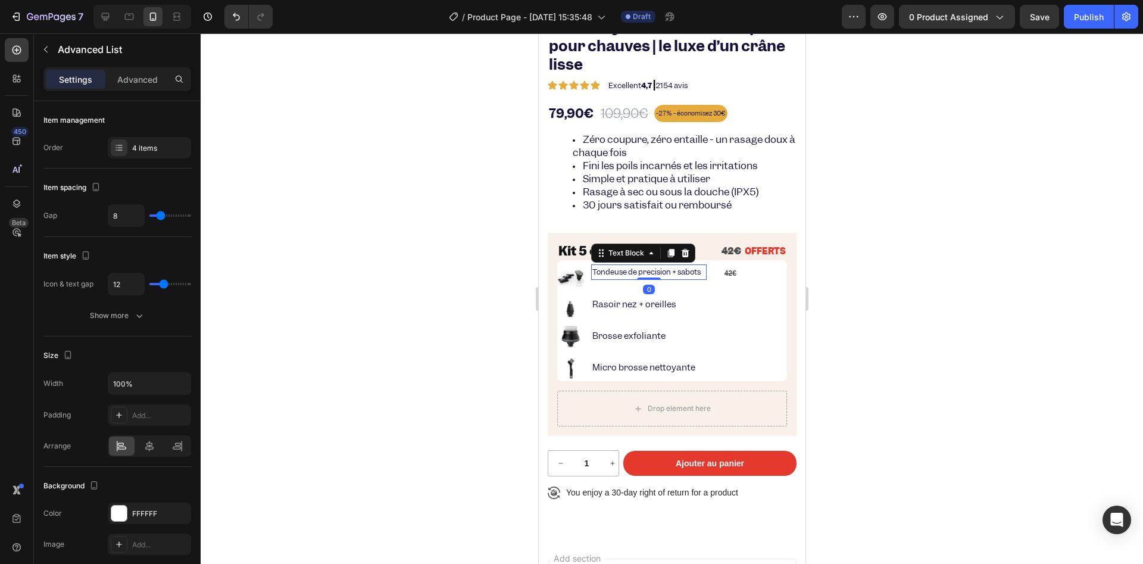
click at [698, 273] on p "Tondeuse de precision + sabots" at bounding box center [648, 272] width 113 height 13
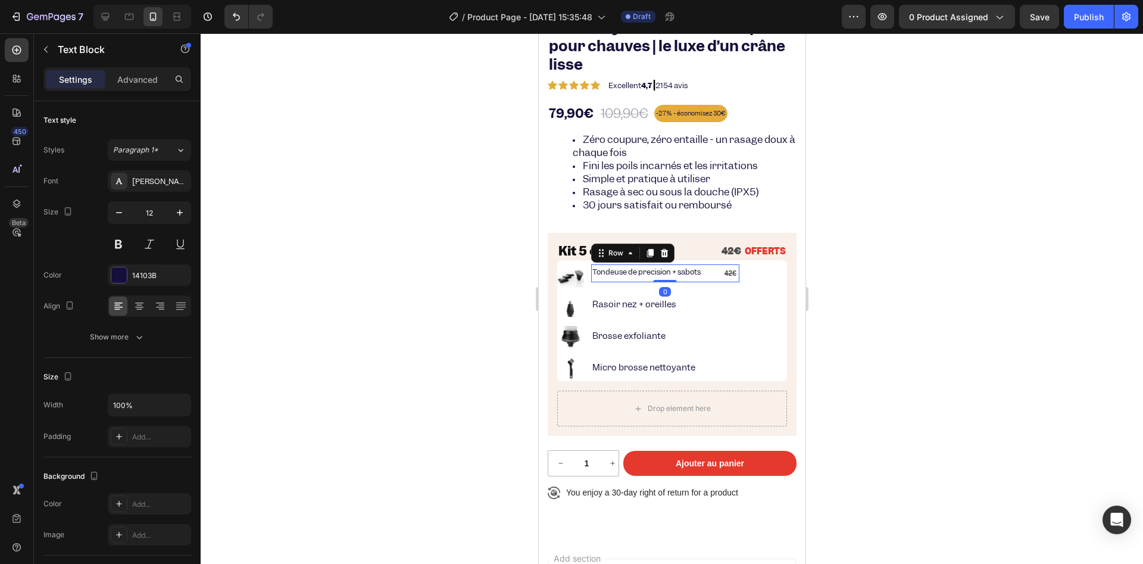
click at [716, 273] on div "Tondeuse de precision + sabots Text Block 42€ Text Block Row 0" at bounding box center [665, 273] width 148 height 18
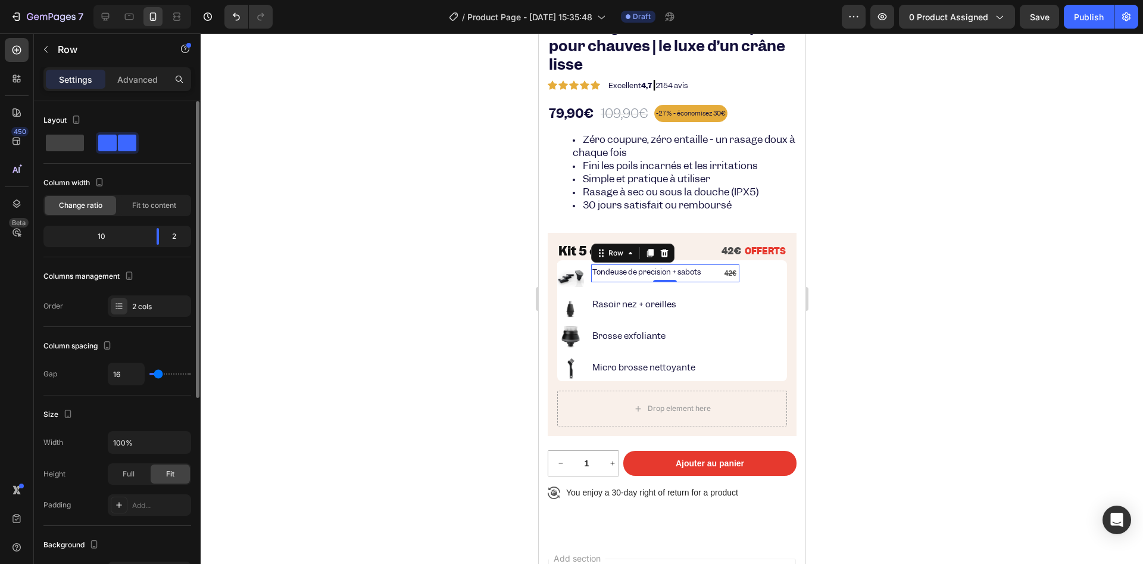
scroll to position [268, 0]
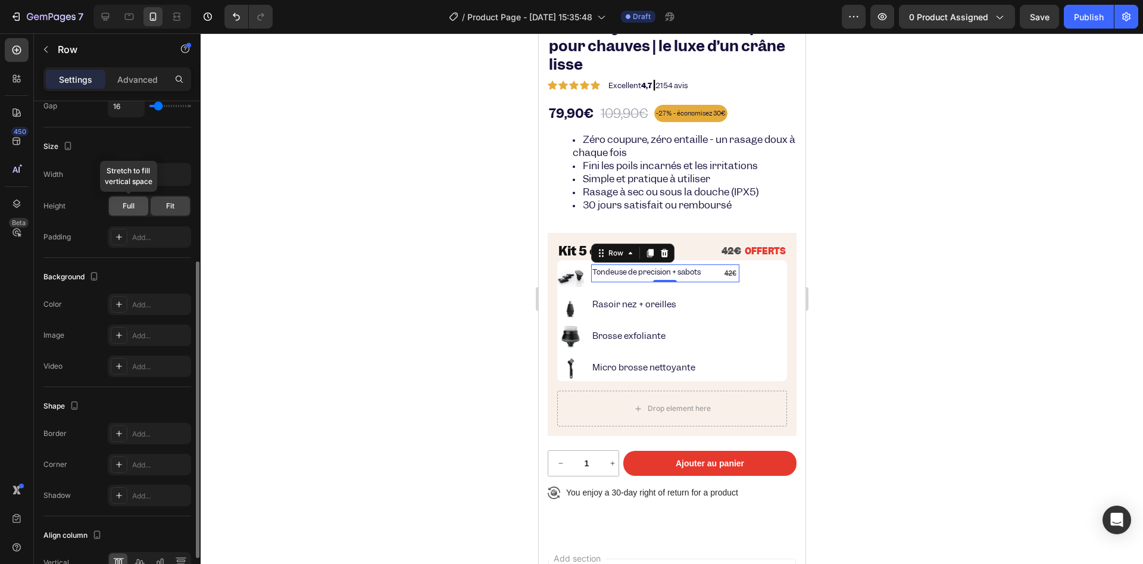
click at [132, 204] on span "Full" at bounding box center [129, 206] width 12 height 11
click at [166, 208] on span "Fit" at bounding box center [170, 206] width 8 height 11
click at [143, 201] on div "Full" at bounding box center [128, 205] width 39 height 19
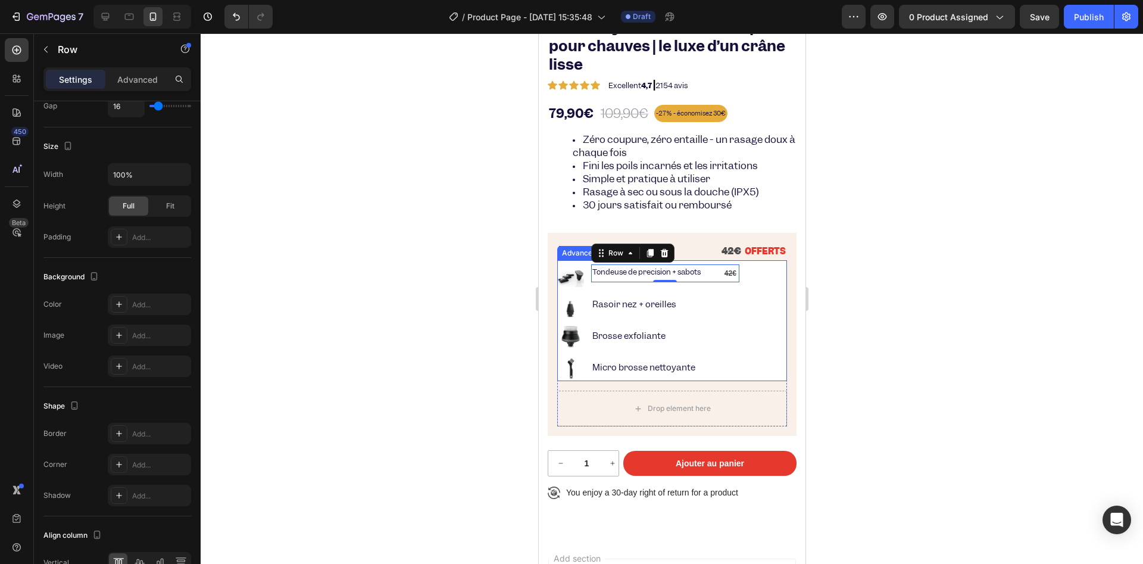
click at [763, 280] on div "Image Tondeuse de precision + sabots Text Block 42€ Text Block Row 0 Image Raso…" at bounding box center [672, 320] width 230 height 121
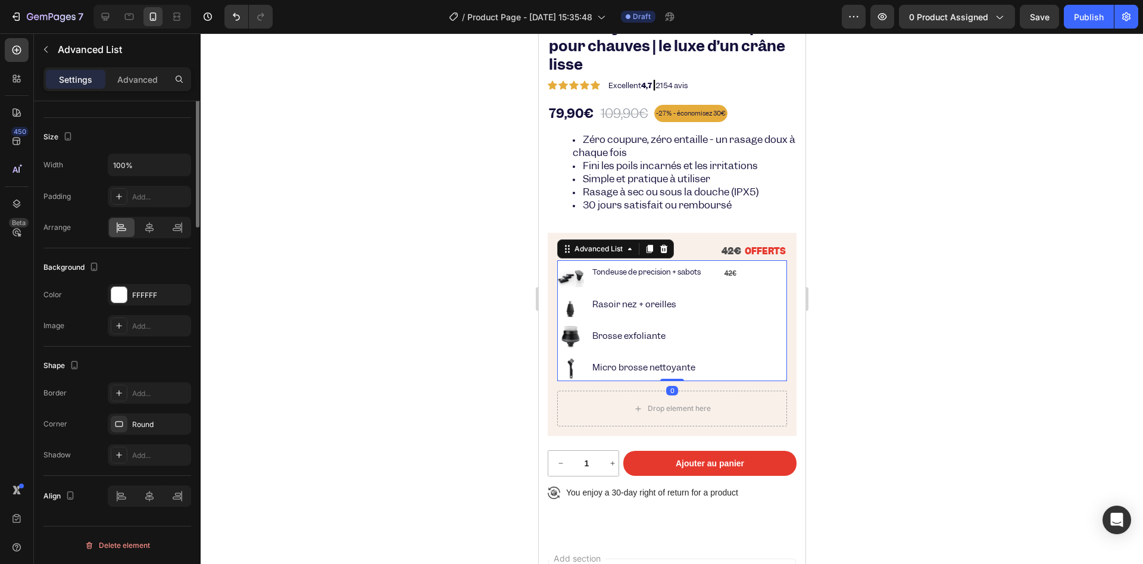
scroll to position [0, 0]
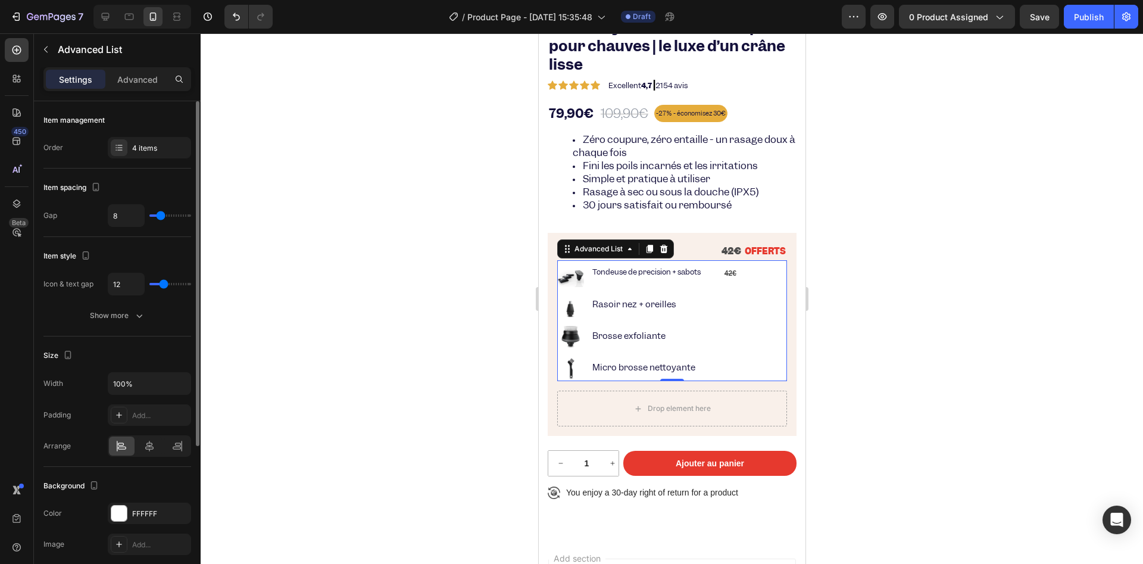
click at [135, 89] on div "Settings Advanced" at bounding box center [117, 79] width 148 height 24
click at [132, 85] on div "Advanced" at bounding box center [138, 79] width 60 height 19
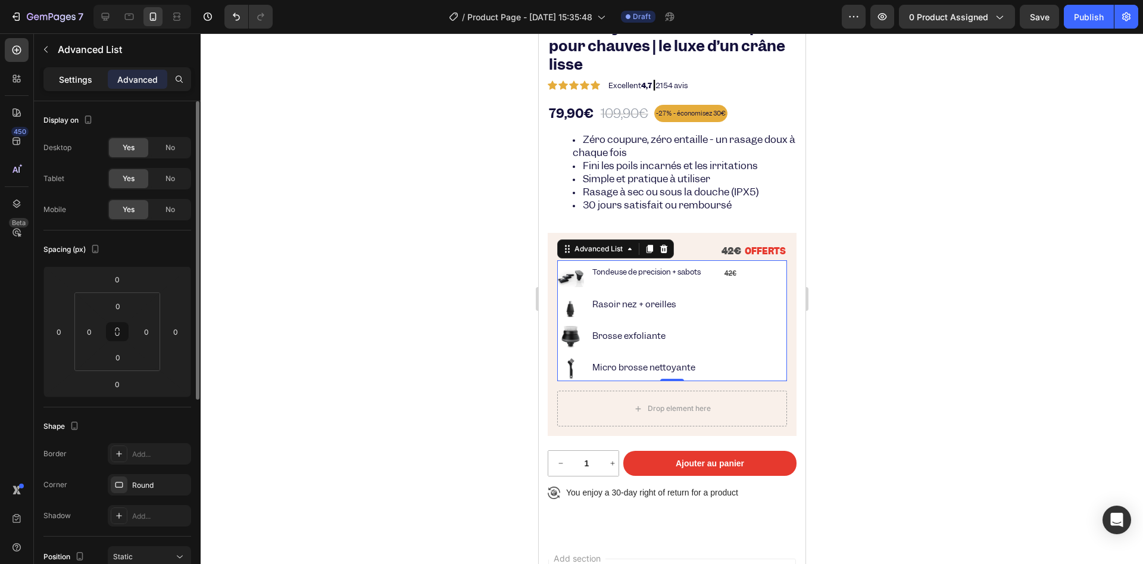
click at [87, 85] on div "Settings" at bounding box center [76, 79] width 60 height 19
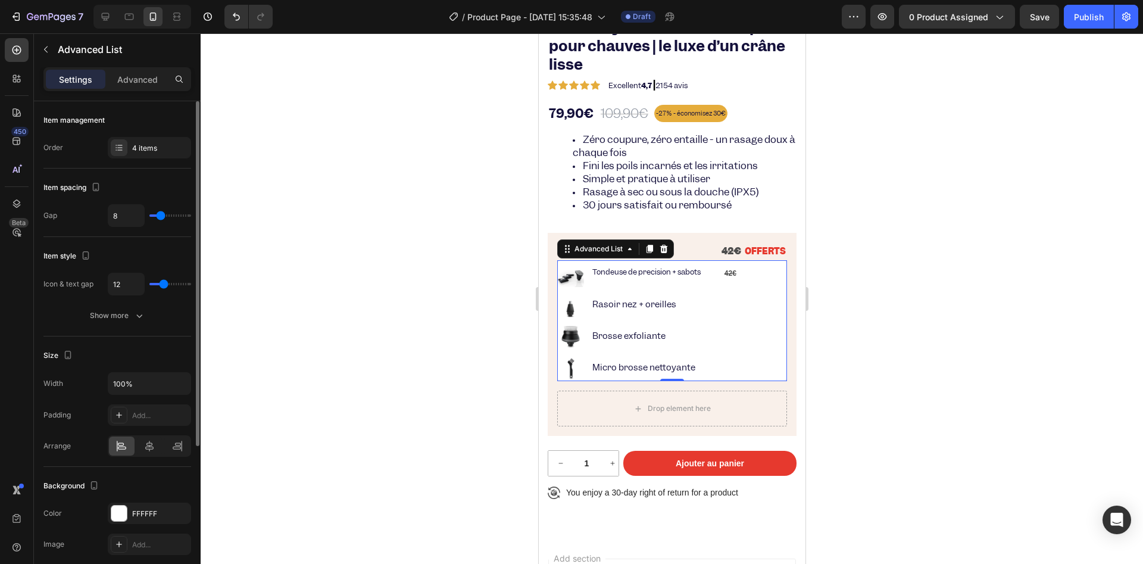
drag, startPoint x: 163, startPoint y: 286, endPoint x: 174, endPoint y: 286, distance: 11.9
click at [174, 286] on div "12" at bounding box center [149, 284] width 83 height 23
drag, startPoint x: 168, startPoint y: 282, endPoint x: 176, endPoint y: 279, distance: 7.5
click at [176, 279] on div "12" at bounding box center [149, 284] width 83 height 23
drag, startPoint x: 161, startPoint y: 279, endPoint x: 179, endPoint y: 280, distance: 18.0
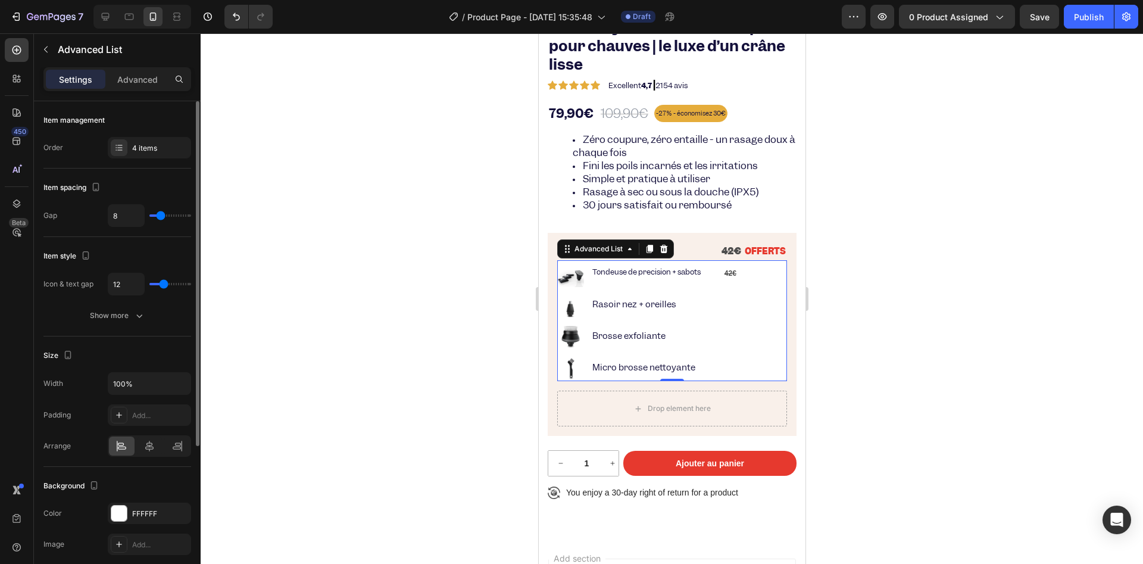
click at [179, 280] on div "12" at bounding box center [149, 284] width 83 height 23
type input "34"
drag, startPoint x: 162, startPoint y: 282, endPoint x: 182, endPoint y: 285, distance: 19.9
type input "34"
click at [182, 285] on input "range" at bounding box center [170, 284] width 42 height 2
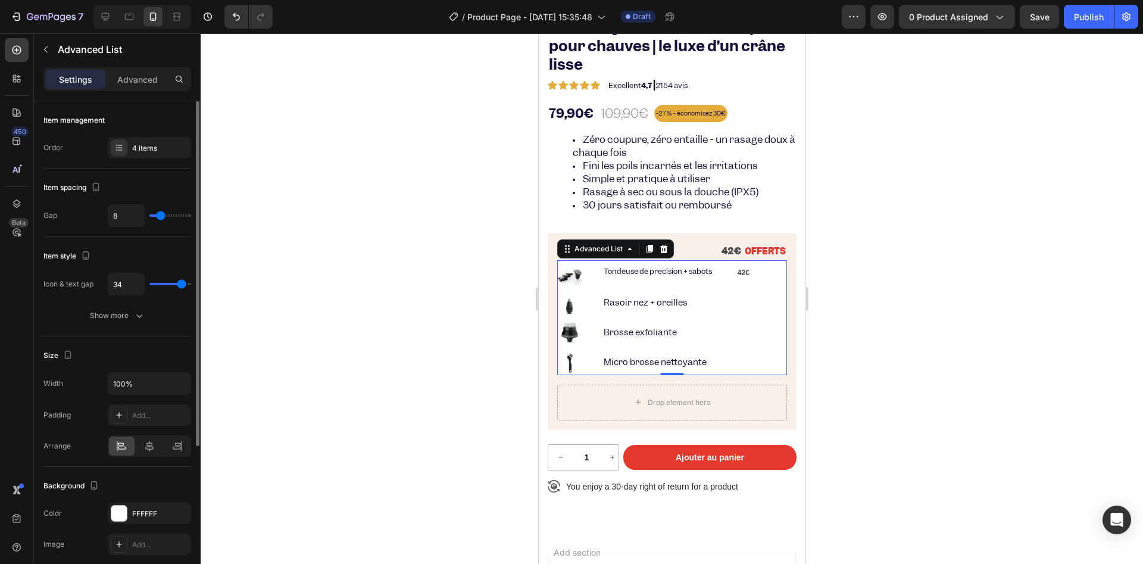
type input "31"
type input "7"
type input "5"
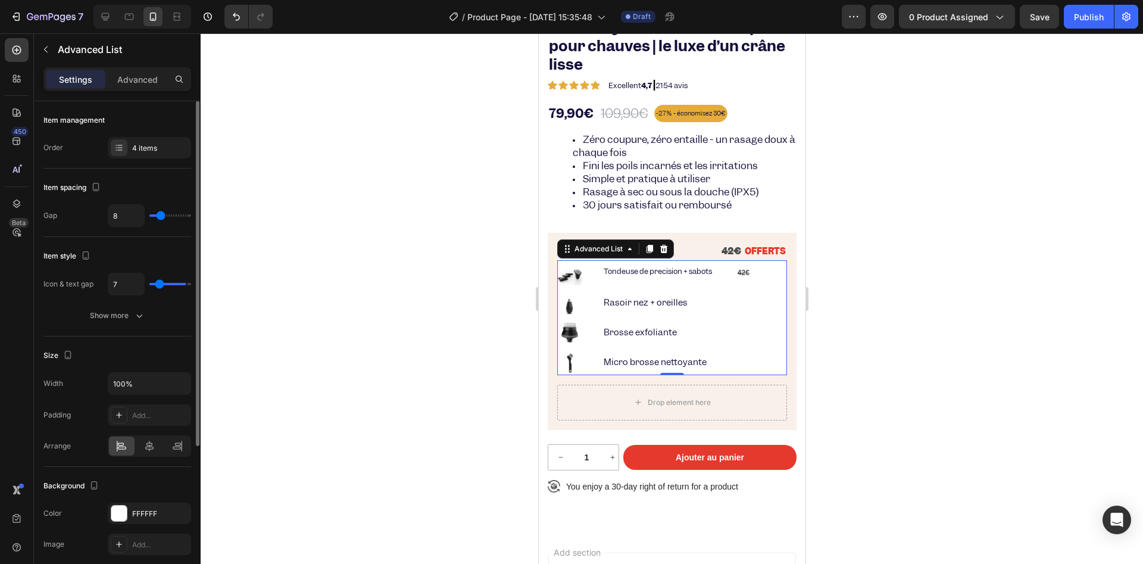
type input "5"
type input "4"
type input "3"
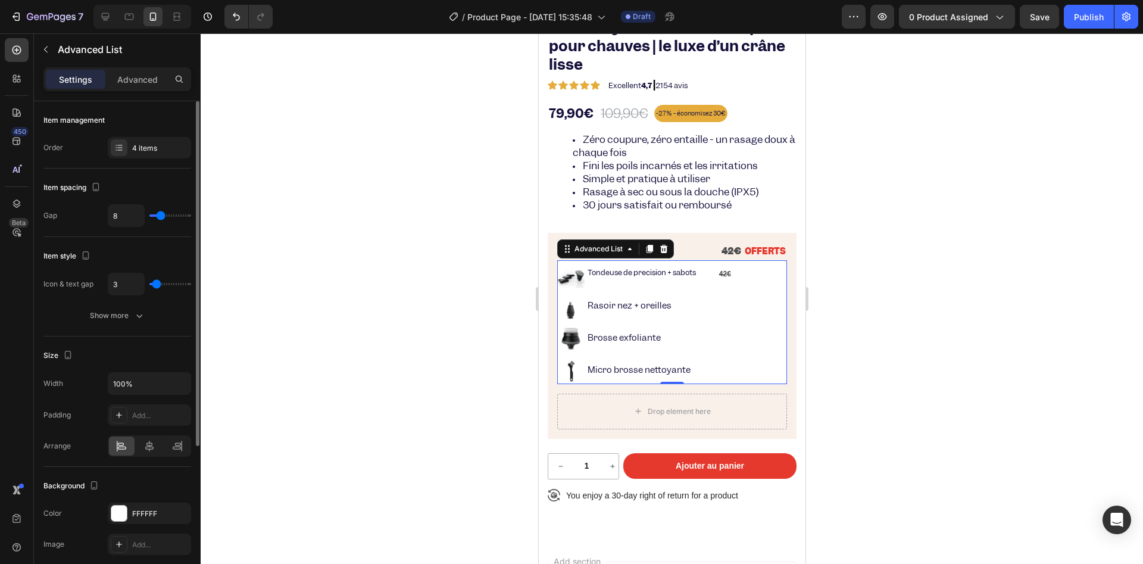
type input "40"
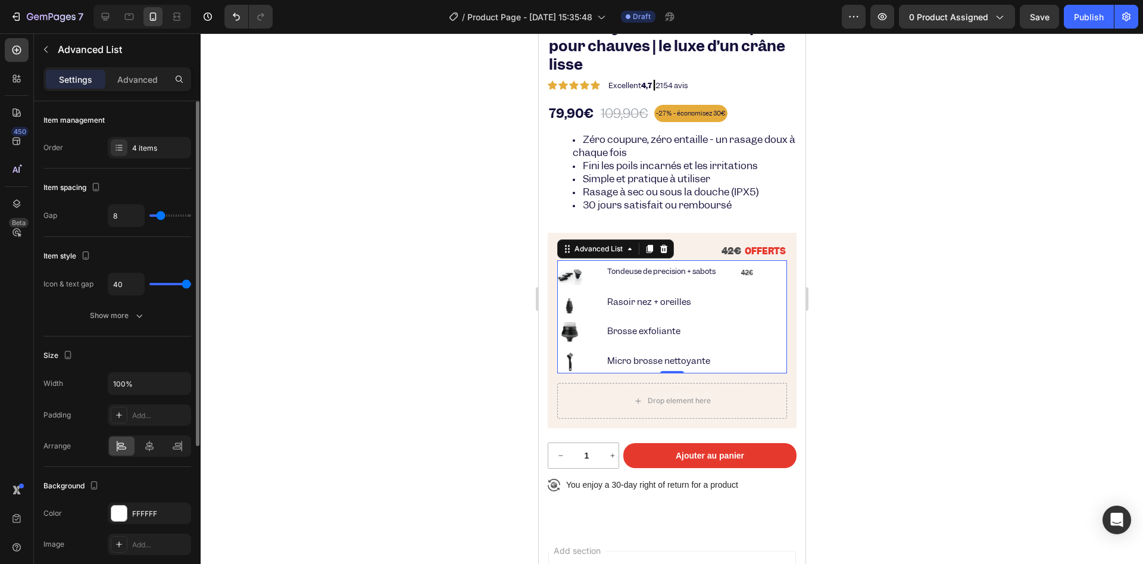
type input "39"
type input "38"
click at [185, 283] on input "range" at bounding box center [170, 284] width 42 height 2
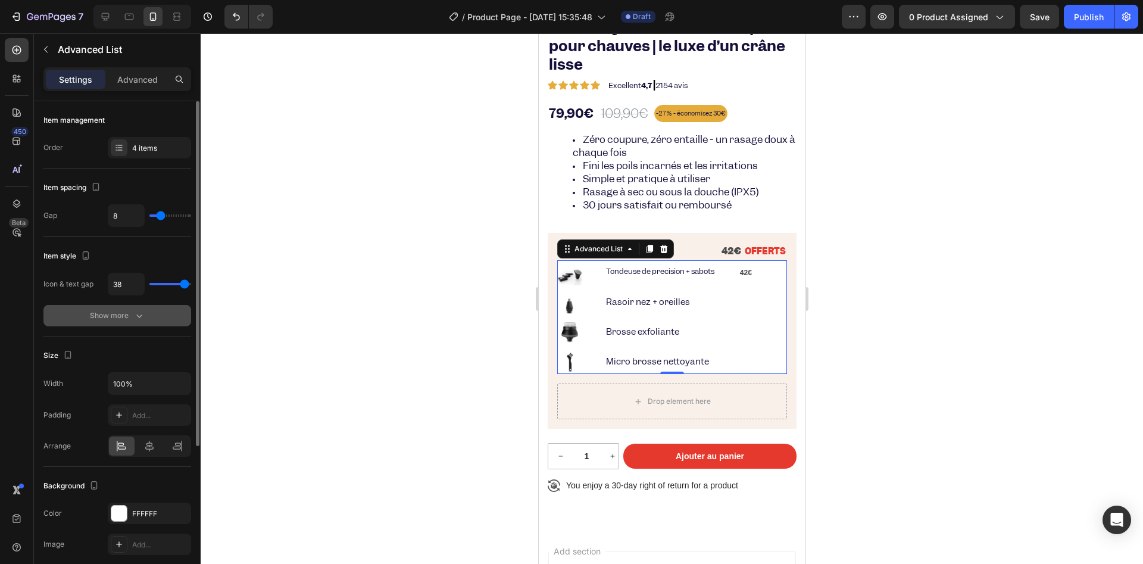
click at [121, 312] on div "Show more" at bounding box center [117, 316] width 55 height 12
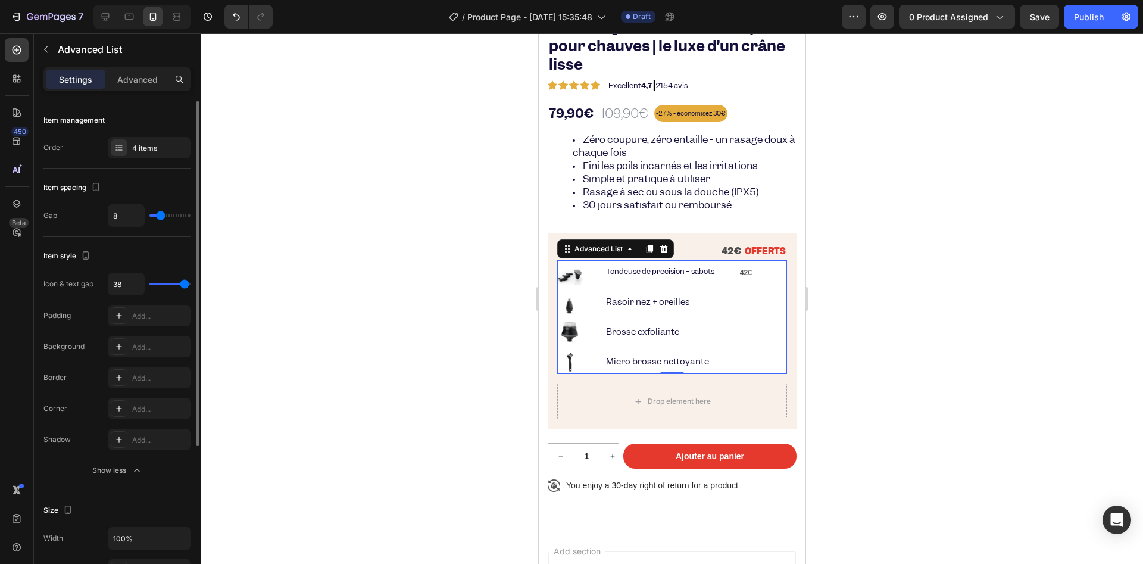
type input "24"
type input "21"
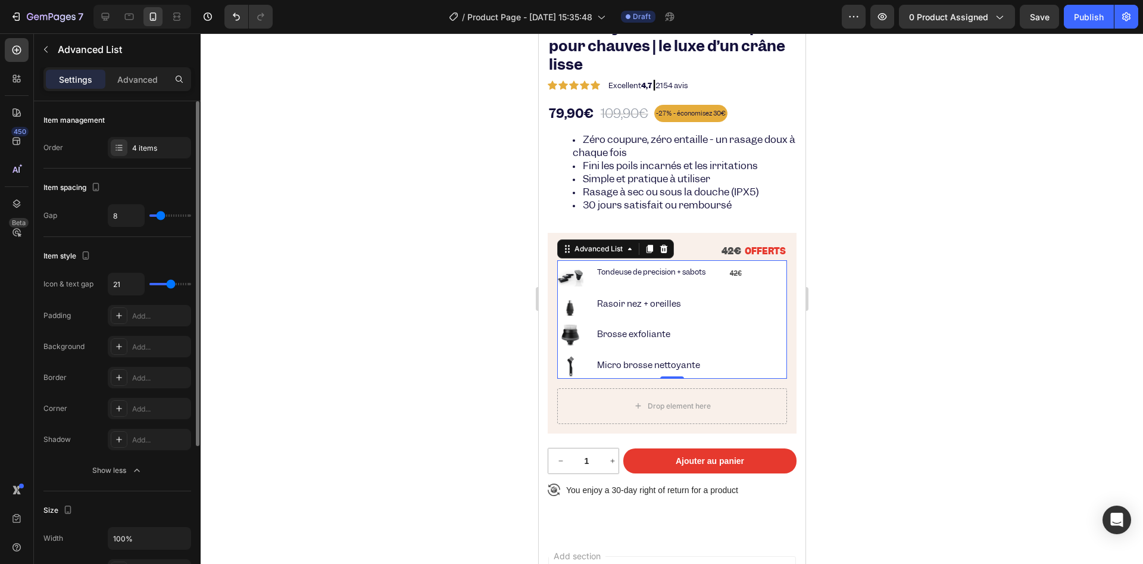
type input "30"
type input "34"
type input "39"
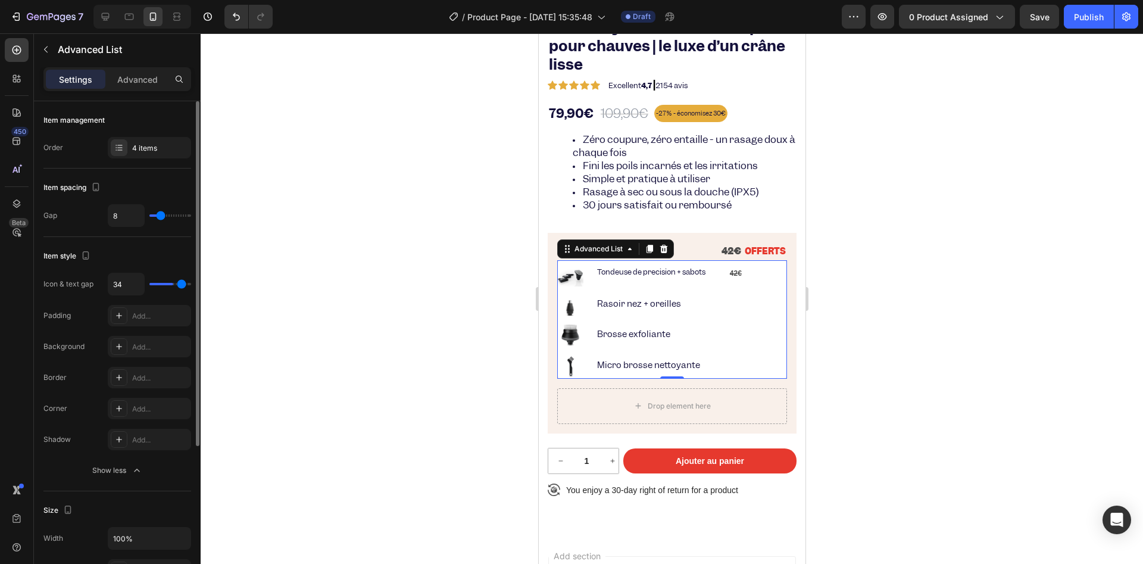
type input "39"
type input "40"
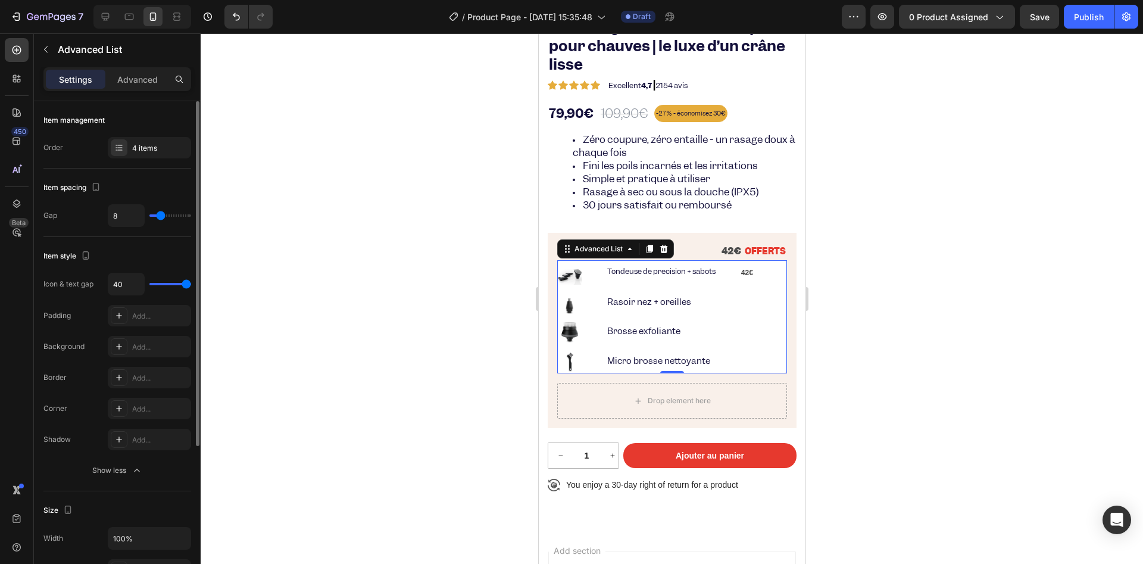
drag, startPoint x: 181, startPoint y: 285, endPoint x: 217, endPoint y: 285, distance: 35.7
type input "40"
click at [191, 285] on input "range" at bounding box center [170, 284] width 42 height 2
click at [155, 220] on div "8" at bounding box center [149, 215] width 83 height 23
type input "27"
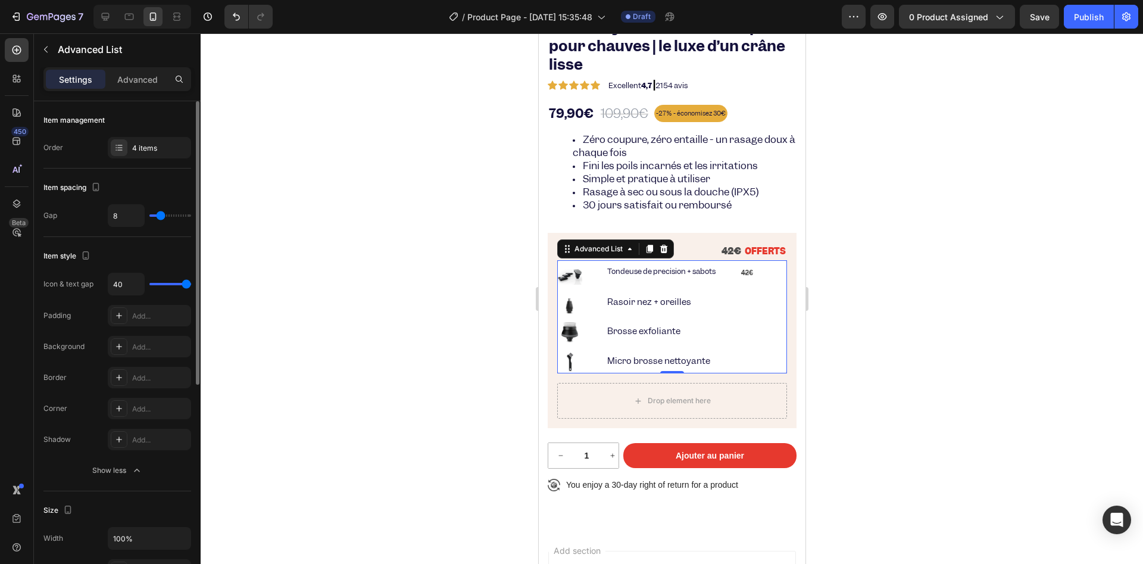
type input "27"
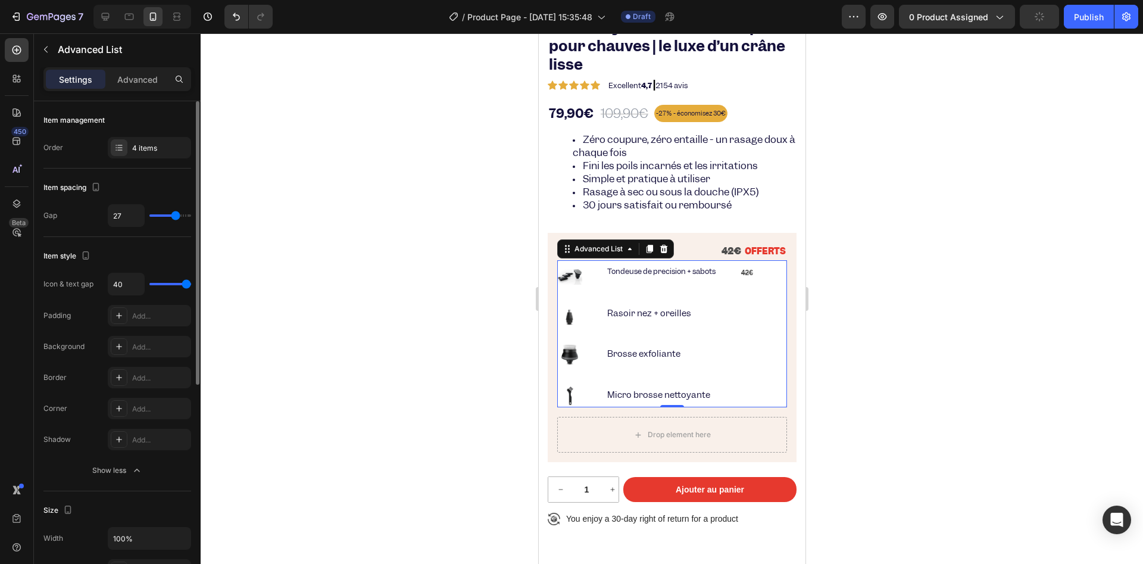
type input "37"
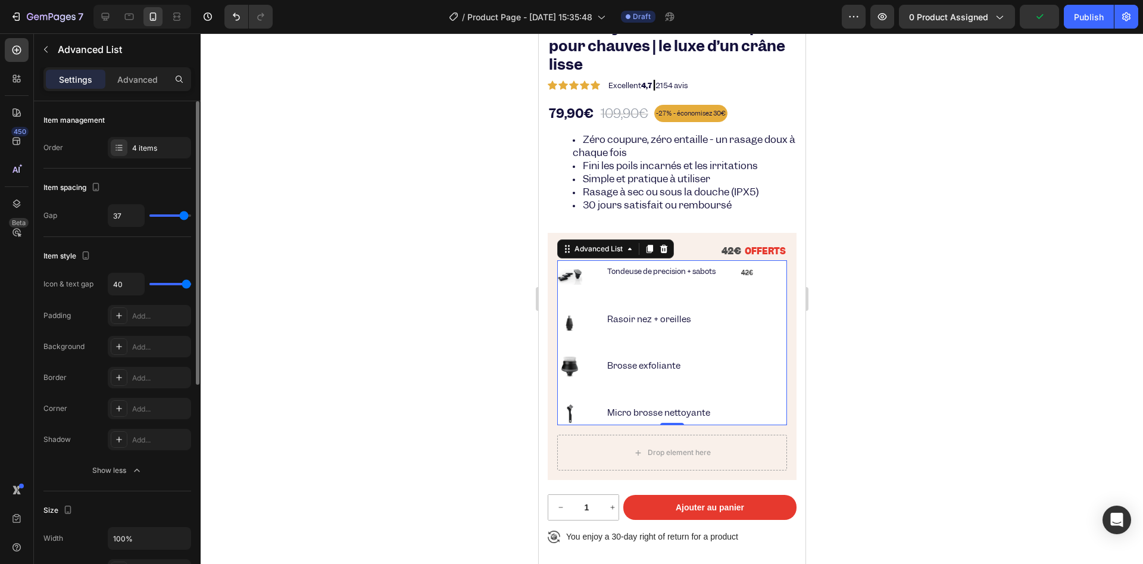
type input "28"
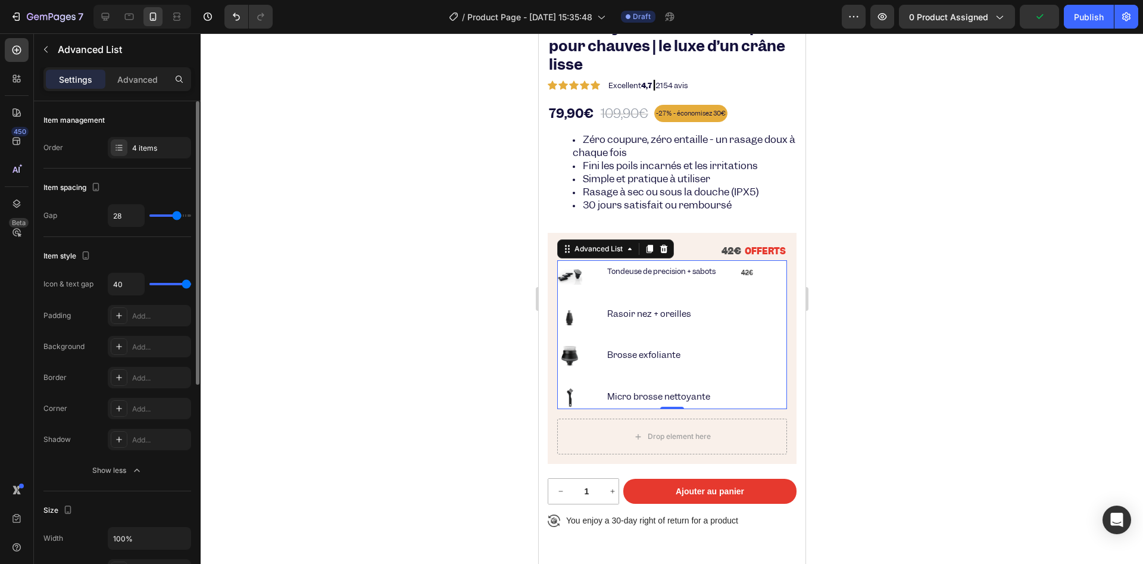
type input "24"
type input "21"
type input "20"
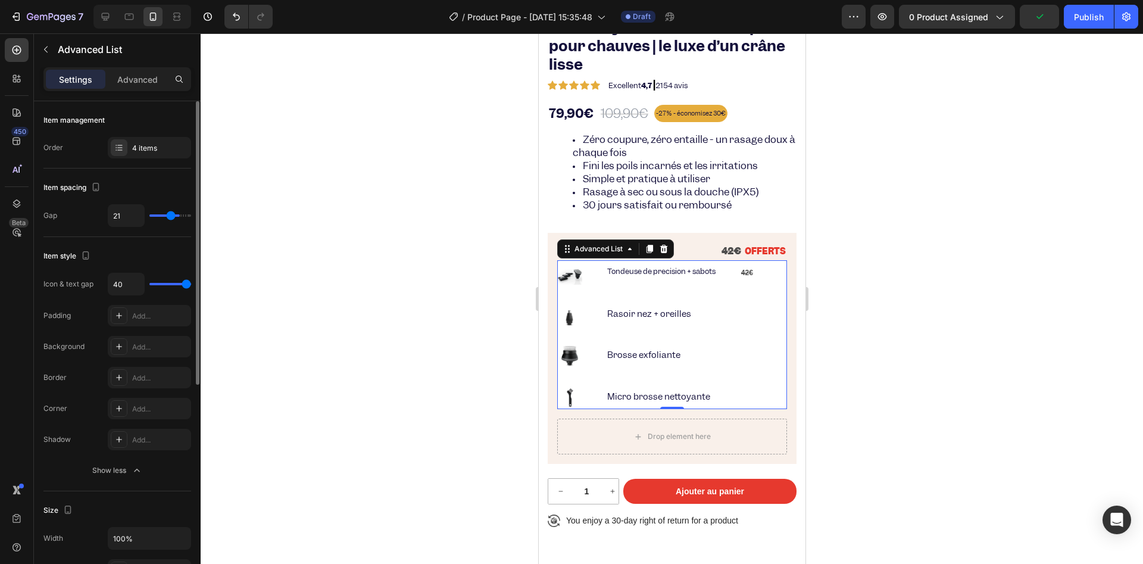
type input "20"
type input "19"
type input "17"
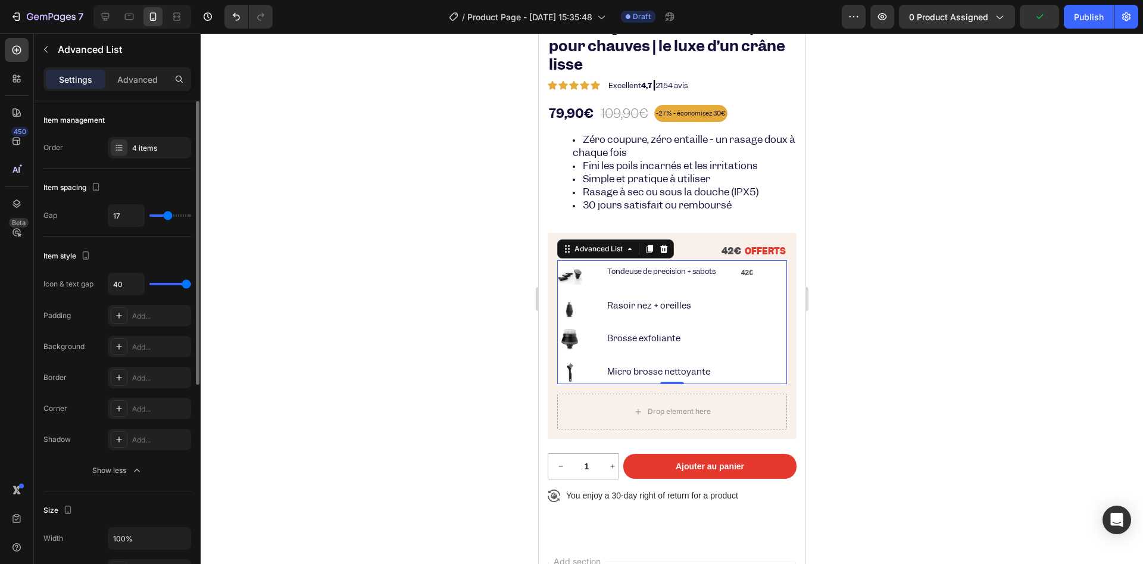
type input "14"
type input "11"
type input "8"
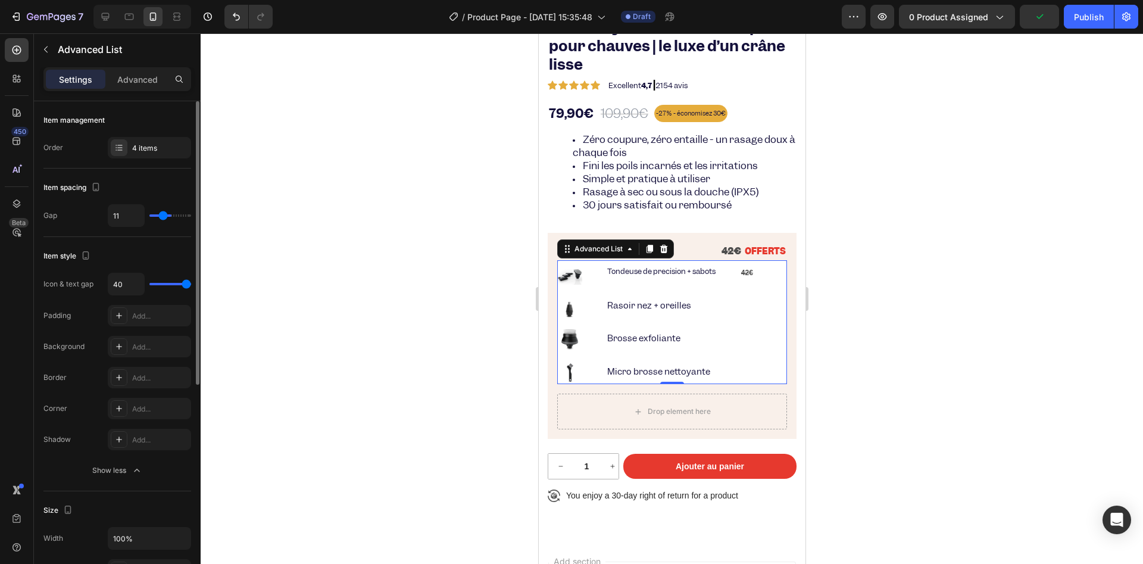
type input "8"
type input "5"
type input "3"
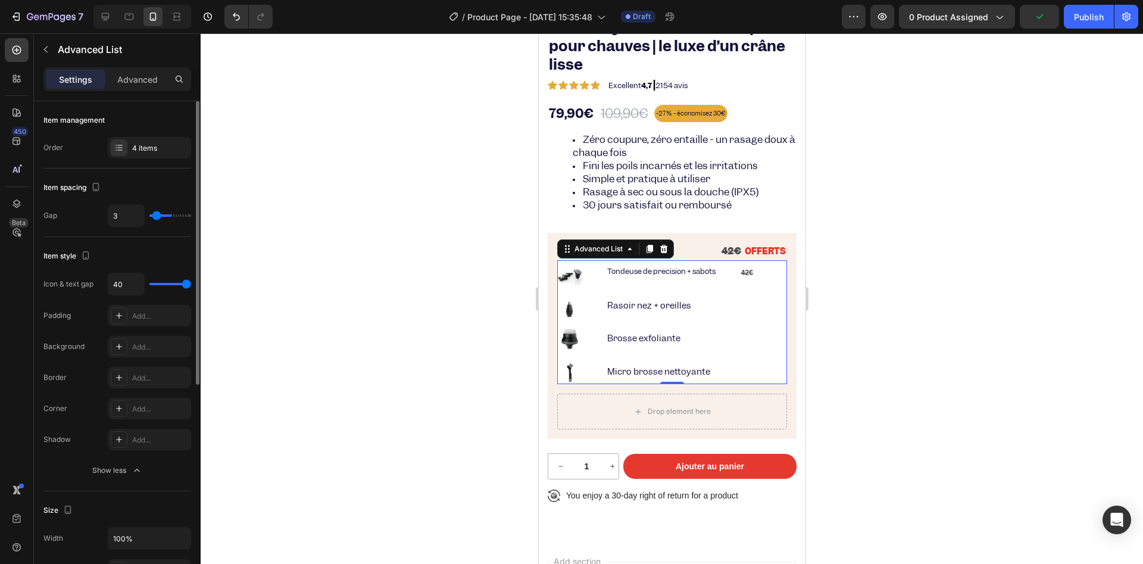
type input "0"
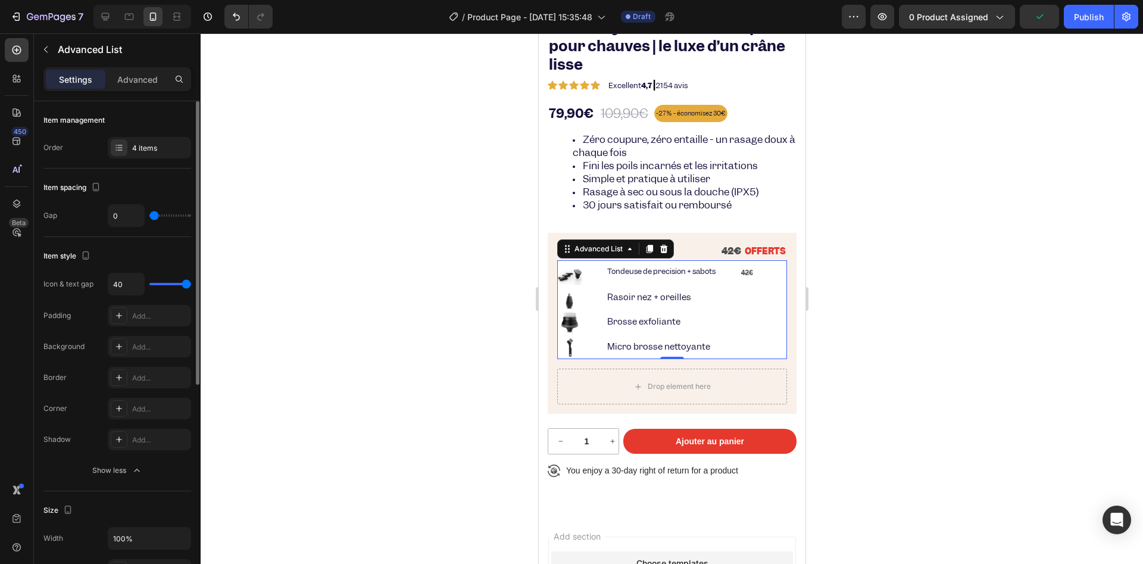
type input "1"
type input "2"
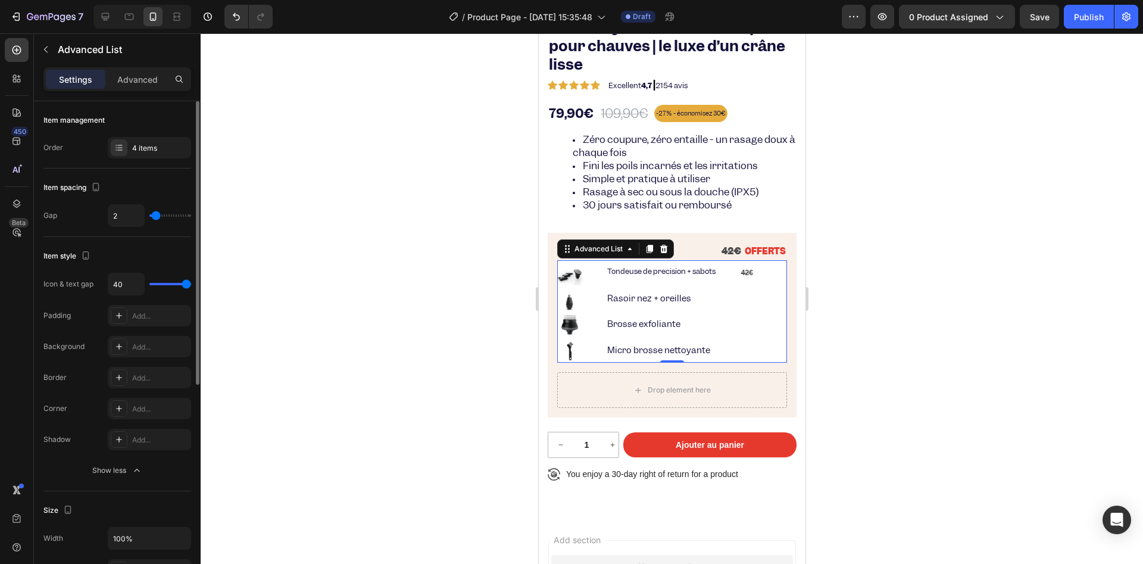
type input "4"
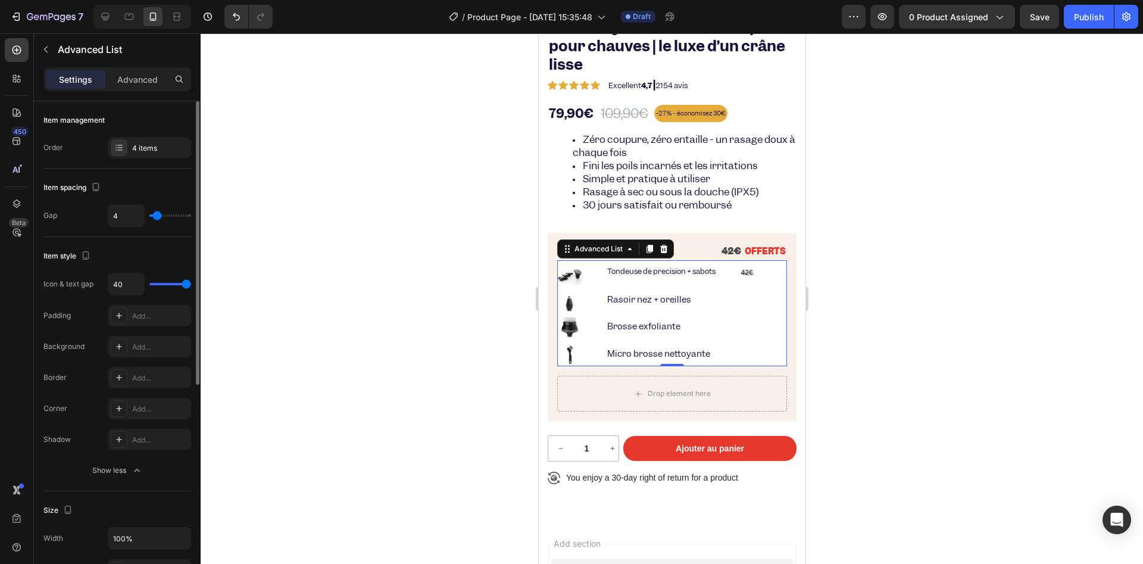
type input "5"
drag, startPoint x: 161, startPoint y: 216, endPoint x: 158, endPoint y: 232, distance: 16.8
type input "5"
click at [158, 217] on input "range" at bounding box center [170, 215] width 42 height 2
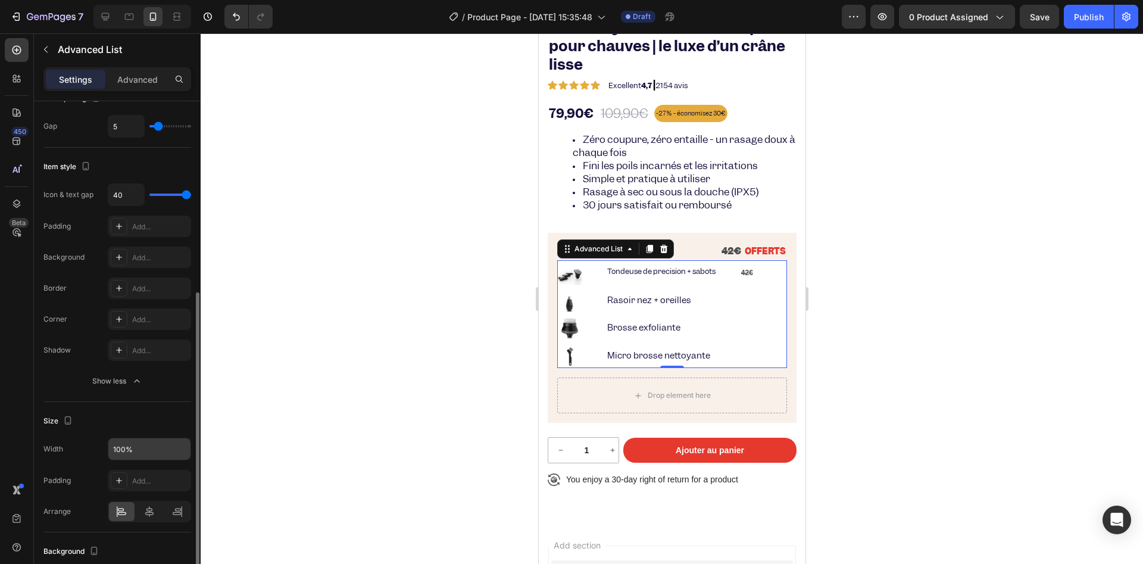
scroll to position [179, 0]
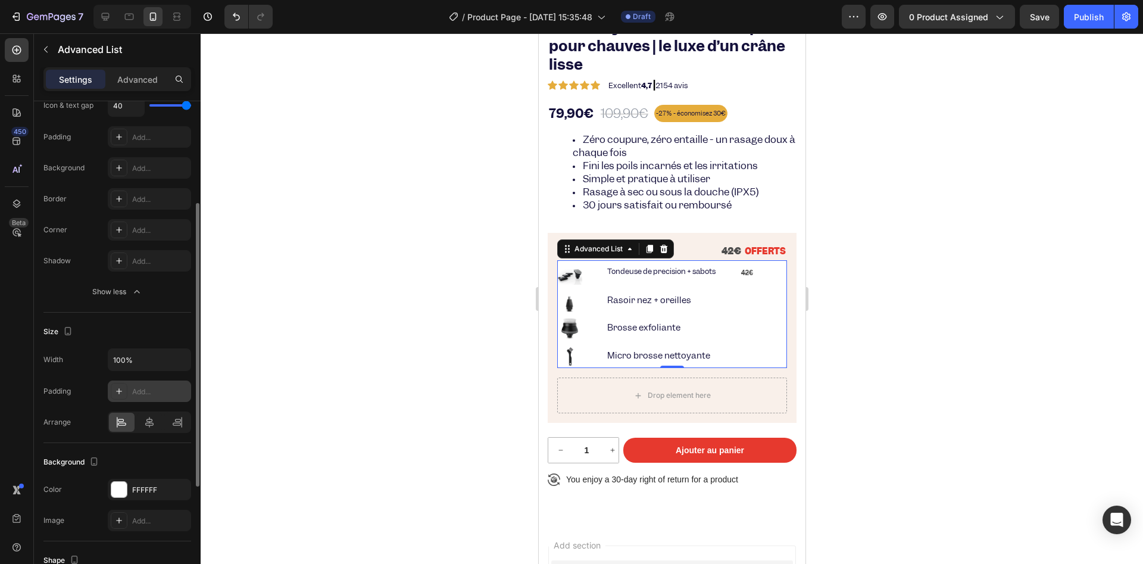
click at [154, 386] on div "Add..." at bounding box center [160, 391] width 56 height 11
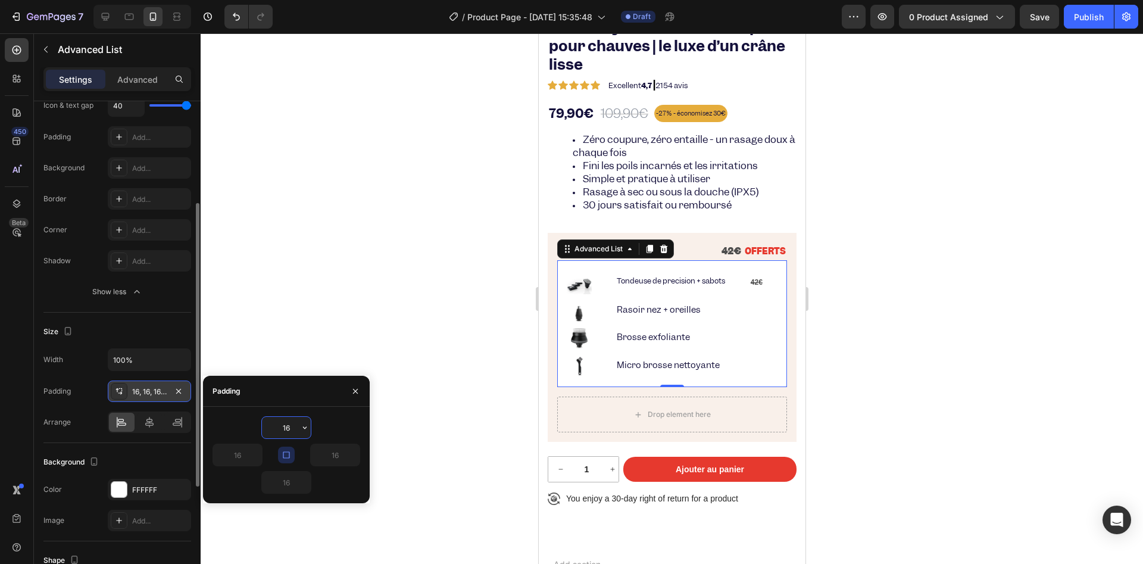
click at [301, 432] on button "button" at bounding box center [305, 427] width 12 height 21
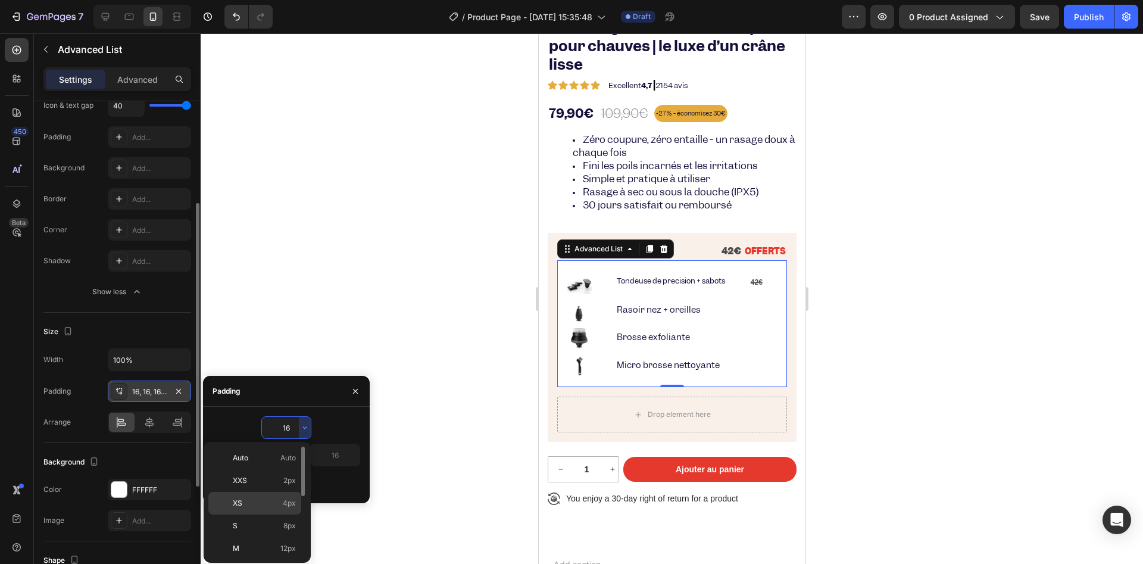
click at [254, 507] on p "XS 4px" at bounding box center [264, 503] width 63 height 11
type input "4"
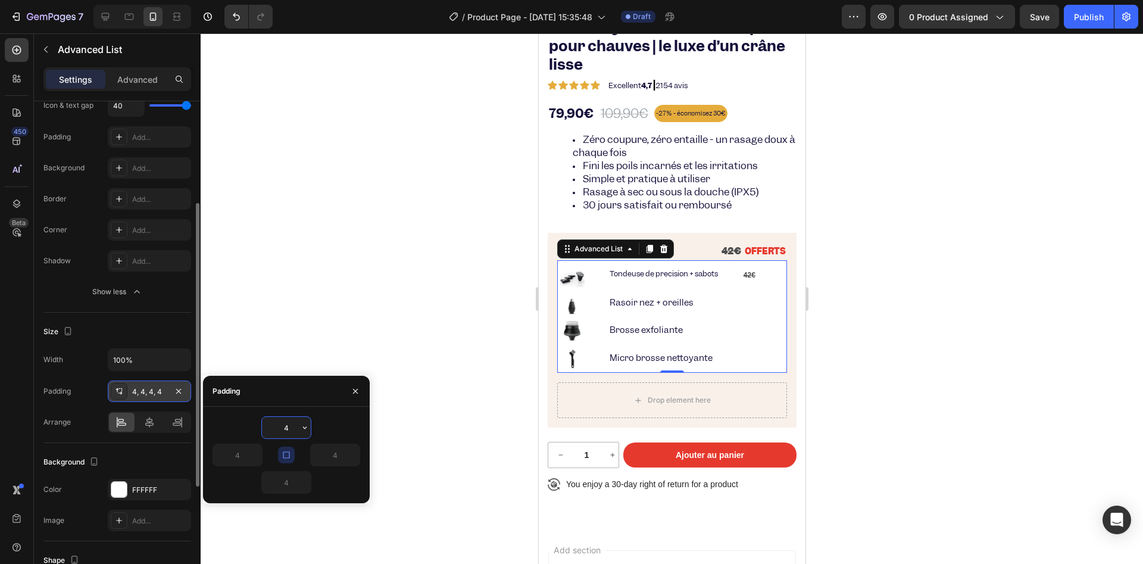
click at [296, 422] on input "4" at bounding box center [286, 427] width 49 height 21
type input "3"
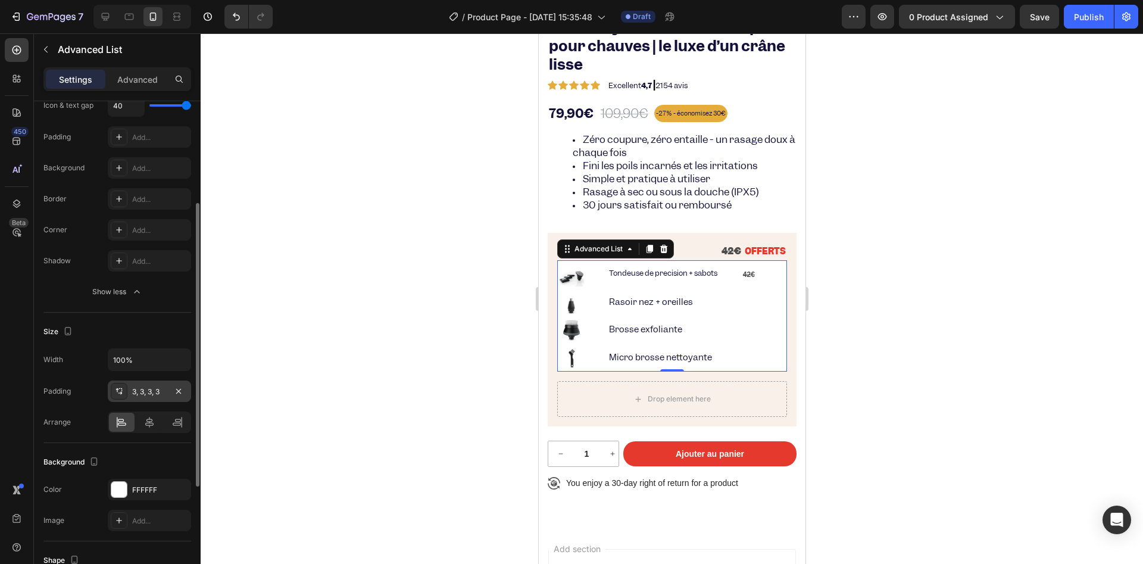
click at [403, 279] on div at bounding box center [672, 298] width 942 height 530
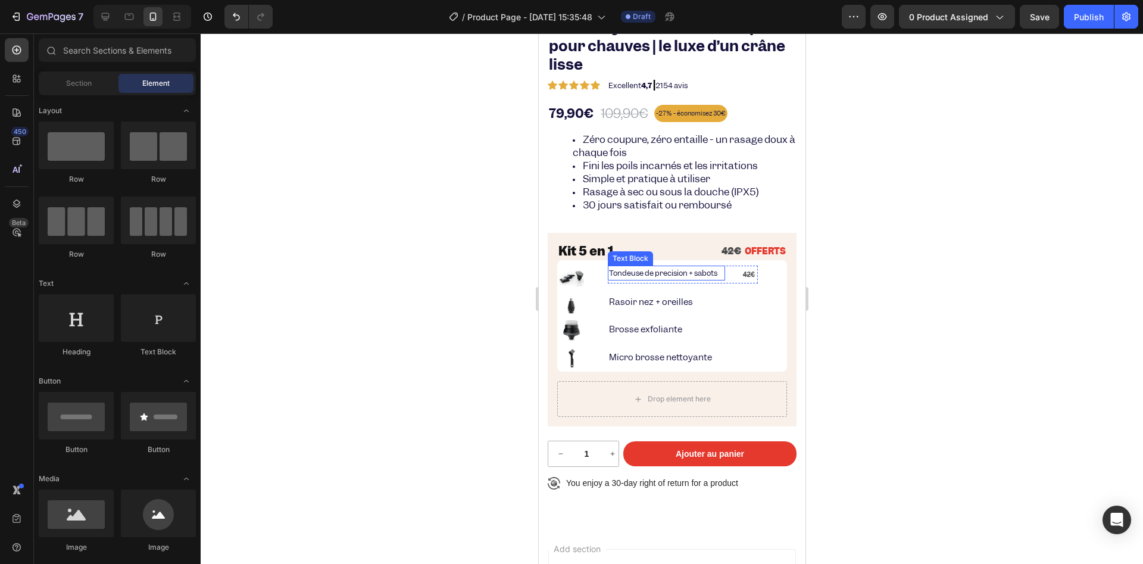
click at [657, 273] on p "Tondeuse de precision + sabots" at bounding box center [665, 273] width 115 height 13
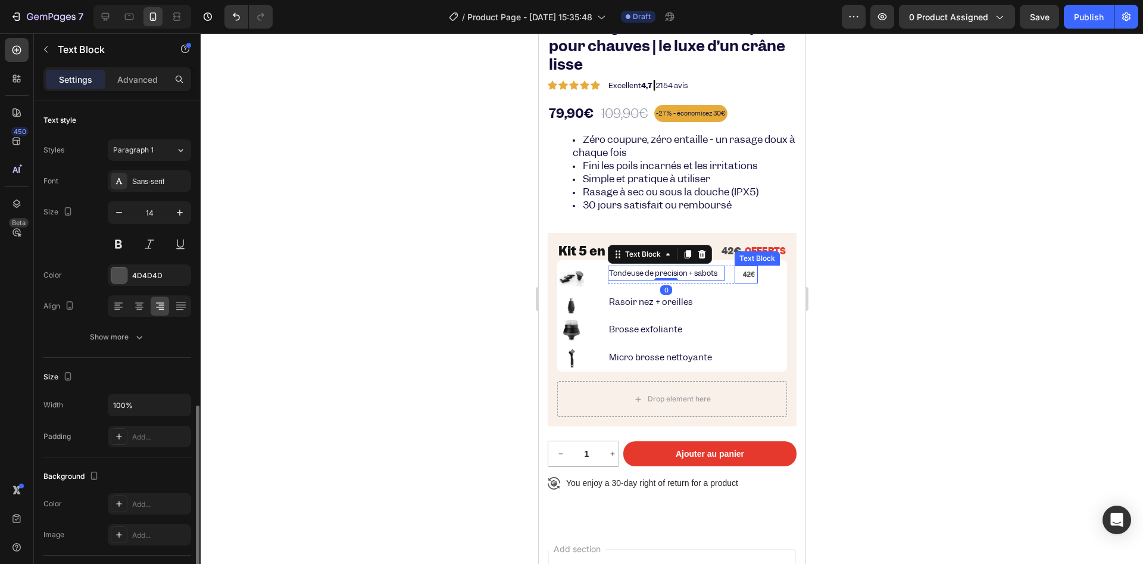
click at [754, 276] on strong "42€" at bounding box center [748, 274] width 12 height 8
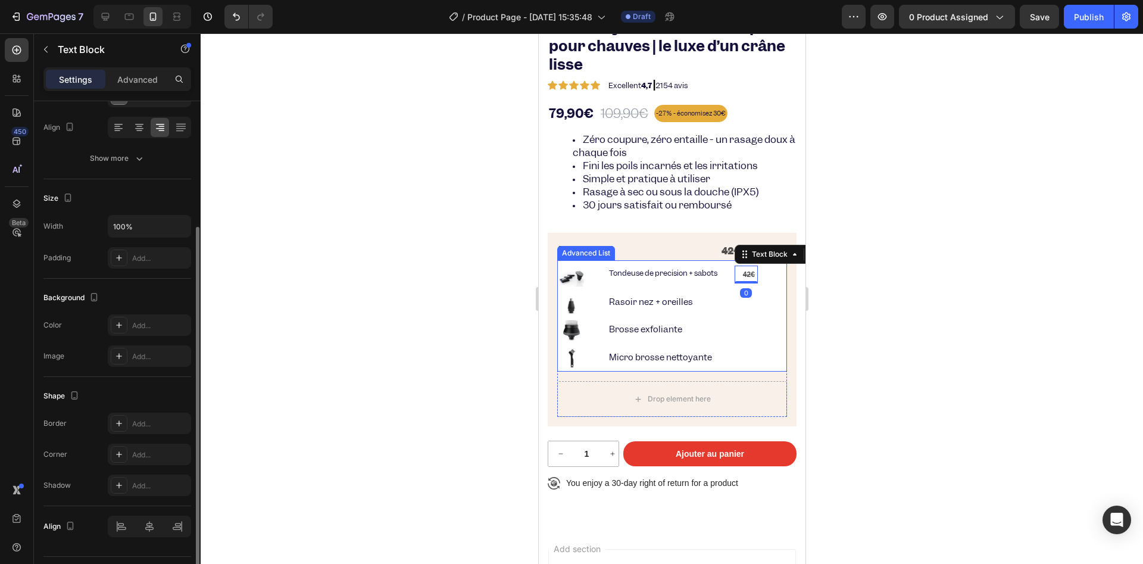
click at [770, 276] on div "Image Tondeuse de precision + sabots Text Block 42€ Text Block 0 Row Image Raso…" at bounding box center [672, 315] width 230 height 111
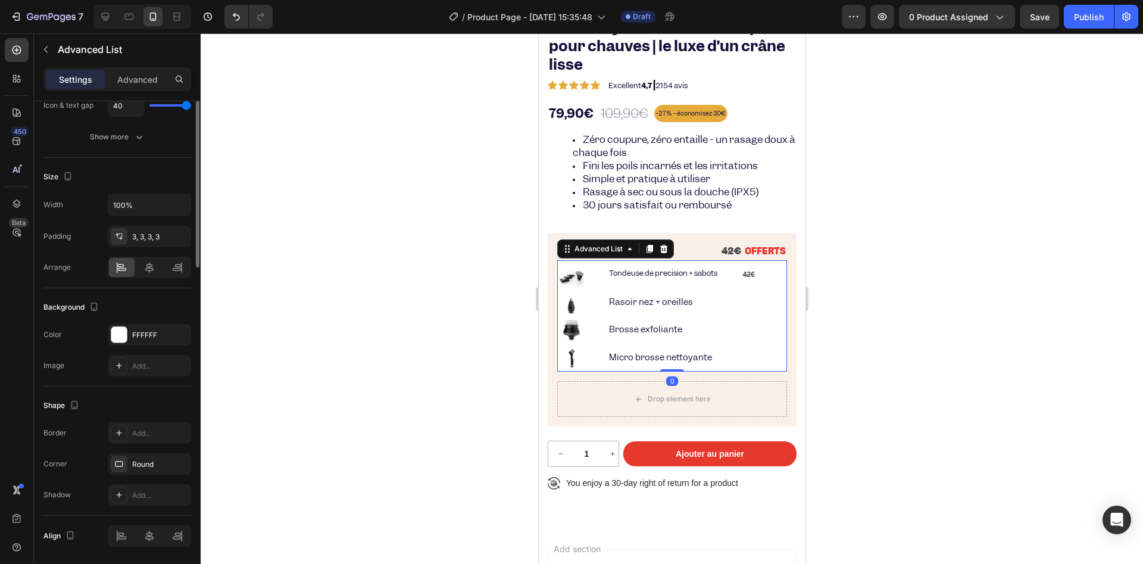
scroll to position [0, 0]
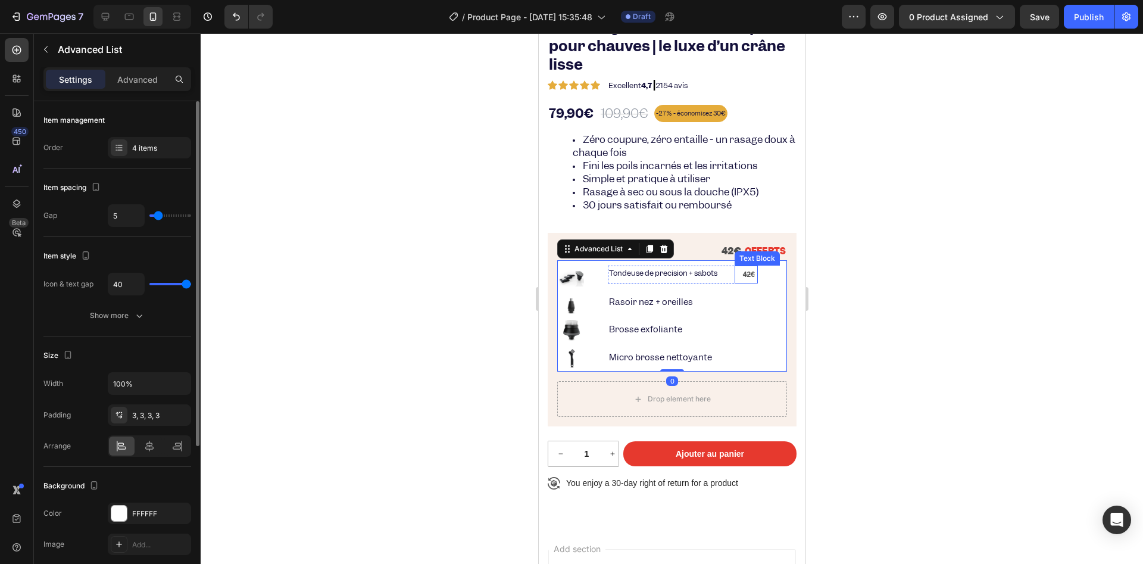
click at [756, 276] on span "Rich Text Editor. Editing area: main" at bounding box center [755, 274] width 2 height 8
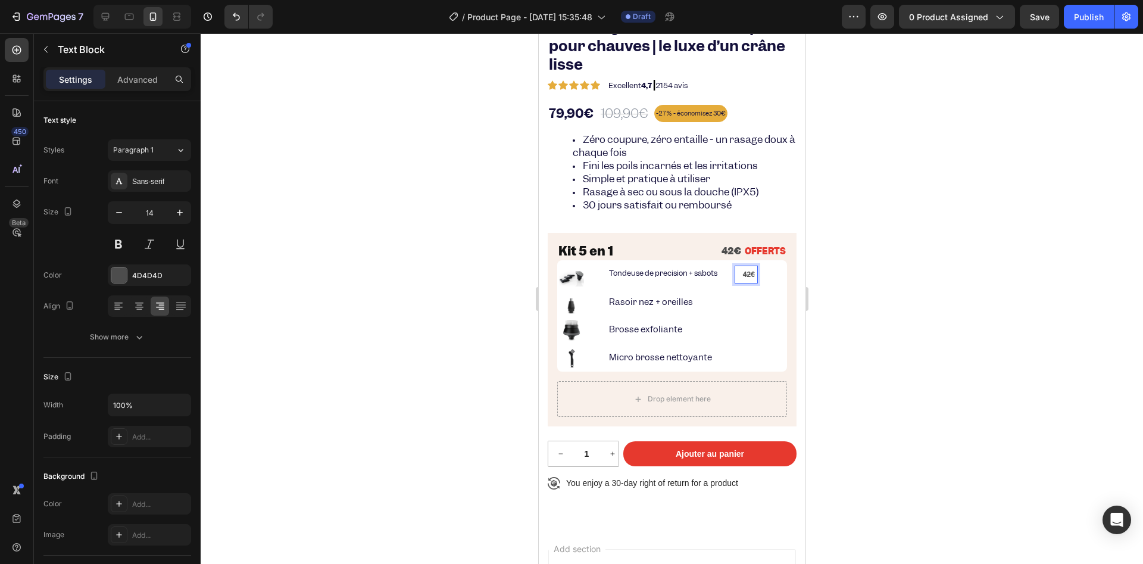
click at [442, 242] on div at bounding box center [672, 298] width 942 height 530
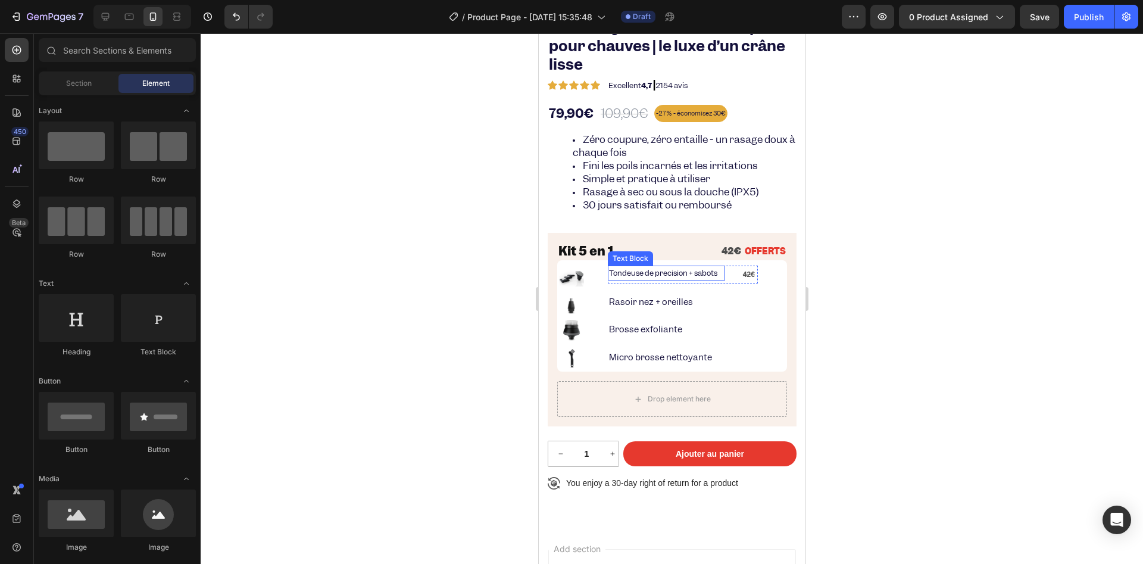
click at [632, 276] on p "Tondeuse de precision + sabots" at bounding box center [665, 273] width 115 height 13
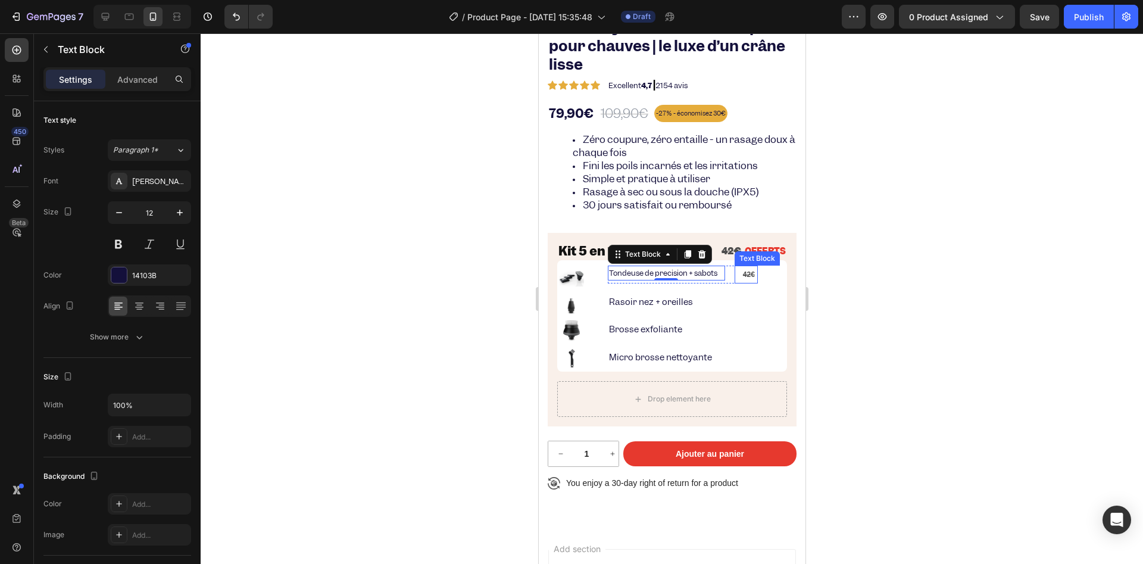
click at [751, 276] on strong "42€" at bounding box center [748, 274] width 12 height 8
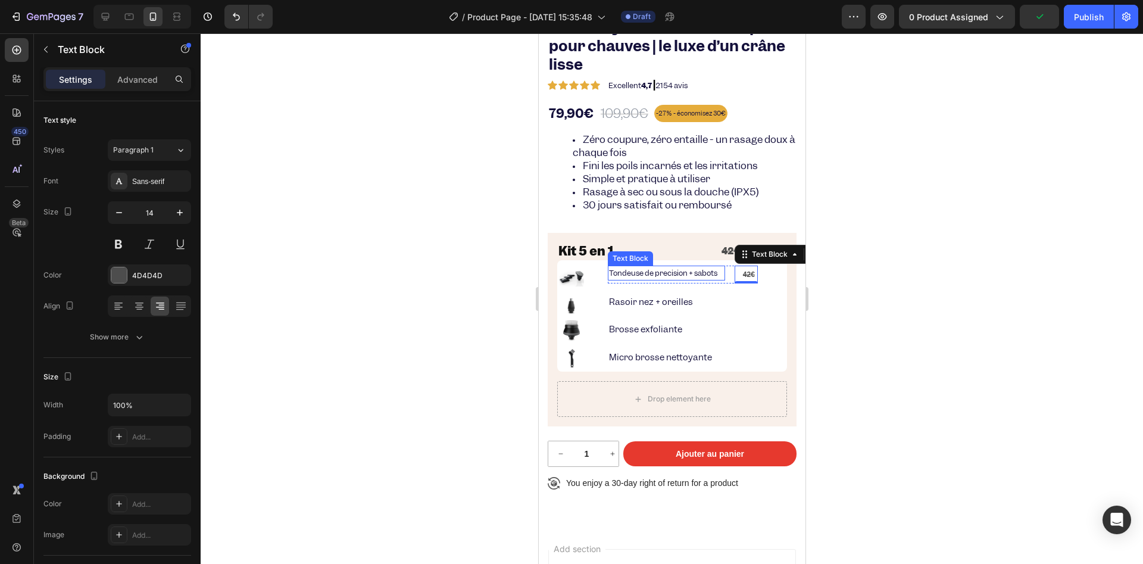
click at [719, 276] on p "Tondeuse de precision + sabots" at bounding box center [665, 273] width 115 height 13
click at [756, 273] on span "Rich Text Editor. Editing area: main" at bounding box center [755, 274] width 2 height 8
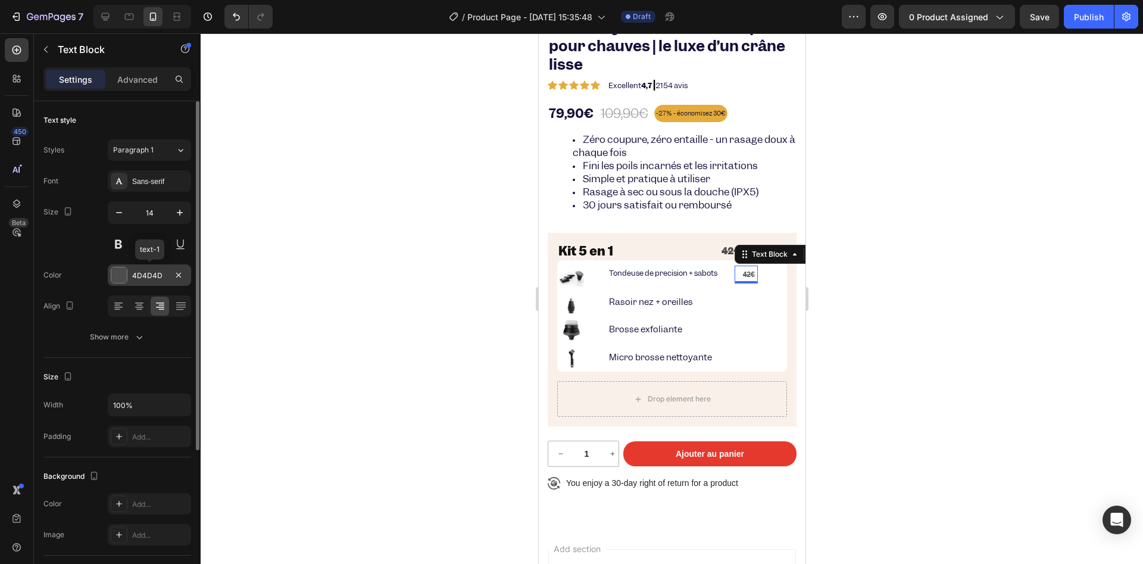
click at [128, 277] on div "4D4D4D" at bounding box center [149, 274] width 83 height 21
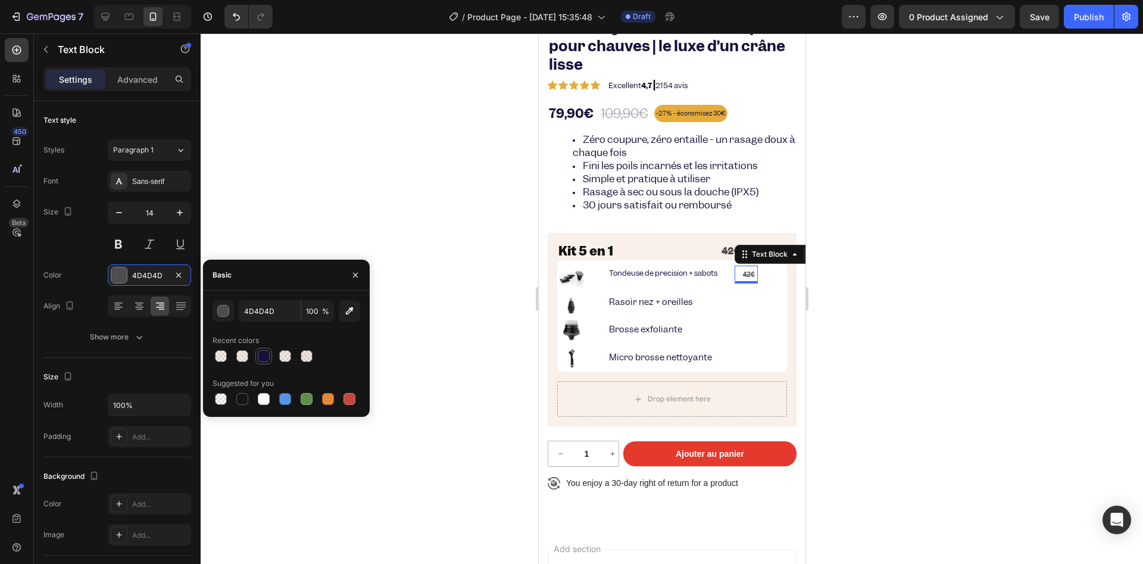
click at [262, 352] on div at bounding box center [264, 356] width 12 height 12
click at [345, 308] on icon "button" at bounding box center [350, 311] width 12 height 12
type input "4D4D4D"
click at [482, 269] on div at bounding box center [672, 298] width 942 height 530
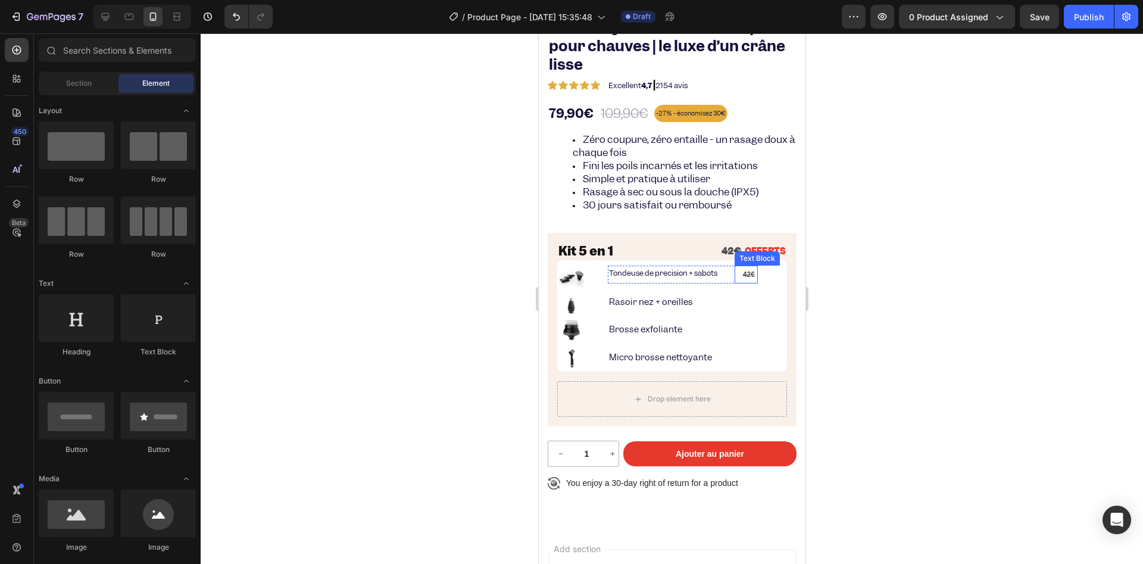
click at [748, 274] on strong "42€" at bounding box center [748, 274] width 12 height 8
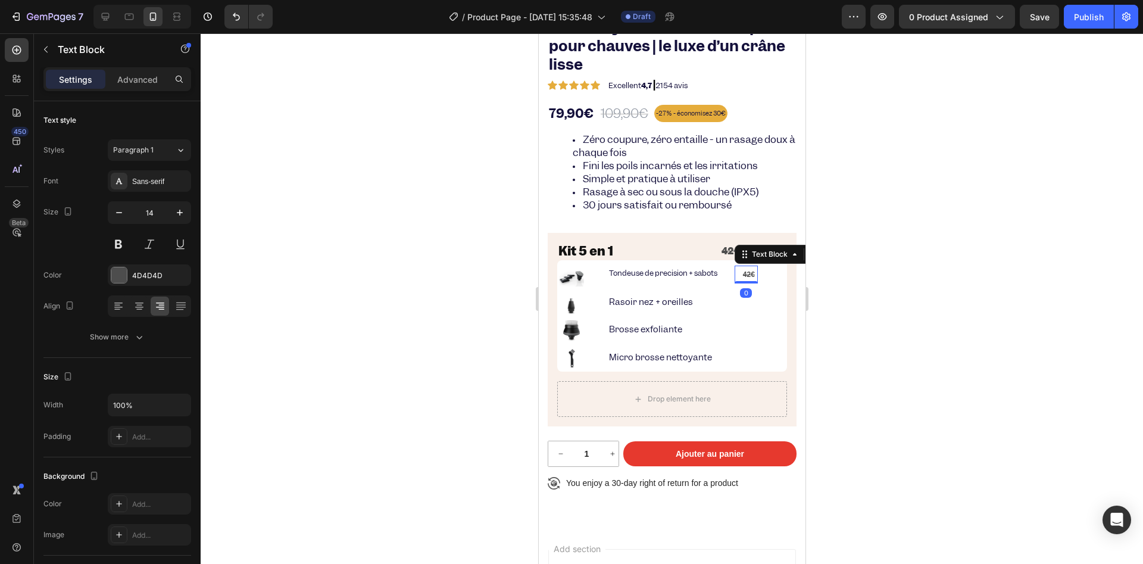
click at [748, 274] on strong "42€" at bounding box center [748, 274] width 12 height 8
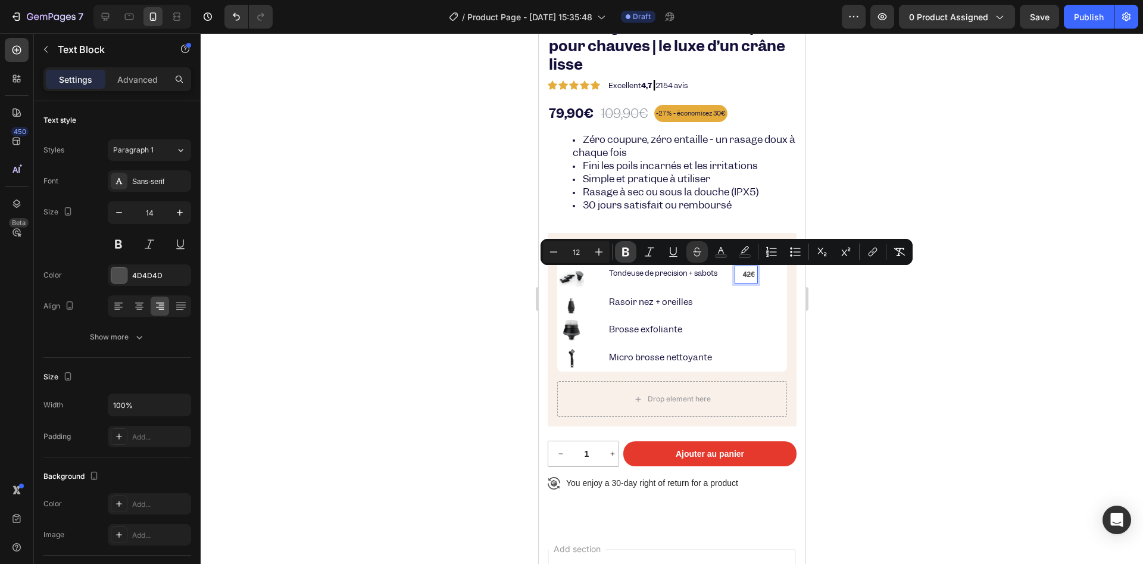
click at [622, 246] on icon "Editor contextual toolbar" at bounding box center [626, 252] width 12 height 12
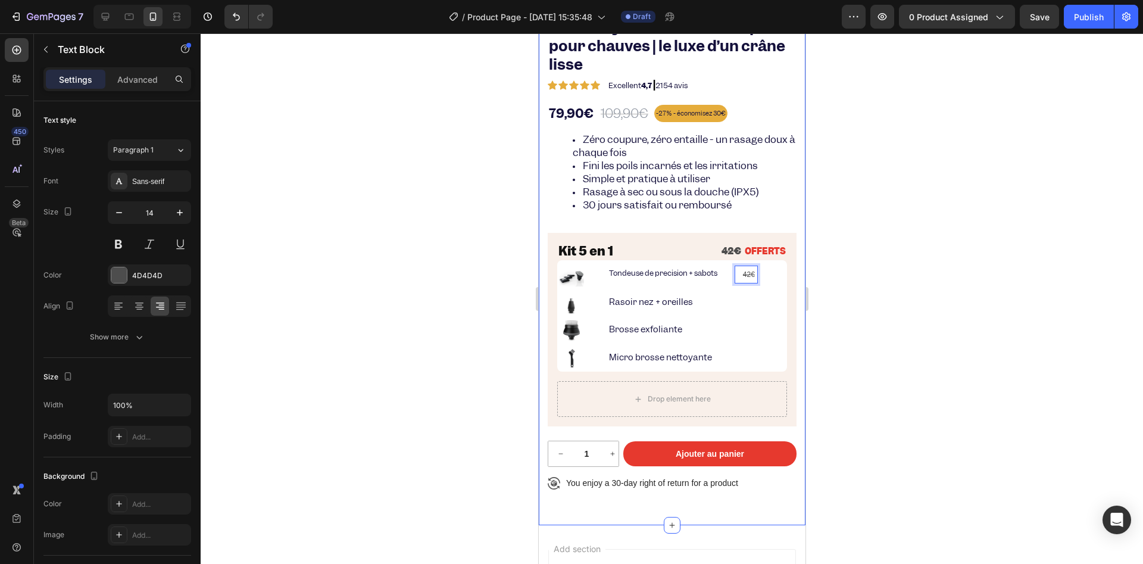
click at [411, 323] on div at bounding box center [672, 298] width 942 height 530
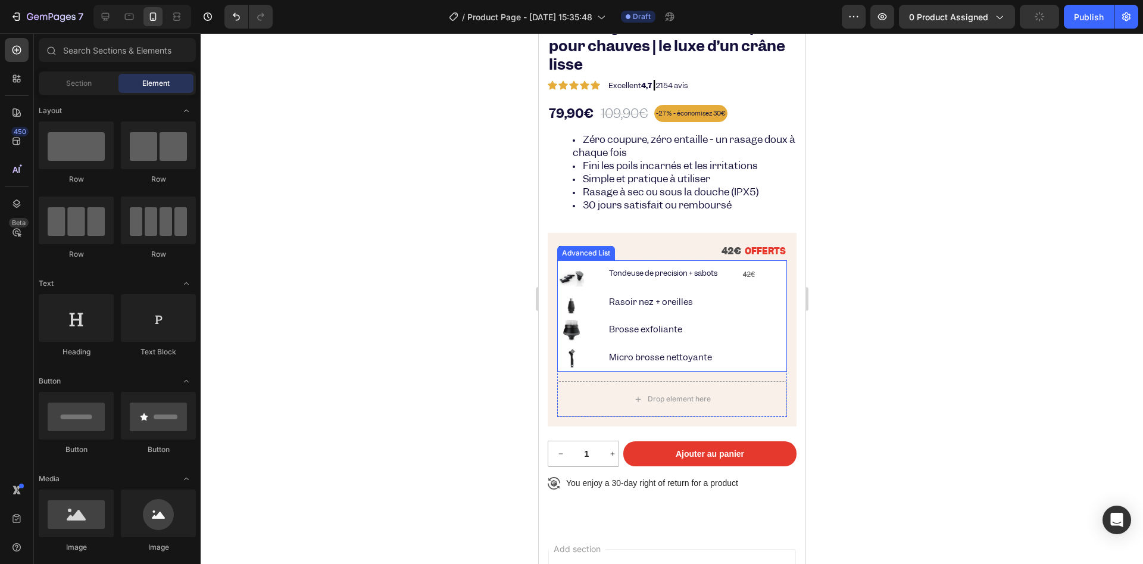
click at [751, 272] on s "42€" at bounding box center [748, 274] width 12 height 8
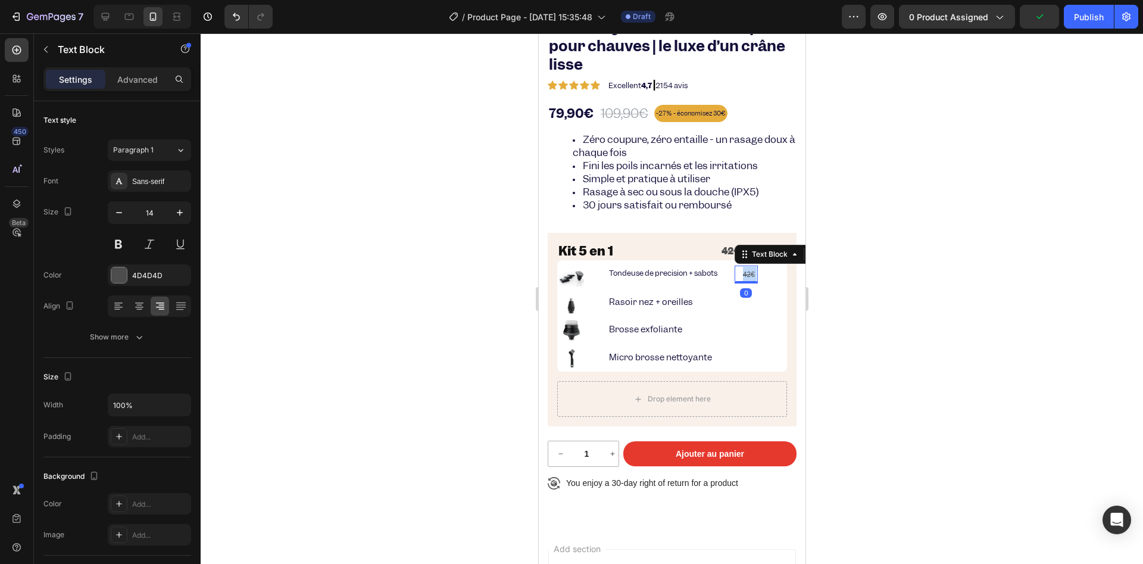
click at [751, 272] on s "42€" at bounding box center [748, 274] width 12 height 8
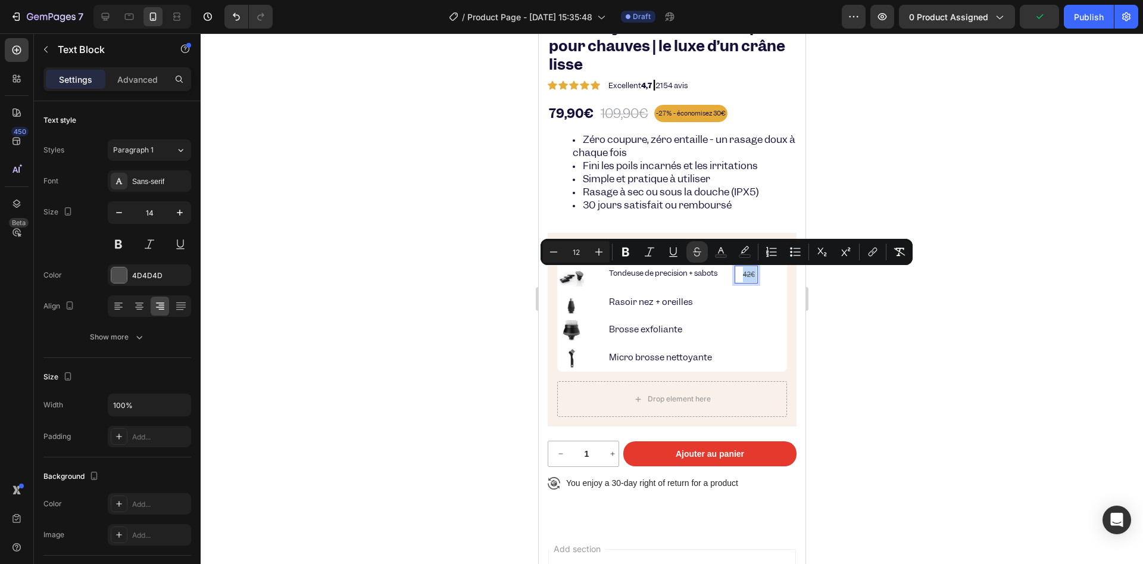
click at [750, 275] on s "42€" at bounding box center [748, 274] width 12 height 8
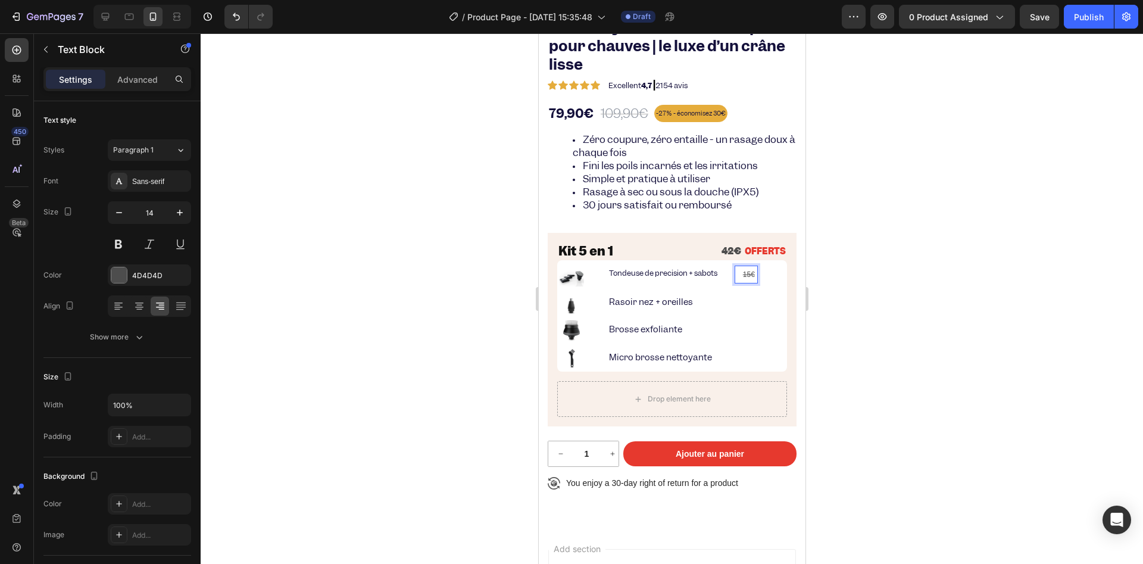
click at [392, 216] on div at bounding box center [672, 298] width 942 height 530
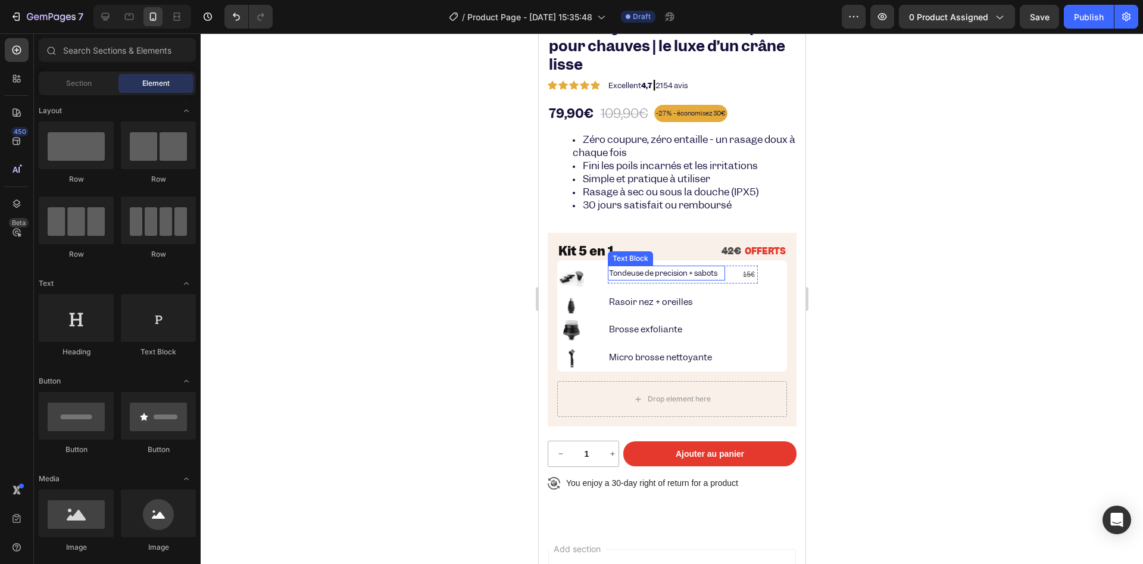
click at [663, 277] on p "Tondeuse de precision + sabots" at bounding box center [665, 273] width 115 height 13
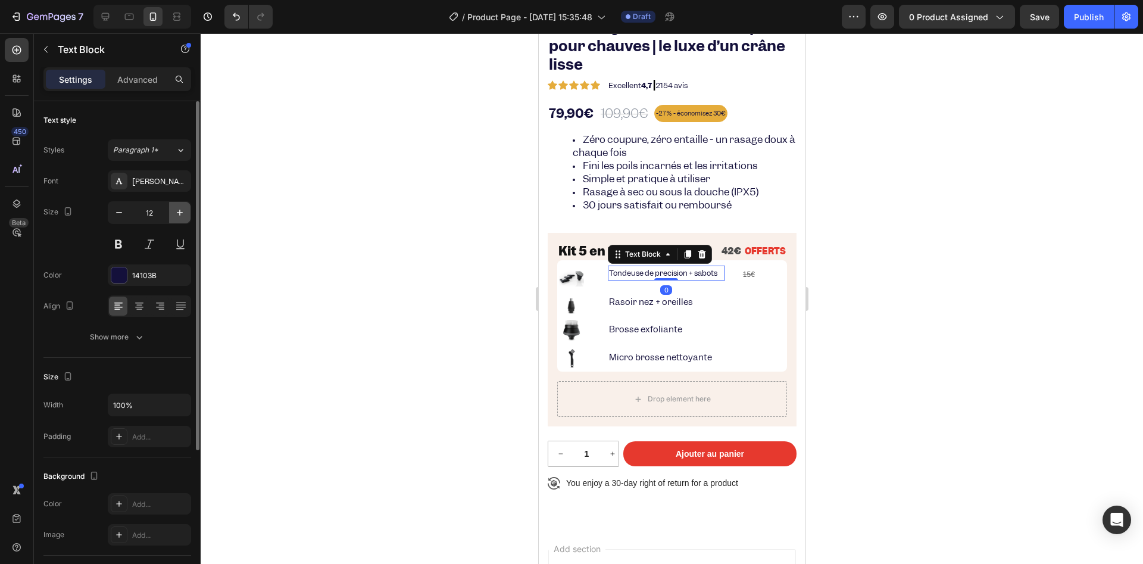
click at [178, 213] on icon "button" at bounding box center [180, 213] width 12 height 12
type input "13"
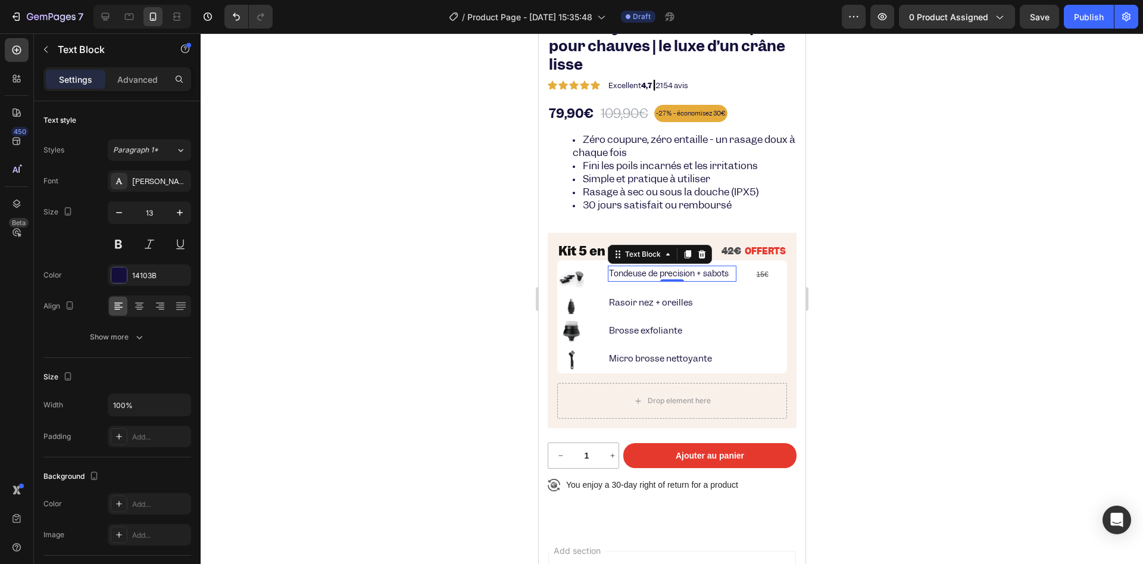
drag, startPoint x: 432, startPoint y: 268, endPoint x: 466, endPoint y: 276, distance: 34.4
click at [432, 269] on div at bounding box center [672, 298] width 942 height 530
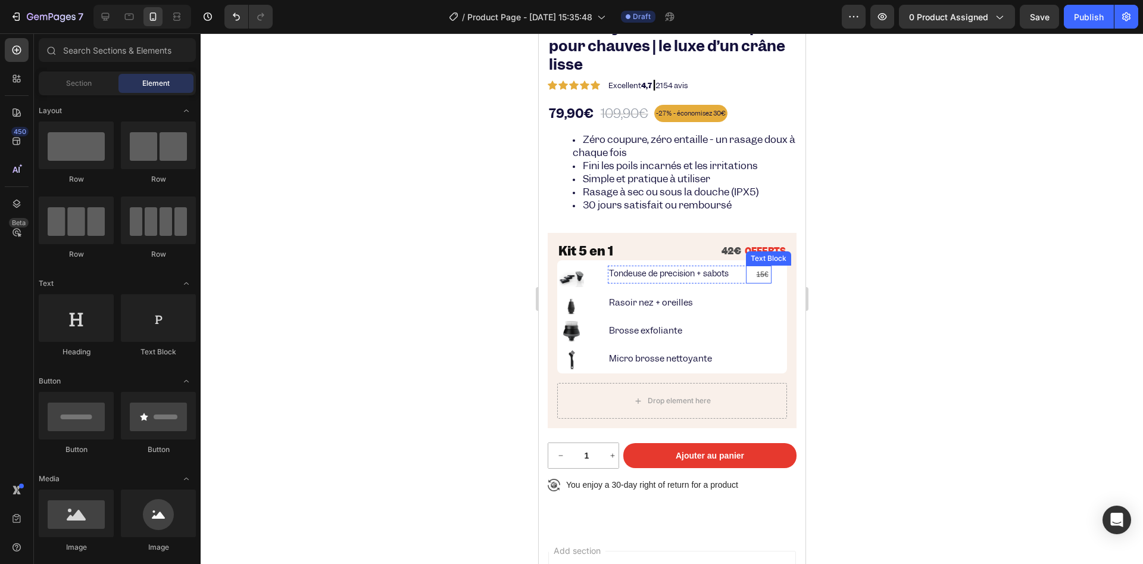
click at [757, 273] on s "15€" at bounding box center [762, 274] width 12 height 8
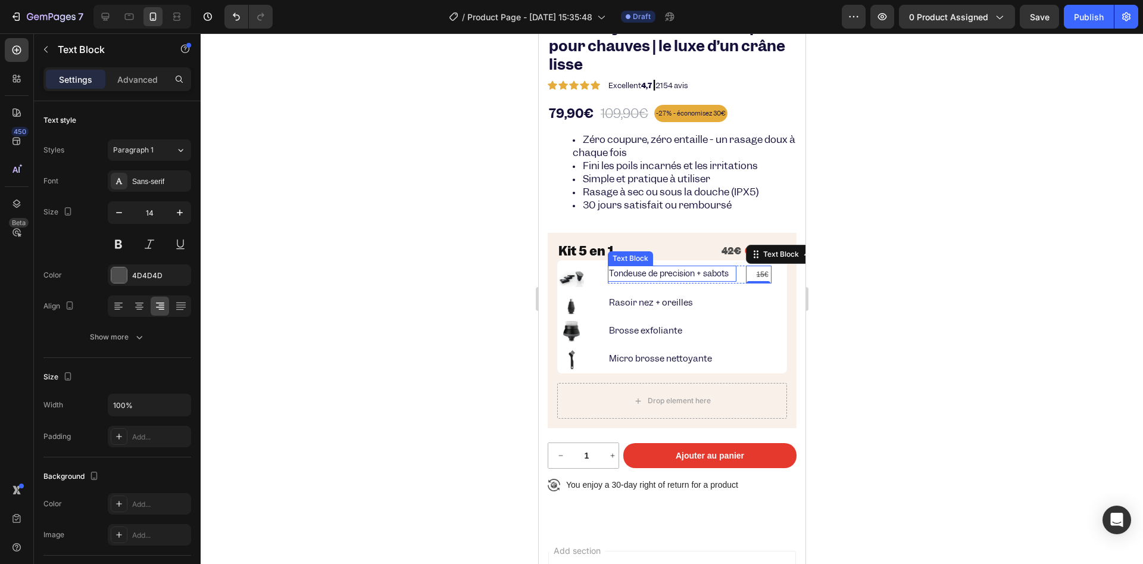
click at [613, 274] on p "Tondeuse de precision + sabots" at bounding box center [671, 274] width 126 height 14
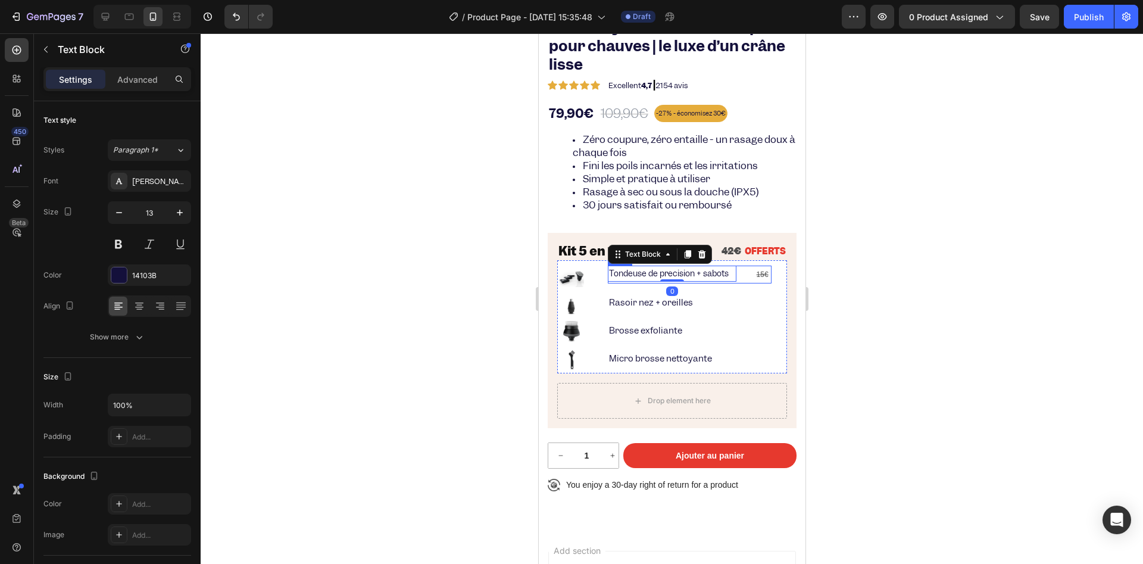
click at [631, 282] on div "Tondeuse de precision + sabots Text Block 0" at bounding box center [671, 275] width 129 height 18
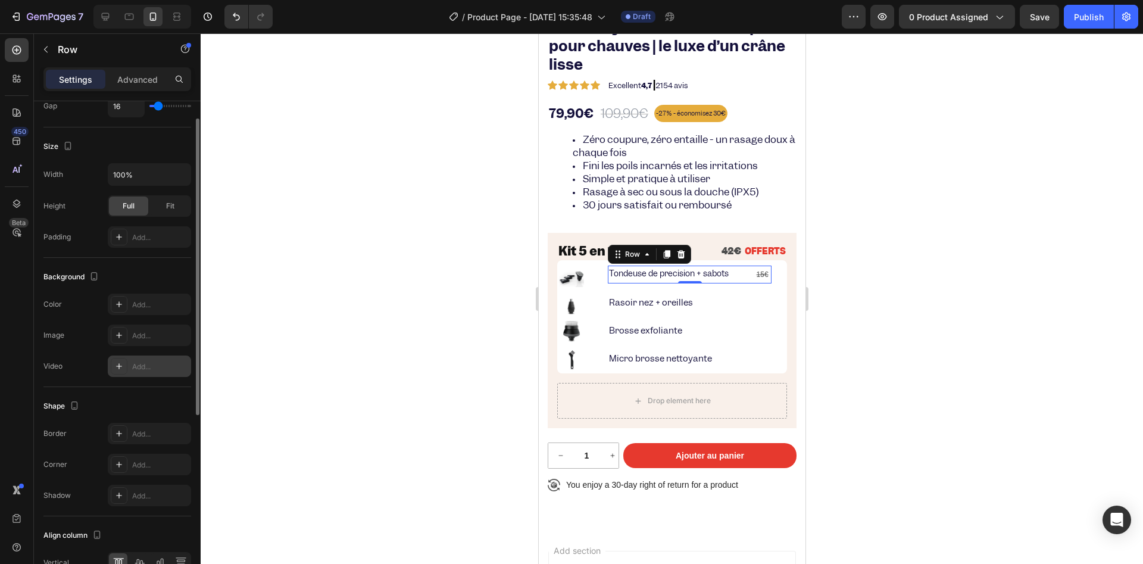
scroll to position [179, 0]
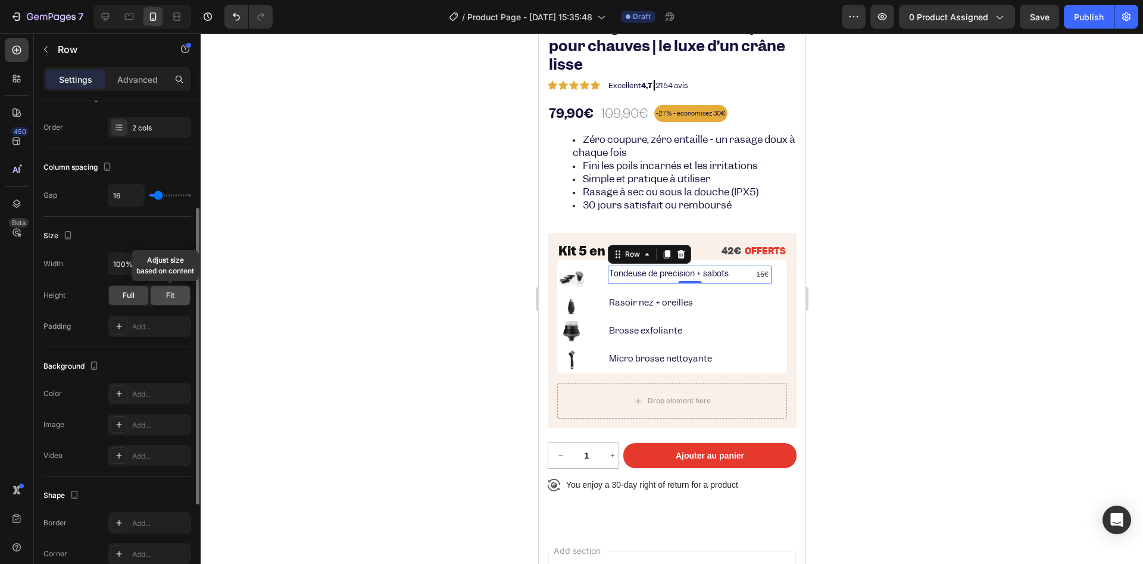
click at [174, 295] on span "Fit" at bounding box center [170, 295] width 8 height 11
click at [154, 300] on div "Fit" at bounding box center [170, 295] width 39 height 19
click at [142, 295] on div "Full" at bounding box center [128, 295] width 39 height 19
click at [176, 289] on div "Fit" at bounding box center [170, 295] width 39 height 19
click at [149, 294] on div "Full Fit" at bounding box center [149, 295] width 83 height 21
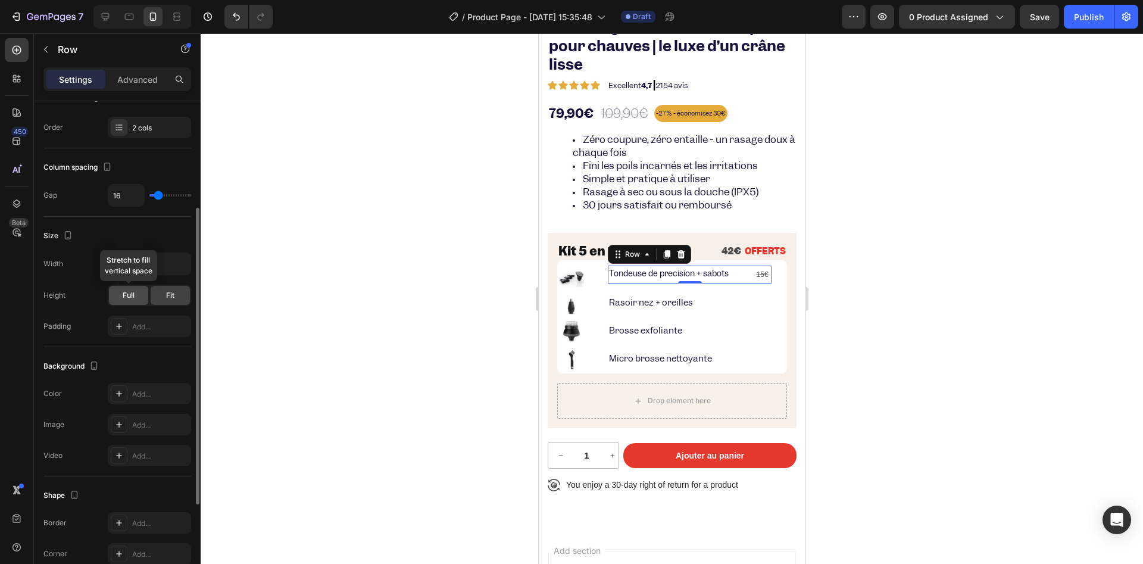
click at [124, 291] on span "Full" at bounding box center [129, 295] width 12 height 11
click at [141, 268] on input "100%" at bounding box center [149, 263] width 82 height 21
click at [179, 262] on icon "button" at bounding box center [180, 264] width 12 height 12
click at [148, 270] on input "100%" at bounding box center [149, 263] width 82 height 21
type input "120%"
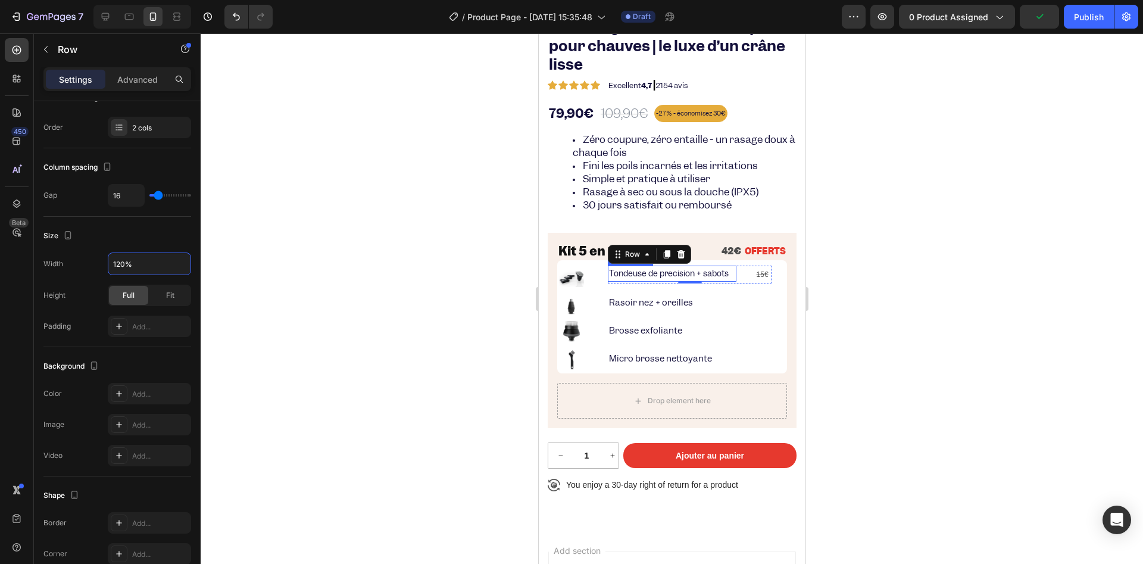
click at [672, 280] on p "Tondeuse de precision + sabots" at bounding box center [671, 274] width 126 height 14
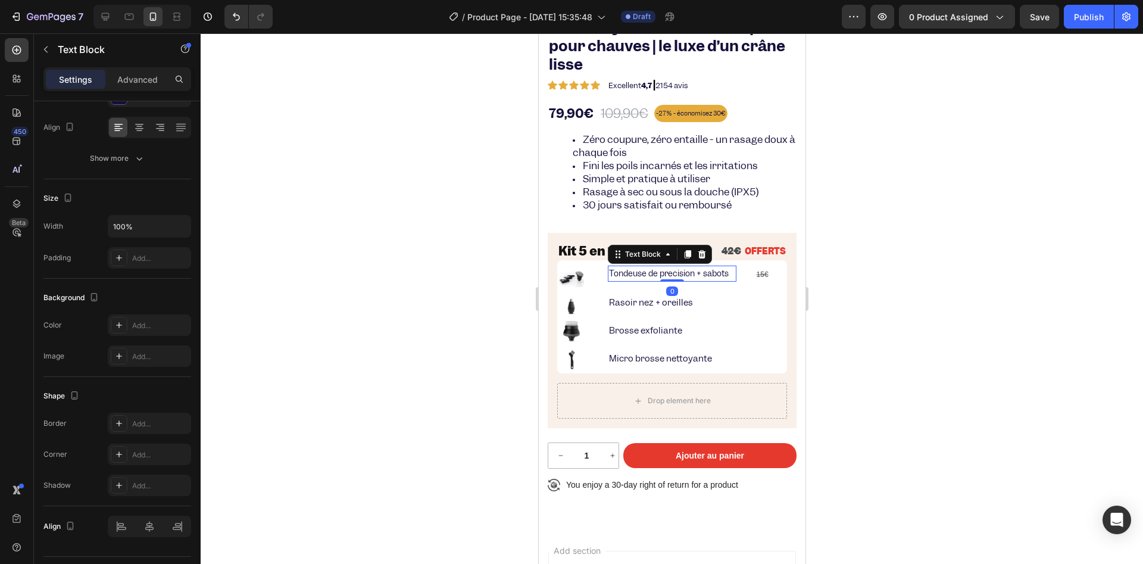
scroll to position [0, 0]
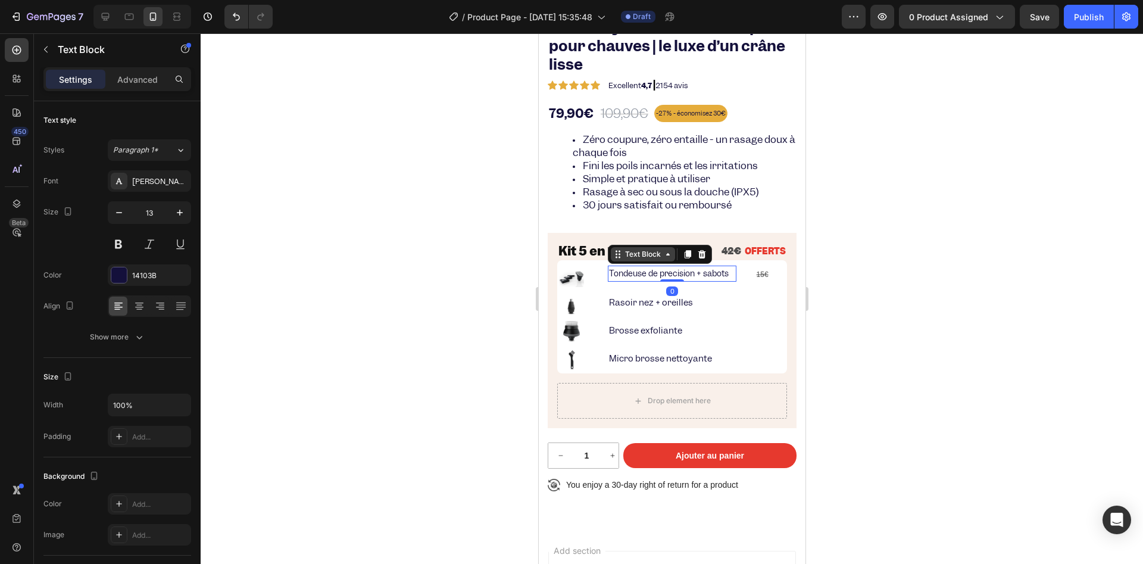
drag, startPoint x: 666, startPoint y: 279, endPoint x: 654, endPoint y: 251, distance: 30.6
click at [654, 266] on div "Tondeuse de precision + sabots Text Block 0" at bounding box center [671, 274] width 129 height 16
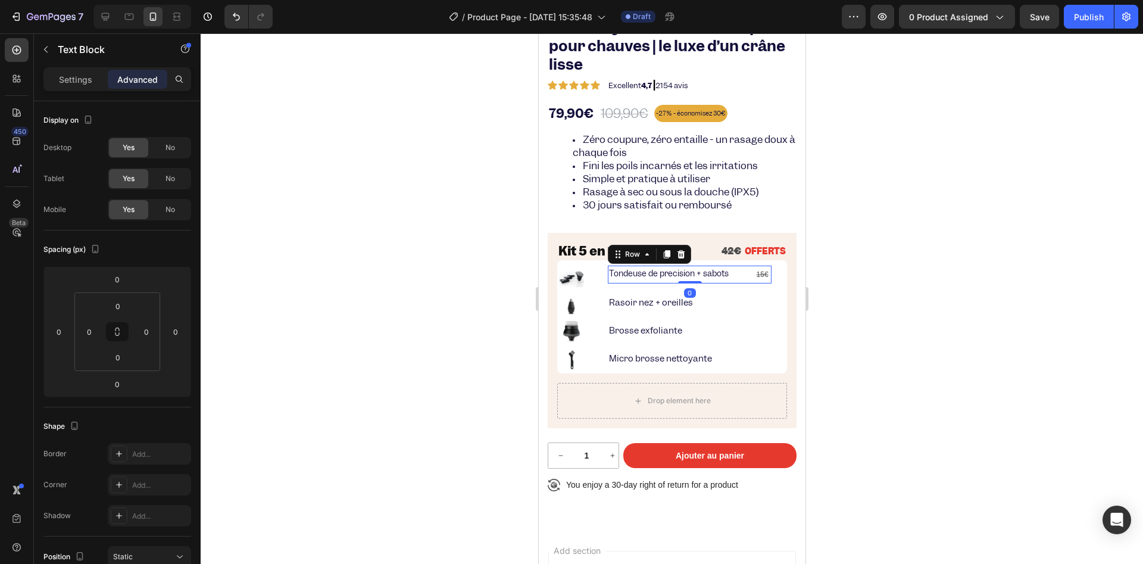
click at [738, 273] on div "Tondeuse de precision + sabots Text Block 15€ Text Block Row 0" at bounding box center [689, 275] width 164 height 18
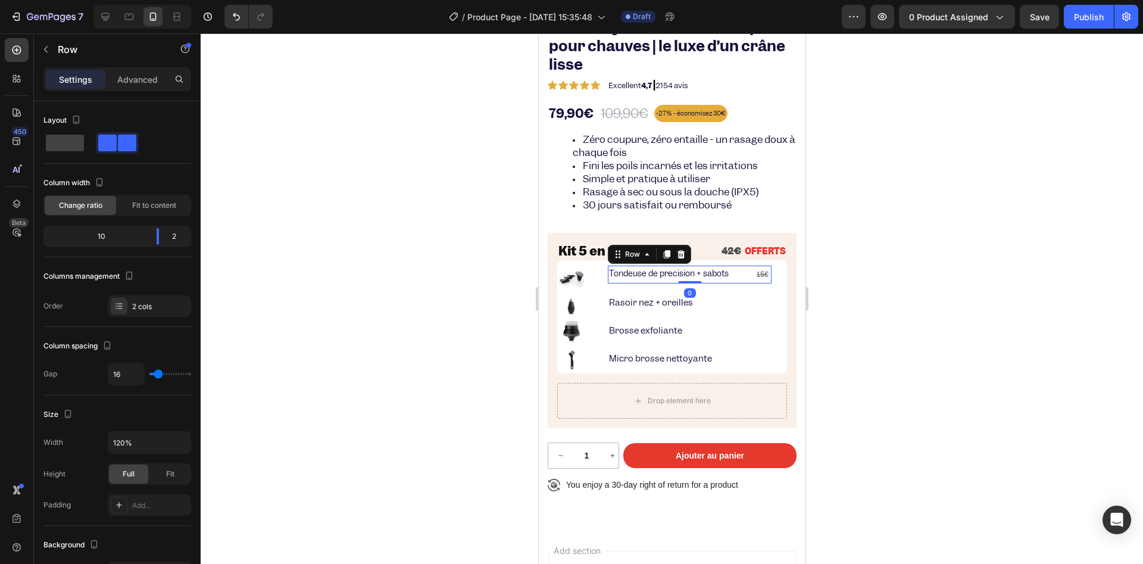
drag, startPoint x: 682, startPoint y: 281, endPoint x: 688, endPoint y: 241, distance: 40.2
click at [687, 242] on div "Kit 5 en 1 Heading 42€ OFFERTS Text Block Row Image Tondeuse de precision + sab…" at bounding box center [672, 330] width 230 height 176
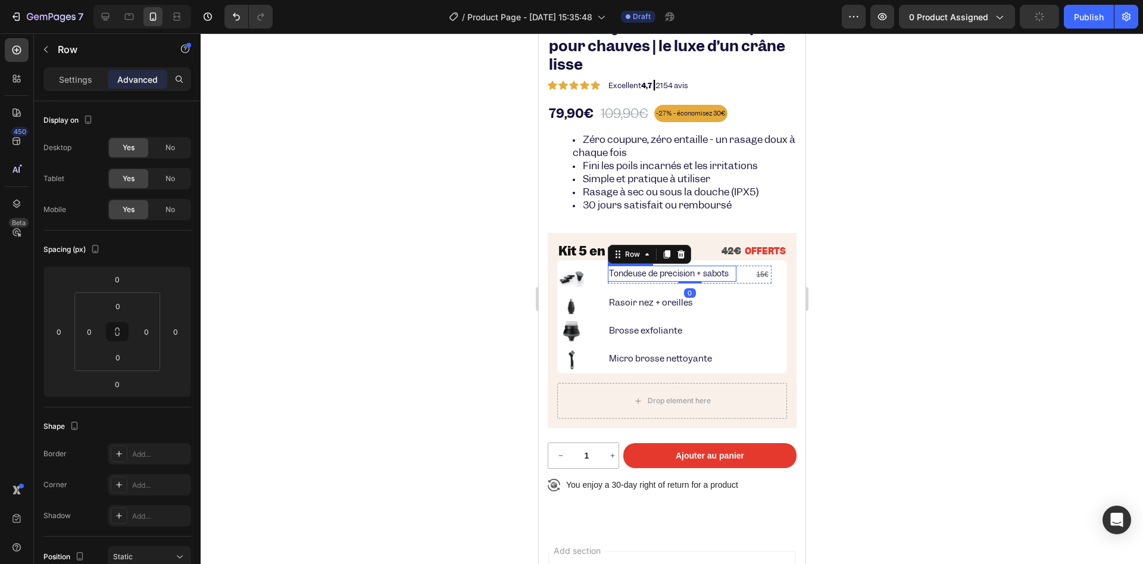
click at [732, 274] on p "Tondeuse de precision + sabots" at bounding box center [671, 274] width 126 height 14
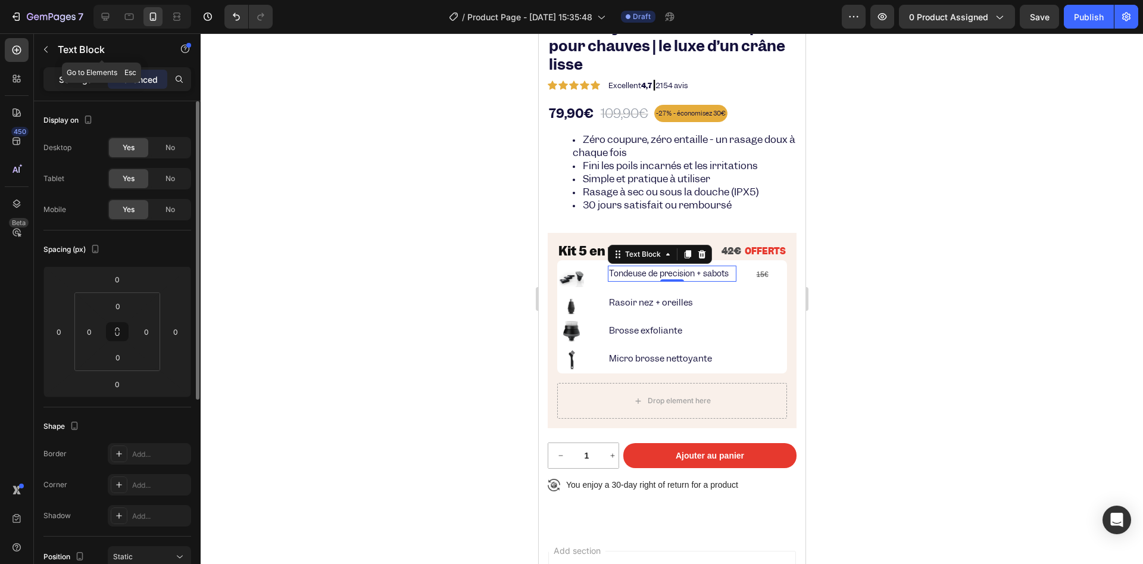
click at [69, 78] on p "Settings" at bounding box center [75, 79] width 33 height 13
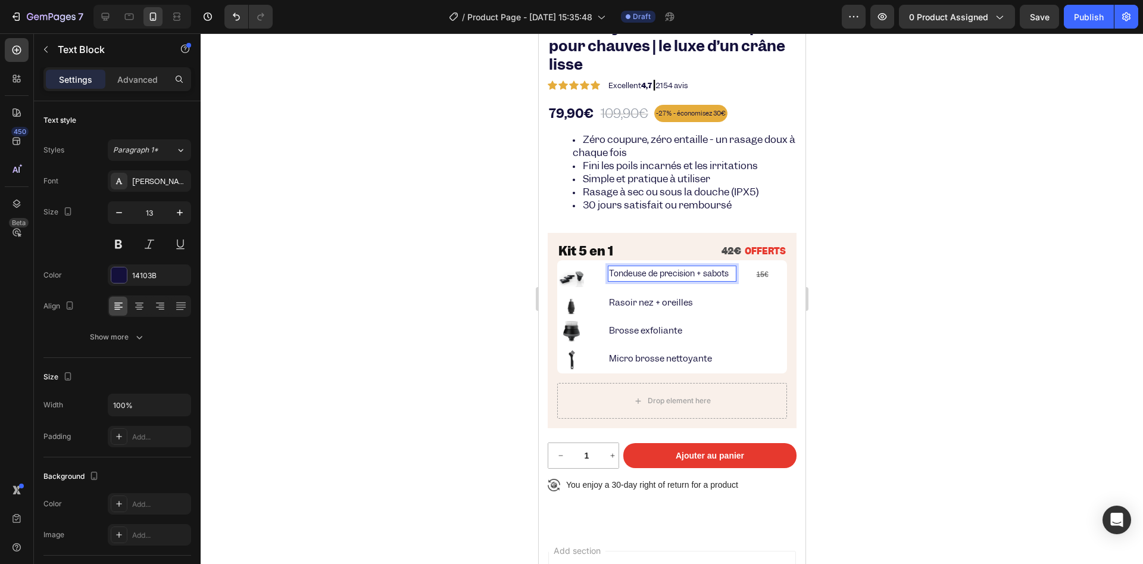
click at [630, 280] on p "Tondeuse de precision + sabots" at bounding box center [671, 274] width 126 height 14
click at [631, 280] on p "Tondeuse de precision + sabots" at bounding box center [671, 274] width 126 height 14
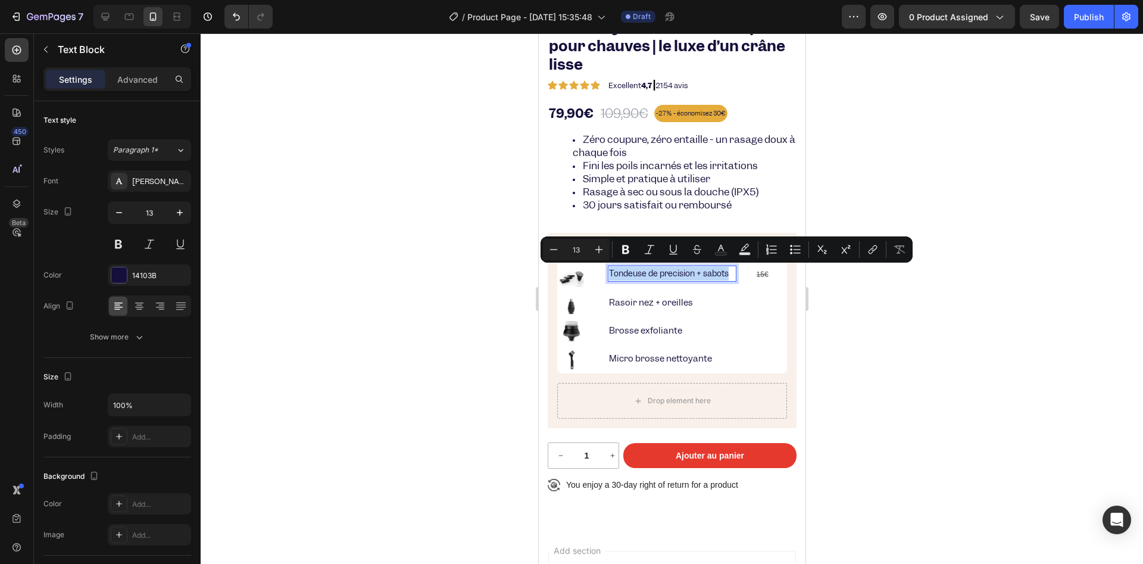
click at [677, 273] on p "Tondeuse de precision + sabots" at bounding box center [671, 274] width 126 height 14
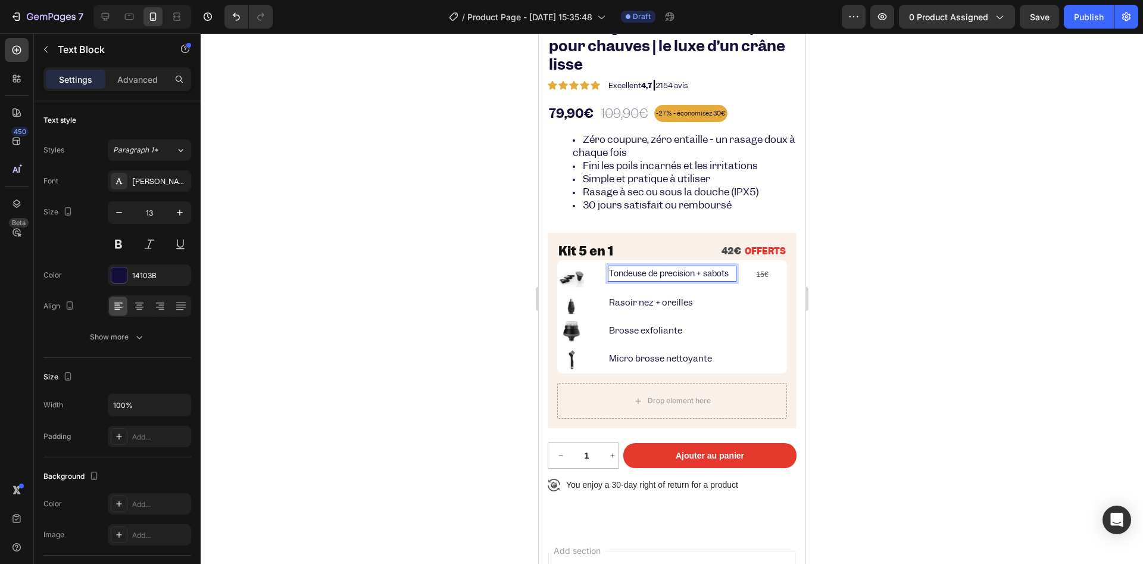
click at [666, 276] on p "Tondeuse de precision + sabots" at bounding box center [671, 274] width 126 height 14
click at [464, 270] on div at bounding box center [672, 298] width 942 height 530
click at [754, 270] on p "15€" at bounding box center [758, 274] width 23 height 15
click at [715, 279] on p "Tondeuse de précision + sabots" at bounding box center [671, 274] width 126 height 14
click at [768, 278] on span "Rich Text Editor. Editing area: main" at bounding box center [769, 274] width 2 height 8
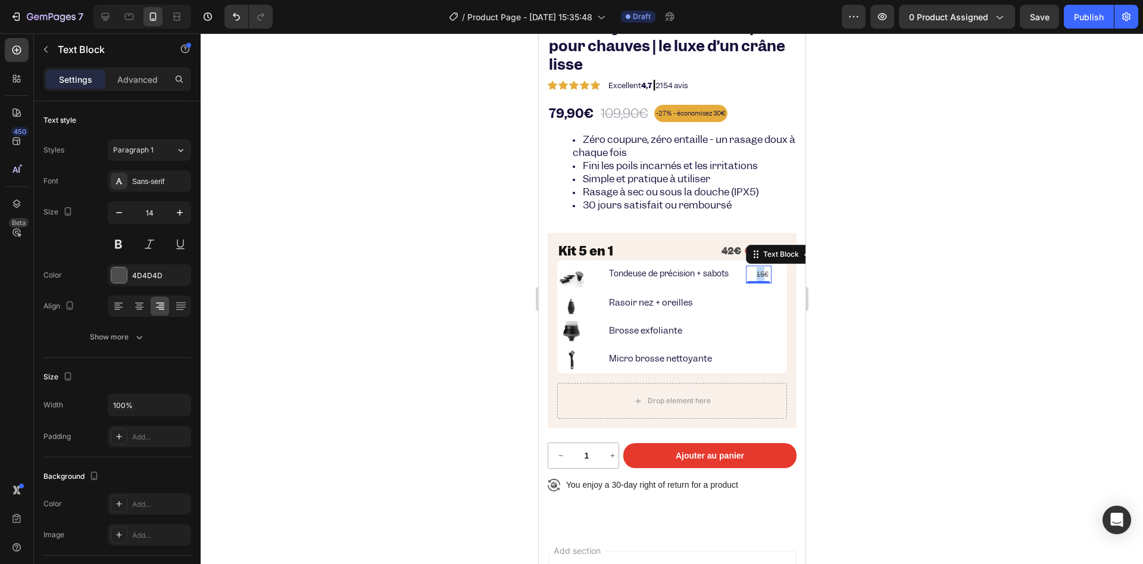
click at [760, 269] on p "15€" at bounding box center [758, 274] width 23 height 15
click at [760, 270] on s "15€" at bounding box center [762, 274] width 12 height 8
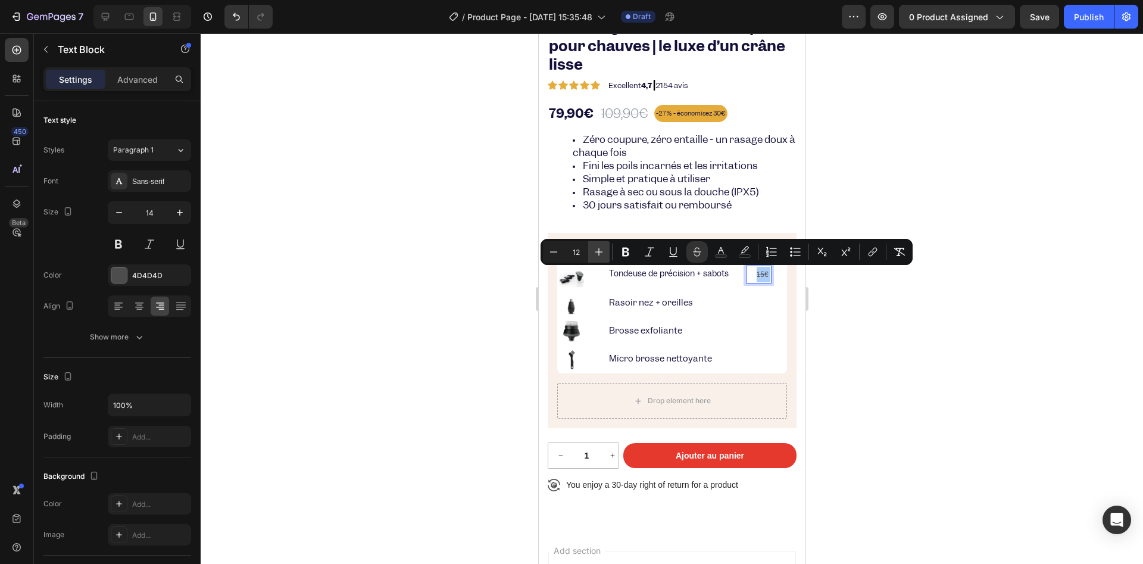
click at [593, 252] on icon "Editor contextual toolbar" at bounding box center [599, 252] width 12 height 12
type input "13"
click at [480, 299] on div at bounding box center [672, 298] width 942 height 530
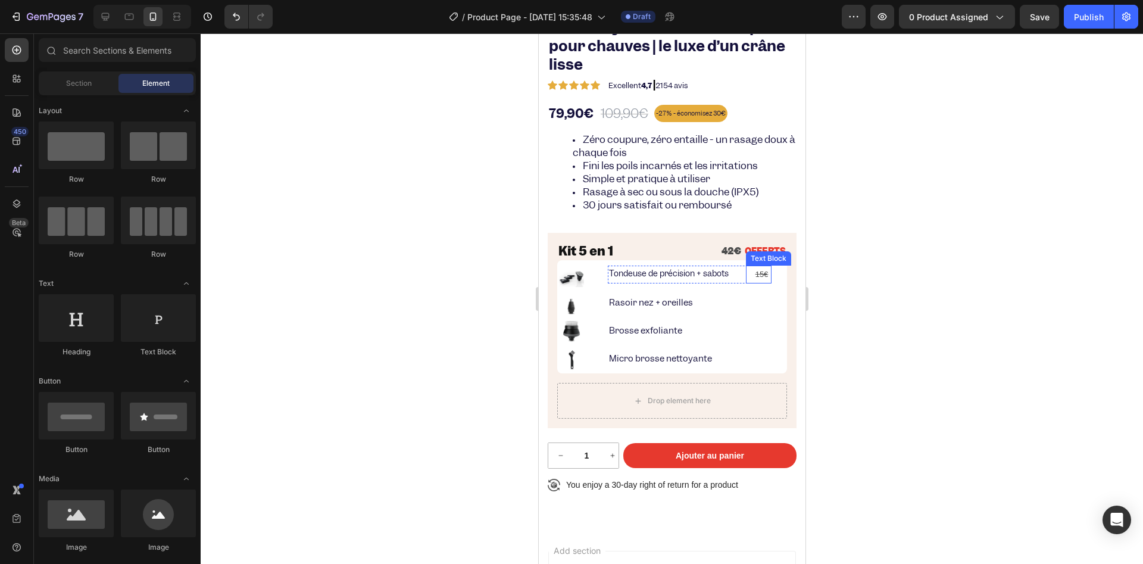
click at [764, 275] on s "15€" at bounding box center [761, 274] width 13 height 9
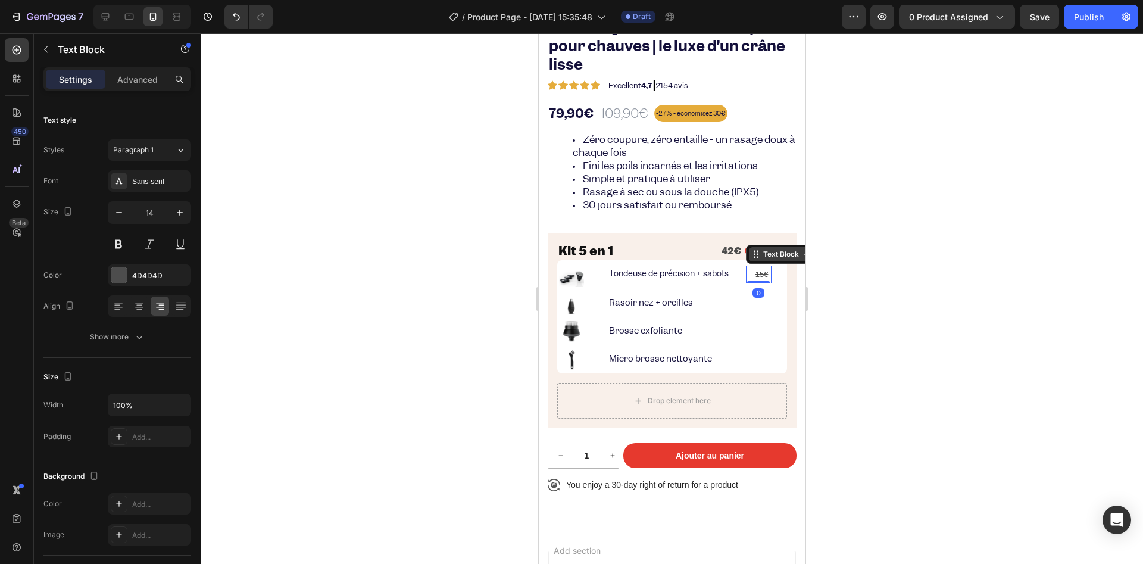
click at [752, 252] on icon at bounding box center [756, 254] width 10 height 10
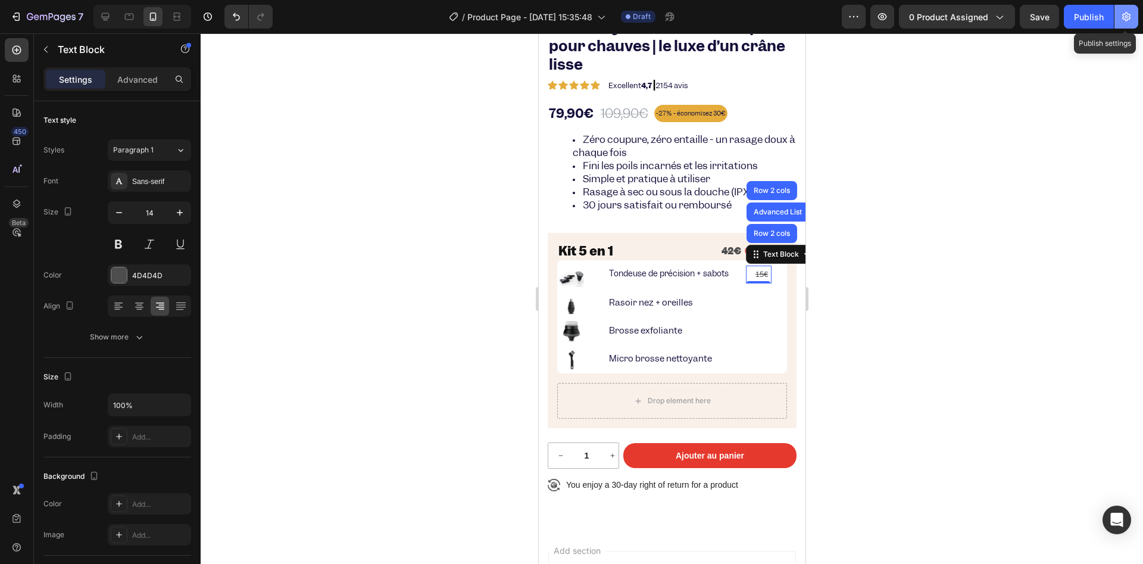
click at [1125, 13] on icon "button" at bounding box center [1127, 17] width 12 height 12
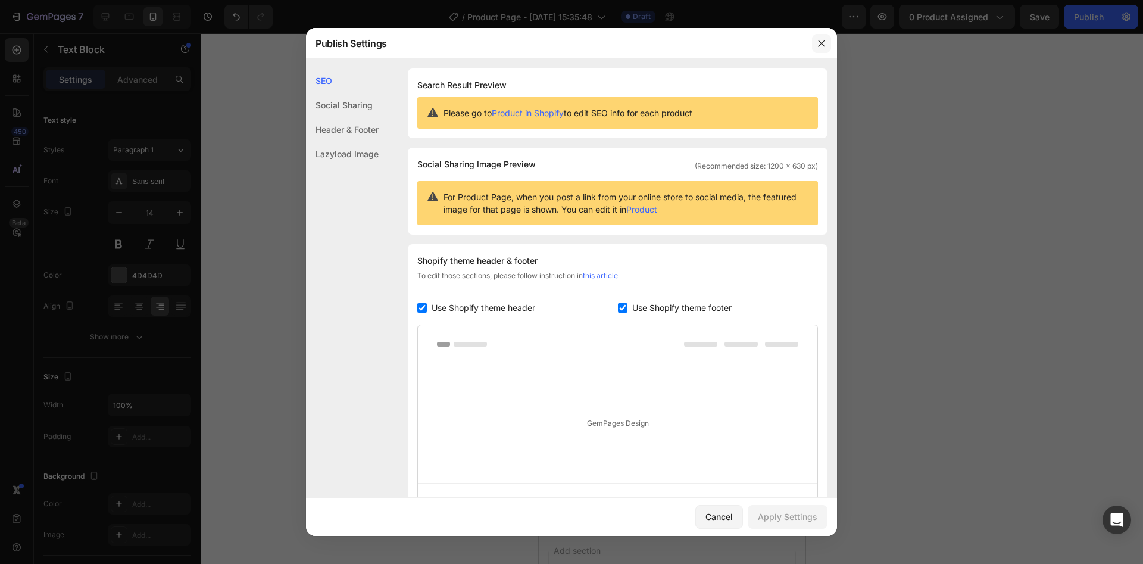
click at [820, 46] on icon "button" at bounding box center [822, 44] width 10 height 10
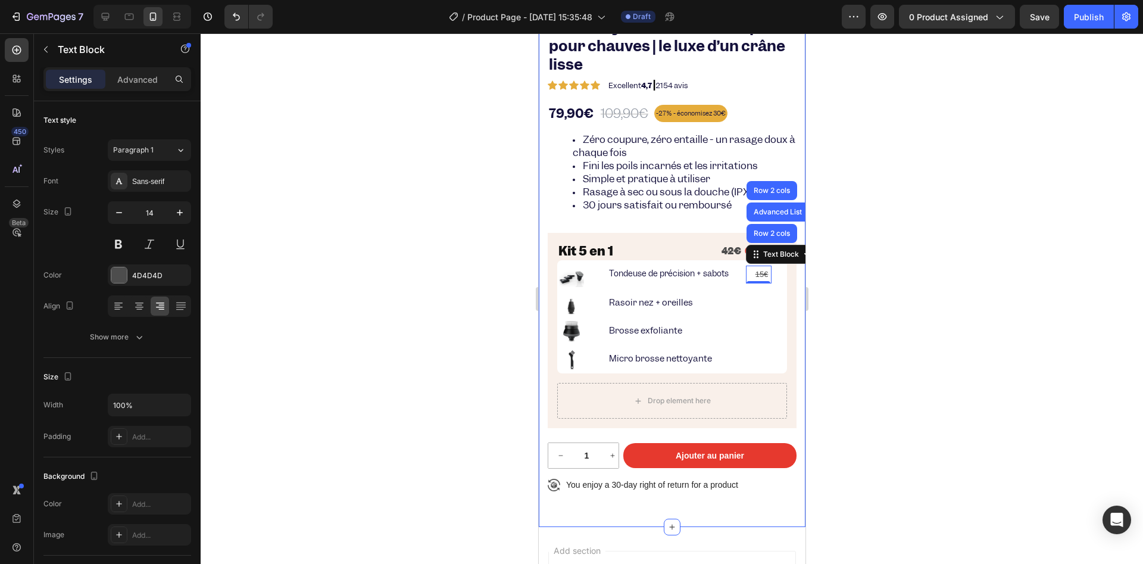
click at [450, 242] on div at bounding box center [672, 298] width 942 height 530
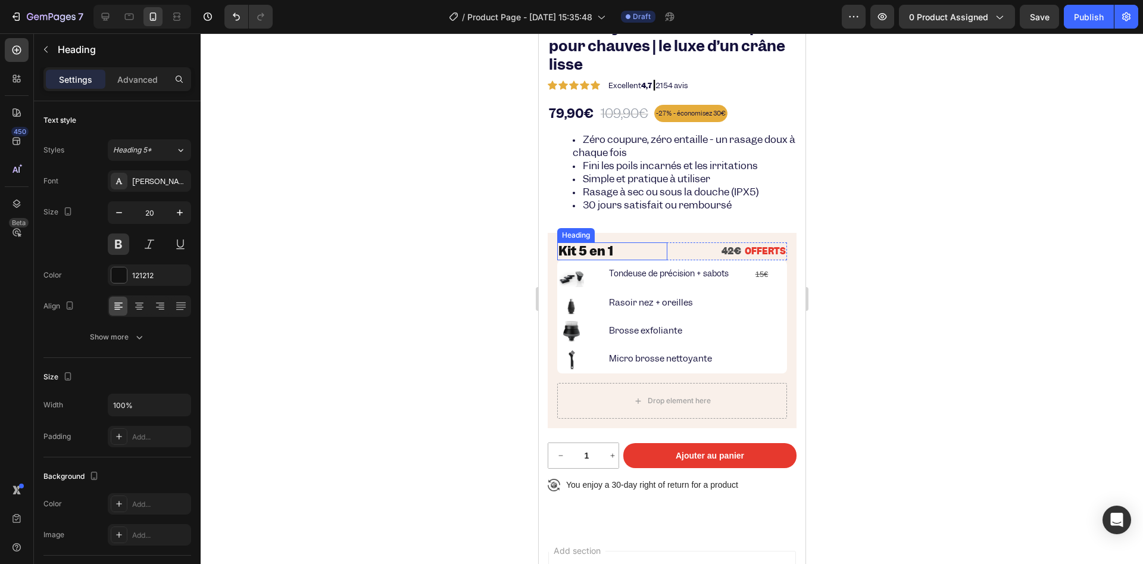
click at [562, 250] on p "Kit 5 en 1" at bounding box center [612, 251] width 108 height 15
click at [669, 250] on div "Kit 5 en 1 Heading 0 42€ OFFERTS Text Block Row" at bounding box center [672, 251] width 230 height 18
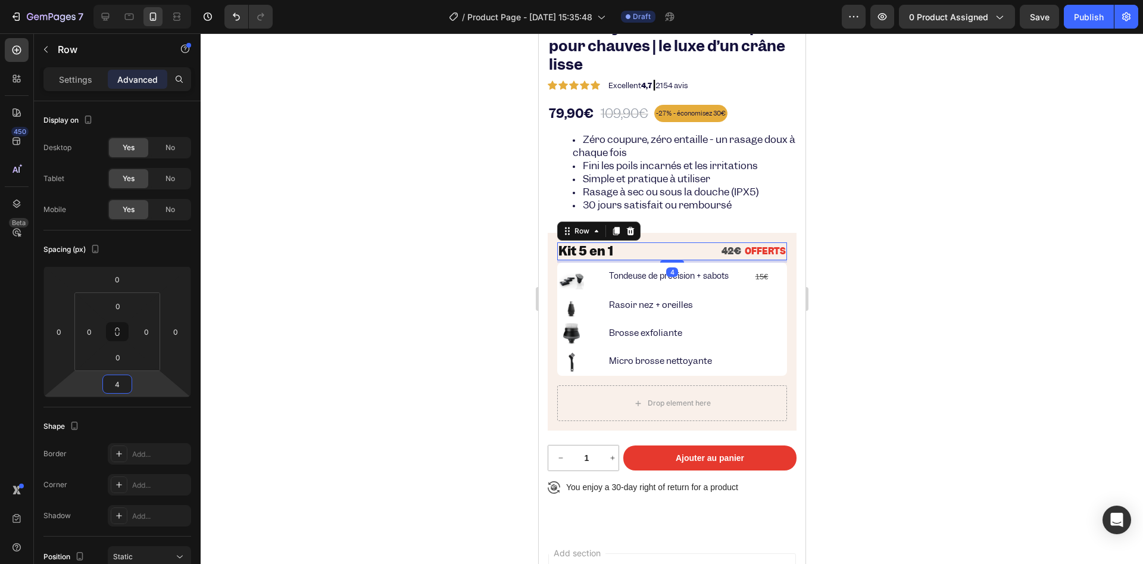
type input "5"
click at [430, 341] on div at bounding box center [672, 298] width 942 height 530
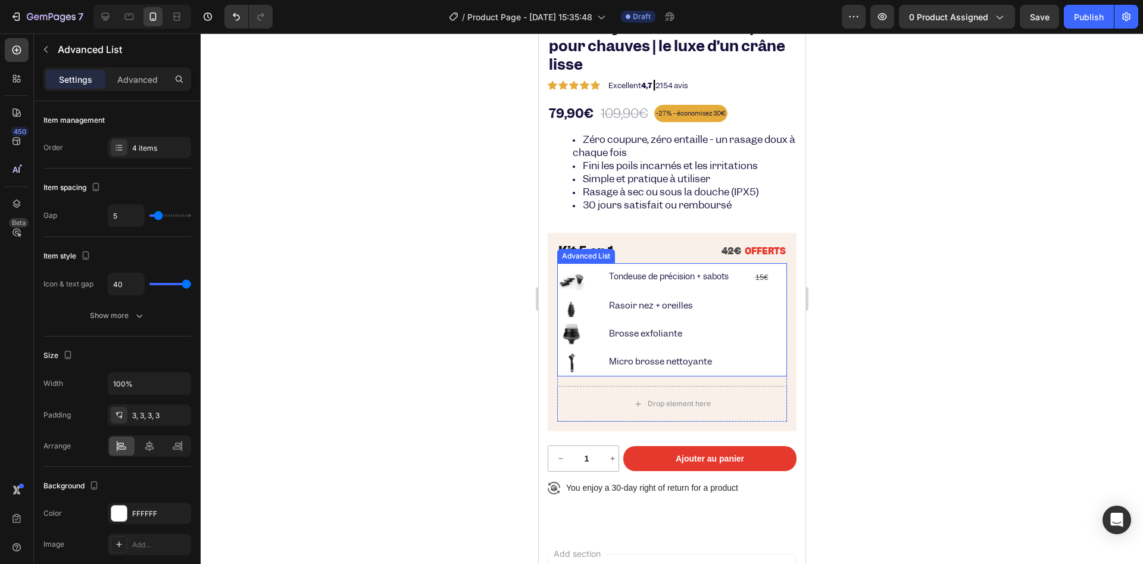
click at [559, 374] on div "Image Tondeuse de précision + sabots Text Block 15€ Text Block Row Image Rasoir…" at bounding box center [672, 319] width 230 height 113
drag, startPoint x: 140, startPoint y: 80, endPoint x: 146, endPoint y: 98, distance: 18.3
click at [141, 80] on p "Advanced" at bounding box center [137, 79] width 40 height 13
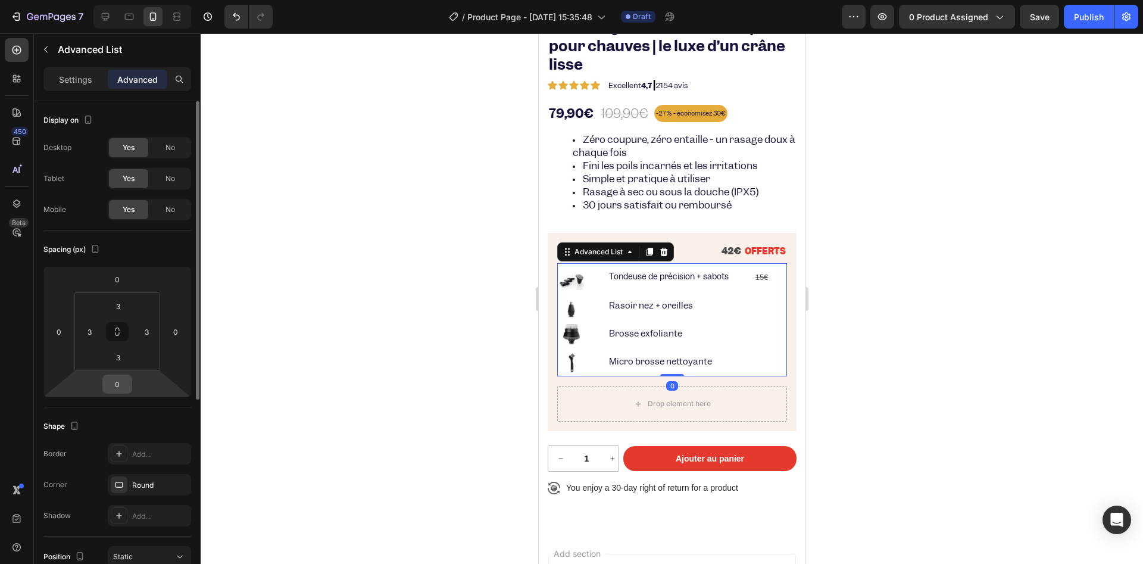
click at [118, 389] on input "0" at bounding box center [117, 384] width 24 height 18
type input "5"
click at [502, 303] on div at bounding box center [672, 298] width 942 height 530
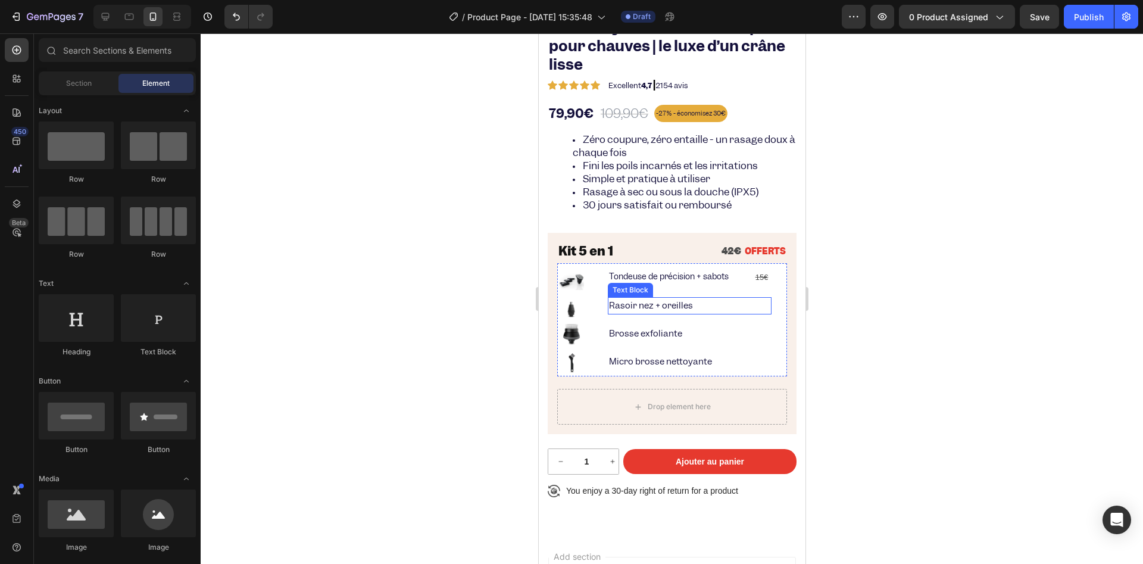
click at [654, 304] on p "Rasoir nez + oreilles" at bounding box center [688, 305] width 161 height 15
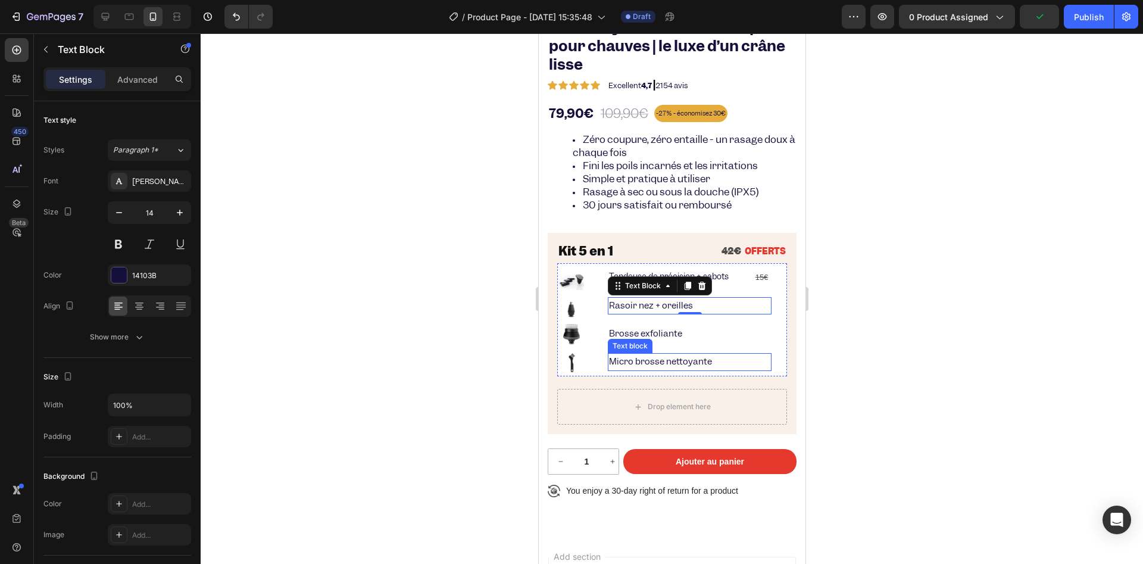
click at [663, 358] on p "Micro brosse nettoyante" at bounding box center [688, 361] width 161 height 15
click at [635, 283] on div "Text Block" at bounding box center [659, 285] width 104 height 19
click at [651, 273] on p "Tondeuse de précision + sabots" at bounding box center [671, 277] width 126 height 14
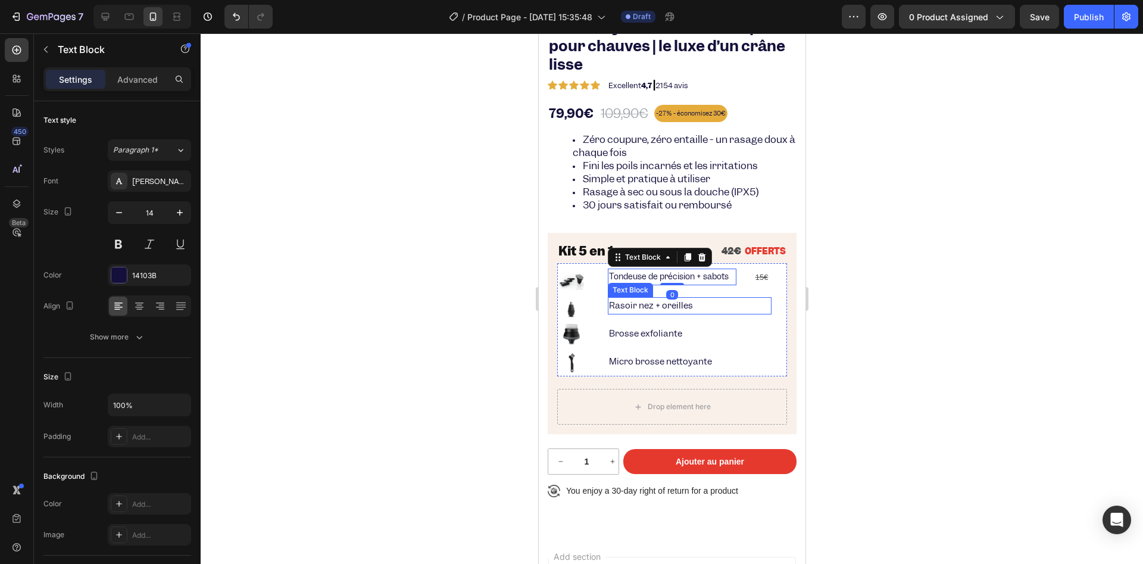
click at [629, 308] on p "Rasoir nez + oreilles" at bounding box center [688, 305] width 161 height 15
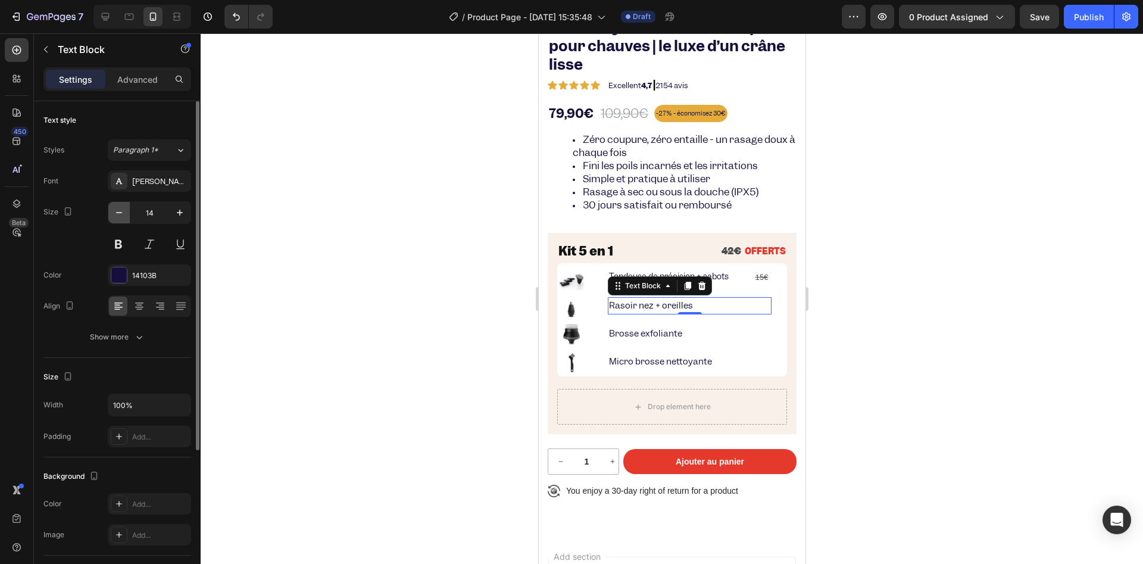
click at [114, 209] on icon "button" at bounding box center [119, 213] width 12 height 12
type input "13"
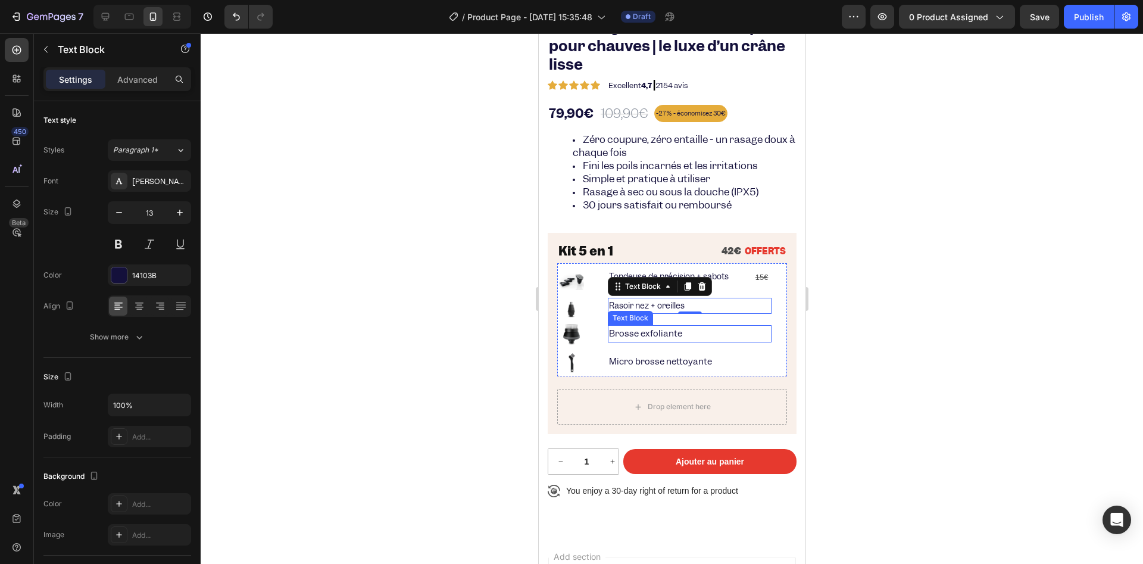
click at [620, 336] on p "Brosse exfoliante" at bounding box center [688, 333] width 161 height 15
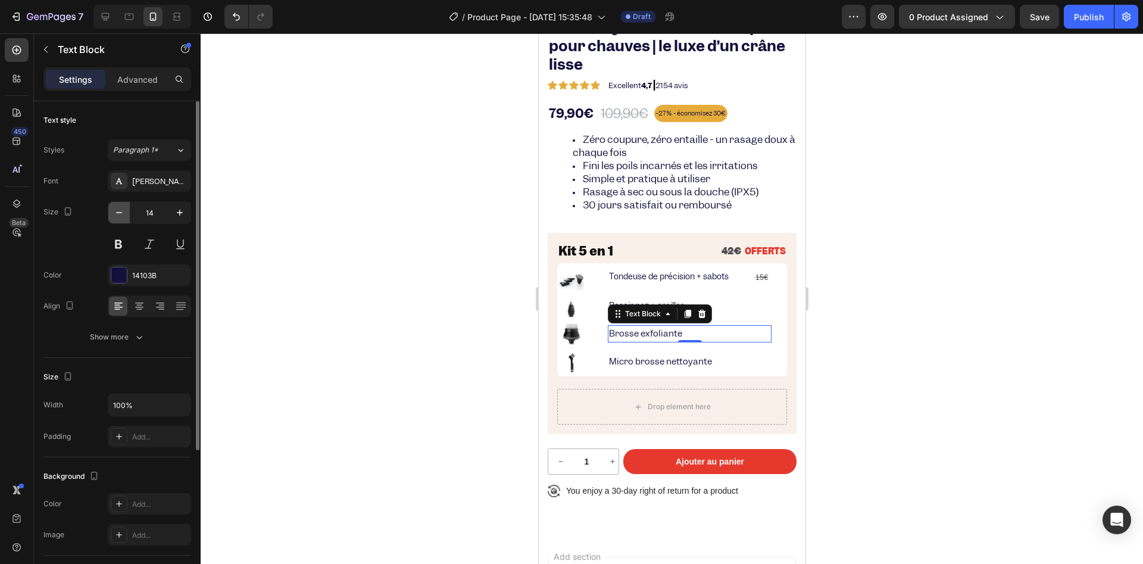
click at [120, 213] on icon "button" at bounding box center [119, 213] width 12 height 12
type input "13"
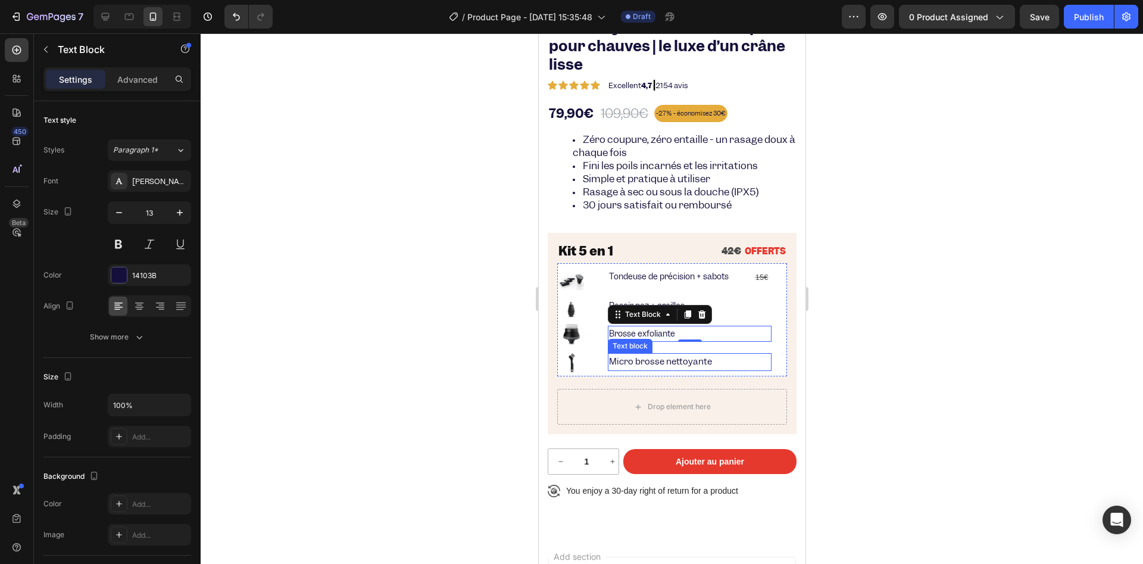
click at [657, 364] on p "Micro brosse nettoyante" at bounding box center [688, 361] width 161 height 15
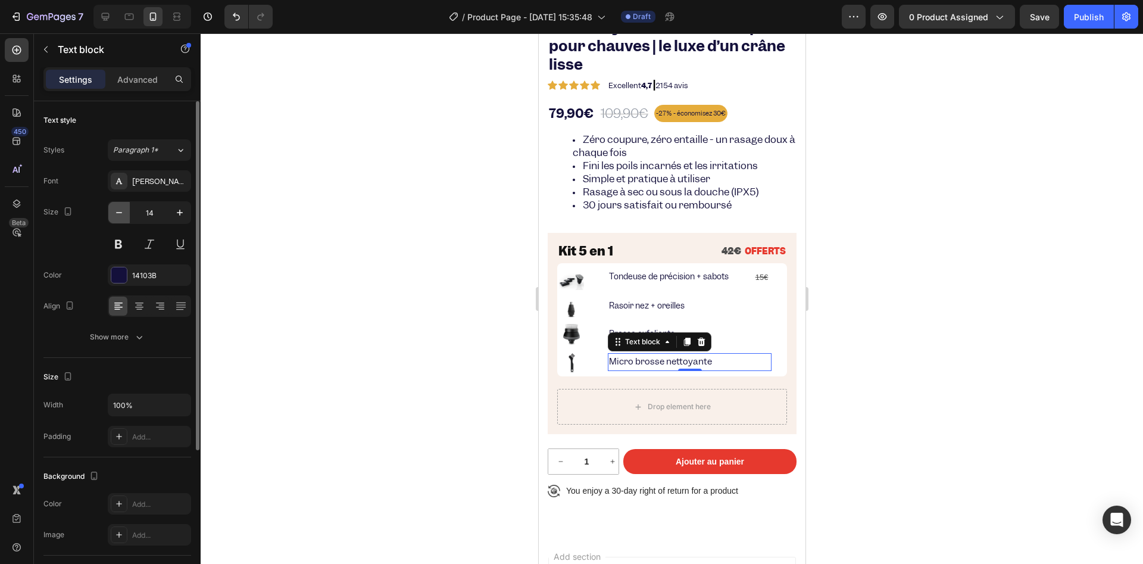
click at [126, 213] on button "button" at bounding box center [118, 212] width 21 height 21
type input "13"
click at [403, 326] on div at bounding box center [672, 298] width 942 height 530
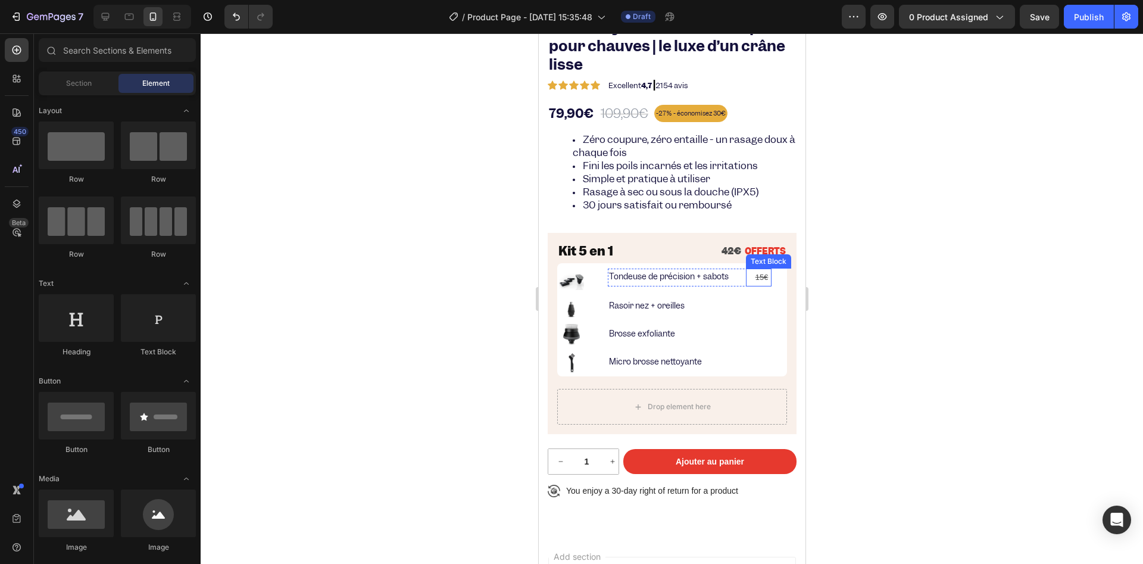
click at [759, 276] on s "15€" at bounding box center [761, 277] width 13 height 9
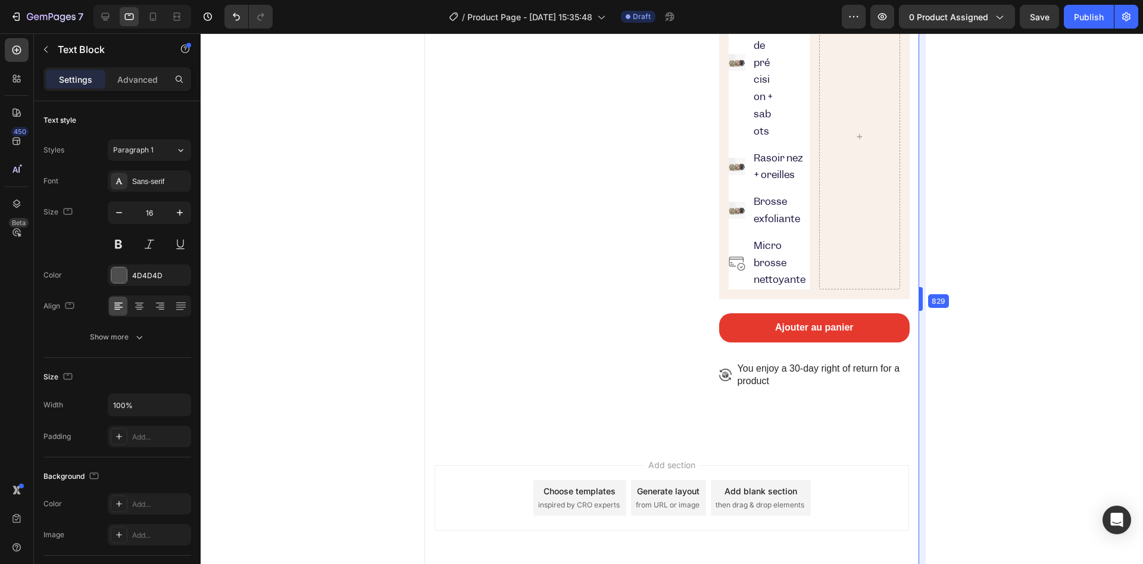
type input "14"
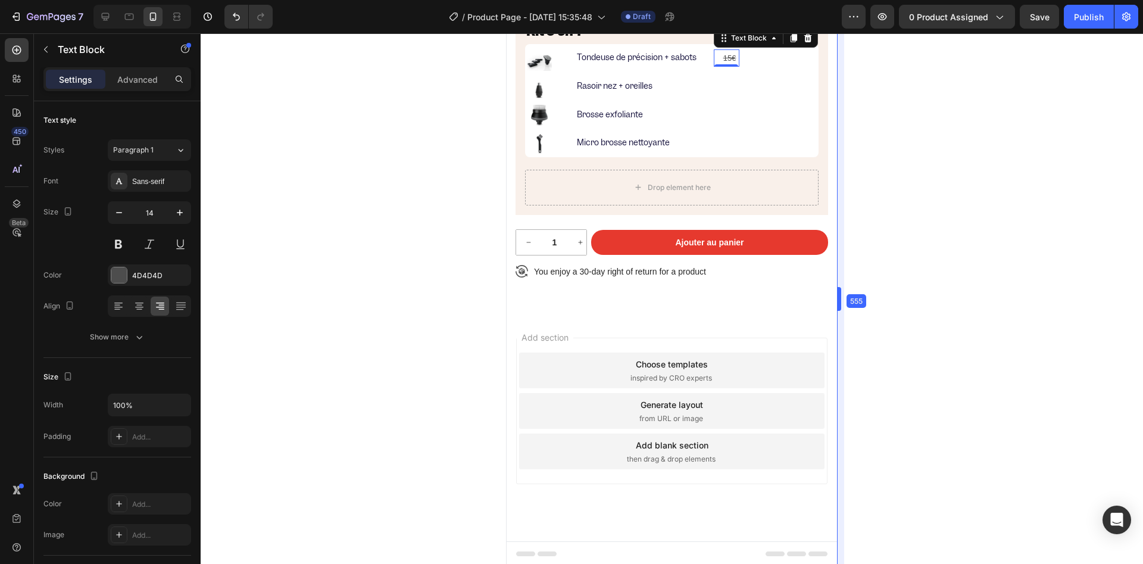
scroll to position [494, 0]
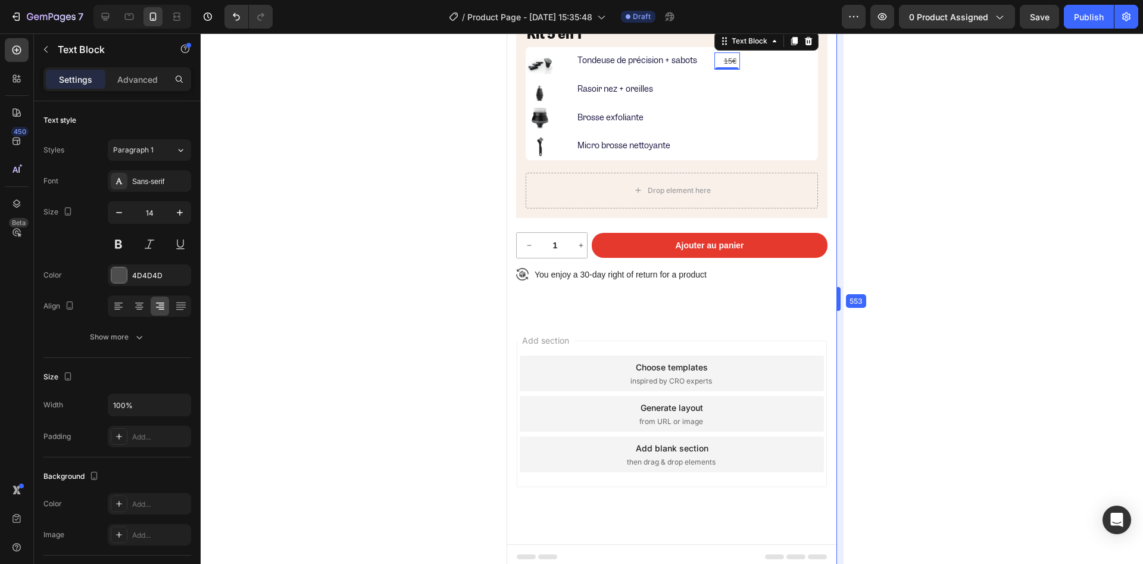
drag, startPoint x: 809, startPoint y: 295, endPoint x: 872, endPoint y: 254, distance: 75.6
click at [788, 48] on div at bounding box center [794, 41] width 14 height 14
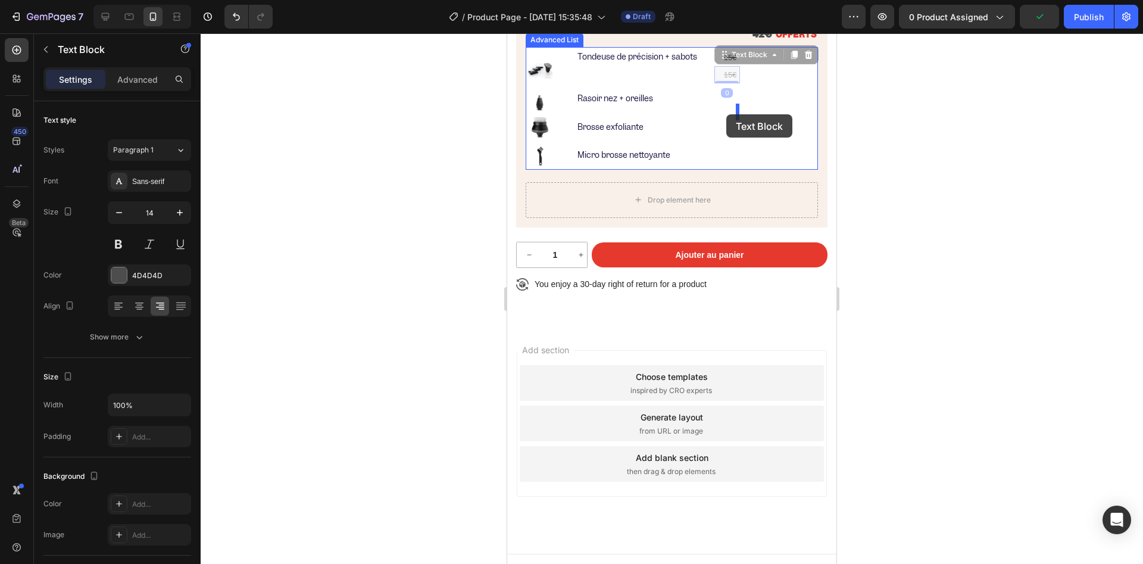
drag, startPoint x: 728, startPoint y: 70, endPoint x: 726, endPoint y: 114, distance: 44.1
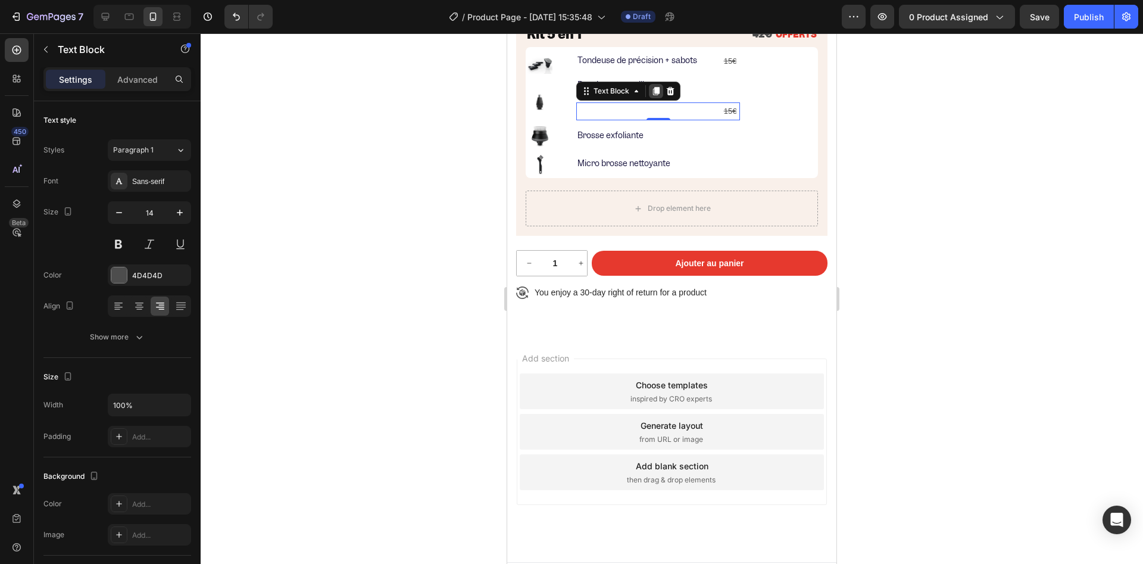
click at [651, 98] on div at bounding box center [656, 91] width 14 height 14
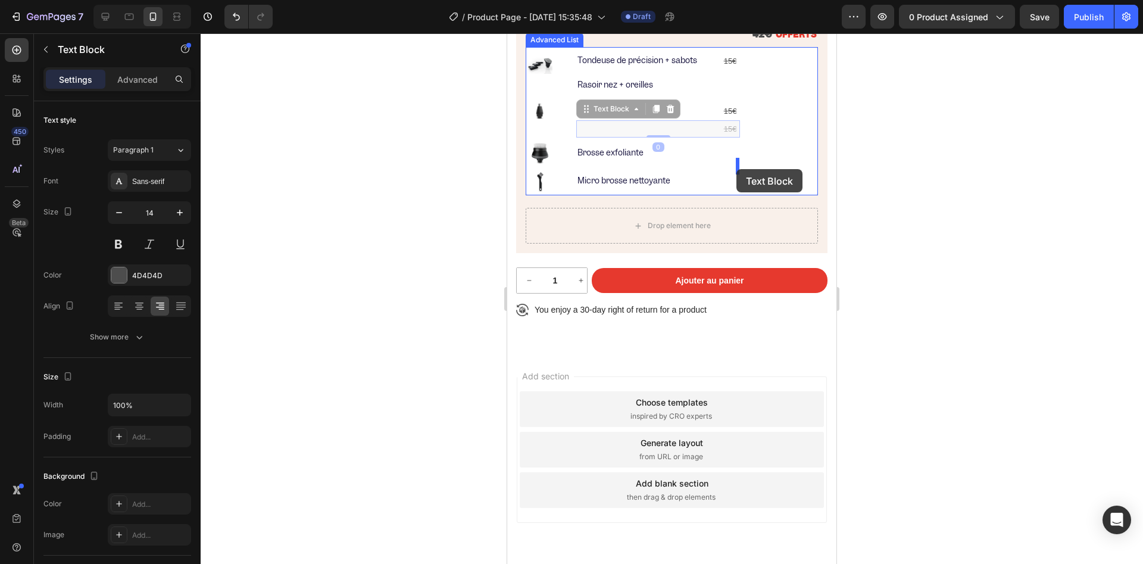
drag, startPoint x: 588, startPoint y: 128, endPoint x: 736, endPoint y: 169, distance: 153.8
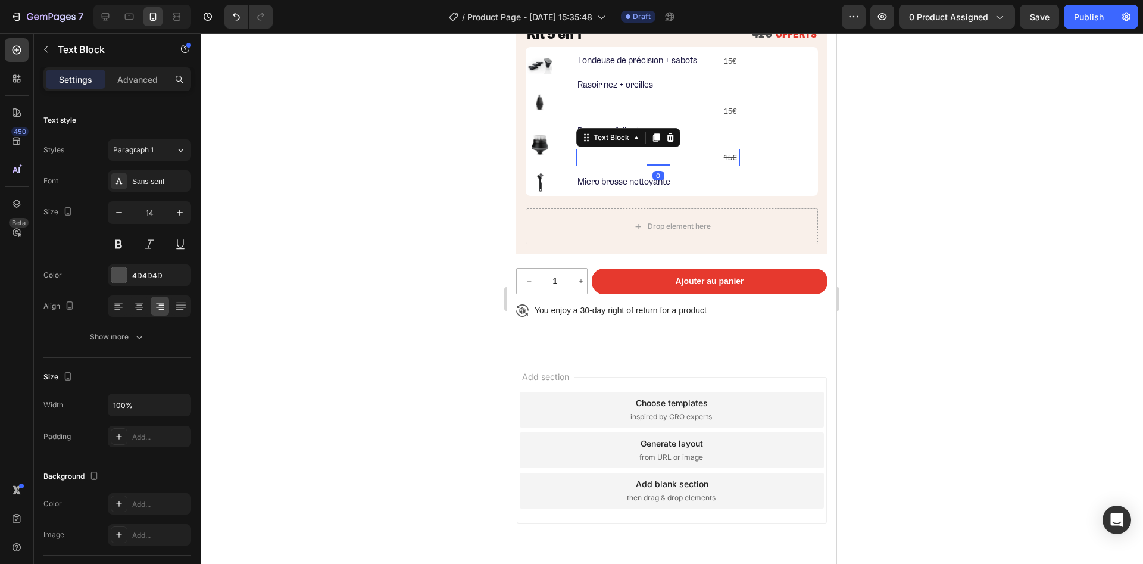
click at [655, 142] on icon at bounding box center [656, 137] width 7 height 8
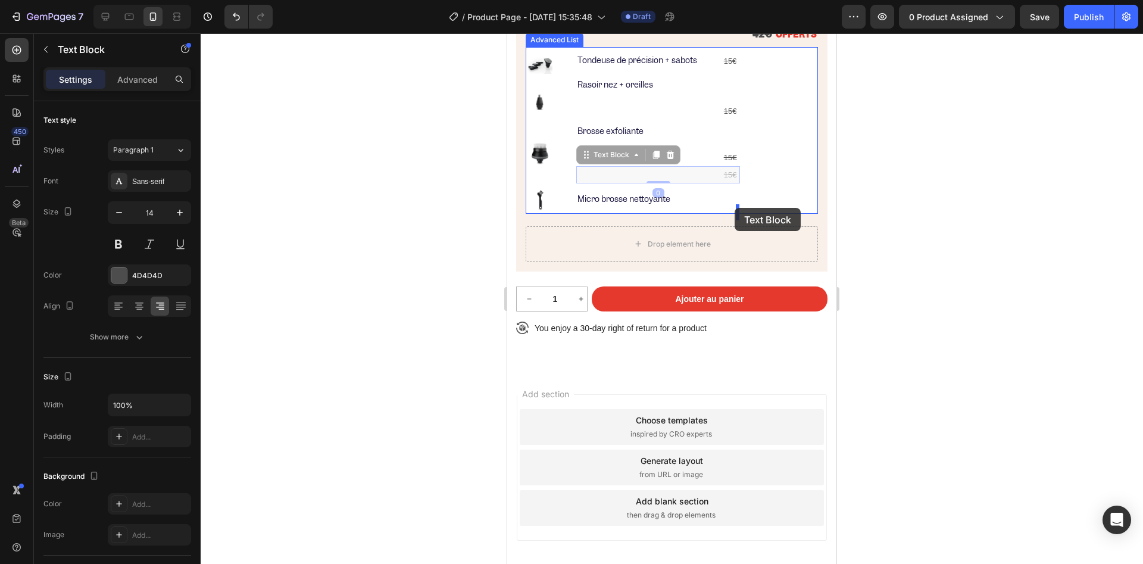
drag, startPoint x: 589, startPoint y: 167, endPoint x: 735, endPoint y: 208, distance: 151.4
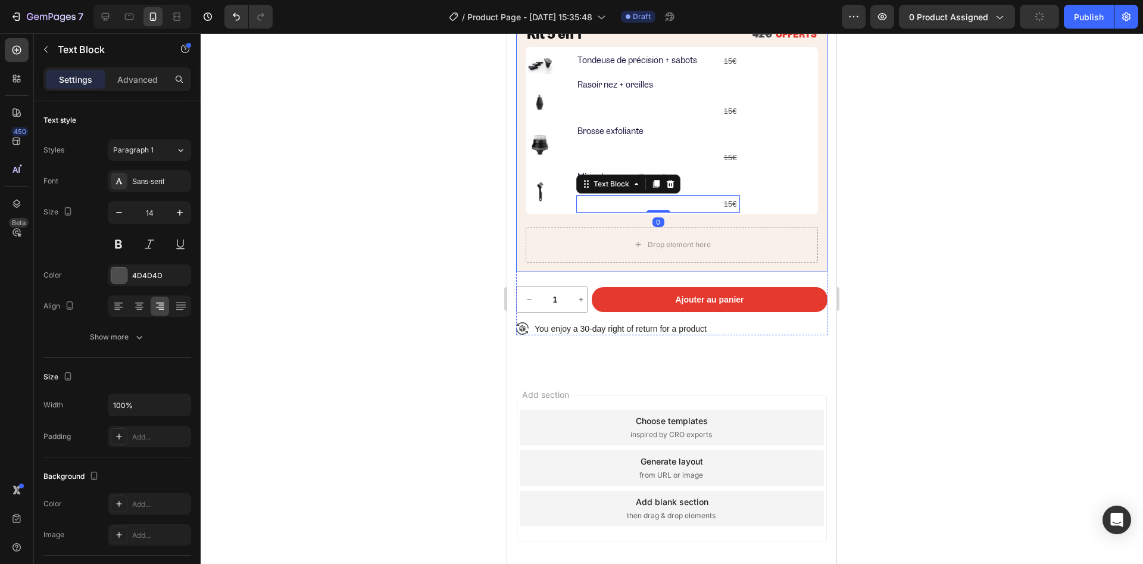
click at [463, 183] on div at bounding box center [672, 298] width 942 height 530
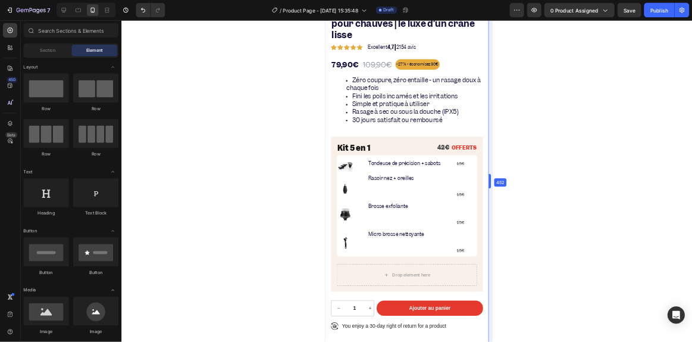
scroll to position [266, 0]
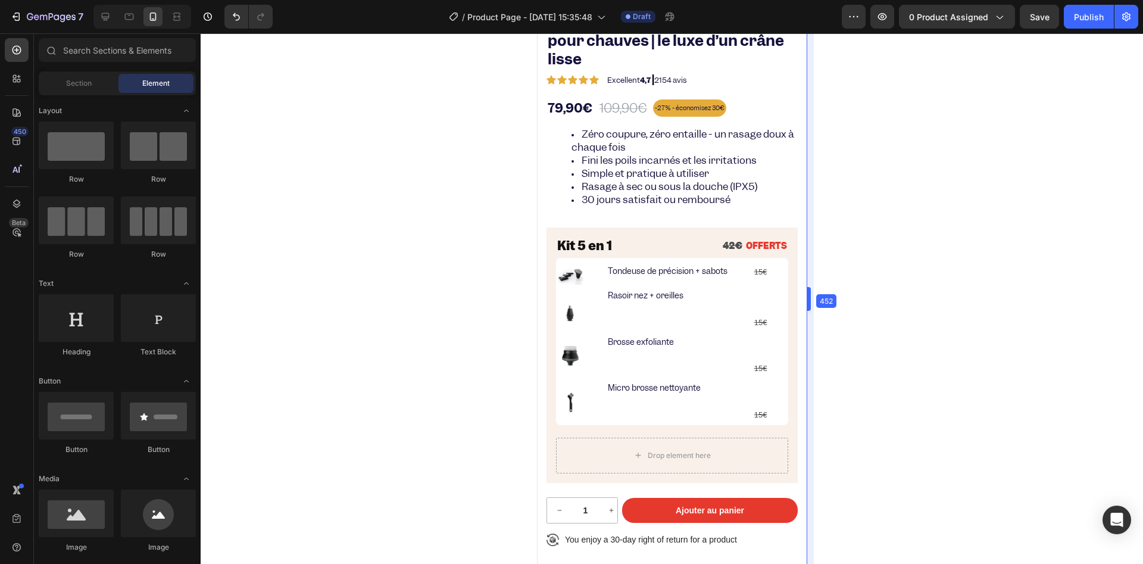
drag, startPoint x: 841, startPoint y: 302, endPoint x: 242, endPoint y: 260, distance: 600.4
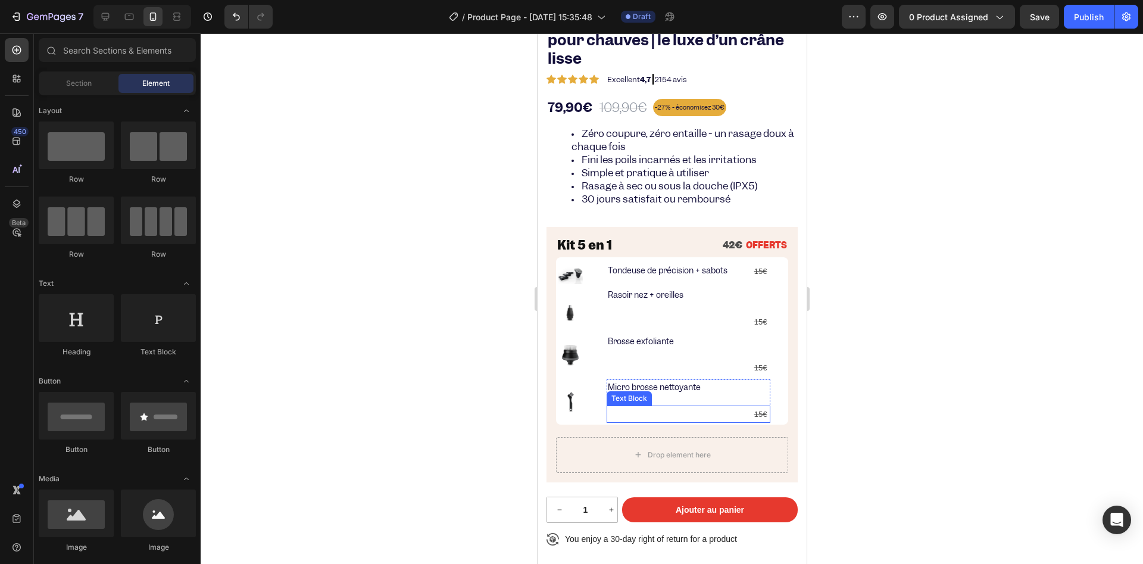
click at [712, 405] on div "15€" at bounding box center [688, 413] width 164 height 17
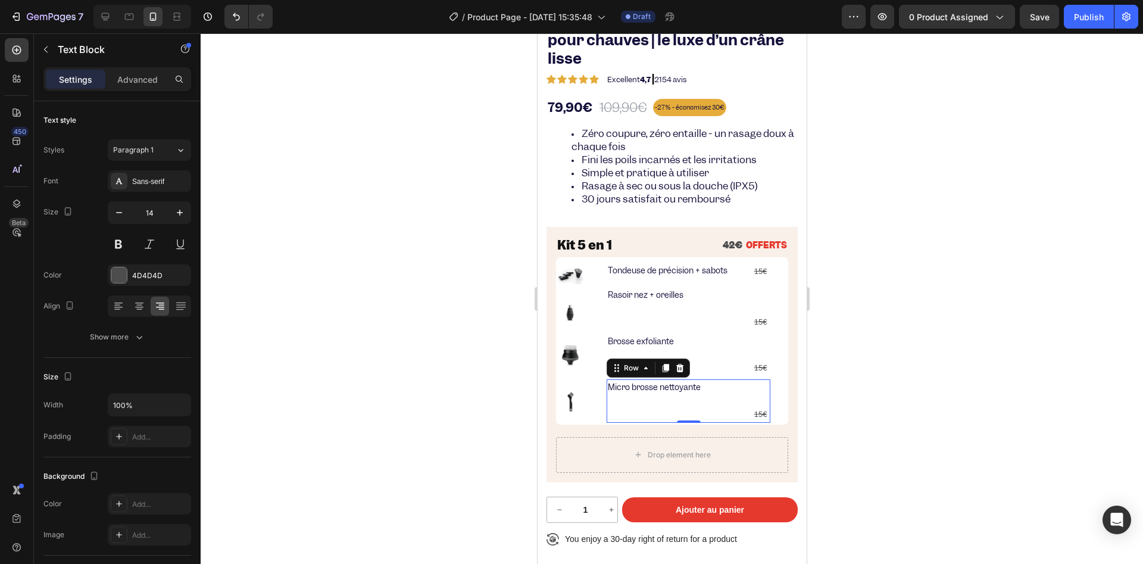
click at [727, 397] on div "Micro brosse nettoyante Text block 15€ Text Block Row 0" at bounding box center [688, 400] width 164 height 43
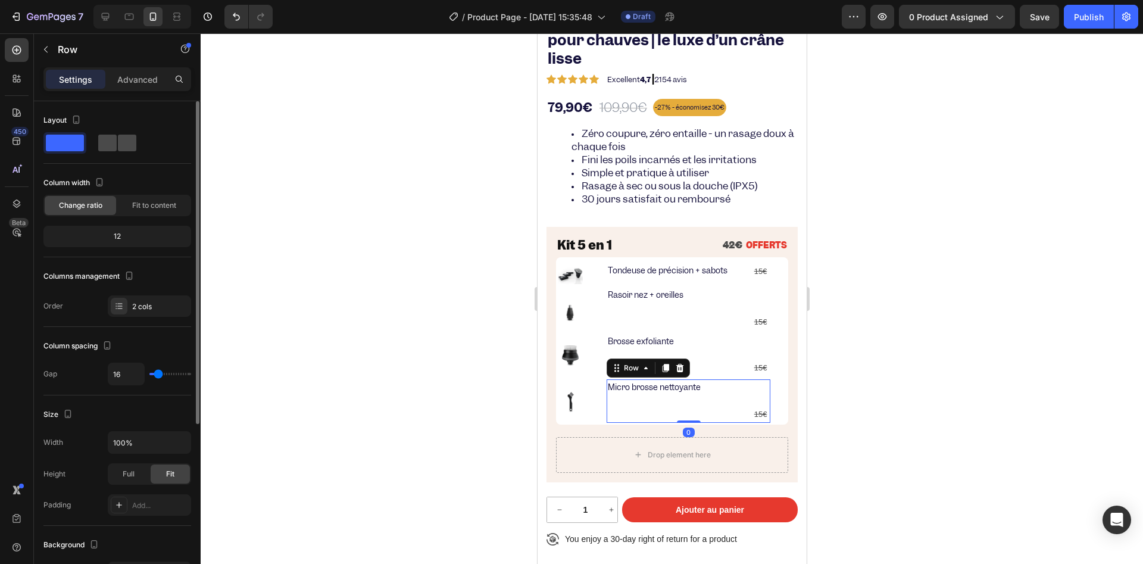
click at [117, 142] on div at bounding box center [117, 143] width 38 height 17
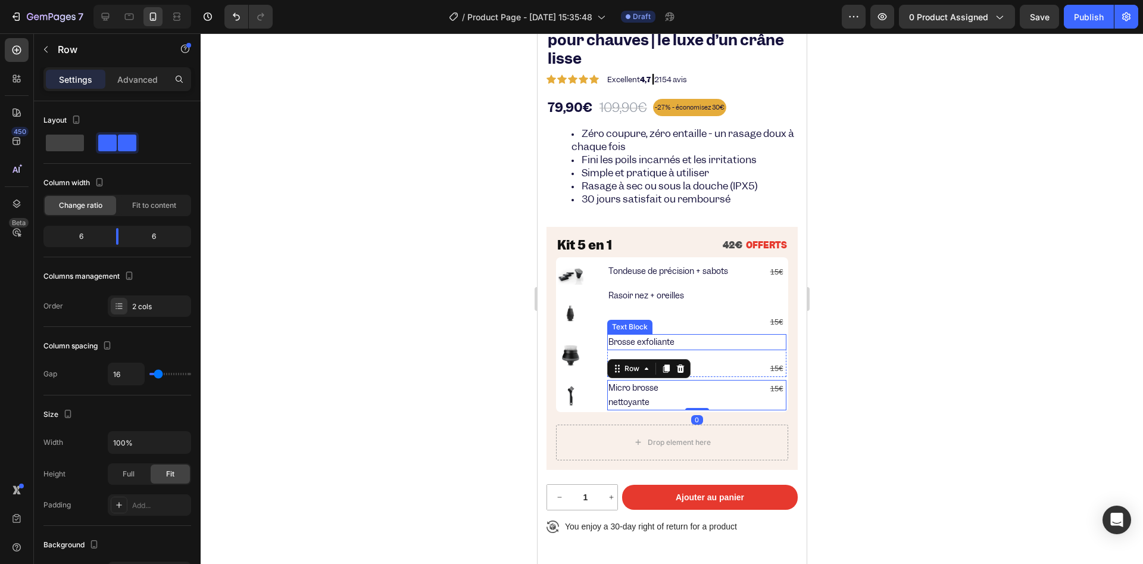
click at [729, 342] on p "Brosse exfoliante" at bounding box center [696, 342] width 177 height 14
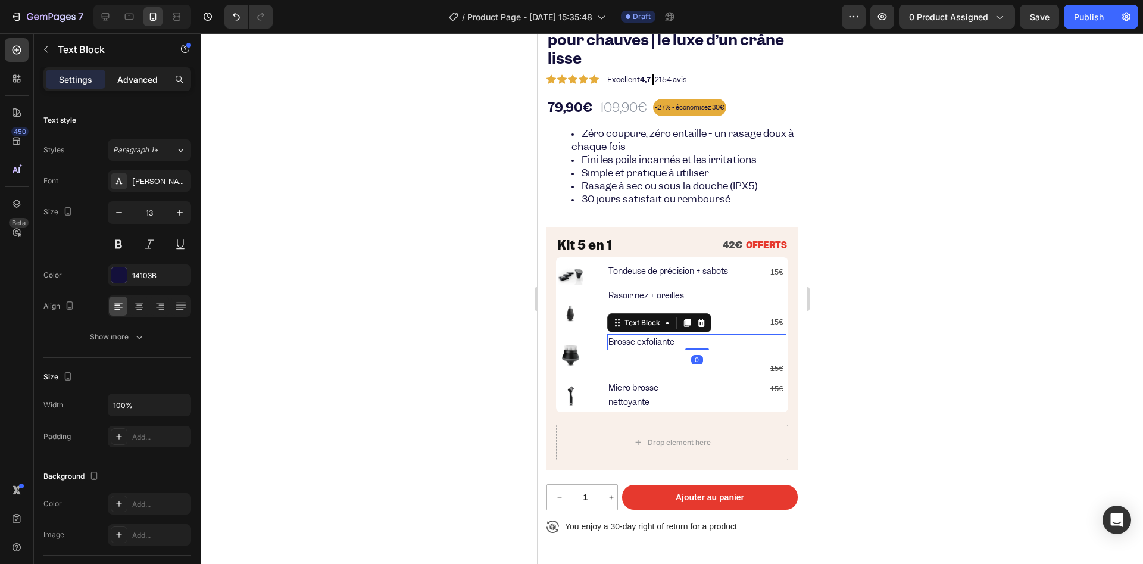
click at [130, 77] on p "Advanced" at bounding box center [137, 79] width 40 height 13
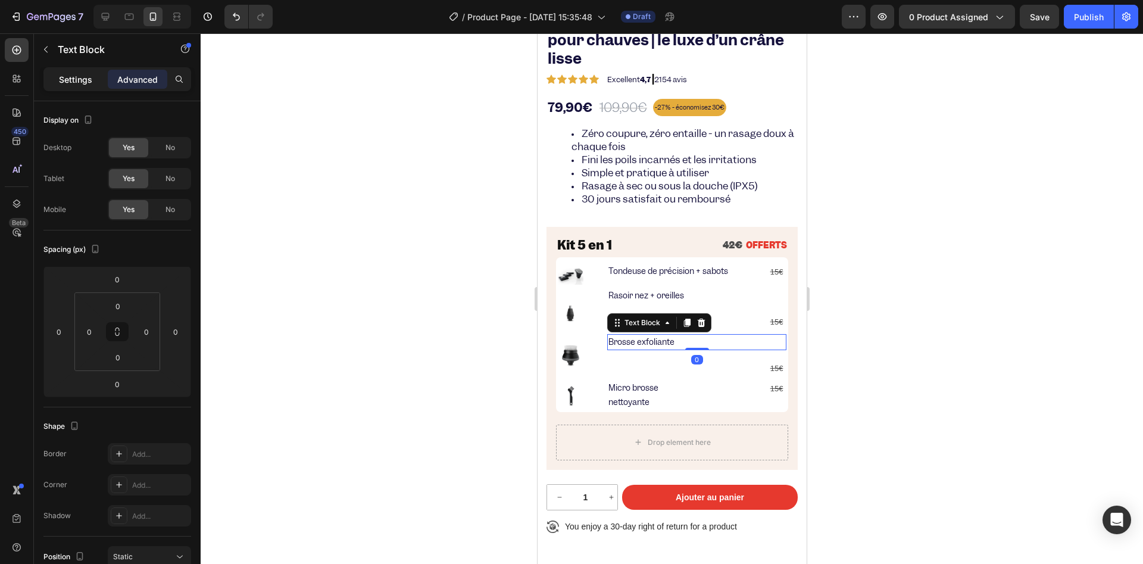
click at [90, 82] on p "Settings" at bounding box center [75, 79] width 33 height 13
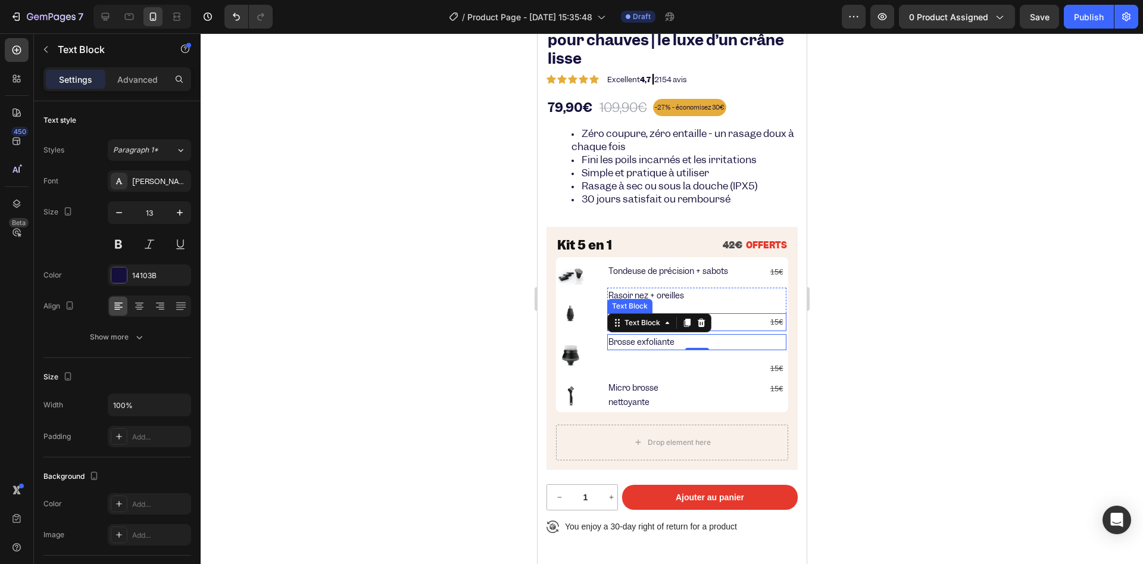
click at [747, 324] on p "15€" at bounding box center [696, 321] width 177 height 15
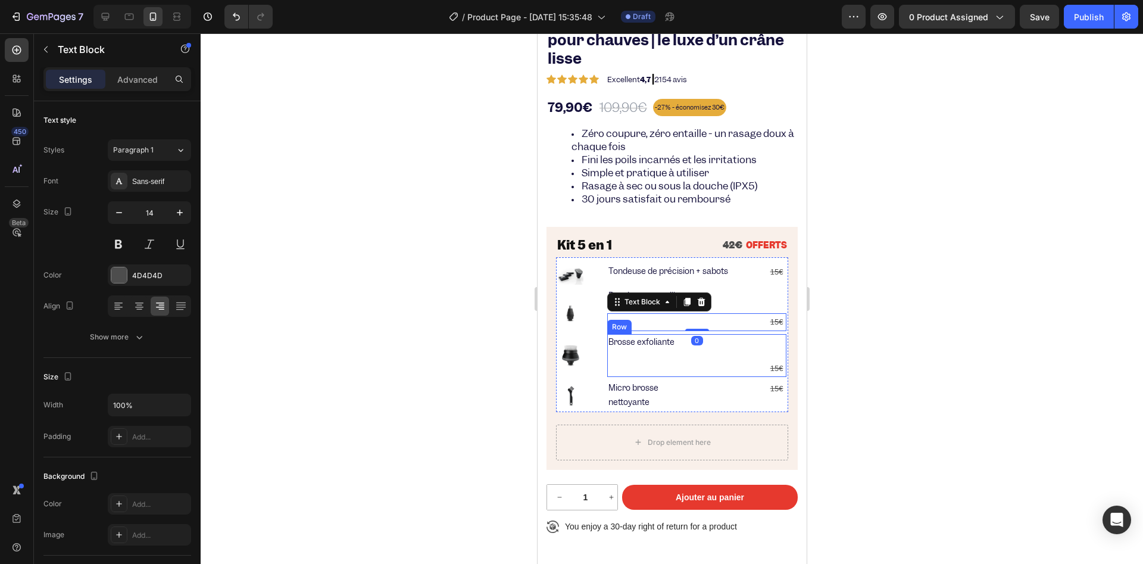
click at [744, 351] on div "Brosse exfoliante Text Block 15€ Text Block Row" at bounding box center [696, 355] width 179 height 43
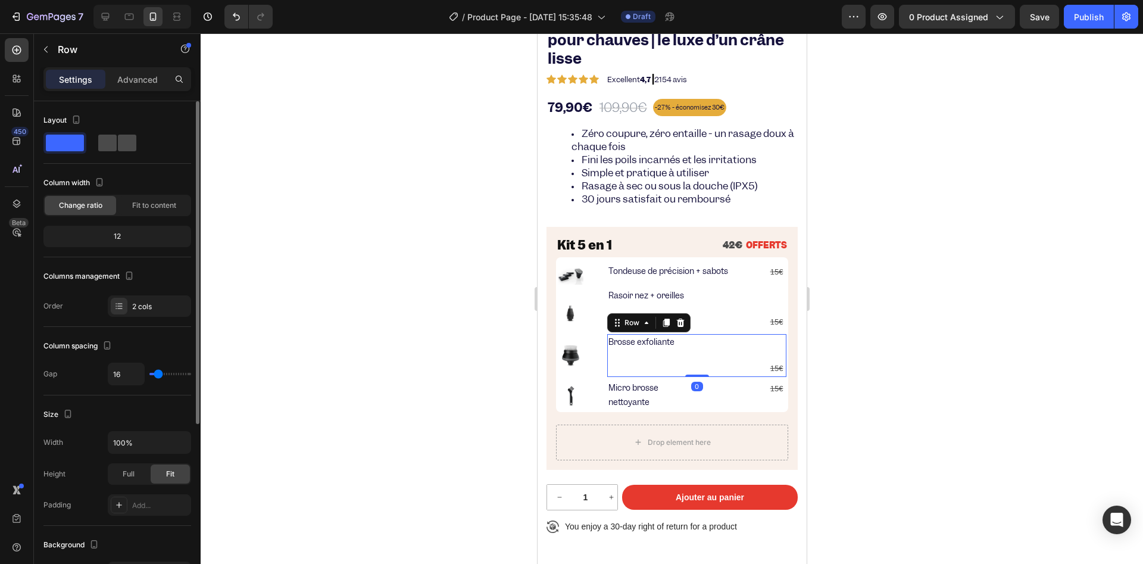
click at [118, 146] on span at bounding box center [127, 143] width 18 height 17
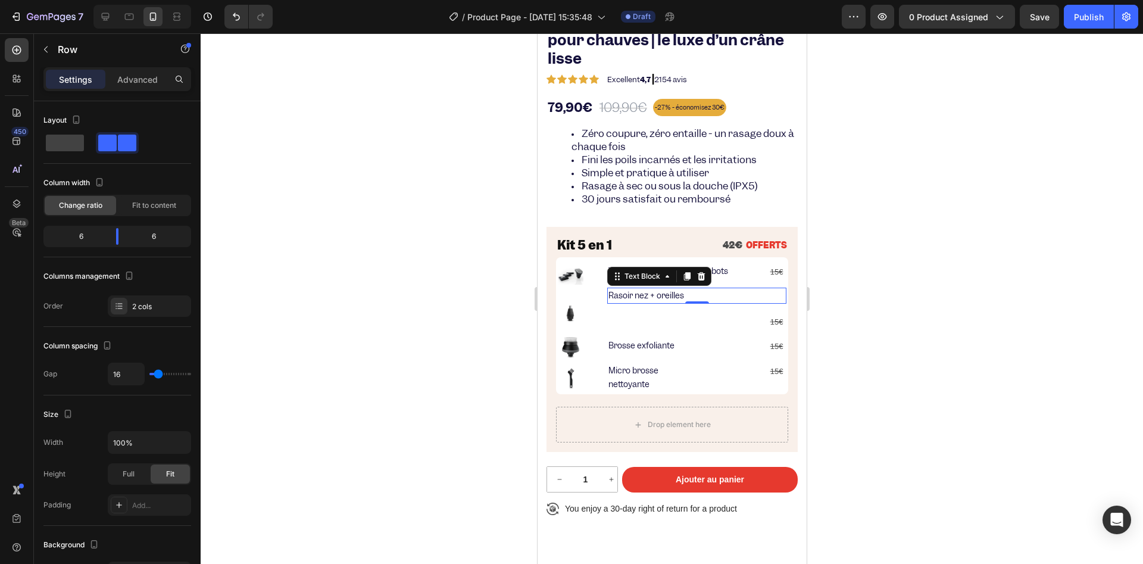
click at [727, 302] on div "Rasoir nez + oreilles" at bounding box center [696, 296] width 179 height 16
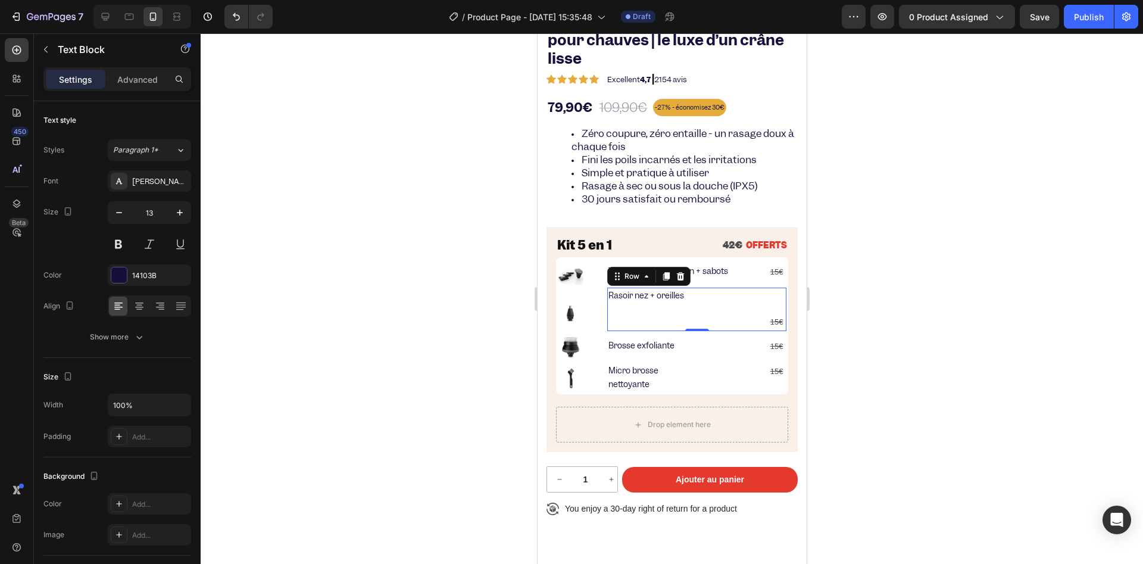
click at [734, 309] on div "Rasoir nez + oreilles Text Block 15€ Text Block Row 0" at bounding box center [696, 309] width 179 height 43
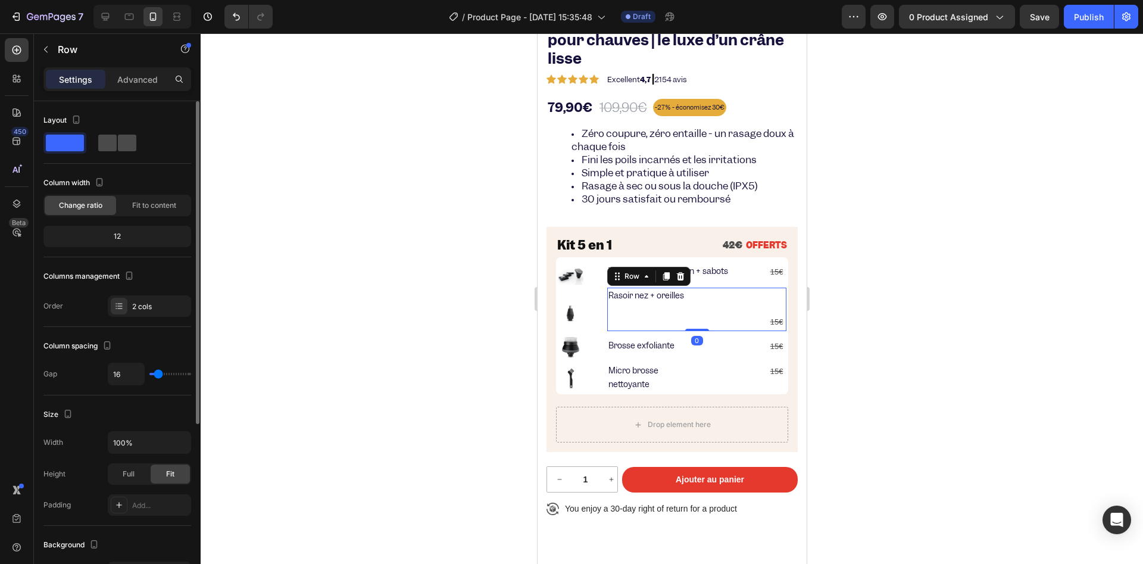
click at [118, 146] on span at bounding box center [127, 143] width 18 height 17
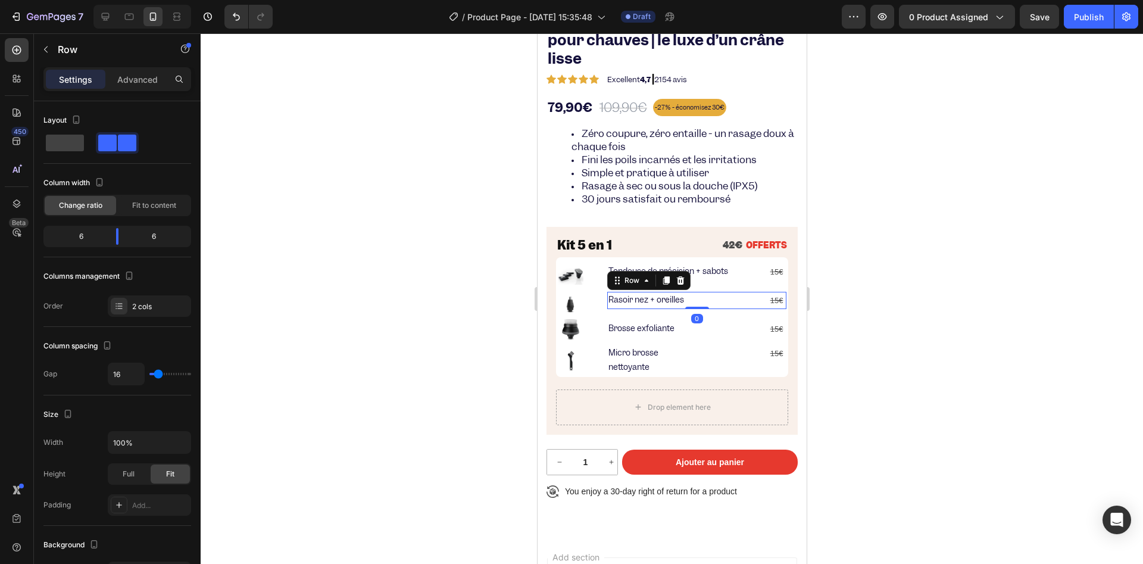
click at [448, 343] on div at bounding box center [672, 298] width 942 height 530
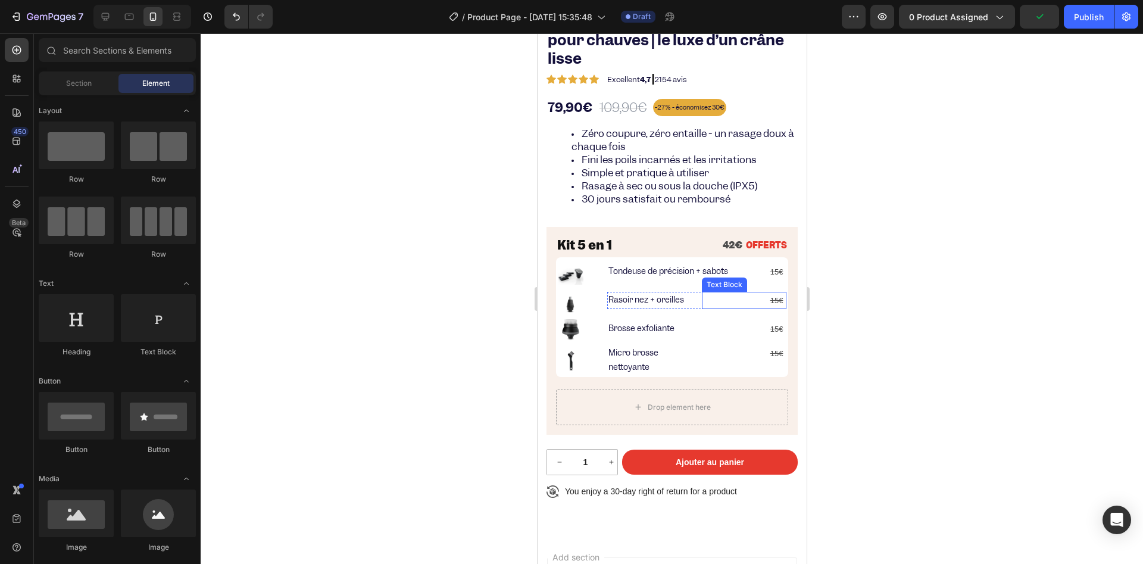
click at [754, 301] on p "15€" at bounding box center [744, 300] width 82 height 15
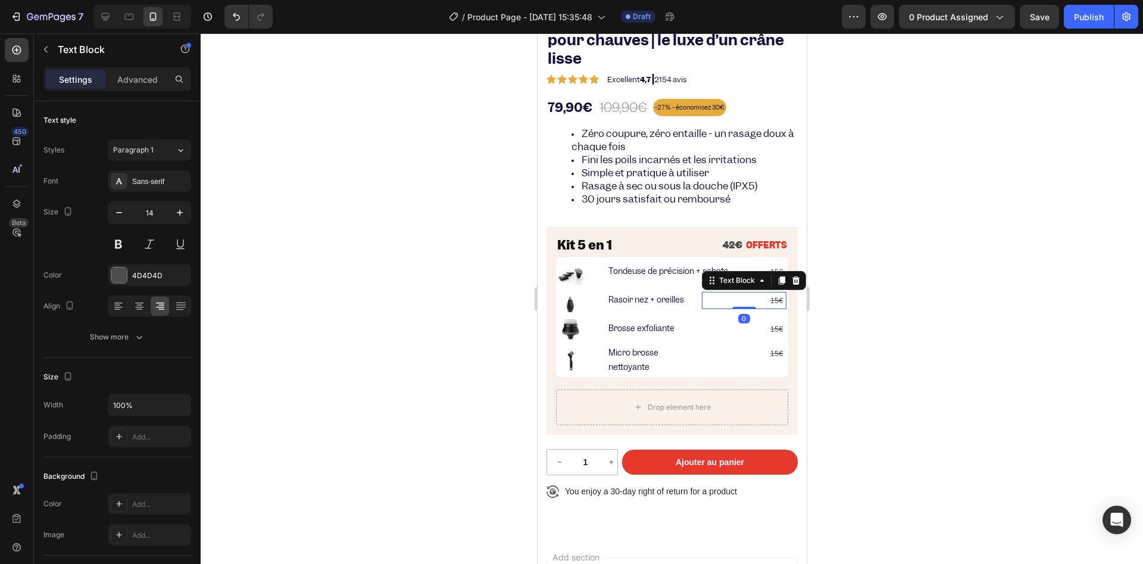
click at [754, 301] on p "15€" at bounding box center [744, 300] width 82 height 15
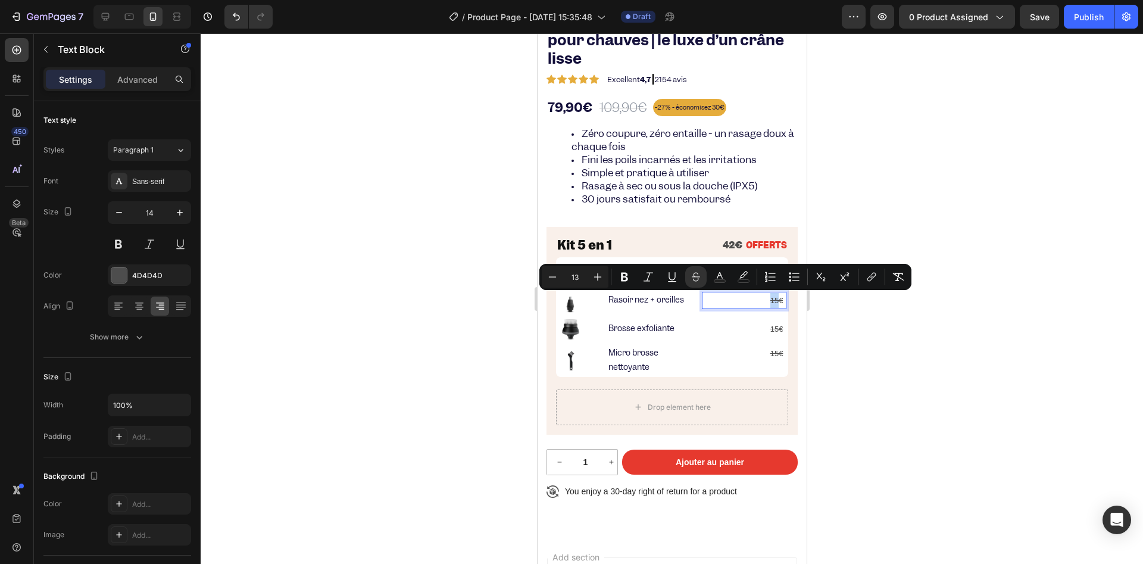
click at [770, 299] on s "15€" at bounding box center [776, 300] width 13 height 9
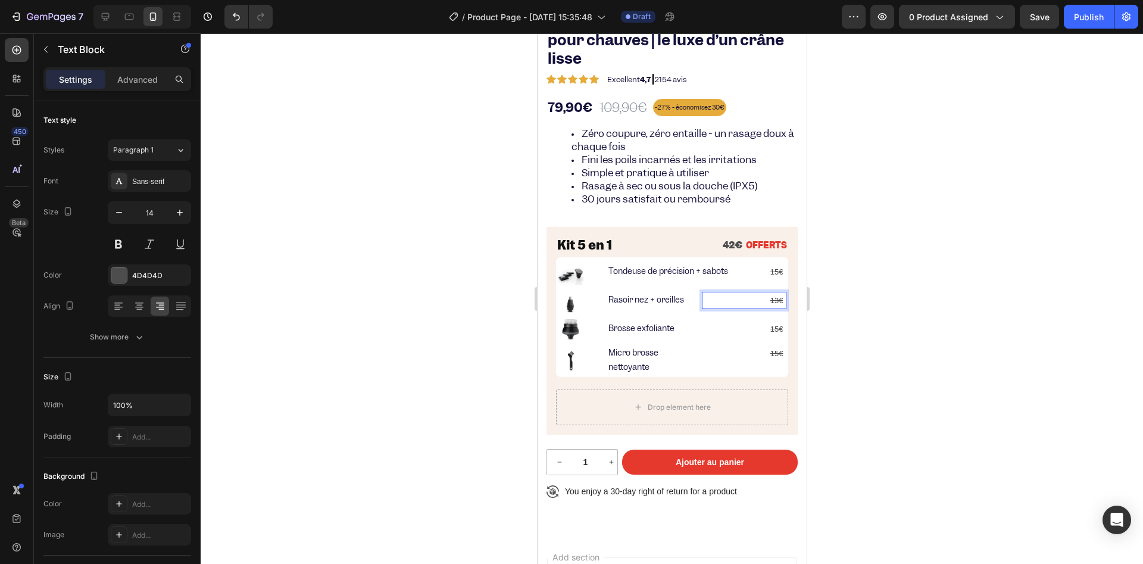
click at [487, 282] on div at bounding box center [672, 298] width 942 height 530
click at [766, 333] on p "15€" at bounding box center [744, 329] width 82 height 15
click at [770, 351] on s "15€" at bounding box center [776, 353] width 13 height 9
click at [770, 350] on s "15€" at bounding box center [776, 353] width 13 height 9
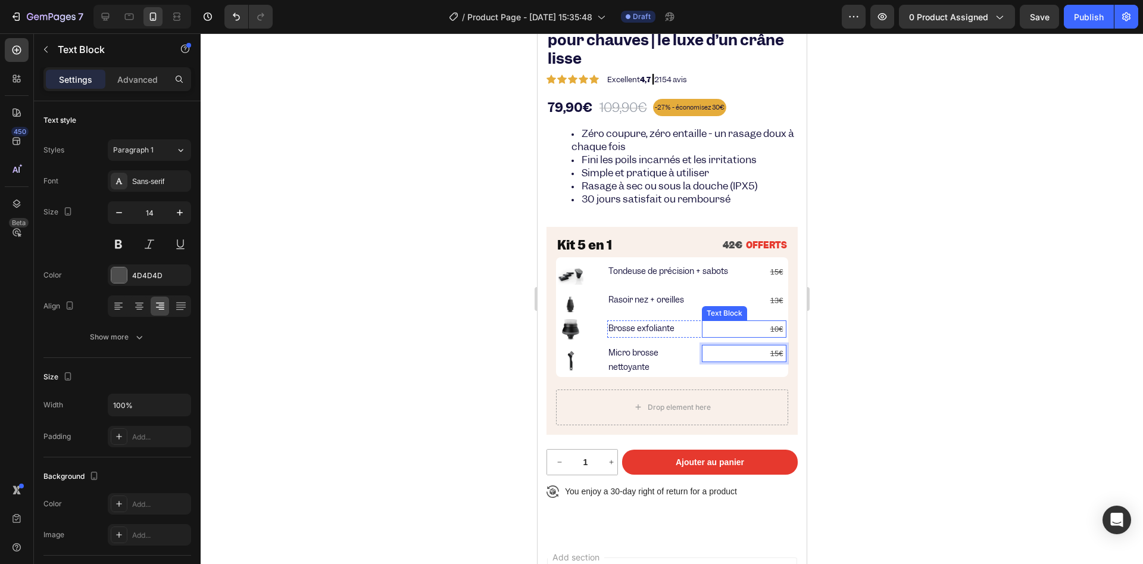
click at [770, 324] on s "10€" at bounding box center [776, 328] width 13 height 9
click at [770, 349] on s "15€" at bounding box center [776, 353] width 13 height 9
click at [770, 351] on s "15€" at bounding box center [776, 353] width 13 height 9
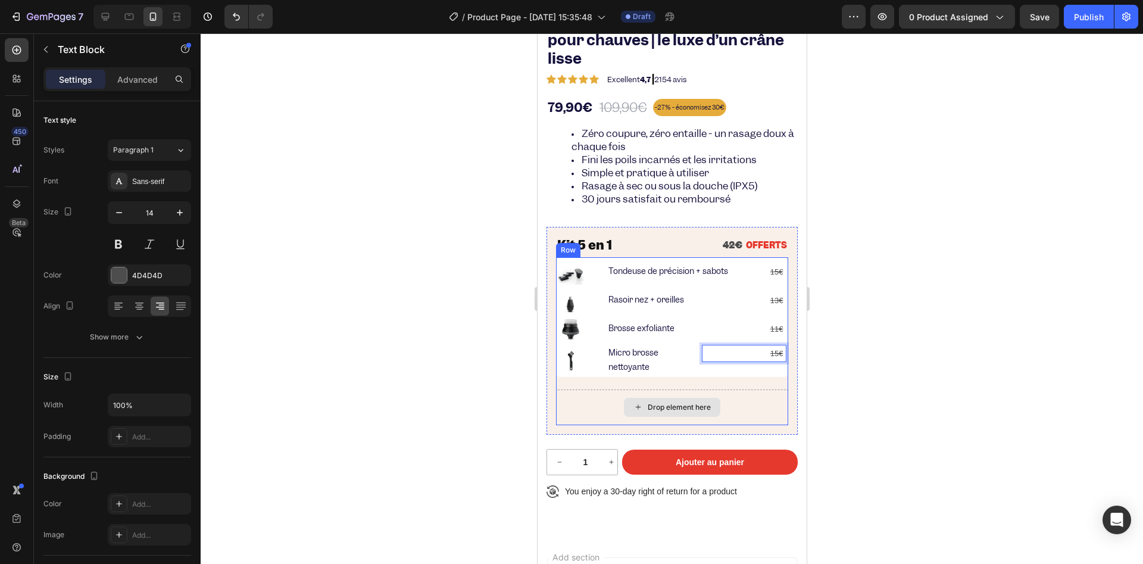
click at [625, 400] on div "Drop element here" at bounding box center [671, 407] width 96 height 19
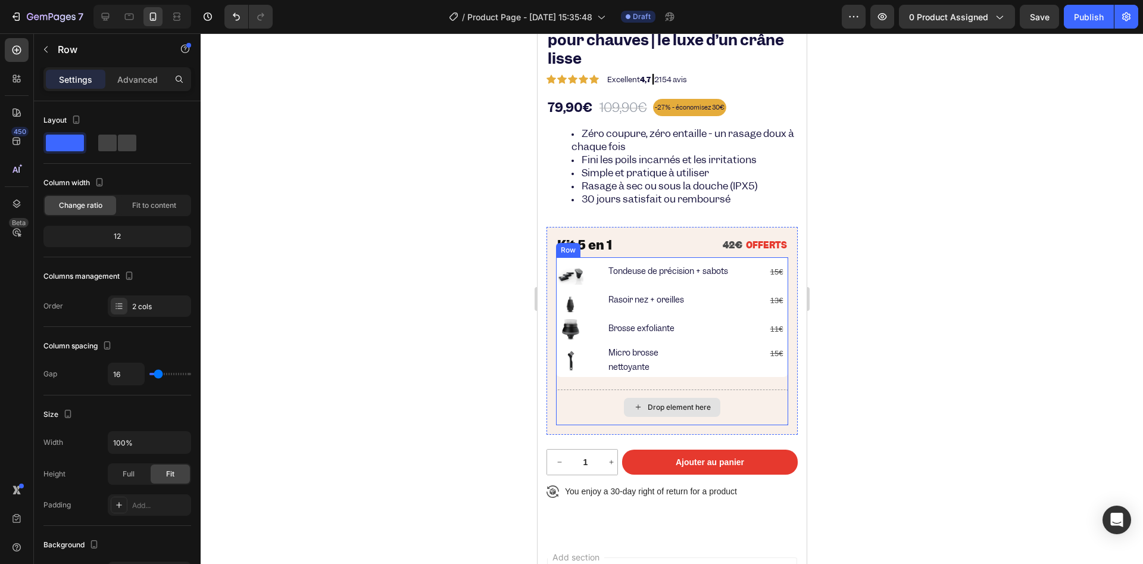
click at [581, 411] on div "Drop element here" at bounding box center [671, 407] width 232 height 36
click at [492, 395] on div at bounding box center [672, 298] width 942 height 530
click at [570, 395] on div "Drop element here" at bounding box center [671, 407] width 232 height 36
click at [565, 414] on div "Drop element here" at bounding box center [671, 407] width 232 height 36
drag, startPoint x: 667, startPoint y: 422, endPoint x: 666, endPoint y: 351, distance: 70.9
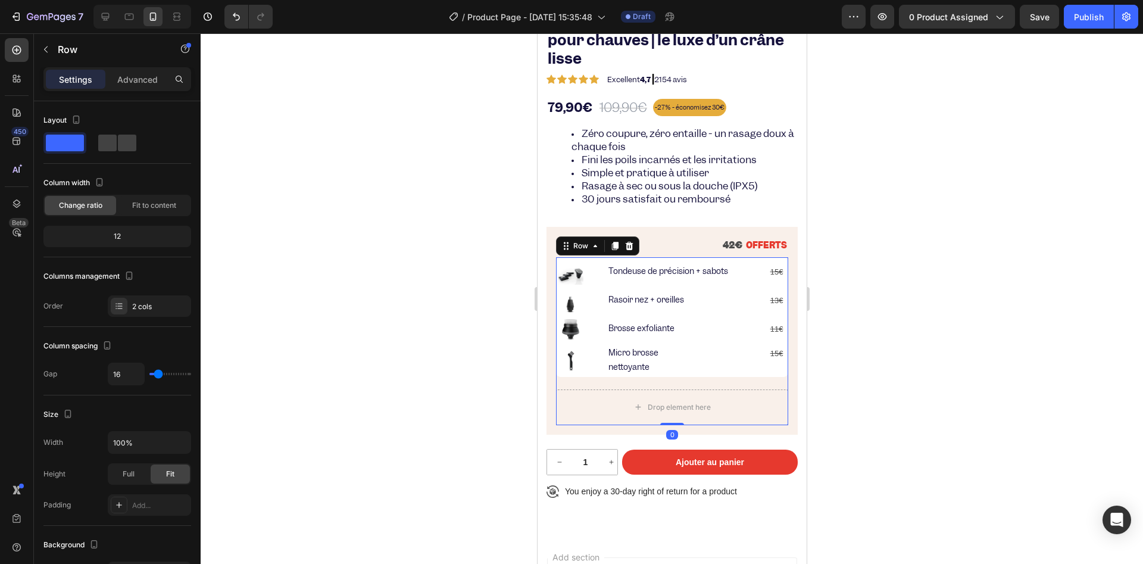
click at [666, 351] on div "Image Tondeuse de précision + sabots Text Block 15€ Text Block Row Image Rasoir…" at bounding box center [671, 341] width 232 height 168
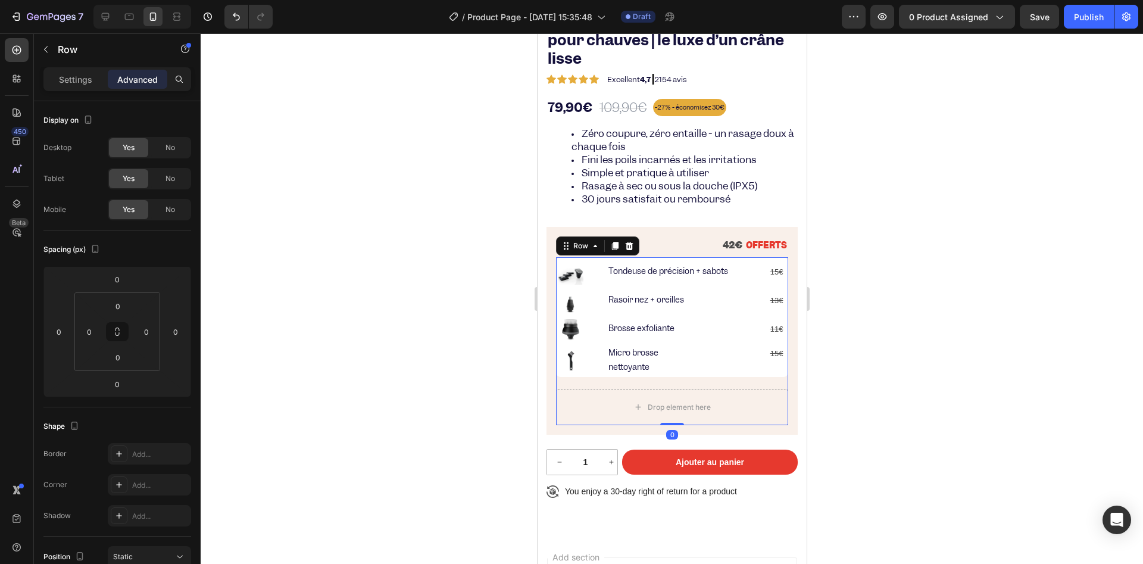
click at [611, 386] on div "Image Tondeuse de précision + sabots Text Block 15€ Text Block Row Image Rasoir…" at bounding box center [671, 341] width 232 height 168
click at [646, 360] on p "Micro brosse nettoyante" at bounding box center [649, 360] width 82 height 28
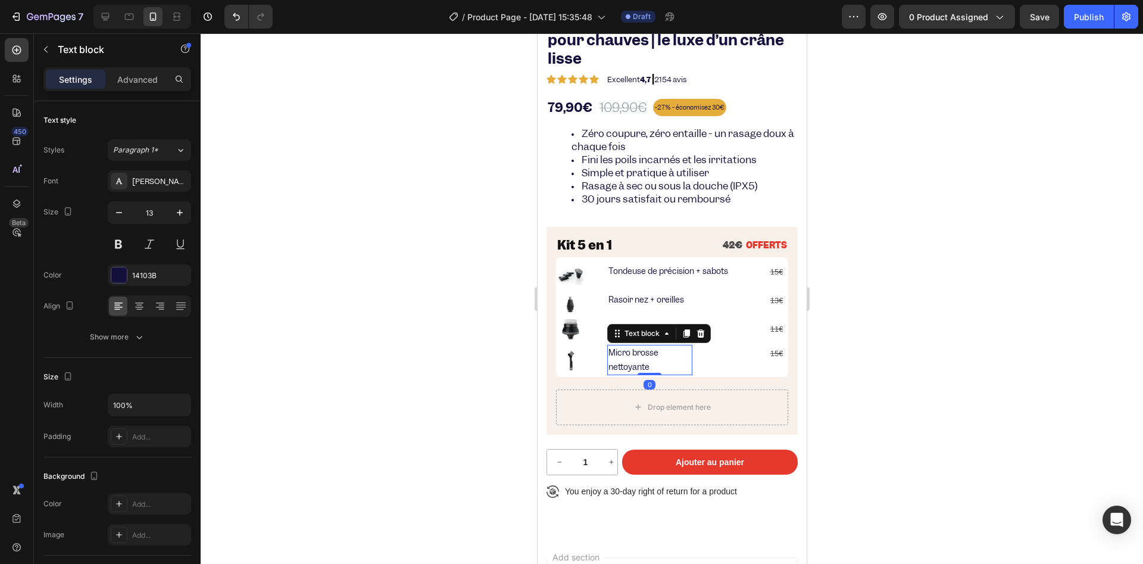
click at [434, 338] on div at bounding box center [672, 298] width 942 height 530
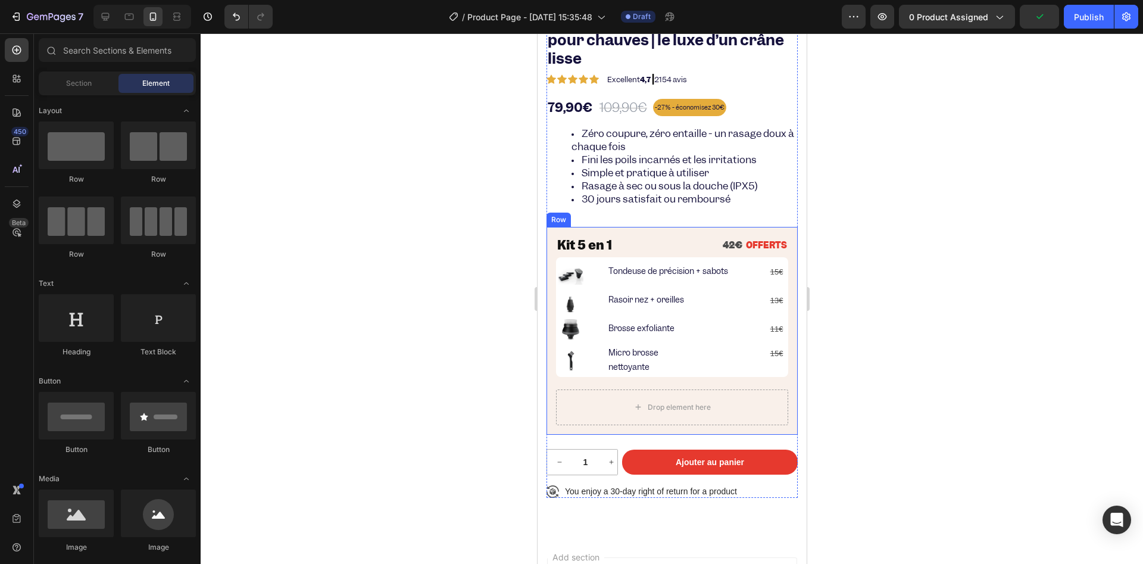
click at [549, 426] on div "Kit 5 en 1 Heading 42€ OFFERTS Text Block Row Image Tondeuse de précision + sab…" at bounding box center [671, 331] width 251 height 208
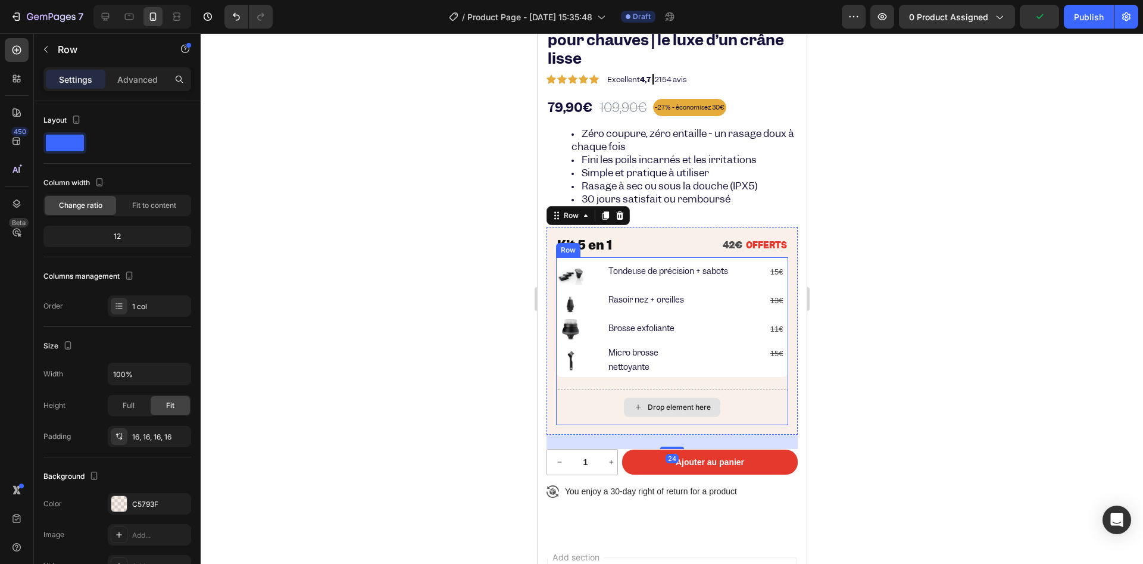
click at [579, 413] on div "Drop element here" at bounding box center [671, 407] width 232 height 36
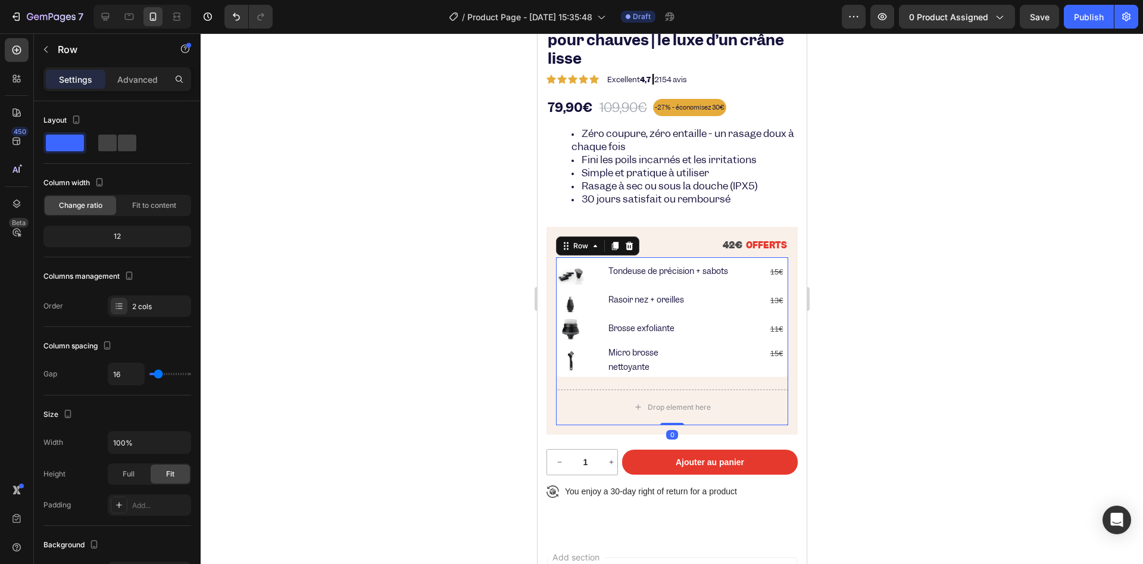
click at [622, 378] on div "Image Tondeuse de précision + sabots Text Block 15€ Text Block Row Image Rasoir…" at bounding box center [671, 318] width 232 height 123
click at [637, 358] on p "Micro brosse nettoyante" at bounding box center [649, 360] width 82 height 28
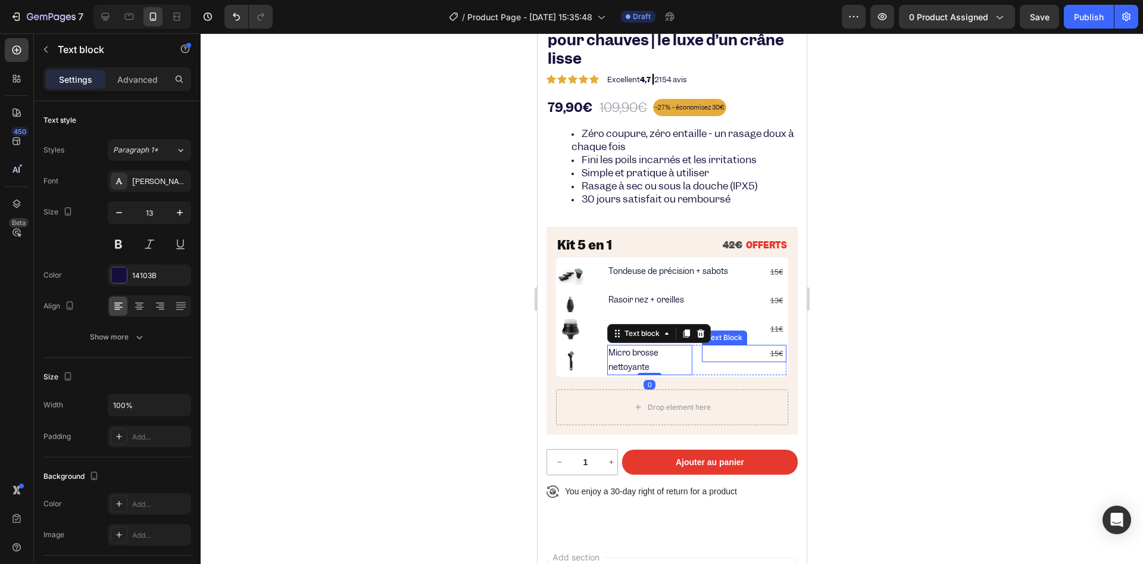
click at [723, 358] on div "15€ Text Block" at bounding box center [743, 353] width 85 height 17
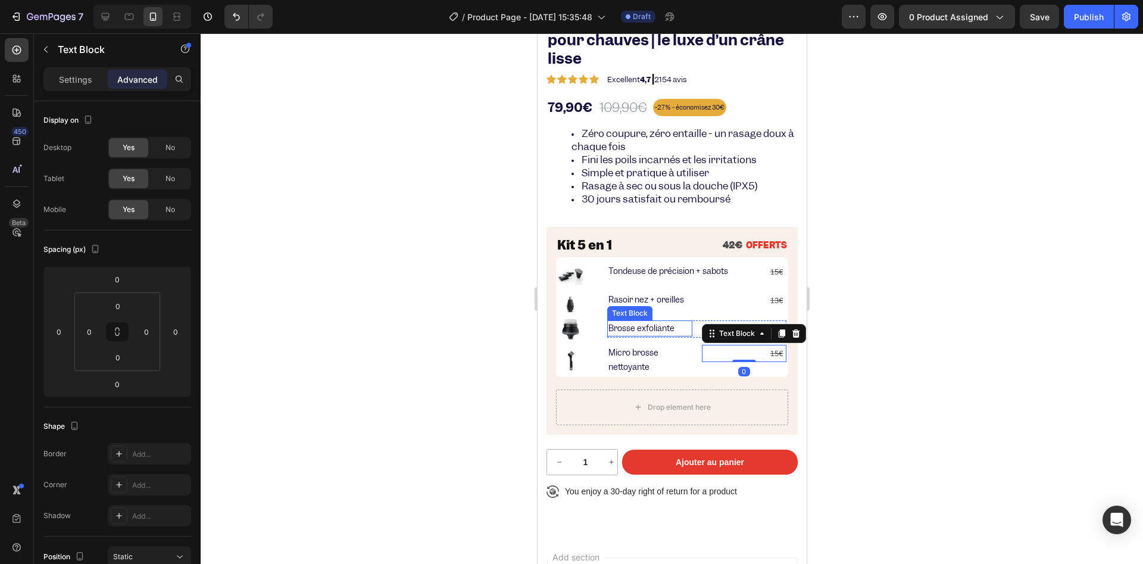
click at [661, 329] on p "Brosse exfoliante" at bounding box center [649, 329] width 82 height 14
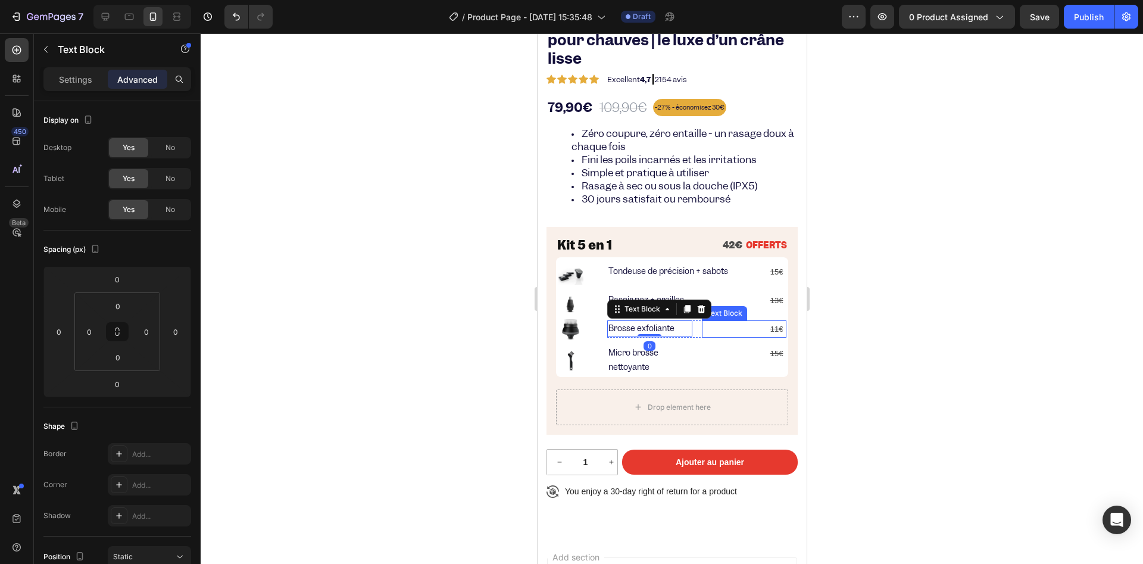
click at [746, 329] on p "11€" at bounding box center [744, 329] width 82 height 15
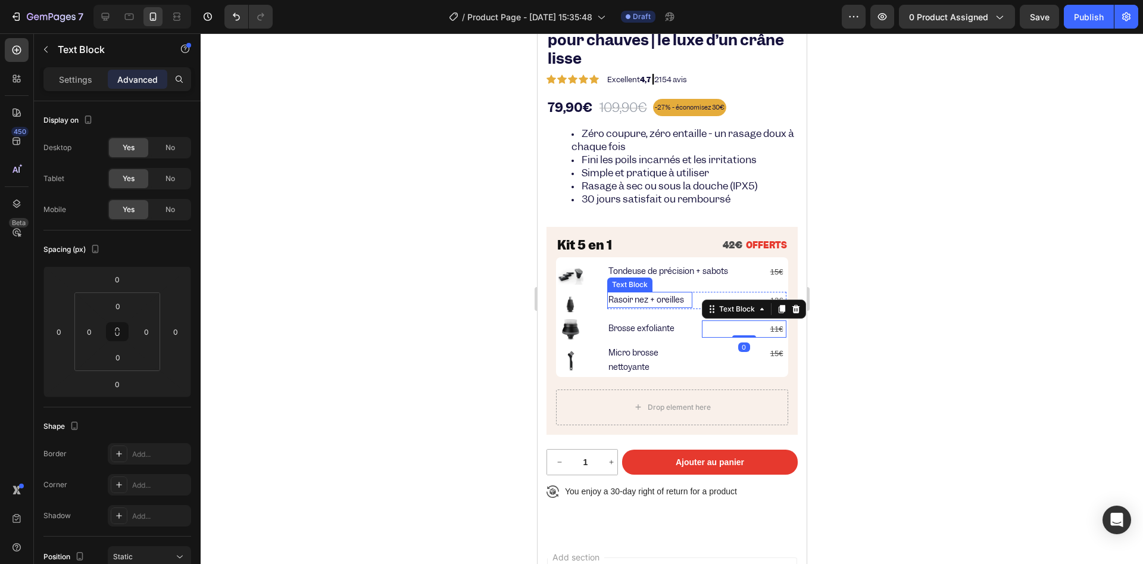
click at [633, 300] on p "Rasoir nez + oreilles" at bounding box center [649, 300] width 82 height 14
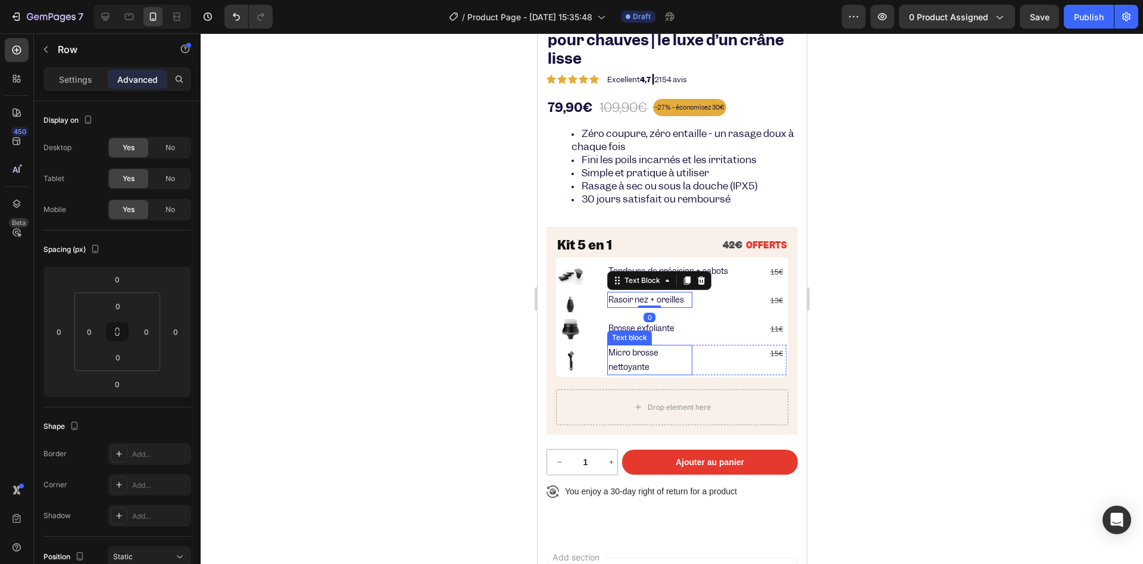
click at [641, 383] on div "Image Tondeuse de précision + sabots Text Block 15€ Text Block Row Image Rasoir…" at bounding box center [671, 341] width 232 height 168
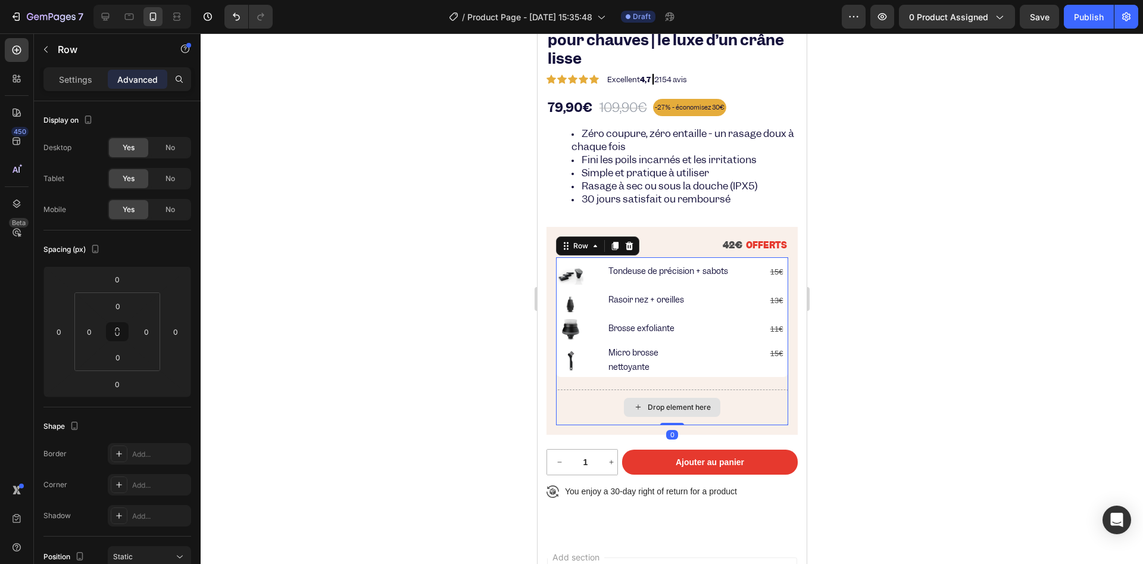
click at [639, 394] on div "Drop element here" at bounding box center [671, 407] width 232 height 36
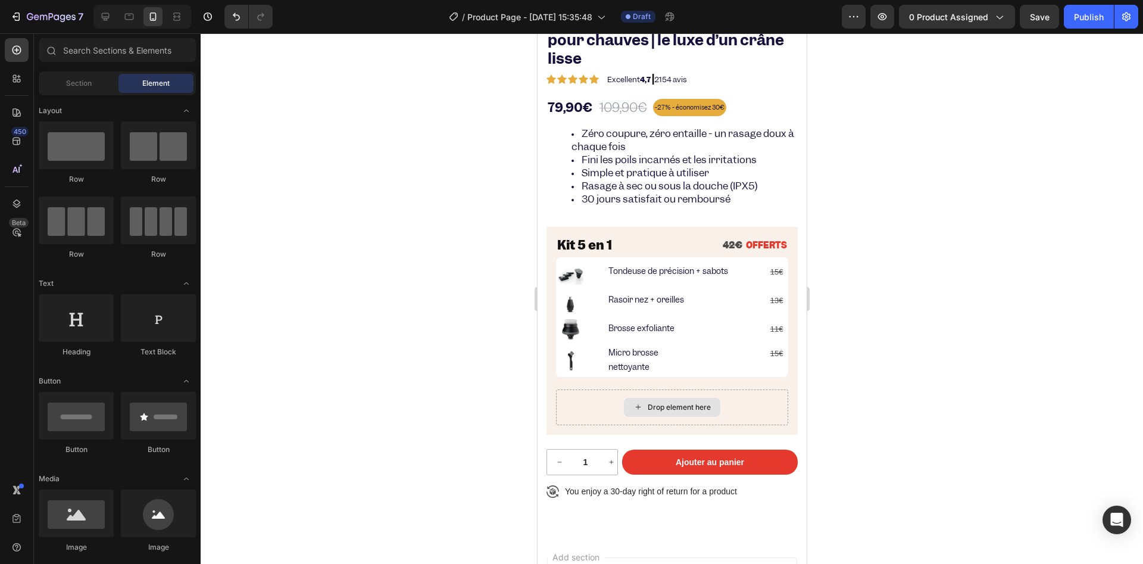
click at [639, 401] on div "Drop element here" at bounding box center [671, 407] width 96 height 19
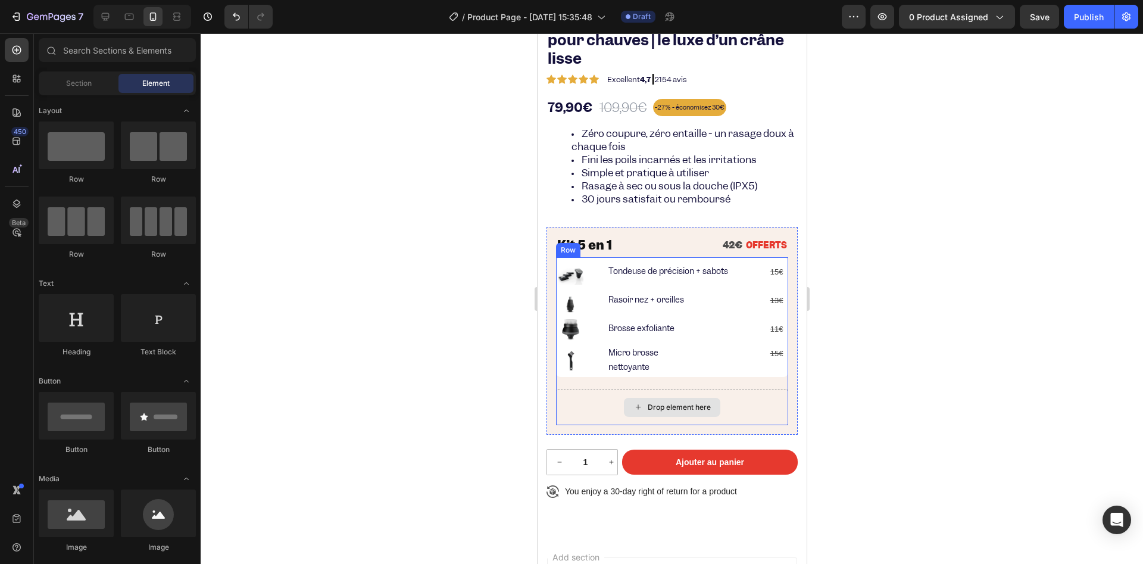
click at [647, 410] on div "Drop element here" at bounding box center [678, 407] width 63 height 10
click at [638, 403] on div "Drop element here" at bounding box center [671, 407] width 96 height 19
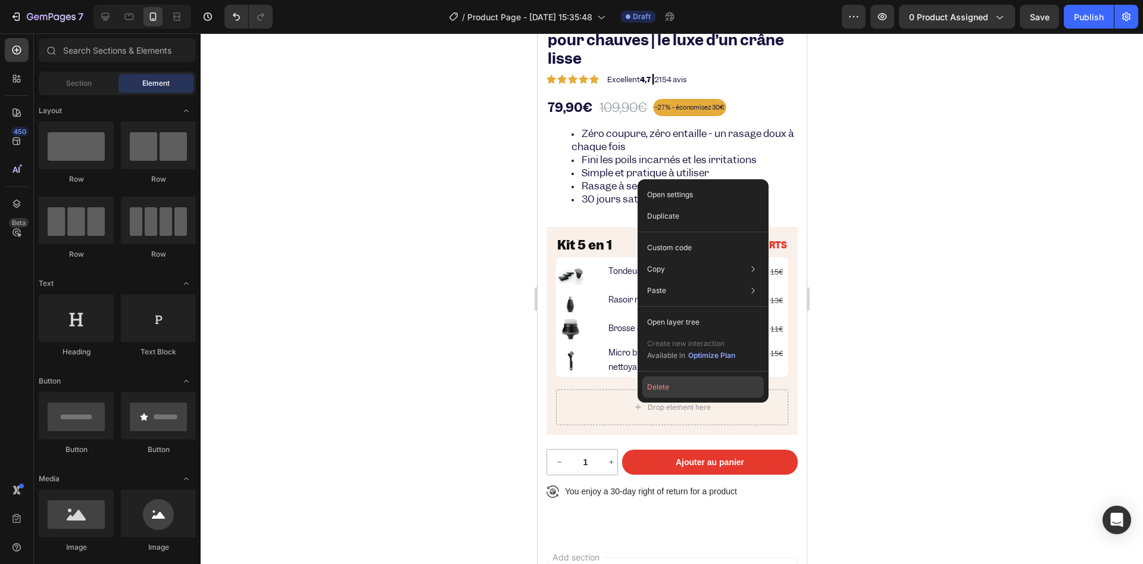
click at [674, 387] on button "Delete" at bounding box center [702, 386] width 121 height 21
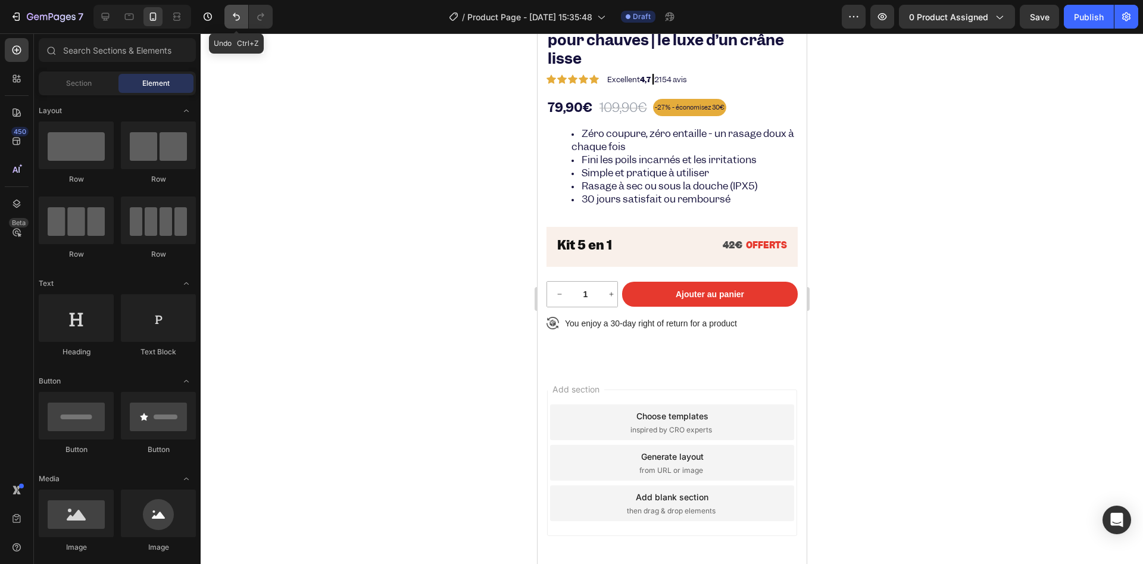
click at [240, 23] on button "Undo/Redo" at bounding box center [236, 17] width 24 height 24
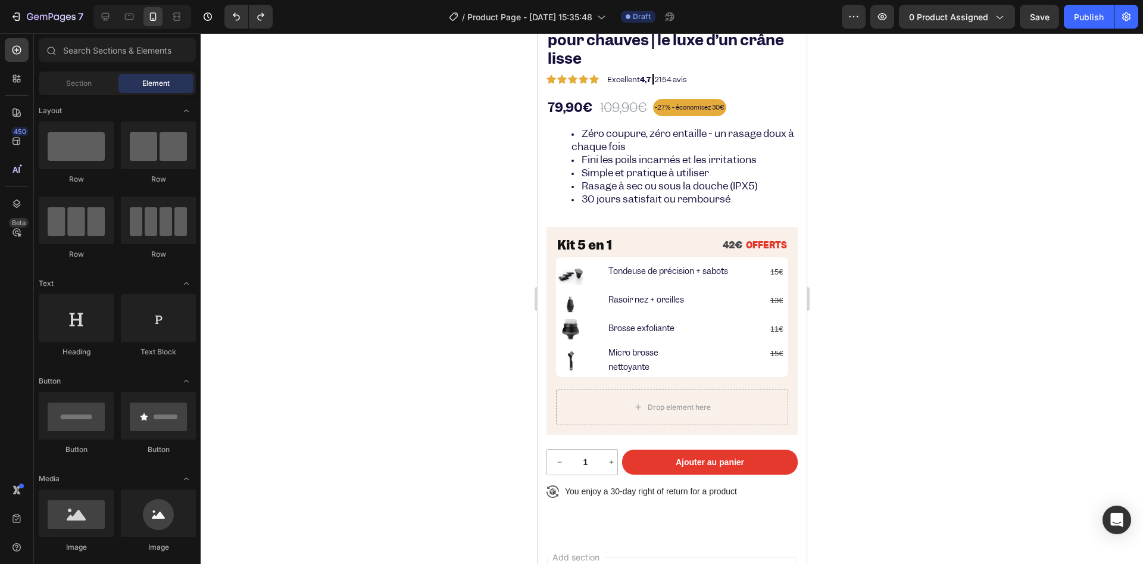
click at [395, 245] on div at bounding box center [672, 298] width 942 height 530
click at [228, 16] on button "Undo/Redo" at bounding box center [236, 17] width 24 height 24
click at [230, 17] on icon "Undo/Redo" at bounding box center [236, 17] width 12 height 12
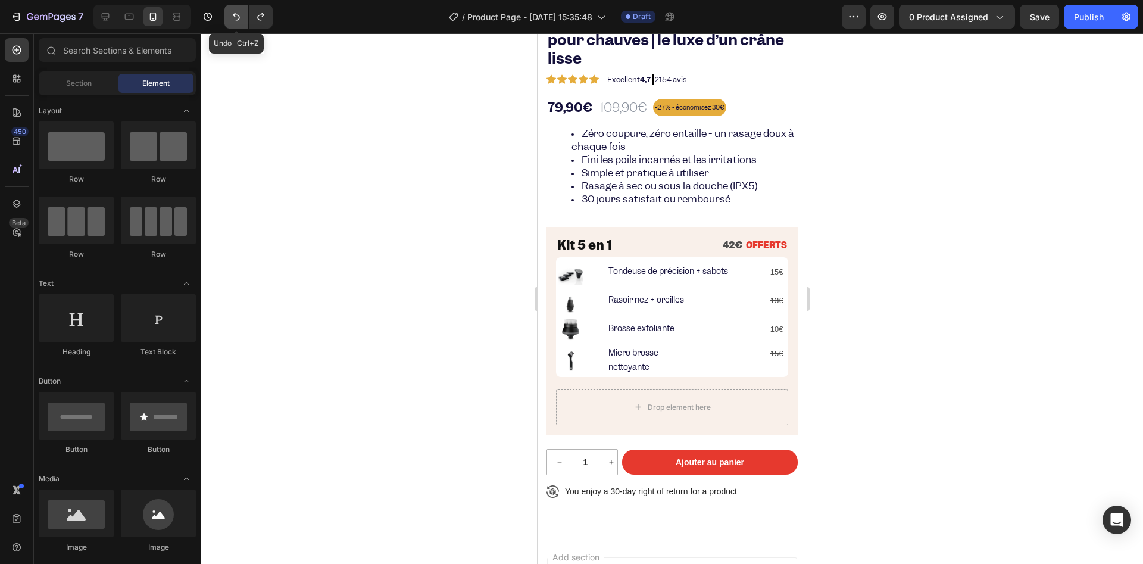
click at [230, 17] on icon "Undo/Redo" at bounding box center [236, 17] width 12 height 12
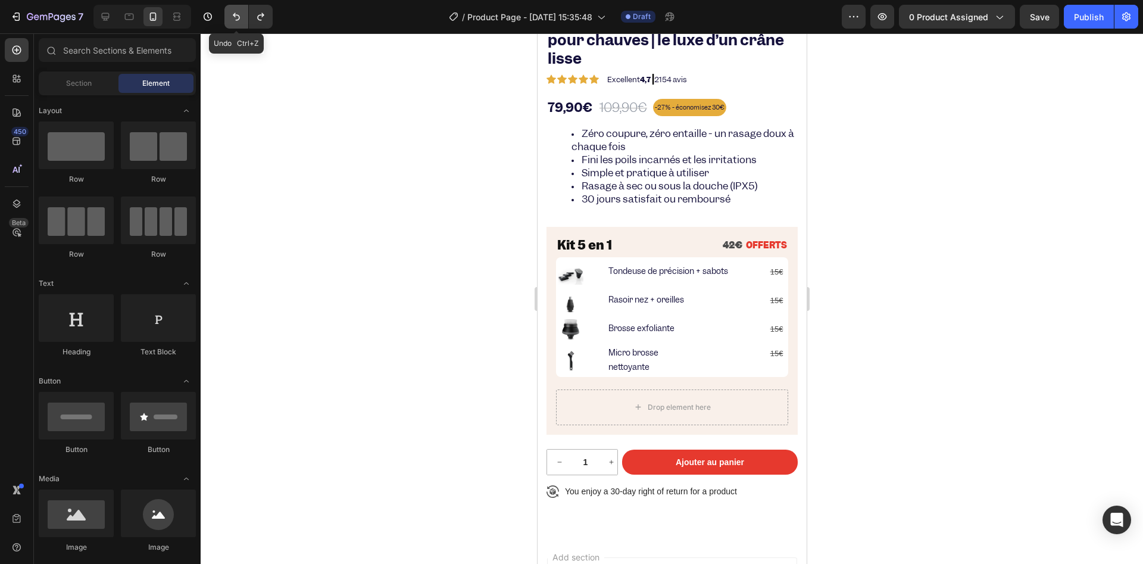
click at [230, 17] on icon "Undo/Redo" at bounding box center [236, 17] width 12 height 12
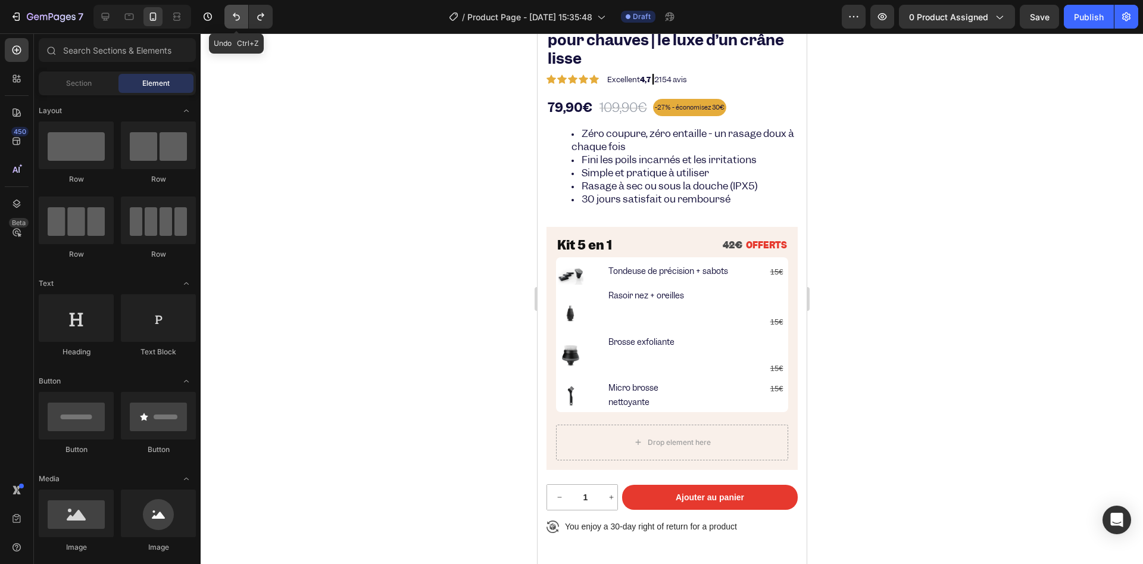
click at [230, 17] on icon "Undo/Redo" at bounding box center [236, 17] width 12 height 12
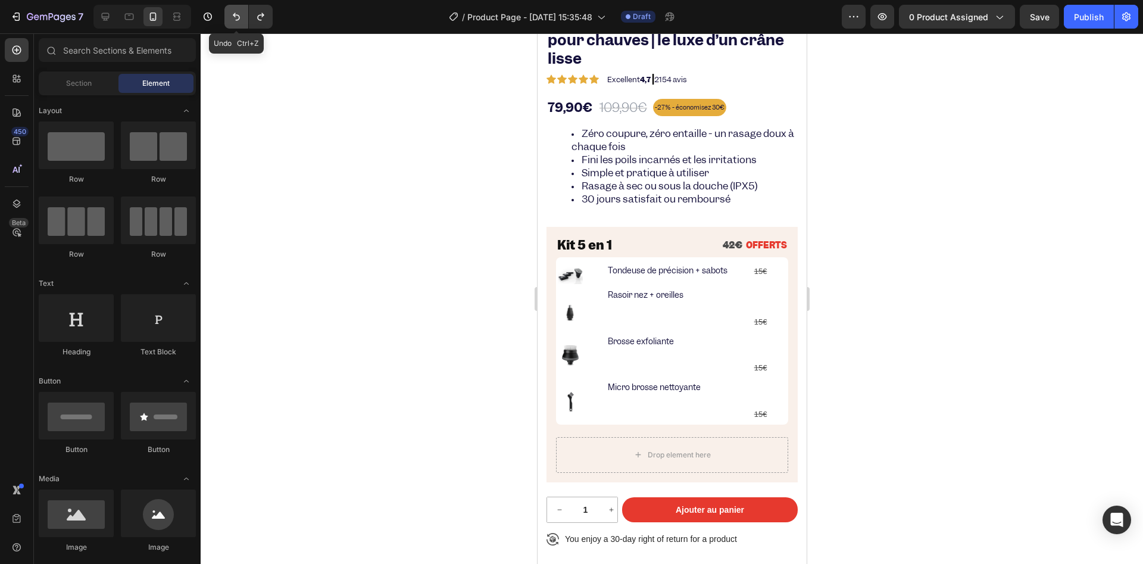
click at [230, 17] on icon "Undo/Redo" at bounding box center [236, 17] width 12 height 12
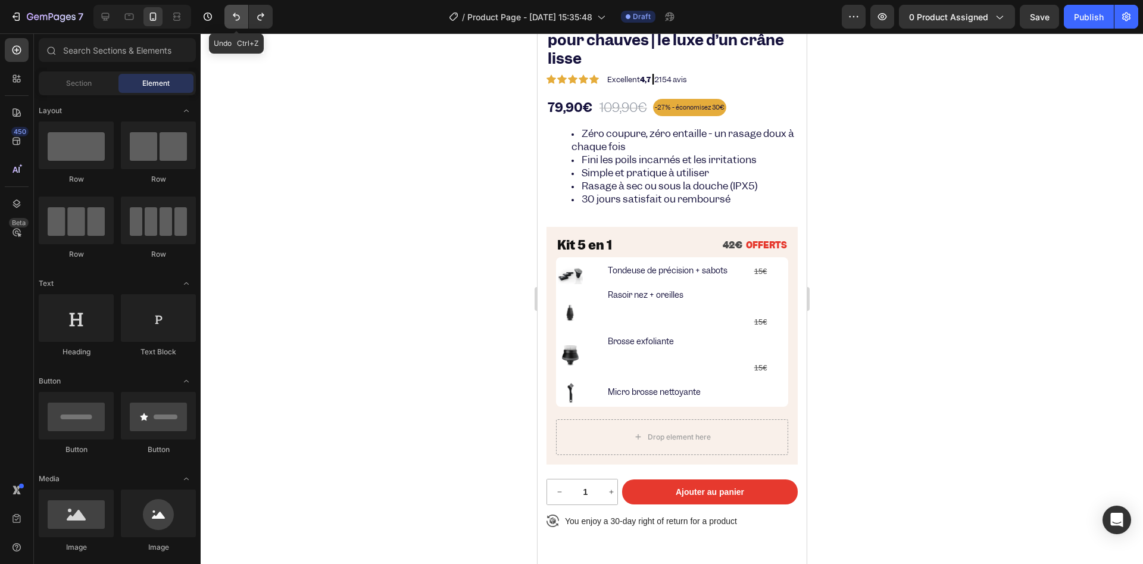
click at [230, 17] on icon "Undo/Redo" at bounding box center [236, 17] width 12 height 12
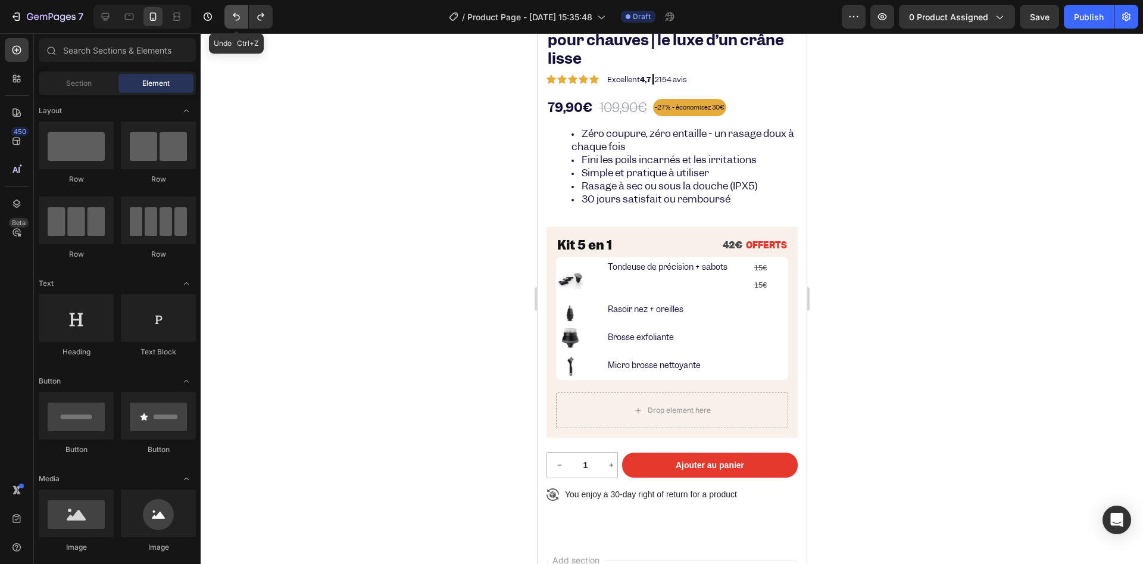
click at [230, 17] on icon "Undo/Redo" at bounding box center [236, 17] width 12 height 12
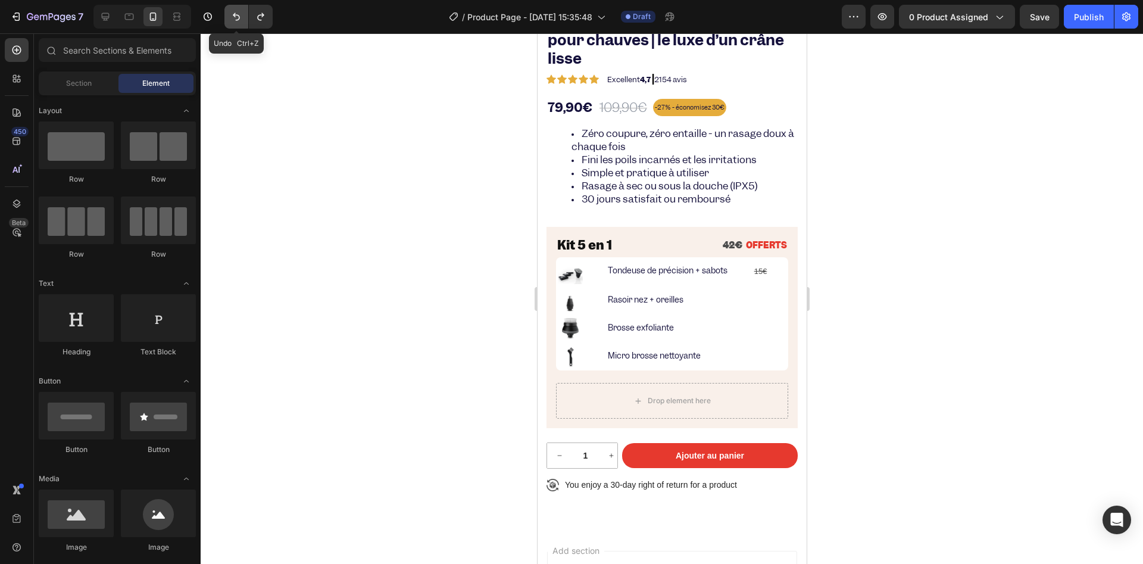
click at [230, 17] on icon "Undo/Redo" at bounding box center [236, 17] width 12 height 12
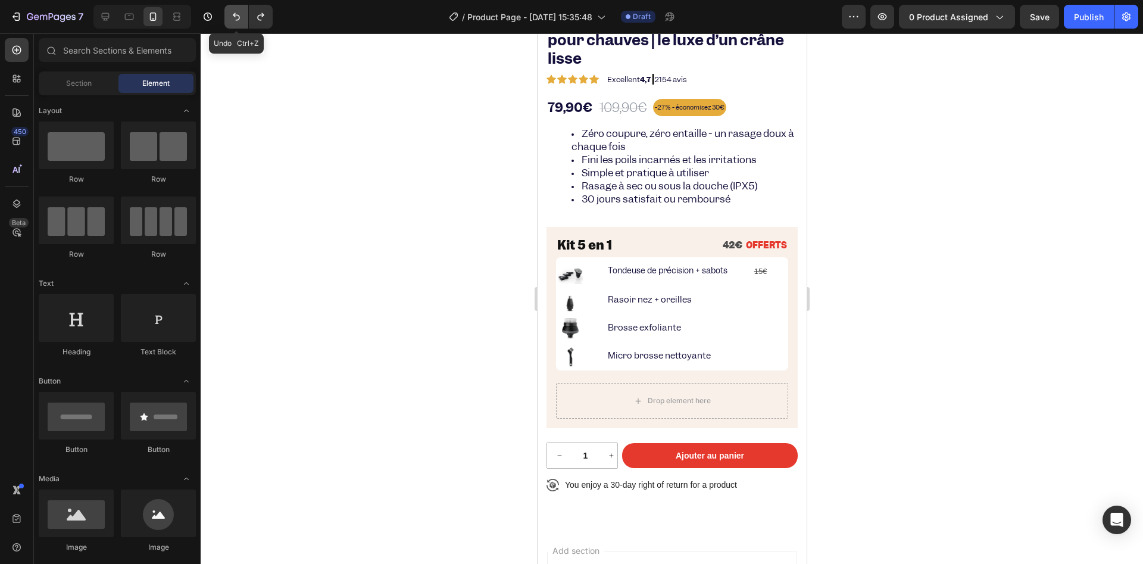
click at [230, 17] on icon "Undo/Redo" at bounding box center [236, 17] width 12 height 12
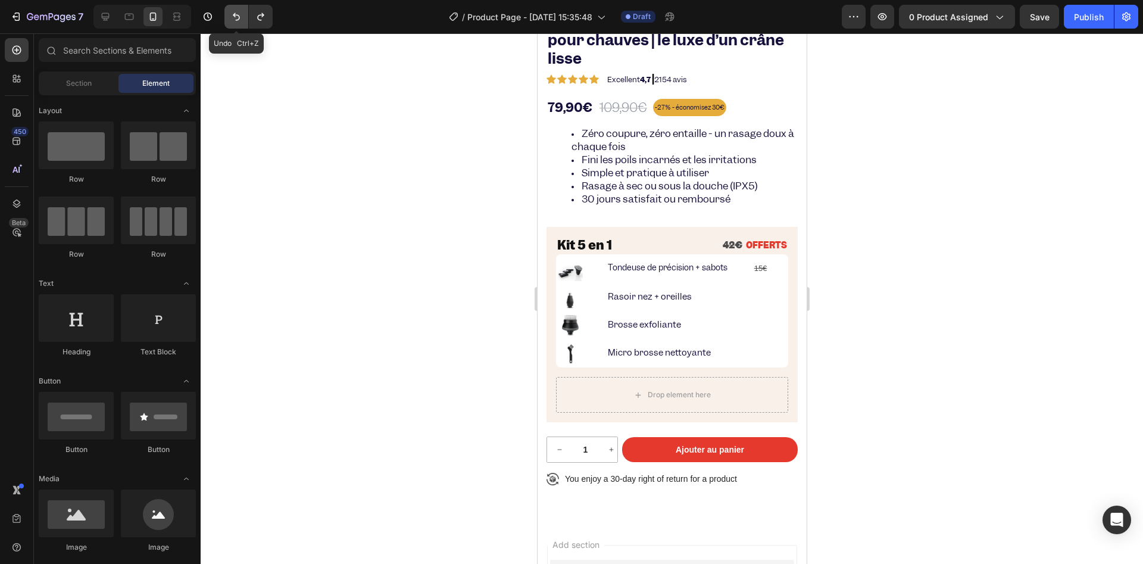
click at [230, 17] on icon "Undo/Redo" at bounding box center [236, 17] width 12 height 12
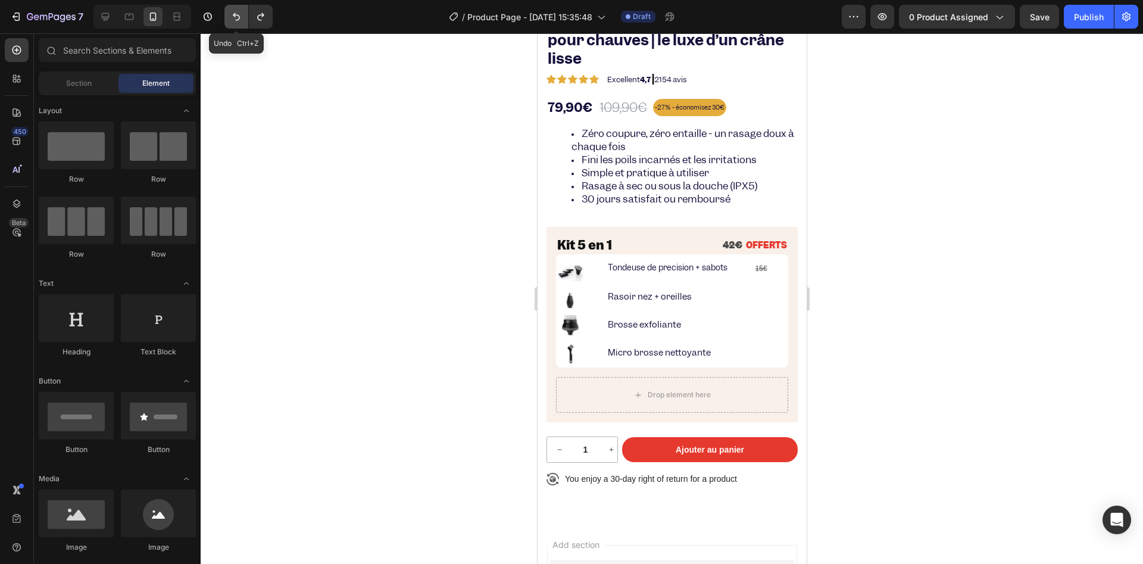
click at [230, 17] on icon "Undo/Redo" at bounding box center [236, 17] width 12 height 12
click at [266, 13] on icon "Undo/Redo" at bounding box center [261, 17] width 12 height 12
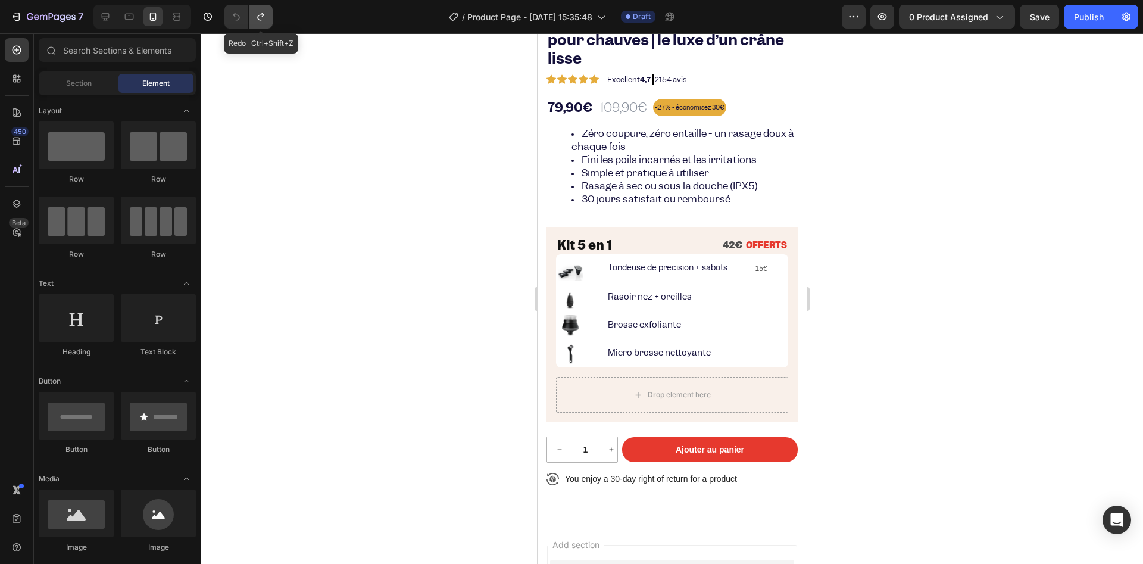
click at [266, 13] on icon "Undo/Redo" at bounding box center [261, 17] width 12 height 12
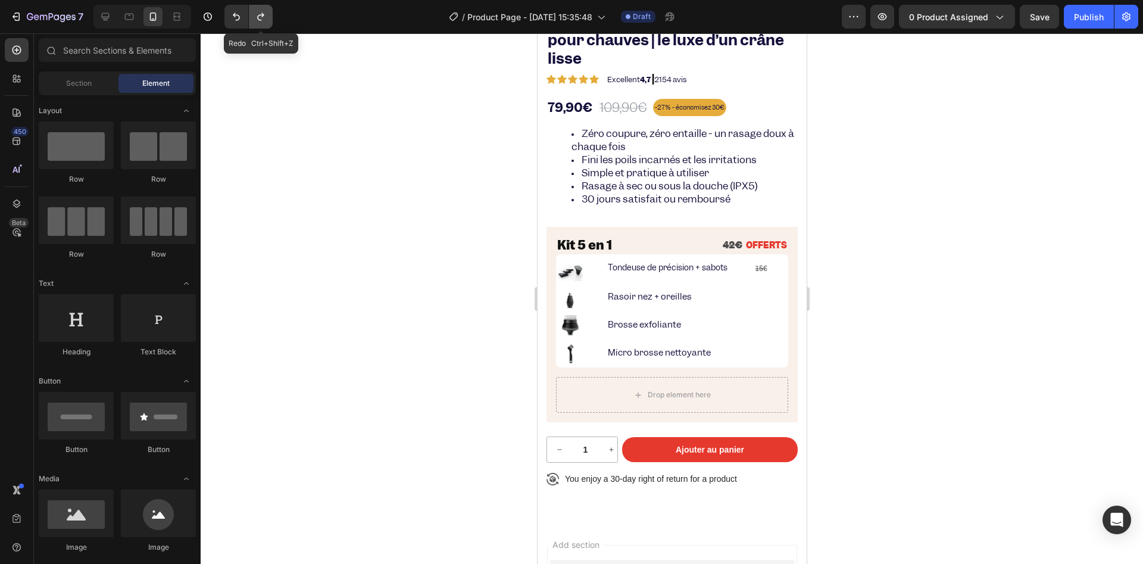
click at [266, 13] on icon "Undo/Redo" at bounding box center [261, 17] width 12 height 12
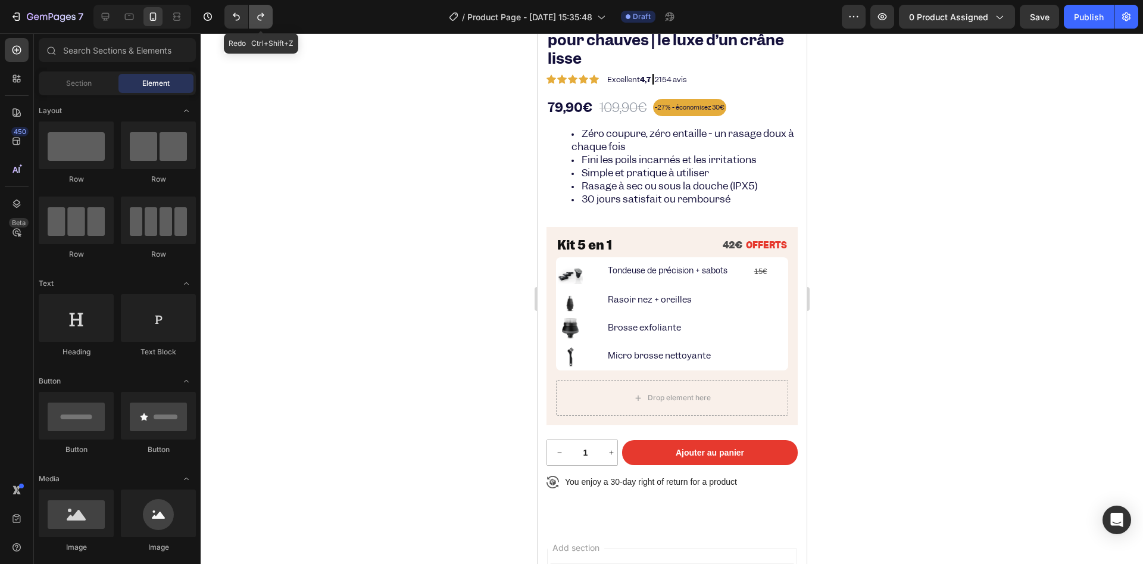
click at [266, 13] on icon "Undo/Redo" at bounding box center [261, 17] width 12 height 12
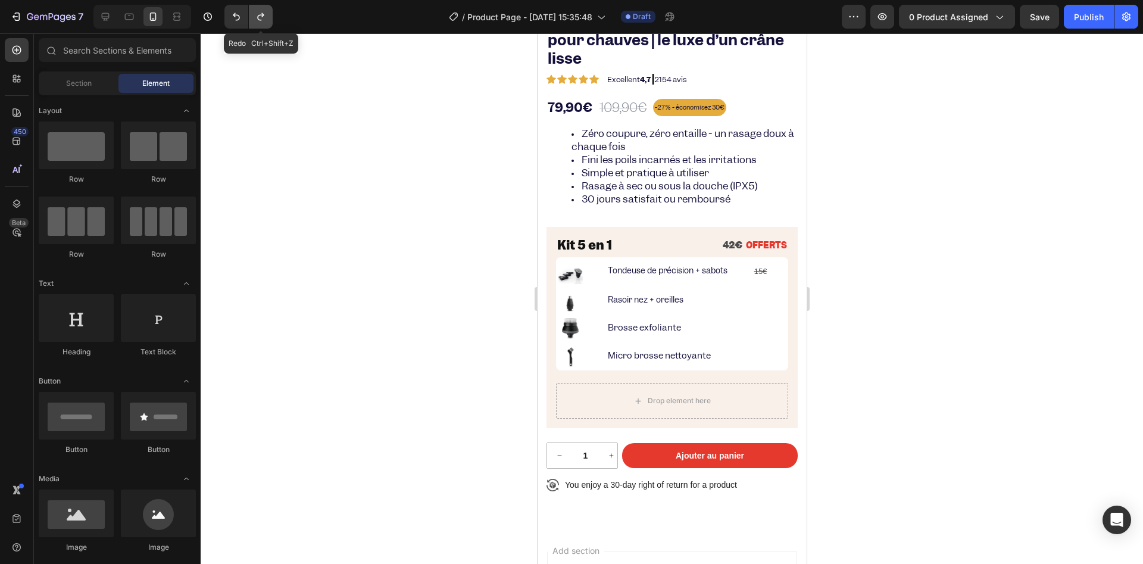
click at [266, 13] on icon "Undo/Redo" at bounding box center [261, 17] width 12 height 12
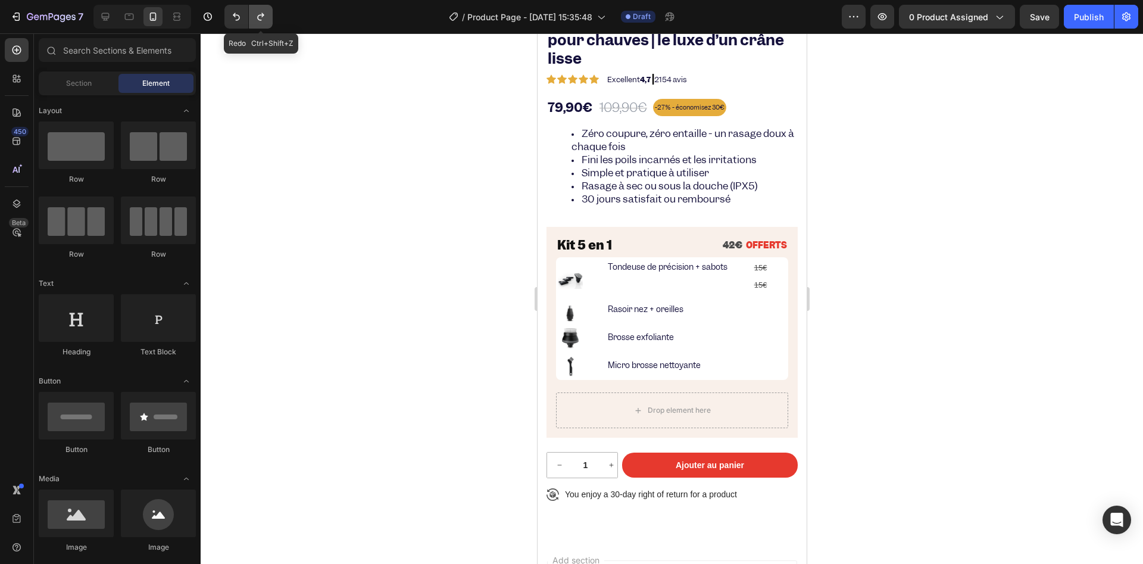
click at [266, 13] on icon "Undo/Redo" at bounding box center [261, 17] width 12 height 12
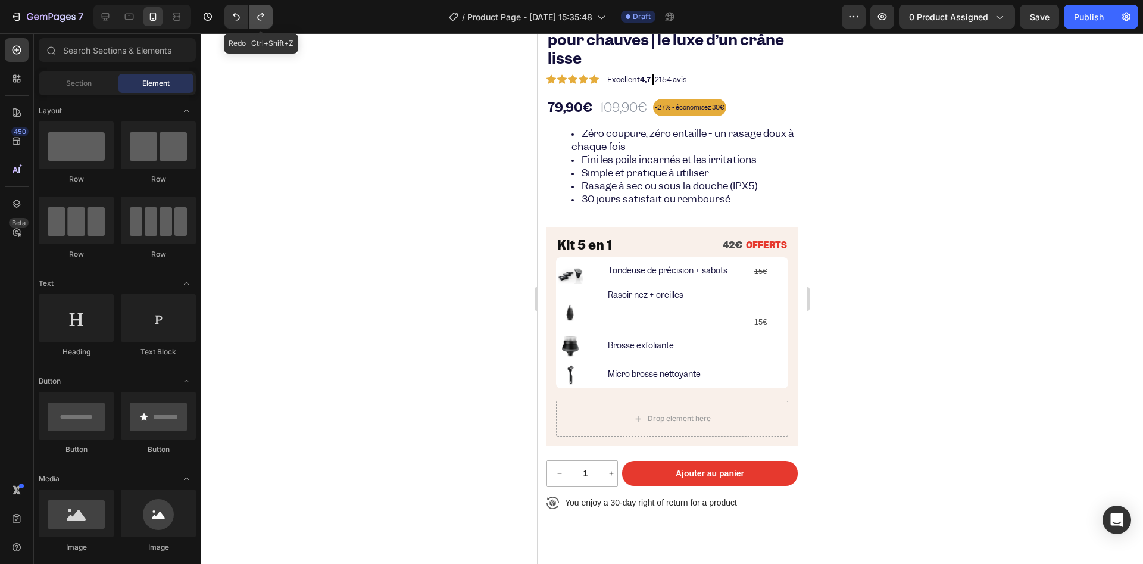
click at [266, 13] on icon "Undo/Redo" at bounding box center [261, 17] width 12 height 12
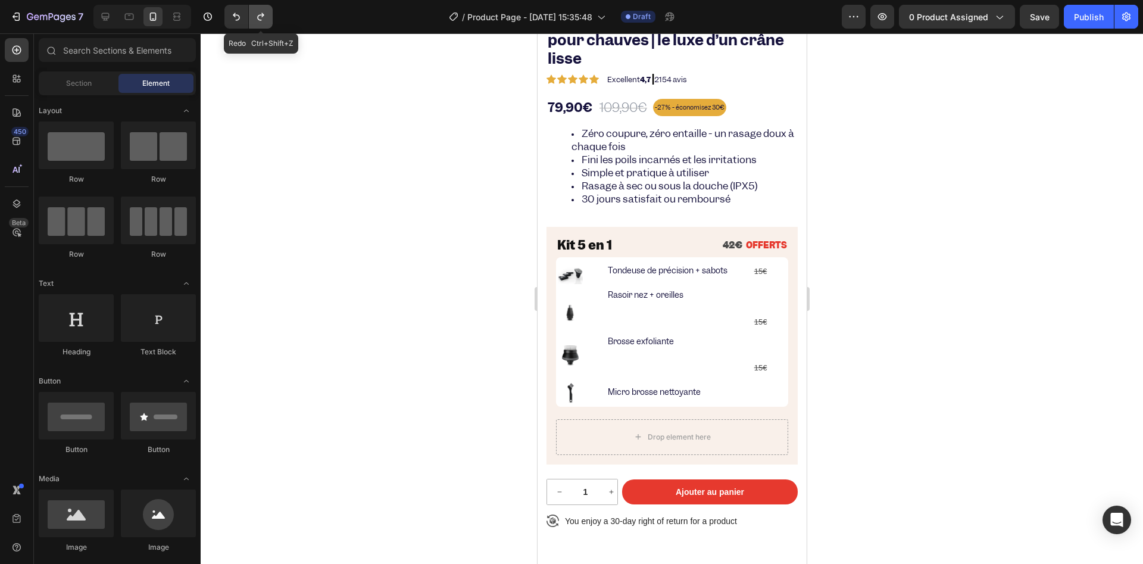
click at [266, 13] on icon "Undo/Redo" at bounding box center [261, 17] width 12 height 12
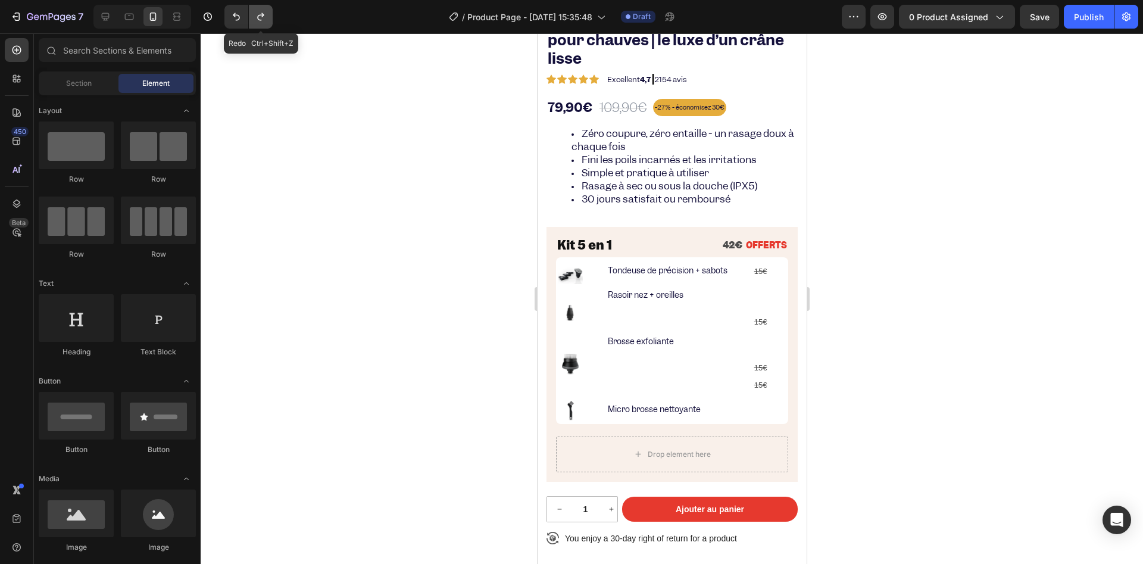
click at [266, 13] on icon "Undo/Redo" at bounding box center [261, 17] width 12 height 12
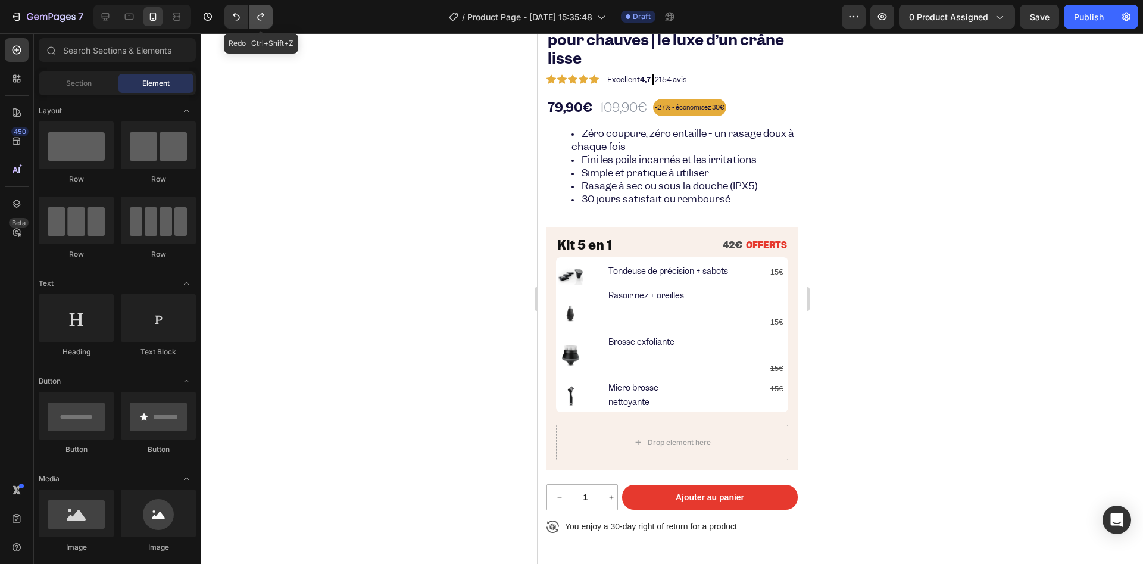
click at [266, 13] on icon "Undo/Redo" at bounding box center [261, 17] width 12 height 12
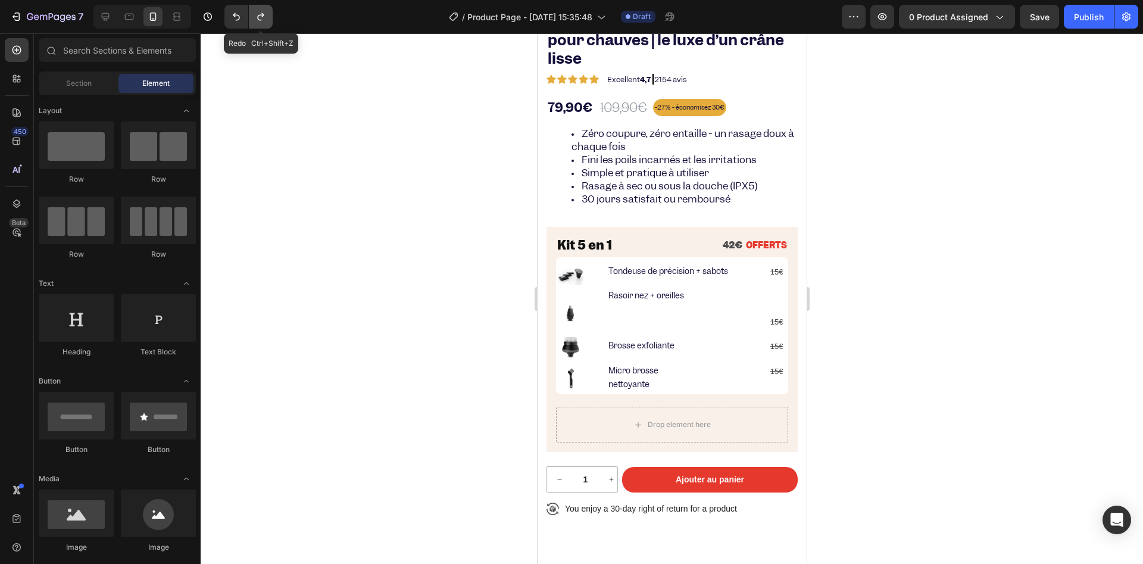
click at [266, 13] on icon "Undo/Redo" at bounding box center [261, 17] width 12 height 12
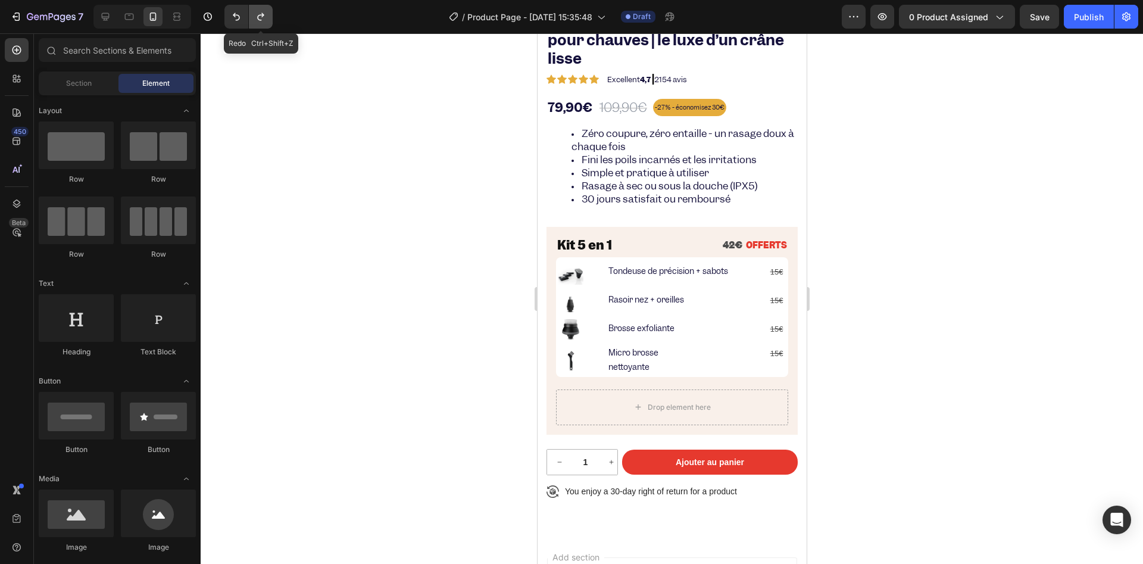
click at [266, 13] on icon "Undo/Redo" at bounding box center [261, 17] width 12 height 12
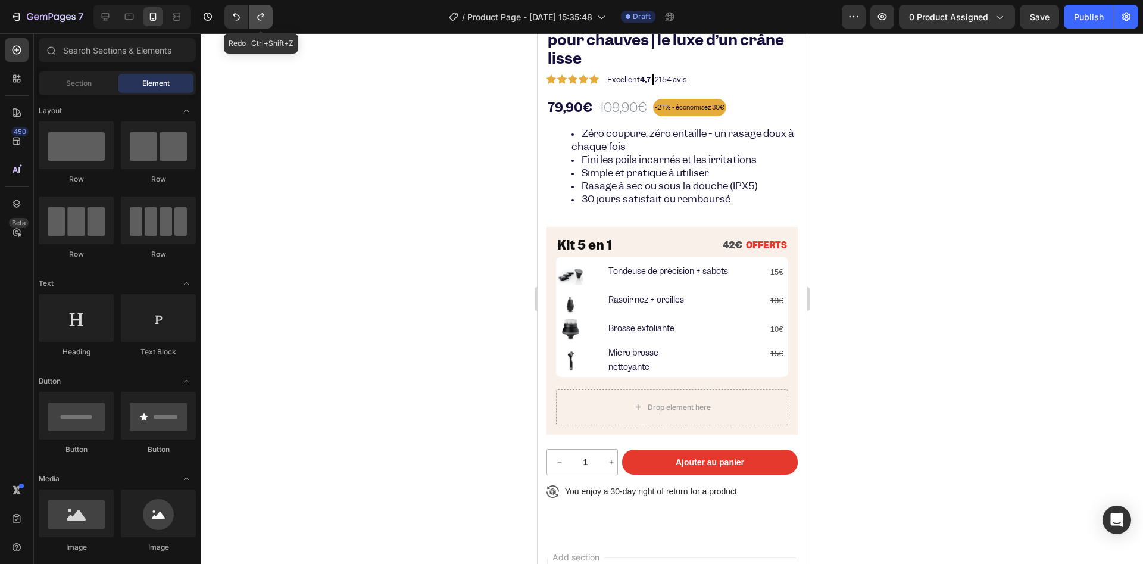
click at [266, 13] on icon "Undo/Redo" at bounding box center [261, 17] width 12 height 12
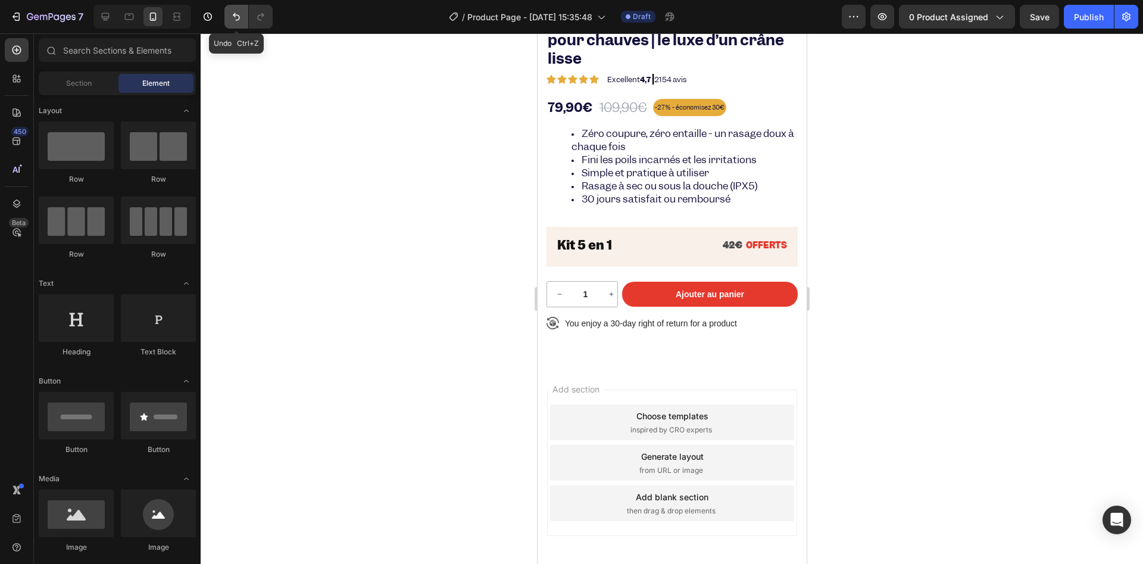
click at [232, 14] on icon "Undo/Redo" at bounding box center [236, 17] width 12 height 12
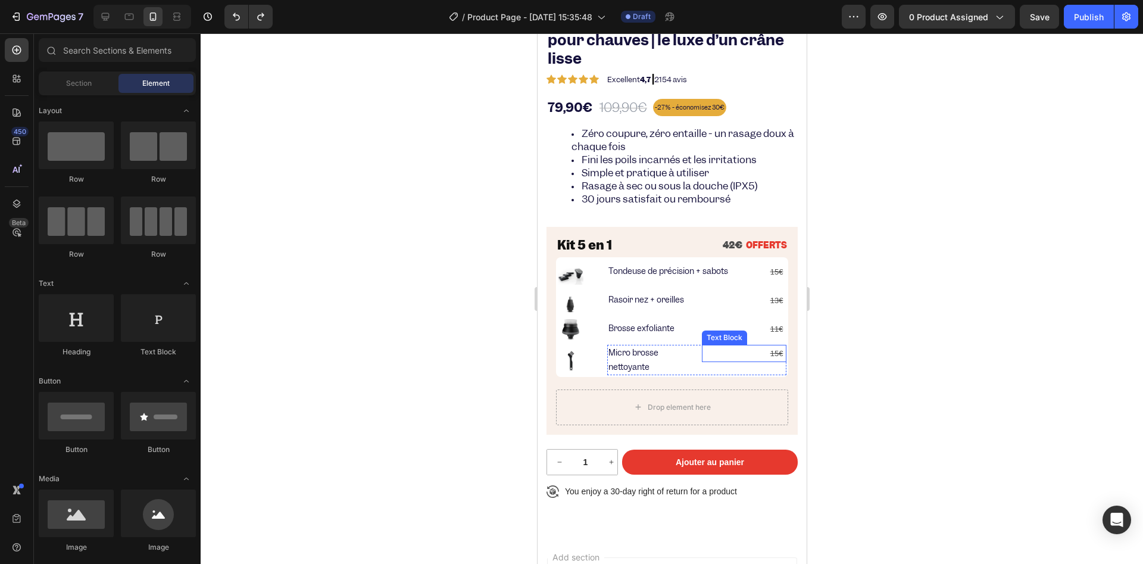
click at [770, 353] on s "15€" at bounding box center [776, 353] width 13 height 9
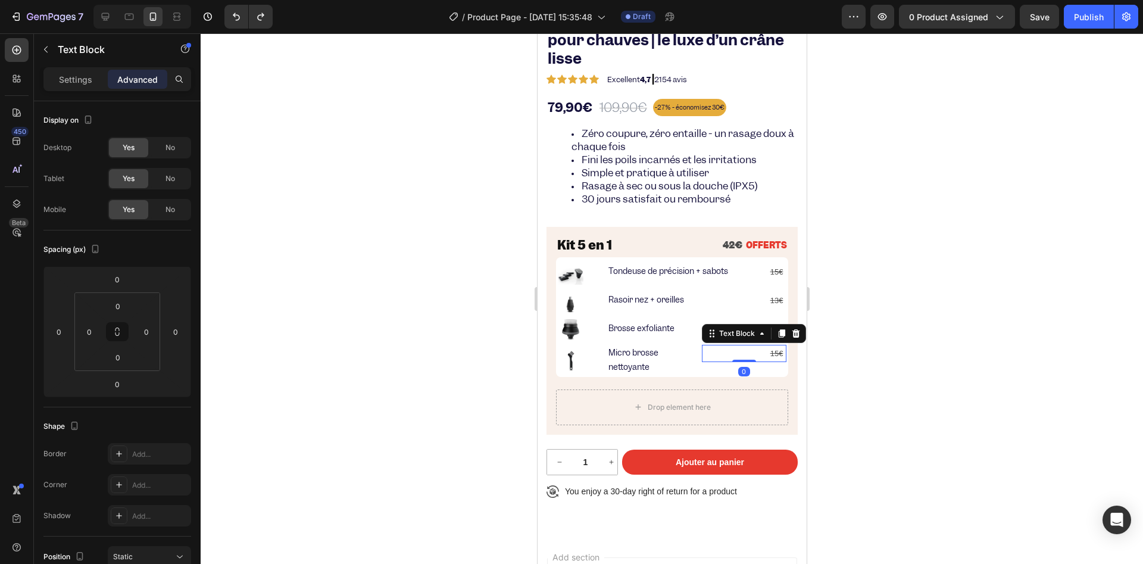
click at [770, 353] on s "15€" at bounding box center [776, 353] width 13 height 9
click at [770, 354] on s "15€" at bounding box center [776, 353] width 13 height 9
click at [770, 326] on s "11€" at bounding box center [776, 328] width 13 height 9
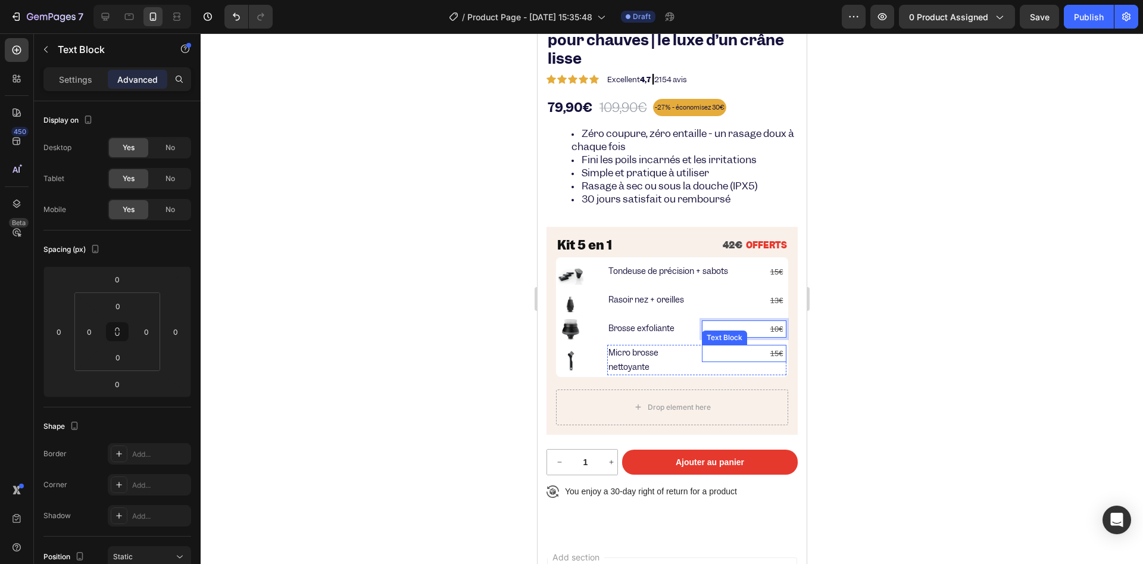
click at [770, 354] on s "15€" at bounding box center [776, 353] width 13 height 9
click at [770, 351] on s "15€" at bounding box center [776, 353] width 13 height 9
click at [507, 345] on div at bounding box center [672, 298] width 942 height 530
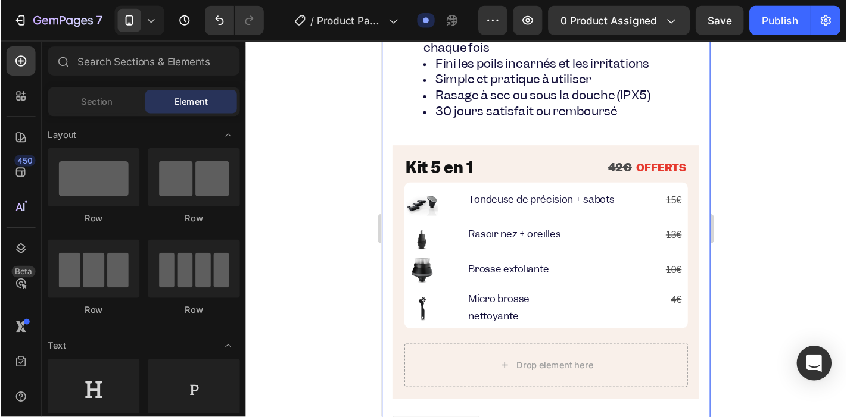
scroll to position [376, 0]
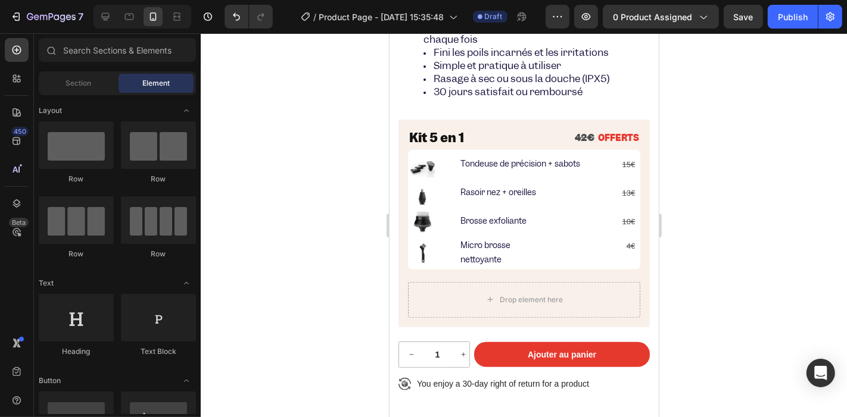
click at [324, 223] on div at bounding box center [524, 225] width 646 height 384
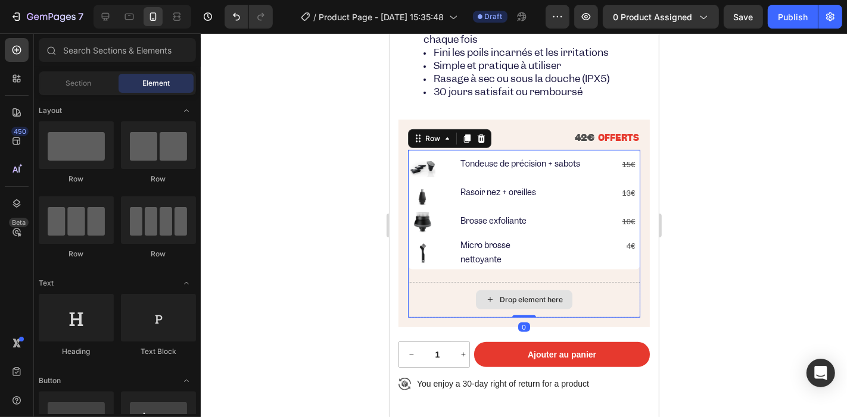
click at [411, 291] on div "Drop element here" at bounding box center [523, 300] width 232 height 36
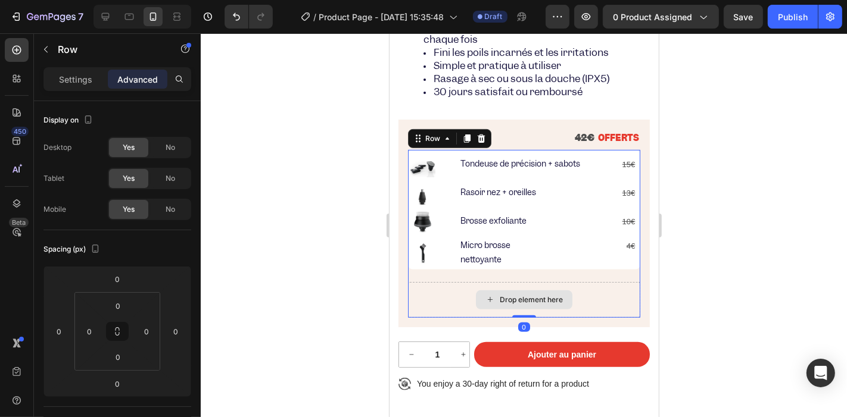
click at [485, 298] on icon at bounding box center [490, 299] width 10 height 10
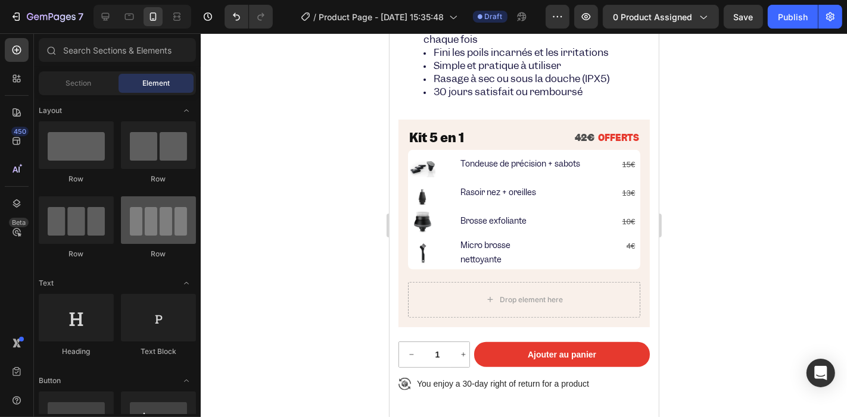
click at [147, 199] on div at bounding box center [158, 220] width 75 height 48
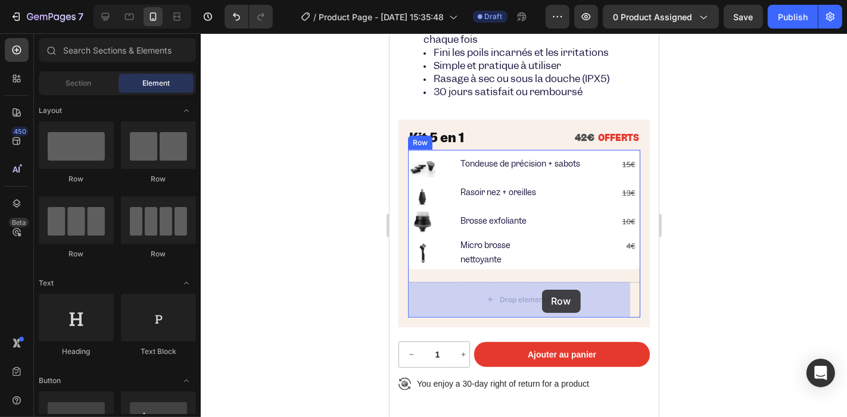
drag, startPoint x: 552, startPoint y: 211, endPoint x: 541, endPoint y: 289, distance: 79.3
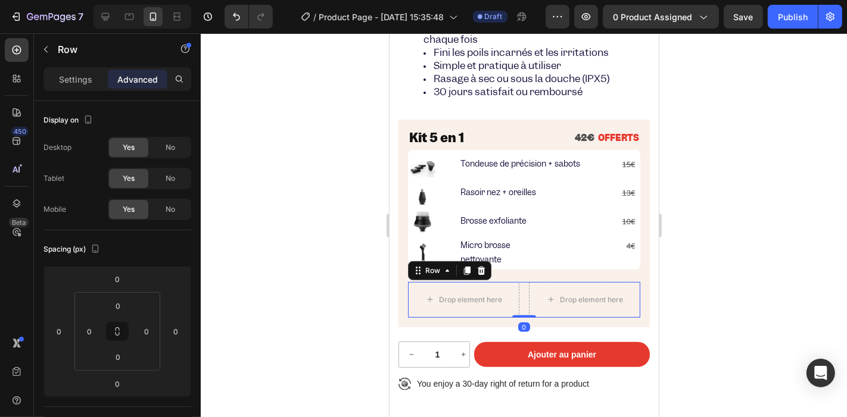
click at [512, 285] on div "Drop element here" at bounding box center [462, 300] width 111 height 36
click at [479, 267] on icon at bounding box center [481, 271] width 10 height 10
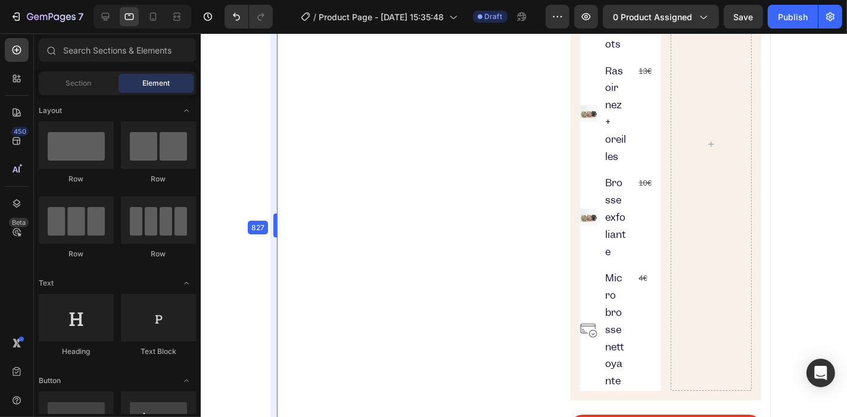
drag, startPoint x: 385, startPoint y: 226, endPoint x: 146, endPoint y: 225, distance: 238.2
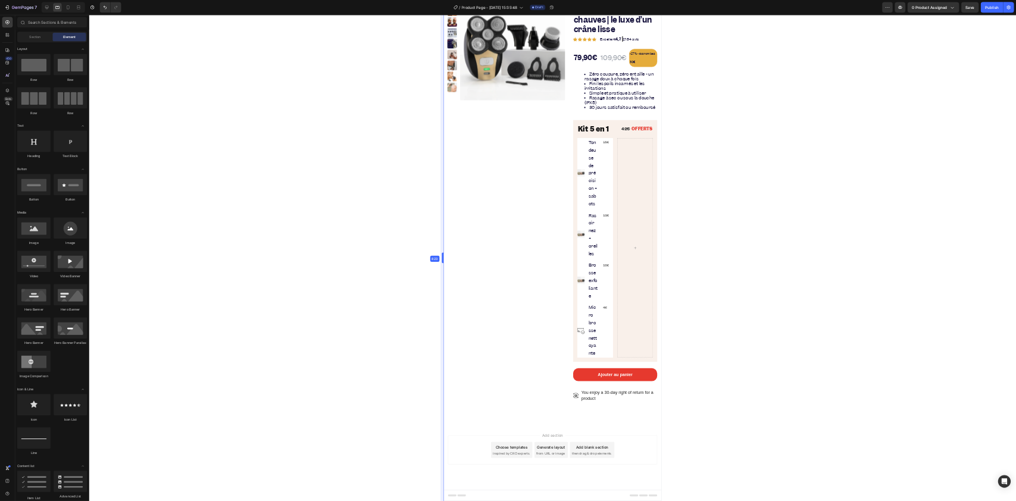
scroll to position [0, 0]
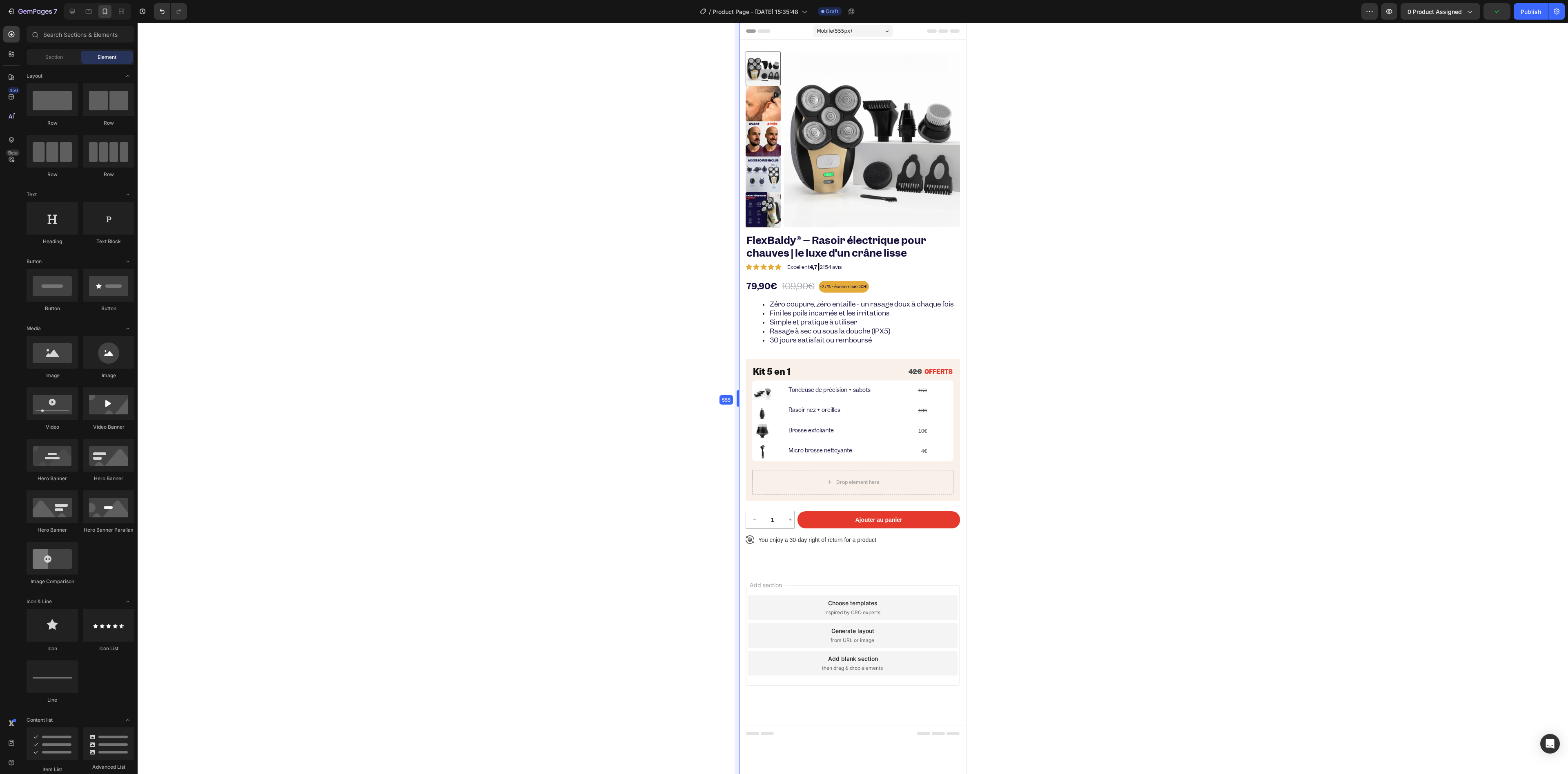
drag, startPoint x: 679, startPoint y: 397, endPoint x: 19, endPoint y: 369, distance: 660.6
click at [564, 383] on div at bounding box center [853, 398] width 1431 height 751
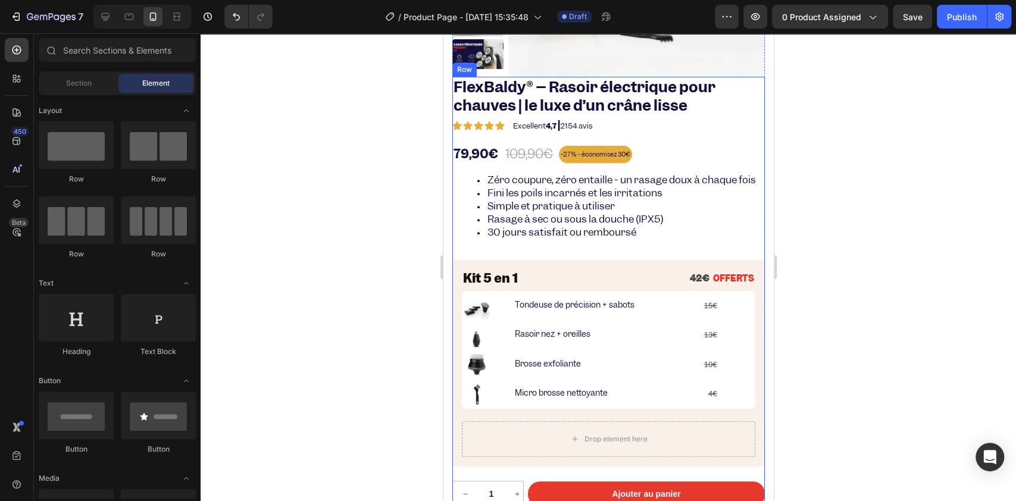
scroll to position [317, 0]
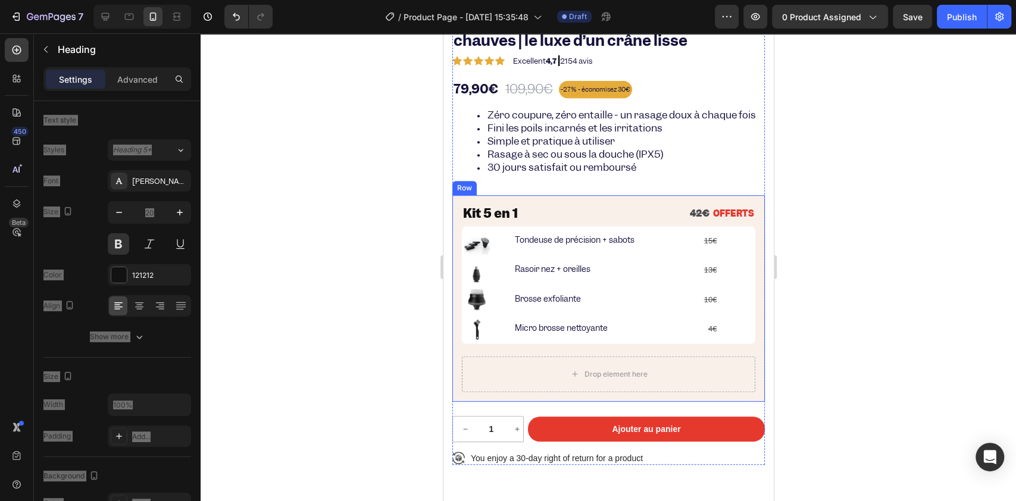
click at [480, 220] on p "Kit 5 en 1" at bounding box center [533, 213] width 140 height 15
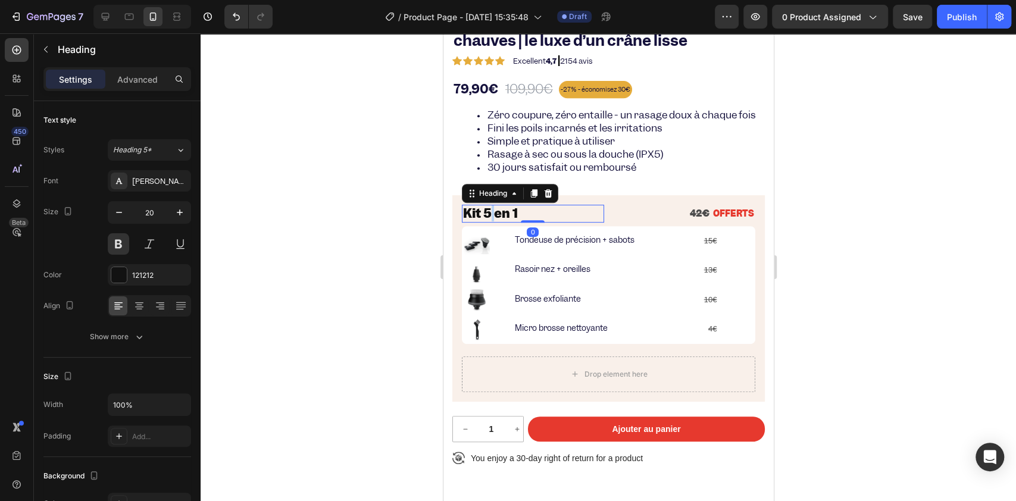
click at [489, 221] on p "Kit 5 en 1" at bounding box center [533, 213] width 140 height 15
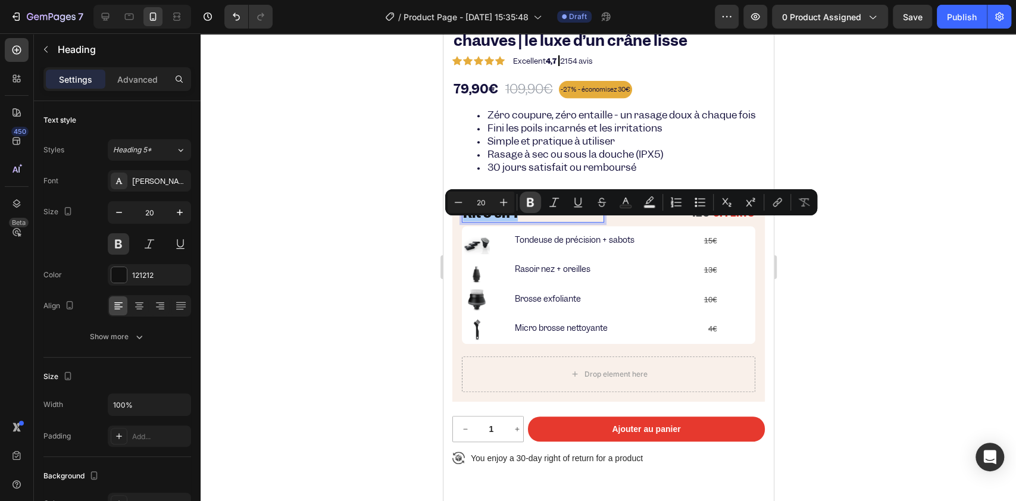
click at [527, 199] on icon "Editor contextual toolbar" at bounding box center [530, 202] width 7 height 9
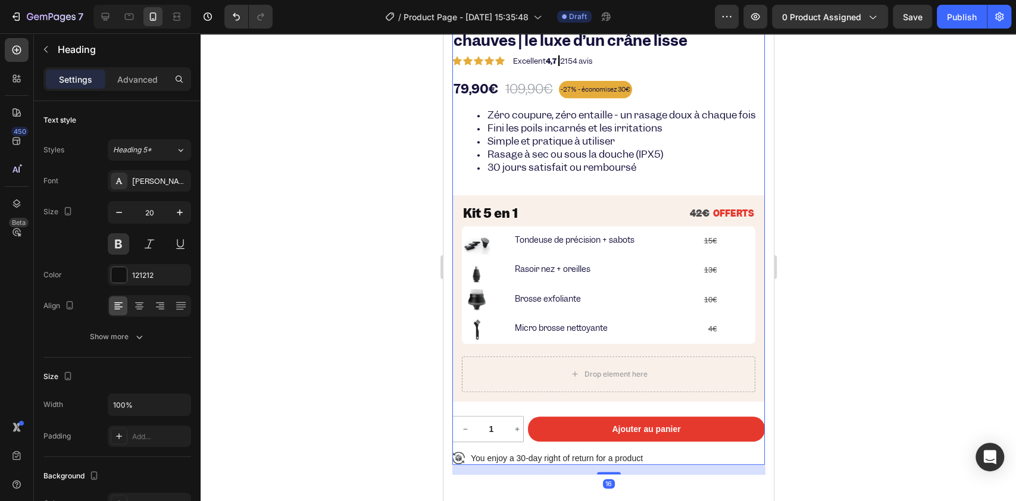
click at [527, 199] on div "FlexBaldy® – Rasoir électrique pour chauves | le luxe d’un crâne lisse Product …" at bounding box center [608, 238] width 313 height 453
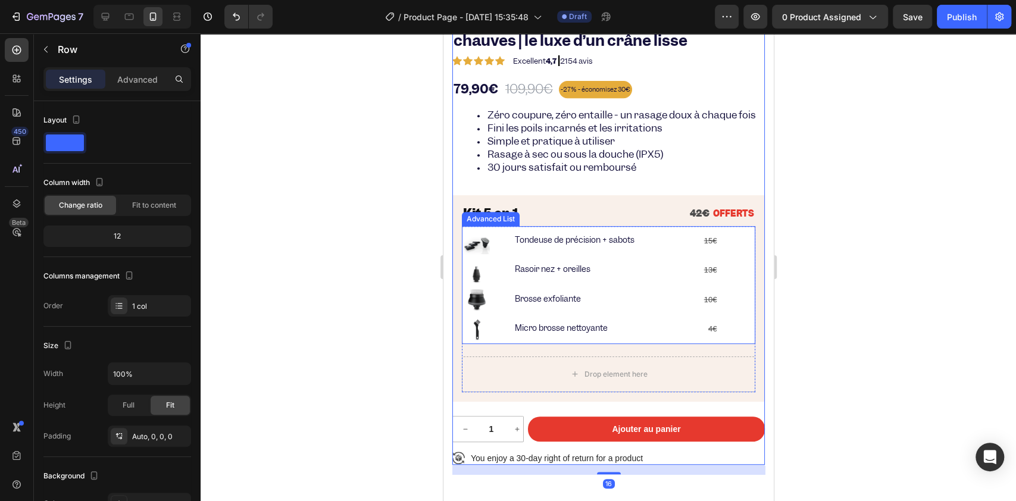
click at [475, 221] on strong "Kit 5 en 1" at bounding box center [490, 213] width 55 height 16
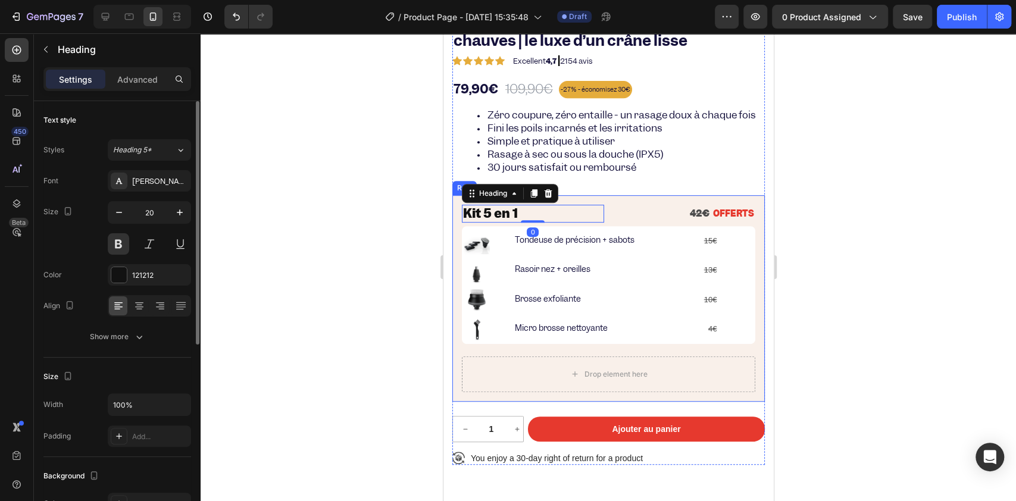
click at [131, 248] on div at bounding box center [149, 243] width 83 height 21
click at [116, 245] on button at bounding box center [118, 243] width 21 height 21
click at [118, 240] on button at bounding box center [118, 243] width 21 height 21
click at [308, 245] on div at bounding box center [609, 267] width 816 height 468
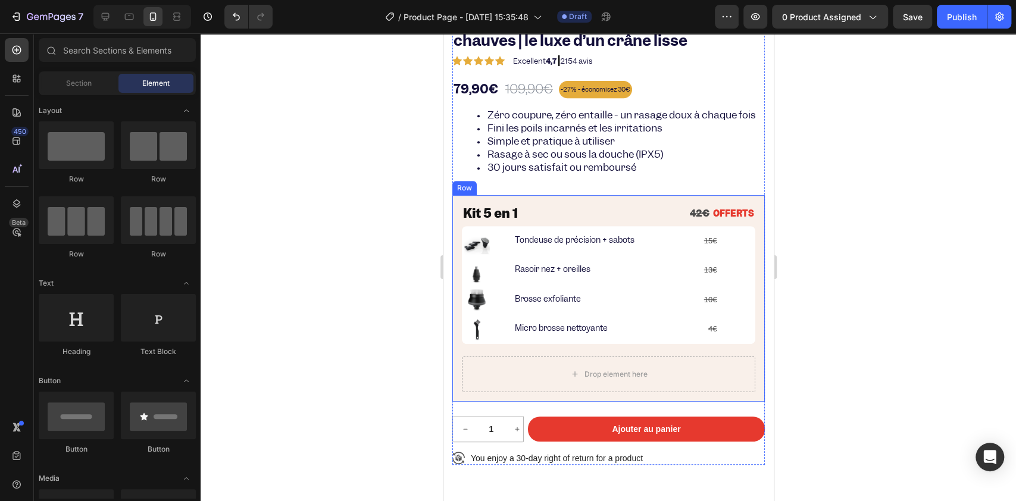
click at [489, 221] on strong "Kit 5 en 1" at bounding box center [490, 213] width 55 height 16
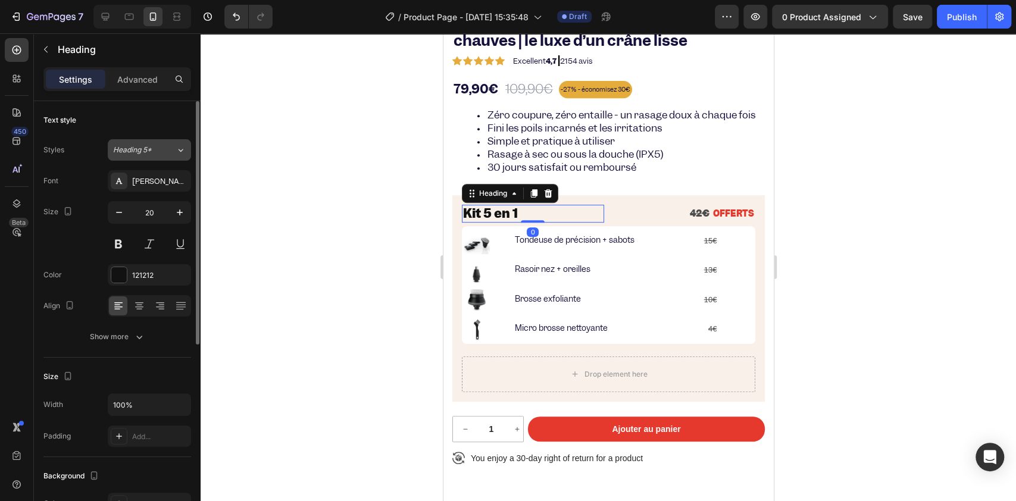
click at [137, 155] on button "Heading 5*" at bounding box center [149, 149] width 83 height 21
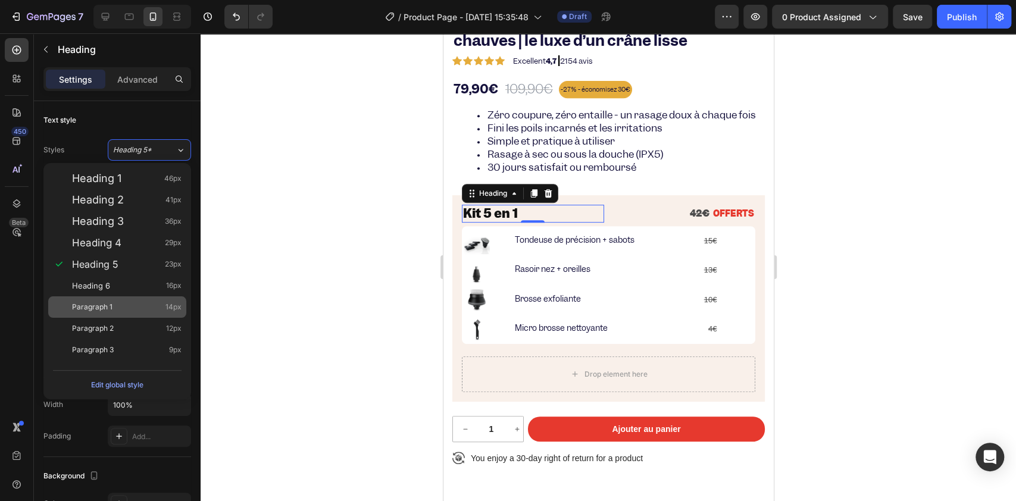
click at [112, 298] on div "Paragraph 1 14px" at bounding box center [117, 307] width 138 height 21
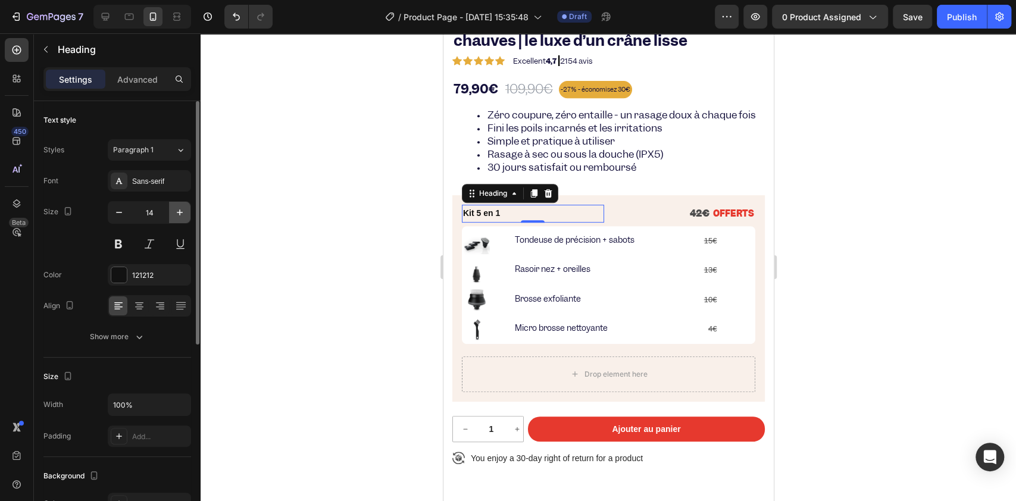
click at [180, 213] on icon "button" at bounding box center [180, 213] width 12 height 12
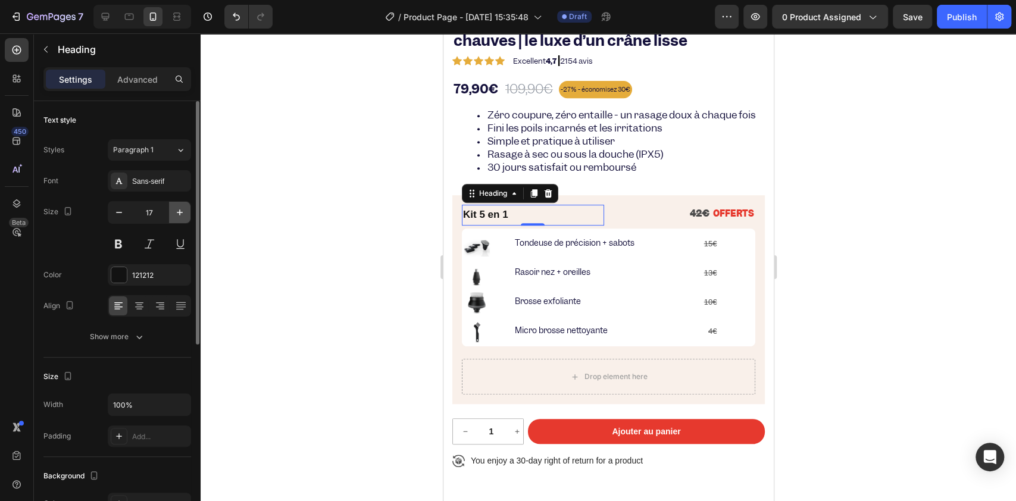
click at [180, 213] on icon "button" at bounding box center [180, 213] width 12 height 12
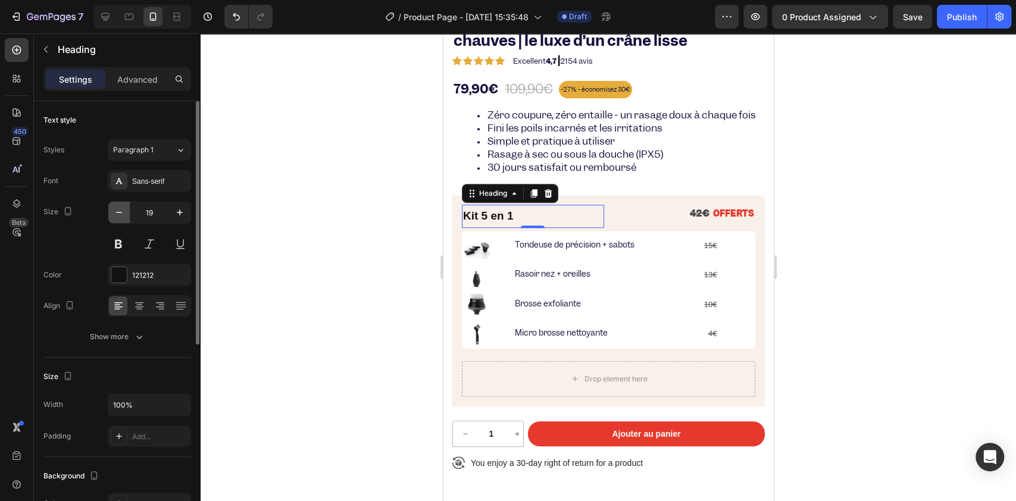
click at [114, 210] on icon "button" at bounding box center [119, 213] width 12 height 12
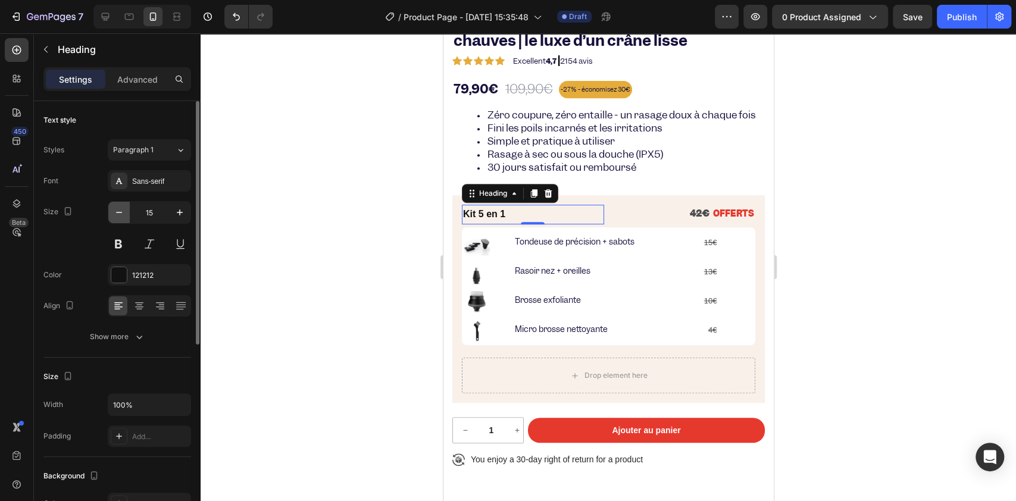
click at [113, 211] on icon "button" at bounding box center [119, 213] width 12 height 12
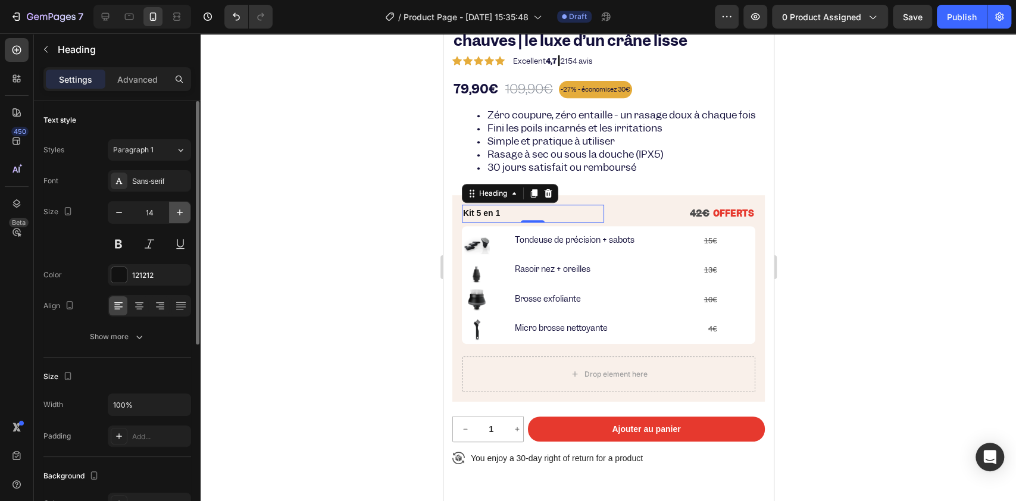
click at [179, 219] on button "button" at bounding box center [179, 212] width 21 height 21
type input "15"
click at [483, 219] on strong "Kit 5 en 1" at bounding box center [483, 214] width 40 height 10
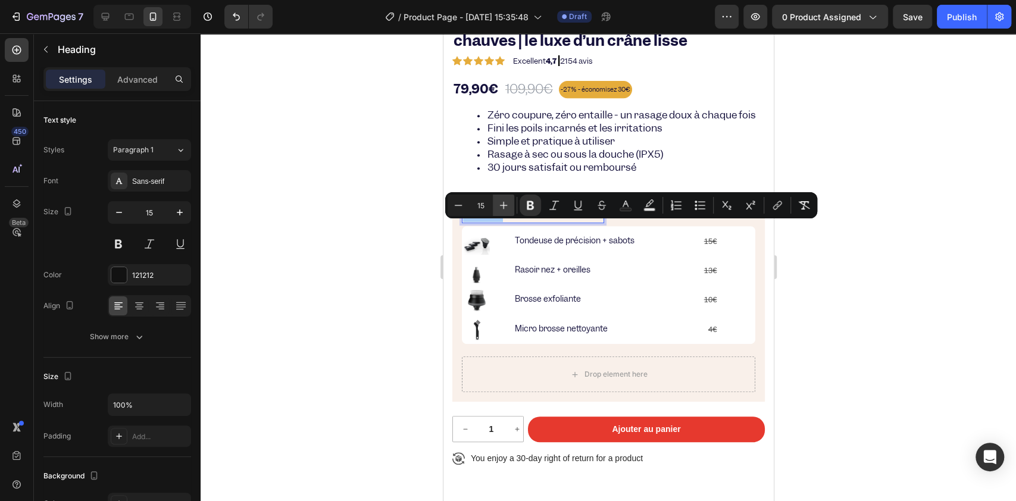
click at [501, 208] on icon "Editor contextual toolbar" at bounding box center [504, 205] width 12 height 12
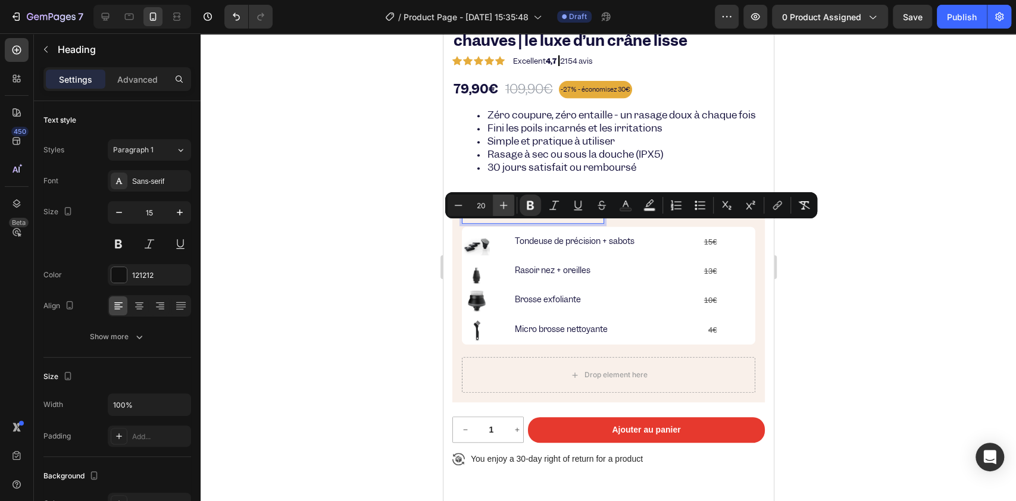
click at [501, 208] on icon "Editor contextual toolbar" at bounding box center [504, 205] width 12 height 12
type input "21"
click at [127, 217] on button "button" at bounding box center [118, 212] width 21 height 21
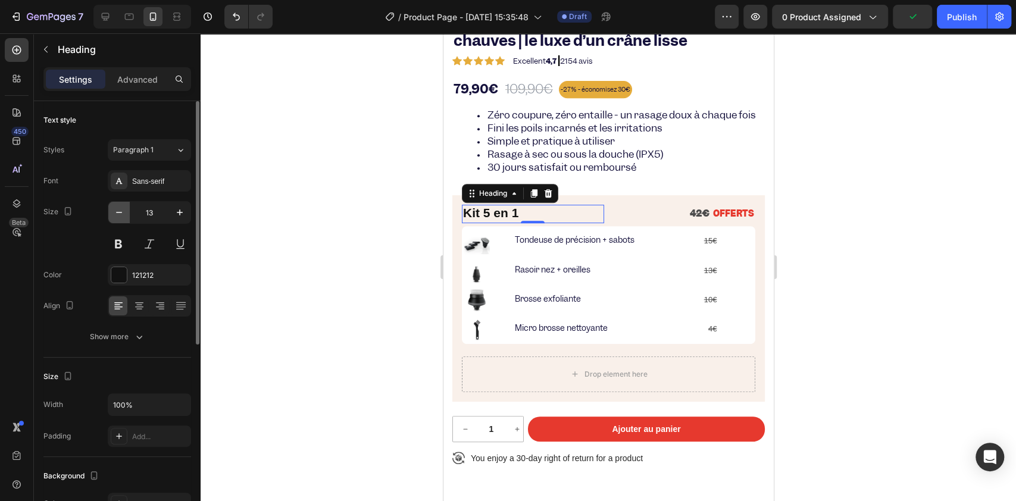
click at [127, 217] on button "button" at bounding box center [118, 212] width 21 height 21
click at [170, 216] on button "button" at bounding box center [179, 212] width 21 height 21
click at [172, 216] on button "button" at bounding box center [179, 212] width 21 height 21
type input "13"
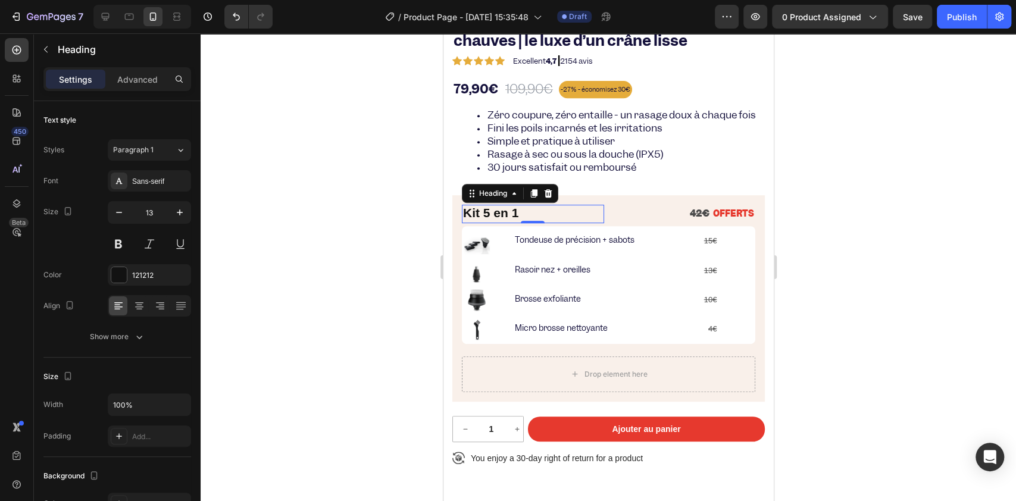
click at [513, 221] on p "Kit 5 en 1" at bounding box center [533, 213] width 140 height 15
click at [509, 220] on strong "Kit 5 en 1" at bounding box center [490, 213] width 55 height 14
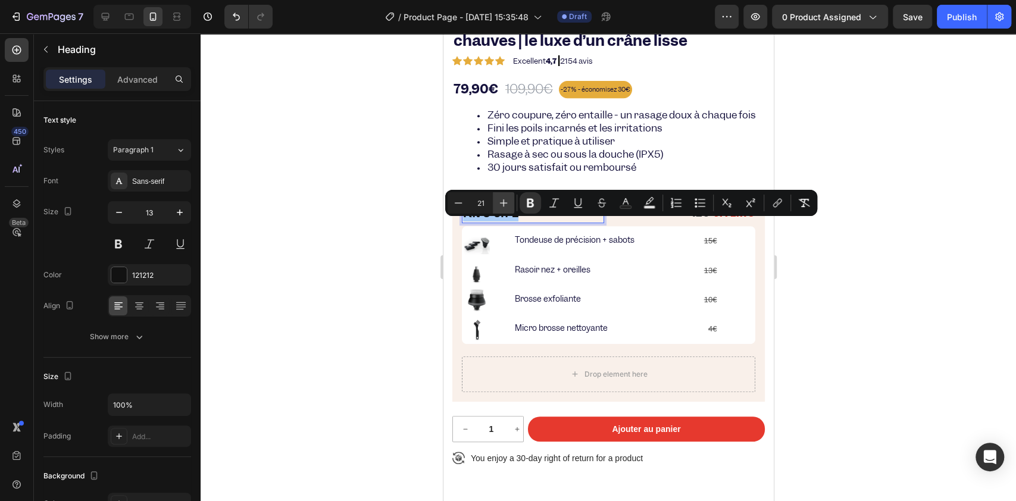
click at [507, 207] on icon "Editor contextual toolbar" at bounding box center [504, 203] width 12 height 12
type input "22"
click at [402, 227] on div at bounding box center [609, 267] width 816 height 468
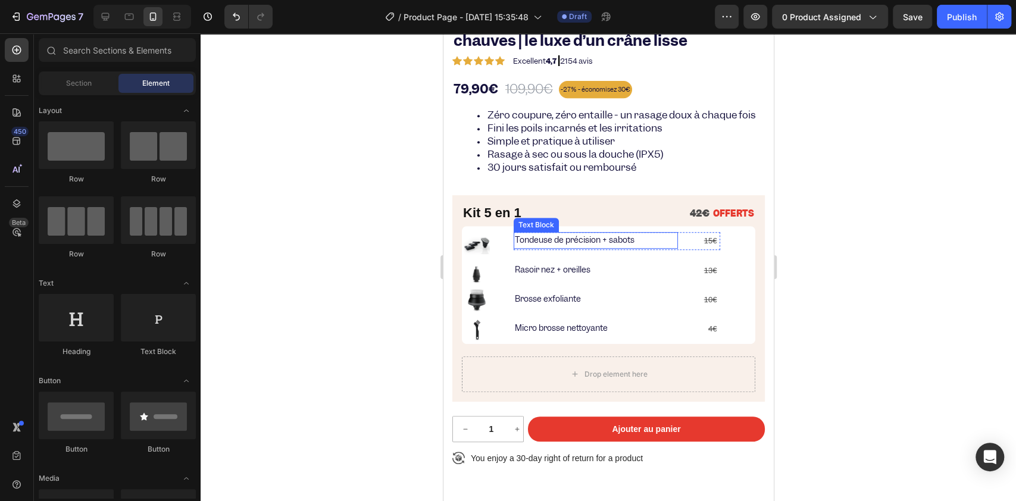
click at [551, 247] on p "Tondeuse de précision + sabots" at bounding box center [595, 240] width 162 height 14
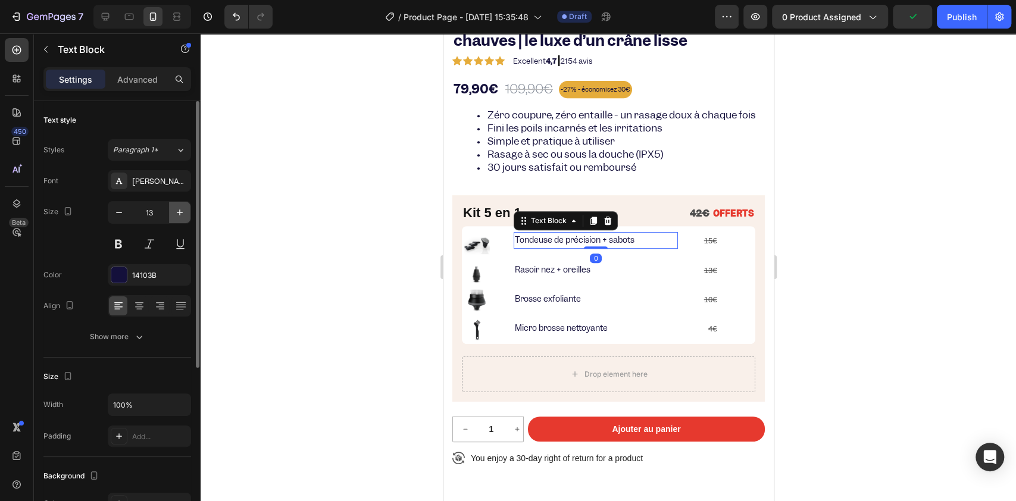
click at [179, 213] on icon "button" at bounding box center [180, 213] width 12 height 12
type input "14"
click at [643, 278] on p "13€" at bounding box center [671, 270] width 96 height 15
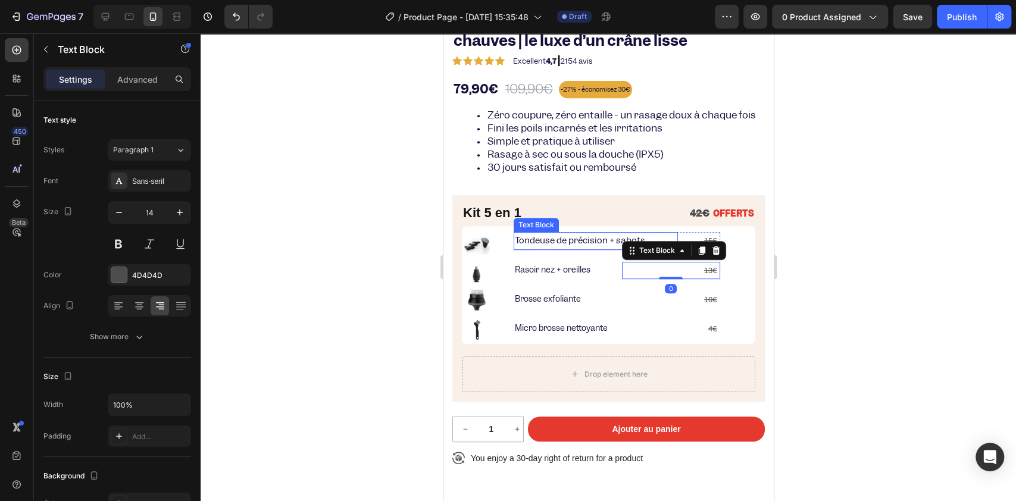
click at [574, 248] on p "Tondeuse de précision + sabots" at bounding box center [595, 240] width 162 height 15
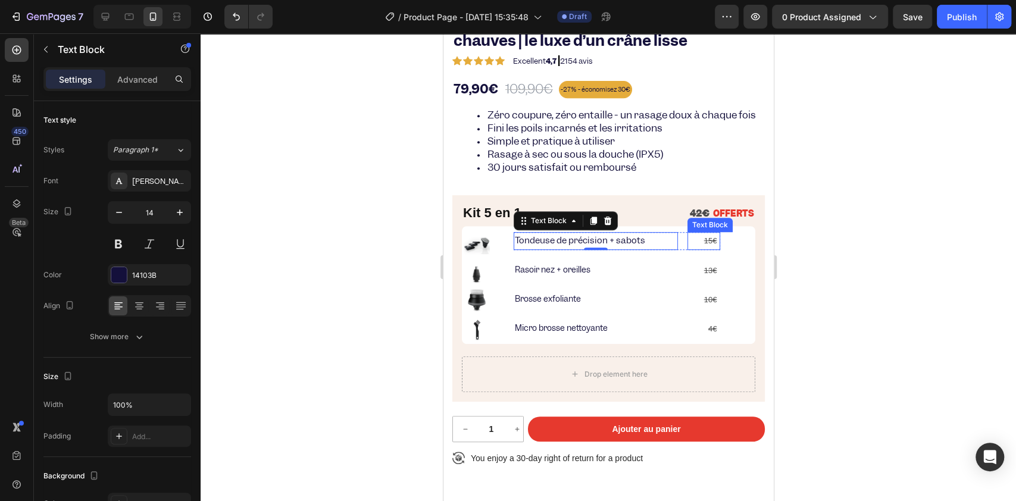
click at [699, 248] on p "15€" at bounding box center [703, 240] width 30 height 15
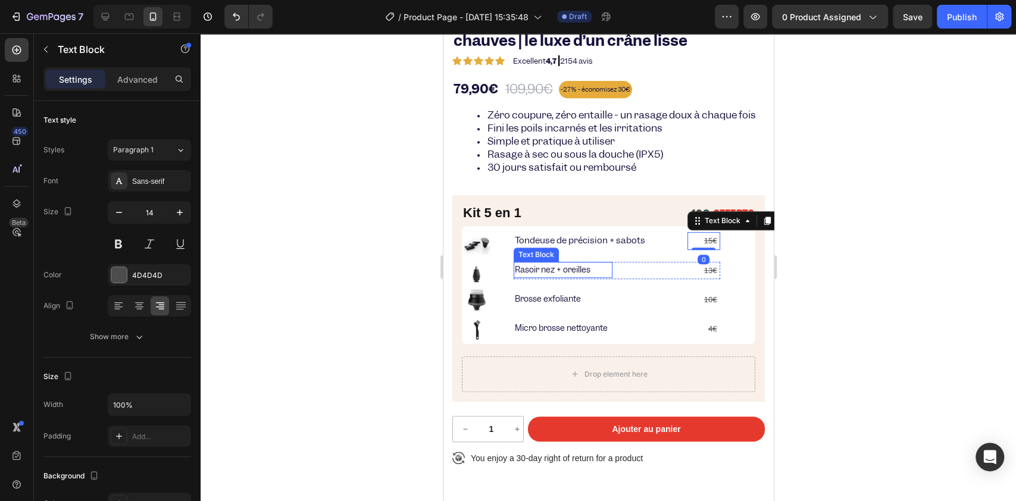
click at [588, 277] on p "Rasoir nez + oreilles" at bounding box center [562, 270] width 96 height 14
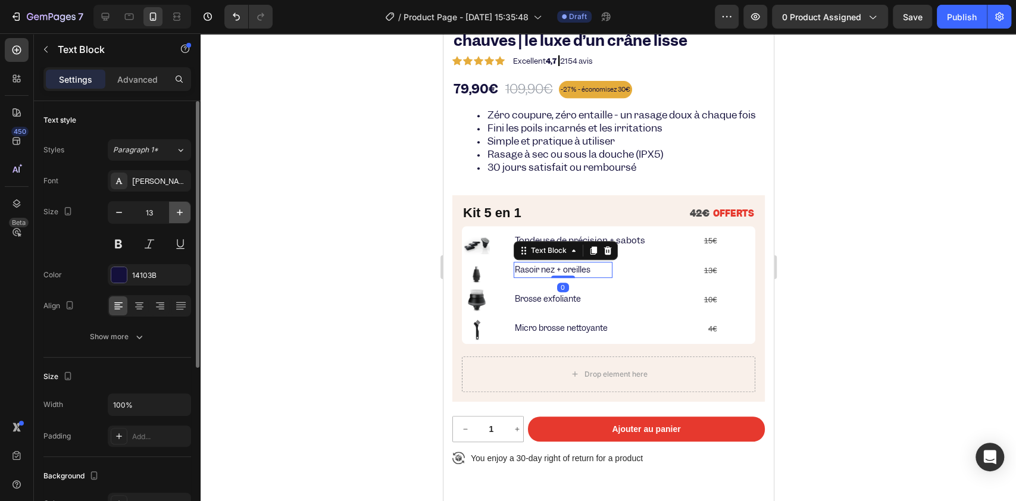
click at [174, 215] on icon "button" at bounding box center [180, 213] width 12 height 12
type input "14"
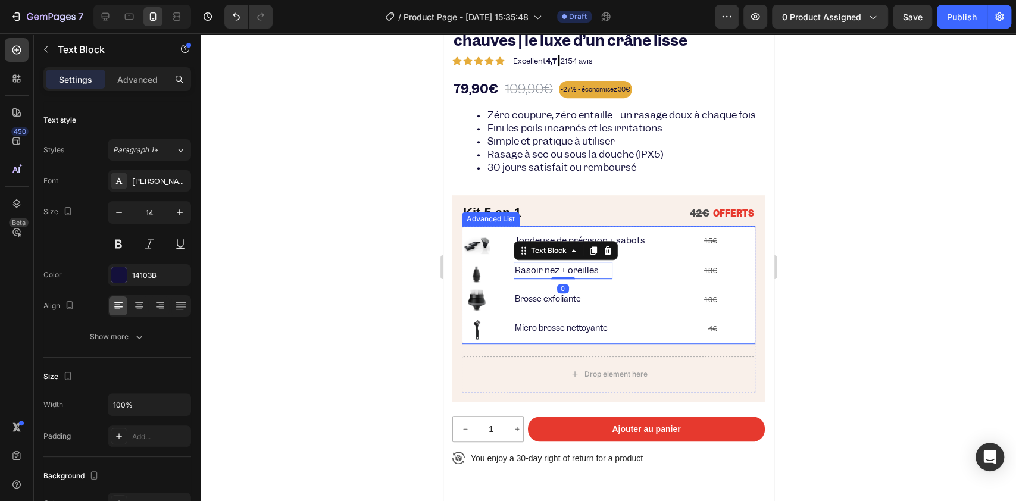
click at [592, 306] on p "Brosse exfoliante" at bounding box center [562, 299] width 96 height 14
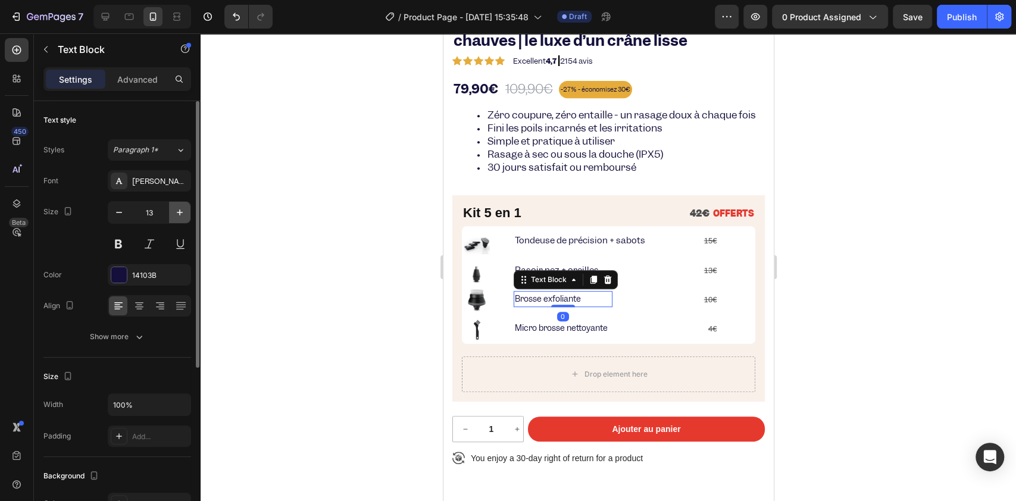
click at [182, 220] on button "button" at bounding box center [179, 212] width 21 height 21
type input "14"
click at [578, 335] on p "Micro brosse nettoyante" at bounding box center [562, 329] width 96 height 14
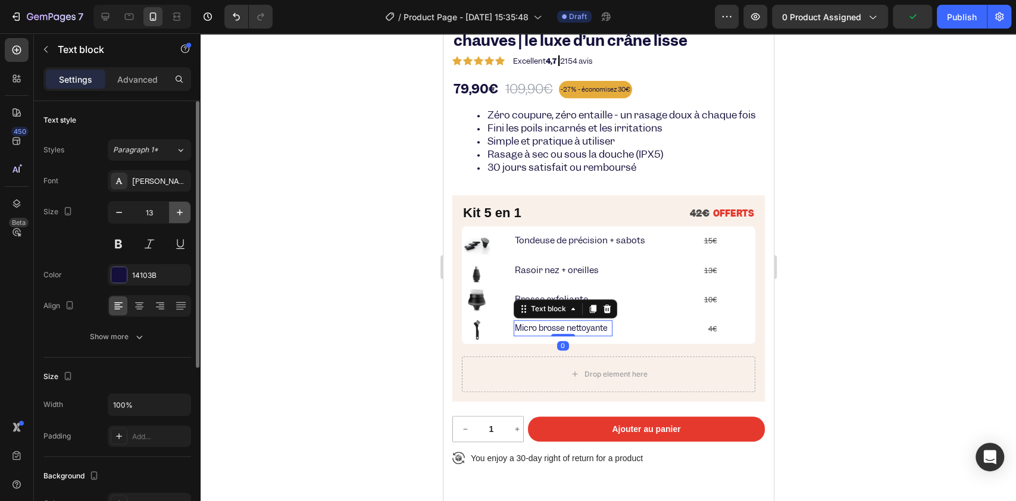
click at [179, 220] on button "button" at bounding box center [179, 212] width 21 height 21
type input "14"
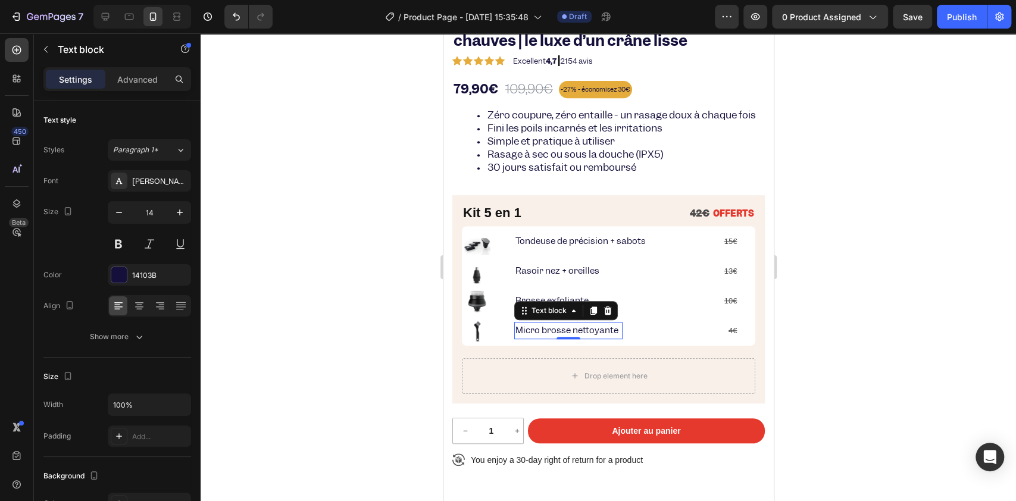
click at [309, 271] on div at bounding box center [609, 267] width 816 height 468
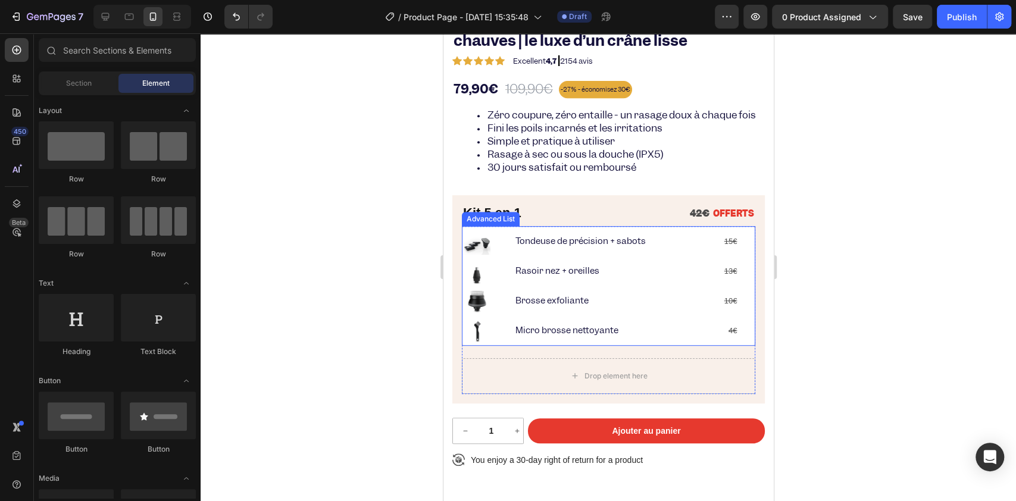
click at [464, 271] on ul "Image Tondeuse de précision + sabots Text Block 15€ Text Block Row Image Rasoir…" at bounding box center [601, 286] width 277 height 116
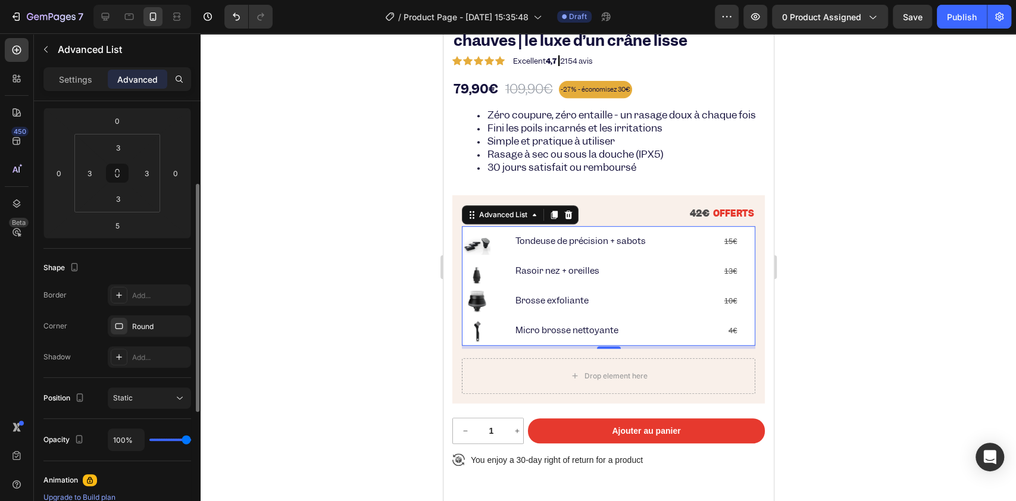
scroll to position [238, 0]
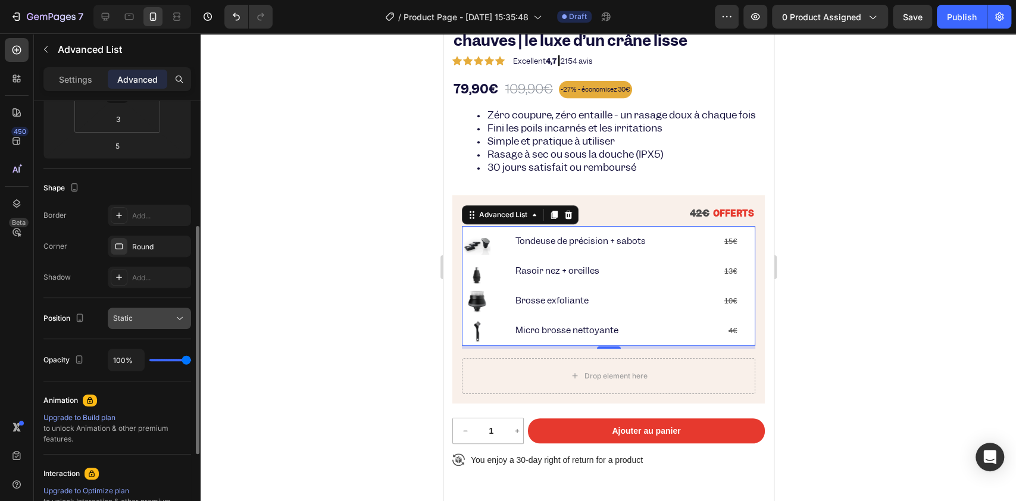
click at [137, 317] on div "Static" at bounding box center [143, 318] width 61 height 11
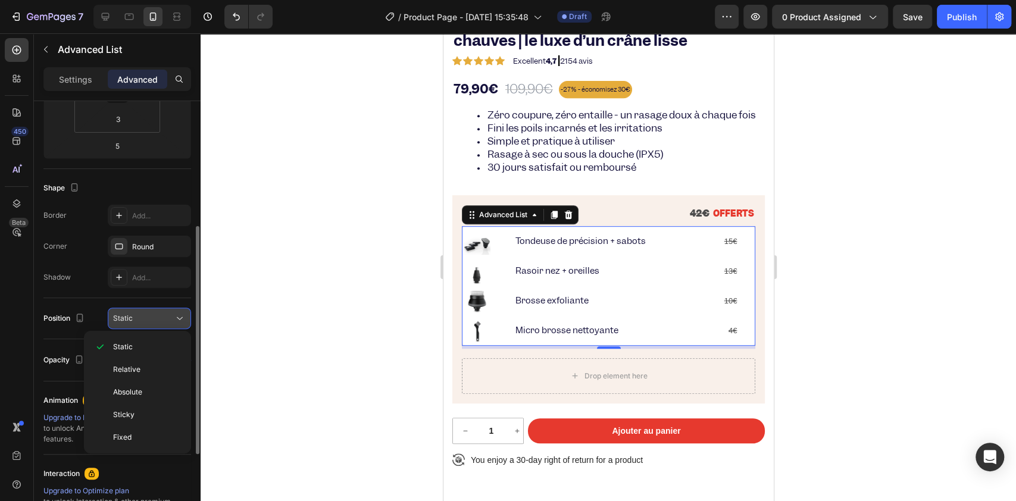
click at [137, 317] on div "Static" at bounding box center [143, 318] width 61 height 11
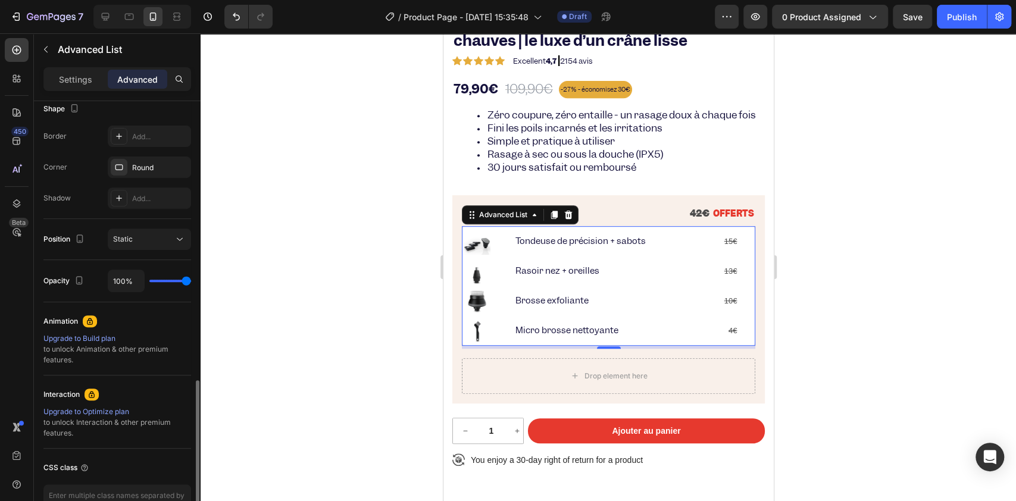
scroll to position [391, 0]
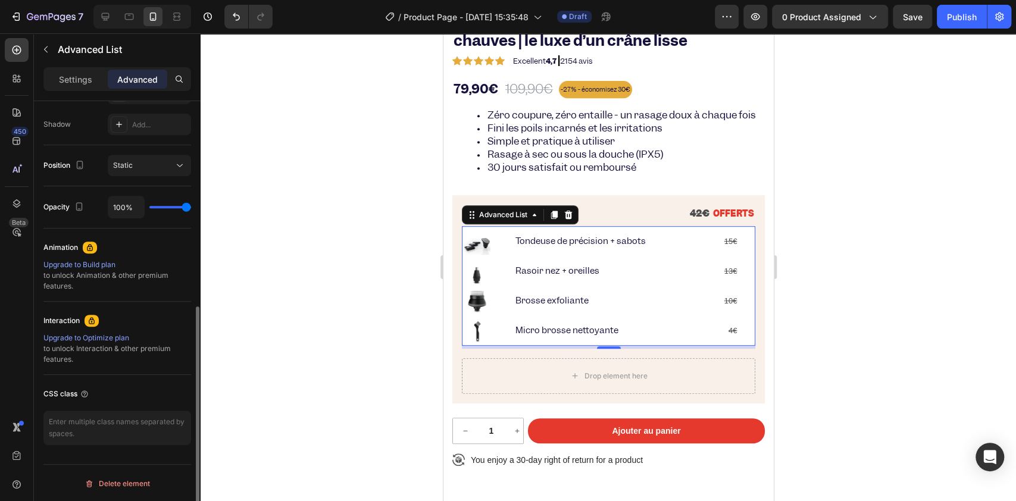
click at [346, 307] on div at bounding box center [609, 267] width 816 height 468
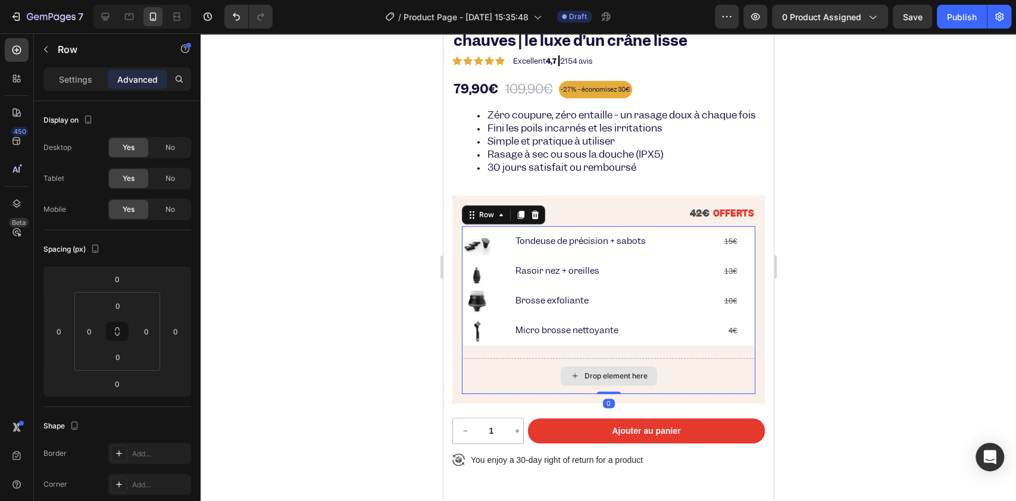
drag, startPoint x: 602, startPoint y: 407, endPoint x: 589, endPoint y: 368, distance: 40.7
click at [589, 368] on div "Image Tondeuse de précision + sabots Text Block 15€ Text Block Row Image Rasoir…" at bounding box center [608, 310] width 294 height 168
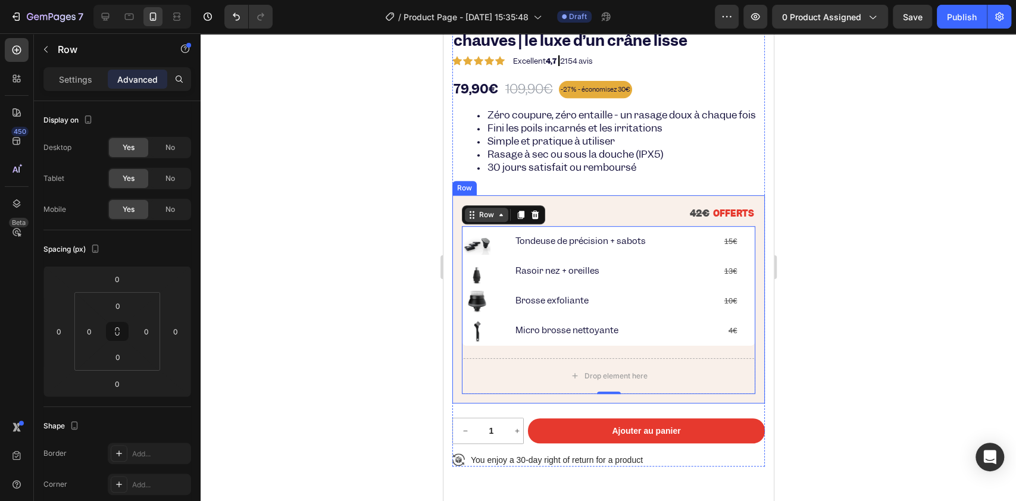
click at [479, 220] on div "Row" at bounding box center [486, 215] width 20 height 11
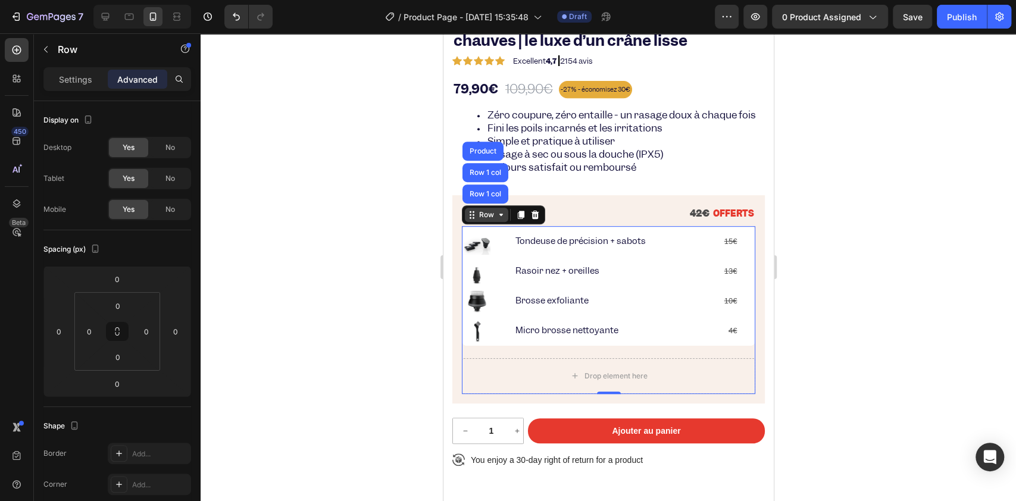
click at [484, 220] on div "Row" at bounding box center [486, 215] width 20 height 11
click at [506, 375] on div "Drop element here" at bounding box center [608, 376] width 294 height 36
click at [488, 367] on div "Image Tondeuse de précision + sabots Text Block 15€ Text Block Row Image Rasoir…" at bounding box center [608, 310] width 294 height 168
click at [79, 72] on div "Settings" at bounding box center [76, 79] width 60 height 19
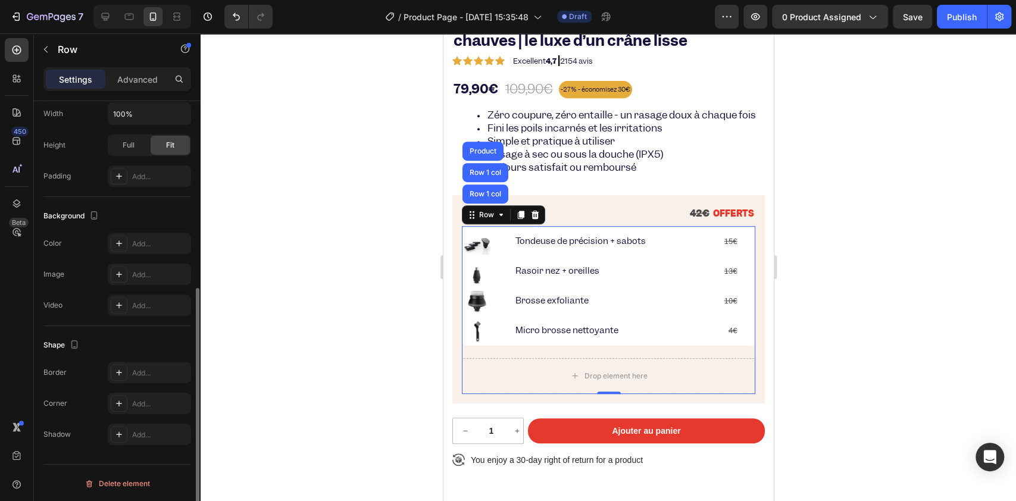
scroll to position [0, 0]
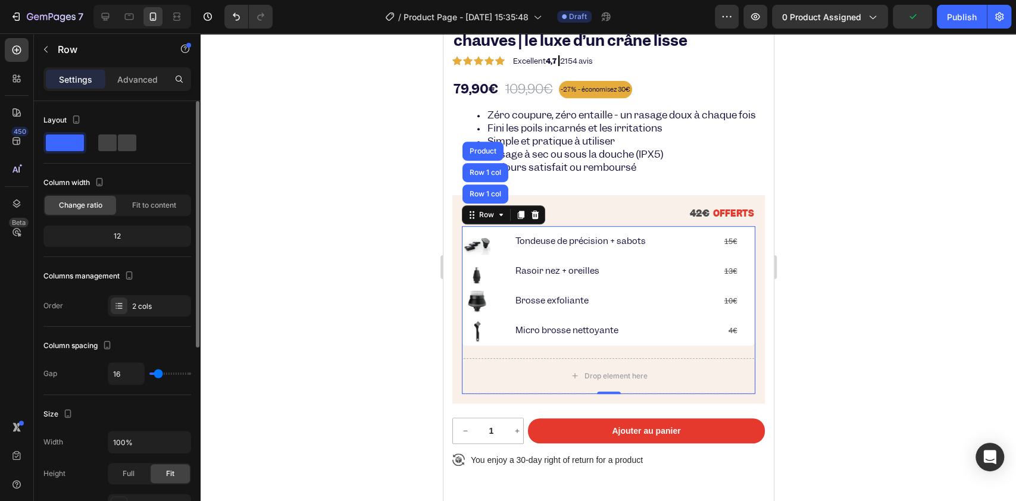
click at [152, 330] on div "Column spacing Gap 16" at bounding box center [117, 361] width 148 height 68
click at [138, 305] on div "2 cols" at bounding box center [160, 306] width 56 height 11
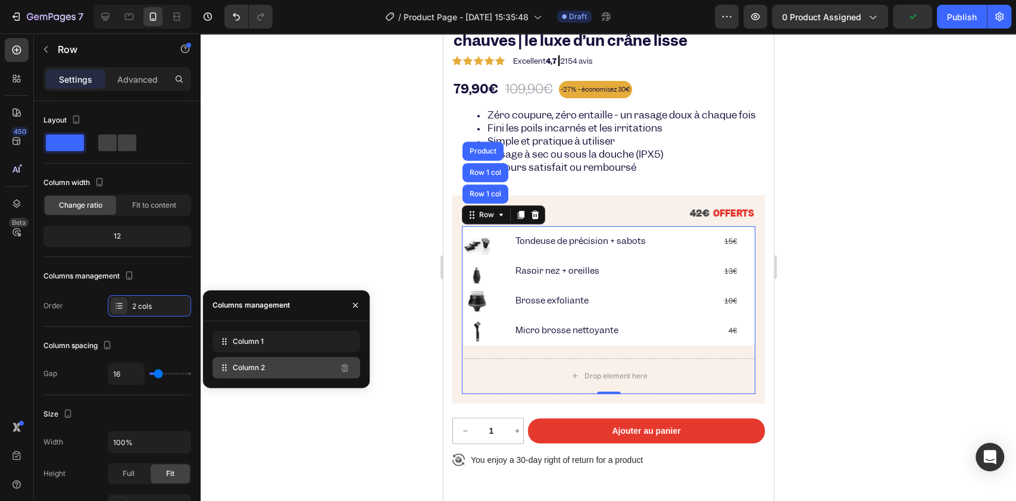
click at [248, 369] on span "Column 2" at bounding box center [249, 368] width 32 height 11
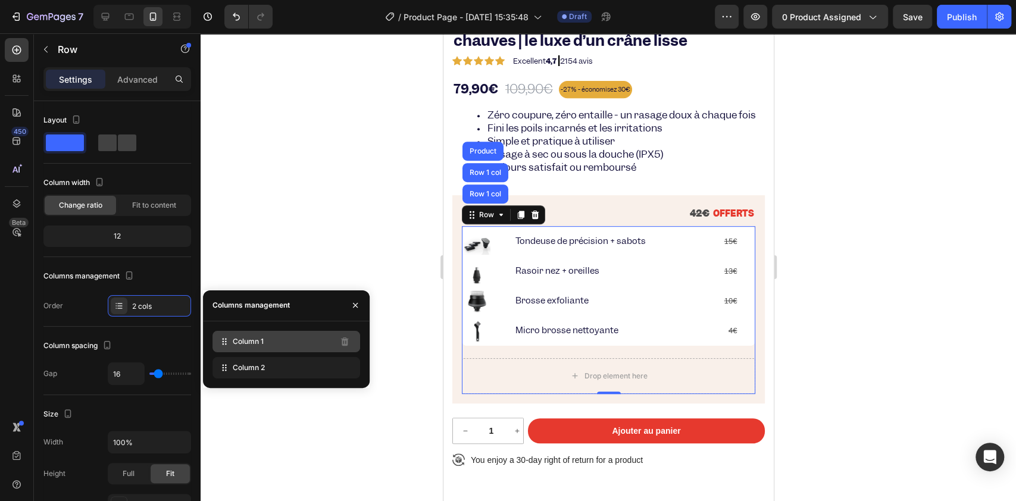
click at [230, 338] on div "Column 1" at bounding box center [287, 341] width 148 height 21
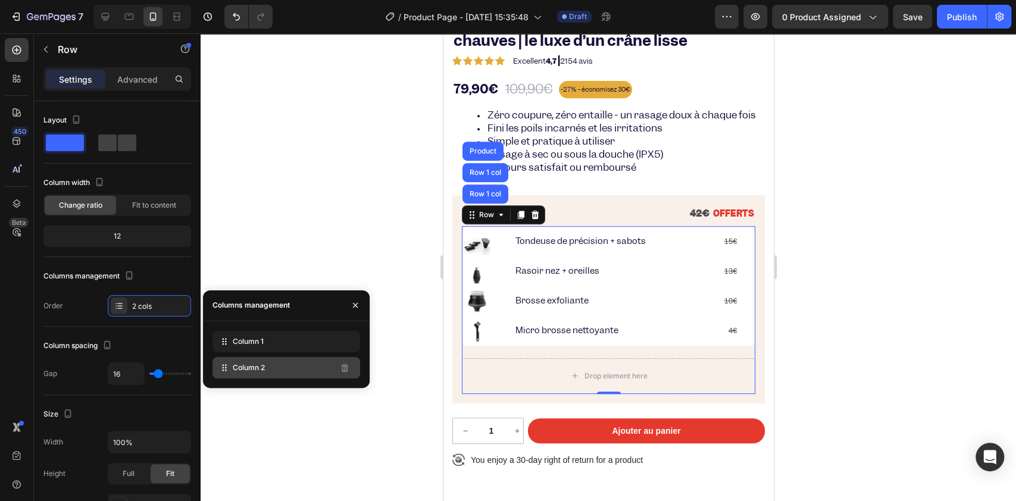
click at [252, 364] on span "Column 2" at bounding box center [249, 368] width 32 height 11
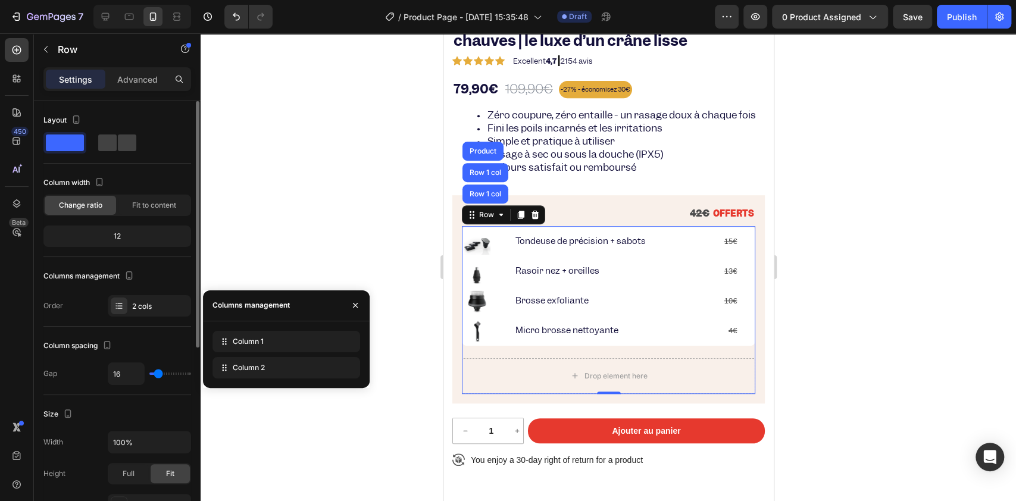
click at [162, 330] on div "Column spacing Gap 16" at bounding box center [117, 361] width 148 height 68
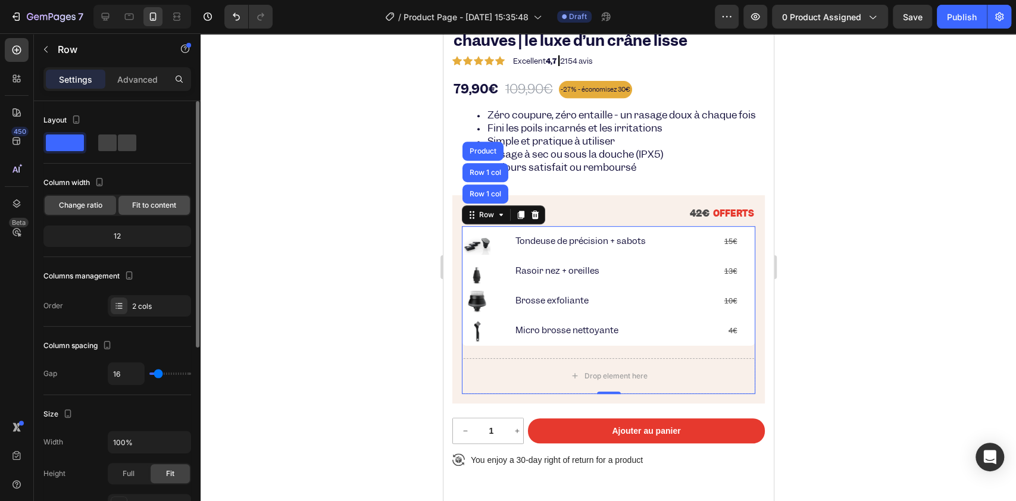
click at [154, 211] on div "Fit to content" at bounding box center [153, 205] width 71 height 19
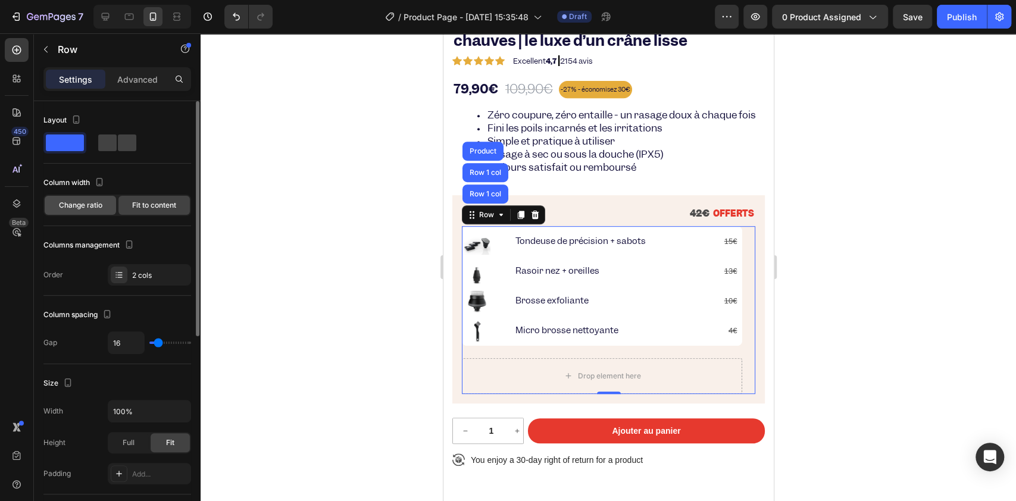
click at [93, 209] on span "Change ratio" at bounding box center [80, 205] width 43 height 11
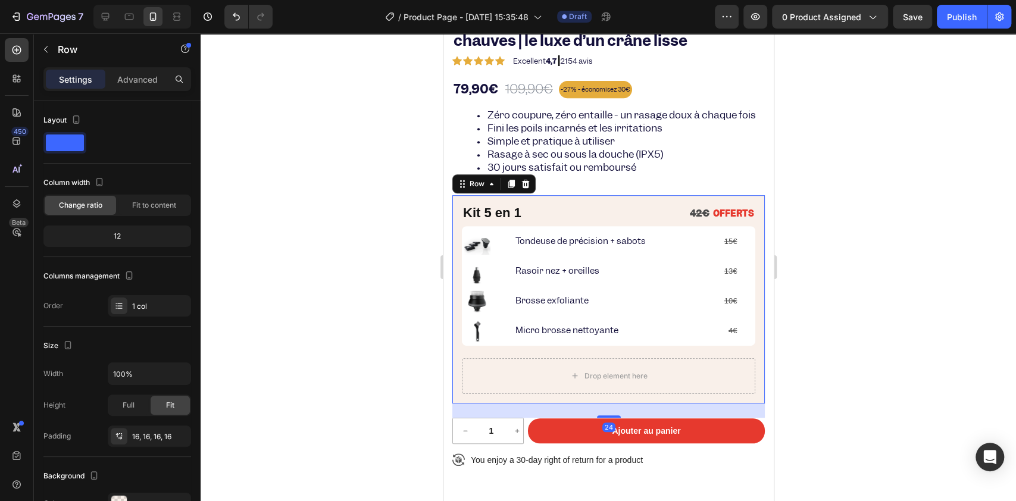
click at [455, 304] on div "⁠⁠⁠⁠⁠⁠⁠ Kit 5 en 1 Heading 42€ OFFERTS Text Block Row Image Tondeuse de précisi…" at bounding box center [608, 299] width 313 height 208
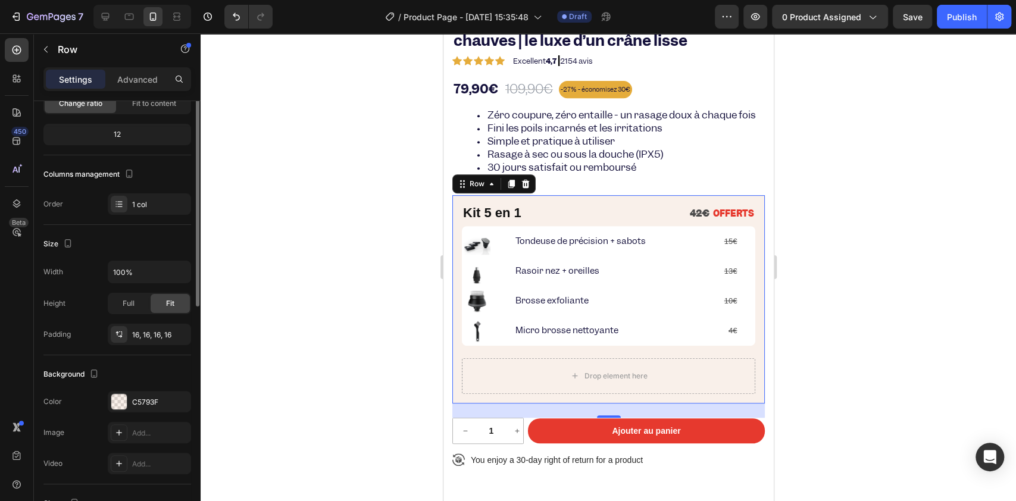
scroll to position [23, 0]
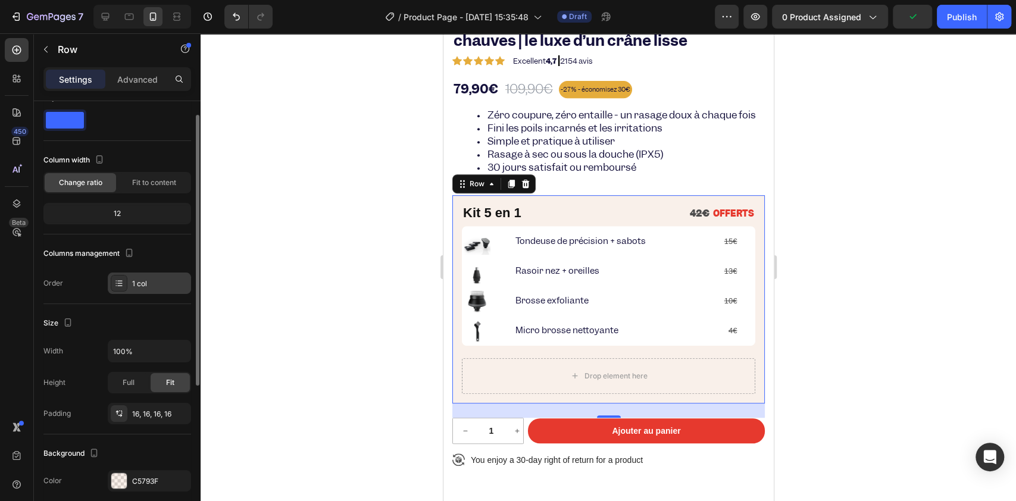
click at [115, 283] on icon at bounding box center [119, 284] width 10 height 10
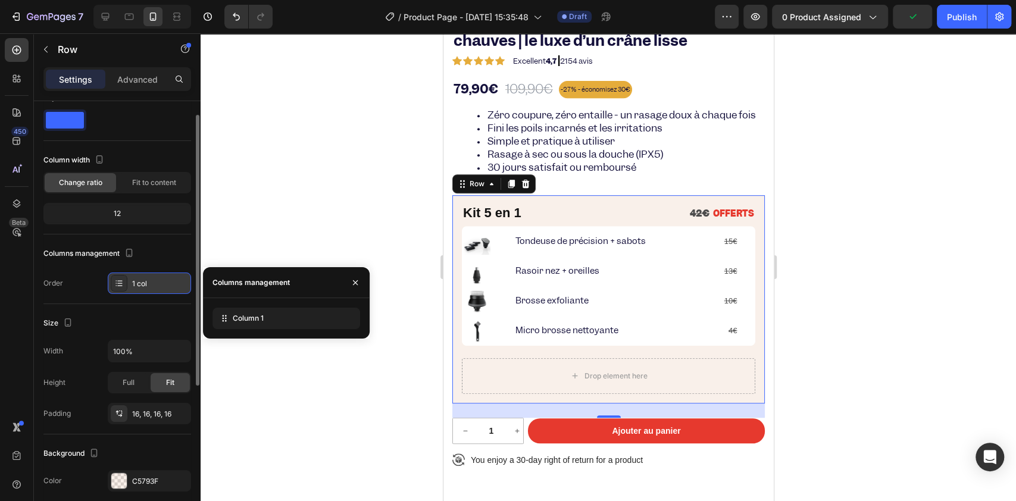
click at [115, 283] on icon at bounding box center [119, 284] width 10 height 10
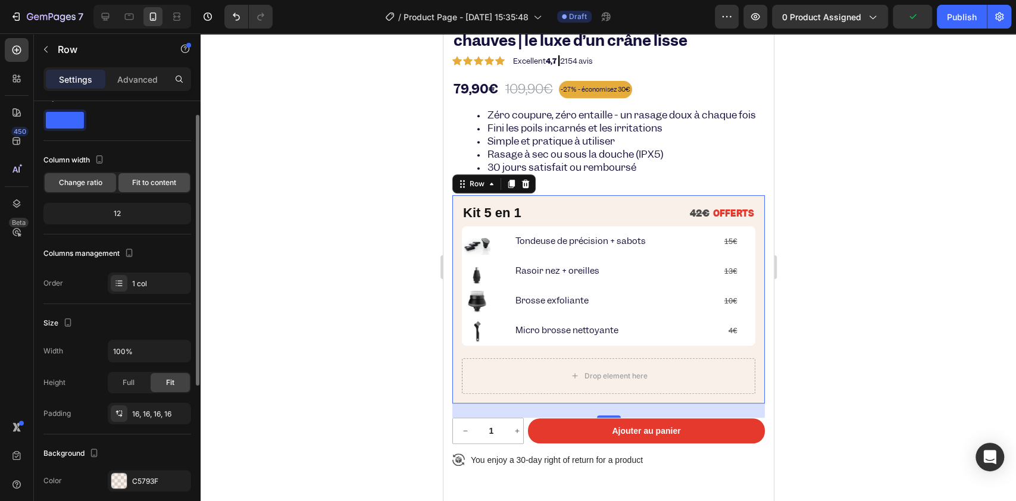
click at [134, 174] on div "Fit to content" at bounding box center [153, 182] width 71 height 19
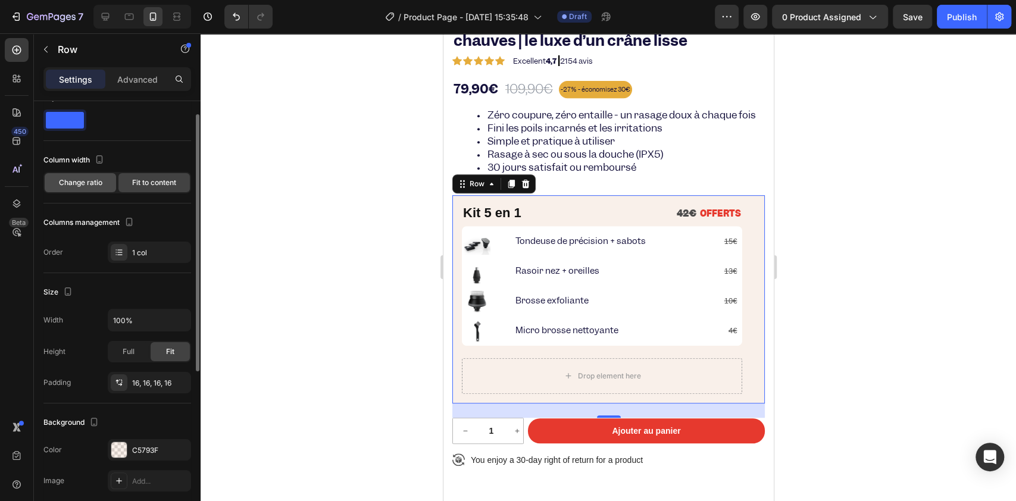
click at [101, 178] on span "Change ratio" at bounding box center [80, 182] width 43 height 11
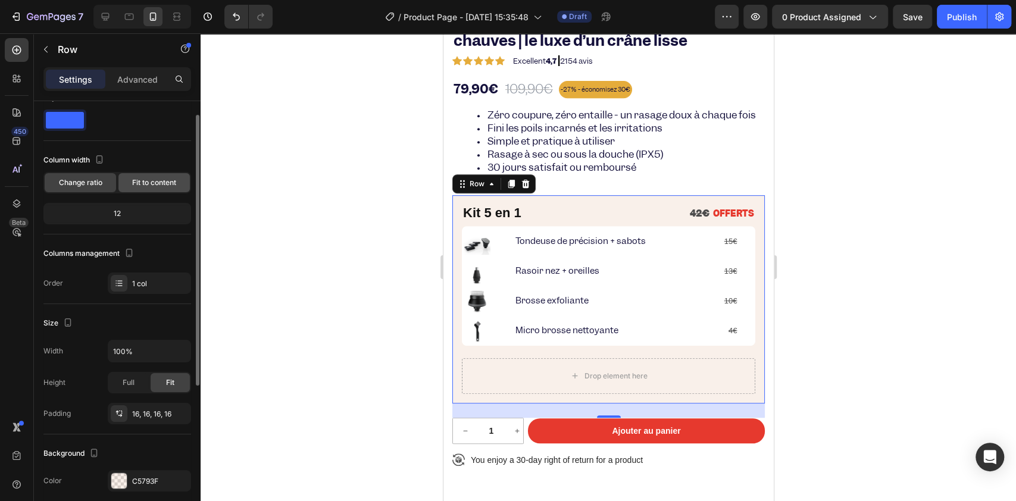
click at [146, 180] on span "Fit to content" at bounding box center [154, 182] width 44 height 11
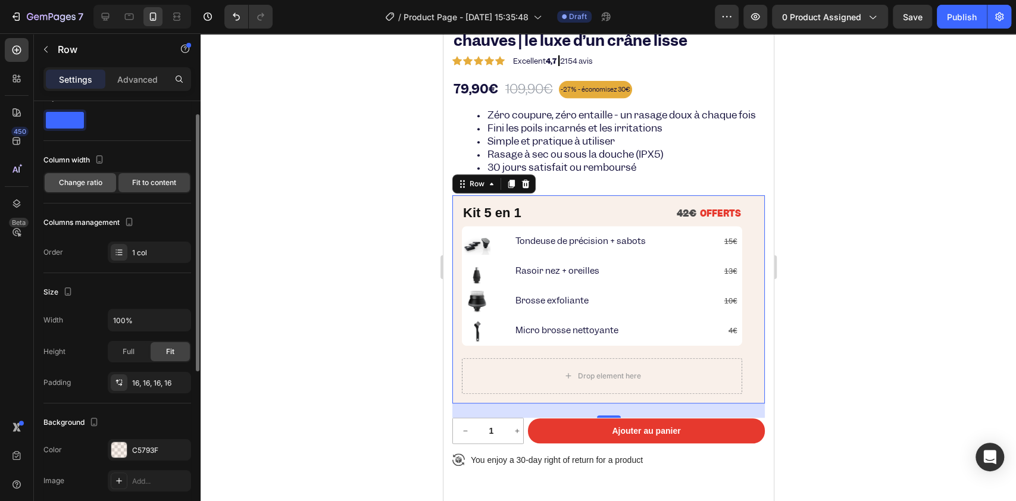
click at [89, 182] on span "Change ratio" at bounding box center [80, 182] width 43 height 11
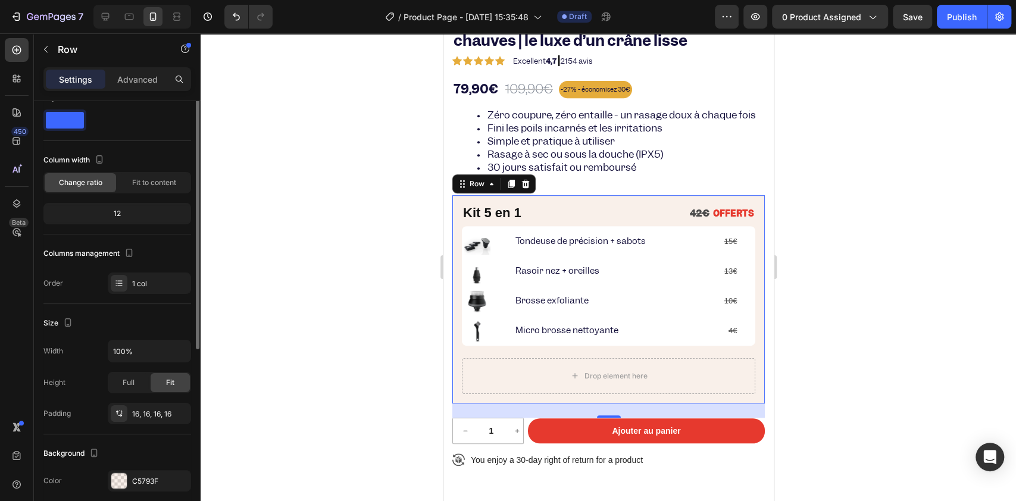
scroll to position [0, 0]
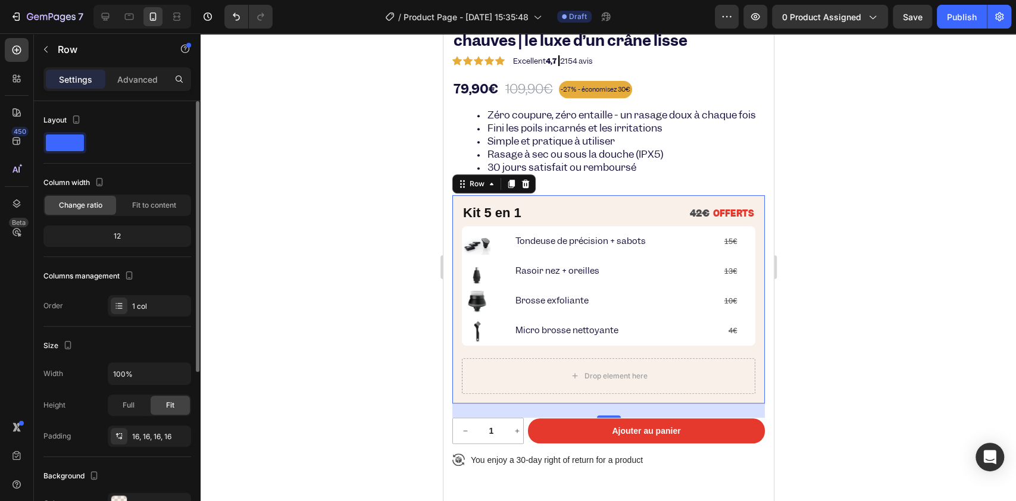
click at [78, 145] on span at bounding box center [65, 143] width 38 height 17
click at [124, 74] on p "Advanced" at bounding box center [137, 79] width 40 height 13
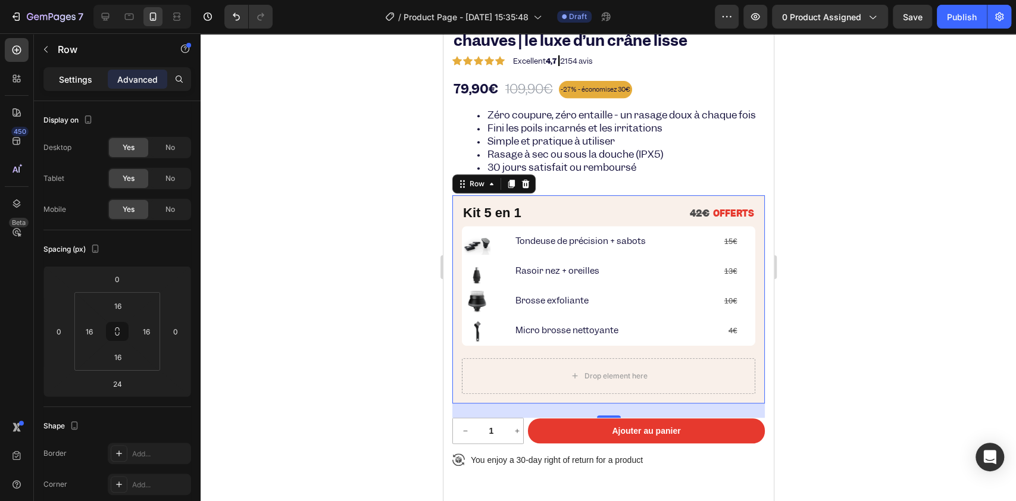
click at [76, 74] on p "Settings" at bounding box center [75, 79] width 33 height 13
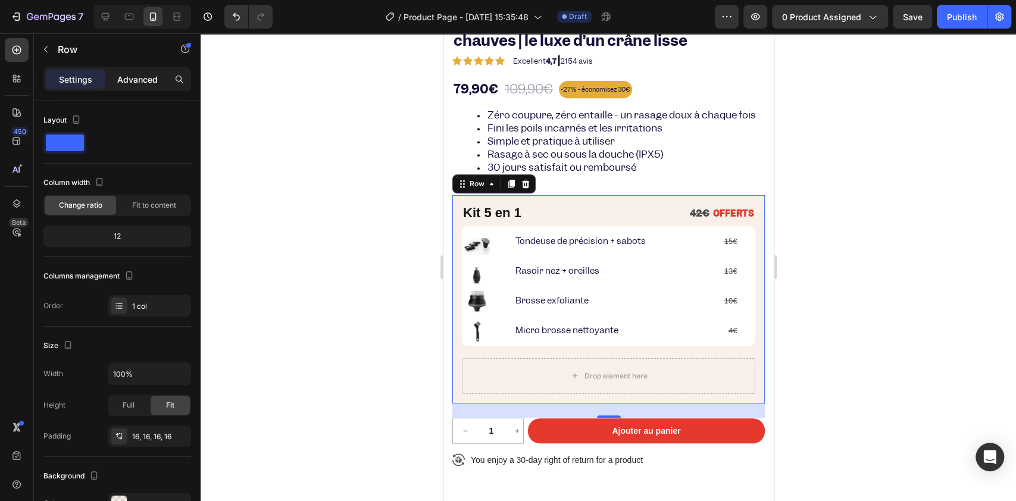
click at [110, 71] on div "Advanced" at bounding box center [138, 79] width 60 height 19
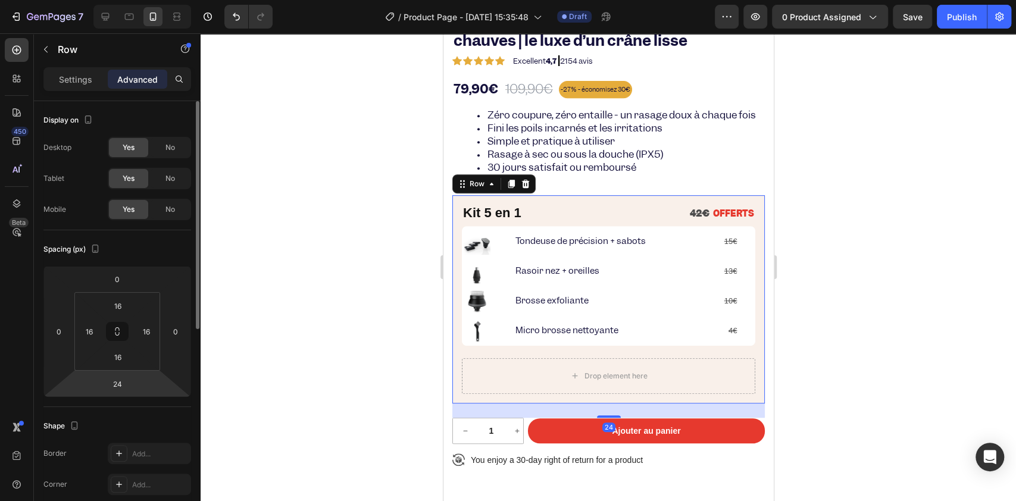
click at [126, 0] on html "7 / Product Page - [DATE] 15:35:48 Draft Preview 0 product assigned Save Publis…" at bounding box center [508, 0] width 1016 height 0
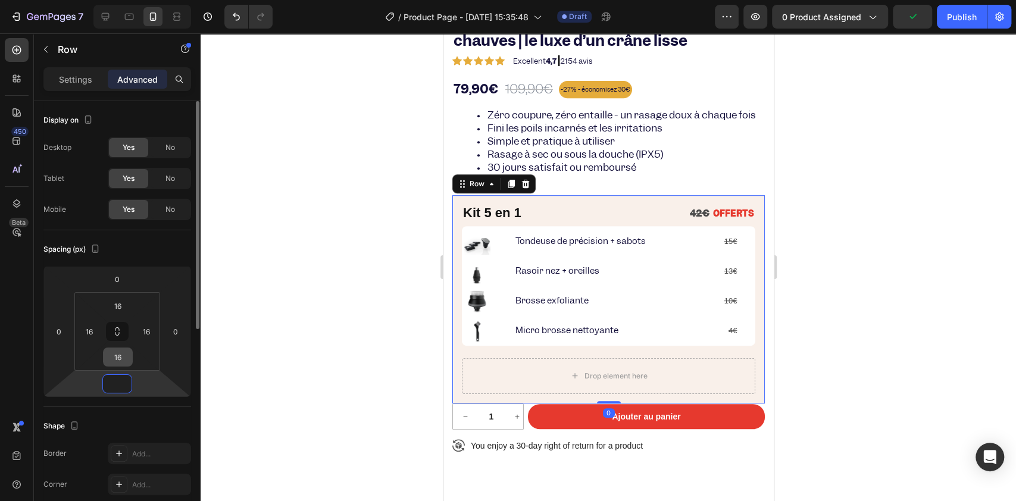
type input "0"
click at [121, 366] on input "16" at bounding box center [118, 357] width 24 height 18
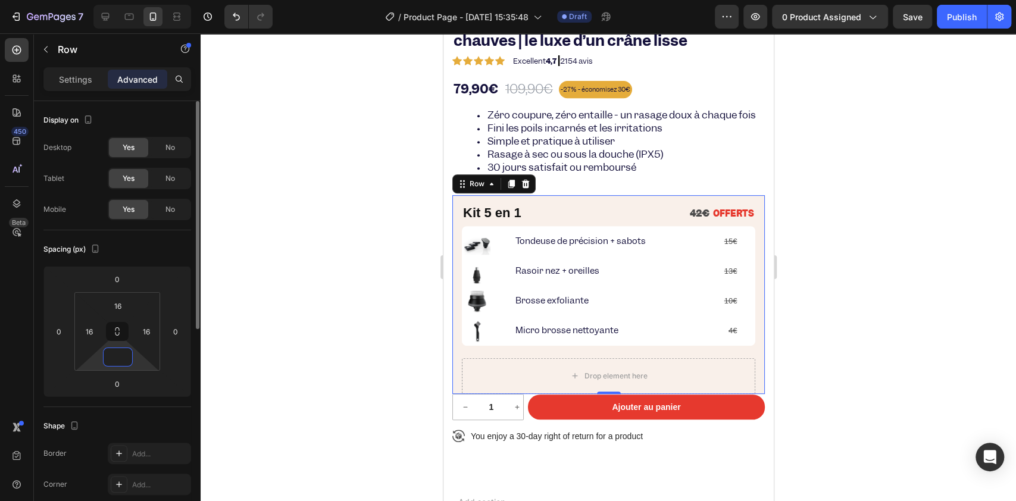
type input "16"
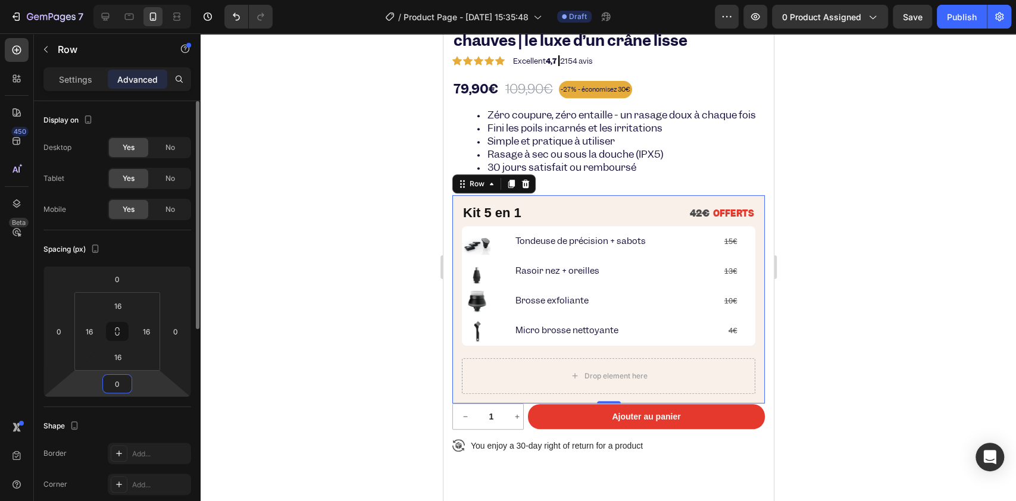
click at [0, 0] on div "Spacing (px) 0 0 0 0 16 16 16 16" at bounding box center [0, 0] width 0 height 0
click at [130, 384] on div "0" at bounding box center [117, 383] width 30 height 19
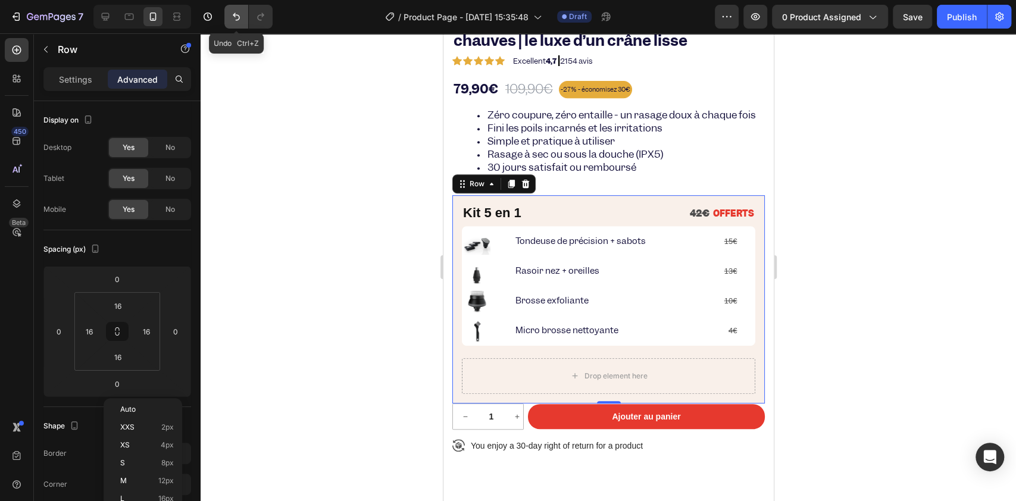
click at [230, 18] on icon "Undo/Redo" at bounding box center [236, 17] width 12 height 12
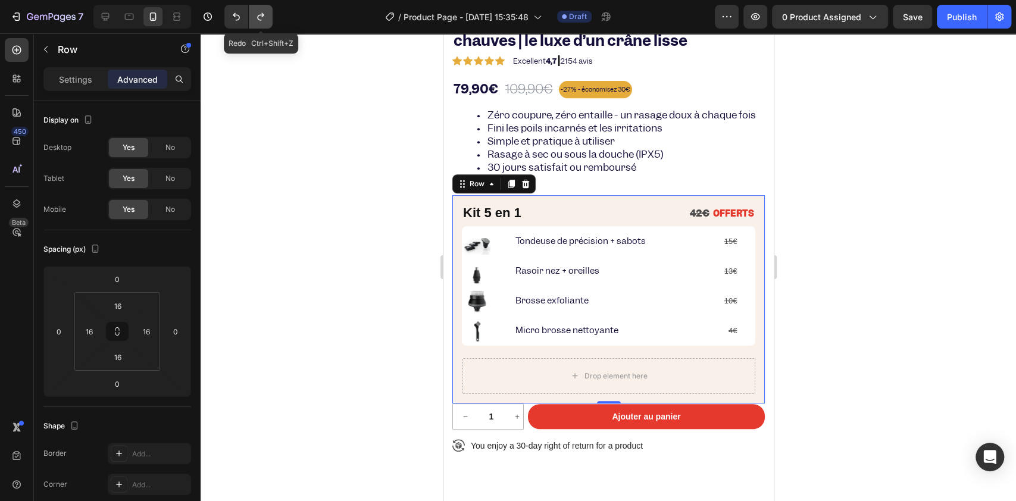
click at [263, 26] on button "Undo/Redo" at bounding box center [261, 17] width 24 height 24
click at [240, 23] on button "Undo/Redo" at bounding box center [236, 17] width 24 height 24
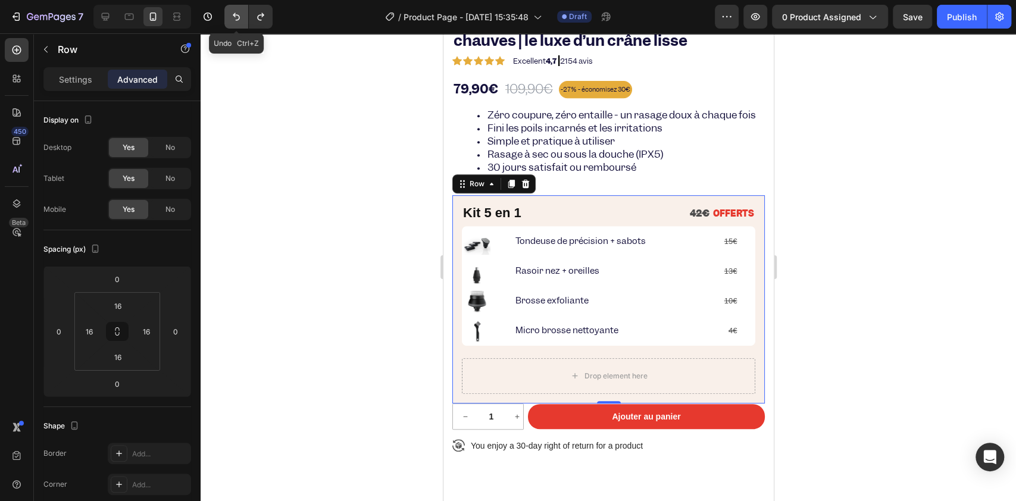
click at [240, 23] on button "Undo/Redo" at bounding box center [236, 17] width 24 height 24
type input "24"
click at [240, 23] on button "Undo/Redo" at bounding box center [236, 17] width 24 height 24
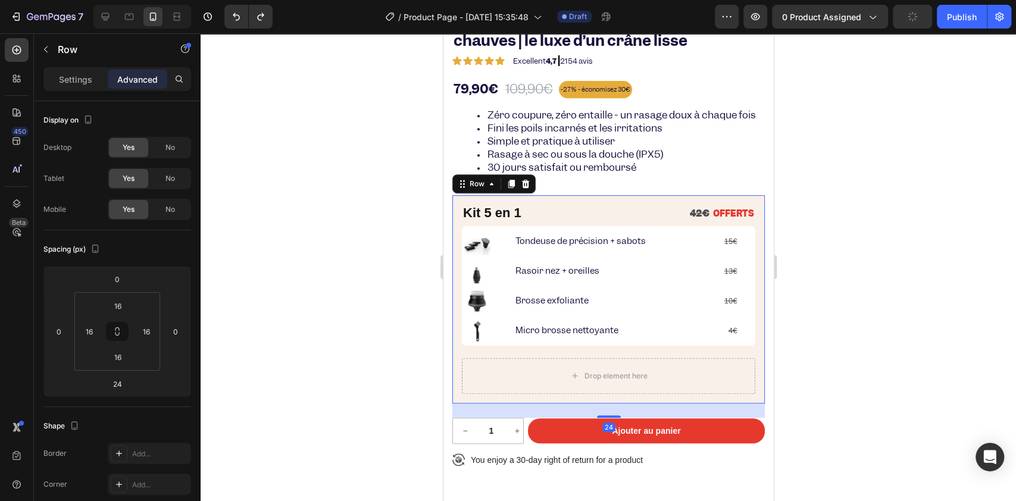
click at [285, 338] on div at bounding box center [609, 267] width 816 height 468
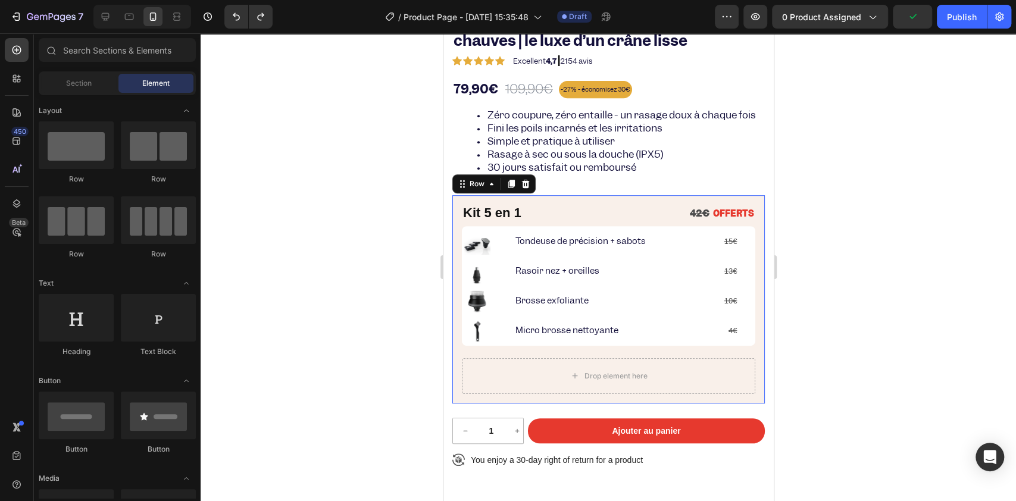
click at [463, 403] on div "⁠⁠⁠⁠⁠⁠⁠ Kit 5 en 1 Heading 42€ OFFERTS Text Block Row Image Tondeuse de précisi…" at bounding box center [608, 299] width 313 height 208
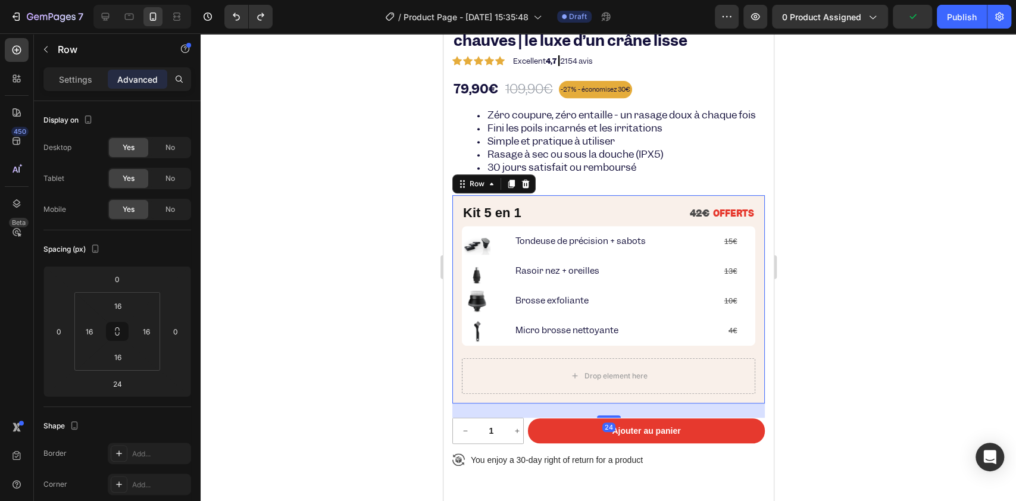
click at [452, 398] on div "⁠⁠⁠⁠⁠⁠⁠ Kit 5 en 1 Heading 42€ OFFERTS Text Block Row Image Tondeuse de précisi…" at bounding box center [608, 299] width 313 height 208
click at [451, 377] on div "Product Images FlexBaldy® – Rasoir électrique pour chauves | le luxe d’un crâne…" at bounding box center [608, 121] width 330 height 762
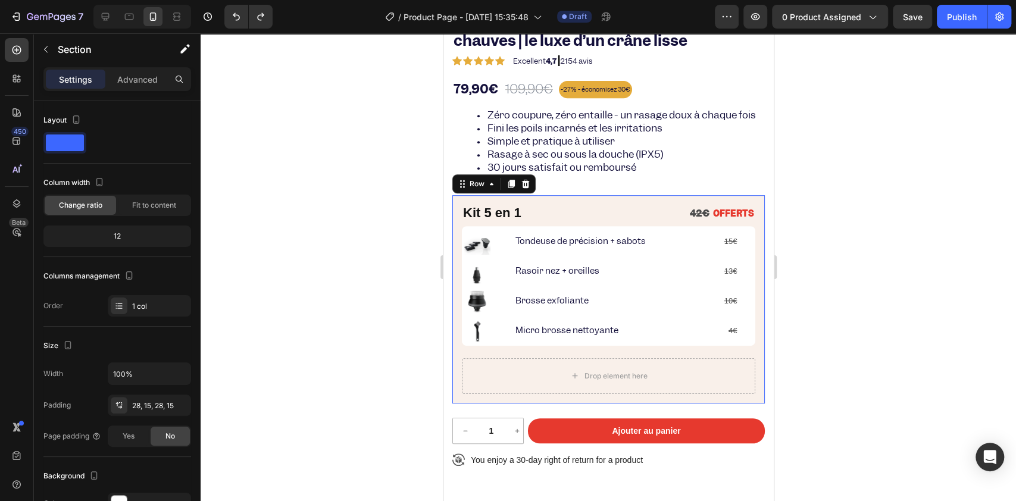
click at [452, 357] on div "⁠⁠⁠⁠⁠⁠⁠ Kit 5 en 1 Heading 42€ OFFERTS Text Block Row Image Tondeuse de précisi…" at bounding box center [608, 299] width 313 height 208
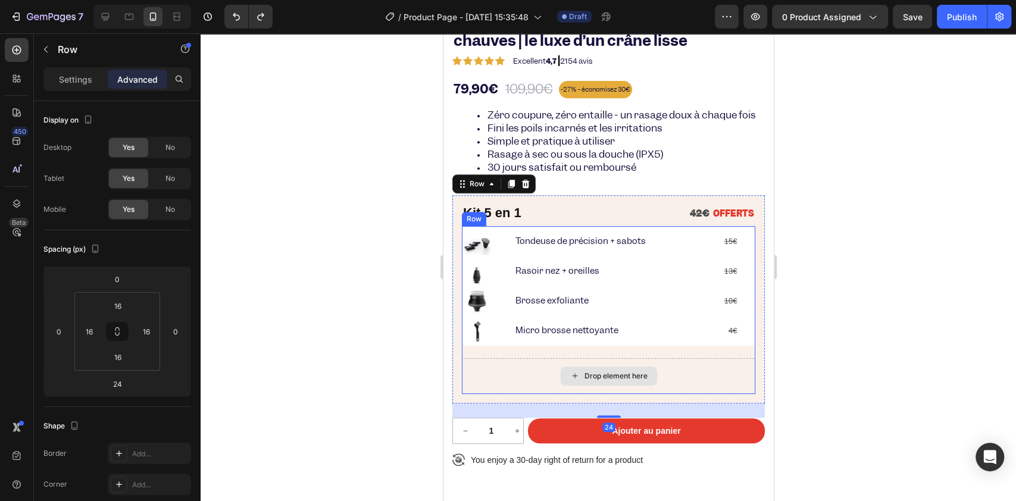
click at [483, 393] on div "Drop element here" at bounding box center [608, 376] width 294 height 36
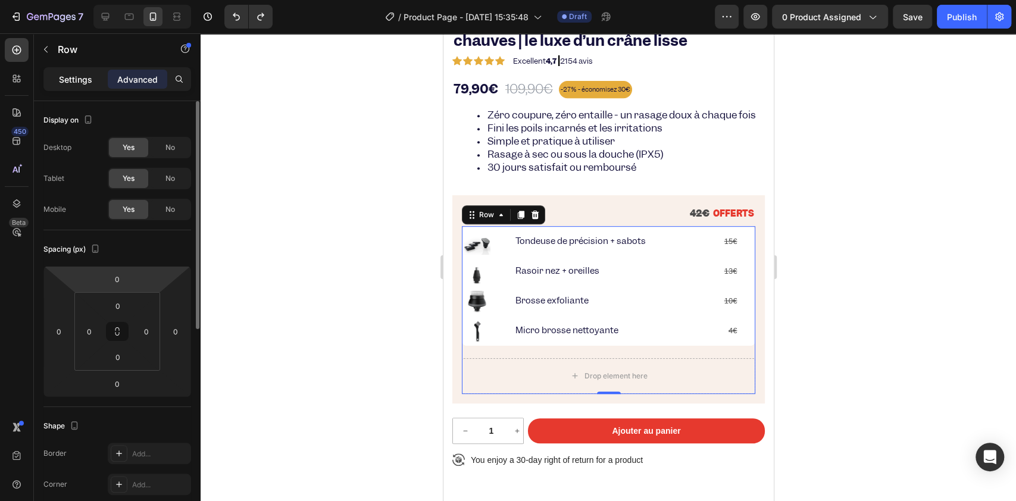
click at [89, 70] on div "Settings" at bounding box center [76, 79] width 60 height 19
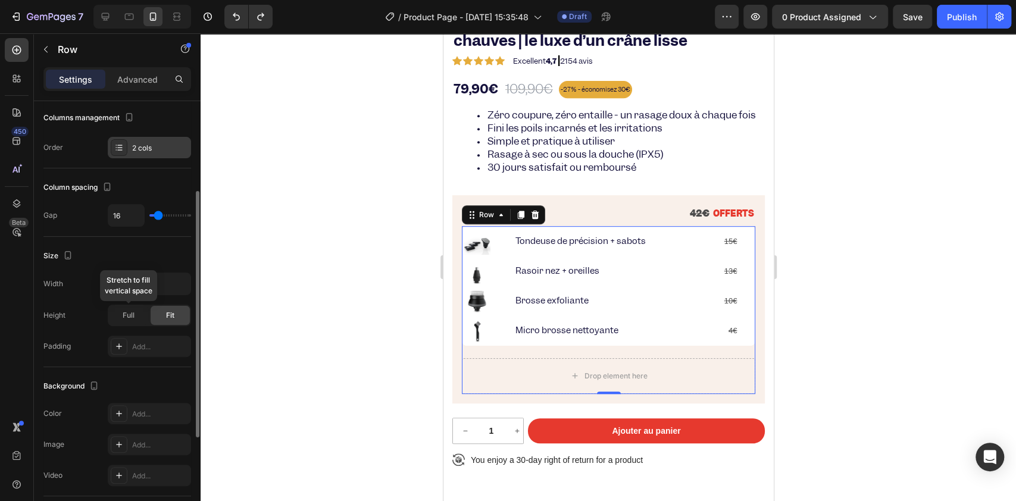
scroll to position [238, 0]
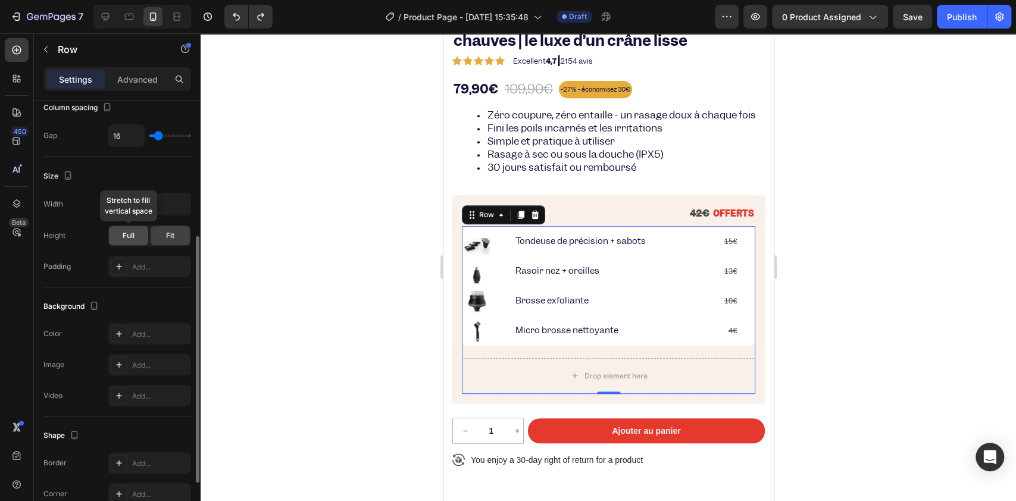
click at [141, 241] on div "Full" at bounding box center [128, 235] width 39 height 19
click at [171, 238] on span "Fit" at bounding box center [170, 235] width 8 height 11
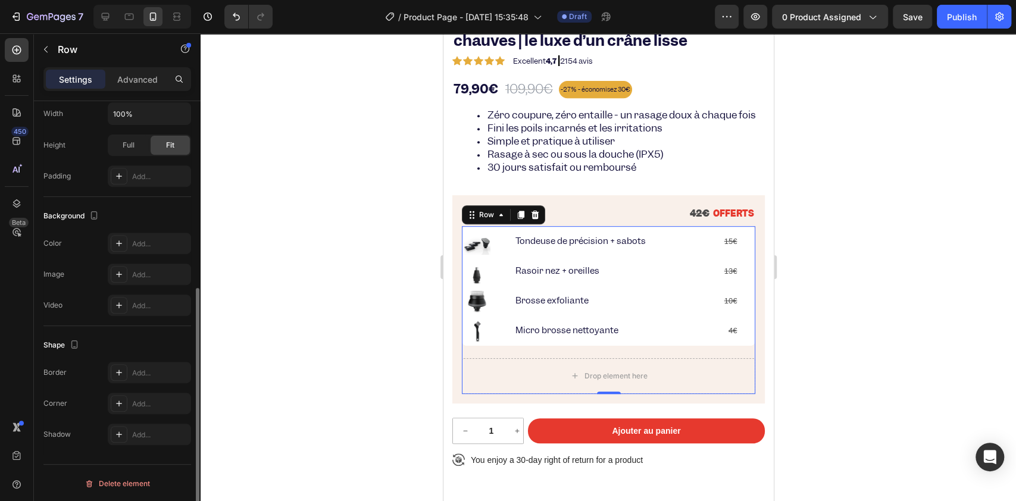
scroll to position [0, 0]
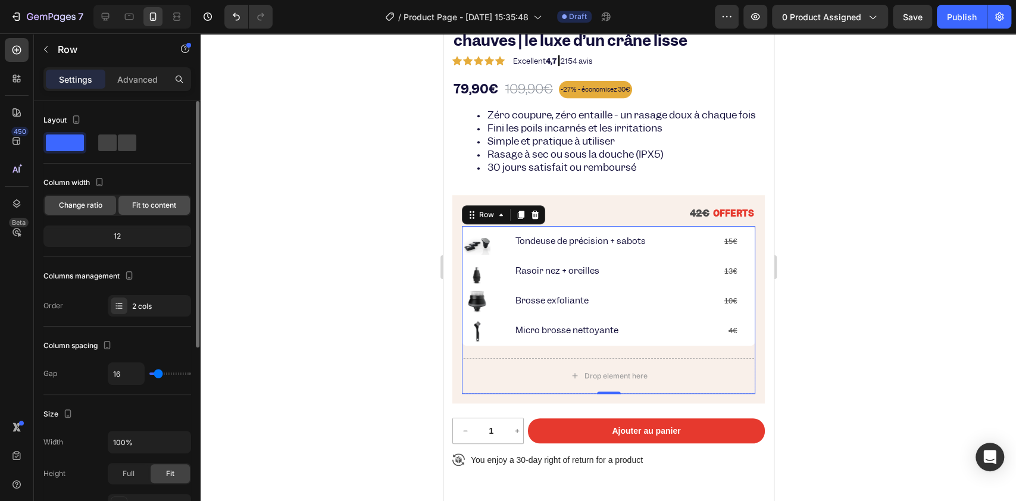
click at [148, 201] on span "Fit to content" at bounding box center [154, 205] width 44 height 11
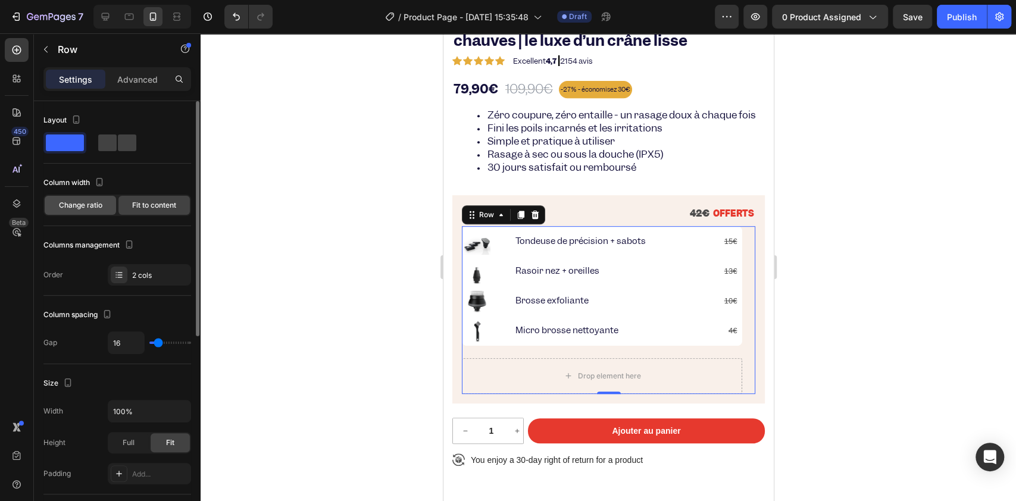
click at [95, 207] on span "Change ratio" at bounding box center [80, 205] width 43 height 11
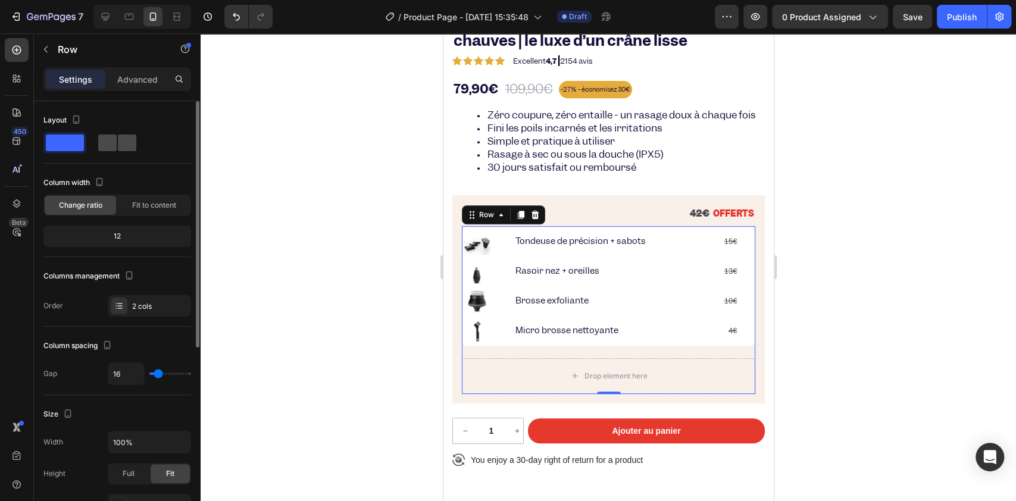
click at [118, 145] on span at bounding box center [127, 143] width 18 height 17
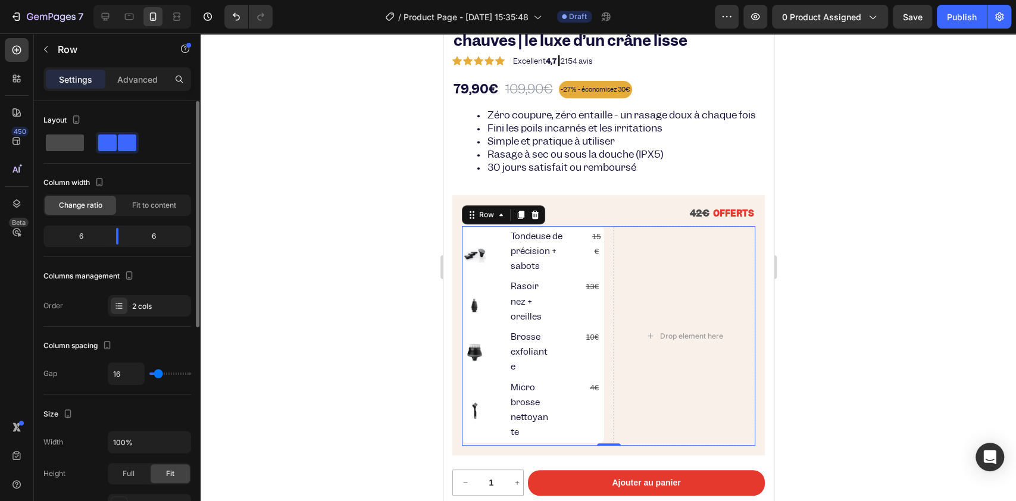
click at [74, 147] on span at bounding box center [65, 143] width 38 height 17
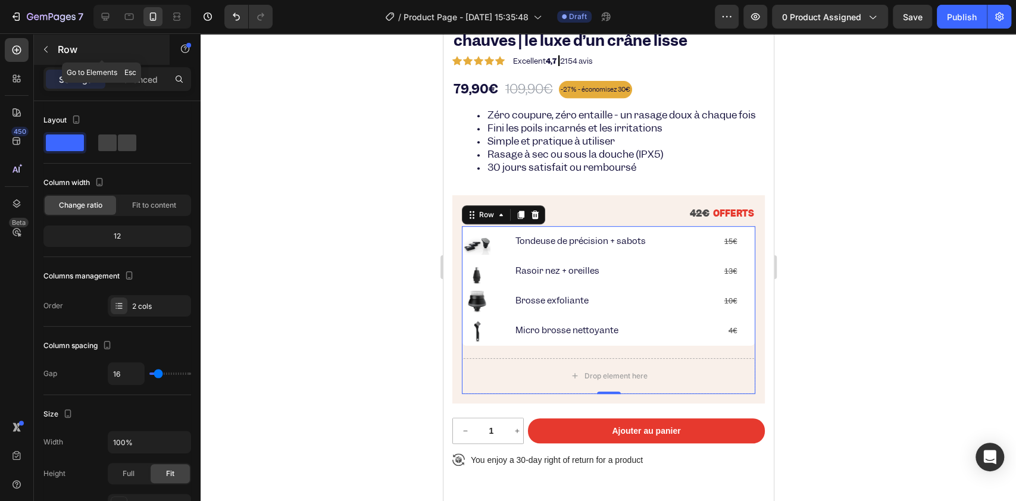
click at [48, 50] on icon "button" at bounding box center [46, 50] width 10 height 10
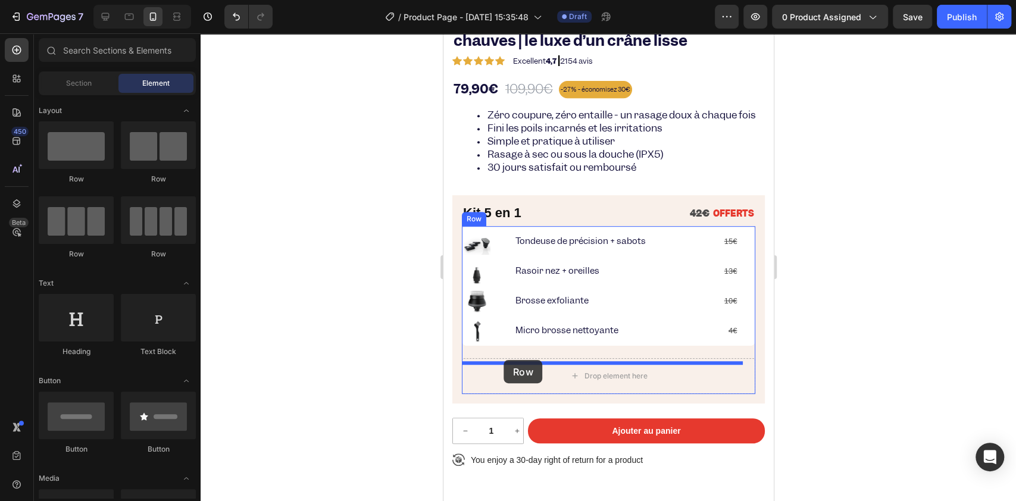
drag, startPoint x: 517, startPoint y: 183, endPoint x: 504, endPoint y: 360, distance: 177.9
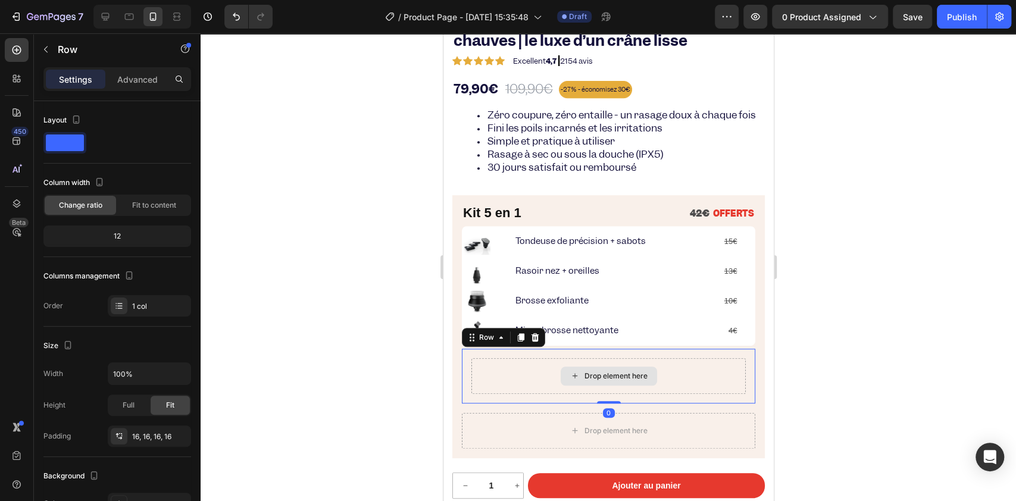
click at [517, 394] on div "Drop element here" at bounding box center [608, 376] width 274 height 36
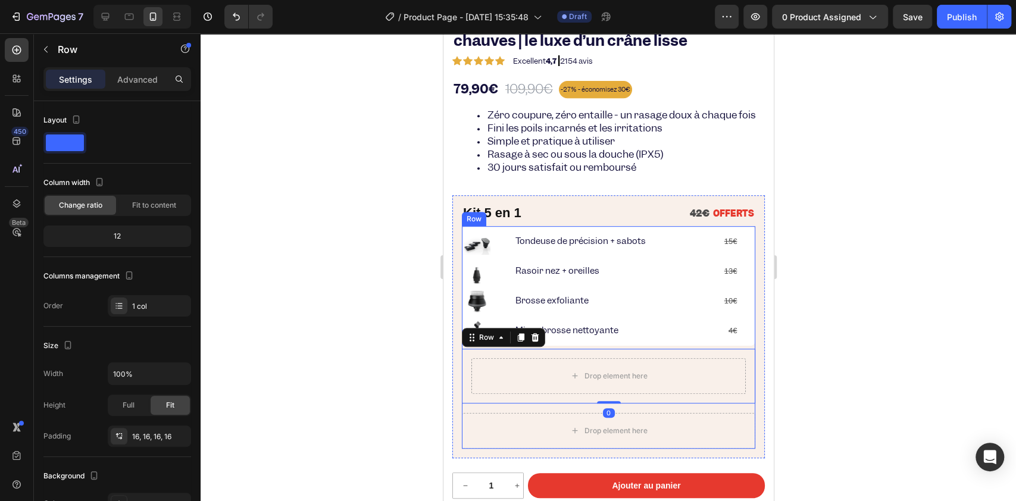
click at [492, 420] on div "Image Tondeuse de précision + sabots Text Block 15€ Text Block Row Image Rasoir…" at bounding box center [608, 337] width 294 height 223
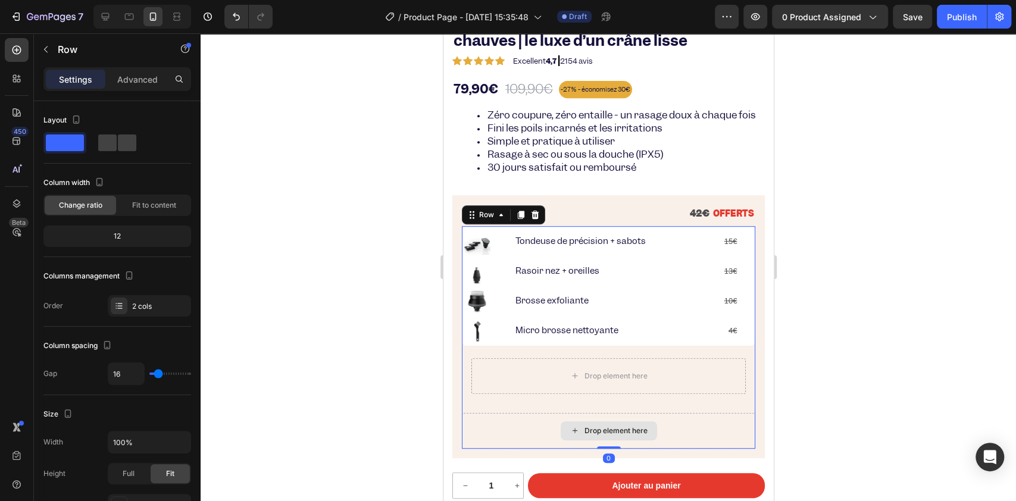
click at [493, 433] on div "Drop element here" at bounding box center [608, 431] width 294 height 36
click at [472, 418] on div "Image Tondeuse de précision + sabots Text Block 15€ Text Block Row Image Rasoir…" at bounding box center [608, 337] width 294 height 223
click at [77, 115] on icon "button" at bounding box center [76, 120] width 12 height 12
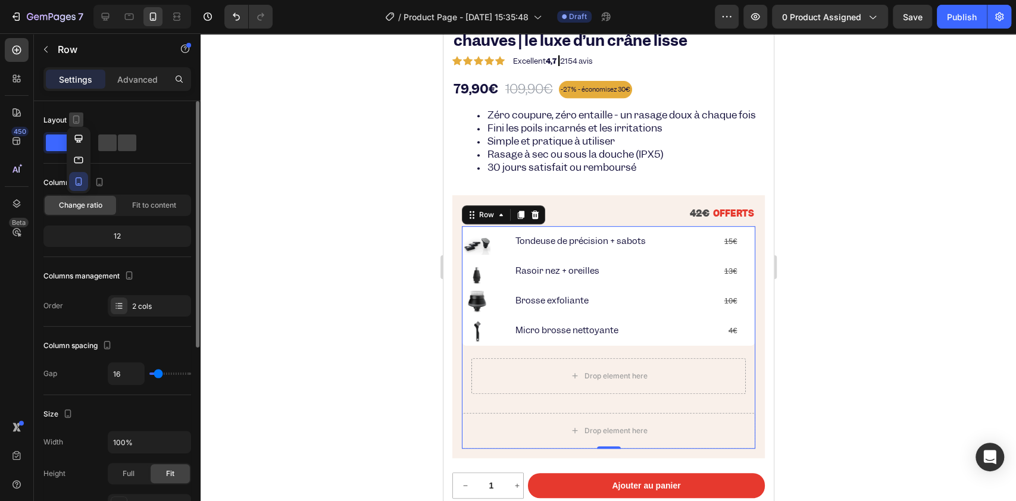
click at [76, 115] on icon "button" at bounding box center [76, 120] width 12 height 12
click at [118, 148] on span at bounding box center [127, 143] width 18 height 17
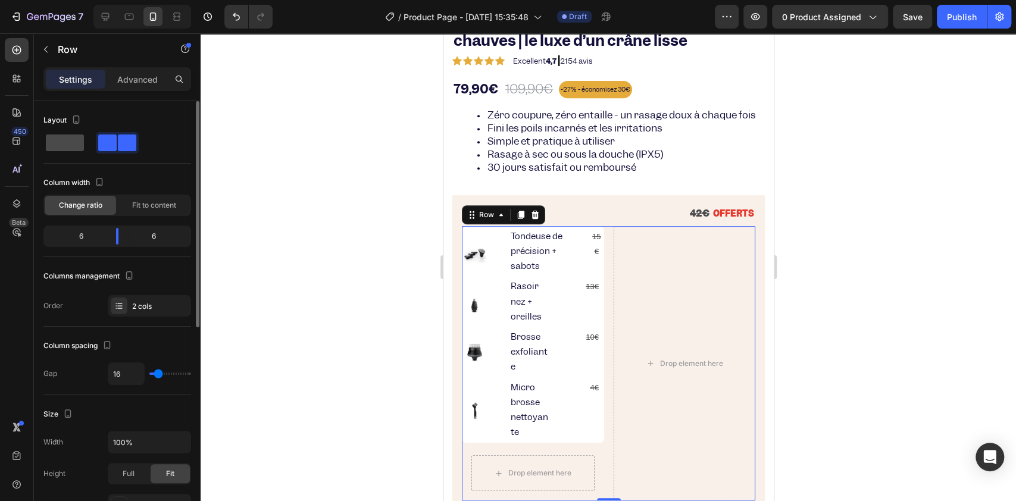
click at [66, 150] on span at bounding box center [65, 143] width 38 height 17
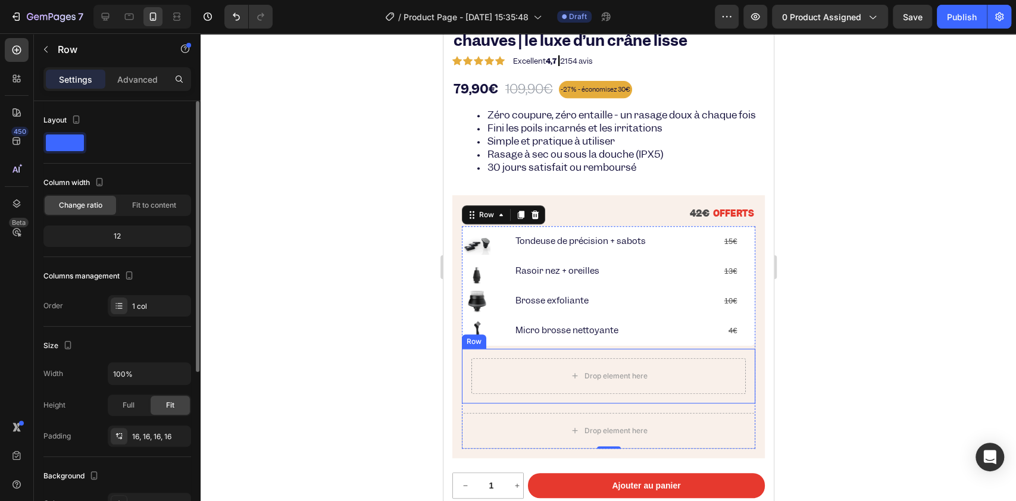
click at [467, 388] on div "Drop element here Row" at bounding box center [608, 376] width 294 height 55
click at [530, 342] on icon at bounding box center [535, 338] width 10 height 10
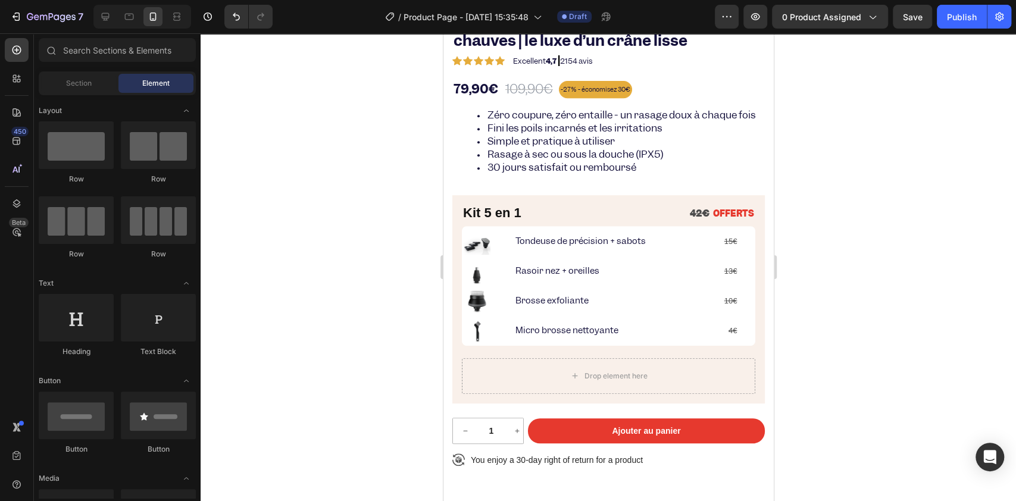
click at [366, 330] on div at bounding box center [609, 267] width 816 height 468
